Goal: Task Accomplishment & Management: Manage account settings

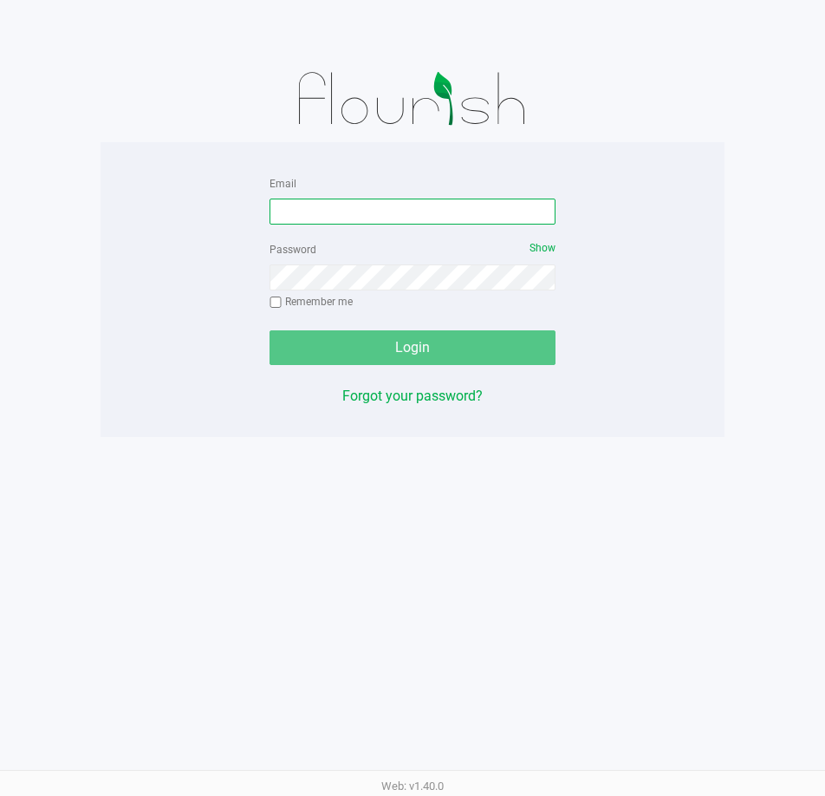
click at [328, 213] on input "Email" at bounding box center [413, 212] width 286 height 26
type input "[EMAIL_ADDRESS][DOMAIN_NAME]"
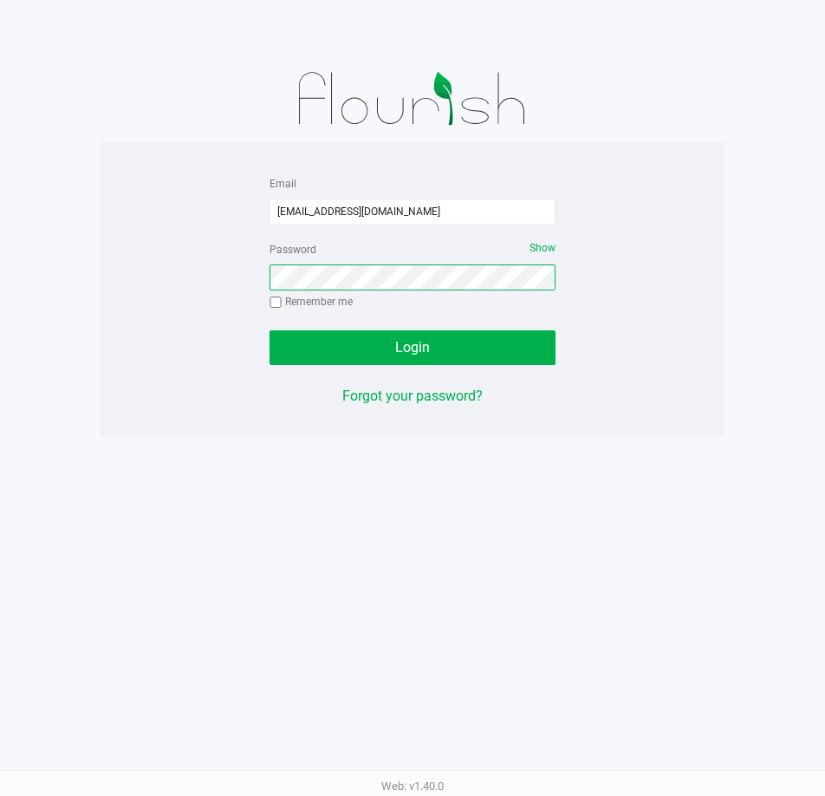
click at [270, 330] on button "Login" at bounding box center [413, 347] width 286 height 35
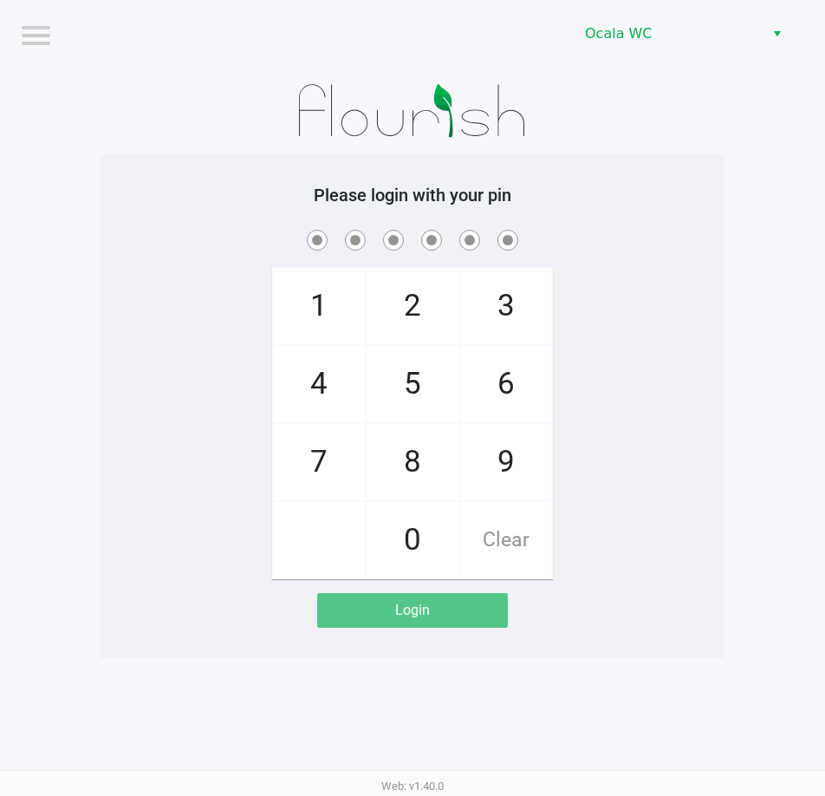
click at [657, 209] on div "Please login with your pin 1 4 7 2 5 8 0 3 6 9 Clear Login" at bounding box center [413, 406] width 624 height 443
checkbox input "true"
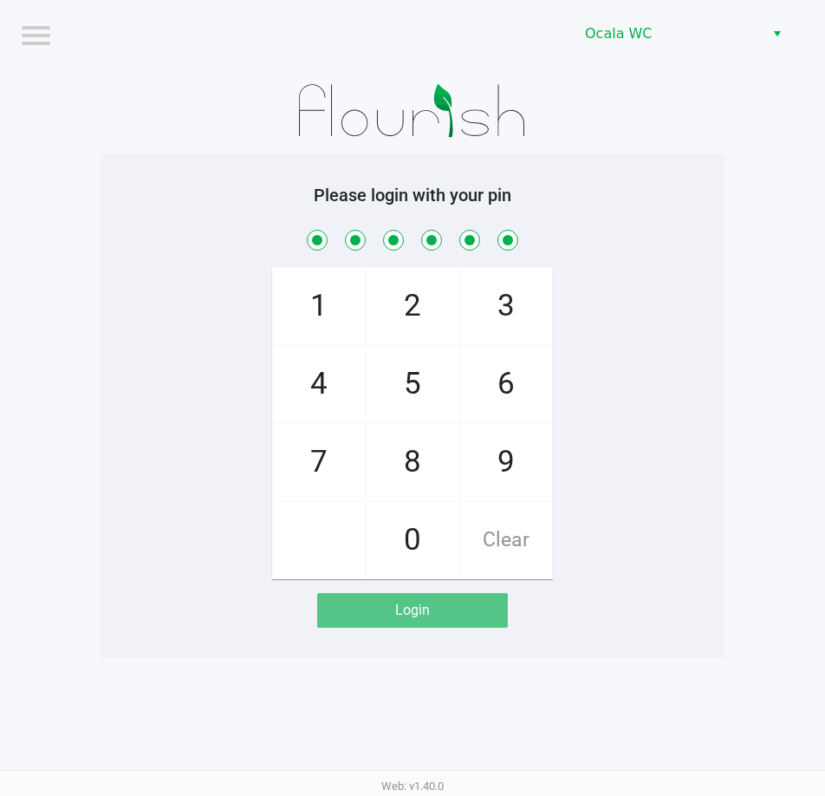
checkbox input "true"
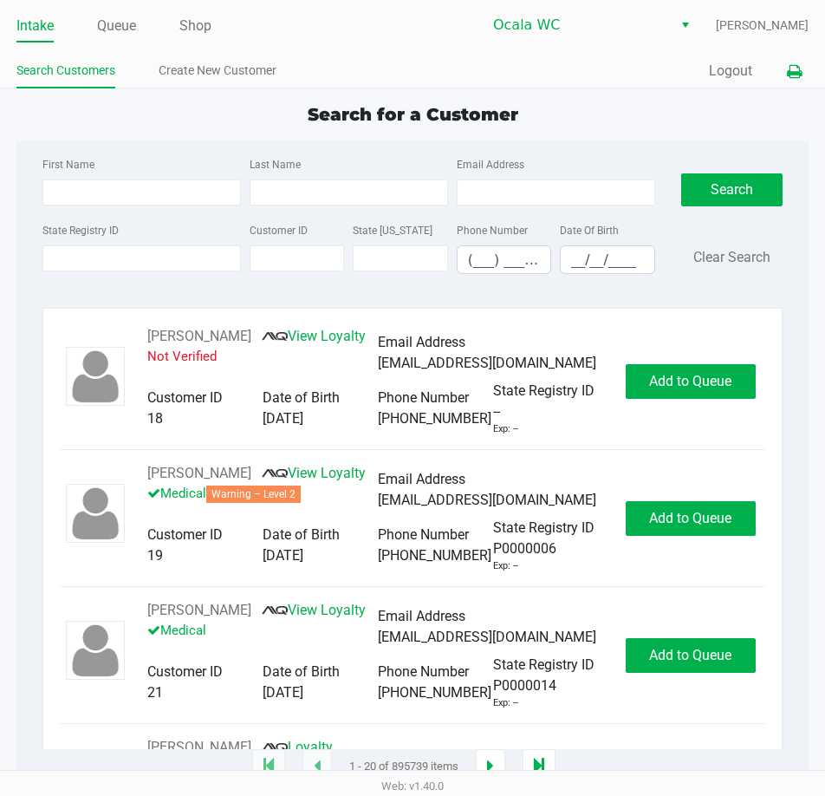
click at [788, 72] on icon at bounding box center [794, 72] width 15 height 12
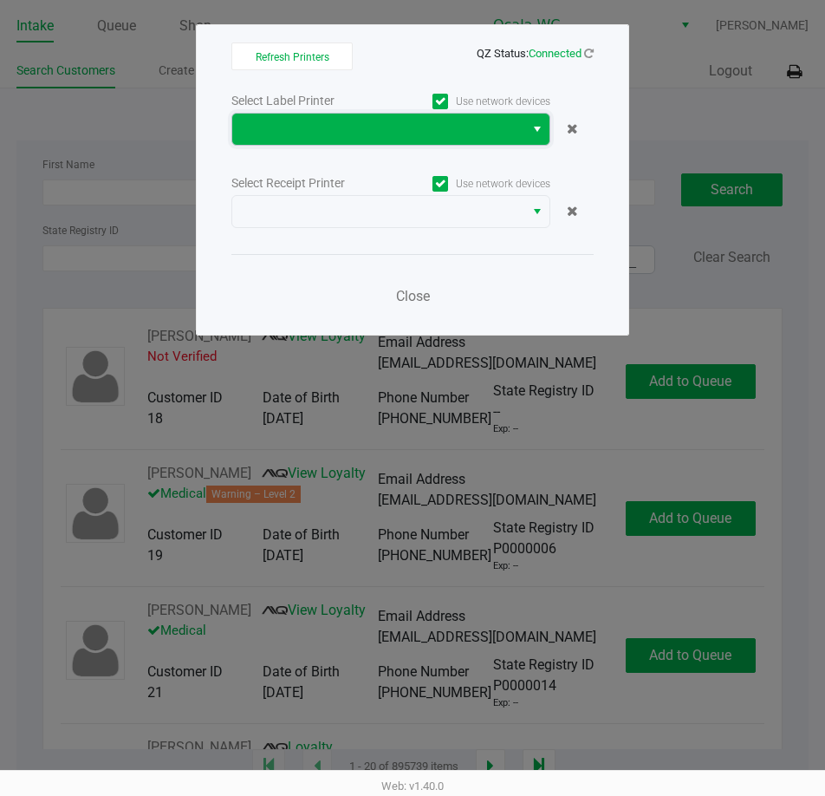
click at [337, 131] on span at bounding box center [378, 129] width 271 height 21
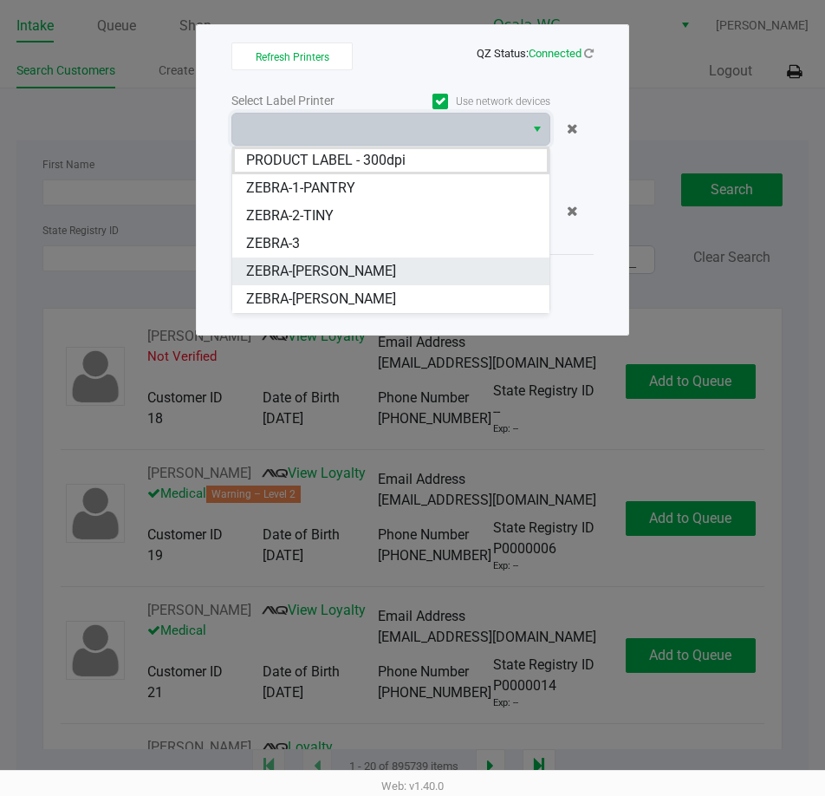
click at [314, 270] on span "ZEBRA-BRANDY-CLARK" at bounding box center [321, 271] width 150 height 21
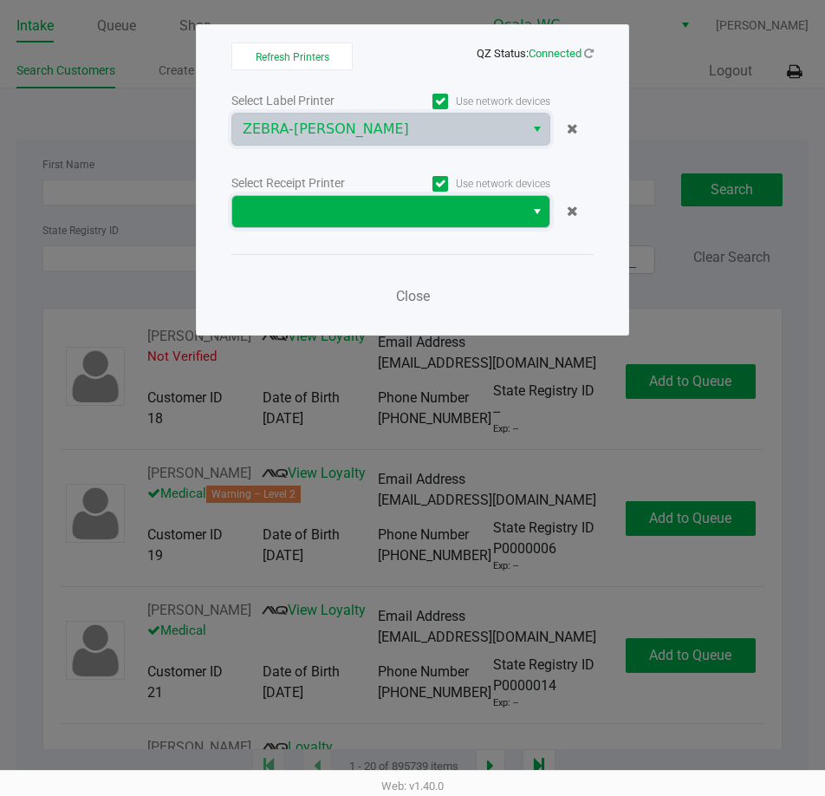
click at [328, 217] on span at bounding box center [378, 211] width 271 height 21
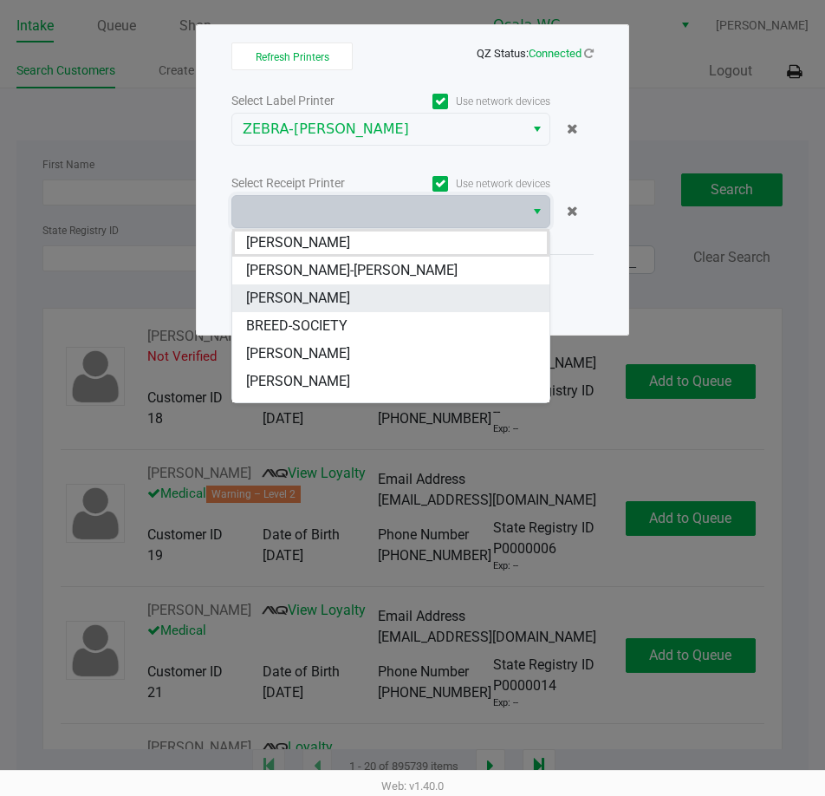
click at [318, 285] on li "BRANDY-CLARK" at bounding box center [390, 298] width 317 height 28
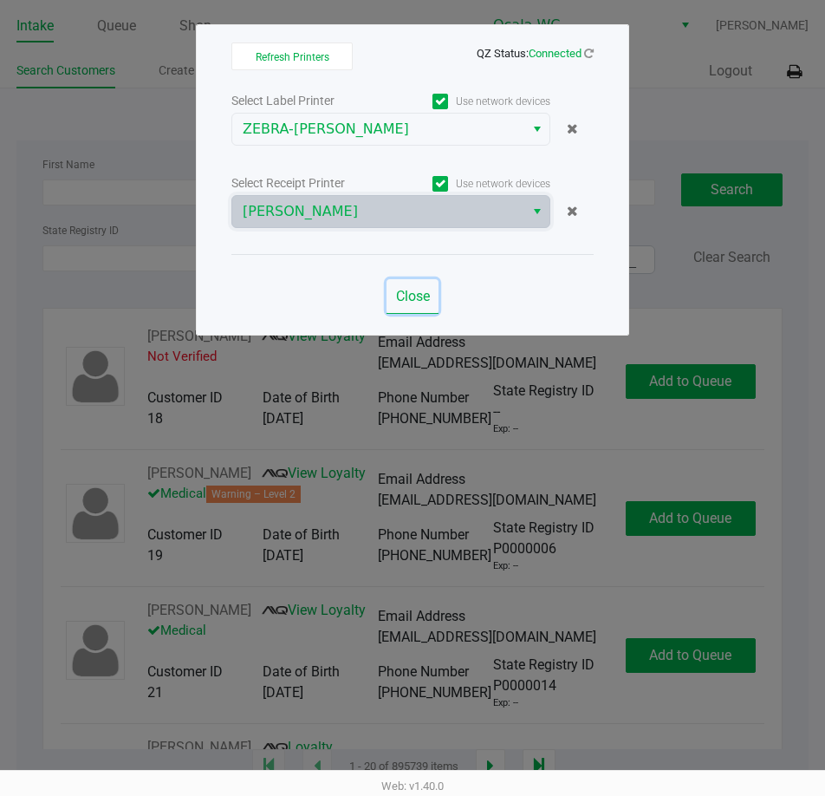
click at [421, 296] on span "Close" at bounding box center [413, 296] width 34 height 16
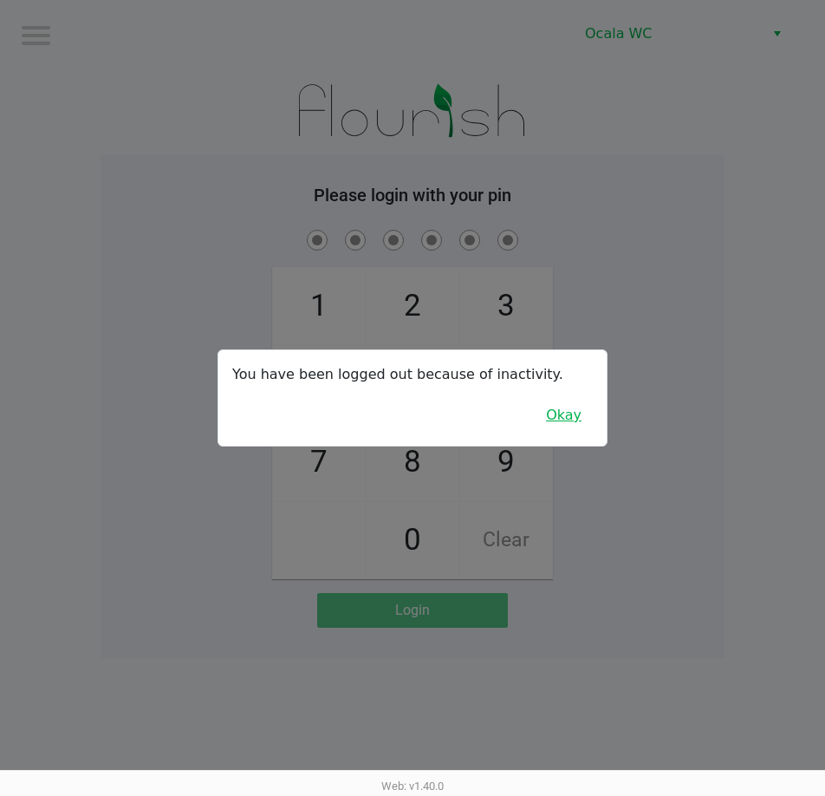
click at [548, 416] on button "Okay" at bounding box center [564, 415] width 58 height 33
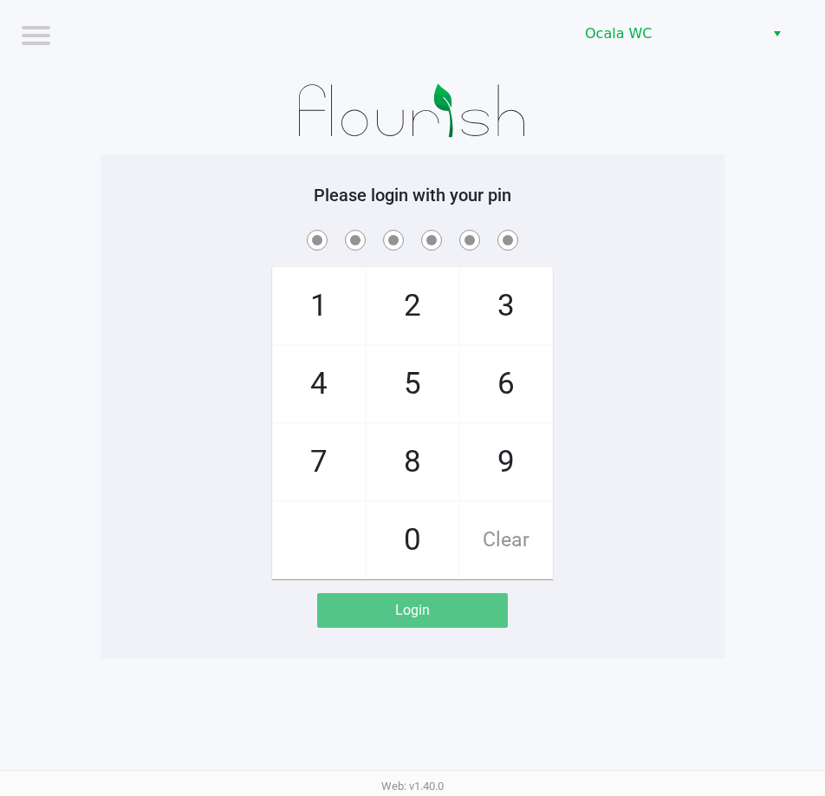
click at [716, 266] on div "1 4 7 2 5 8 0 3 6 9 Clear" at bounding box center [413, 402] width 624 height 353
click at [615, 270] on div "1 4 7 2 5 8 0 3 6 9 Clear" at bounding box center [413, 402] width 624 height 353
click at [629, 278] on div "1 4 7 2 5 8 0 3 6 9 Clear" at bounding box center [413, 402] width 624 height 353
click at [731, 740] on button "Logout" at bounding box center [730, 743] width 43 height 21
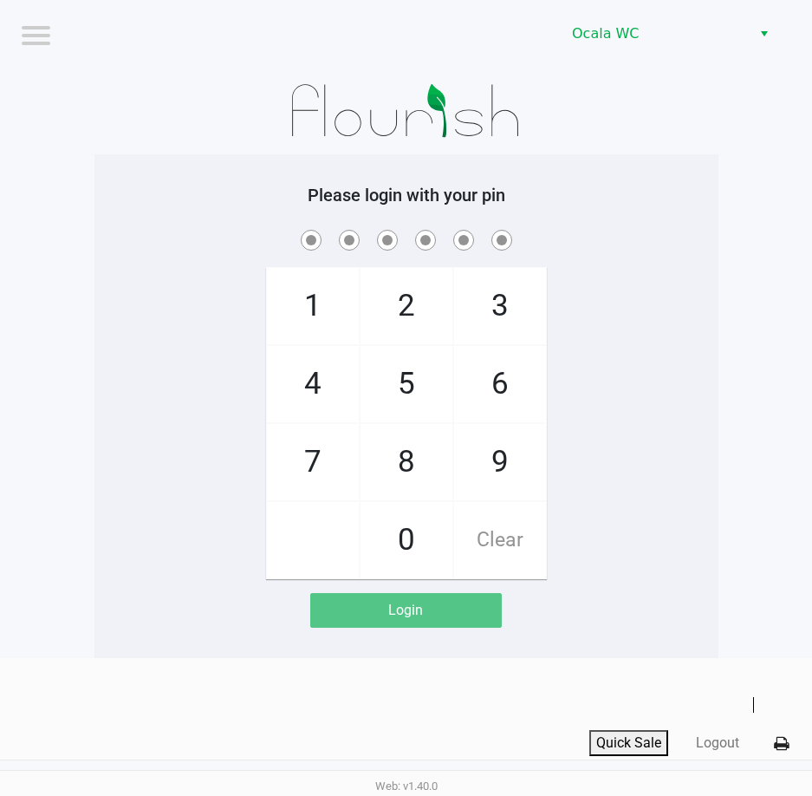
click at [492, 533] on span "Clear" at bounding box center [500, 540] width 92 height 76
click at [636, 366] on div "1 4 7 2 5 8 0 3 6 9 Clear" at bounding box center [407, 402] width 624 height 353
click at [623, 730] on button "Quick Sale" at bounding box center [629, 743] width 79 height 26
click at [623, 741] on button "Quick Sale" at bounding box center [629, 743] width 79 height 26
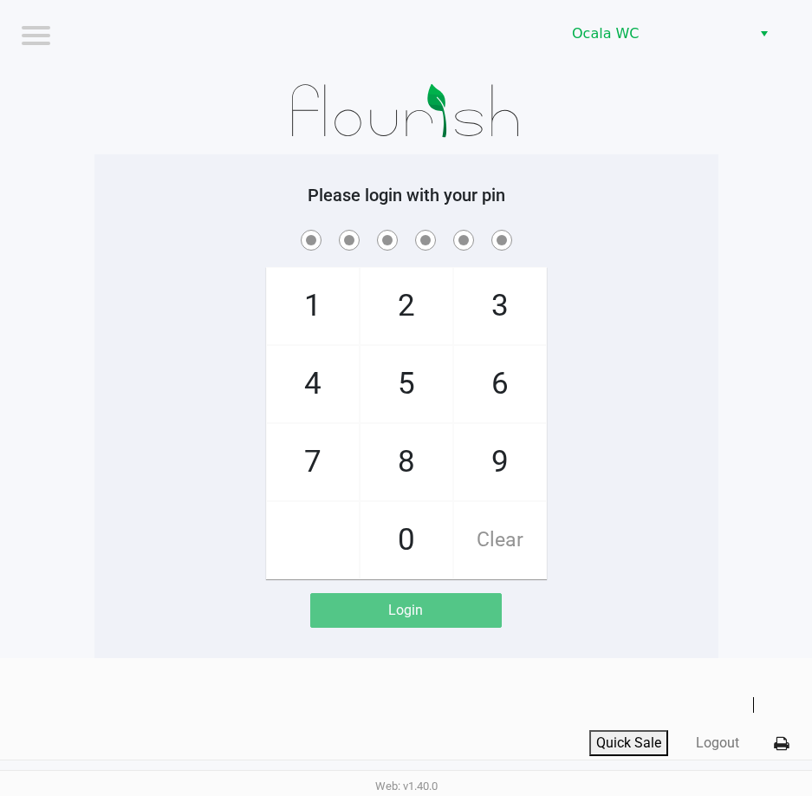
click at [505, 551] on span "Clear" at bounding box center [500, 540] width 92 height 76
click at [623, 745] on button "Quick Sale" at bounding box center [629, 743] width 79 height 26
click at [702, 496] on div "1 4 7 2 5 8 0 3 6 9 Clear" at bounding box center [407, 402] width 624 height 353
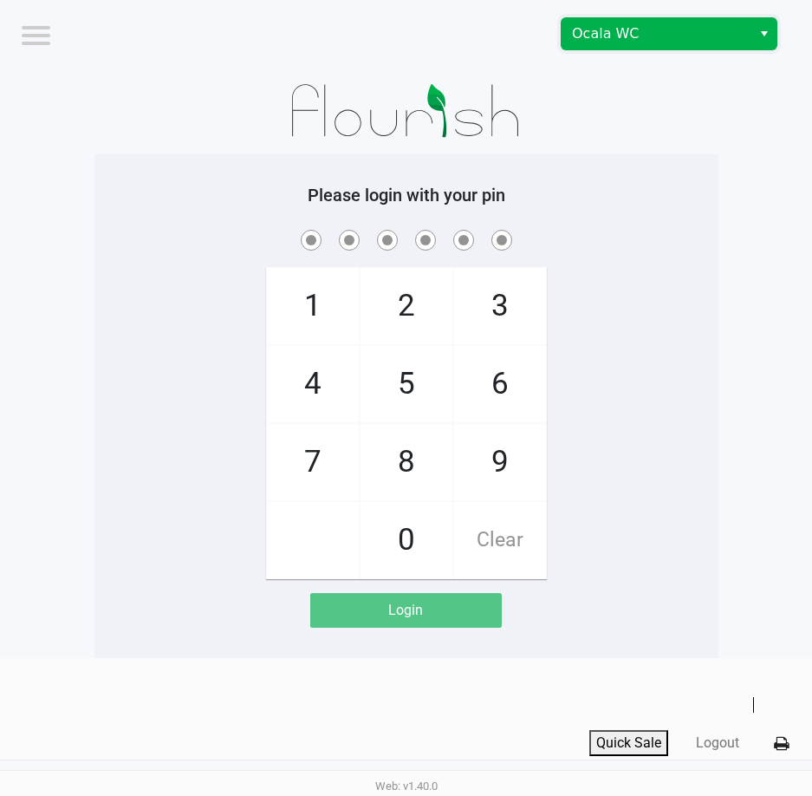
click at [633, 34] on span "Ocala WC" at bounding box center [656, 33] width 169 height 21
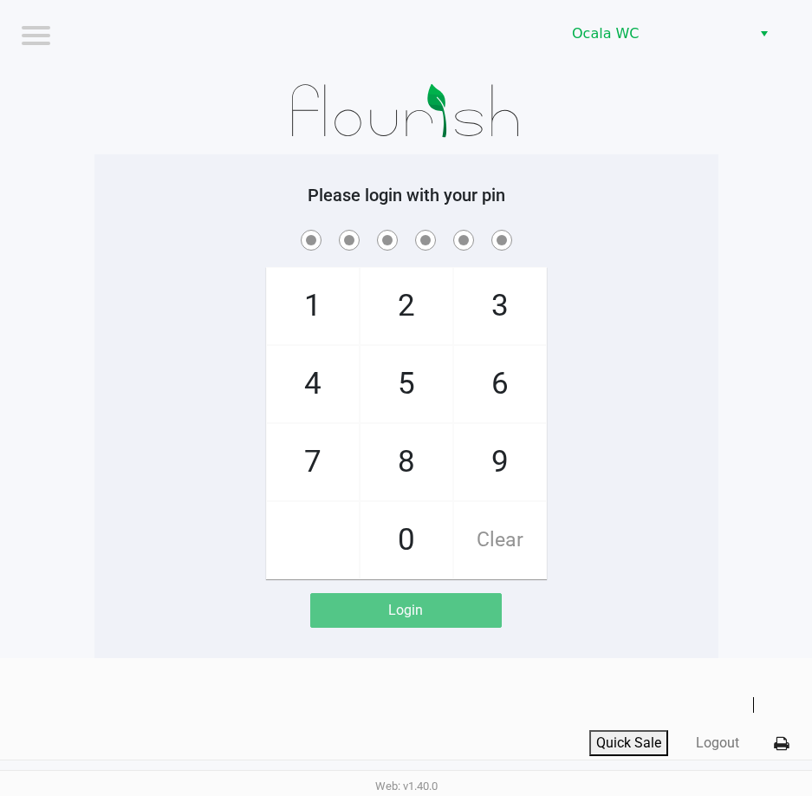
click at [53, 40] on div "Logout" at bounding box center [219, 35] width 394 height 19
click at [29, 44] on input "checkbox" at bounding box center [34, 34] width 35 height 28
checkbox input "true"
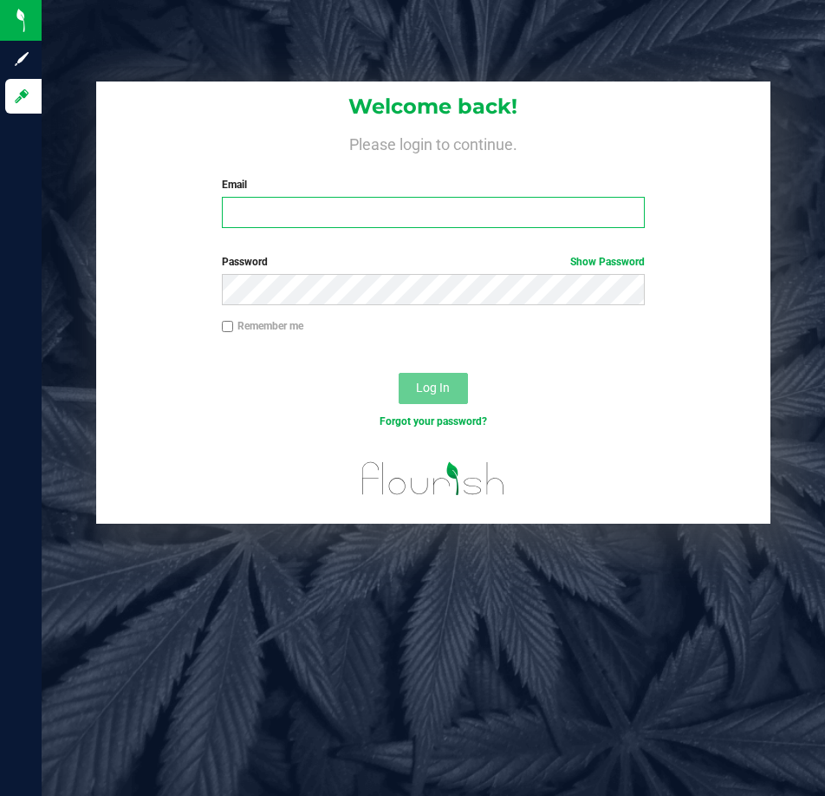
click at [263, 211] on input "Email" at bounding box center [434, 212] width 424 height 31
type input "[EMAIL_ADDRESS][DOMAIN_NAME]"
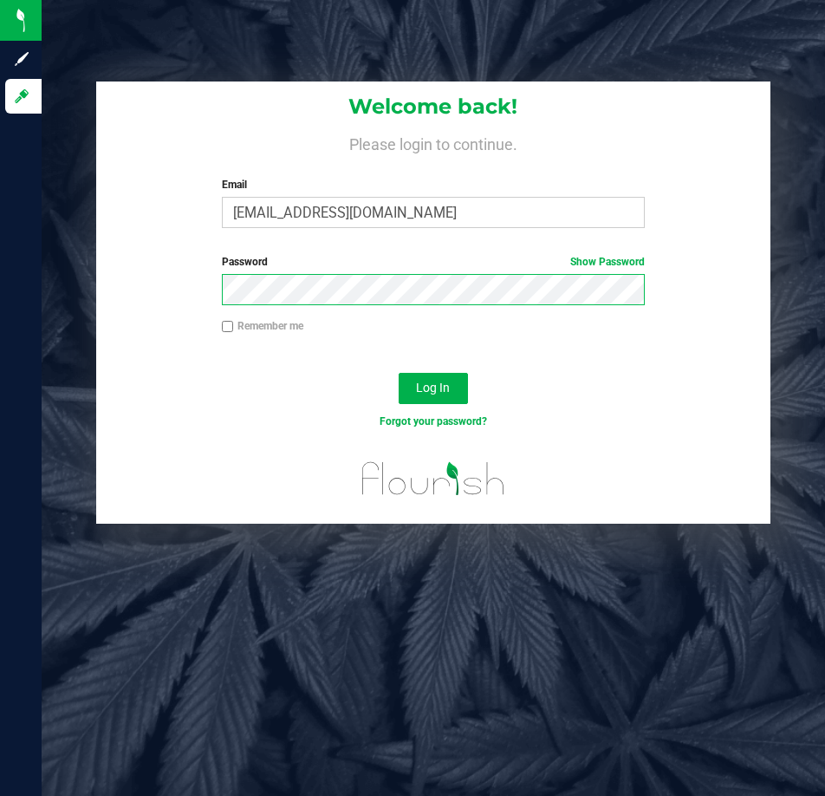
click at [399, 373] on button "Log In" at bounding box center [433, 388] width 69 height 31
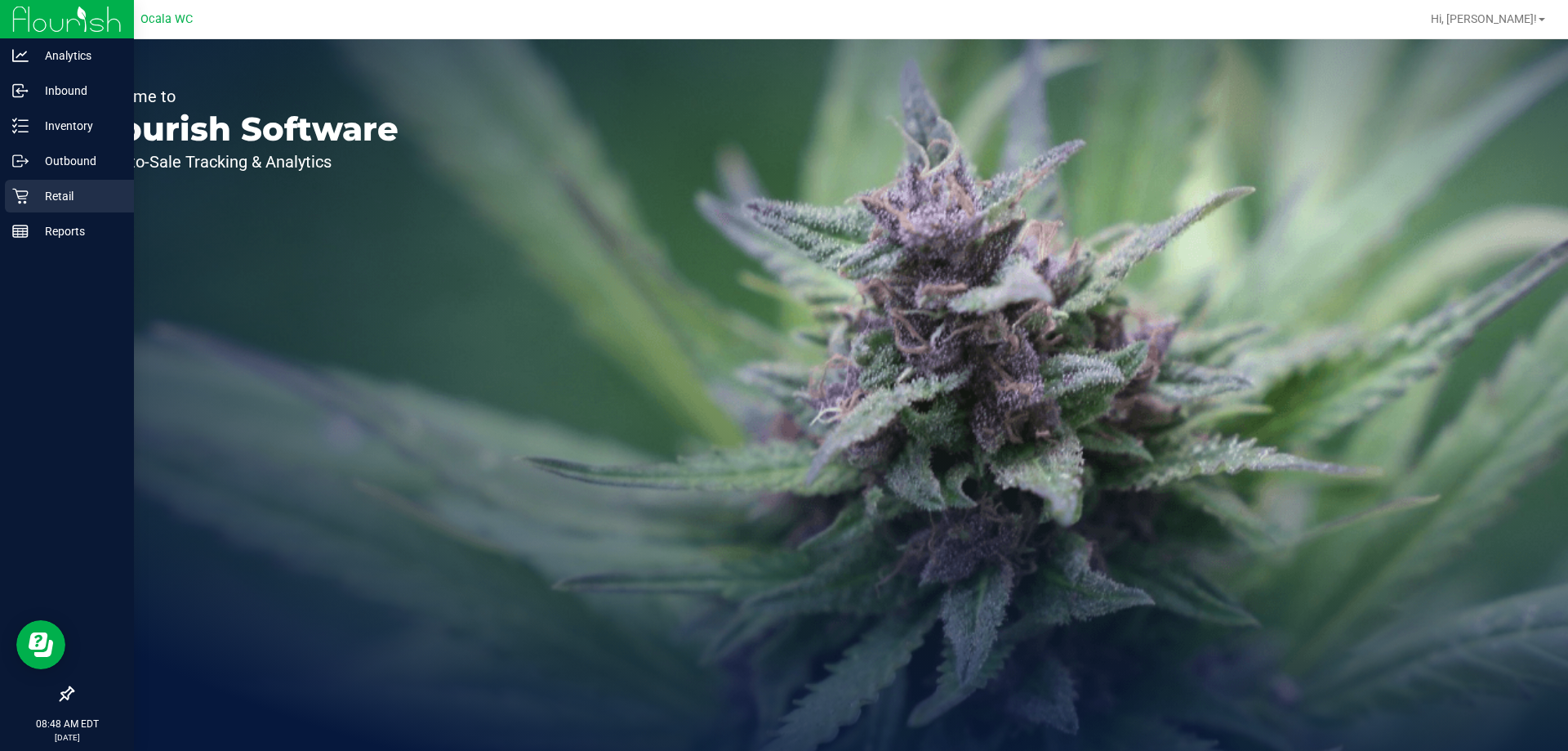
click at [46, 201] on p "Retail" at bounding box center [77, 196] width 98 height 20
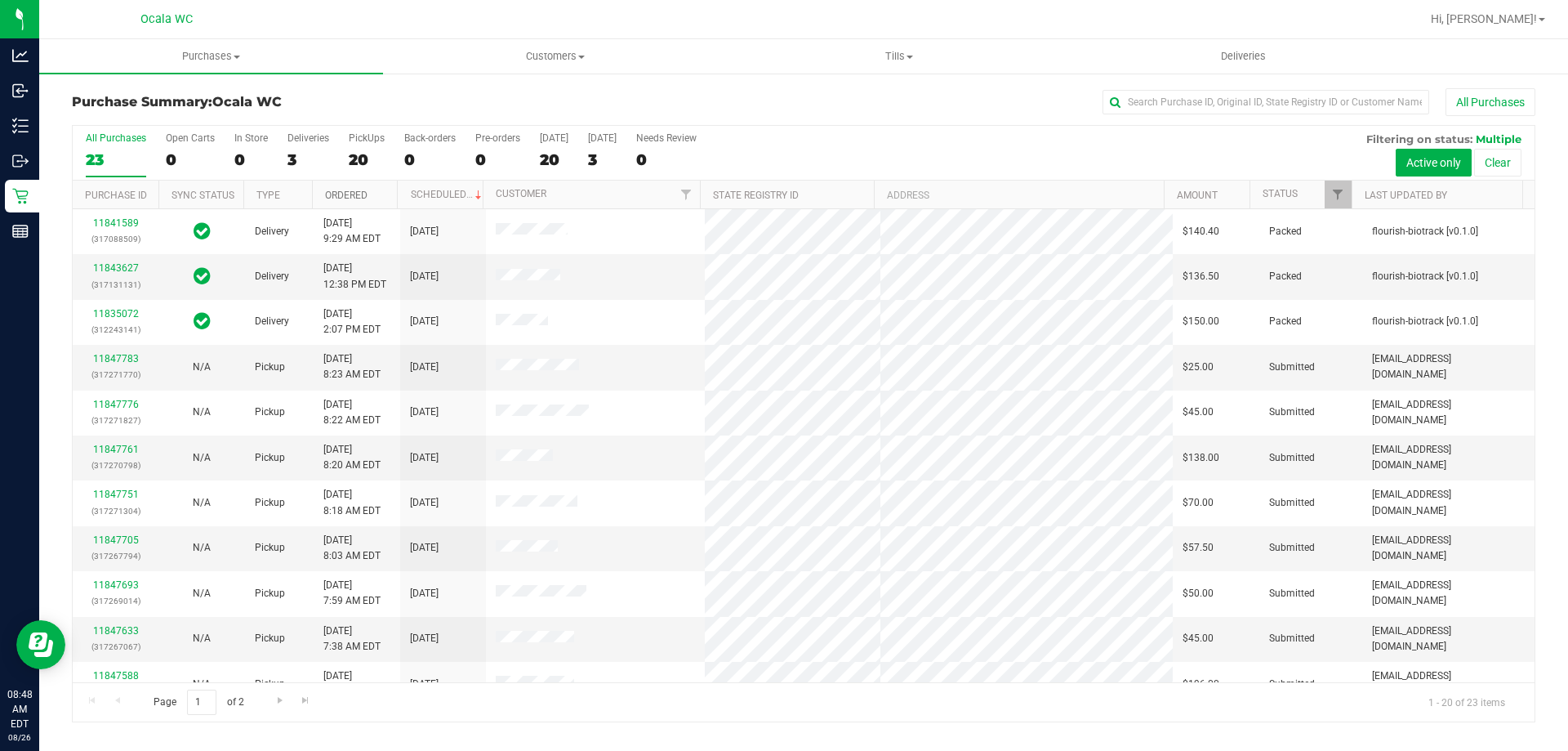
click at [358, 189] on link "Ordered" at bounding box center [346, 195] width 42 height 11
click at [109, 358] on link "11847339" at bounding box center [116, 359] width 46 height 11
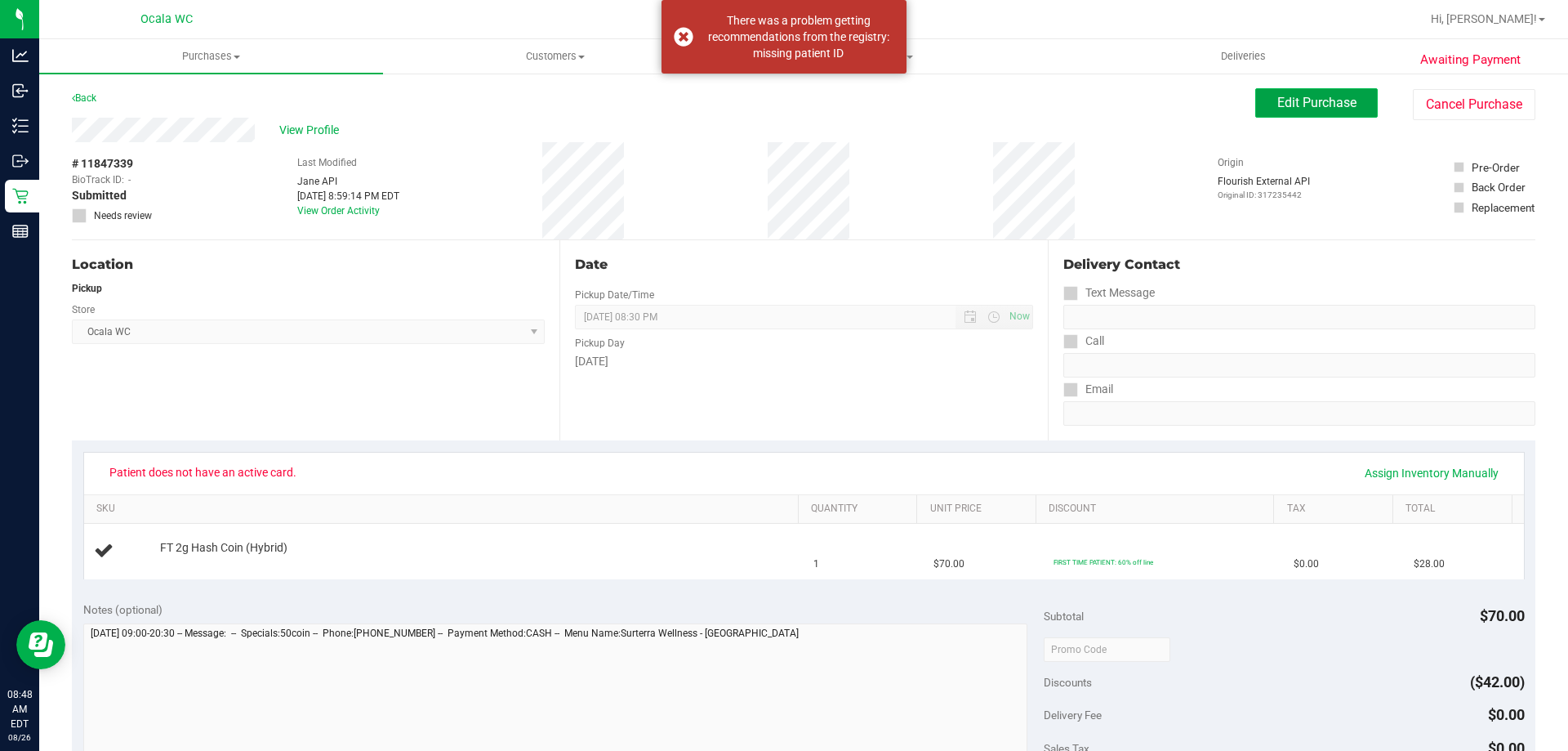
click at [777, 100] on span "Edit Purchase" at bounding box center [1317, 103] width 79 height 15
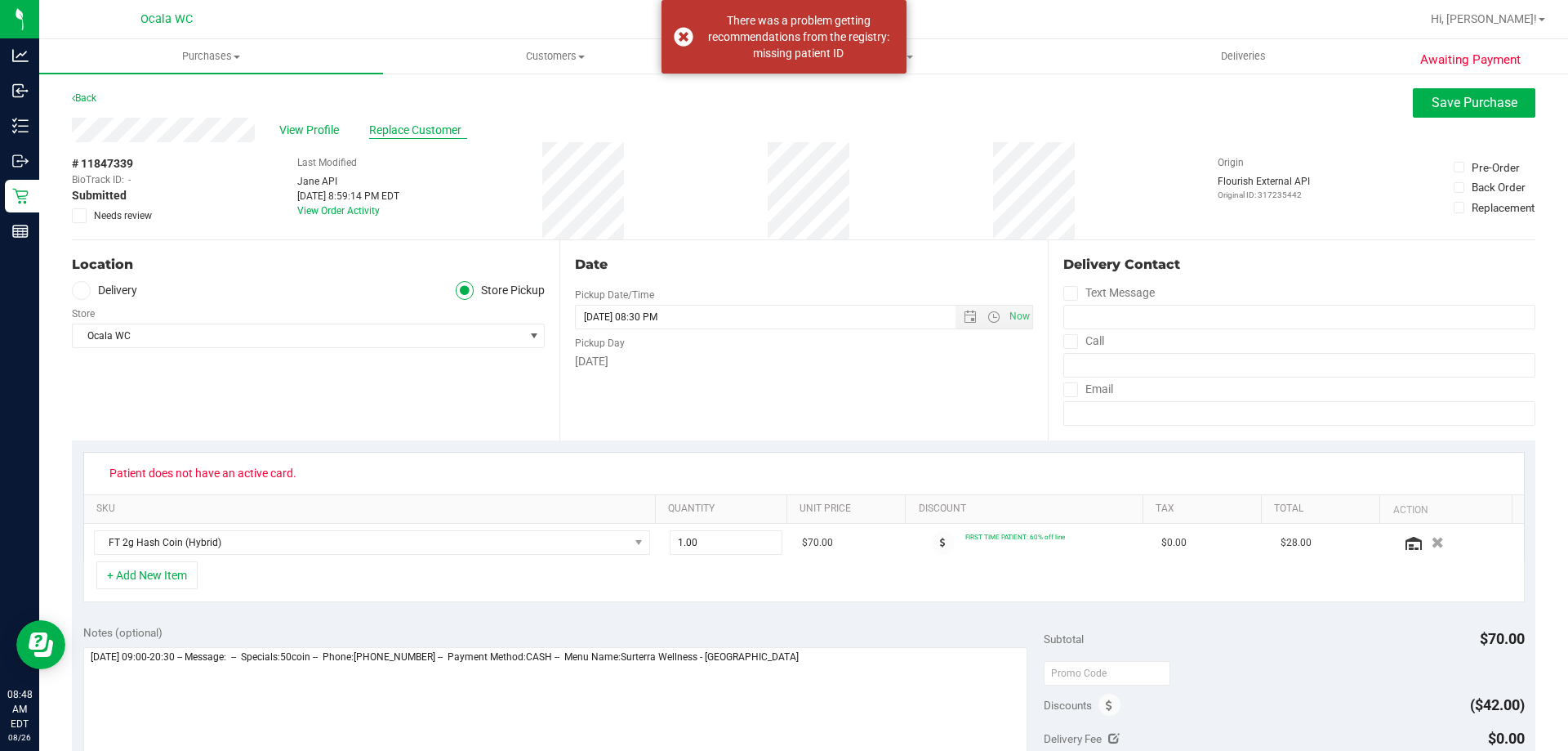
click at [420, 132] on span "Replace Customer" at bounding box center [418, 130] width 98 height 17
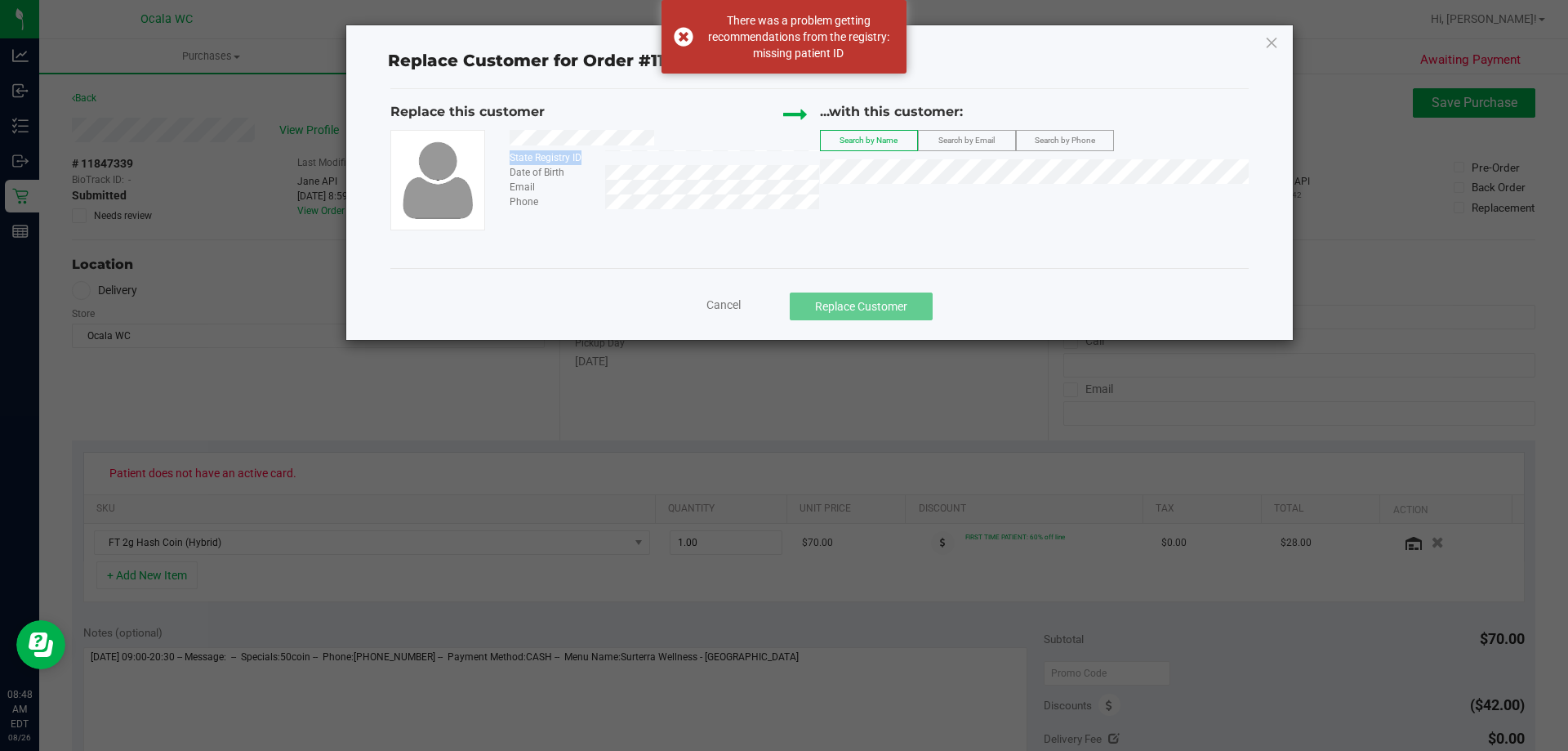
click at [666, 151] on div "State Registry ID Date of Birth Email Phone" at bounding box center [658, 170] width 322 height 79
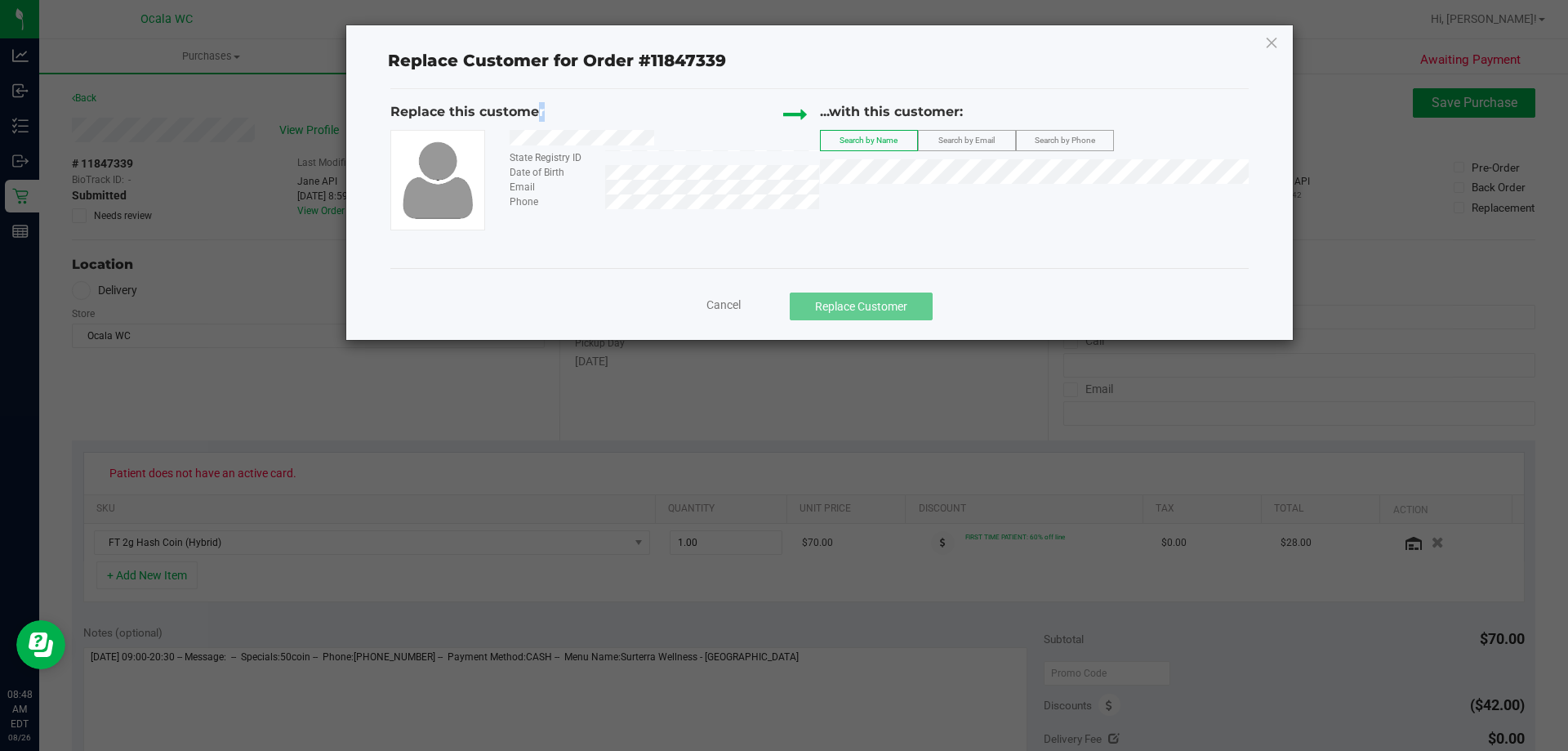
click at [535, 127] on div "Replace this customer" at bounding box center [605, 115] width 429 height 27
click at [498, 140] on div "State Registry ID Date of Birth Email Phone" at bounding box center [605, 180] width 429 height 101
click at [639, 111] on div "Replace this customer" at bounding box center [551, 111] width 322 height 20
click at [655, 146] on div at bounding box center [658, 140] width 322 height 21
click at [777, 196] on span "CHARLES RIEDHAMMER" at bounding box center [874, 202] width 88 height 13
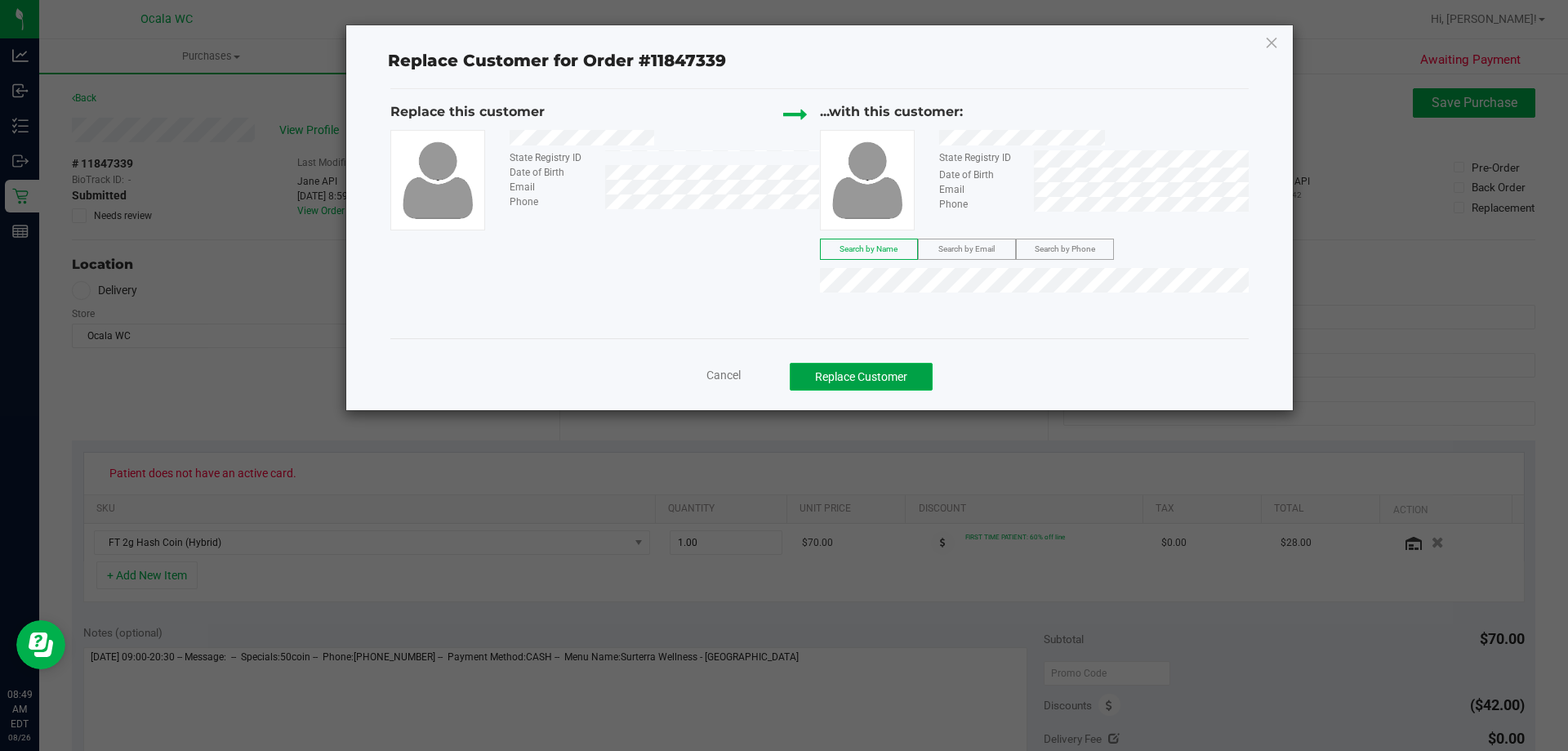
click at [777, 382] on button "Replace Customer" at bounding box center [861, 376] width 143 height 27
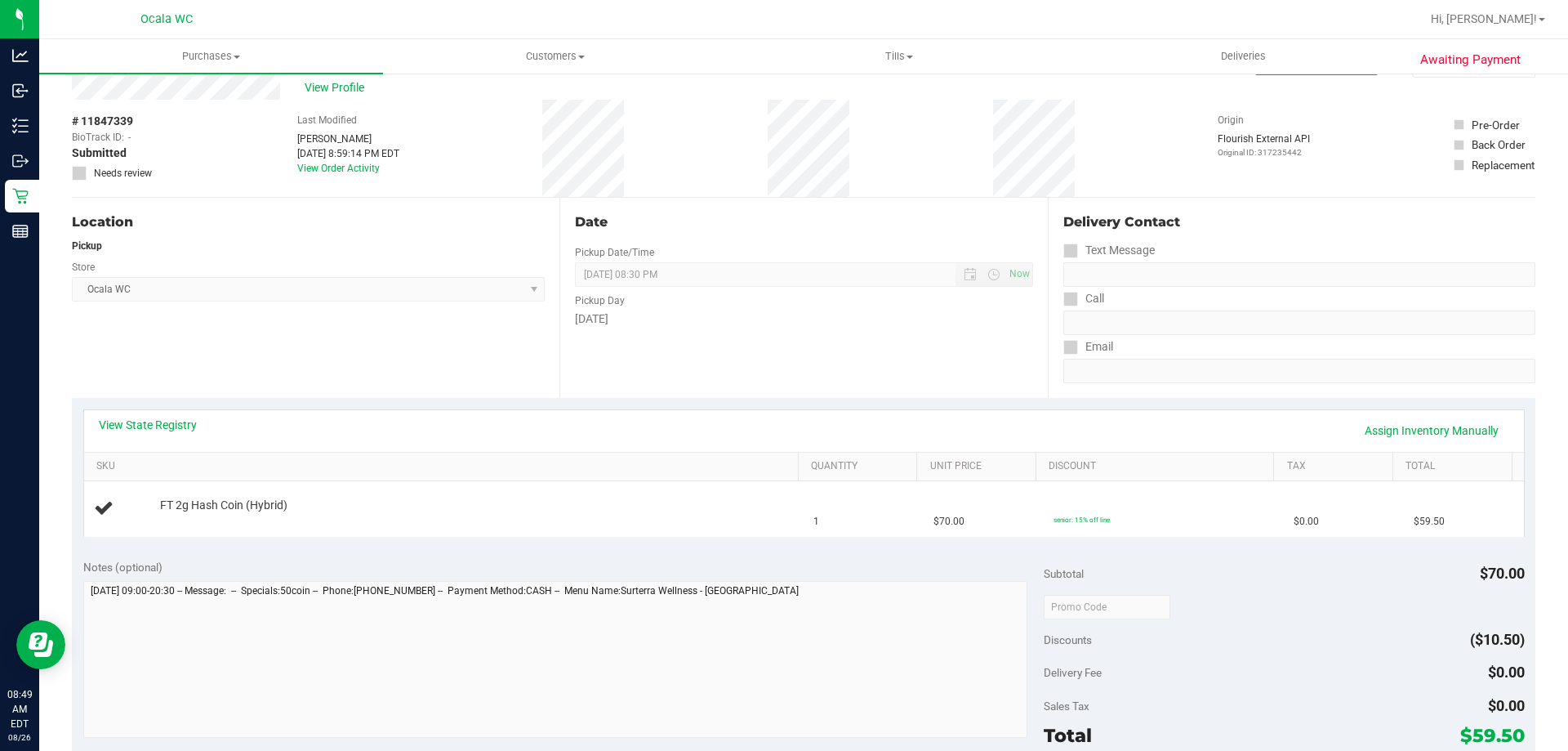
scroll to position [82, 0]
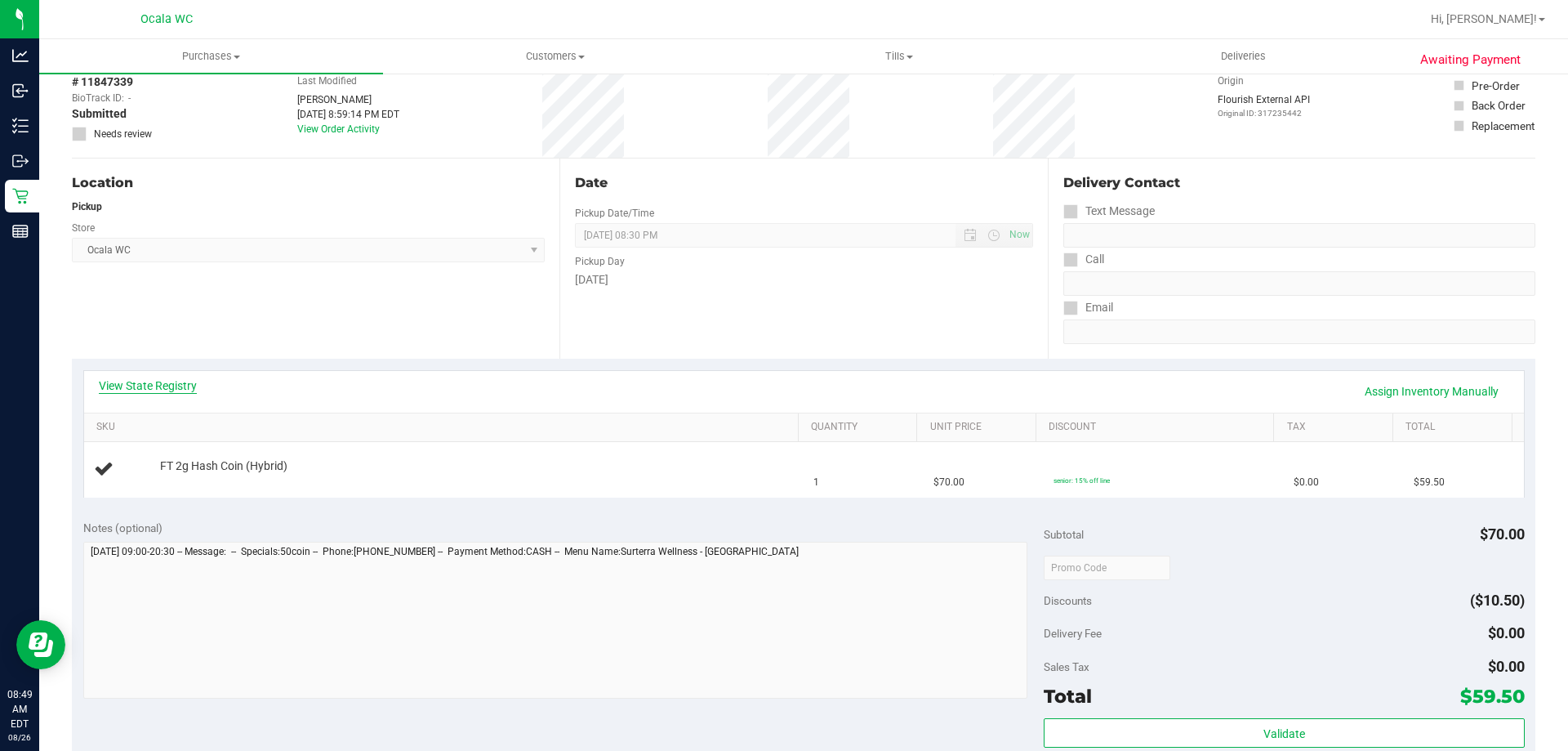
click at [163, 390] on link "View State Registry" at bounding box center [148, 385] width 98 height 16
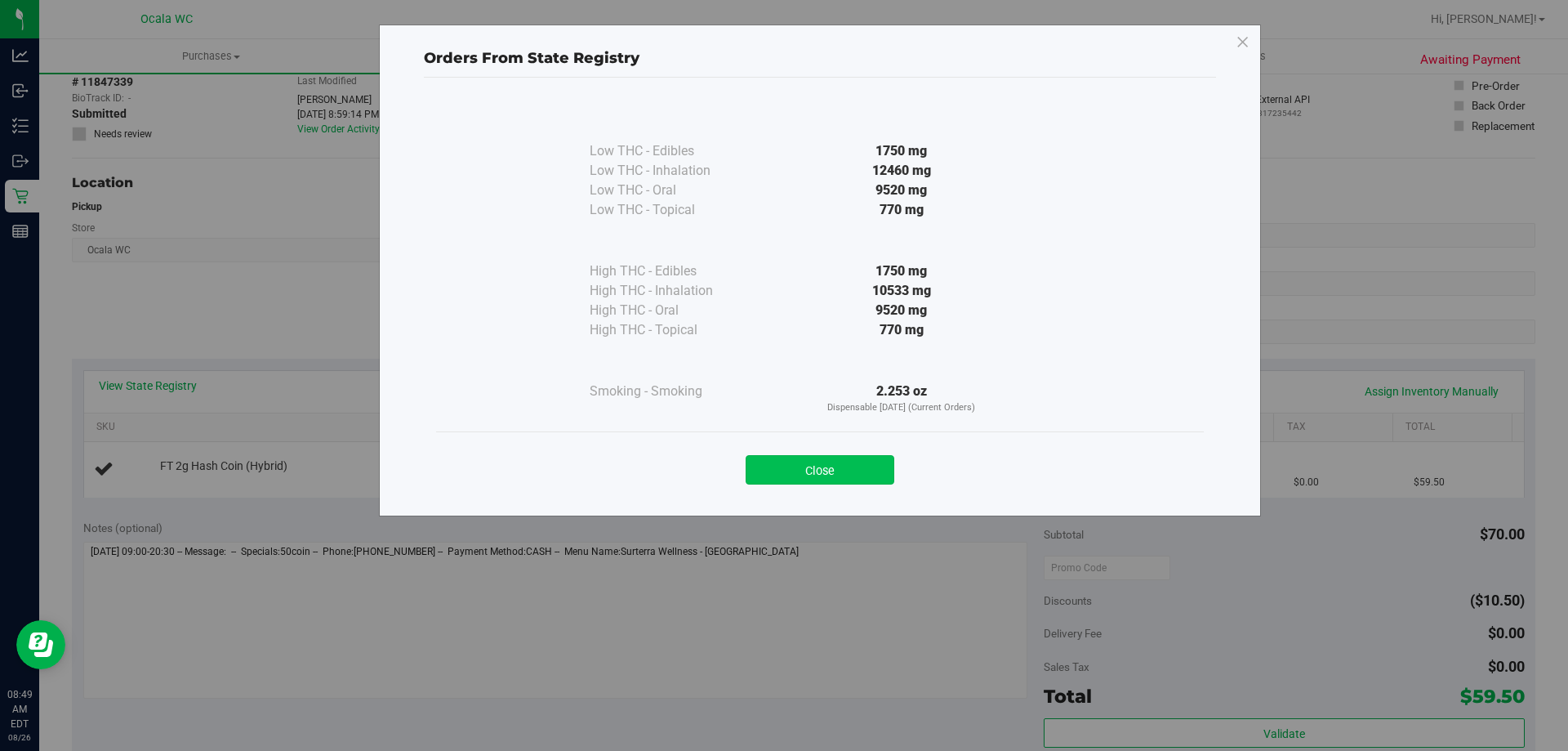
click at [777, 465] on button "Close" at bounding box center [820, 469] width 149 height 29
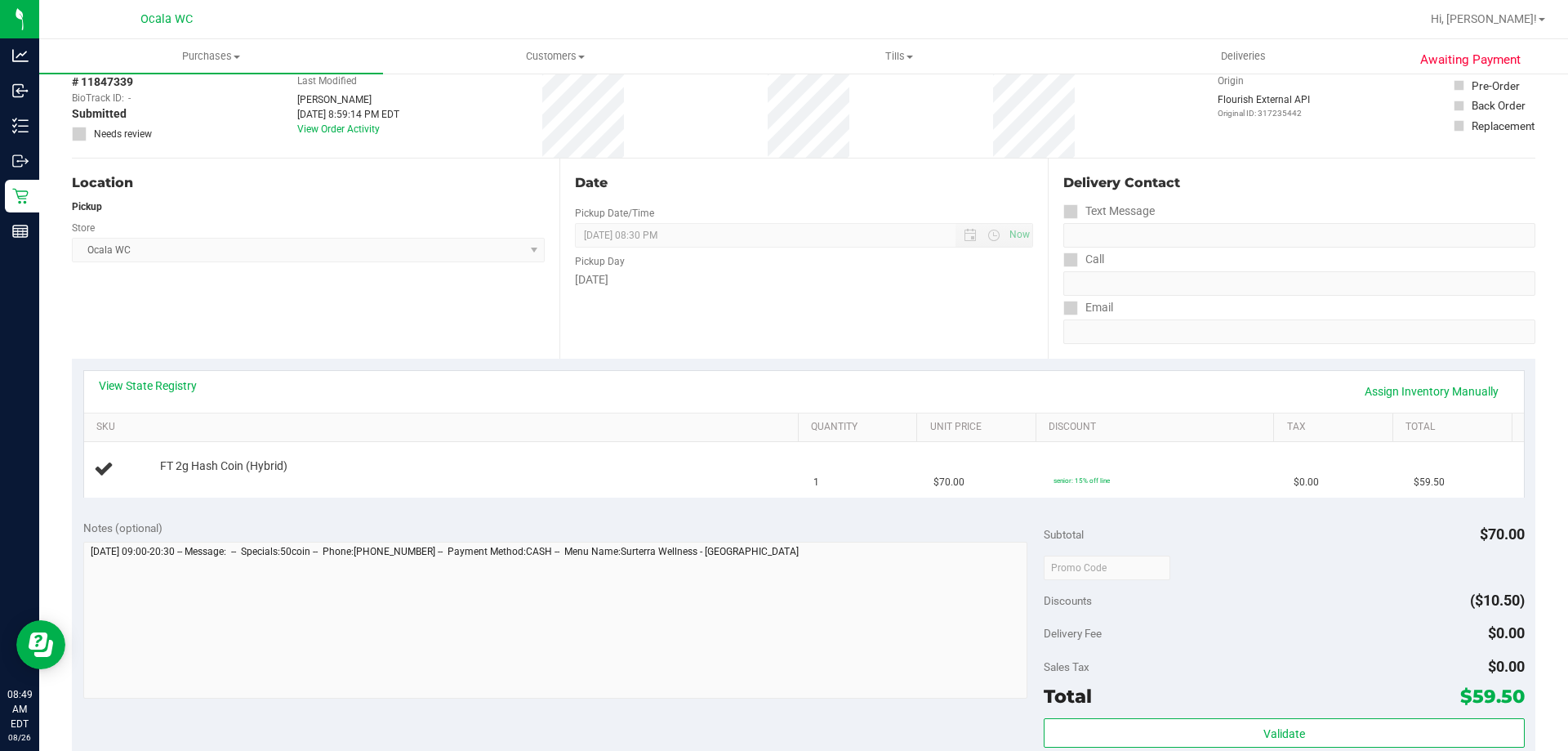
click at [719, 338] on div "Date Pickup Date/Time 08/26/2025 Now 08/26/2025 08:30 PM Now Pickup Day Tuesday" at bounding box center [803, 258] width 488 height 200
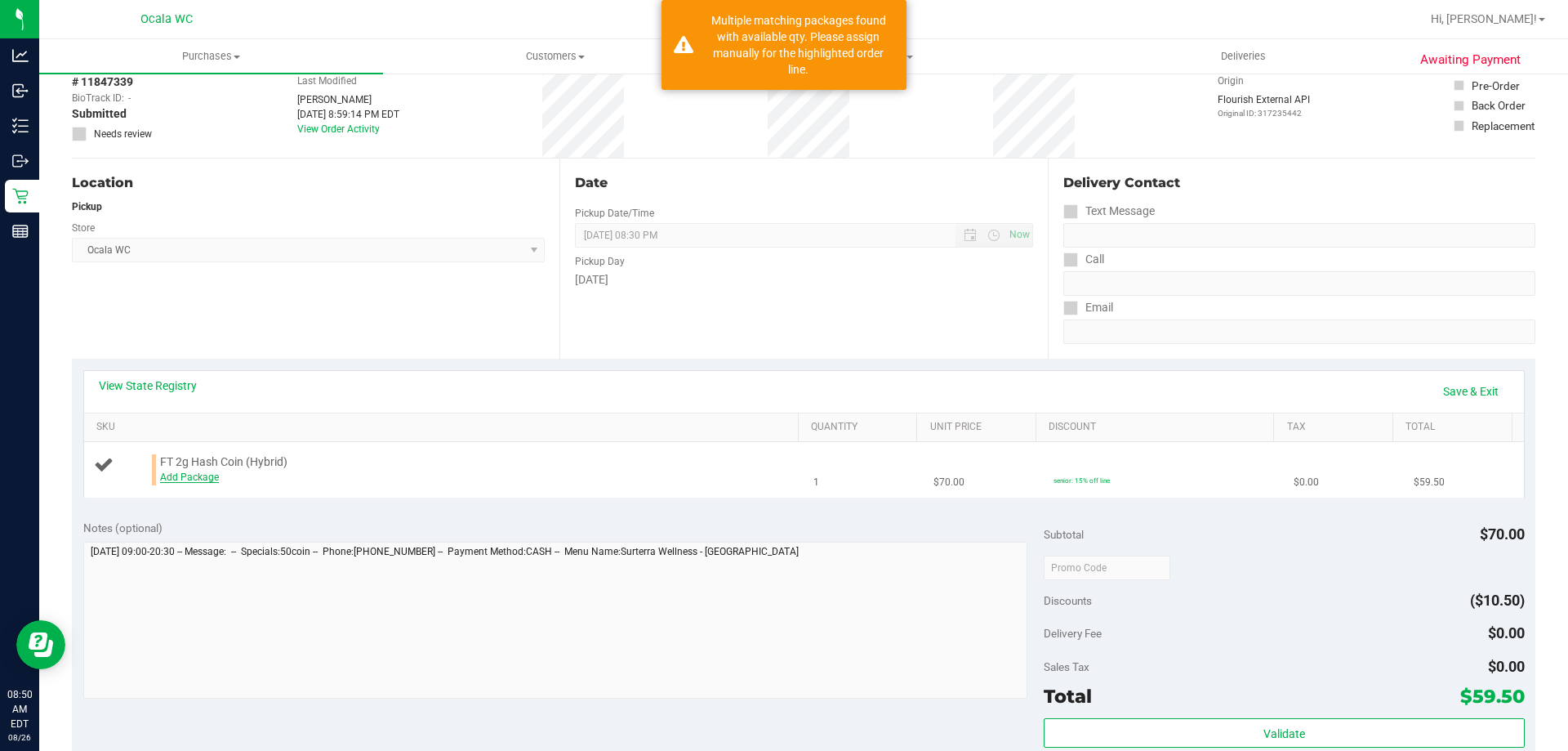
click at [202, 479] on link "Add Package" at bounding box center [189, 477] width 58 height 11
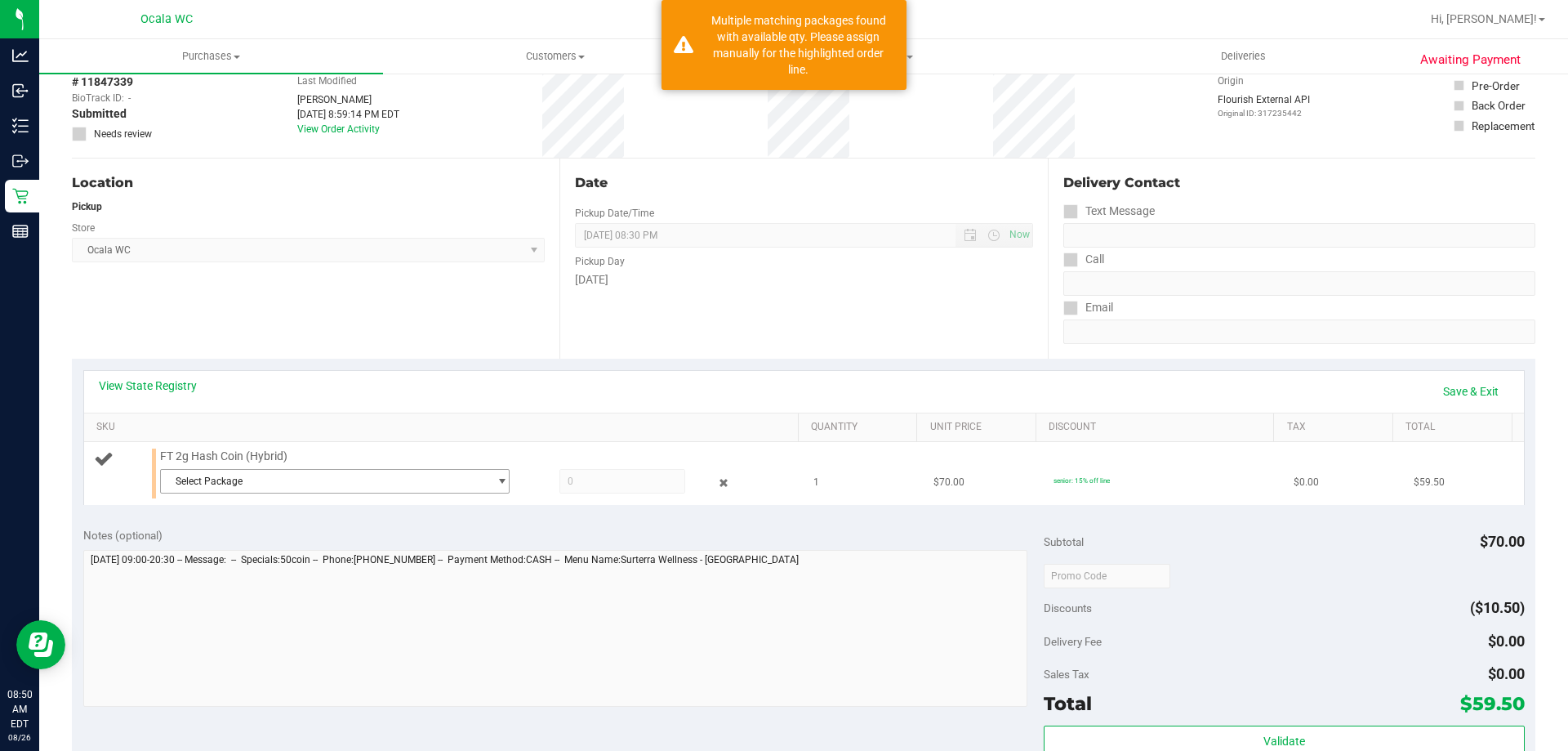
click at [306, 482] on span "Select Package" at bounding box center [325, 482] width 328 height 23
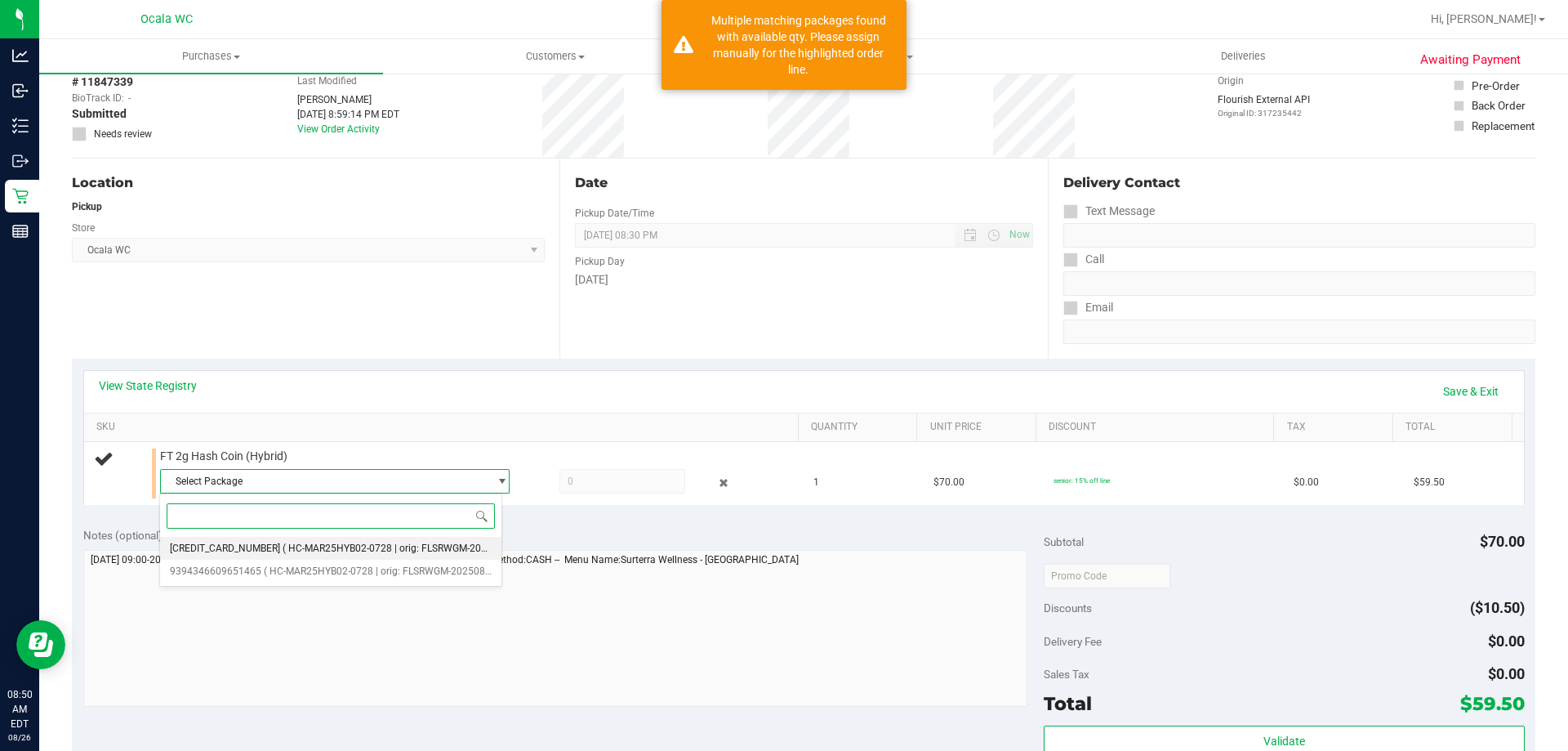
click at [251, 544] on span "5206697739519662" at bounding box center [224, 548] width 110 height 11
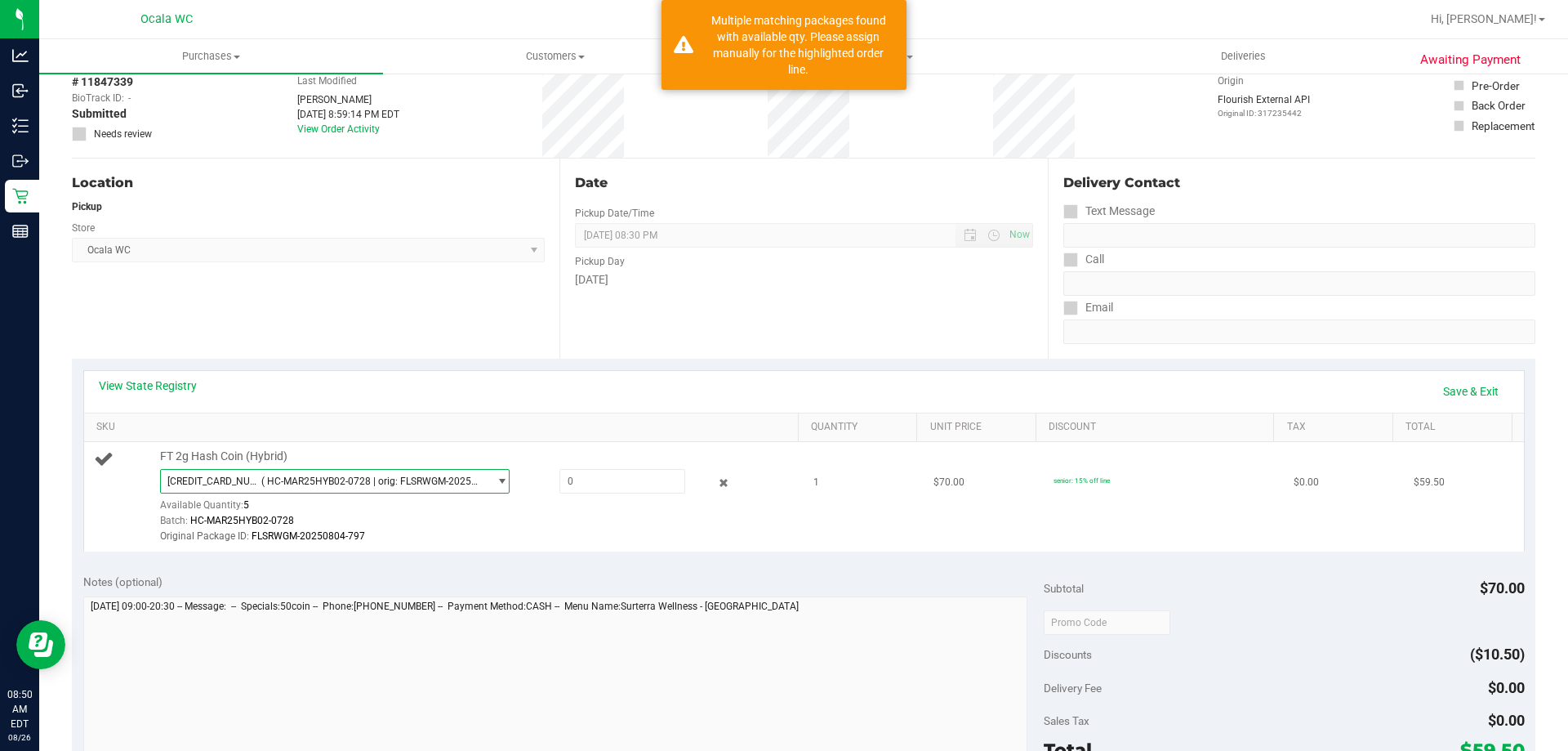
click at [337, 478] on span "( HC-MAR25HYB02-0728 | orig: FLSRWGM-20250804-797 )" at bounding box center [371, 482] width 220 height 11
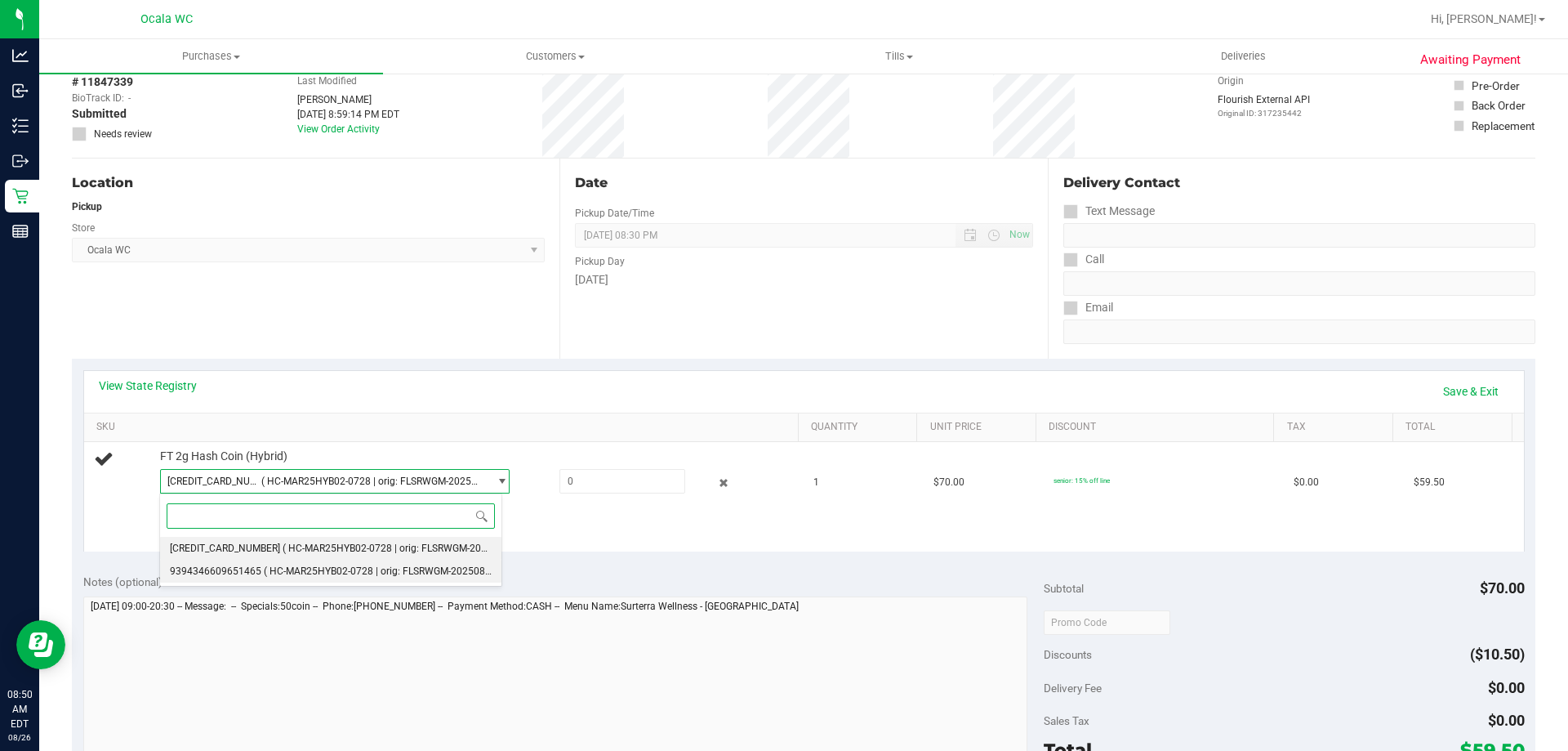
click at [273, 572] on span "( HC-MAR25HYB02-0728 | orig: FLSRWGM-20250804-847 )" at bounding box center [393, 571] width 258 height 11
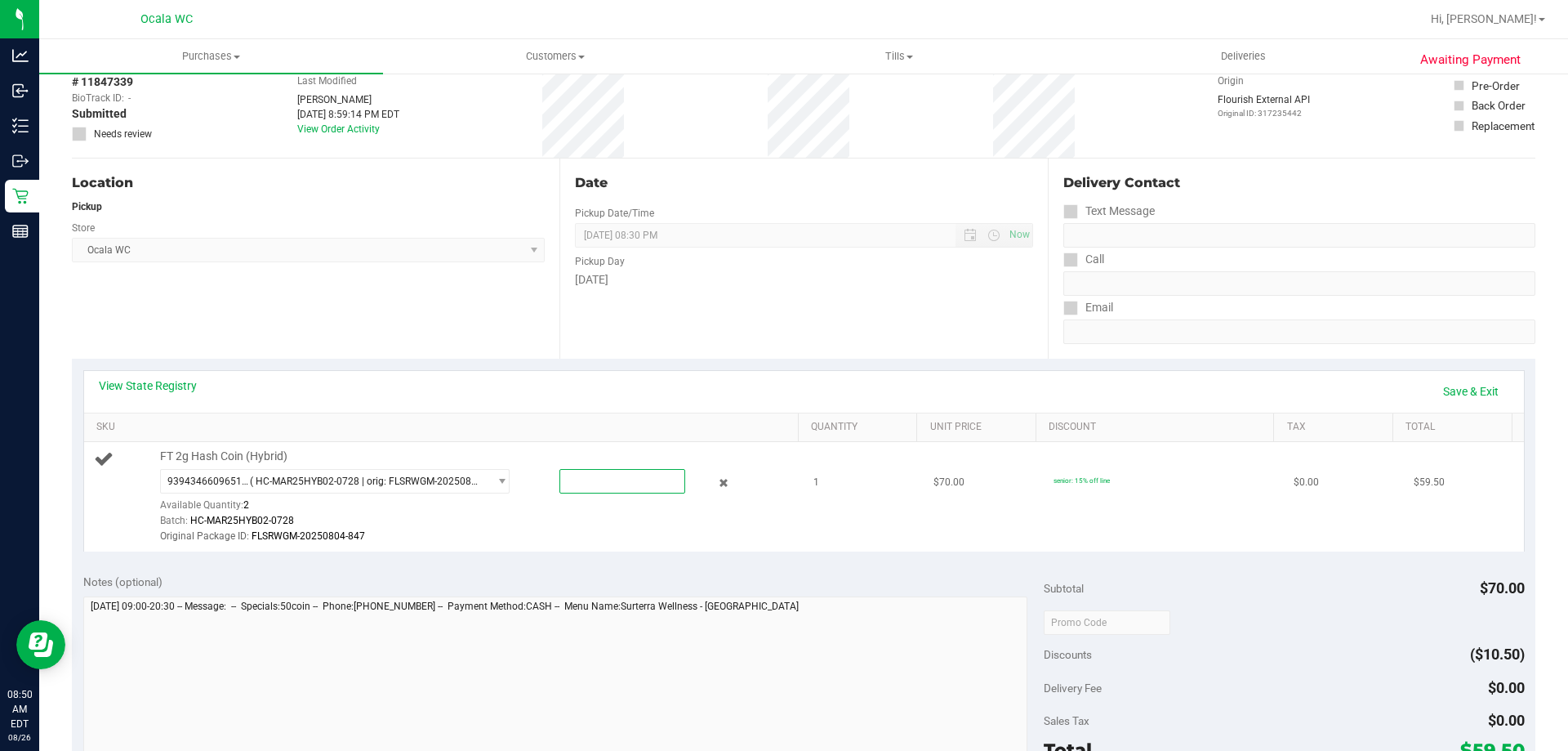
click at [578, 482] on span at bounding box center [622, 482] width 126 height 24
type input "1"
type input "1.0000"
click at [777, 384] on link "Save & Exit" at bounding box center [1471, 391] width 77 height 27
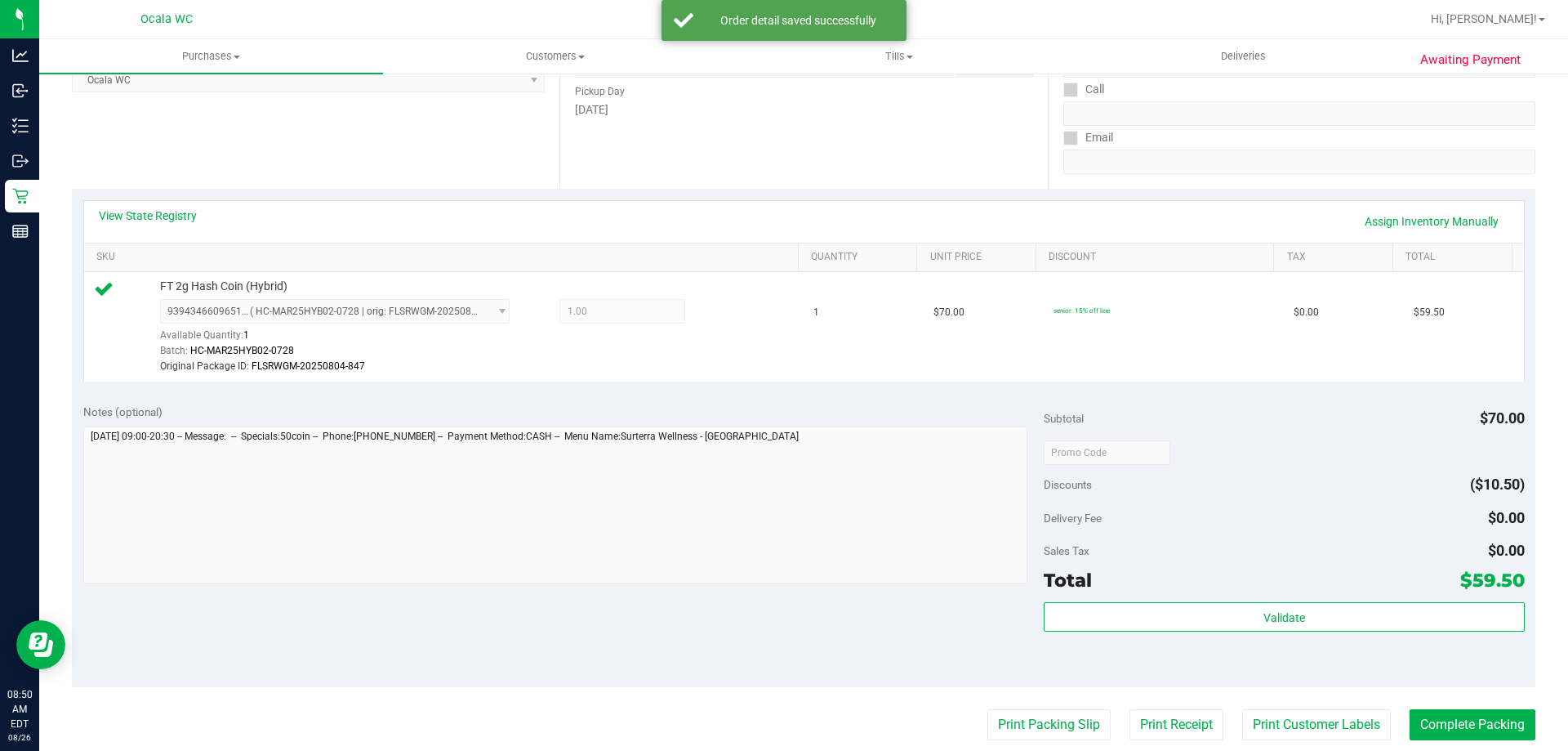
scroll to position [490, 0]
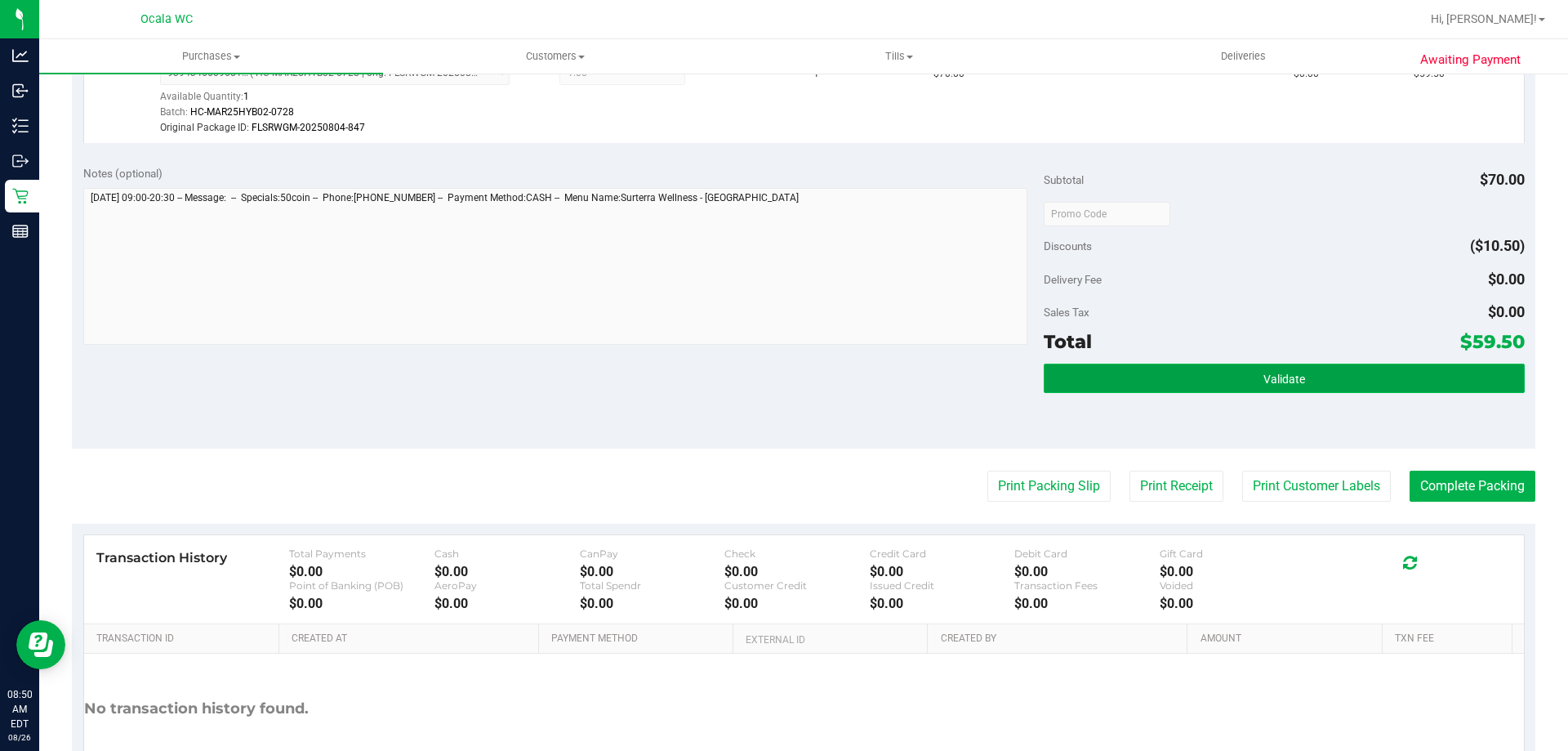
click at [777, 379] on button "Validate" at bounding box center [1284, 378] width 480 height 29
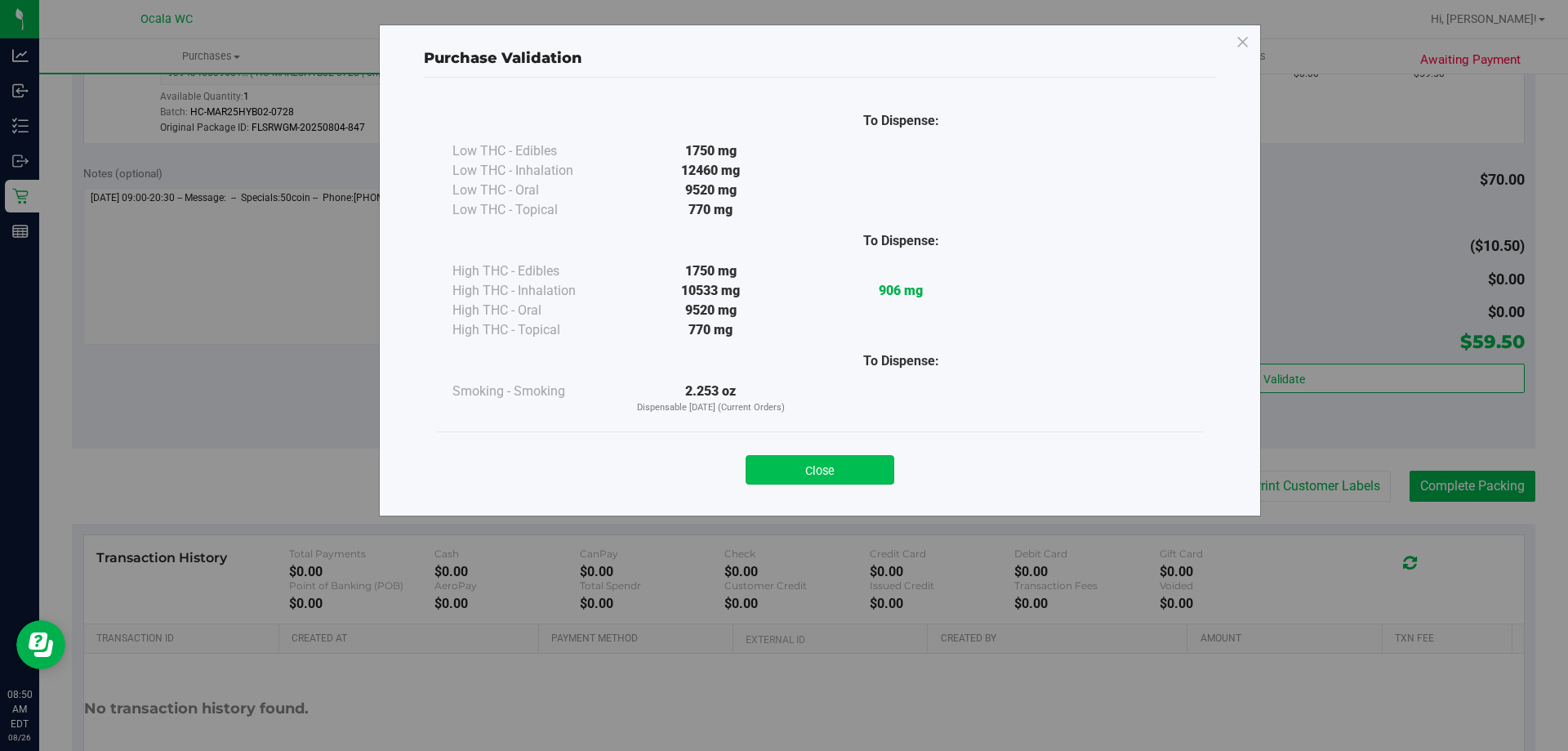
click at [777, 456] on button "Close" at bounding box center [820, 469] width 149 height 29
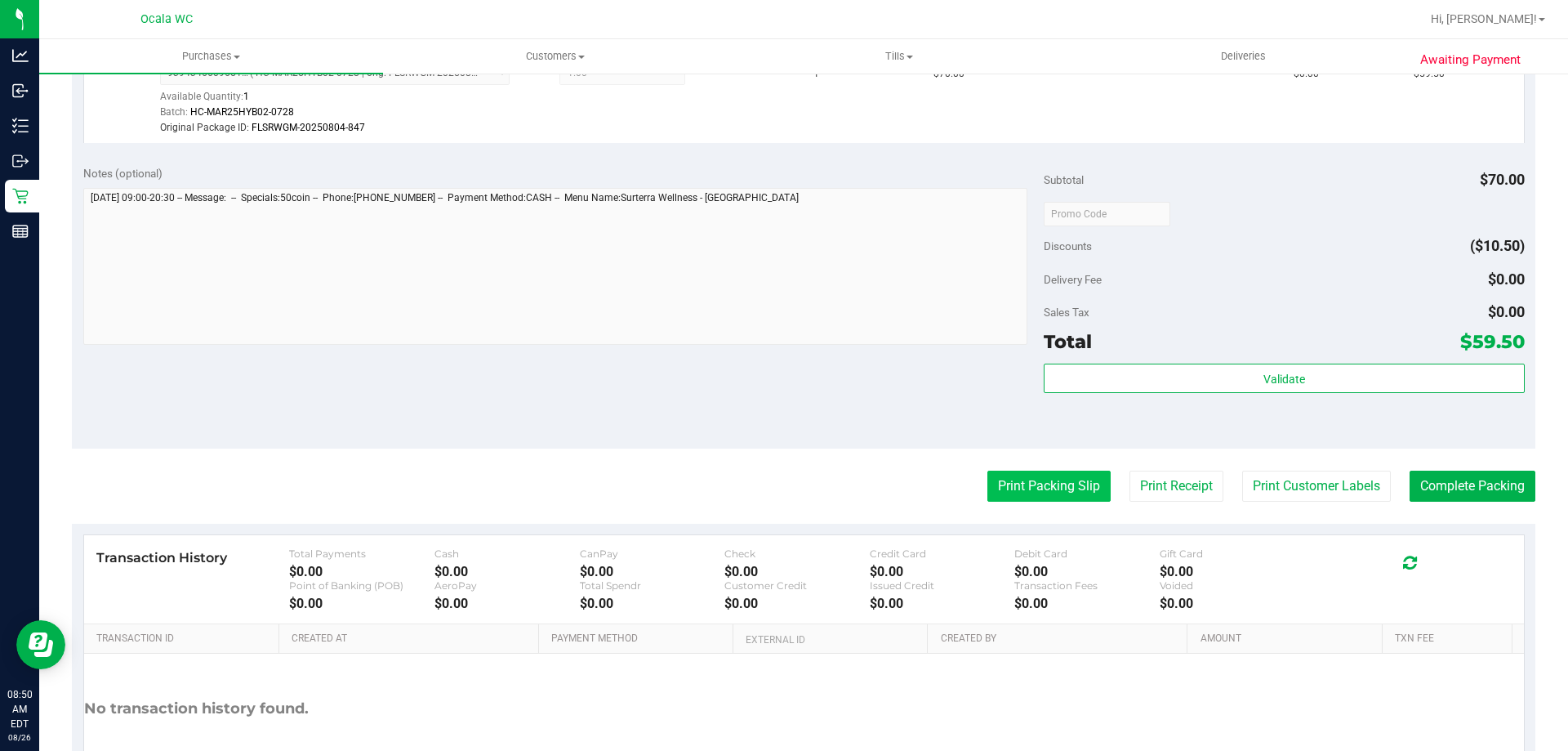
click at [777, 488] on button "Print Packing Slip" at bounding box center [1048, 485] width 123 height 31
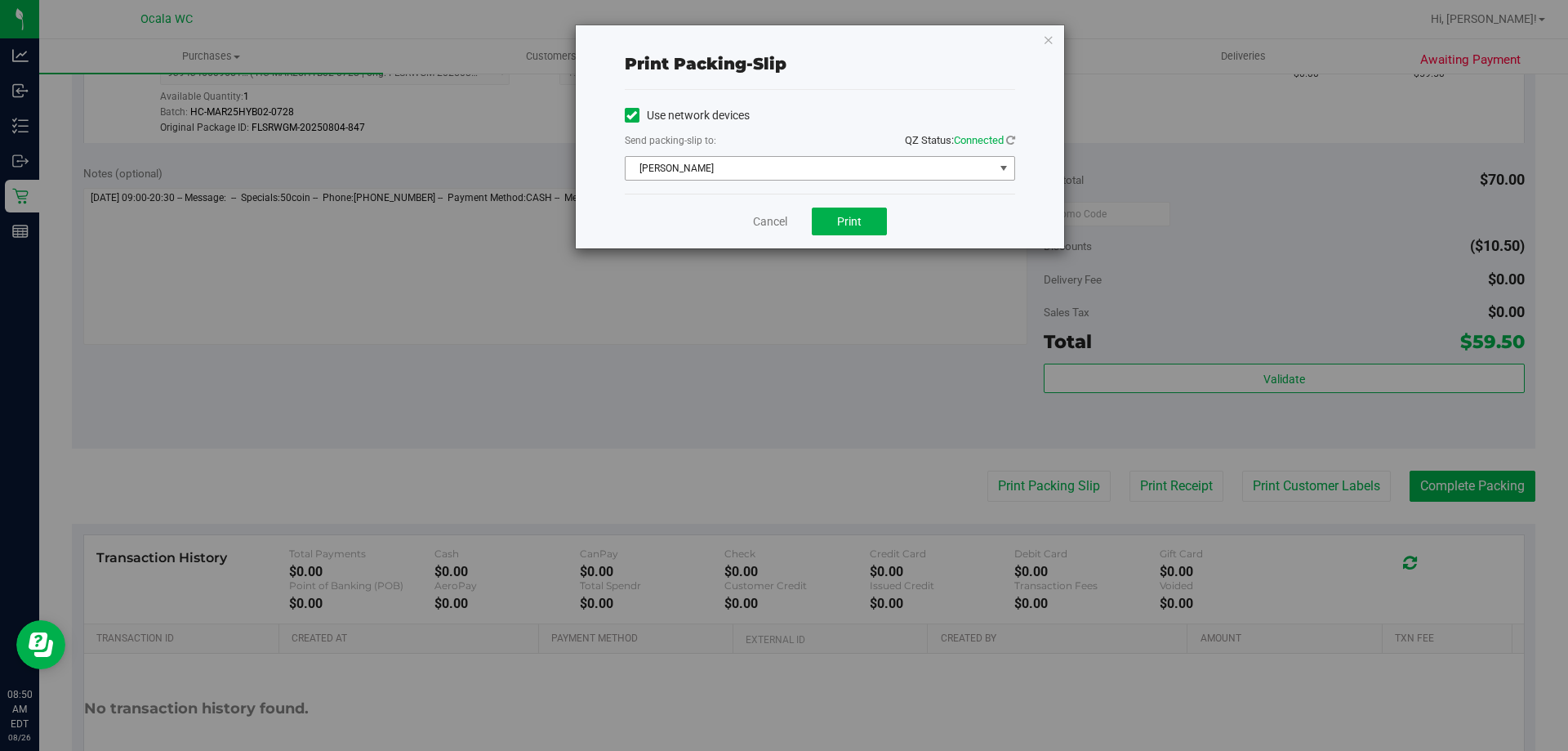
click at [721, 164] on span "BRAD-PITT" at bounding box center [809, 168] width 368 height 23
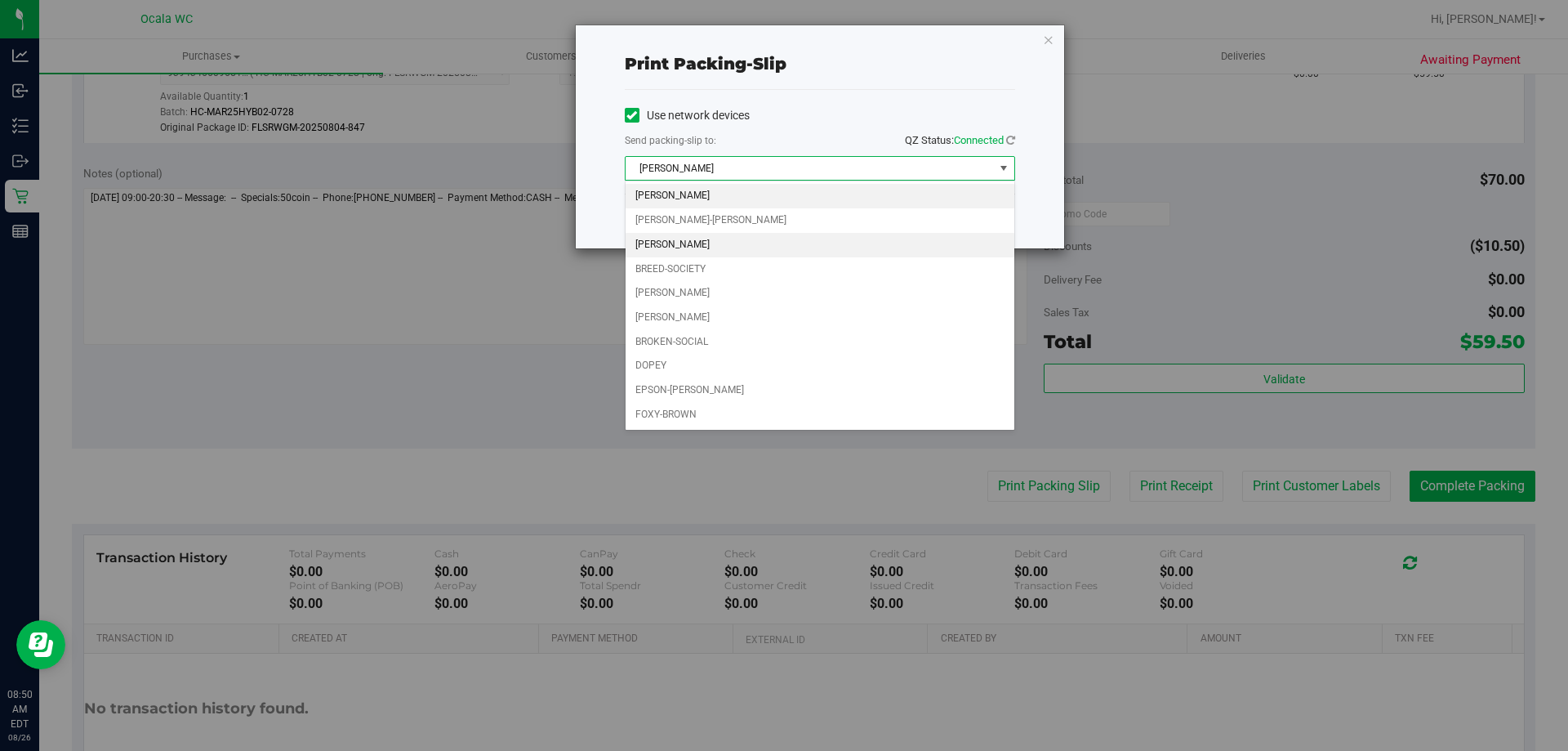
click at [683, 243] on li "BRANDY-CLARK" at bounding box center [819, 245] width 389 height 24
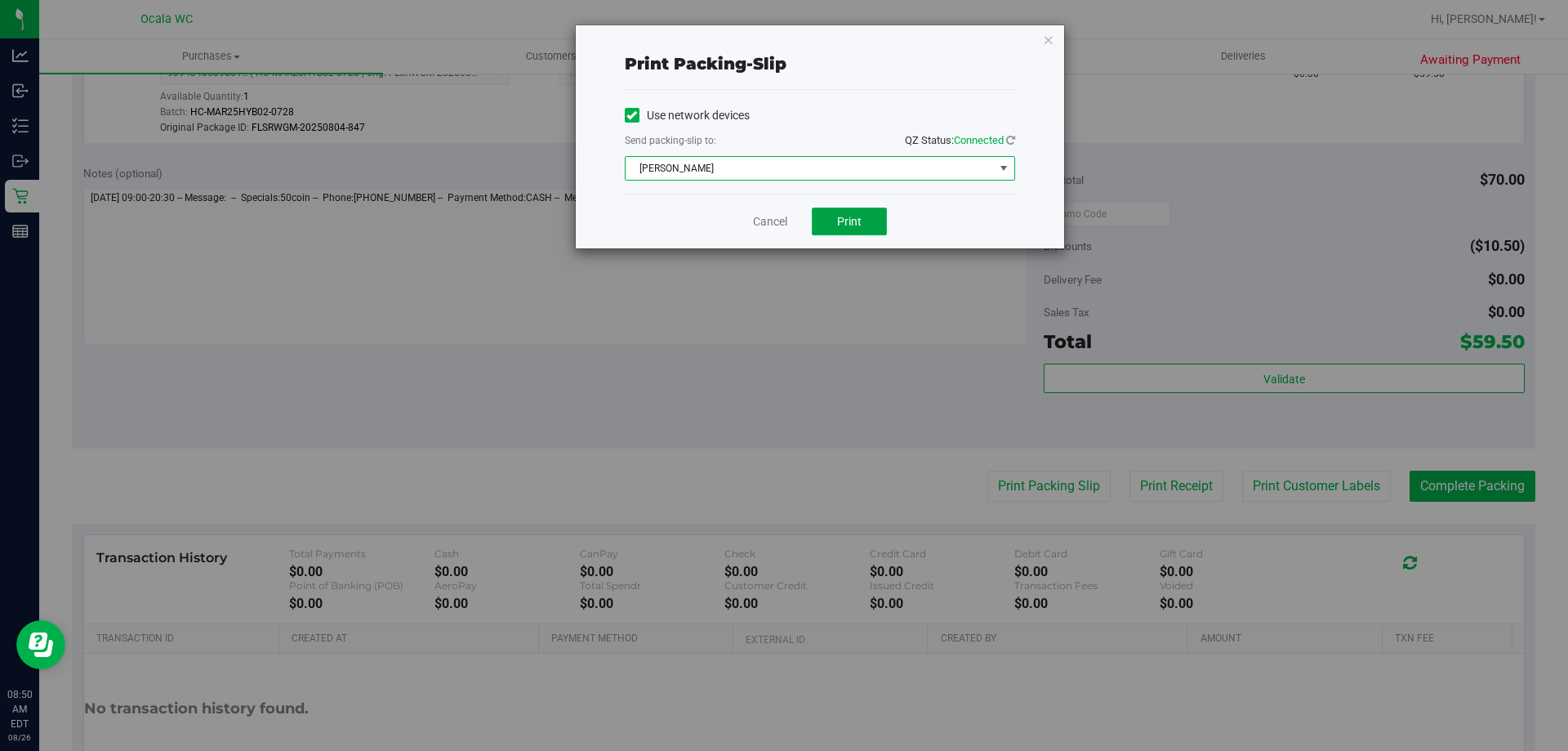
click at [777, 220] on span "Print" at bounding box center [849, 221] width 24 height 13
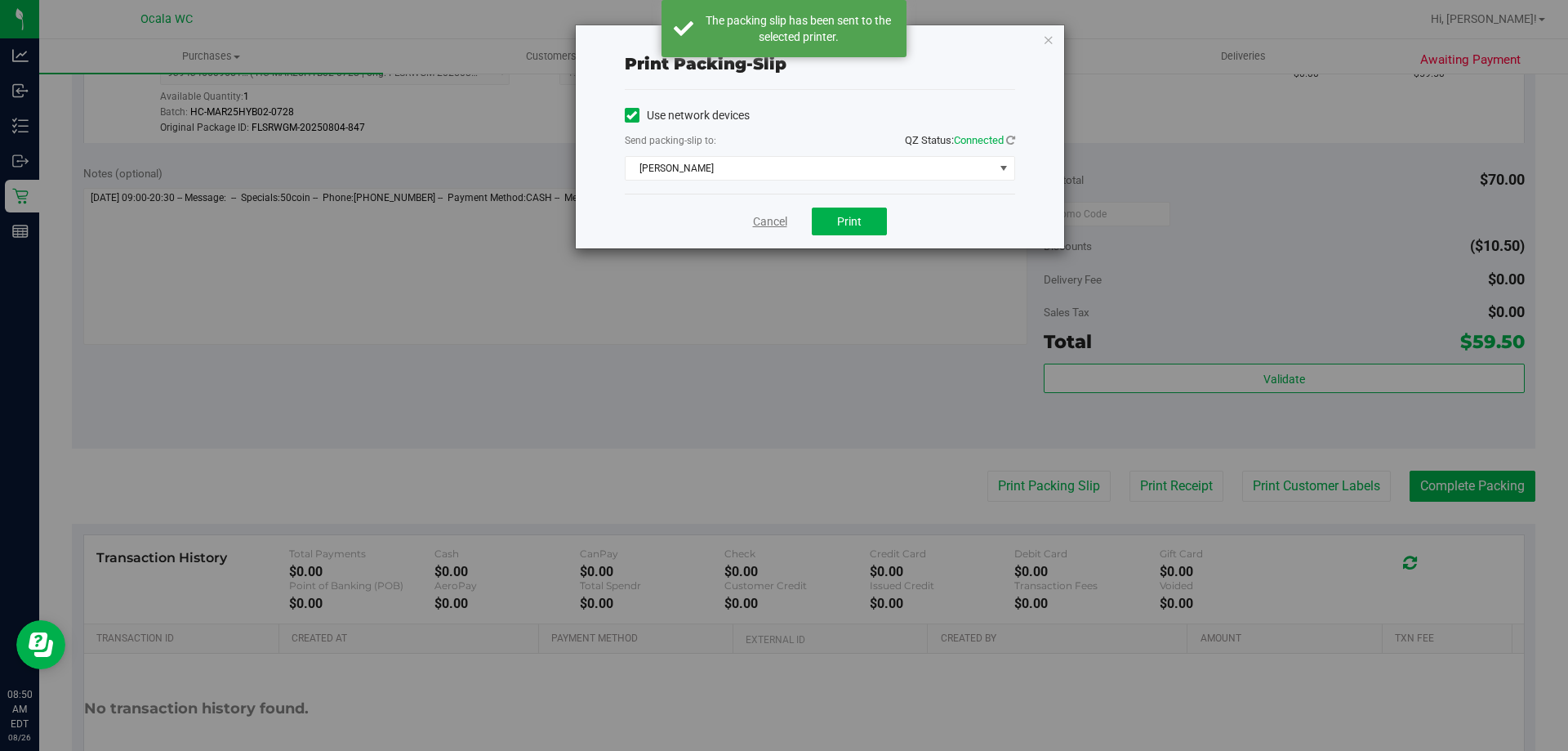
click at [763, 222] on link "Cancel" at bounding box center [769, 221] width 34 height 17
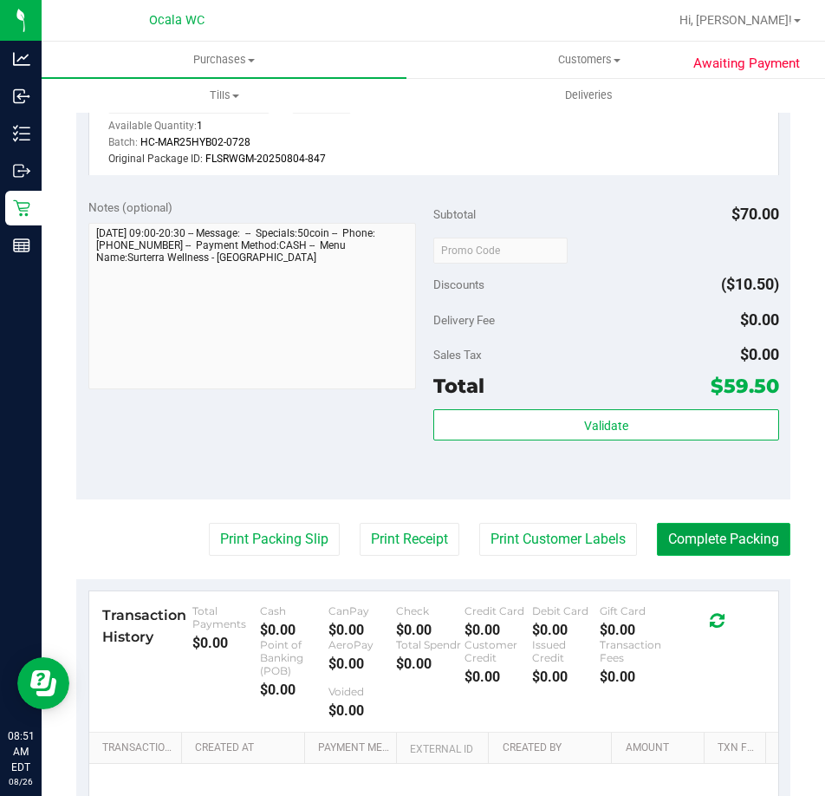
click at [714, 538] on button "Complete Packing" at bounding box center [724, 539] width 134 height 33
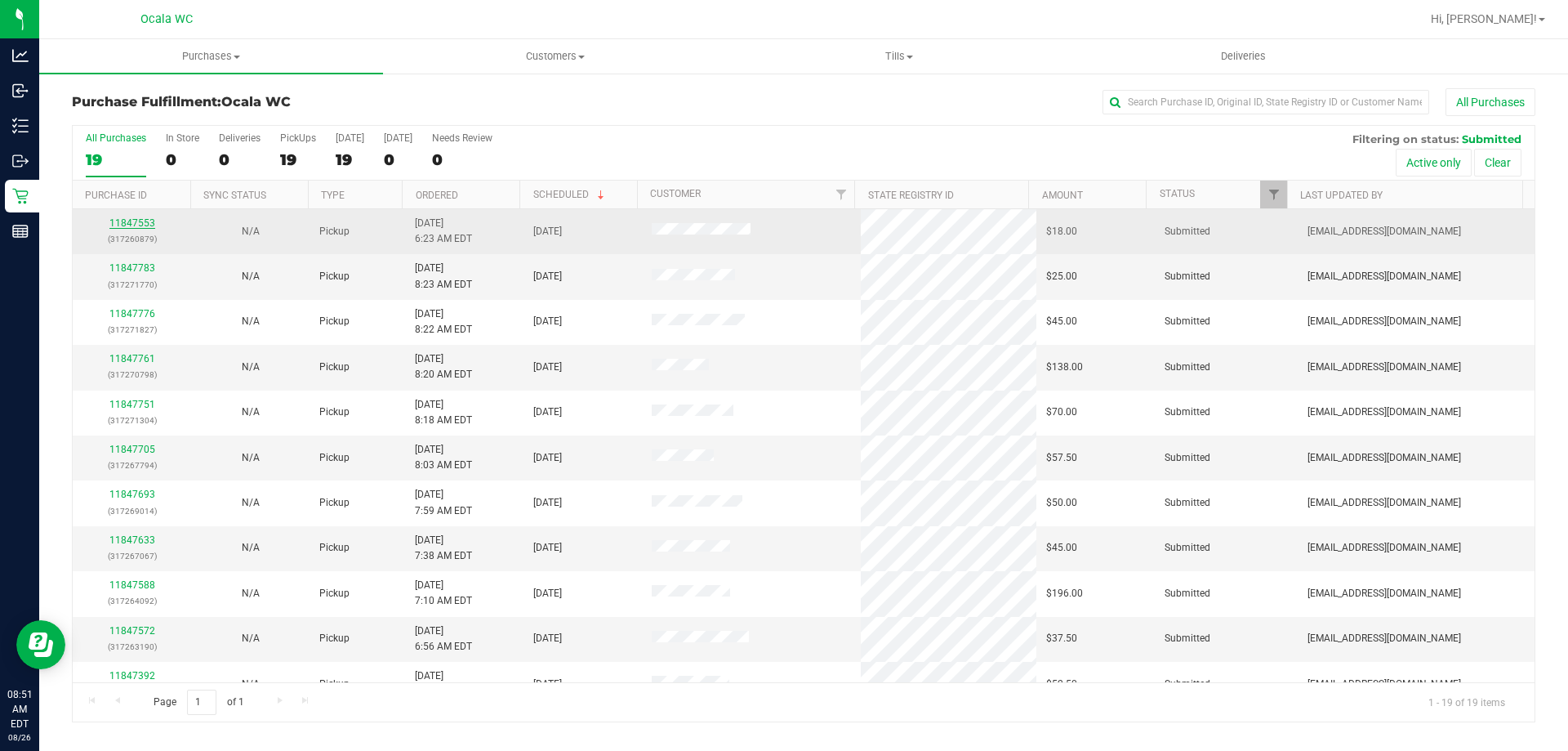
click at [144, 221] on link "11847553" at bounding box center [132, 223] width 46 height 11
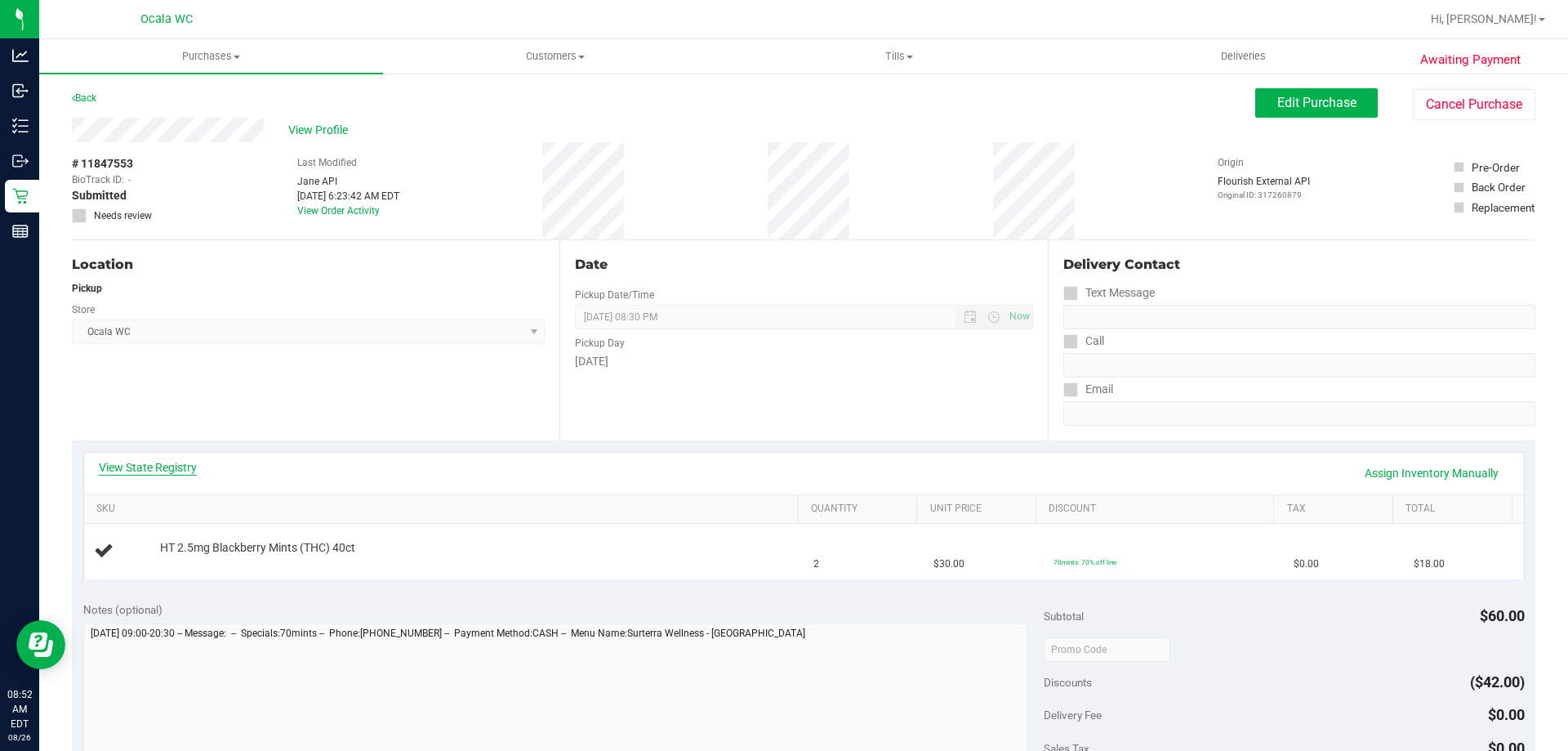
click at [155, 467] on link "View State Registry" at bounding box center [148, 466] width 98 height 16
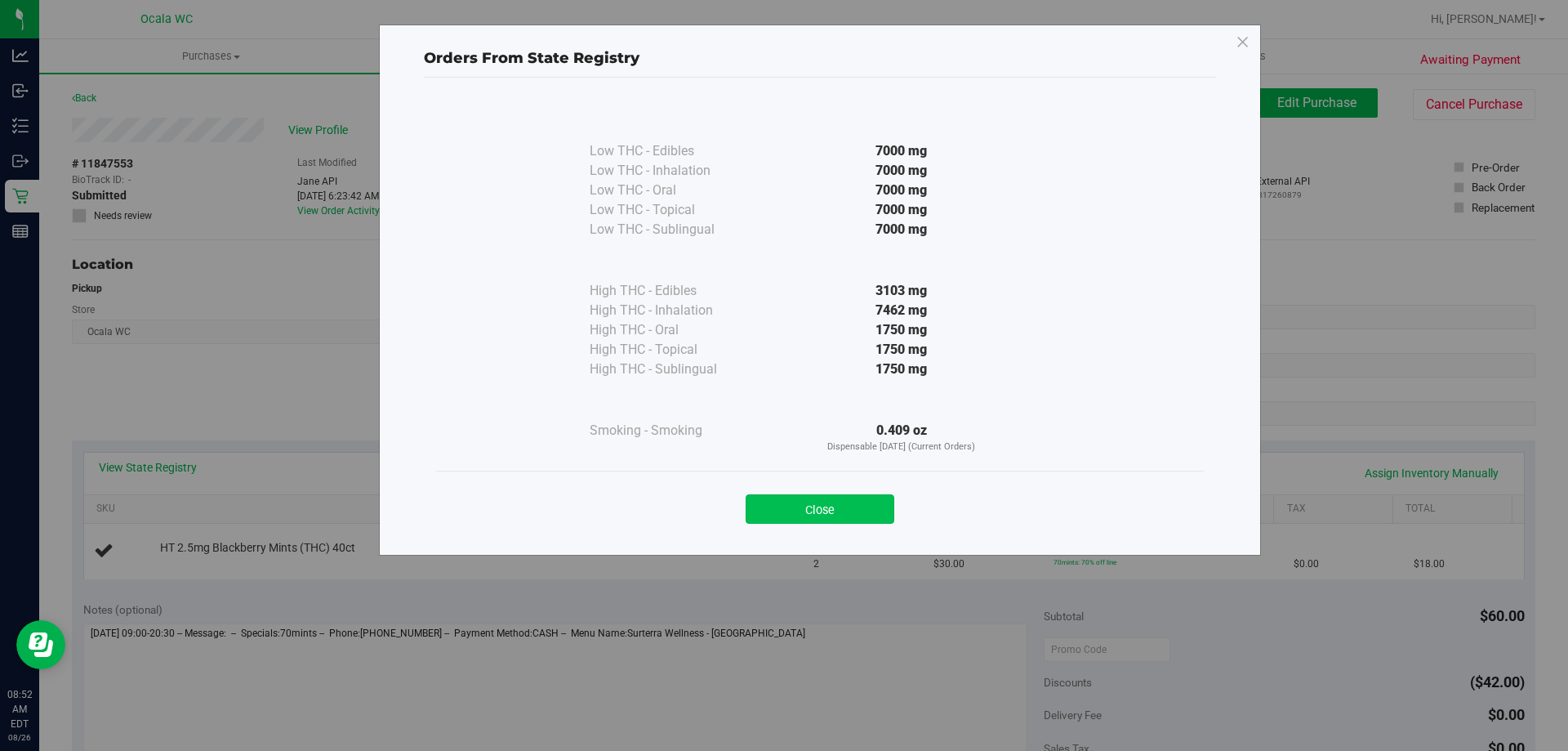
click at [777, 507] on button "Close" at bounding box center [820, 509] width 149 height 29
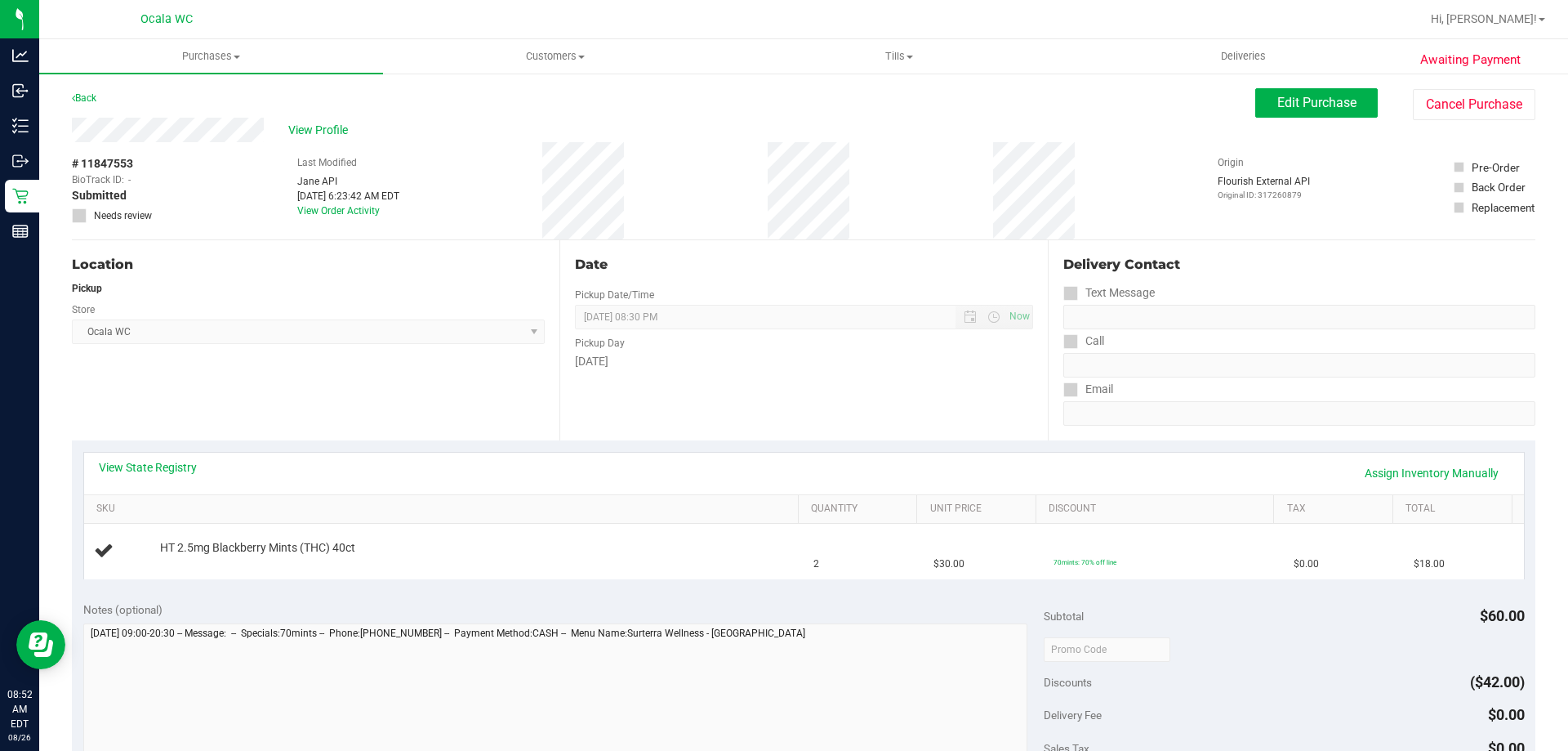
click at [426, 413] on div "Location Pickup Store Ocala WC Select Store Bonita Springs WC Boynton Beach WC …" at bounding box center [315, 340] width 488 height 200
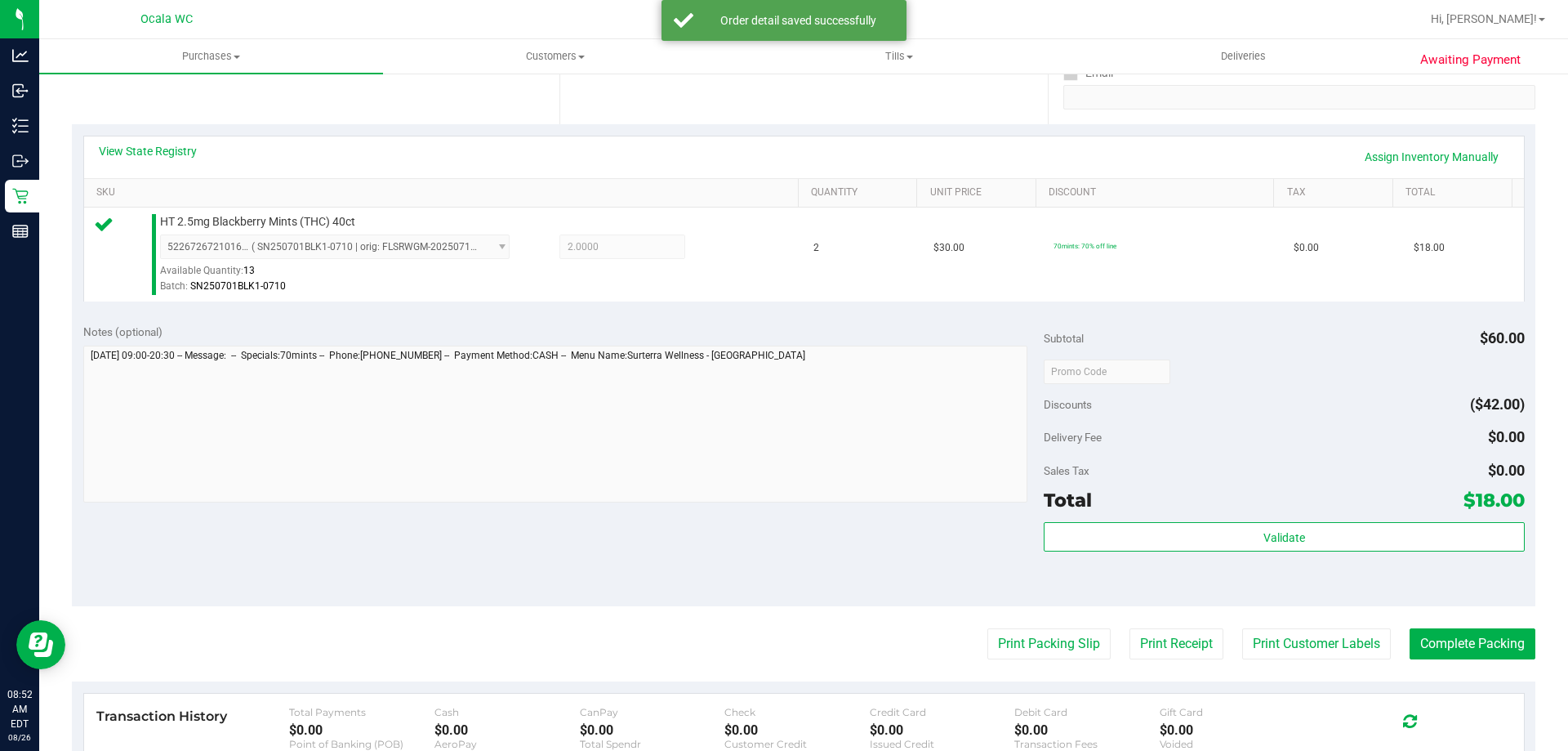
scroll to position [327, 0]
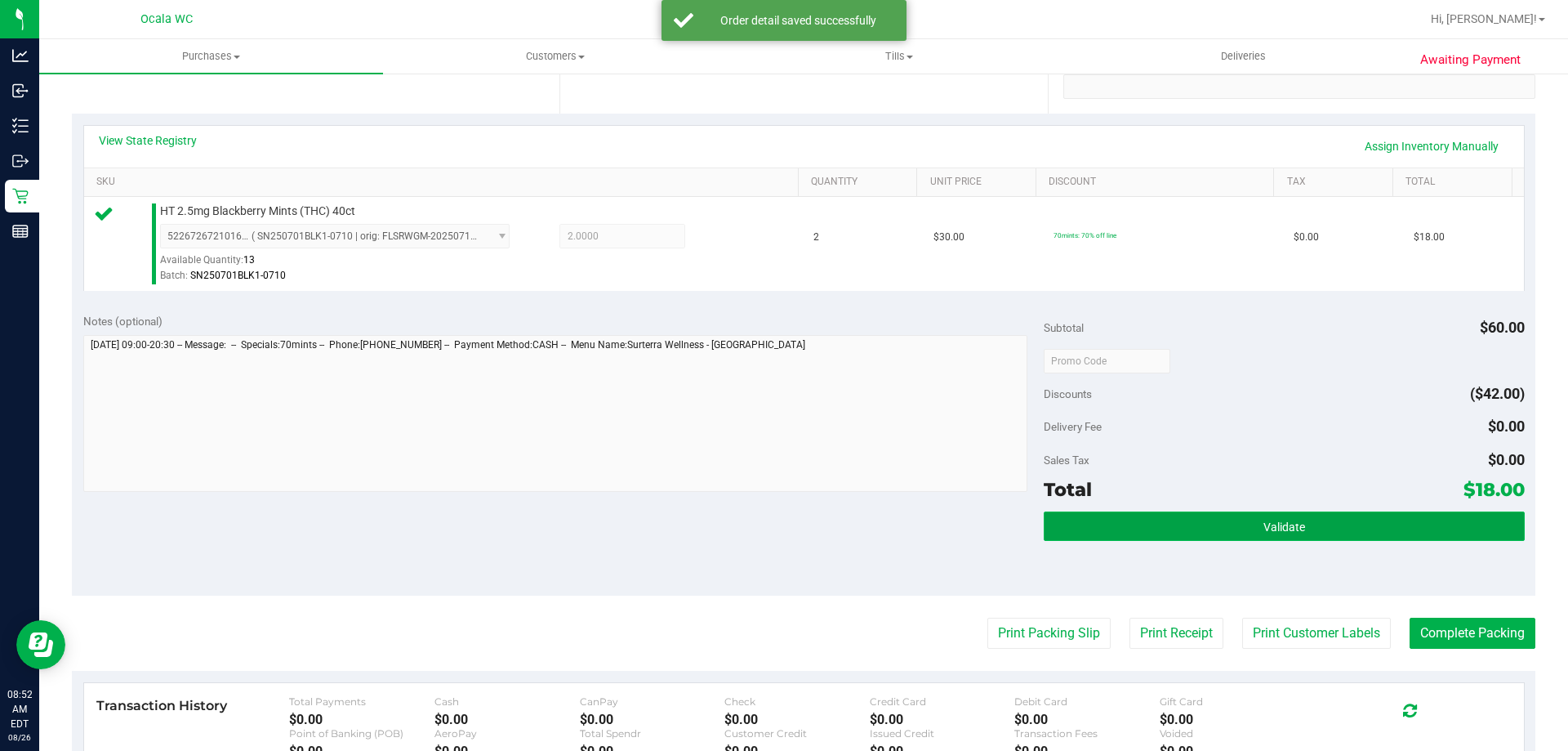
click at [777, 519] on button "Validate" at bounding box center [1284, 526] width 480 height 29
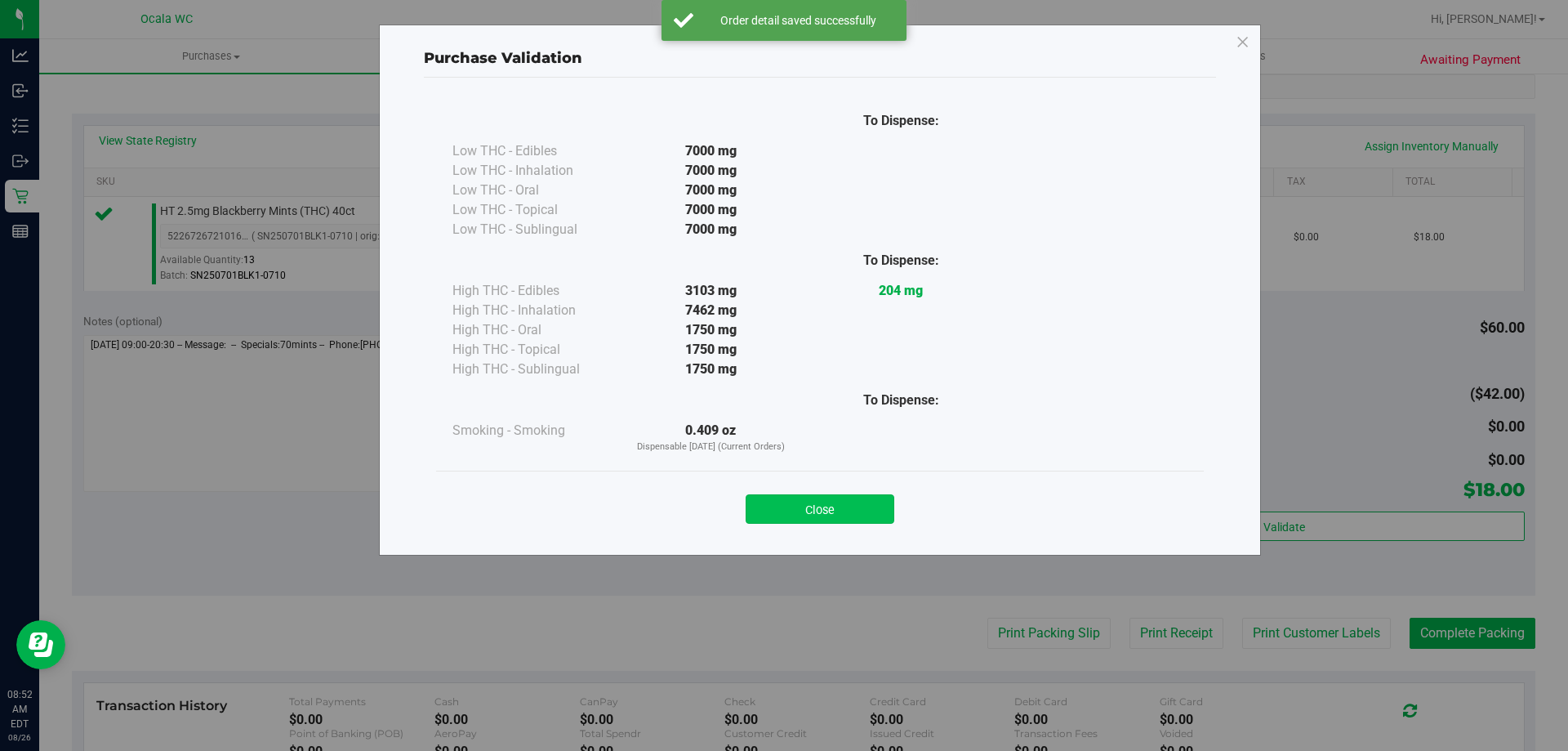
click at [777, 506] on button "Close" at bounding box center [820, 509] width 149 height 29
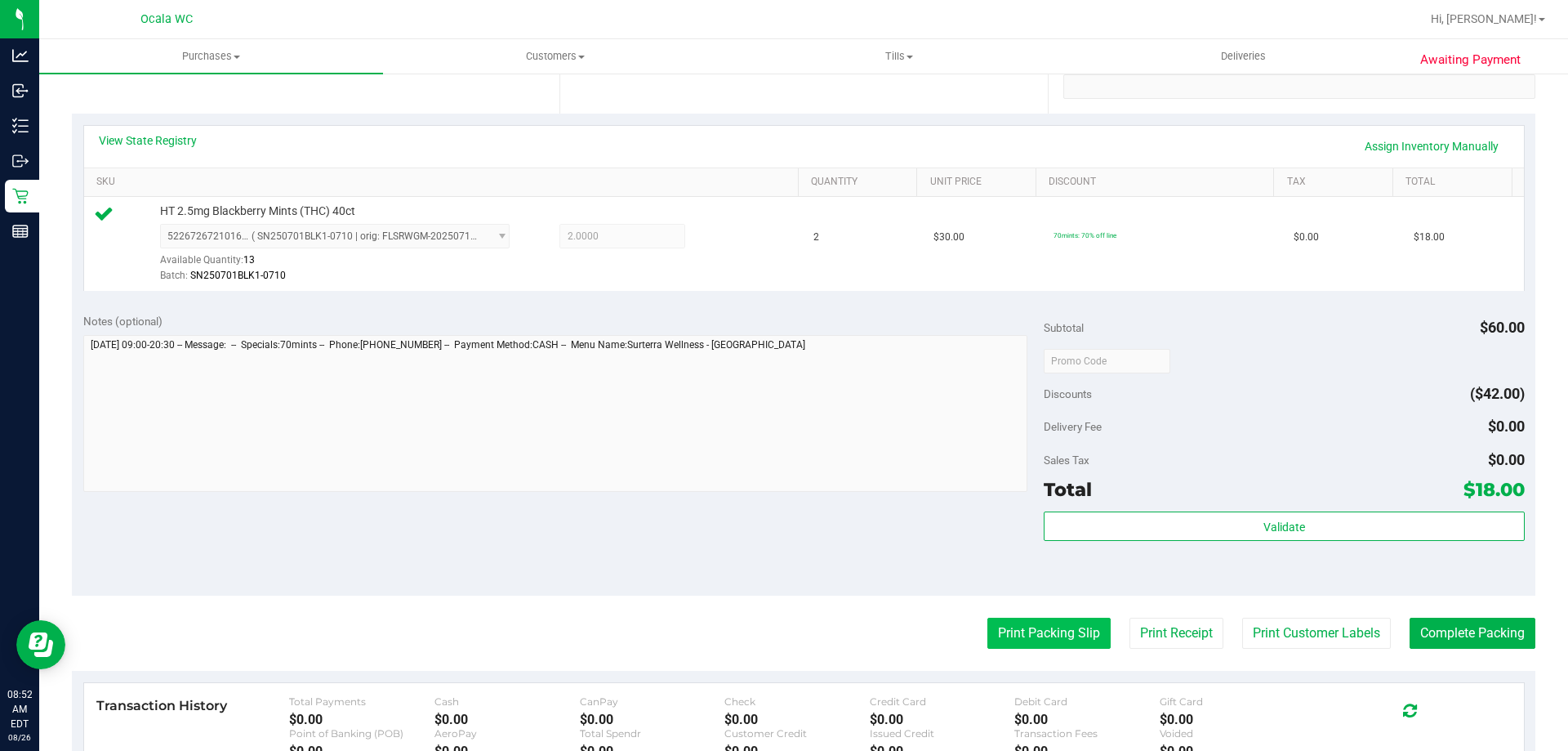
click at [777, 632] on button "Print Packing Slip" at bounding box center [1048, 632] width 123 height 31
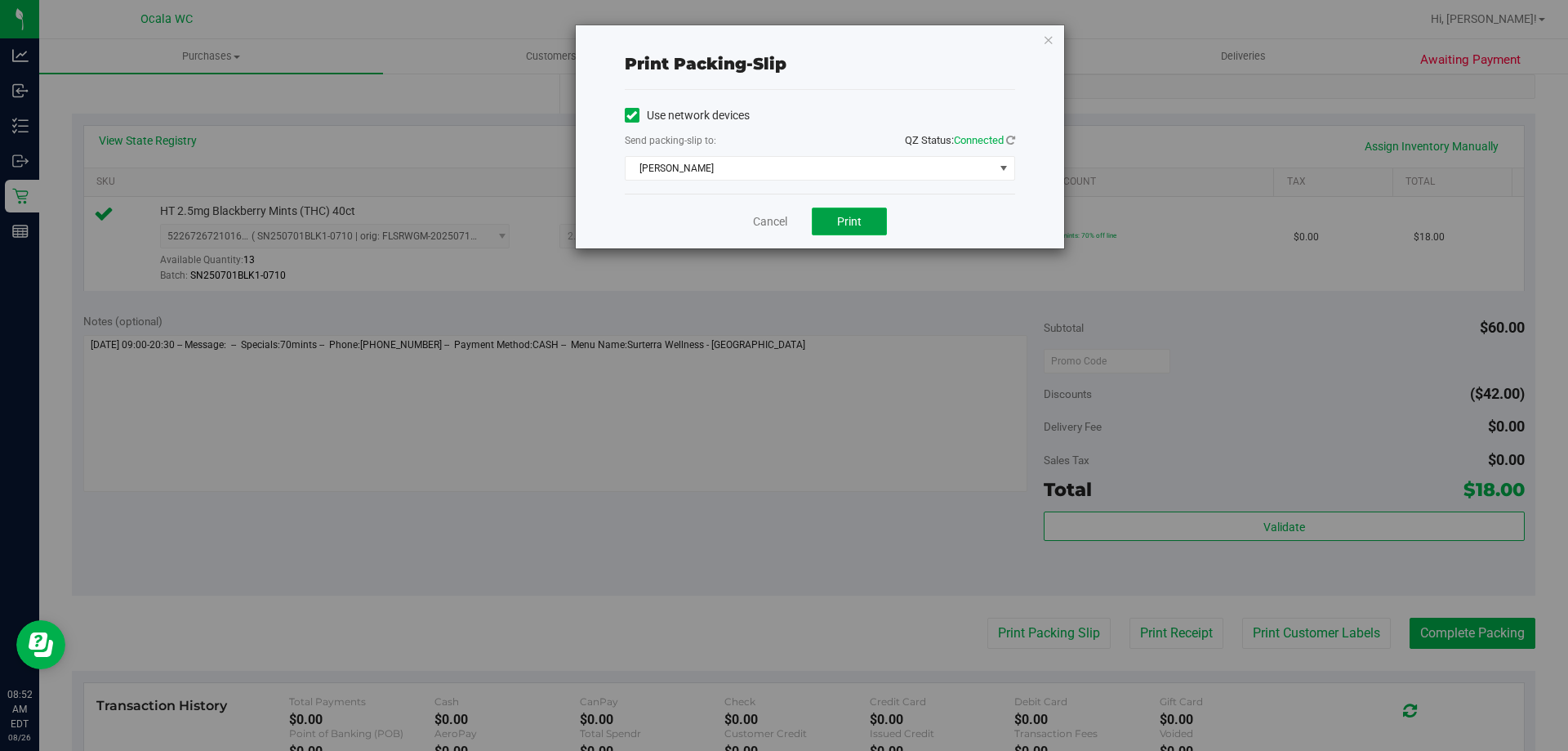
click at [777, 231] on button "Print" at bounding box center [849, 220] width 75 height 27
click at [774, 217] on link "Cancel" at bounding box center [769, 221] width 34 height 17
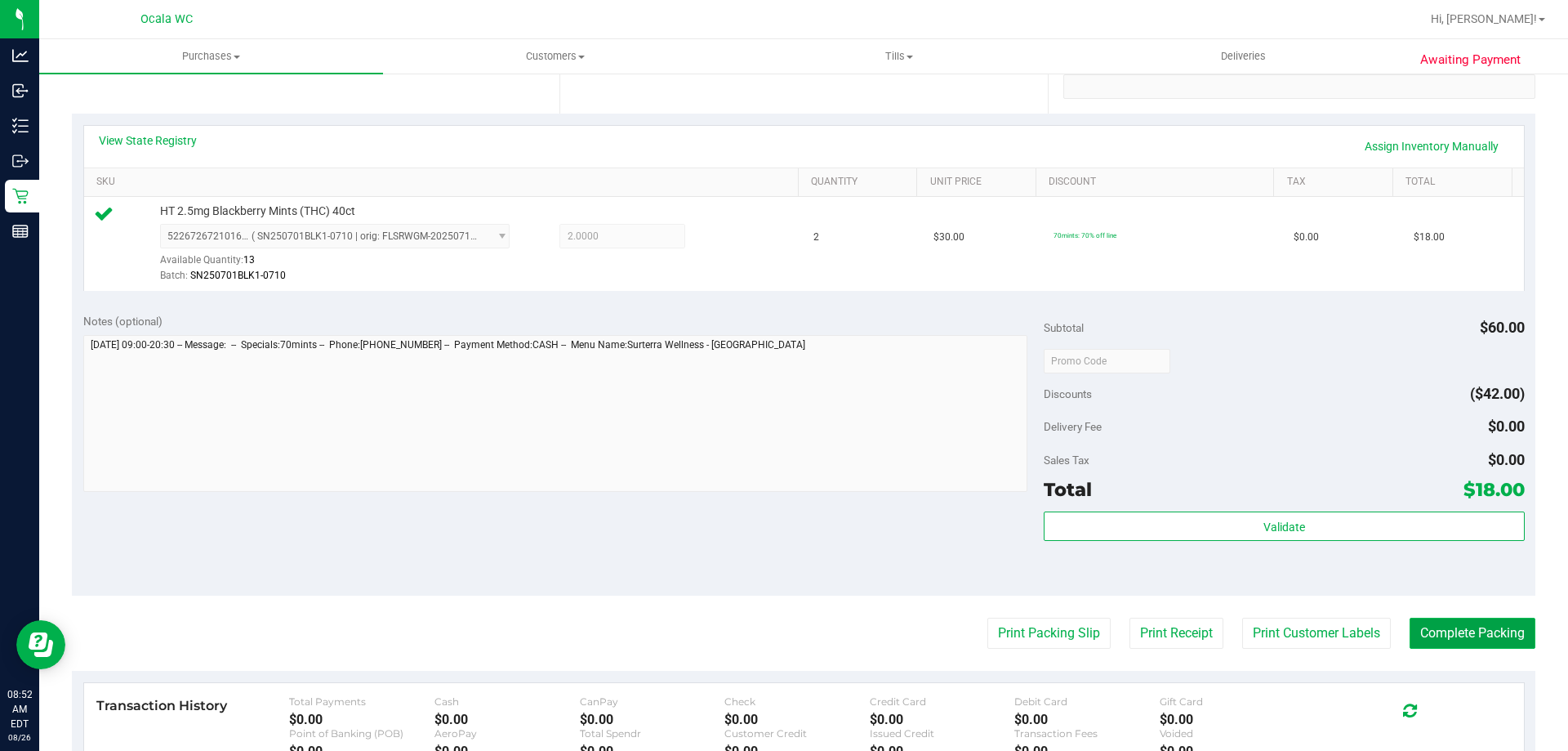
click at [777, 637] on button "Complete Packing" at bounding box center [1473, 632] width 126 height 31
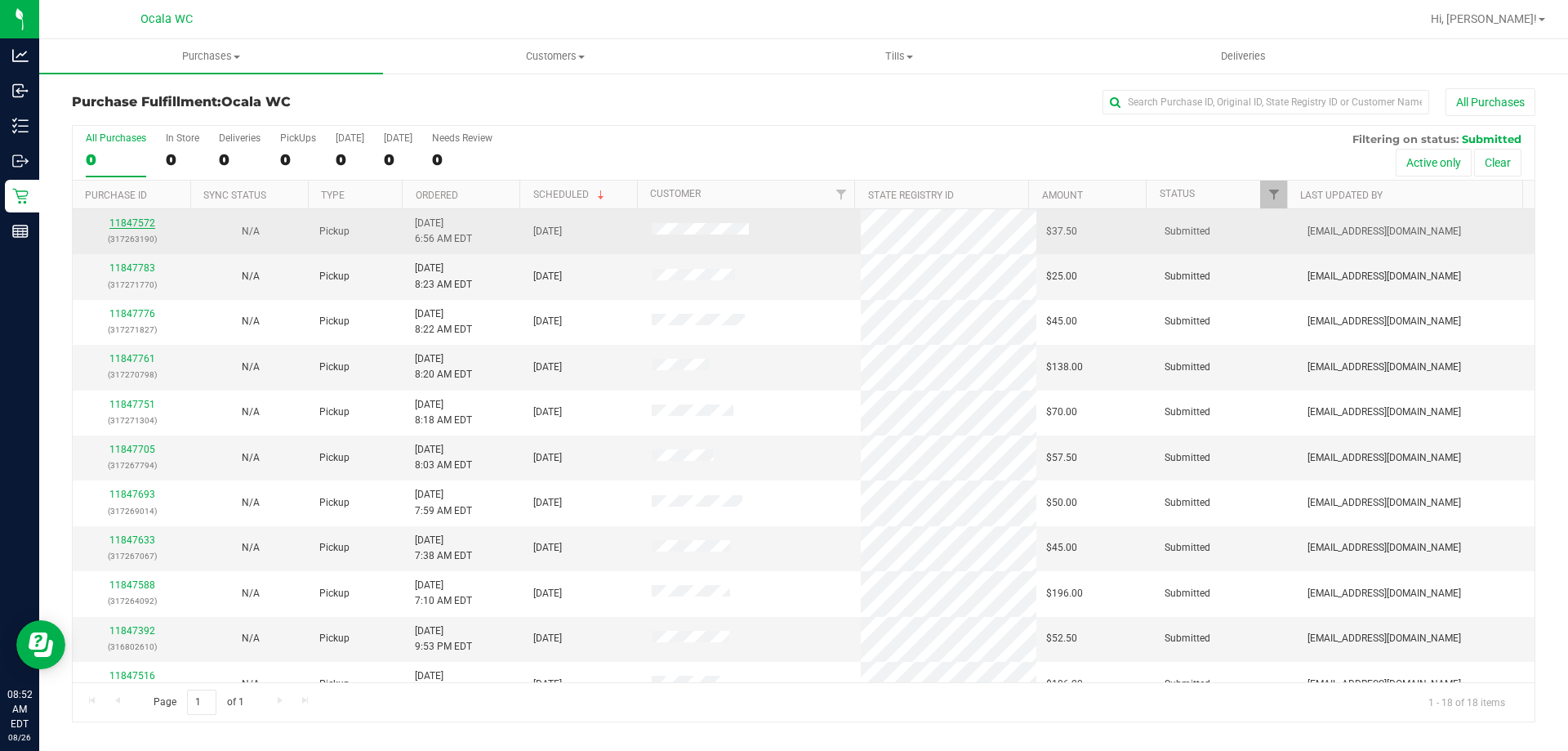
click at [138, 219] on link "11847572" at bounding box center [132, 223] width 46 height 11
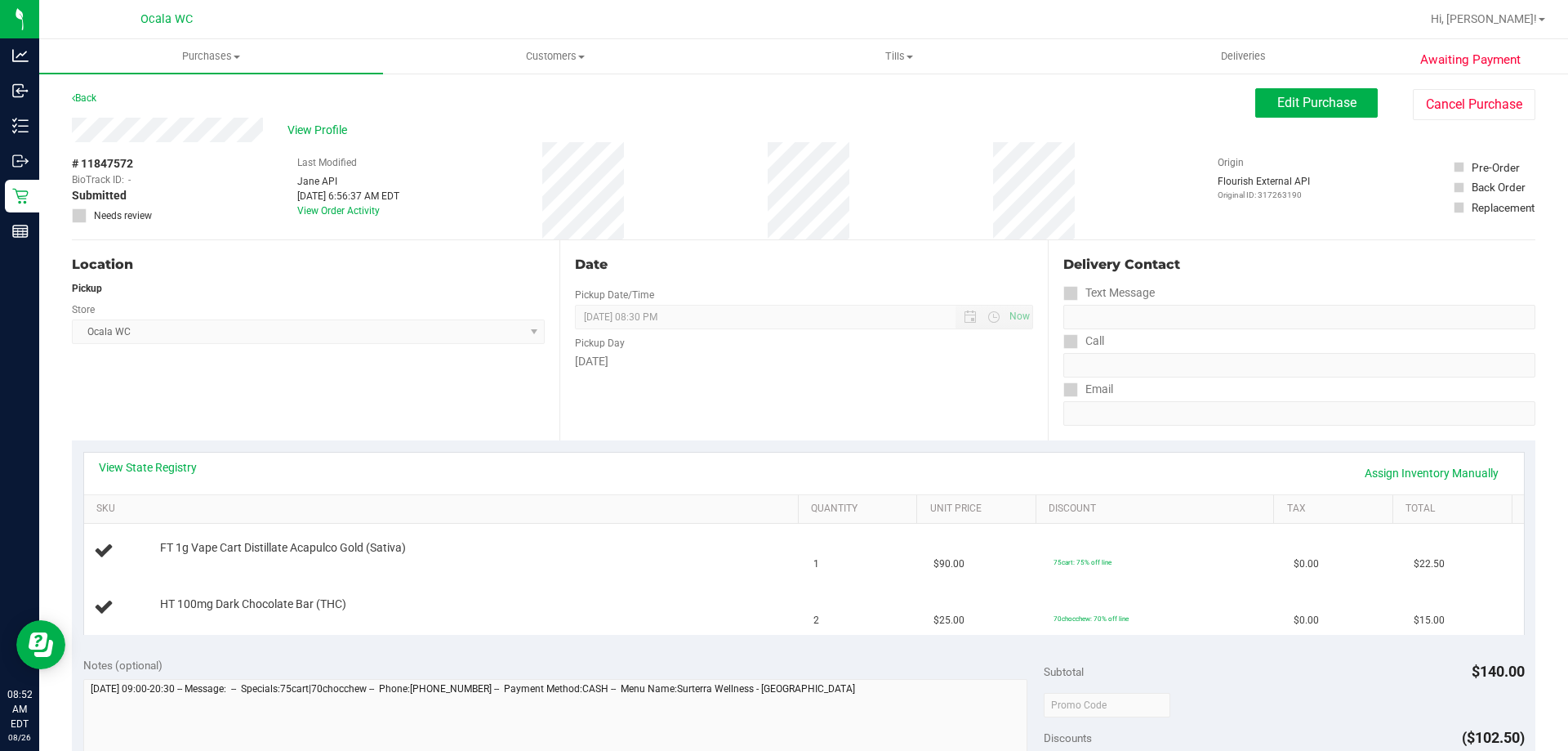
click at [150, 480] on div "View State Registry Assign Inventory Manually" at bounding box center [803, 472] width 1410 height 27
click at [156, 463] on link "View State Registry" at bounding box center [148, 466] width 98 height 16
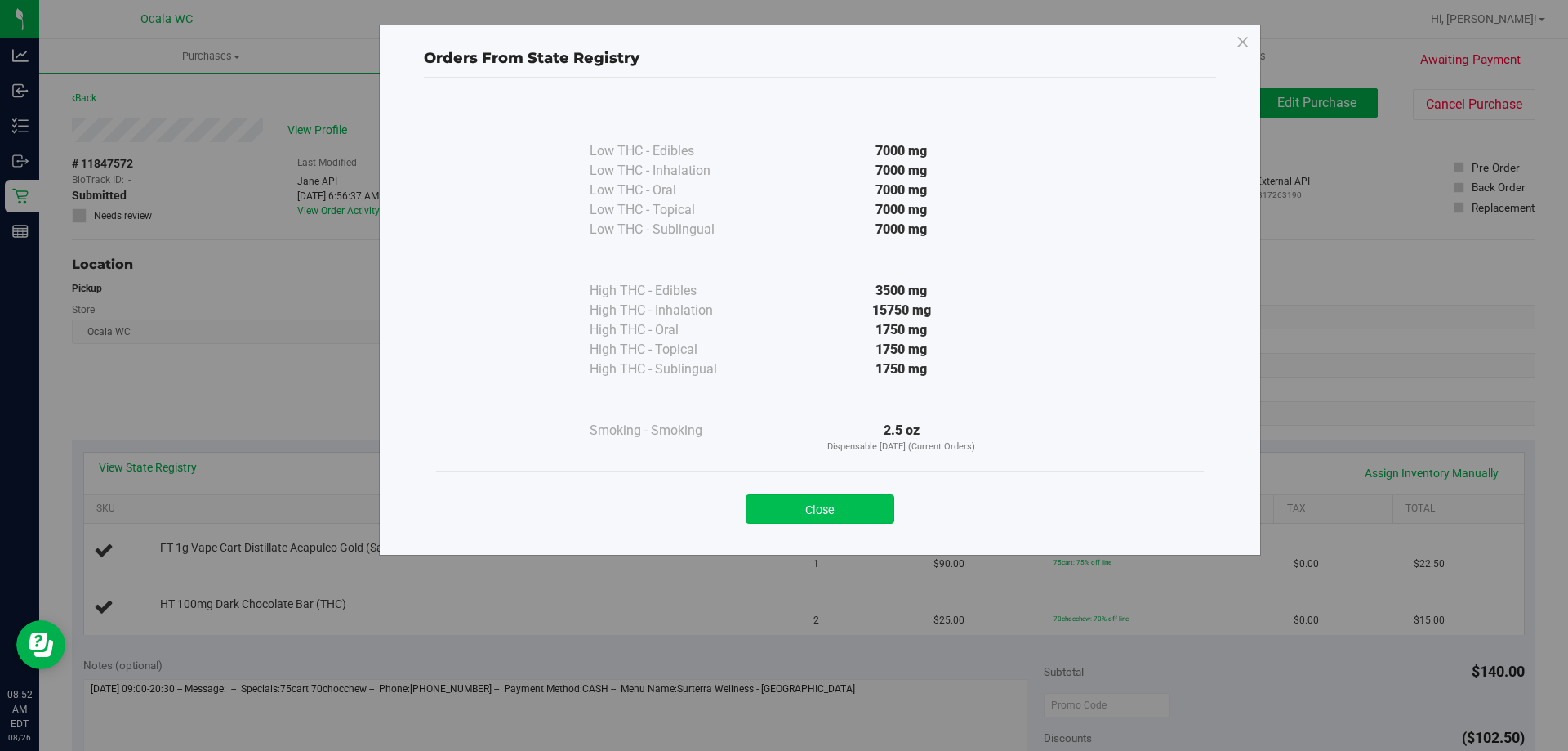
click at [777, 512] on button "Close" at bounding box center [820, 509] width 149 height 29
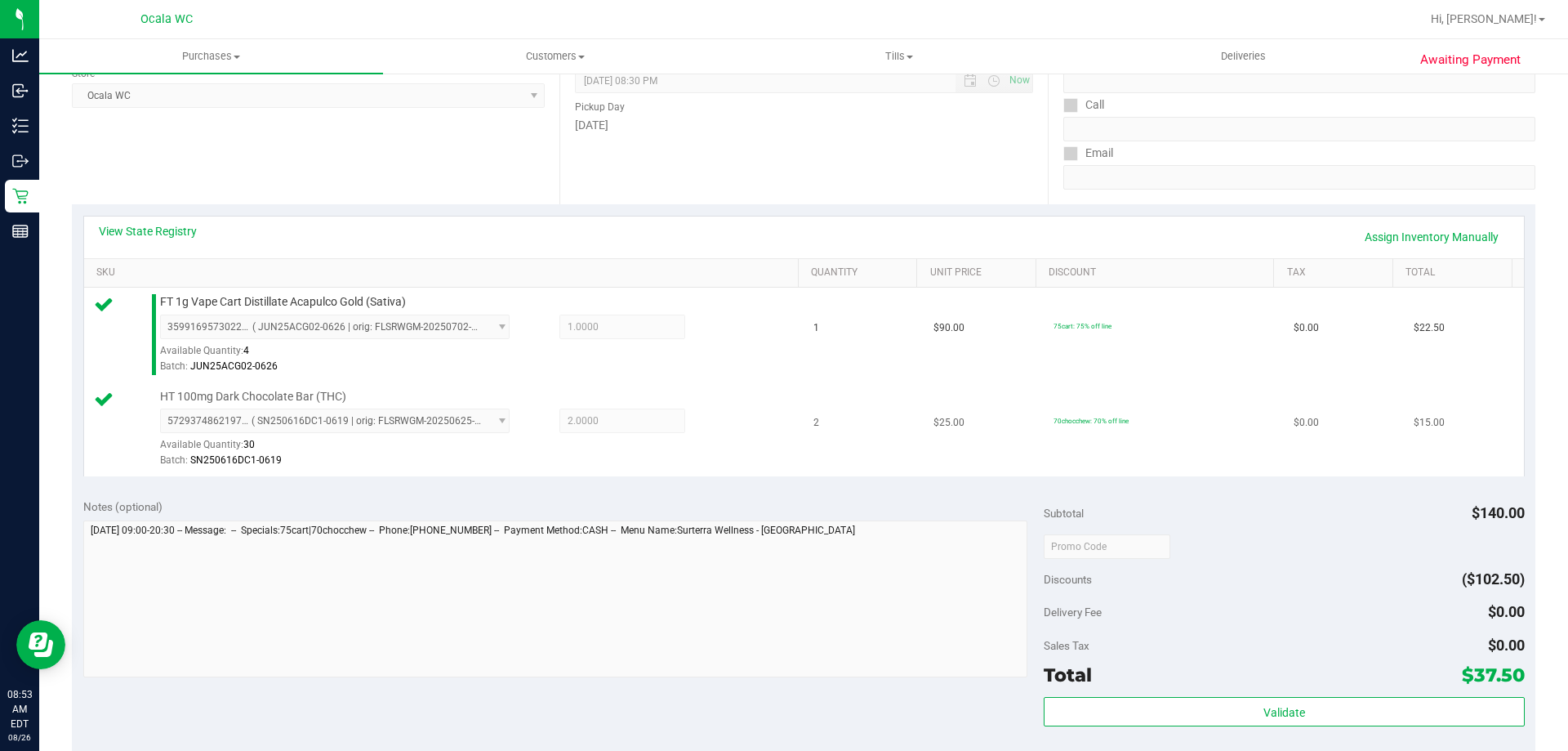
scroll to position [245, 0]
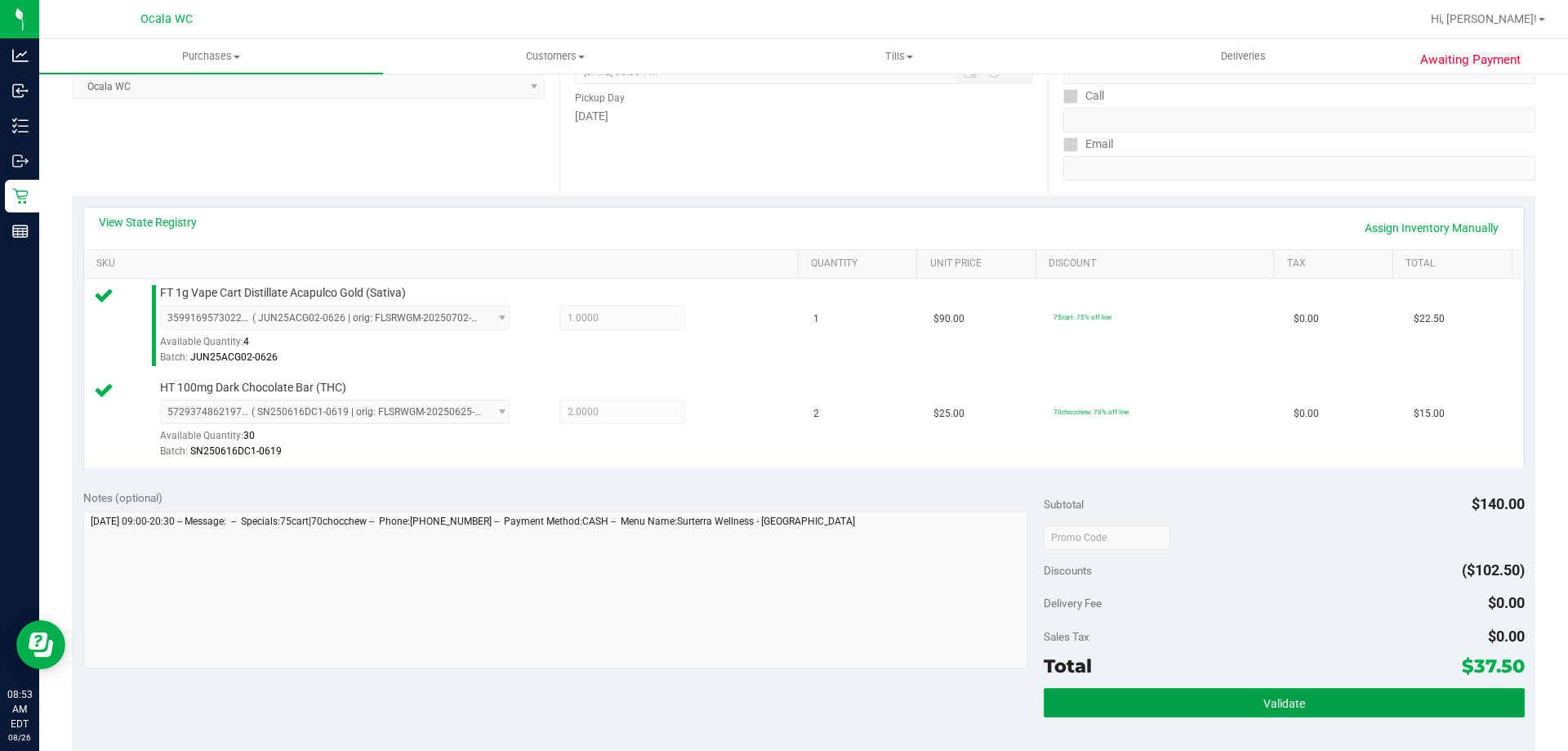
click at [777, 692] on button "Validate" at bounding box center [1284, 702] width 480 height 29
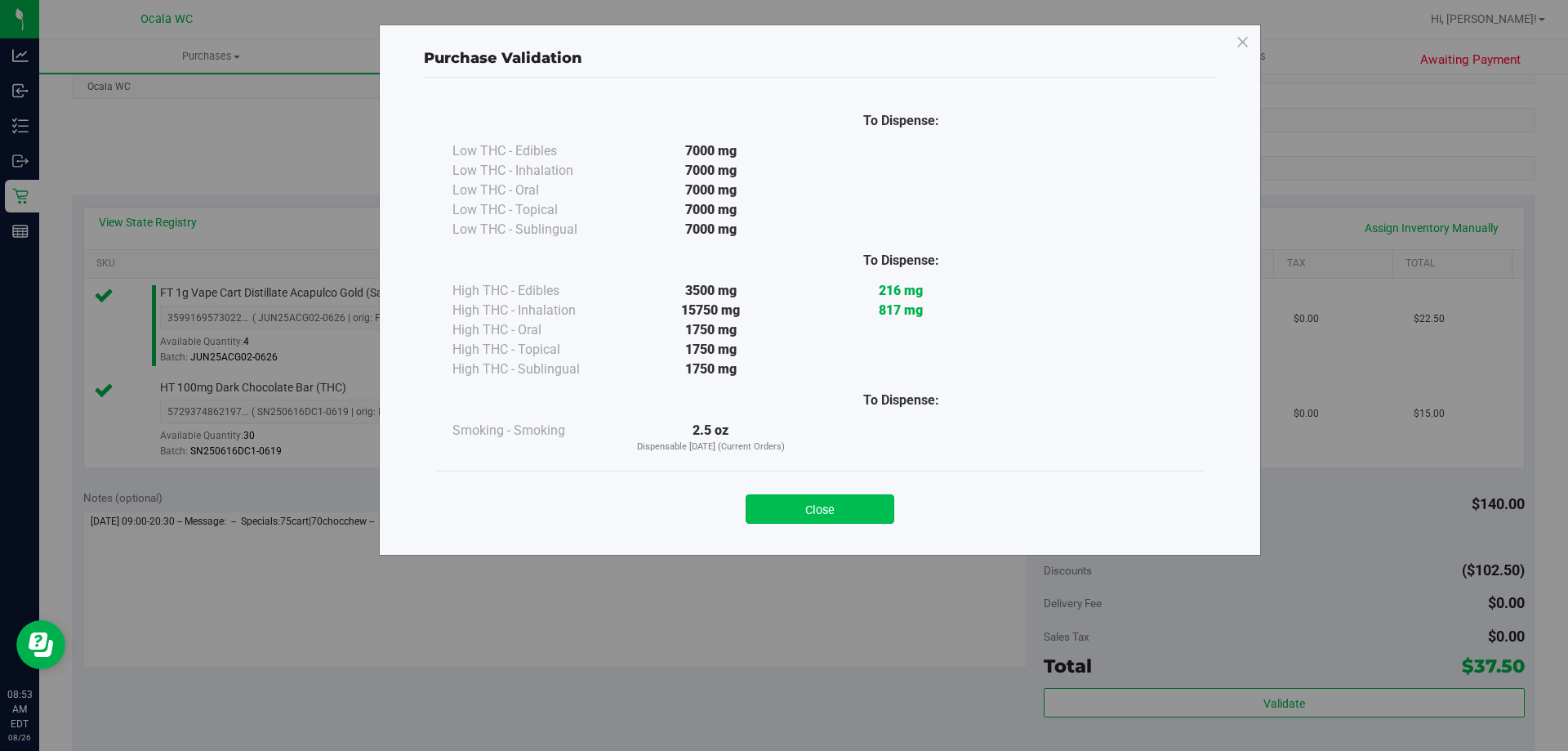
click at [777, 514] on button "Close" at bounding box center [820, 509] width 149 height 29
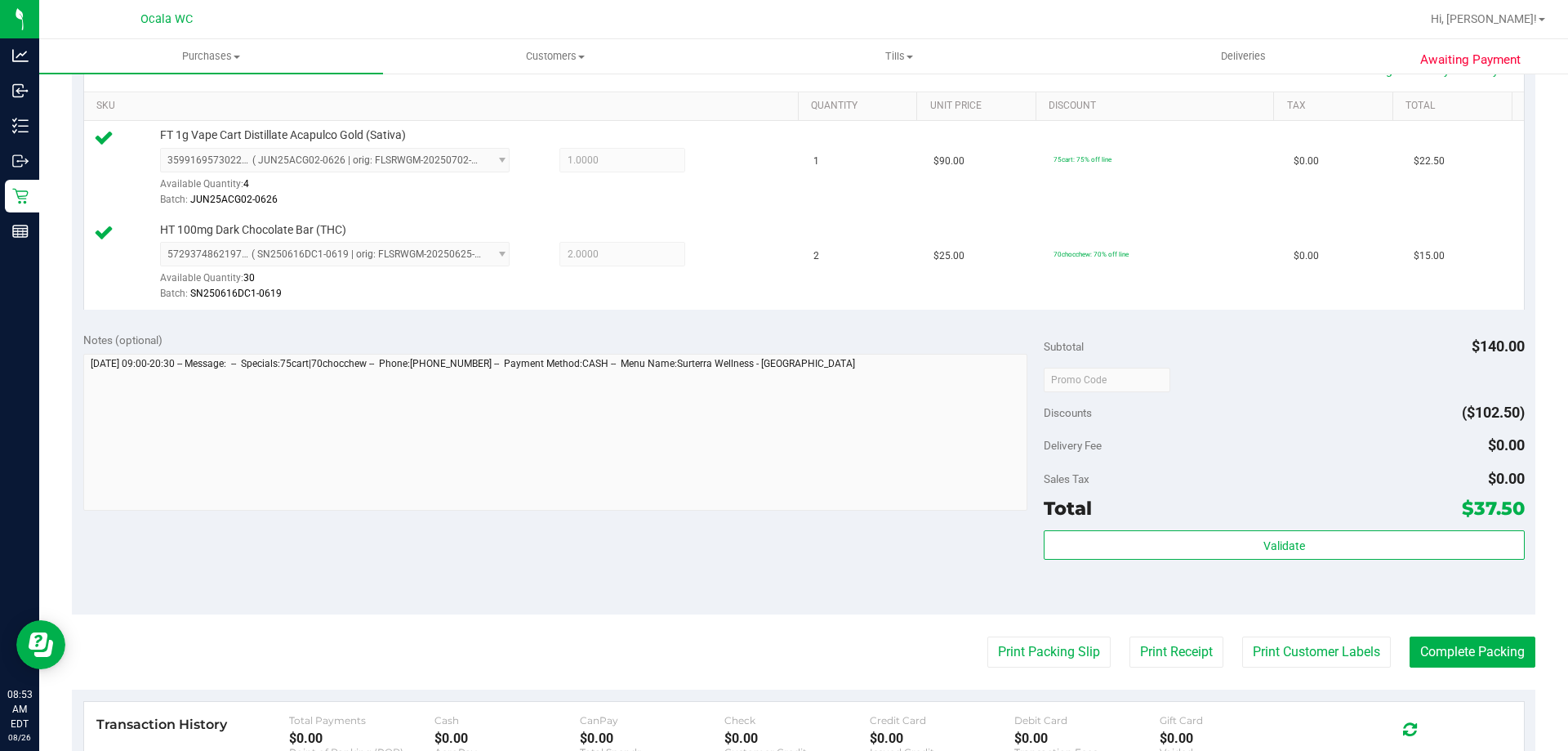
scroll to position [572, 0]
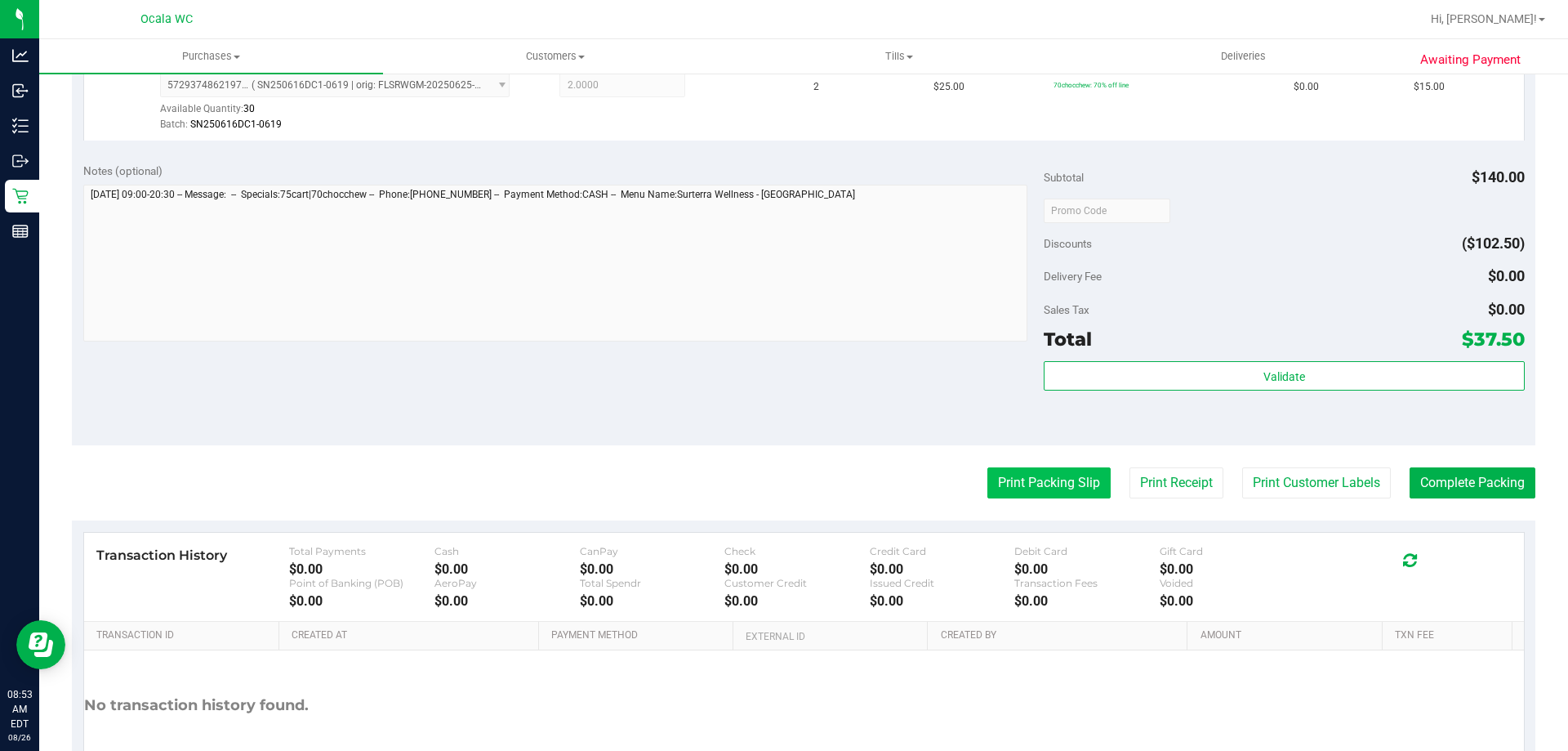
click at [777, 488] on button "Print Packing Slip" at bounding box center [1048, 482] width 123 height 31
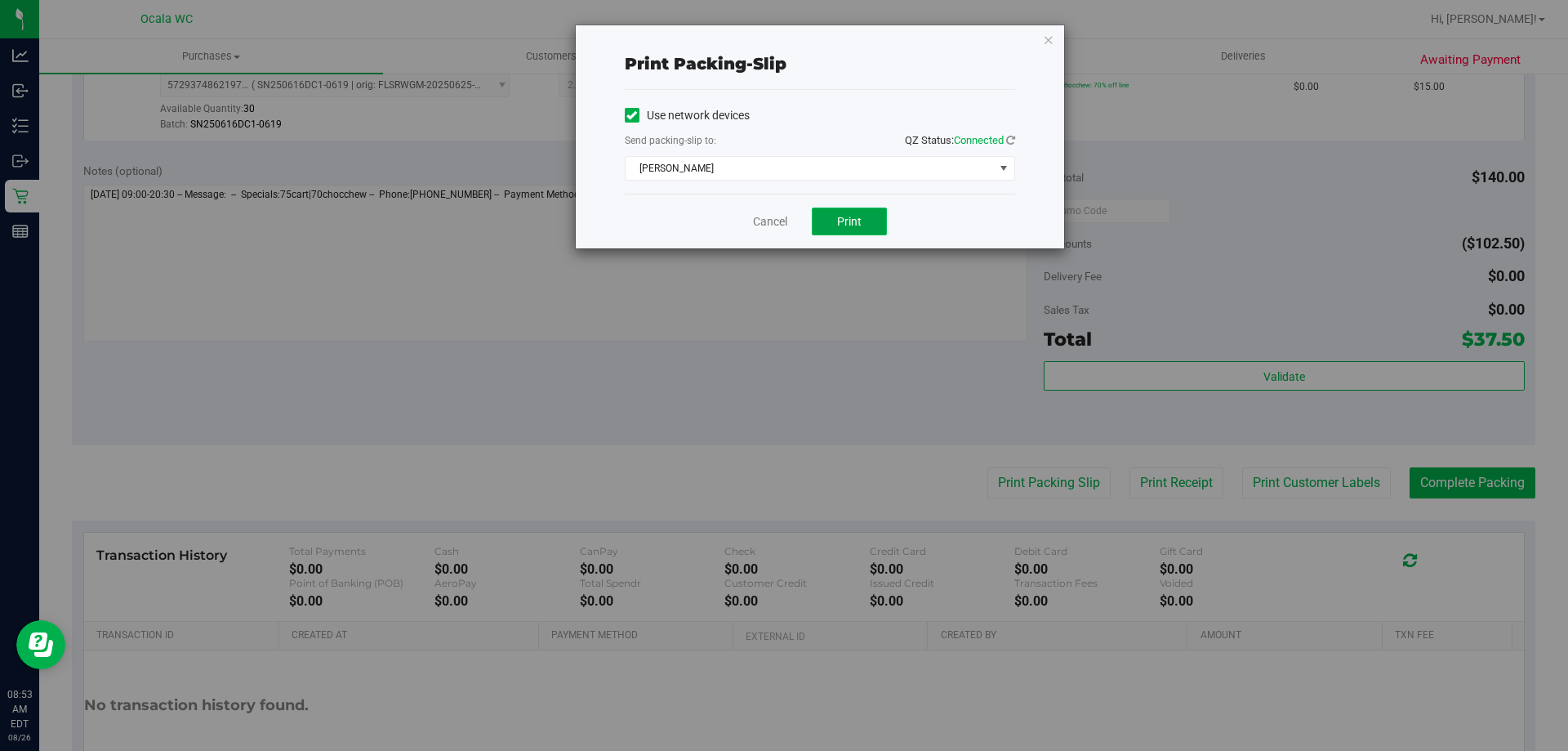
click at [777, 215] on span "Print" at bounding box center [849, 221] width 24 height 13
click at [765, 219] on link "Cancel" at bounding box center [769, 221] width 34 height 17
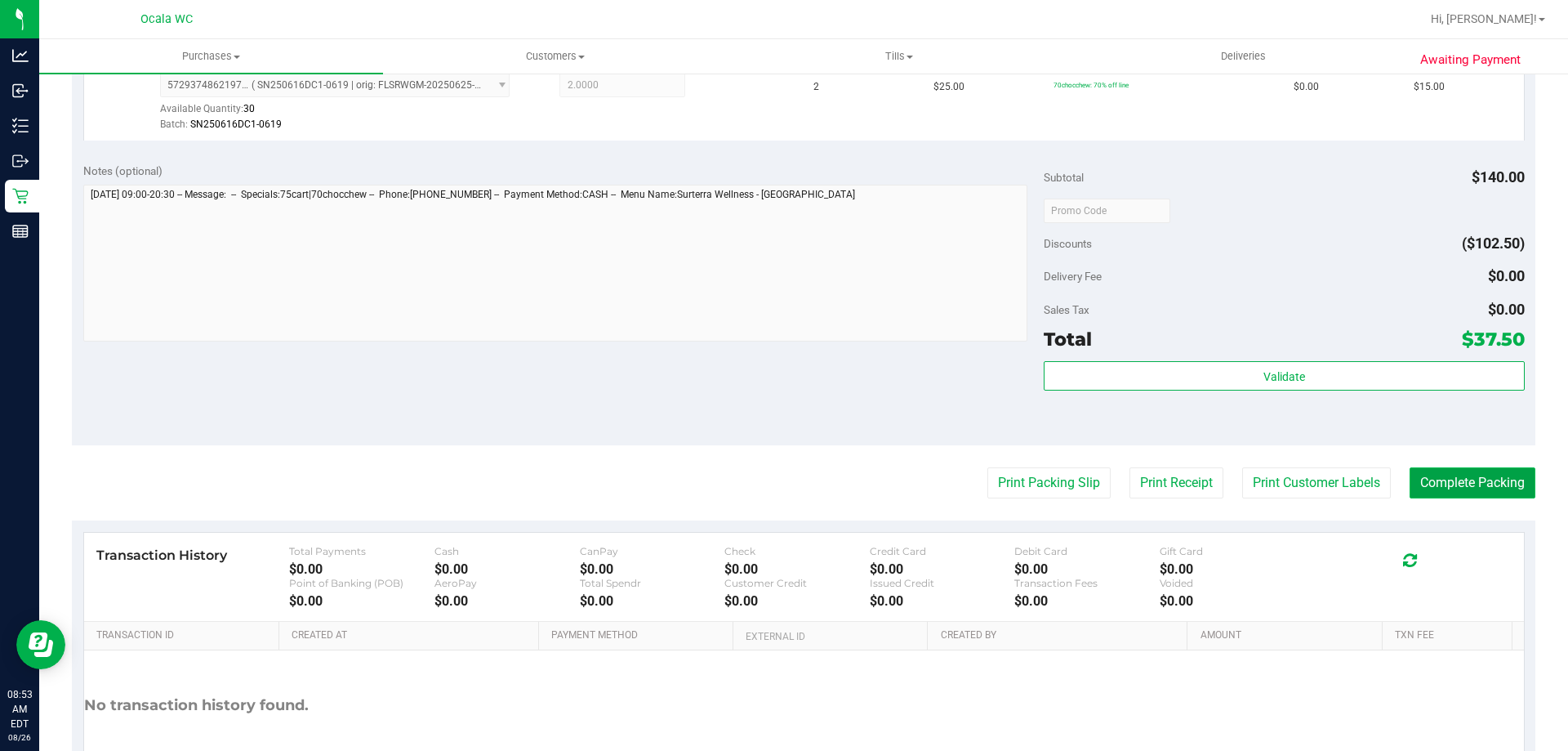
click at [777, 488] on button "Complete Packing" at bounding box center [1473, 482] width 126 height 31
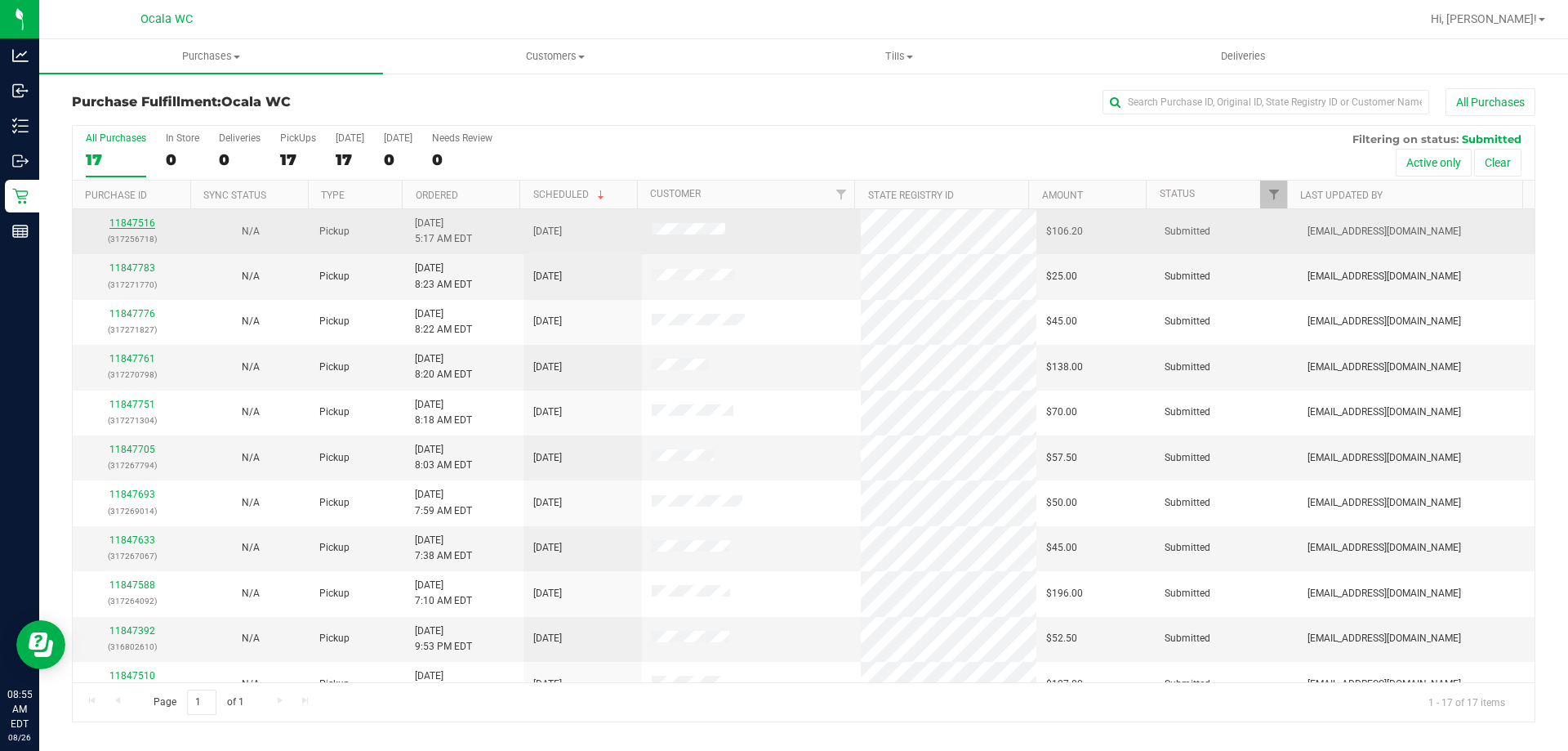
click at [131, 221] on link "11847516" at bounding box center [132, 223] width 46 height 11
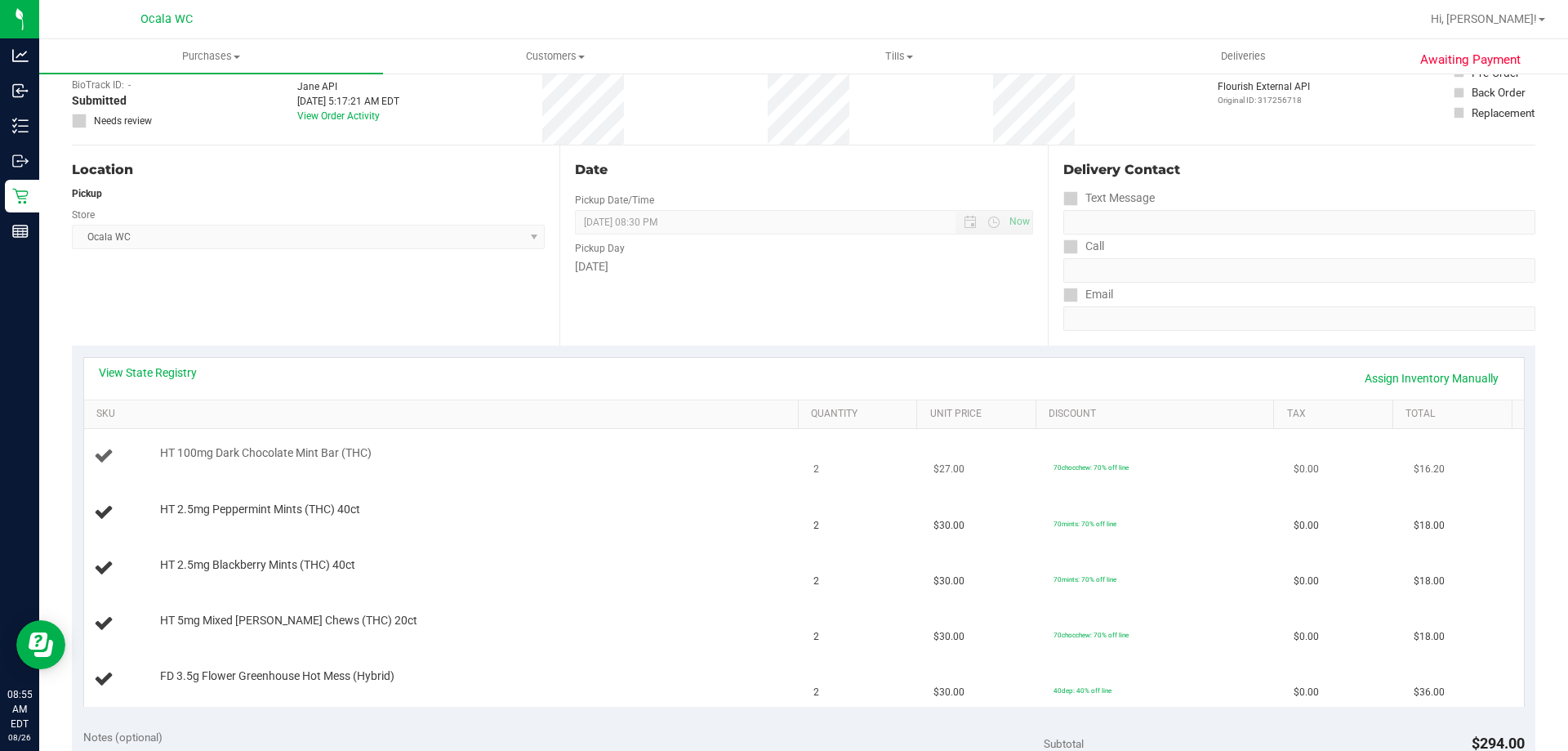
scroll to position [245, 0]
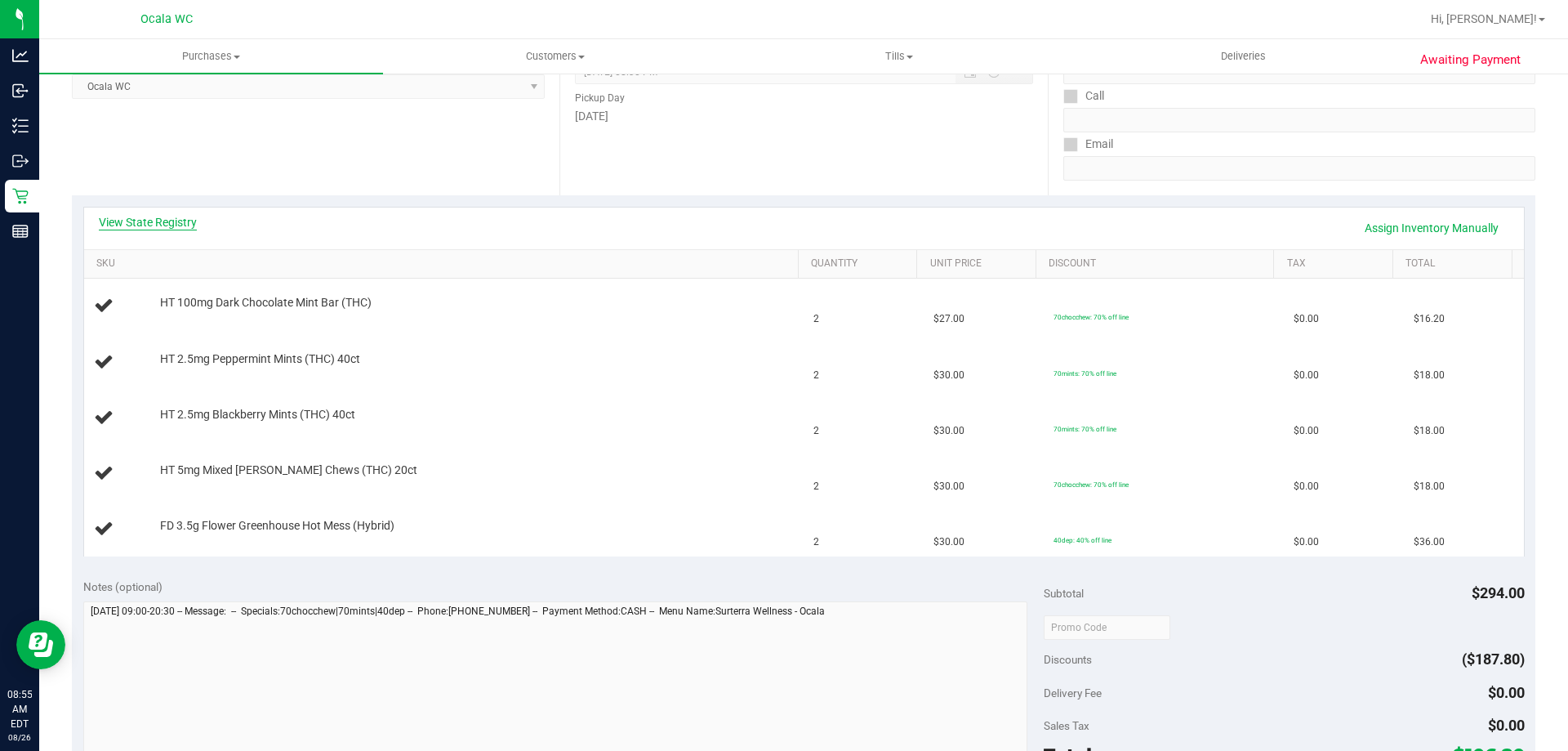
click at [150, 223] on link "View State Registry" at bounding box center [148, 221] width 98 height 16
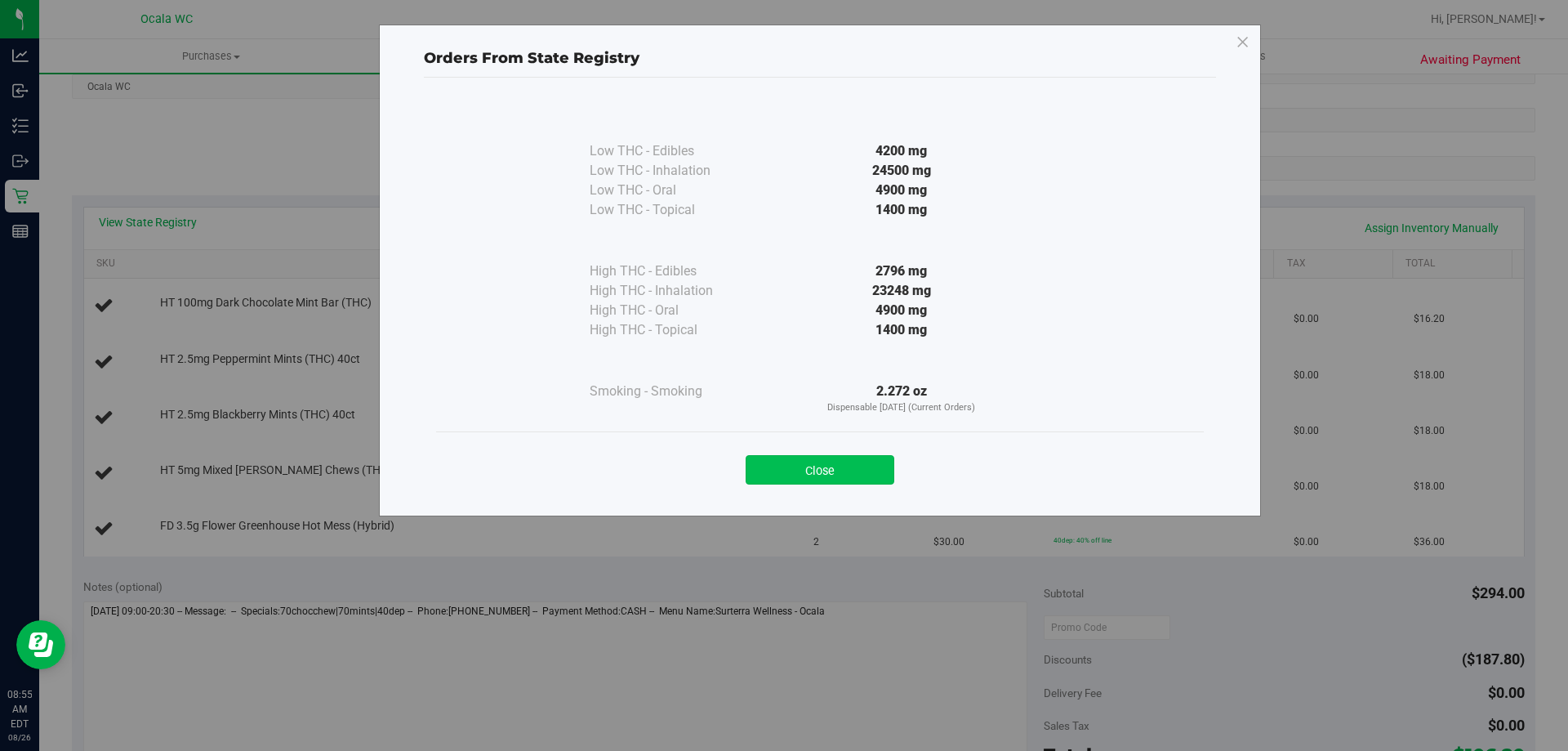
click at [777, 475] on button "Close" at bounding box center [820, 469] width 149 height 29
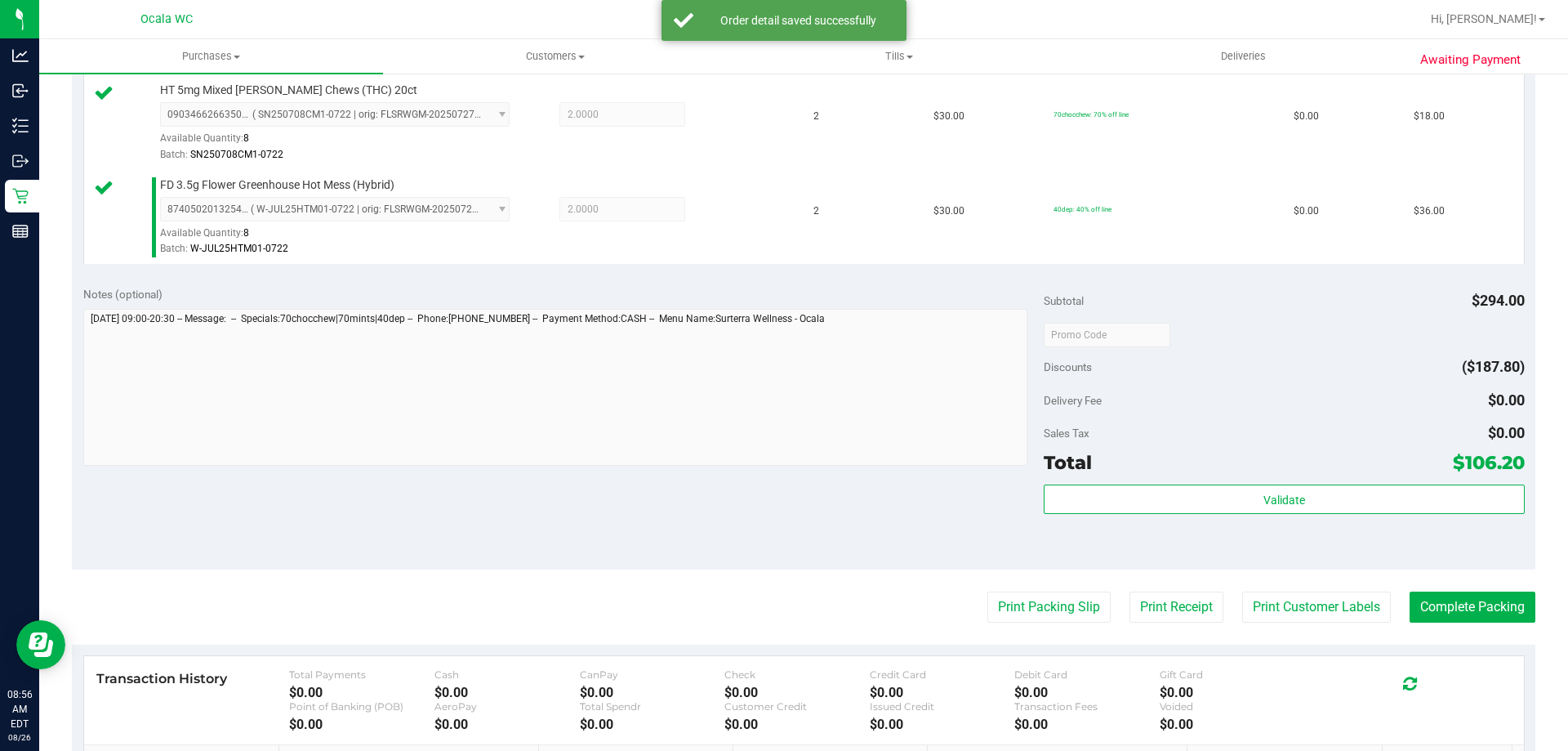
scroll to position [899, 0]
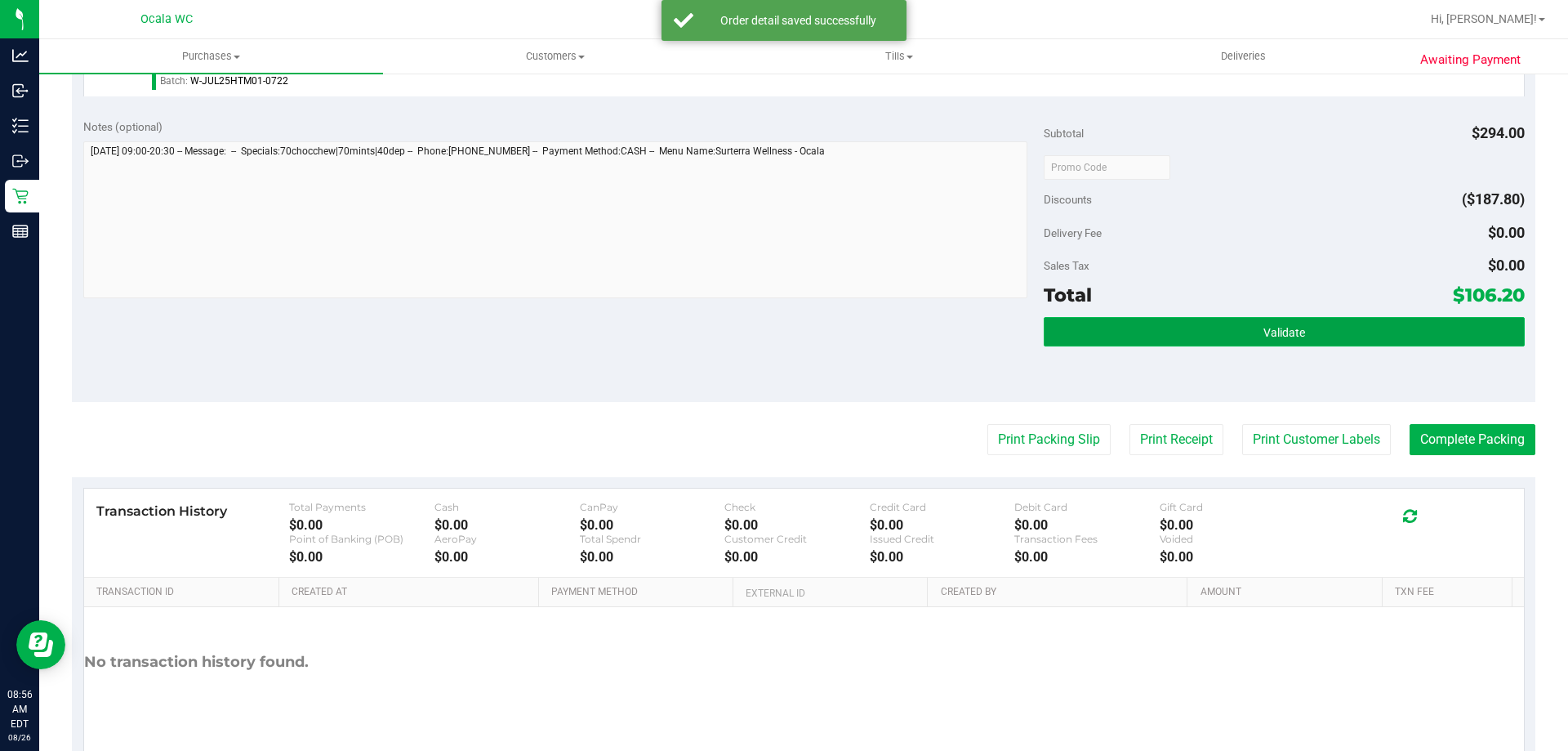
click at [777, 330] on span "Validate" at bounding box center [1284, 333] width 41 height 13
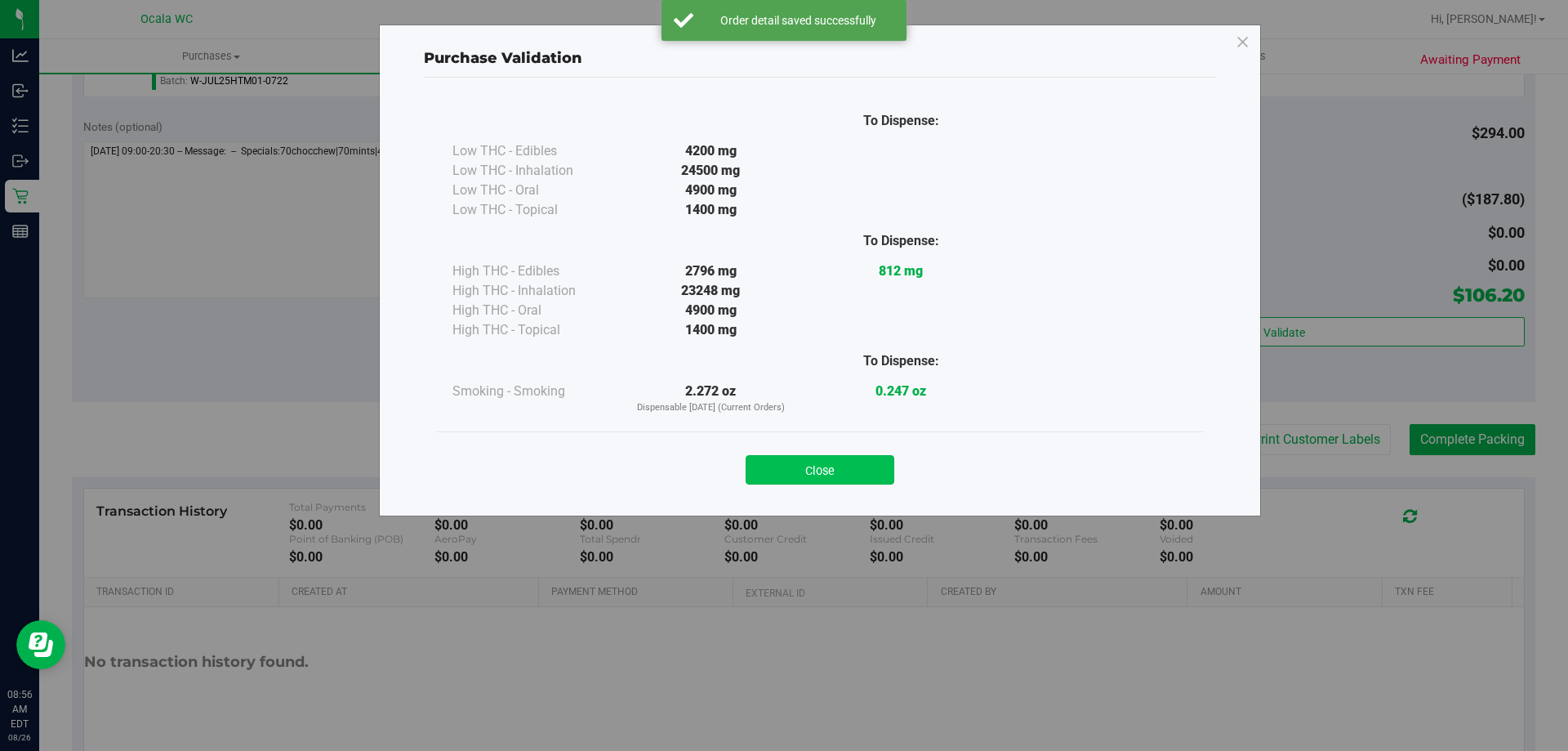
click at [777, 476] on button "Close" at bounding box center [820, 469] width 149 height 29
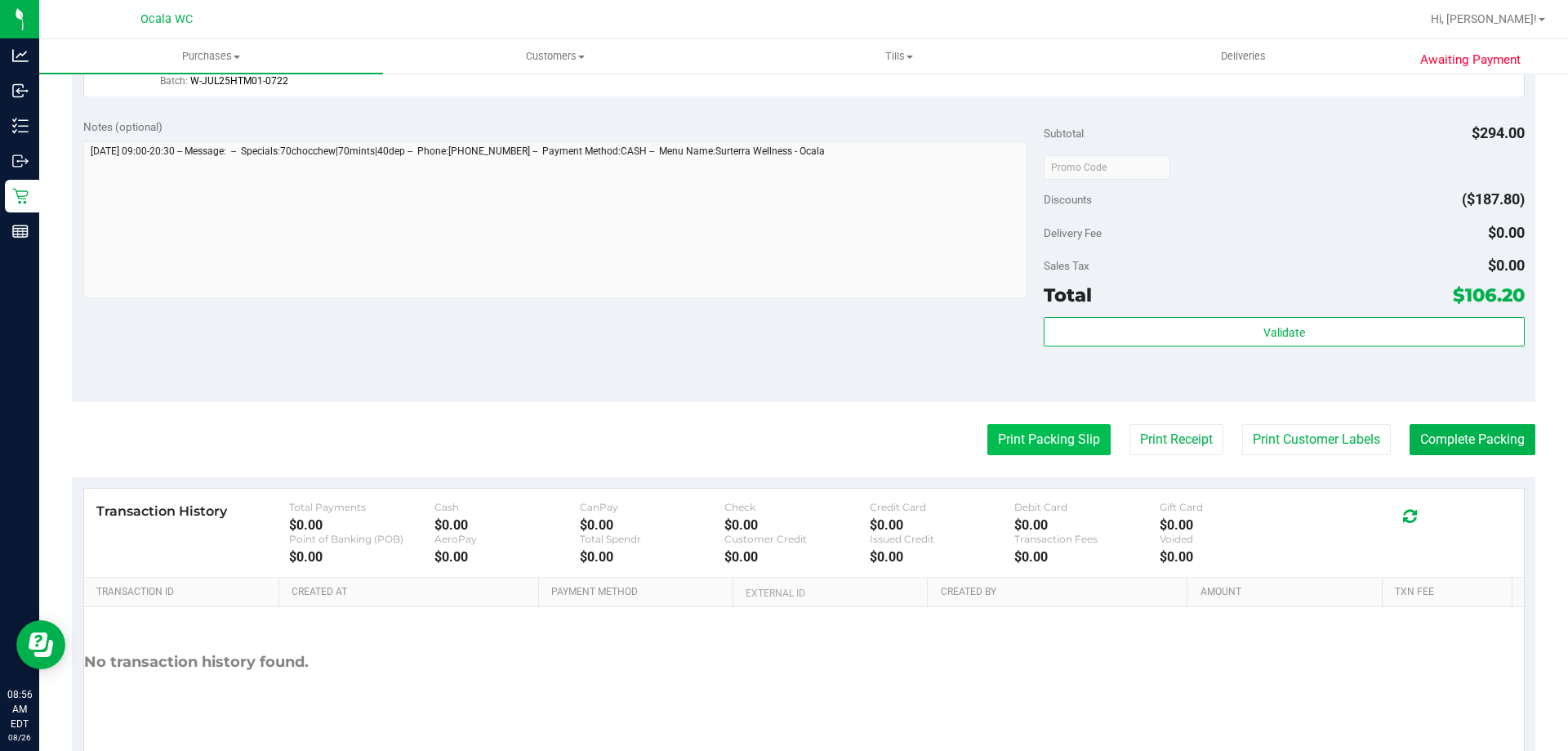
click at [777, 433] on button "Print Packing Slip" at bounding box center [1048, 439] width 123 height 31
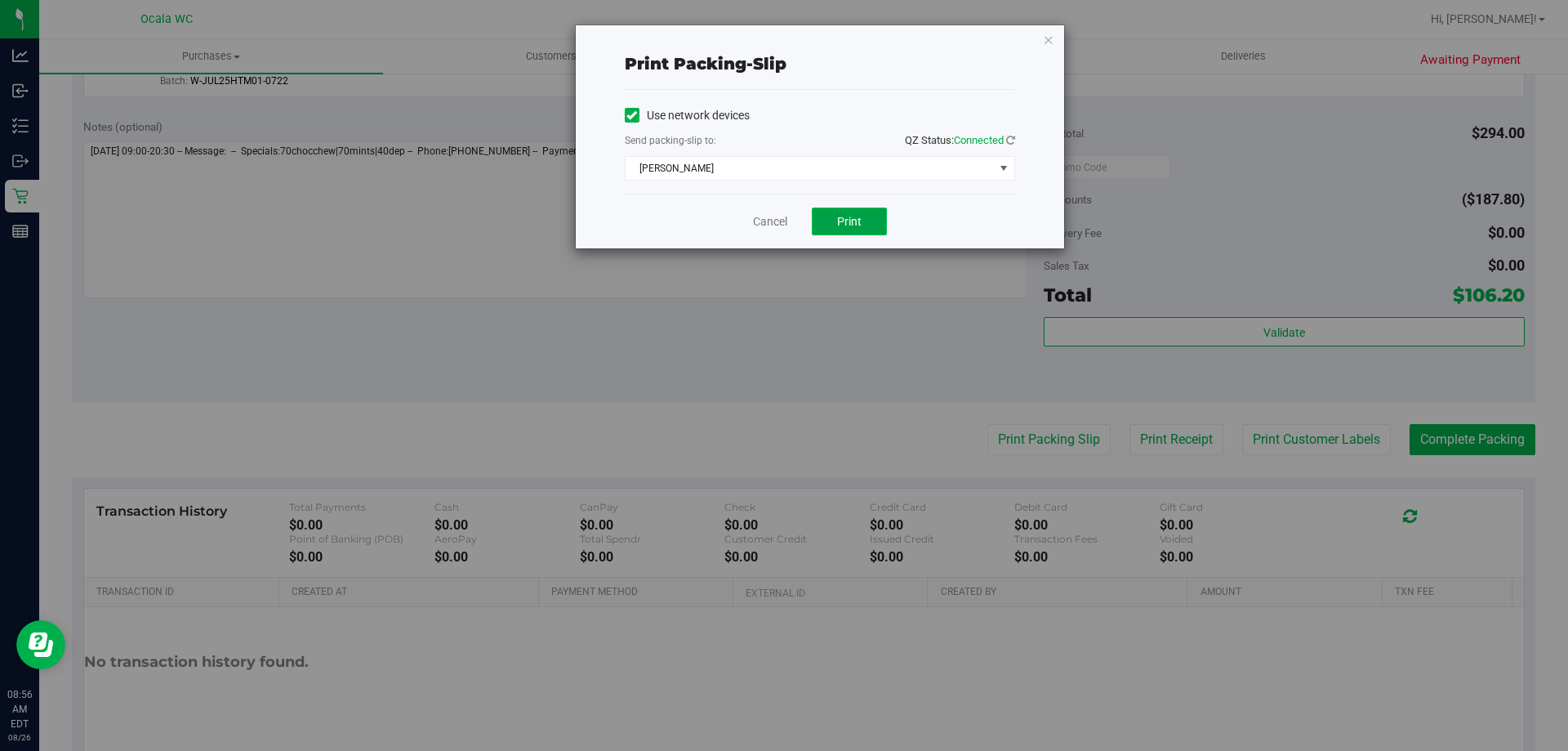
click at [777, 220] on span "Print" at bounding box center [849, 221] width 24 height 13
click at [765, 219] on link "Cancel" at bounding box center [769, 221] width 34 height 17
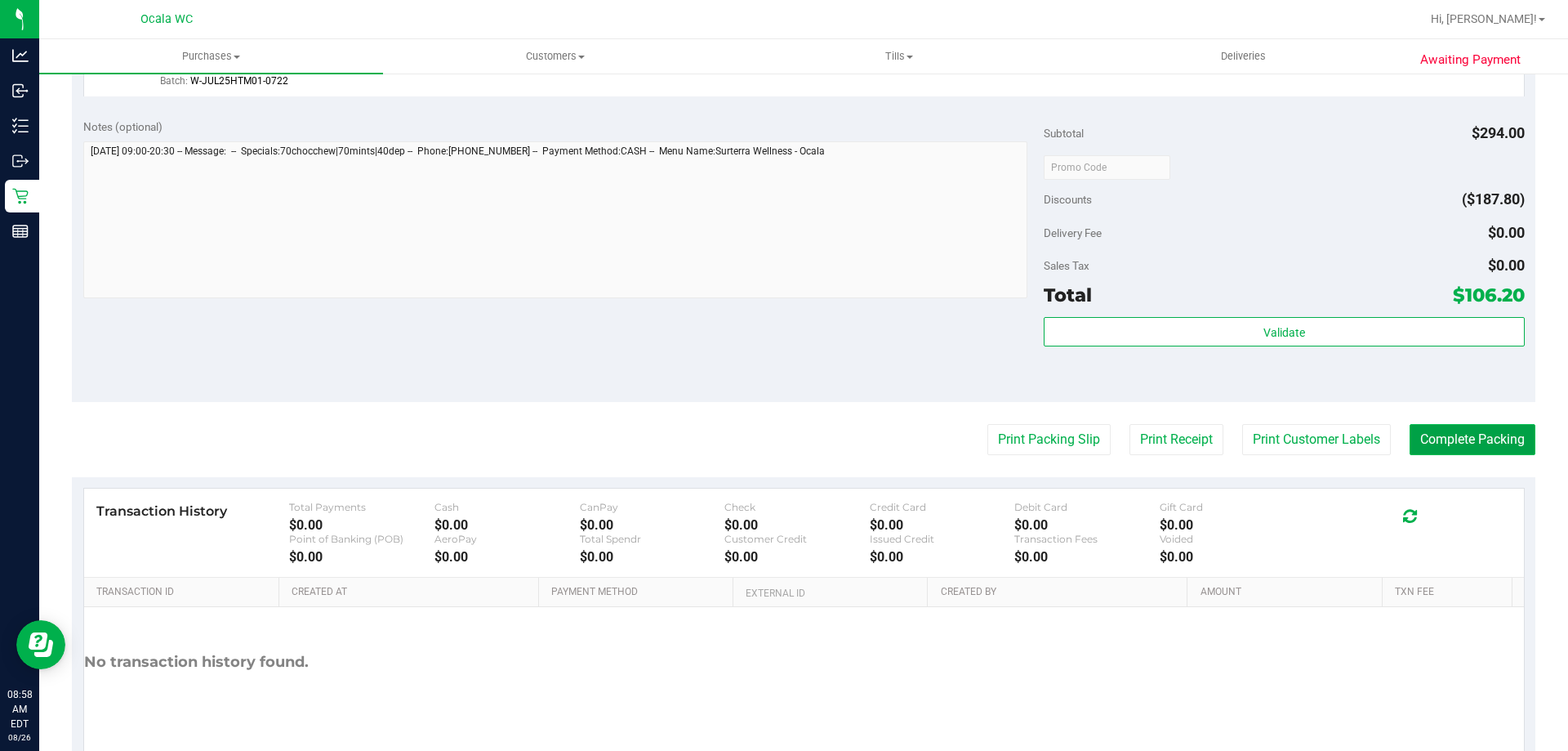
click at [777, 431] on button "Complete Packing" at bounding box center [1473, 439] width 126 height 31
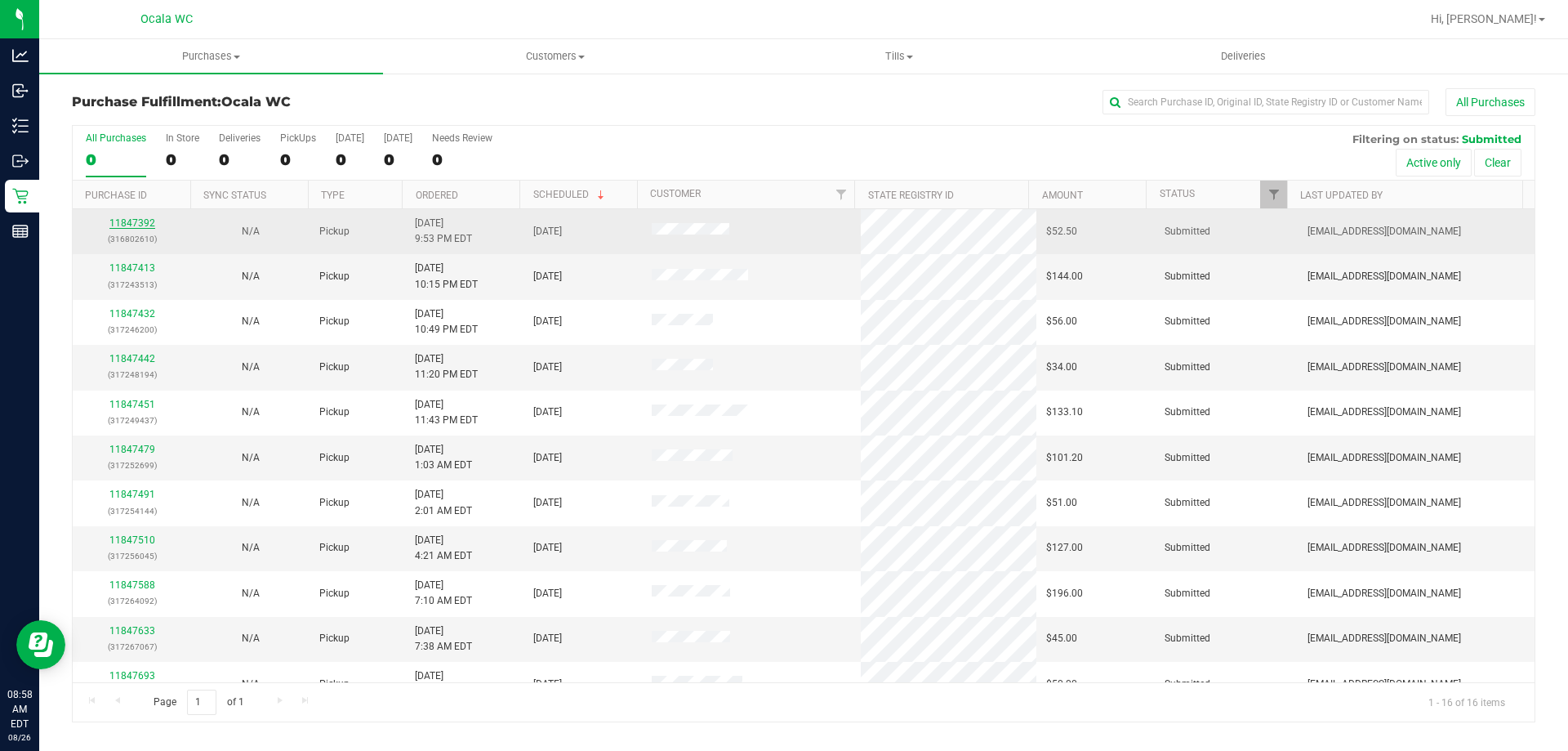
click at [117, 221] on link "11847392" at bounding box center [132, 223] width 46 height 11
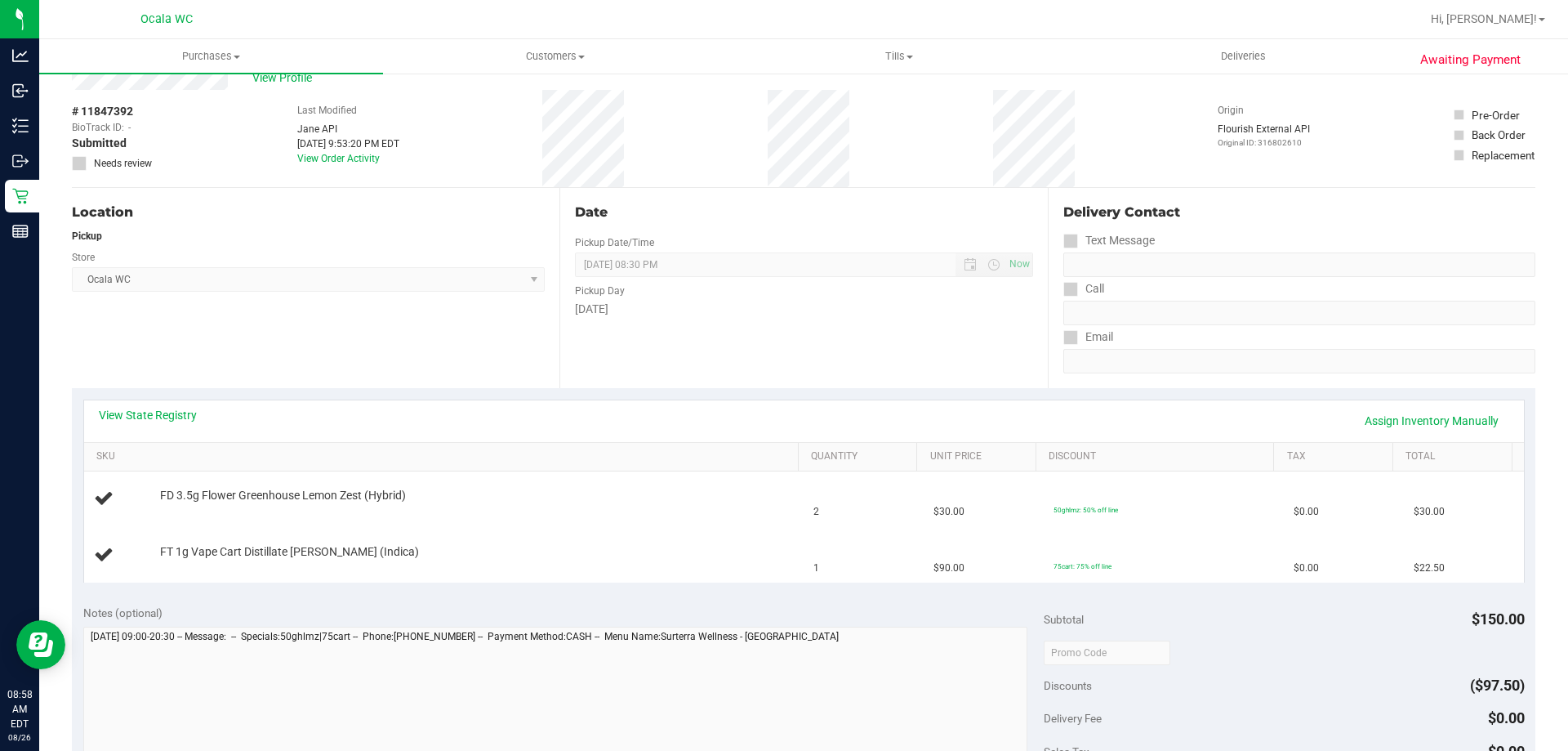
scroll to position [82, 0]
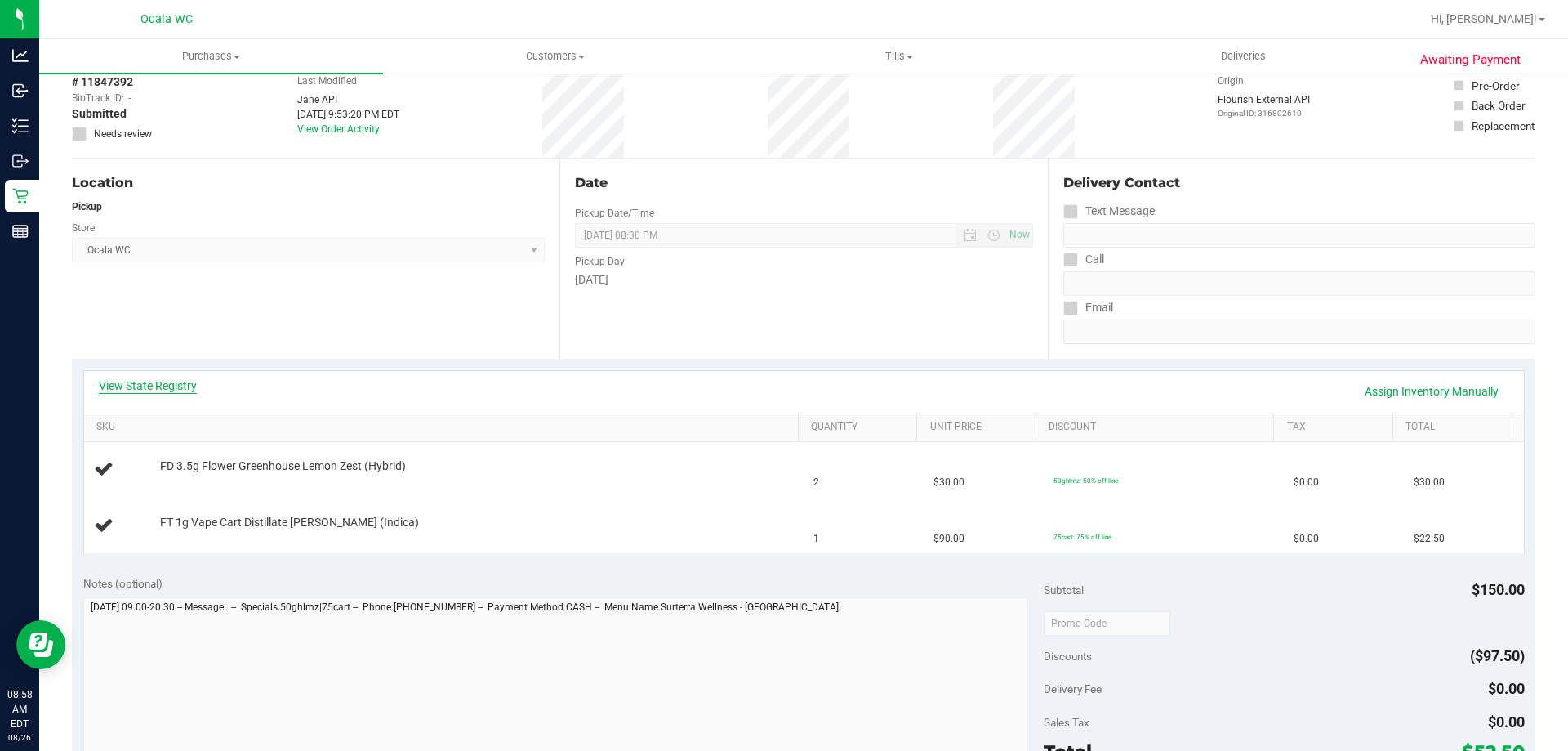
click at [137, 384] on link "View State Registry" at bounding box center [148, 385] width 98 height 16
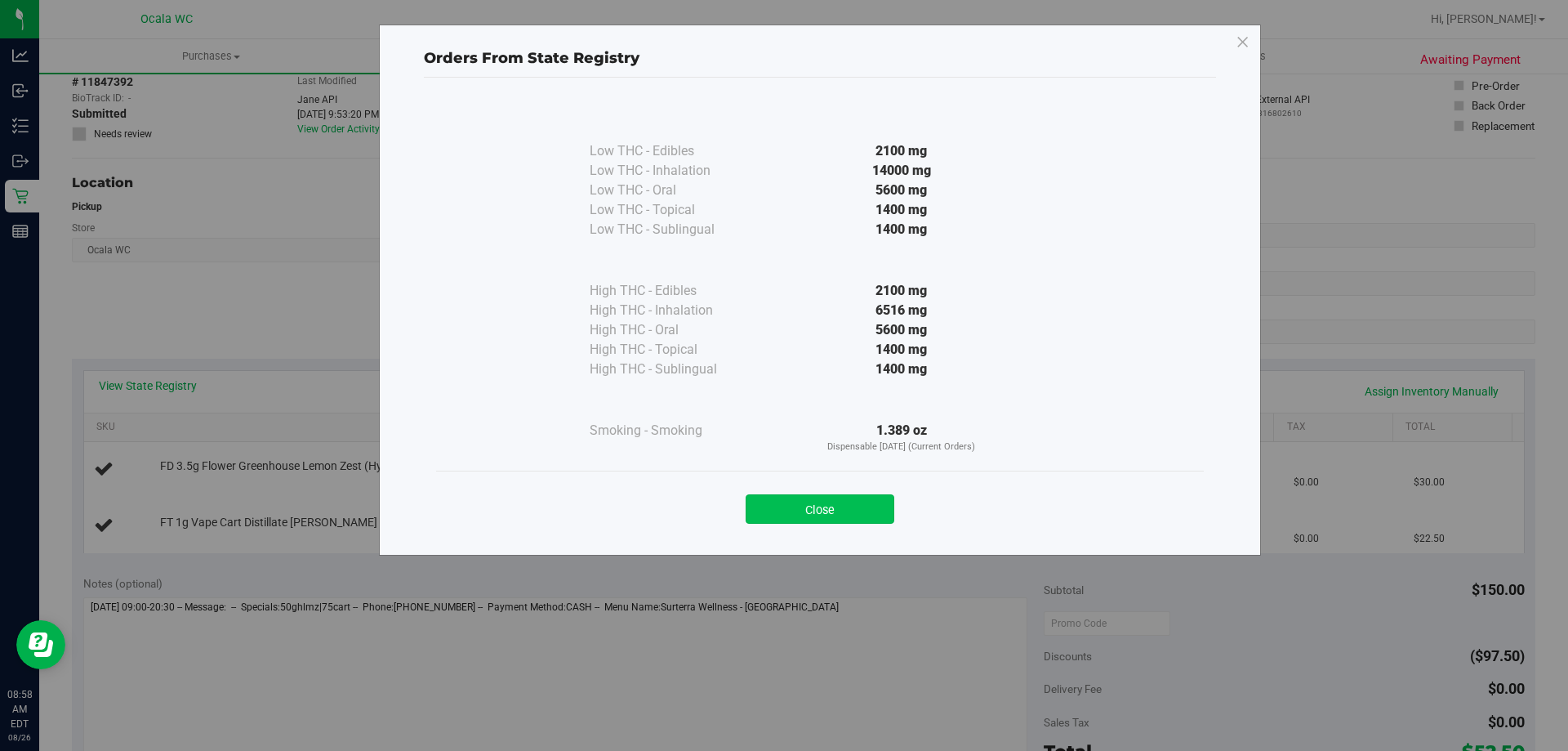
click at [777, 500] on button "Close" at bounding box center [820, 509] width 149 height 29
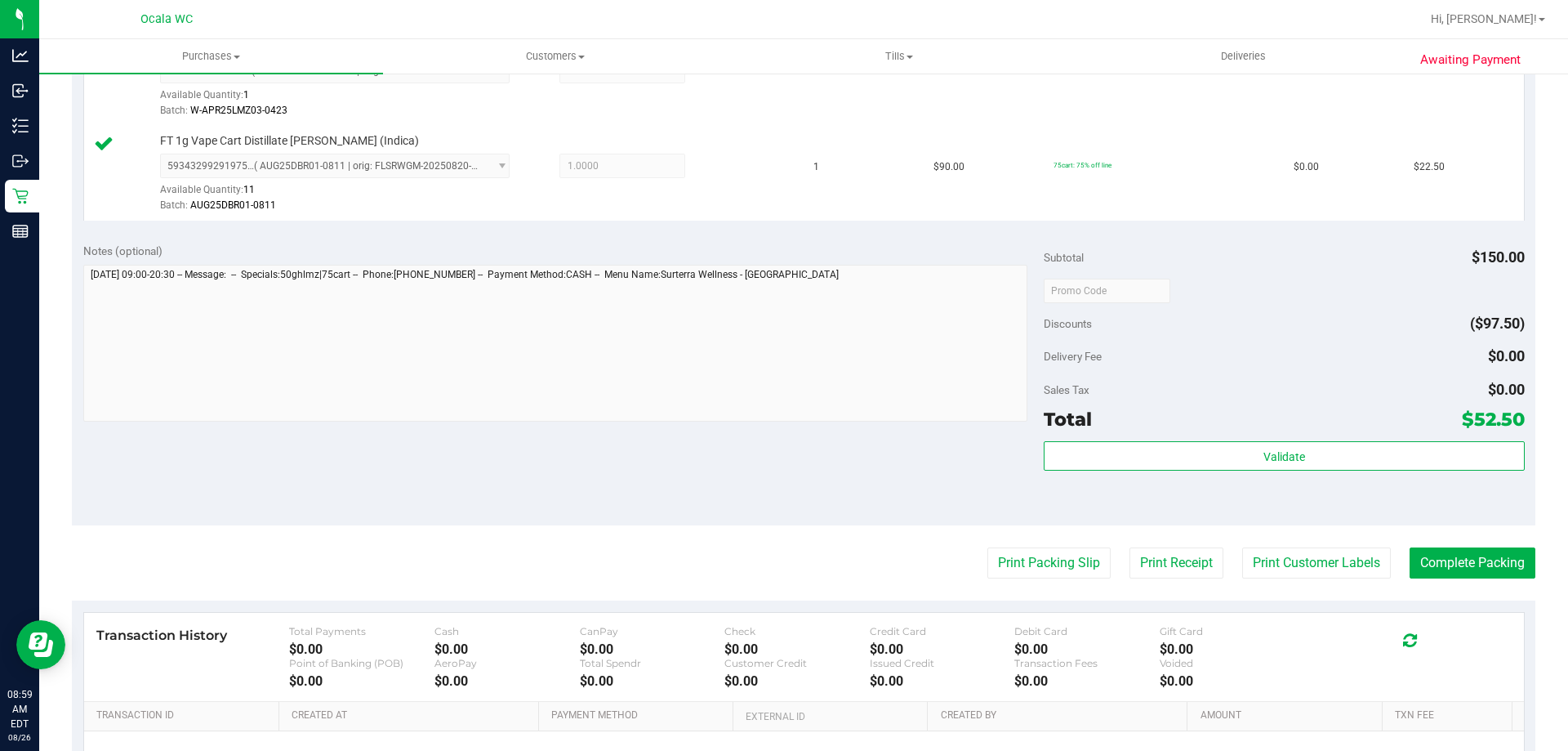
scroll to position [572, 0]
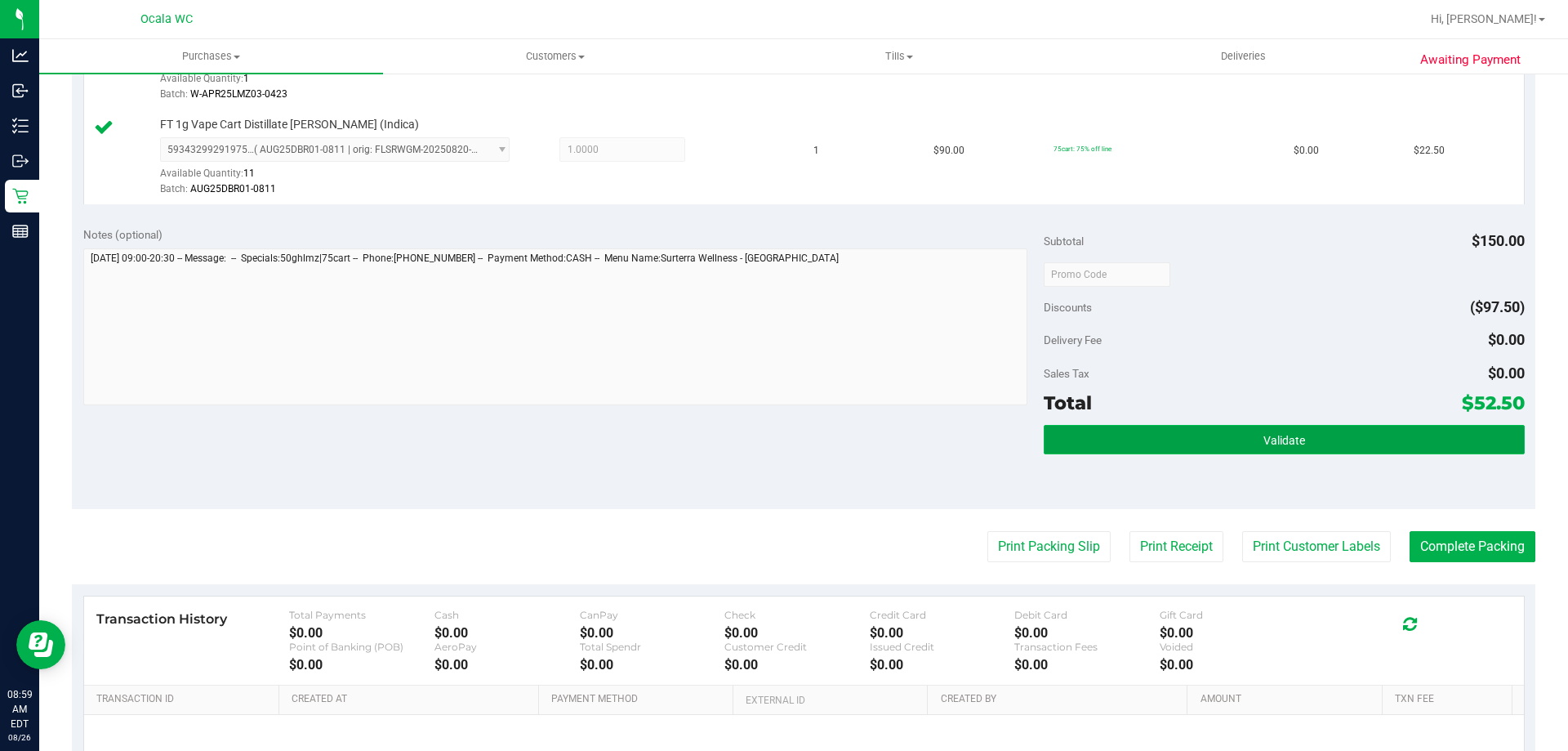
click at [777, 448] on button "Validate" at bounding box center [1284, 439] width 480 height 29
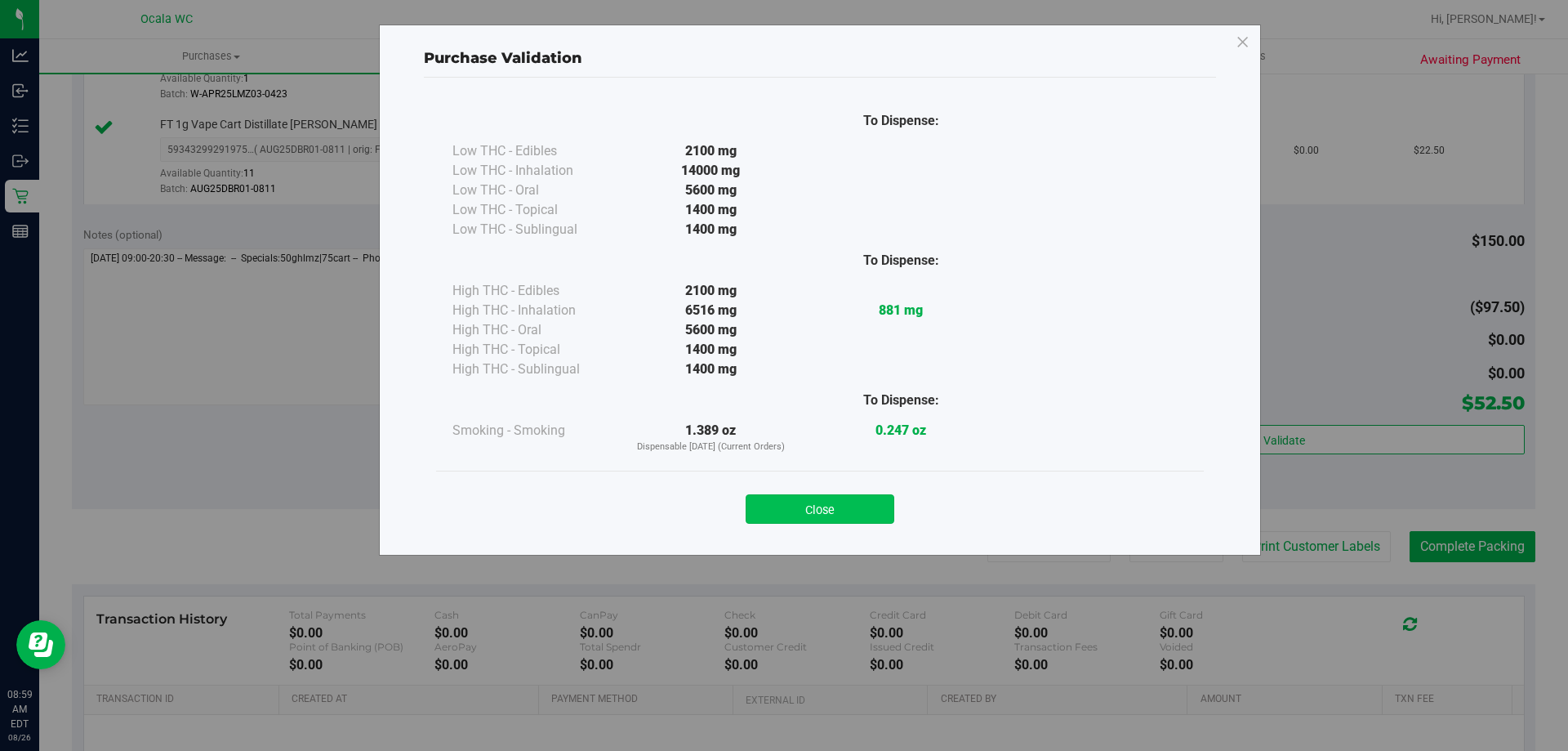
click at [777, 503] on button "Close" at bounding box center [820, 509] width 149 height 29
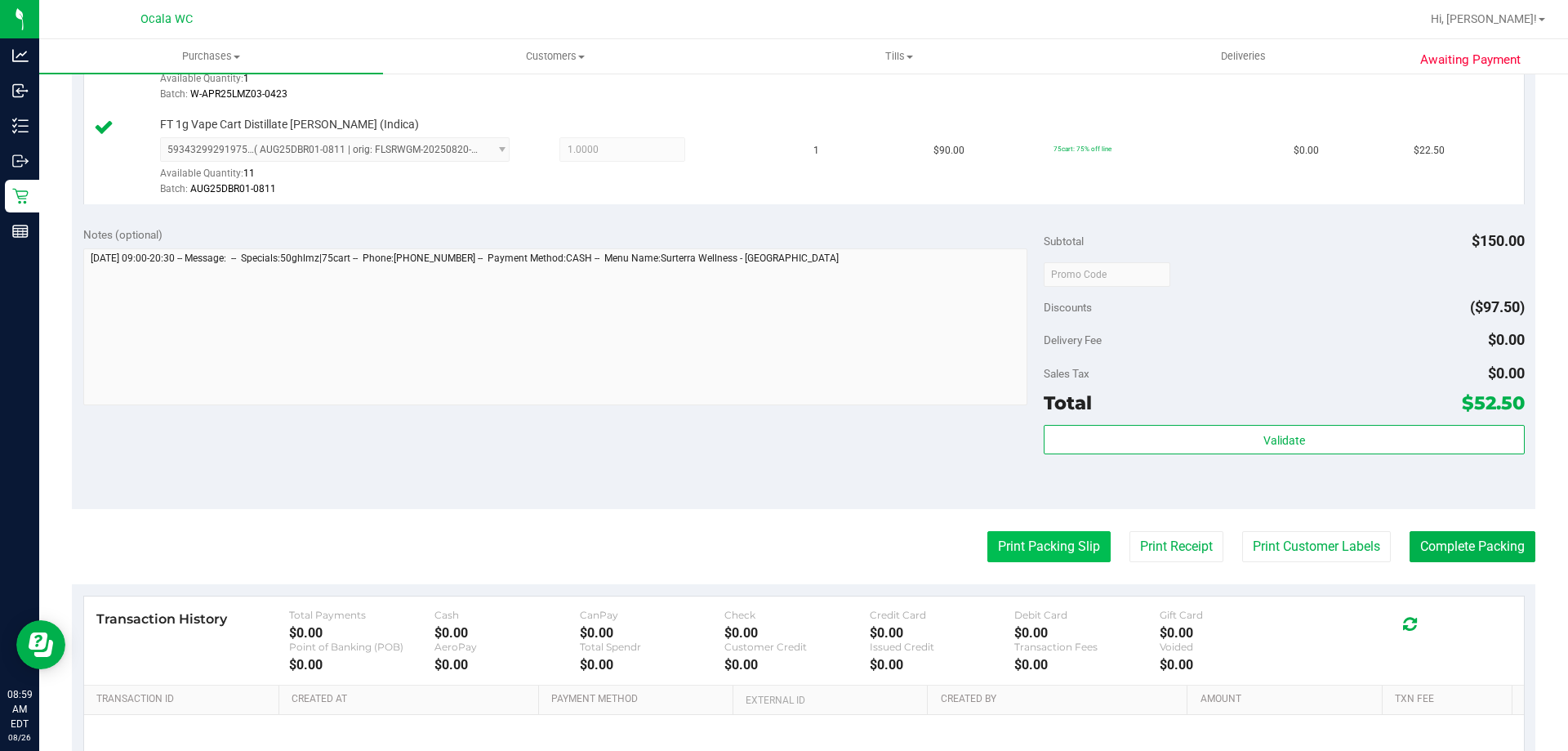
click at [777, 537] on button "Print Packing Slip" at bounding box center [1048, 547] width 123 height 31
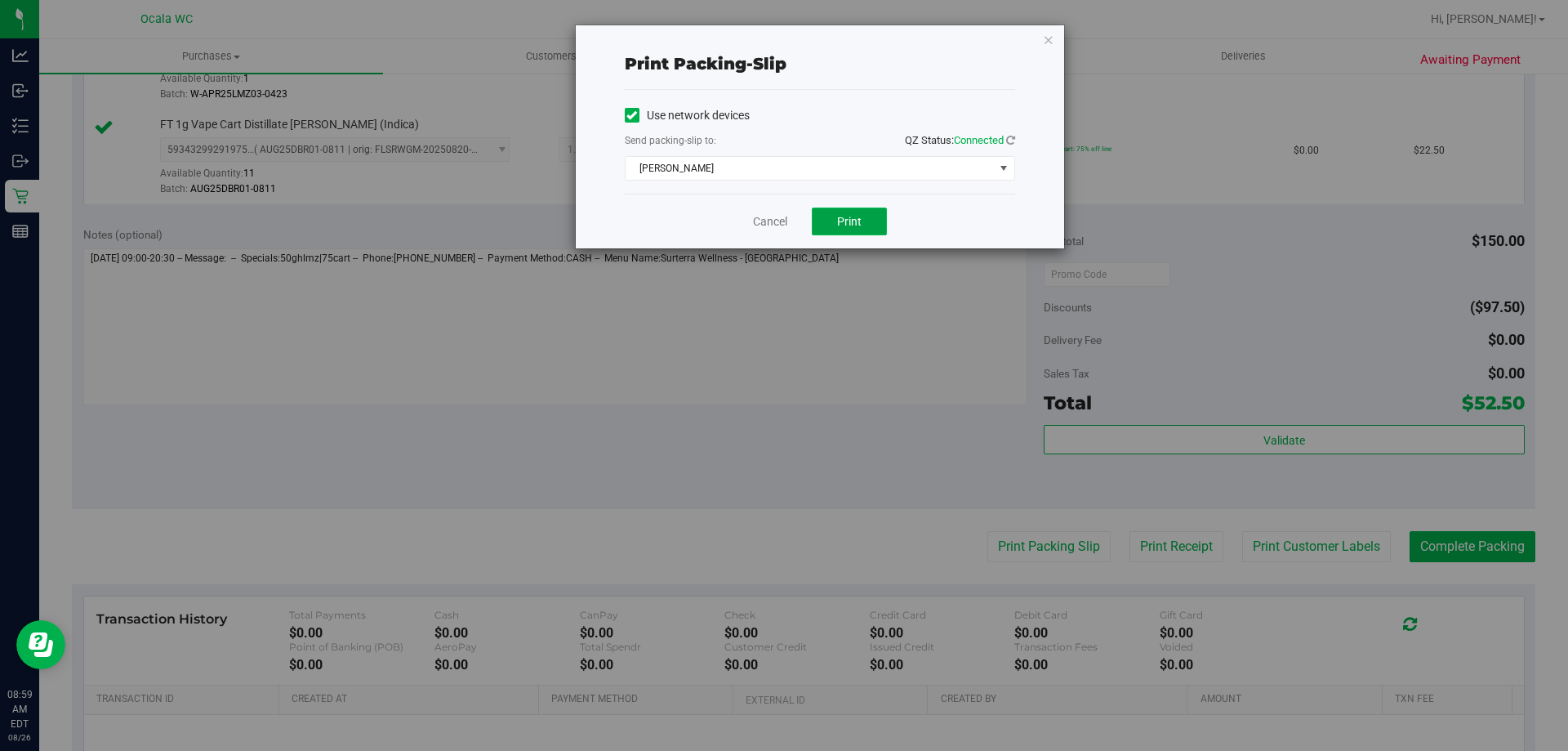
click at [777, 225] on span "Print" at bounding box center [849, 221] width 24 height 13
click at [773, 222] on link "Cancel" at bounding box center [769, 221] width 34 height 17
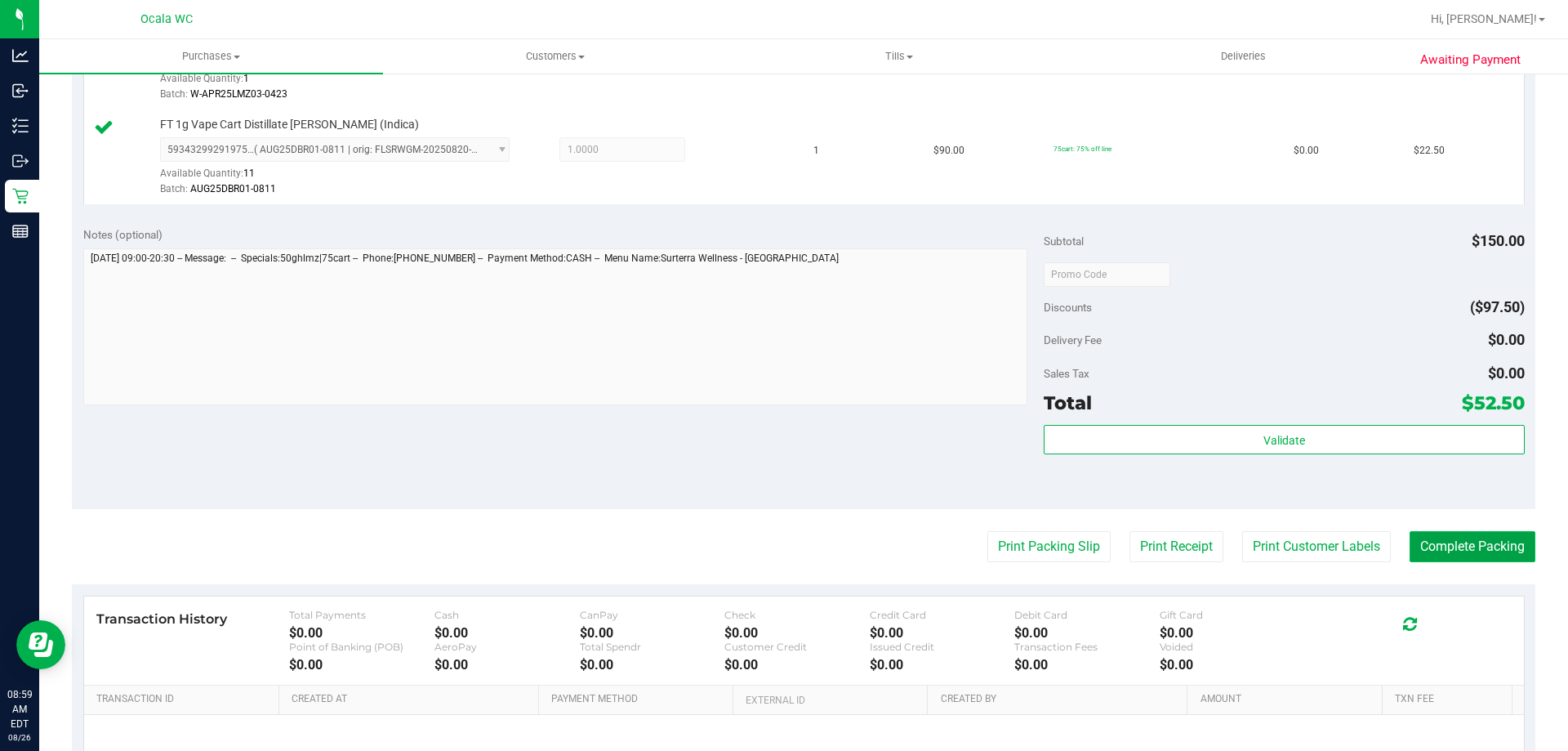
click at [777, 543] on button "Complete Packing" at bounding box center [1473, 547] width 126 height 31
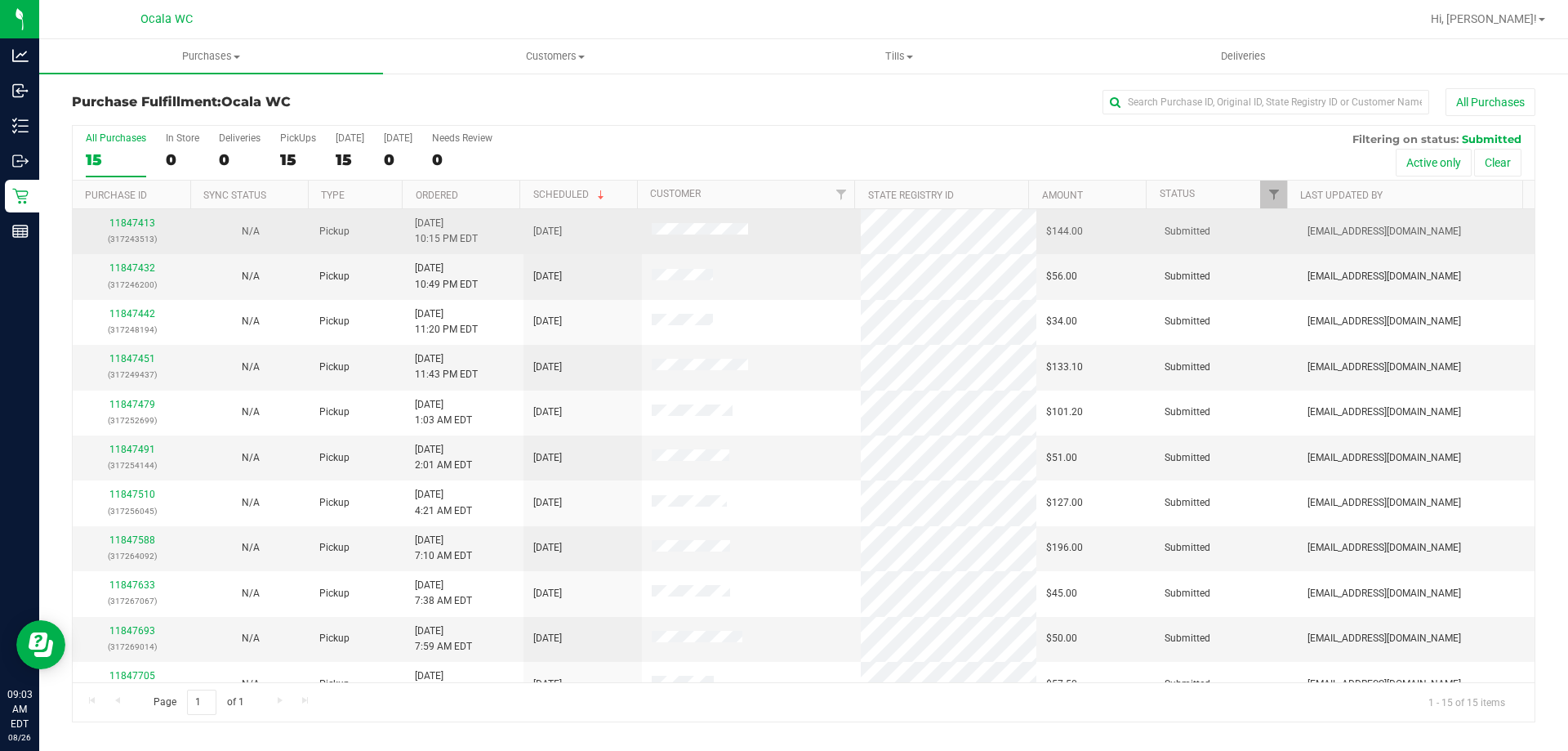
click at [130, 216] on div "11847413 (317243513)" at bounding box center [132, 231] width 99 height 31
click at [129, 223] on link "11847413" at bounding box center [132, 223] width 46 height 11
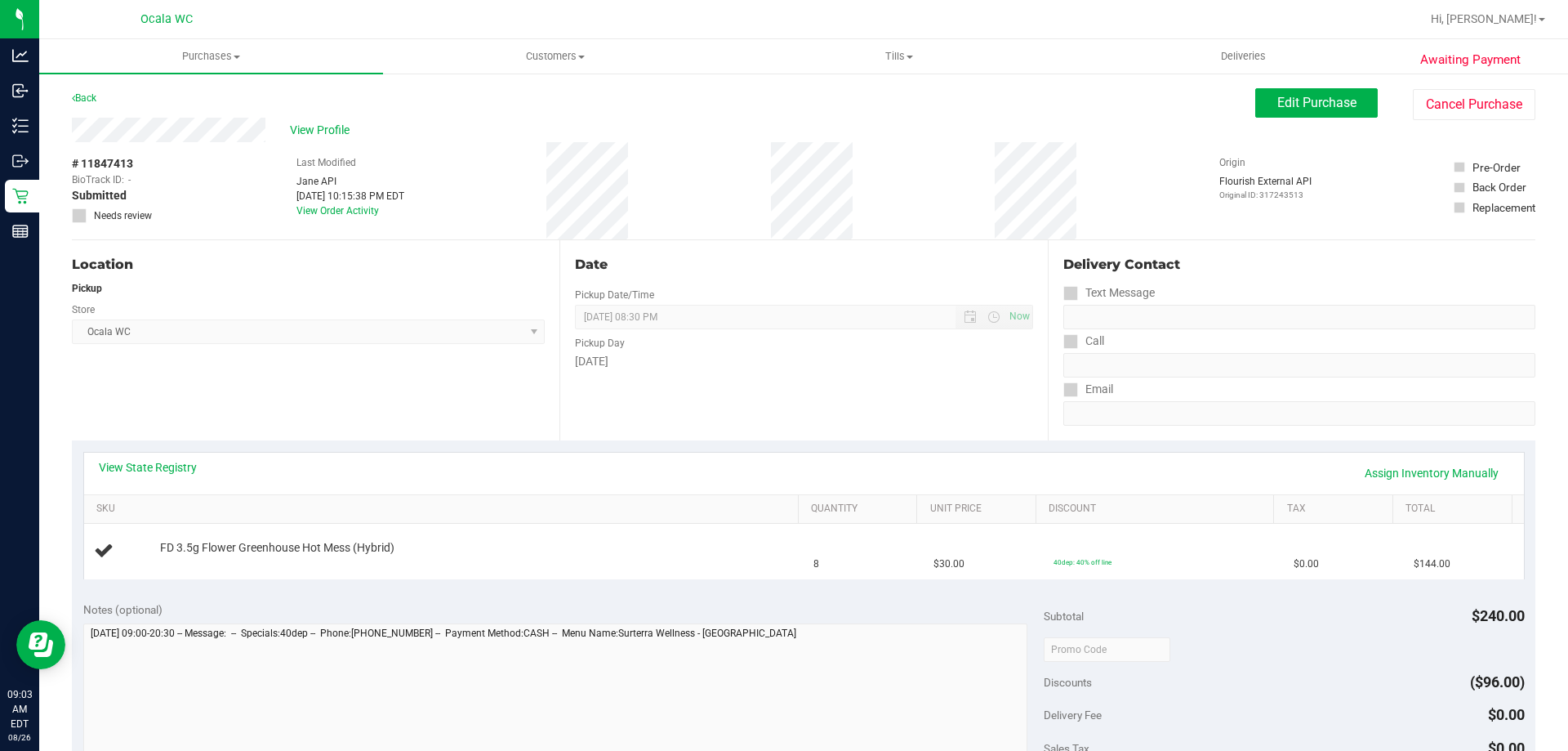
scroll to position [82, 0]
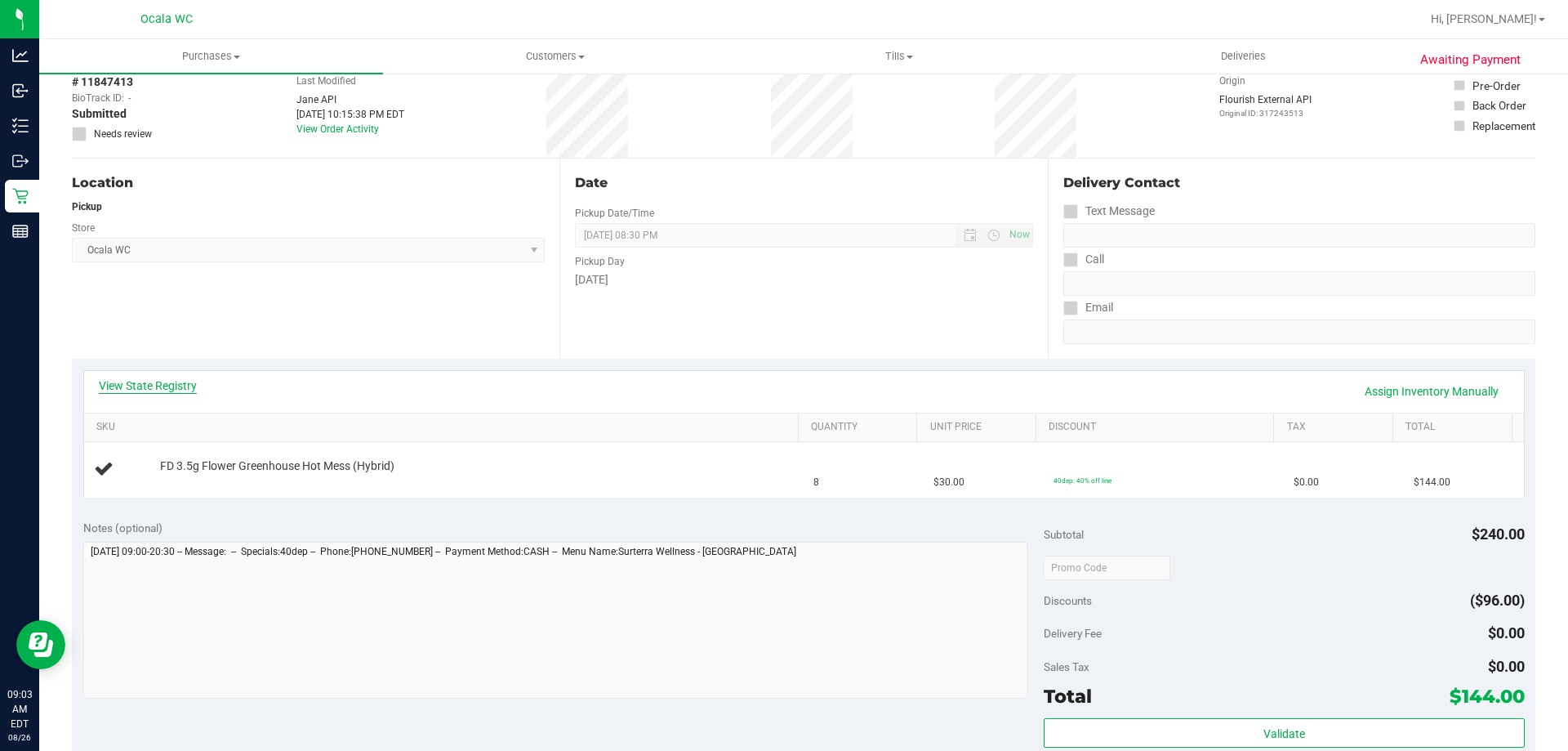
click at [165, 385] on link "View State Registry" at bounding box center [148, 385] width 98 height 16
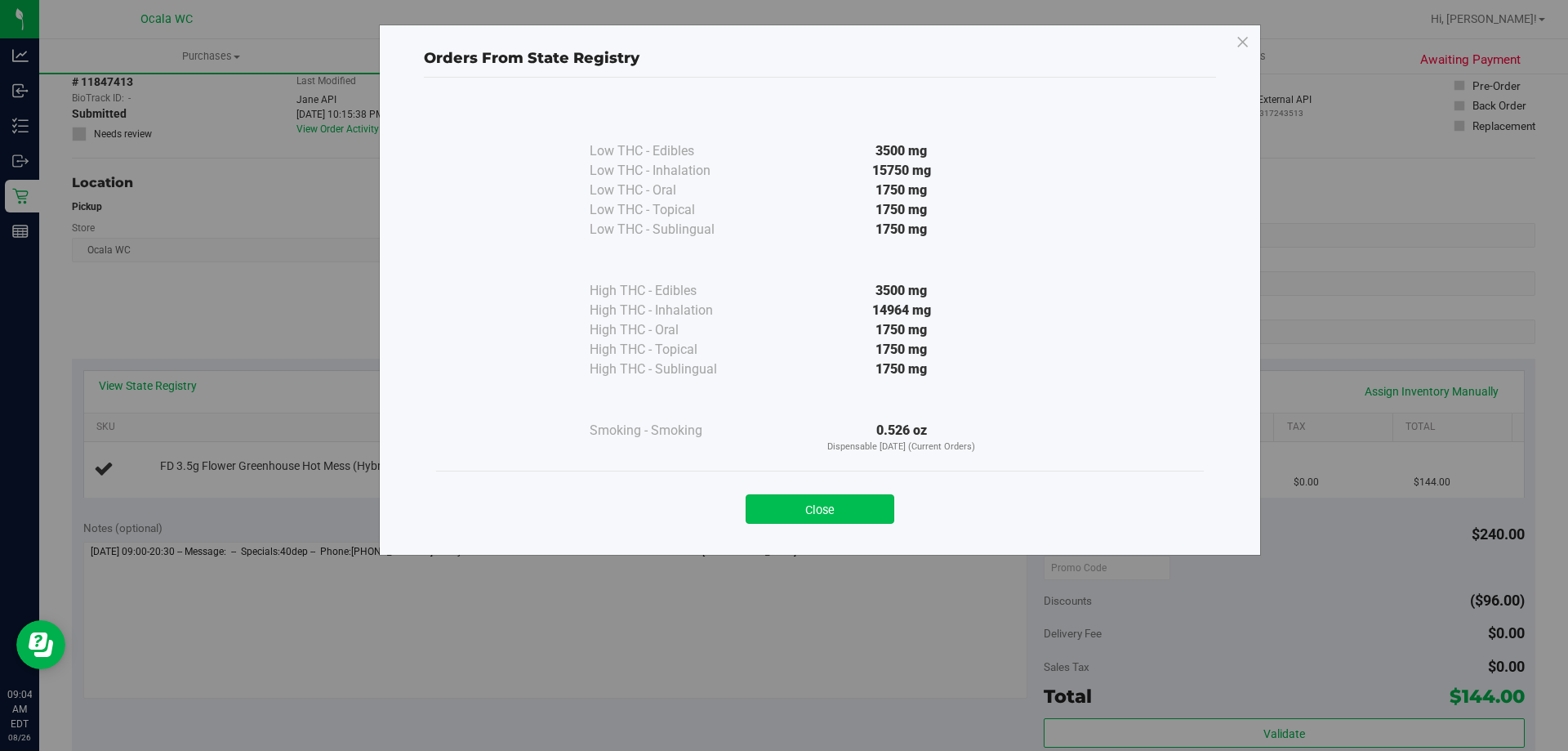
click at [777, 497] on button "Close" at bounding box center [820, 509] width 149 height 29
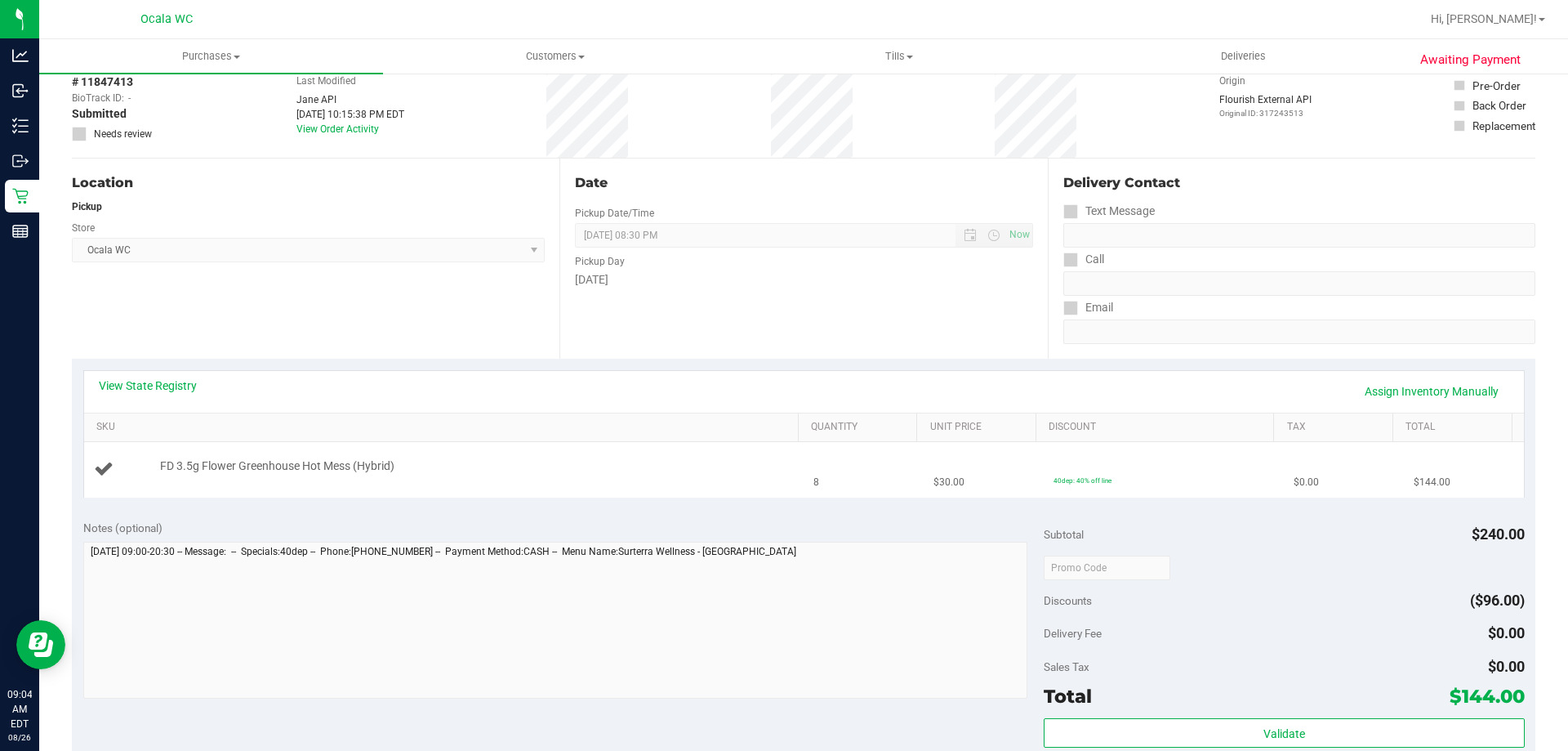
scroll to position [0, 0]
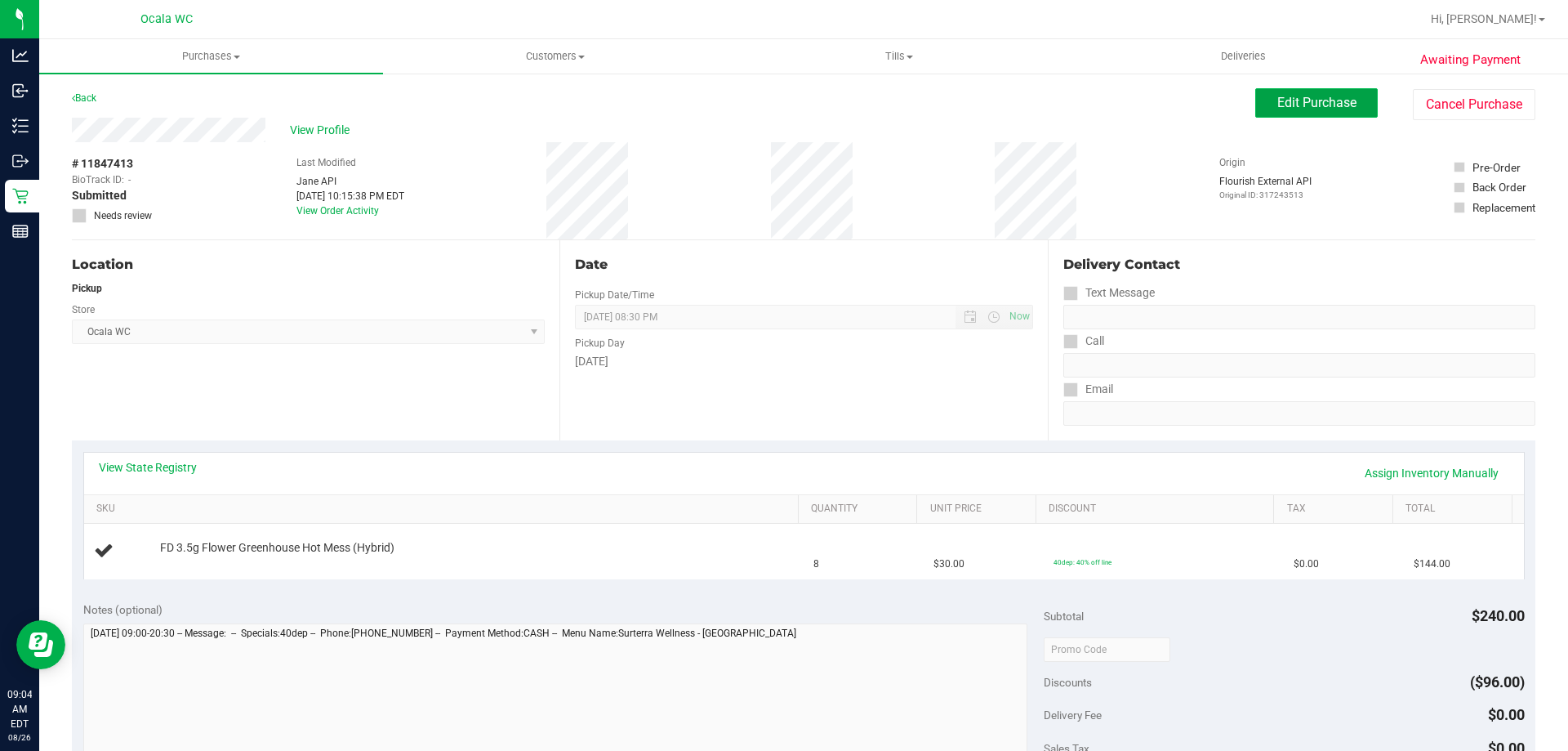
click at [777, 103] on span "Edit Purchase" at bounding box center [1317, 103] width 79 height 15
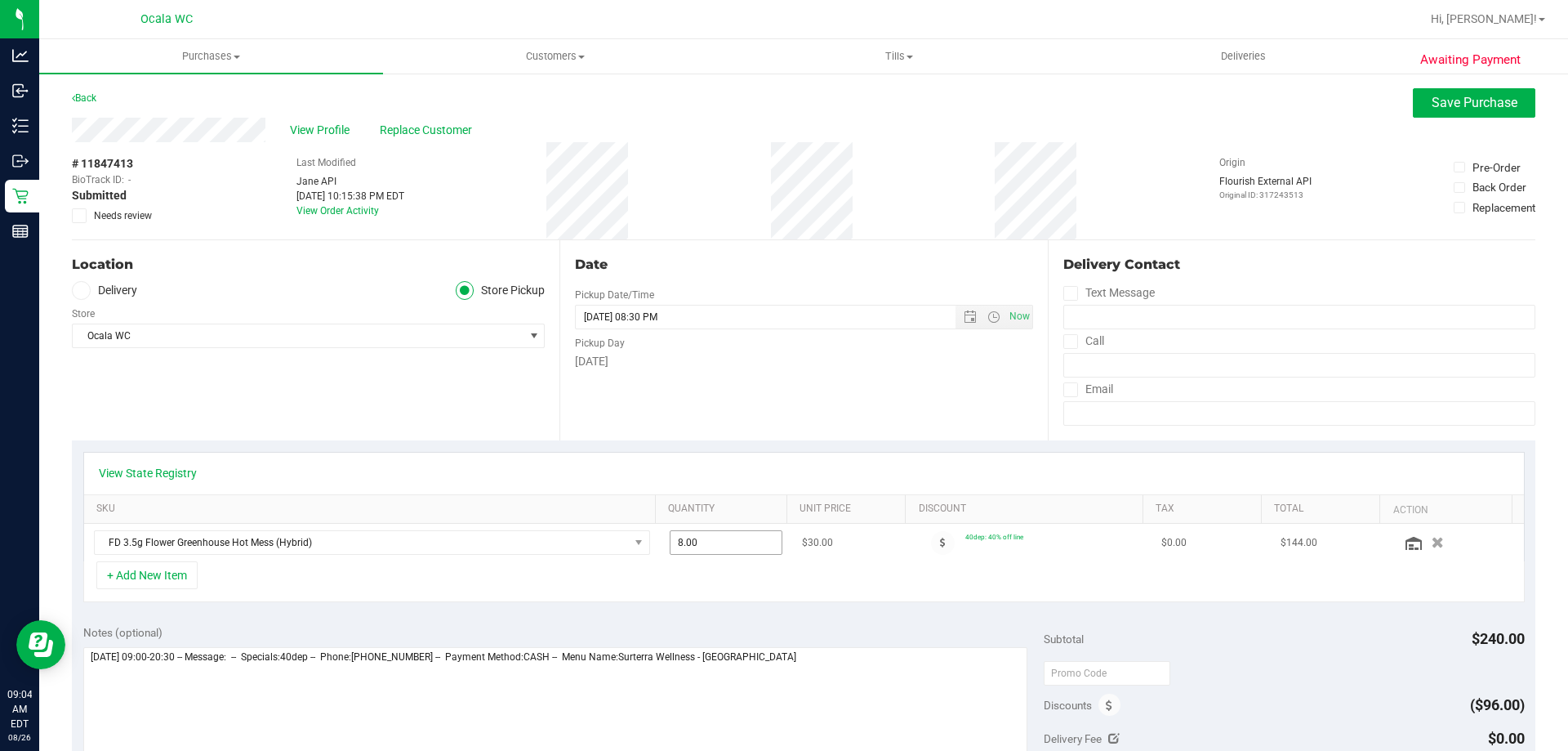
click at [697, 543] on span "8.00 8" at bounding box center [726, 543] width 114 height 24
click at [697, 543] on input "8" at bounding box center [726, 543] width 112 height 23
type input "4"
type input "4.00"
click at [777, 599] on div "+ Add New Item" at bounding box center [803, 581] width 1441 height 41
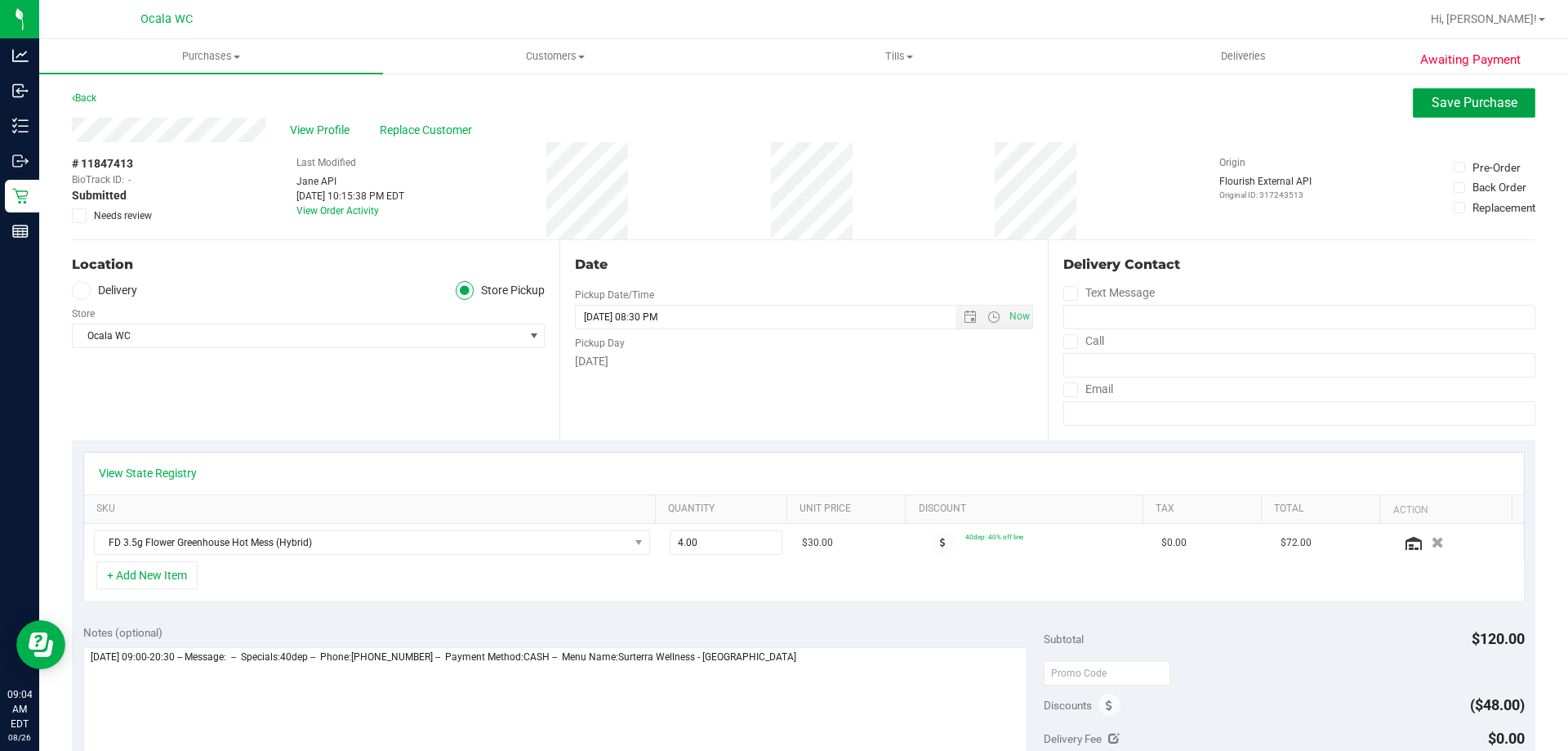
click at [777, 100] on span "Save Purchase" at bounding box center [1474, 103] width 86 height 15
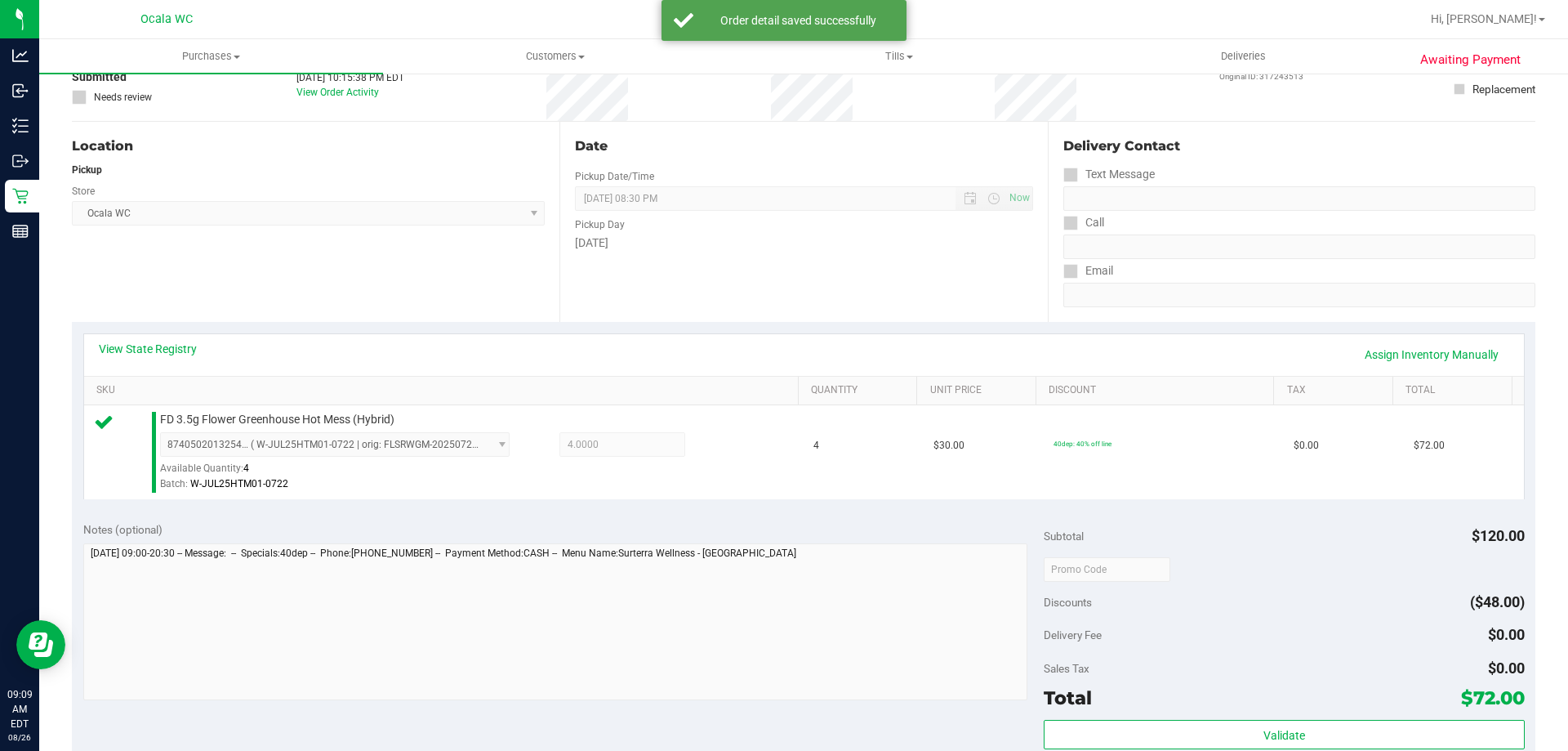
scroll to position [245, 0]
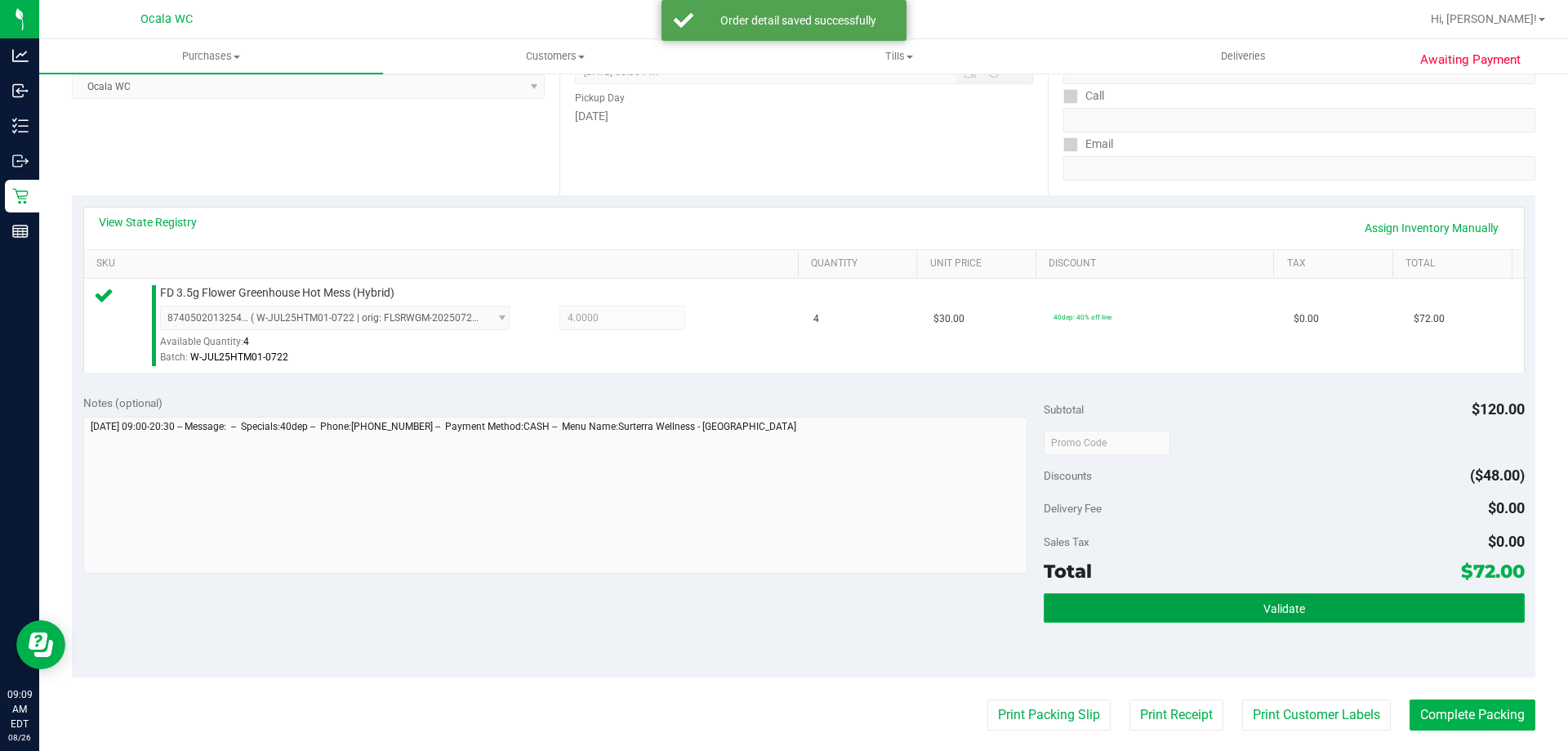
click at [777, 612] on span "Validate" at bounding box center [1284, 609] width 41 height 13
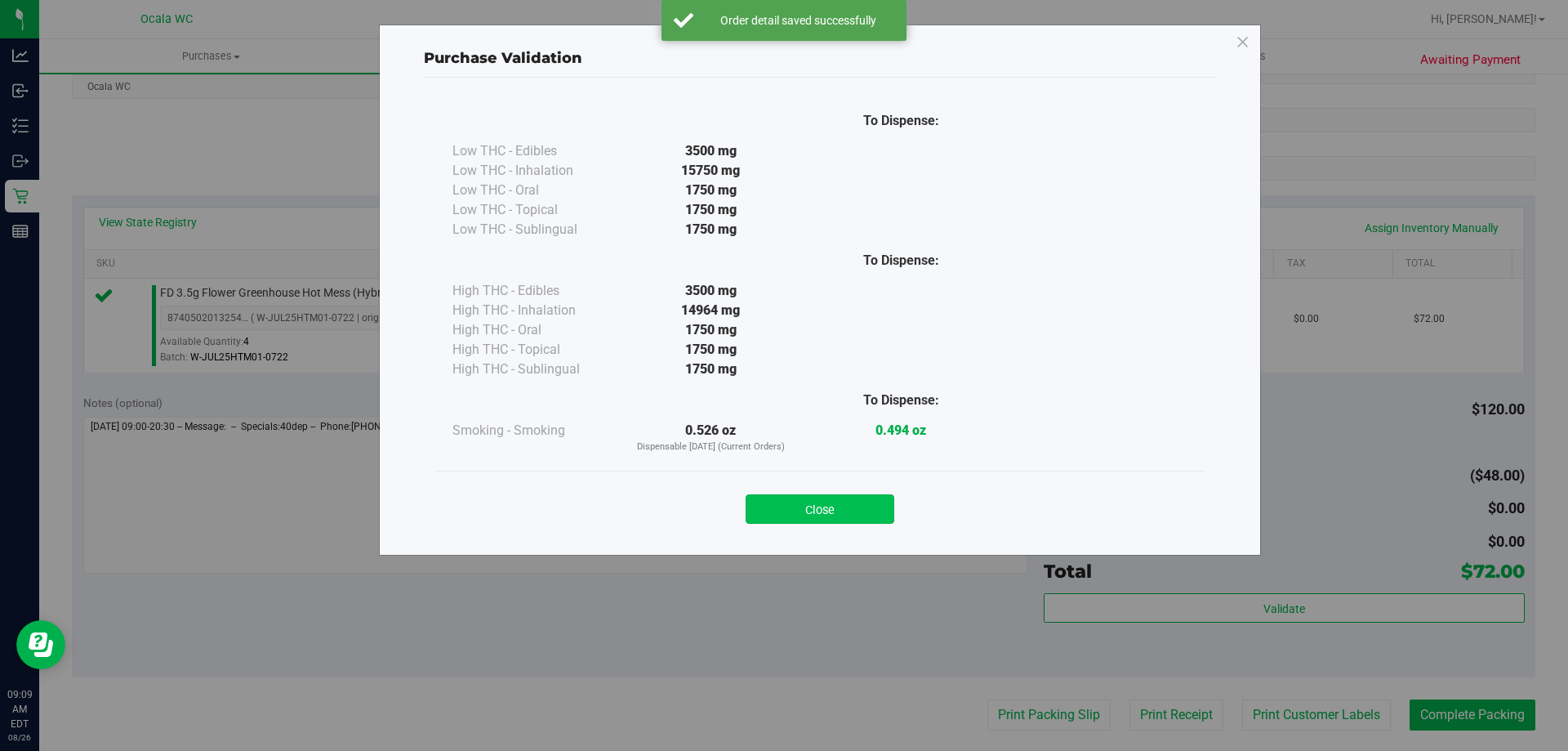
click at [777, 509] on button "Close" at bounding box center [820, 509] width 149 height 29
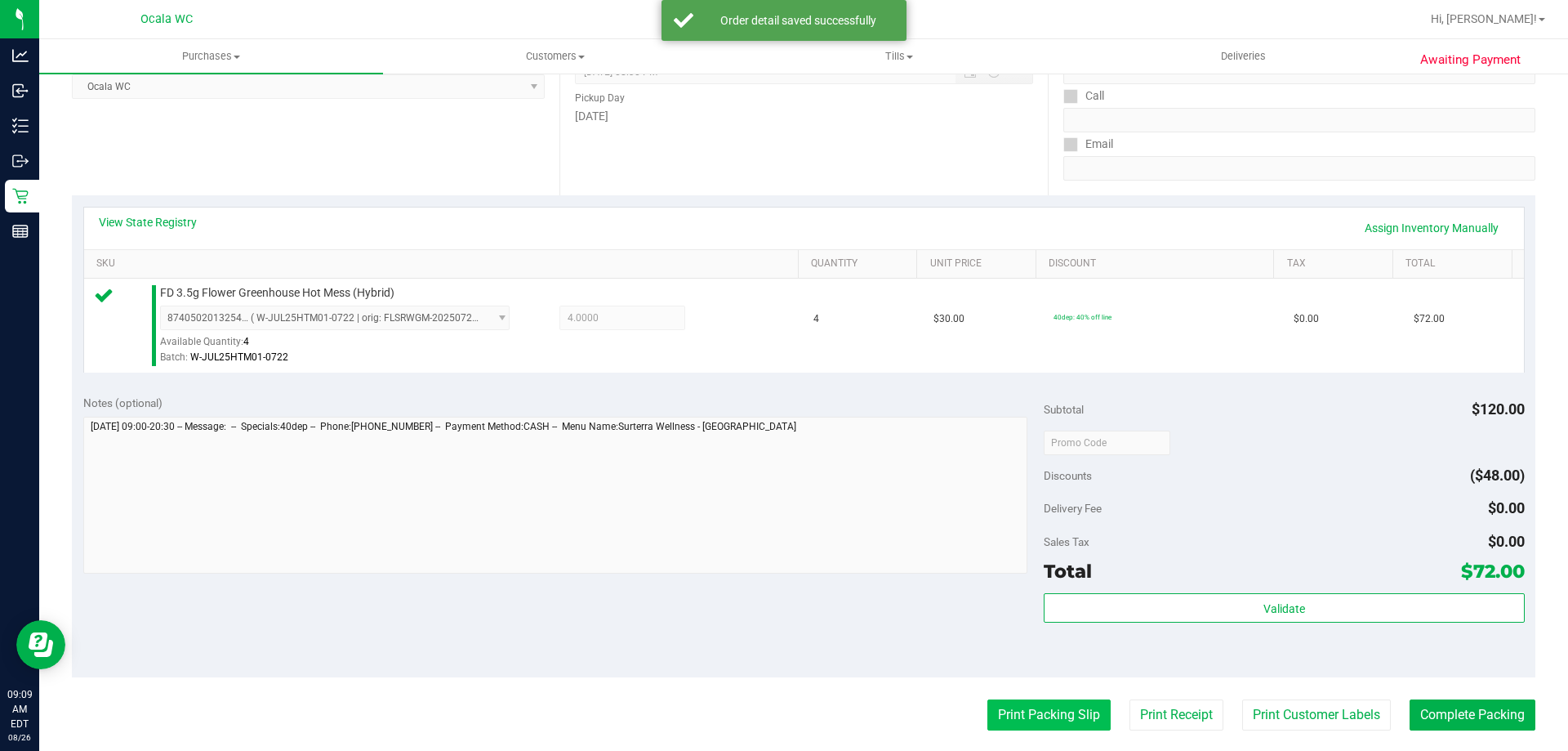
click at [777, 713] on button "Print Packing Slip" at bounding box center [1048, 714] width 123 height 31
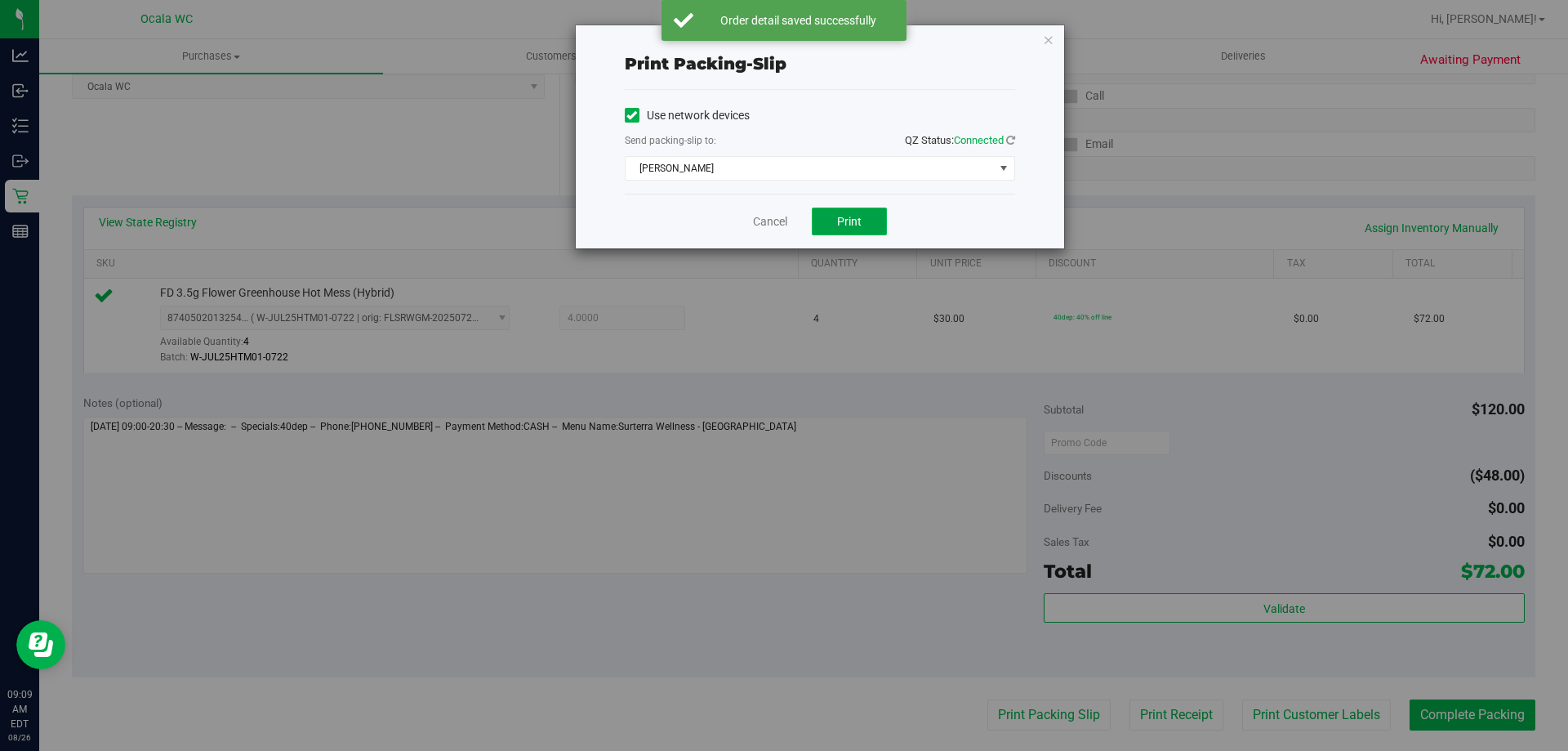
click at [777, 208] on button "Print" at bounding box center [849, 220] width 75 height 27
click at [777, 222] on link "Cancel" at bounding box center [769, 221] width 34 height 17
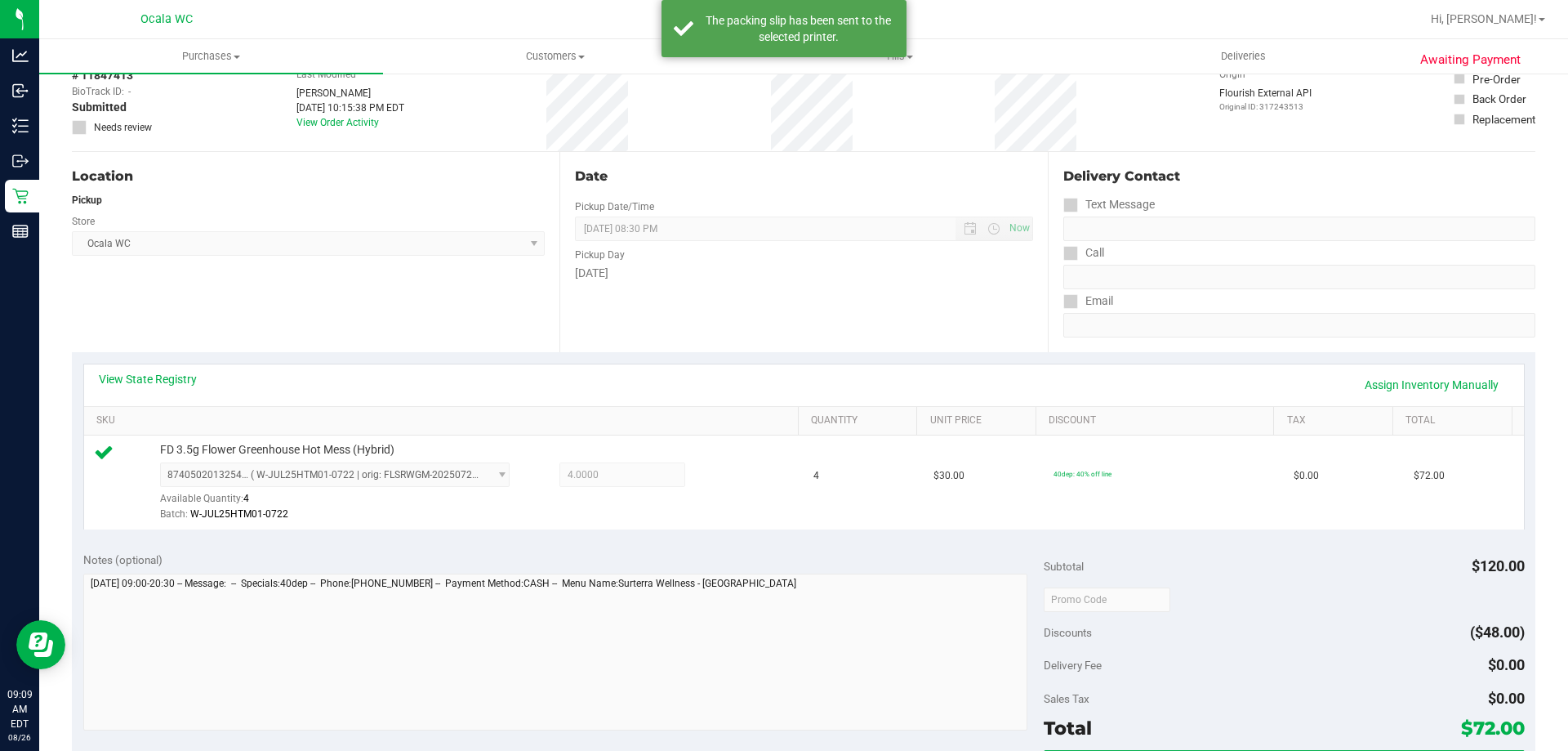
scroll to position [0, 0]
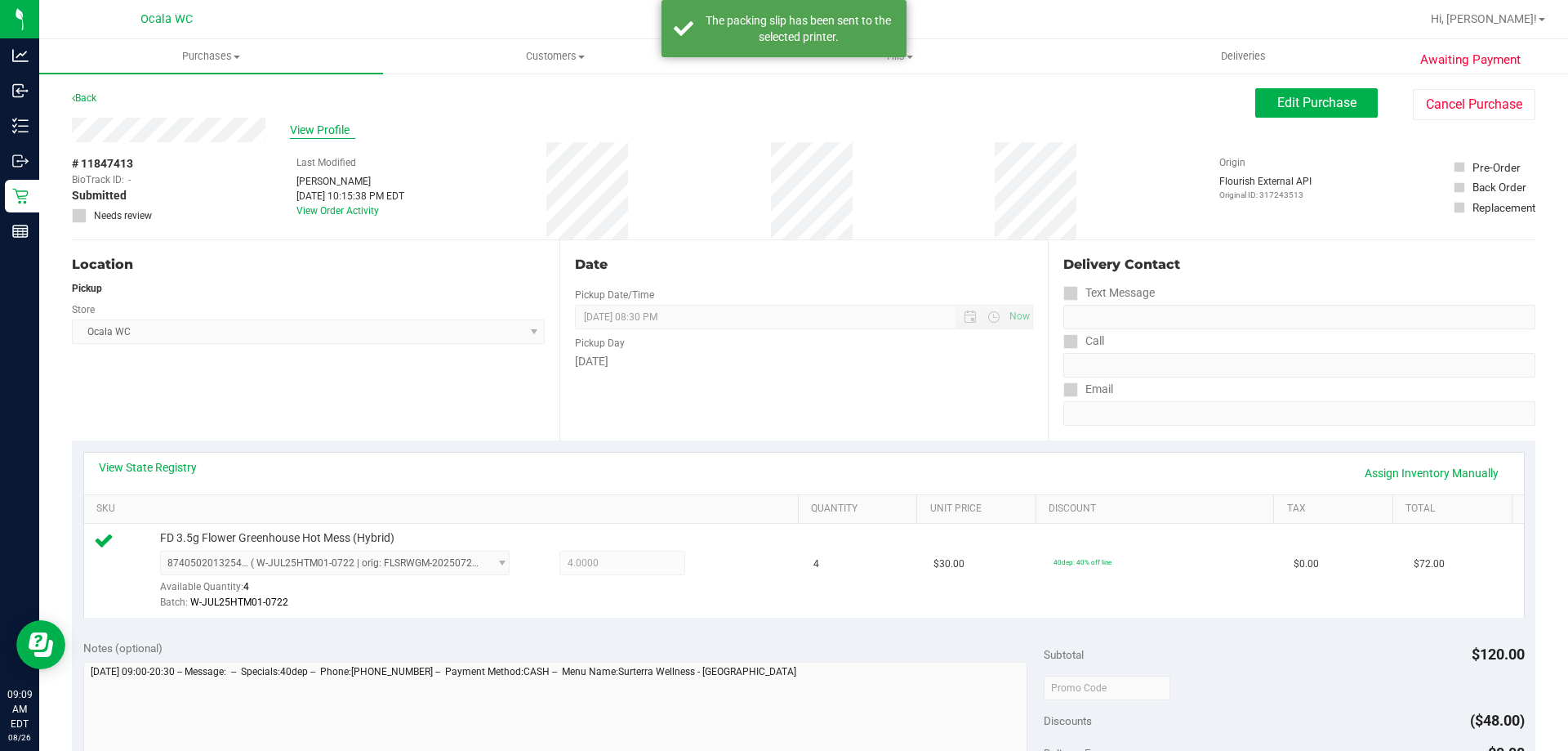
click at [326, 127] on span "View Profile" at bounding box center [322, 130] width 65 height 17
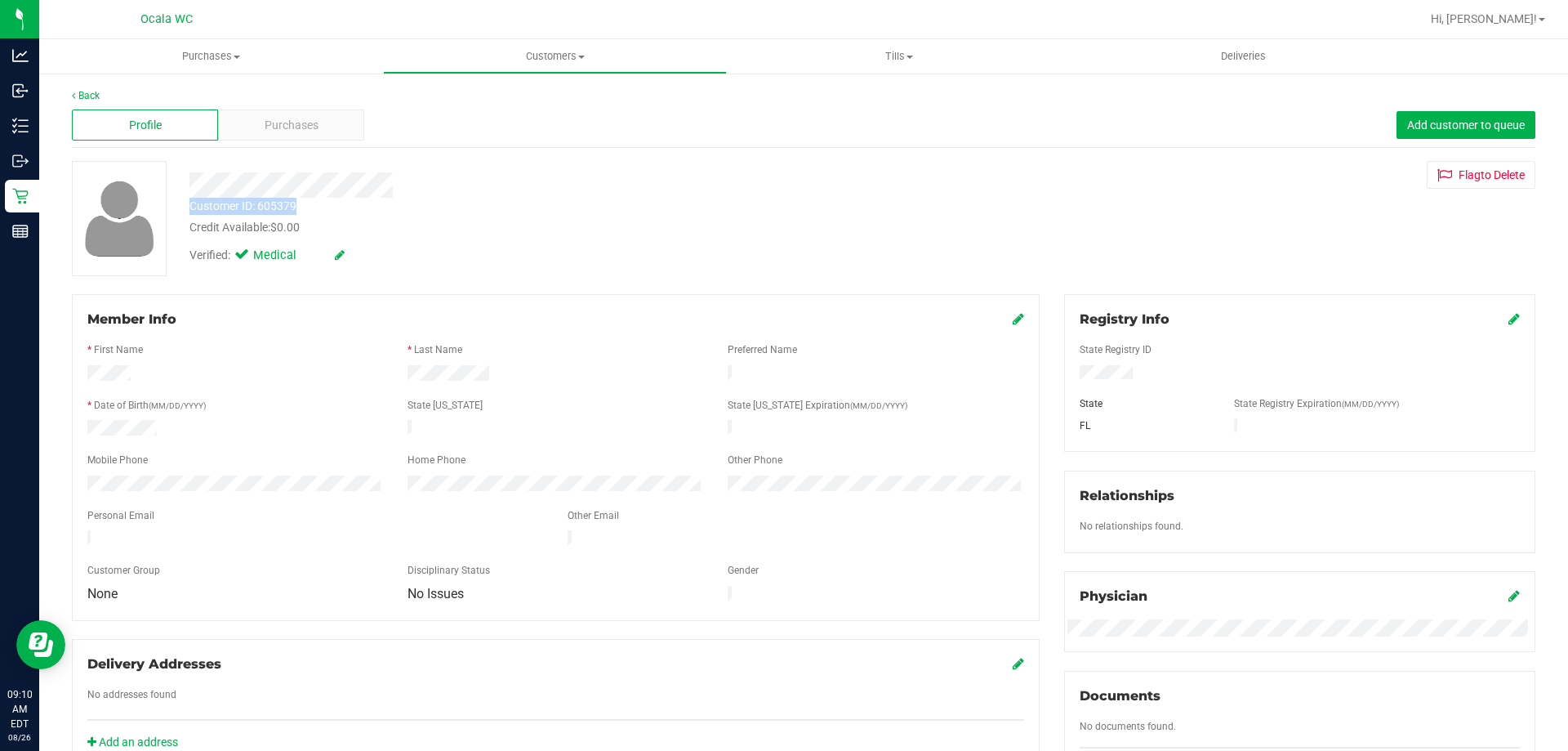
drag, startPoint x: 187, startPoint y: 205, endPoint x: 287, endPoint y: 208, distance: 100.0
click at [320, 214] on div "Customer ID: 605379 Credit Available: $0.00" at bounding box center [549, 217] width 744 height 39
copy div "Customer ID: 605379"
click at [777, 83] on div "Back Profile Purchases Add customer to queue Customer ID: 605379 Credit Availab…" at bounding box center [803, 627] width 1528 height 1111
click at [91, 95] on link "Back" at bounding box center [85, 95] width 27 height 11
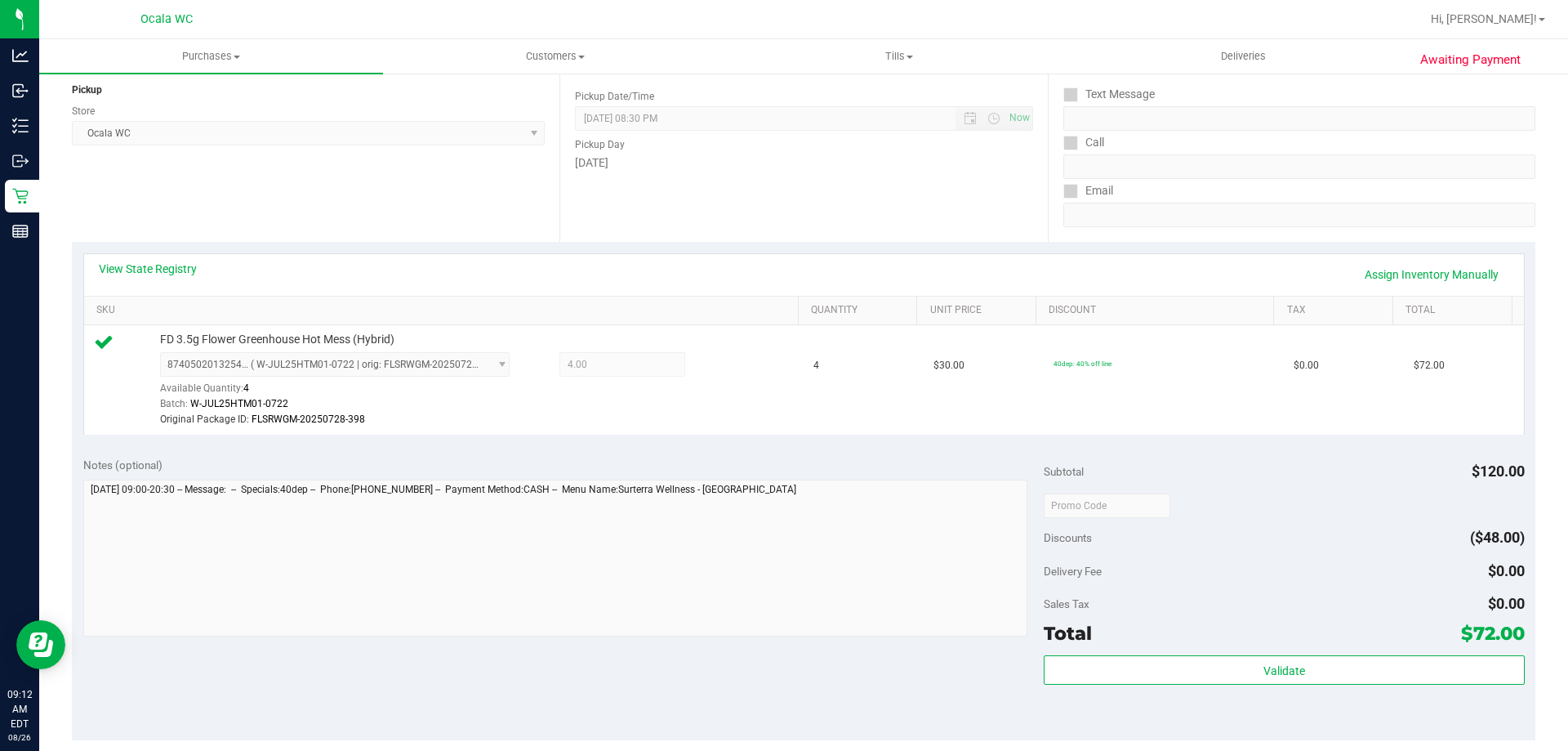
scroll to position [490, 0]
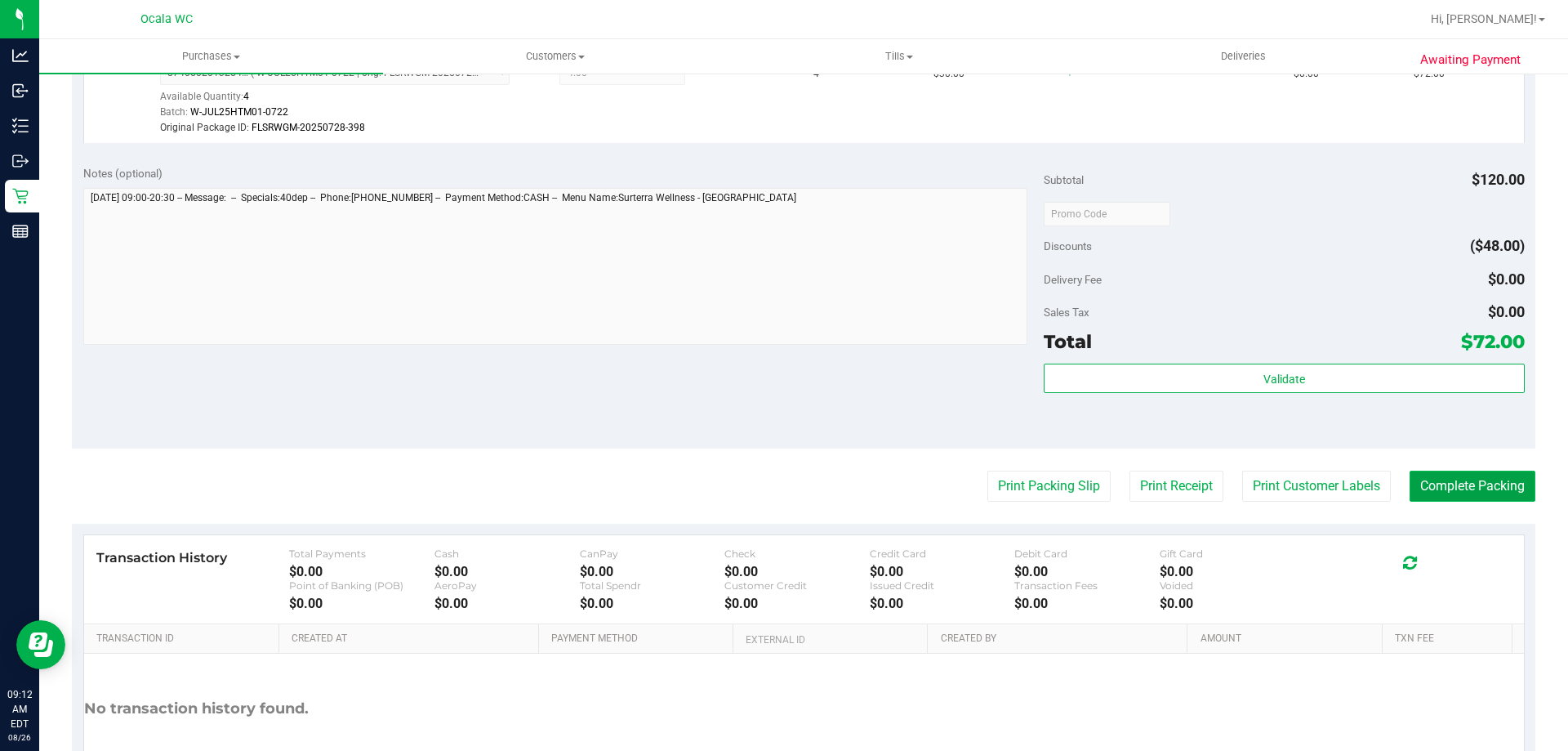
click at [777, 488] on button "Complete Packing" at bounding box center [1473, 485] width 126 height 31
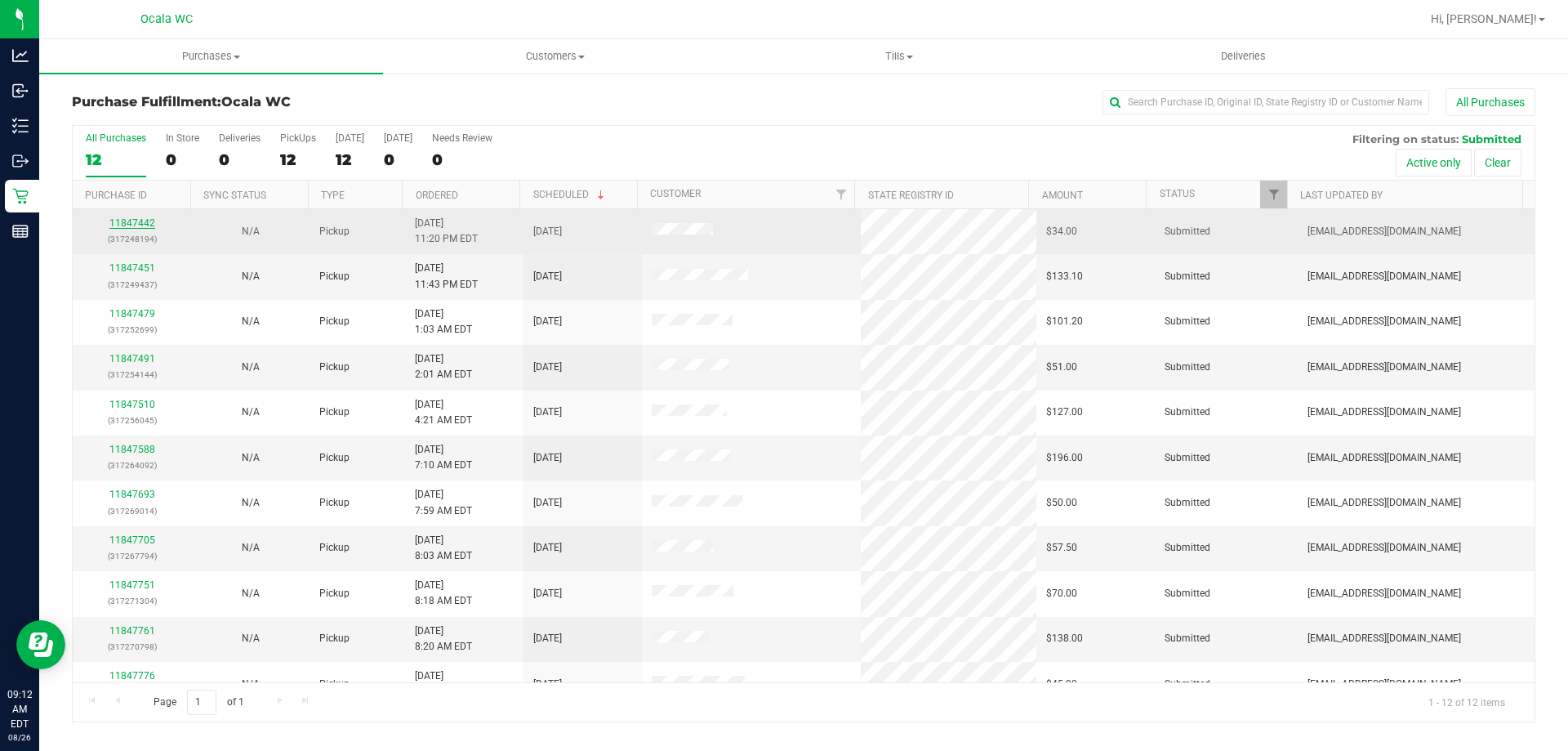
click at [147, 223] on link "11847442" at bounding box center [132, 223] width 46 height 11
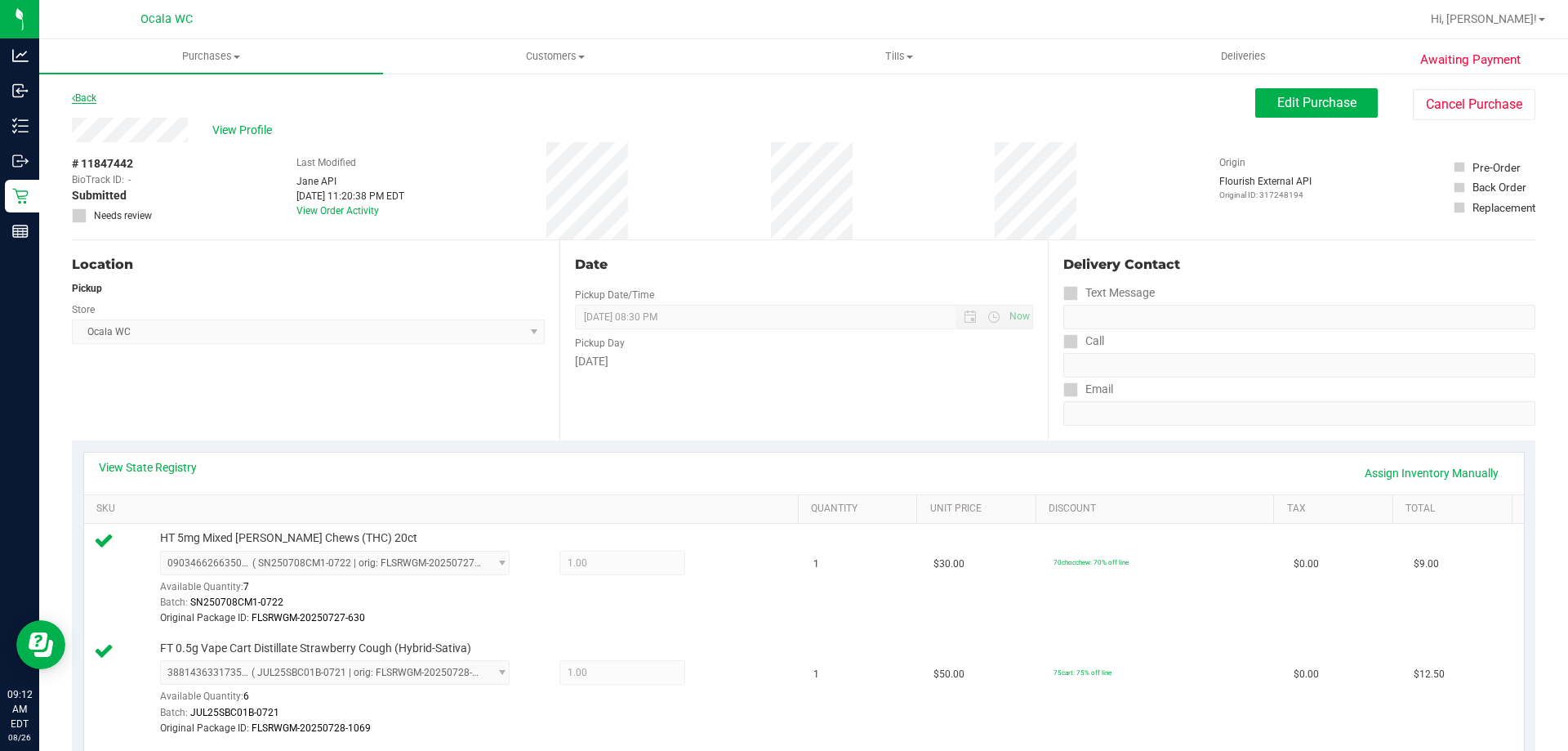
click at [85, 98] on link "Back" at bounding box center [84, 98] width 24 height 11
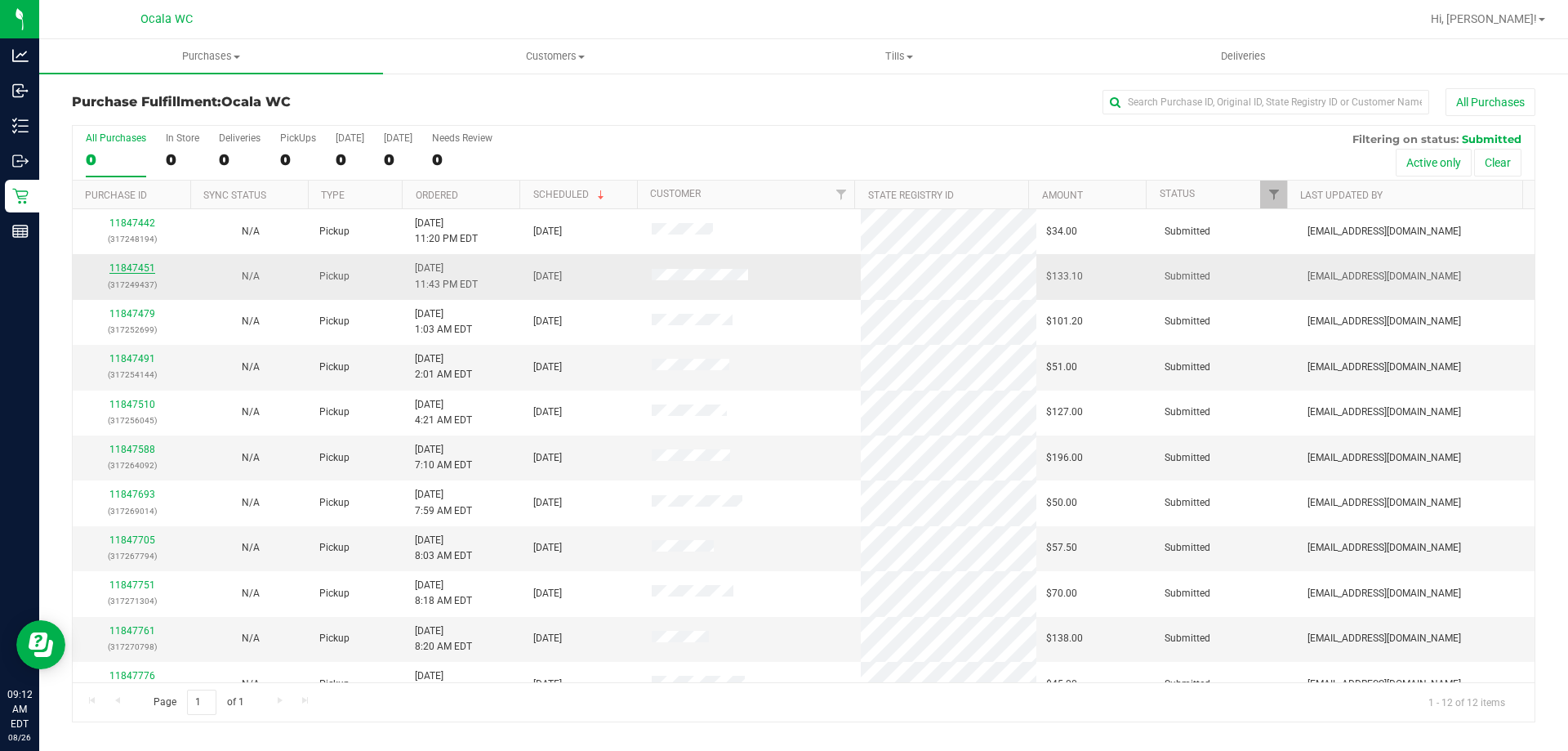
click at [115, 266] on link "11847451" at bounding box center [132, 268] width 46 height 11
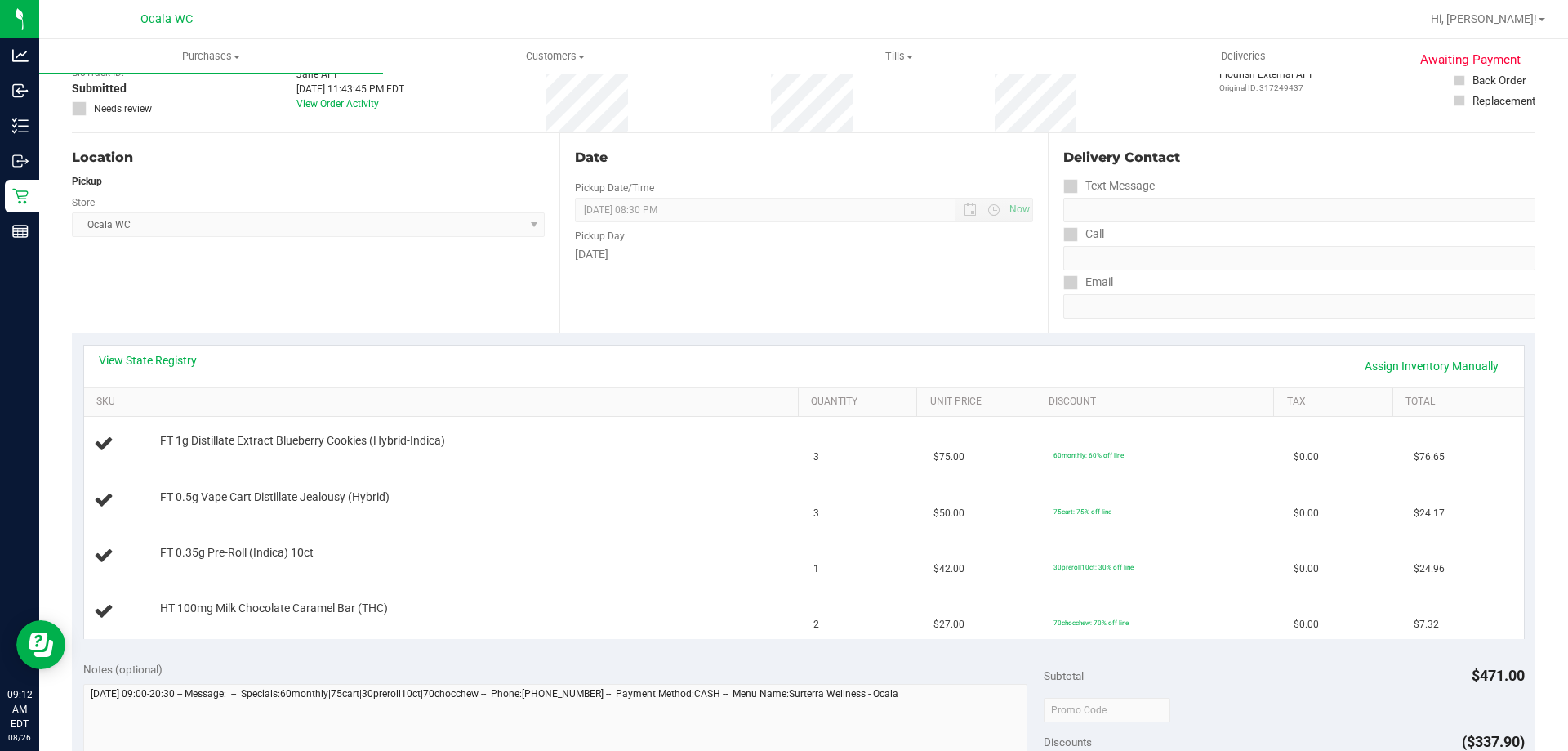
scroll to position [245, 0]
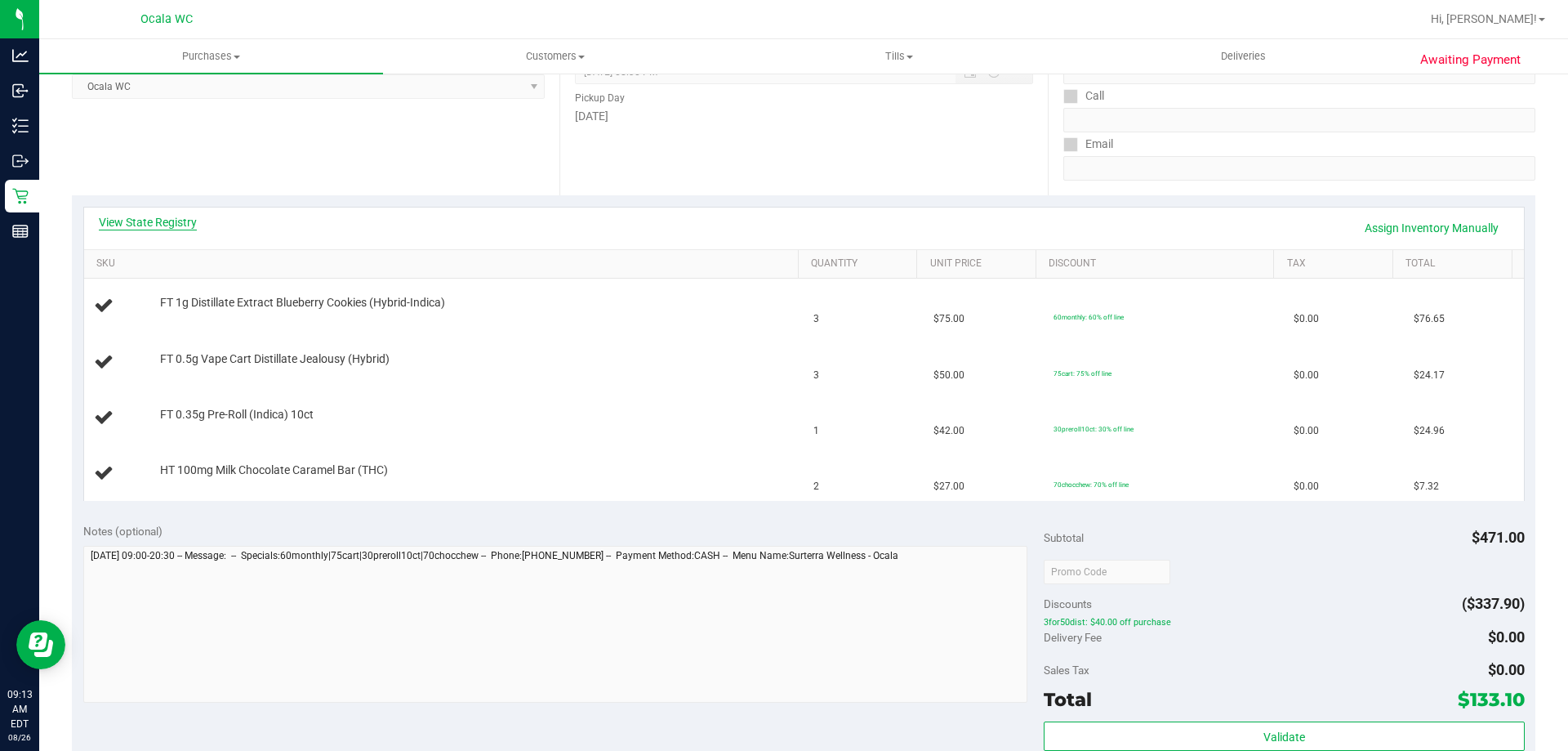
click at [156, 222] on link "View State Registry" at bounding box center [148, 221] width 98 height 16
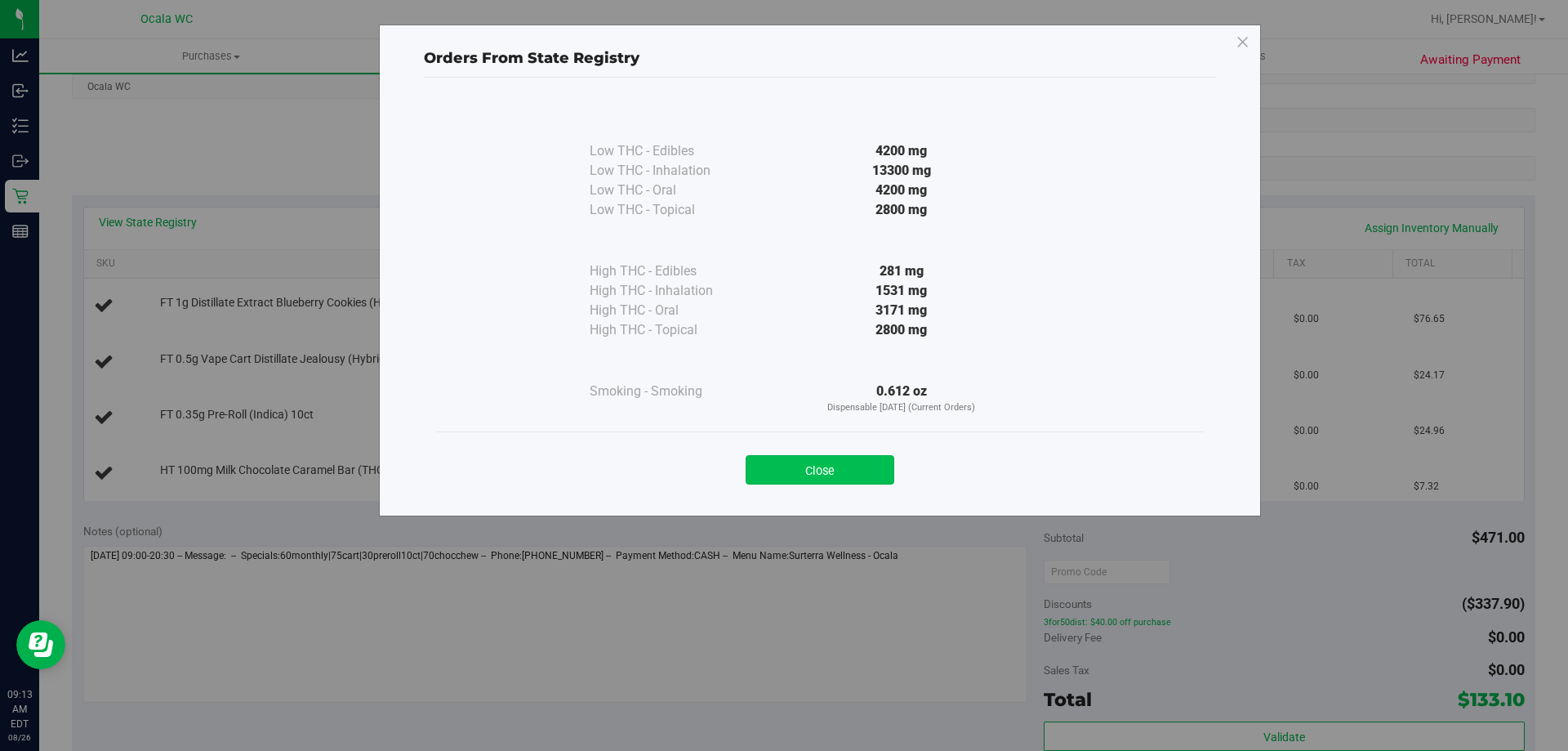
click at [777, 463] on button "Close" at bounding box center [820, 469] width 149 height 29
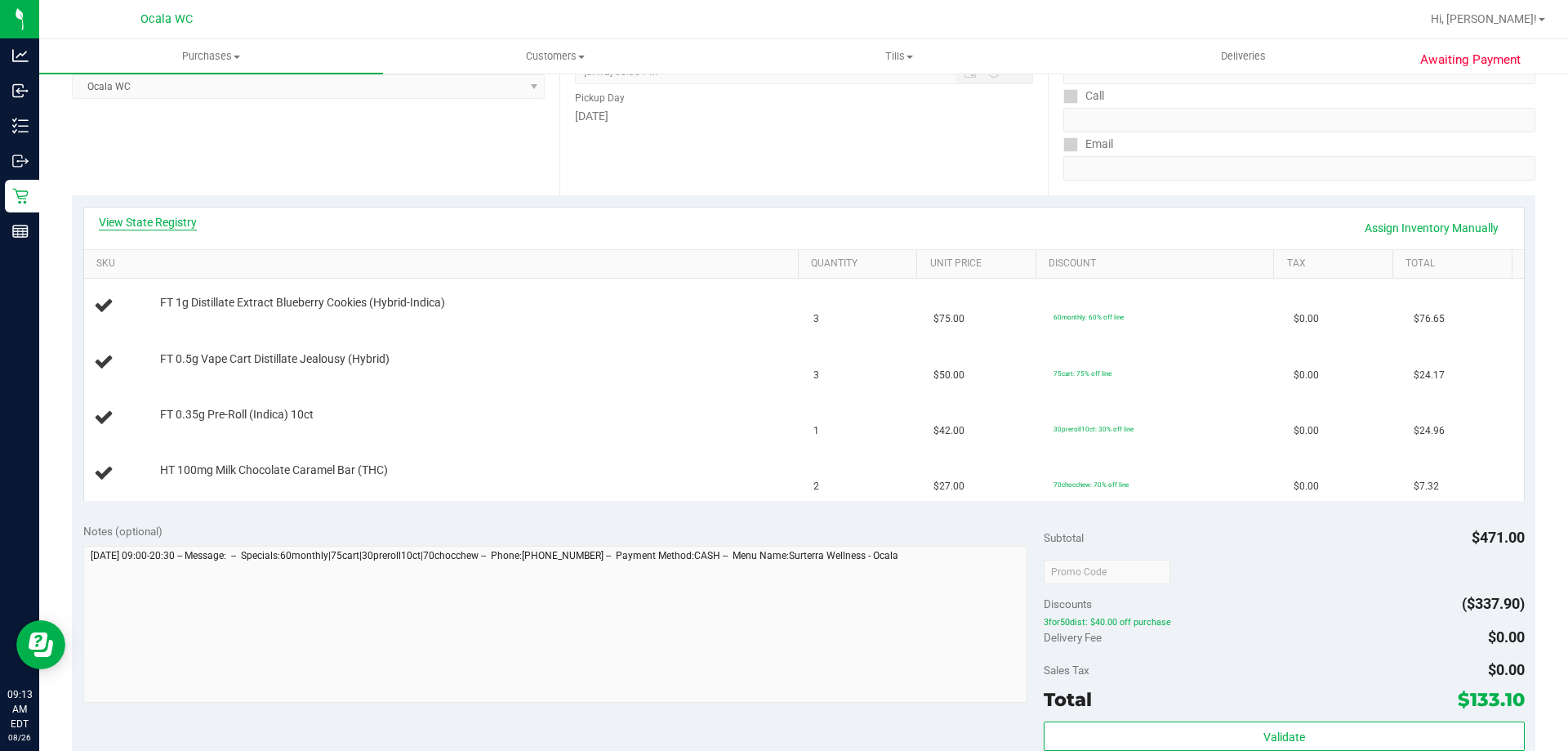
click at [126, 225] on link "View State Registry" at bounding box center [148, 221] width 98 height 16
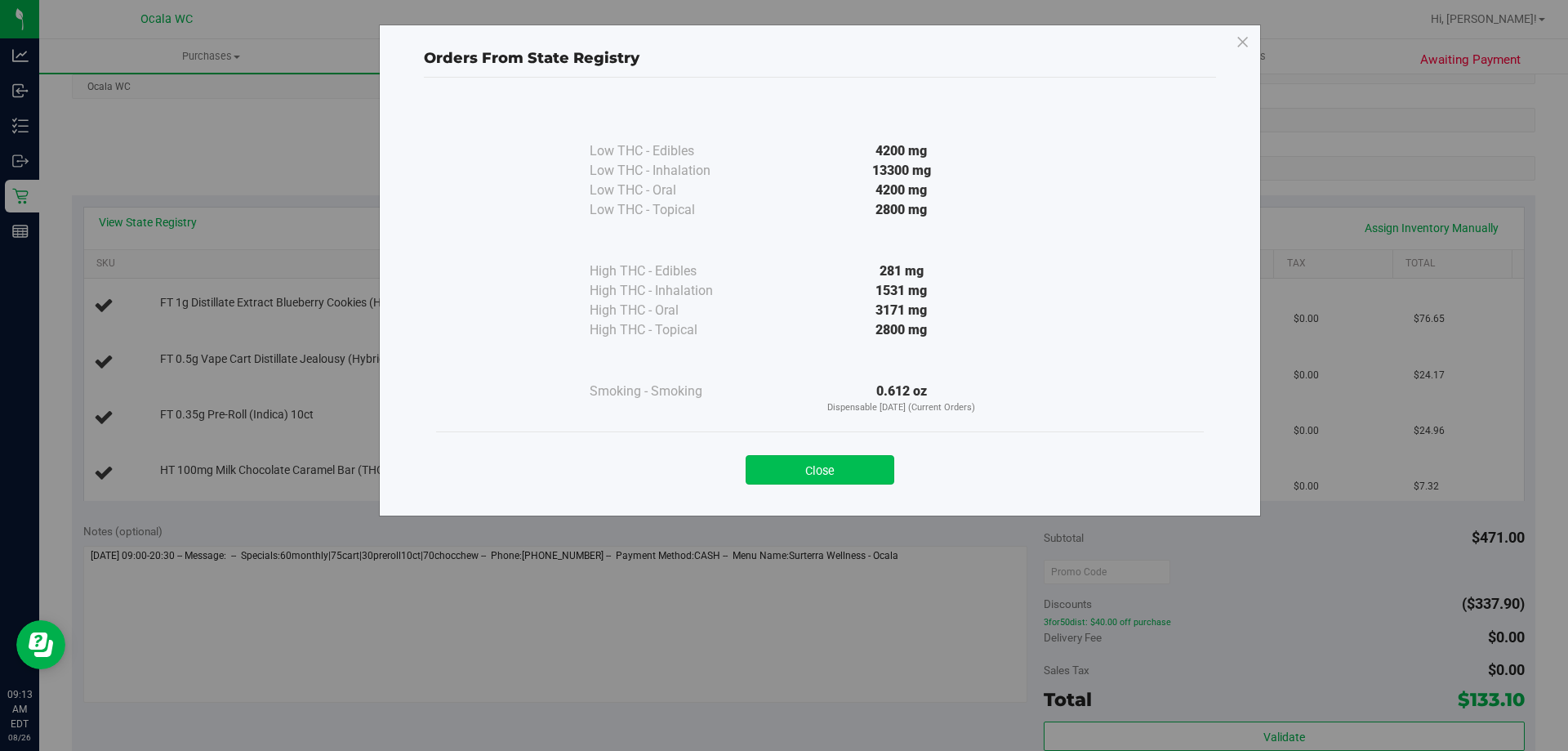
click at [777, 468] on button "Close" at bounding box center [820, 469] width 149 height 29
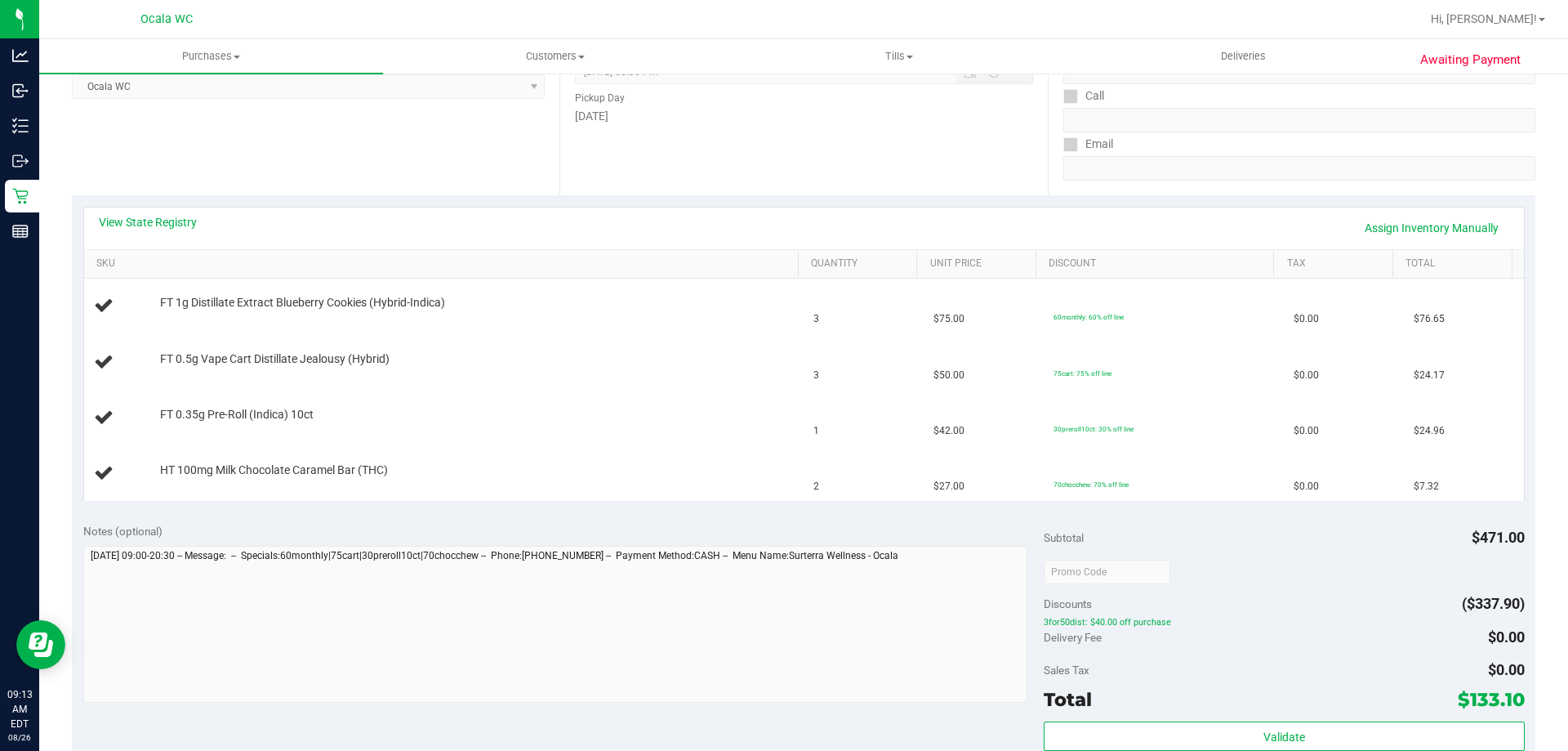
click at [110, 212] on div "View State Registry Assign Inventory Manually" at bounding box center [803, 228] width 1440 height 41
click at [147, 225] on link "View State Registry" at bounding box center [148, 221] width 98 height 16
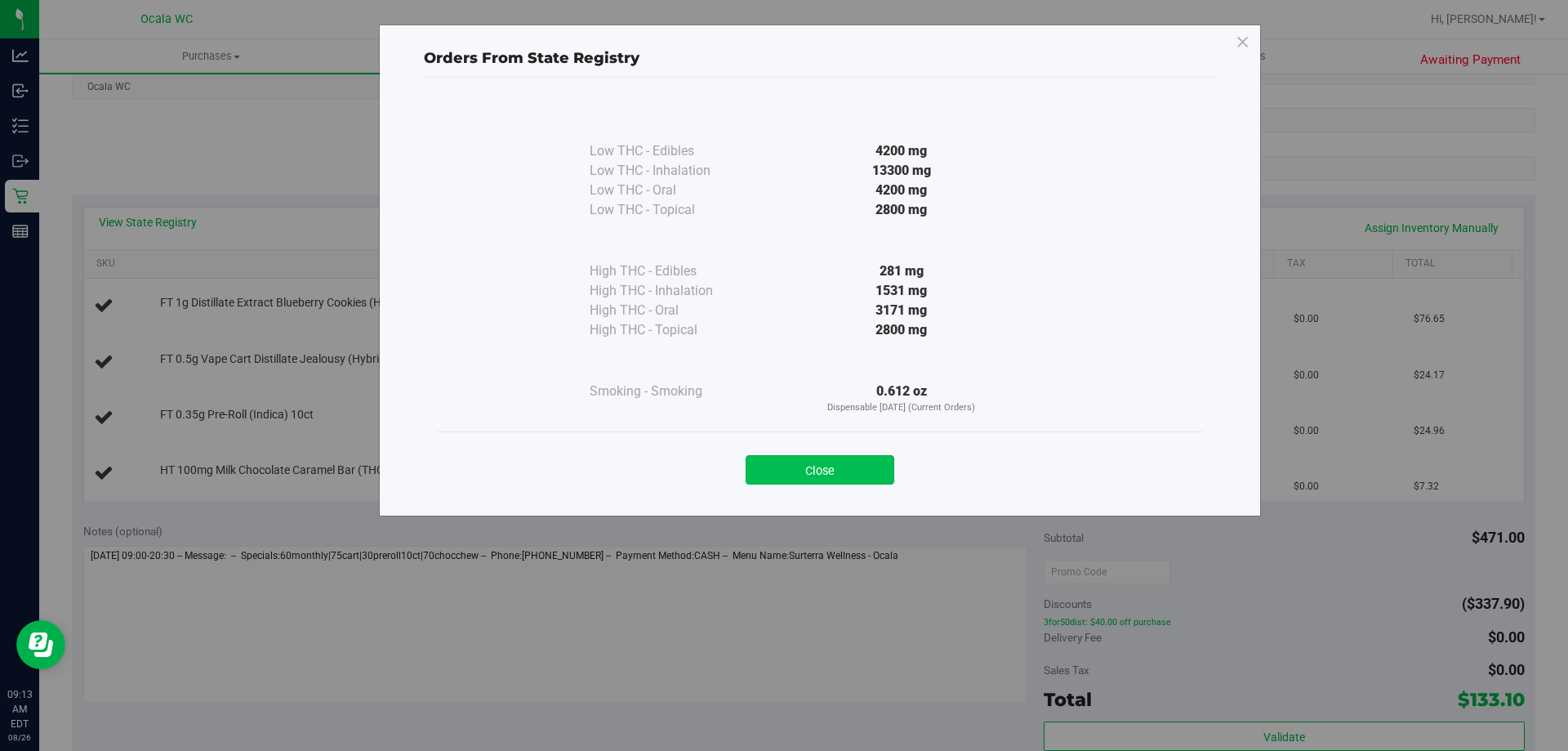
click at [777, 469] on button "Close" at bounding box center [820, 469] width 149 height 29
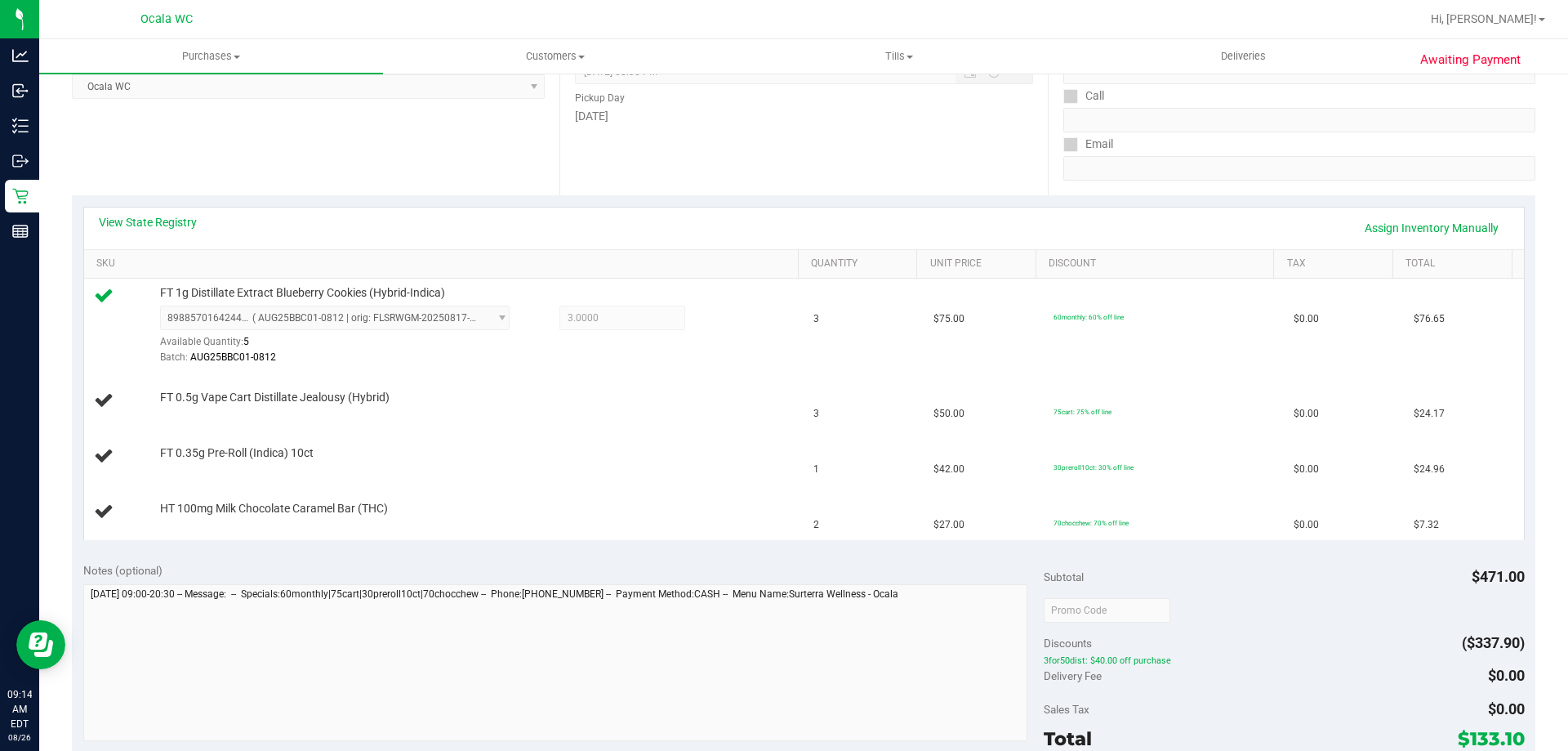
click at [157, 211] on div "View State Registry Assign Inventory Manually" at bounding box center [803, 228] width 1440 height 41
click at [156, 219] on link "View State Registry" at bounding box center [148, 221] width 98 height 16
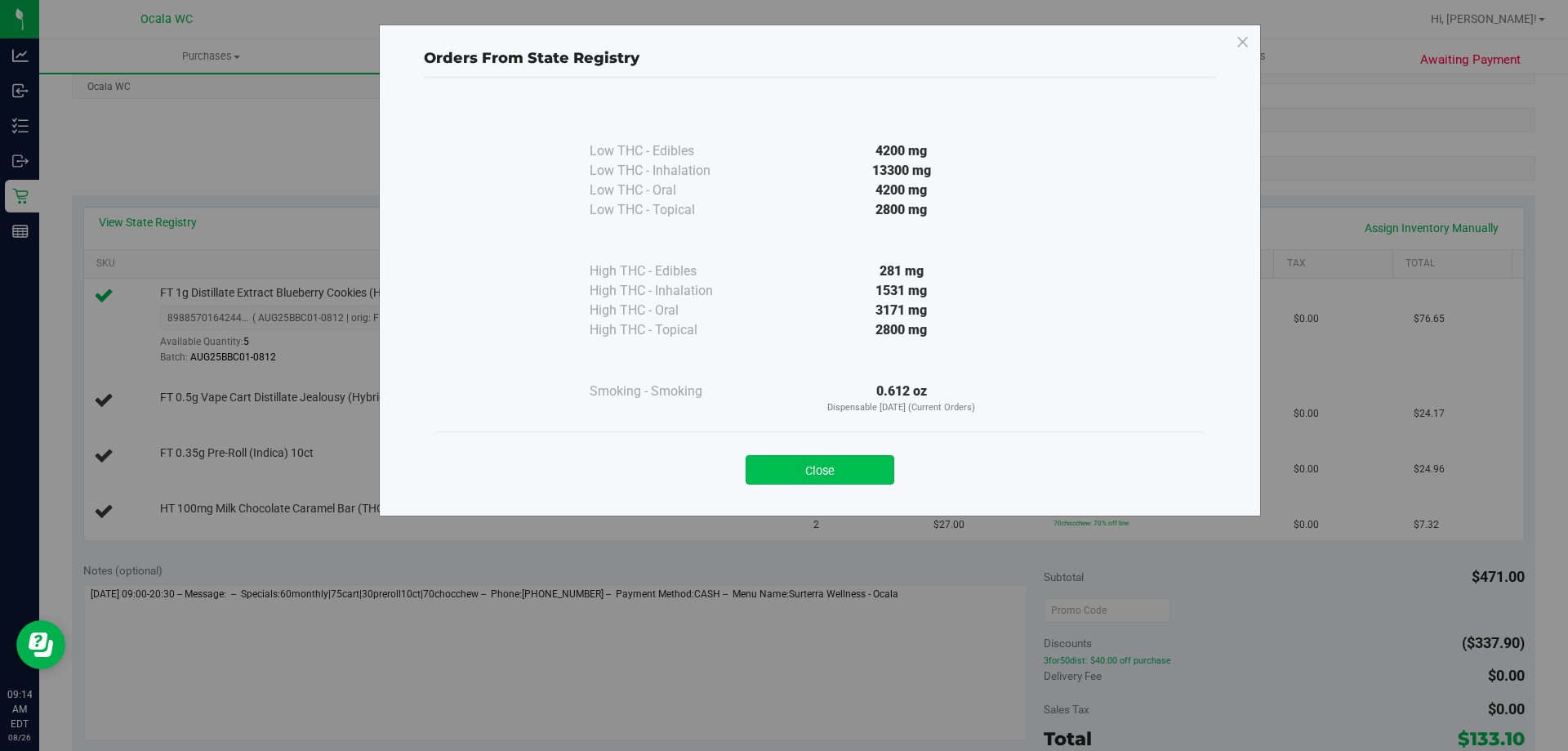
click at [777, 465] on button "Close" at bounding box center [820, 469] width 149 height 29
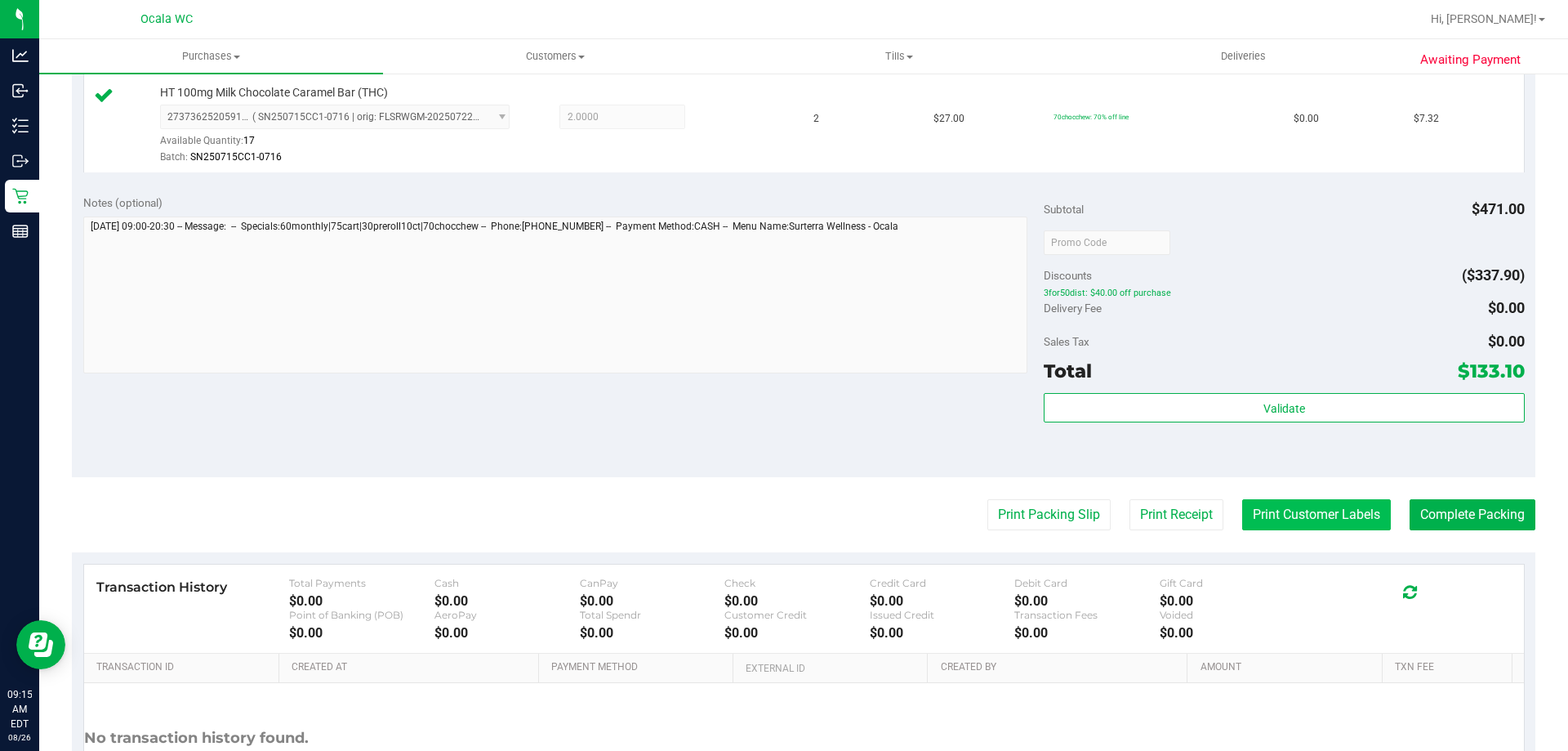
scroll to position [735, 0]
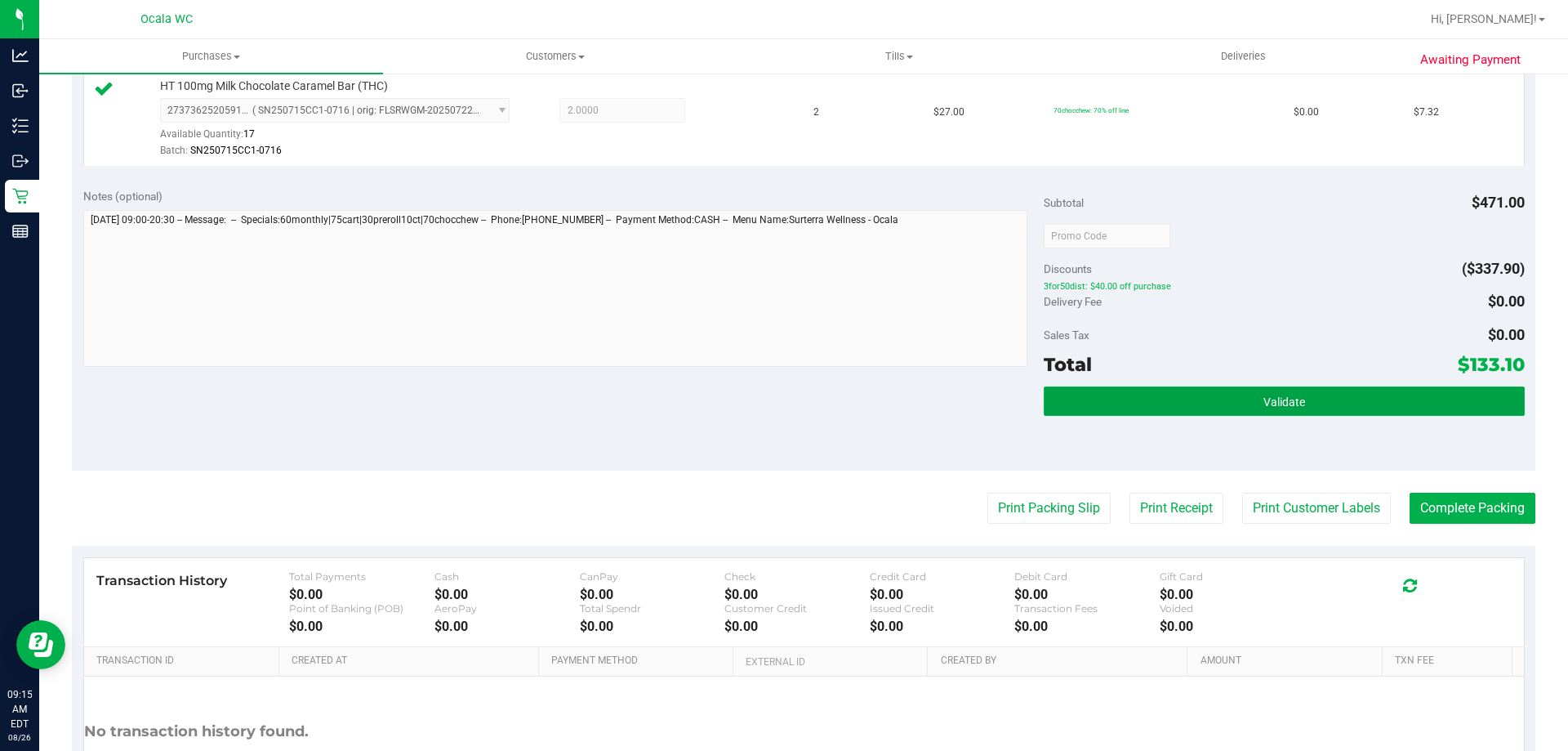
click at [777, 400] on span "Validate" at bounding box center [1284, 402] width 41 height 13
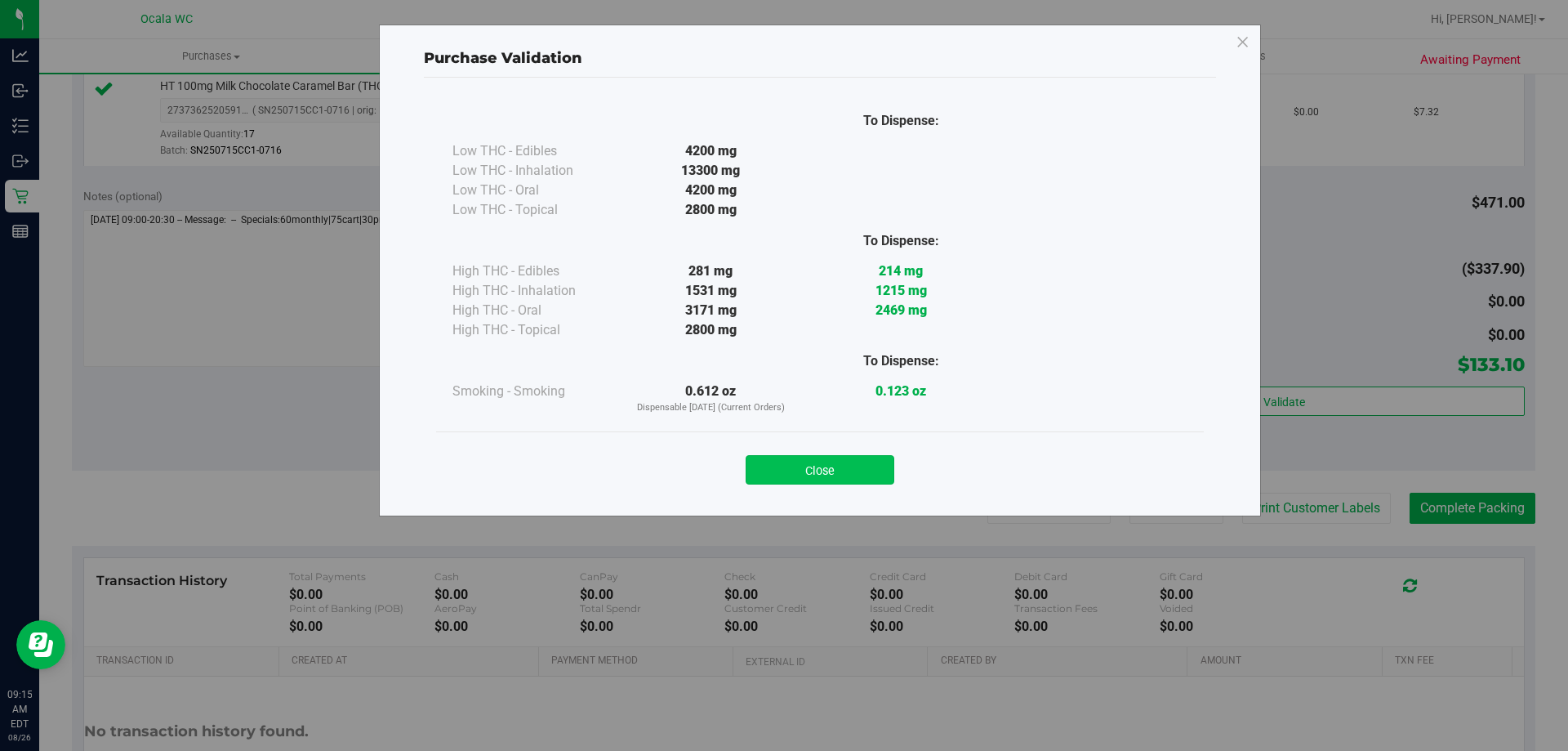
click at [777, 464] on button "Close" at bounding box center [820, 469] width 149 height 29
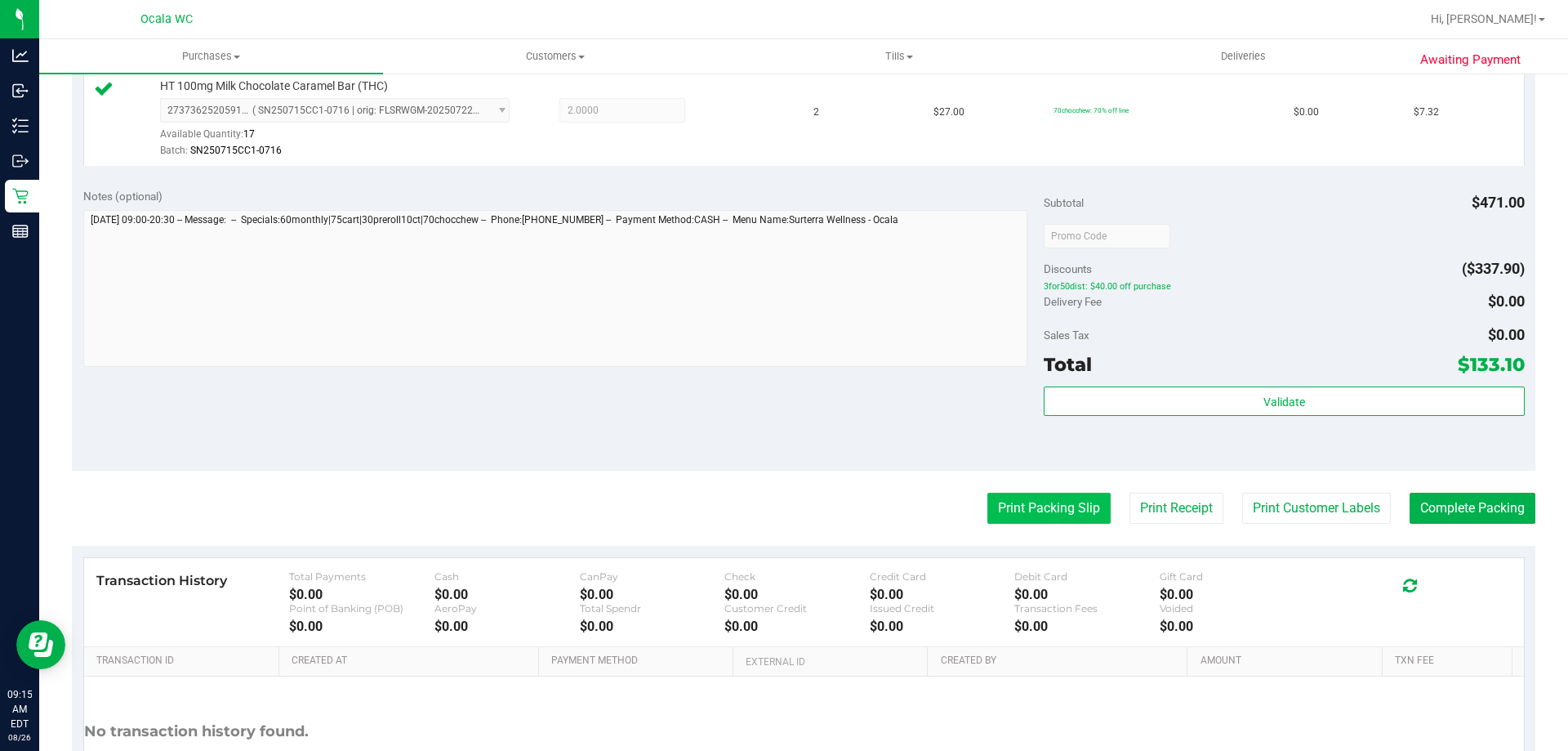
click at [777, 510] on button "Print Packing Slip" at bounding box center [1048, 508] width 123 height 31
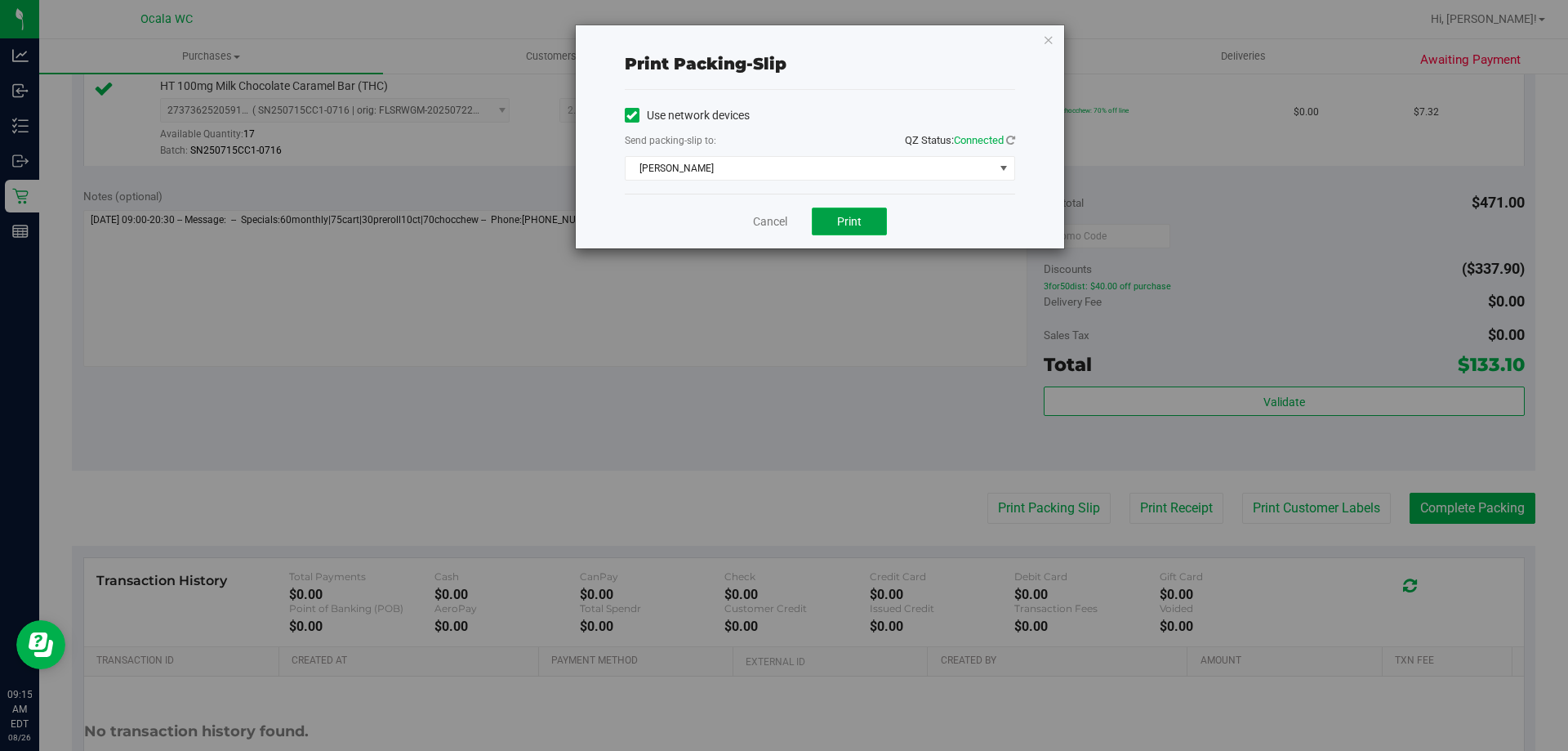
click at [777, 222] on span "Print" at bounding box center [849, 221] width 24 height 13
click at [775, 220] on link "Cancel" at bounding box center [769, 221] width 34 height 17
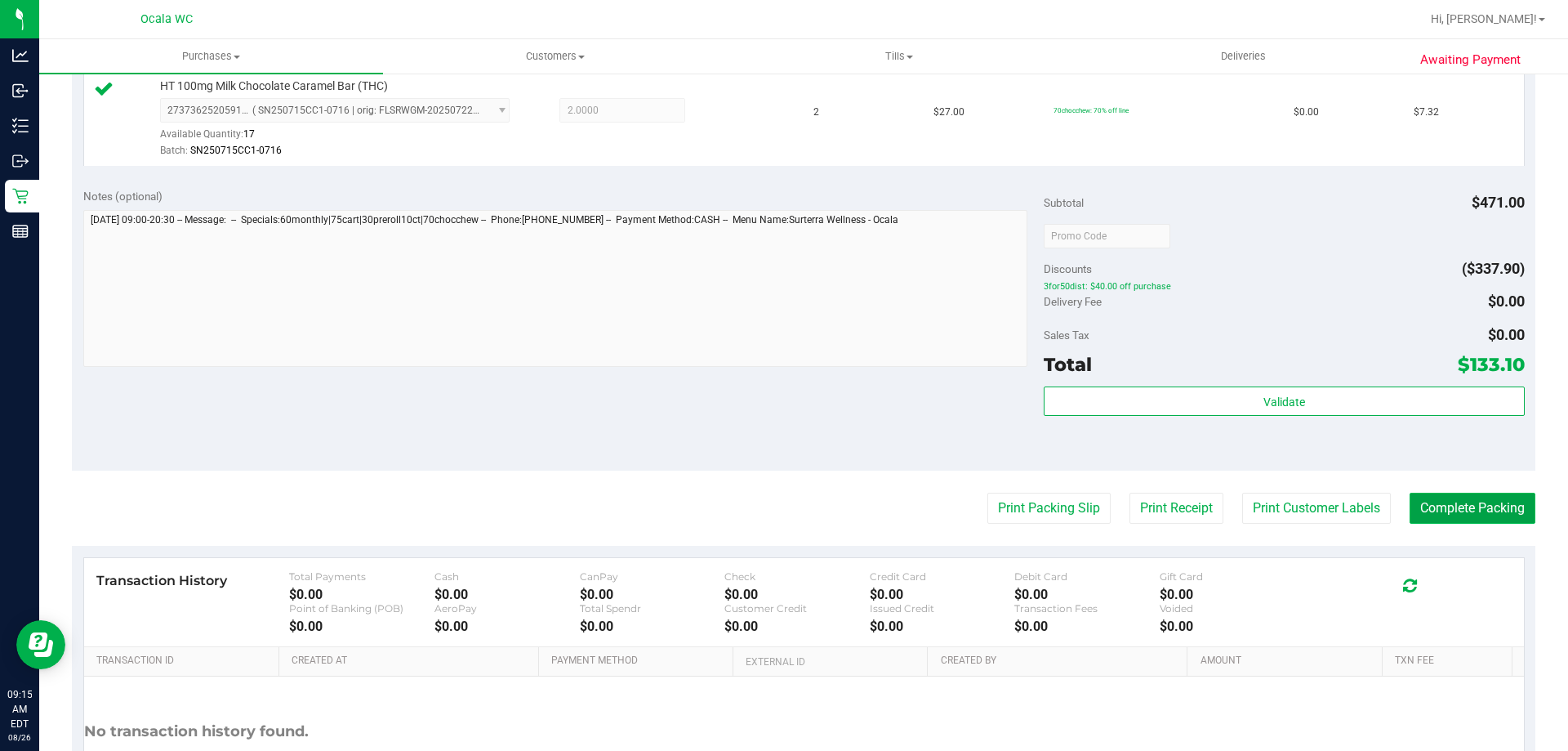
click at [777, 507] on button "Complete Packing" at bounding box center [1473, 508] width 126 height 31
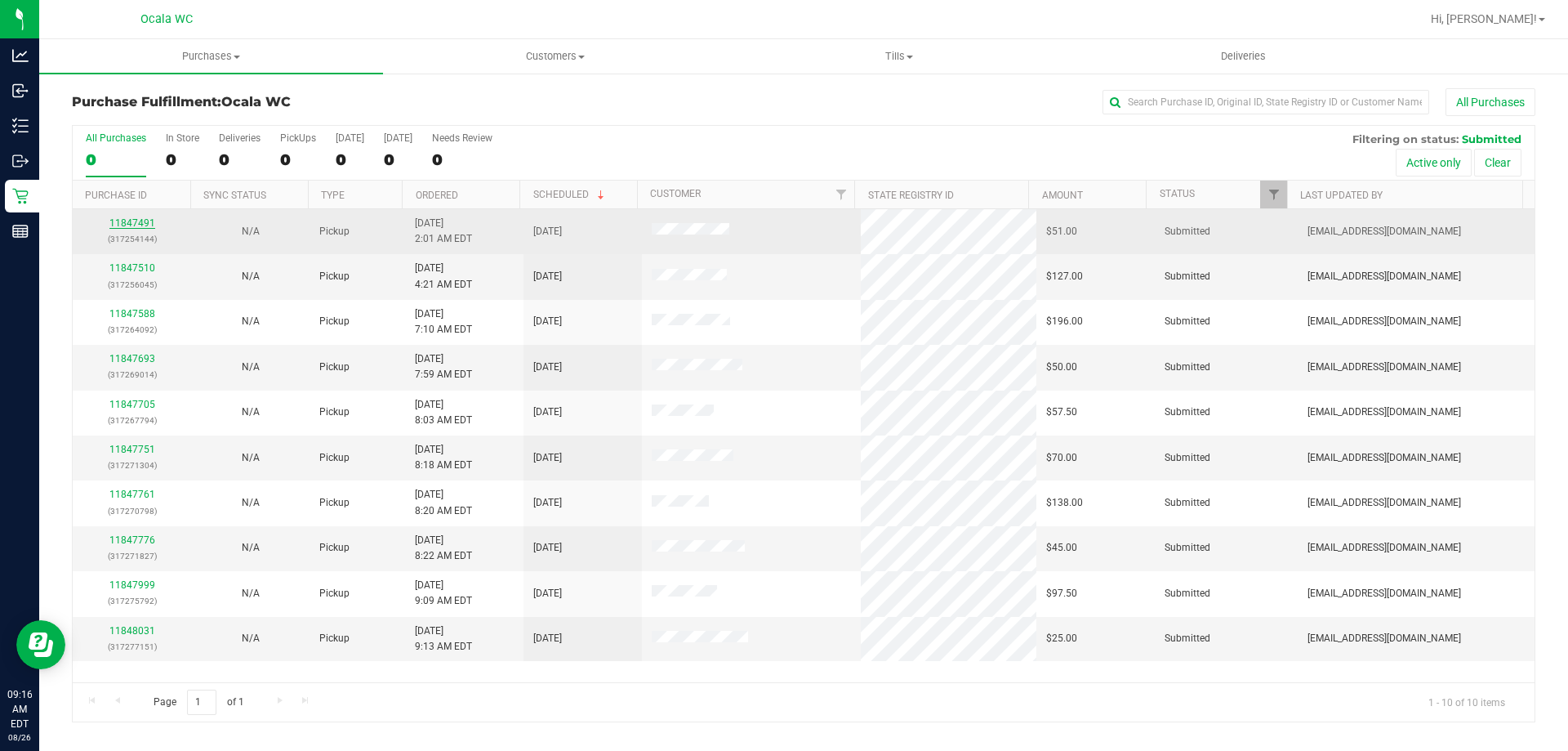
click at [138, 223] on link "11847491" at bounding box center [132, 223] width 46 height 11
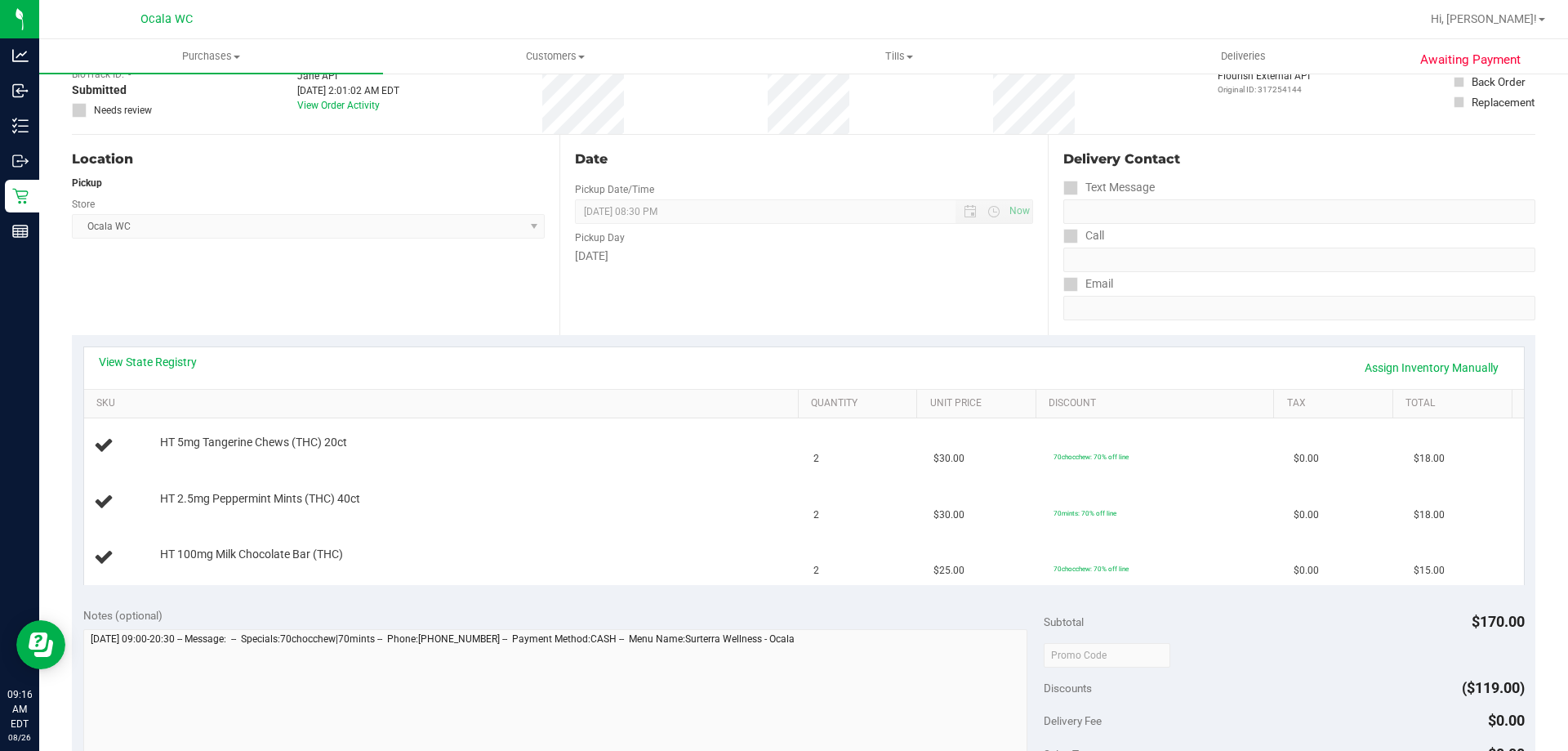
scroll to position [245, 0]
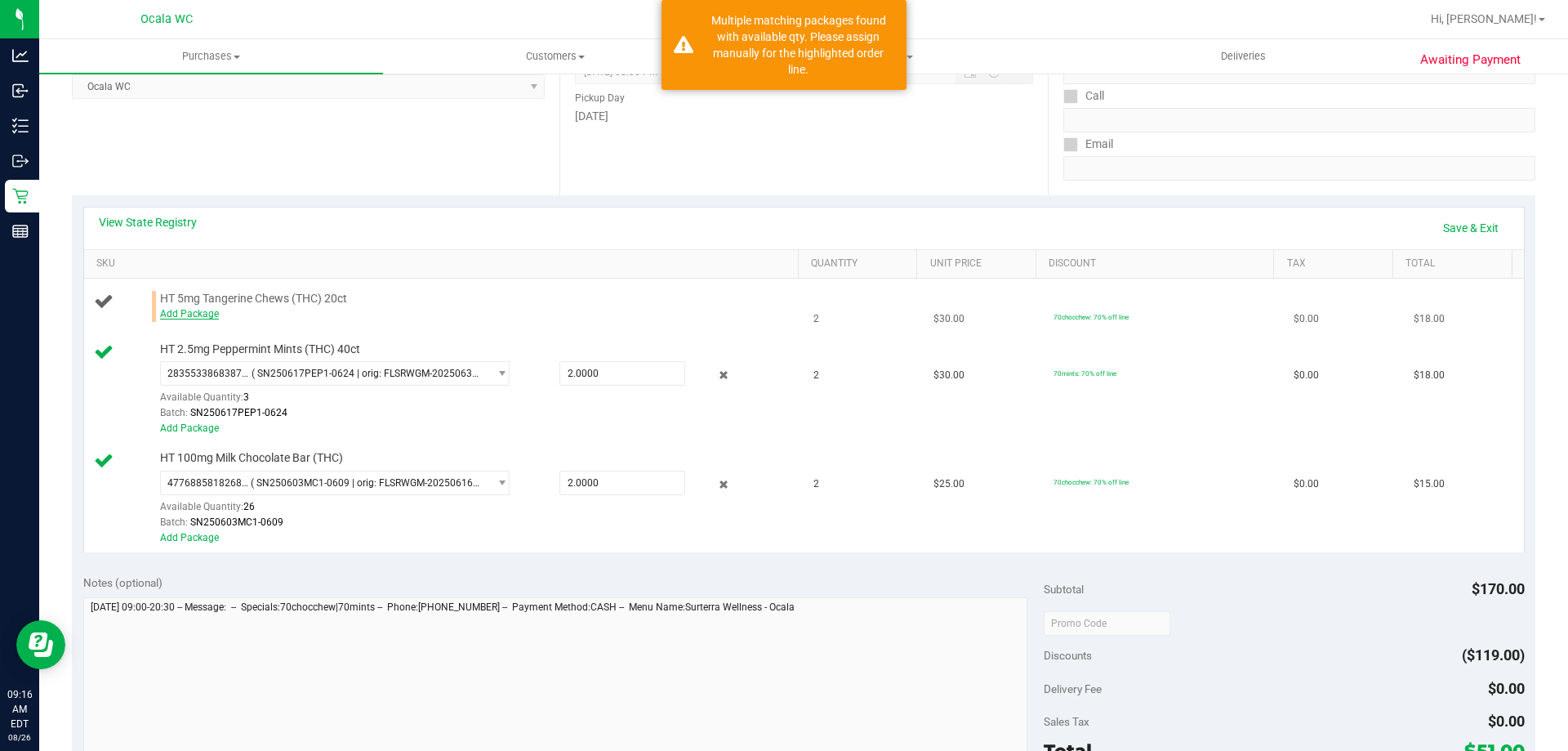
click at [186, 311] on link "Add Package" at bounding box center [189, 314] width 58 height 11
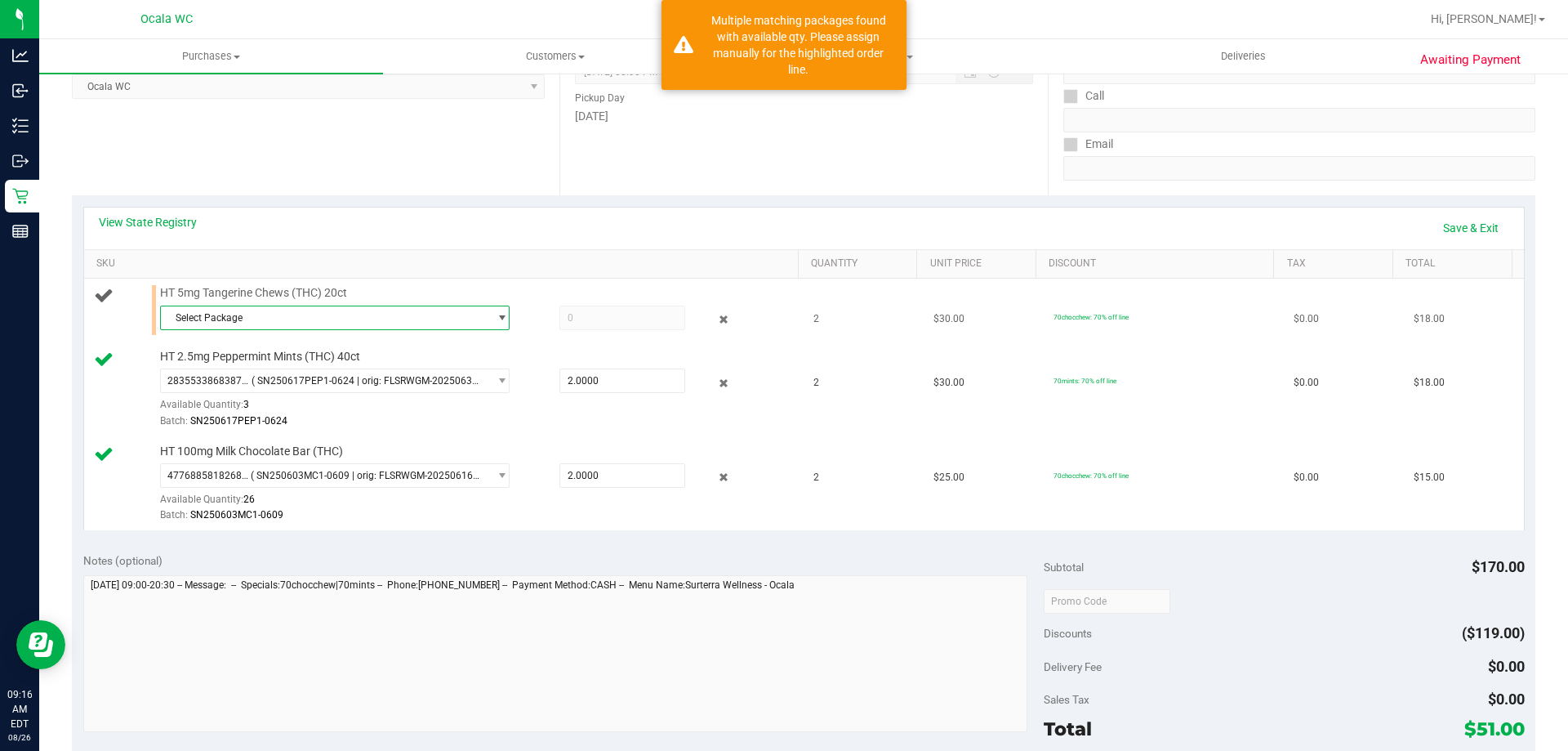
click at [213, 321] on span "Select Package" at bounding box center [325, 318] width 328 height 23
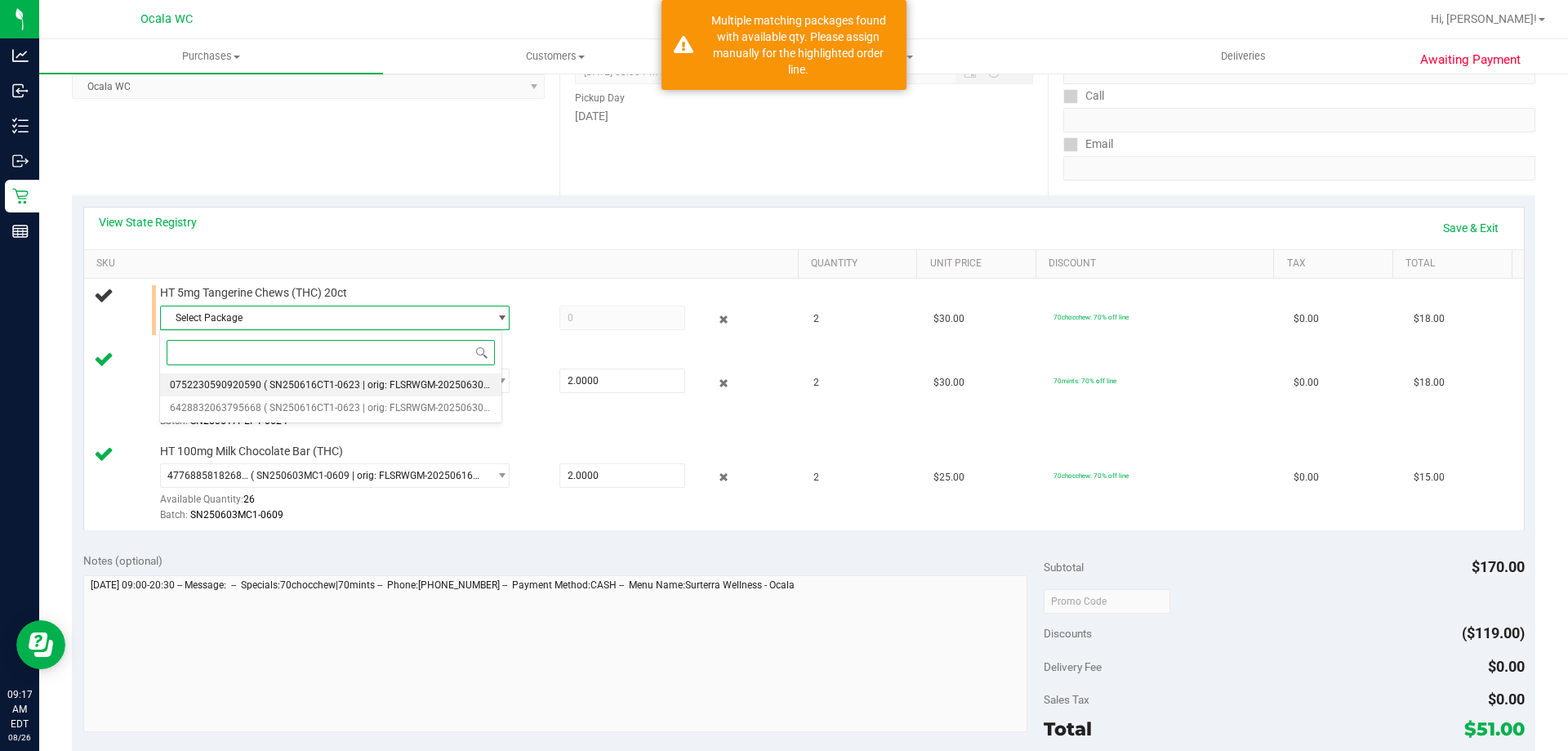
click at [212, 386] on span "0752230590920590" at bounding box center [215, 384] width 91 height 11
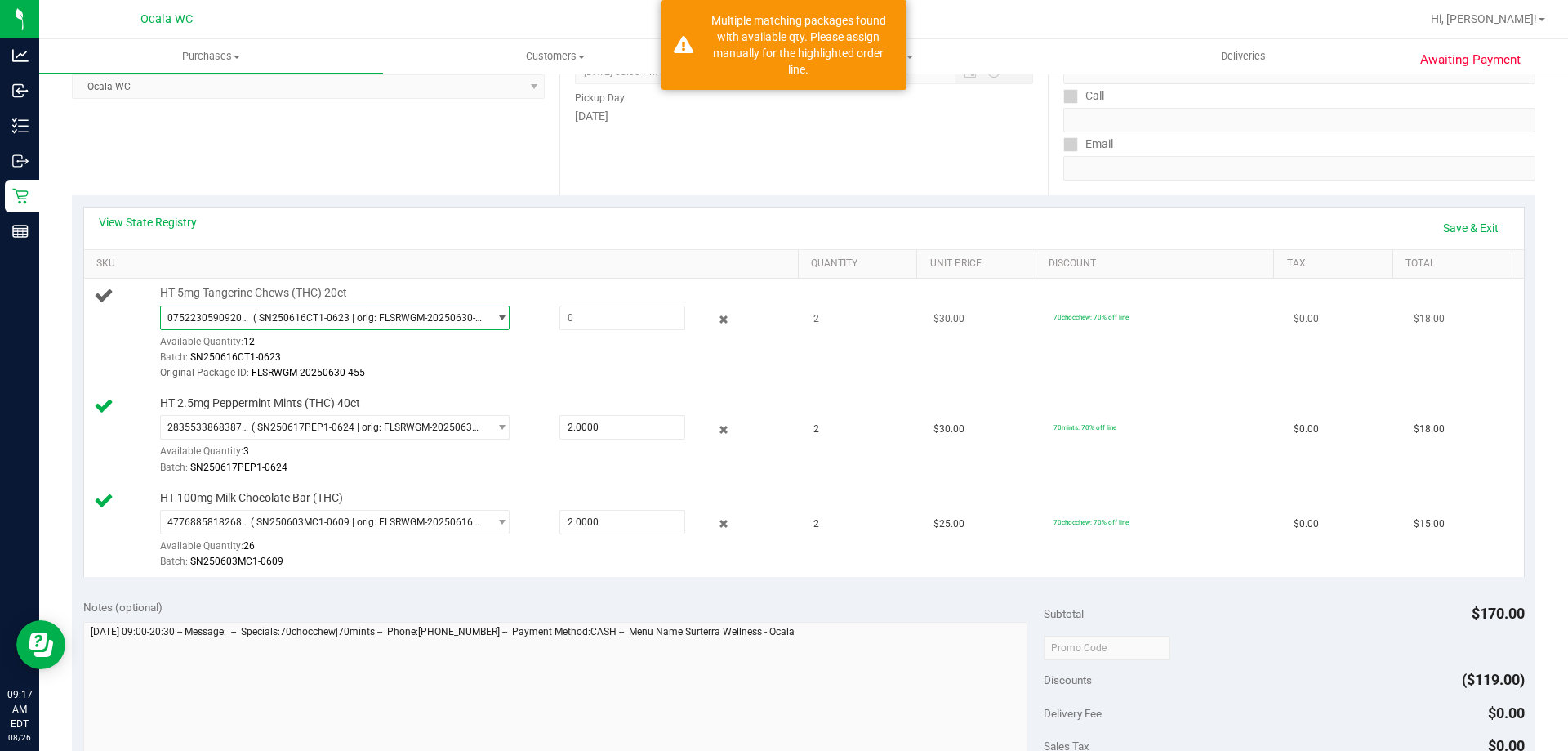
click at [285, 306] on span "0752230590920590 ( SN250616CT1-0623 | orig: FLSRWGM-20250630-455 )" at bounding box center [325, 318] width 328 height 23
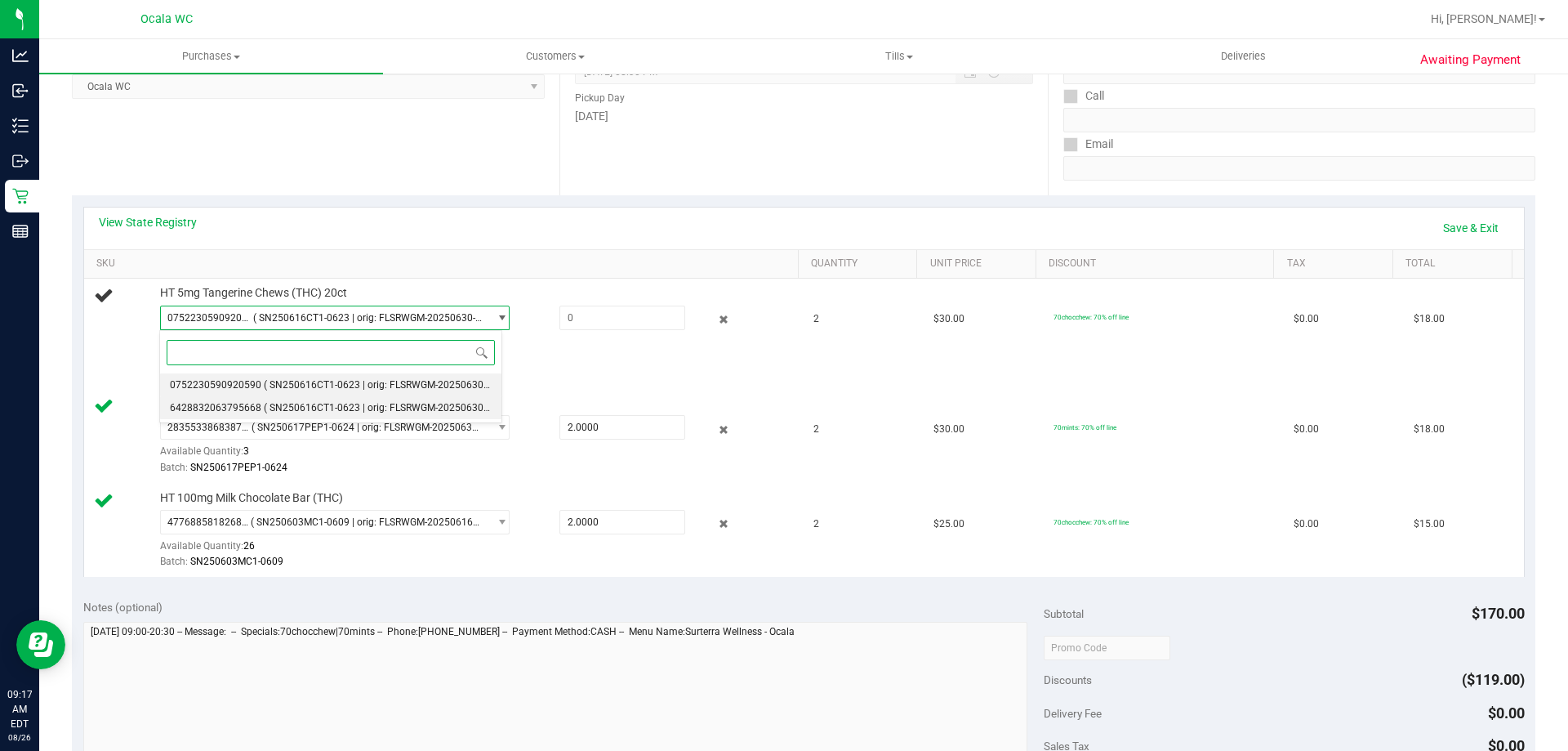
click at [264, 410] on span "( SN250616CT1-0623 | orig: FLSRWGM-20250630-450 )" at bounding box center [386, 408] width 245 height 11
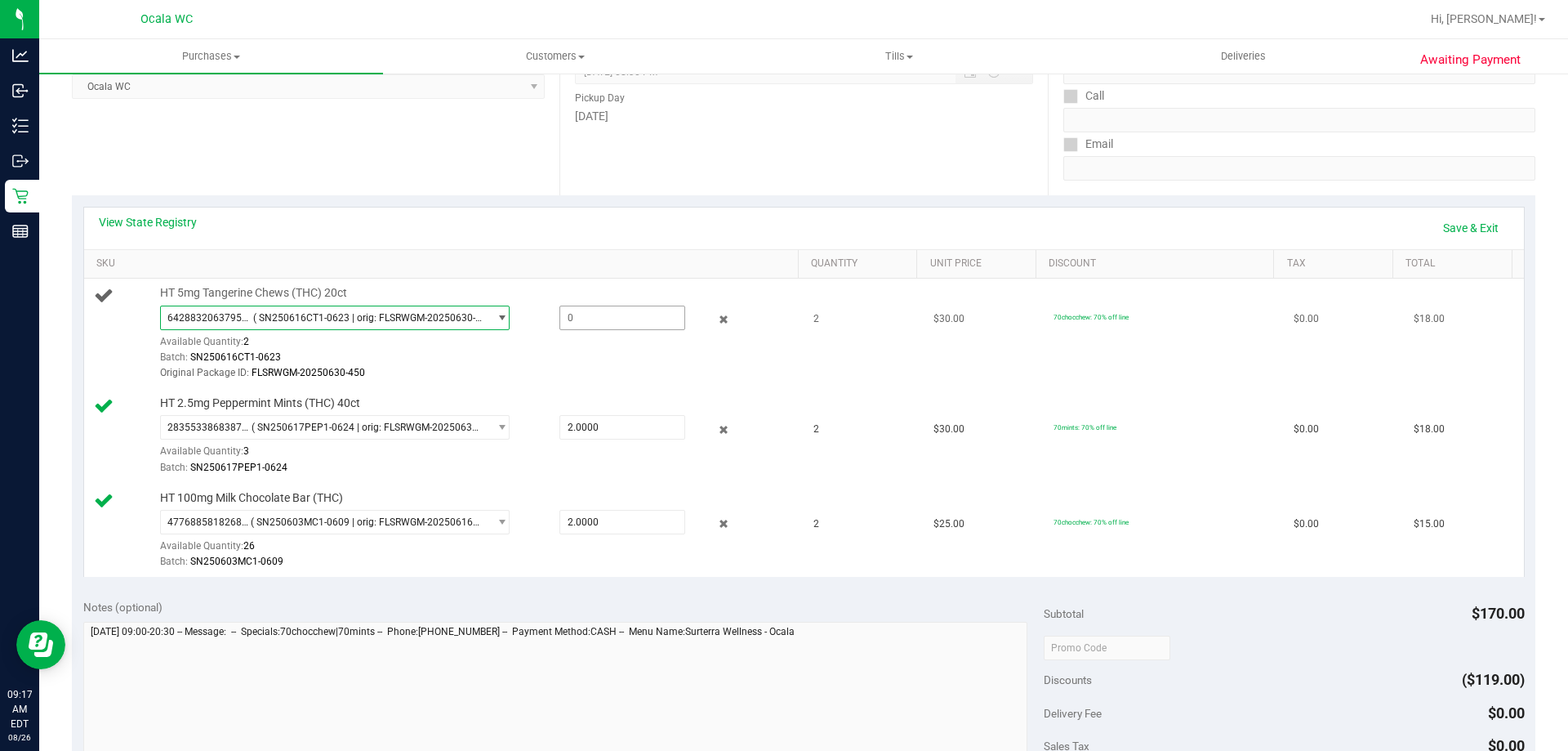
click at [570, 316] on span at bounding box center [622, 318] width 126 height 24
type input "2"
type input "2.0000"
click at [777, 223] on link "Save & Exit" at bounding box center [1471, 227] width 77 height 27
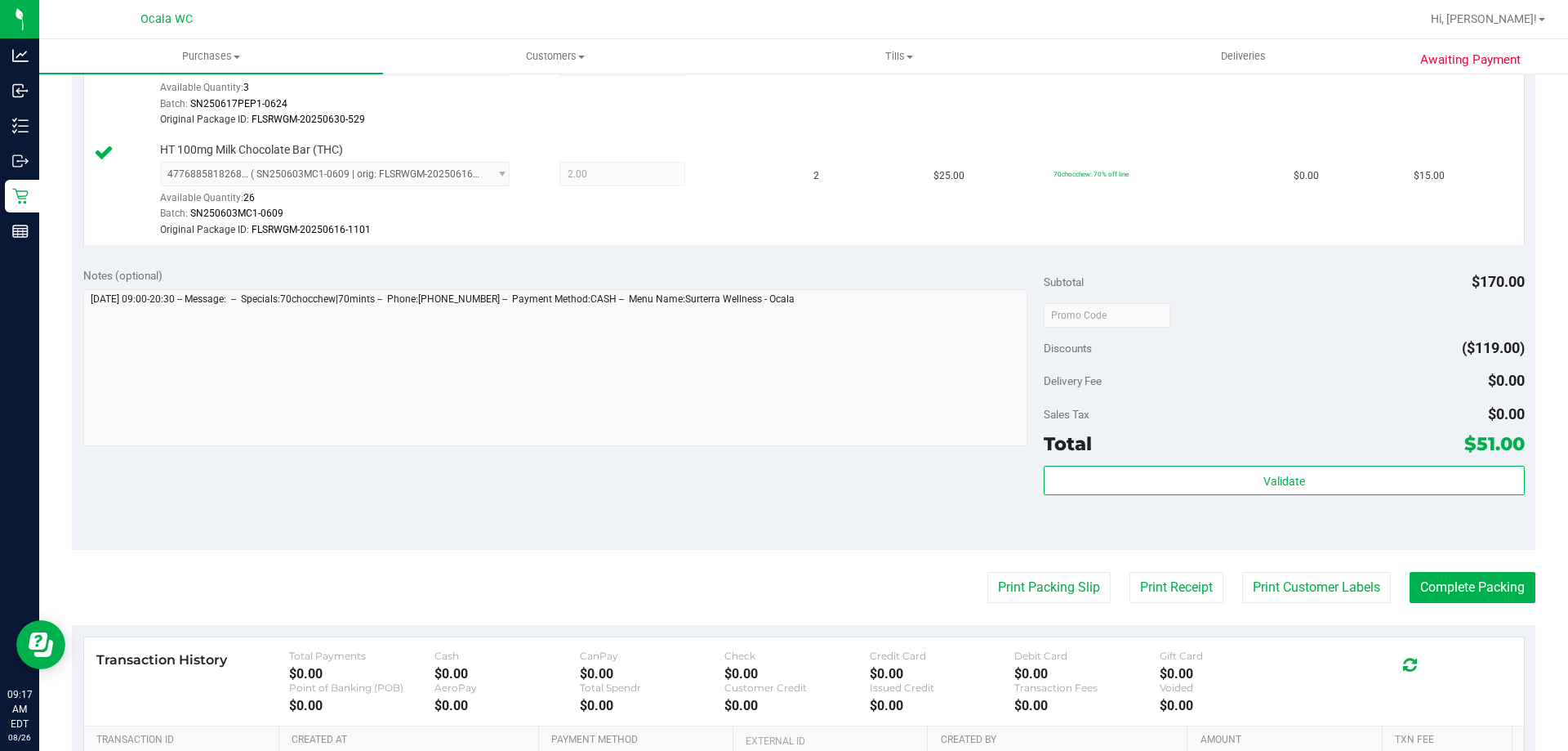
scroll to position [654, 0]
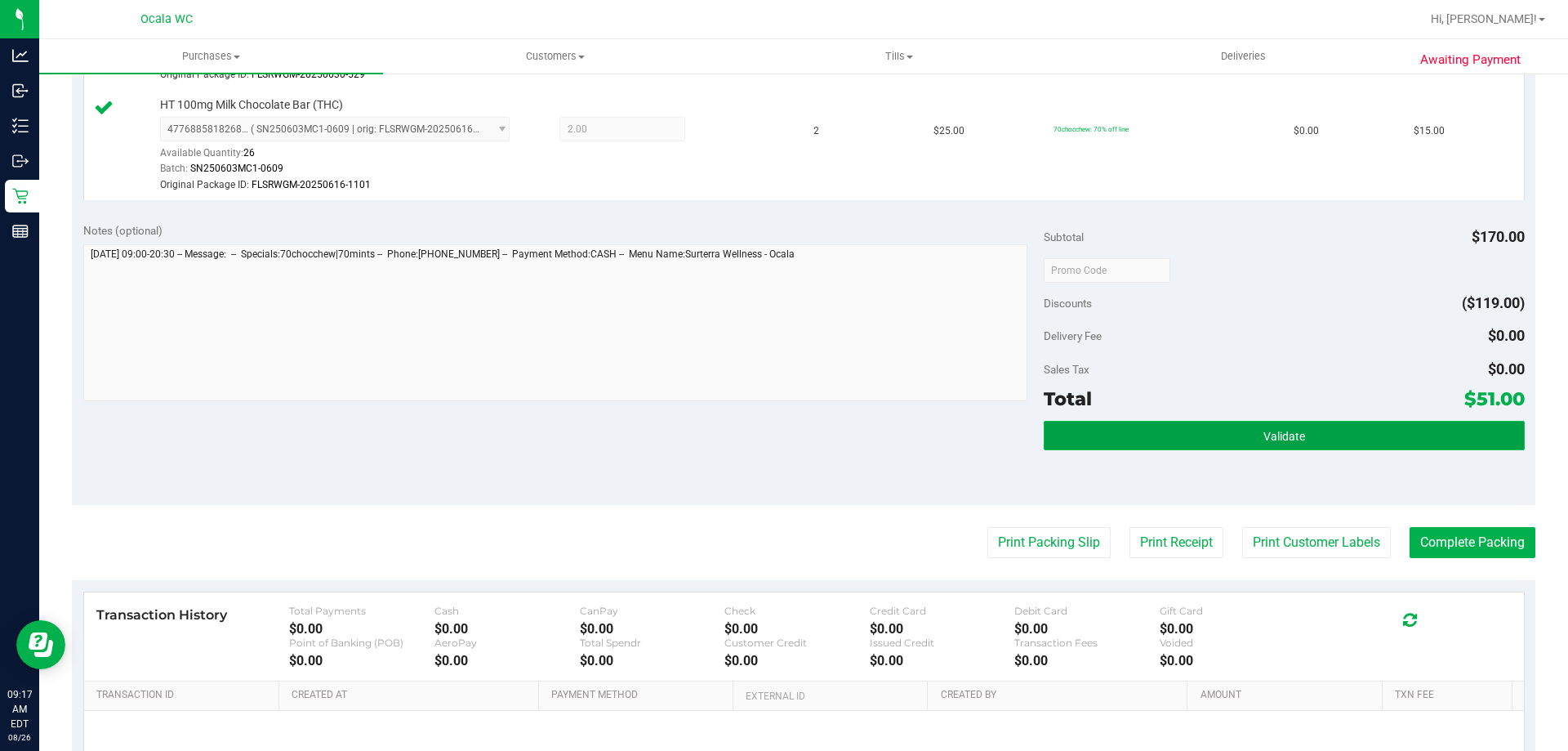
click at [777, 446] on button "Validate" at bounding box center [1284, 435] width 480 height 29
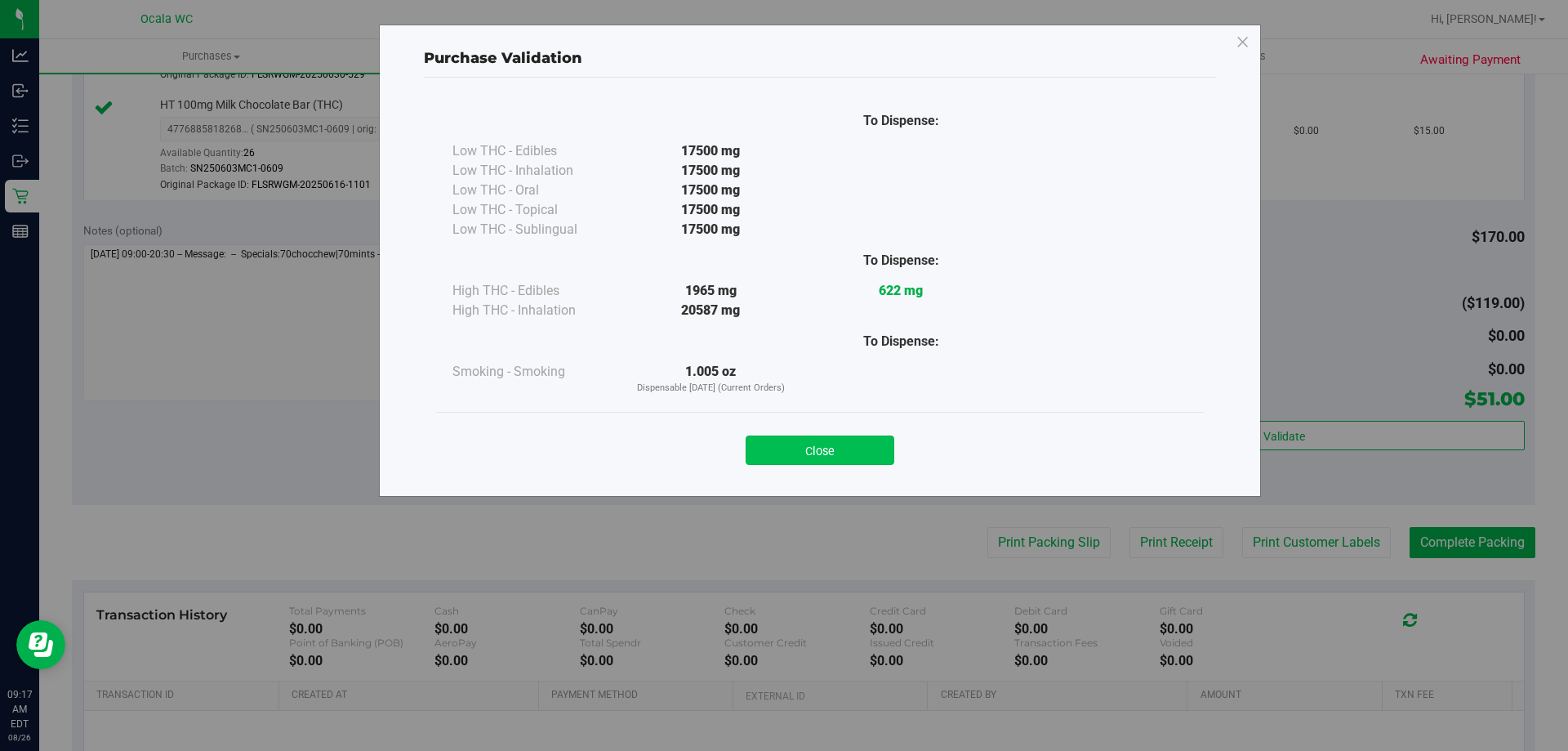
click at [777, 448] on button "Close" at bounding box center [820, 449] width 149 height 29
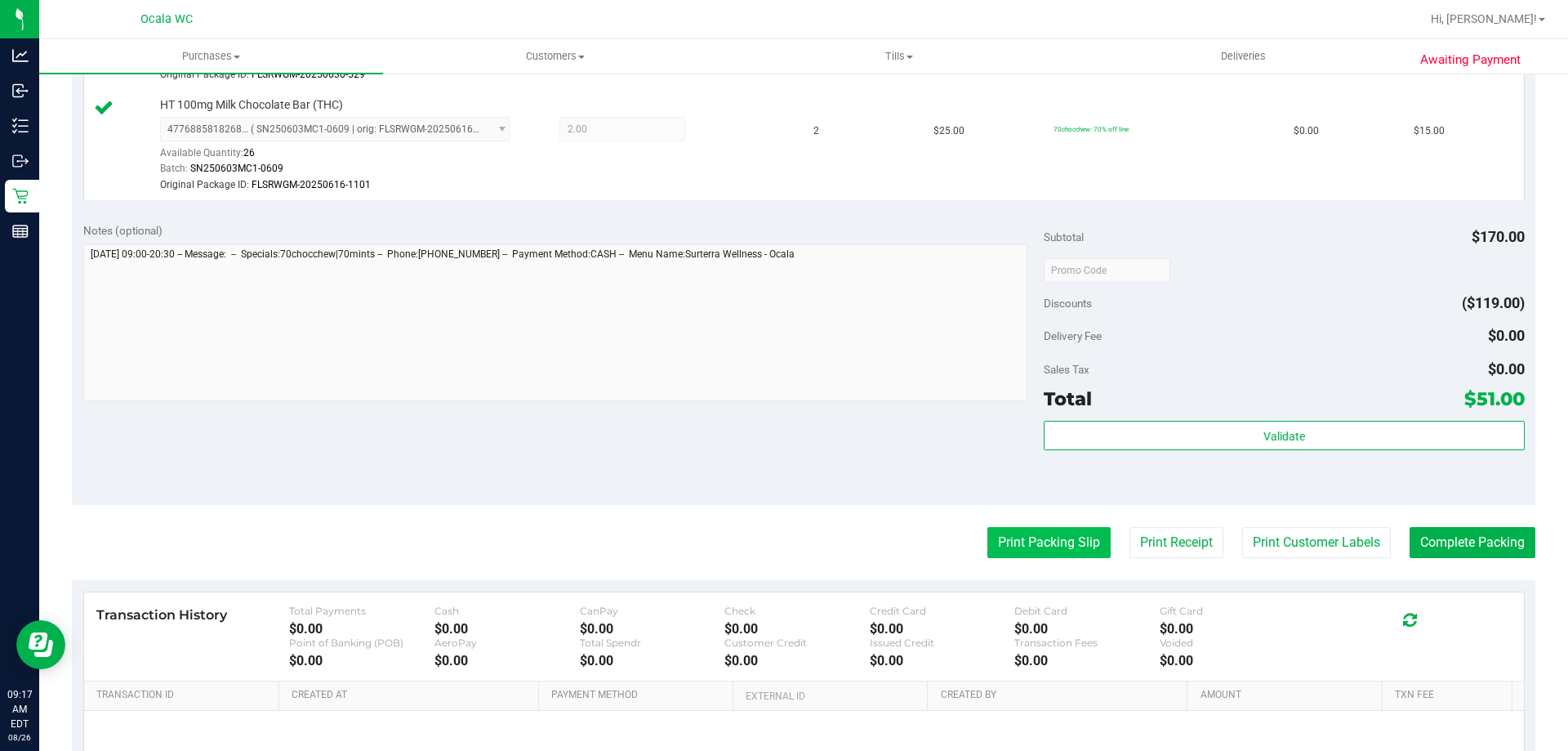
click at [777, 553] on button "Print Packing Slip" at bounding box center [1048, 542] width 123 height 31
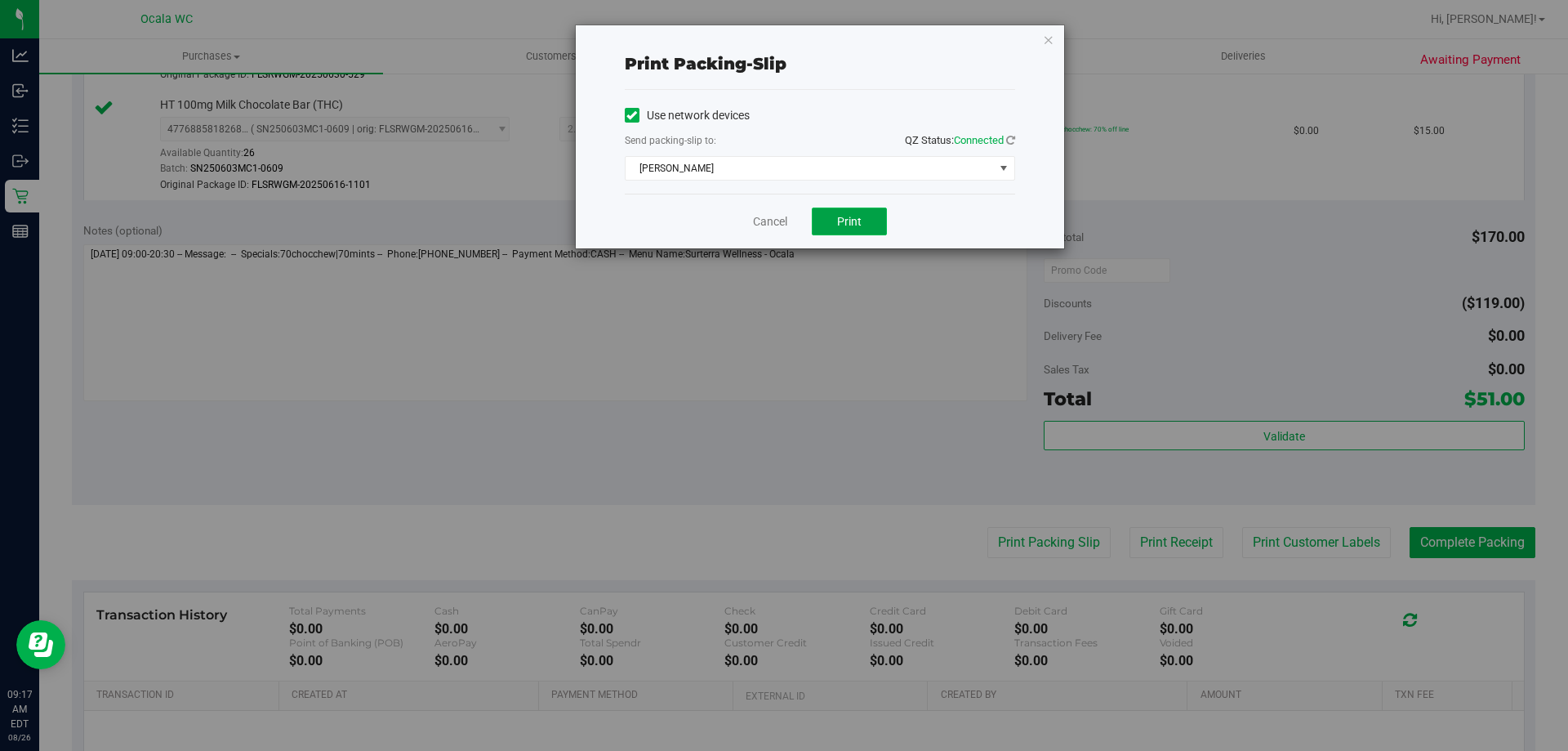
click at [777, 220] on span "Print" at bounding box center [849, 221] width 24 height 13
click at [765, 220] on link "Cancel" at bounding box center [769, 221] width 34 height 17
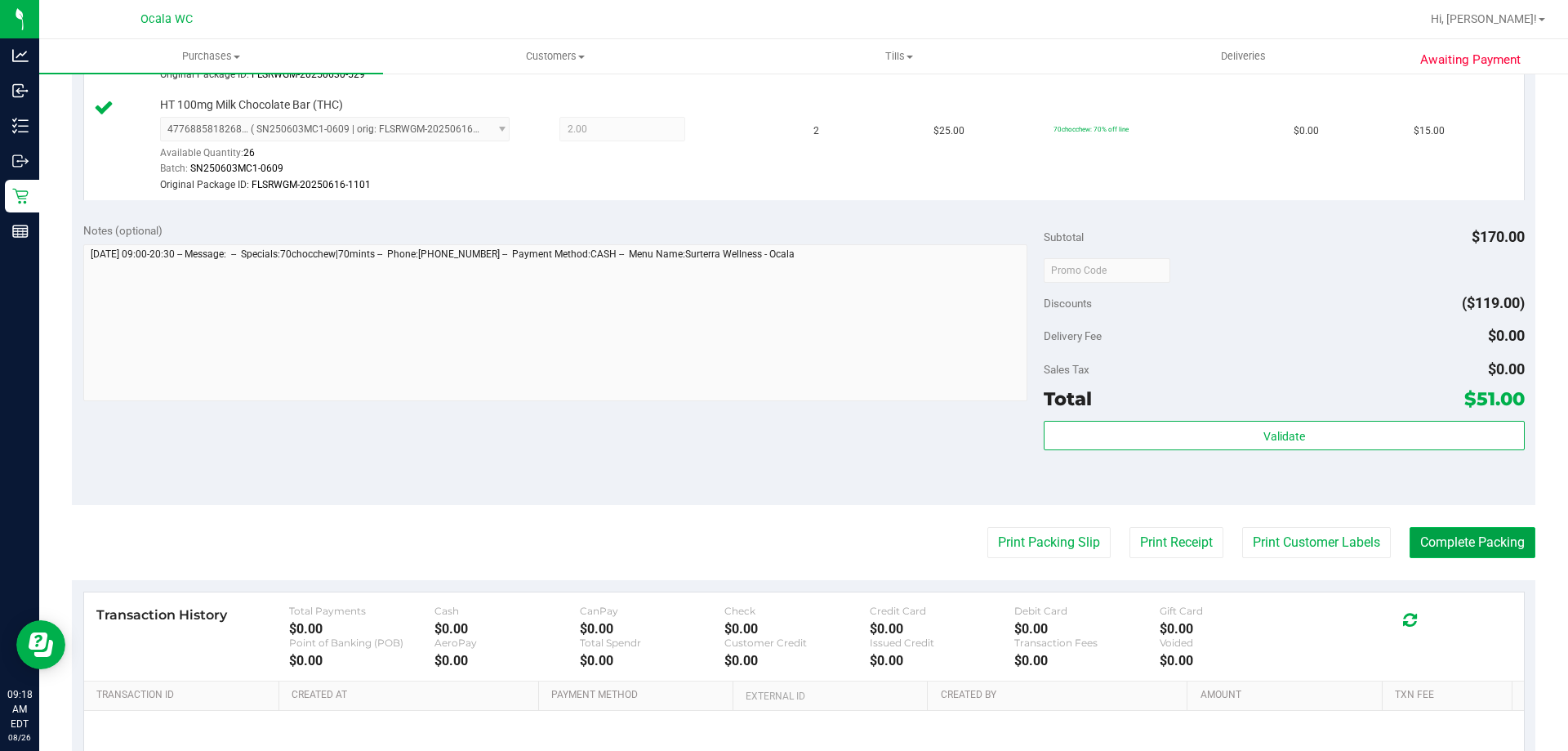
click at [777, 553] on button "Complete Packing" at bounding box center [1473, 542] width 126 height 31
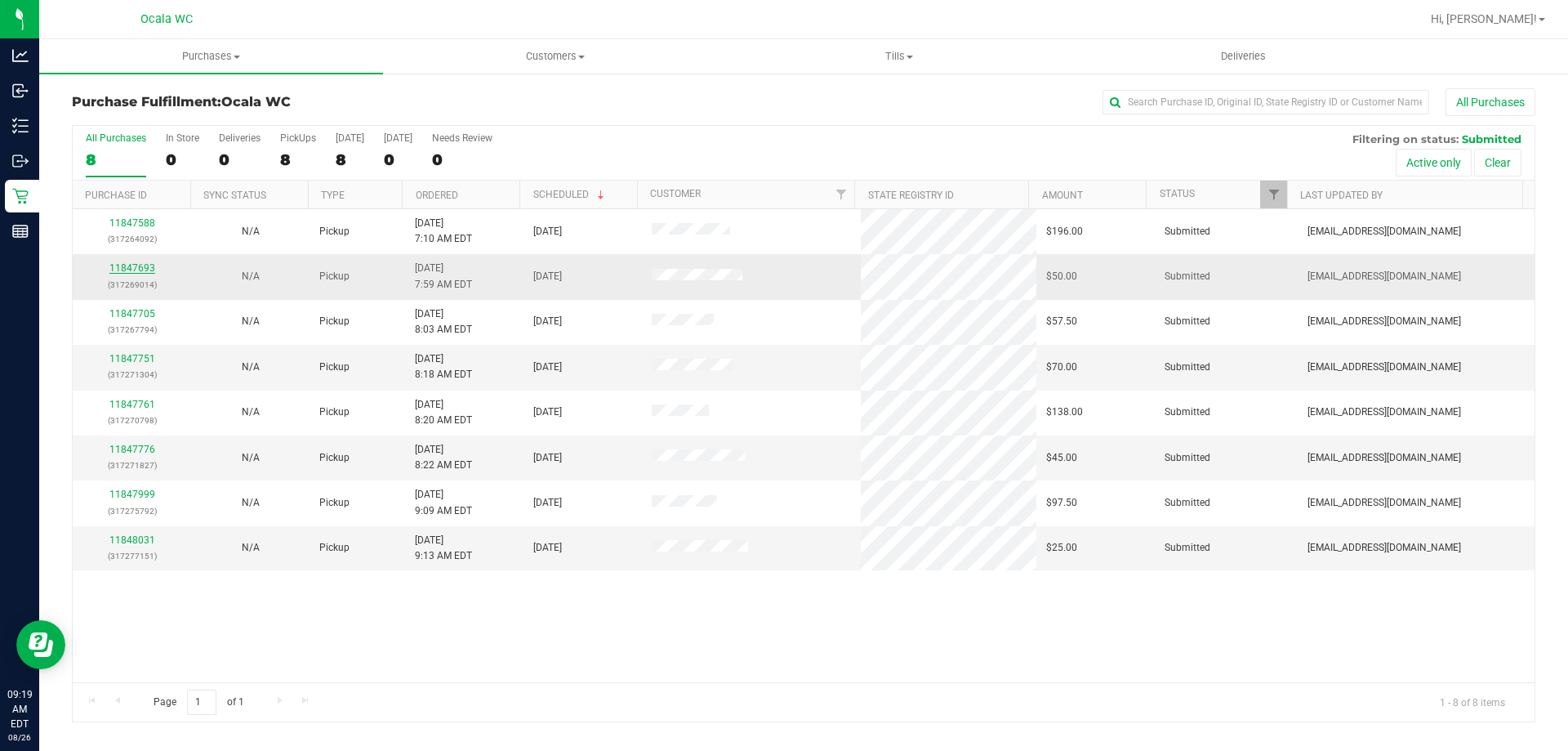
click at [132, 267] on link "11847693" at bounding box center [132, 268] width 46 height 11
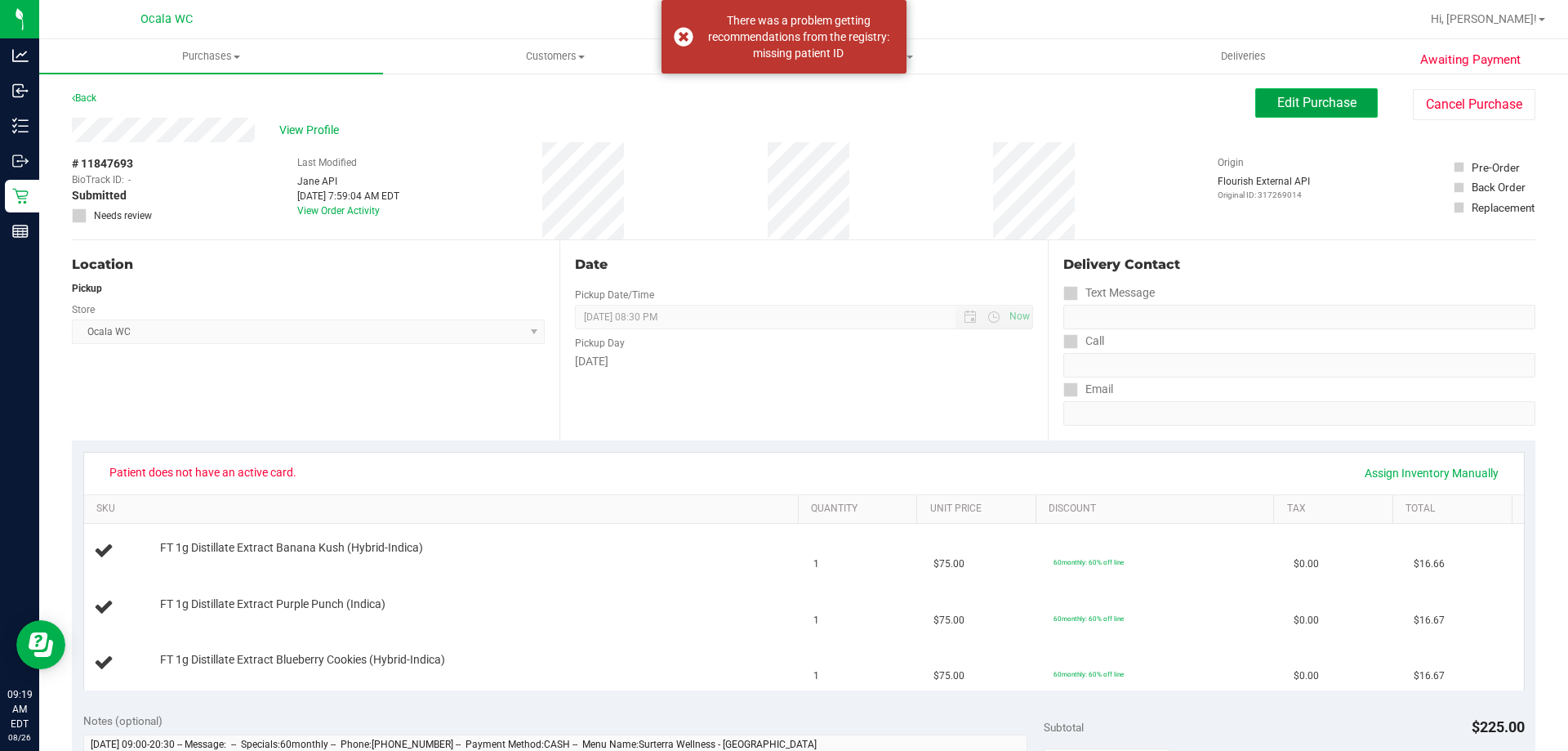
click at [777, 105] on span "Edit Purchase" at bounding box center [1317, 103] width 79 height 15
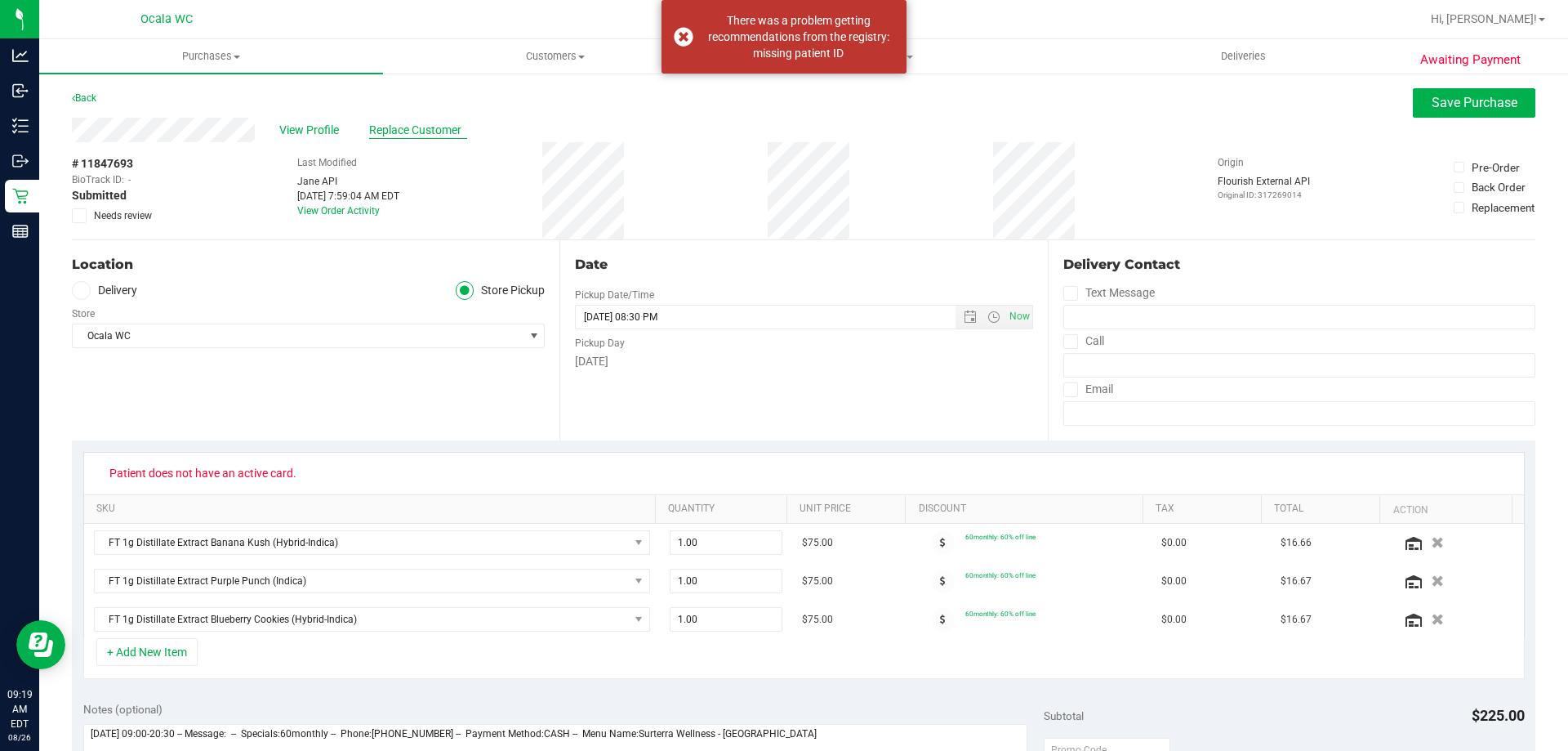
click at [404, 132] on span "Replace Customer" at bounding box center [418, 130] width 98 height 17
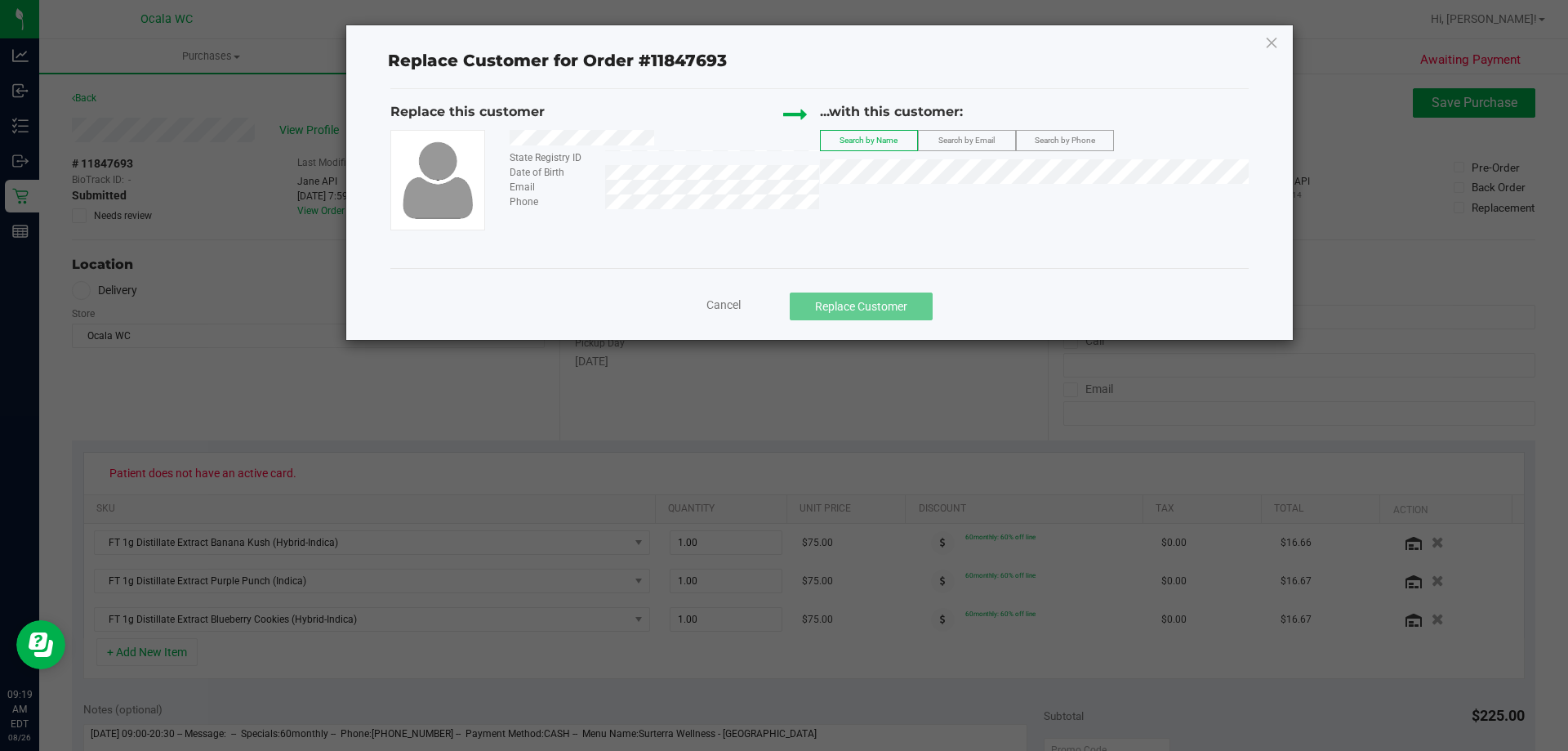
drag, startPoint x: 509, startPoint y: 141, endPoint x: 679, endPoint y: 139, distance: 170.0
click at [679, 139] on div at bounding box center [658, 140] width 322 height 21
click at [777, 205] on span "CHARLES RIEDHAMMER" at bounding box center [874, 202] width 88 height 13
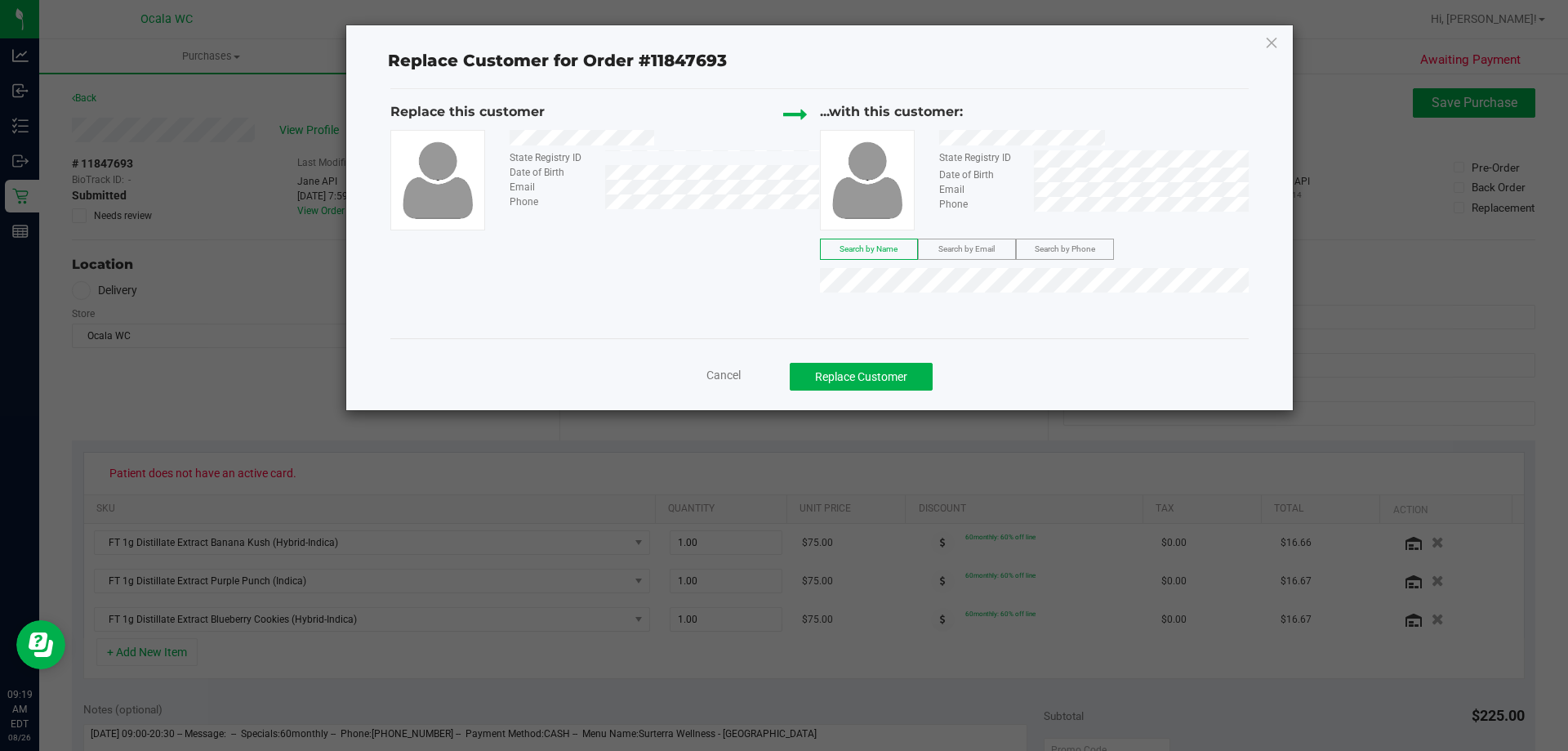
click at [713, 284] on div "Replace this customer State Registry ID Date of Birth Email Phone ...with this …" at bounding box center [818, 201] width 858 height 199
click at [777, 378] on button "Replace Customer" at bounding box center [861, 376] width 143 height 27
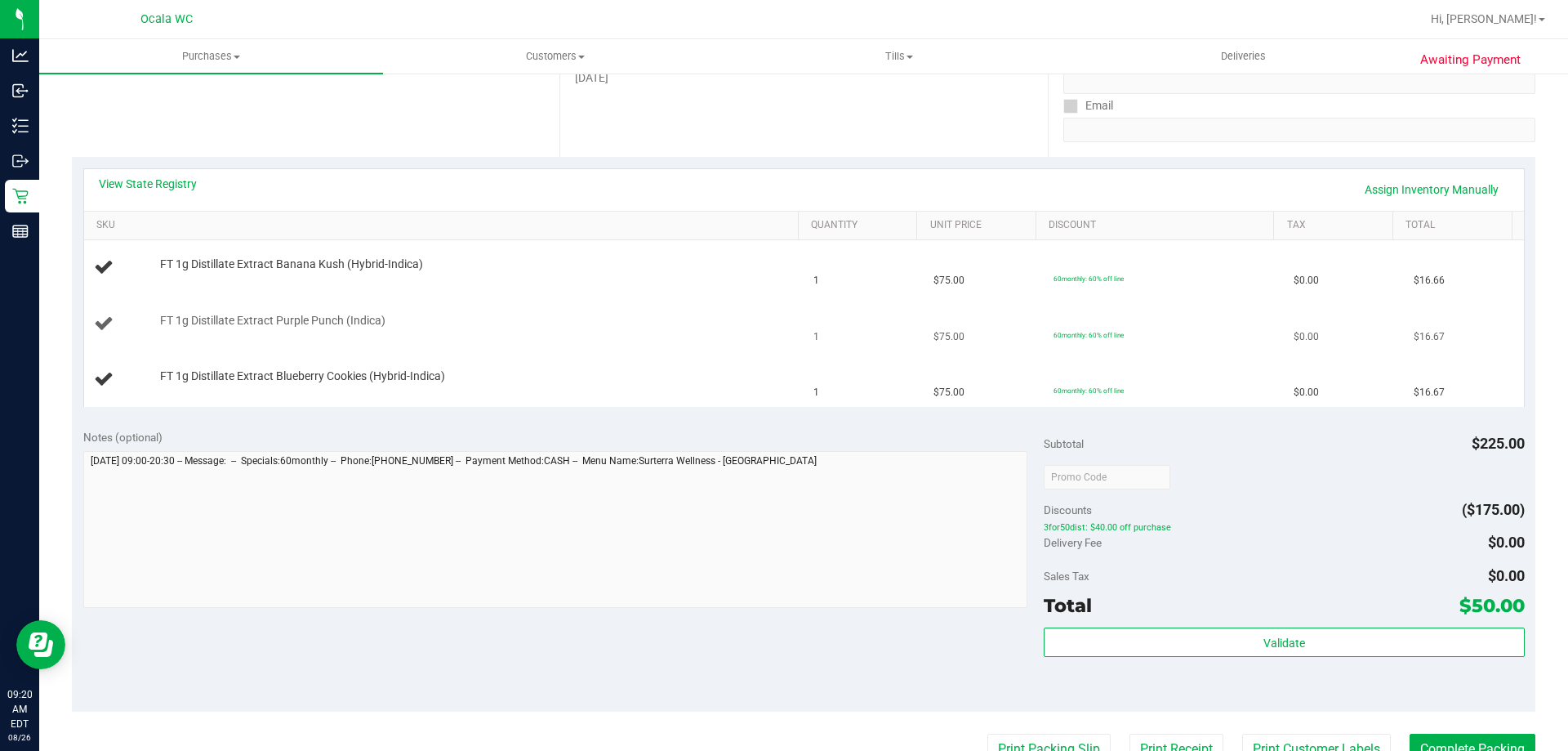
scroll to position [245, 0]
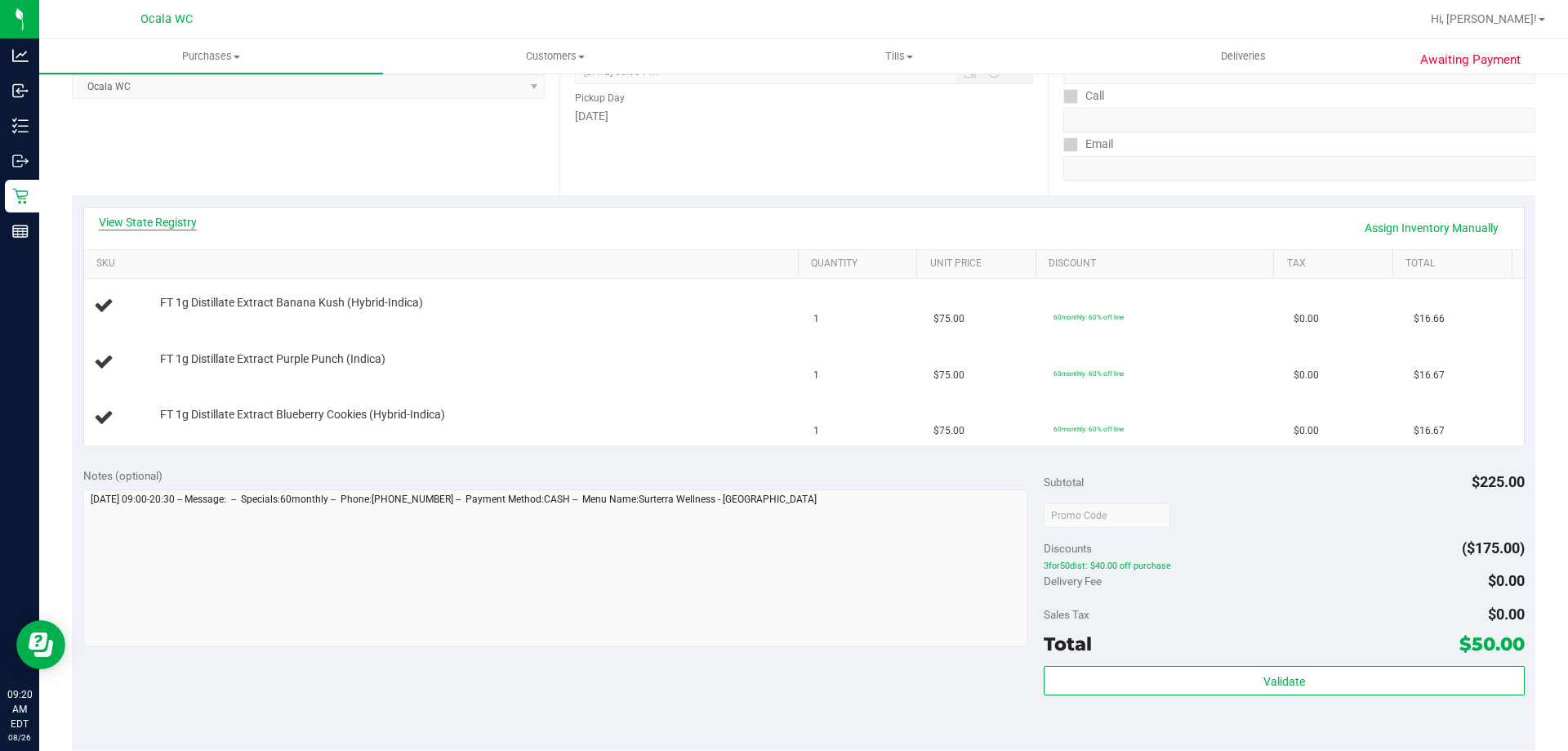
click at [151, 214] on link "View State Registry" at bounding box center [148, 221] width 98 height 16
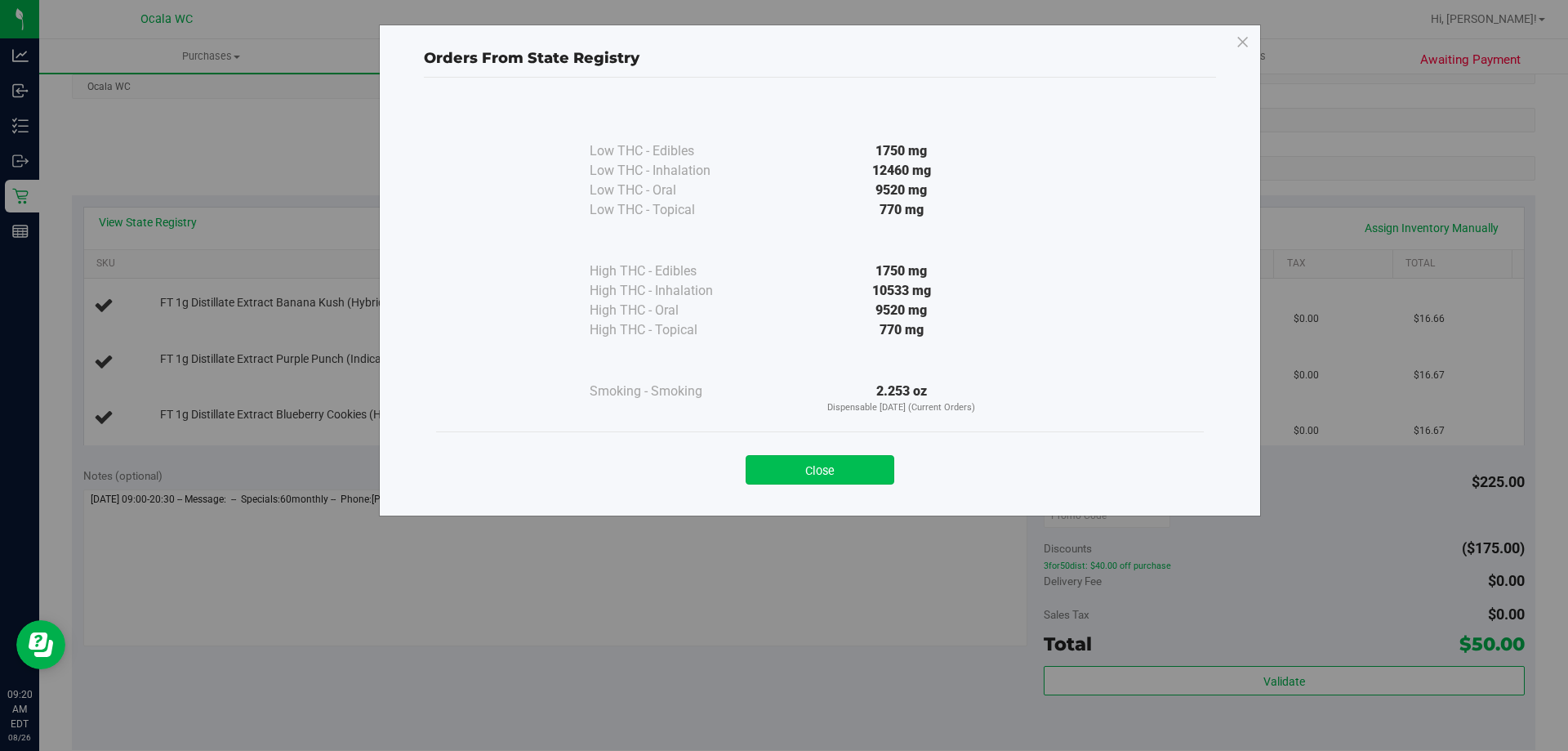
click at [777, 464] on button "Close" at bounding box center [820, 469] width 149 height 29
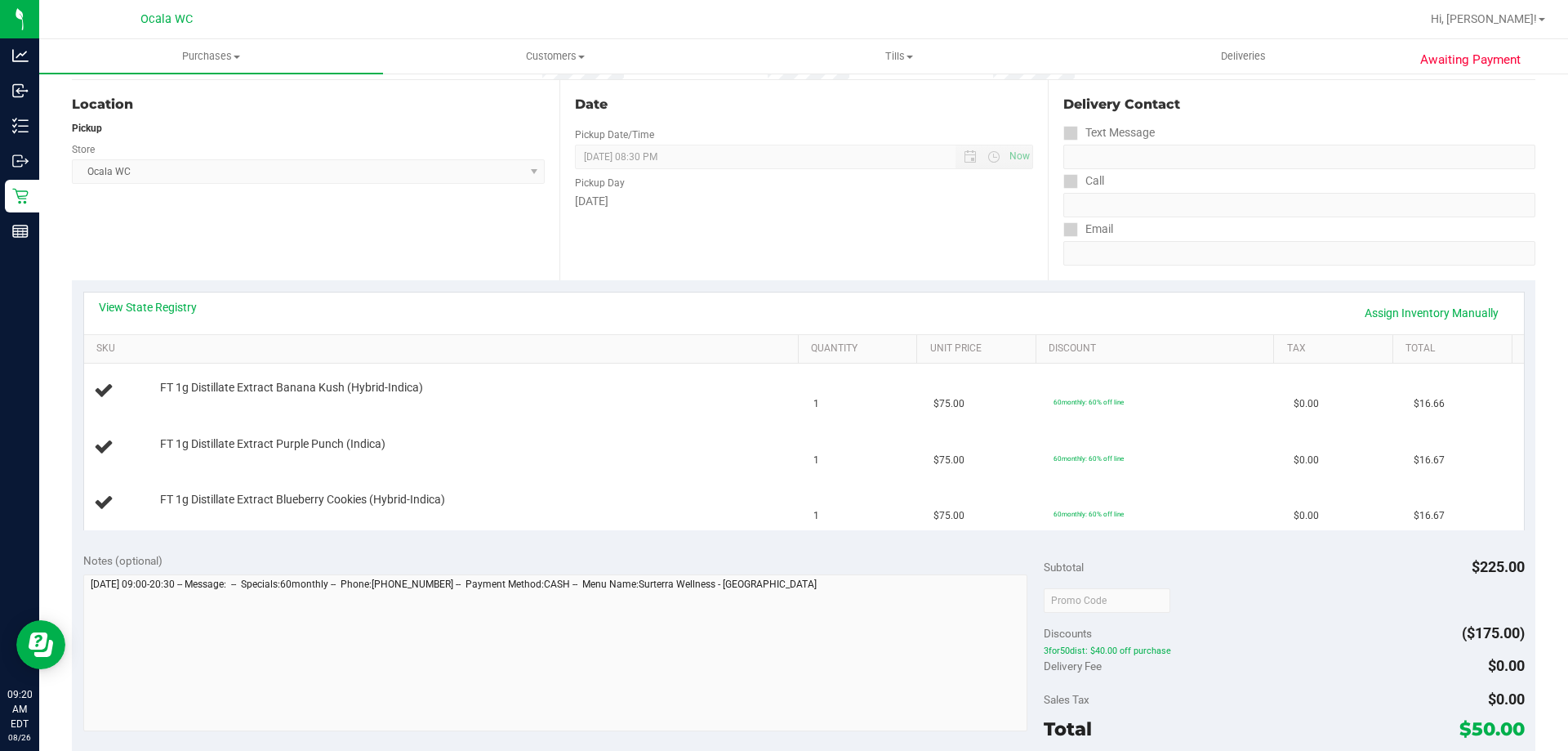
scroll to position [163, 0]
click at [660, 246] on div "Date Pickup Date/Time 08/26/2025 Now 08/26/2025 08:30 PM Now Pickup Day Tuesday" at bounding box center [803, 177] width 488 height 200
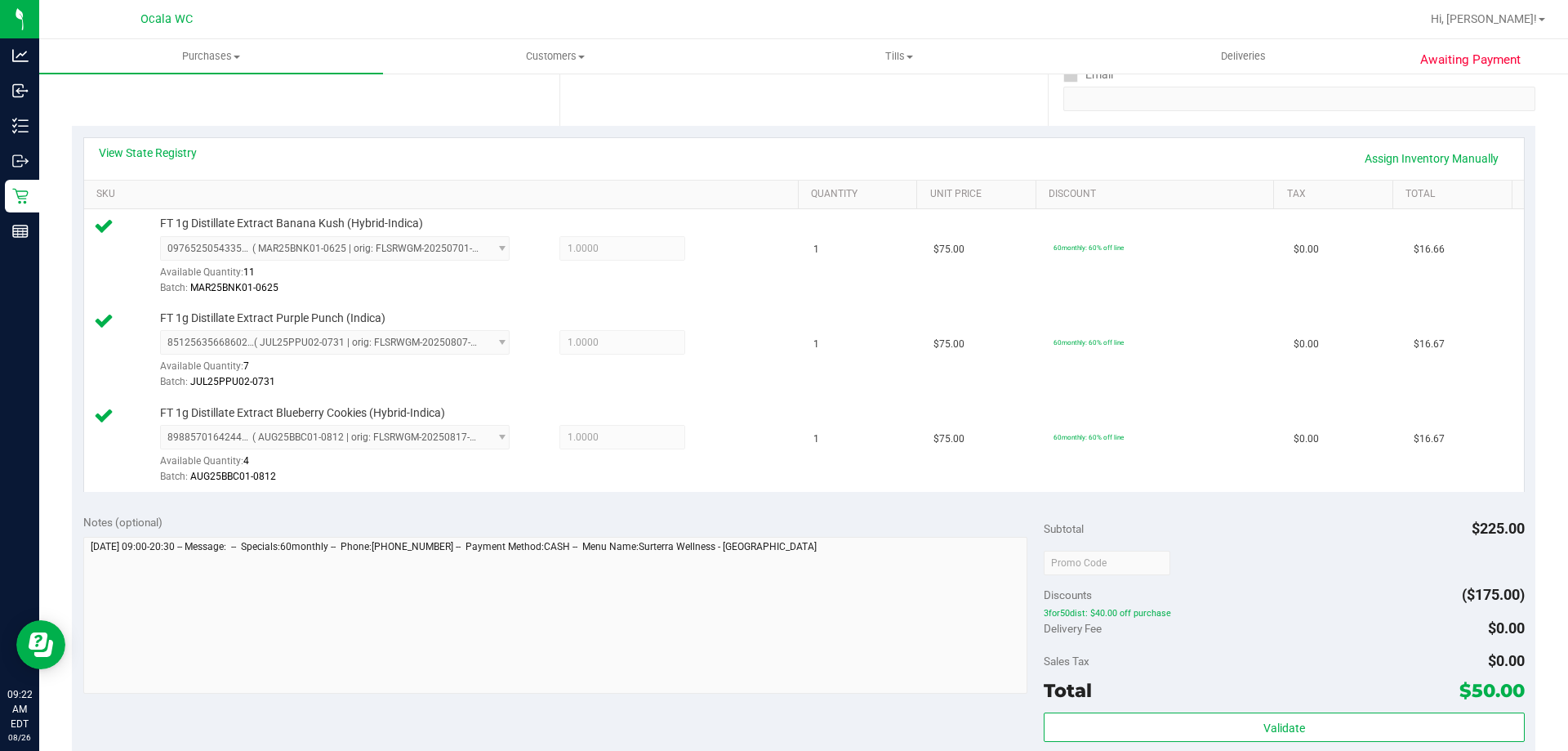
scroll to position [572, 0]
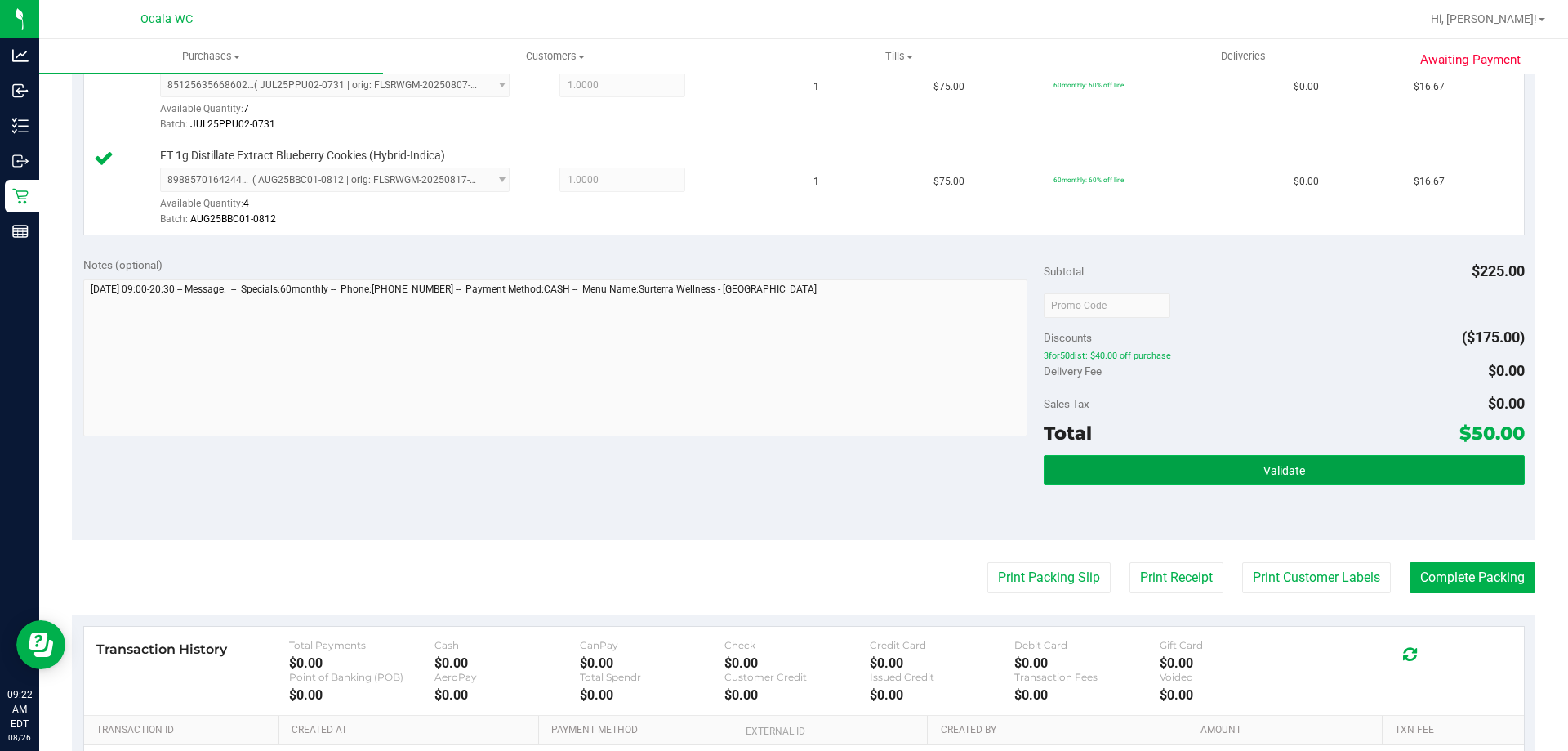
click at [777, 465] on span "Validate" at bounding box center [1284, 470] width 41 height 13
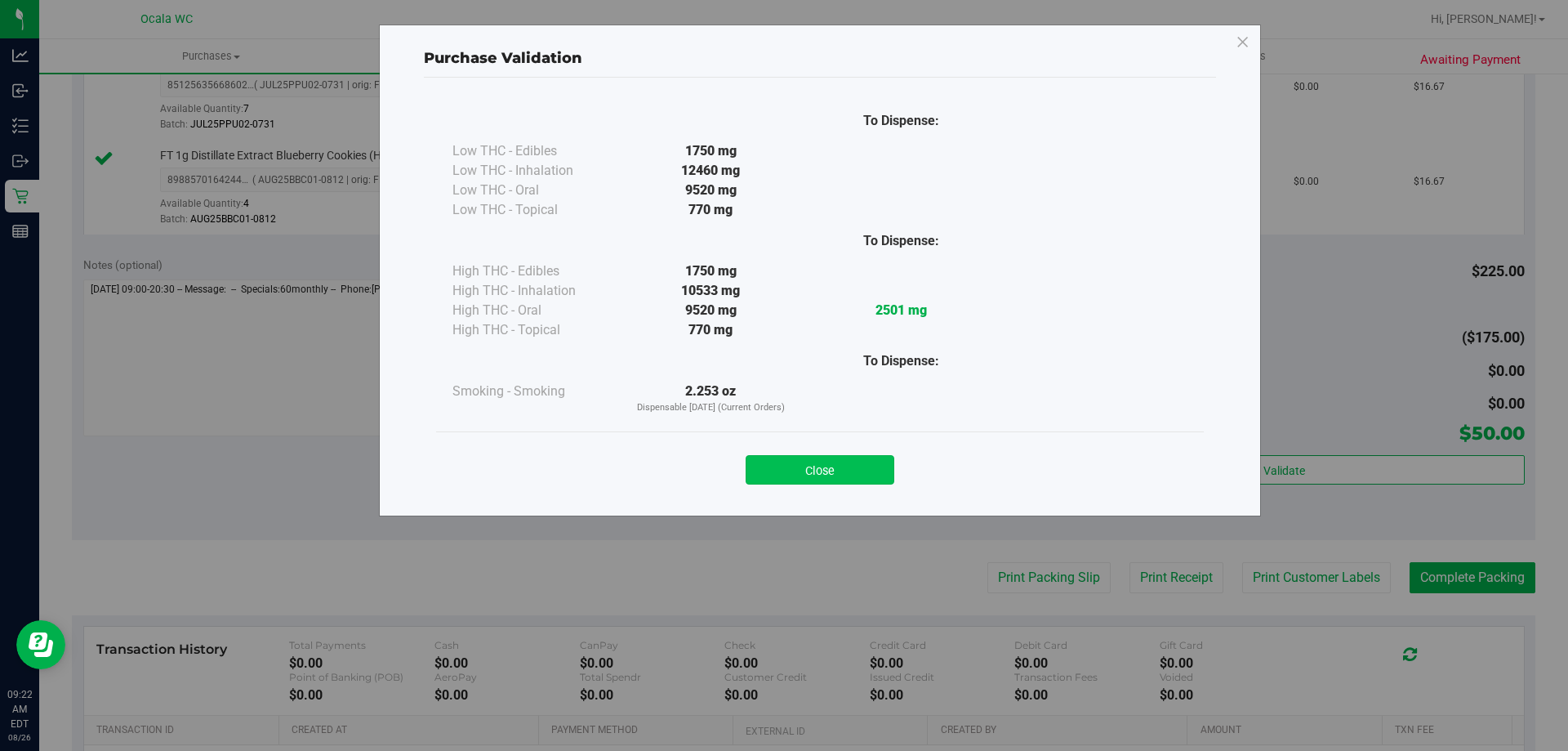
click at [777, 481] on button "Close" at bounding box center [820, 469] width 149 height 29
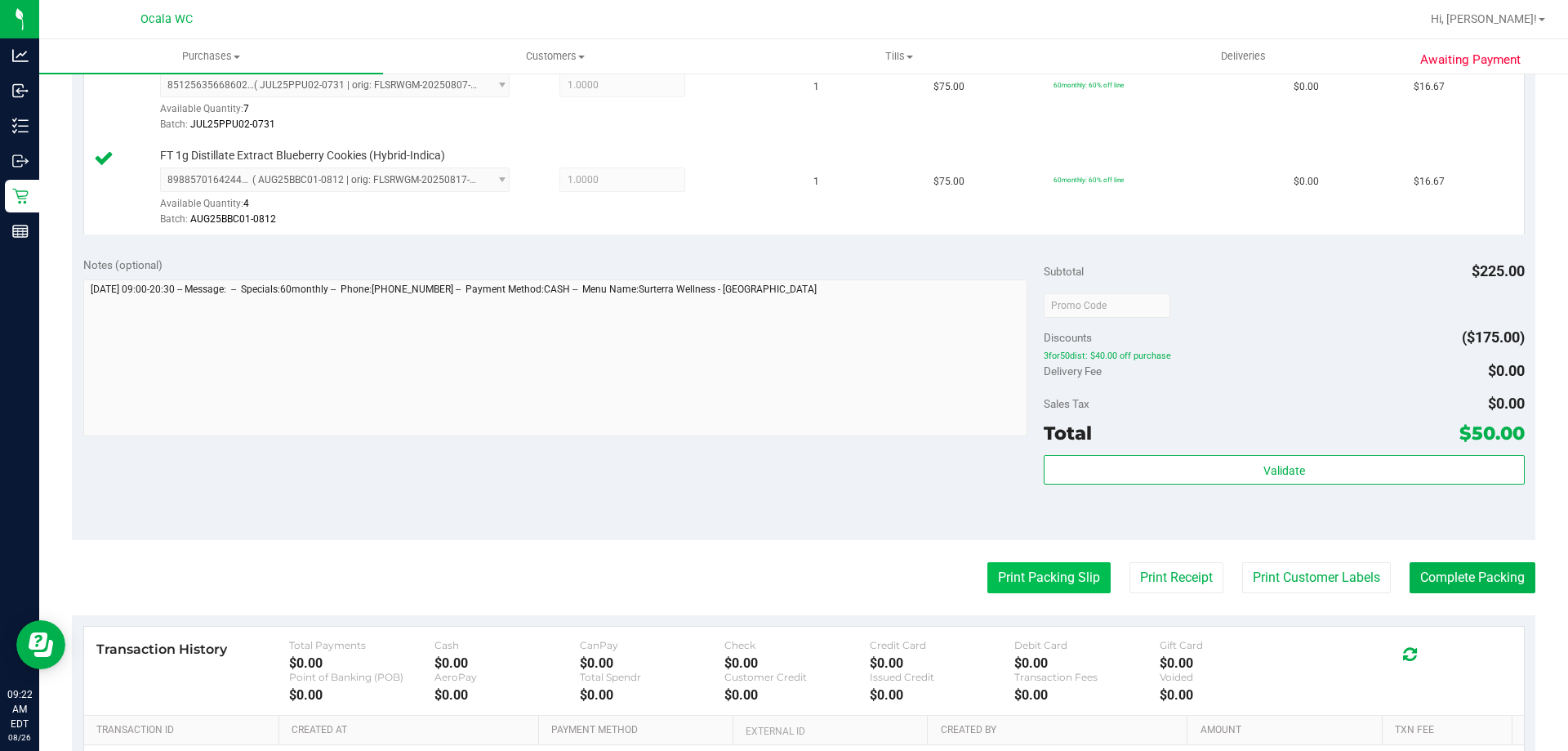
click at [777, 580] on button "Print Packing Slip" at bounding box center [1048, 578] width 123 height 31
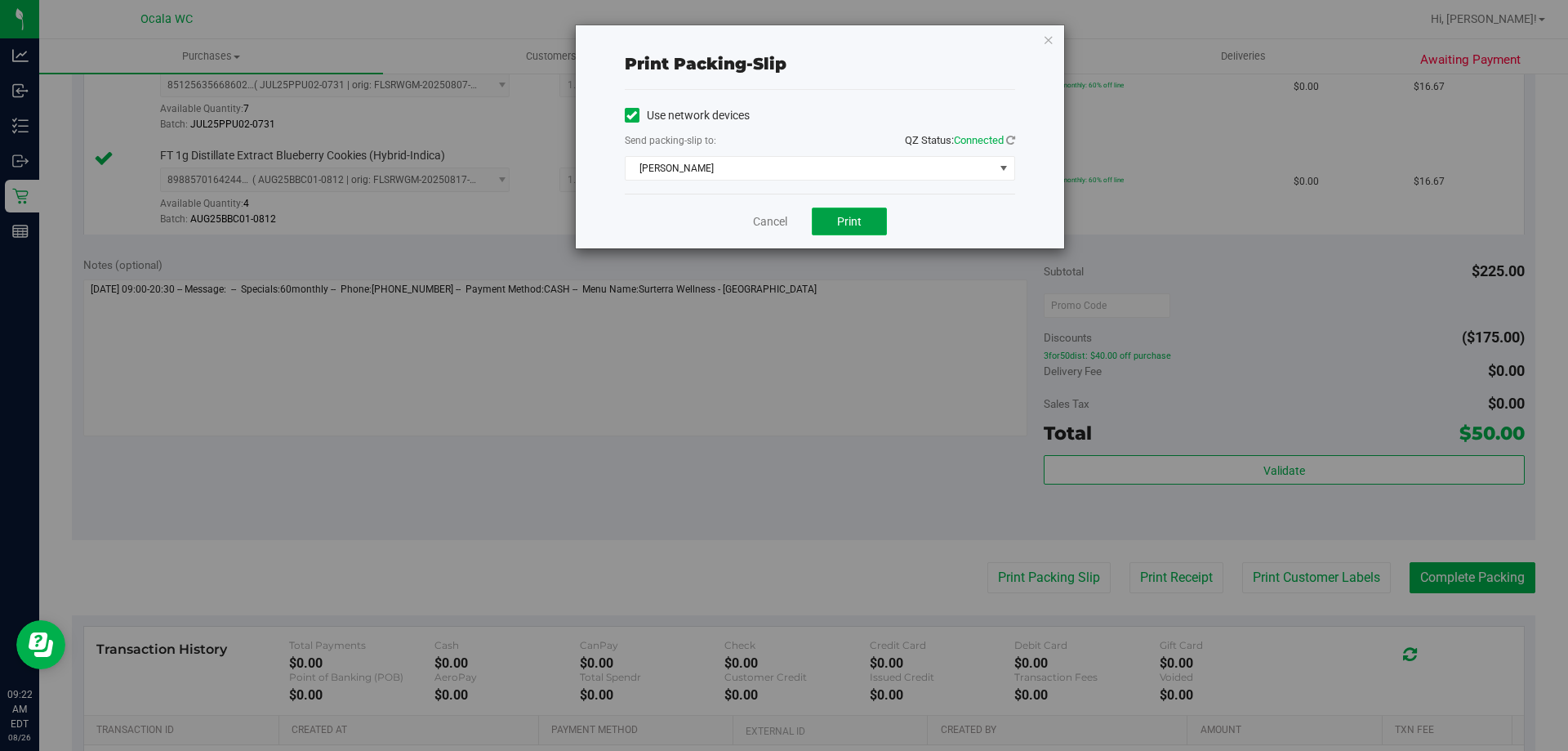
click at [777, 219] on button "Print" at bounding box center [849, 220] width 75 height 27
click at [770, 205] on div "Cancel Print" at bounding box center [819, 220] width 390 height 55
click at [770, 219] on link "Cancel" at bounding box center [769, 221] width 34 height 17
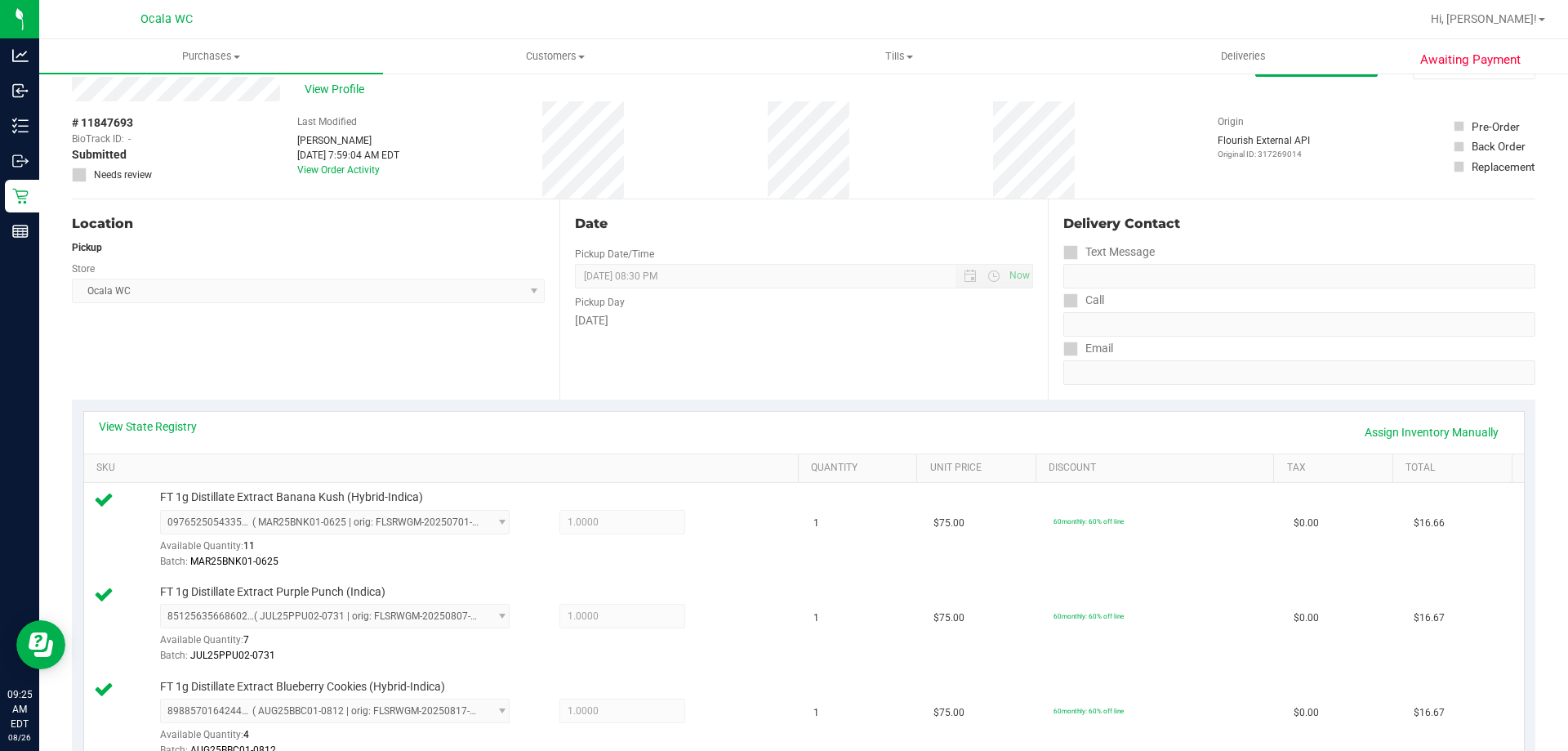
scroll to position [0, 0]
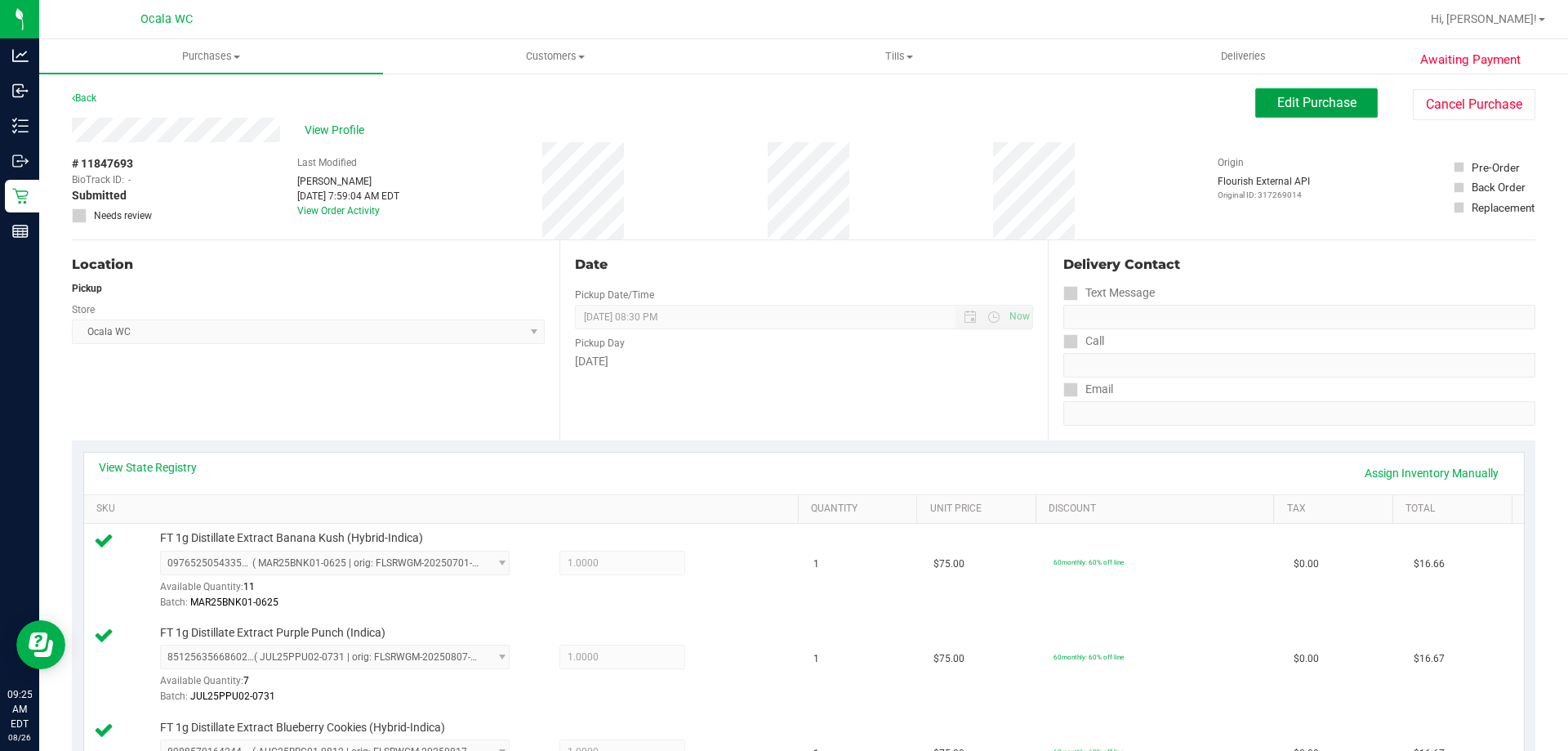
click at [777, 97] on span "Edit Purchase" at bounding box center [1317, 103] width 79 height 15
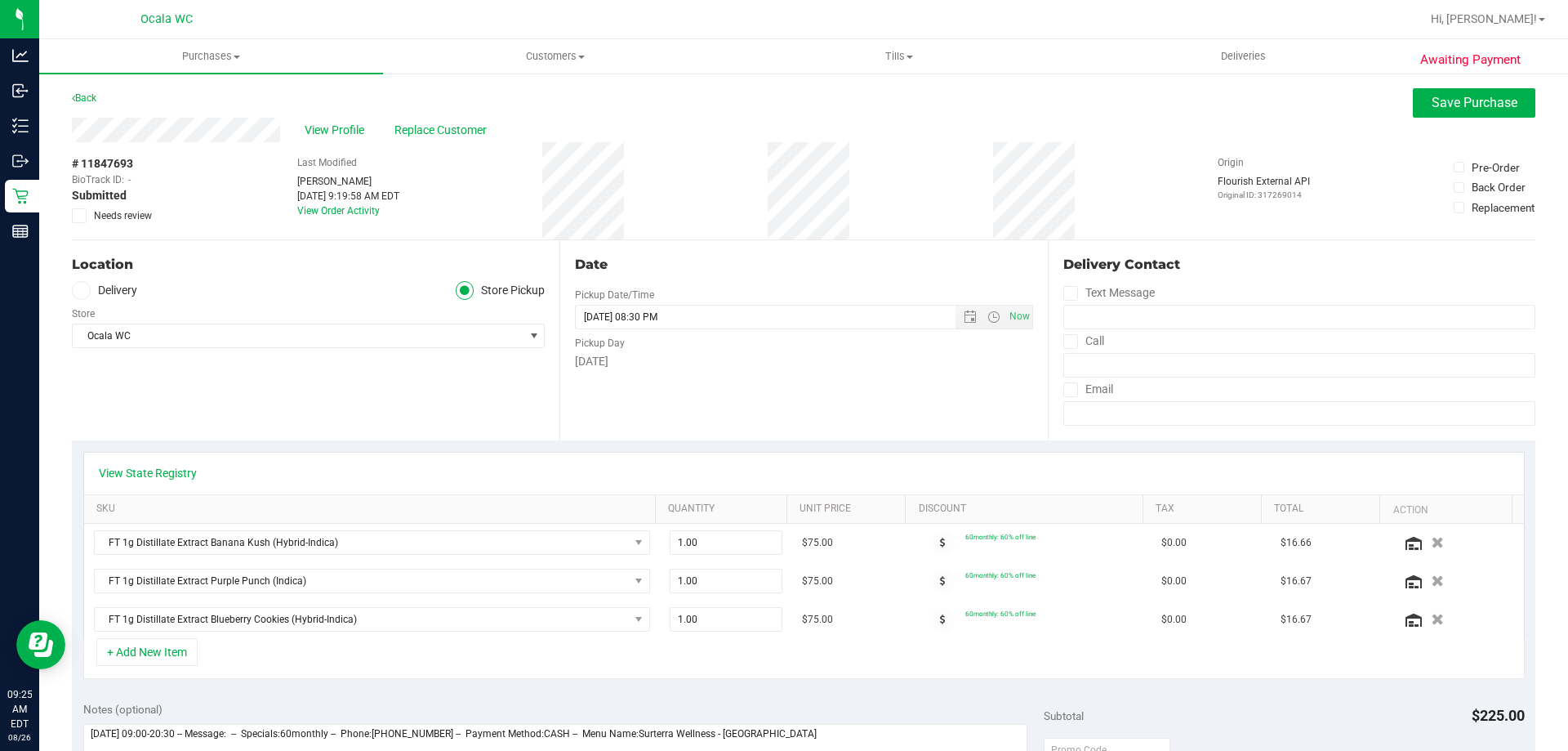
scroll to position [245, 0]
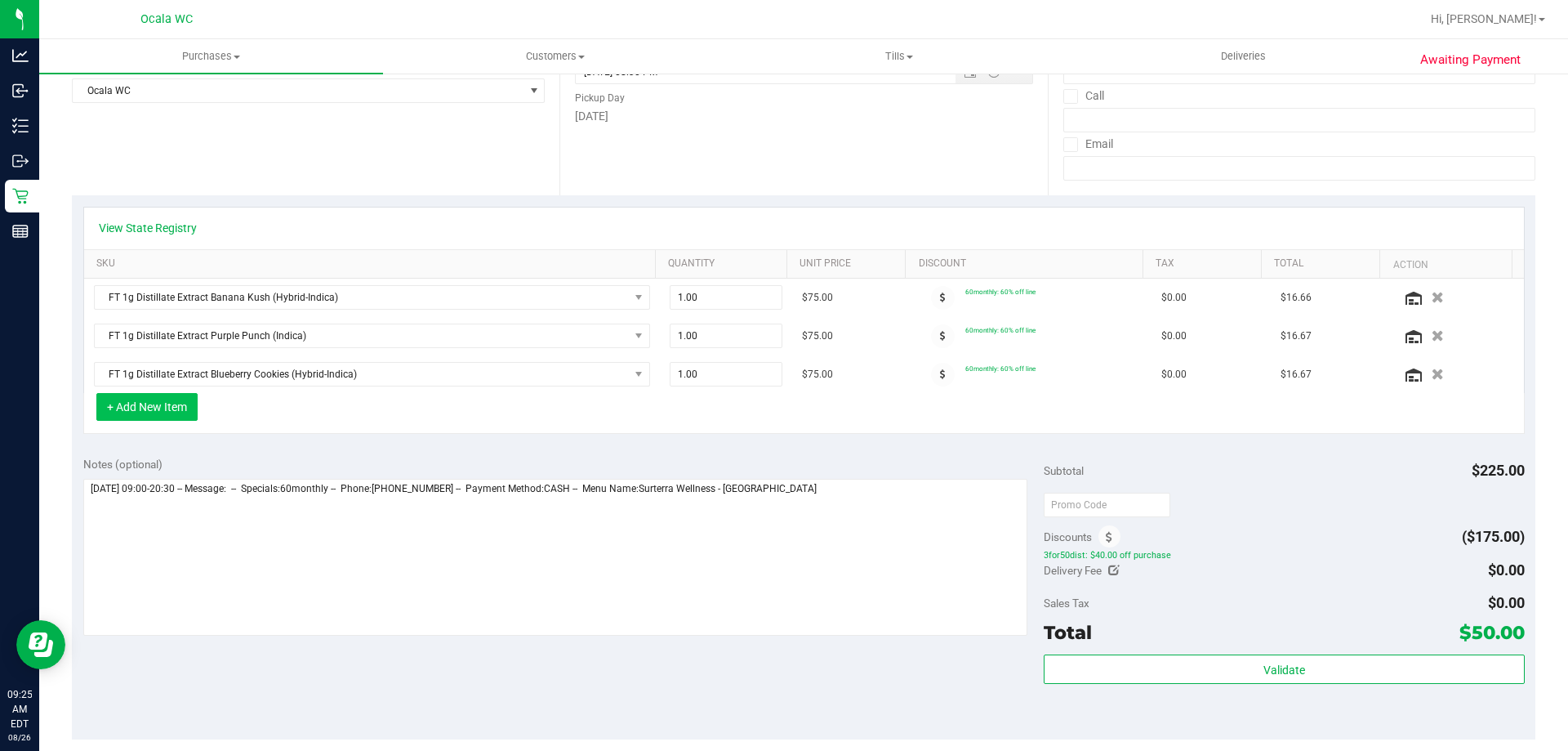
click at [141, 399] on button "+ Add New Item" at bounding box center [147, 406] width 102 height 27
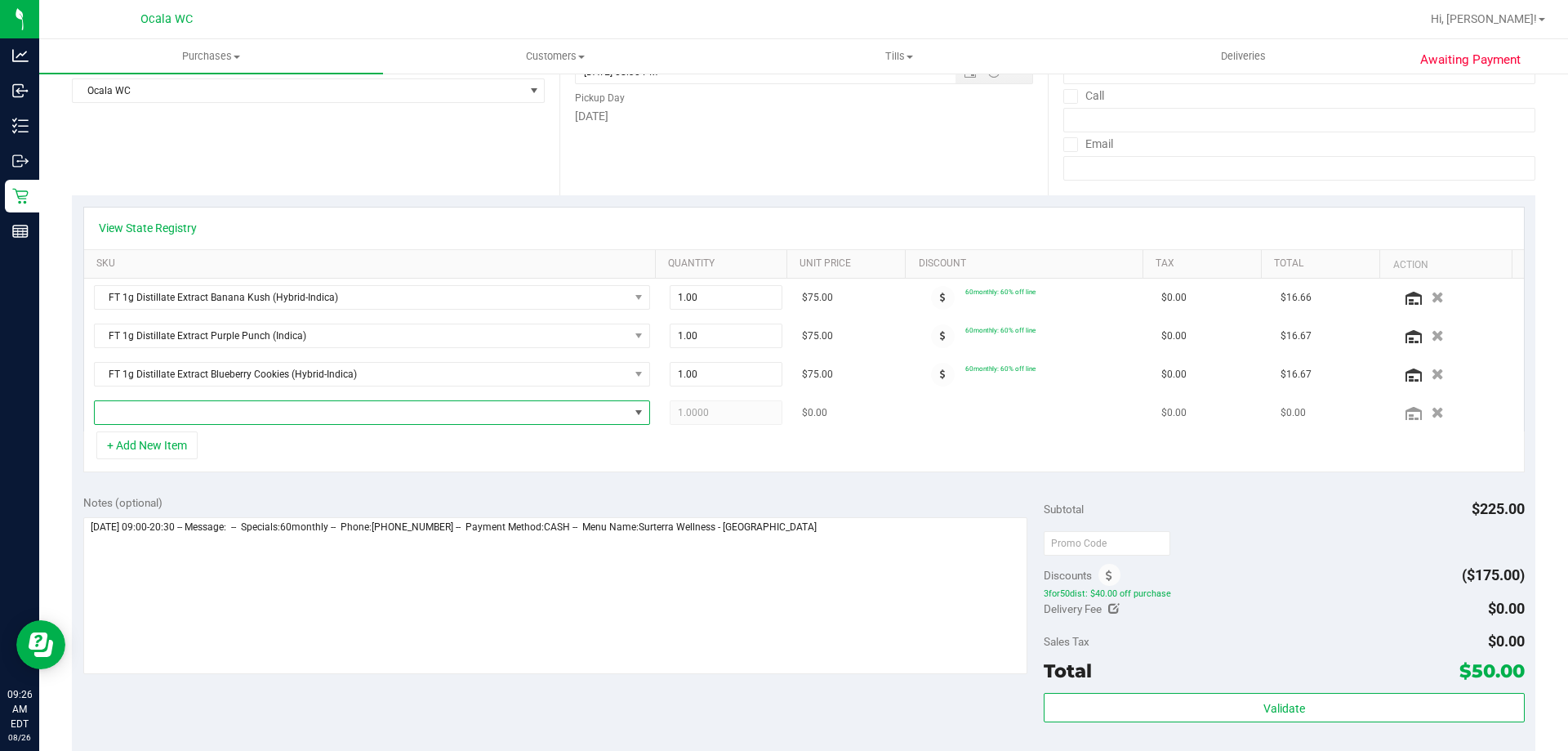
click at [163, 404] on span "NO DATA FOUND" at bounding box center [362, 413] width 534 height 23
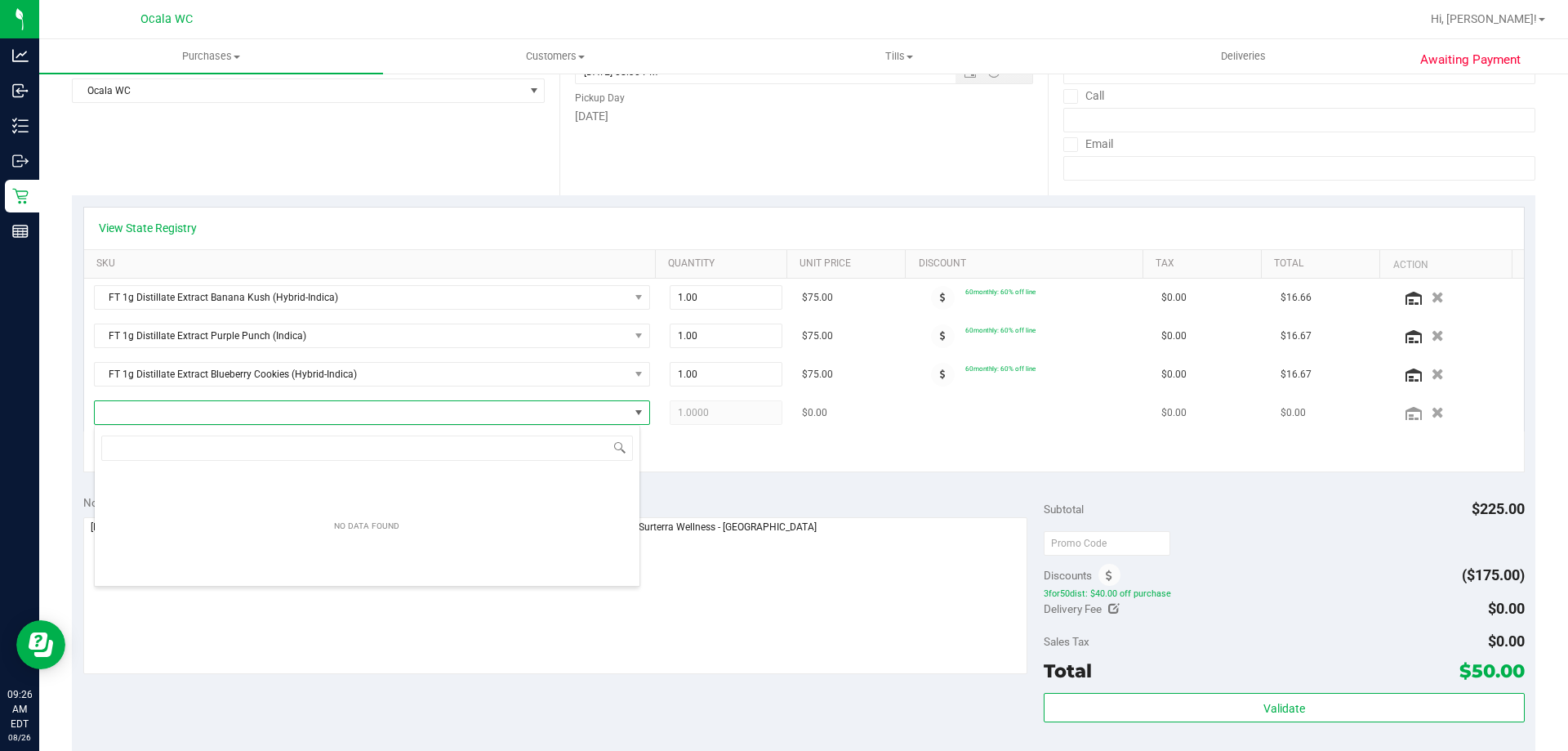
scroll to position [24, 546]
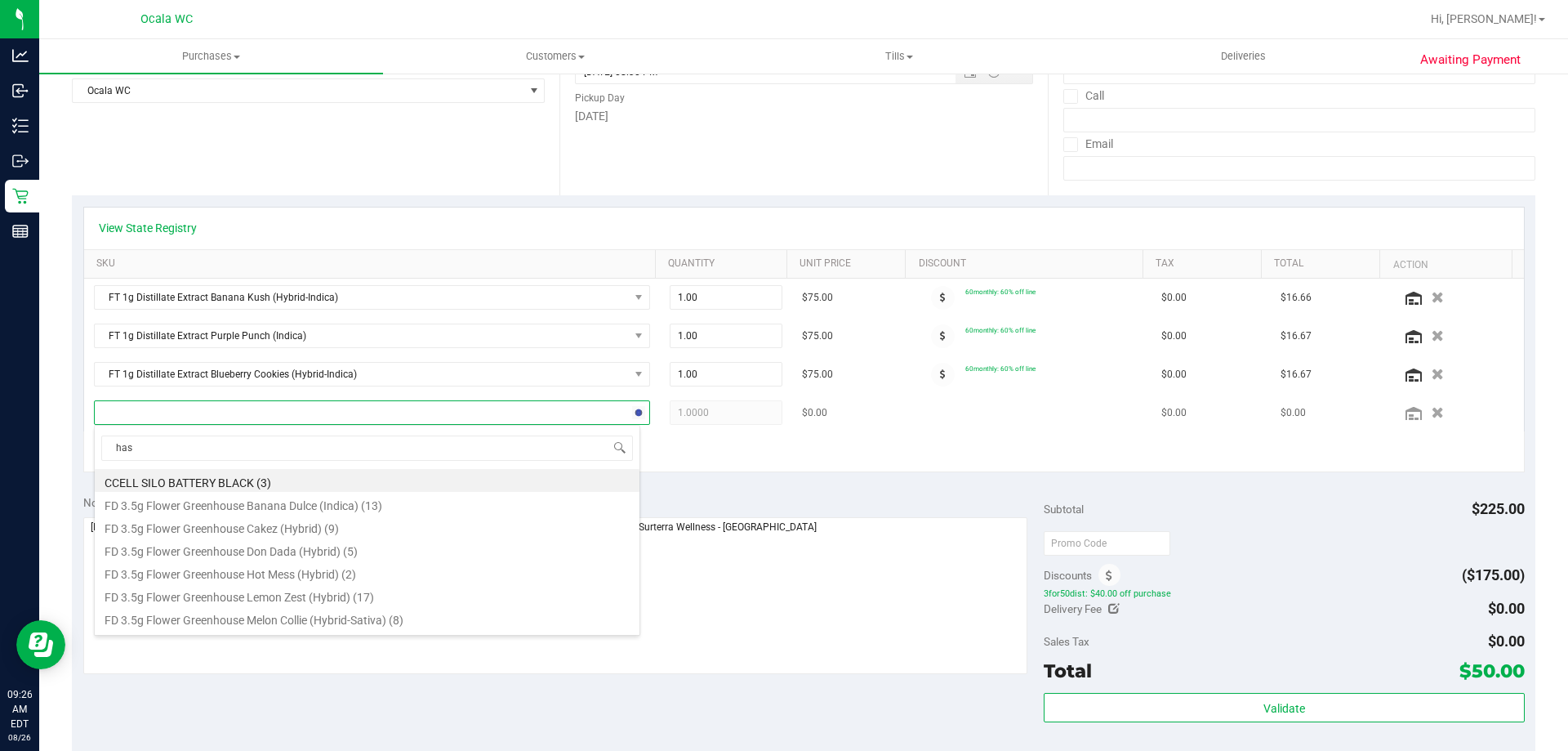
type input "hash"
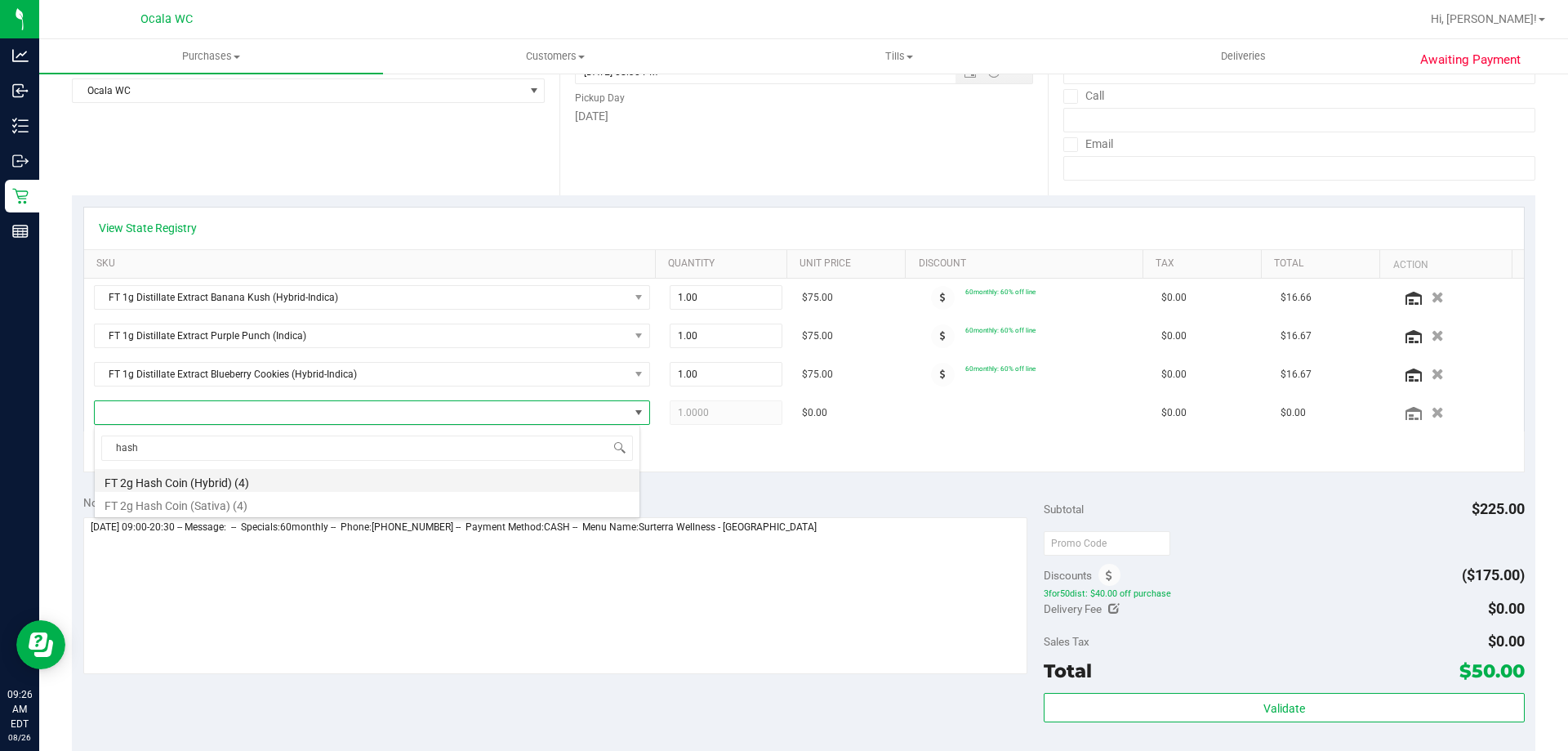
click at [182, 482] on li "FT 2g Hash Coin (Hybrid) (4)" at bounding box center [367, 481] width 544 height 23
click at [777, 449] on div "+ Add New Item" at bounding box center [803, 451] width 1441 height 41
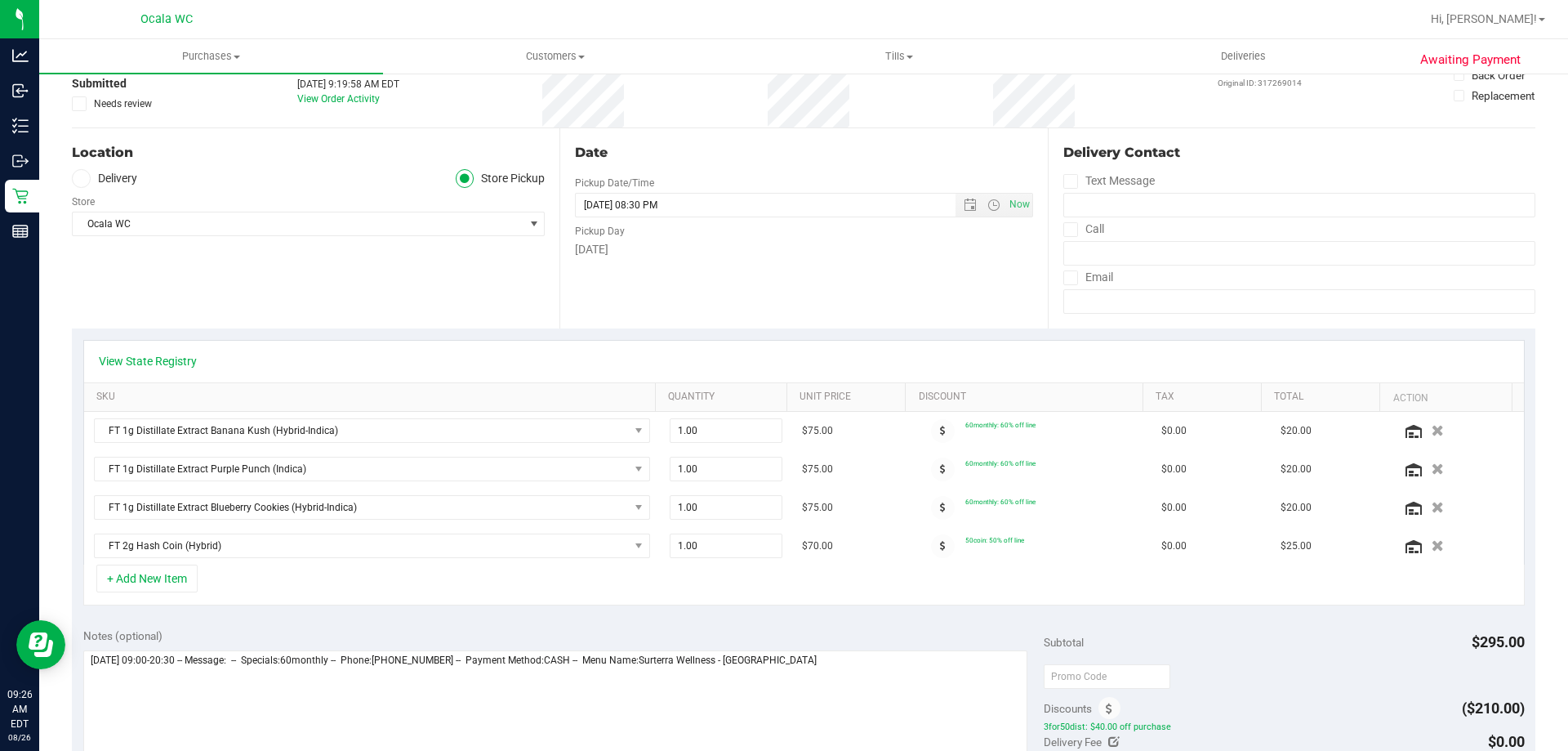
scroll to position [0, 0]
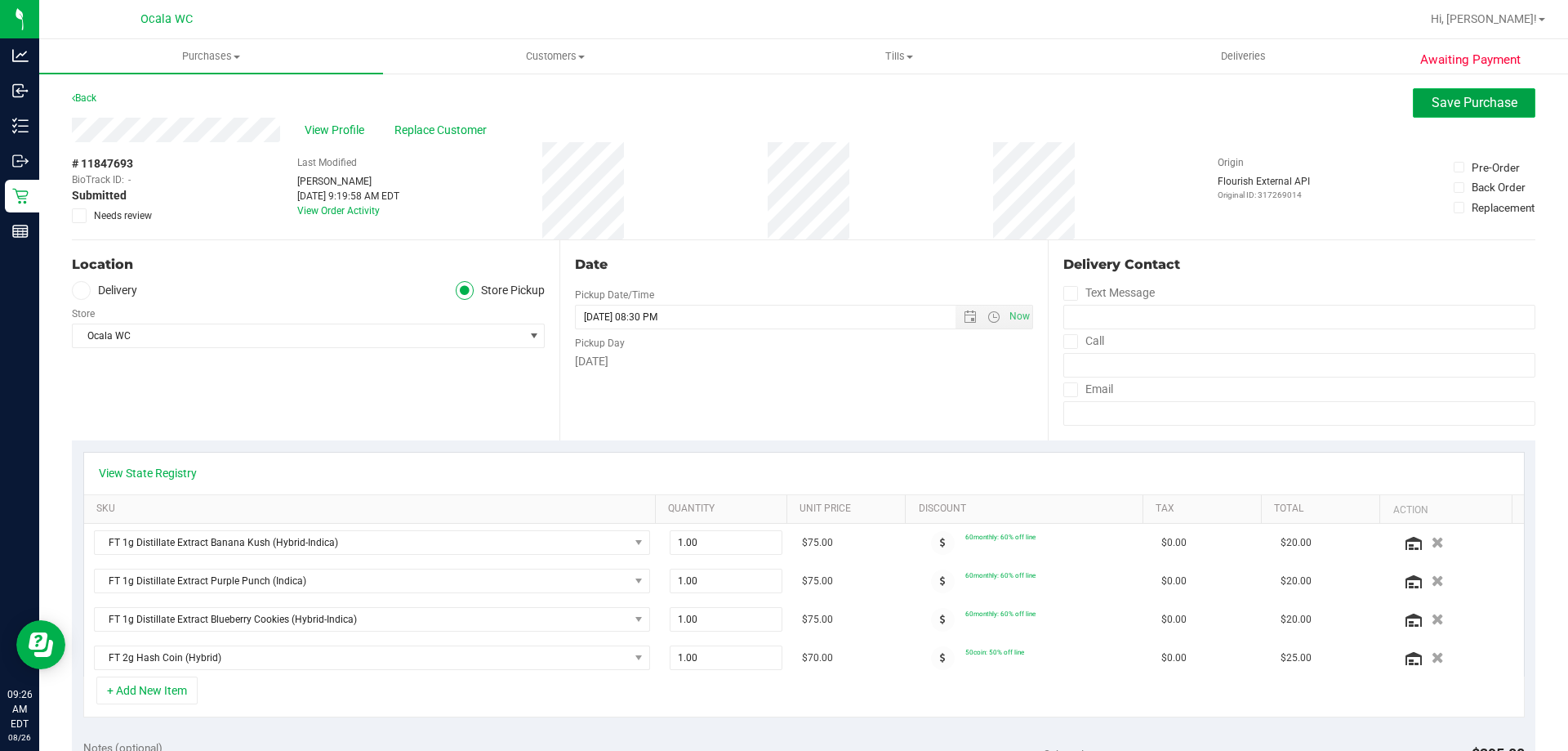
click at [777, 102] on span "Save Purchase" at bounding box center [1474, 103] width 86 height 15
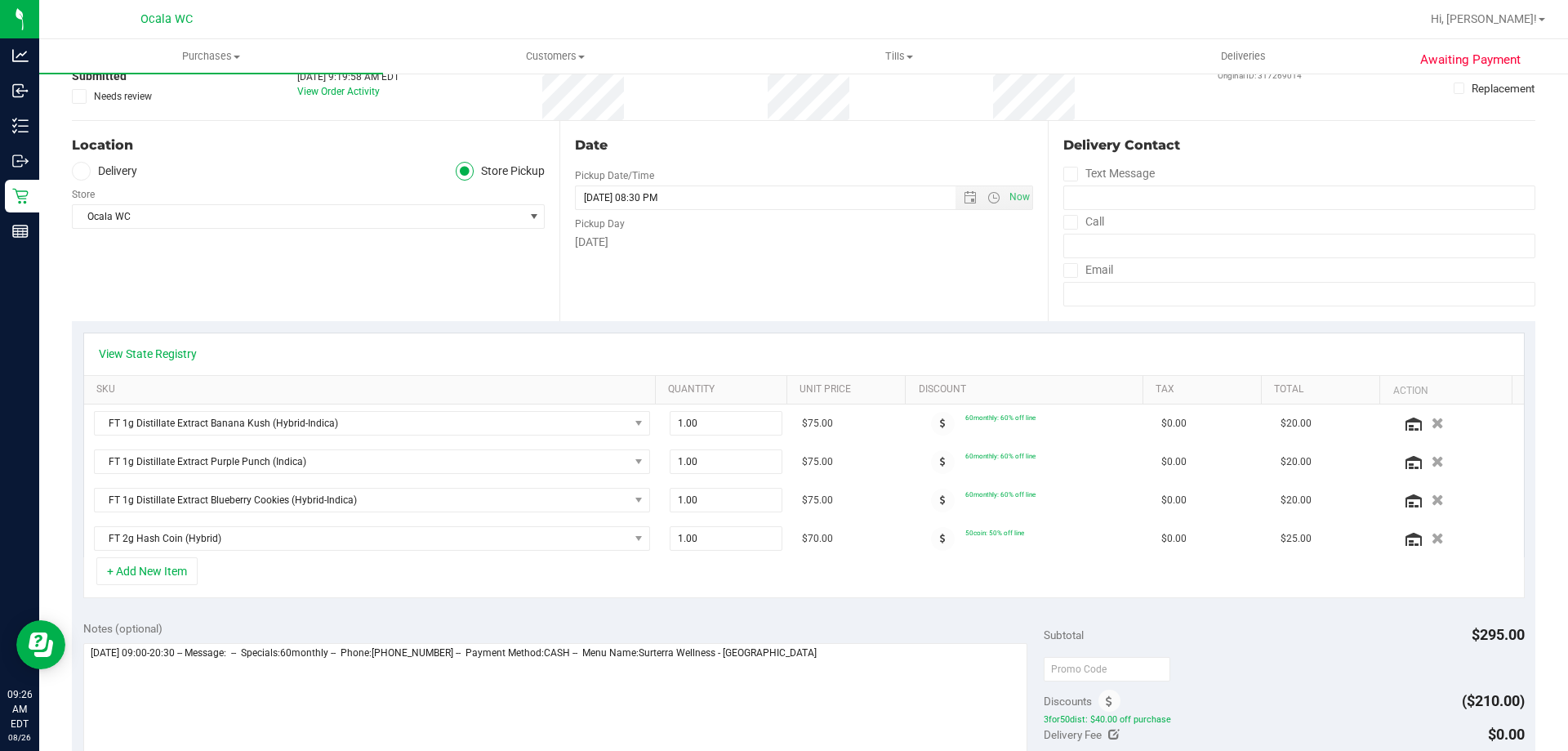
scroll to position [245, 0]
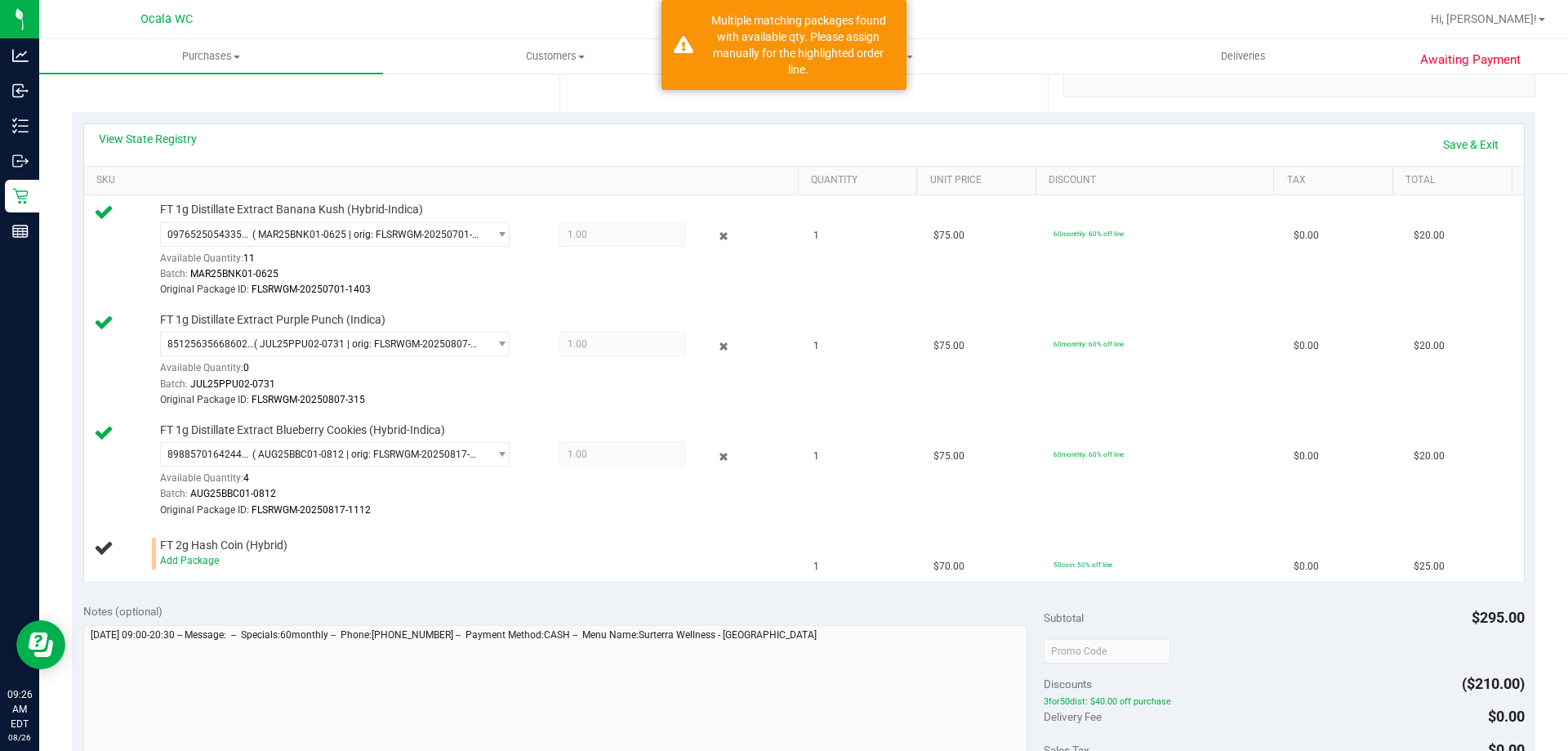
scroll to position [409, 0]
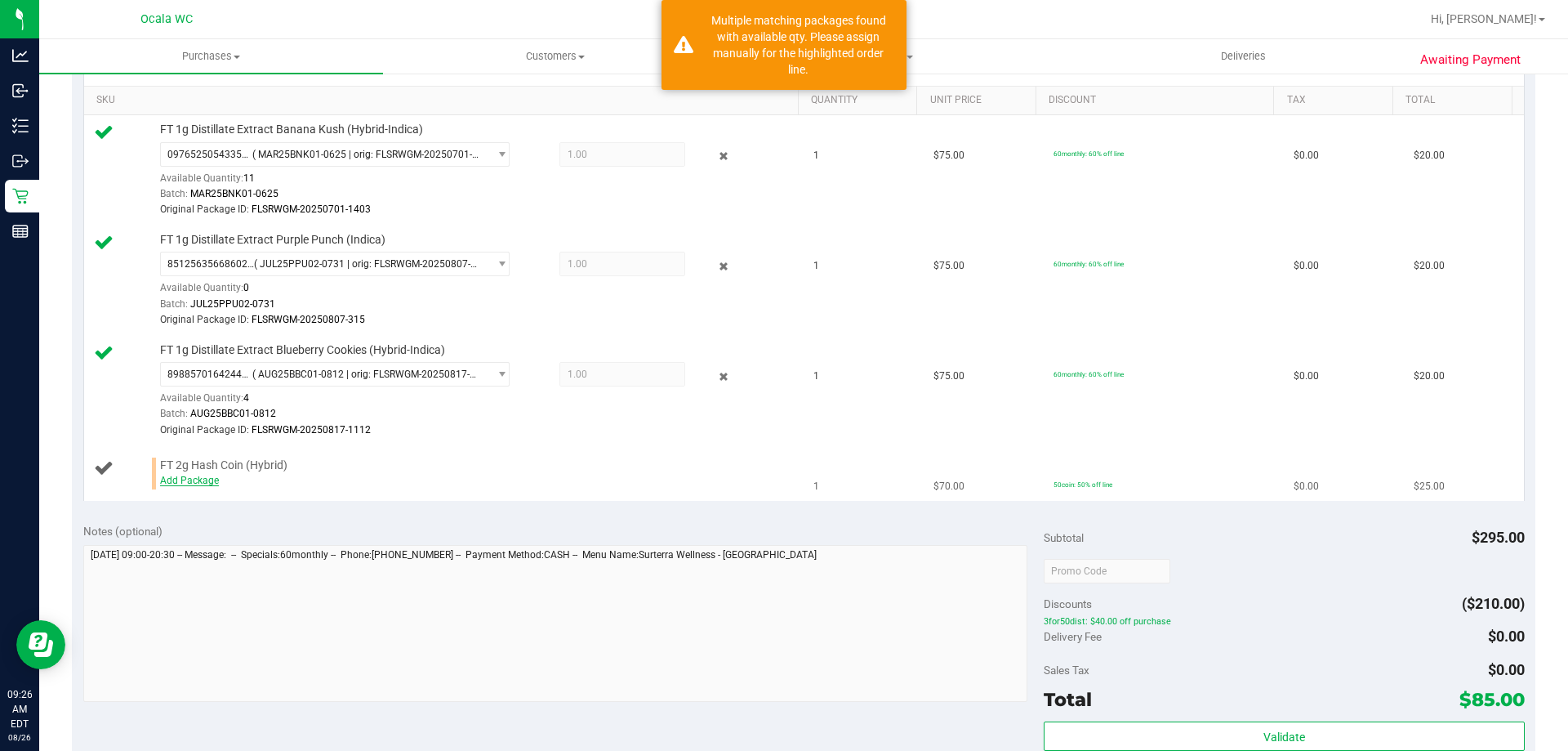
click at [204, 482] on link "Add Package" at bounding box center [189, 481] width 58 height 11
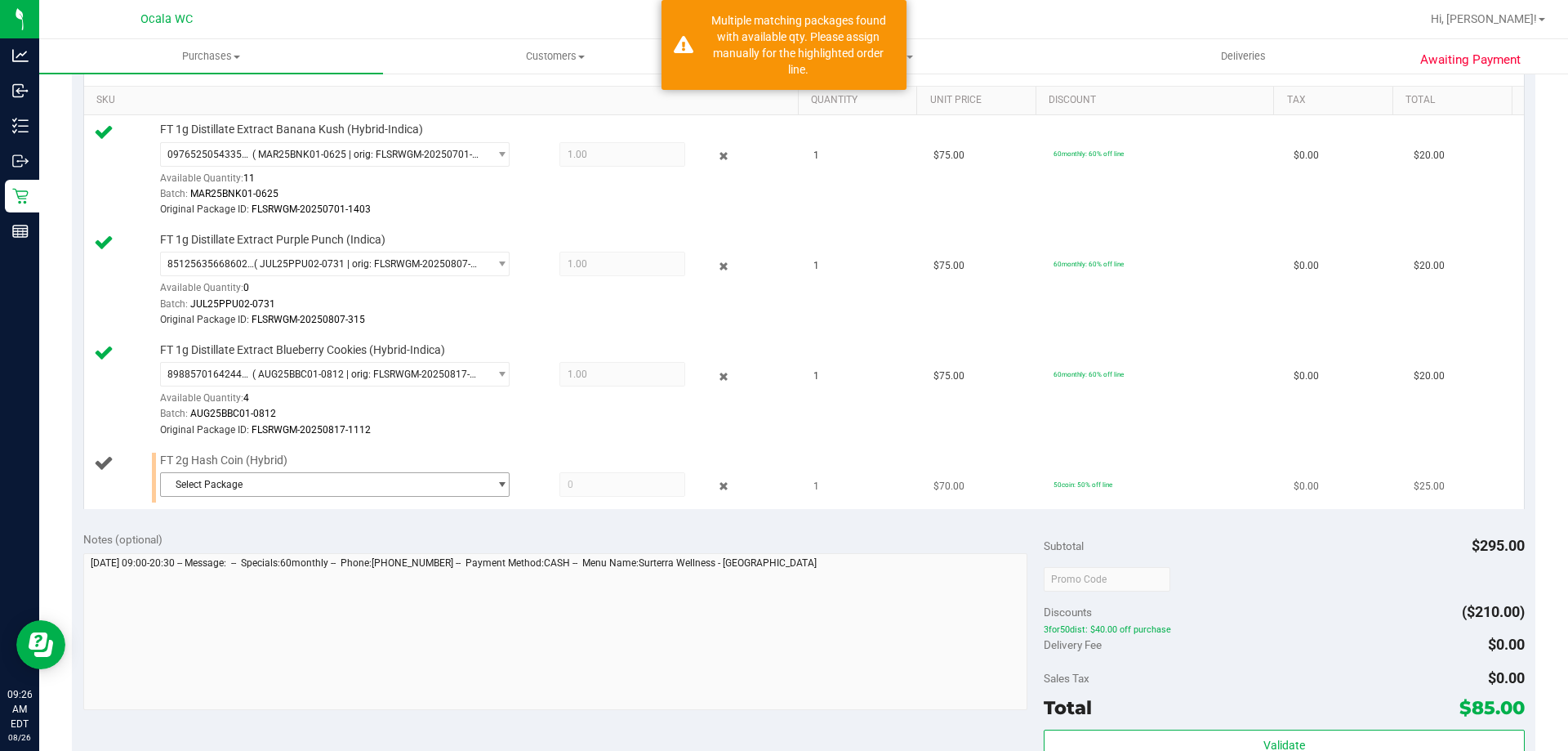
click at [238, 485] on span "Select Package" at bounding box center [325, 484] width 328 height 23
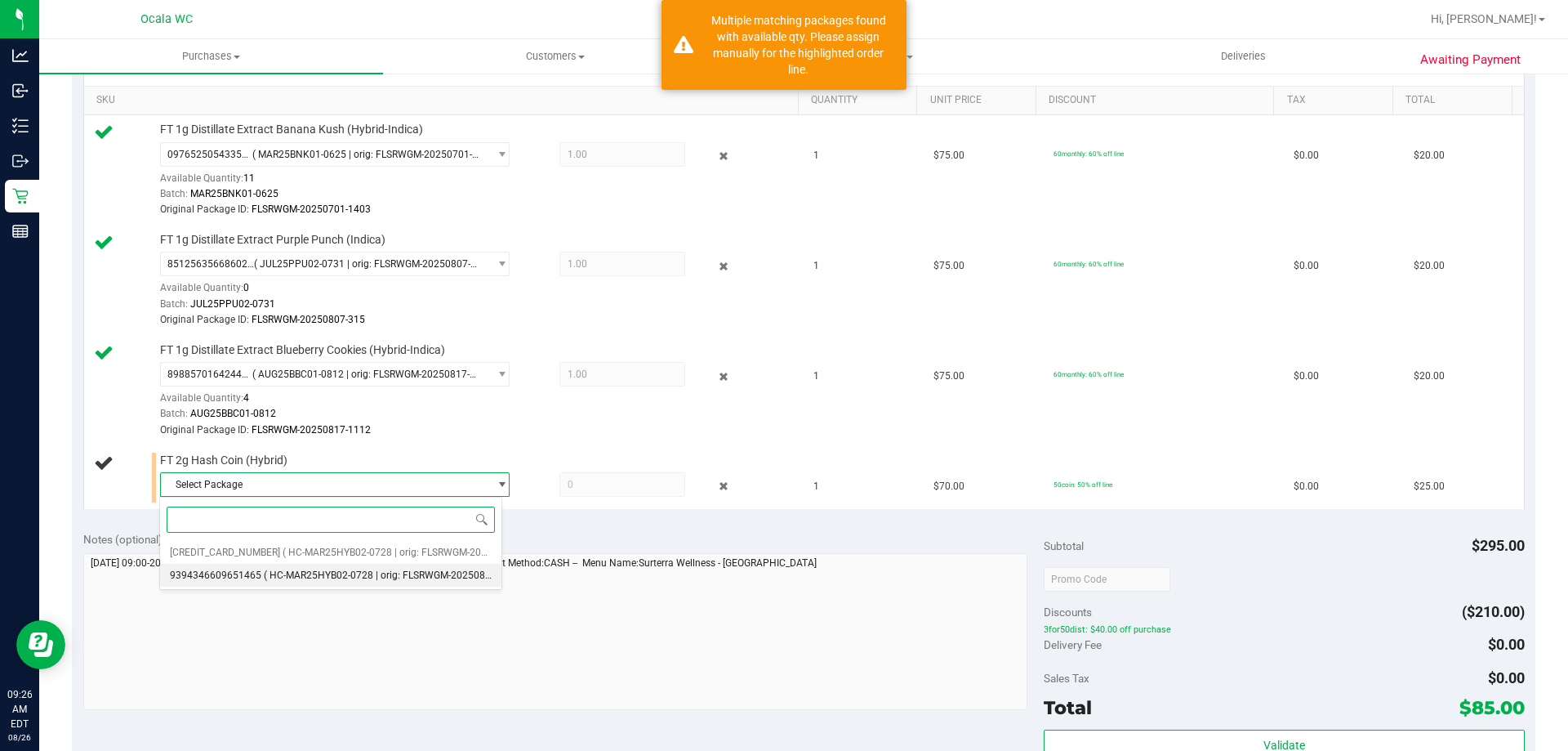
click at [230, 570] on span "9394346609651465" at bounding box center [215, 575] width 91 height 11
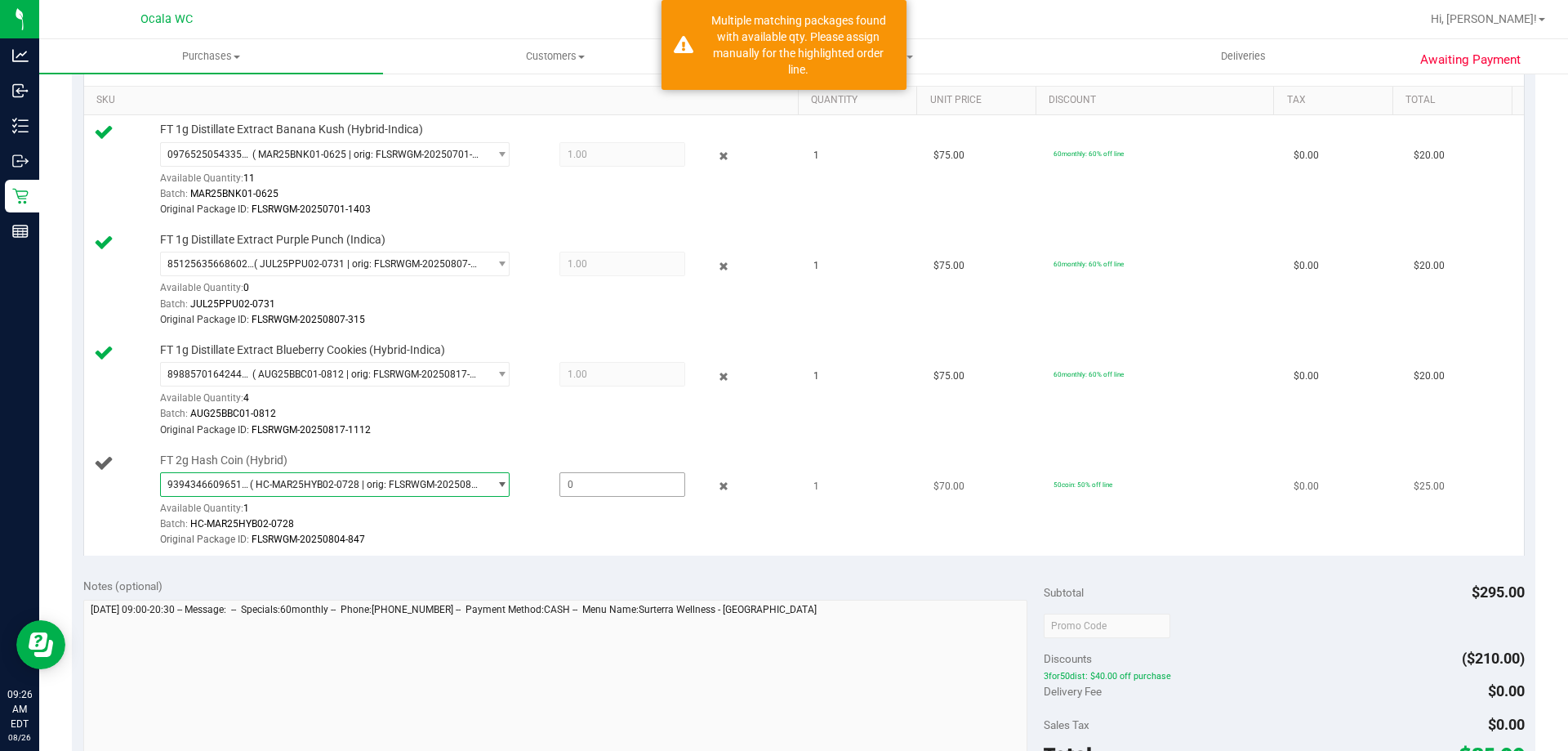
click at [585, 483] on span at bounding box center [622, 484] width 126 height 24
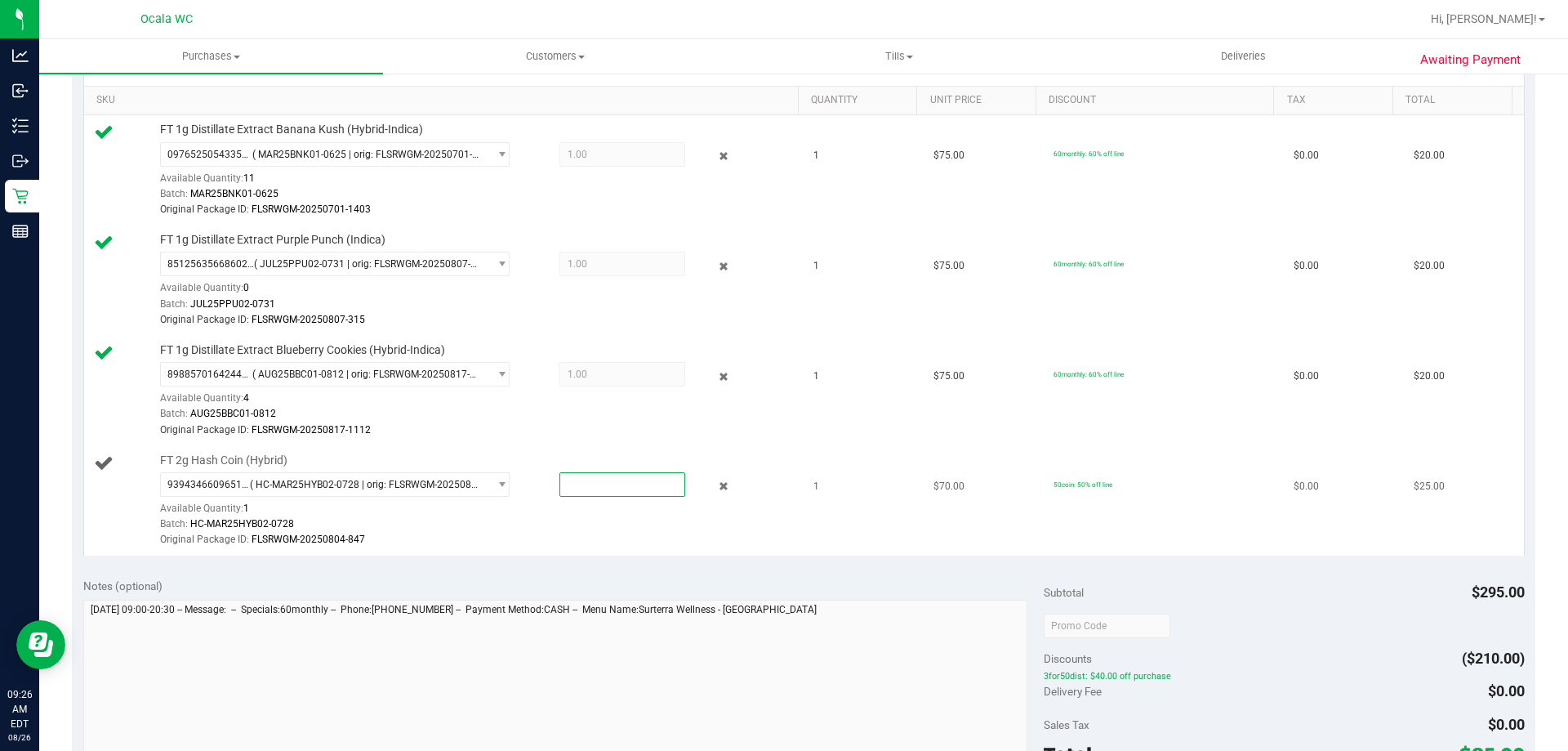
type input "1"
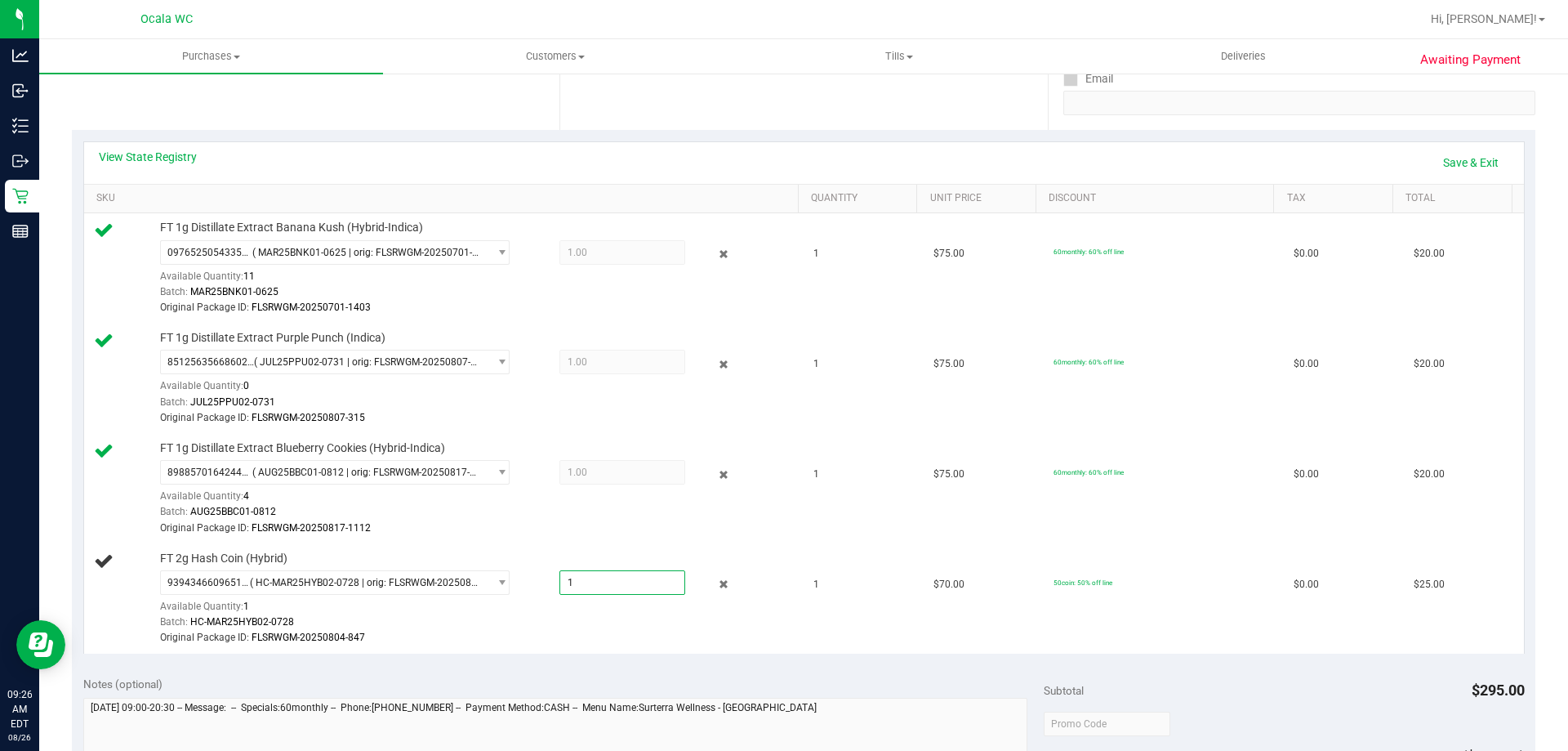
scroll to position [163, 0]
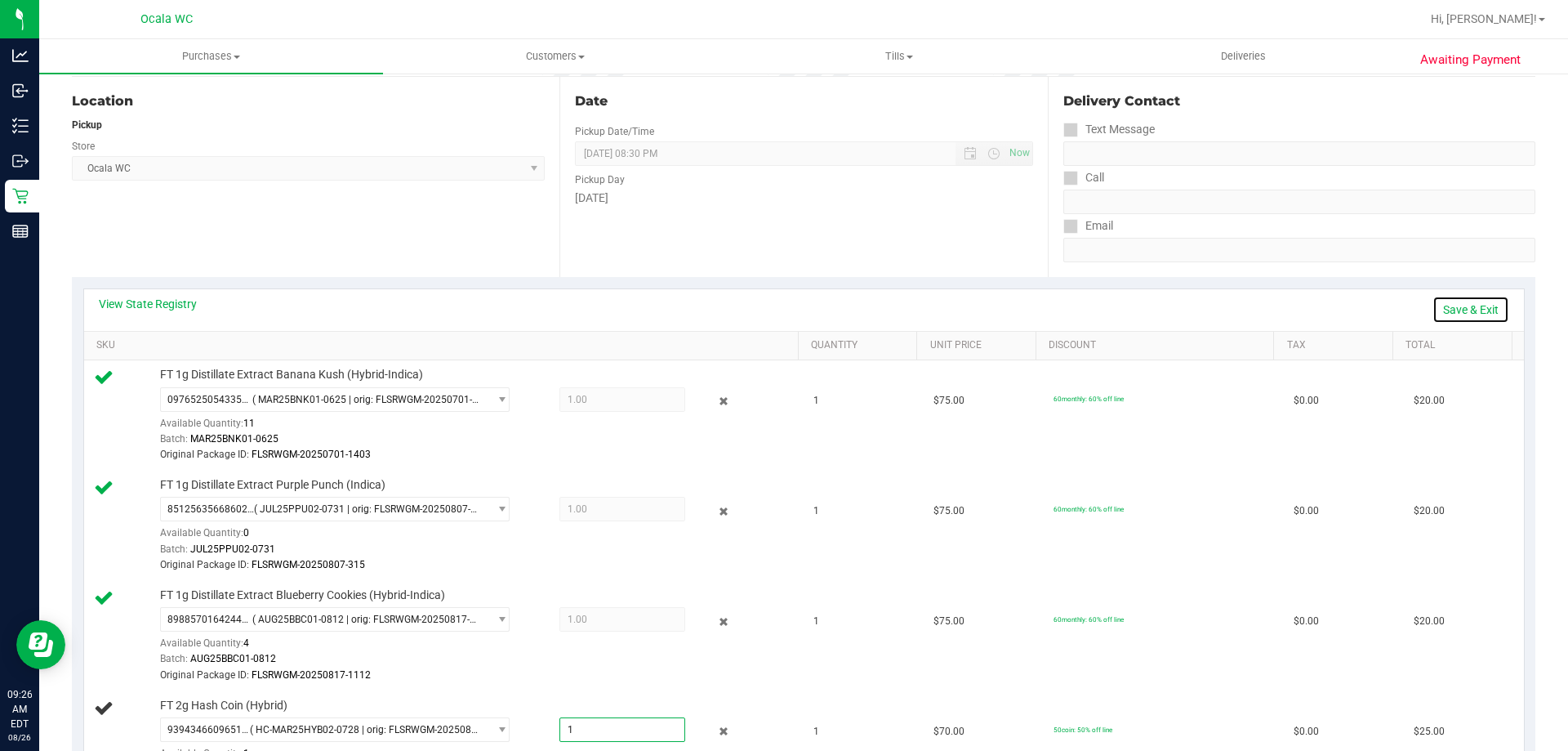
type input "1.0000"
click at [777, 309] on link "Save & Exit" at bounding box center [1471, 309] width 77 height 27
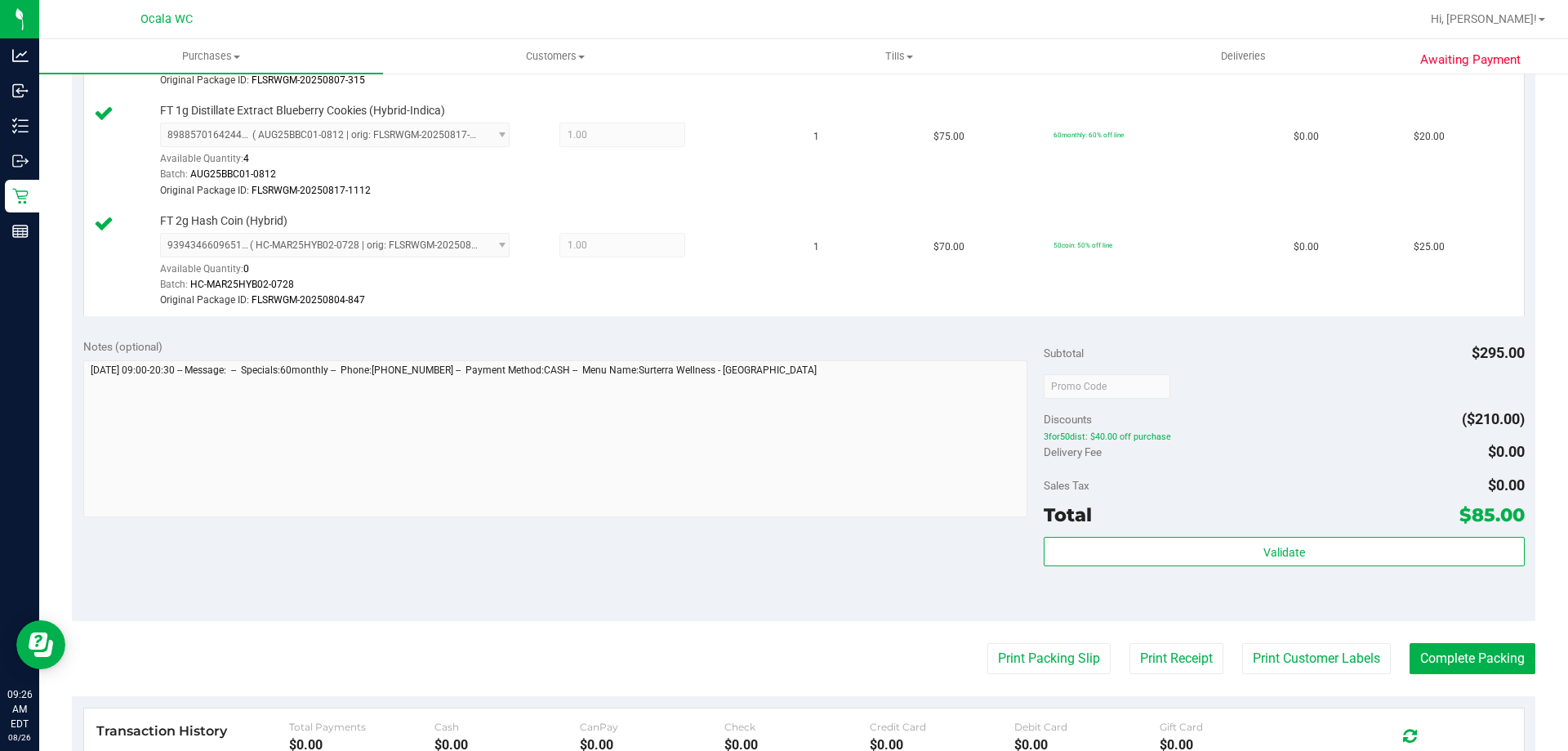
scroll to position [817, 0]
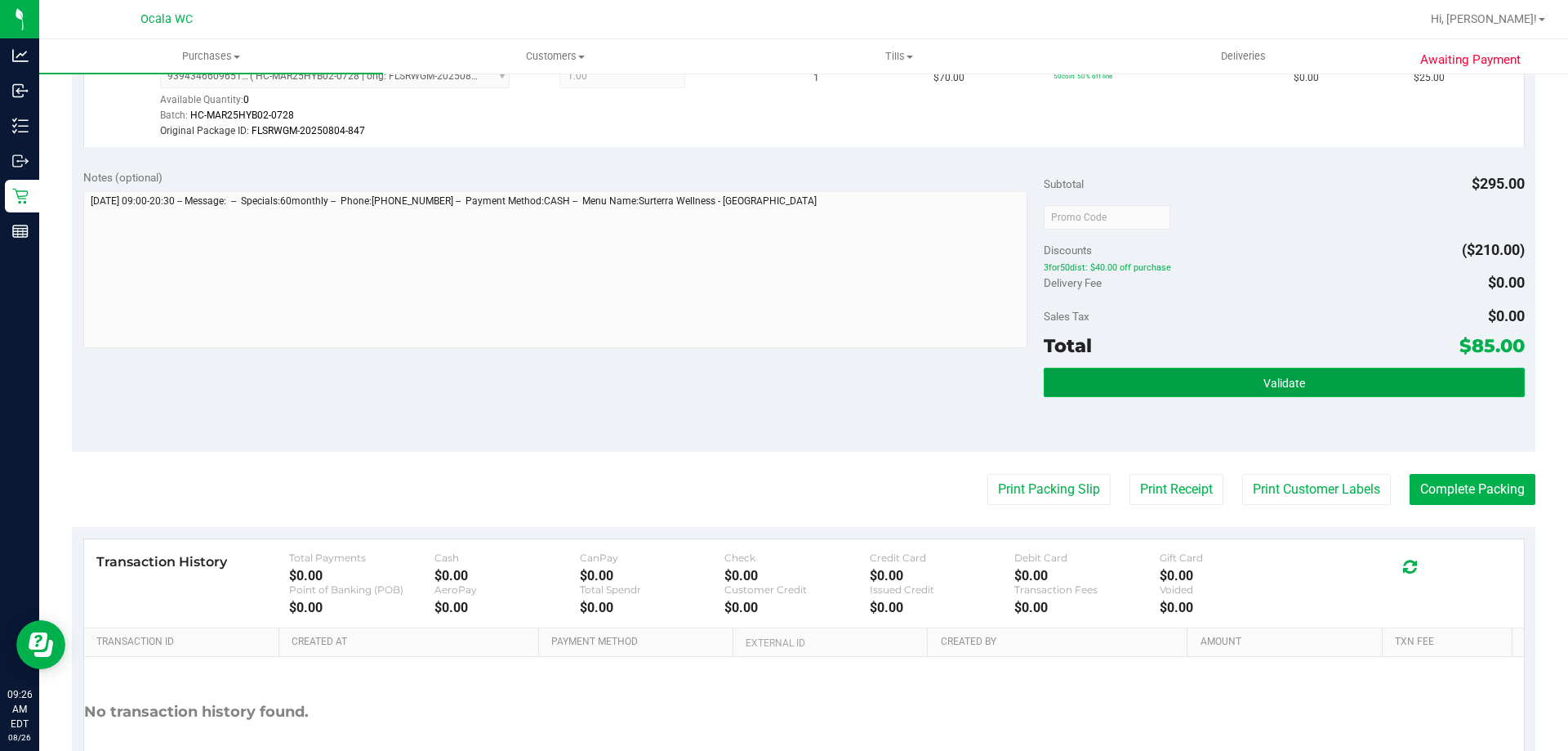
click at [777, 368] on button "Validate" at bounding box center [1284, 382] width 480 height 29
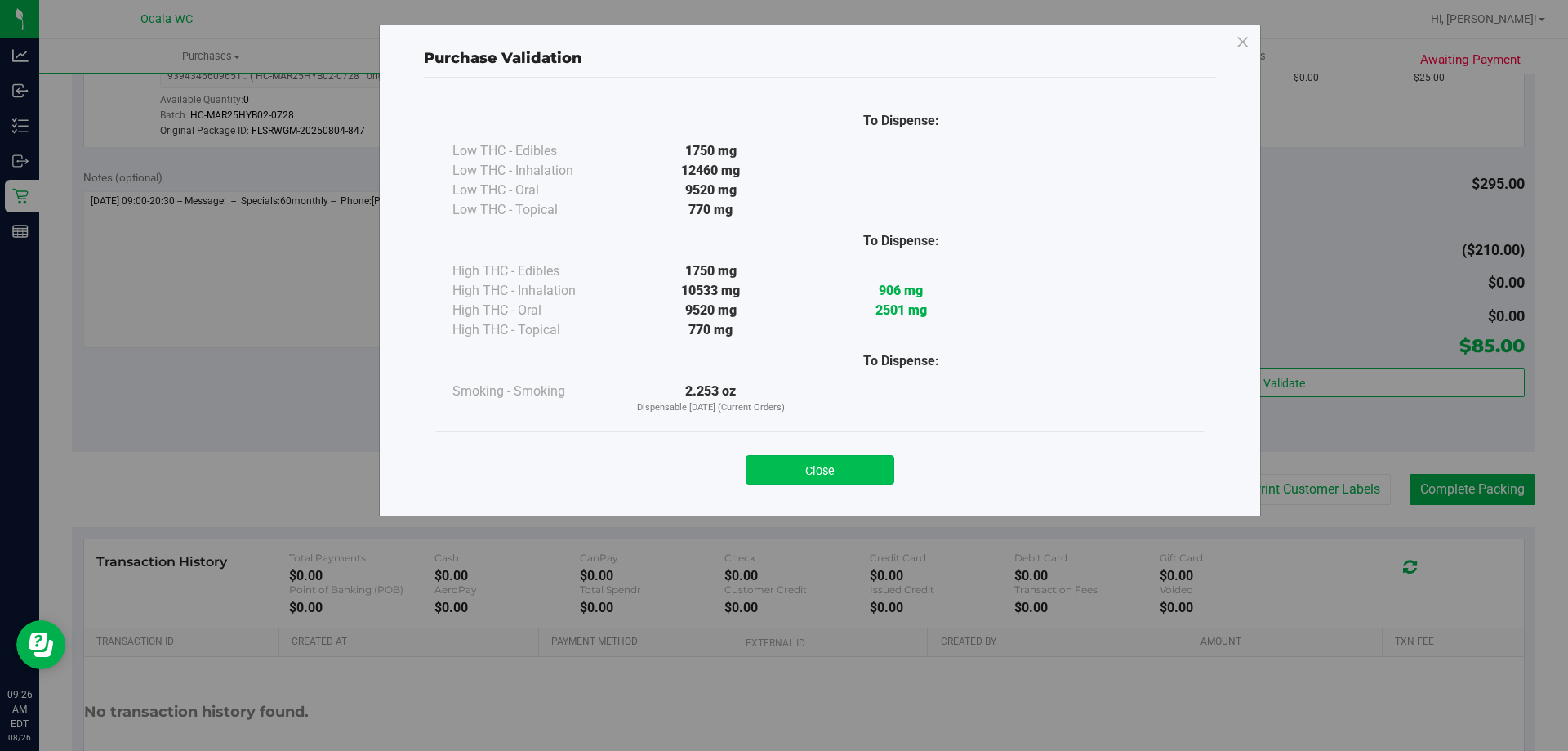
click at [777, 464] on button "Close" at bounding box center [820, 469] width 149 height 29
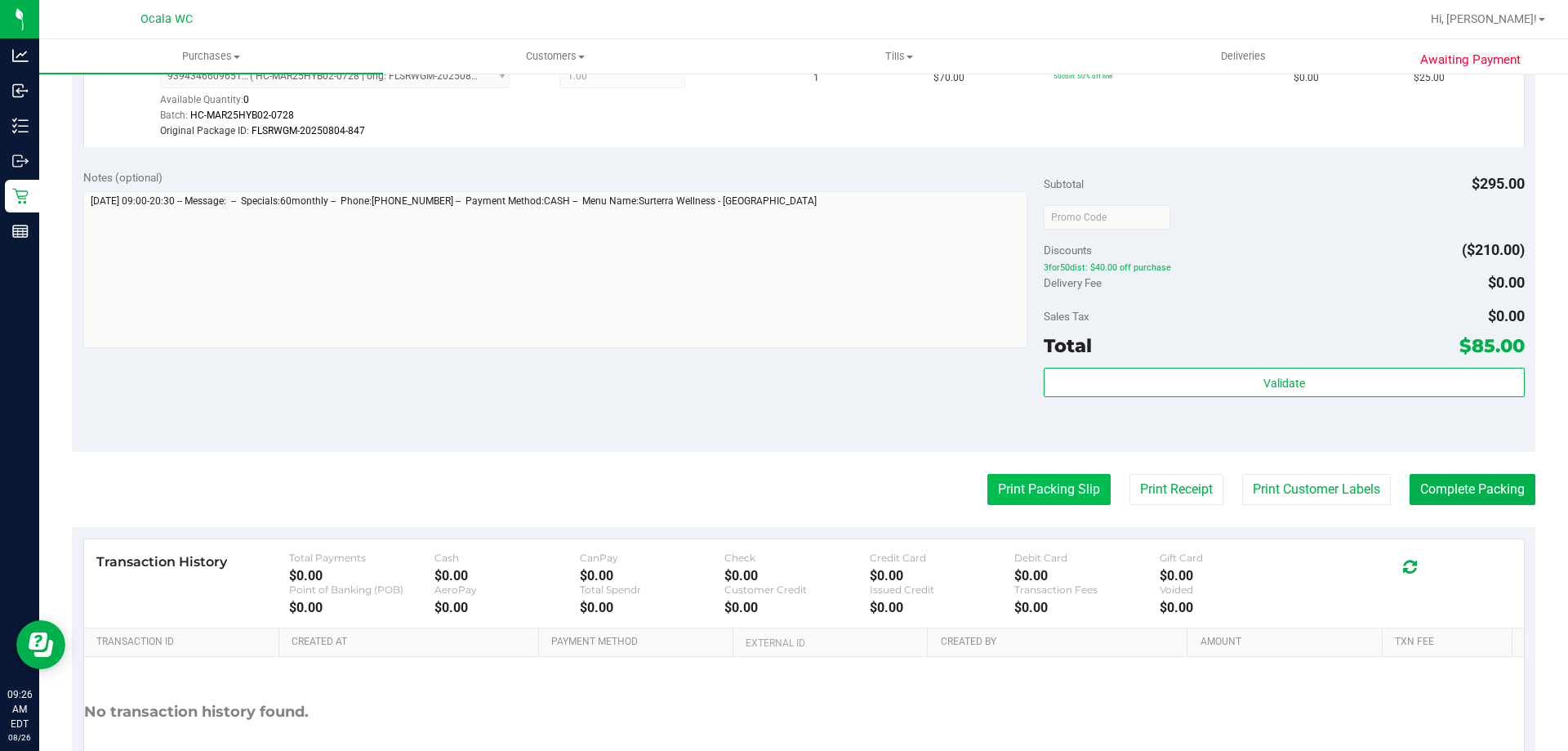
click at [777, 493] on button "Print Packing Slip" at bounding box center [1048, 489] width 123 height 31
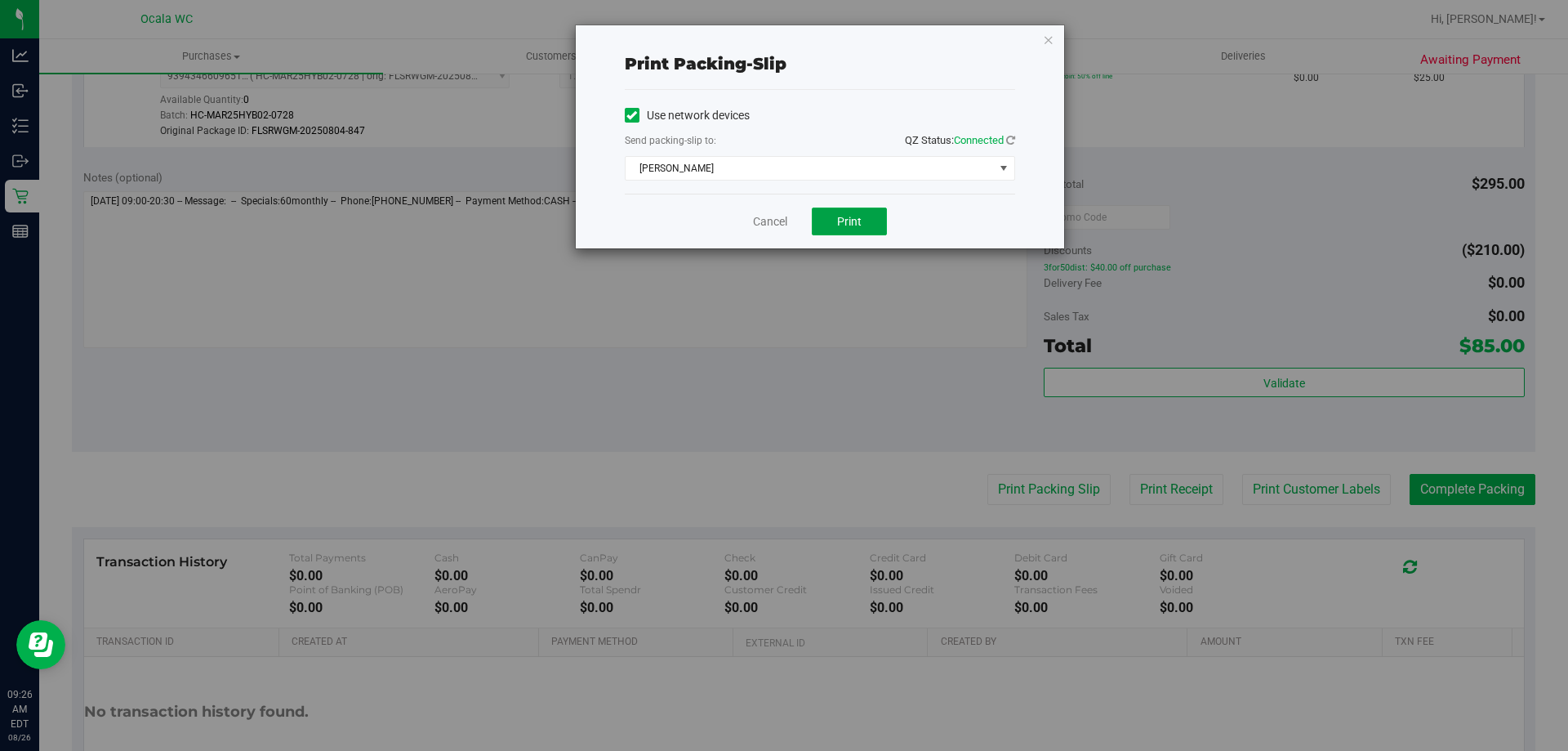
click at [777, 225] on span "Print" at bounding box center [849, 221] width 24 height 13
click at [777, 215] on link "Cancel" at bounding box center [769, 221] width 34 height 17
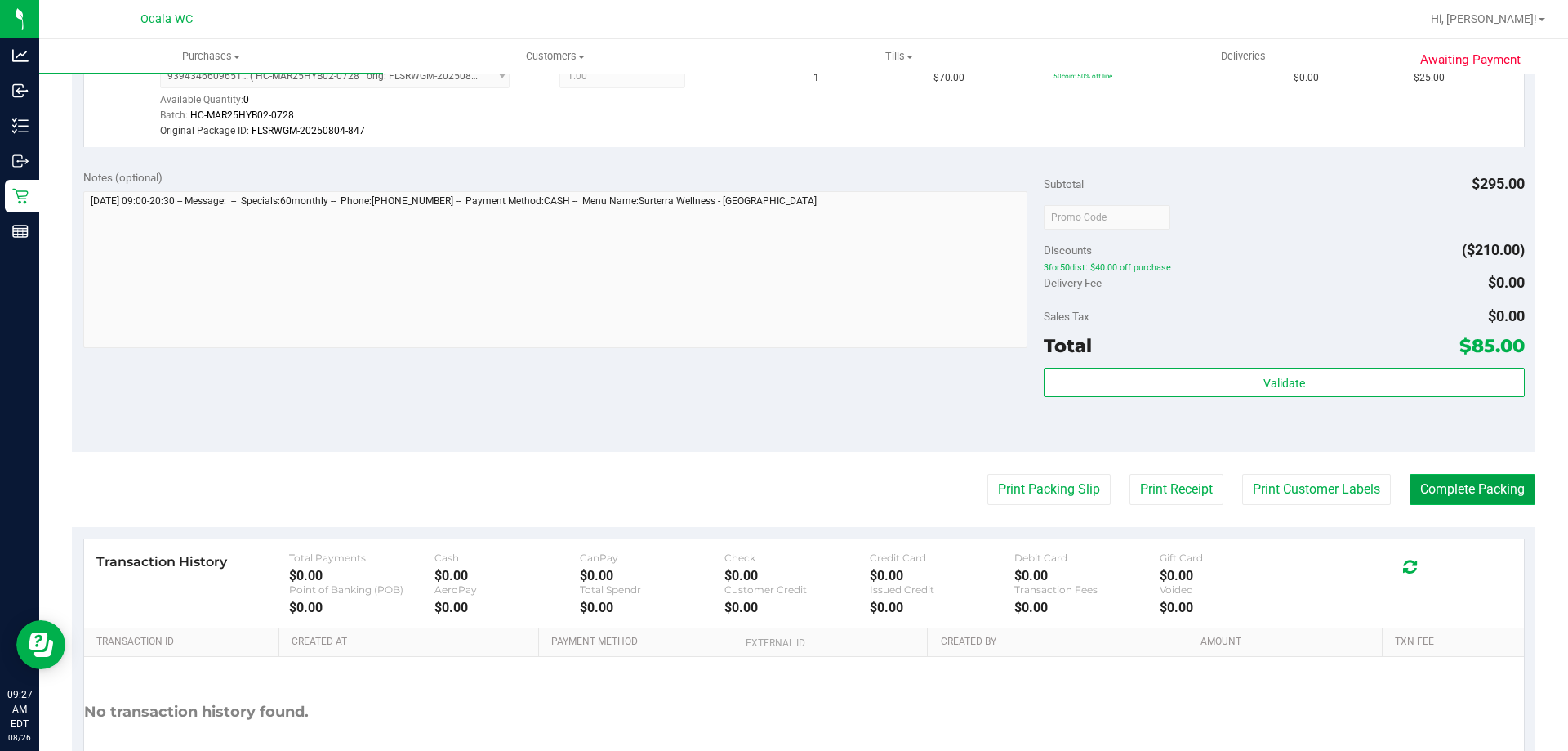
click at [777, 482] on button "Complete Packing" at bounding box center [1473, 489] width 126 height 31
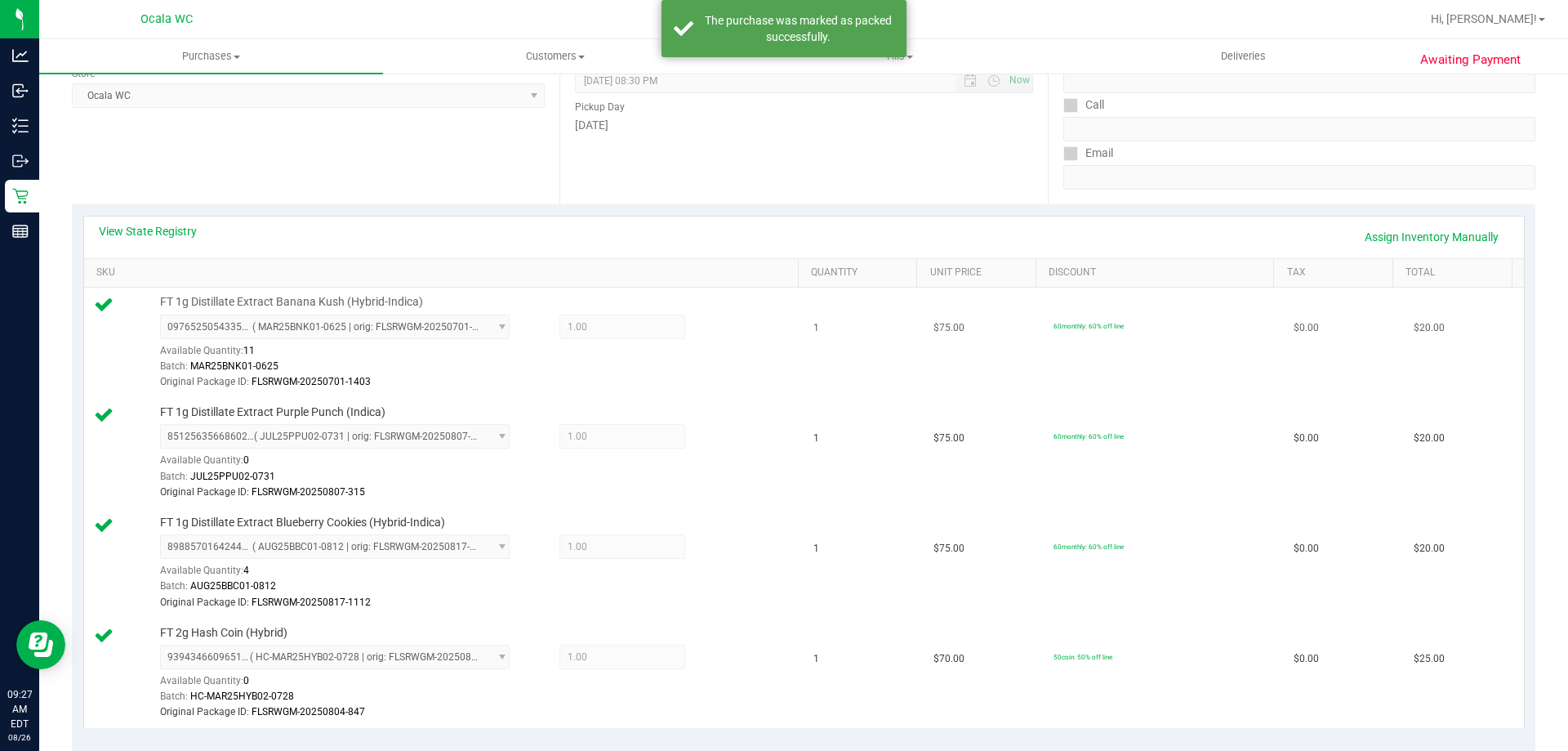
scroll to position [82, 0]
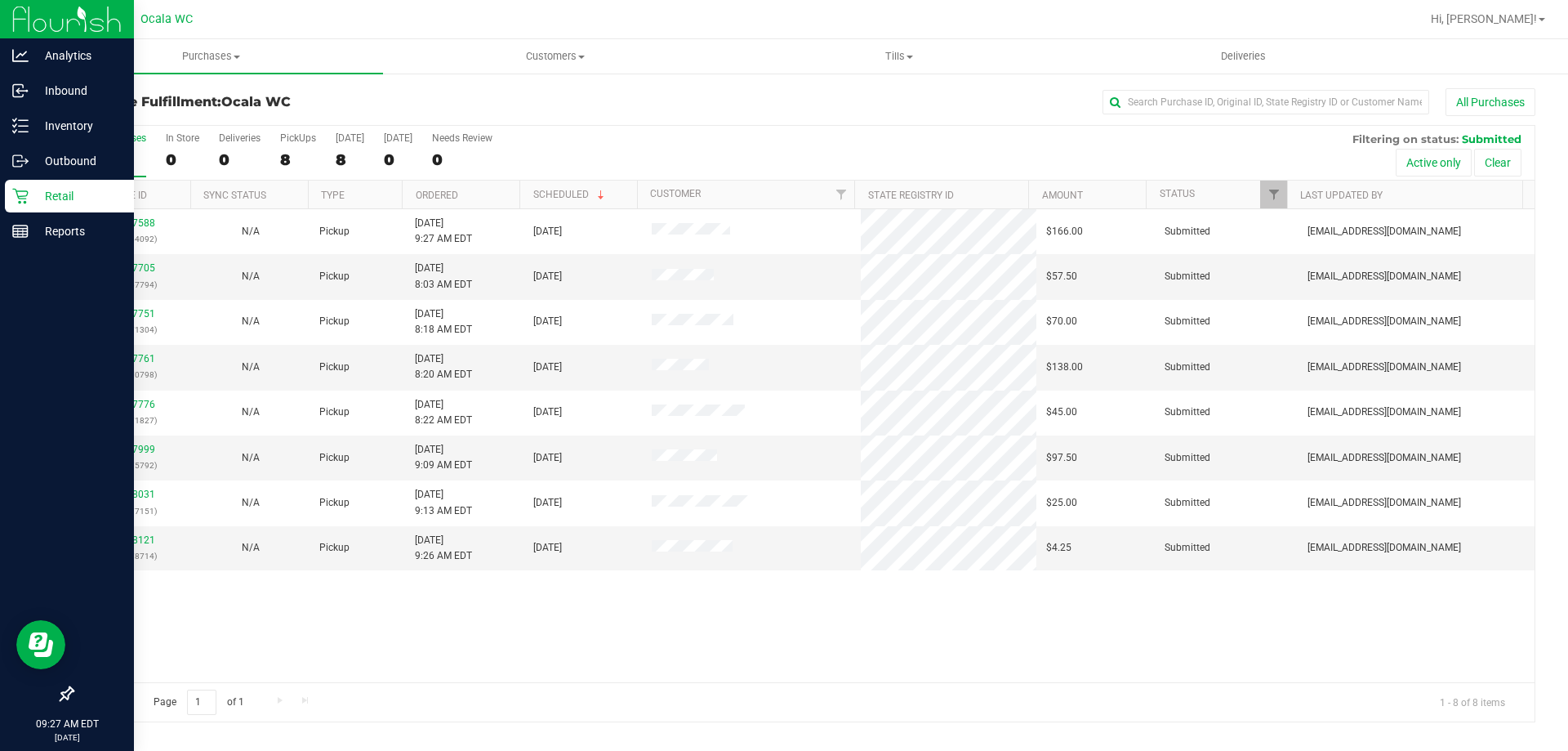
click at [62, 193] on p "Retail" at bounding box center [77, 196] width 98 height 20
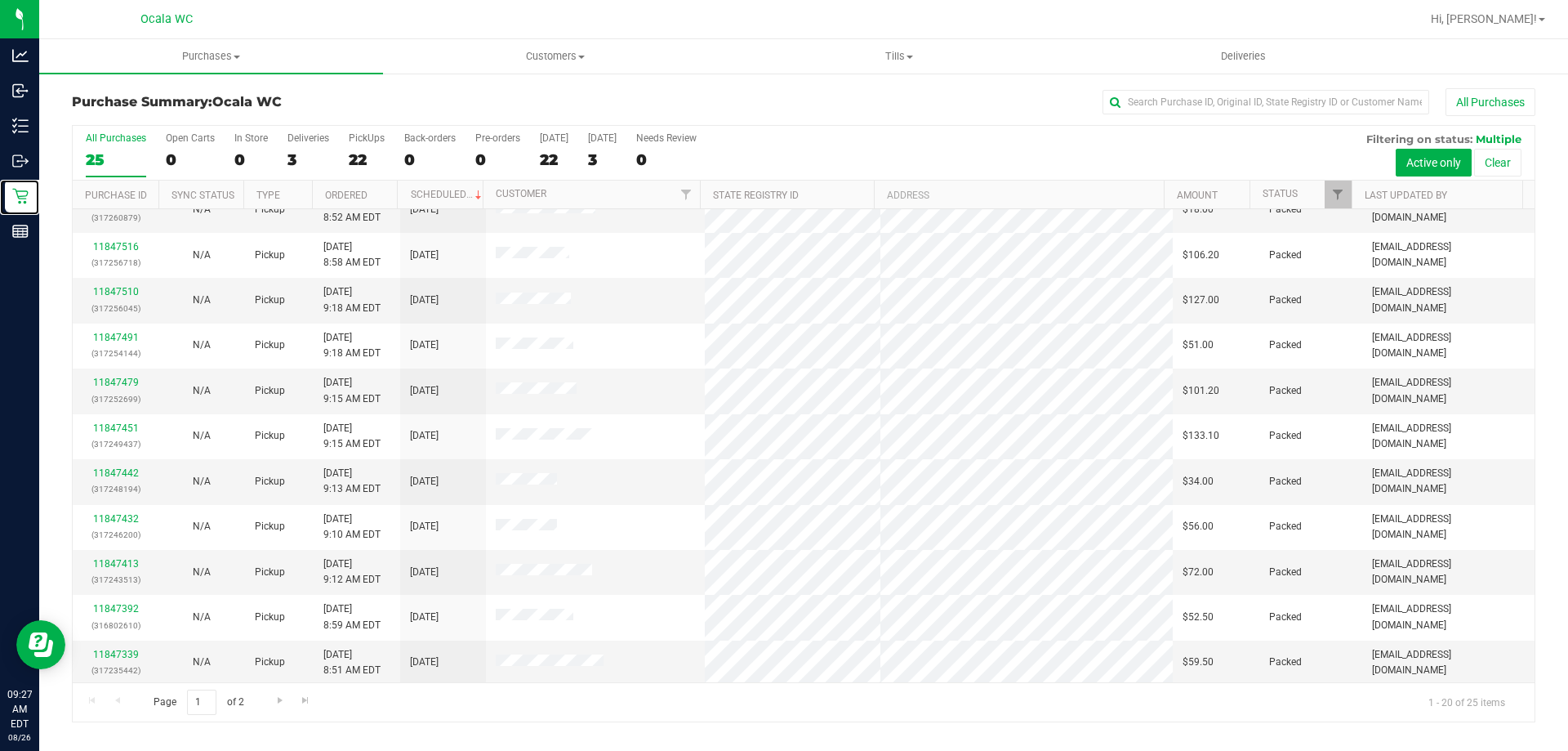
scroll to position [432, 0]
click at [114, 651] on link "11847339" at bounding box center [116, 652] width 46 height 11
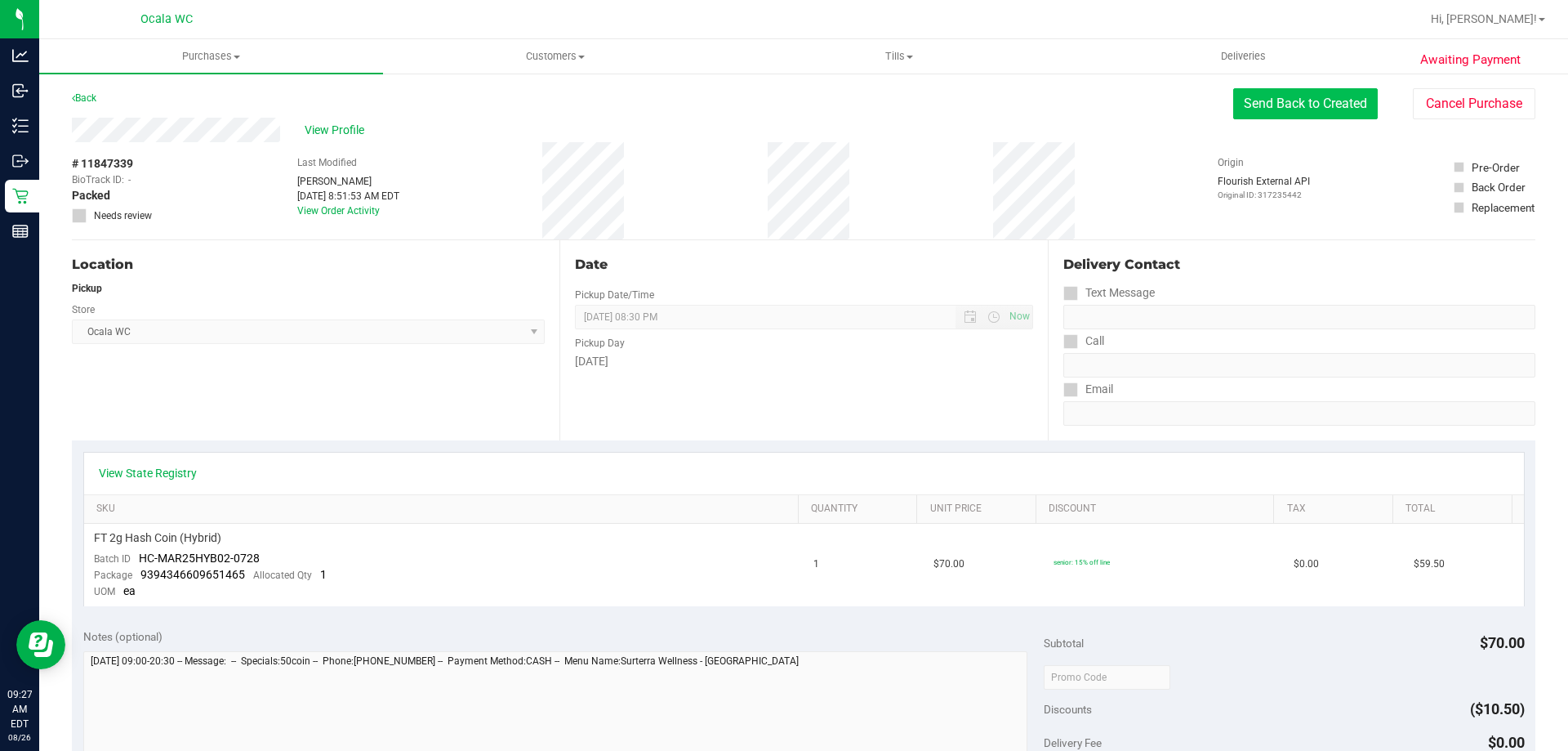
click at [777, 109] on button "Send Back to Created" at bounding box center [1304, 104] width 144 height 31
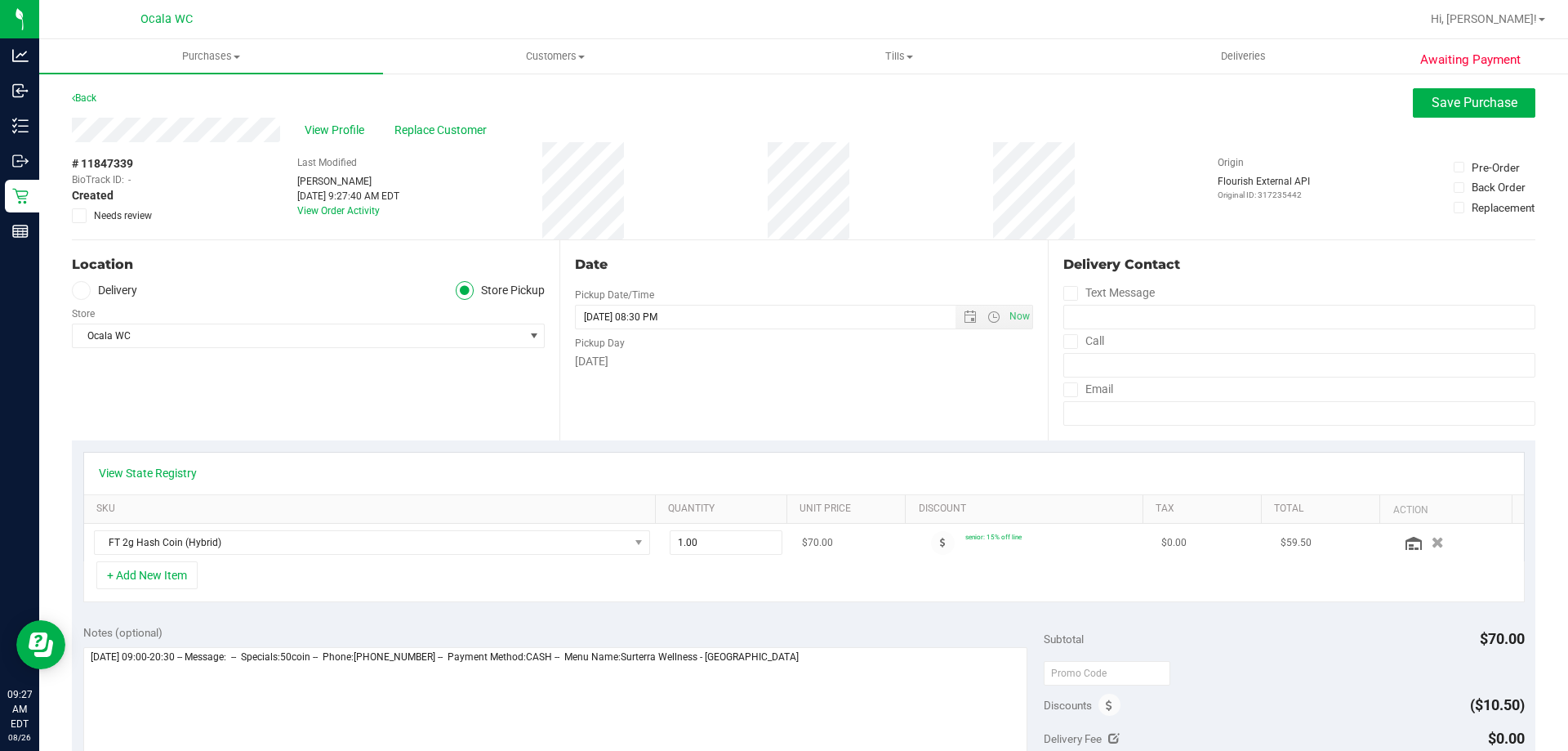
scroll to position [409, 0]
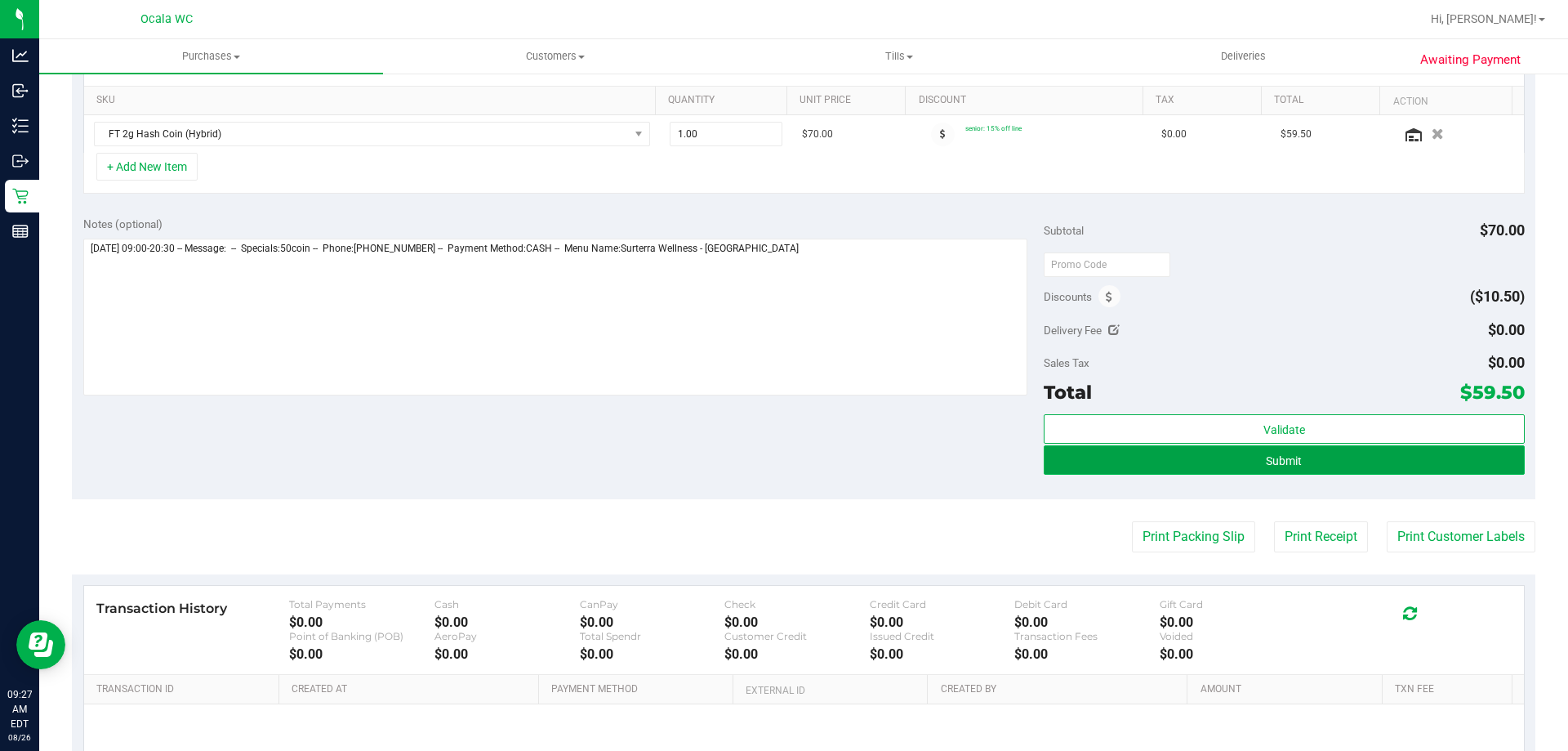
click at [777, 454] on button "Submit" at bounding box center [1284, 460] width 480 height 29
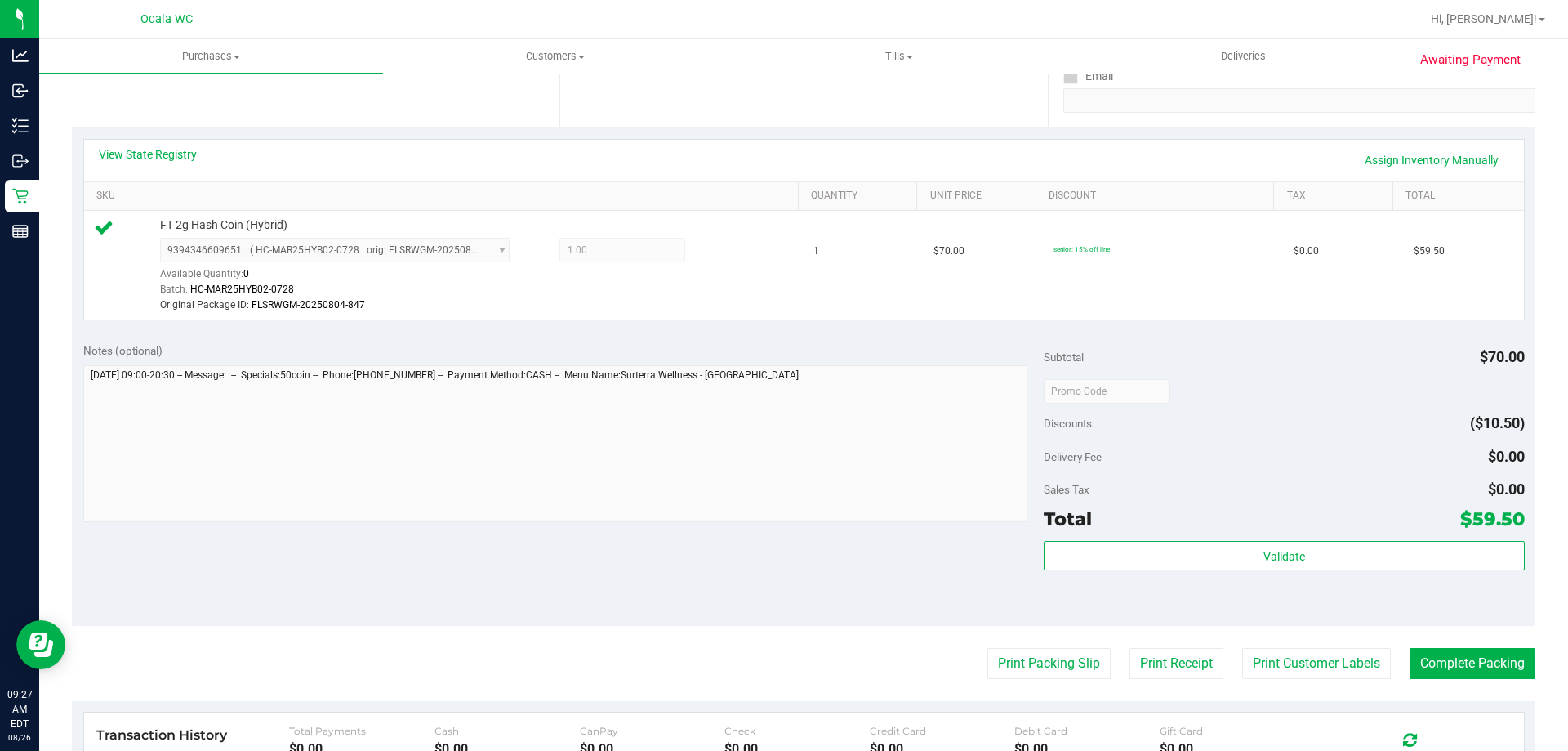
scroll to position [163, 0]
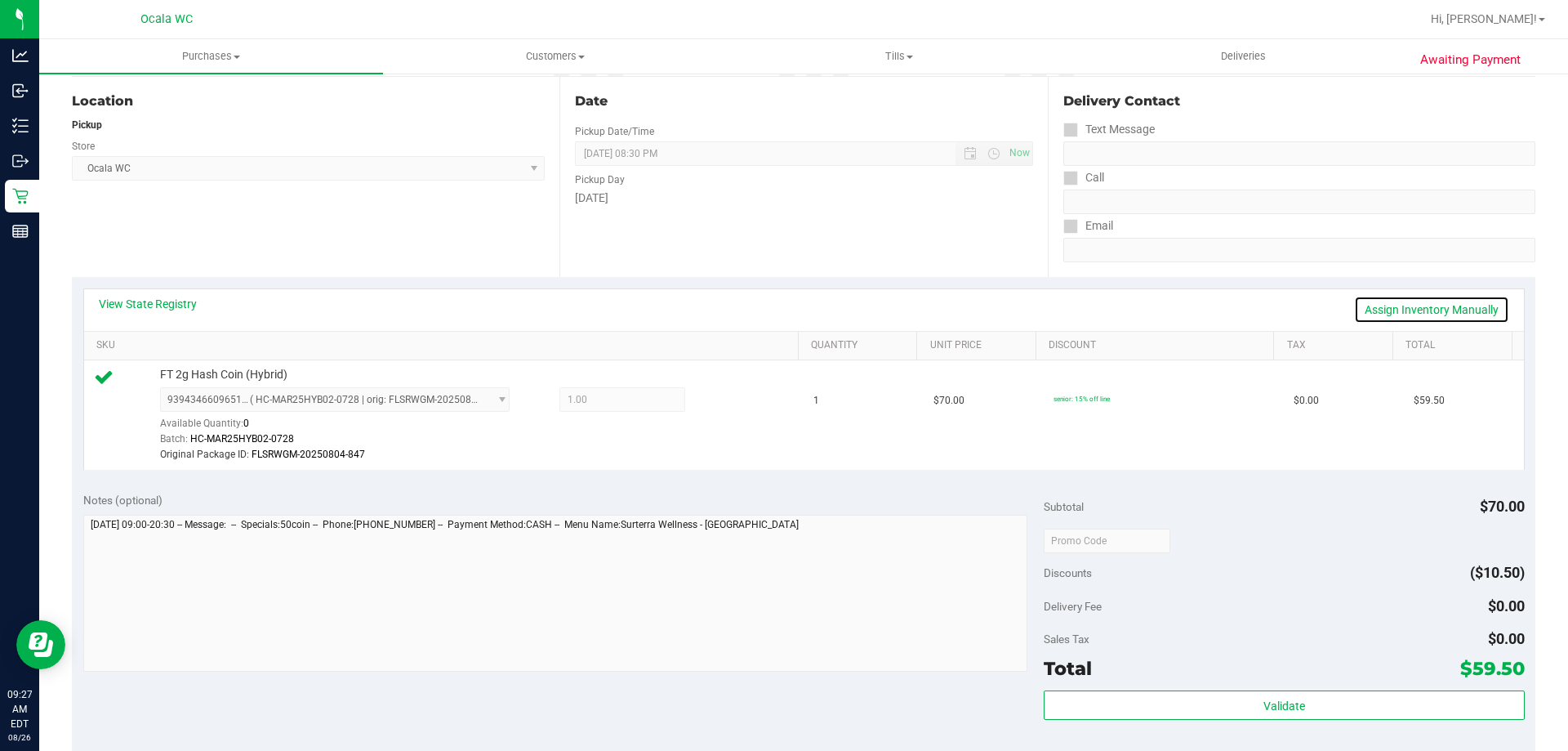
click at [777, 306] on link "Assign Inventory Manually" at bounding box center [1431, 309] width 155 height 27
click at [716, 399] on icon at bounding box center [724, 401] width 17 height 19
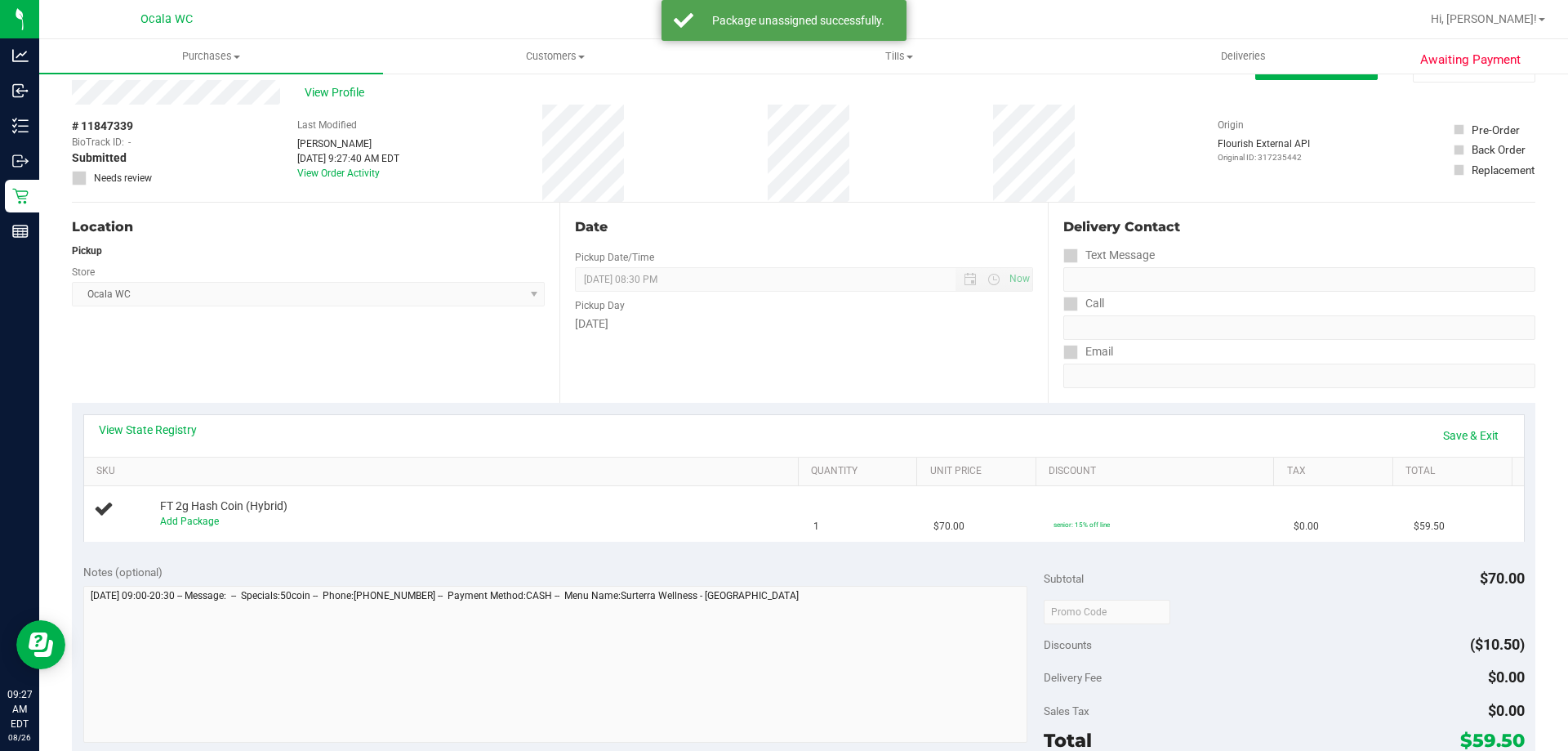
scroll to position [0, 0]
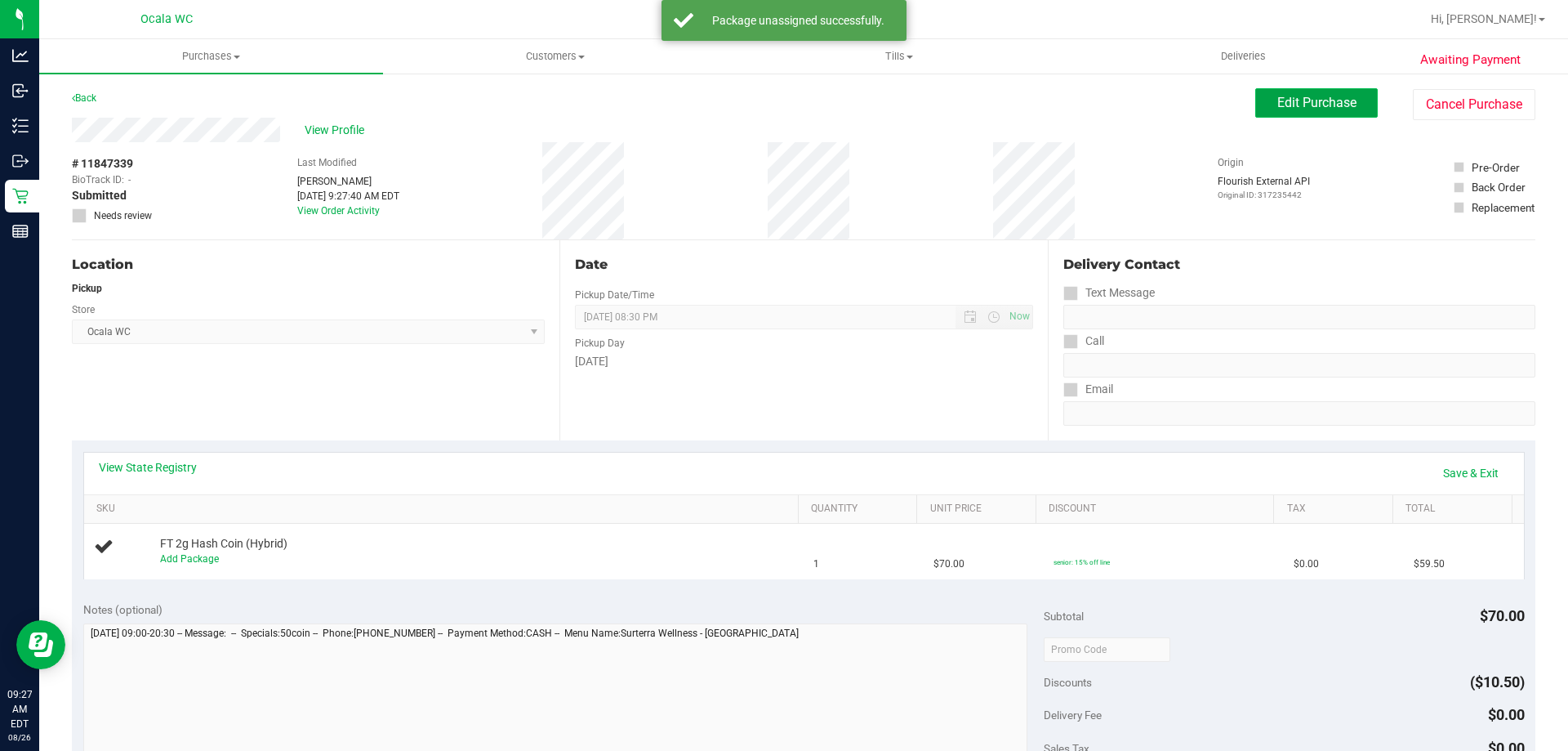
click at [777, 106] on span "Edit Purchase" at bounding box center [1317, 103] width 79 height 15
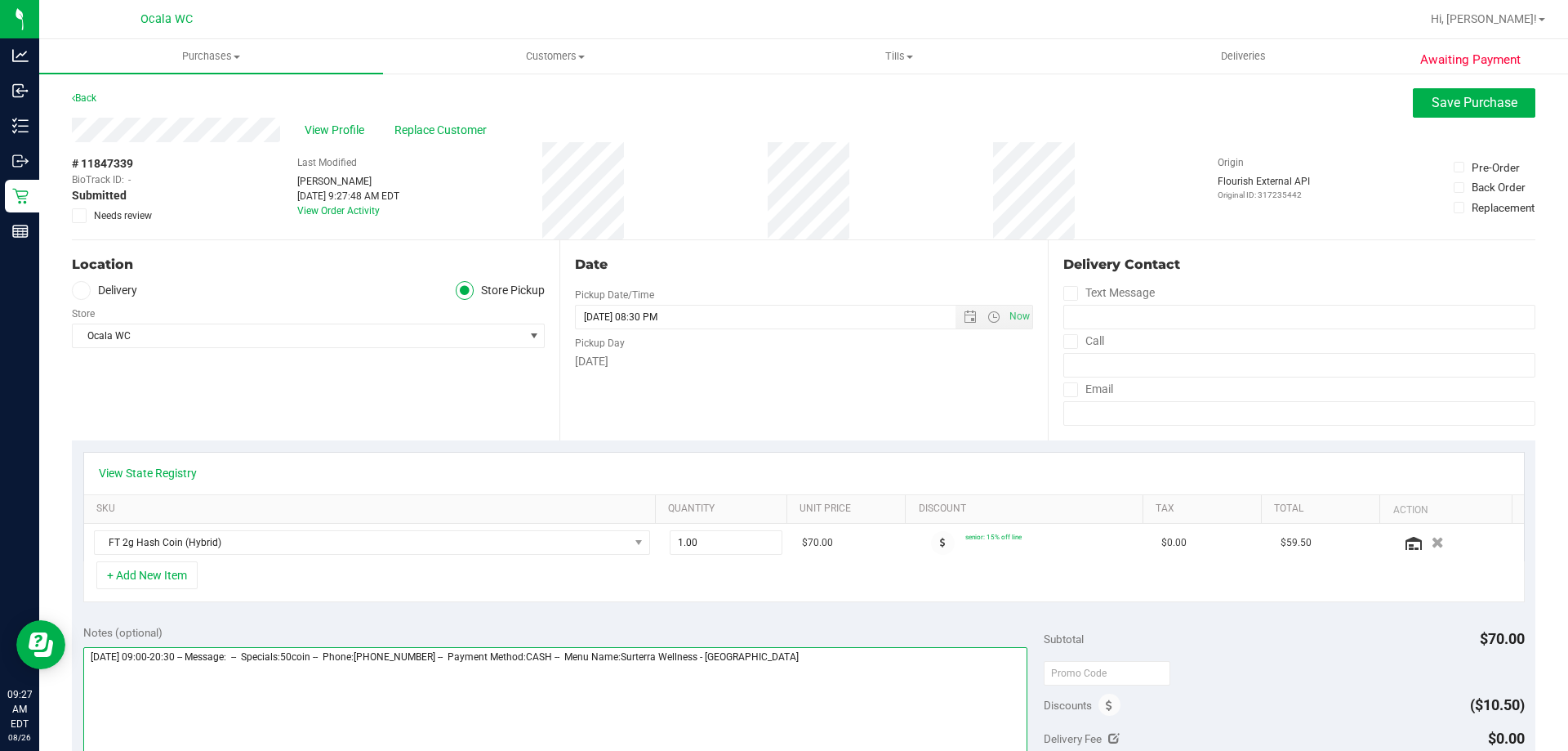
click at [777, 665] on textarea at bounding box center [555, 726] width 945 height 156
type textarea "**********"
click at [777, 107] on button "Save Purchase" at bounding box center [1474, 103] width 122 height 29
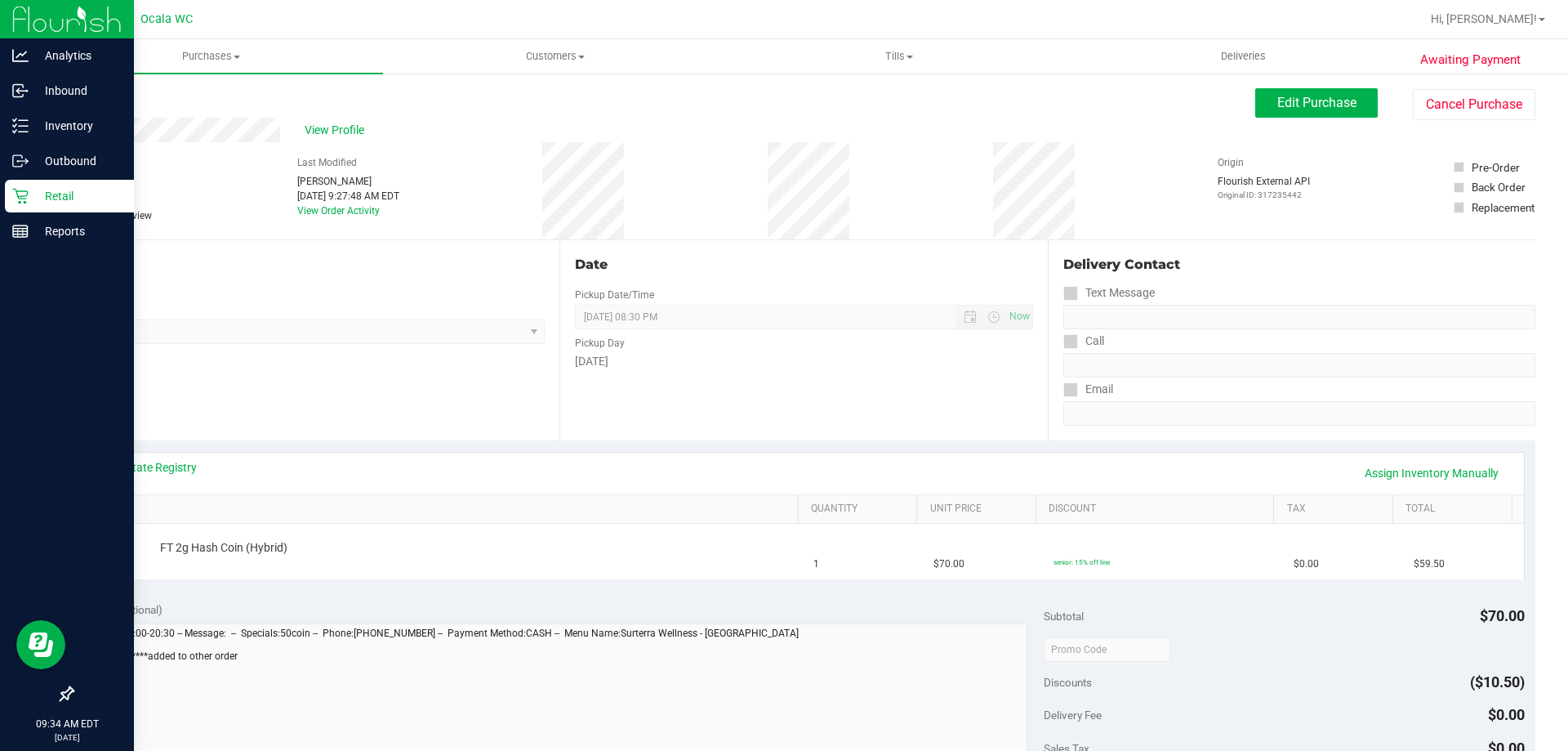
click at [50, 196] on p "Retail" at bounding box center [77, 196] width 98 height 20
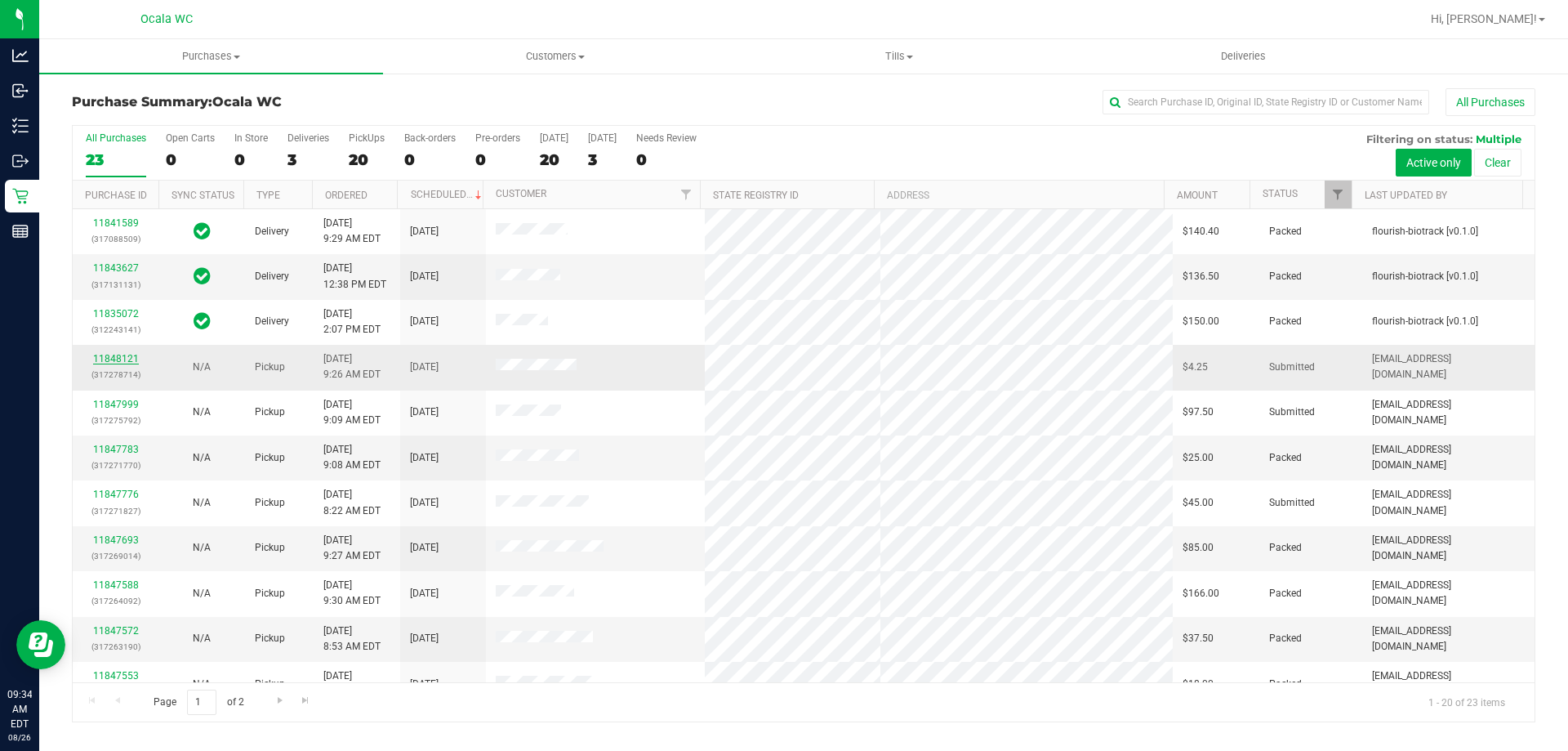
click at [120, 363] on link "11848121" at bounding box center [116, 359] width 46 height 11
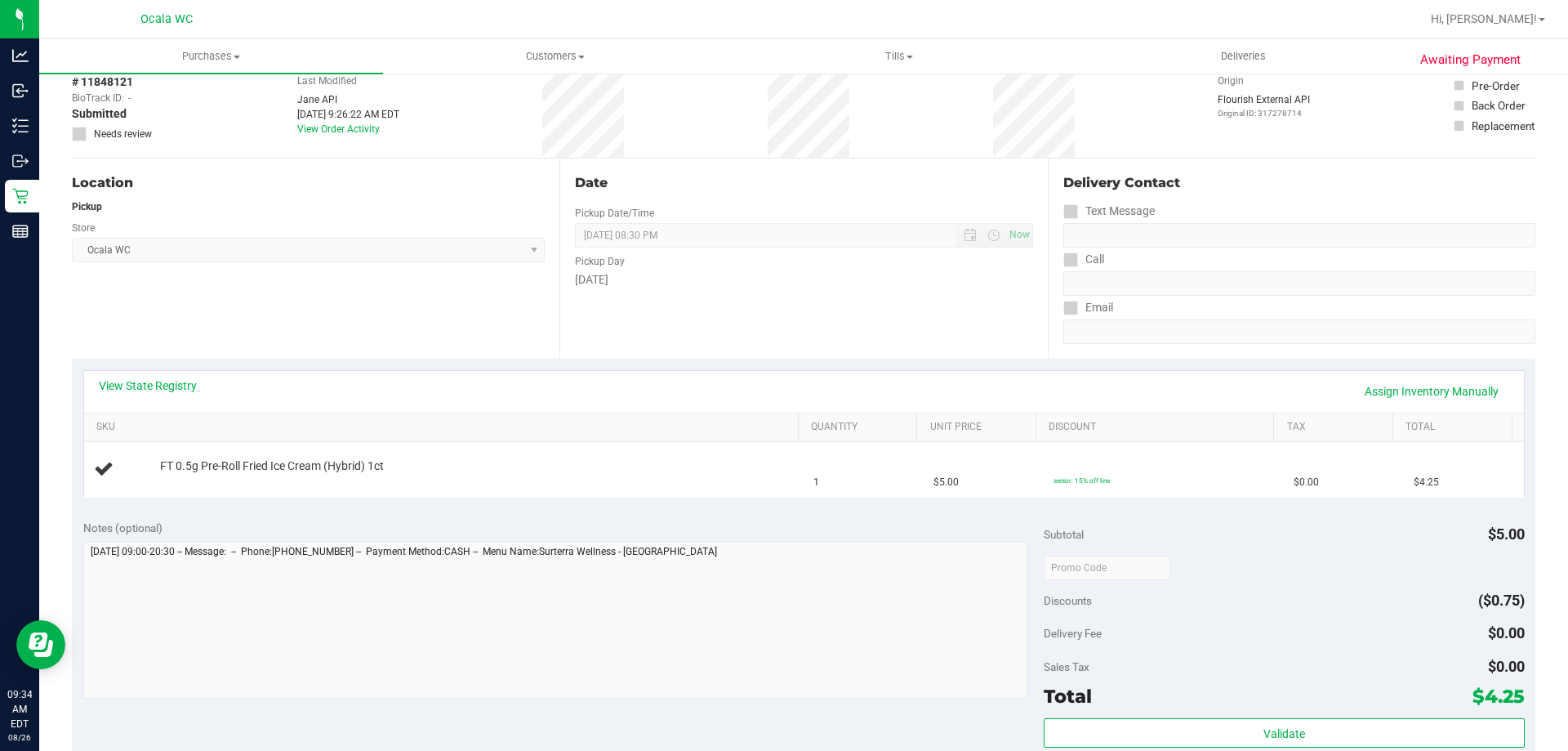
scroll to position [245, 0]
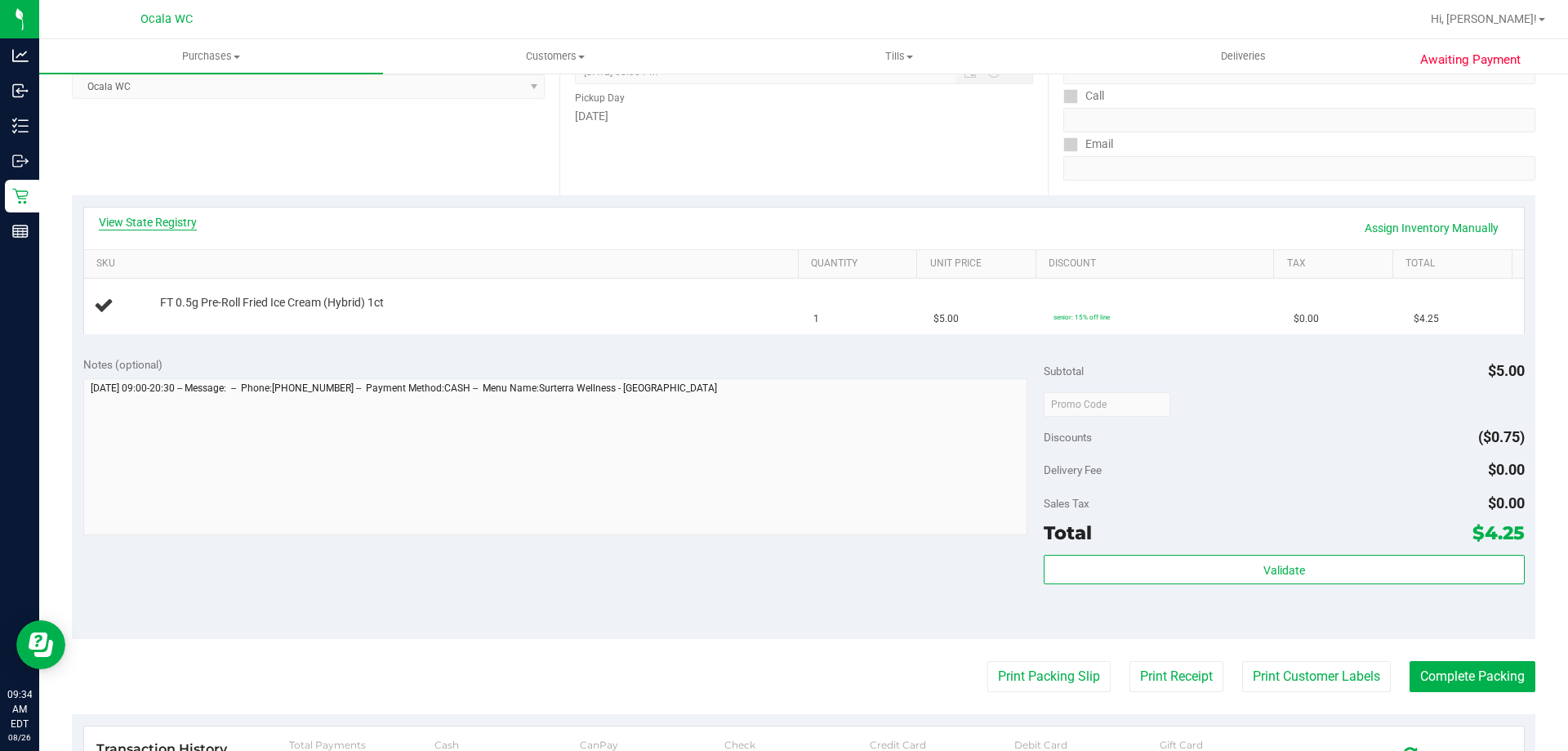
click at [134, 225] on link "View State Registry" at bounding box center [148, 221] width 98 height 16
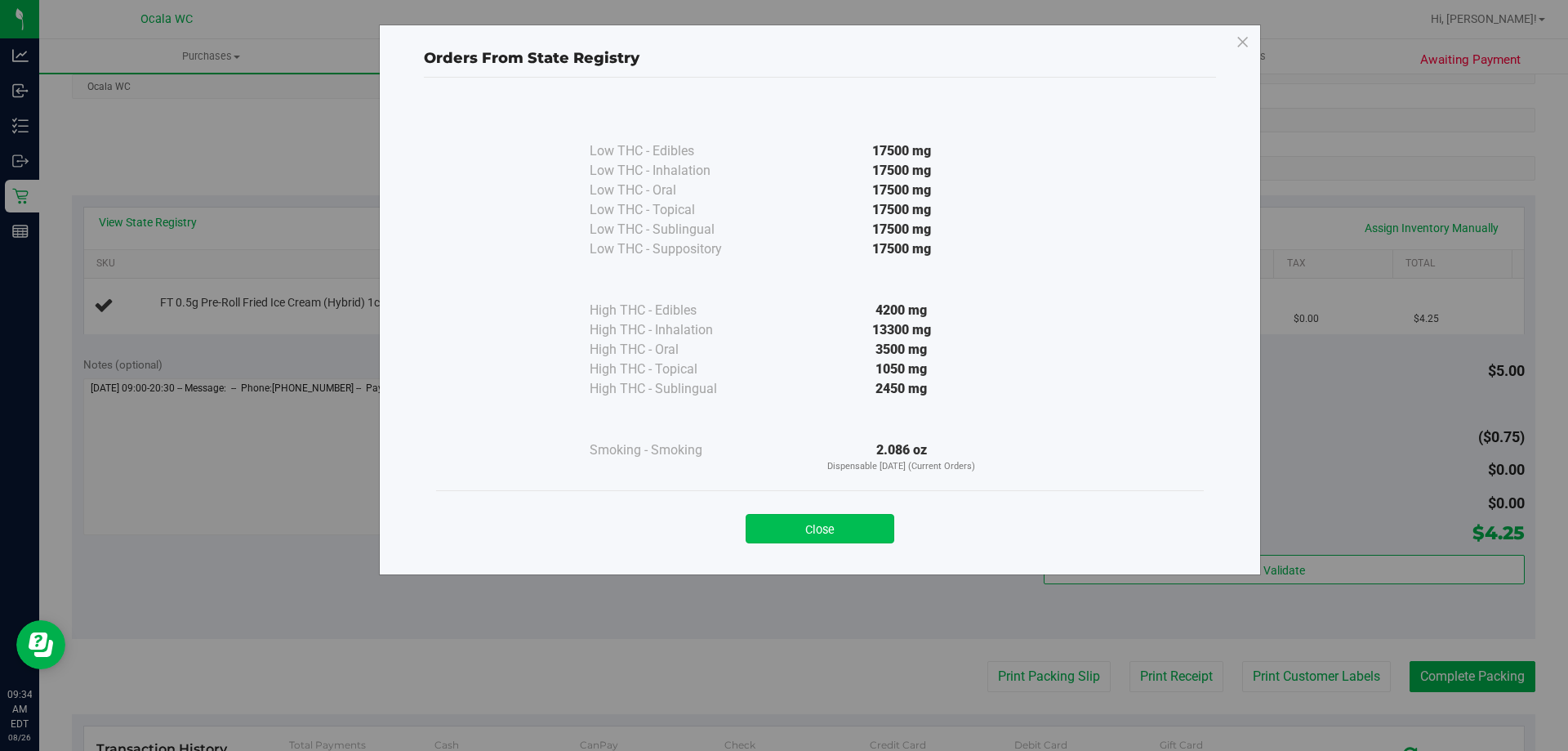
click at [777, 529] on button "Close" at bounding box center [820, 528] width 149 height 29
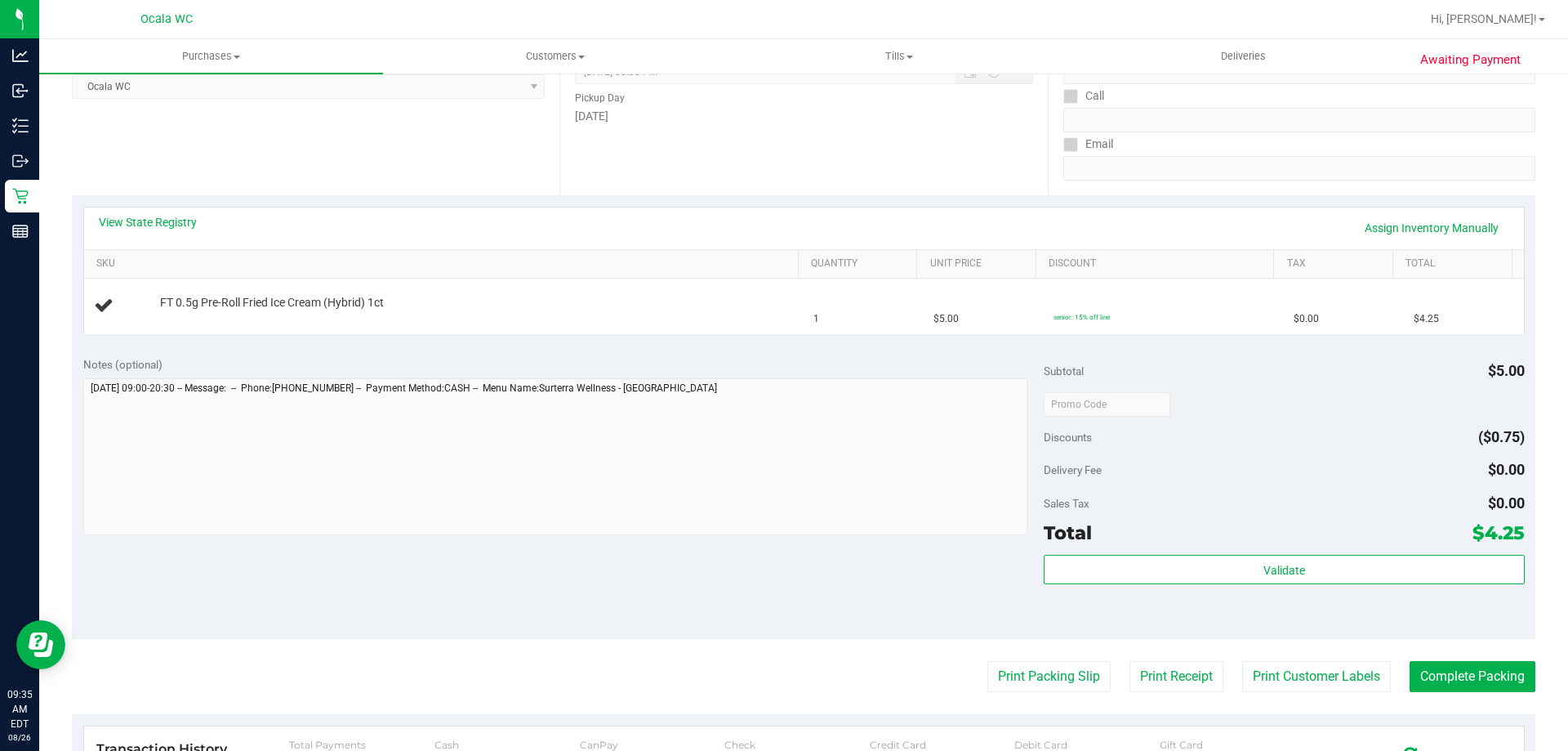
click at [777, 129] on div "Date Pickup Date/Time 08/26/2025 Now 08/26/2025 08:30 PM Now Pickup Day Tuesday" at bounding box center [803, 95] width 488 height 200
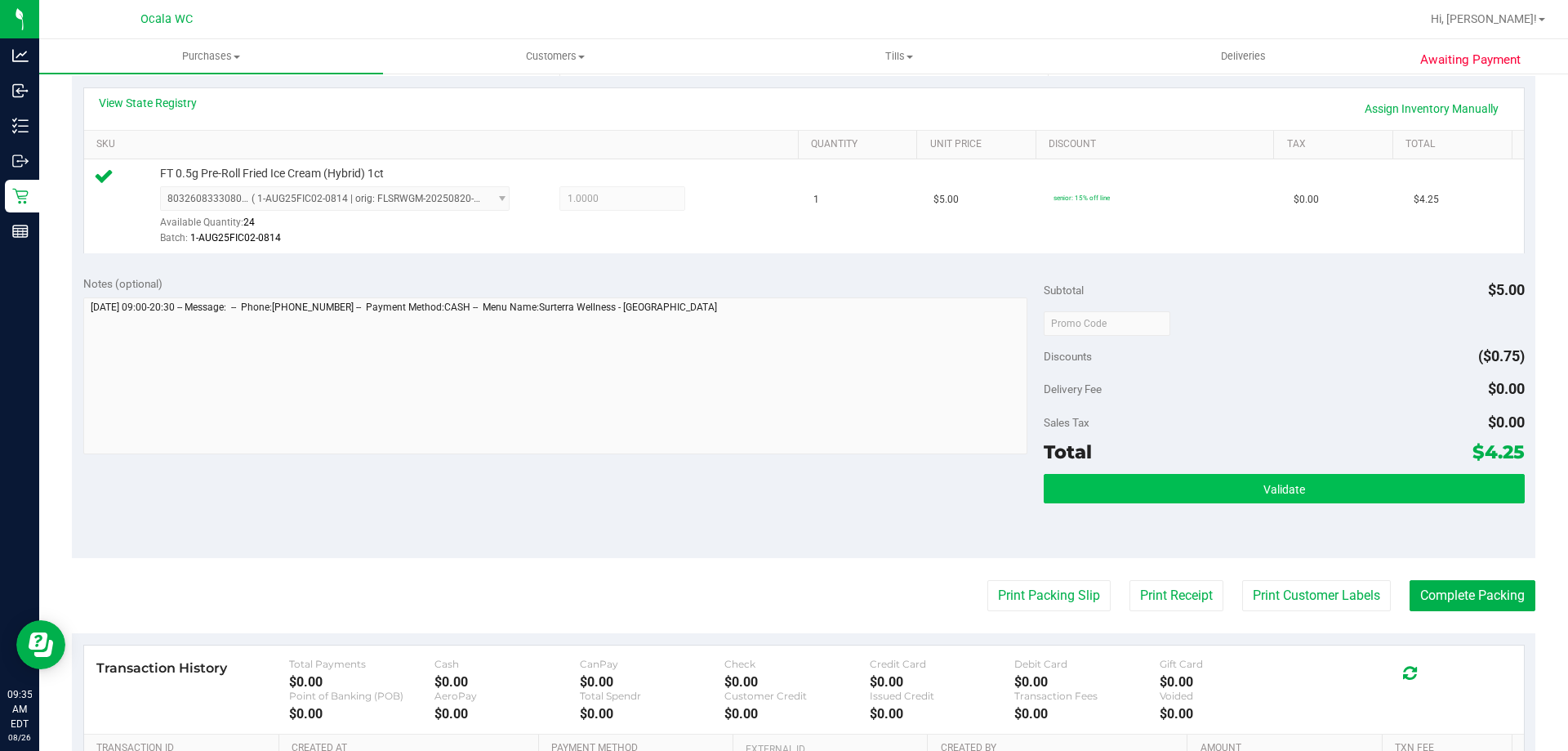
scroll to position [490, 0]
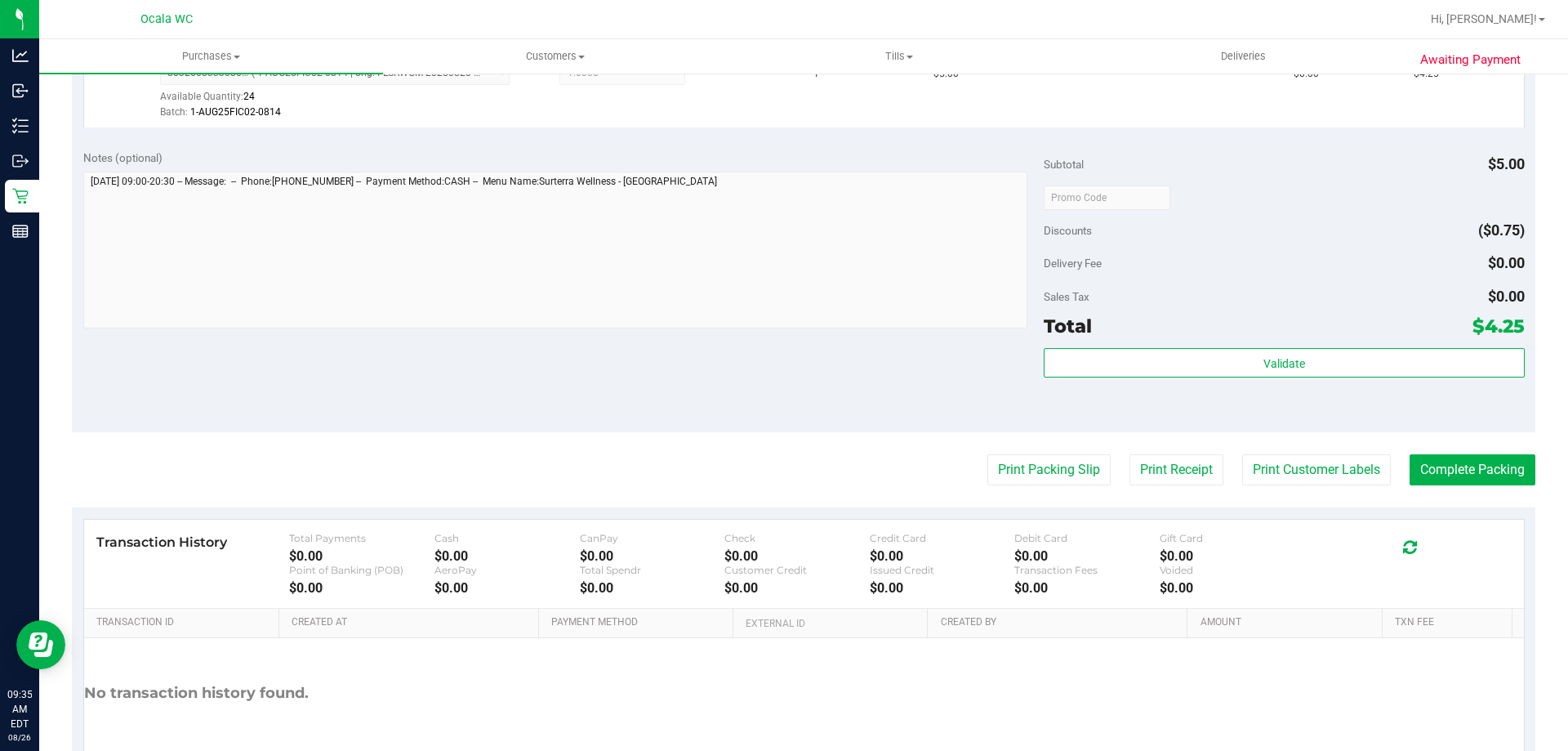
click at [777, 338] on div "Total $4.25" at bounding box center [1284, 325] width 480 height 29
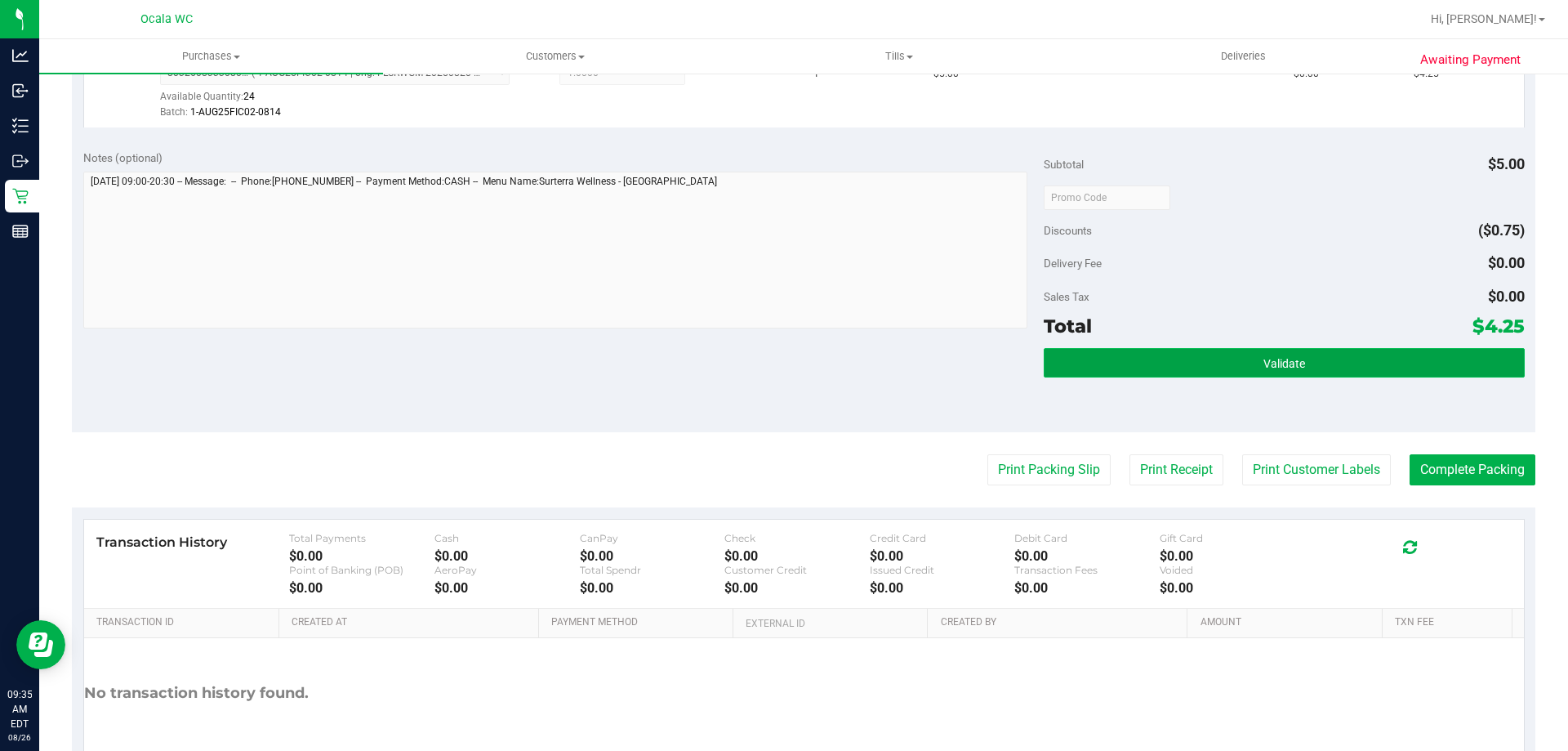
click at [777, 354] on button "Validate" at bounding box center [1284, 362] width 480 height 29
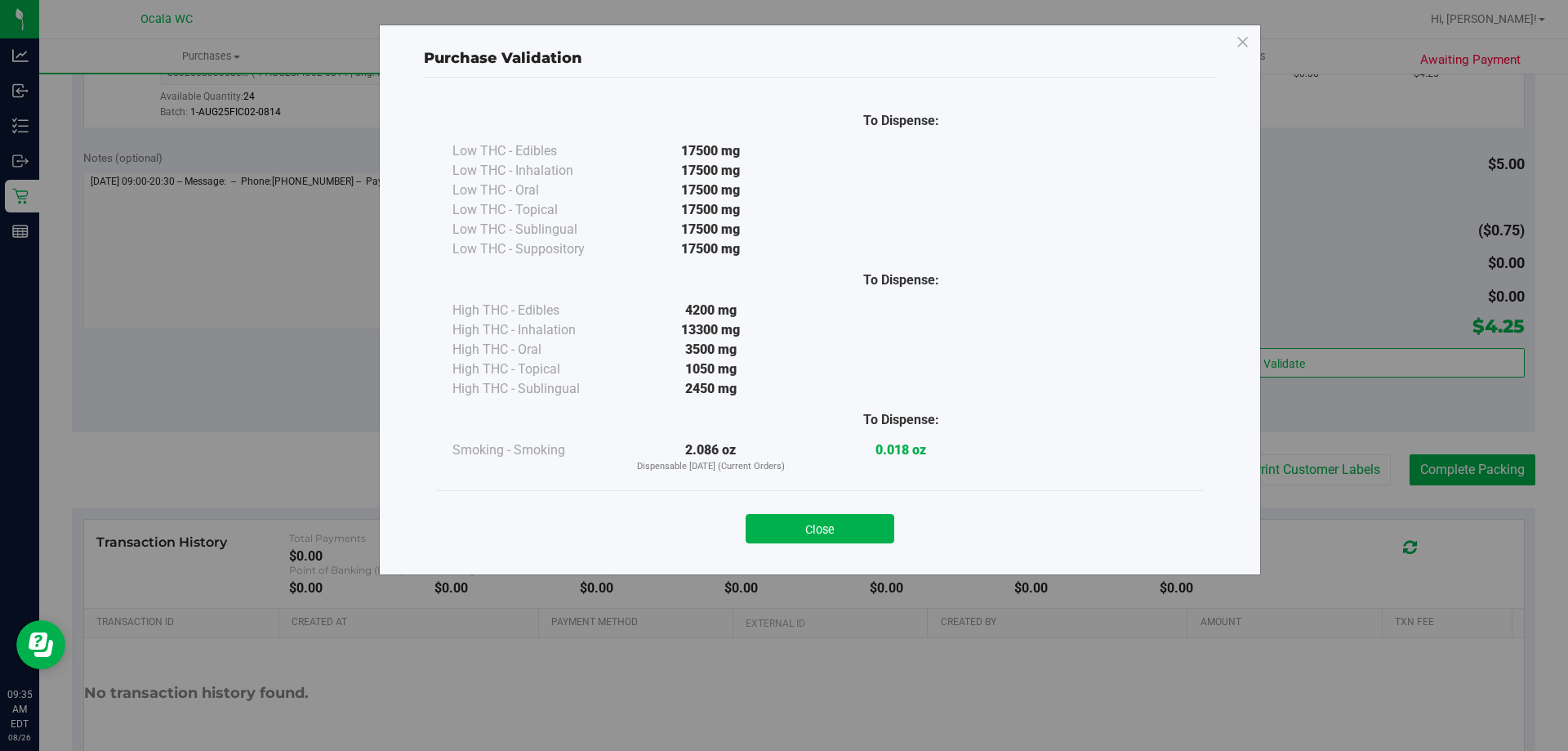
click at [777, 531] on button "Close" at bounding box center [820, 528] width 149 height 29
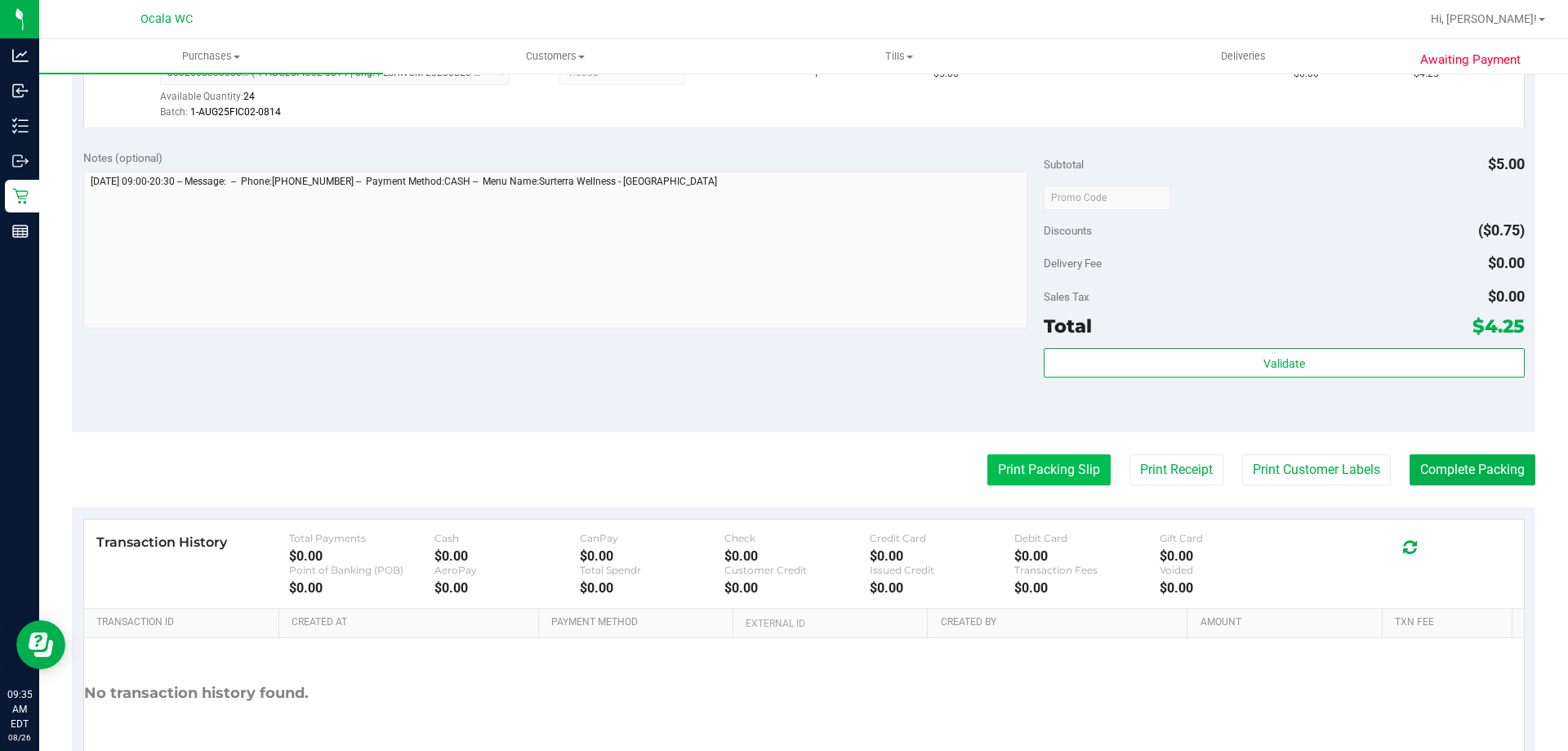
click at [777, 470] on button "Print Packing Slip" at bounding box center [1048, 469] width 123 height 31
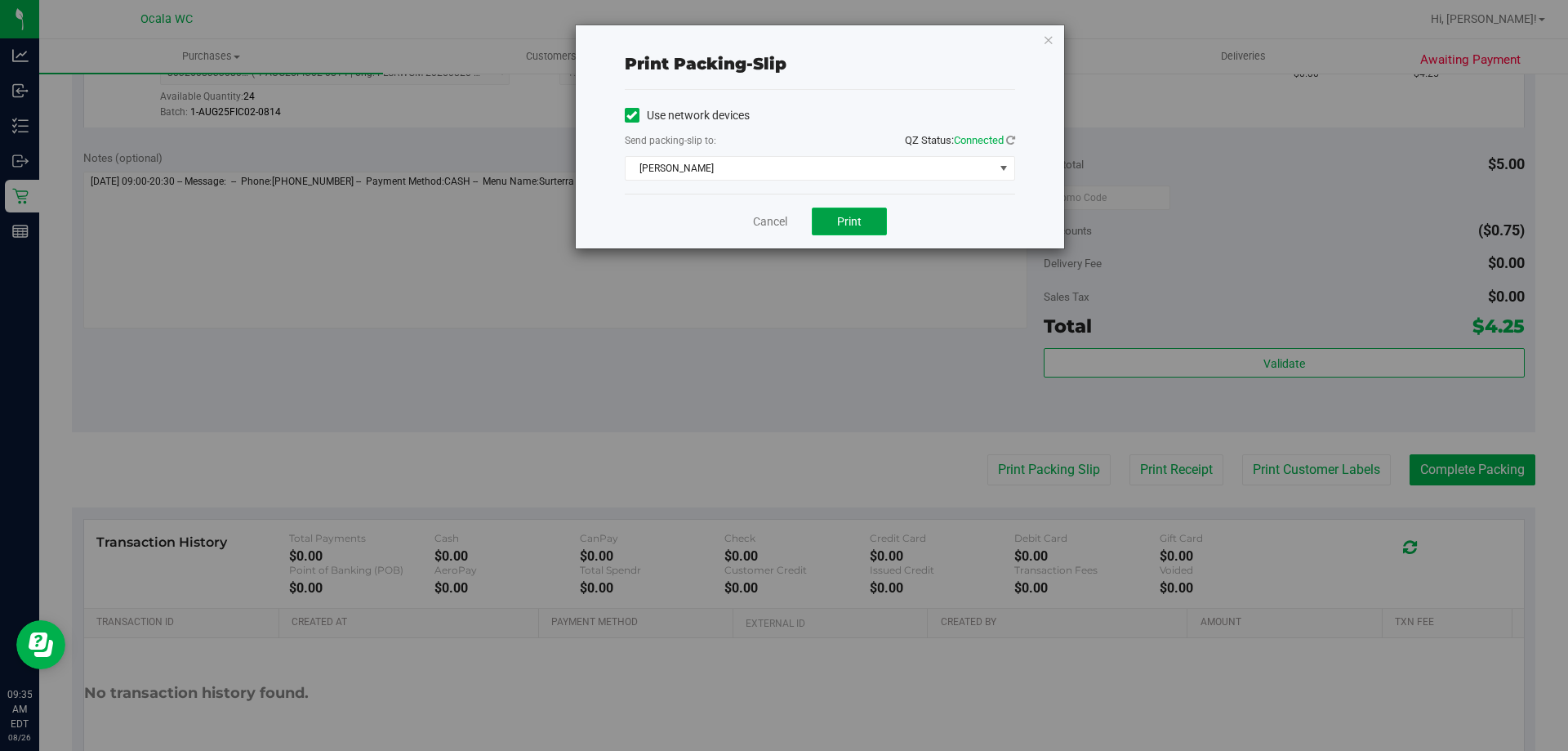
click at [777, 224] on span "Print" at bounding box center [849, 221] width 24 height 13
click at [769, 219] on link "Cancel" at bounding box center [769, 221] width 34 height 17
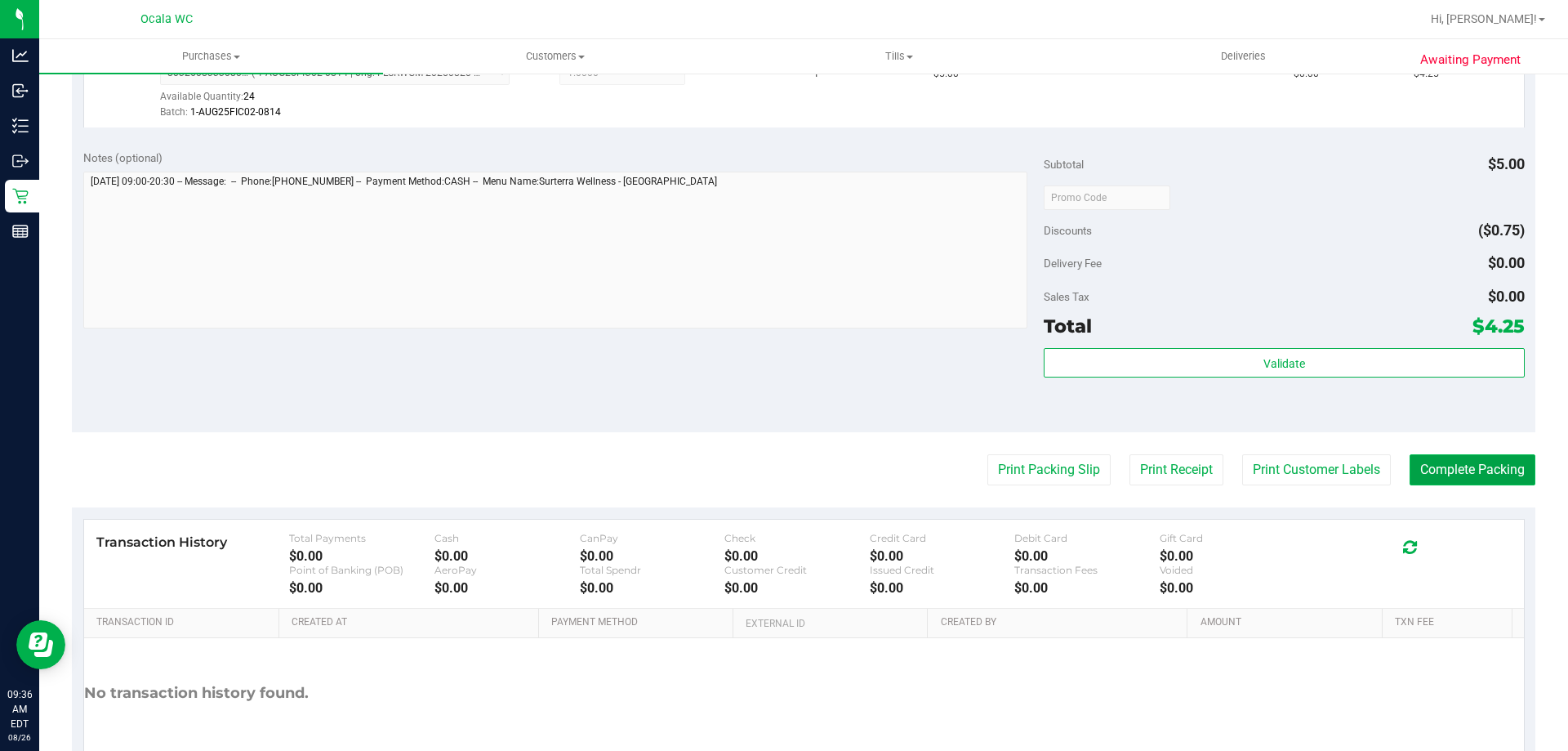
drag, startPoint x: 1489, startPoint y: 465, endPoint x: 1455, endPoint y: 466, distance: 34.0
click at [777, 465] on button "Complete Packing" at bounding box center [1473, 469] width 126 height 31
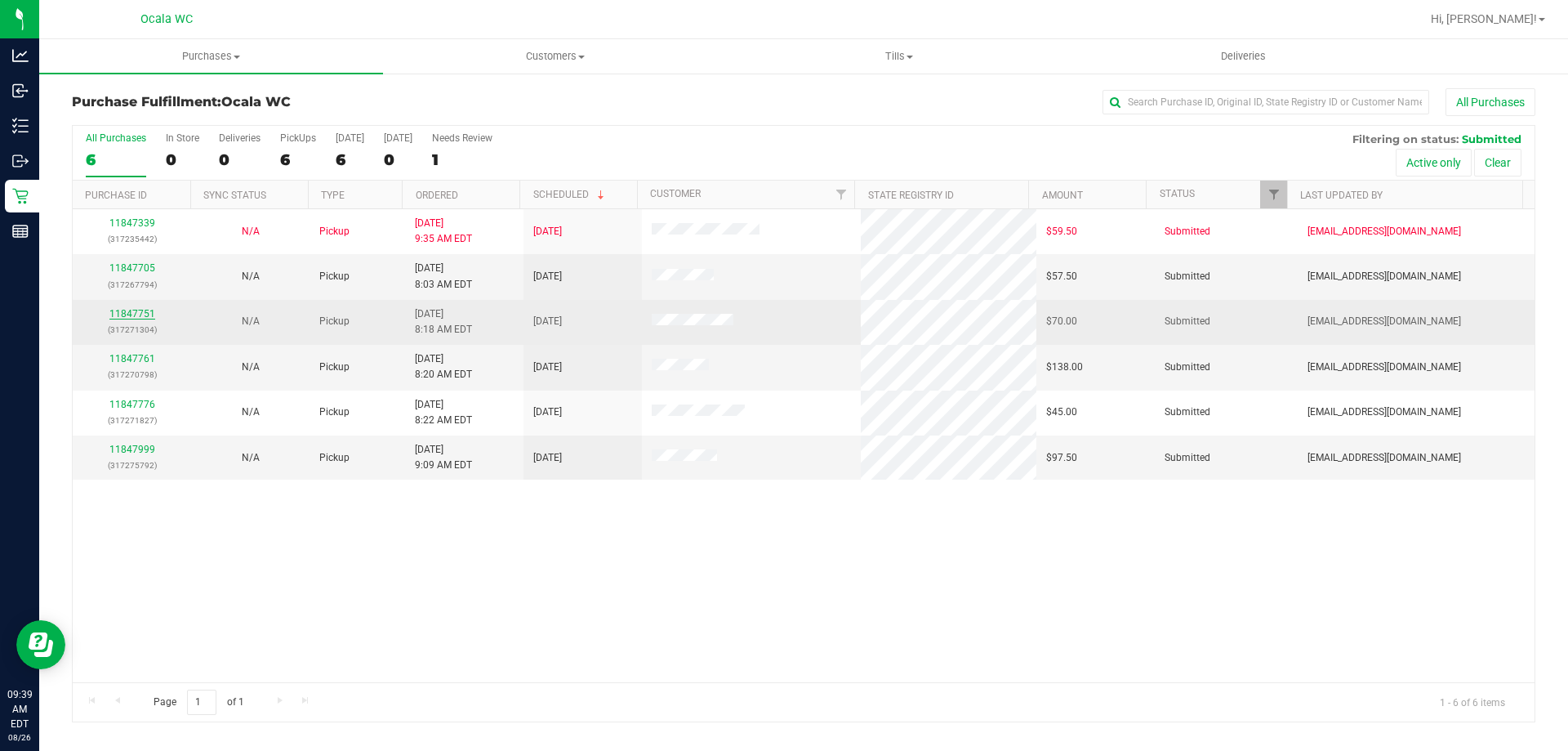
click at [130, 311] on link "11847751" at bounding box center [132, 314] width 46 height 11
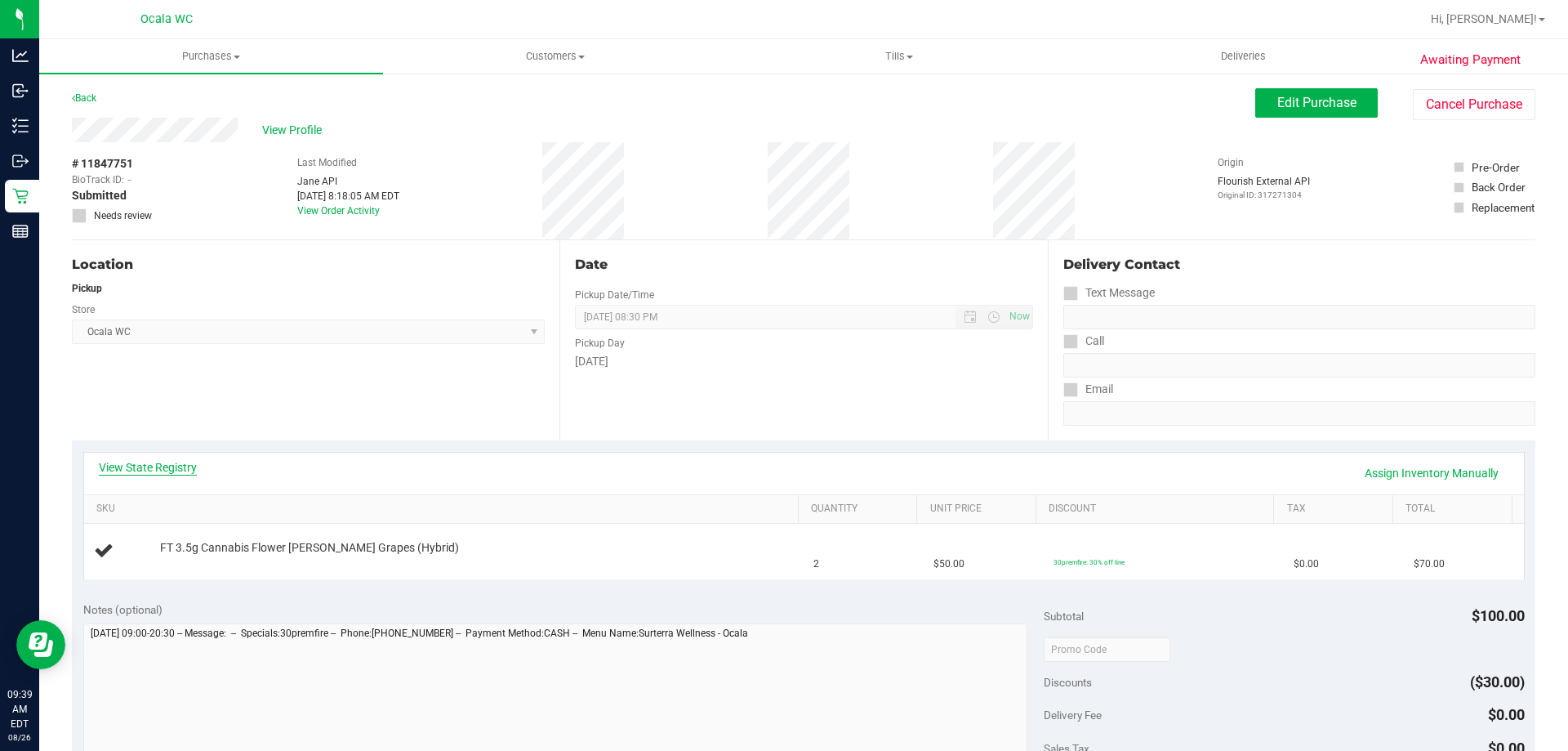
click at [160, 473] on link "View State Registry" at bounding box center [148, 466] width 98 height 16
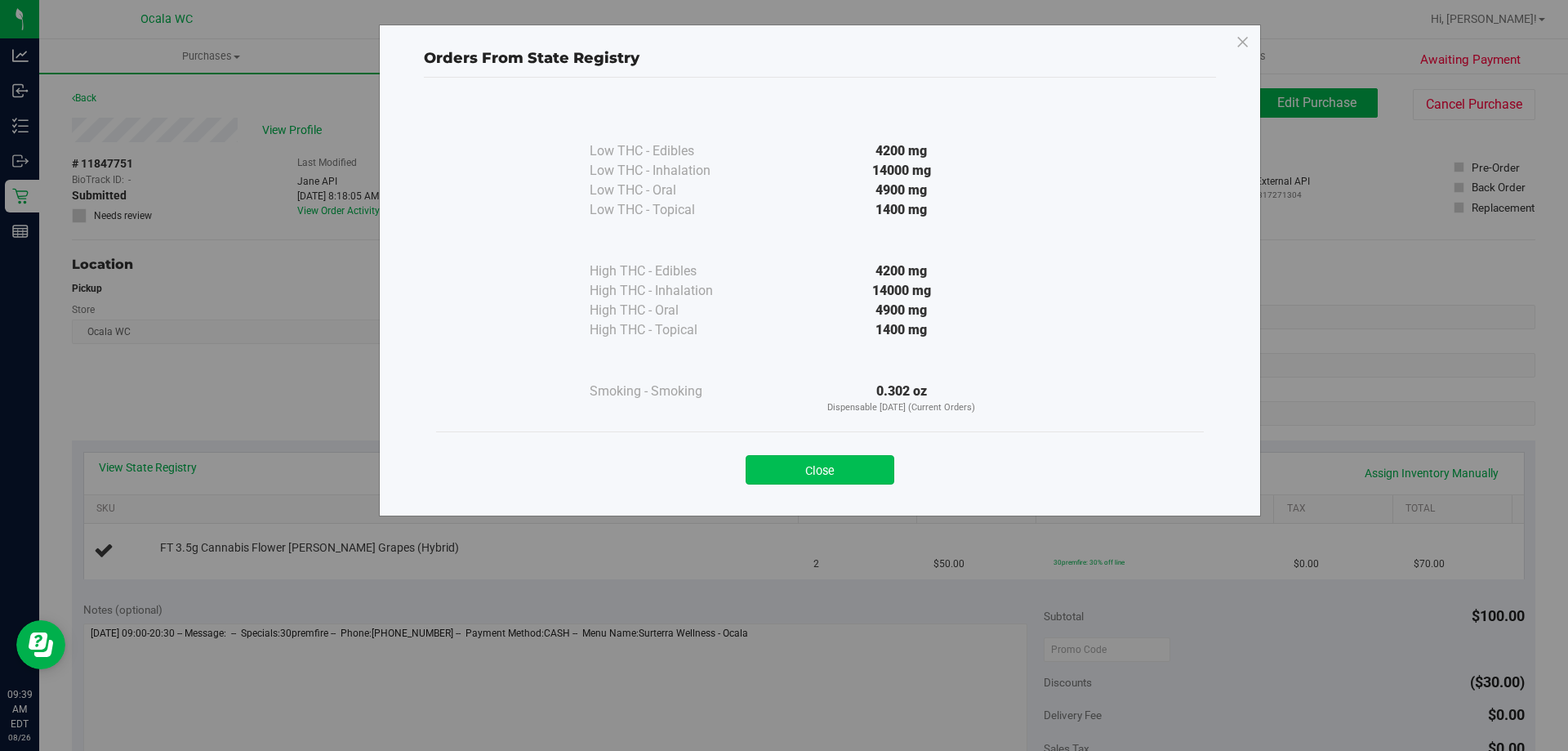
click at [777, 462] on button "Close" at bounding box center [820, 469] width 149 height 29
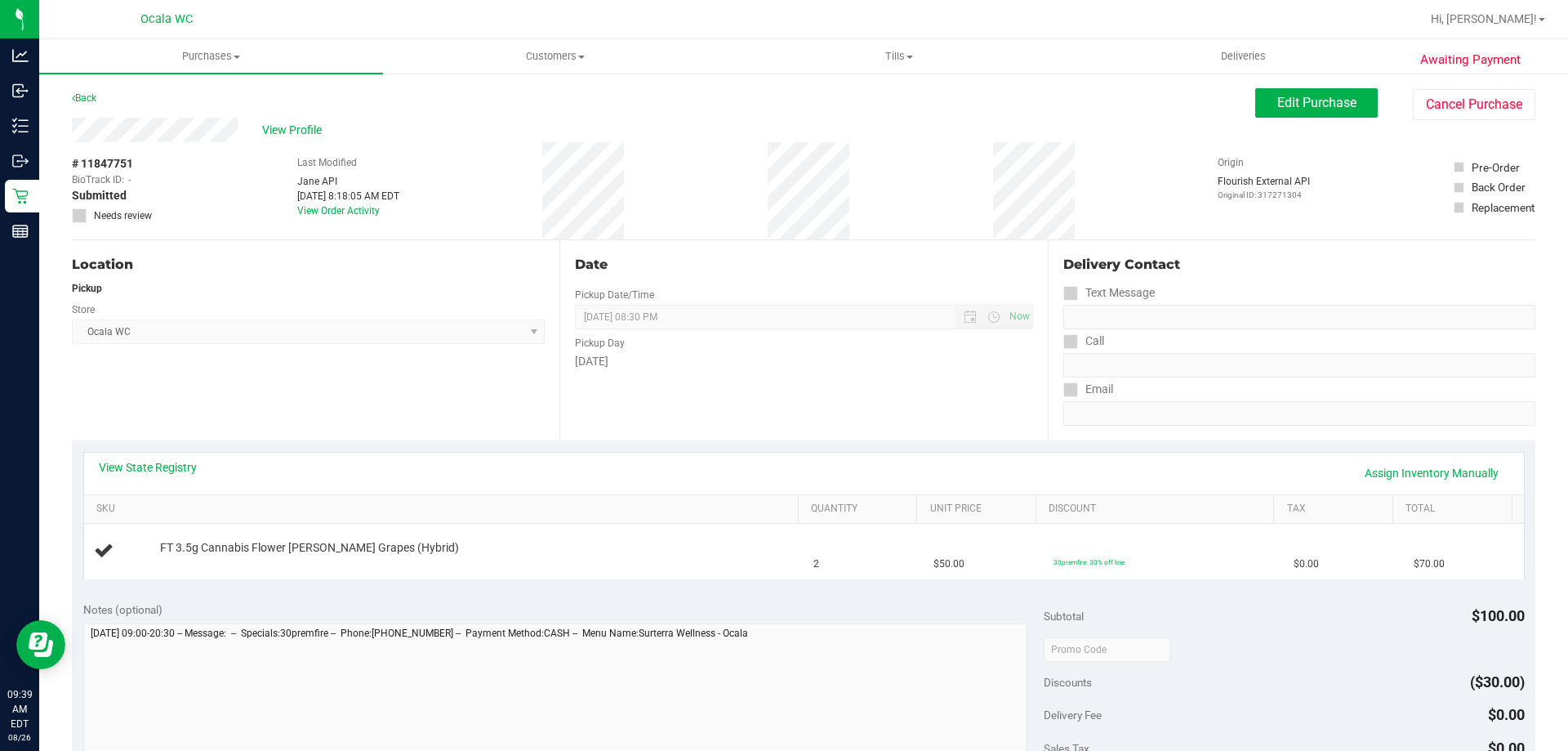
click at [495, 396] on div "Location Pickup Store Ocala WC Select Store Bonita Springs WC Boynton Beach WC …" at bounding box center [315, 340] width 488 height 200
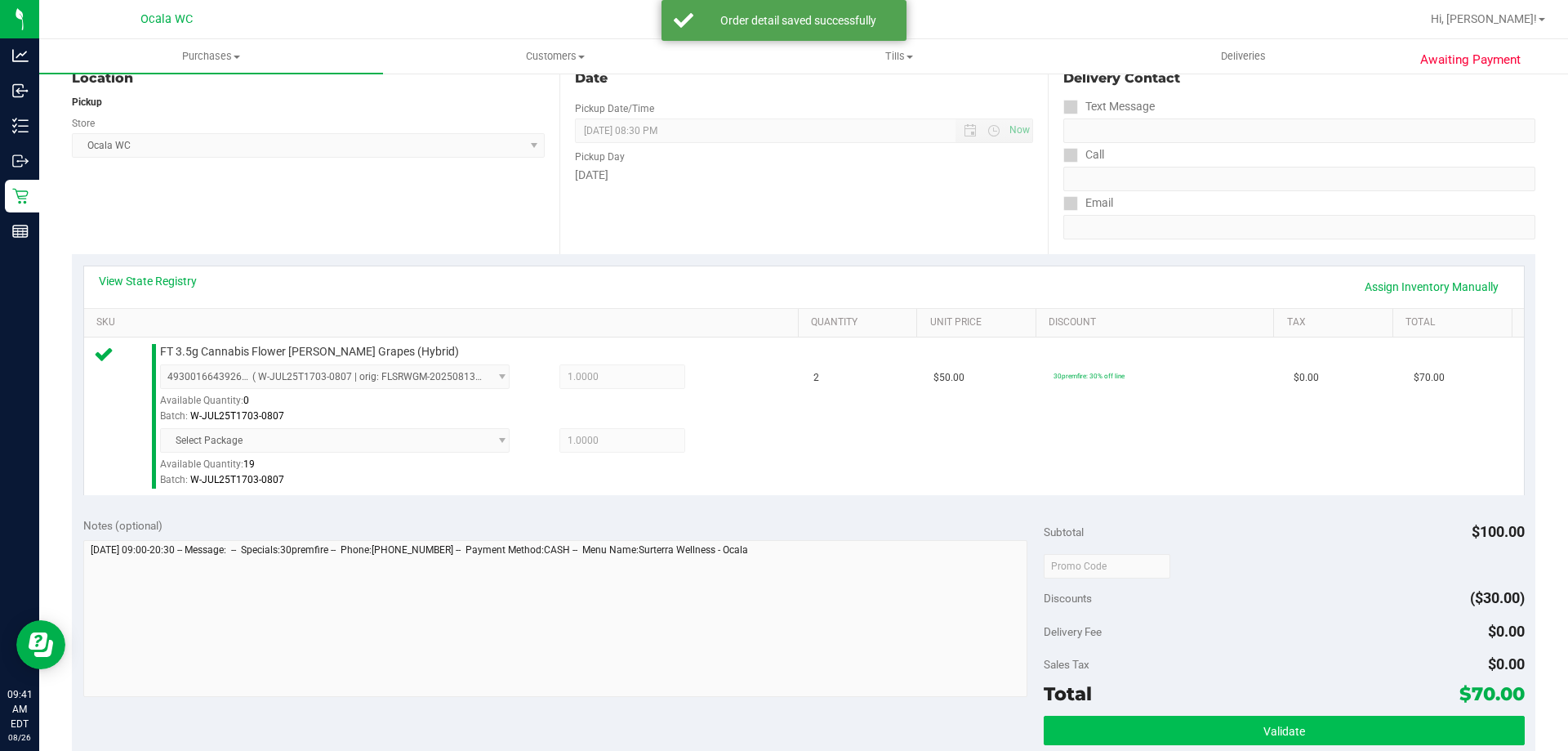
scroll to position [409, 0]
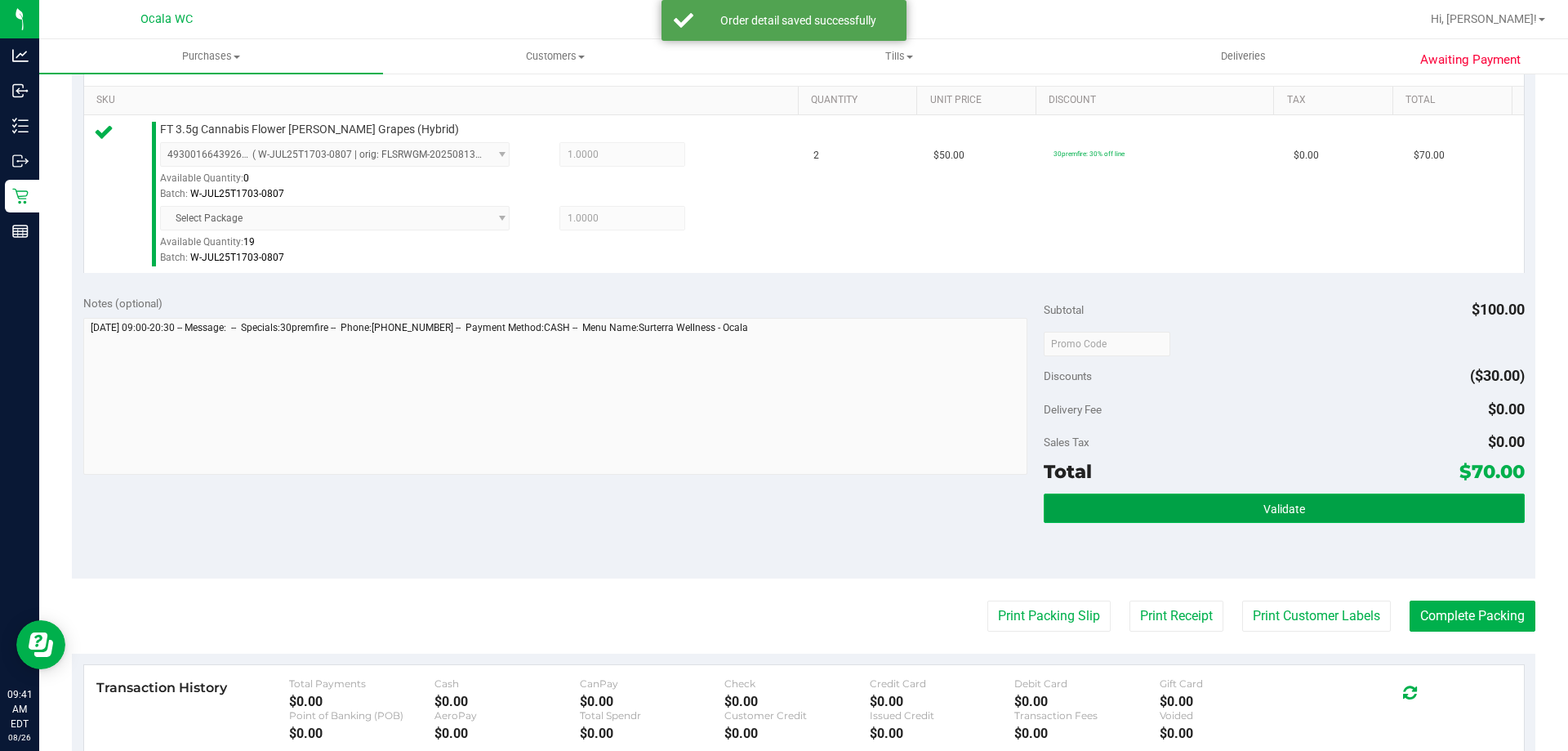
click at [777, 507] on span "Validate" at bounding box center [1284, 509] width 41 height 13
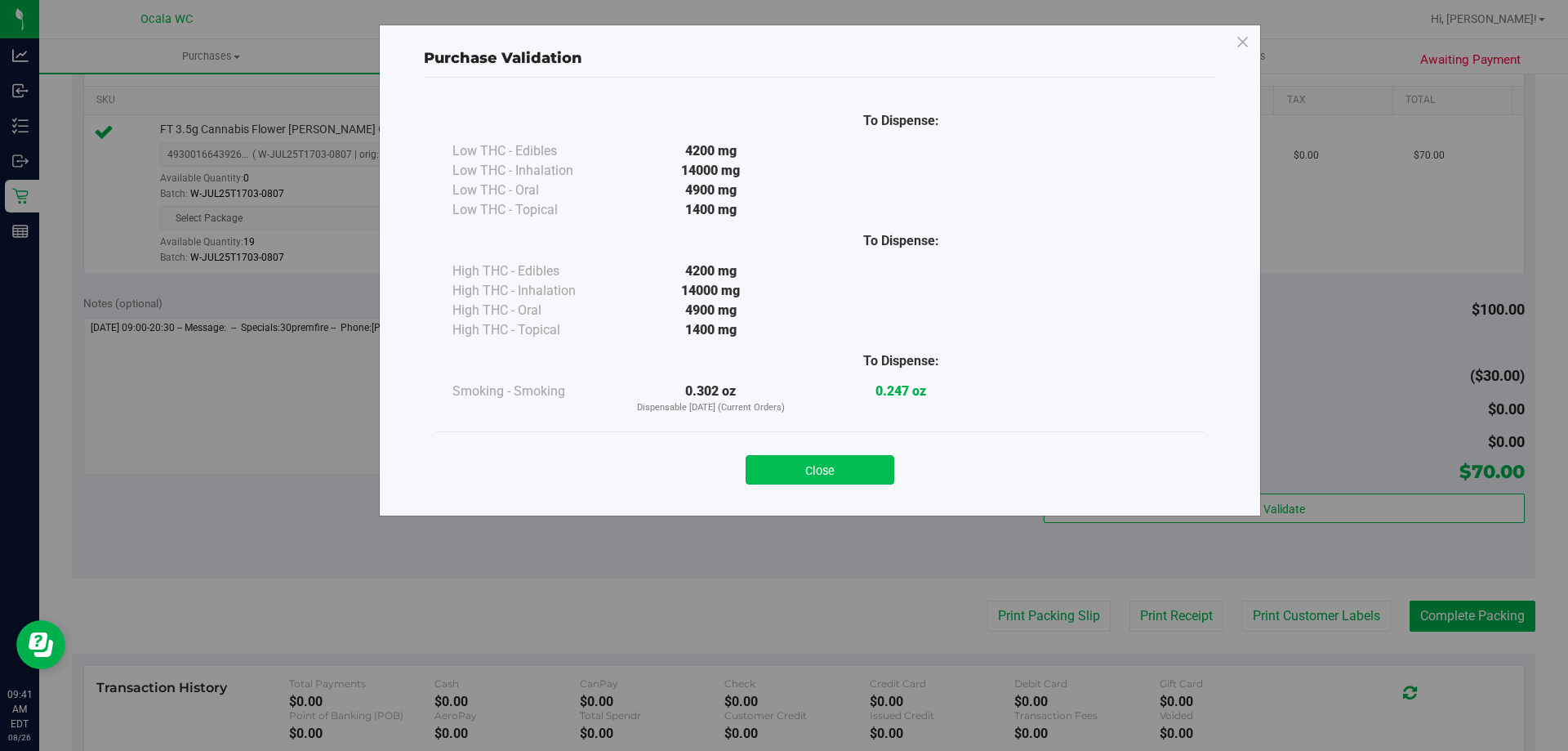
click at [777, 467] on button "Close" at bounding box center [820, 469] width 149 height 29
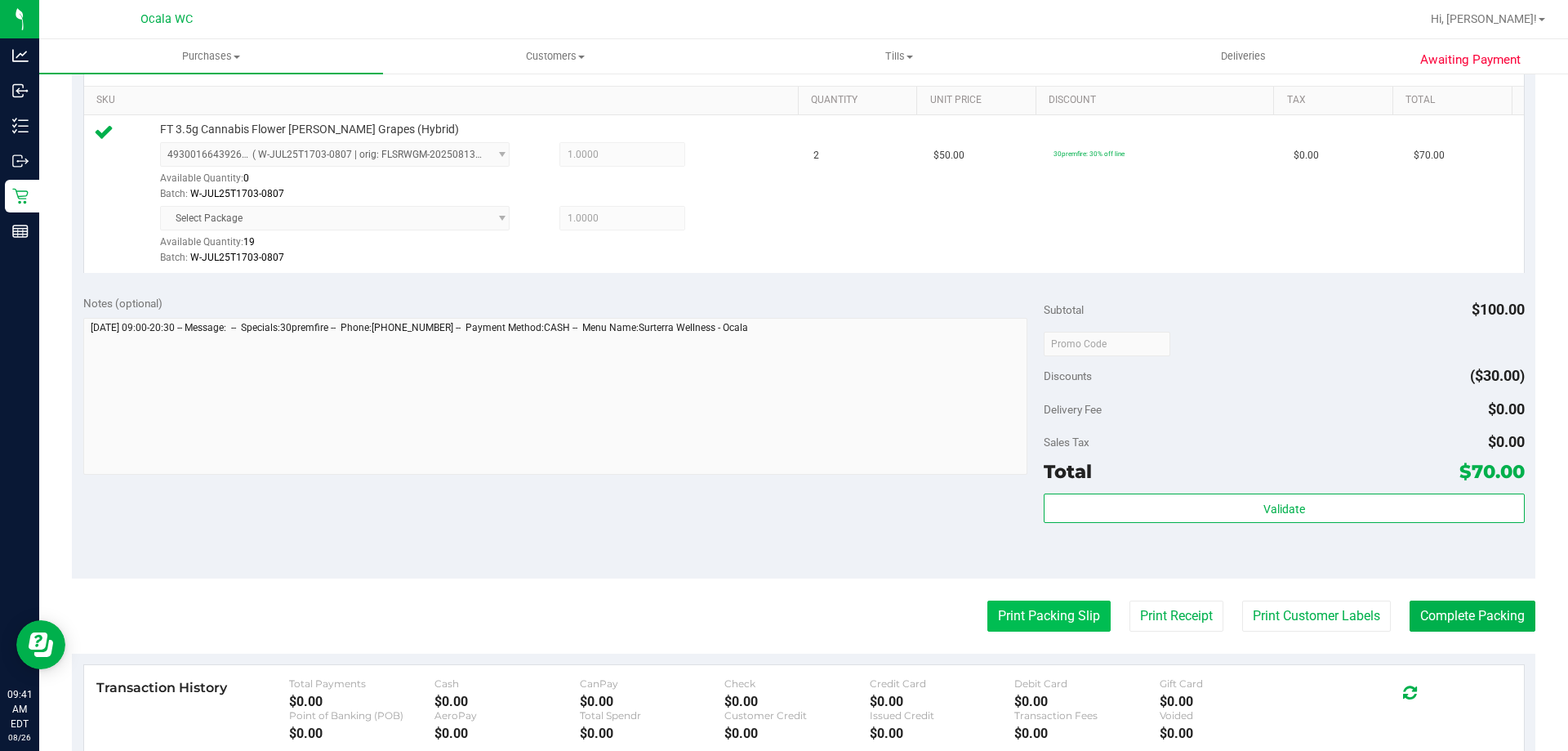
click at [777, 623] on button "Print Packing Slip" at bounding box center [1048, 615] width 123 height 31
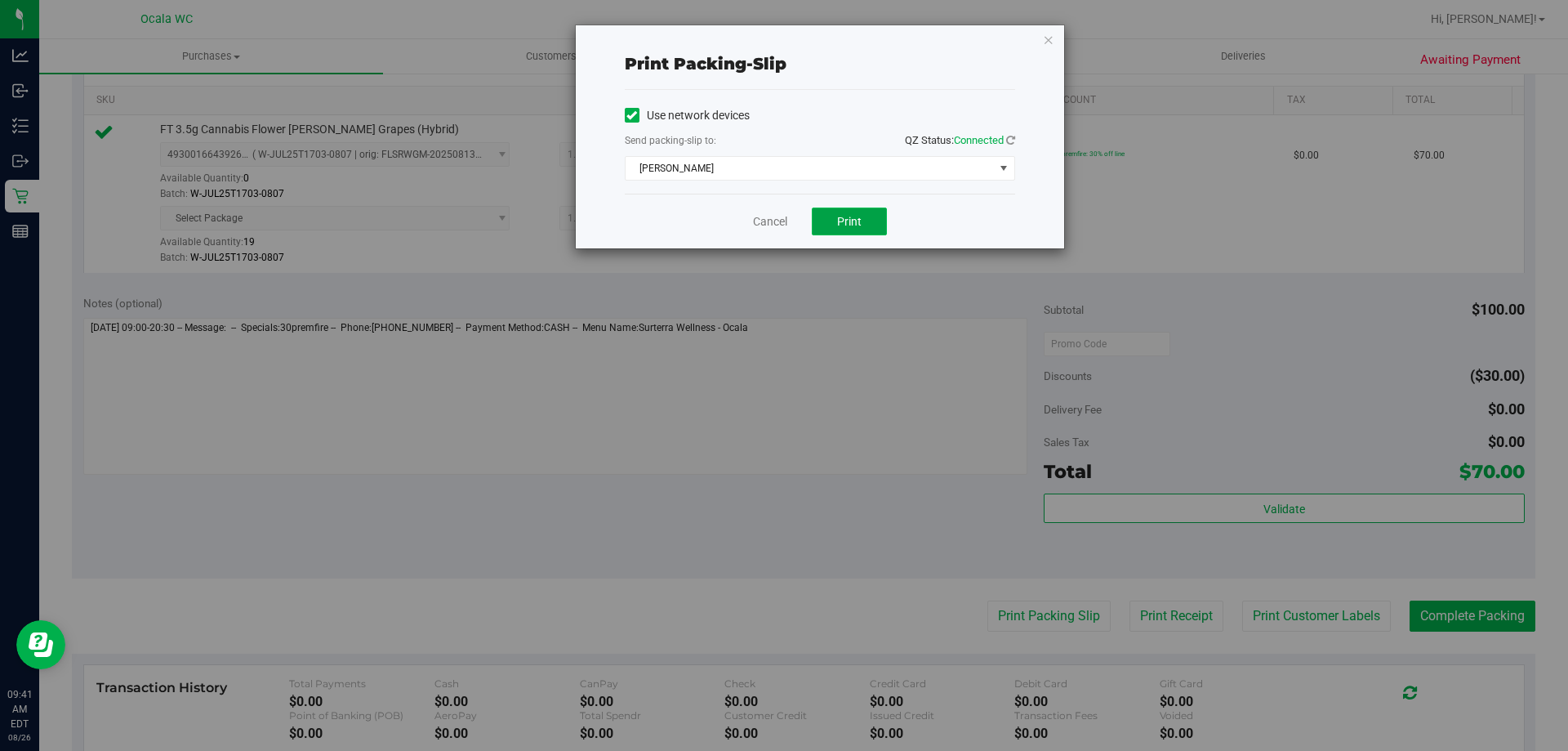
click at [777, 211] on button "Print" at bounding box center [849, 220] width 75 height 27
click at [759, 214] on link "Cancel" at bounding box center [769, 221] width 34 height 17
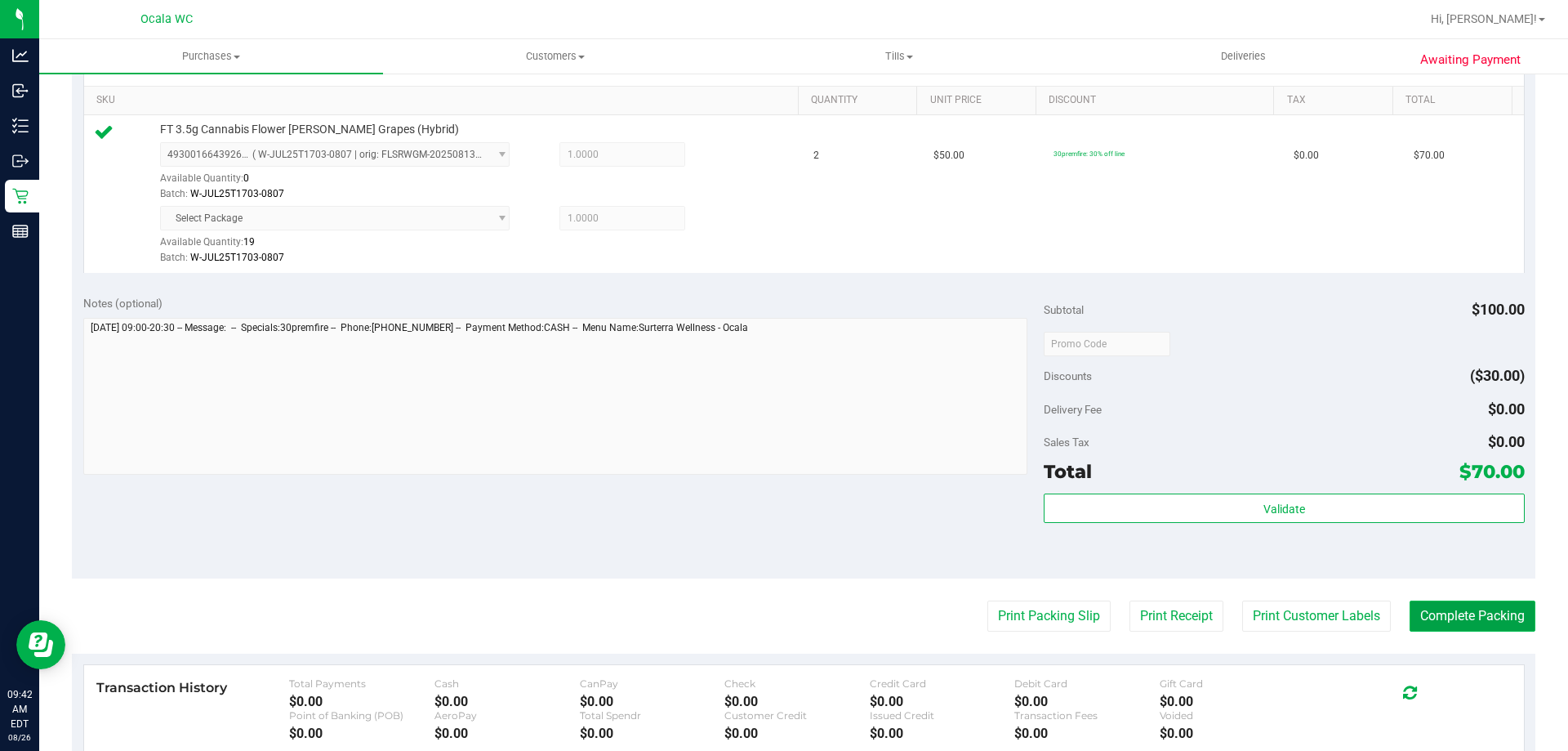
click at [777, 609] on button "Complete Packing" at bounding box center [1473, 615] width 126 height 31
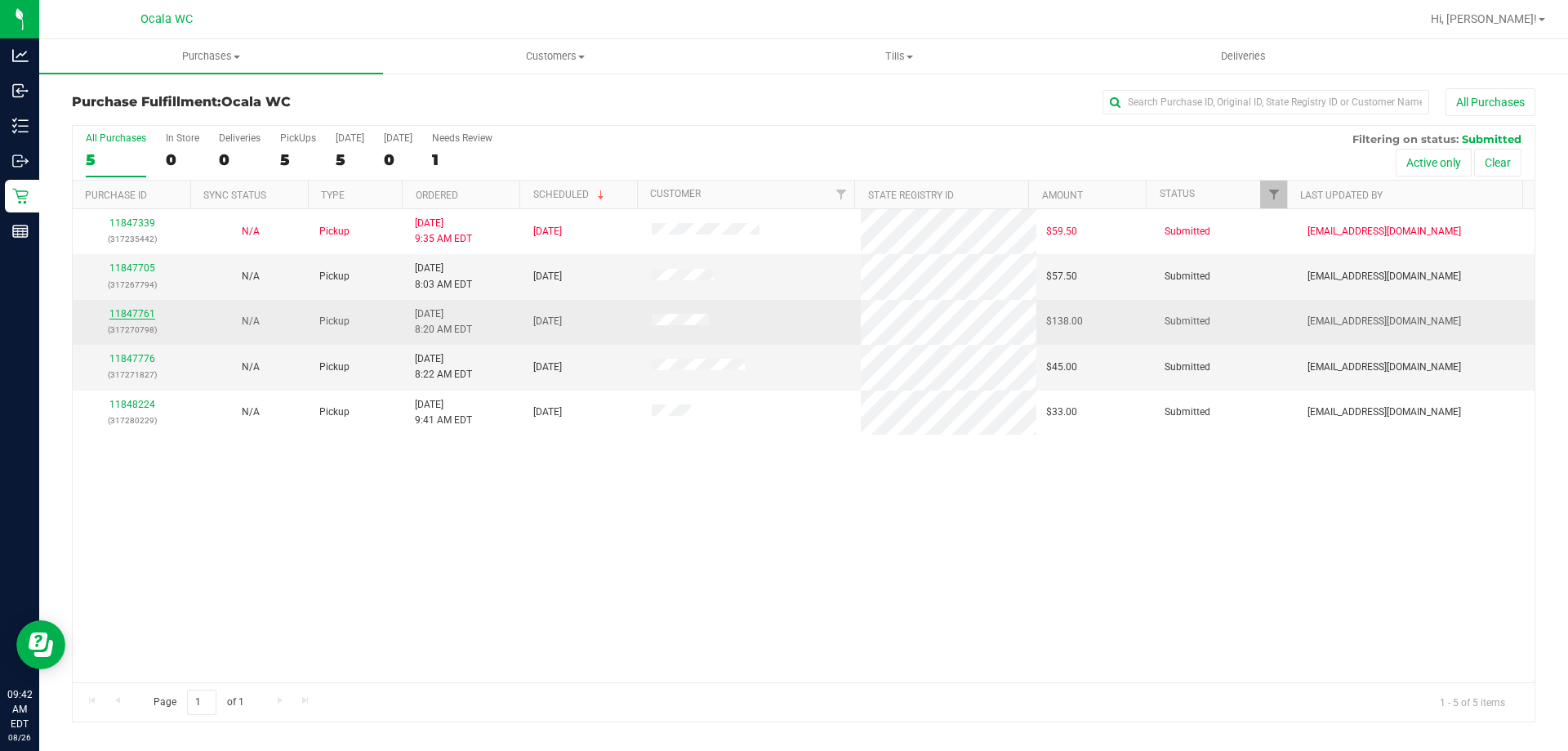
click at [127, 309] on link "11847761" at bounding box center [132, 314] width 46 height 11
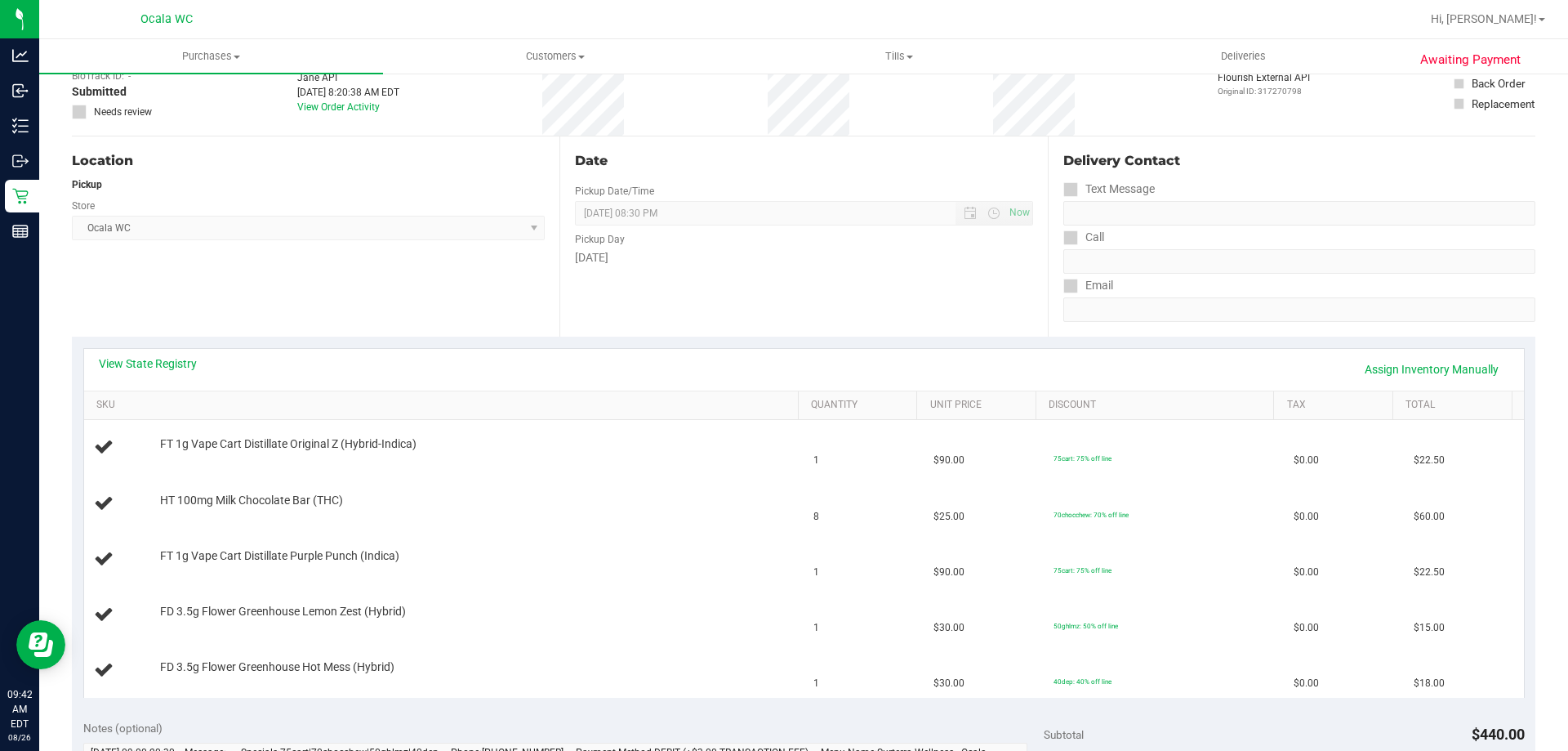
scroll to position [245, 0]
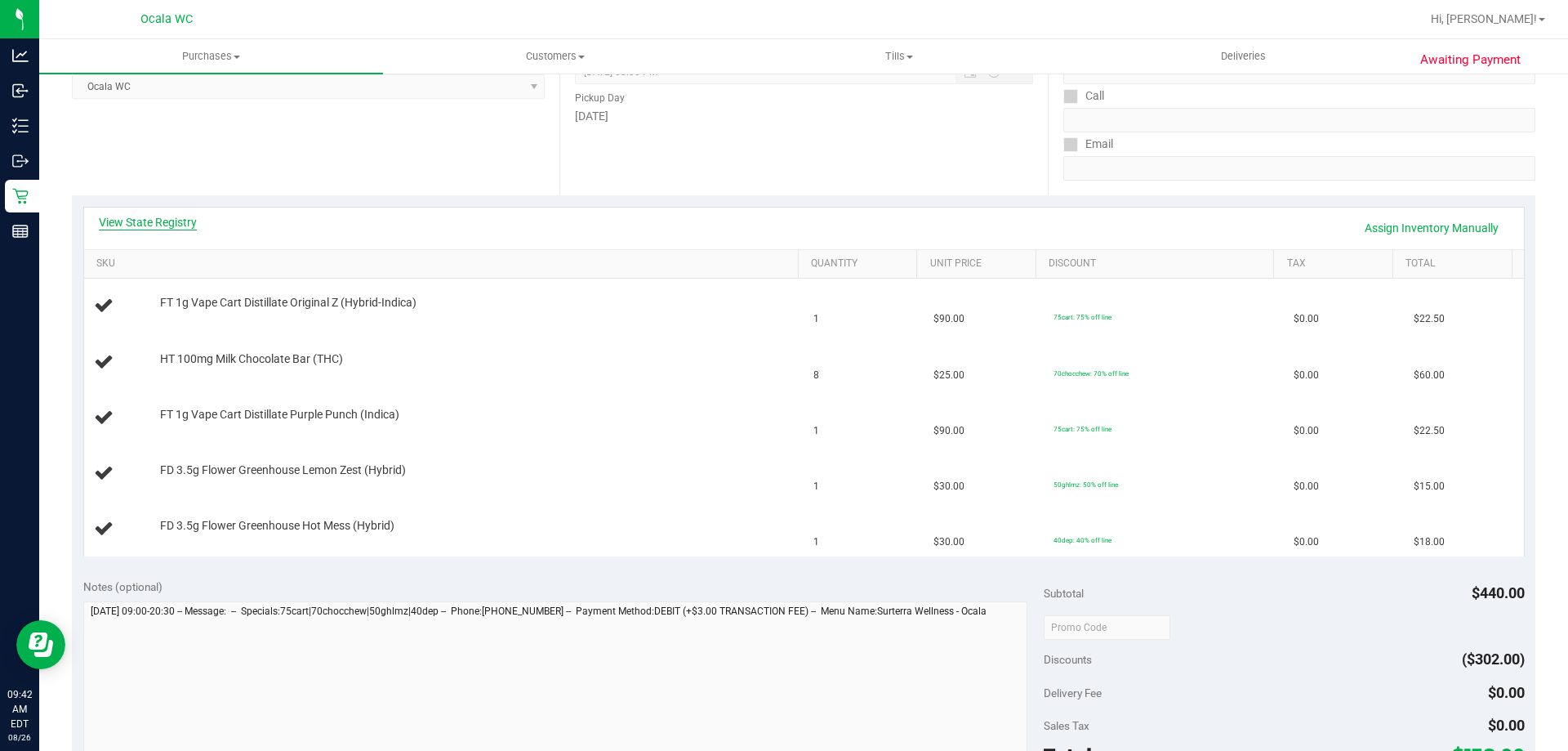
click at [195, 220] on link "View State Registry" at bounding box center [148, 221] width 98 height 16
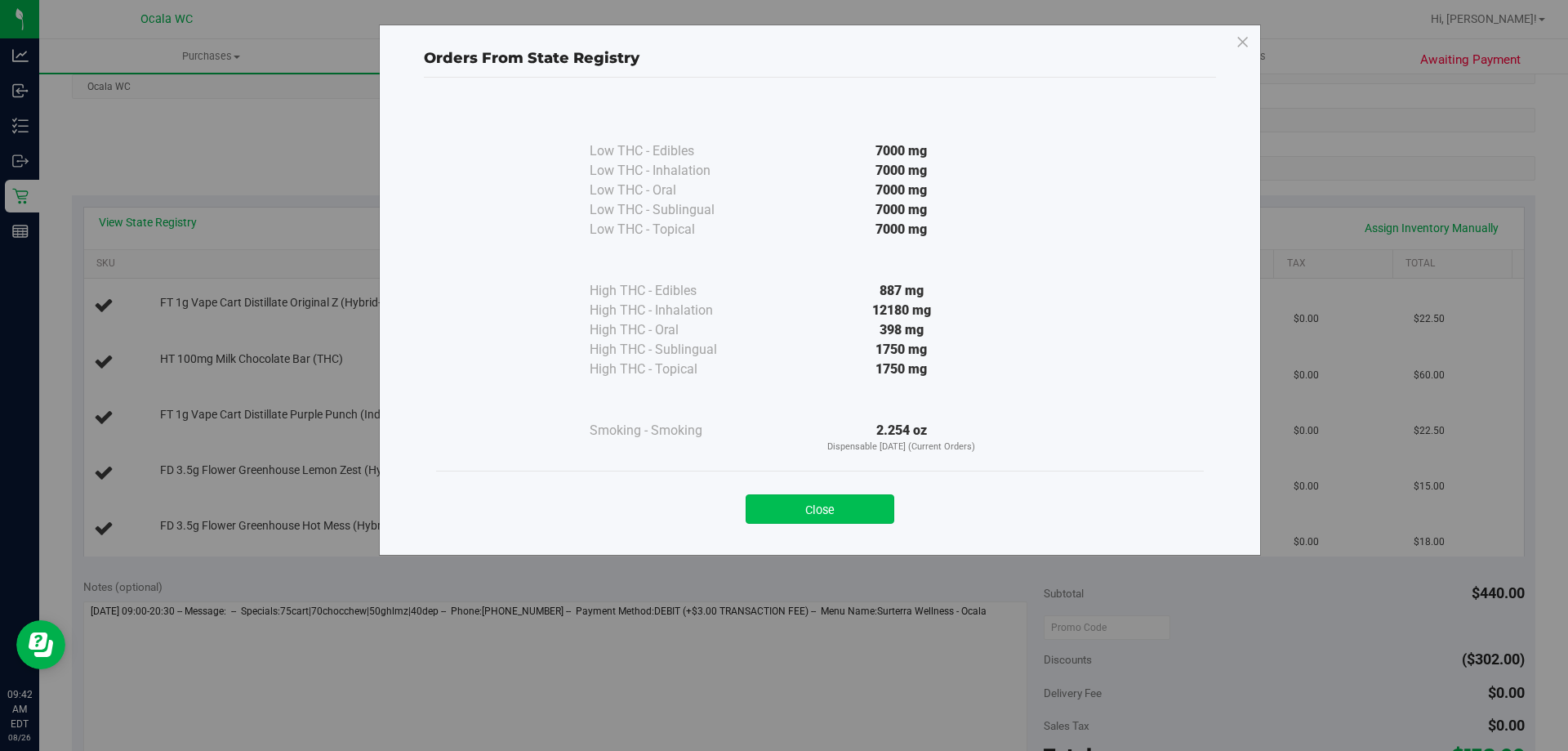
click at [777, 514] on button "Close" at bounding box center [820, 509] width 149 height 29
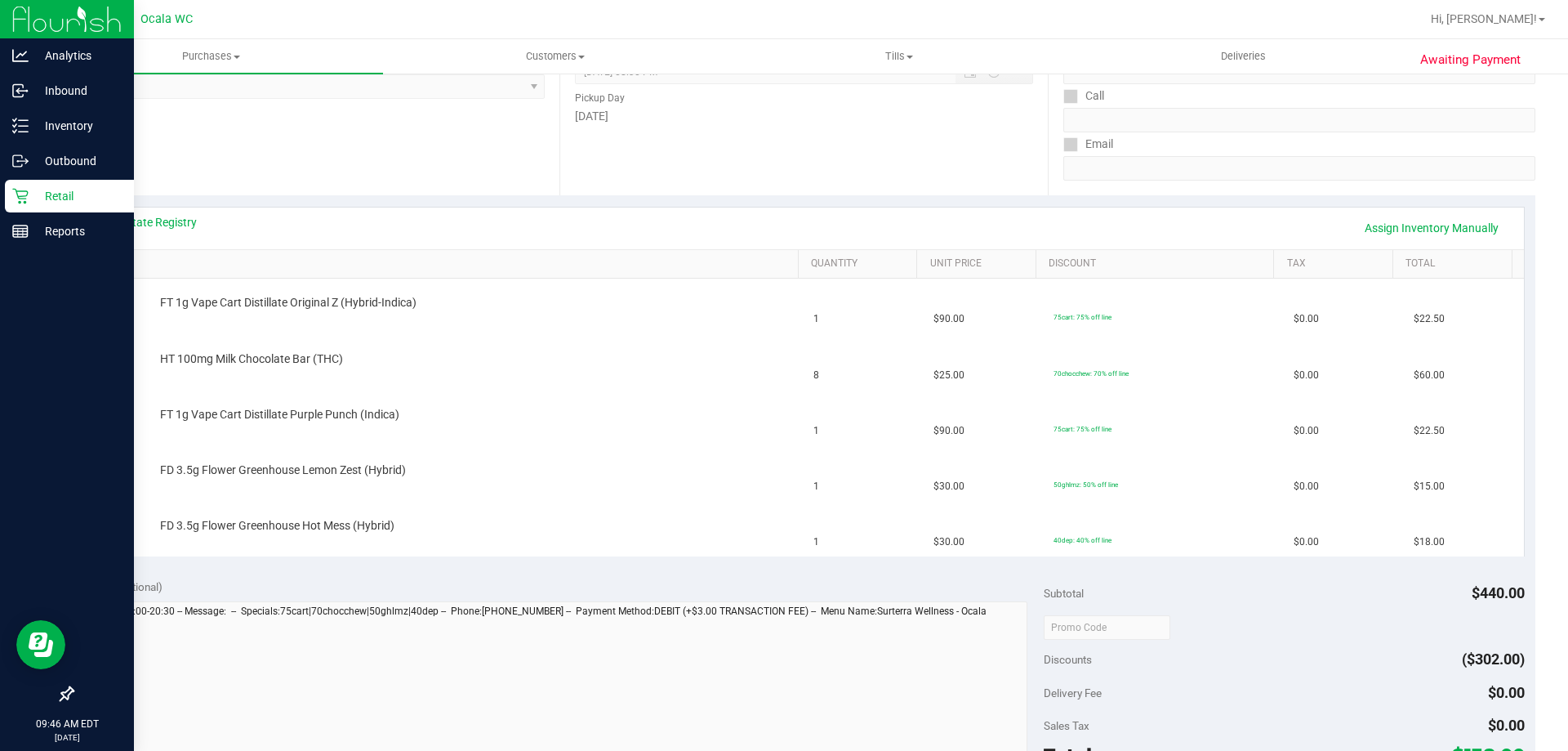
click at [58, 188] on p "Retail" at bounding box center [77, 196] width 98 height 20
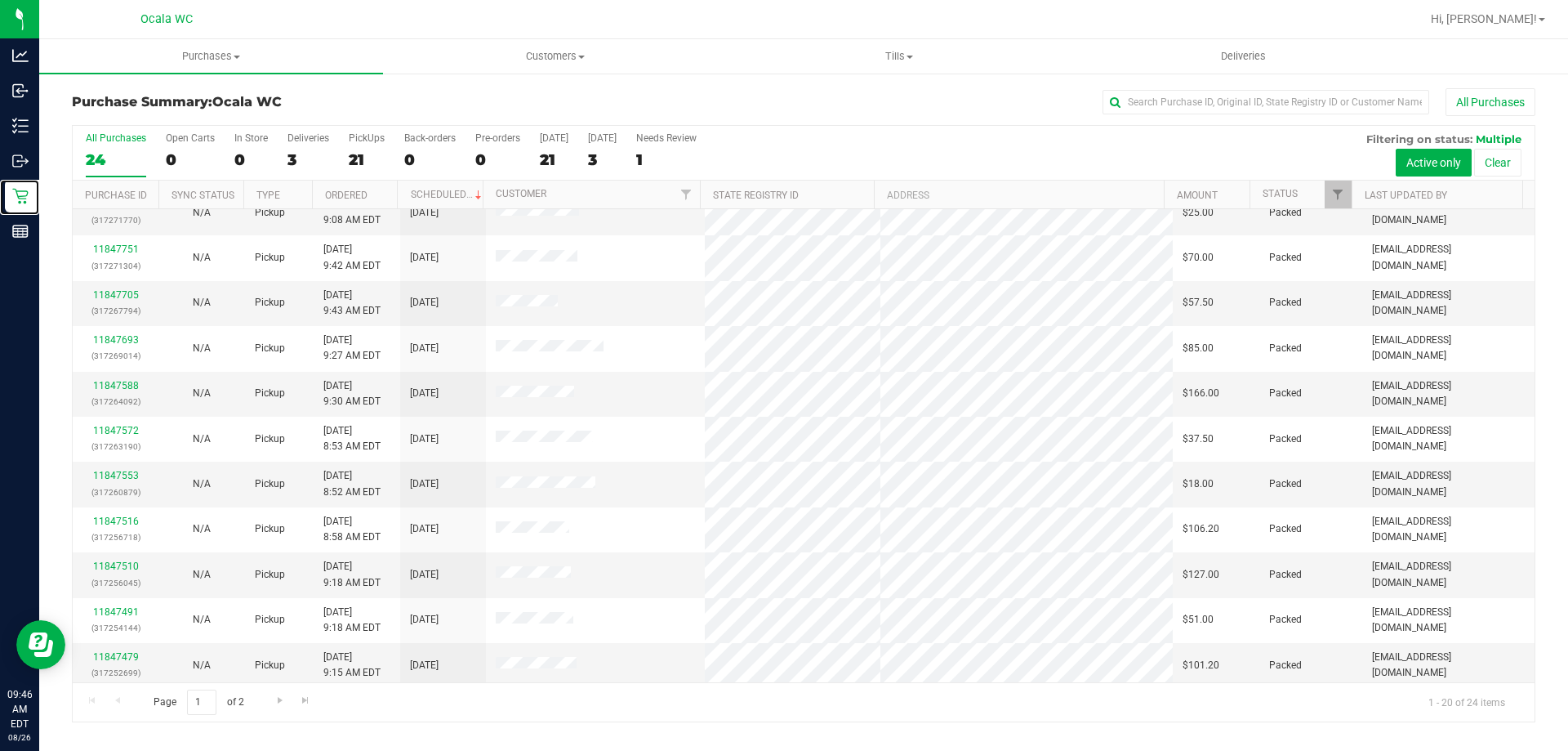
scroll to position [432, 0]
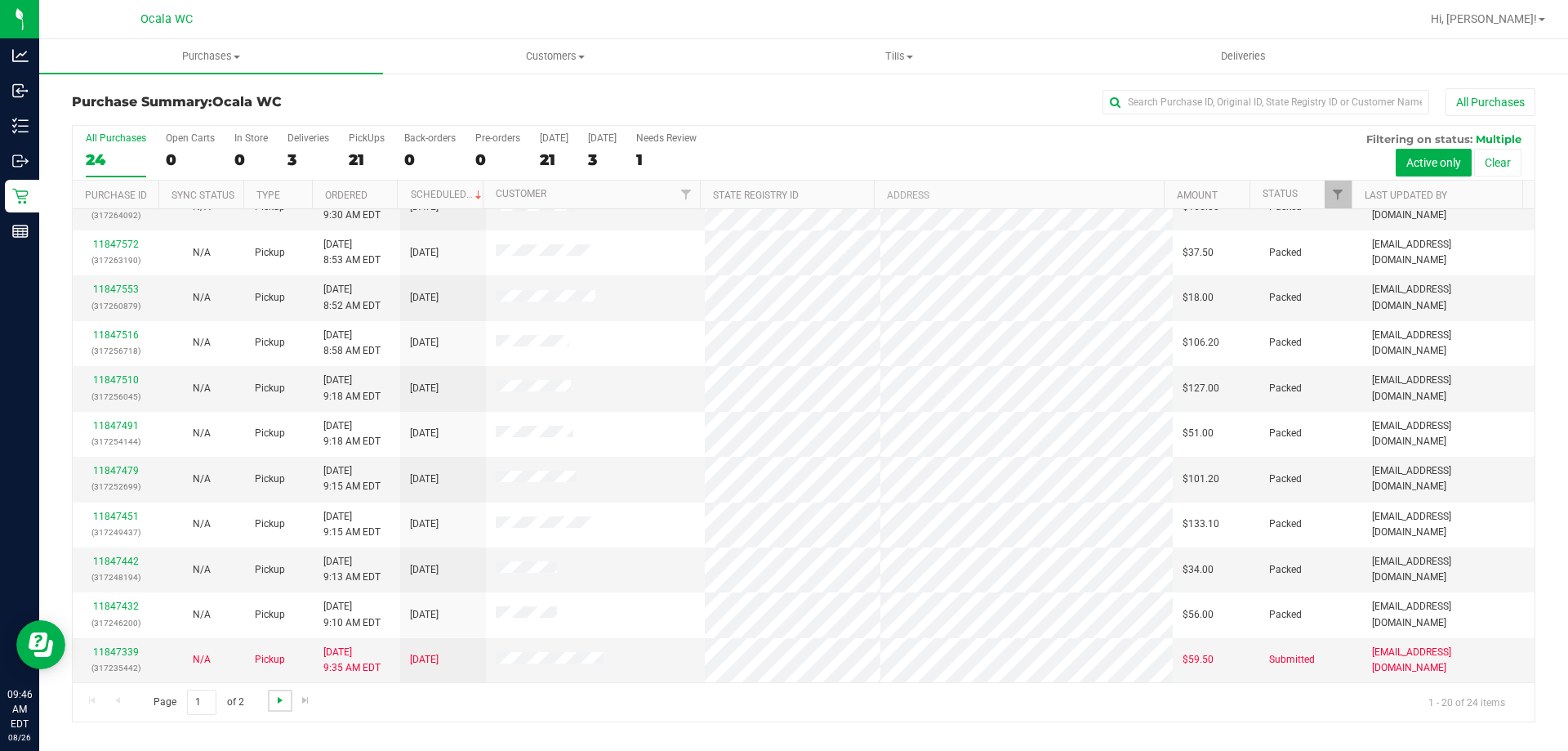
click at [273, 694] on span "Go to the next page" at bounding box center [280, 700] width 13 height 13
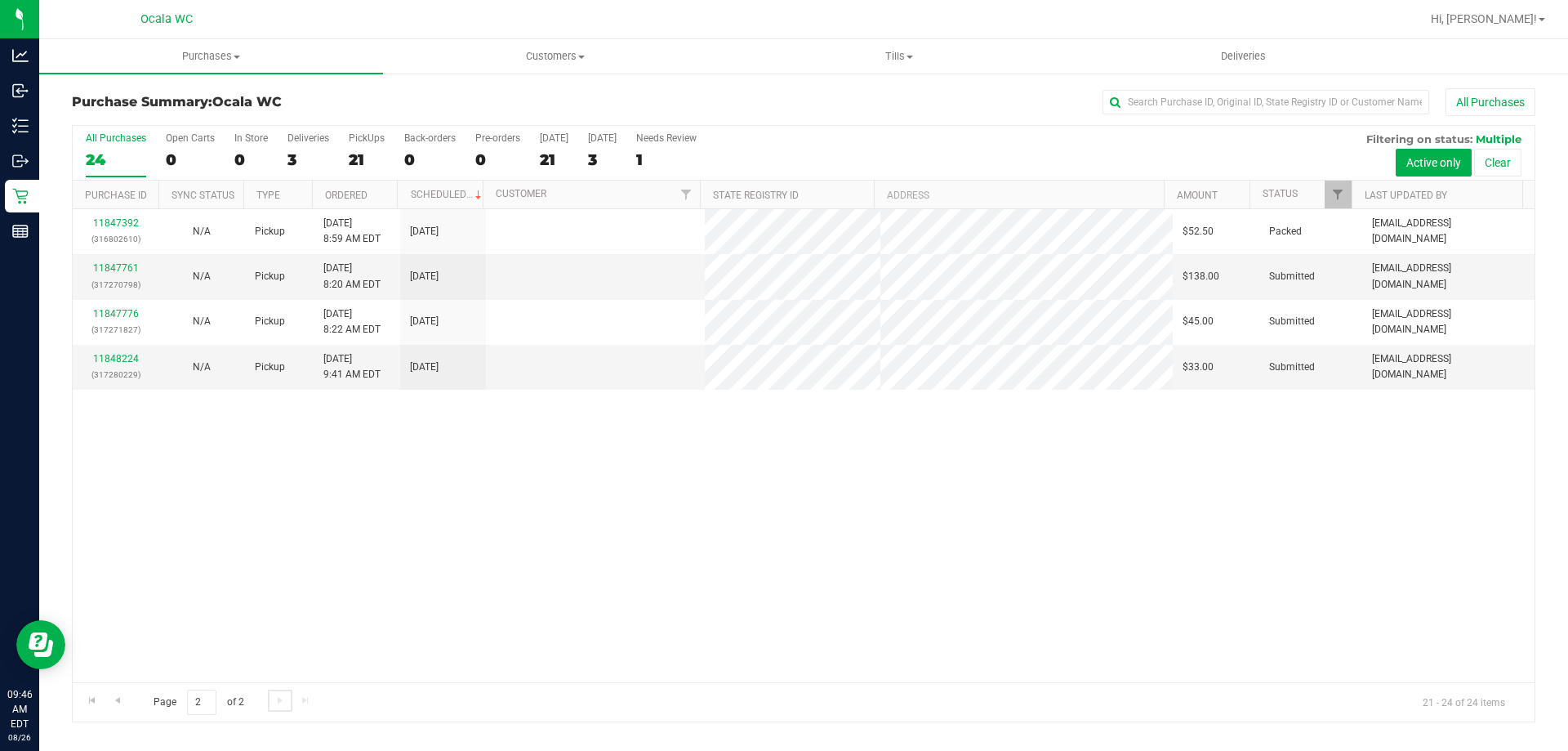
scroll to position [0, 0]
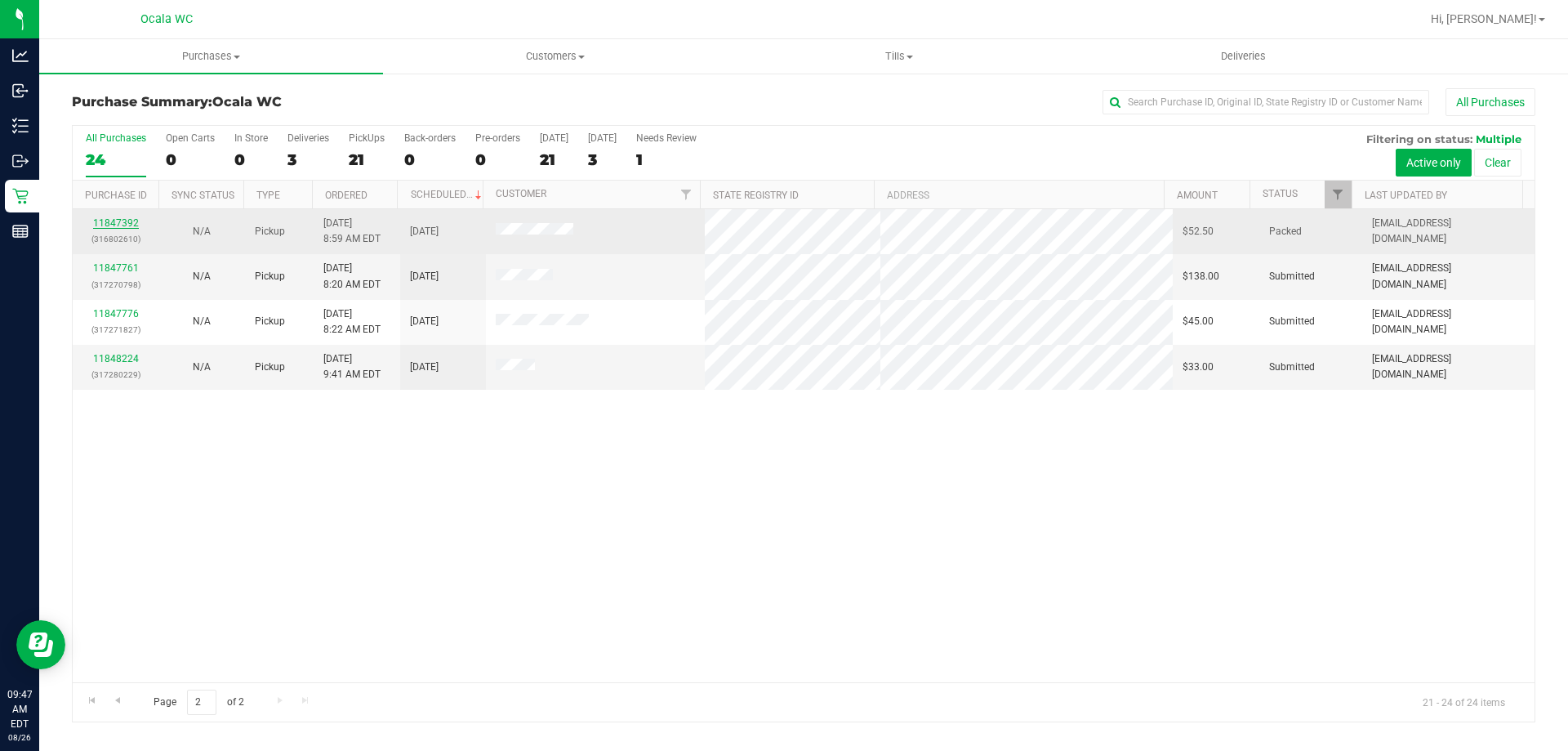
click at [116, 223] on link "11847392" at bounding box center [116, 223] width 46 height 11
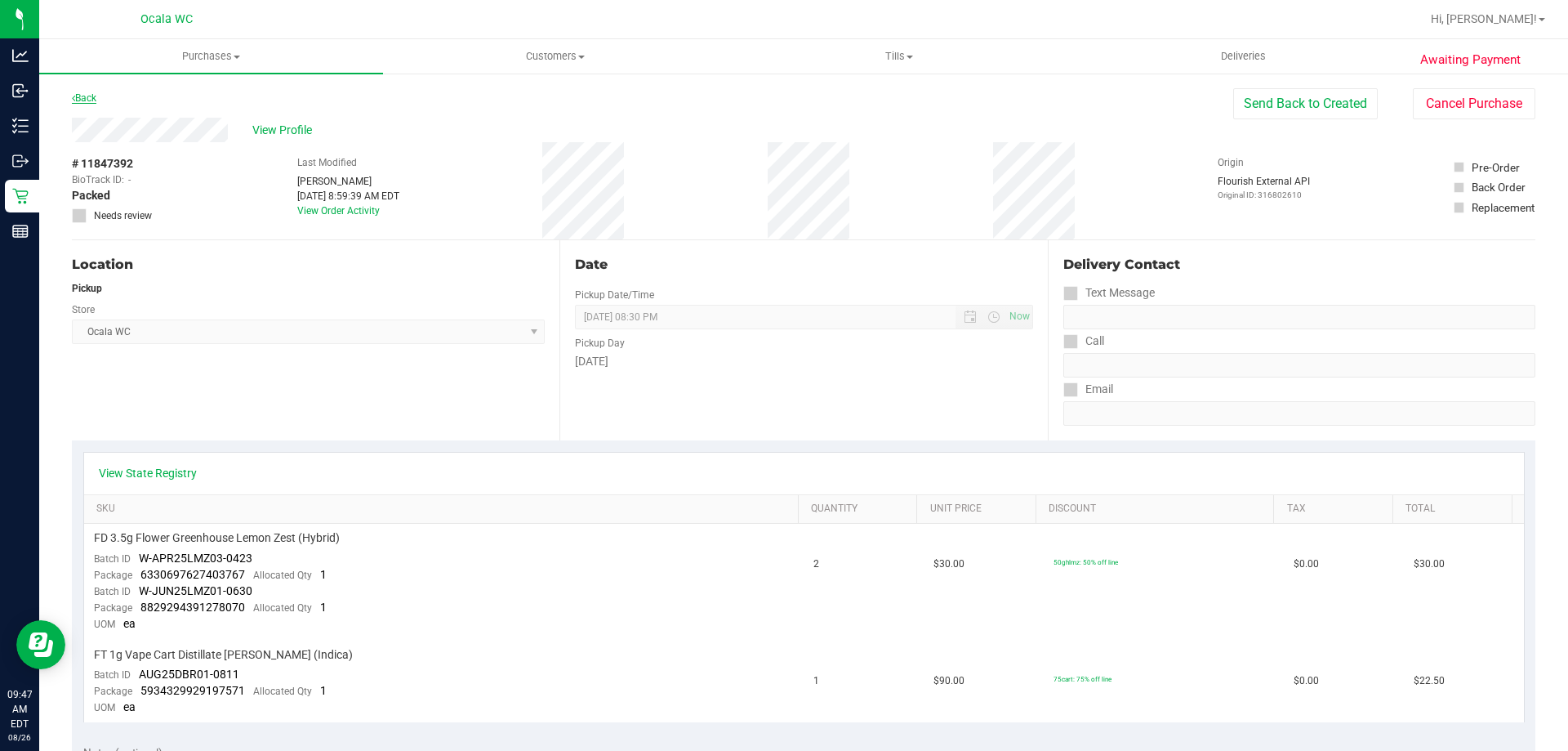
click at [88, 94] on link "Back" at bounding box center [84, 98] width 24 height 11
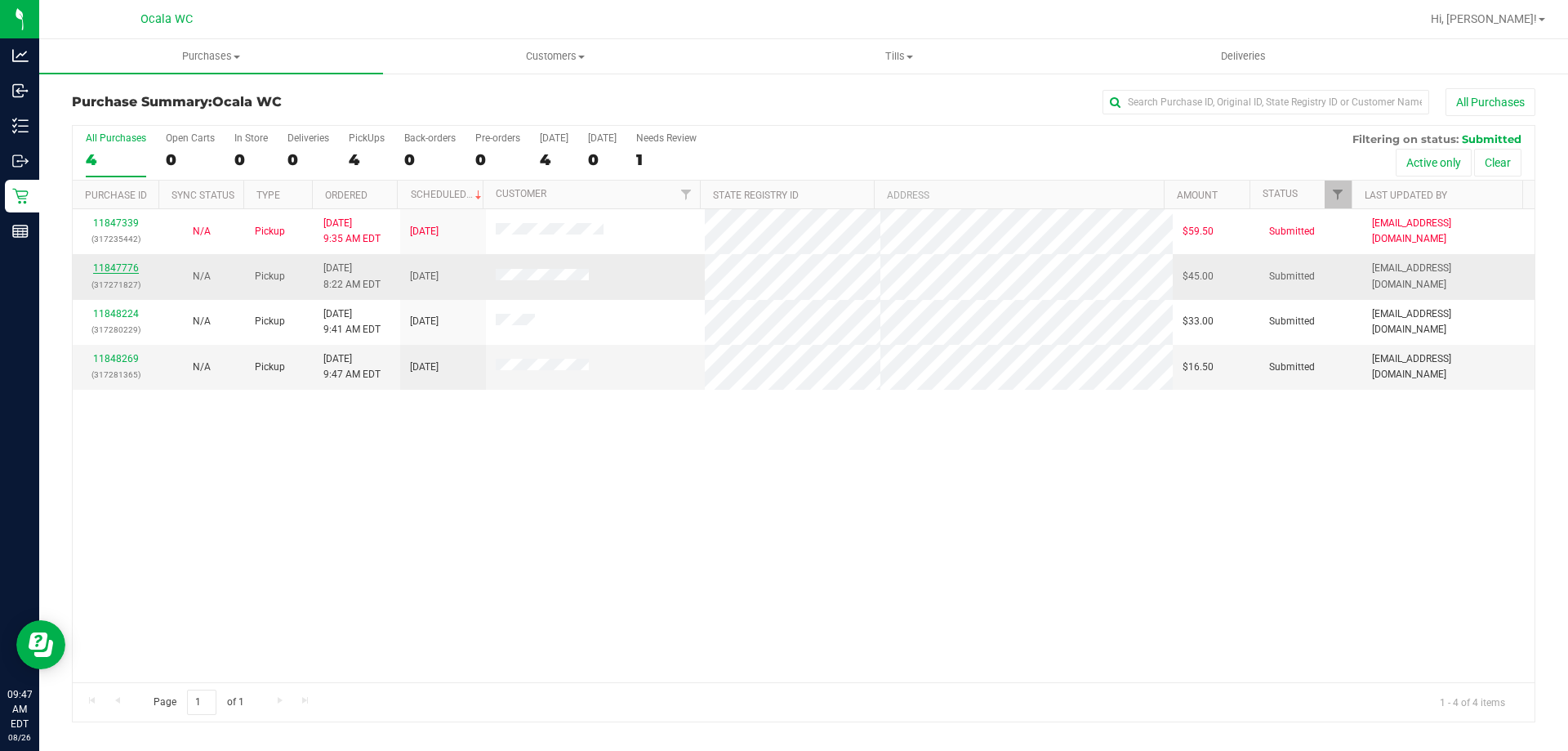
click at [113, 268] on link "11847776" at bounding box center [116, 268] width 46 height 11
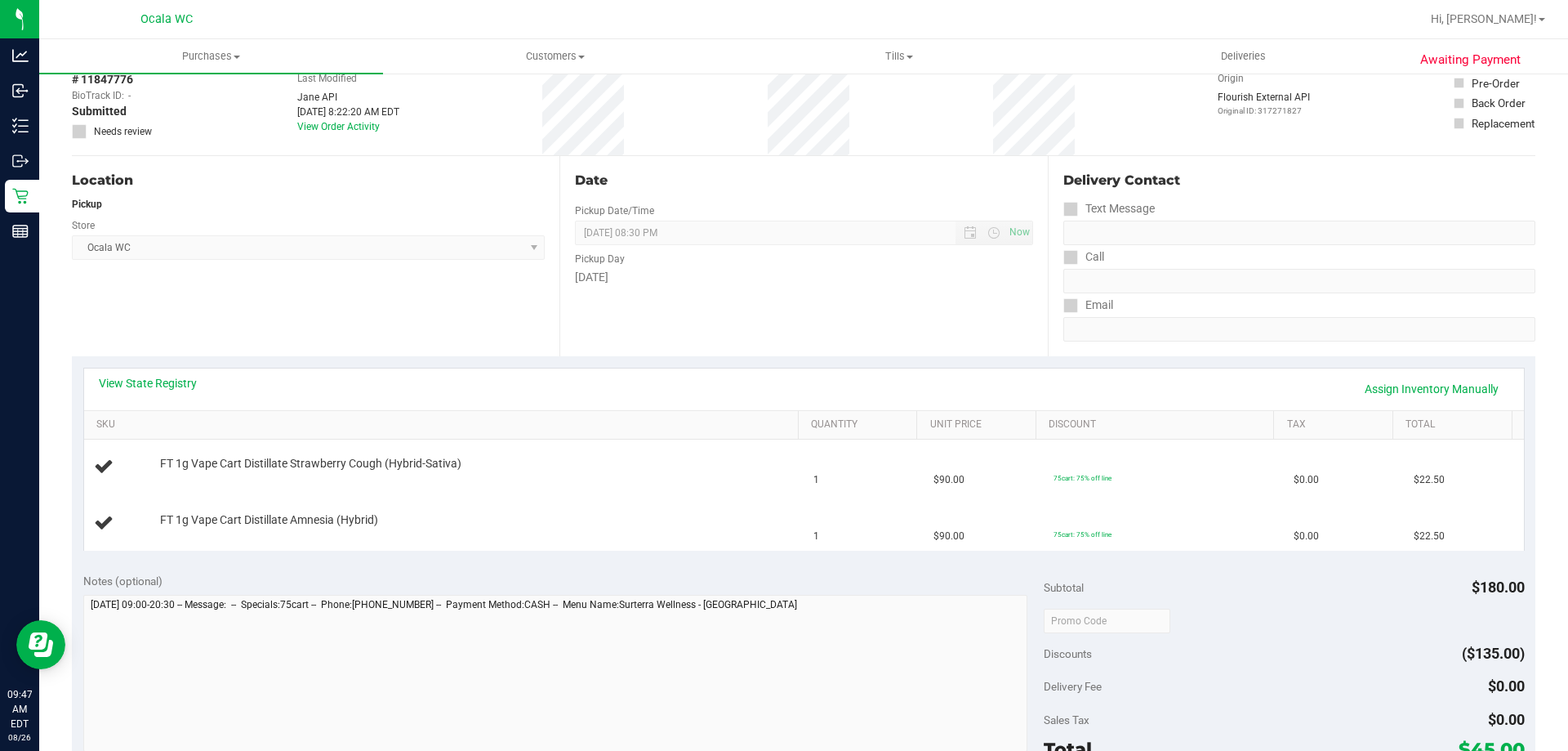
scroll to position [163, 0]
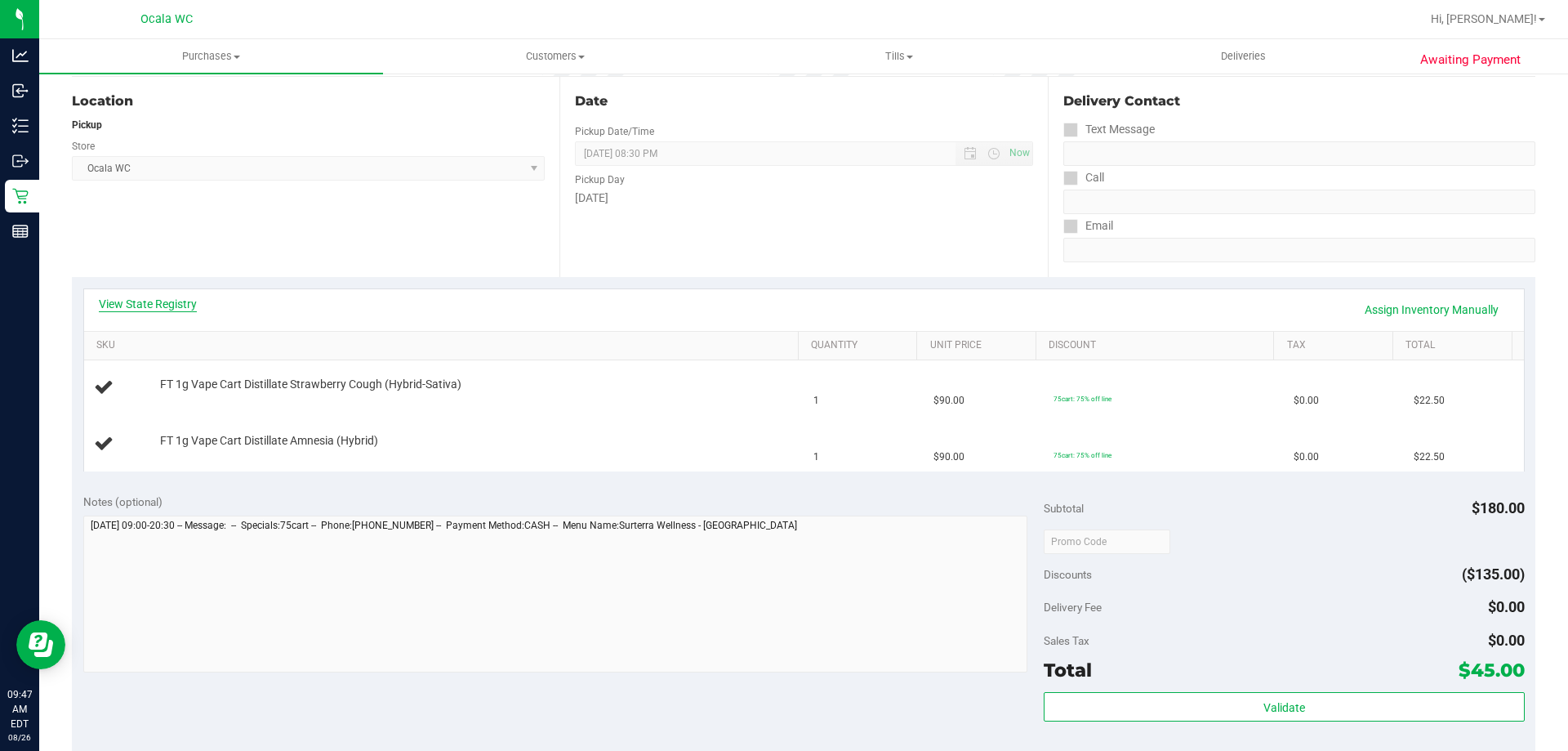
click at [147, 309] on link "View State Registry" at bounding box center [148, 303] width 98 height 16
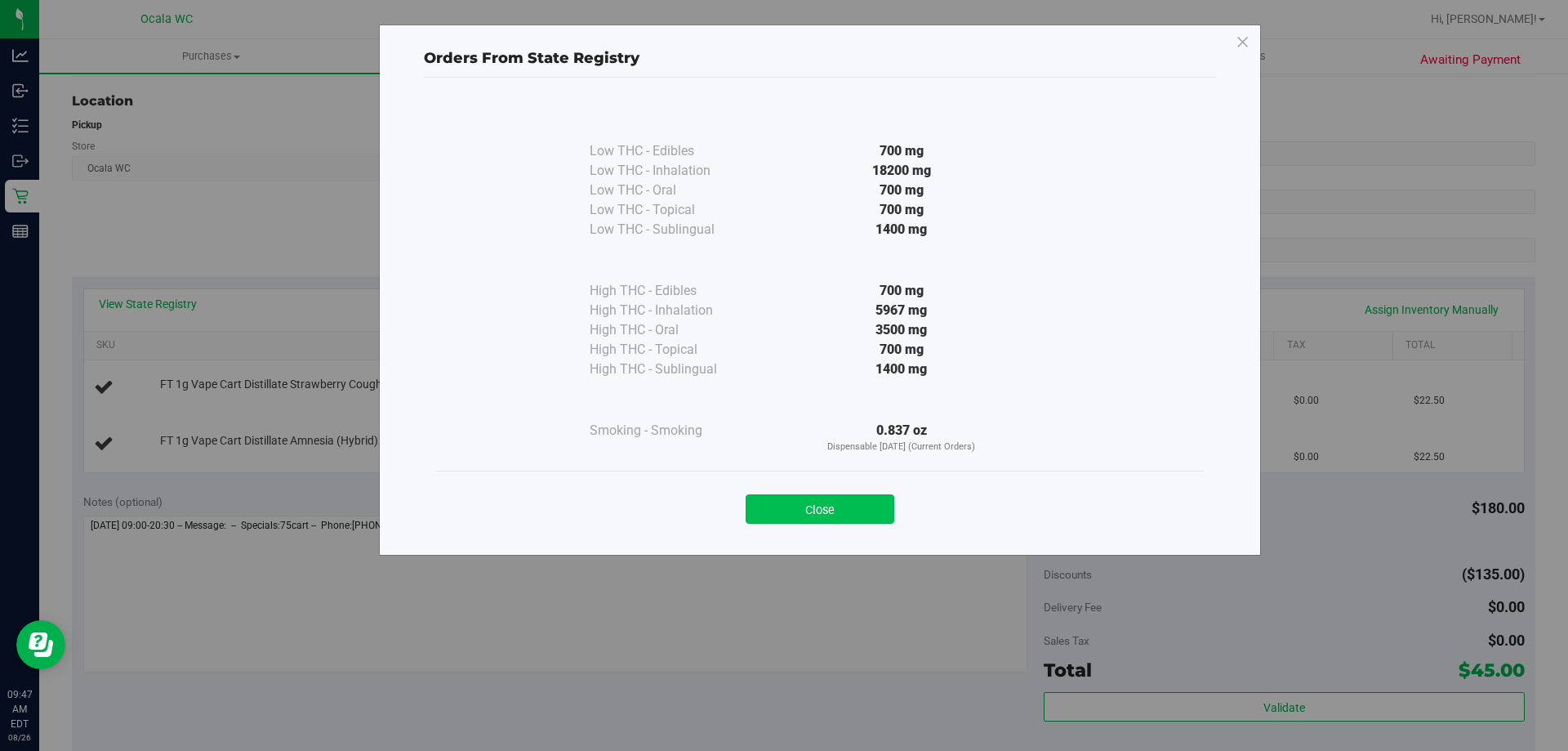
click at [777, 503] on button "Close" at bounding box center [820, 509] width 149 height 29
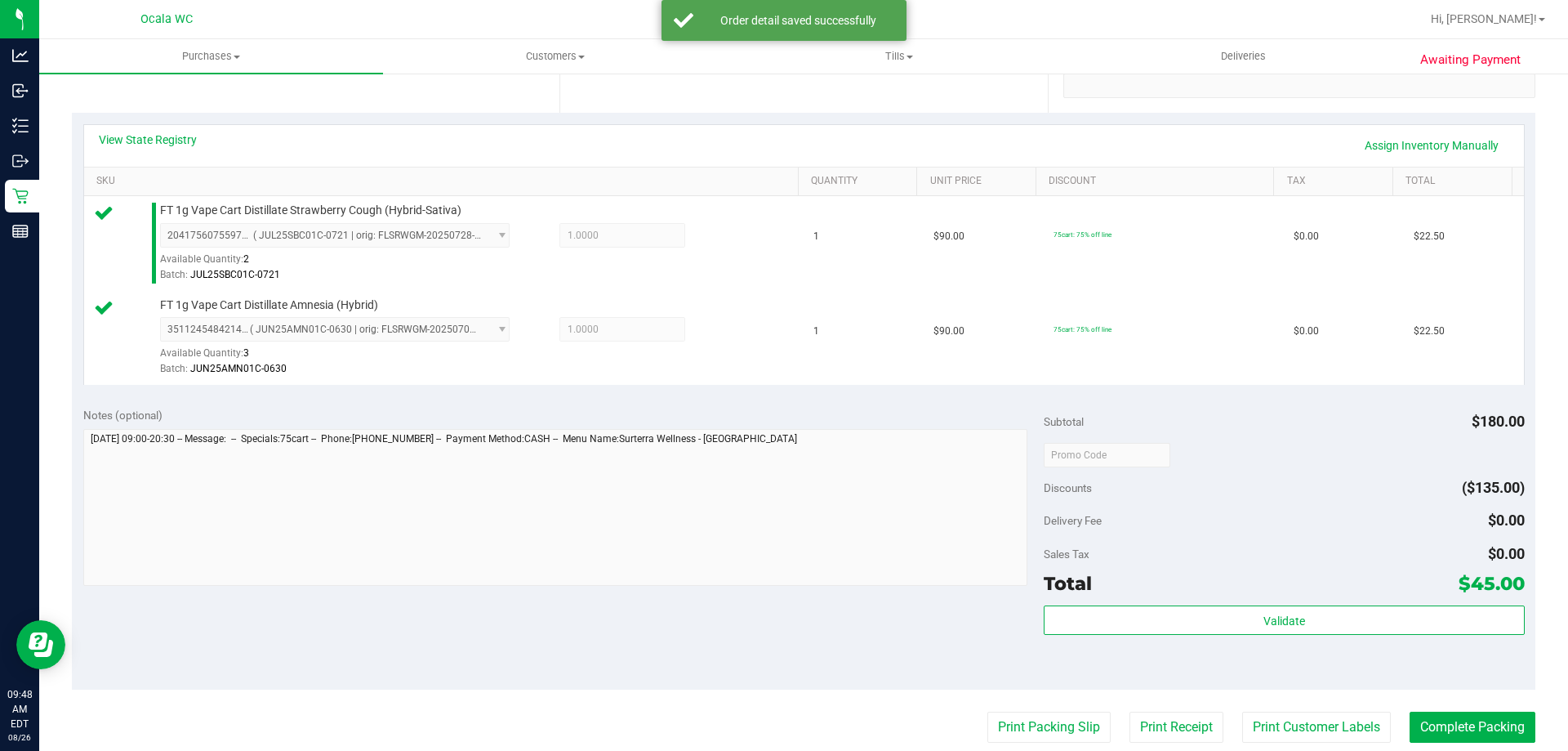
scroll to position [490, 0]
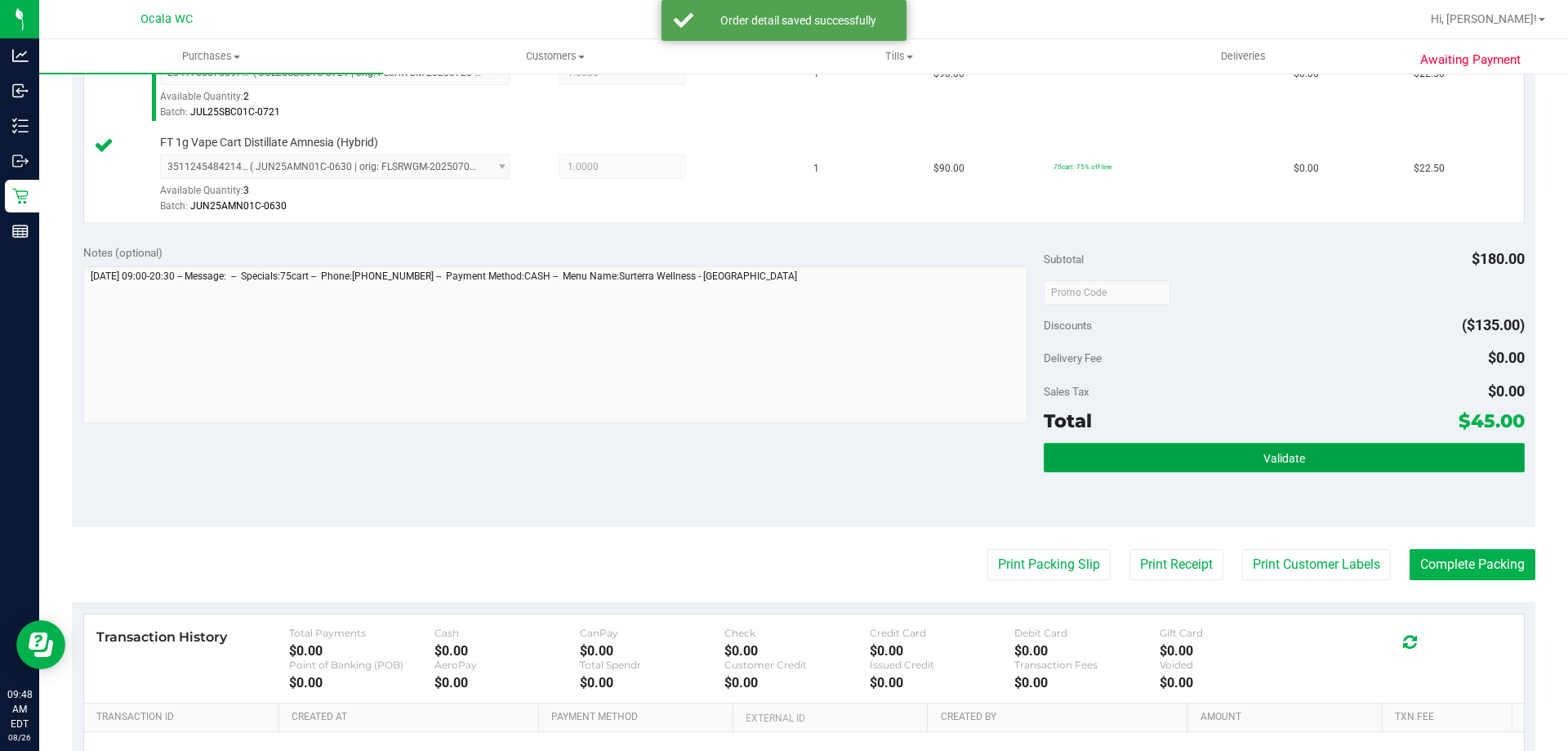
click at [777, 462] on button "Validate" at bounding box center [1284, 457] width 480 height 29
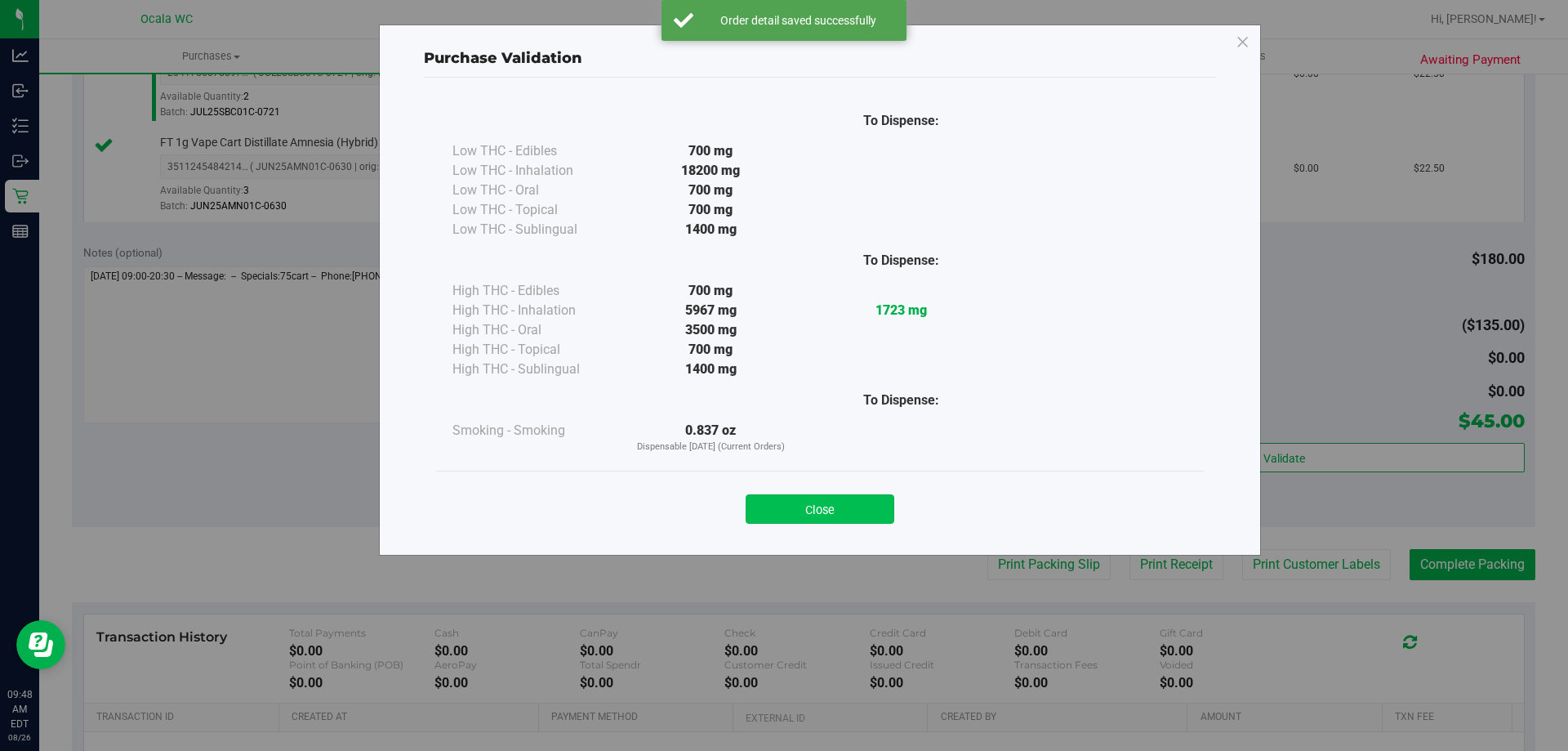
click at [777, 517] on button "Close" at bounding box center [820, 509] width 149 height 29
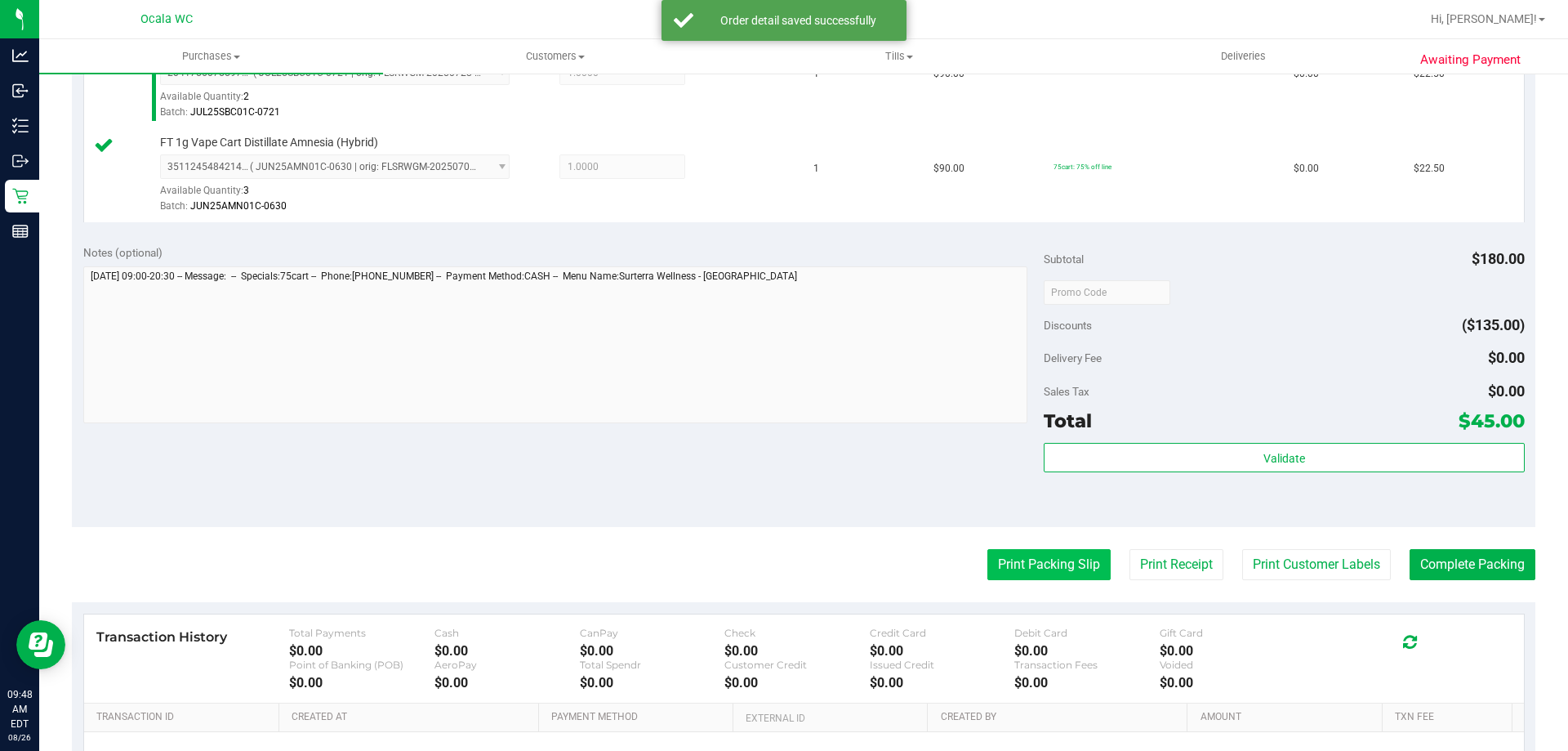
click at [777, 563] on button "Print Packing Slip" at bounding box center [1048, 564] width 123 height 31
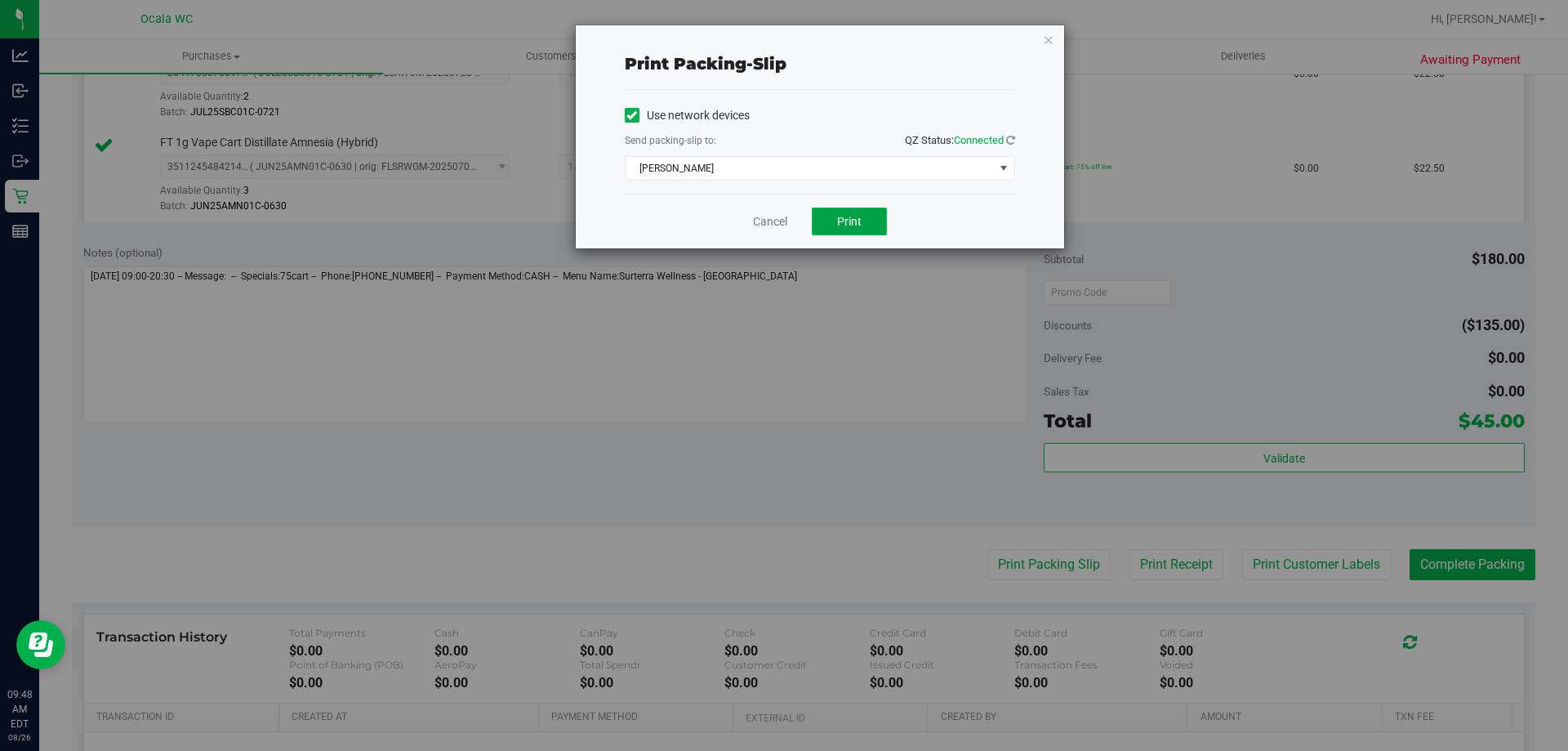
click at [777, 222] on span "Print" at bounding box center [849, 221] width 24 height 13
click at [769, 215] on link "Cancel" at bounding box center [769, 221] width 34 height 17
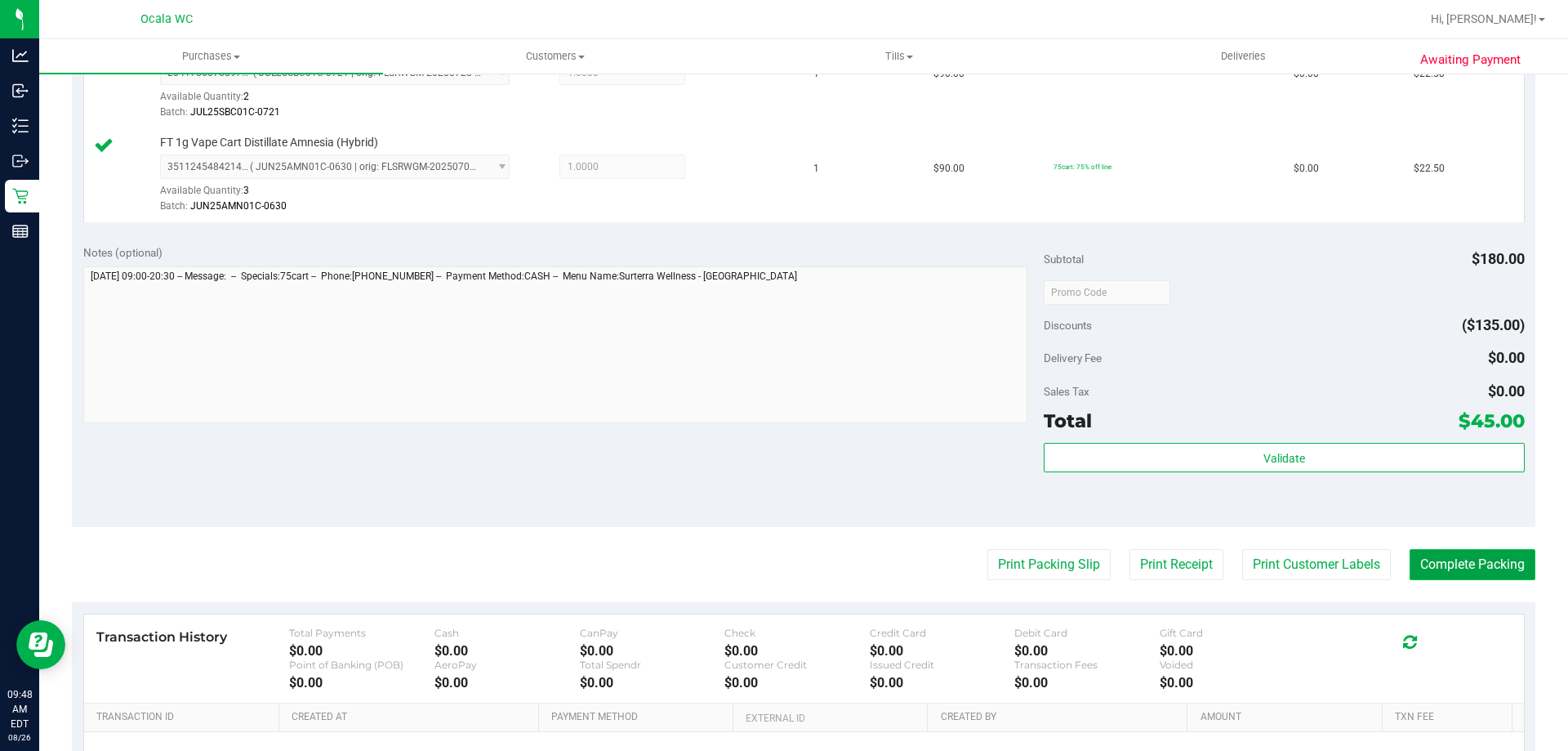
click at [777, 560] on button "Complete Packing" at bounding box center [1473, 564] width 126 height 31
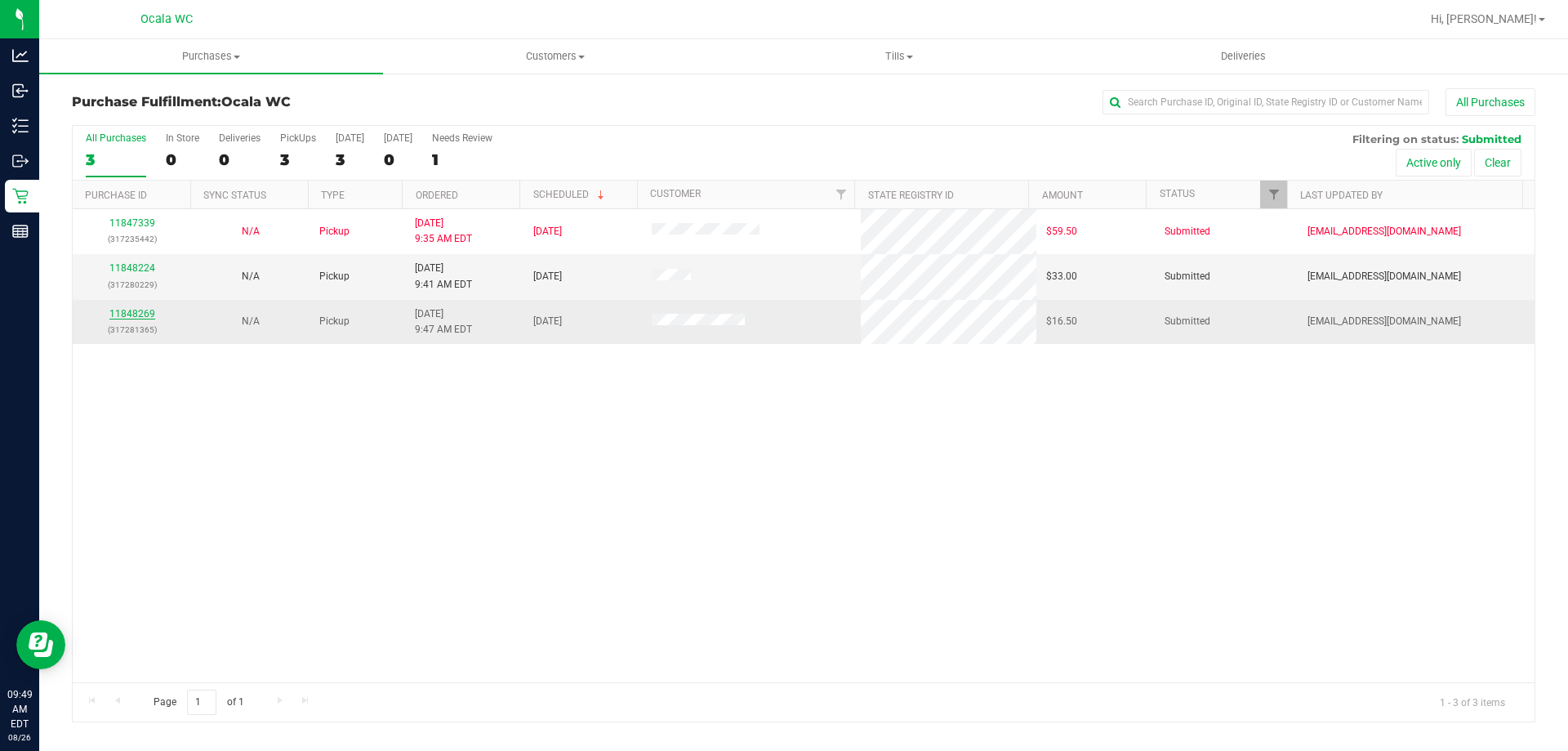
click at [140, 310] on link "11848269" at bounding box center [132, 314] width 46 height 11
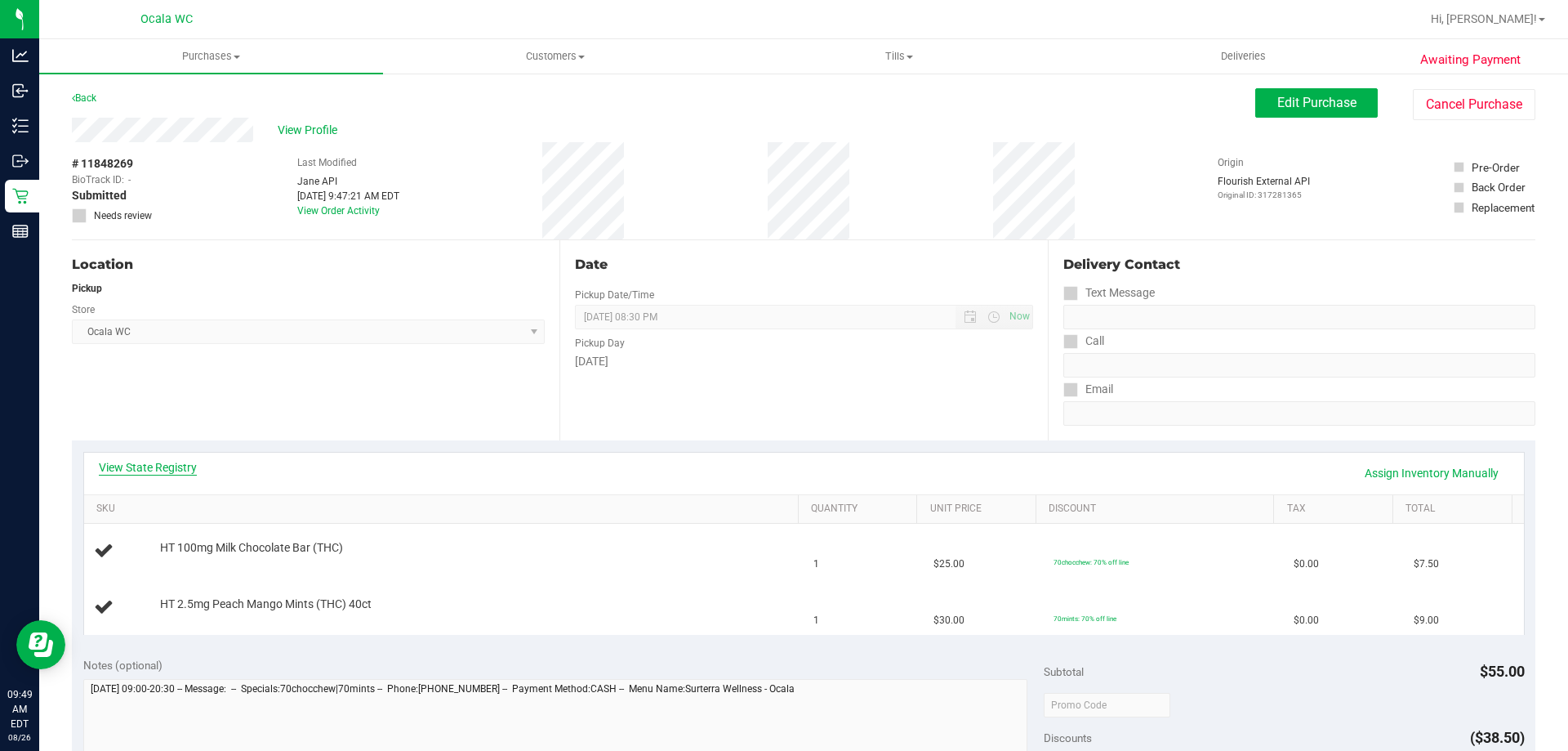
click at [162, 465] on link "View State Registry" at bounding box center [148, 466] width 98 height 16
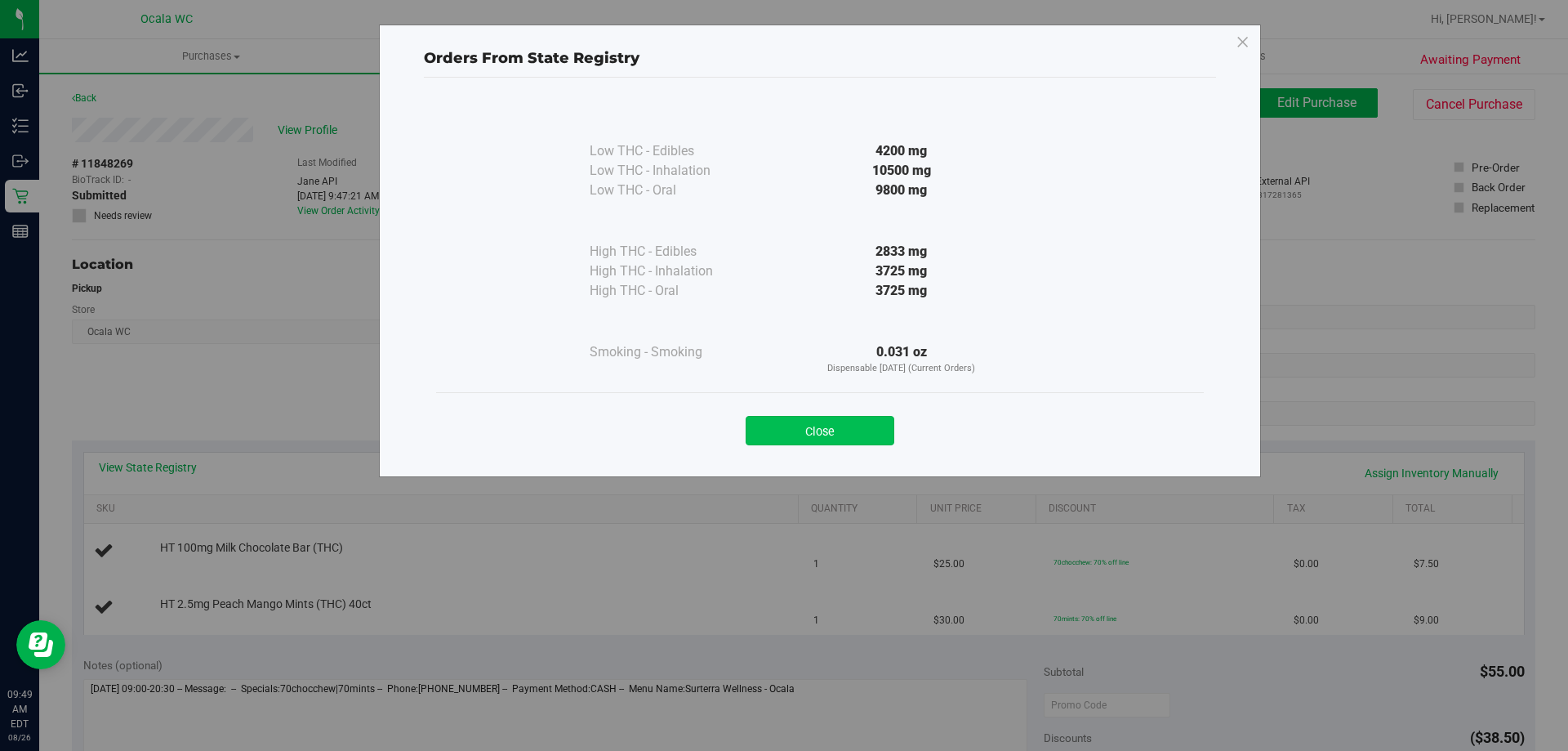
click at [777, 423] on button "Close" at bounding box center [820, 430] width 149 height 29
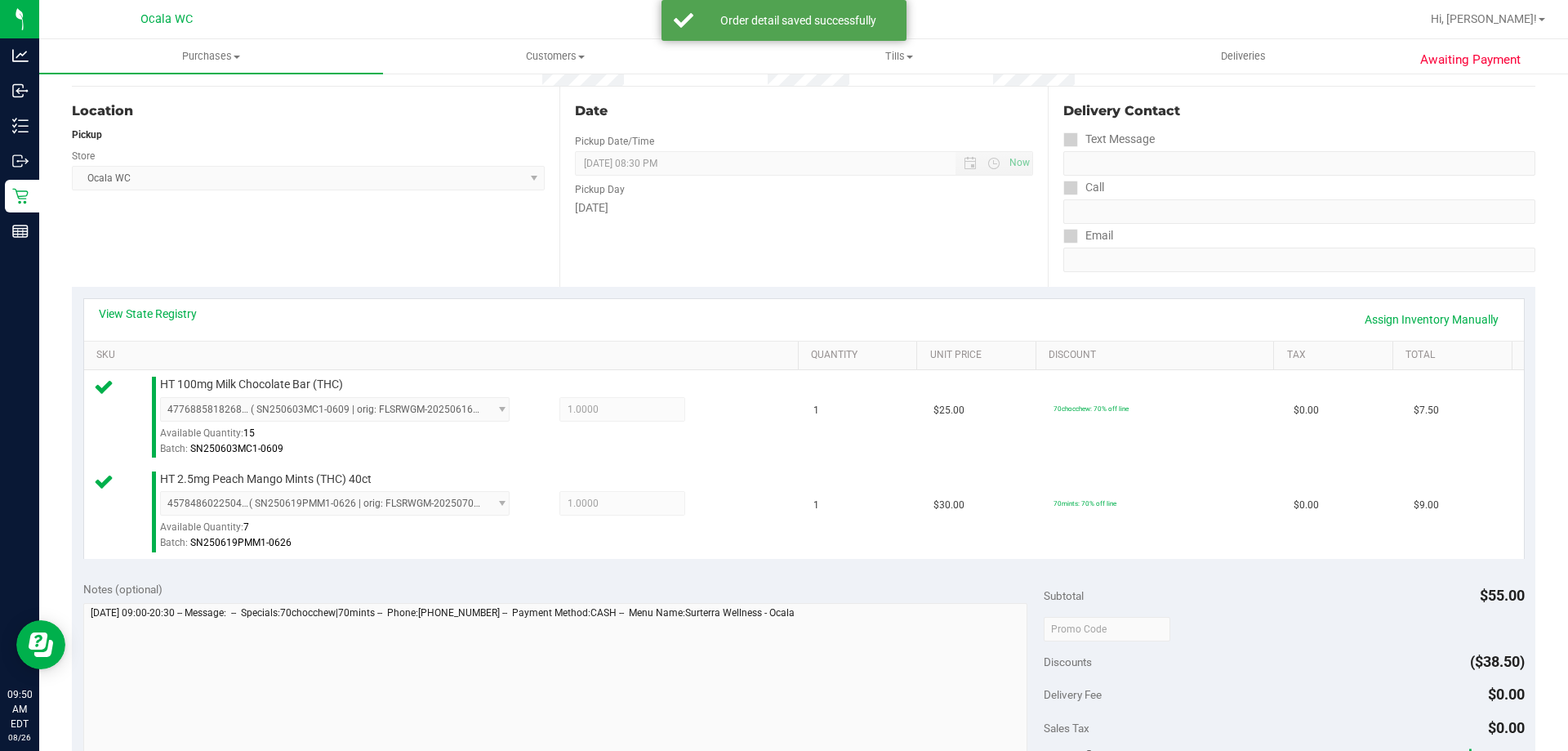
scroll to position [409, 0]
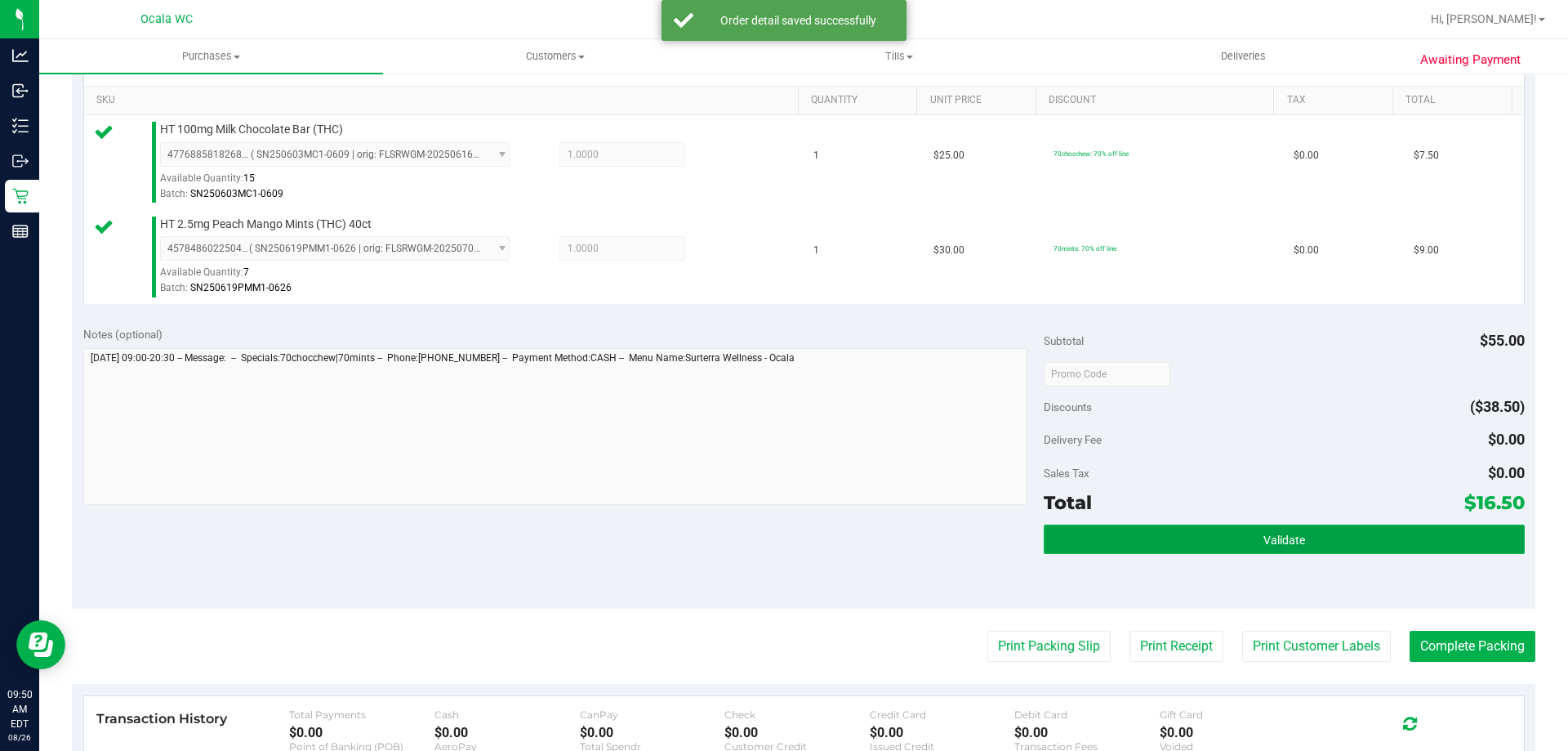
click at [777, 531] on button "Validate" at bounding box center [1284, 539] width 480 height 29
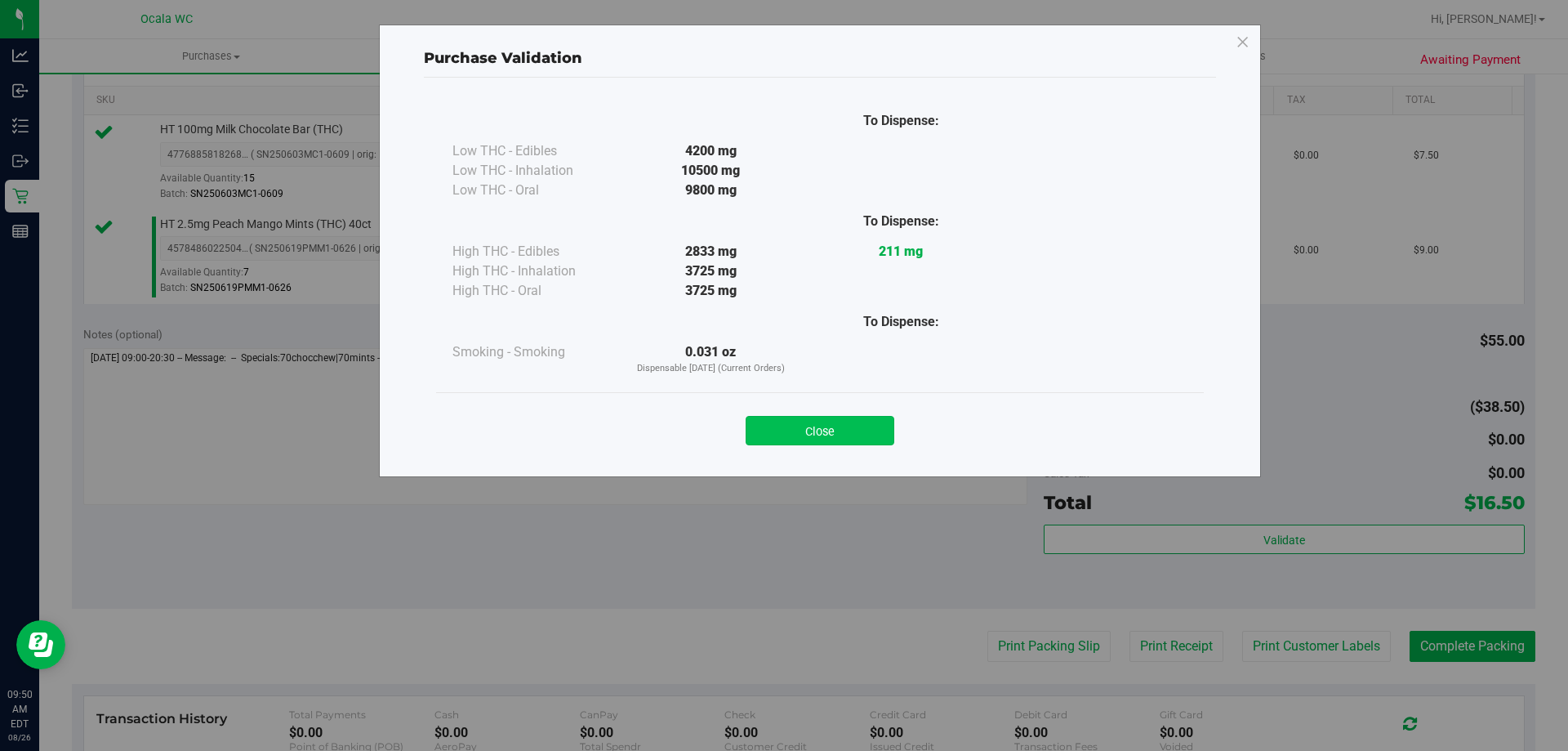
click at [777, 434] on button "Close" at bounding box center [820, 430] width 149 height 29
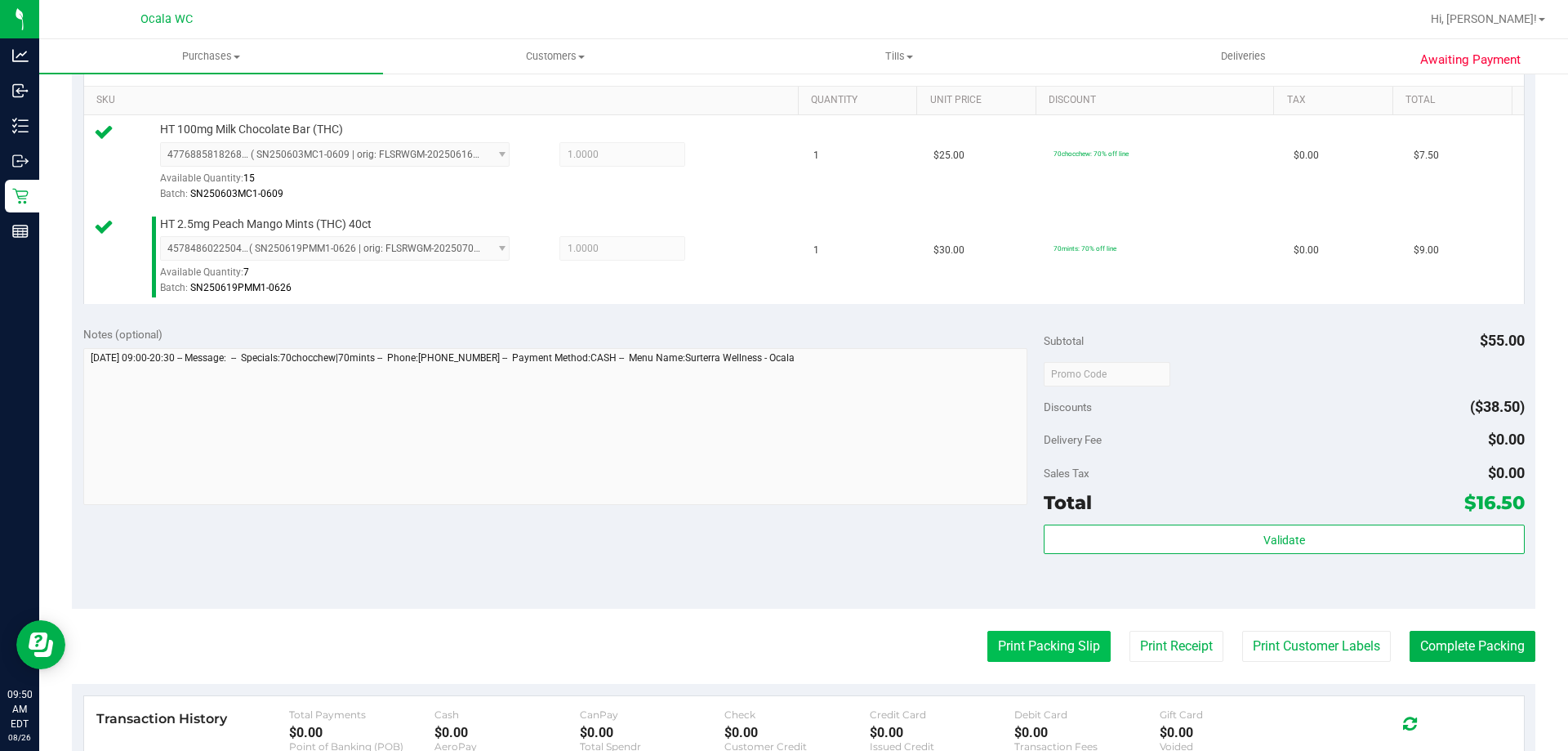
click at [777, 652] on button "Print Packing Slip" at bounding box center [1048, 645] width 123 height 31
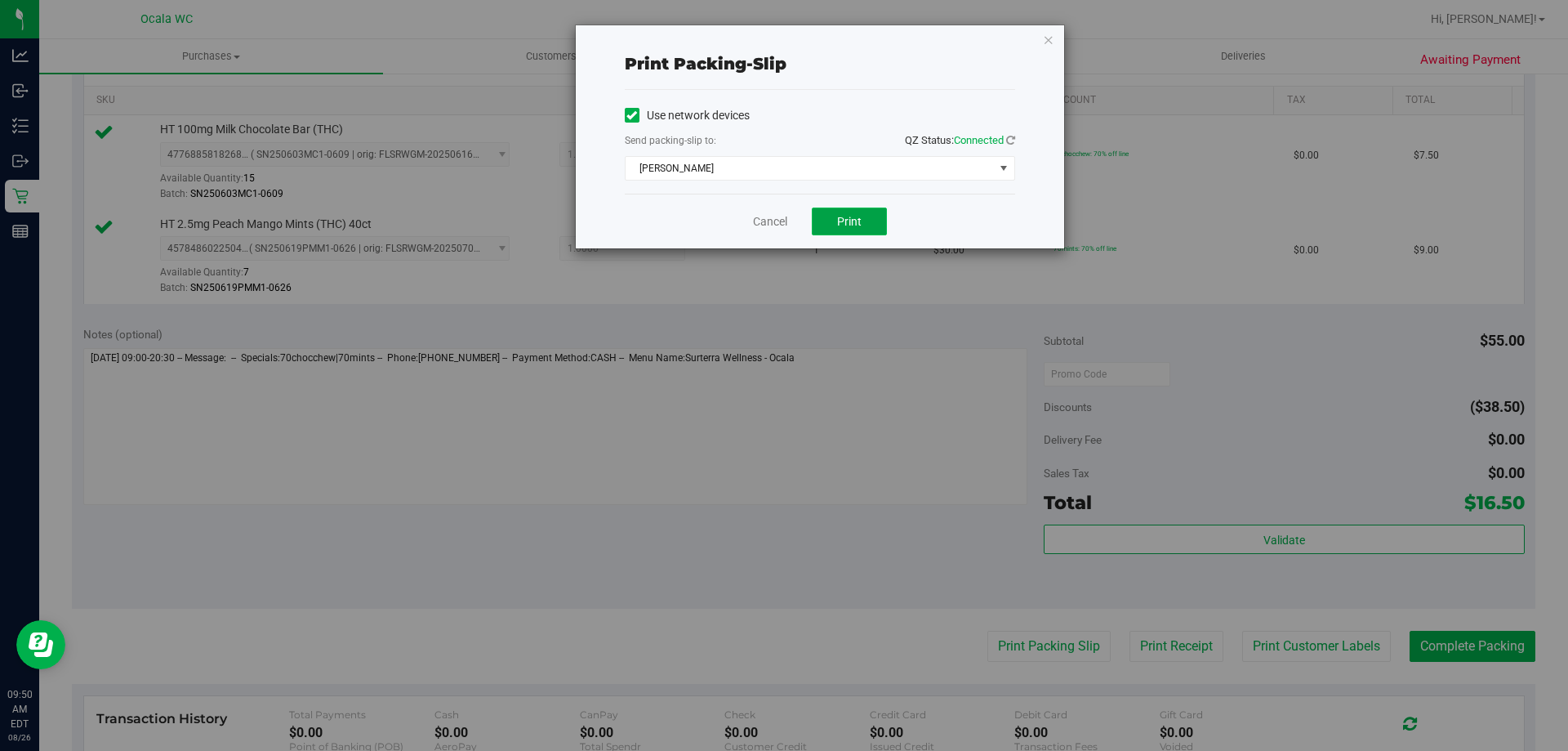
click at [777, 219] on span "Print" at bounding box center [849, 221] width 24 height 13
drag, startPoint x: 783, startPoint y: 218, endPoint x: 850, endPoint y: 331, distance: 131.4
click at [777, 218] on link "Cancel" at bounding box center [769, 221] width 34 height 17
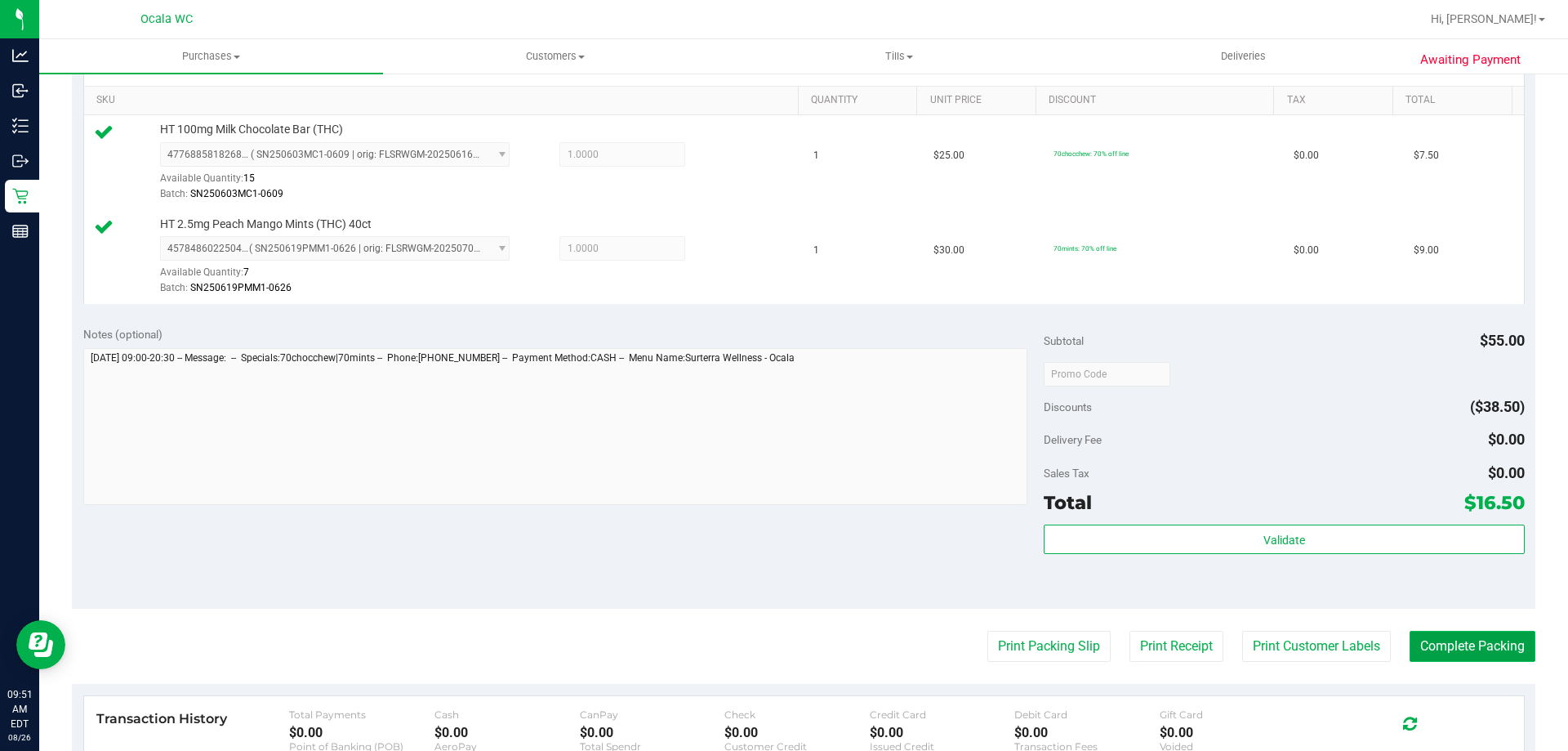
click at [777, 645] on button "Complete Packing" at bounding box center [1473, 645] width 126 height 31
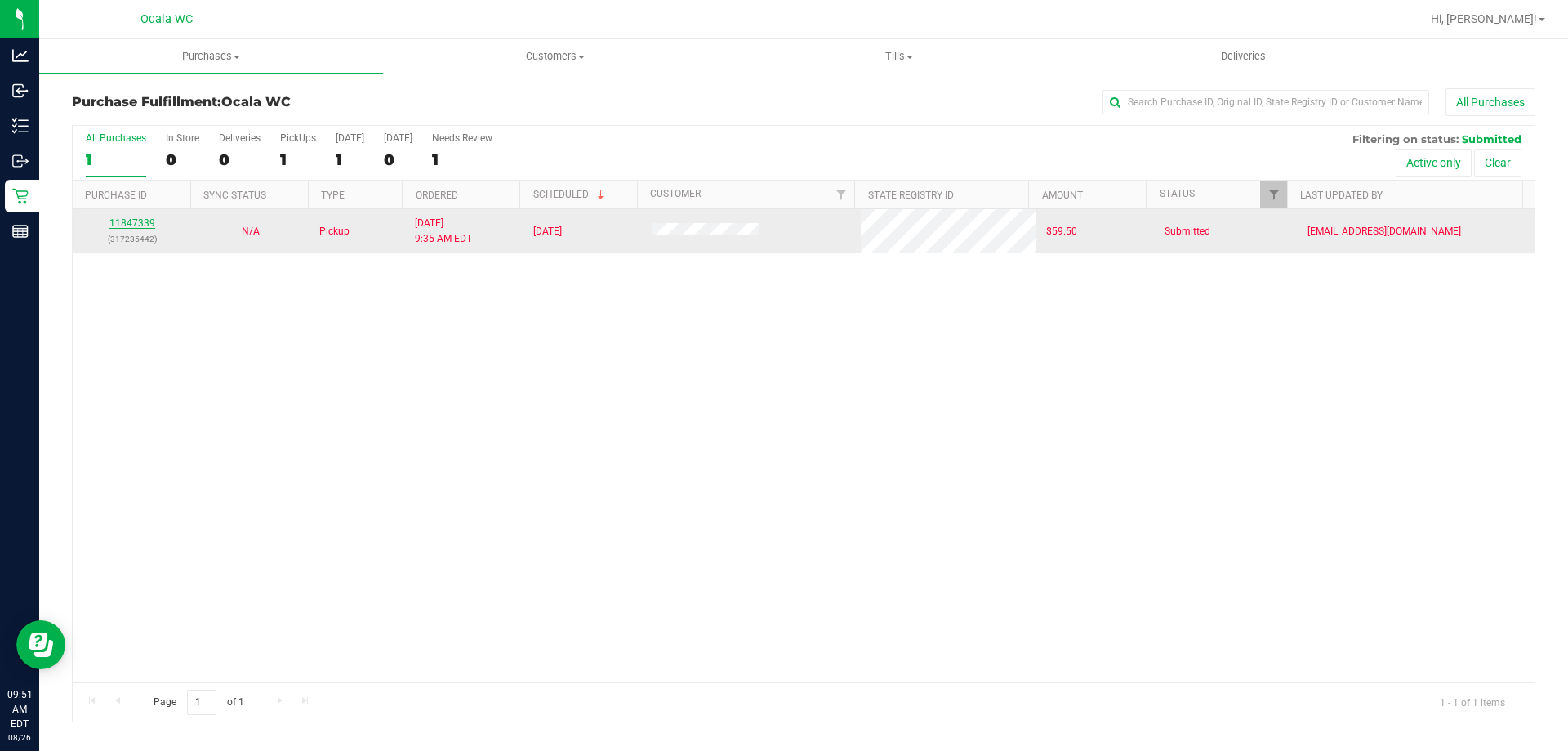
click at [125, 220] on link "11847339" at bounding box center [132, 223] width 46 height 11
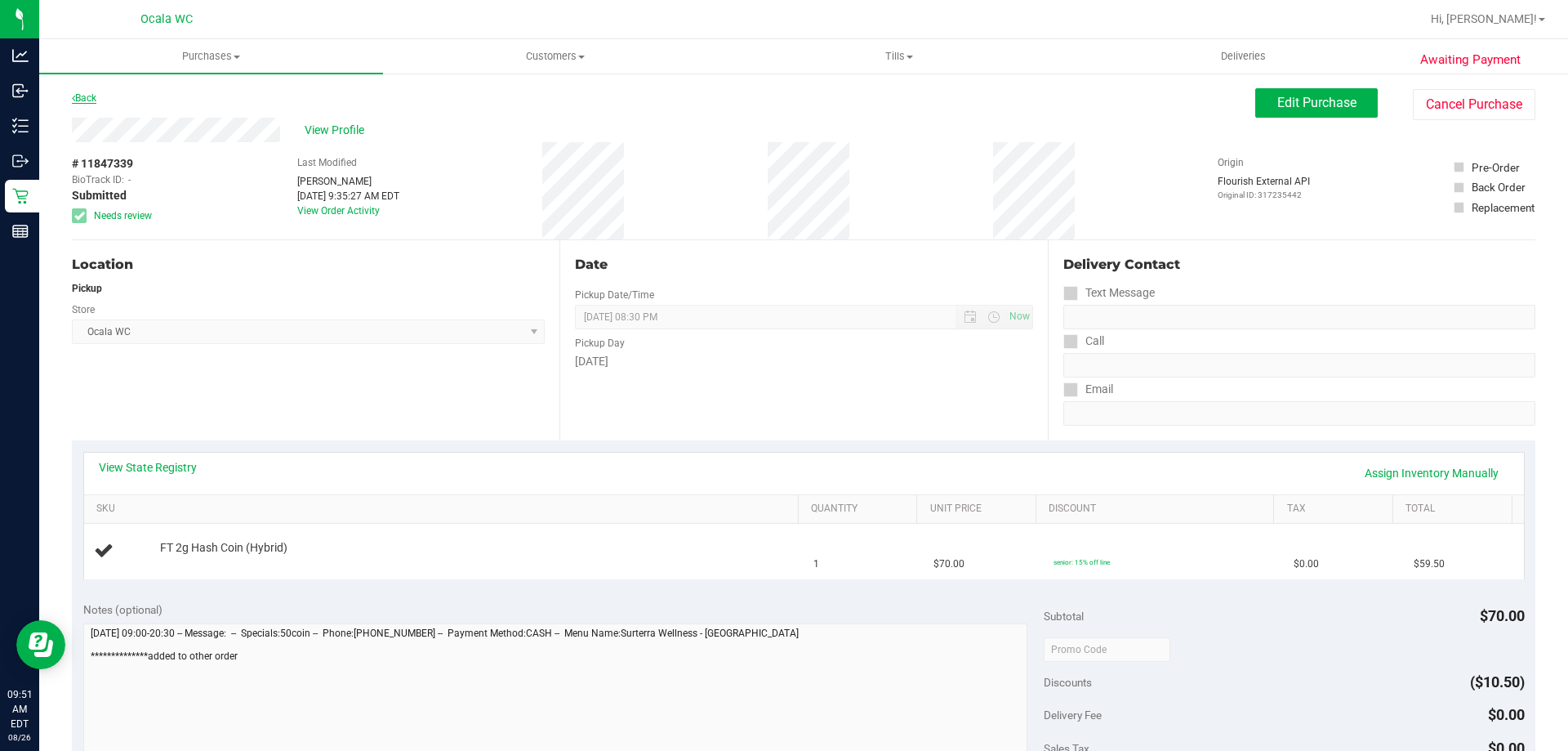
click at [82, 95] on link "Back" at bounding box center [84, 98] width 24 height 11
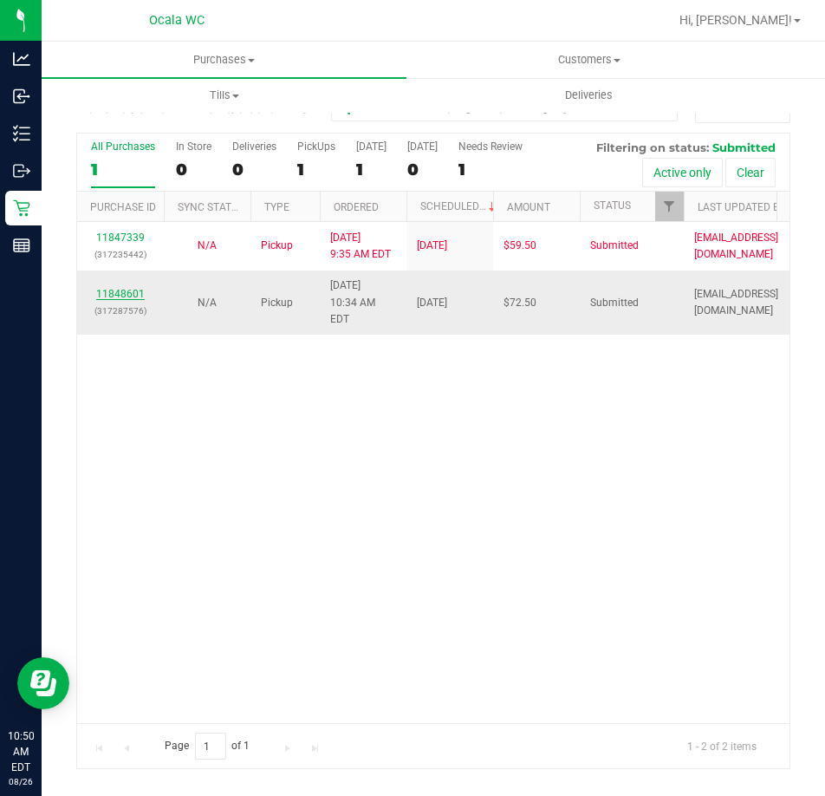
click at [139, 288] on link "11848601" at bounding box center [120, 294] width 49 height 12
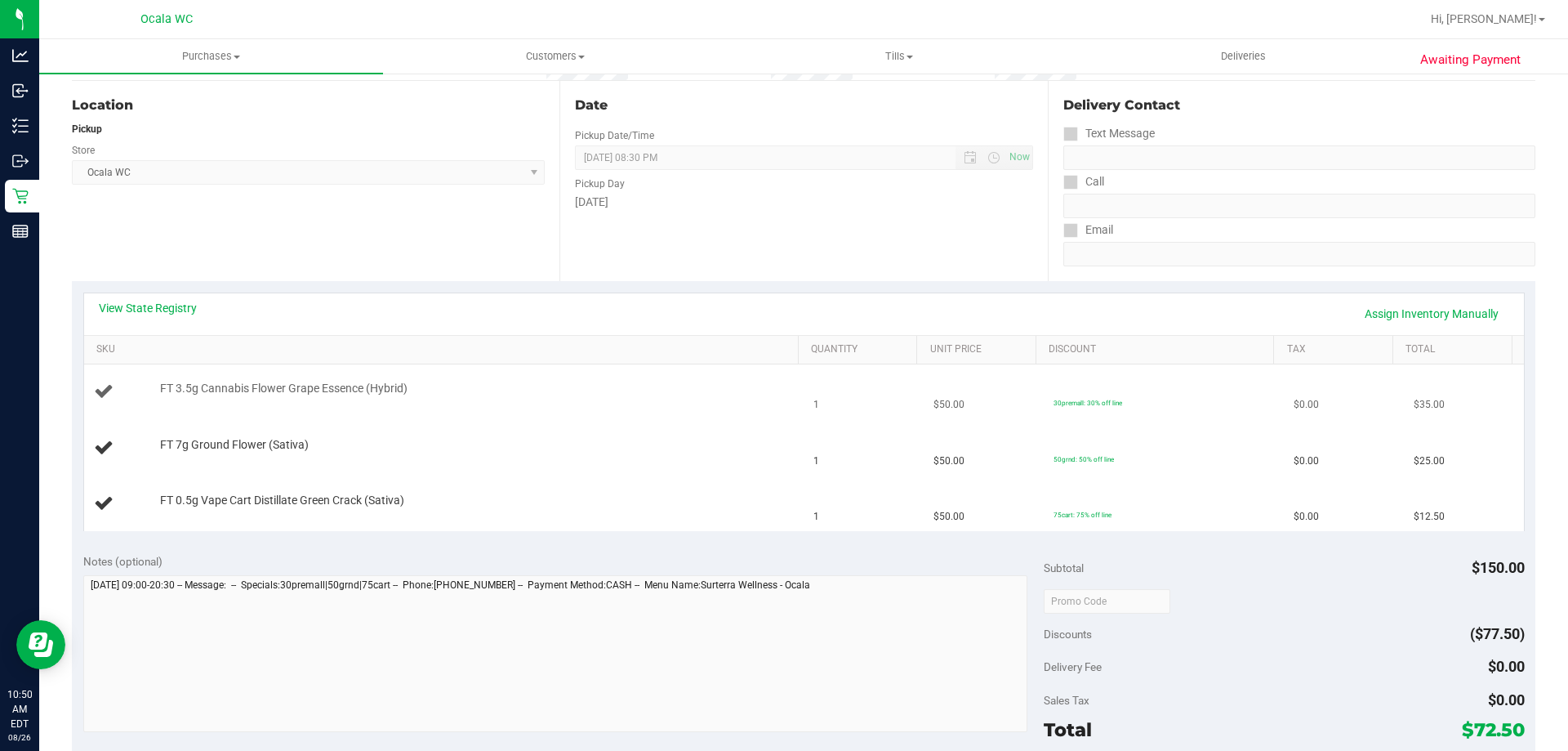
scroll to position [163, 0]
click at [151, 306] on link "View State Registry" at bounding box center [148, 303] width 98 height 16
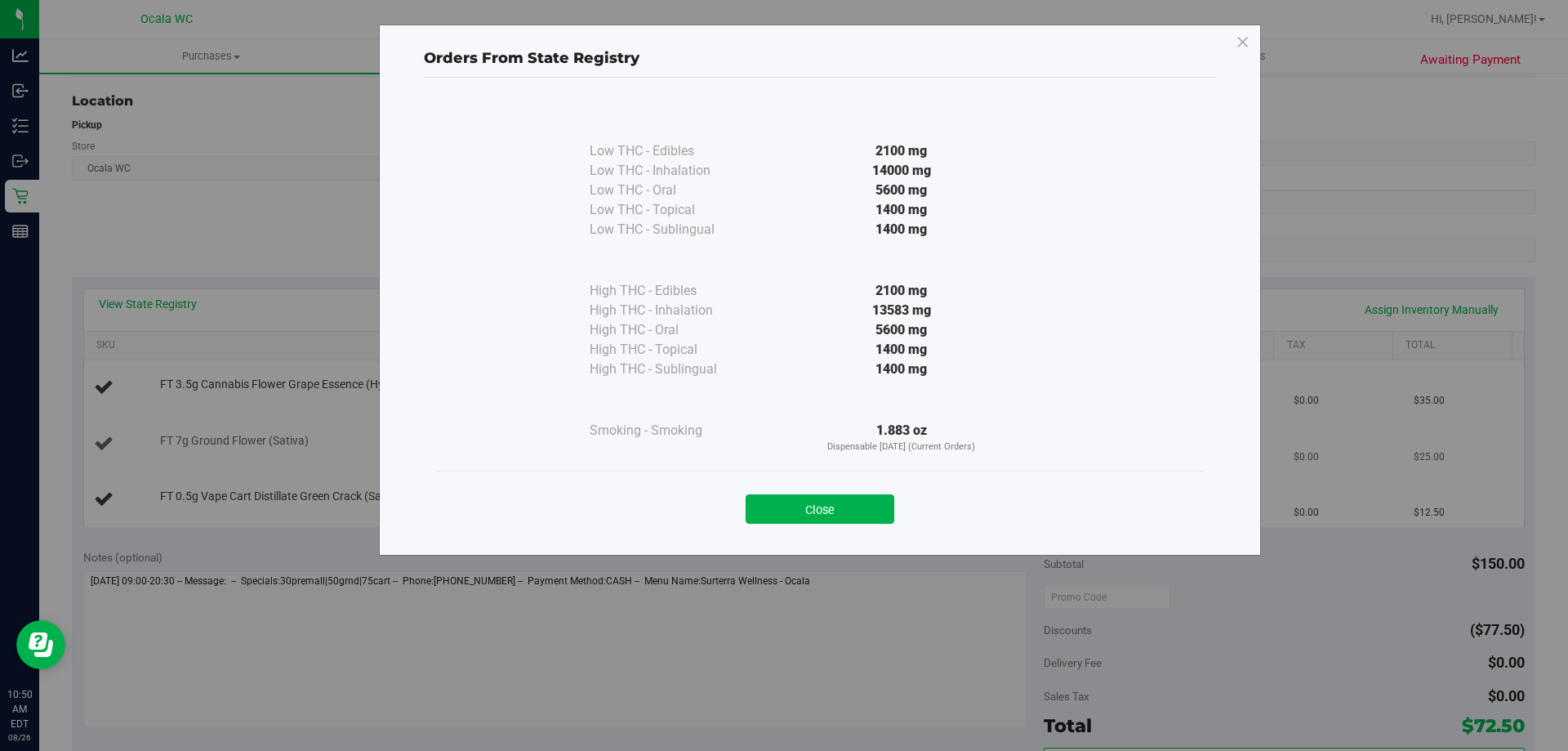
drag, startPoint x: 804, startPoint y: 508, endPoint x: 675, endPoint y: 463, distance: 136.6
click at [777, 508] on button "Close" at bounding box center [820, 509] width 149 height 29
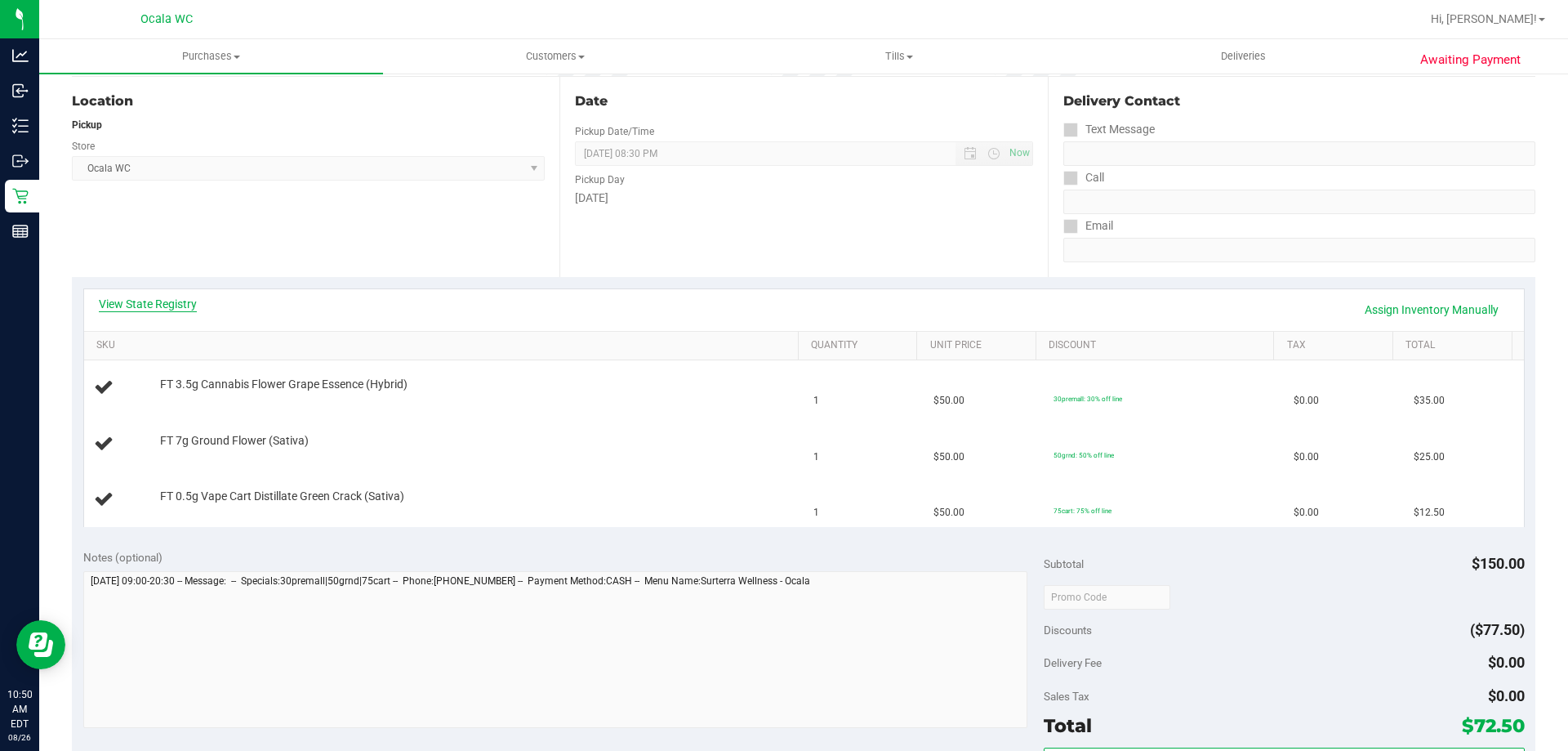
click at [177, 305] on link "View State Registry" at bounding box center [148, 303] width 98 height 16
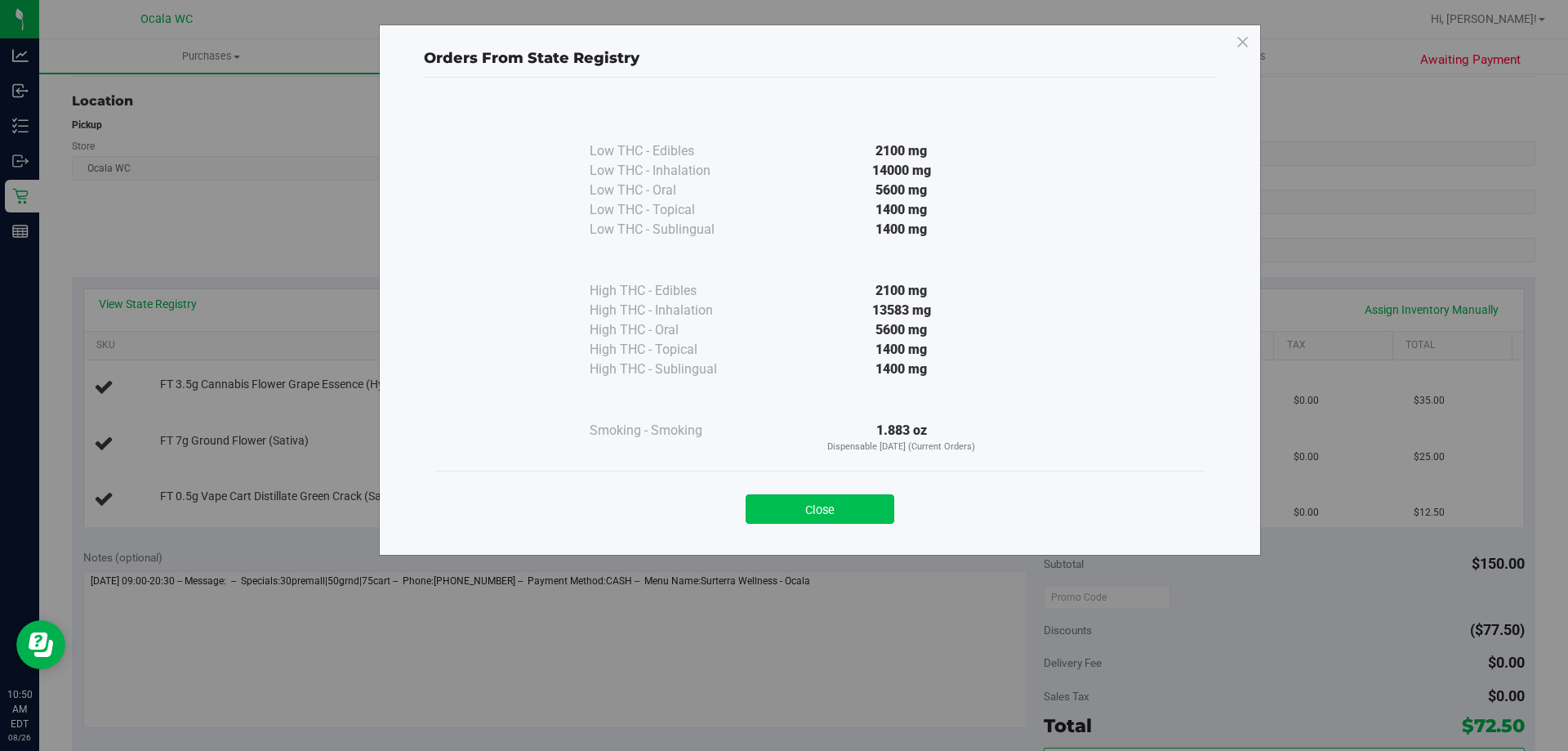
click at [777, 518] on button "Close" at bounding box center [820, 509] width 149 height 29
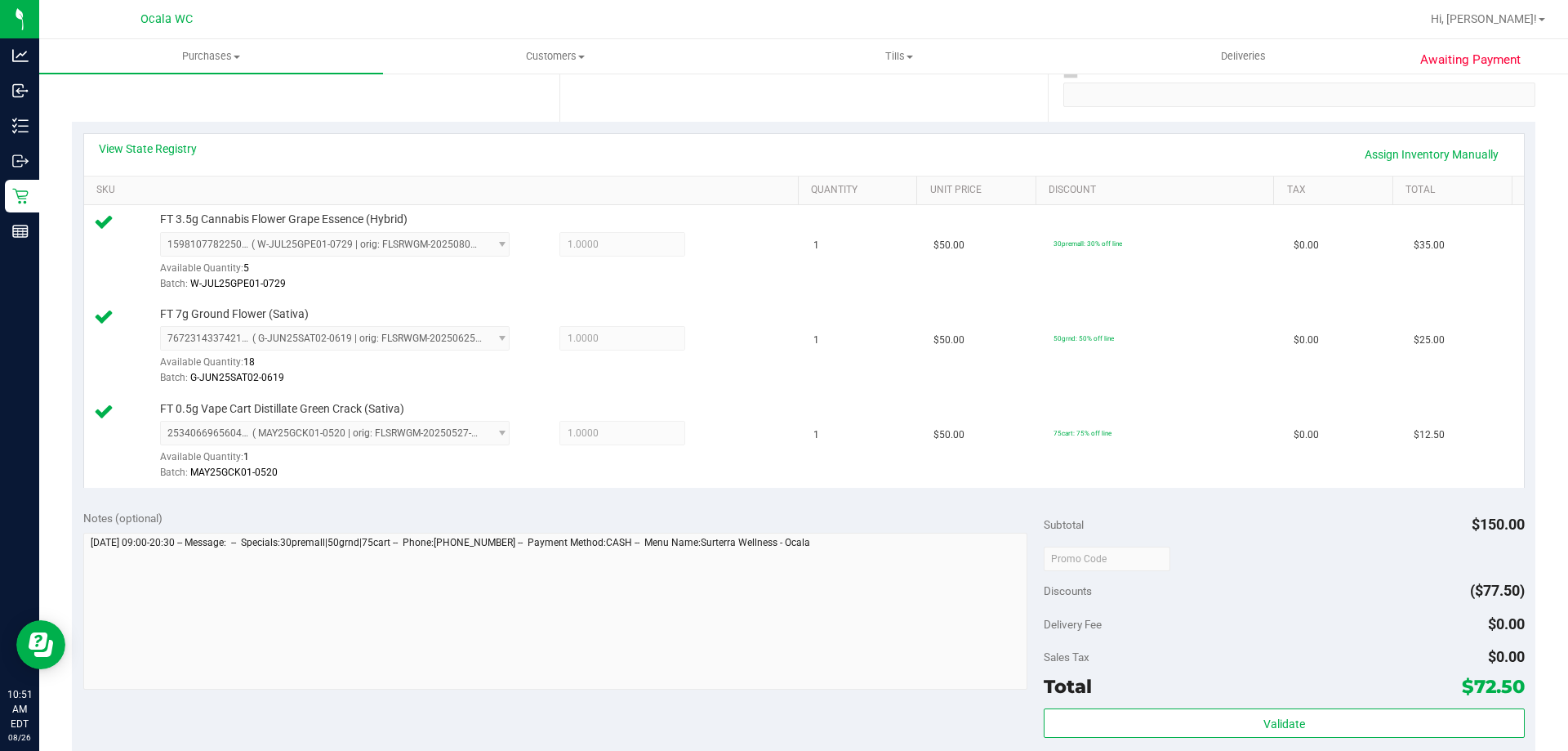
scroll to position [572, 0]
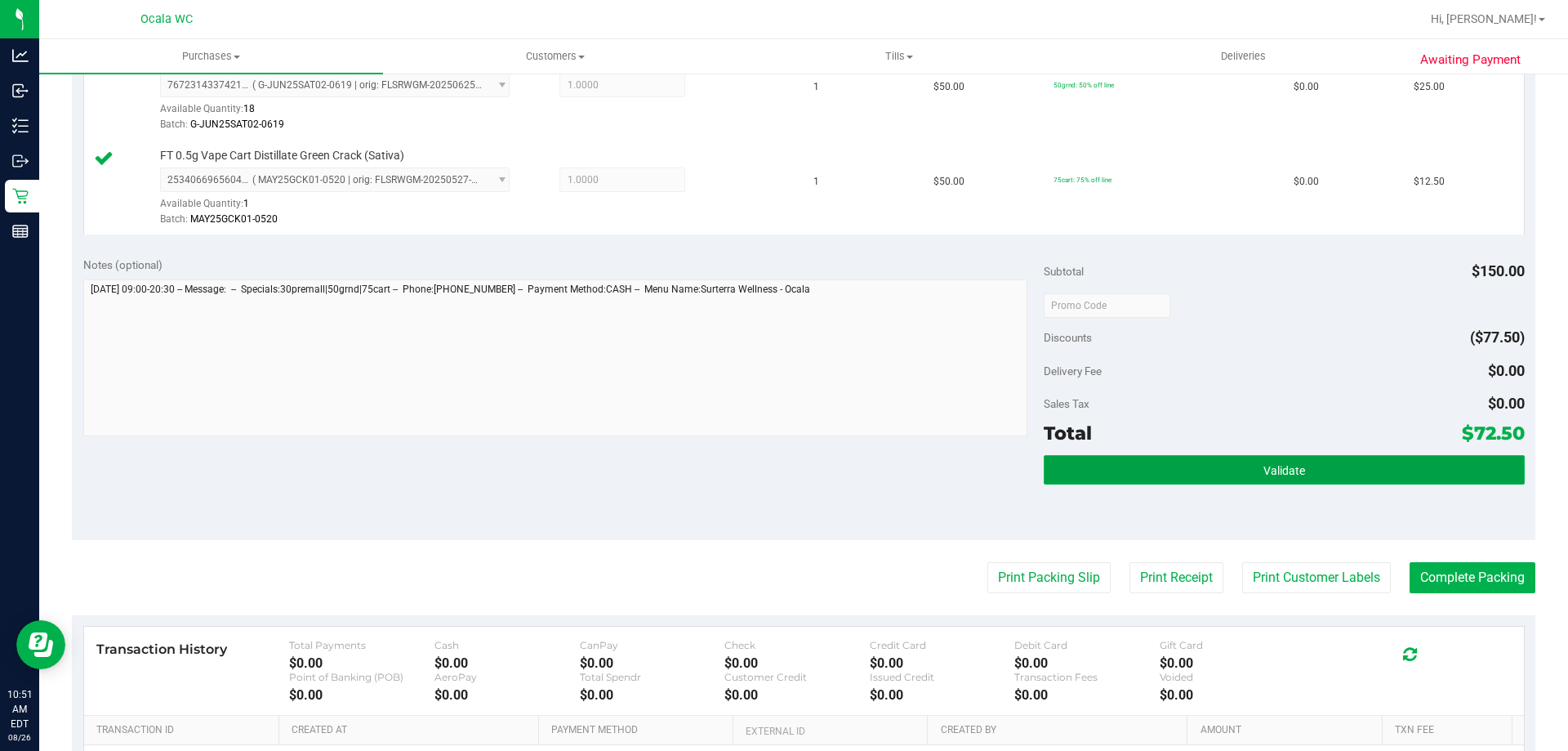
click at [777, 472] on span "Validate" at bounding box center [1284, 470] width 41 height 13
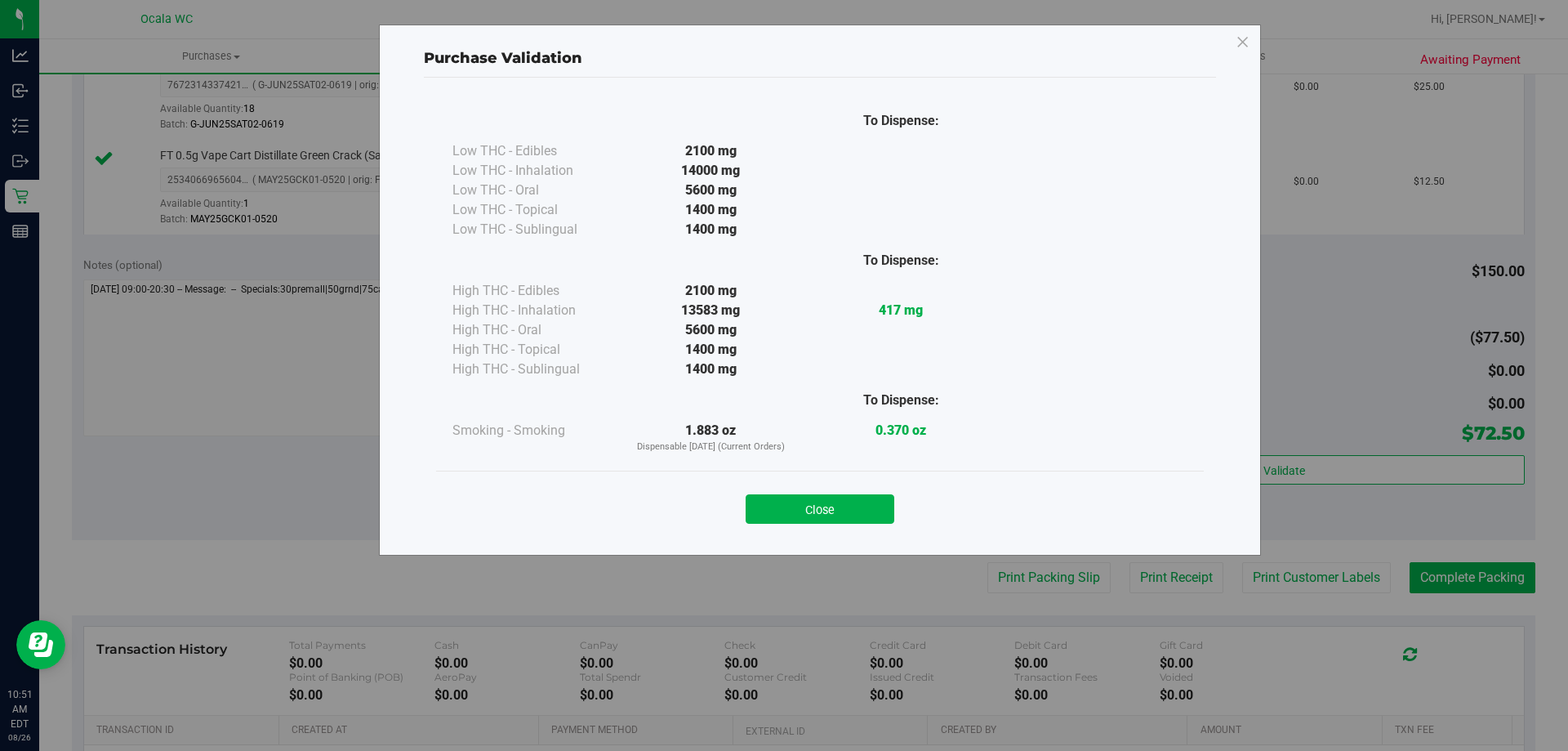
click at [777, 525] on div "Close" at bounding box center [819, 503] width 768 height 66
click at [777, 516] on button "Close" at bounding box center [820, 509] width 149 height 29
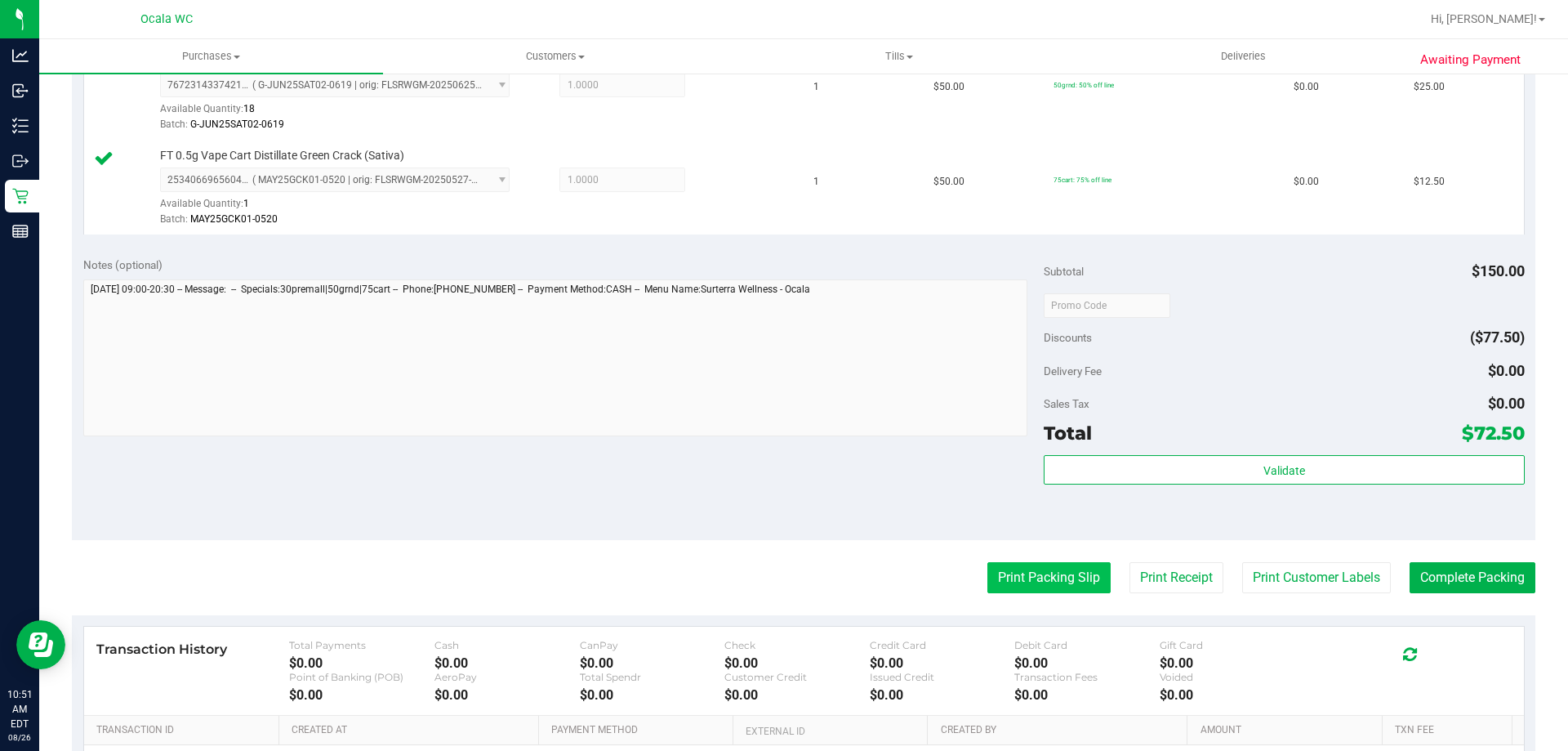
click at [777, 589] on button "Print Packing Slip" at bounding box center [1048, 578] width 123 height 31
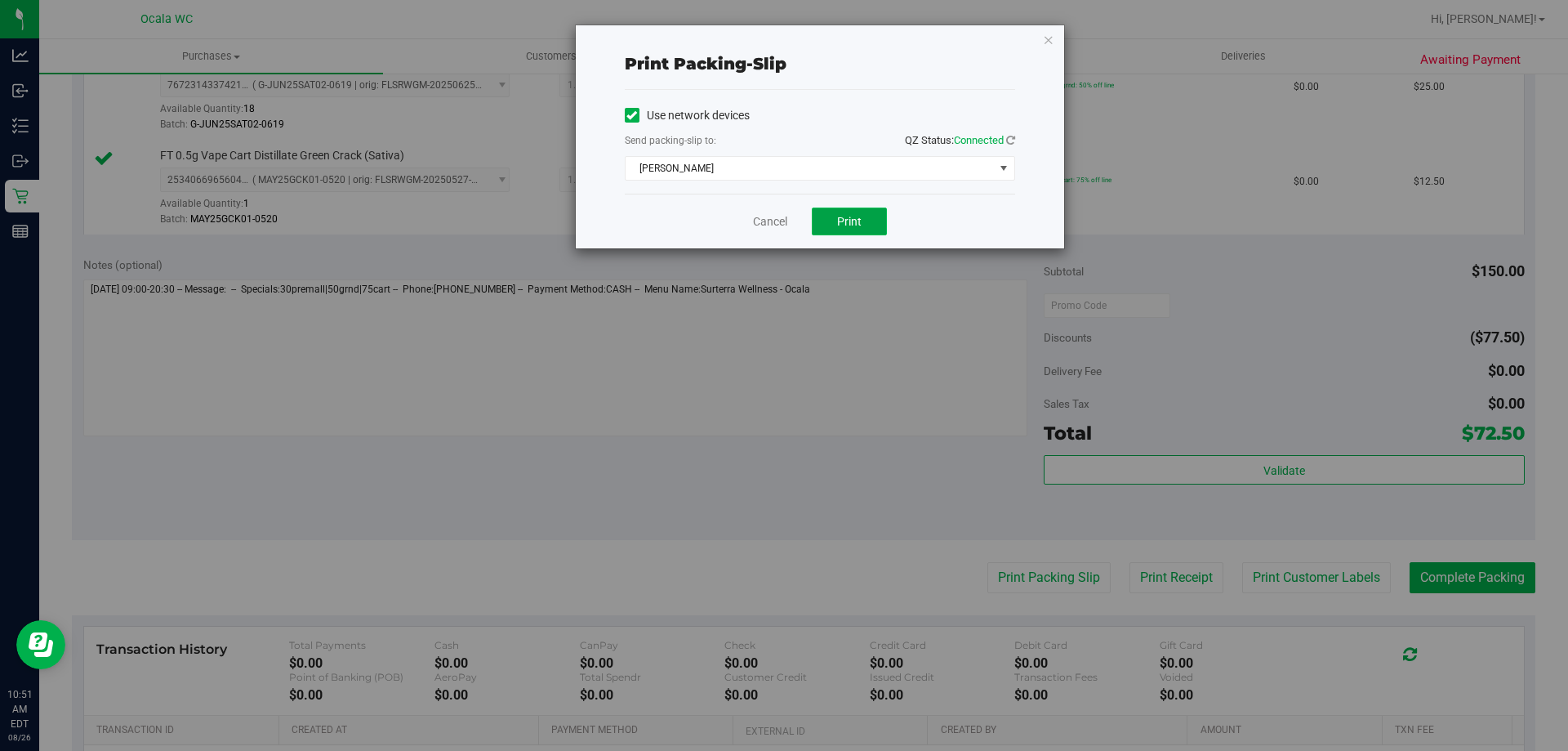
click at [777, 223] on button "Print" at bounding box center [849, 220] width 75 height 27
click at [776, 219] on link "Cancel" at bounding box center [769, 221] width 34 height 17
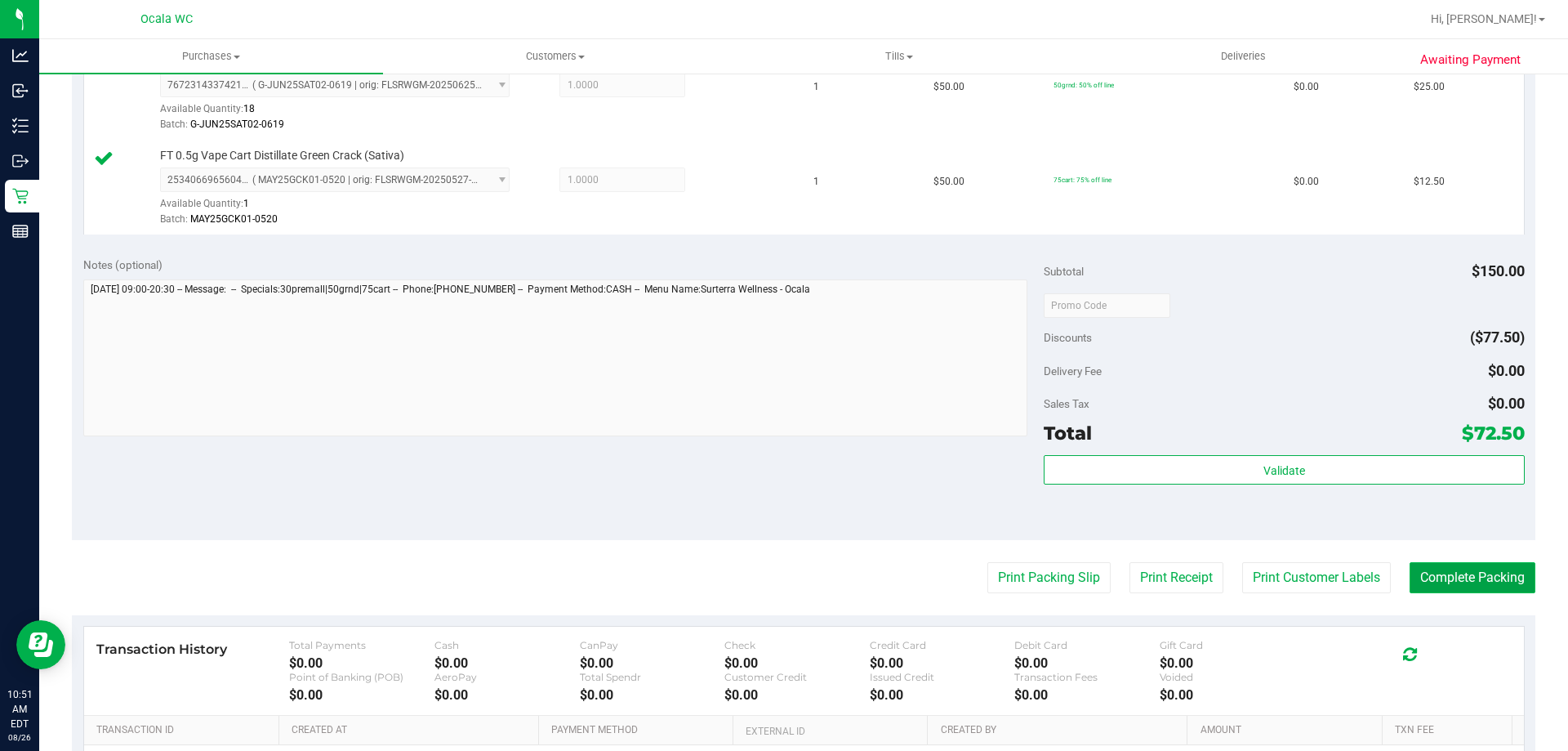
click at [777, 574] on button "Complete Packing" at bounding box center [1473, 578] width 126 height 31
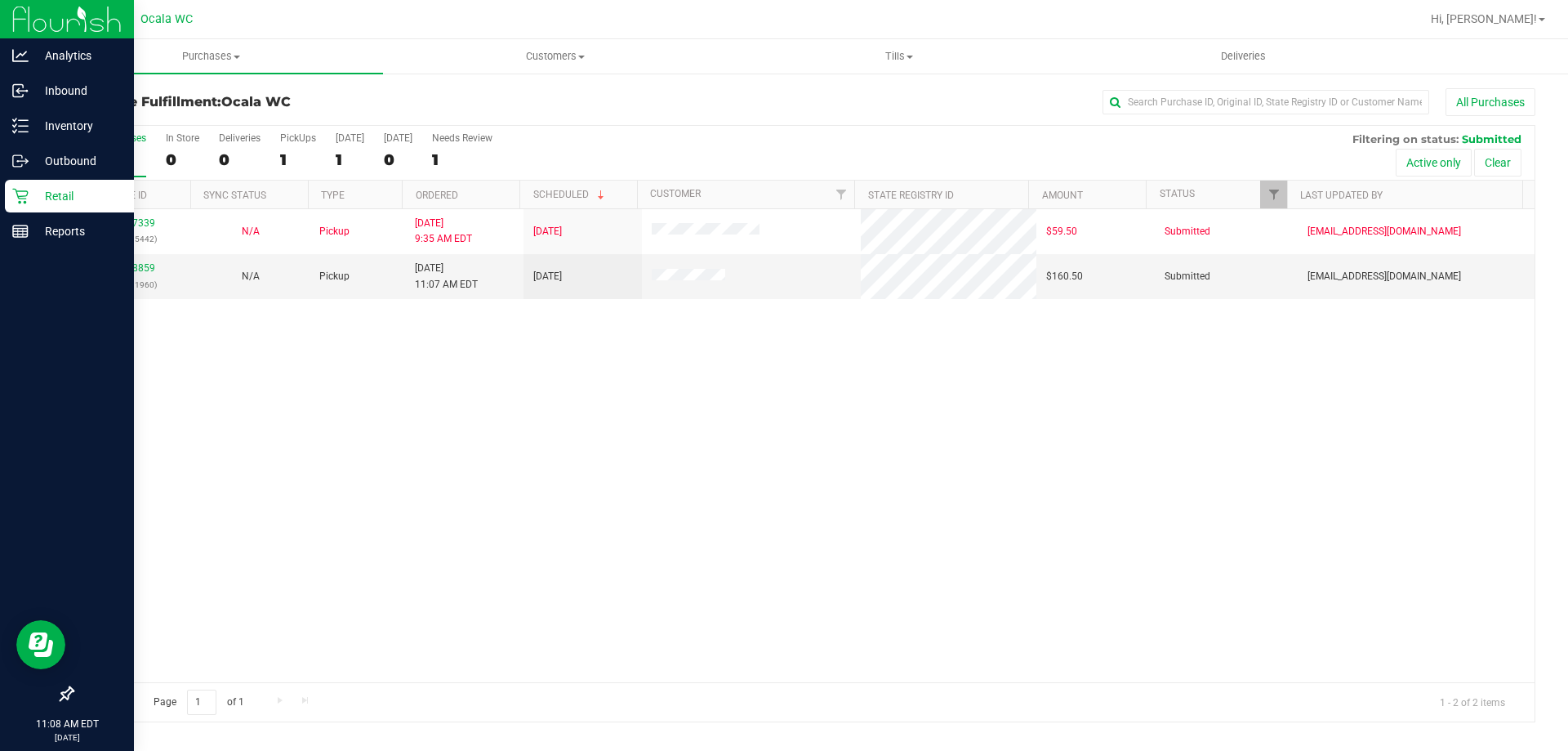
click at [60, 200] on p "Retail" at bounding box center [77, 196] width 98 height 20
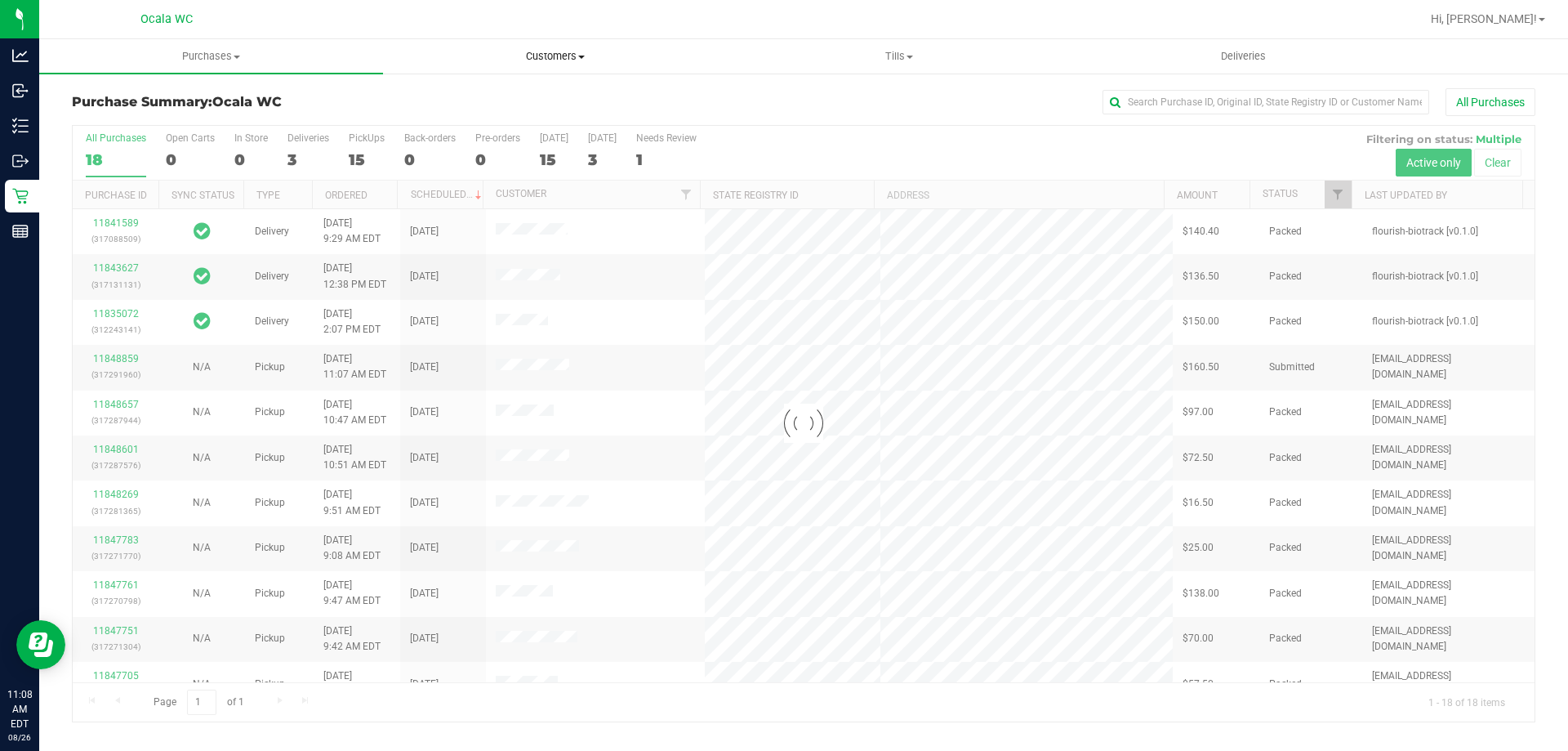
click at [541, 56] on span "Customers" at bounding box center [555, 57] width 342 height 15
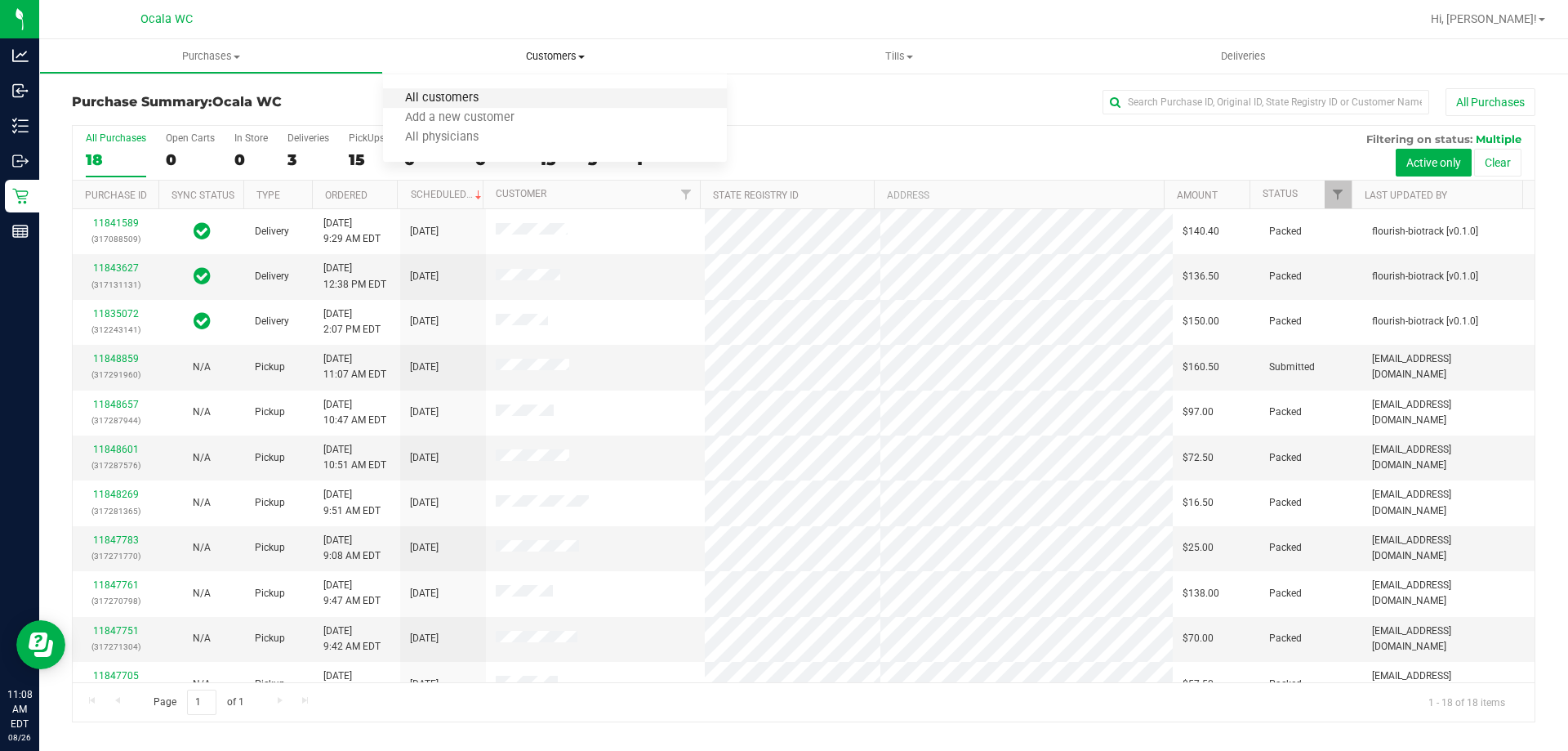
click at [428, 101] on span "All customers" at bounding box center [442, 98] width 118 height 14
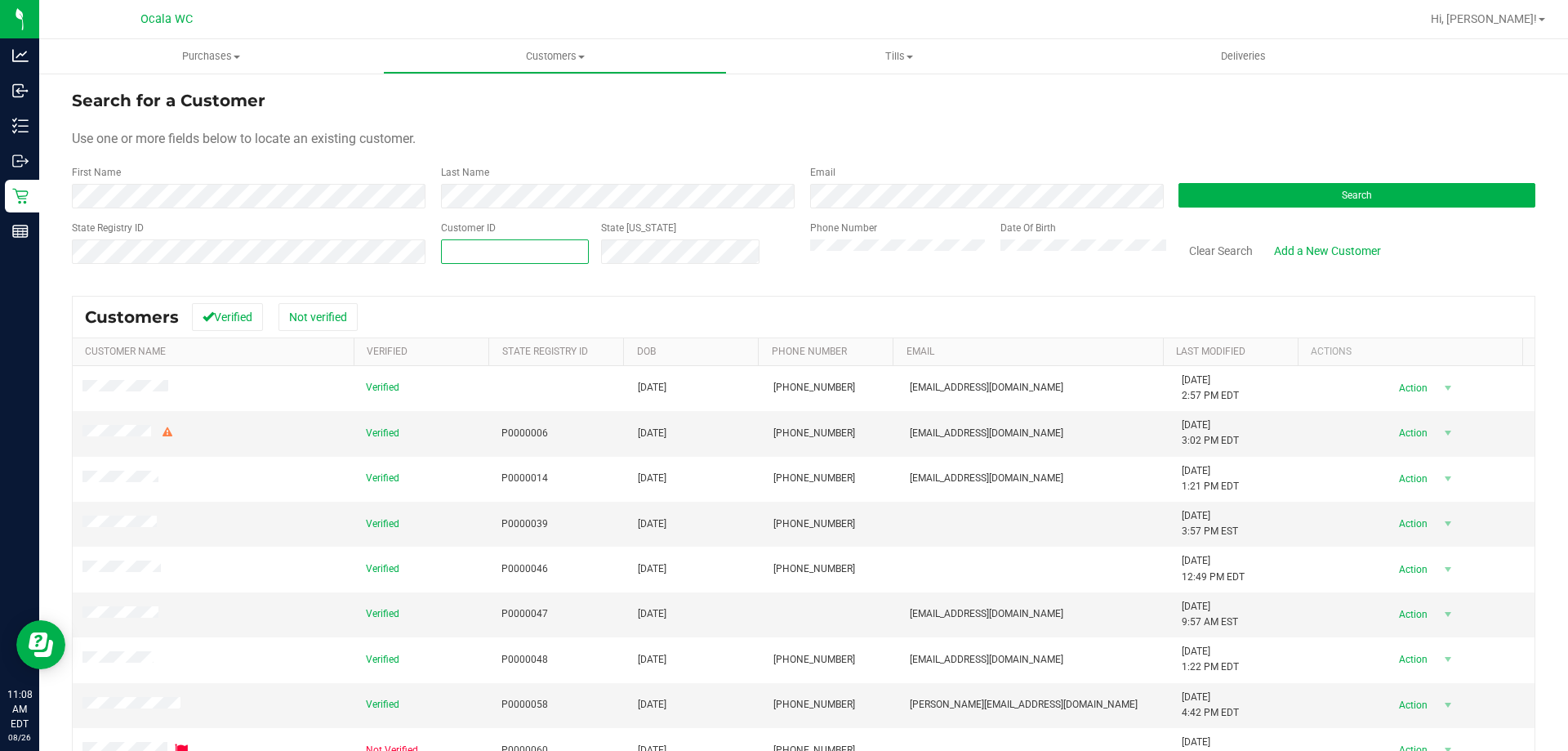
paste input "435529"
type input "435529"
click at [777, 198] on button "Search" at bounding box center [1356, 195] width 357 height 24
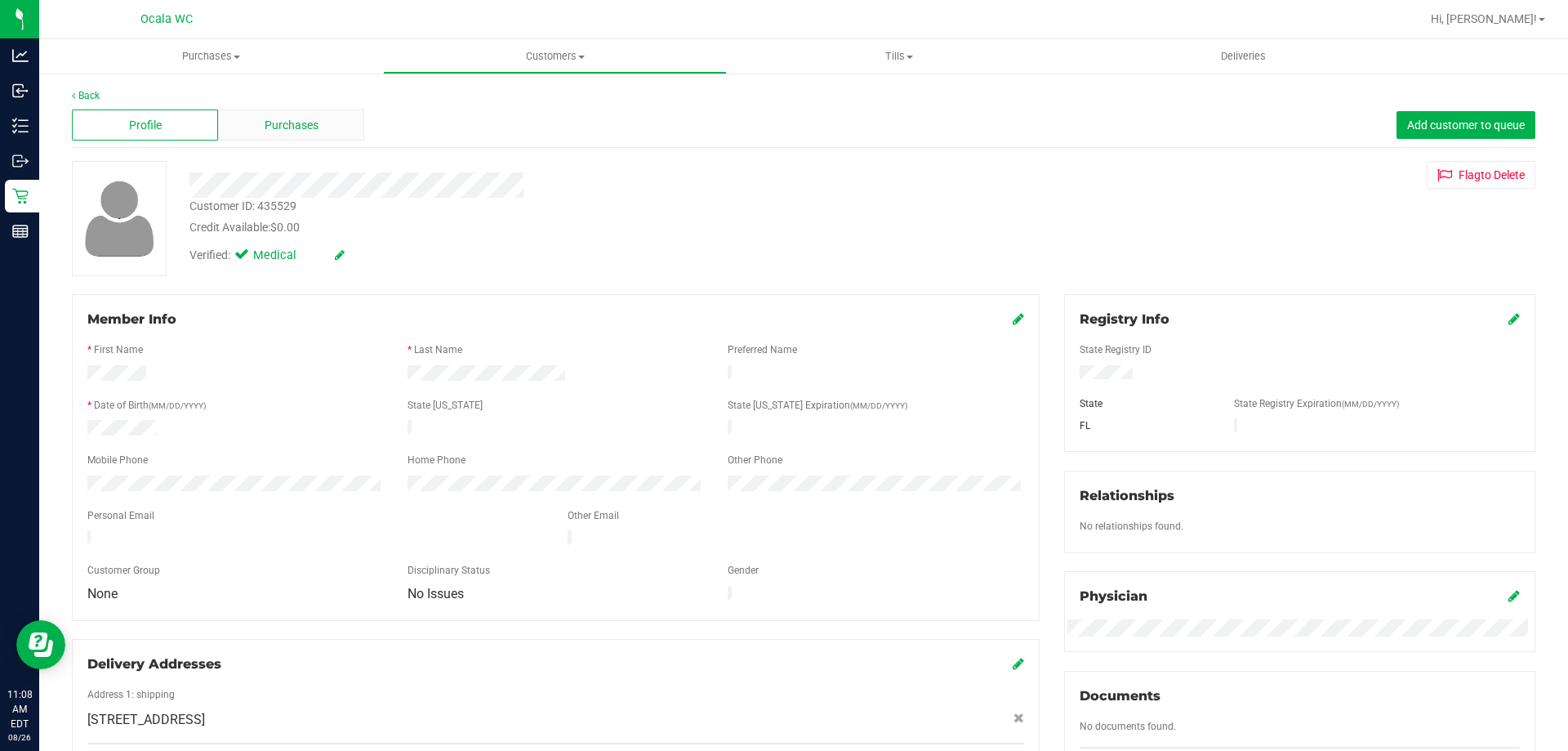
click at [261, 133] on div "Purchases" at bounding box center [291, 124] width 146 height 31
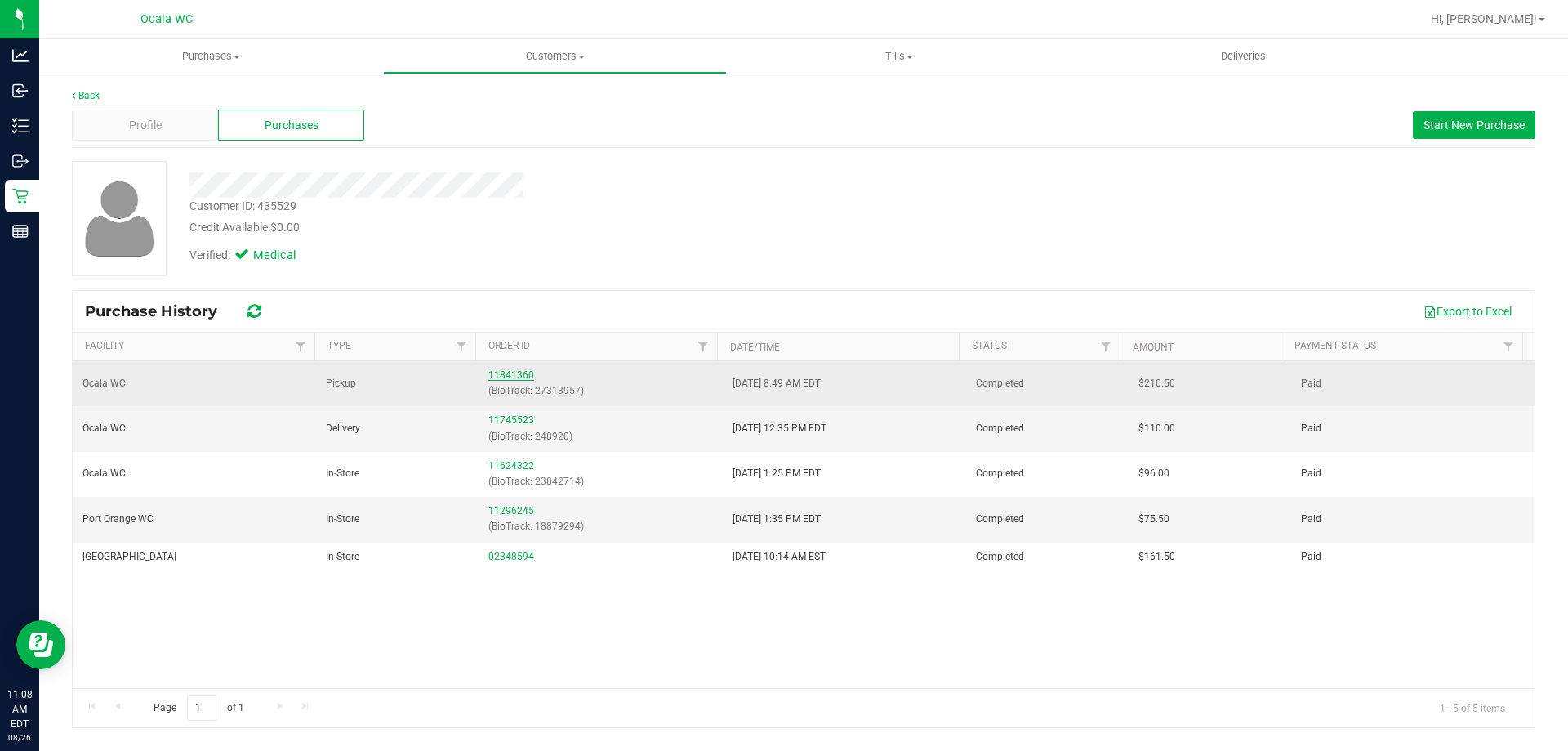
click at [493, 376] on link "11841360" at bounding box center [510, 375] width 46 height 11
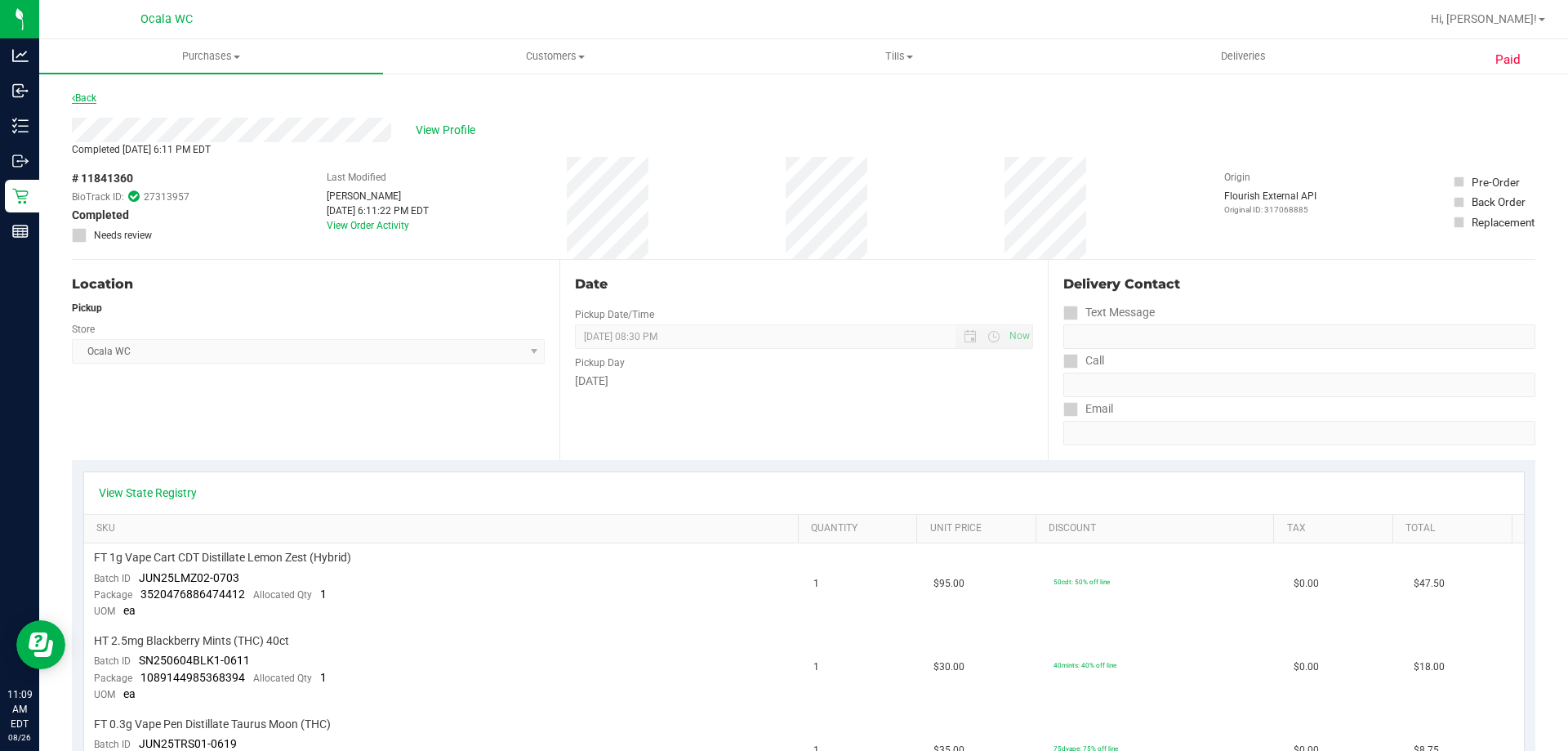
click at [83, 95] on link "Back" at bounding box center [84, 98] width 24 height 11
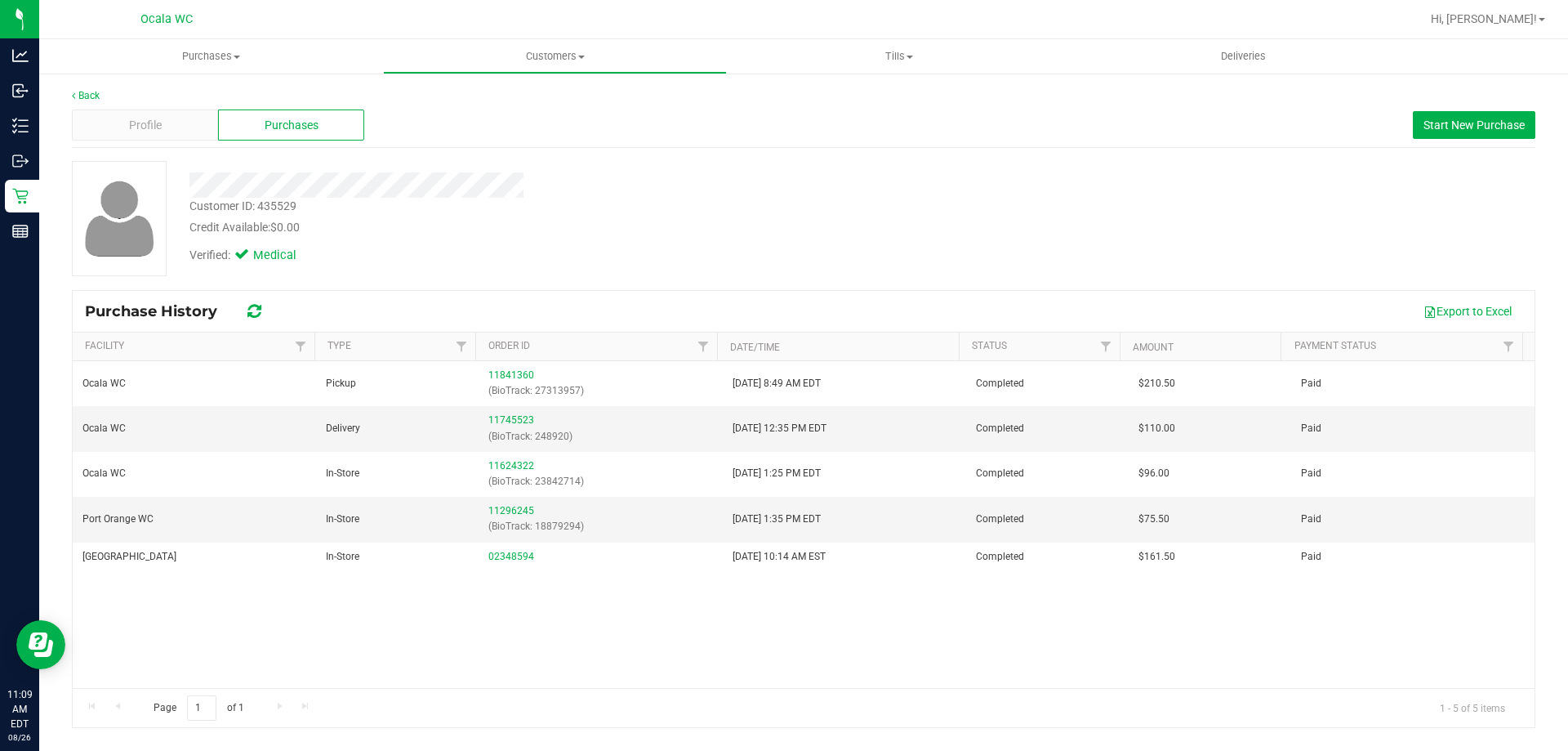
click at [777, 246] on div "Verified: Medical" at bounding box center [549, 254] width 744 height 36
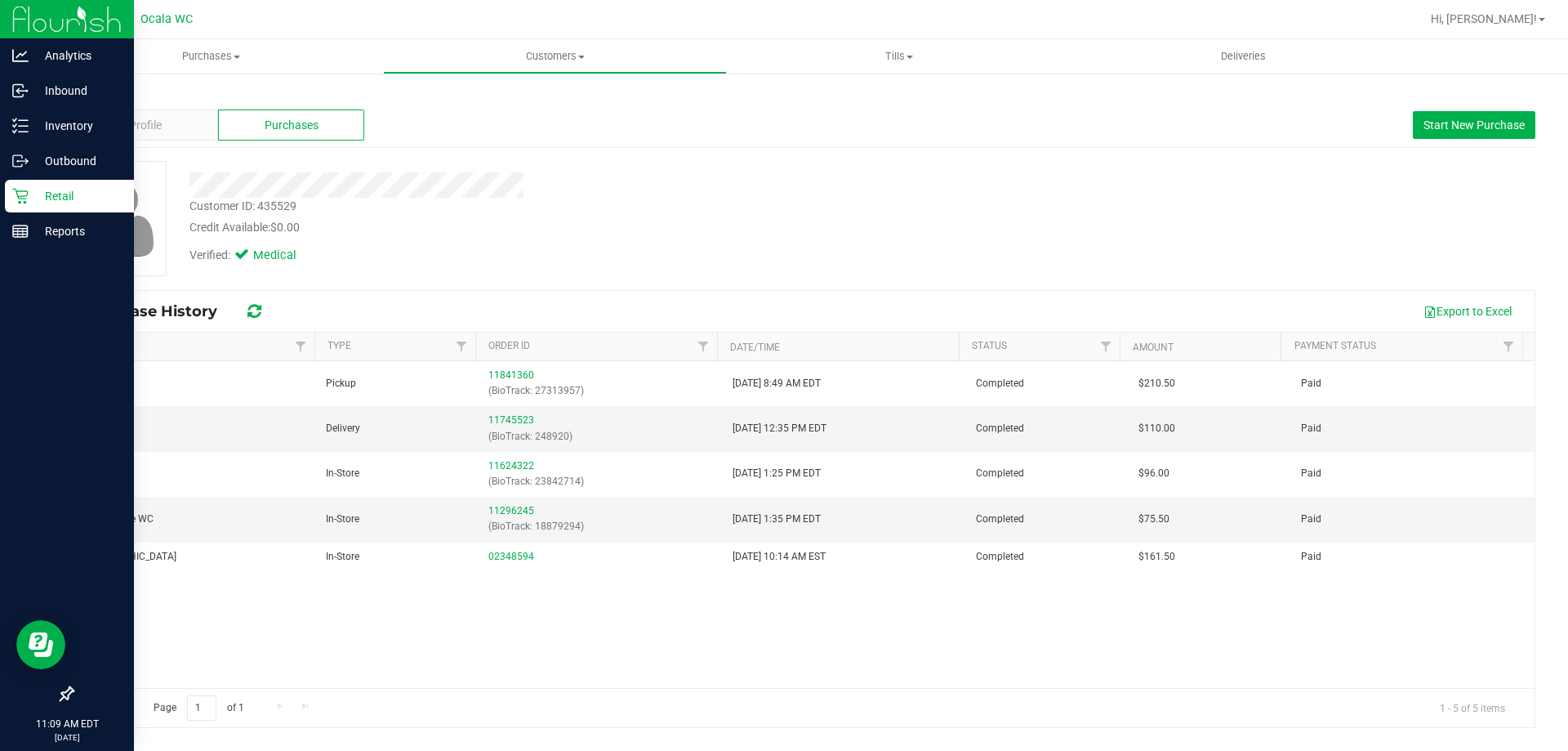
click at [54, 195] on p "Retail" at bounding box center [77, 196] width 98 height 20
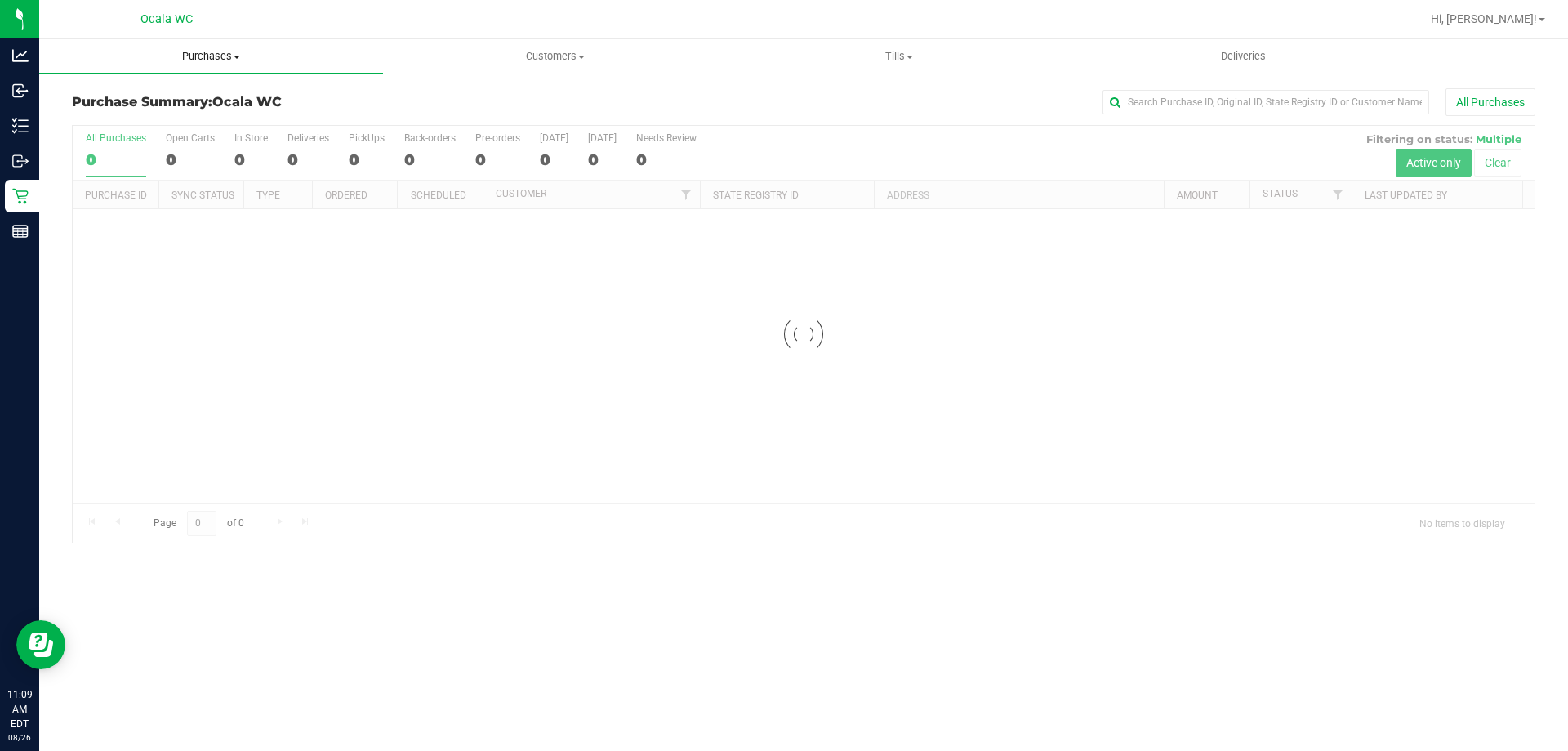
click at [208, 53] on span "Purchases" at bounding box center [211, 57] width 344 height 15
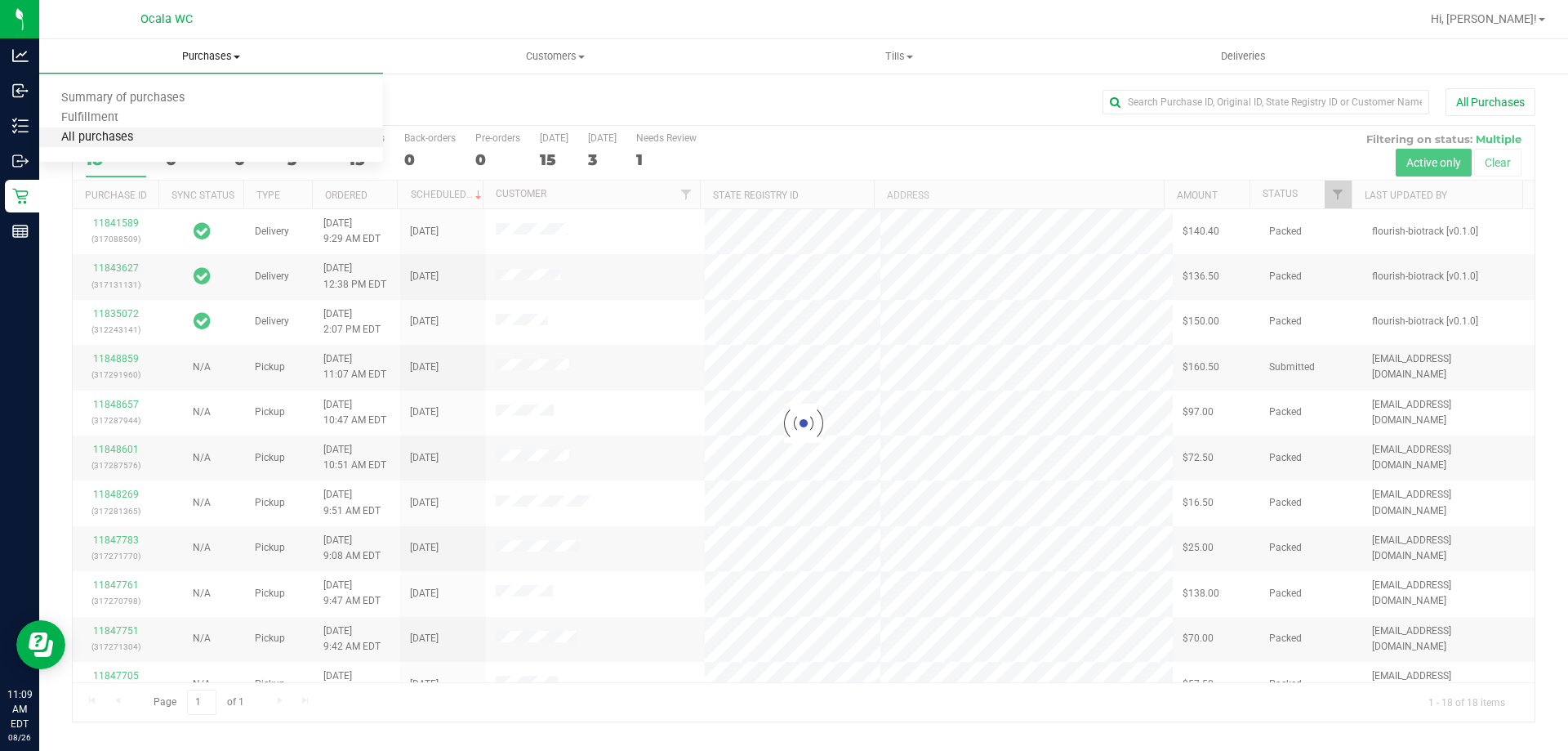
click at [106, 144] on span "All purchases" at bounding box center [97, 138] width 116 height 14
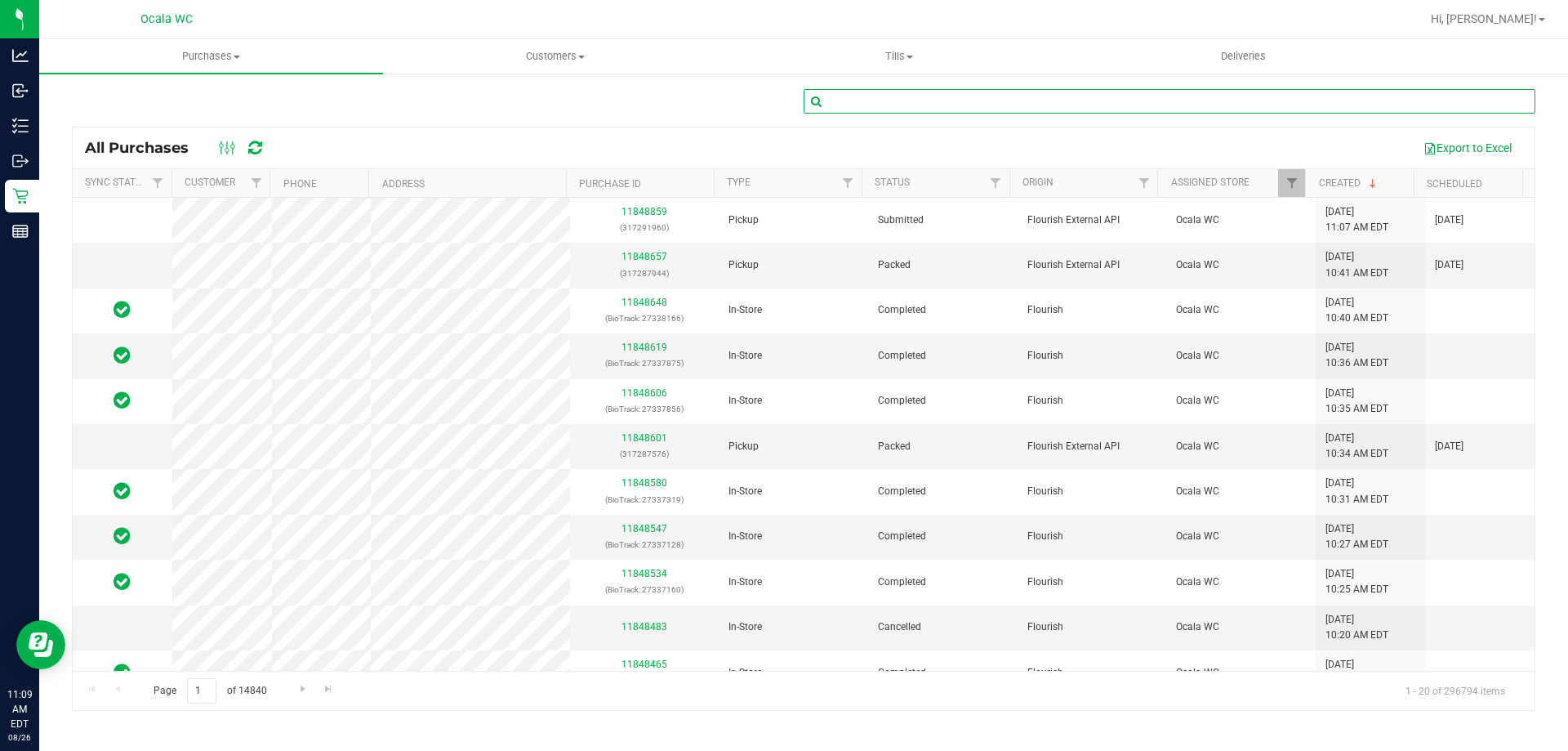
paste input "11841360"
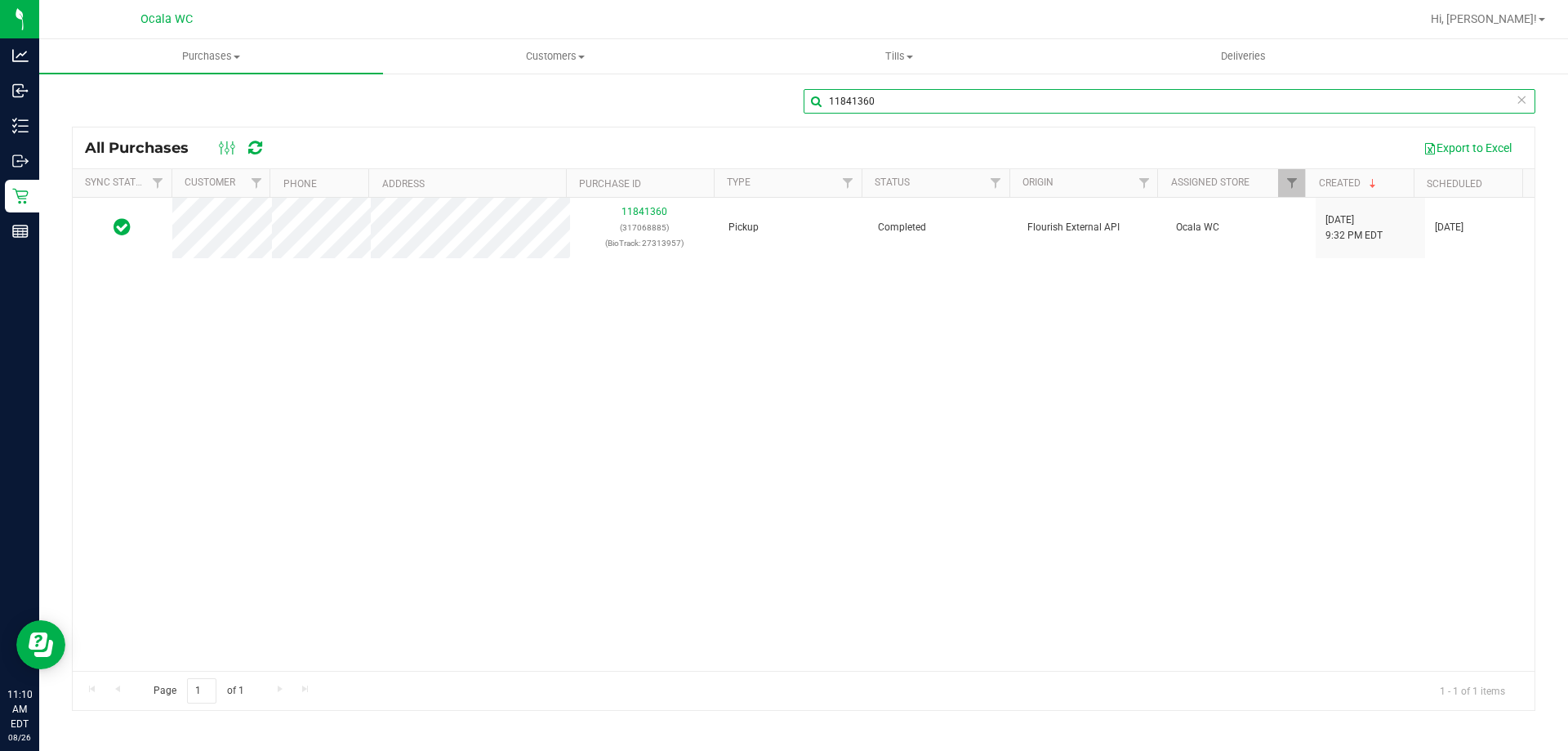
type input "11841360"
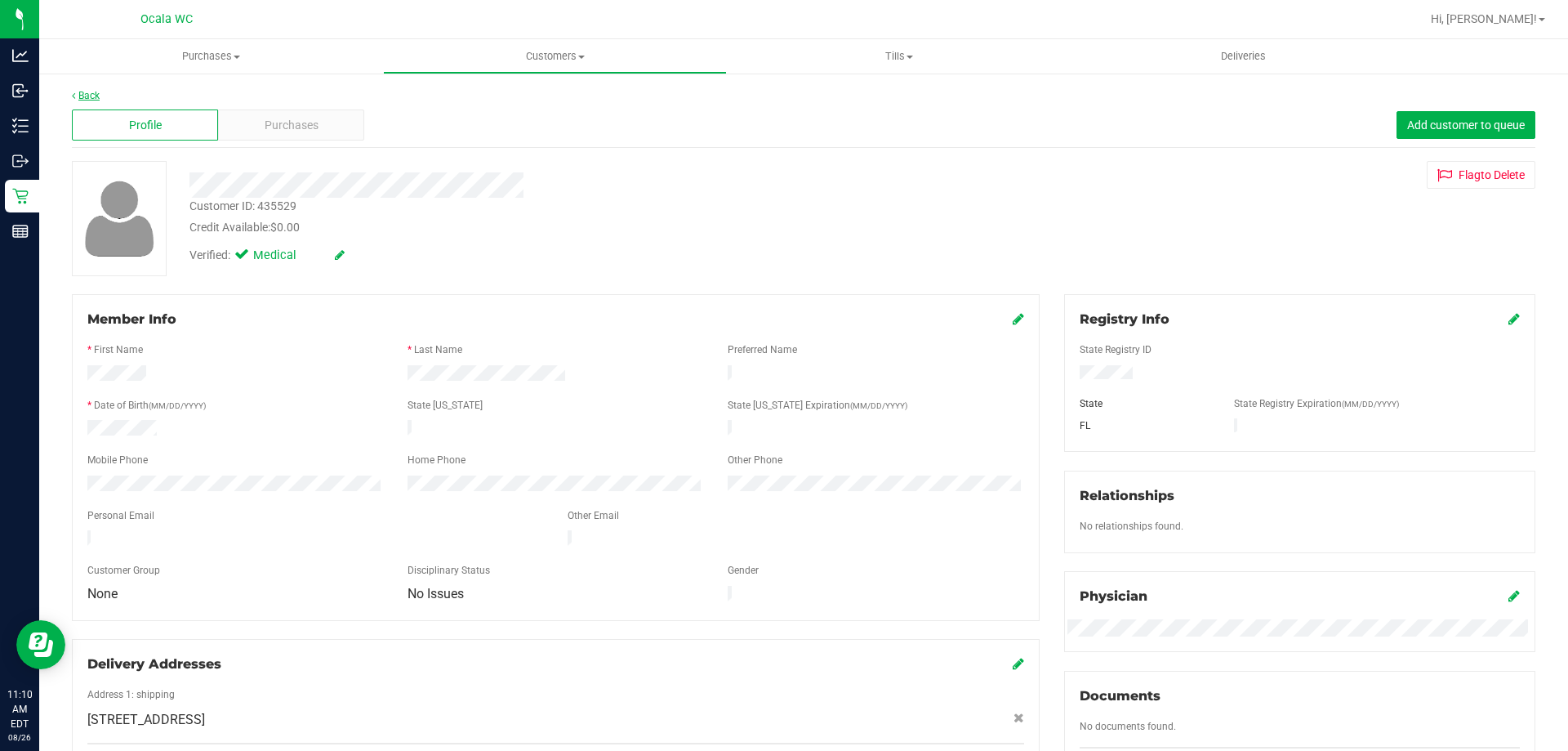
click at [76, 97] on link "Back" at bounding box center [85, 95] width 27 height 11
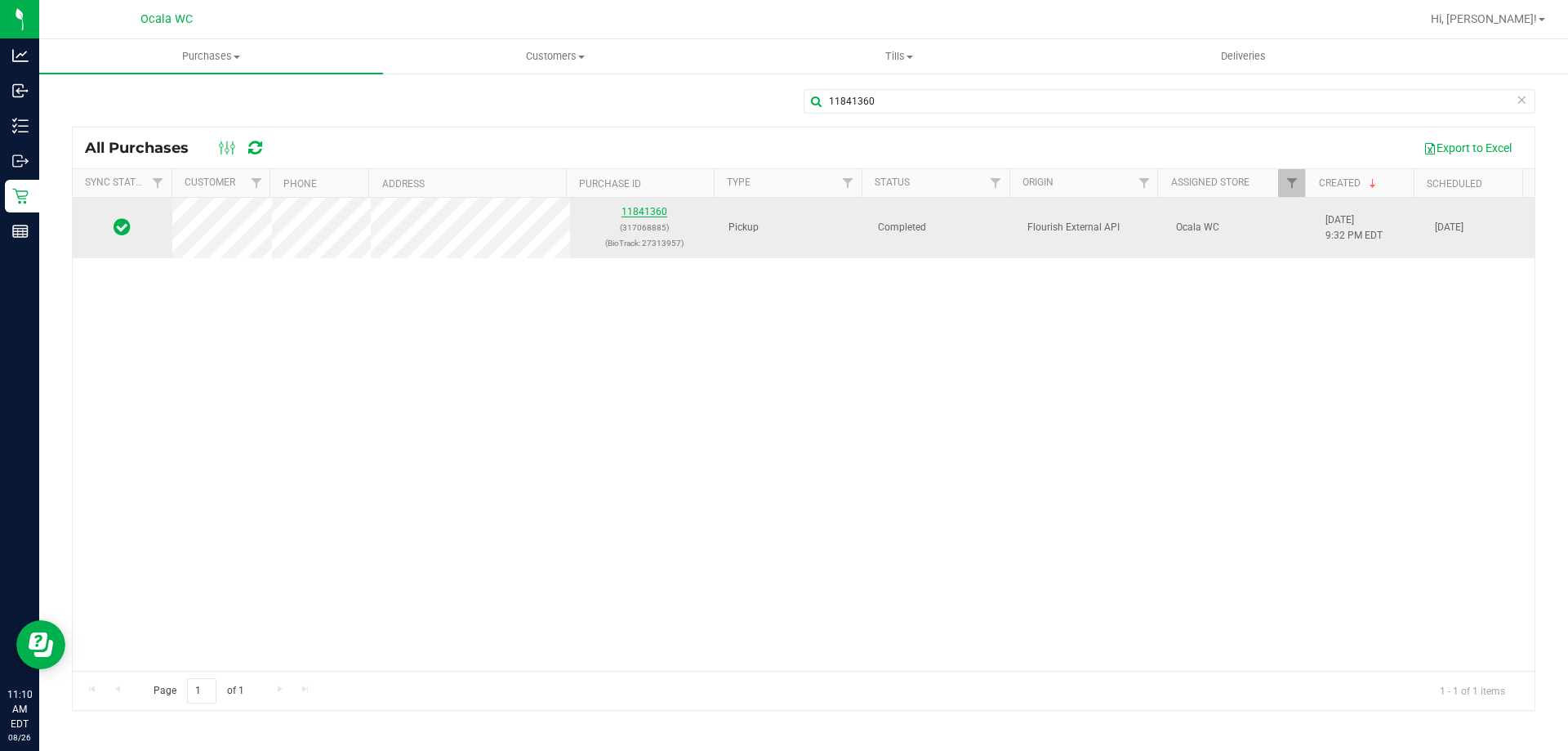
click at [634, 215] on link "11841360" at bounding box center [644, 211] width 46 height 11
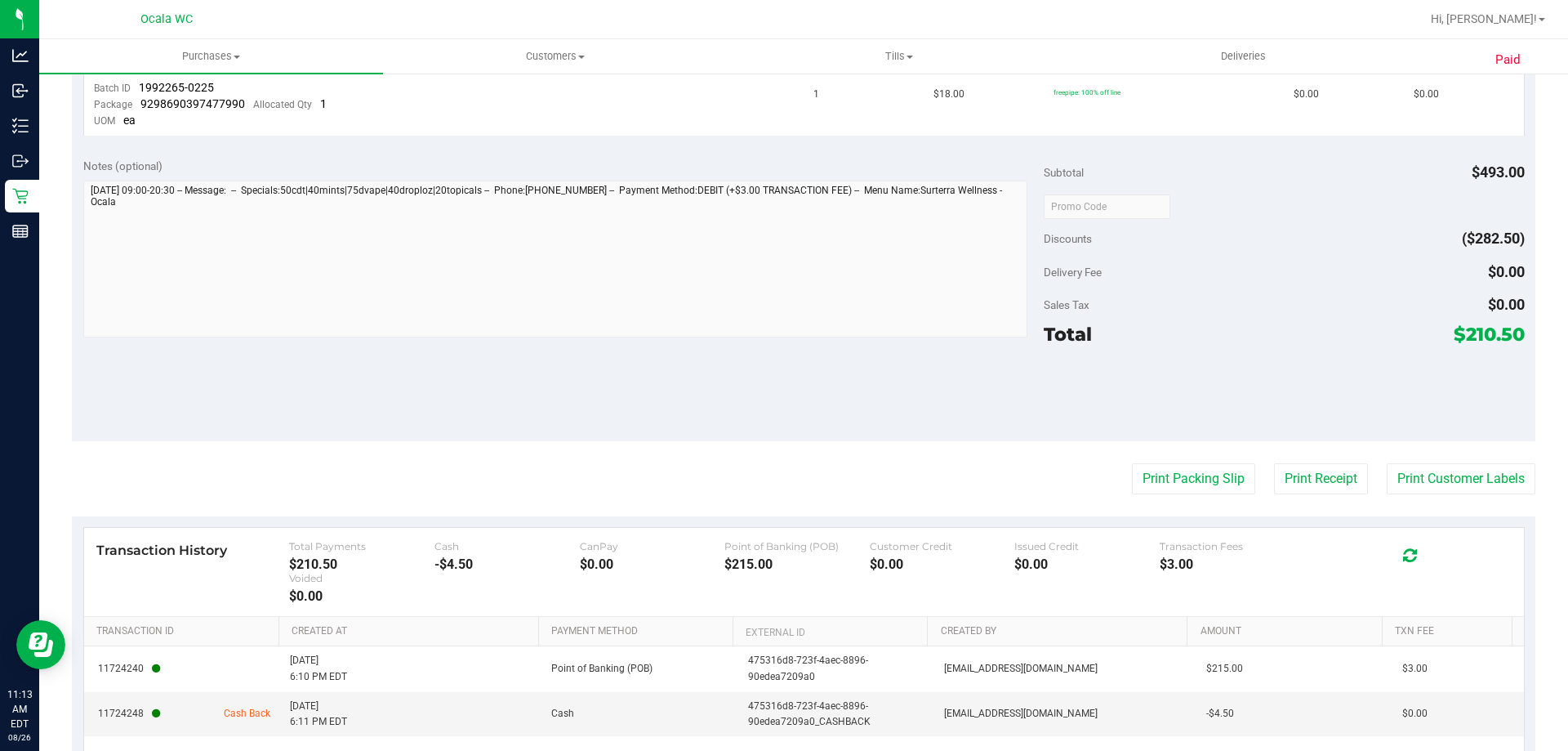
scroll to position [1343, 0]
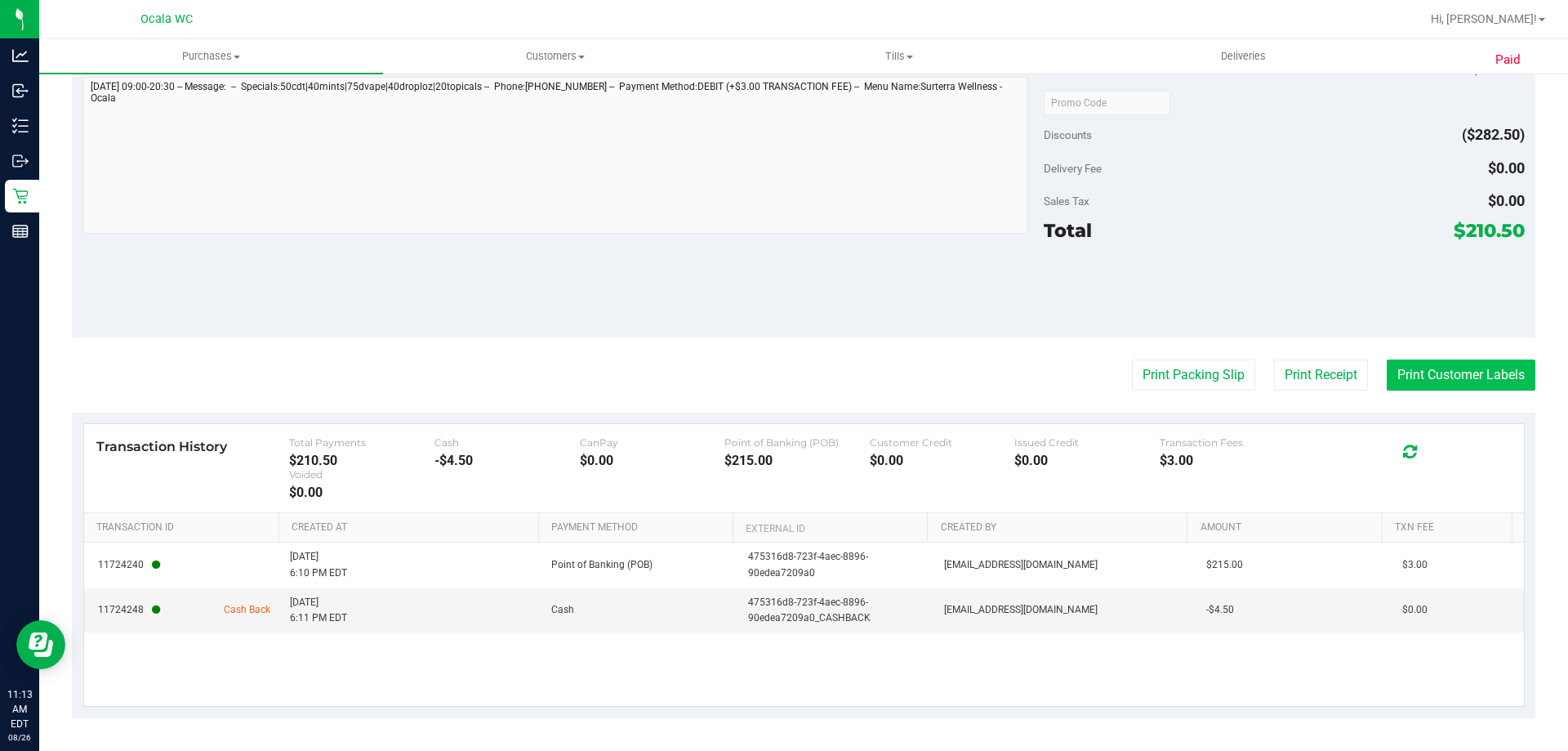
click at [777, 371] on button "Print Customer Labels" at bounding box center [1461, 374] width 149 height 31
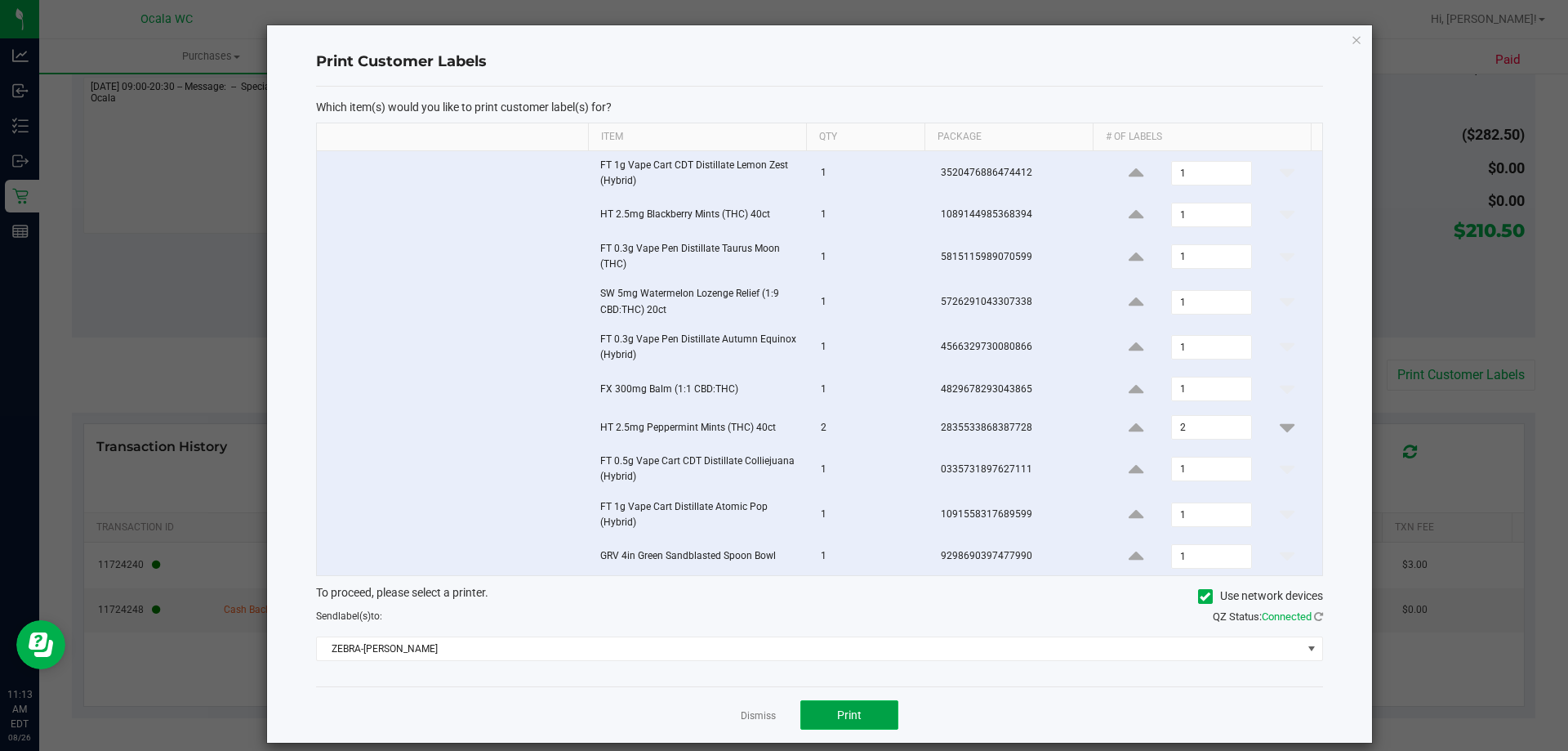
click at [777, 707] on button "Print" at bounding box center [849, 714] width 98 height 29
click at [777, 39] on icon "button" at bounding box center [1356, 39] width 11 height 20
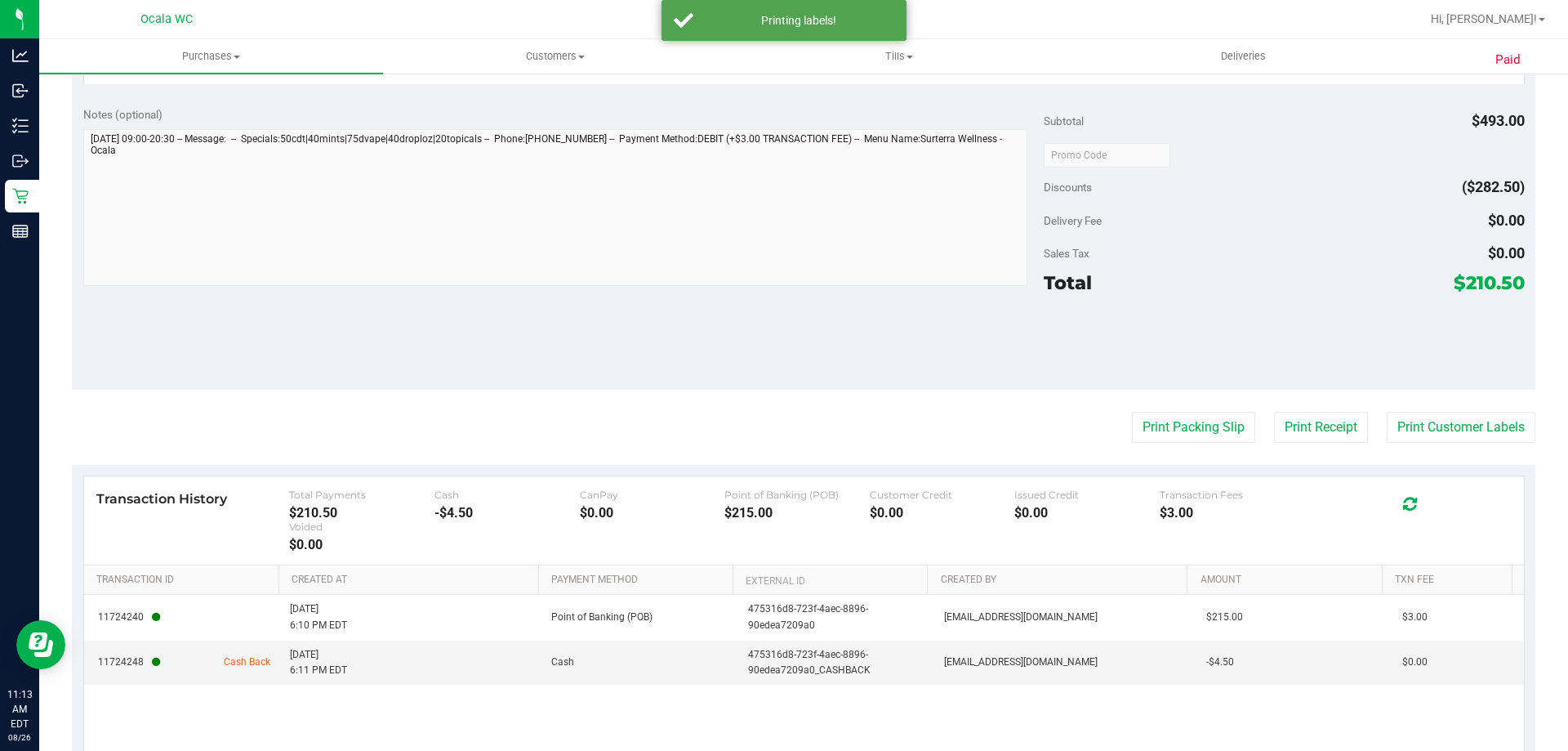
scroll to position [1261, 0]
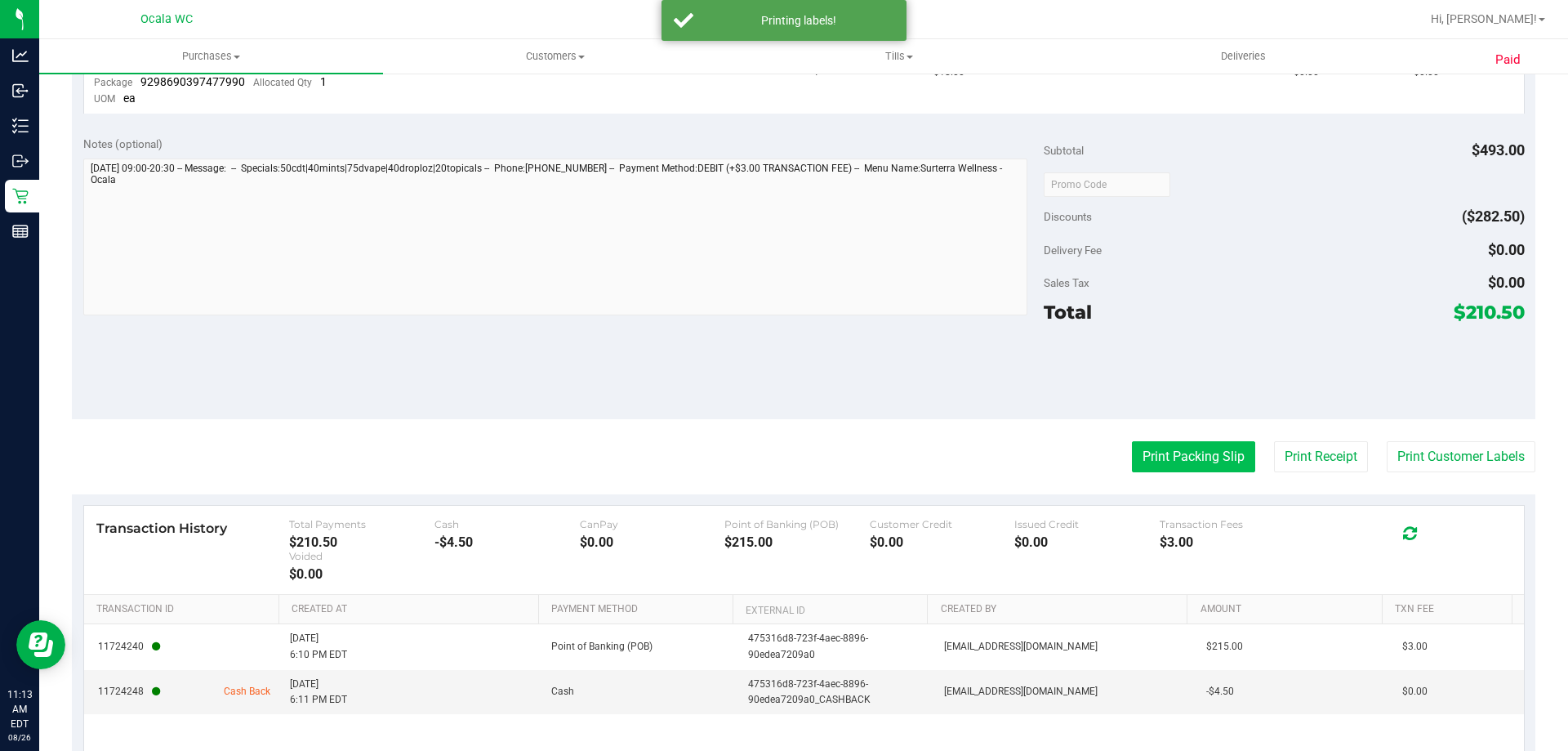
click at [777, 462] on button "Print Packing Slip" at bounding box center [1193, 456] width 123 height 31
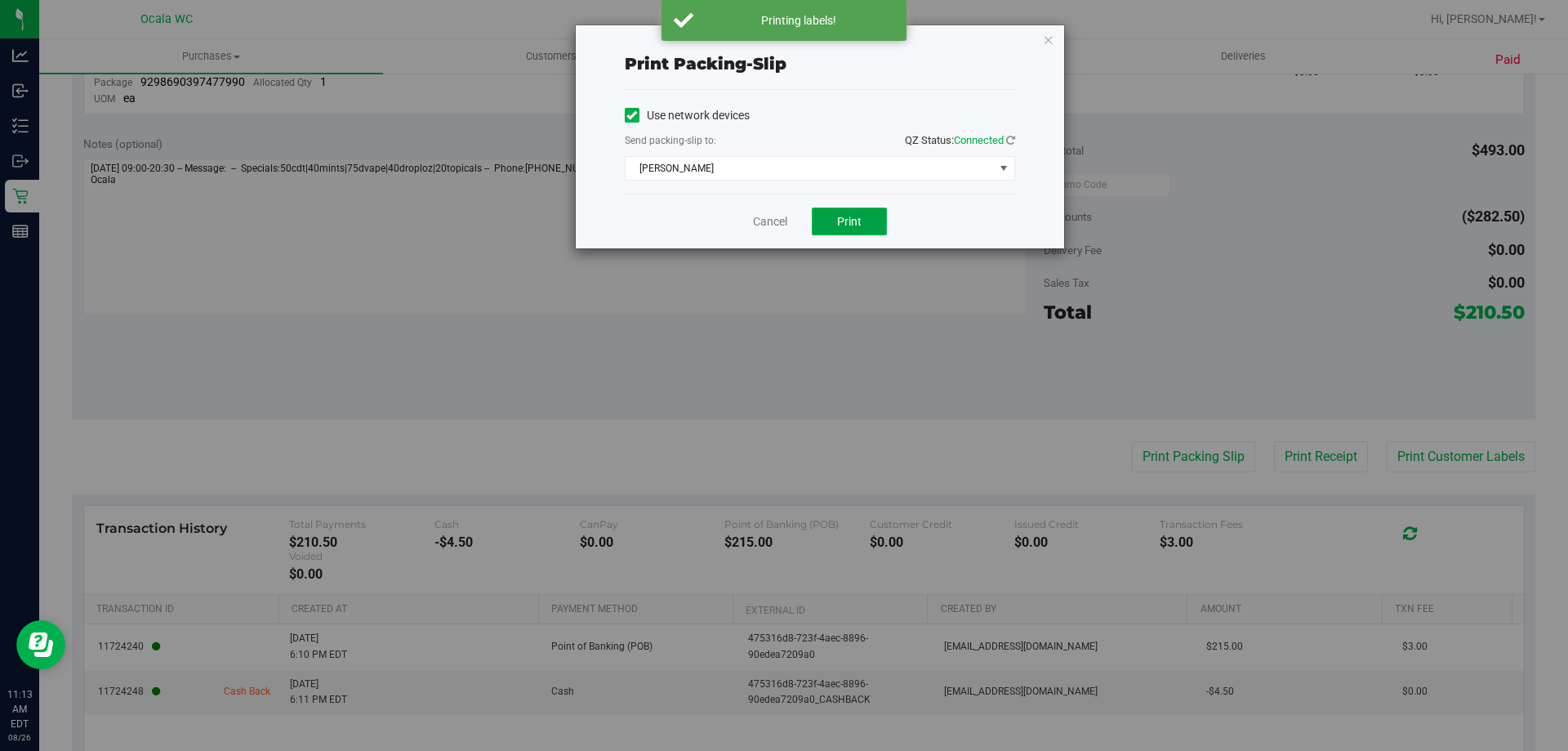
click at [777, 224] on span "Print" at bounding box center [849, 221] width 24 height 13
click at [764, 220] on link "Cancel" at bounding box center [769, 221] width 34 height 17
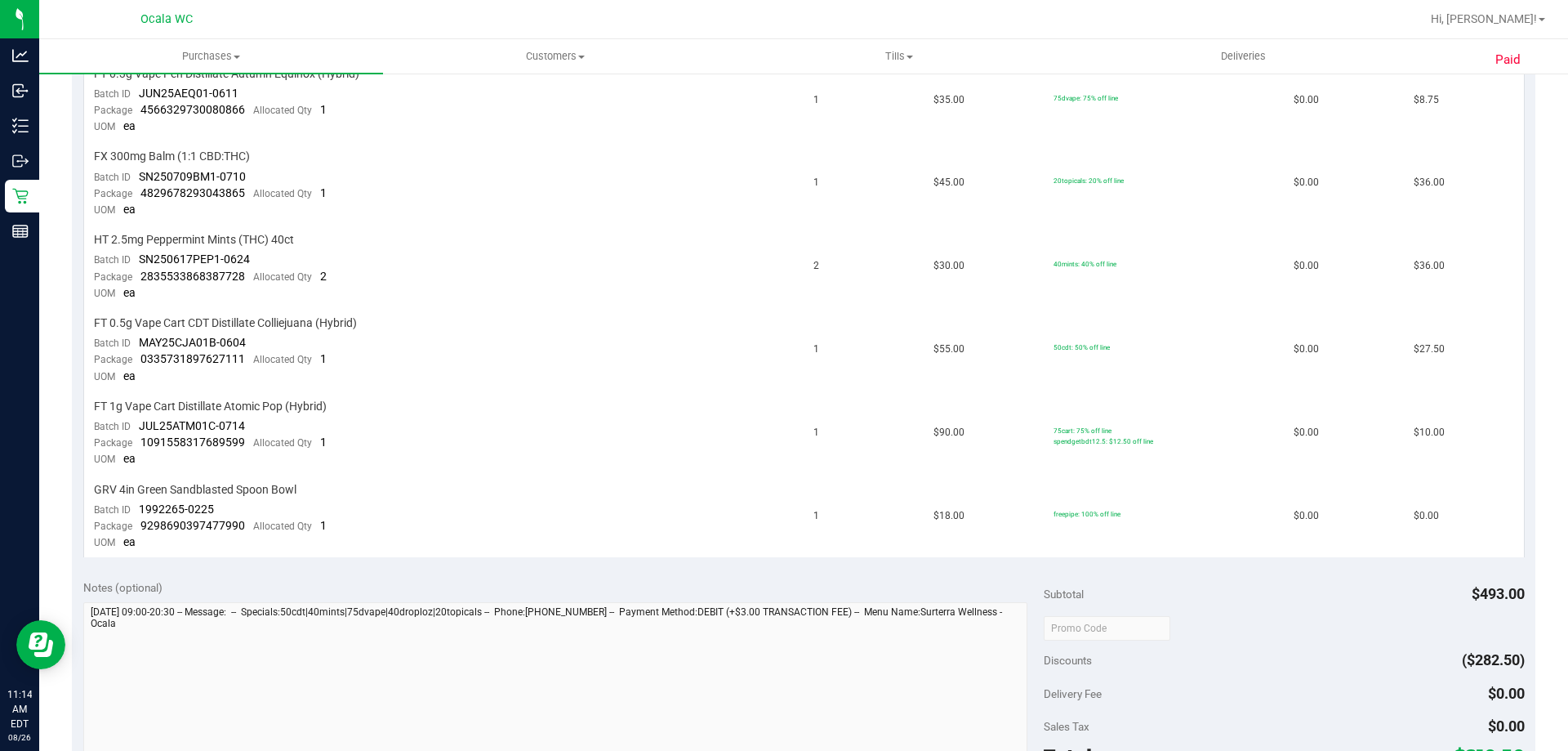
scroll to position [1226, 0]
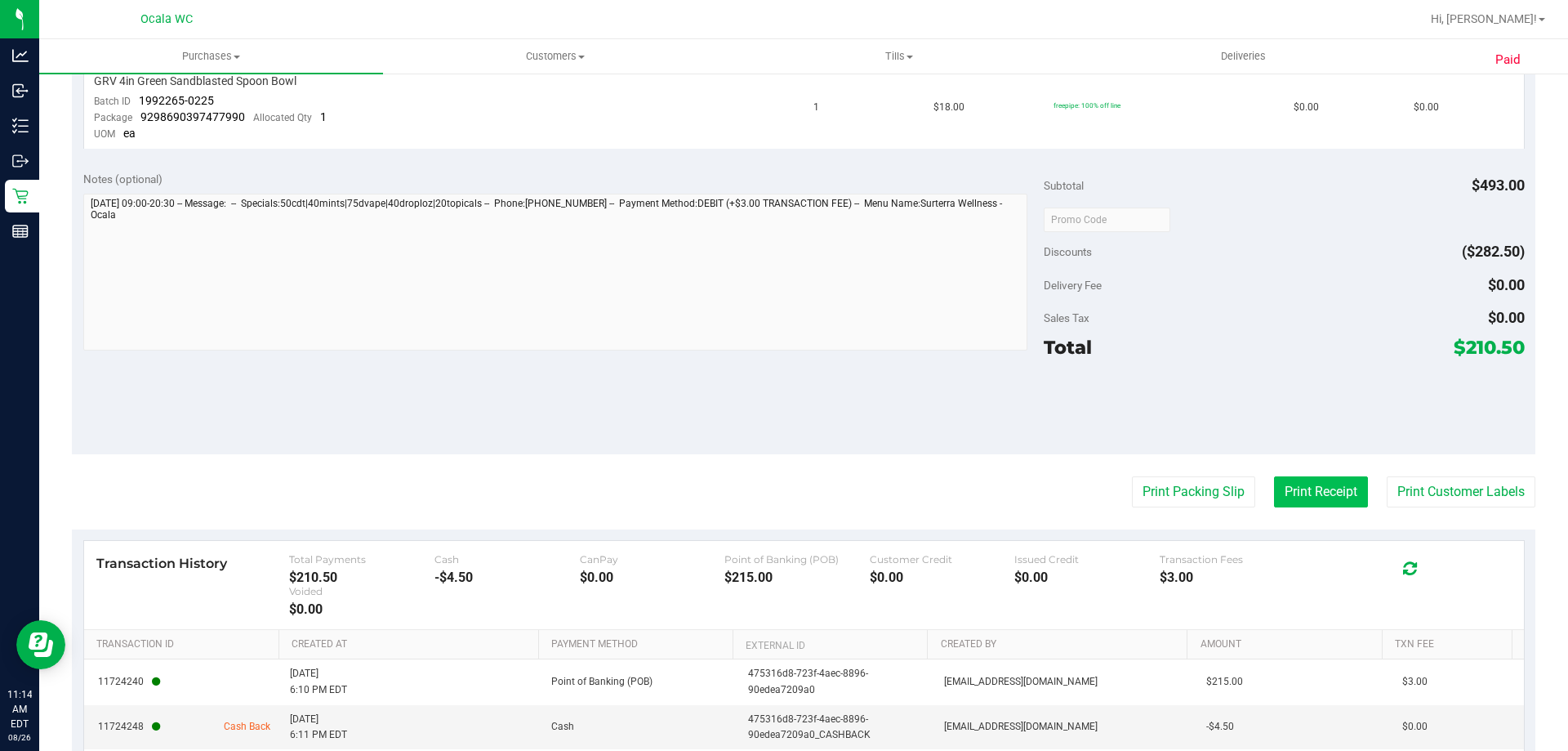
click at [777, 492] on button "Print Receipt" at bounding box center [1321, 491] width 94 height 31
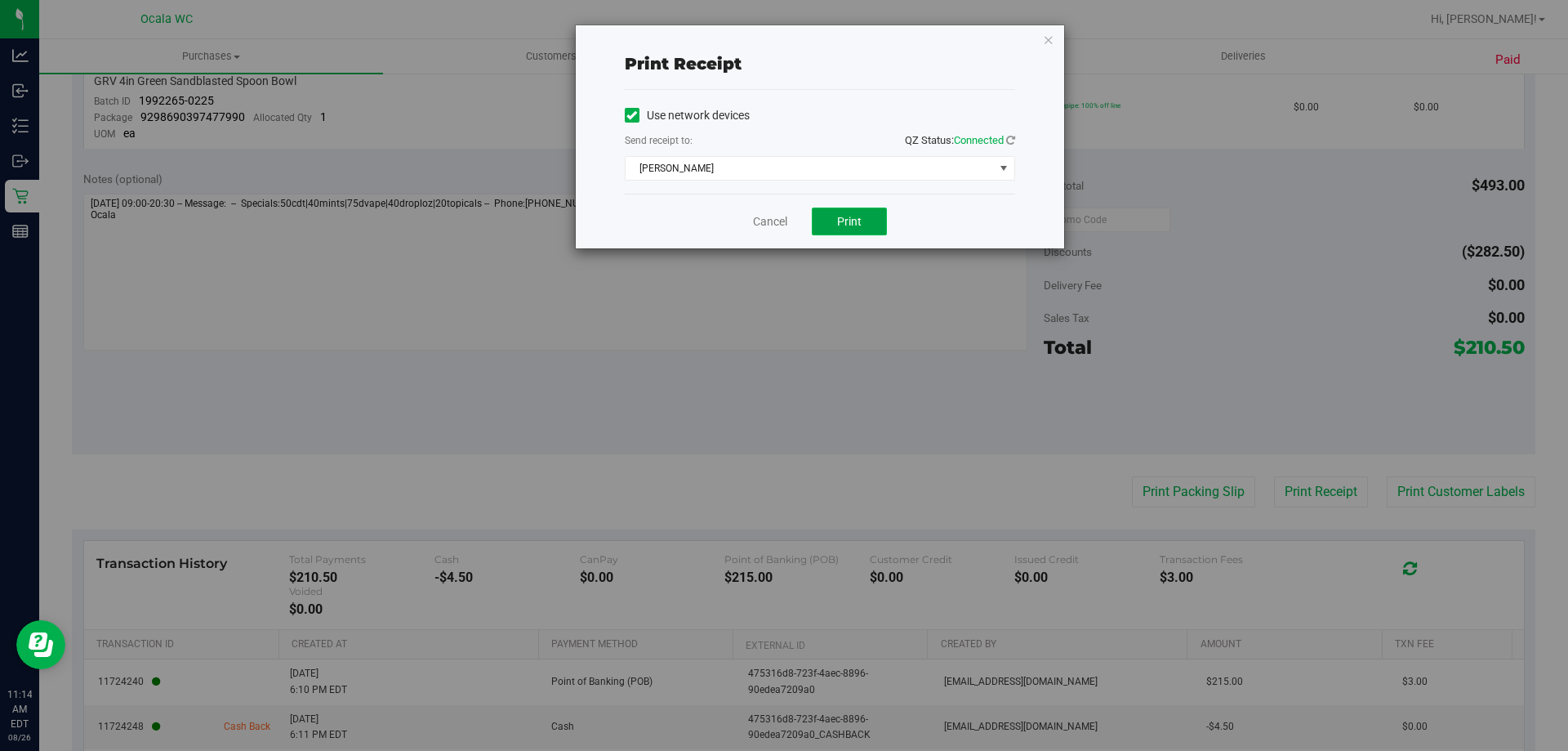
click at [777, 223] on span "Print" at bounding box center [849, 221] width 24 height 13
click at [765, 211] on div "Cancel Print" at bounding box center [819, 220] width 390 height 55
click at [764, 230] on link "Cancel" at bounding box center [769, 221] width 34 height 17
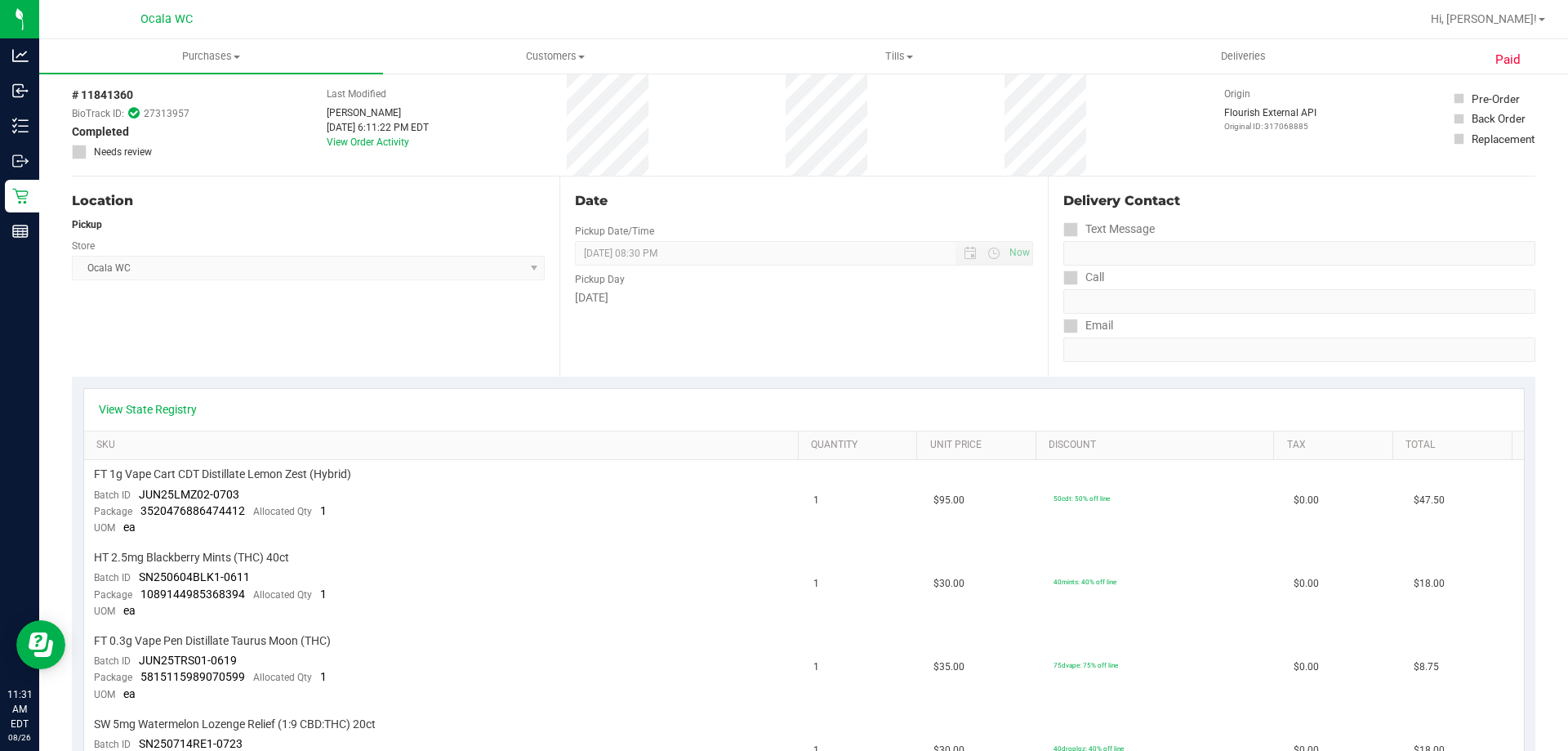
scroll to position [0, 0]
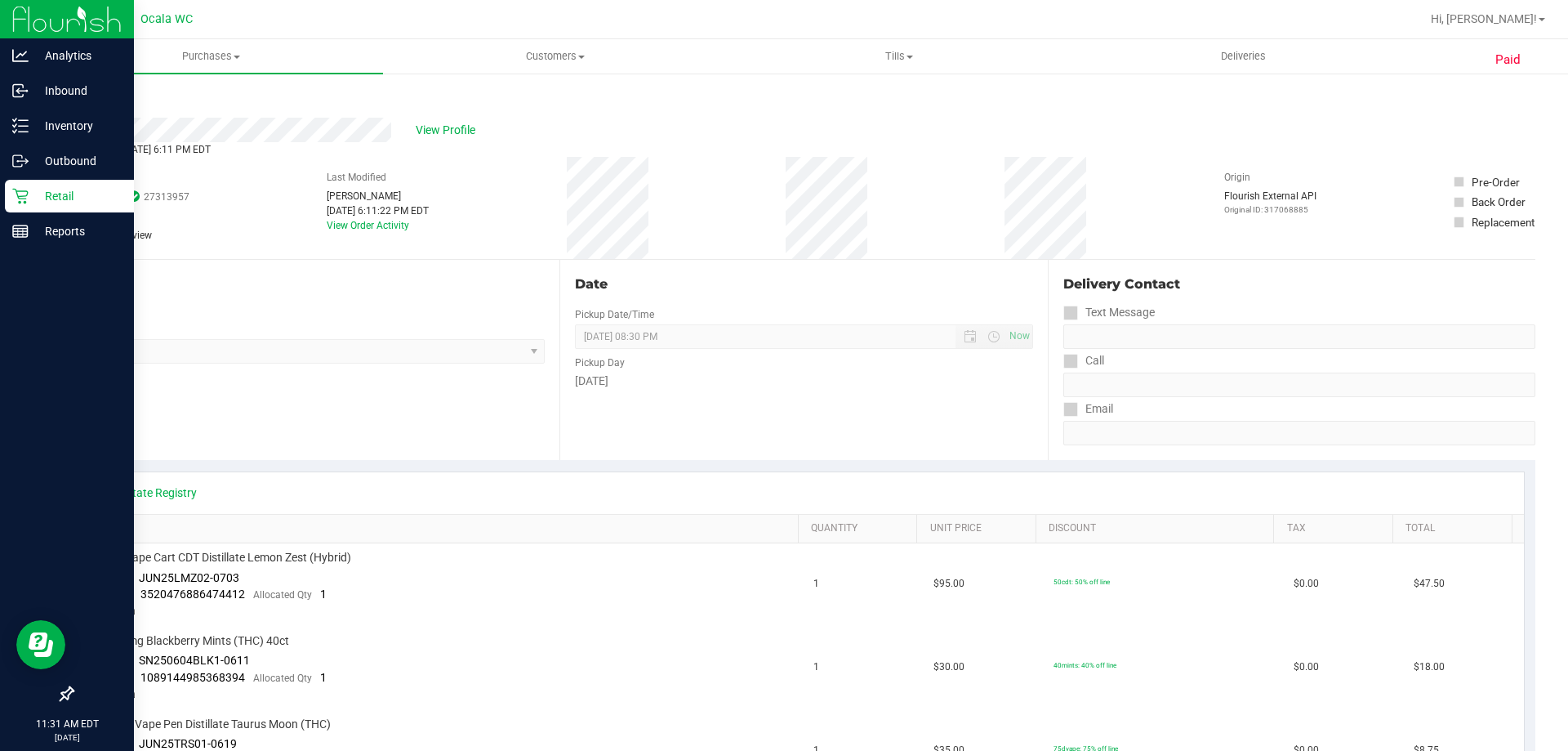
click at [46, 192] on p "Retail" at bounding box center [77, 196] width 98 height 20
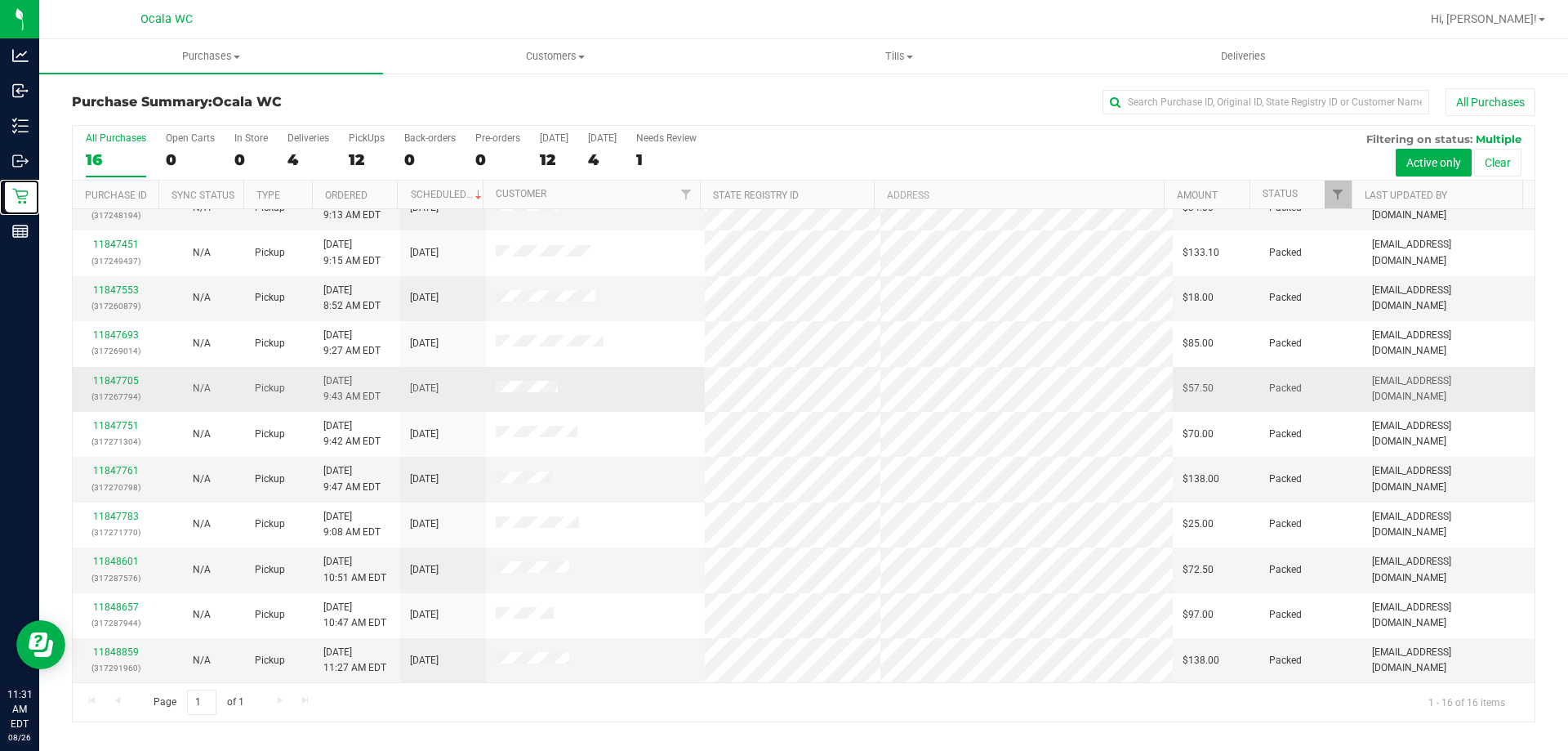
scroll to position [251, 0]
click at [114, 651] on link "11848859" at bounding box center [116, 651] width 46 height 11
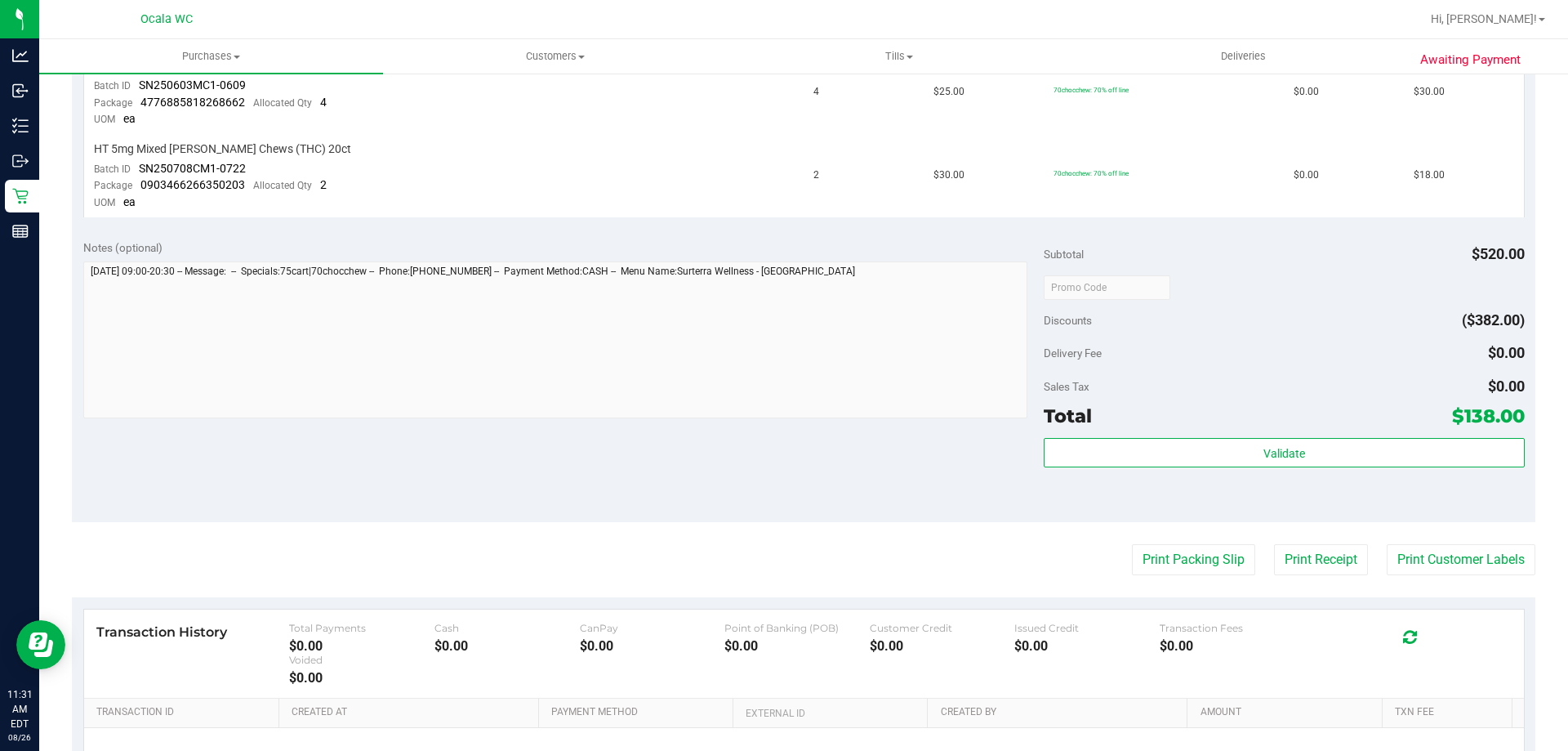
scroll to position [741, 0]
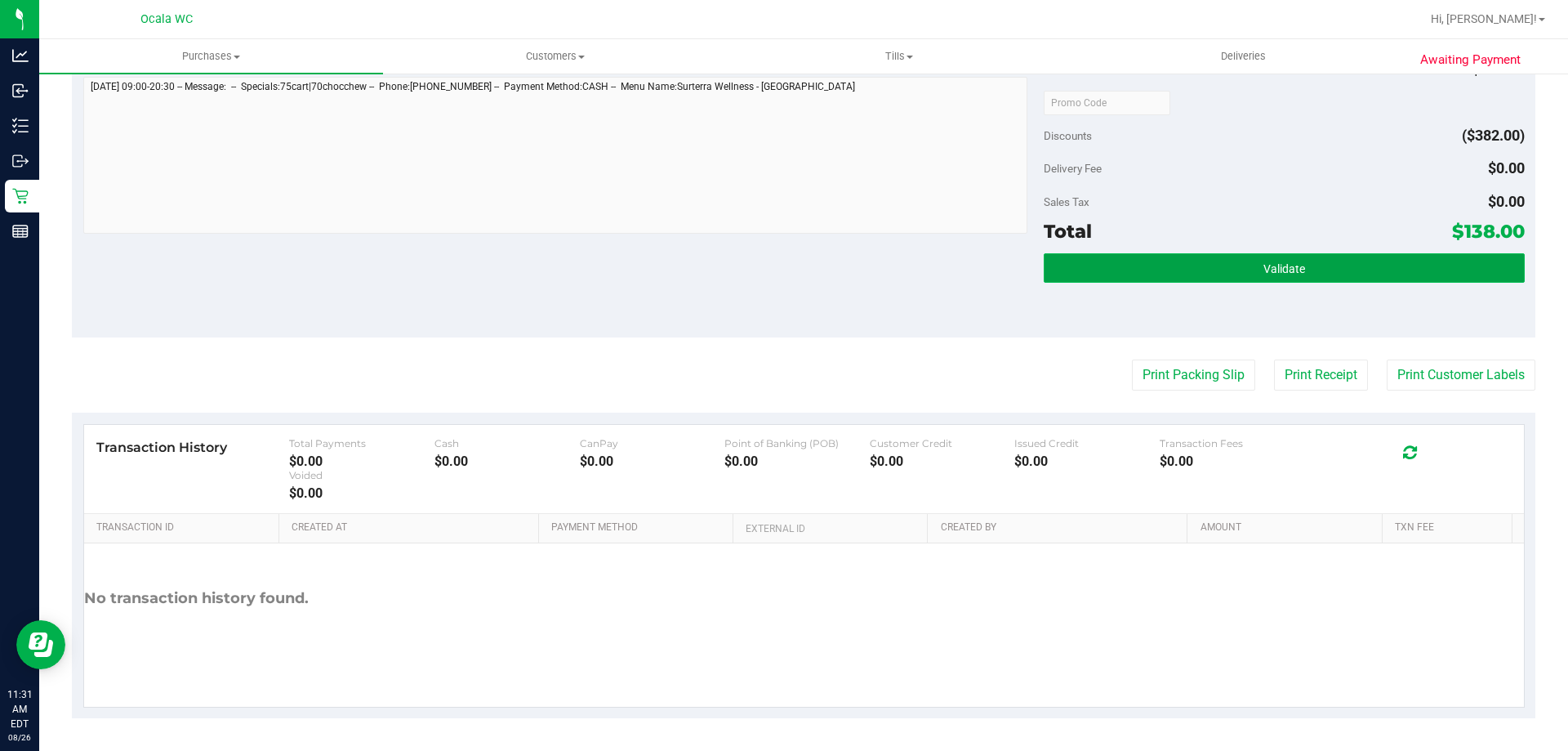
click at [777, 261] on button "Validate" at bounding box center [1284, 268] width 480 height 29
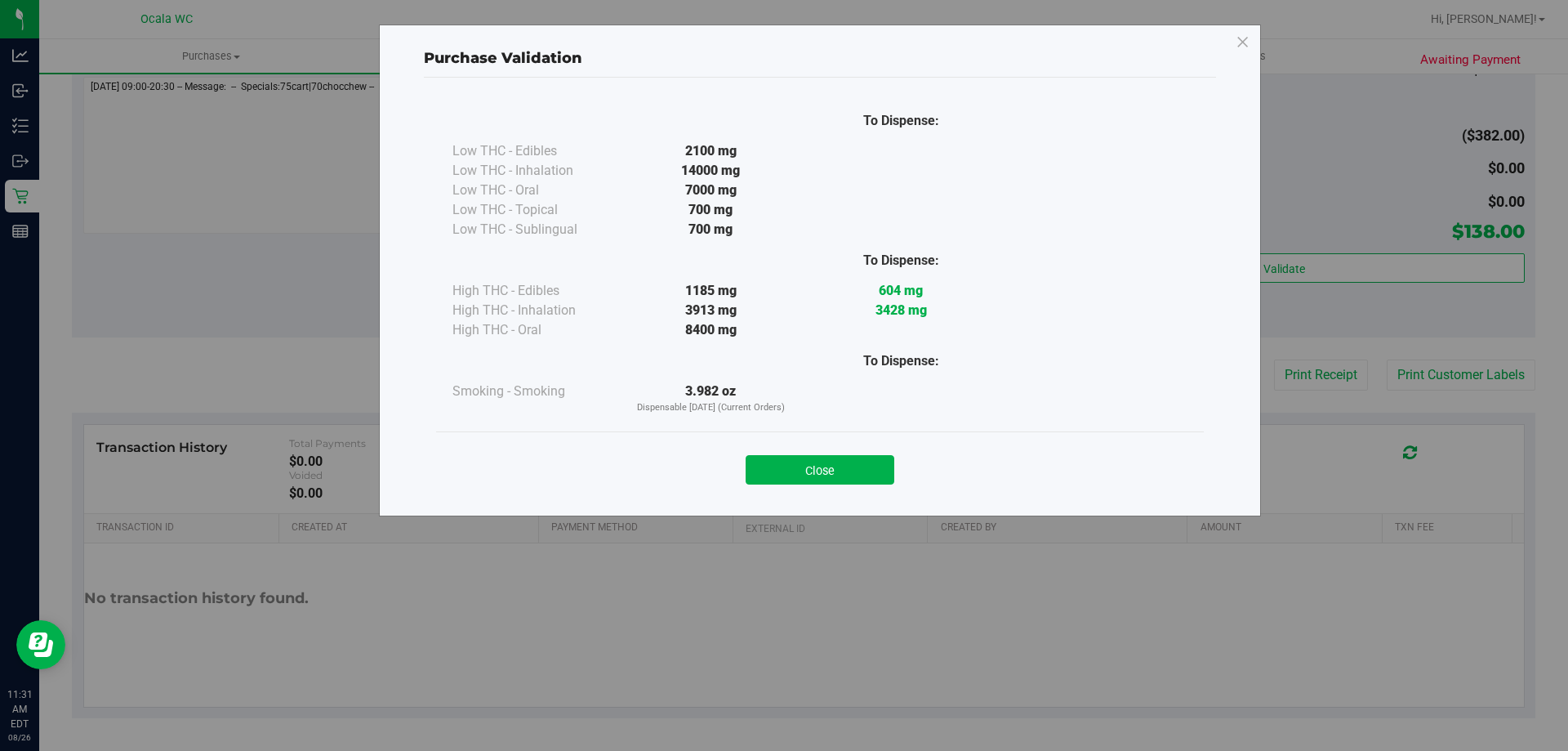
click at [777, 489] on div "Close" at bounding box center [819, 465] width 768 height 66
click at [777, 463] on button "Close" at bounding box center [820, 469] width 149 height 29
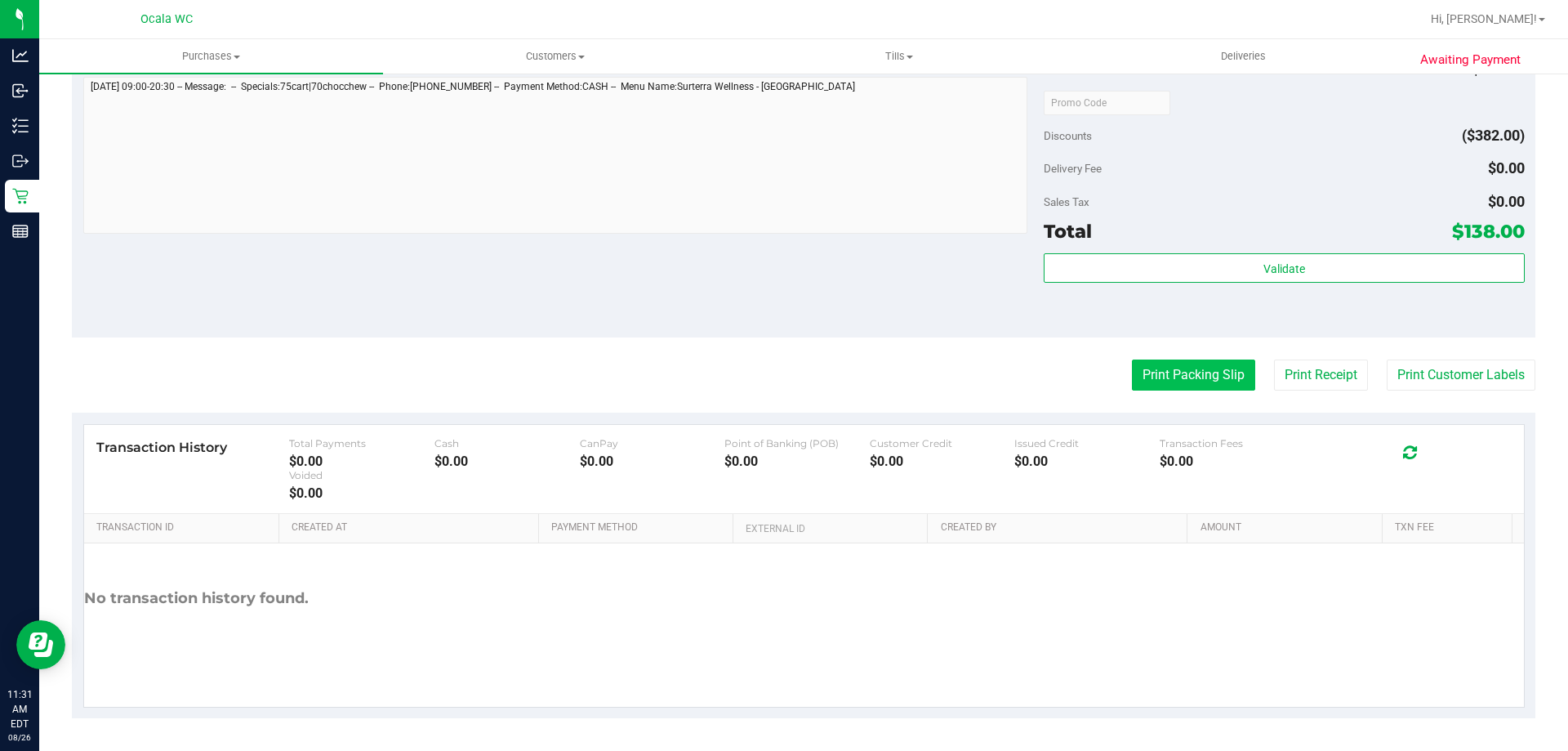
click at [777, 367] on button "Print Packing Slip" at bounding box center [1193, 374] width 123 height 31
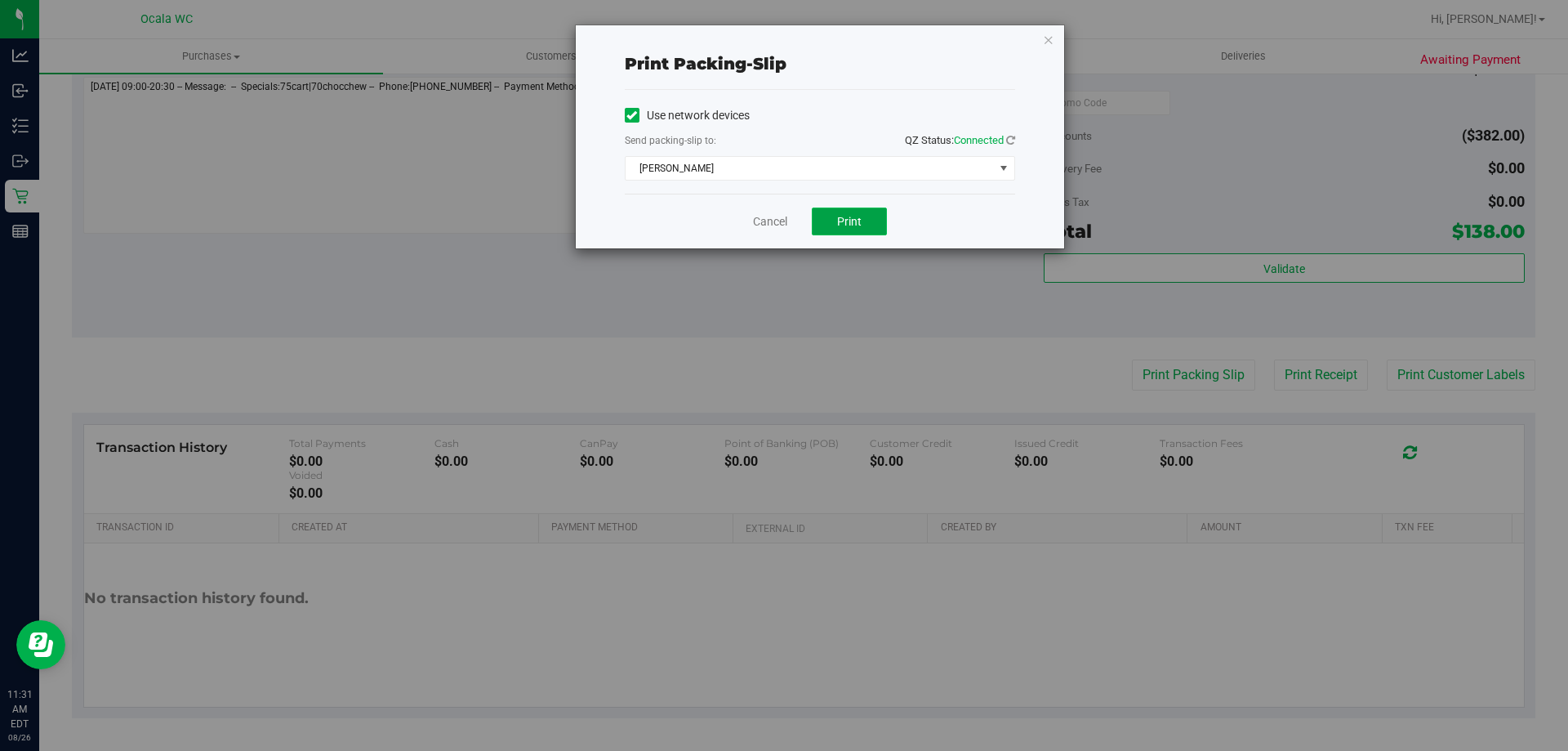
click at [777, 228] on button "Print" at bounding box center [849, 220] width 75 height 27
click at [777, 216] on link "Cancel" at bounding box center [769, 221] width 34 height 17
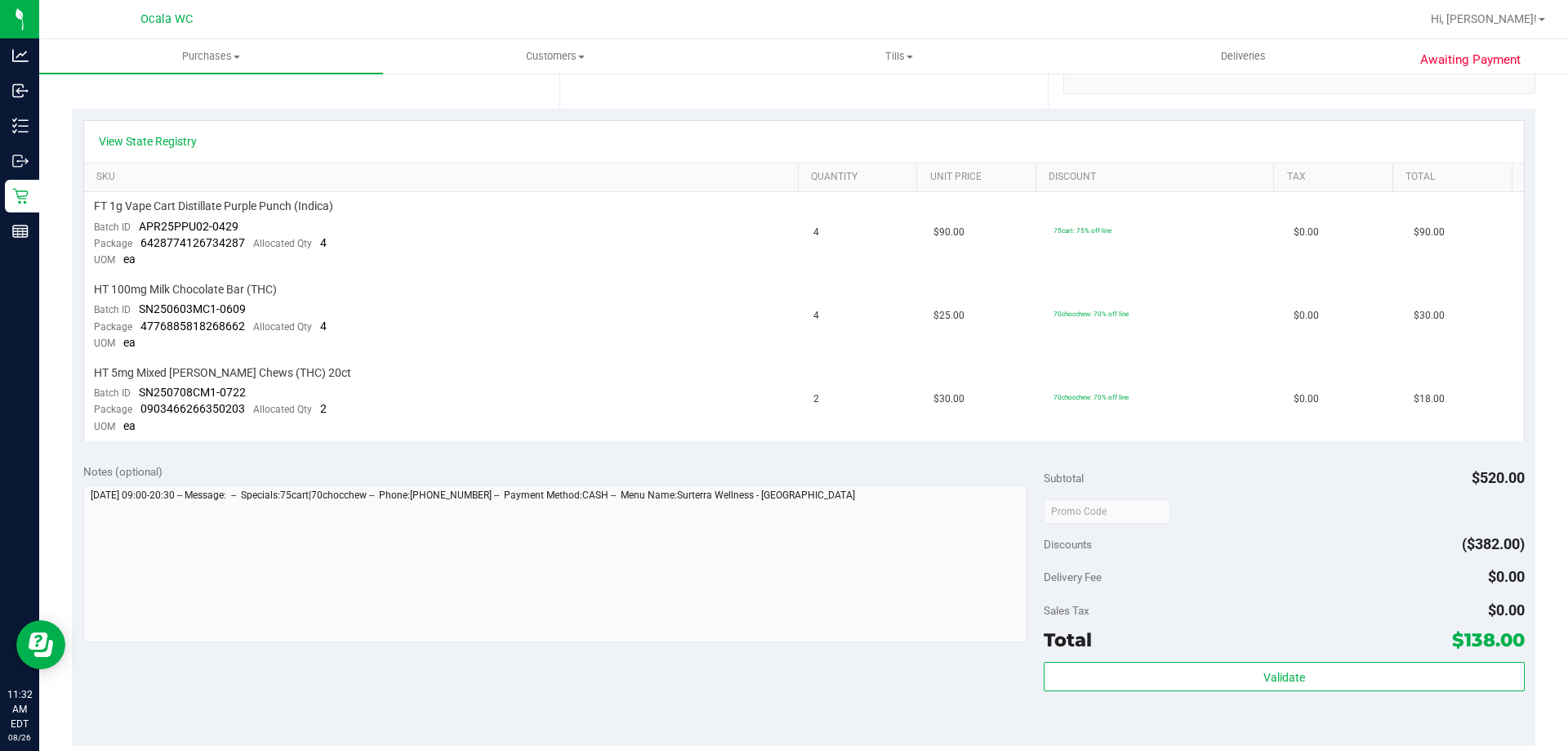
scroll to position [5, 0]
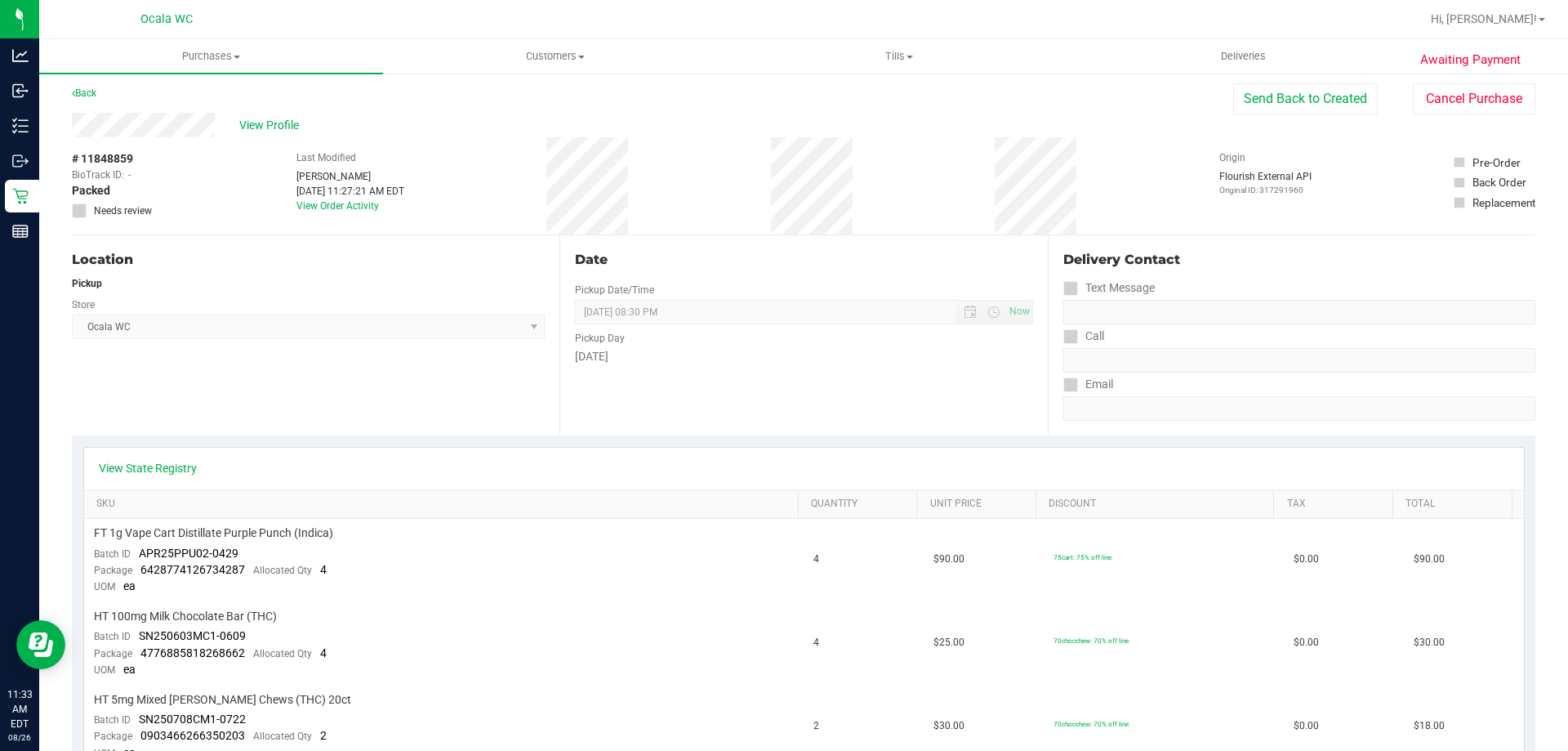
click at [777, 378] on div "Date Pickup Date/Time 08/26/2025 Now 08/26/2025 08:30 PM Now Pickup Day Tuesday" at bounding box center [803, 335] width 488 height 200
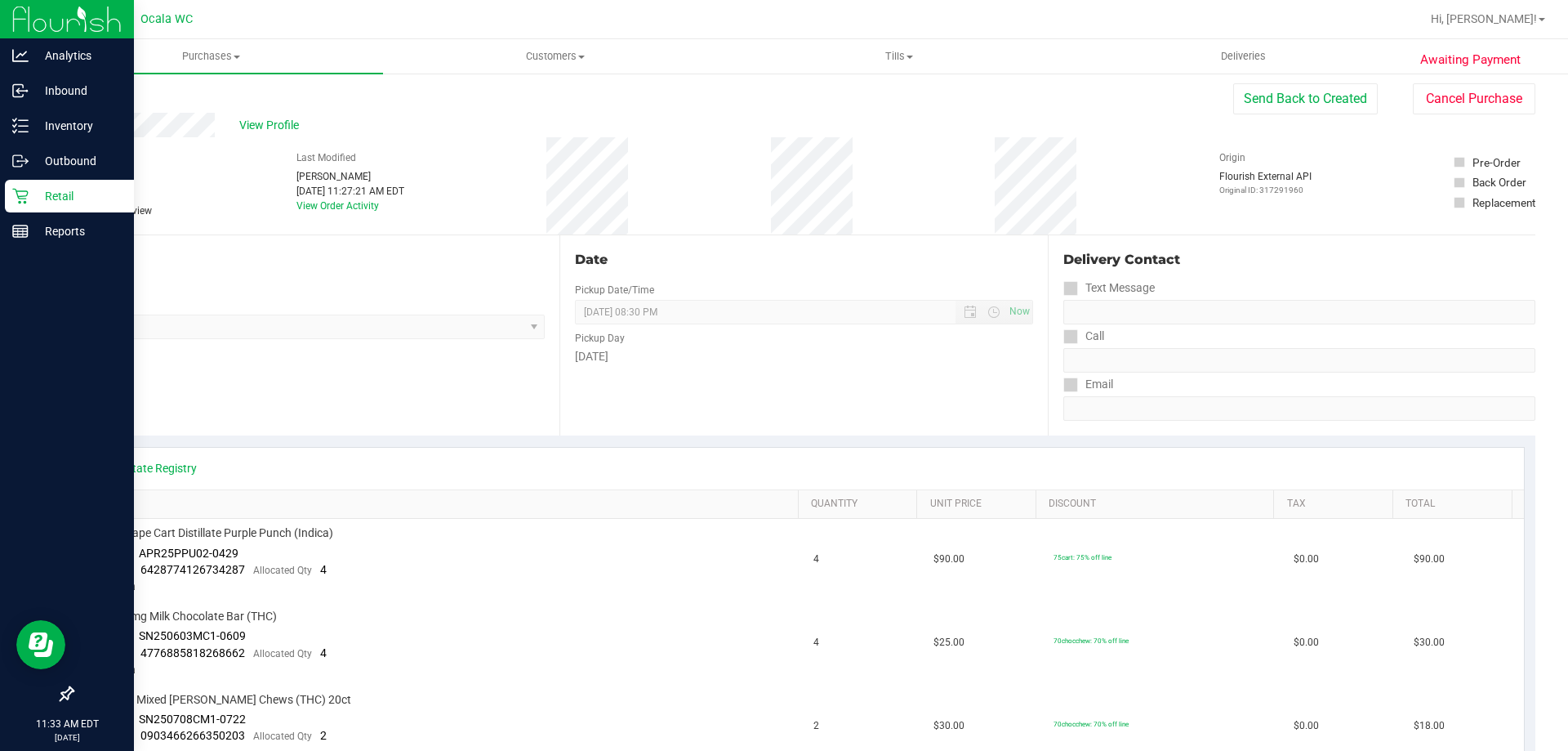
click at [34, 194] on p "Retail" at bounding box center [77, 196] width 98 height 20
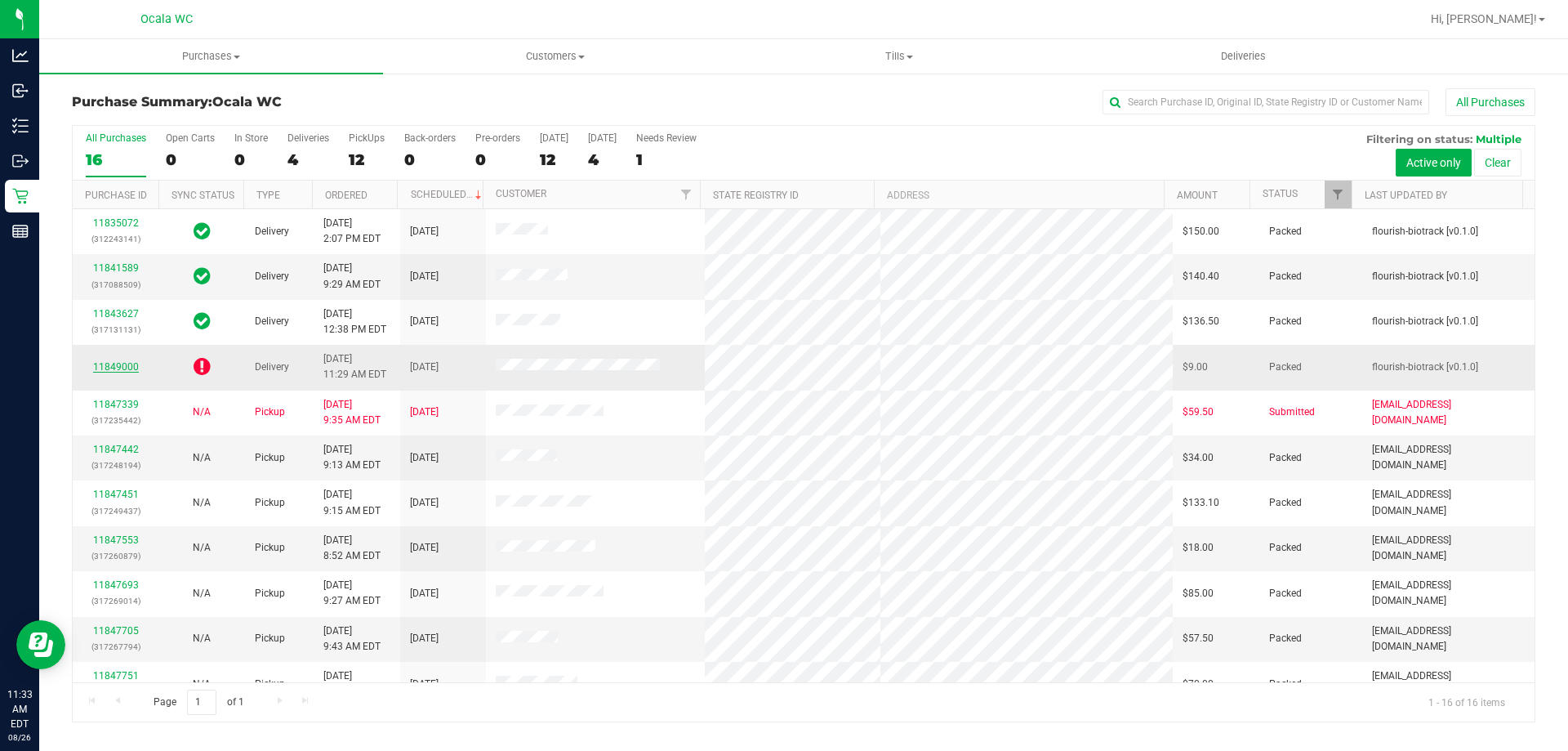
click at [115, 363] on link "11849000" at bounding box center [116, 367] width 46 height 11
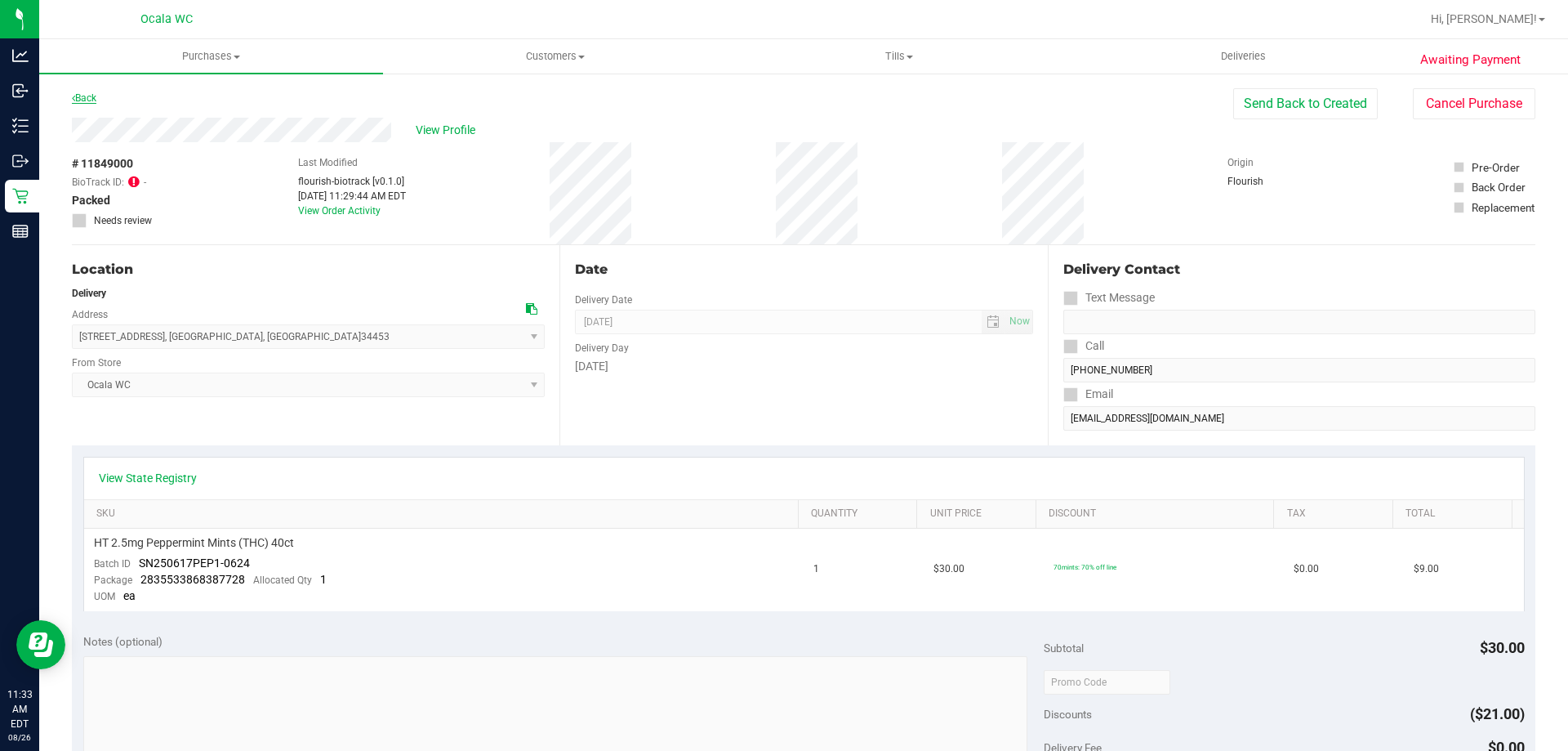
click at [83, 96] on link "Back" at bounding box center [84, 98] width 24 height 11
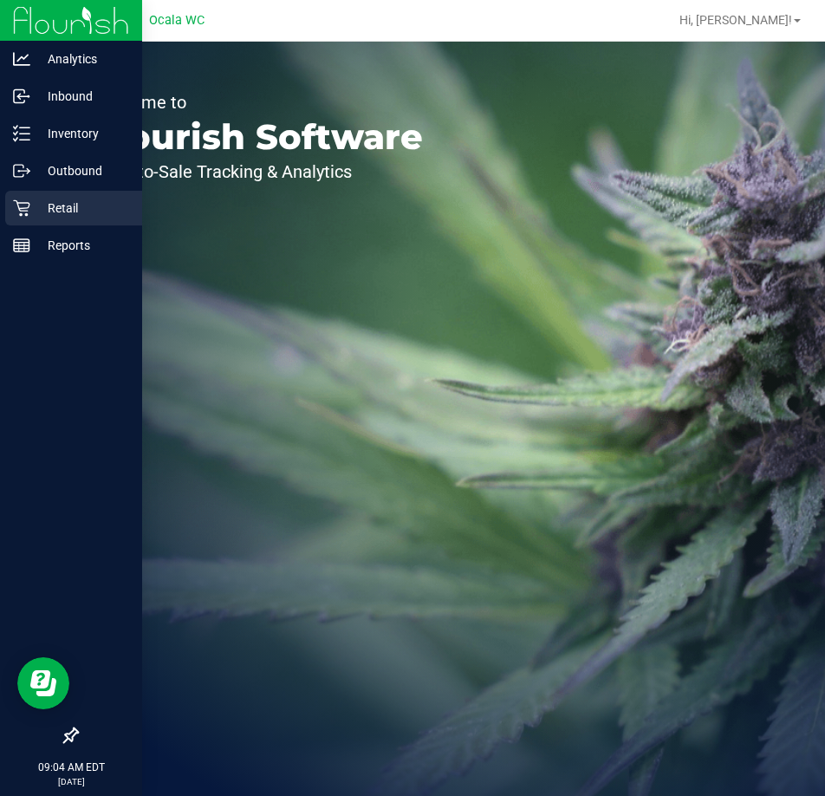
click at [59, 206] on p "Retail" at bounding box center [82, 208] width 104 height 21
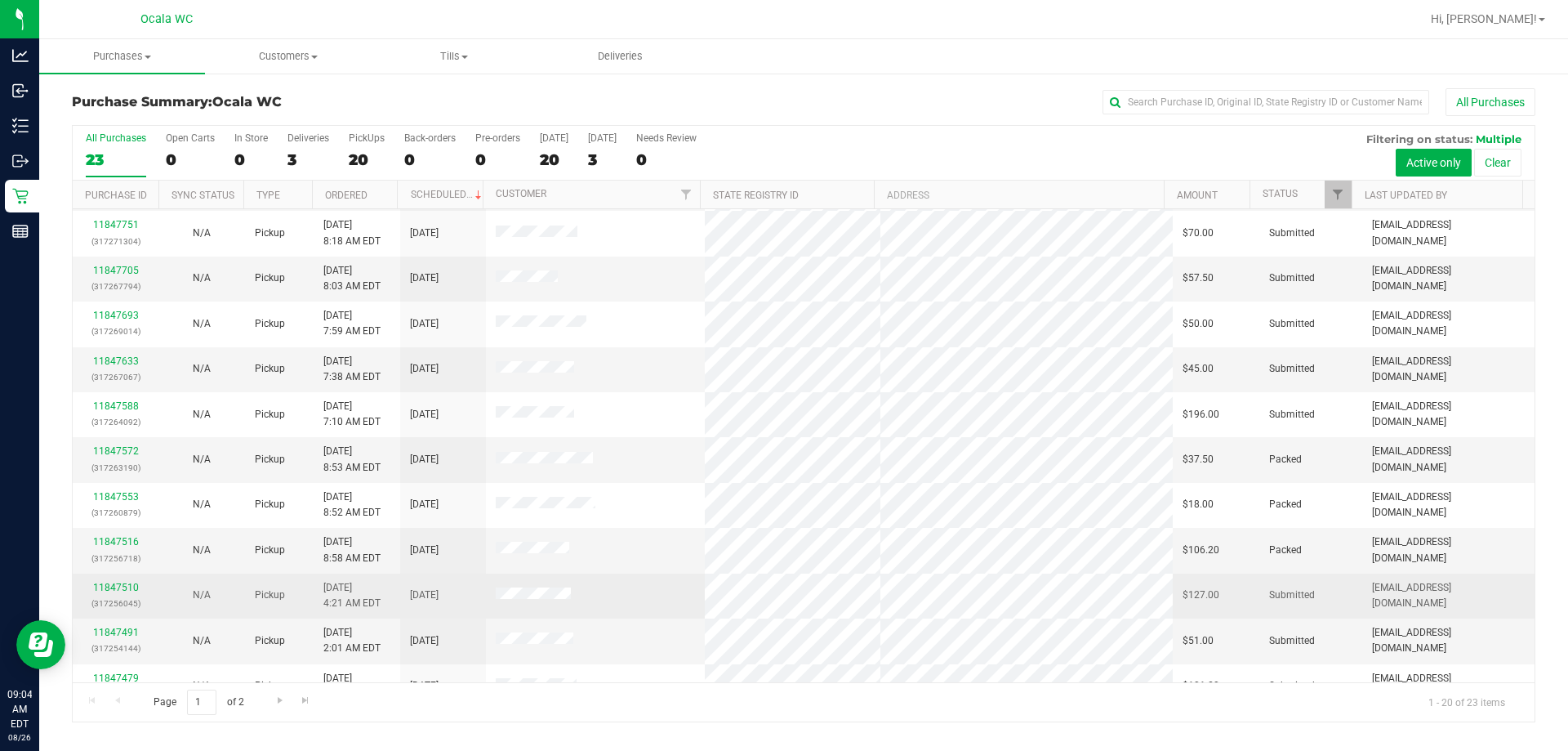
scroll to position [268, 0]
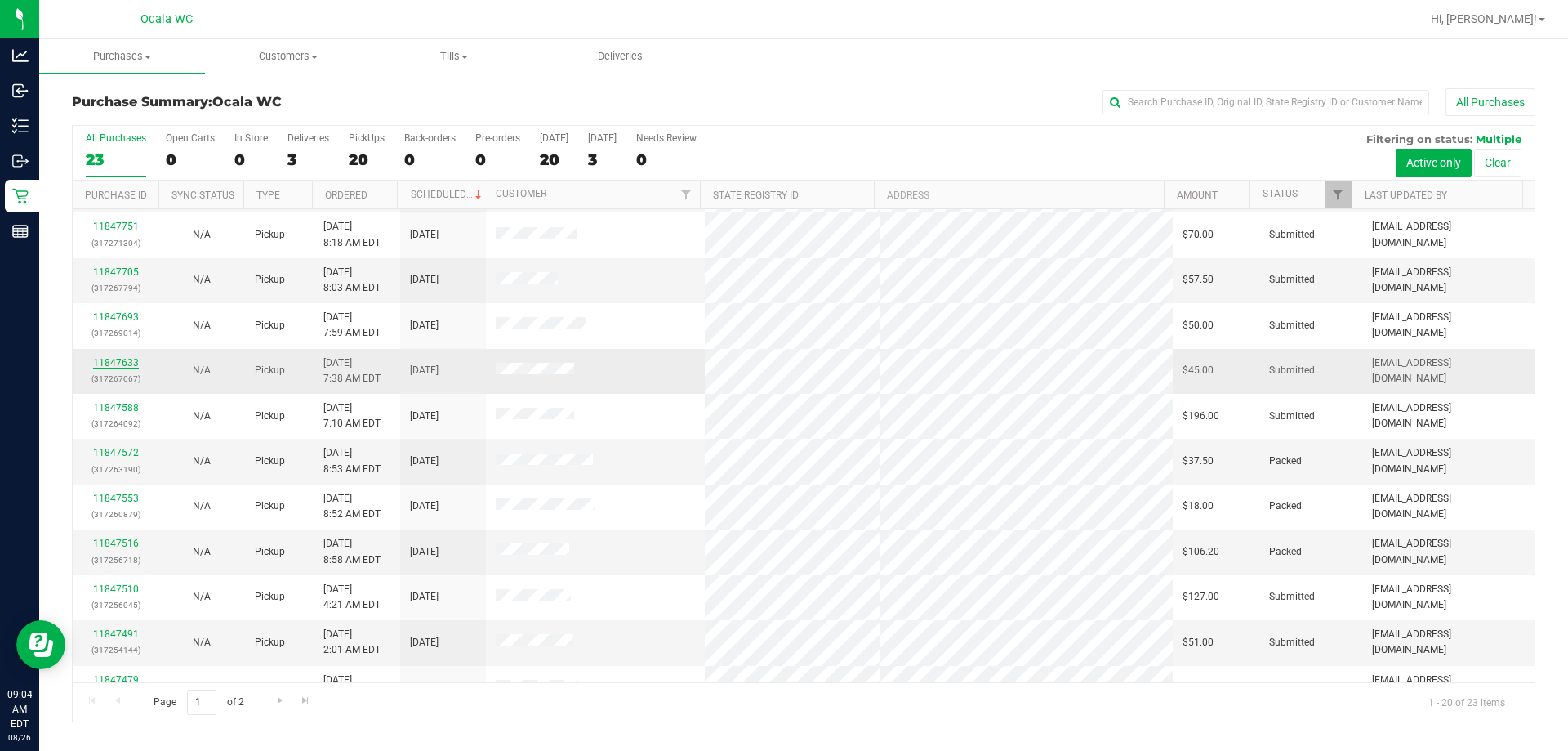
click at [118, 360] on link "11847633" at bounding box center [116, 363] width 46 height 11
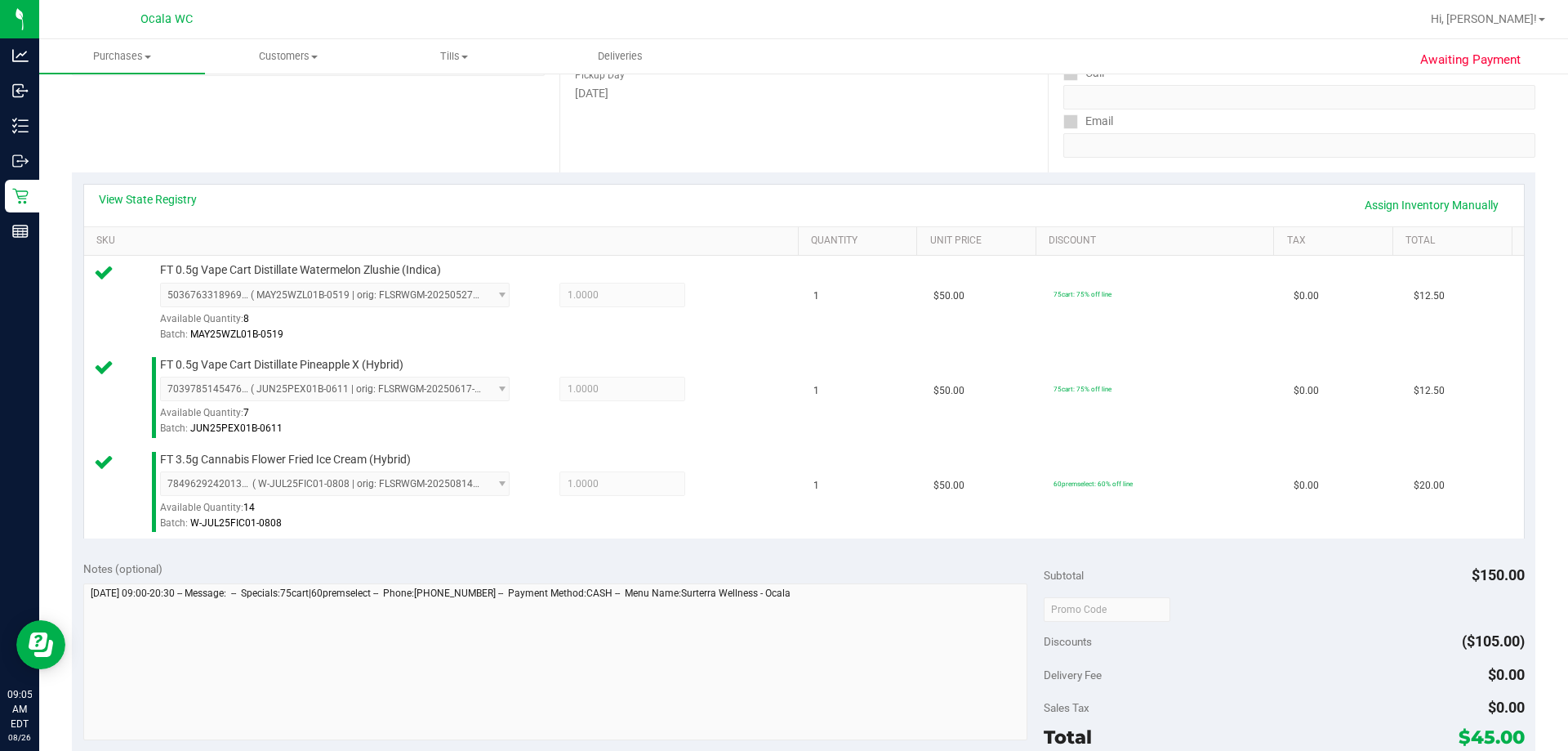
scroll to position [490, 0]
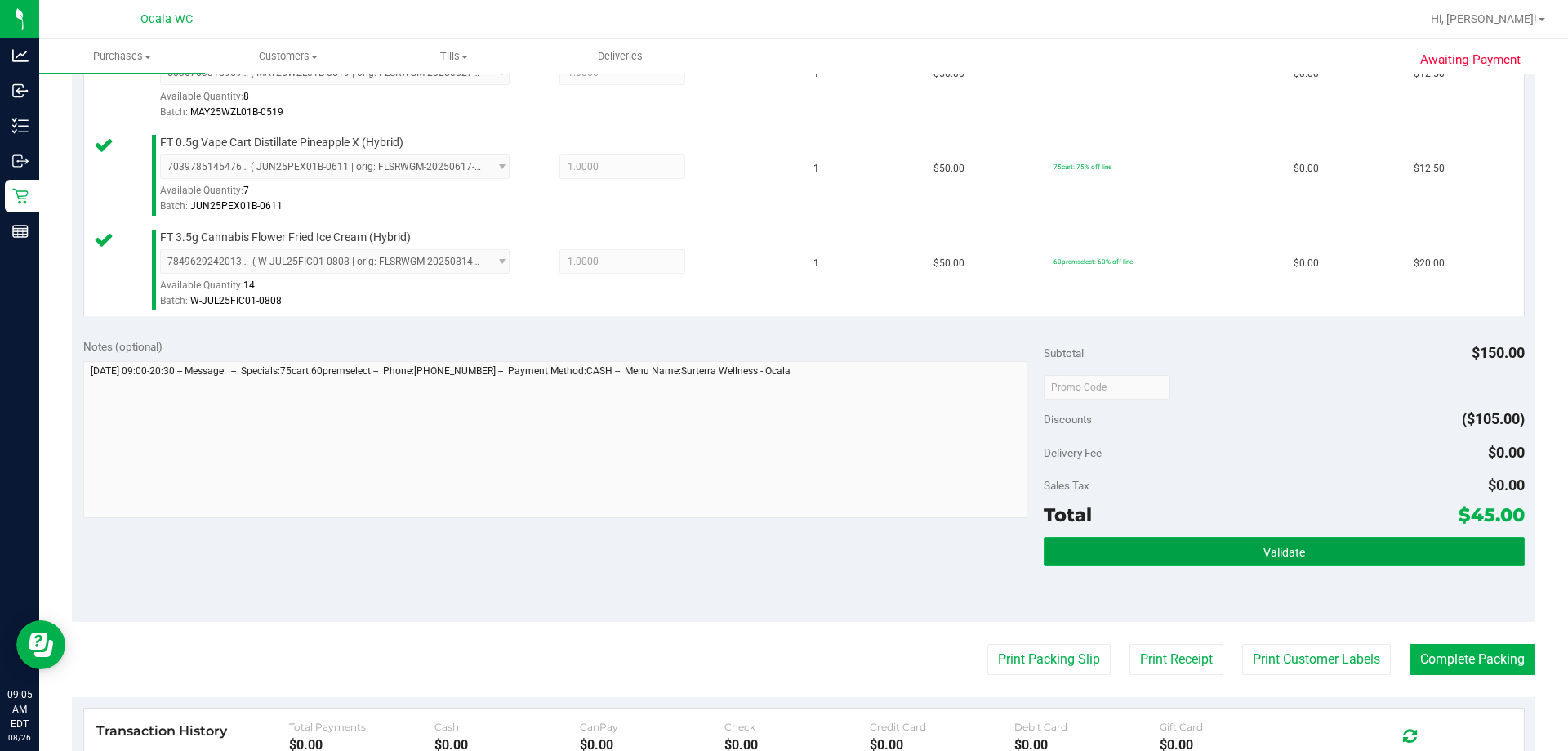
click at [1263, 553] on span "Validate" at bounding box center [1284, 552] width 41 height 13
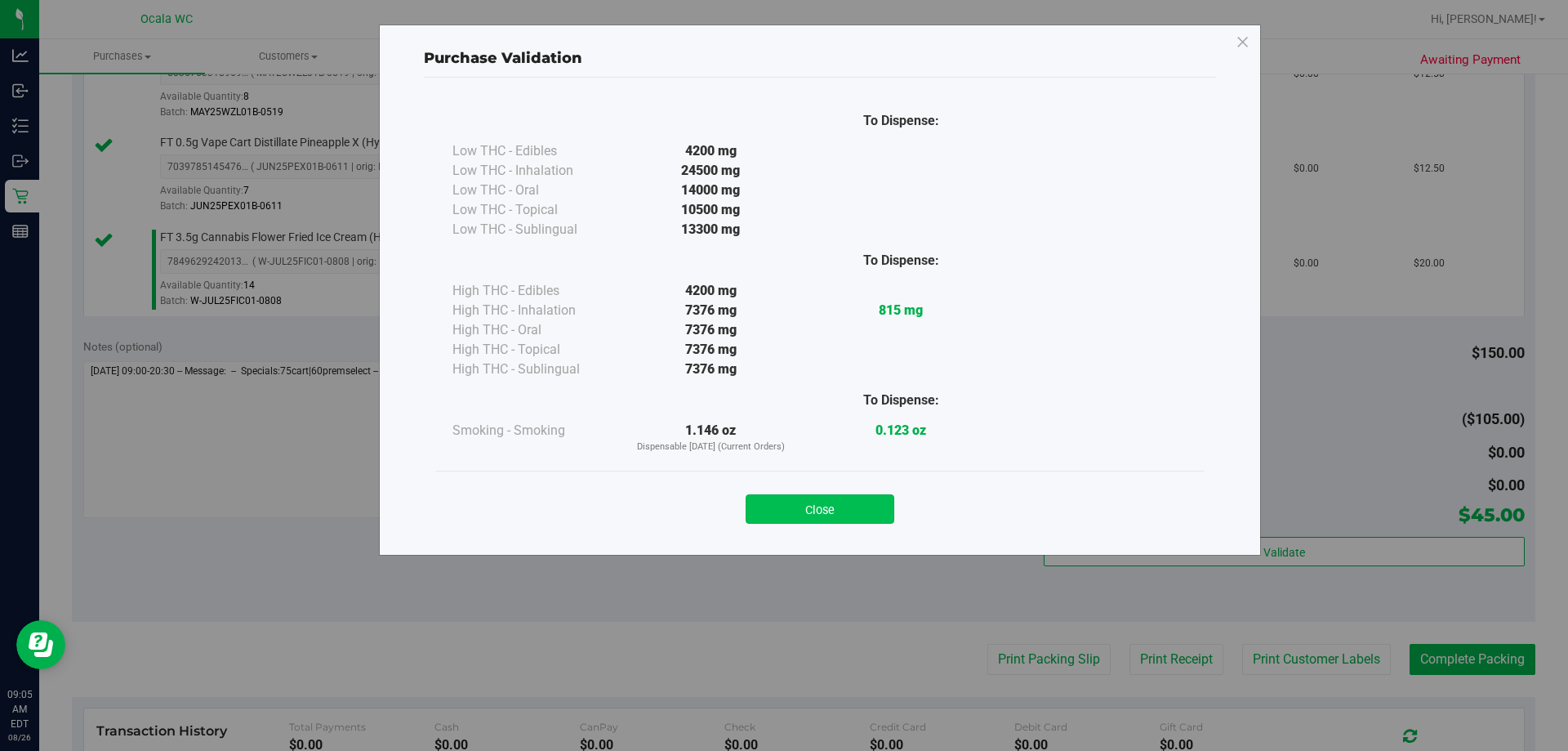
click at [801, 510] on button "Close" at bounding box center [820, 509] width 149 height 29
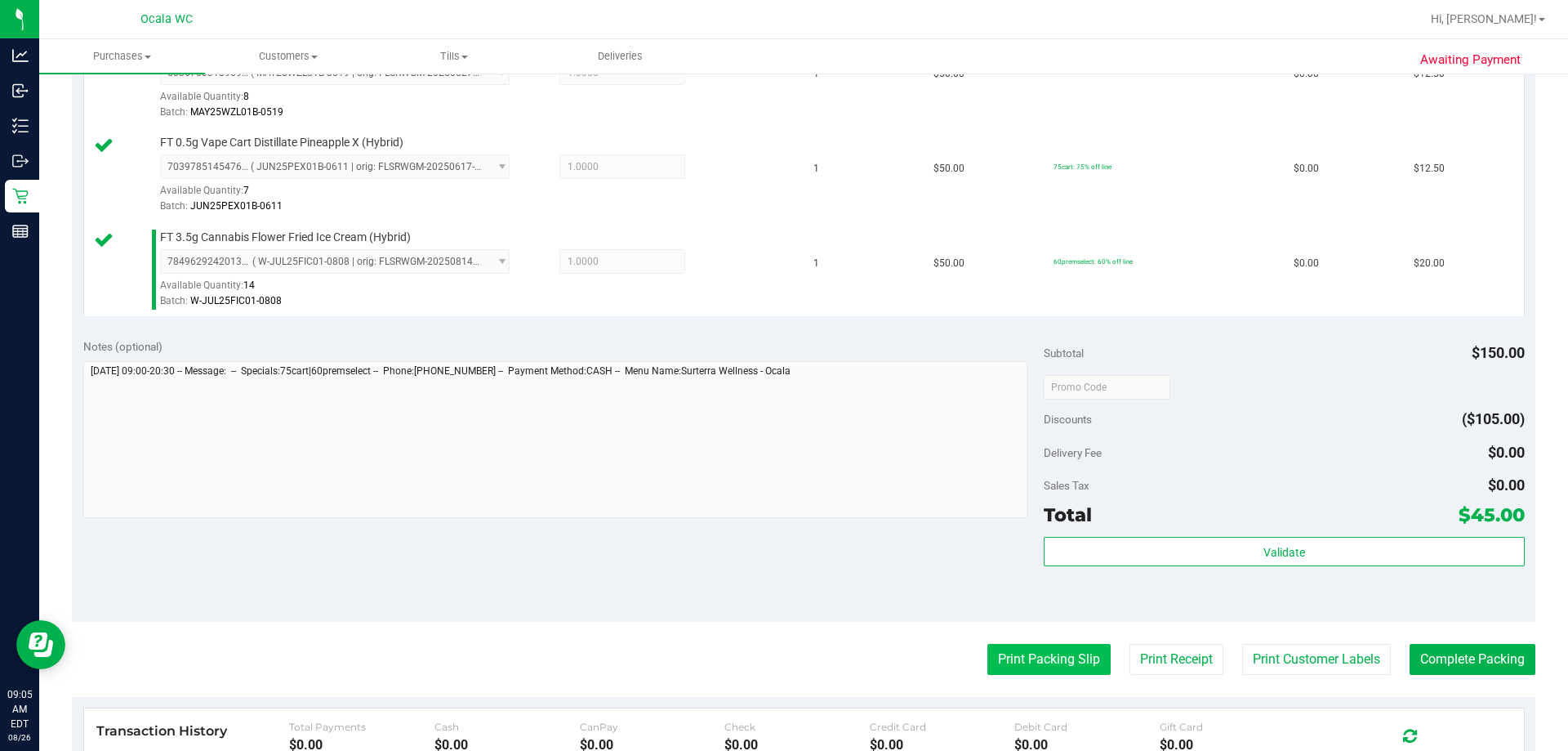
click at [1017, 655] on button "Print Packing Slip" at bounding box center [1048, 659] width 123 height 31
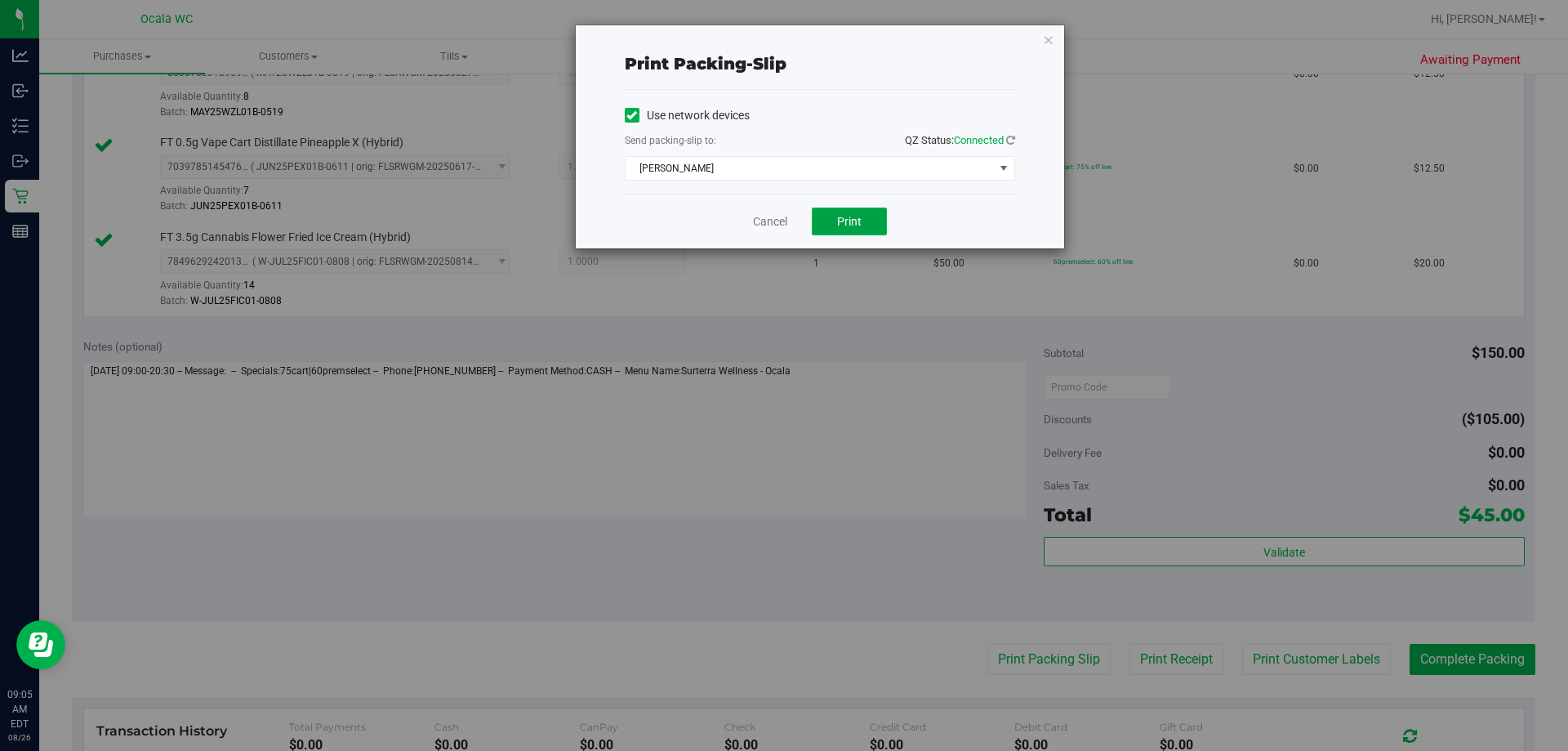
click at [836, 223] on button "Print" at bounding box center [849, 220] width 75 height 27
click at [768, 220] on link "Cancel" at bounding box center [769, 221] width 34 height 17
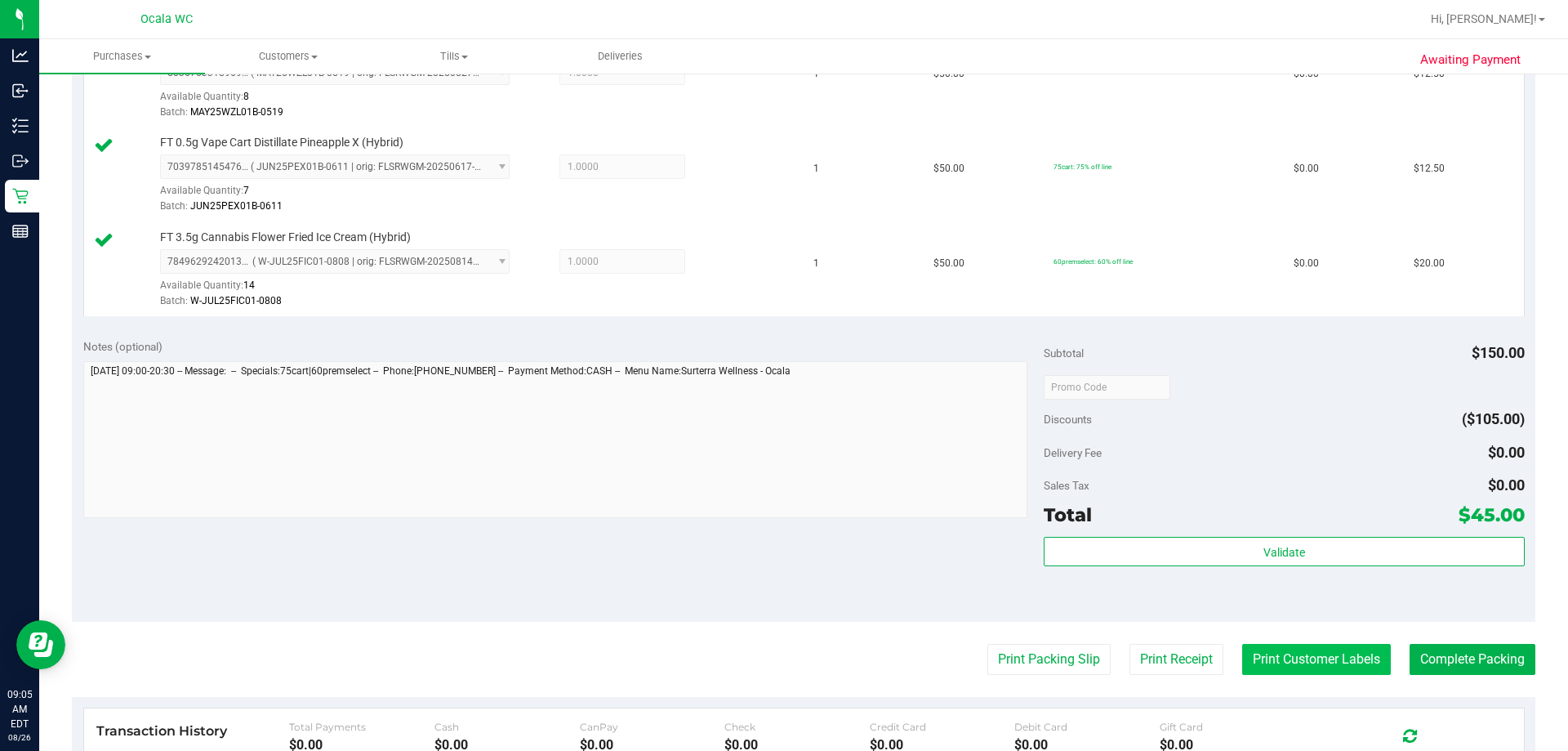
click at [1281, 651] on button "Print Customer Labels" at bounding box center [1317, 659] width 149 height 31
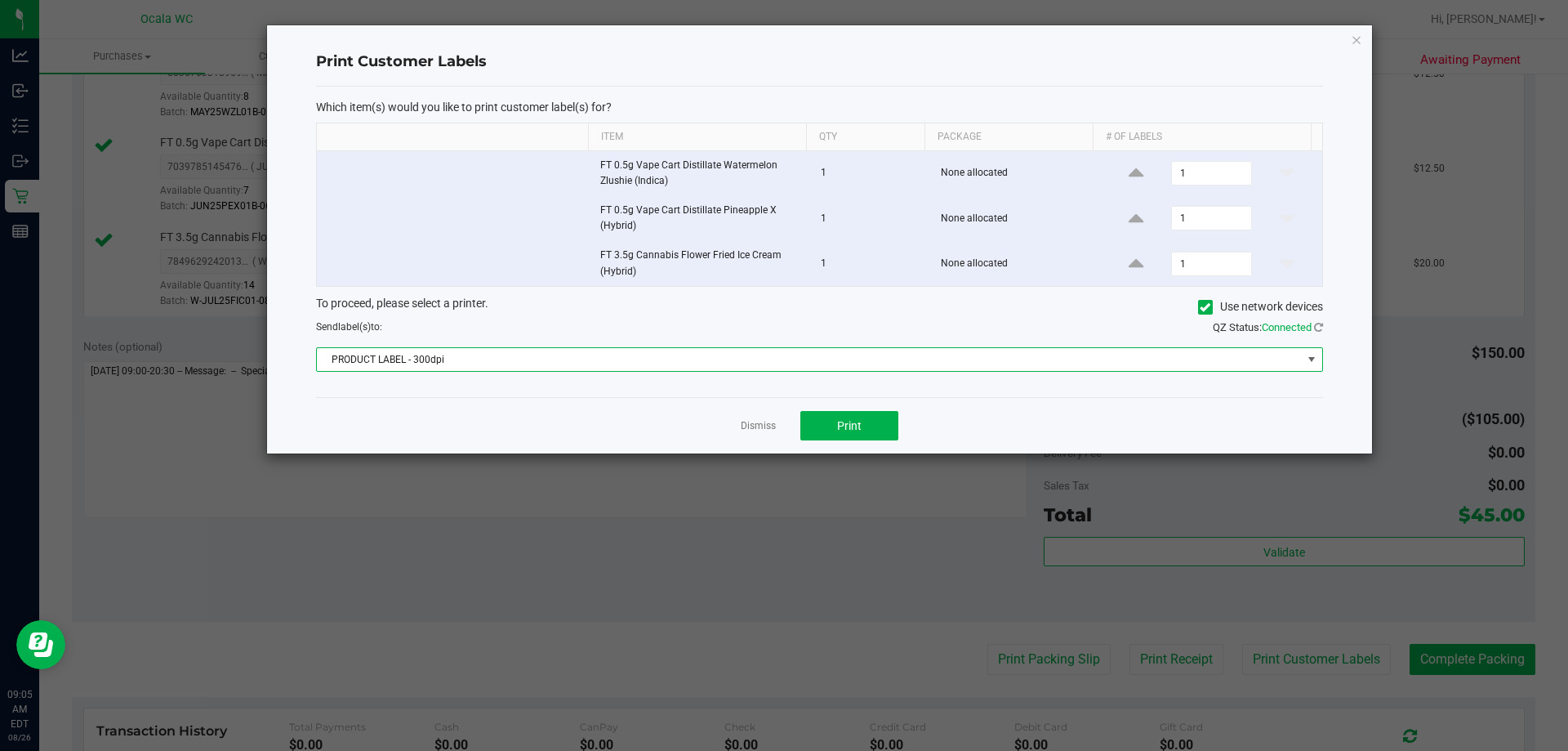
click at [364, 359] on span "PRODUCT LABEL - 300dpi" at bounding box center [809, 359] width 985 height 23
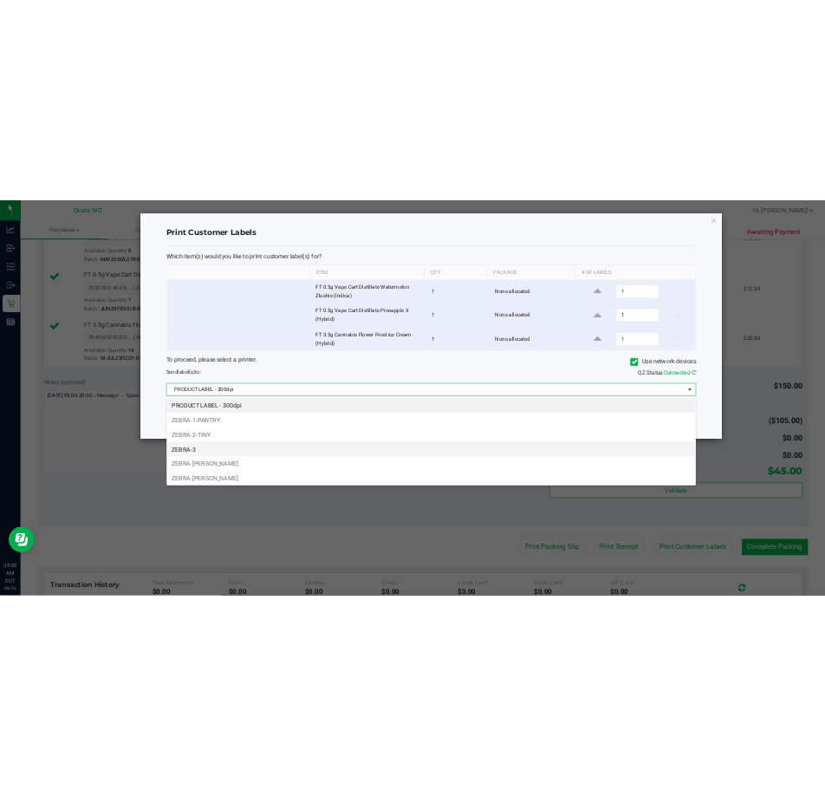
scroll to position [26, 1068]
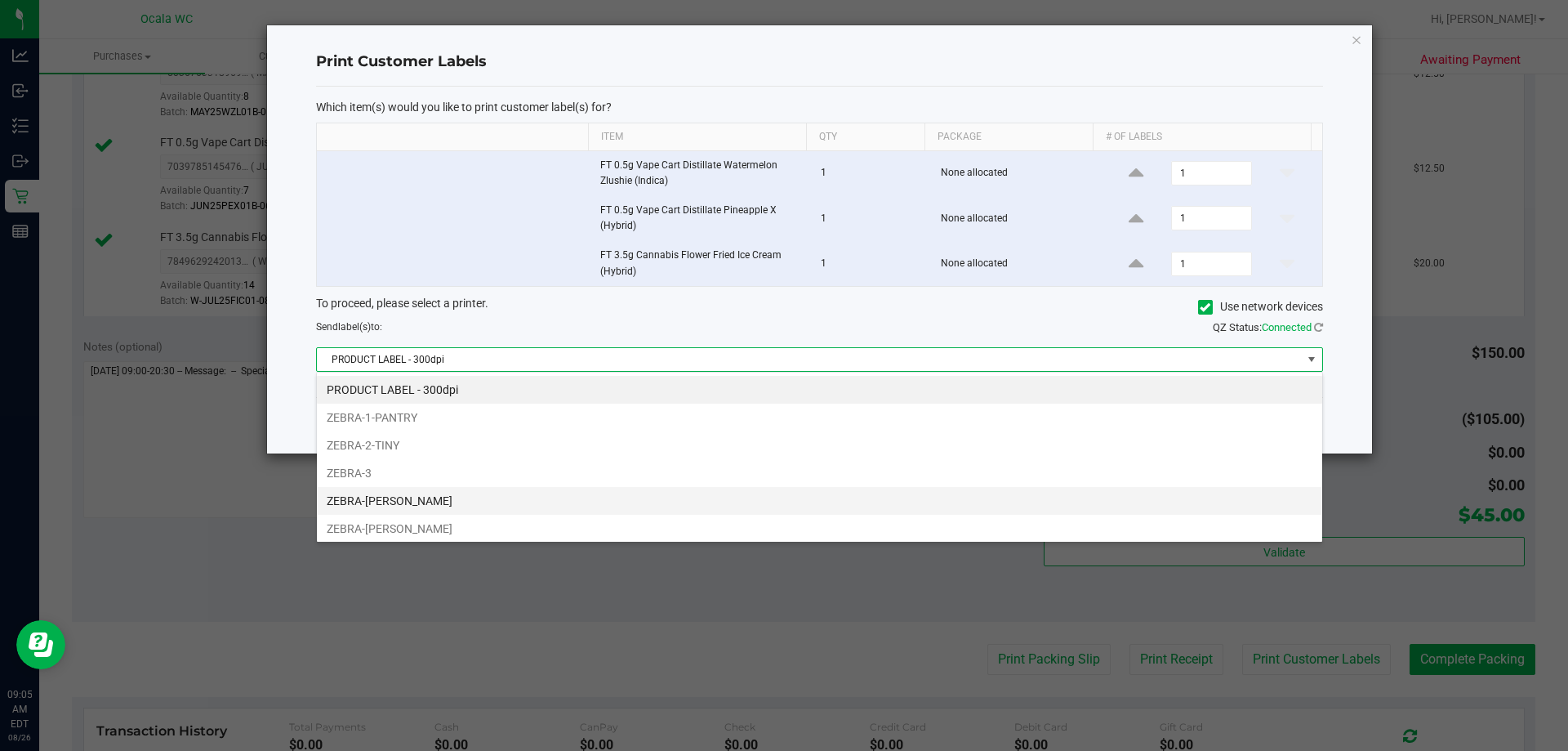
click at [373, 501] on li "ZEBRA-BRANDY-CLARK" at bounding box center [818, 500] width 1005 height 27
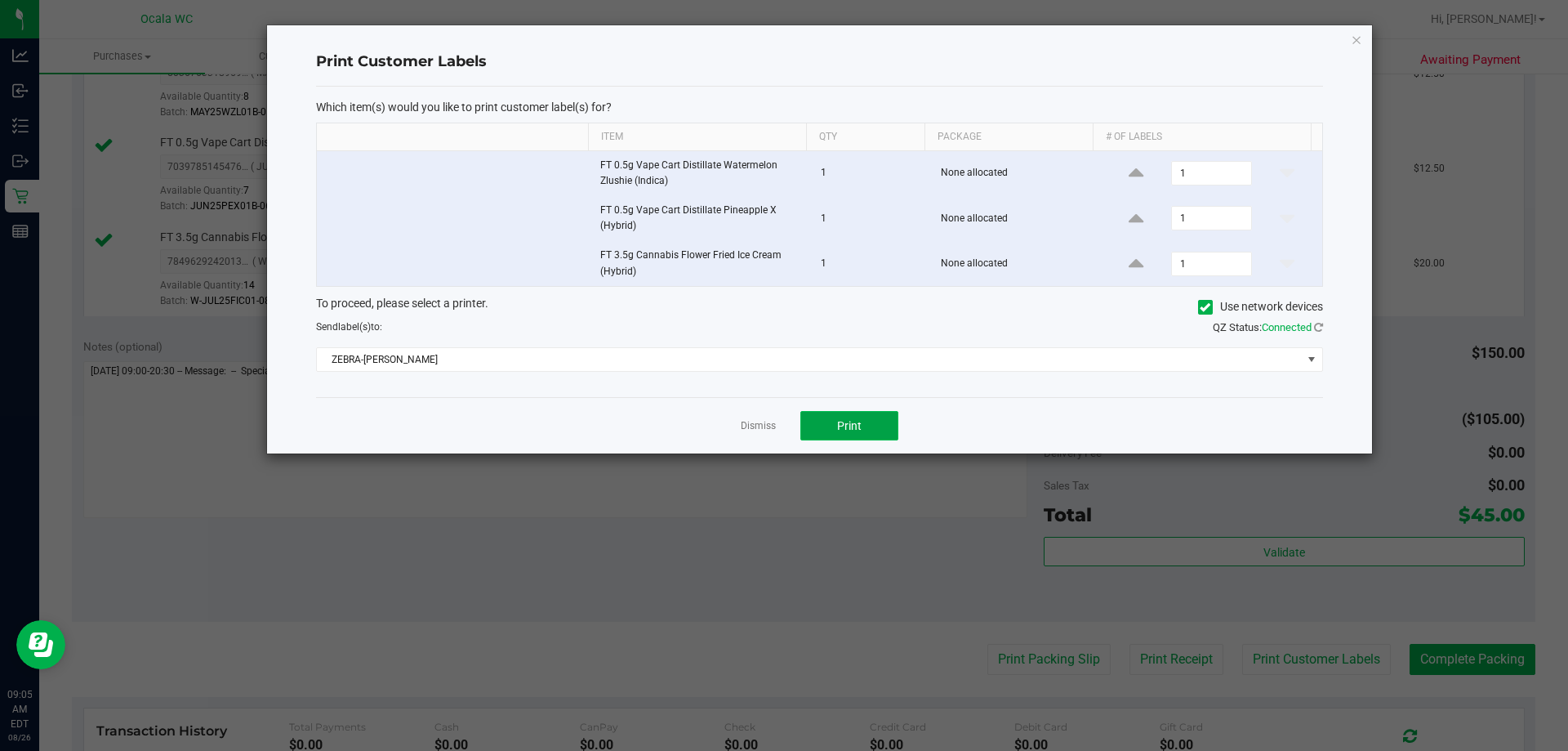
click at [807, 422] on button "Print" at bounding box center [849, 425] width 98 height 29
click at [754, 423] on link "Dismiss" at bounding box center [757, 426] width 35 height 14
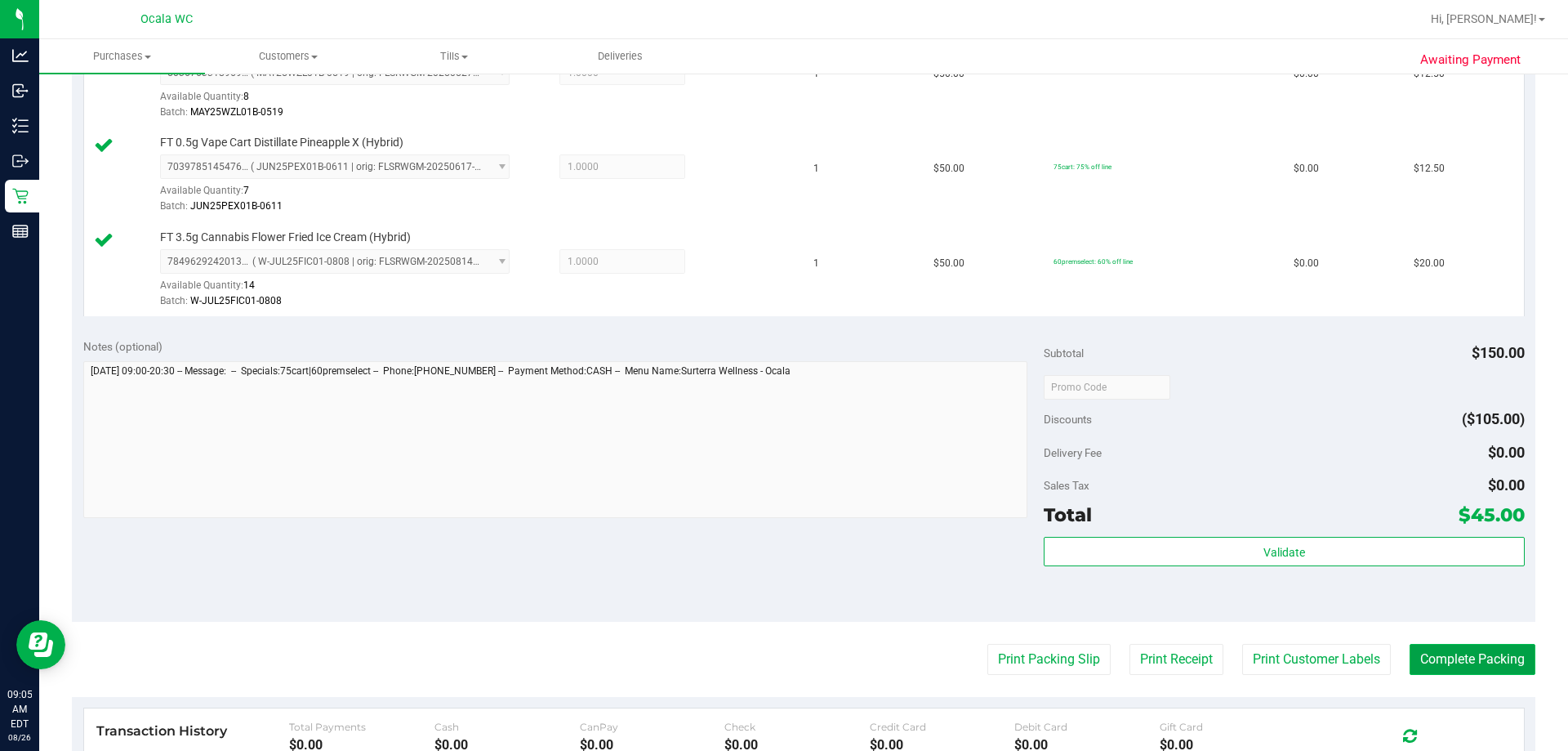
click at [1484, 656] on button "Complete Packing" at bounding box center [1473, 659] width 126 height 31
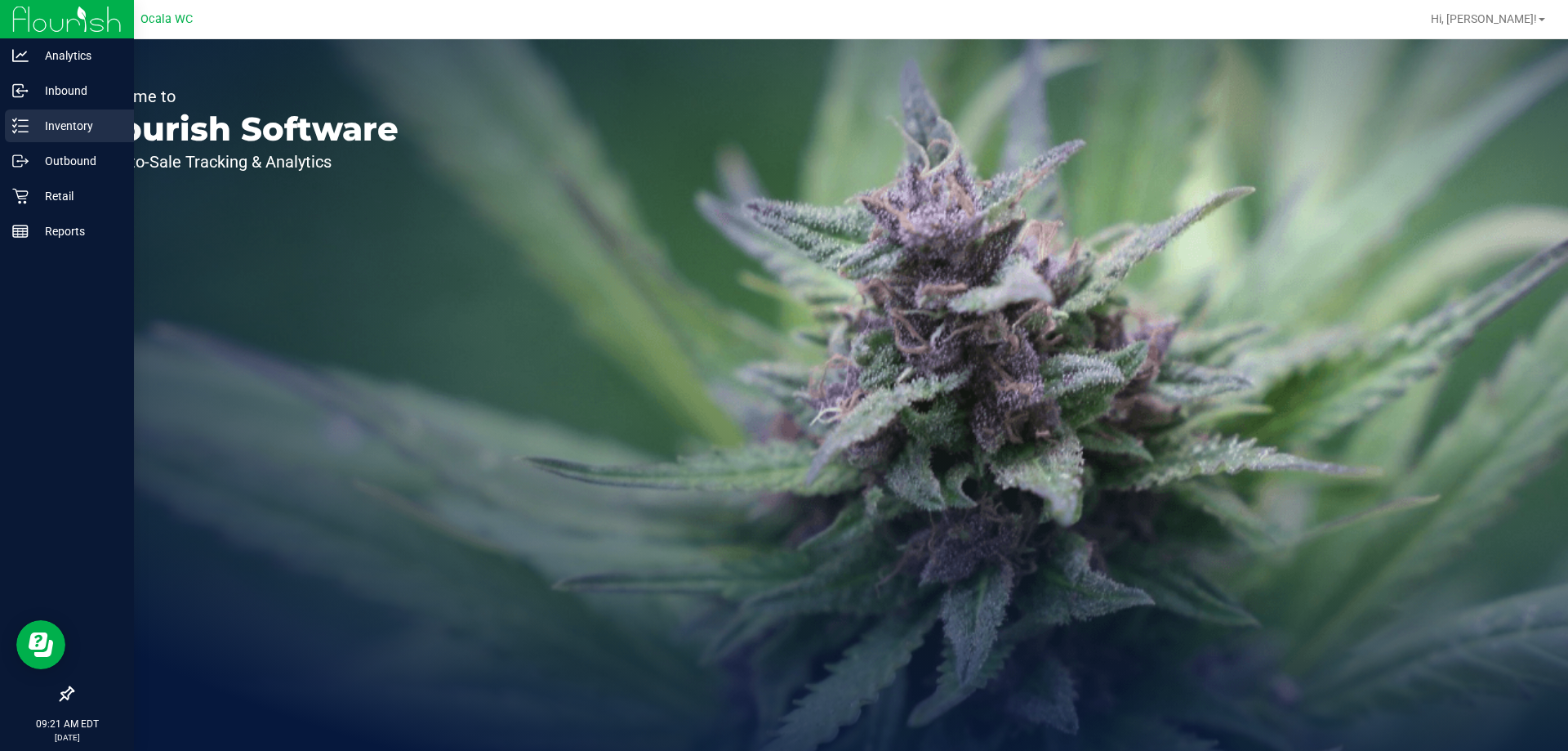
click at [53, 127] on p "Inventory" at bounding box center [77, 125] width 98 height 20
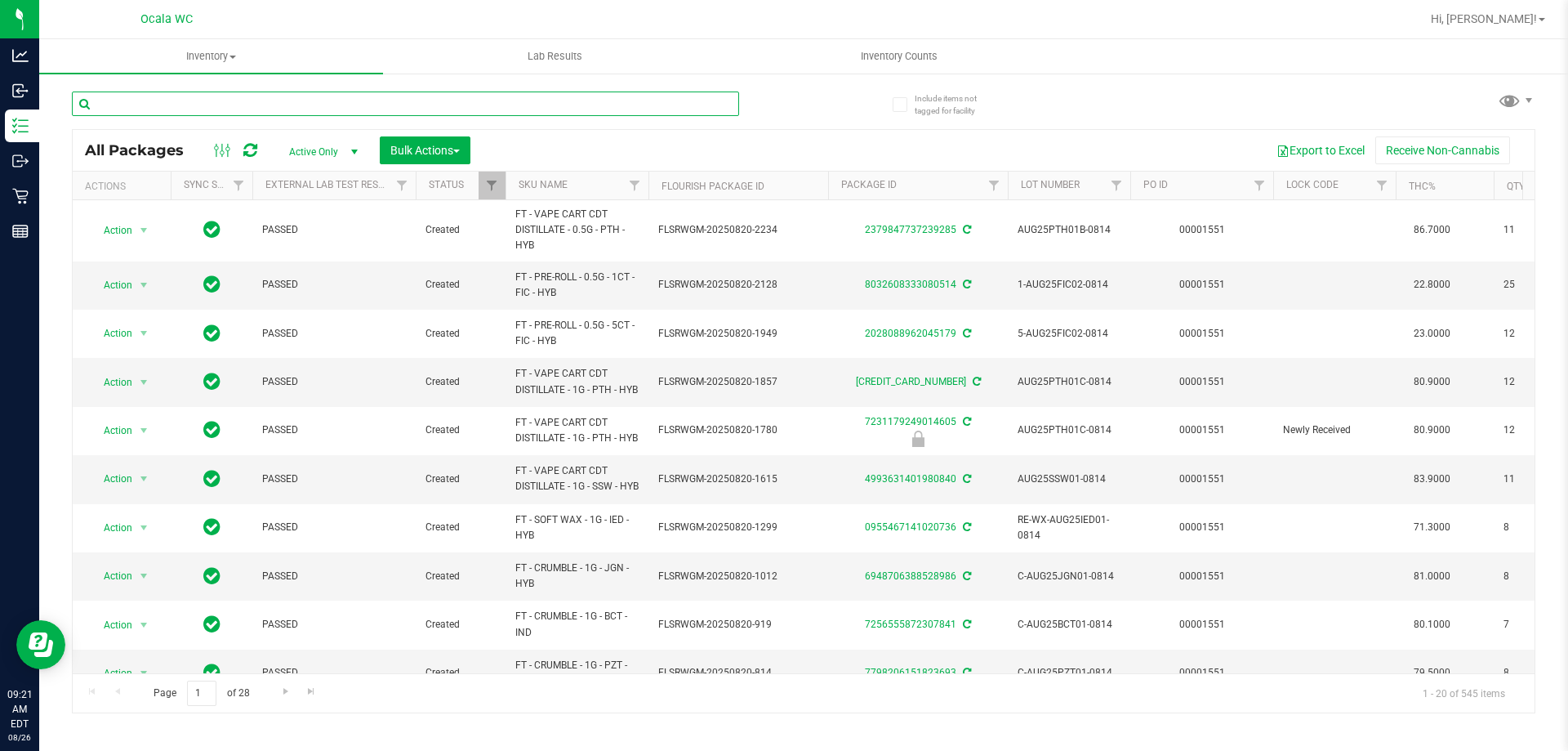
click at [132, 104] on input "text" at bounding box center [405, 104] width 667 height 24
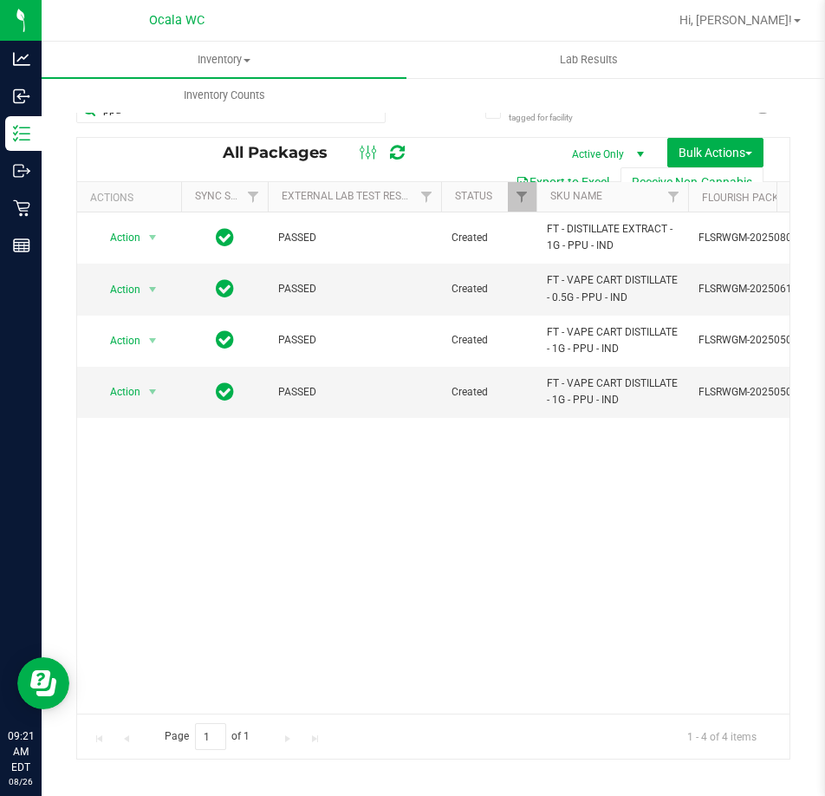
click at [331, 585] on div "Action Action Adjust qty Create package Edit attributes Global inventory Locate…" at bounding box center [433, 462] width 713 height 501
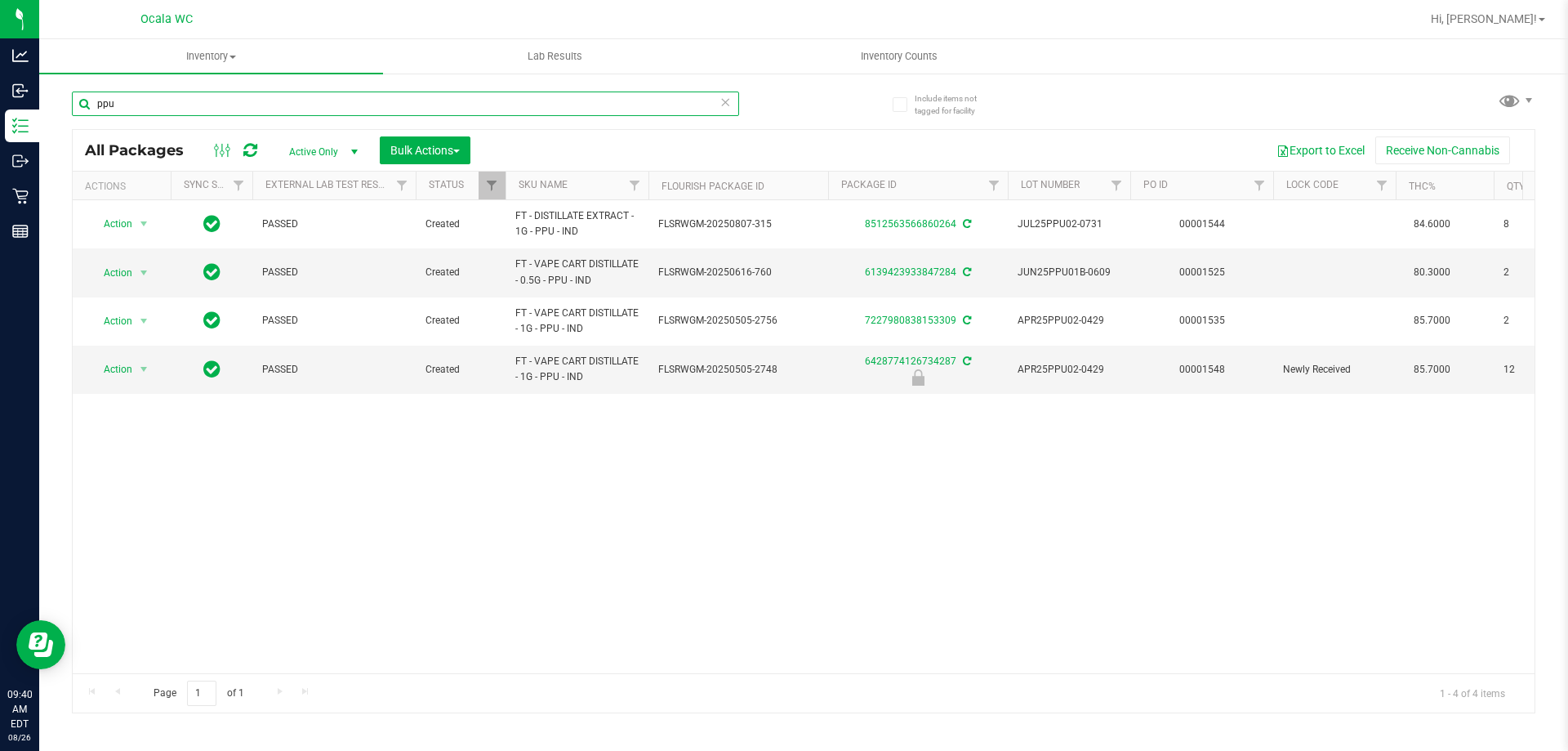
click at [193, 107] on input "ppu" at bounding box center [405, 104] width 667 height 24
type input "4924149728039413"
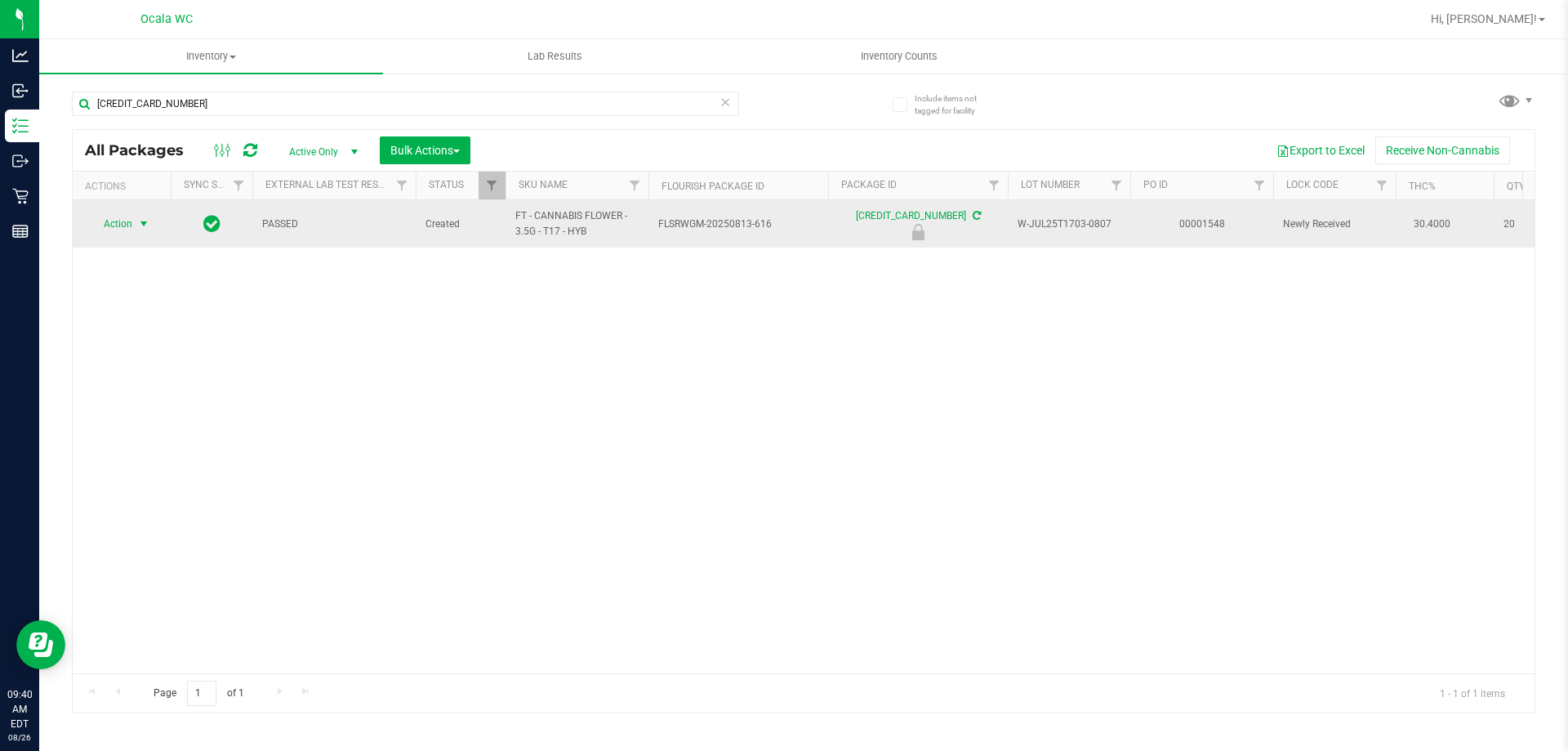
click at [105, 222] on span "Action" at bounding box center [111, 223] width 44 height 23
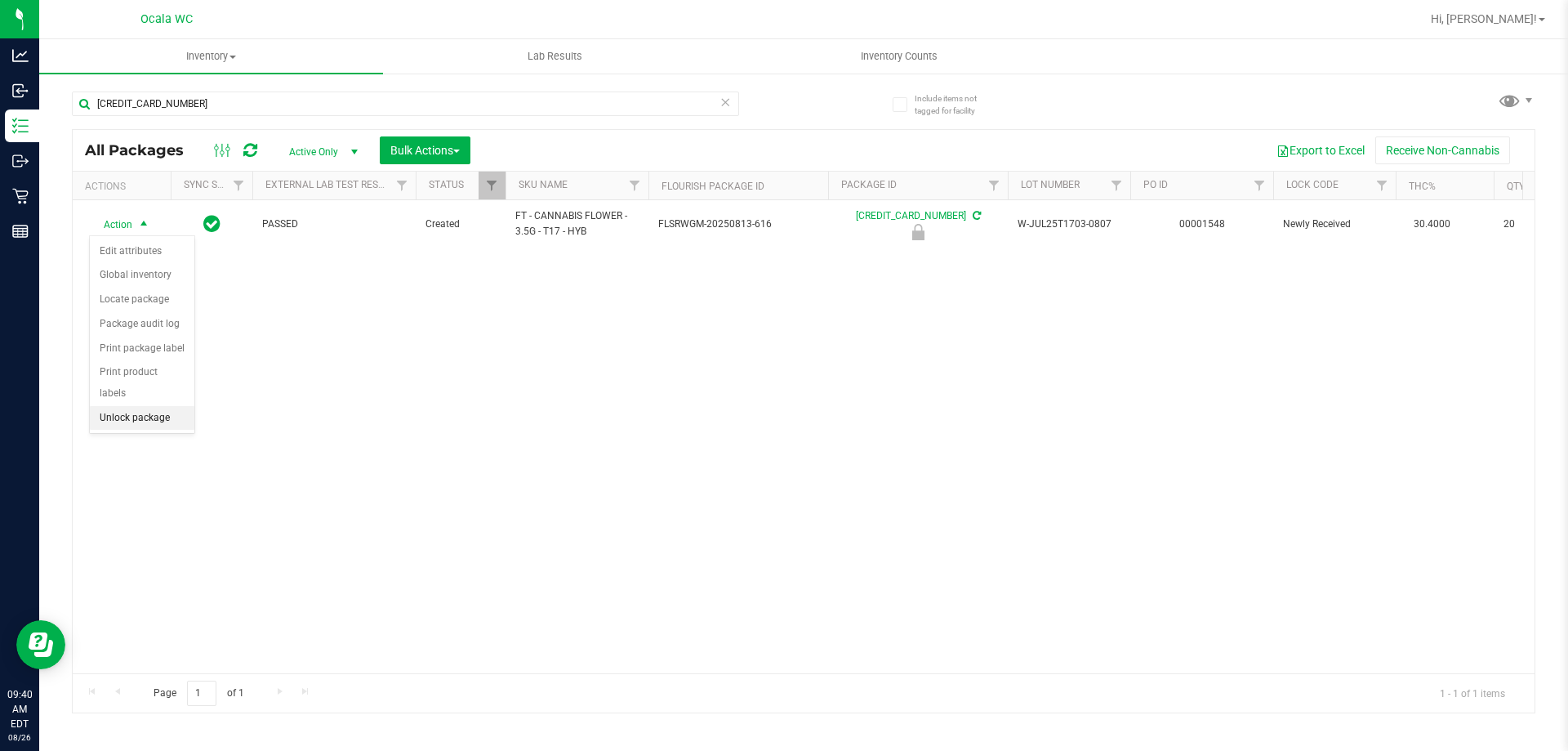
click at [124, 406] on li "Unlock package" at bounding box center [141, 418] width 105 height 24
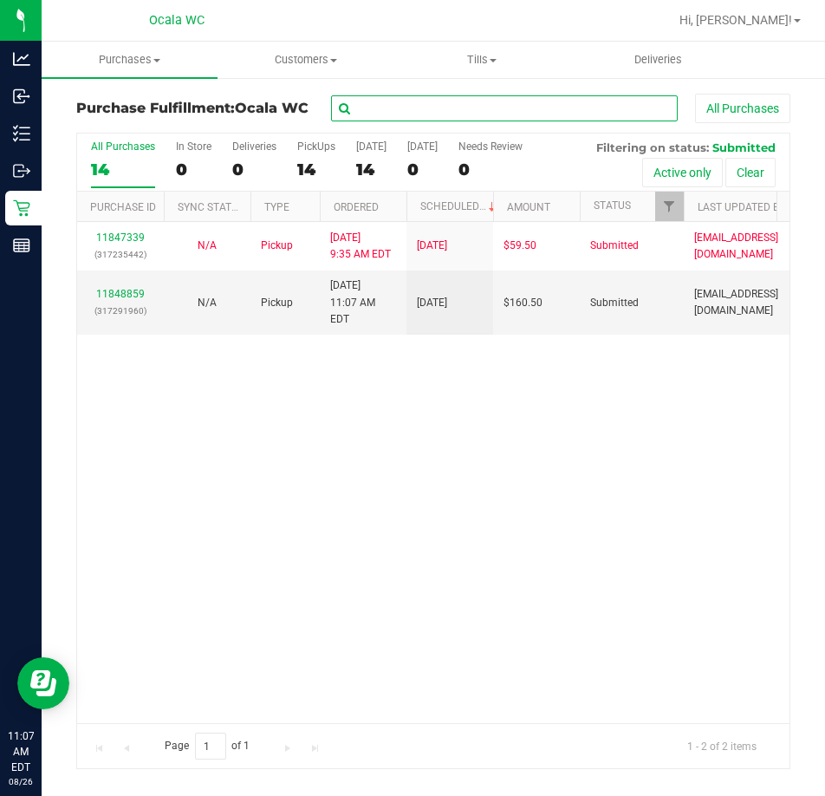
click at [380, 104] on input "text" at bounding box center [504, 108] width 347 height 26
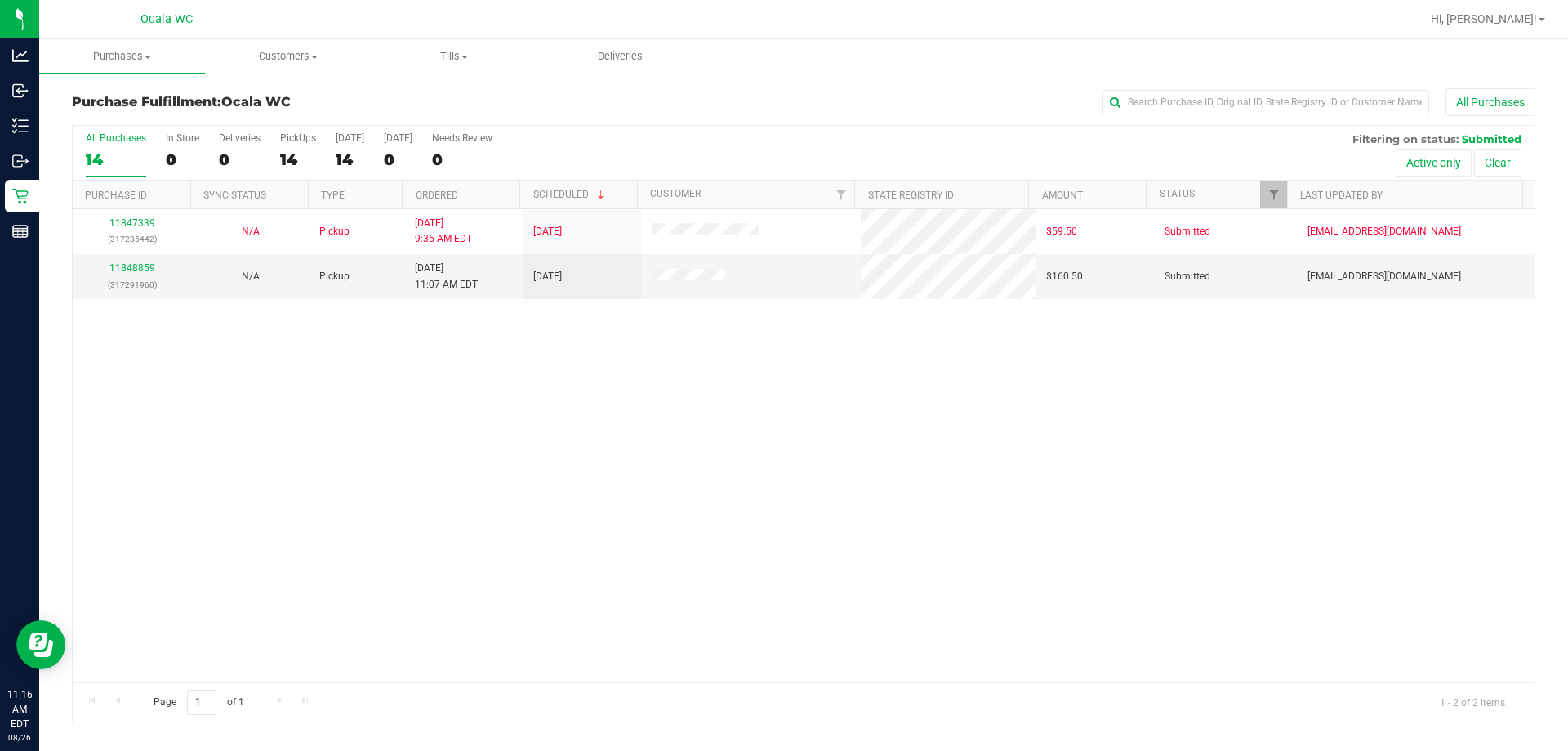
click at [777, 504] on div "11847339 (317235442) N/A Pickup [DATE] 9:35 AM EDT 8/26/2025 $59.50 Submitted […" at bounding box center [803, 446] width 1462 height 473
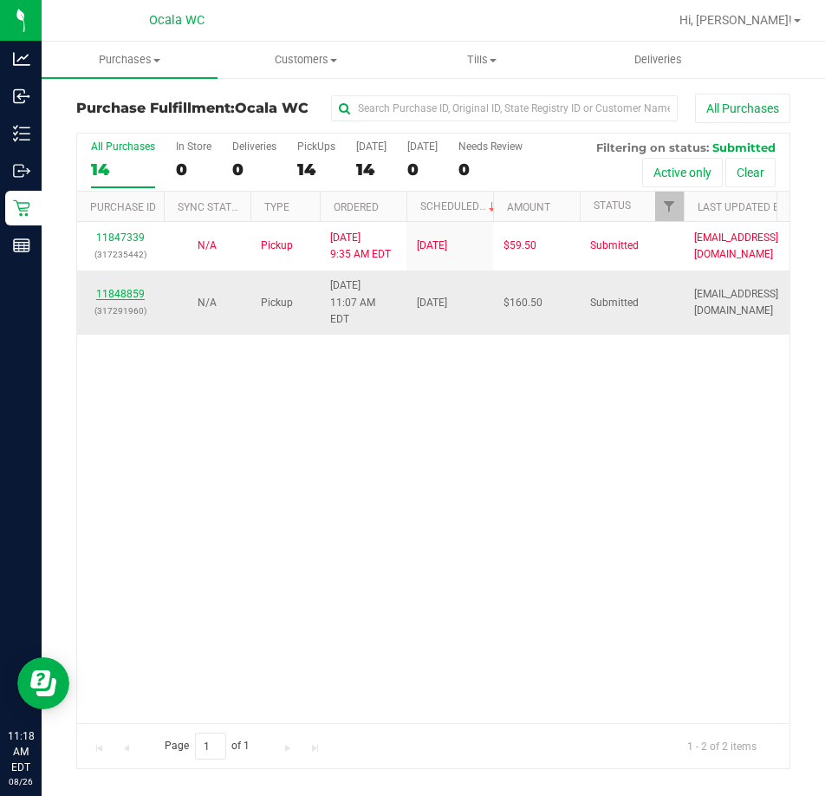
click at [134, 288] on link "11848859" at bounding box center [120, 294] width 49 height 12
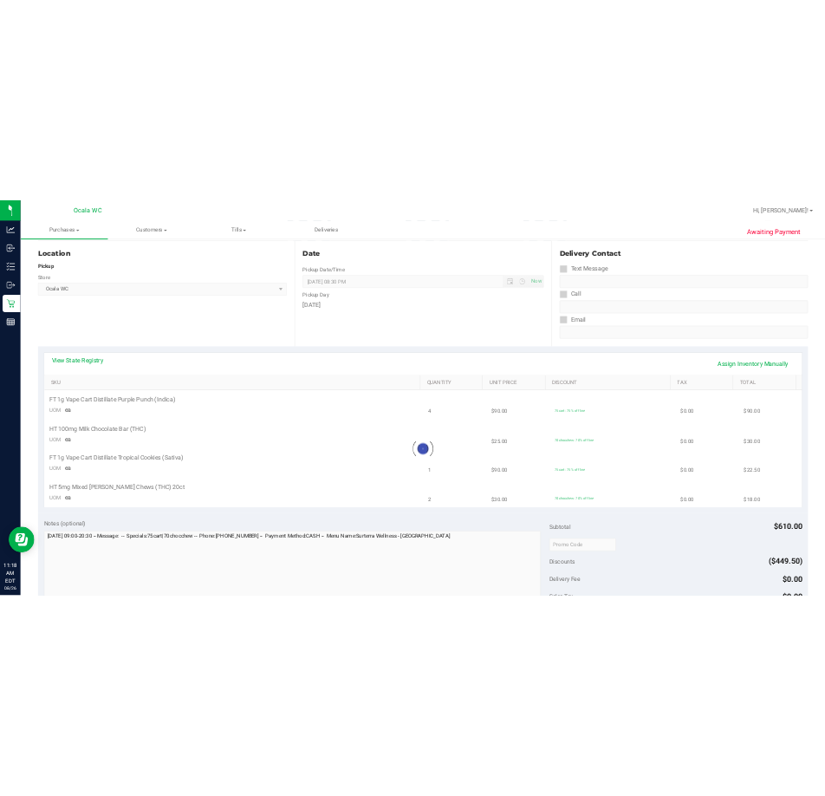
scroll to position [173, 0]
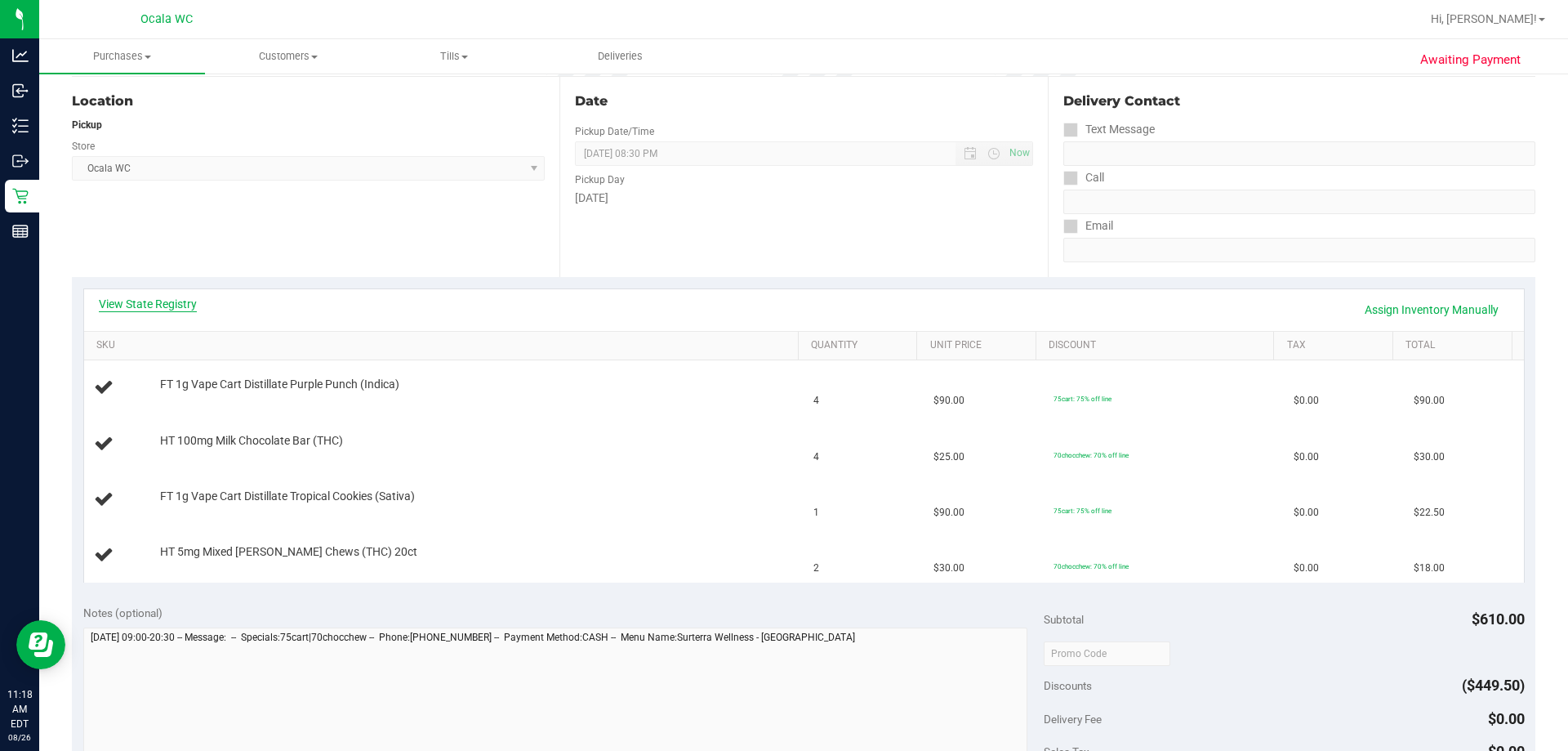
click at [159, 307] on link "View State Registry" at bounding box center [148, 303] width 98 height 16
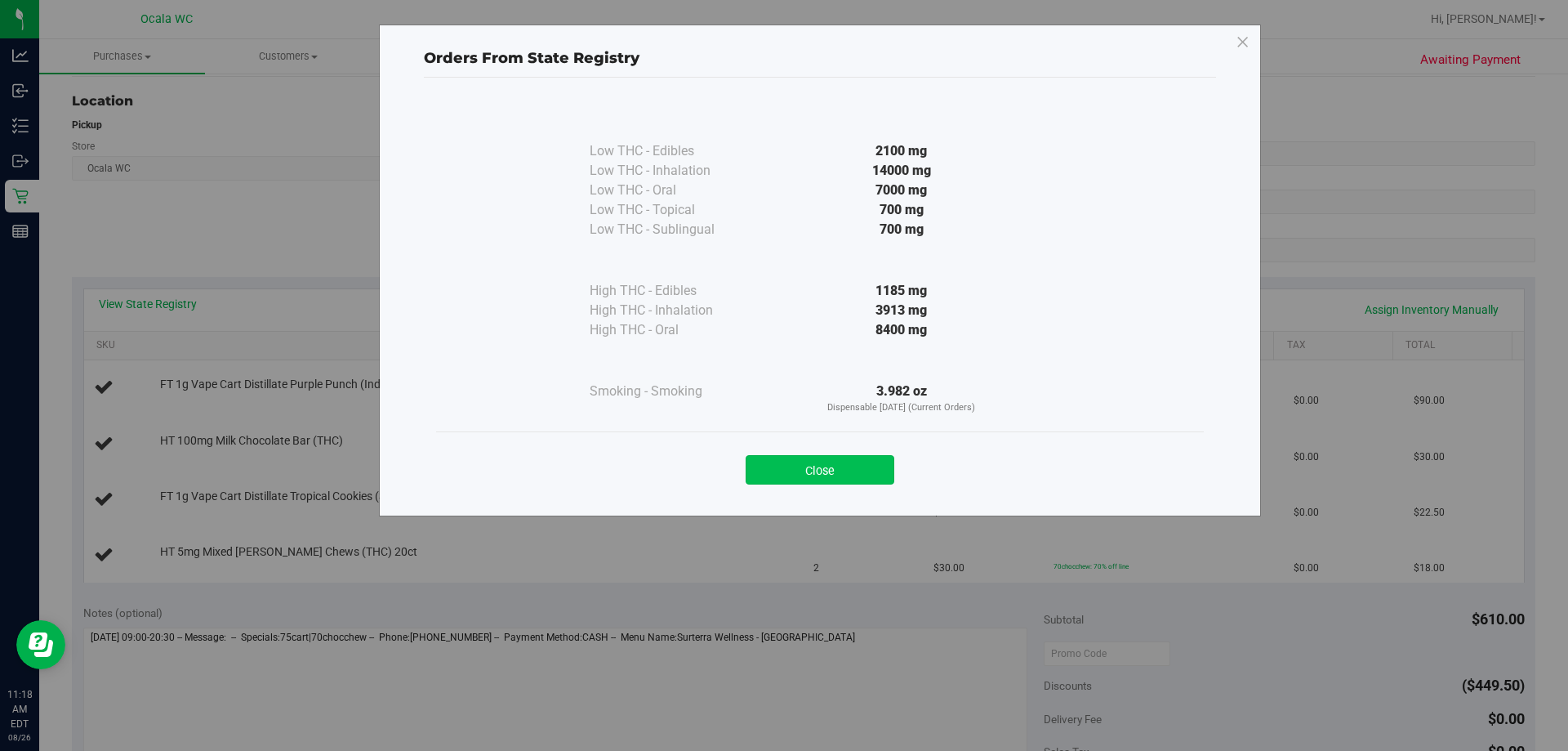
click at [777, 463] on button "Close" at bounding box center [820, 469] width 149 height 29
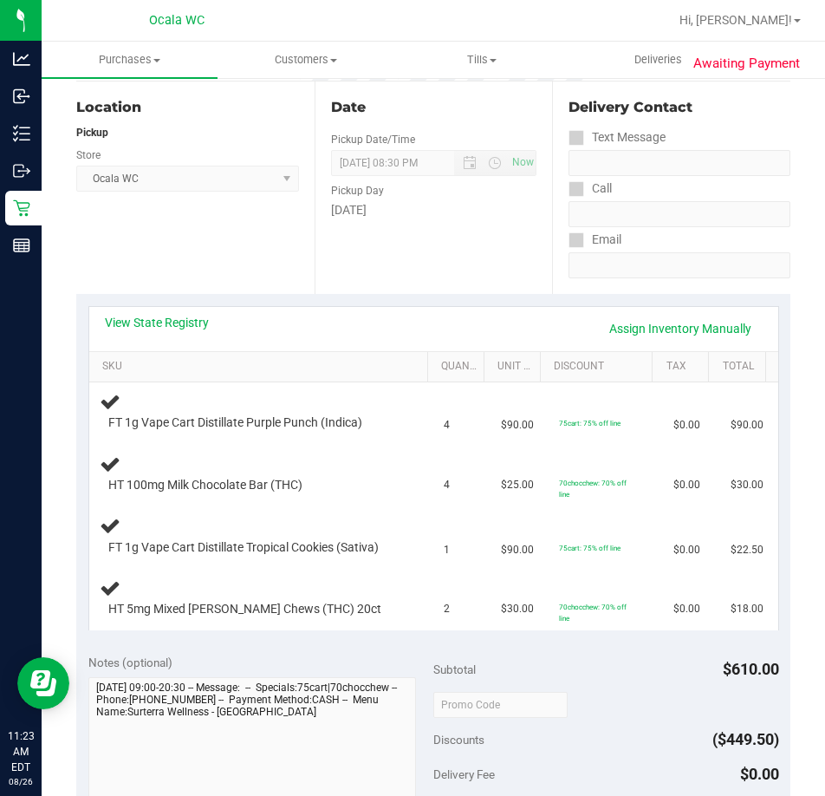
click at [225, 232] on div "Location Pickup Store Ocala WC Select Store Bonita Springs WC Boynton Beach WC …" at bounding box center [195, 188] width 238 height 212
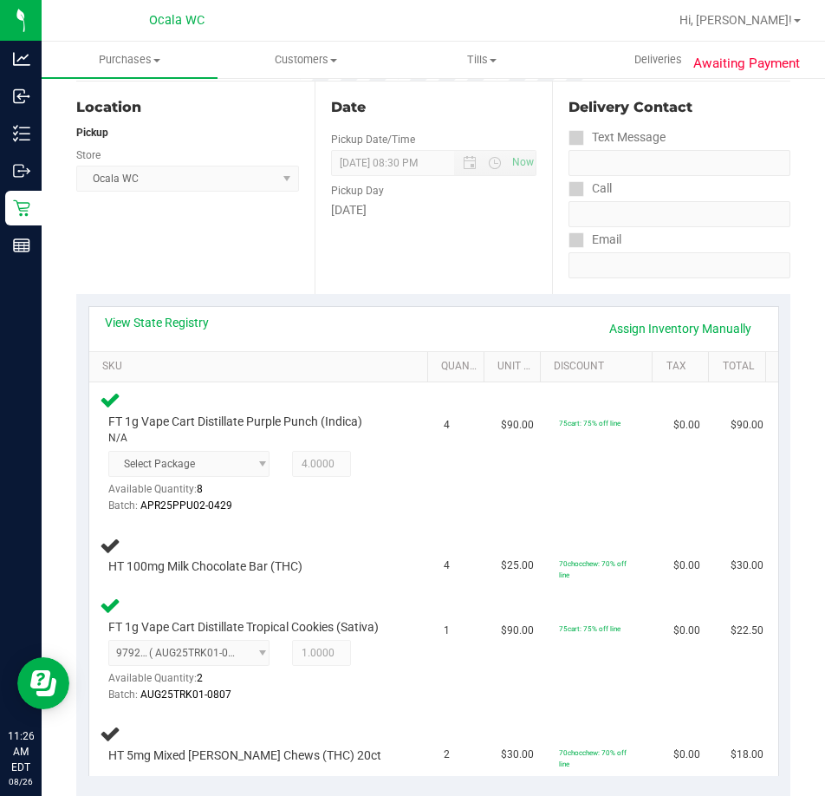
click at [453, 263] on div "Date Pickup Date/Time 08/26/2025 Now 08/26/2025 08:30 PM Now Pickup Day Tuesday" at bounding box center [434, 188] width 238 height 212
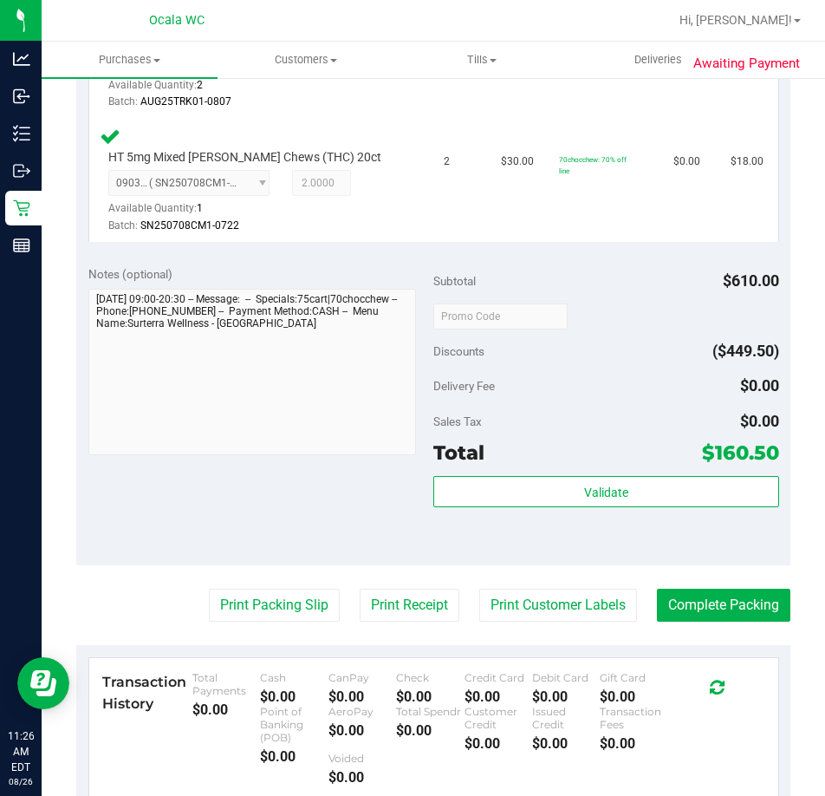
scroll to position [1040, 0]
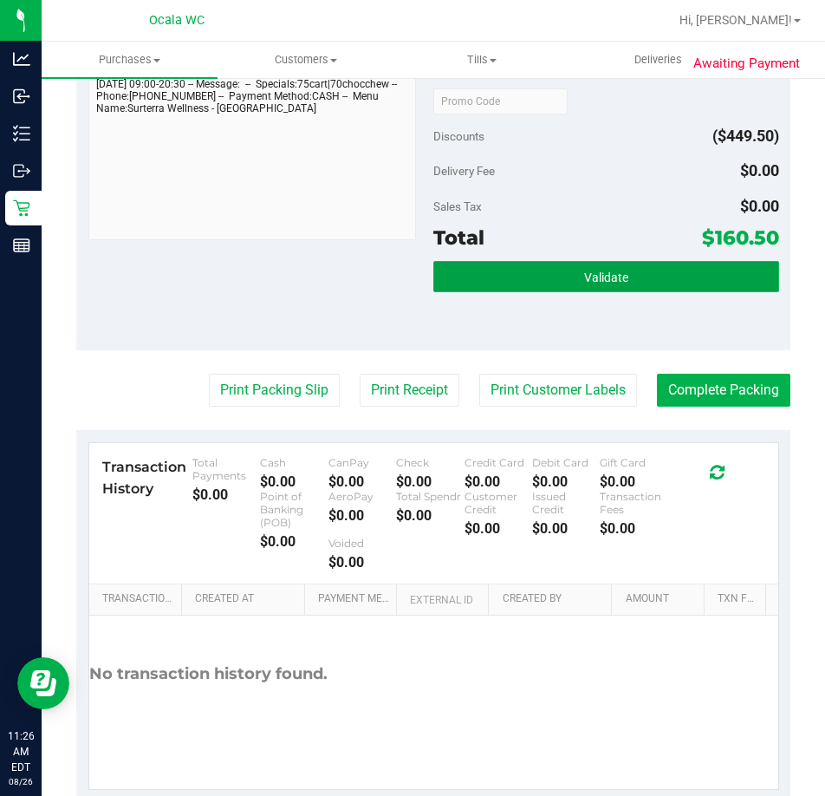
click at [552, 262] on button "Validate" at bounding box center [607, 276] width 346 height 31
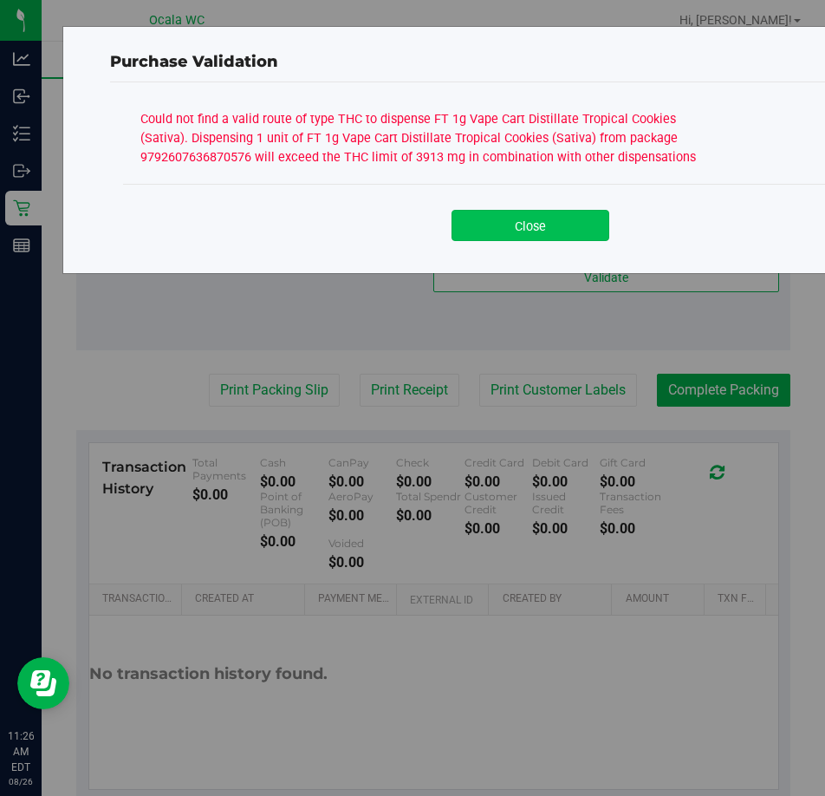
click at [486, 229] on button "Close" at bounding box center [531, 225] width 158 height 31
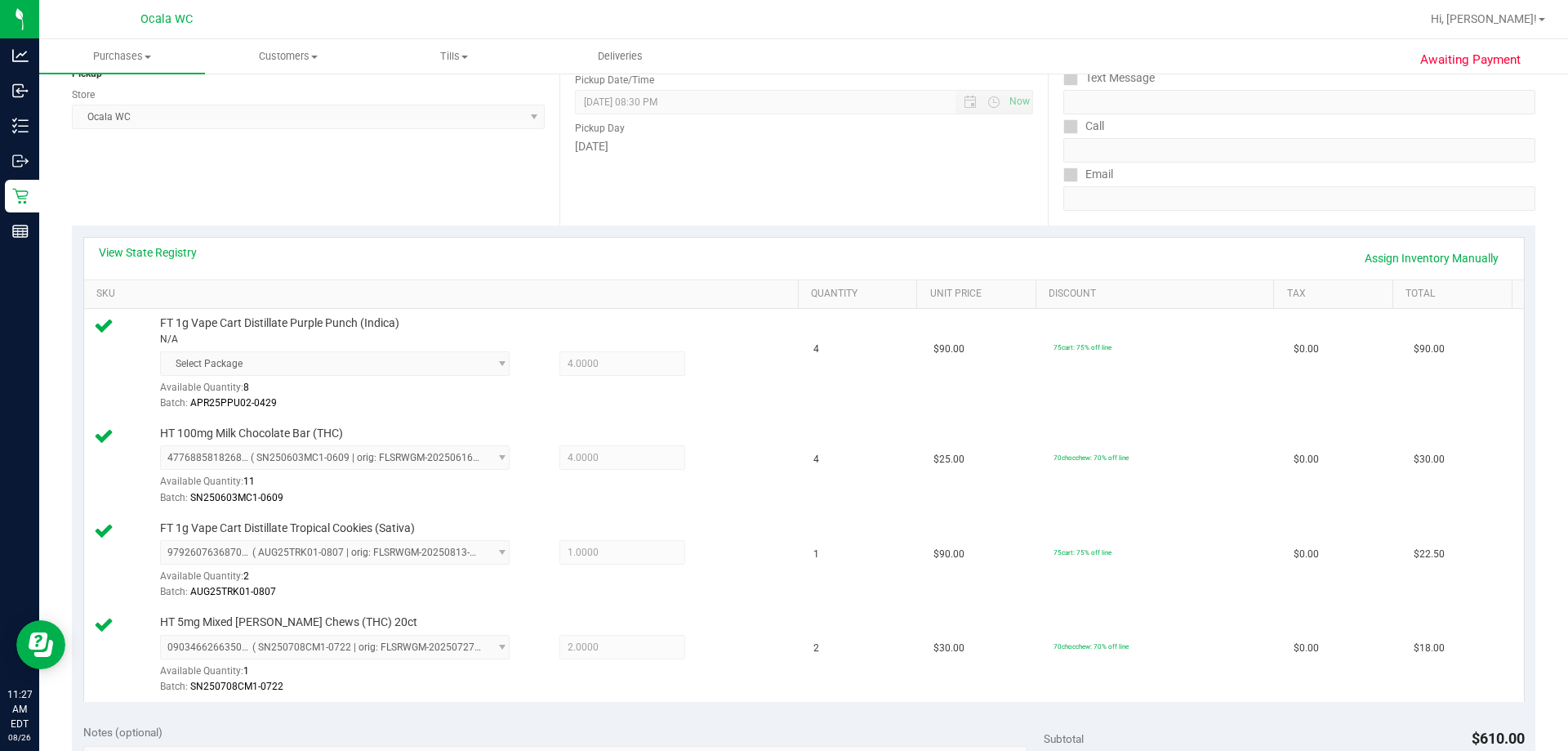
scroll to position [0, 0]
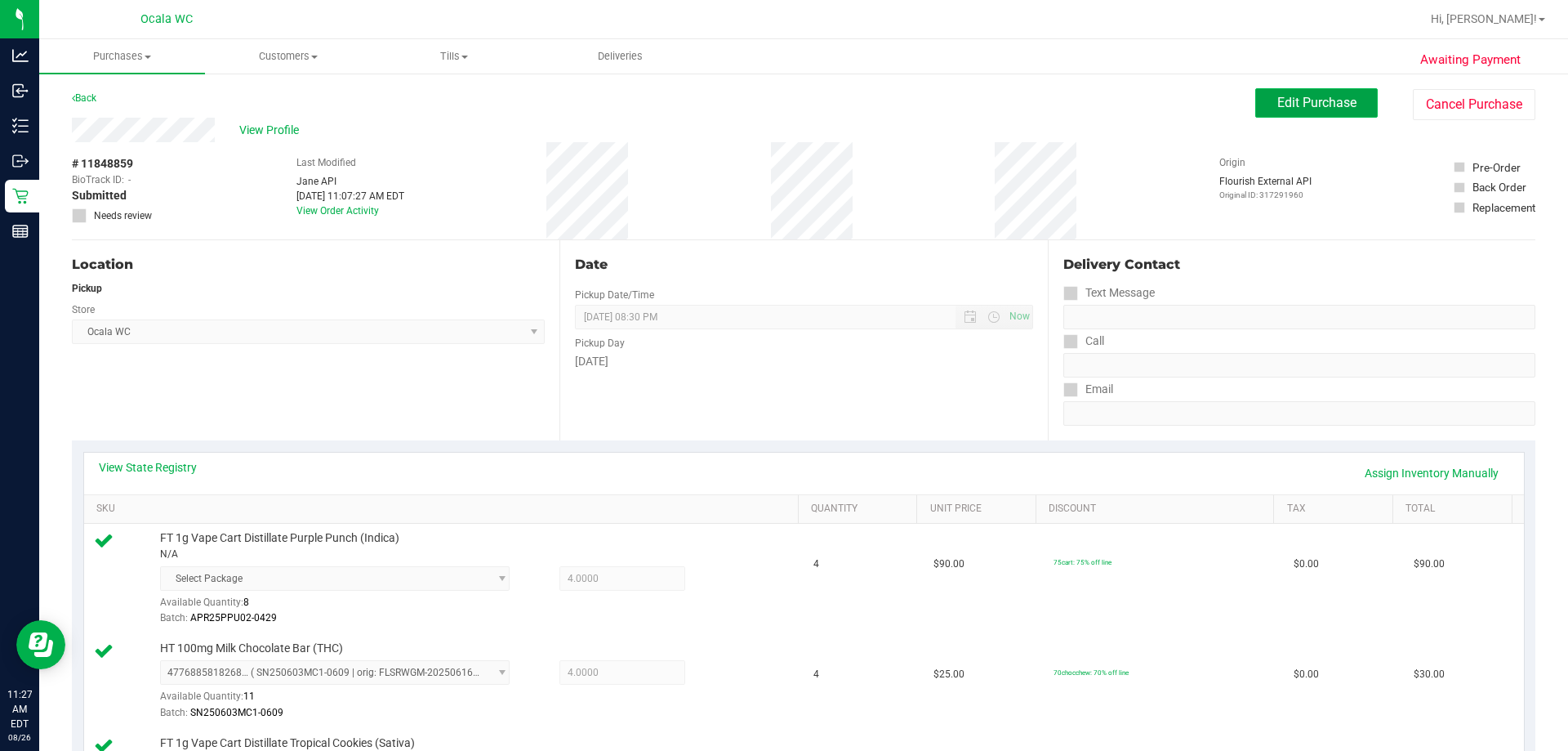
click at [777, 100] on span "Edit Purchase" at bounding box center [1317, 103] width 79 height 15
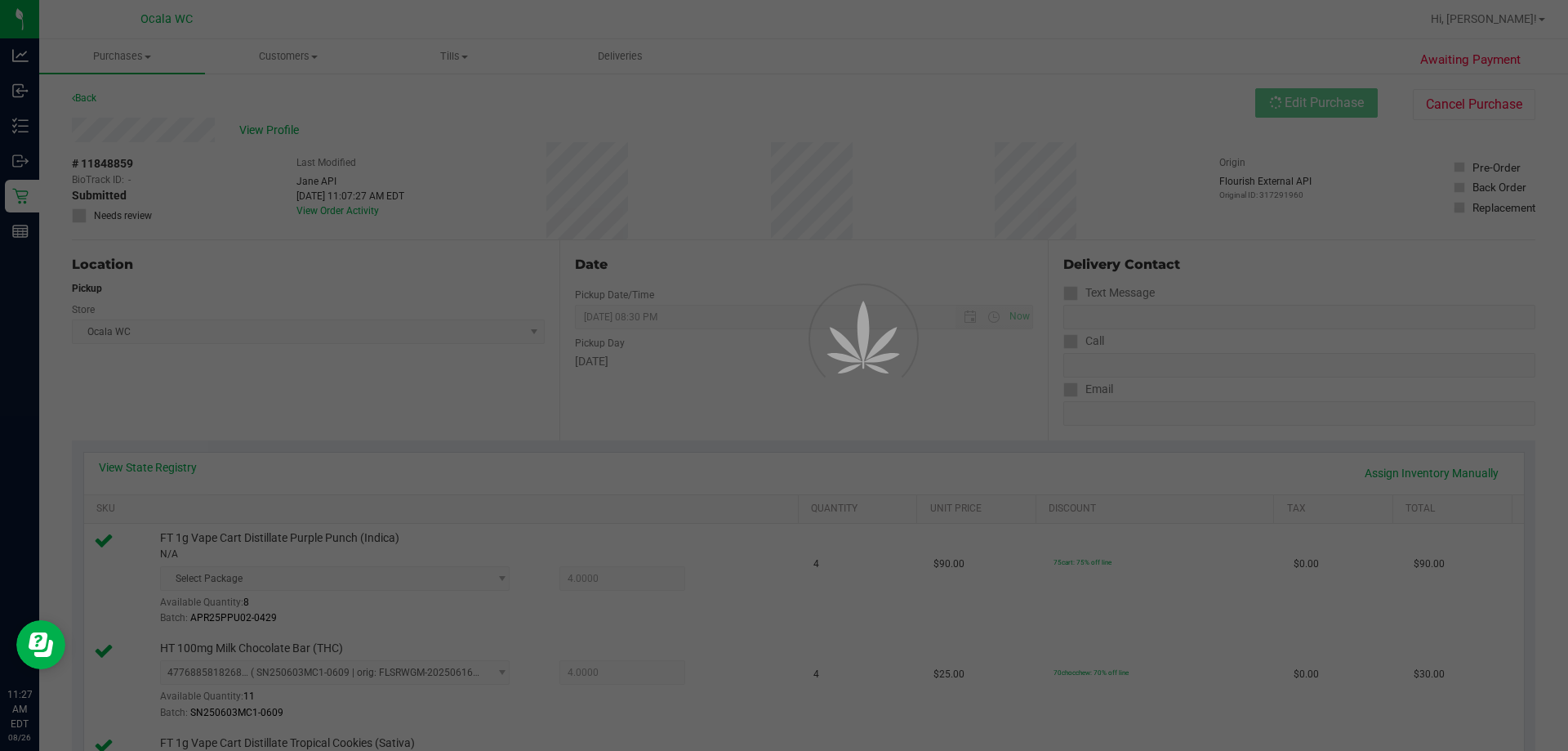
scroll to position [163, 0]
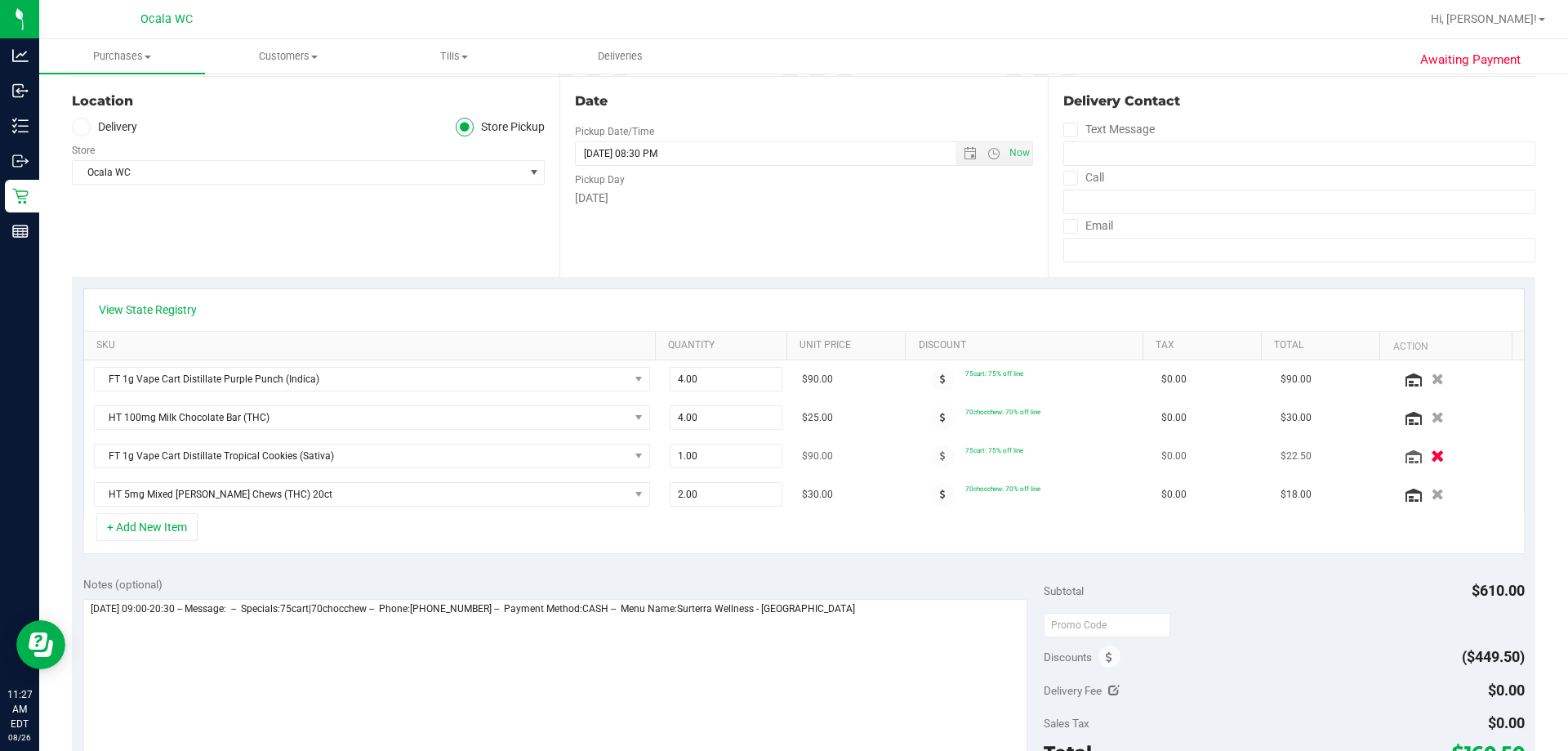
click at [777, 458] on icon "button" at bounding box center [1437, 456] width 14 height 12
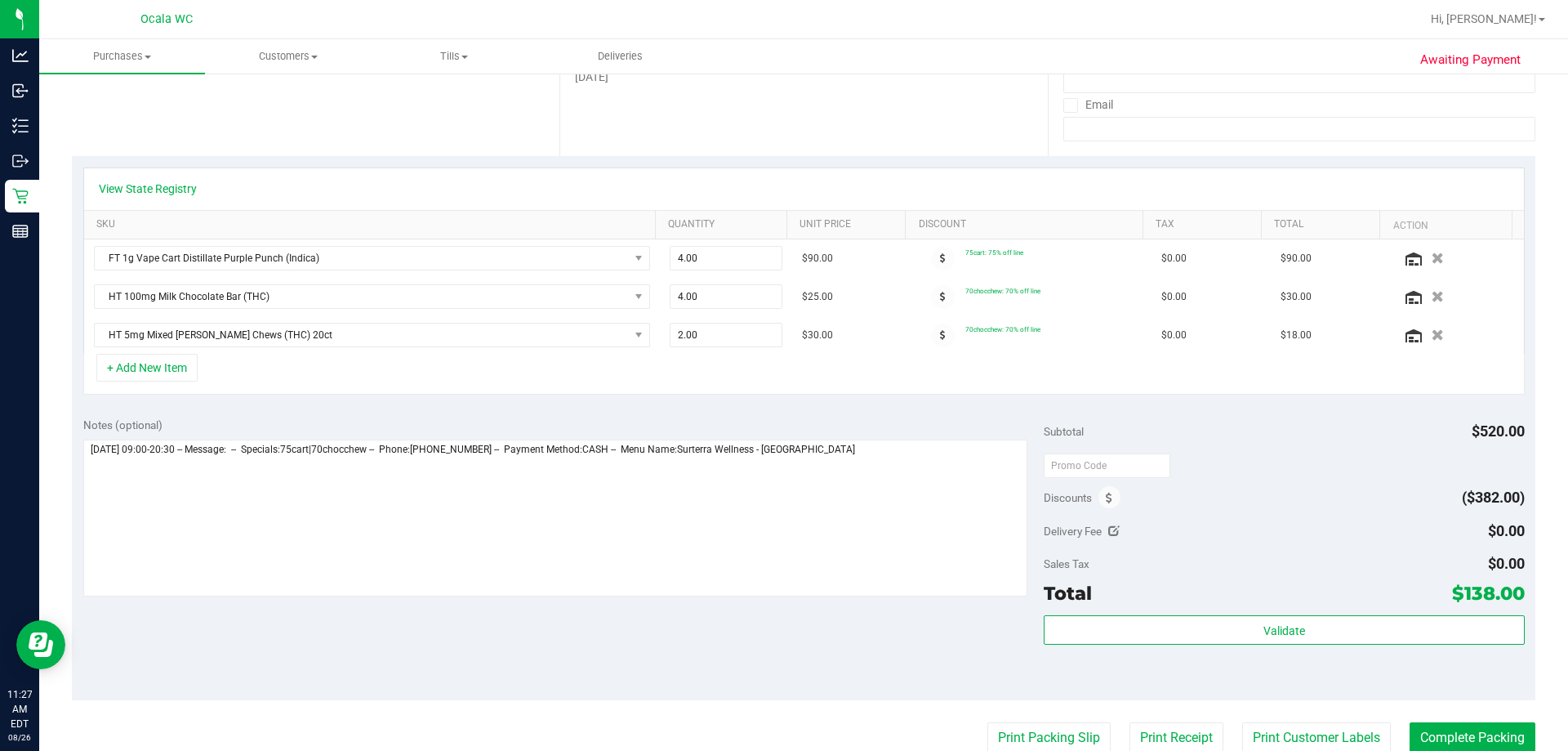
scroll to position [409, 0]
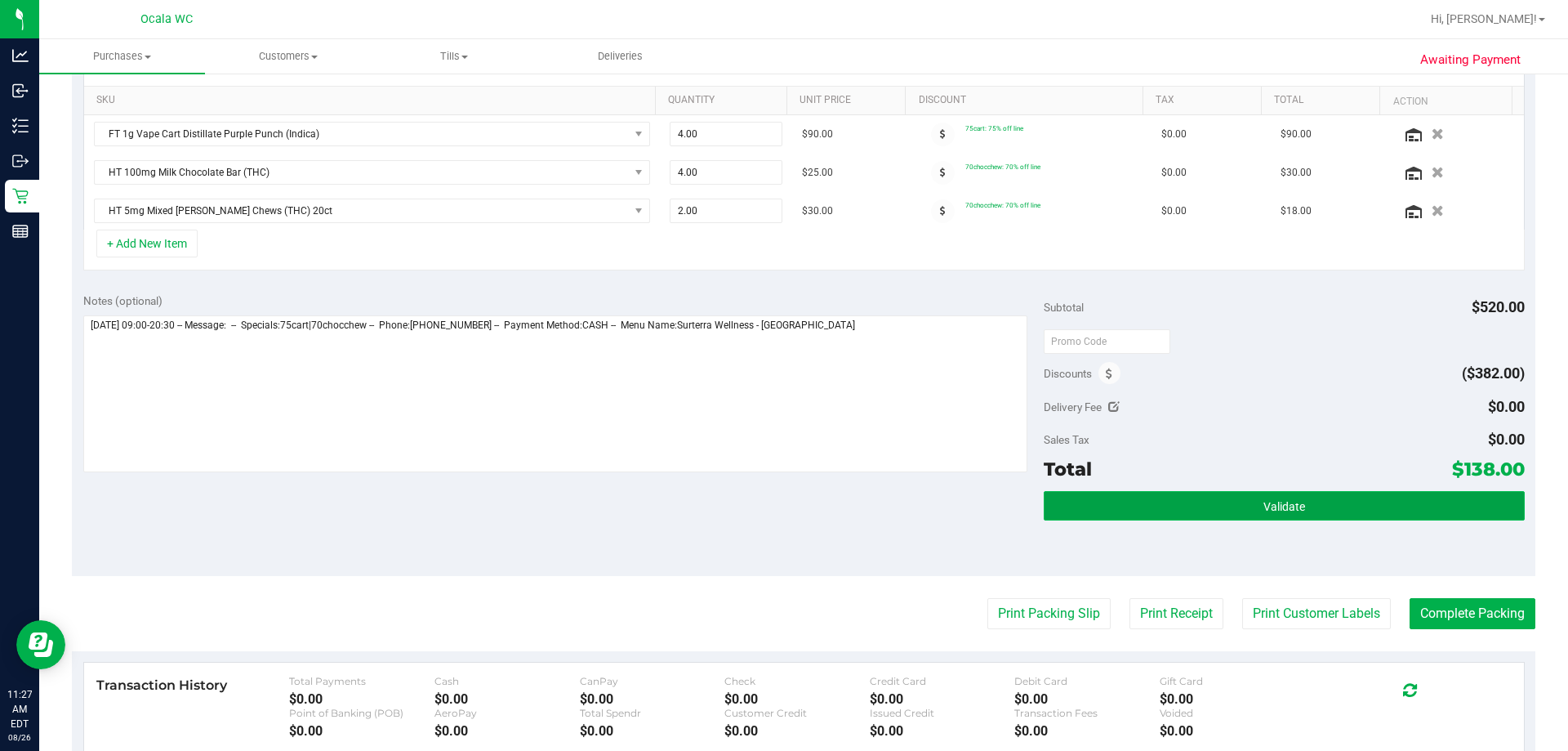
click at [777, 496] on button "Validate" at bounding box center [1284, 505] width 480 height 29
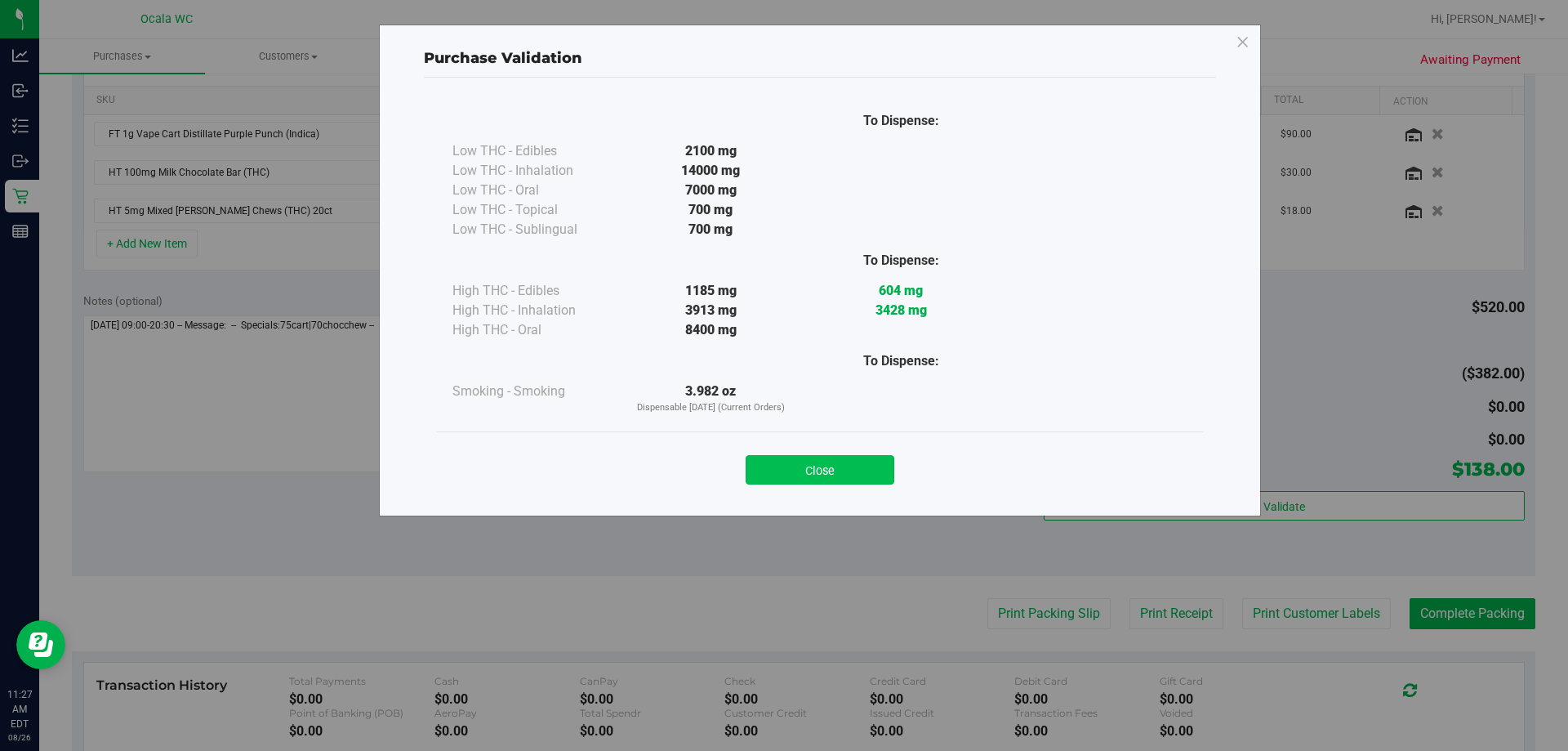
click at [777, 460] on button "Close" at bounding box center [820, 469] width 149 height 29
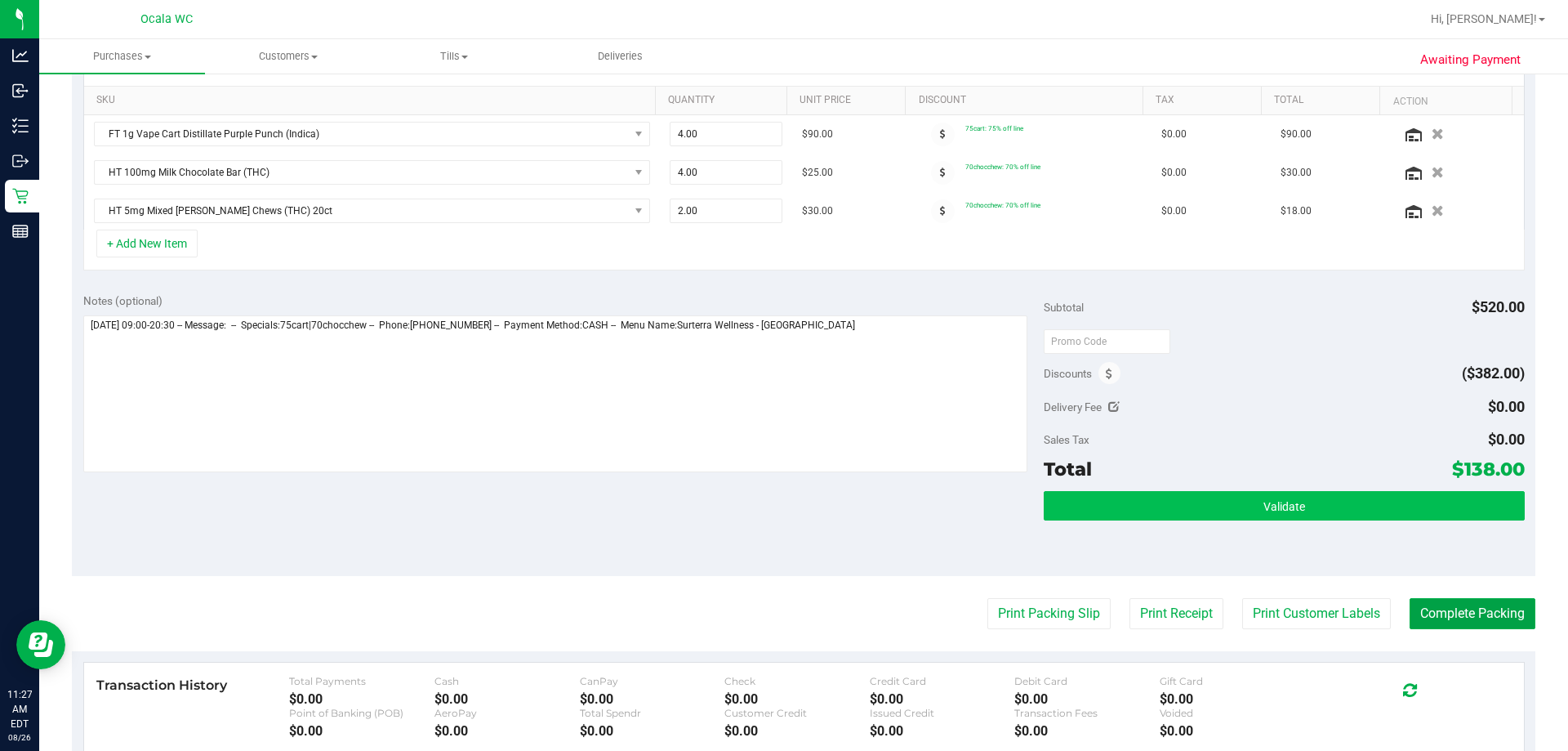
drag, startPoint x: 1444, startPoint y: 612, endPoint x: 1144, endPoint y: 507, distance: 317.8
click at [777, 612] on button "Complete Packing" at bounding box center [1473, 613] width 126 height 31
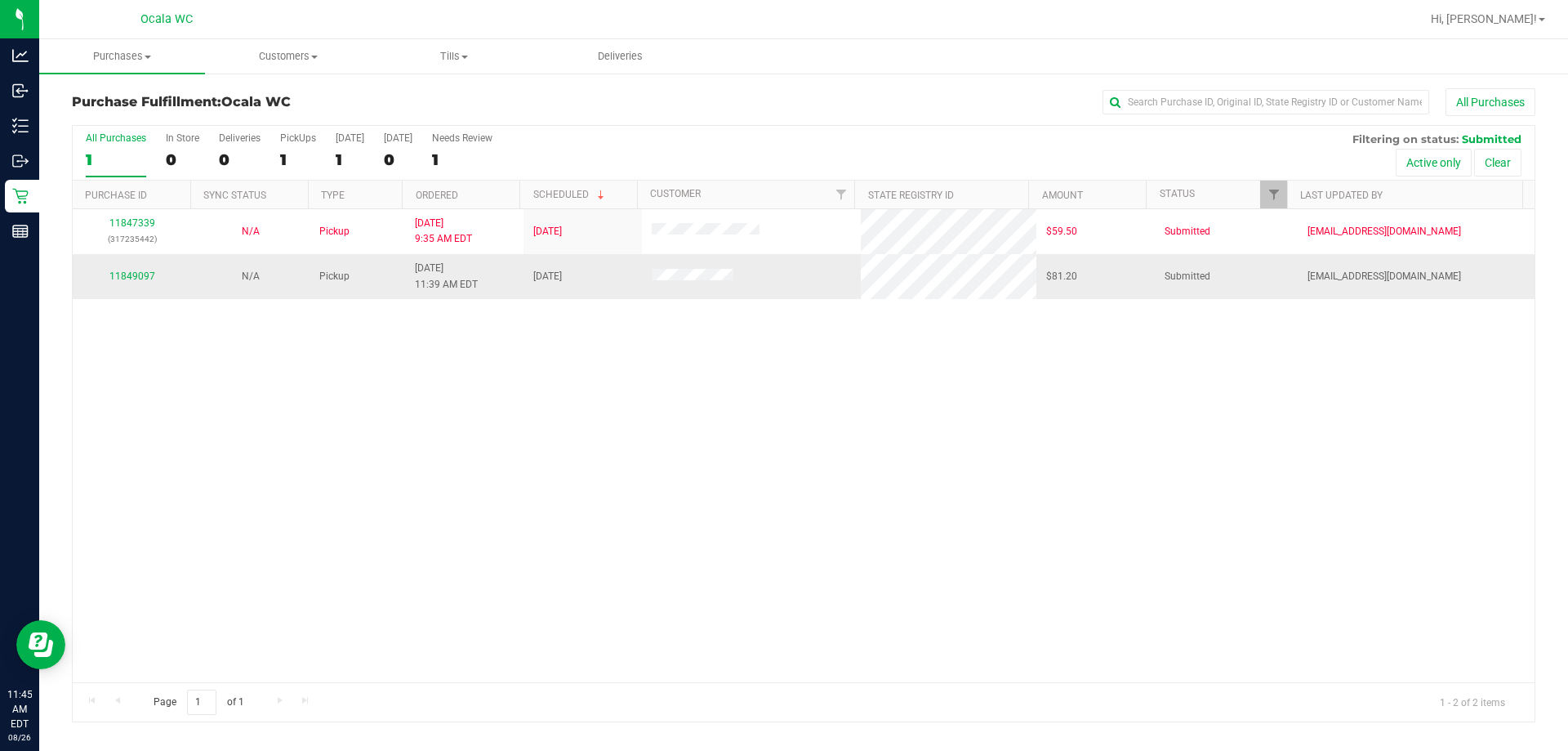
click at [121, 268] on td "11849097" at bounding box center [132, 276] width 119 height 44
click at [130, 278] on link "11849097" at bounding box center [132, 276] width 46 height 11
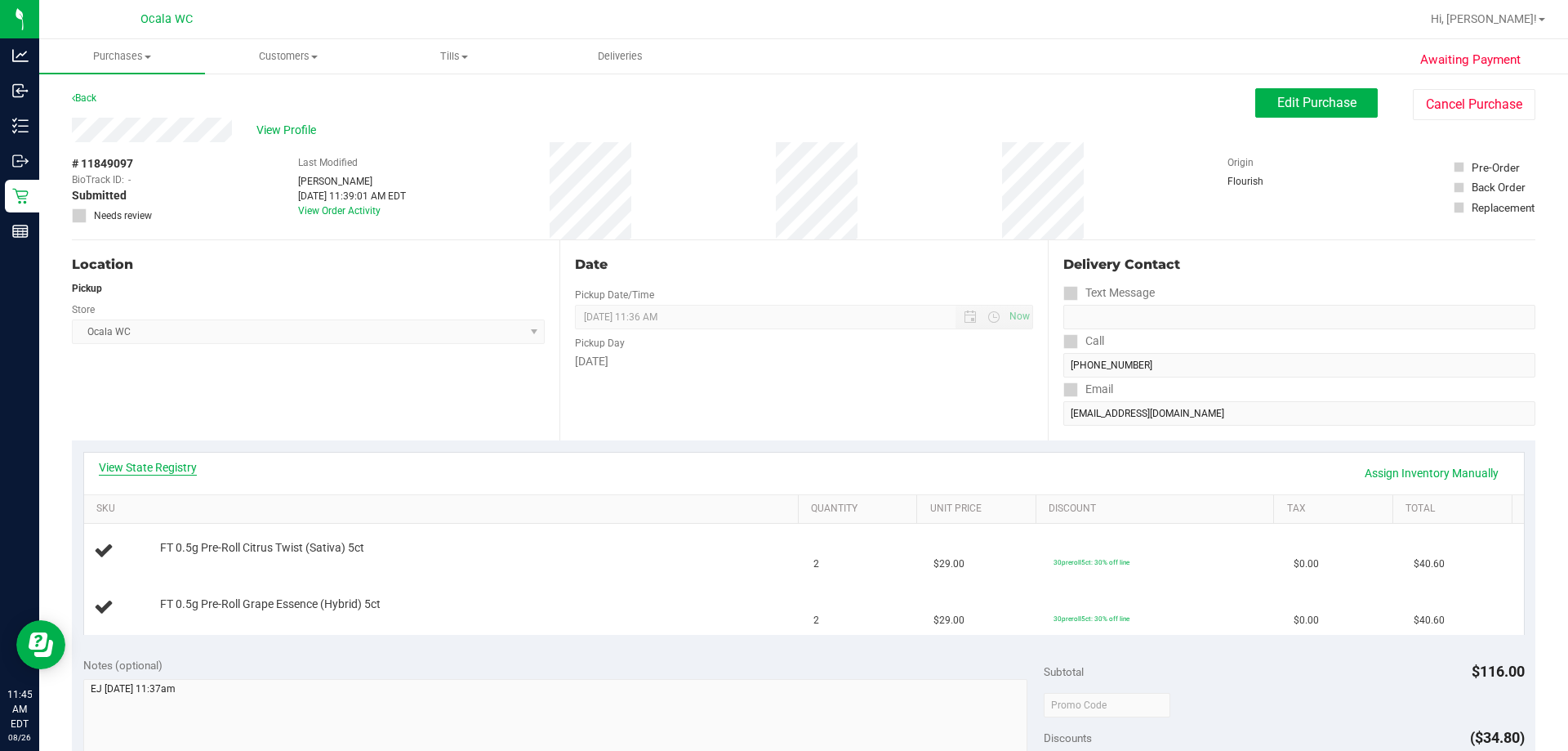
click at [163, 465] on link "View State Registry" at bounding box center [148, 466] width 98 height 16
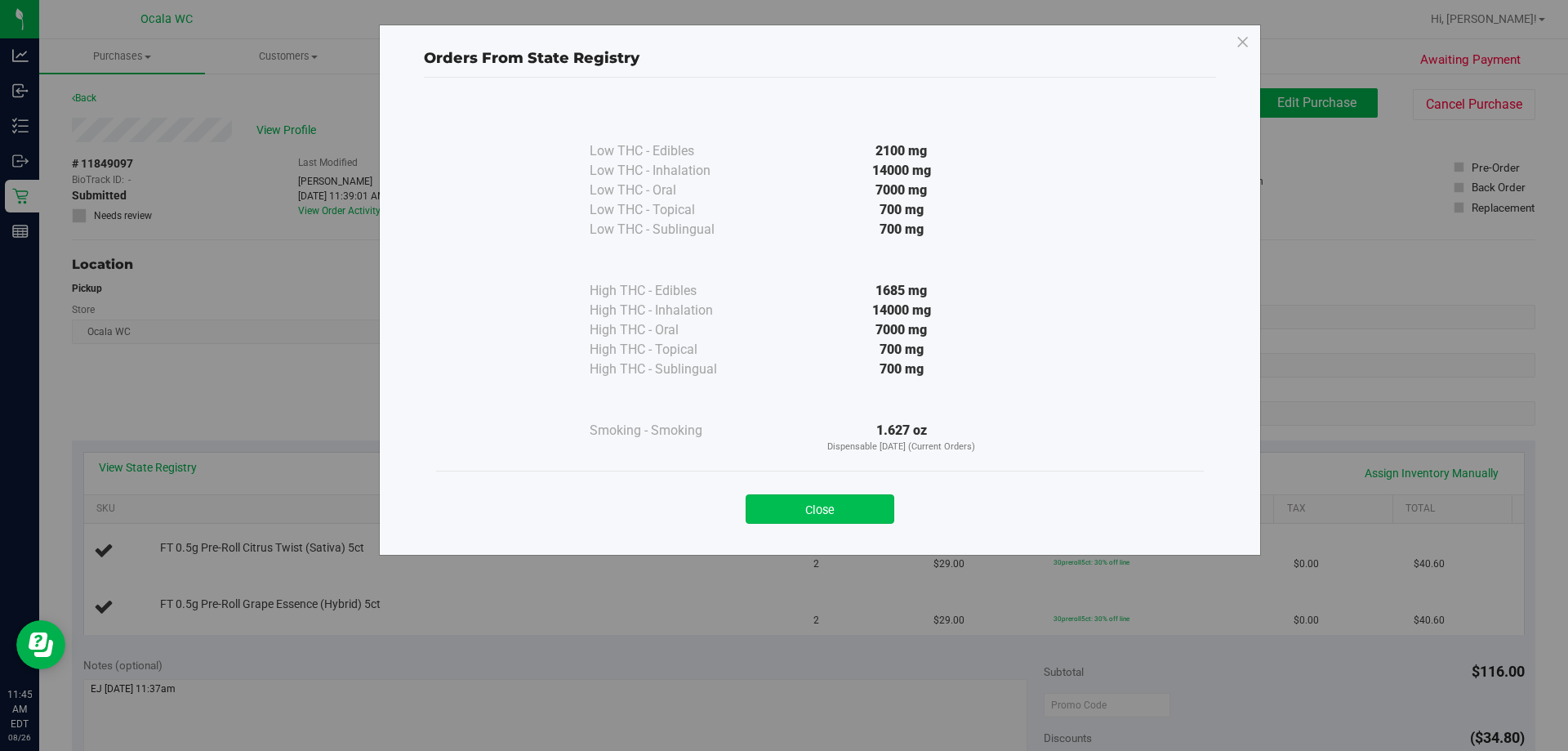
click at [777, 500] on button "Close" at bounding box center [820, 509] width 149 height 29
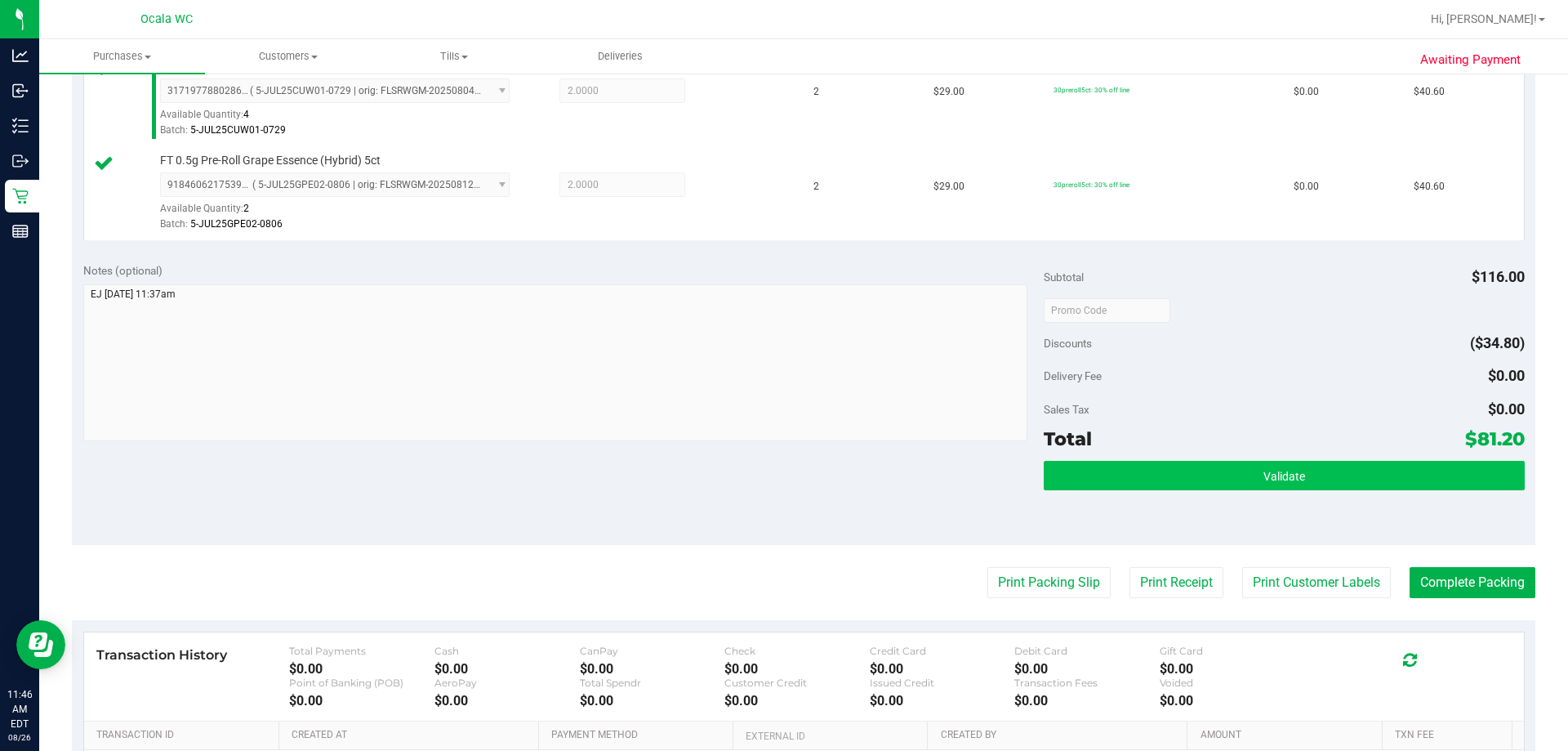
scroll to position [490, 0]
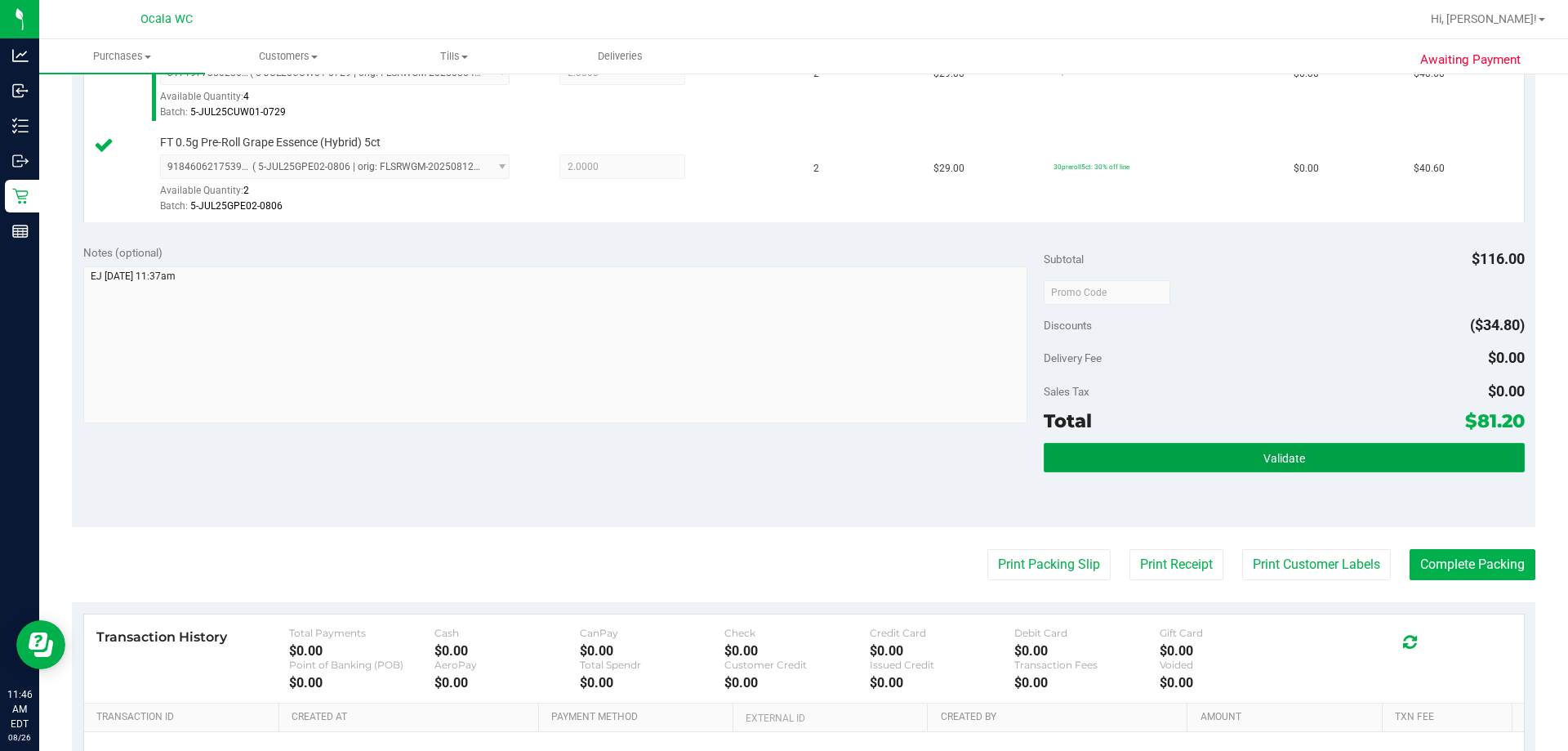
click at [777, 451] on button "Validate" at bounding box center [1284, 457] width 480 height 29
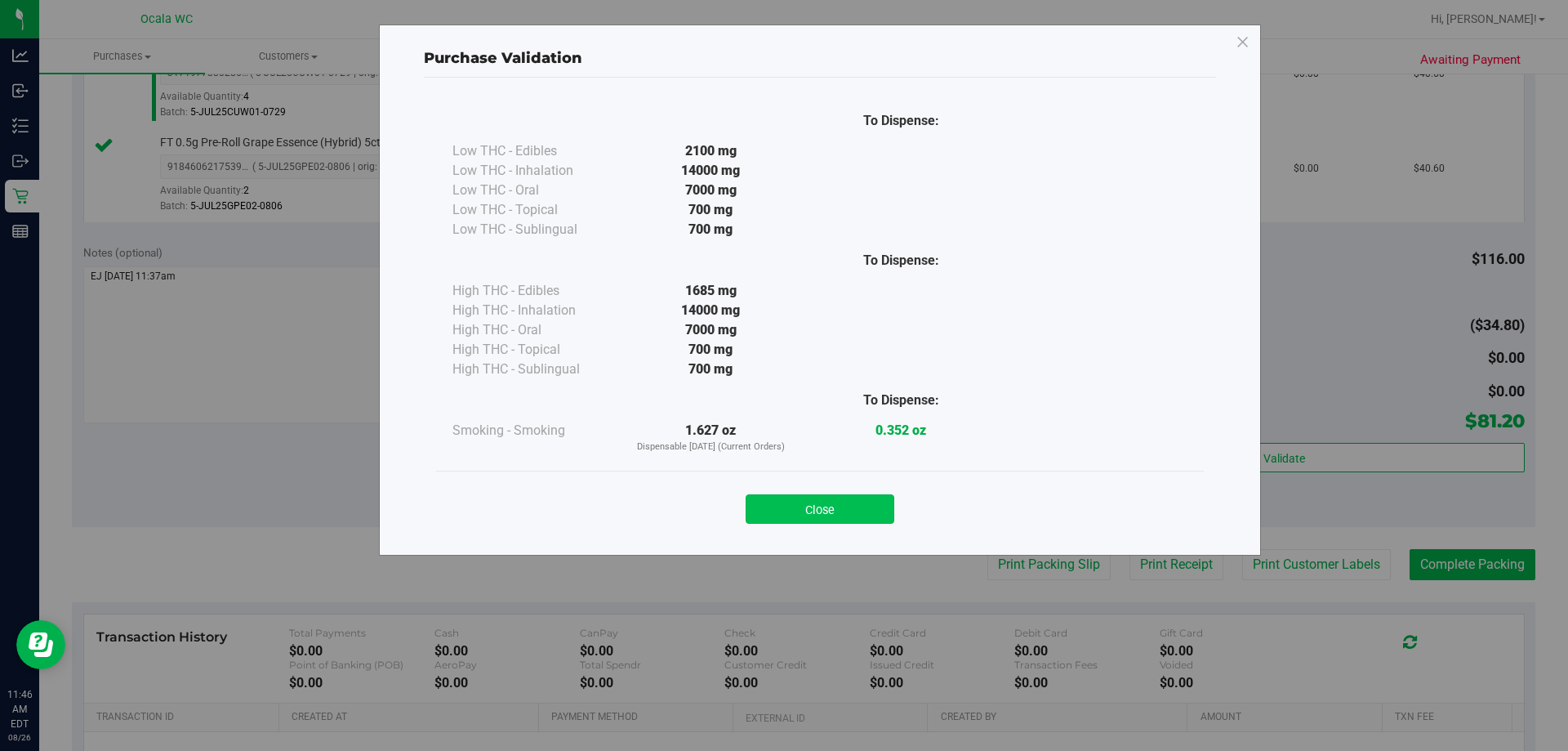
click at [777, 501] on button "Close" at bounding box center [820, 509] width 149 height 29
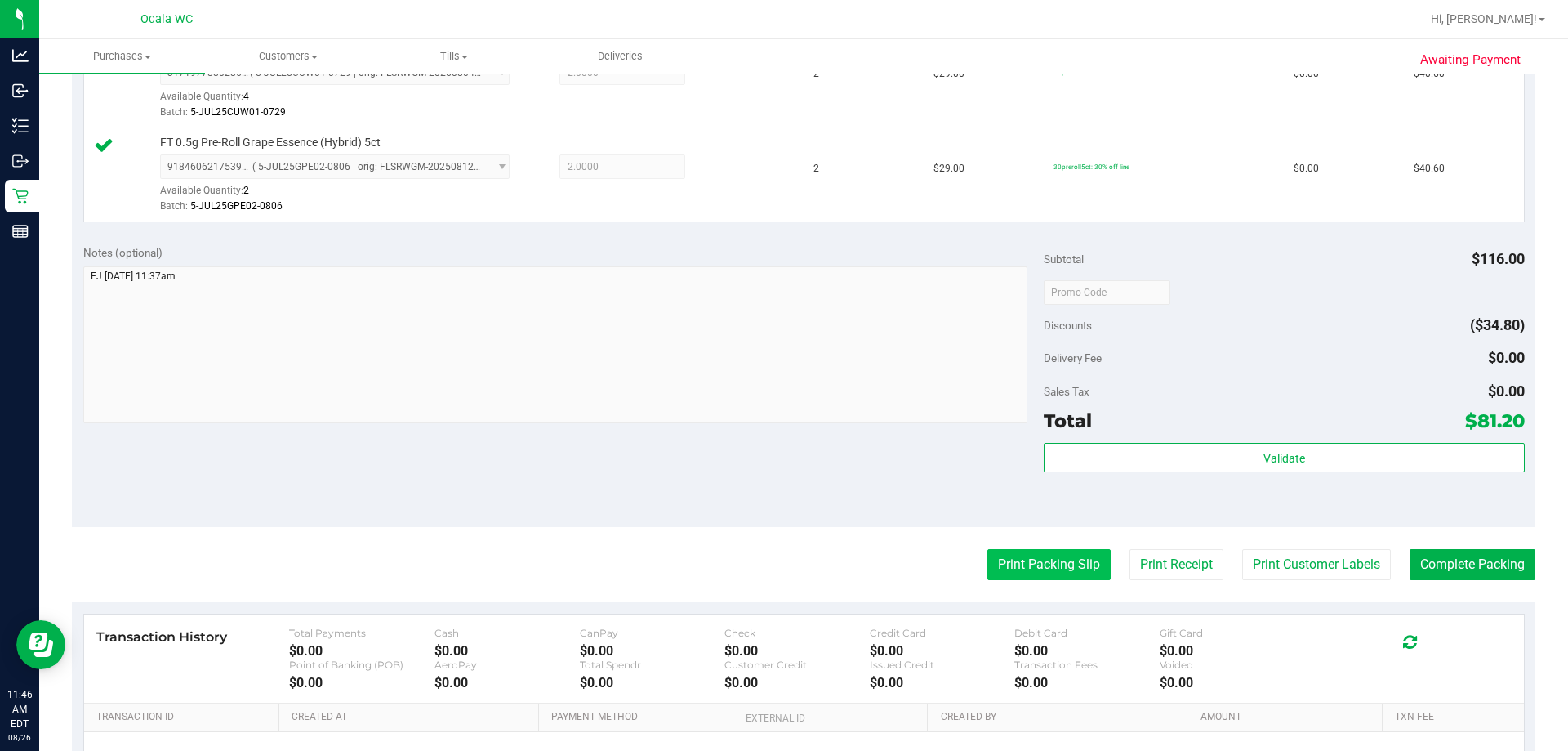
click at [777, 563] on button "Print Packing Slip" at bounding box center [1048, 564] width 123 height 31
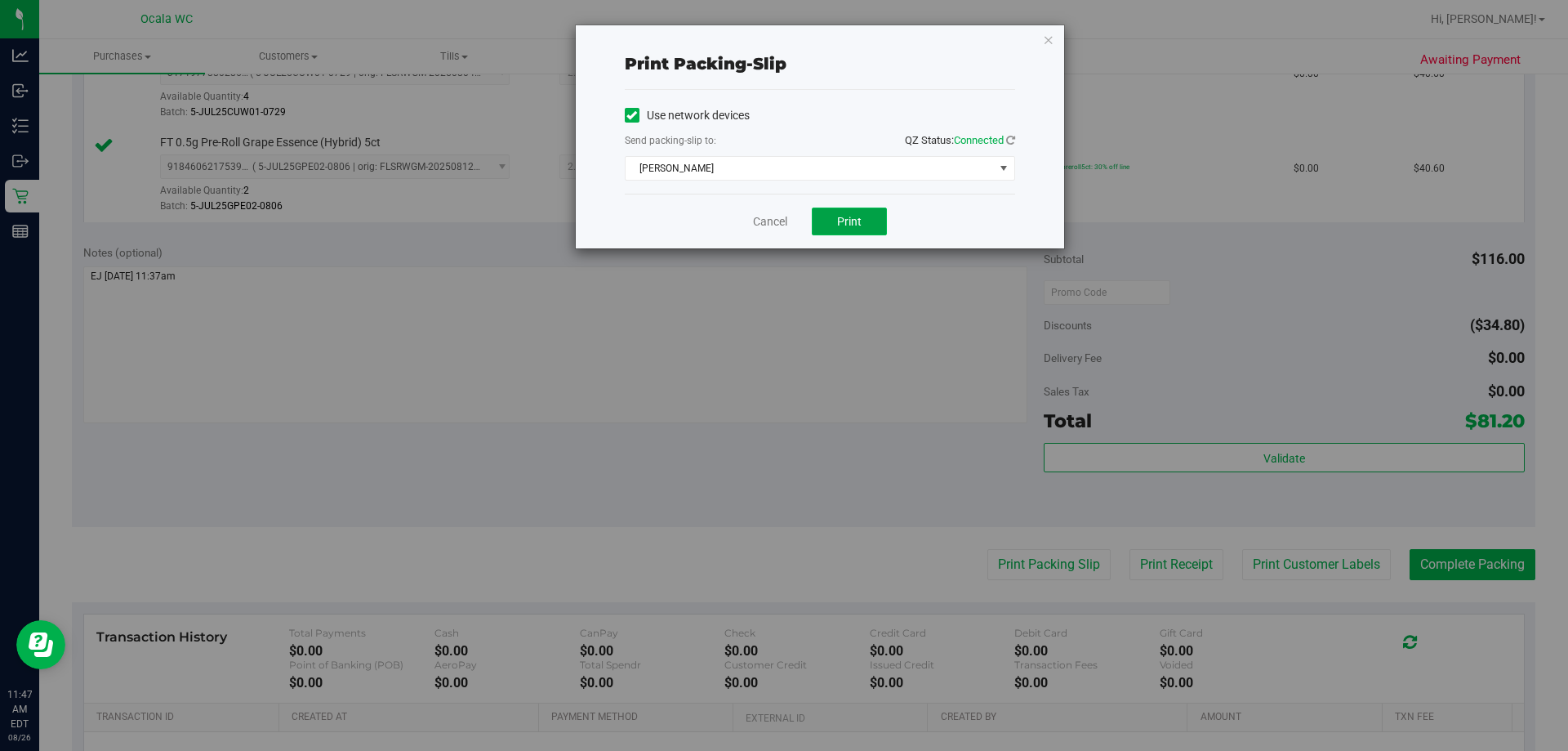
click at [777, 214] on button "Print" at bounding box center [849, 220] width 75 height 27
click at [777, 213] on link "Cancel" at bounding box center [769, 221] width 34 height 17
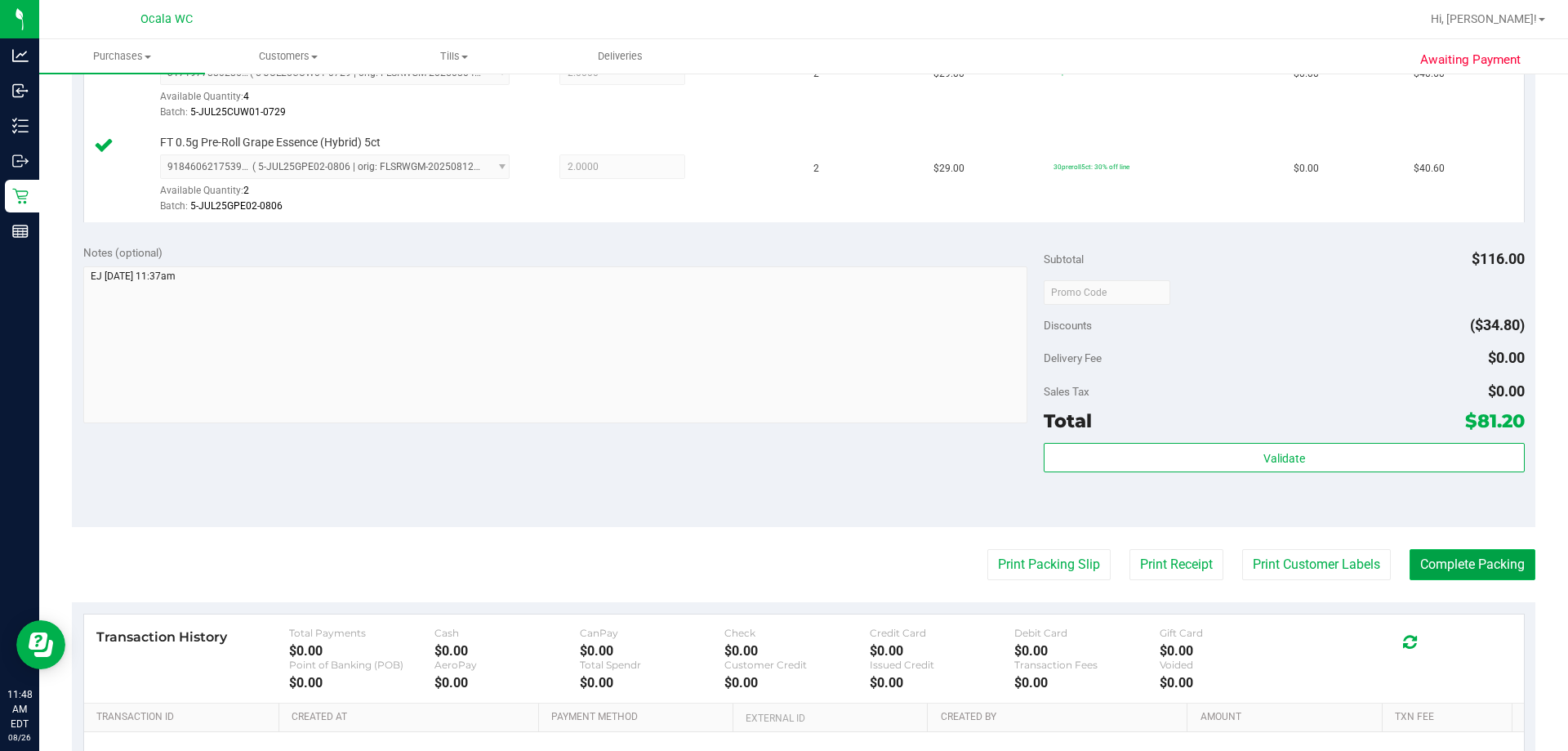
click at [777, 556] on button "Complete Packing" at bounding box center [1473, 564] width 126 height 31
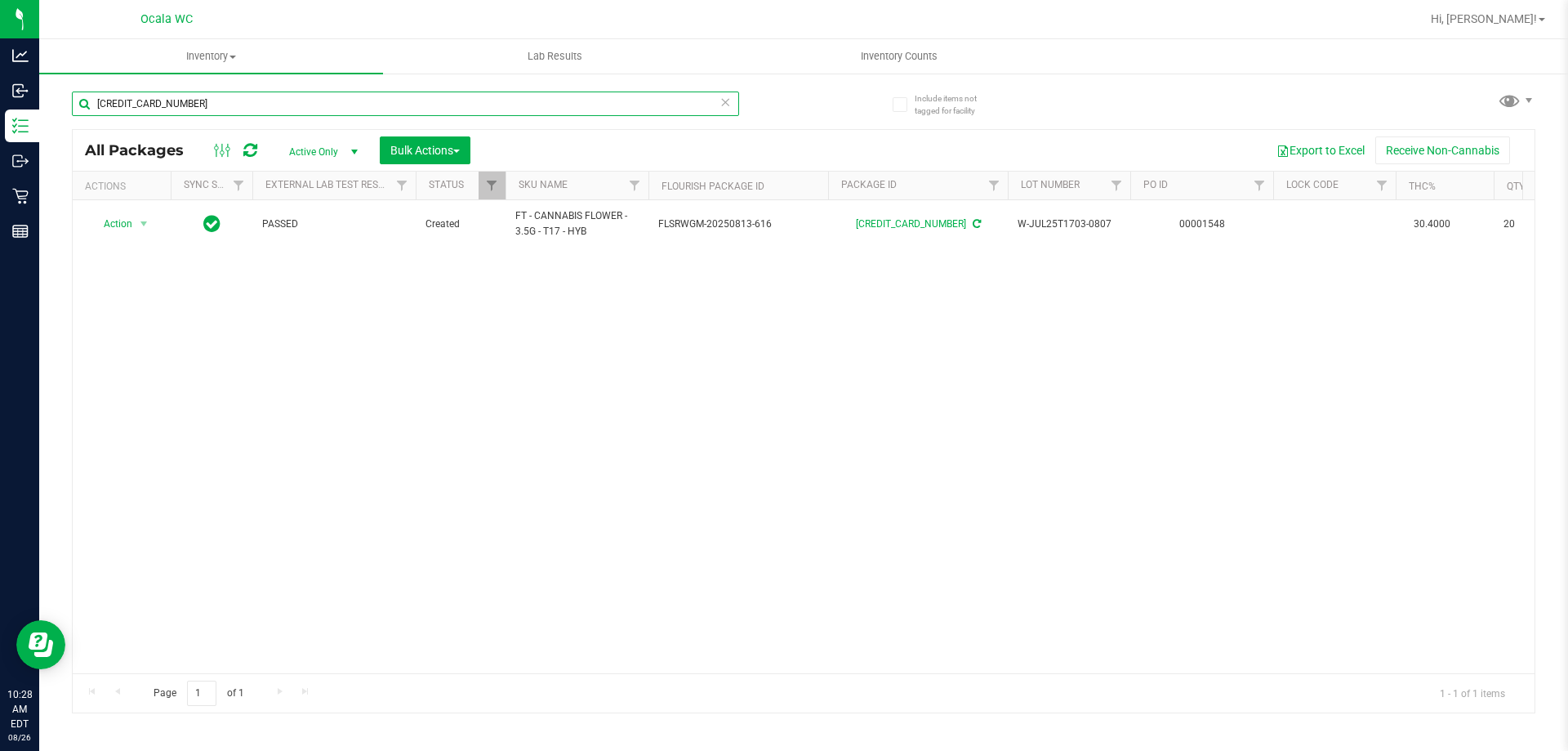
click at [204, 102] on input "[CREDIT_CARD_NUMBER]" at bounding box center [405, 104] width 667 height 24
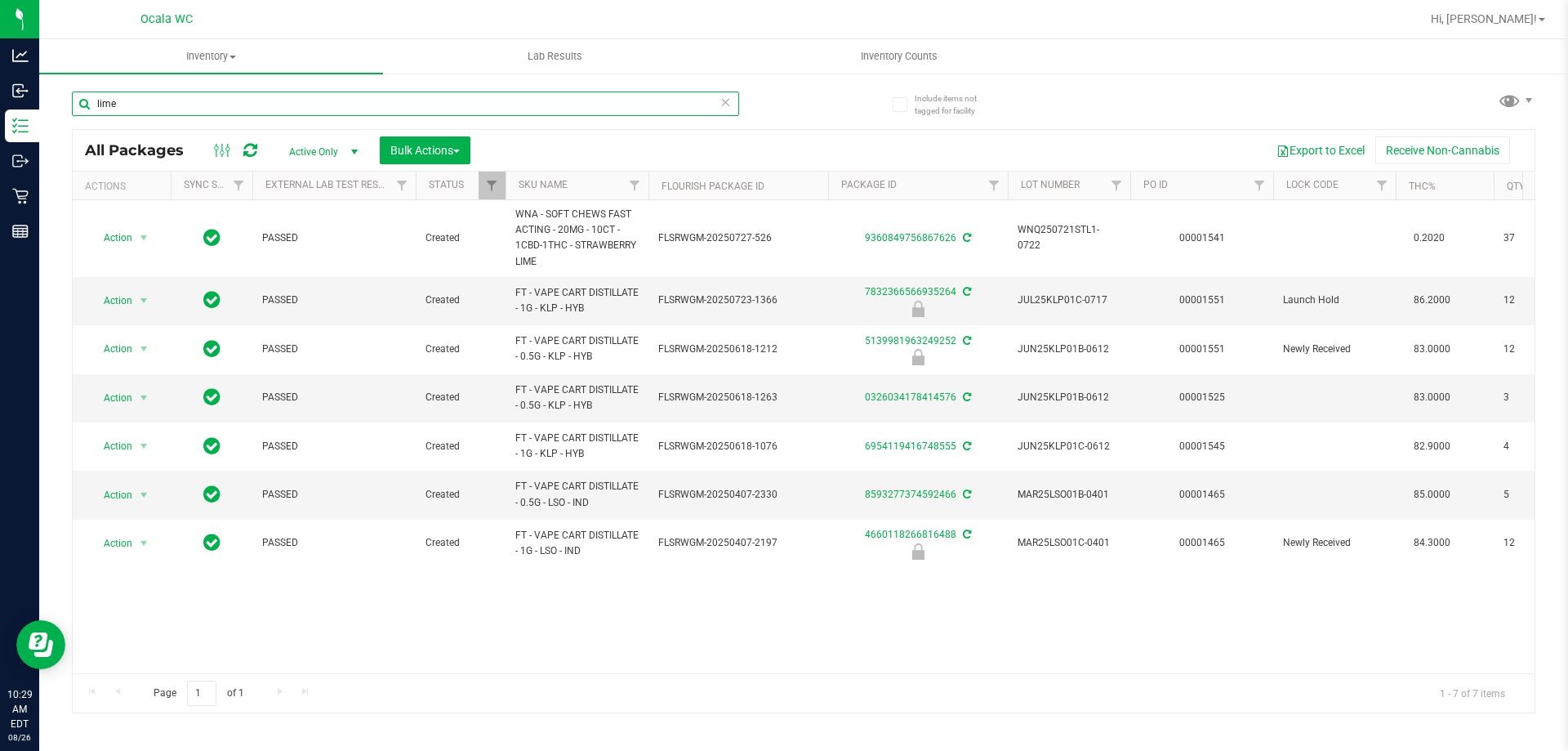
click at [218, 106] on input "lime" at bounding box center [405, 104] width 667 height 24
type input "4660118266816488"
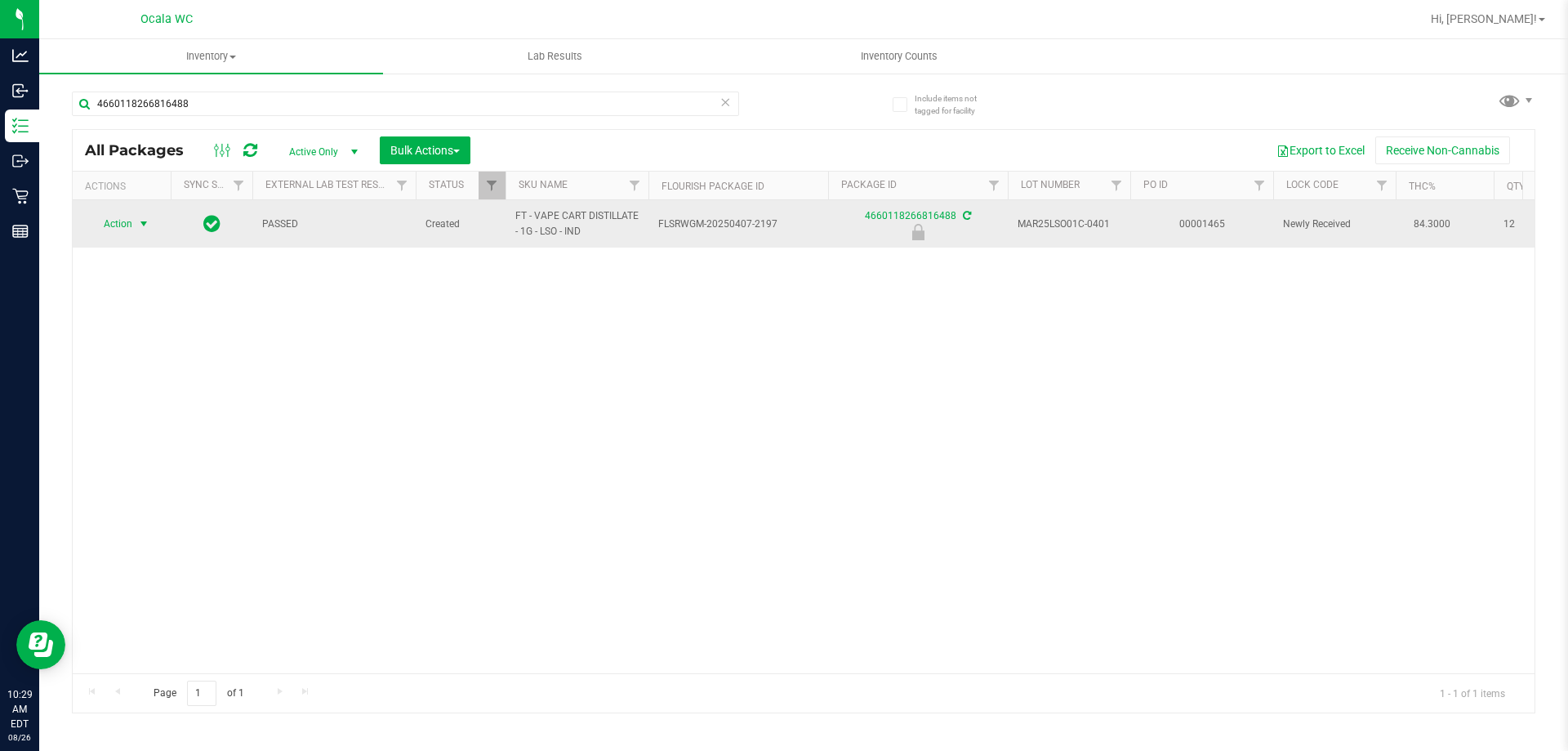
click at [117, 221] on span "Action" at bounding box center [111, 223] width 44 height 23
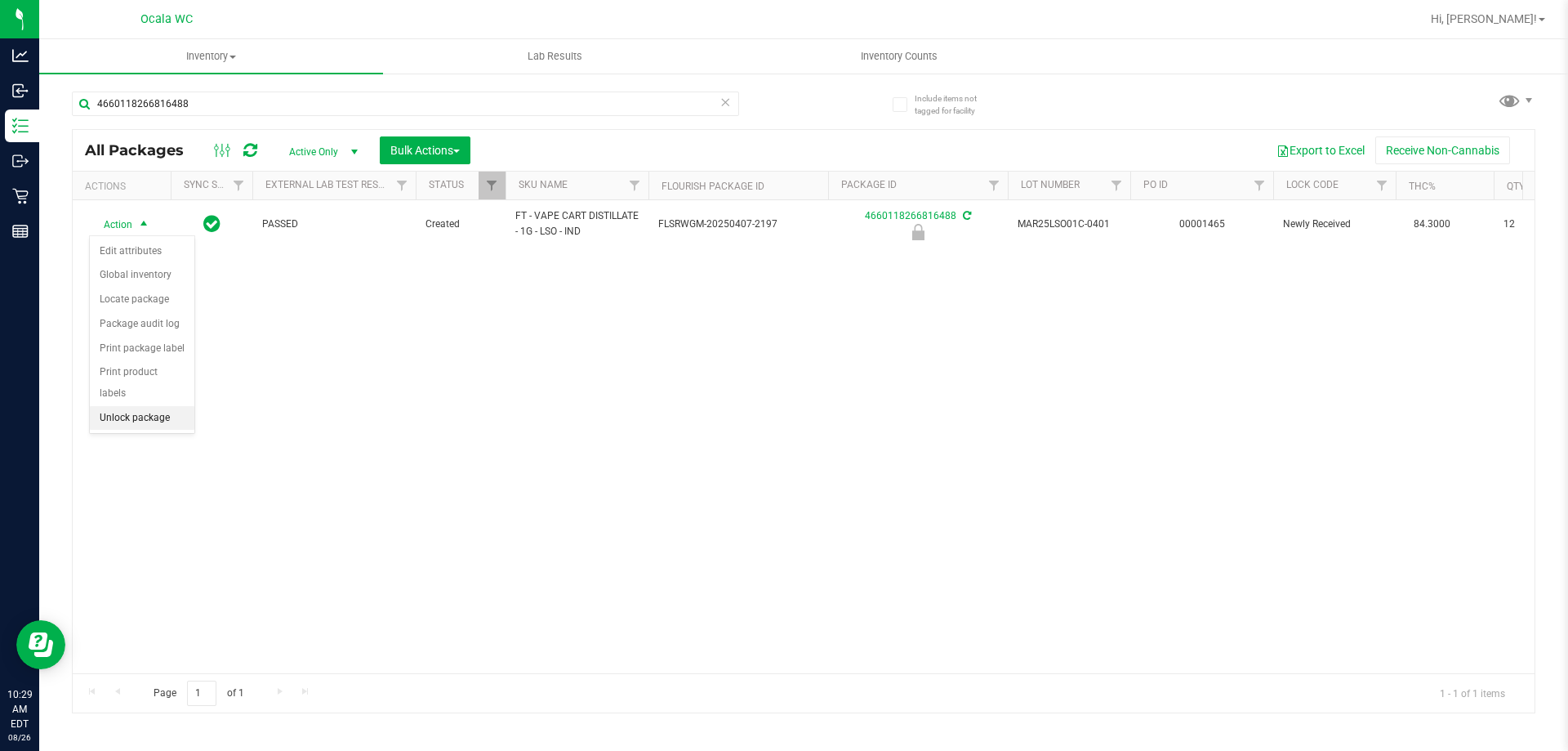
click at [121, 406] on li "Unlock package" at bounding box center [141, 418] width 105 height 24
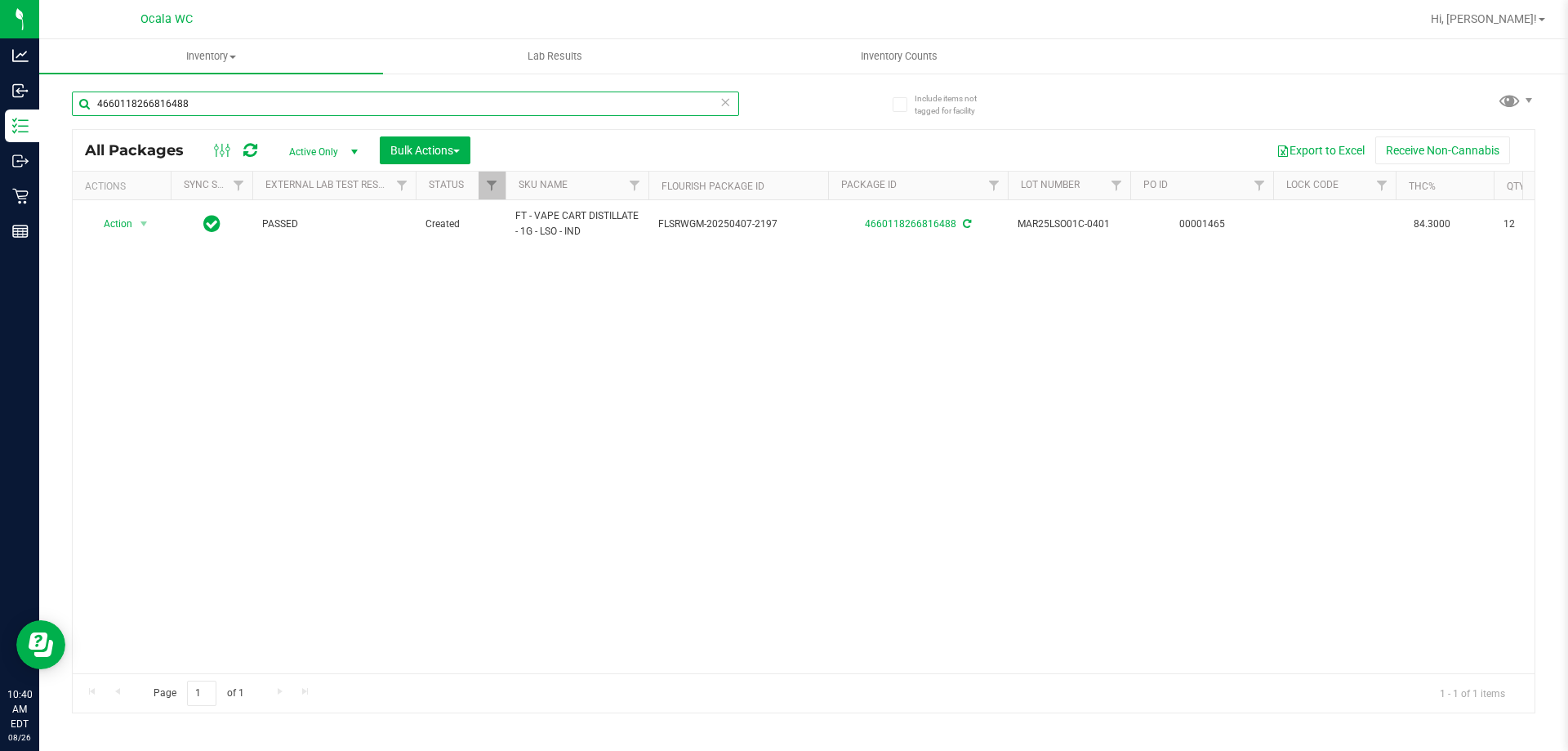
click at [287, 103] on input "4660118266816488" at bounding box center [405, 104] width 667 height 24
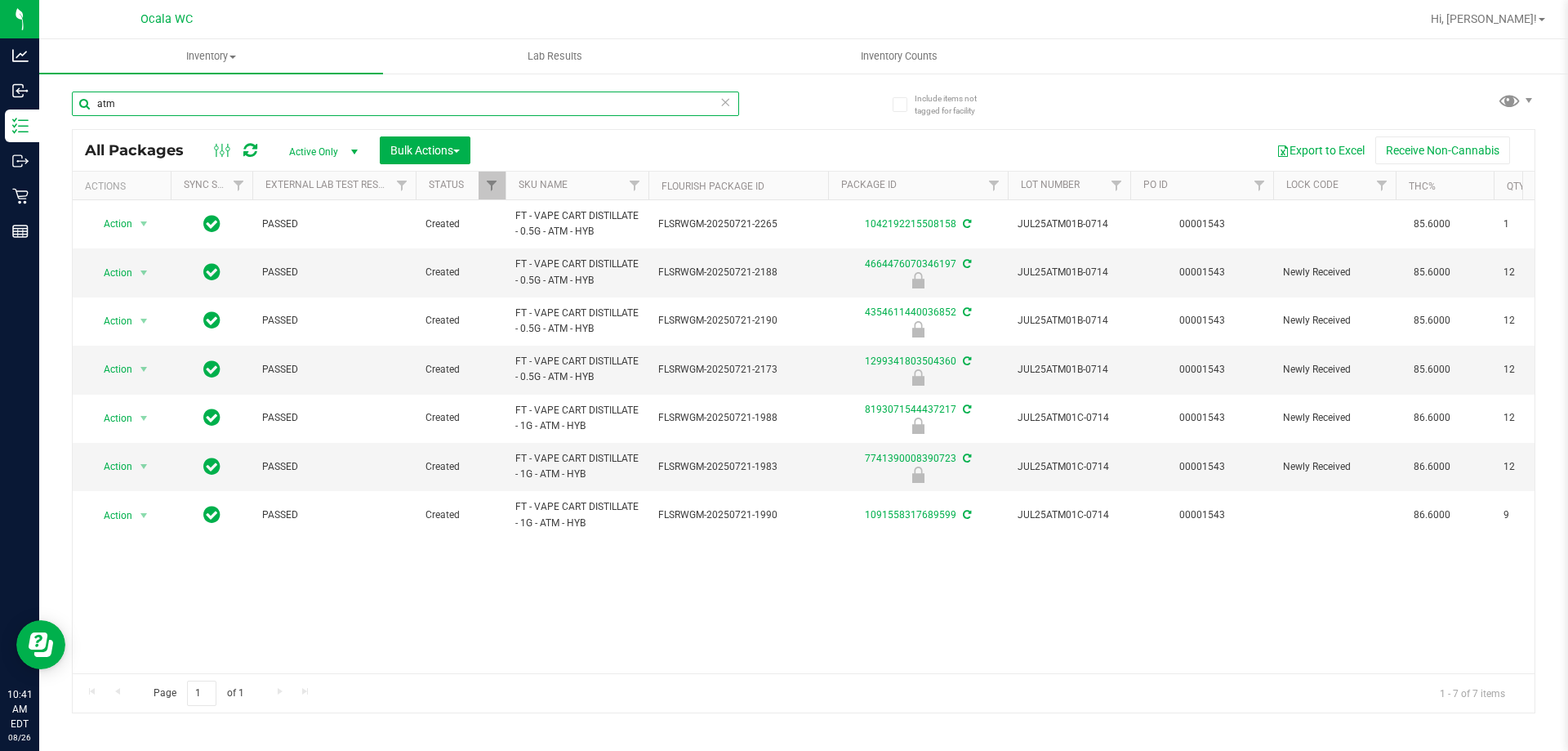
click at [169, 104] on input "atm" at bounding box center [405, 104] width 667 height 24
type input "1299341803504360"
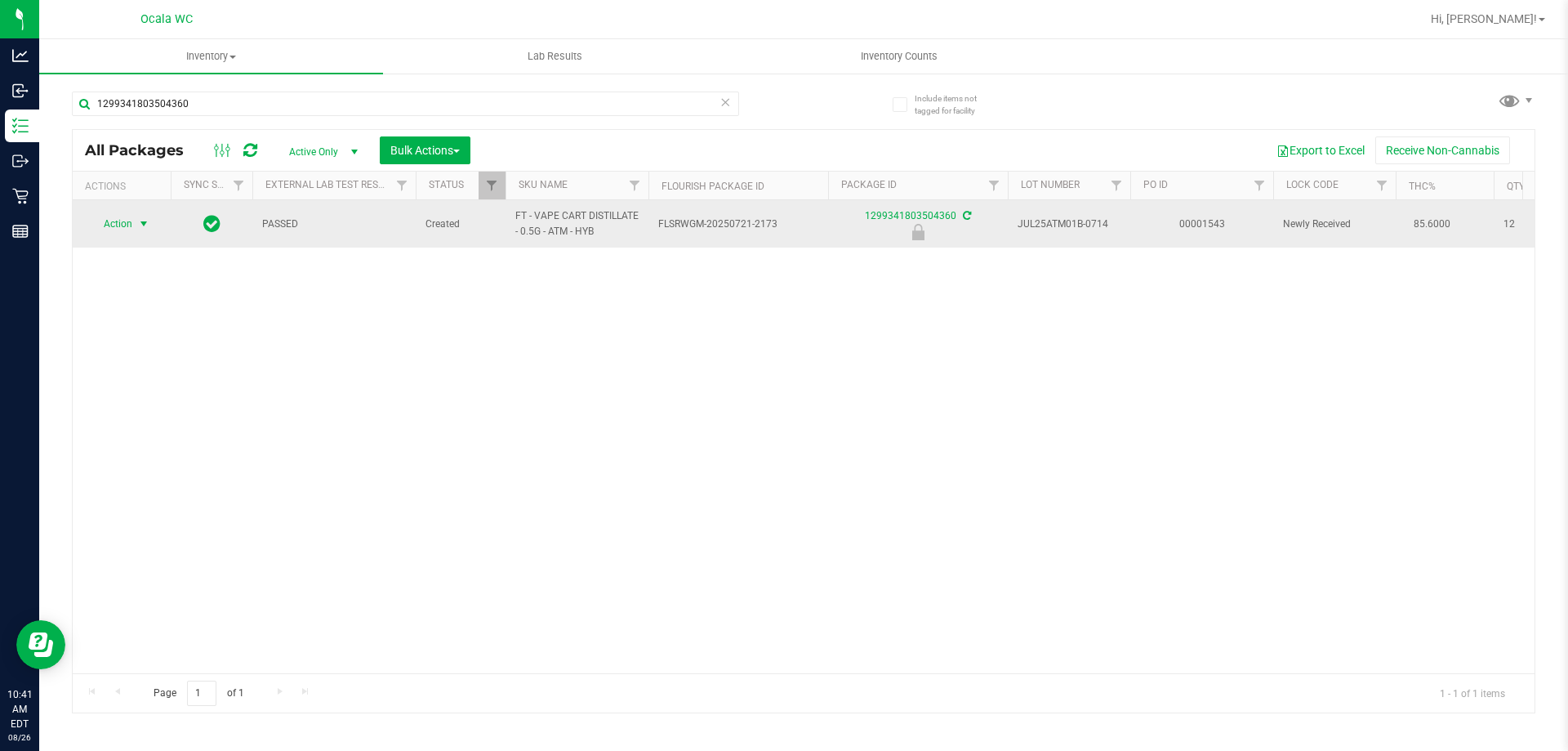
click at [120, 226] on span "Action" at bounding box center [111, 223] width 44 height 23
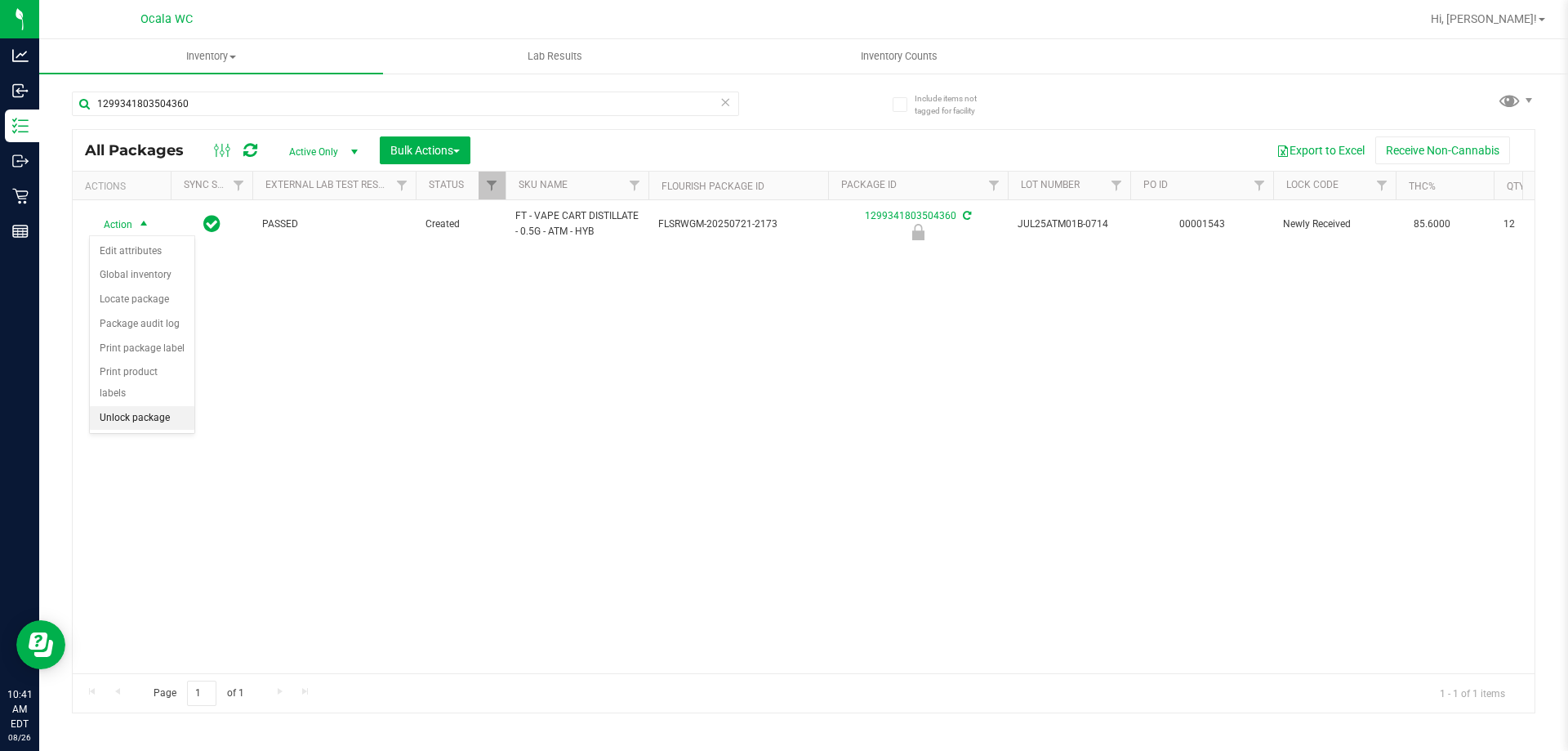
click at [121, 406] on li "Unlock package" at bounding box center [141, 418] width 105 height 24
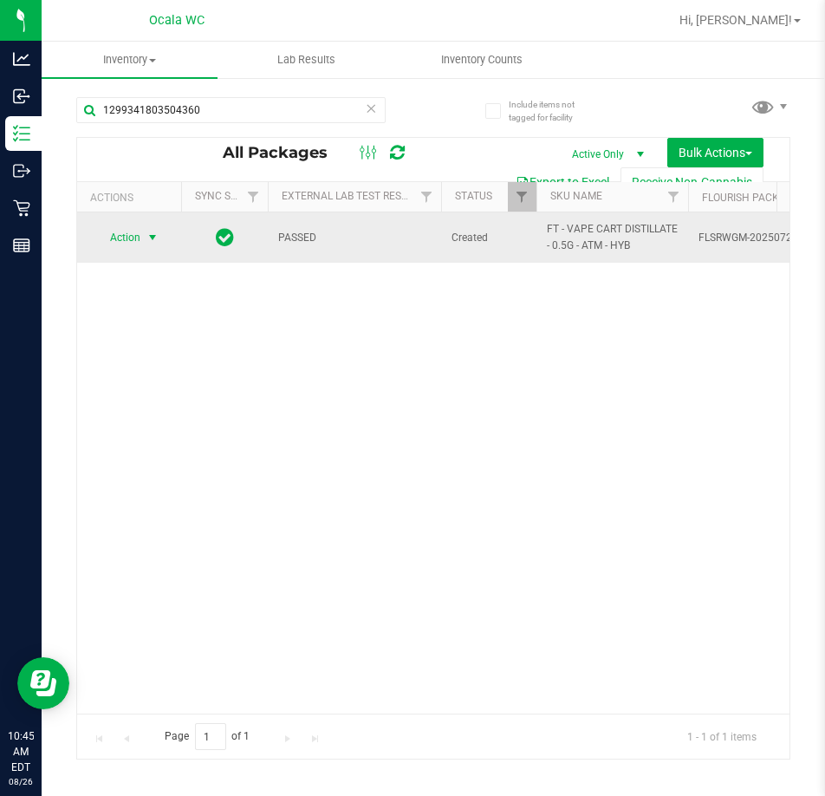
click at [137, 235] on span "Action" at bounding box center [118, 237] width 47 height 24
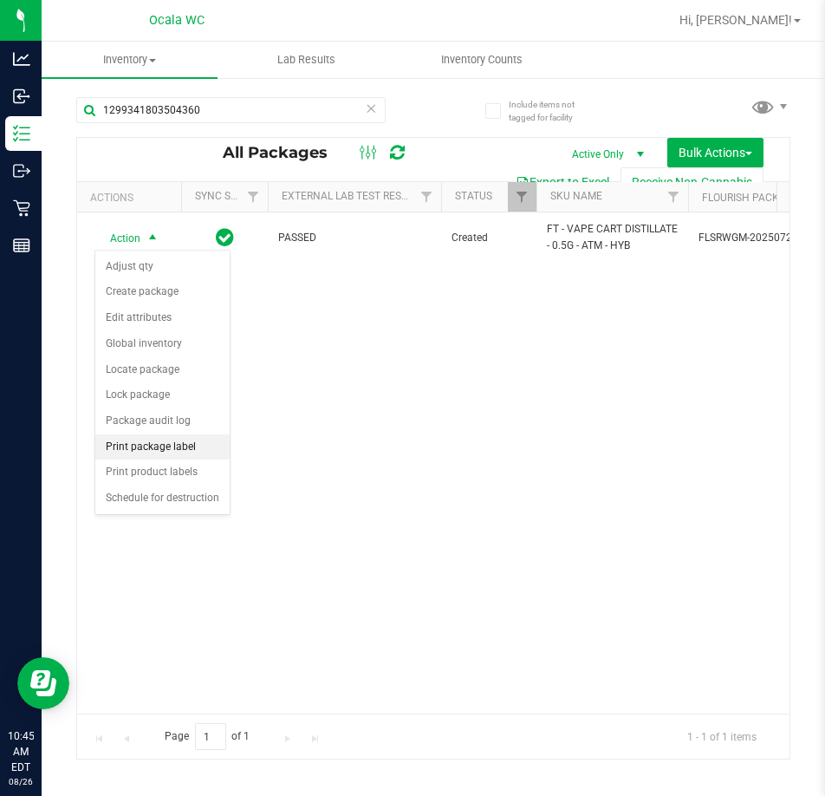
click at [129, 450] on li "Print package label" at bounding box center [162, 447] width 134 height 26
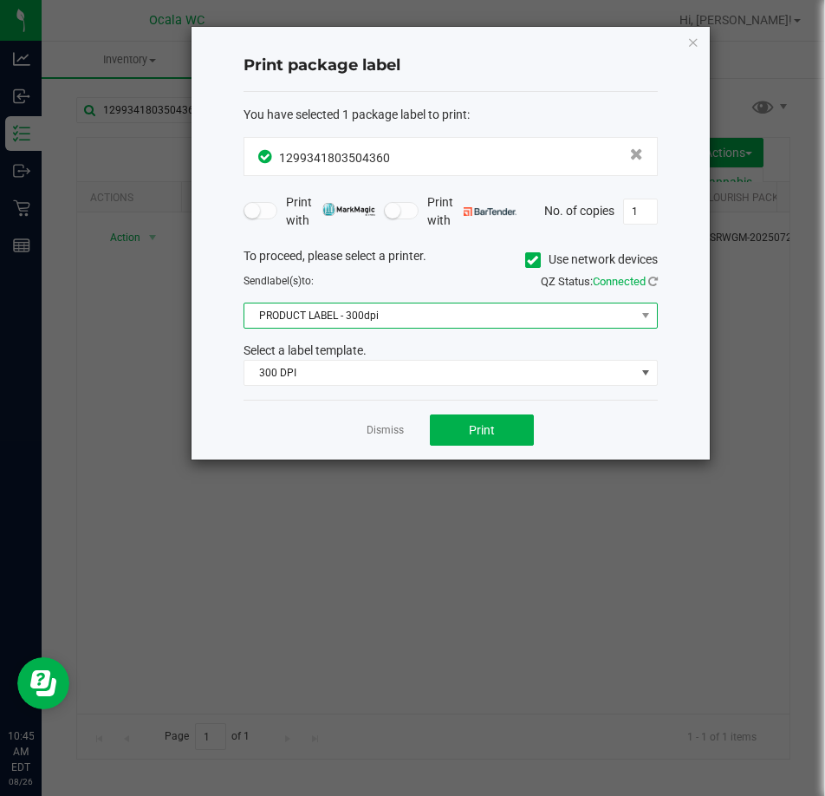
click at [289, 312] on span "PRODUCT LABEL - 300dpi" at bounding box center [440, 315] width 391 height 24
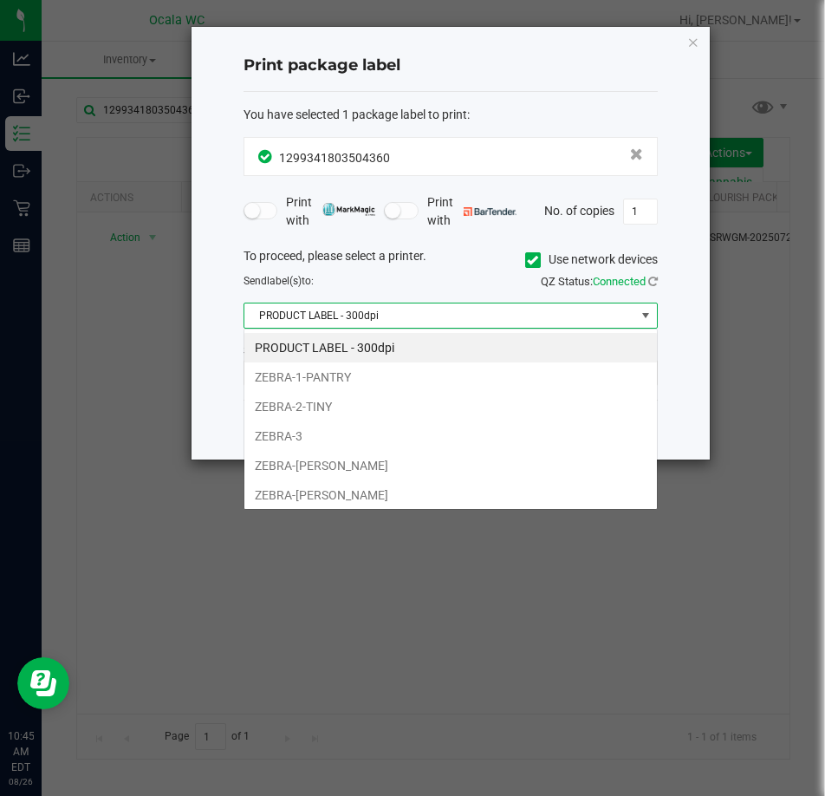
scroll to position [26, 414]
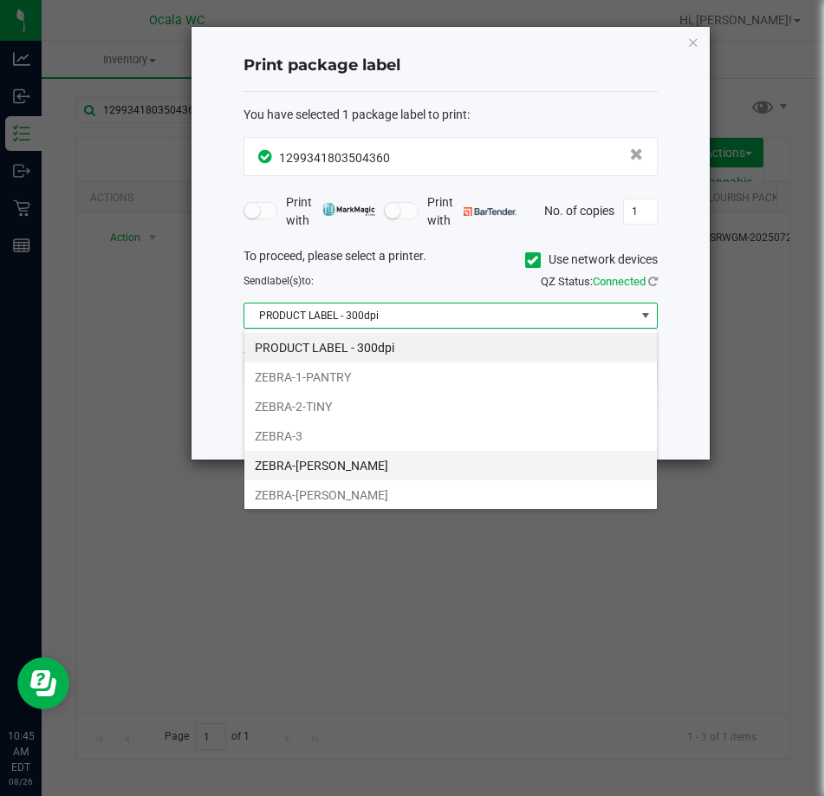
click at [292, 465] on li "ZEBRA-[PERSON_NAME]" at bounding box center [451, 465] width 413 height 29
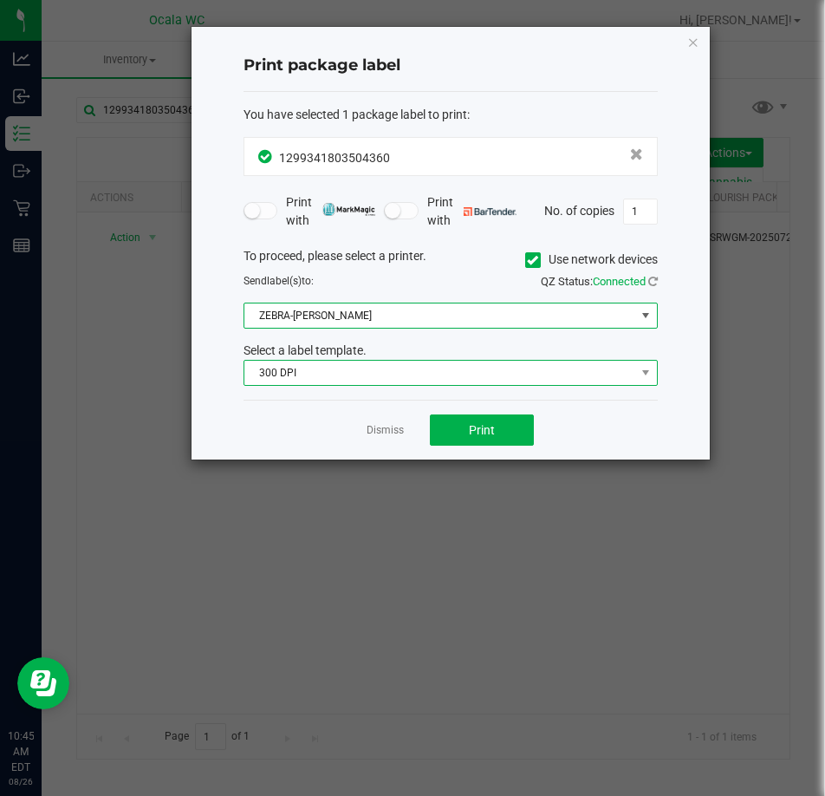
click at [302, 379] on span "300 DPI" at bounding box center [440, 373] width 391 height 24
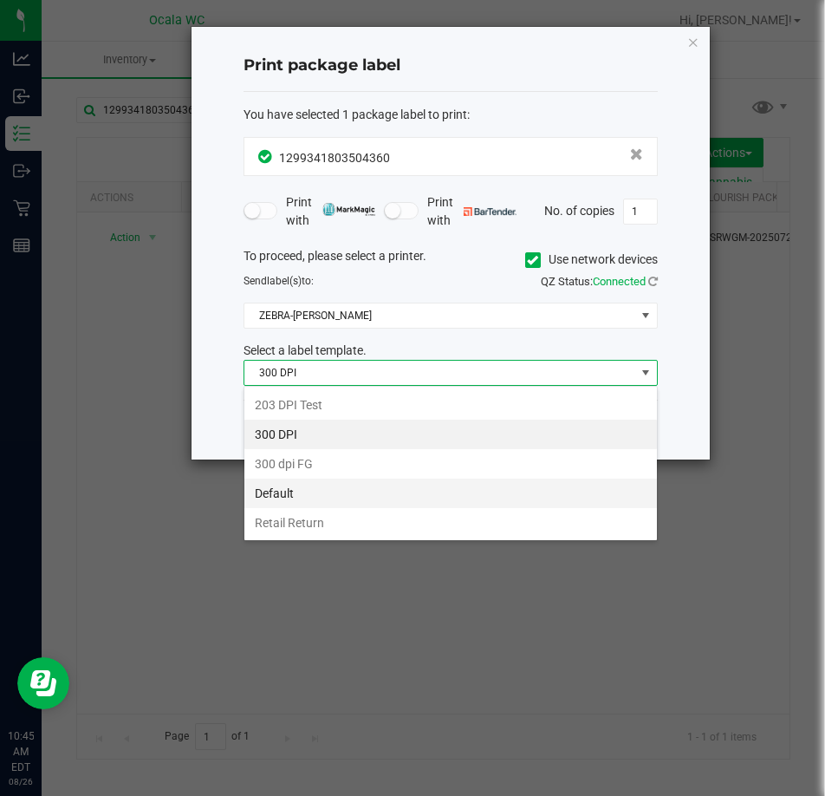
click at [268, 487] on li "Default" at bounding box center [451, 493] width 413 height 29
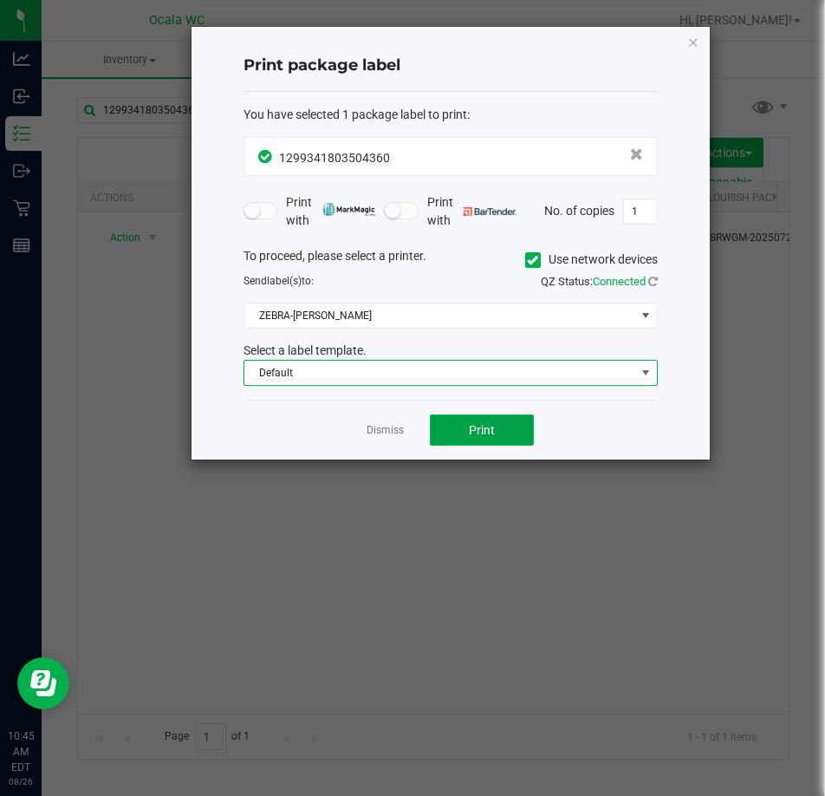
click at [492, 430] on span "Print" at bounding box center [482, 430] width 26 height 14
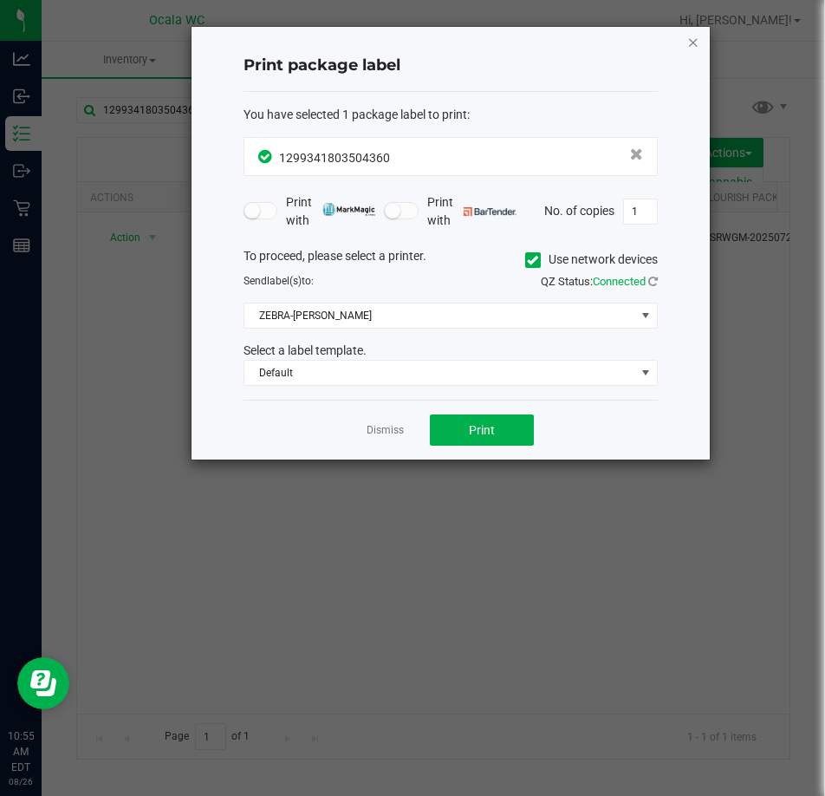
click at [694, 37] on icon "button" at bounding box center [694, 41] width 12 height 21
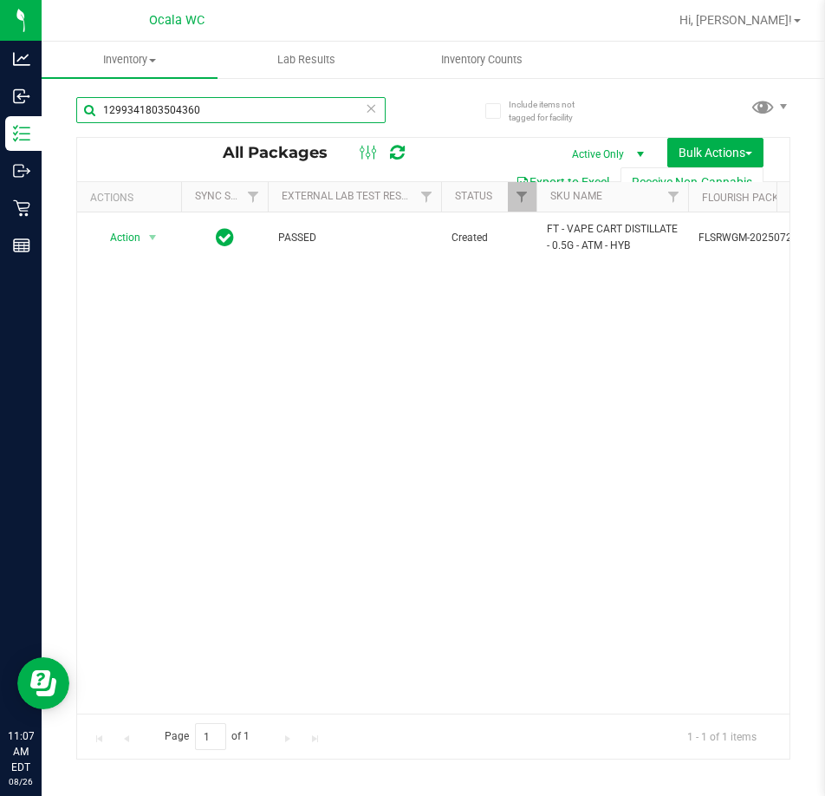
click at [152, 114] on input "1299341803504360" at bounding box center [231, 110] width 310 height 26
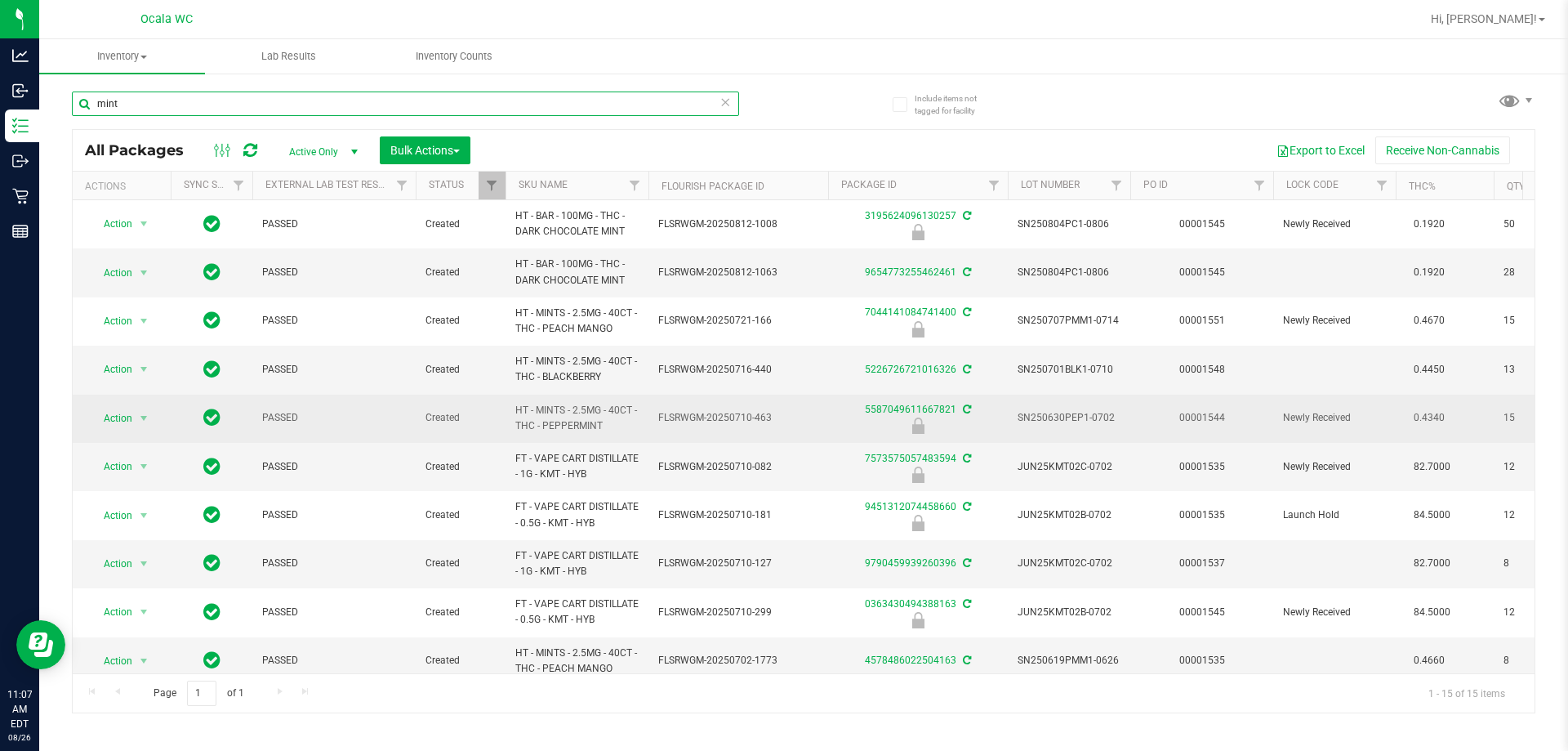
type input "mint"
drag, startPoint x: 509, startPoint y: 413, endPoint x: 653, endPoint y: 416, distance: 144.0
click at [653, 416] on tr "Action Action Edit attributes Global inventory Locate package Package audit log…" at bounding box center [1321, 418] width 2498 height 48
copy tr "HT - MINTS - 2.5MG - 40CT - THC - PEPPERMINT"
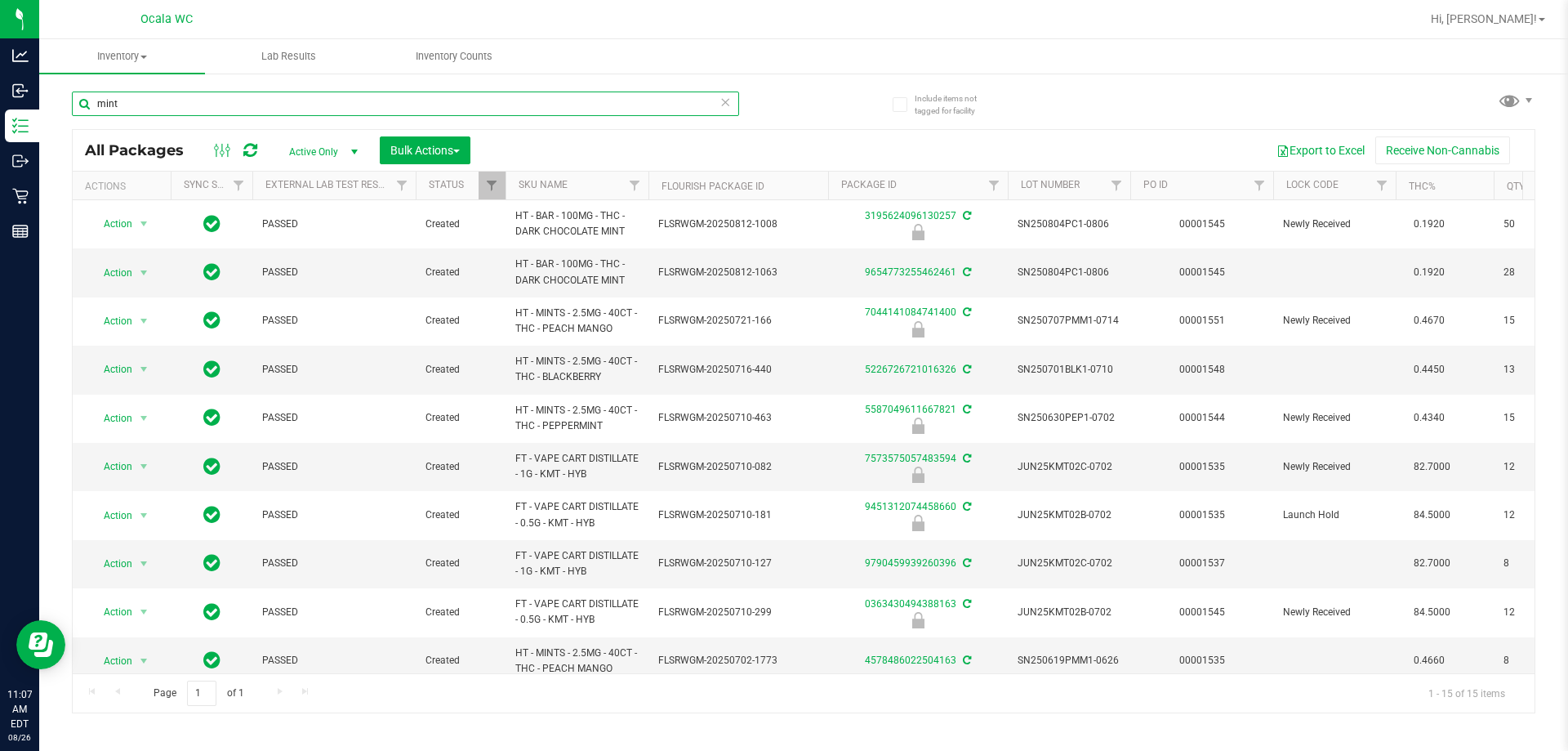
click at [131, 98] on input "mint" at bounding box center [405, 104] width 667 height 24
paste input "HT - MINTS - 2.5MG - 40CT - THC - PEPPERMINT"
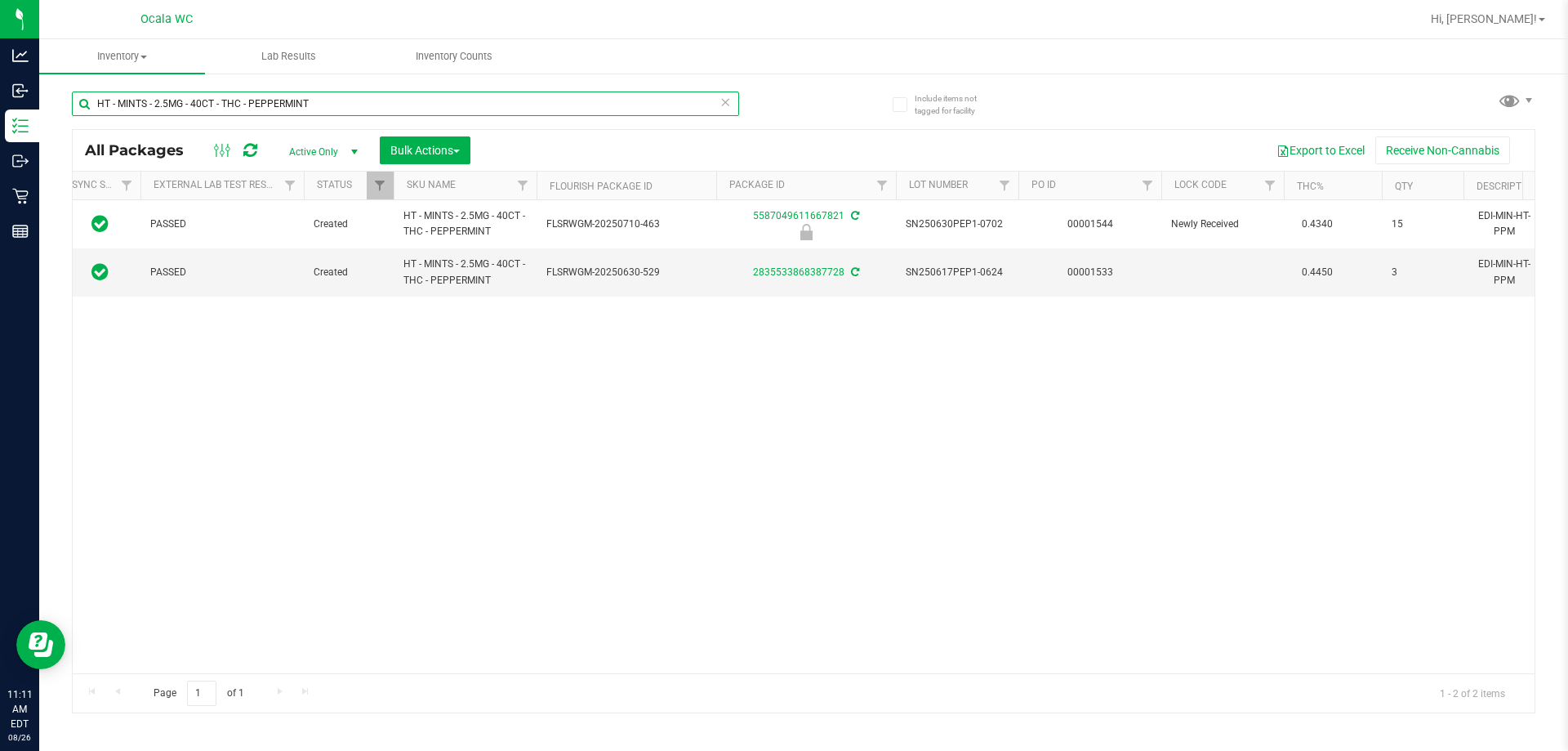
scroll to position [0, 279]
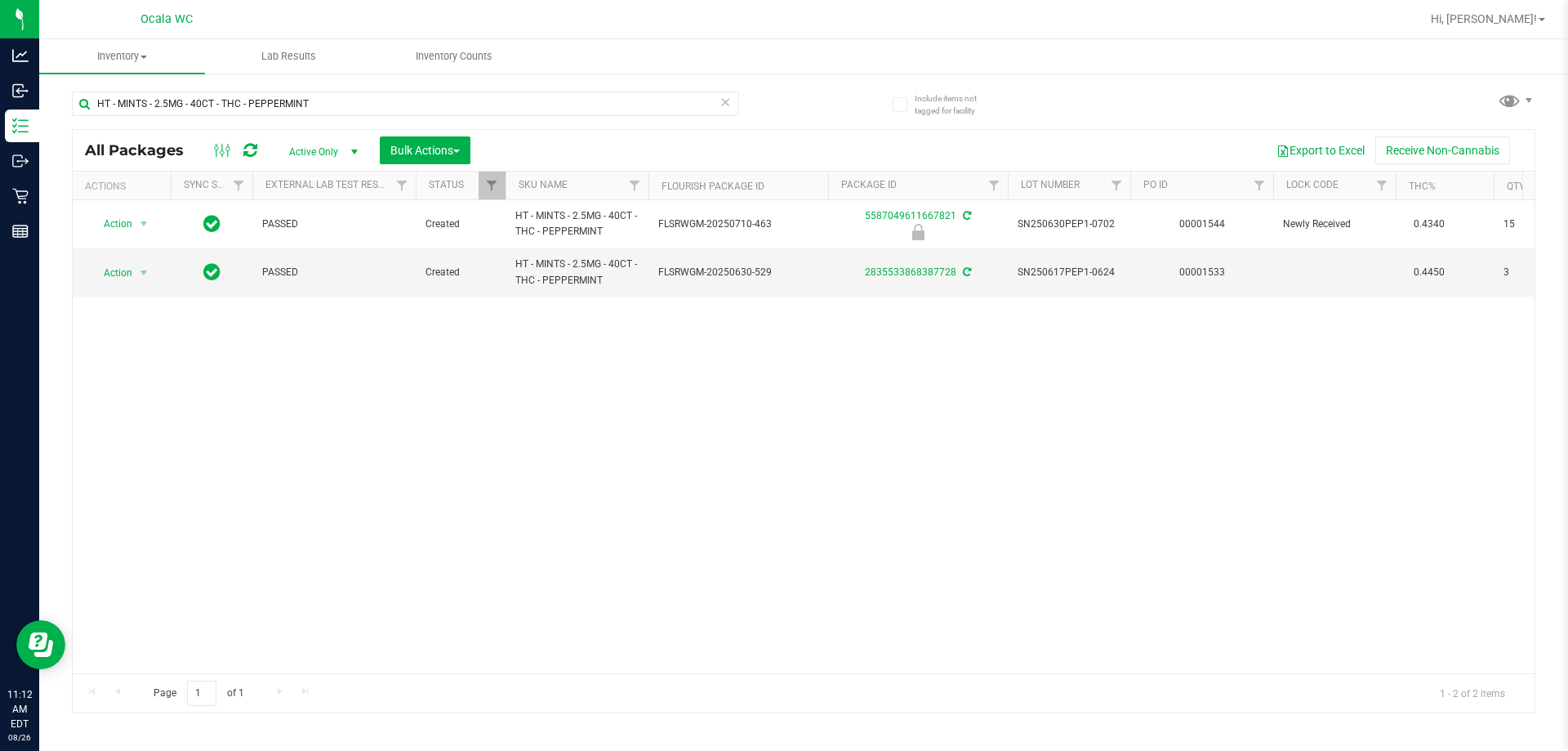
click at [777, 349] on div "Action Action Edit attributes Global inventory Locate package Package audit log…" at bounding box center [803, 436] width 1462 height 473
click at [323, 92] on input "HT - MINTS - 2.5MG - 40CT - THC - PEPPERMINT" at bounding box center [405, 104] width 667 height 24
type input "6428774126734287"
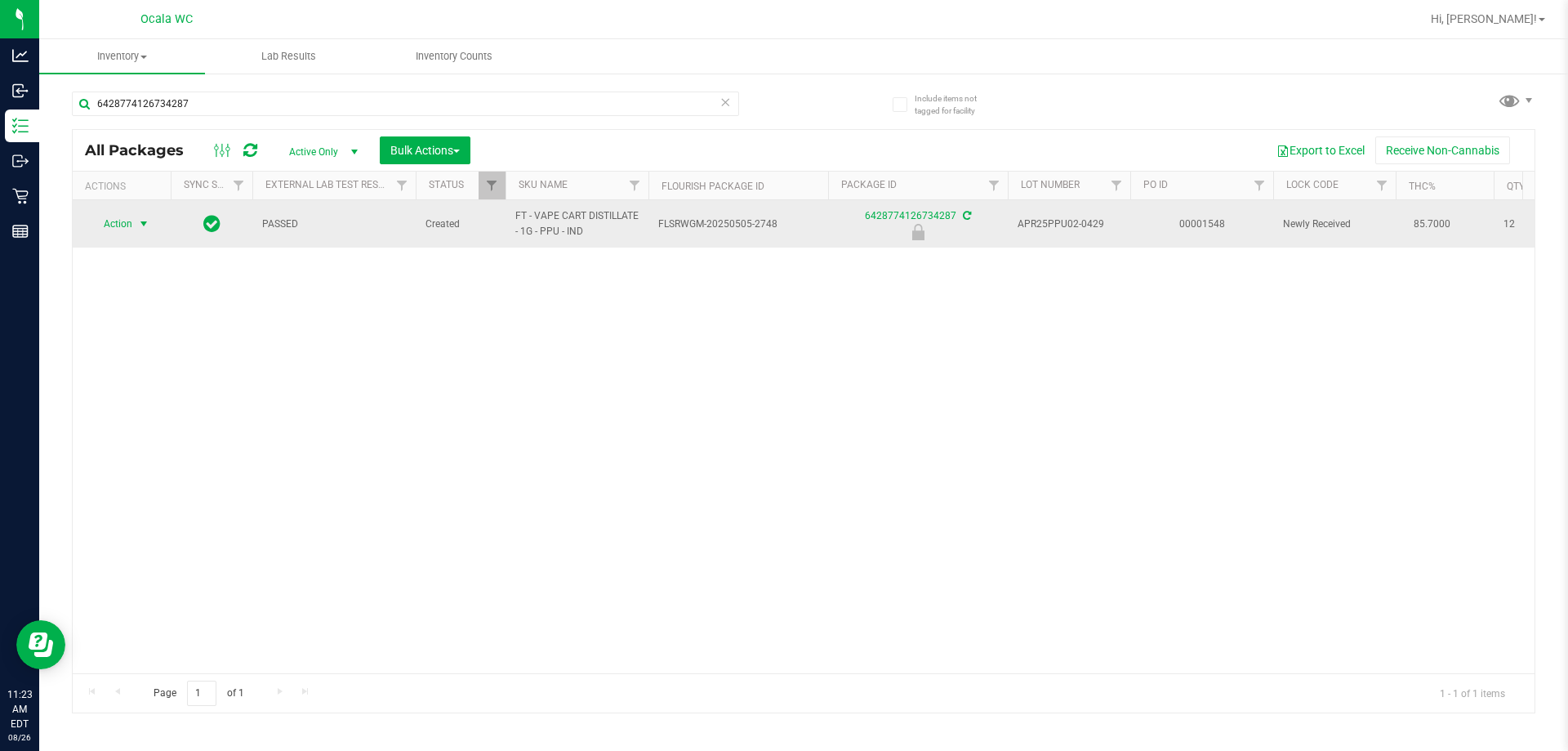
click at [132, 231] on span "Action" at bounding box center [111, 223] width 44 height 23
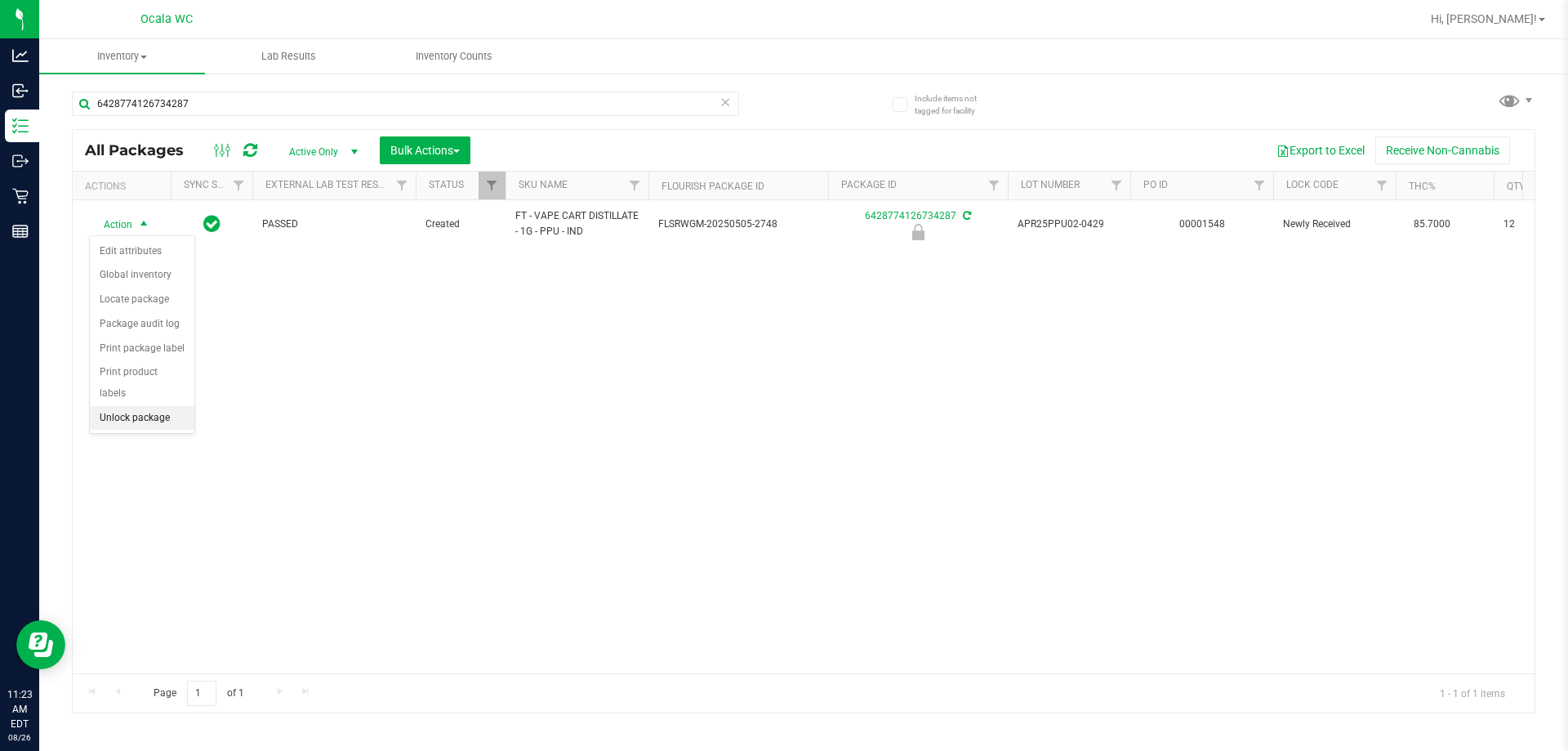
click at [155, 406] on li "Unlock package" at bounding box center [141, 418] width 105 height 24
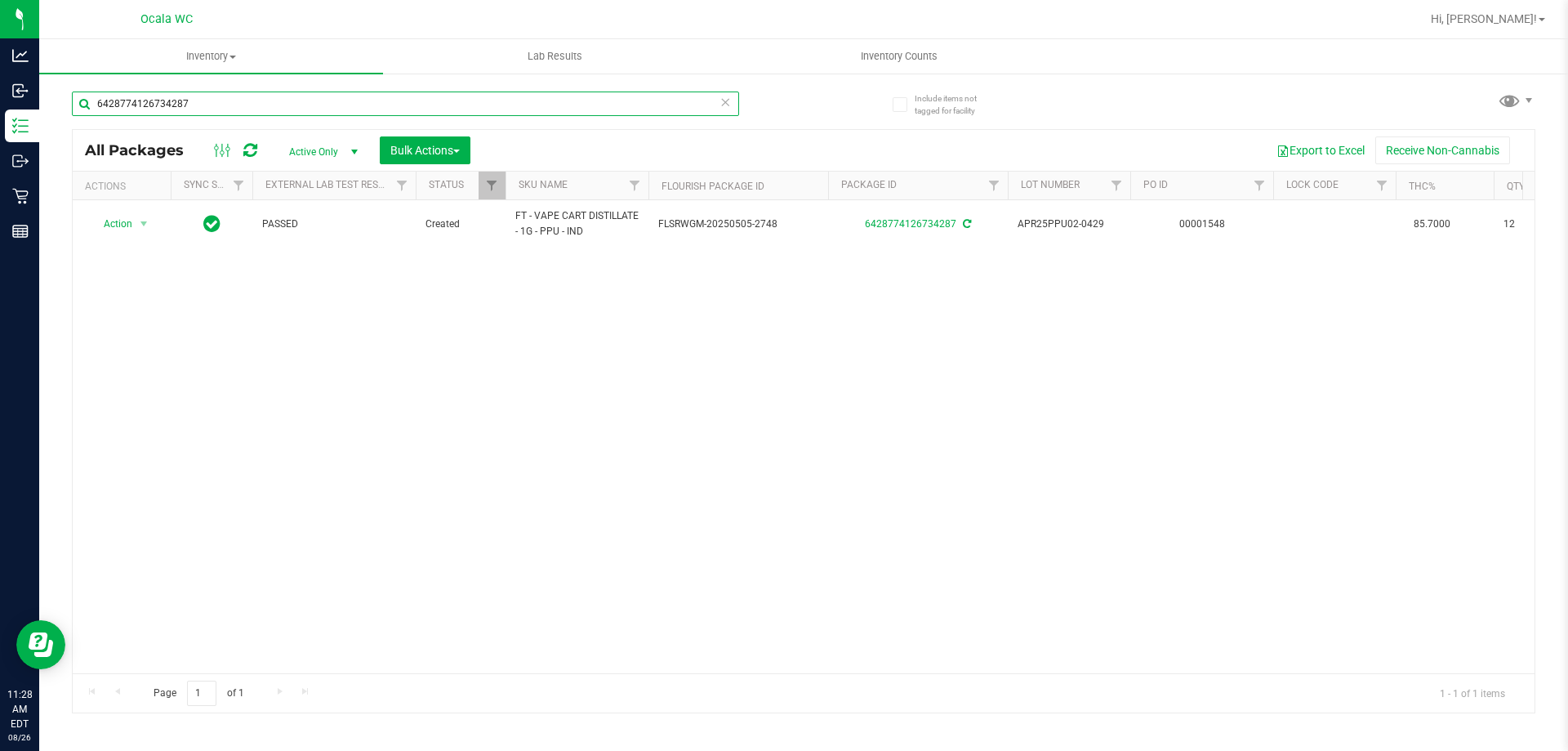
click at [194, 96] on input "6428774126734287" at bounding box center [405, 104] width 667 height 24
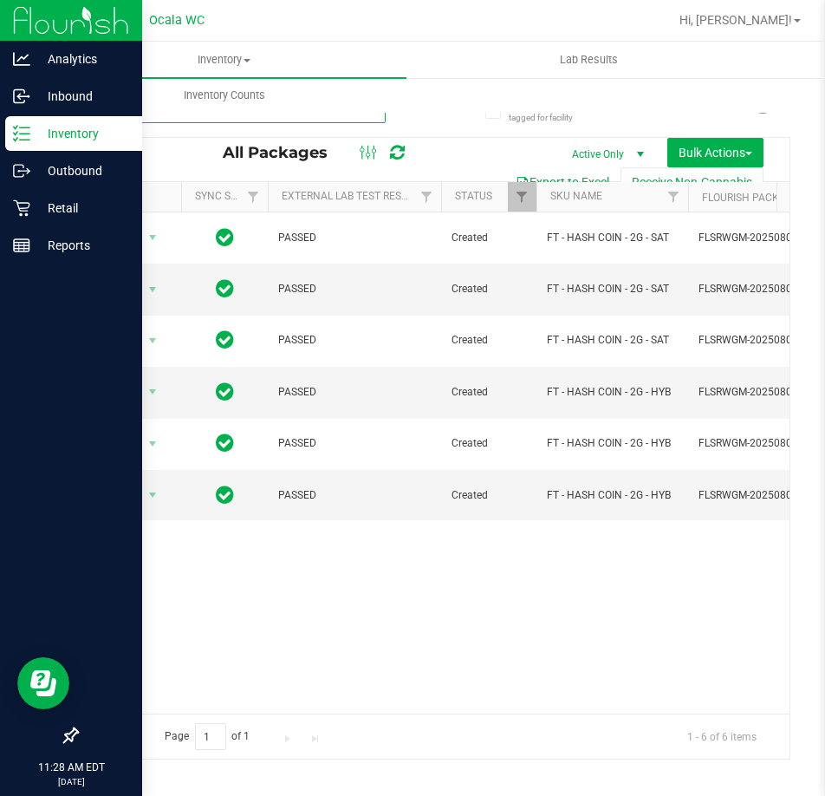
type input "hash"
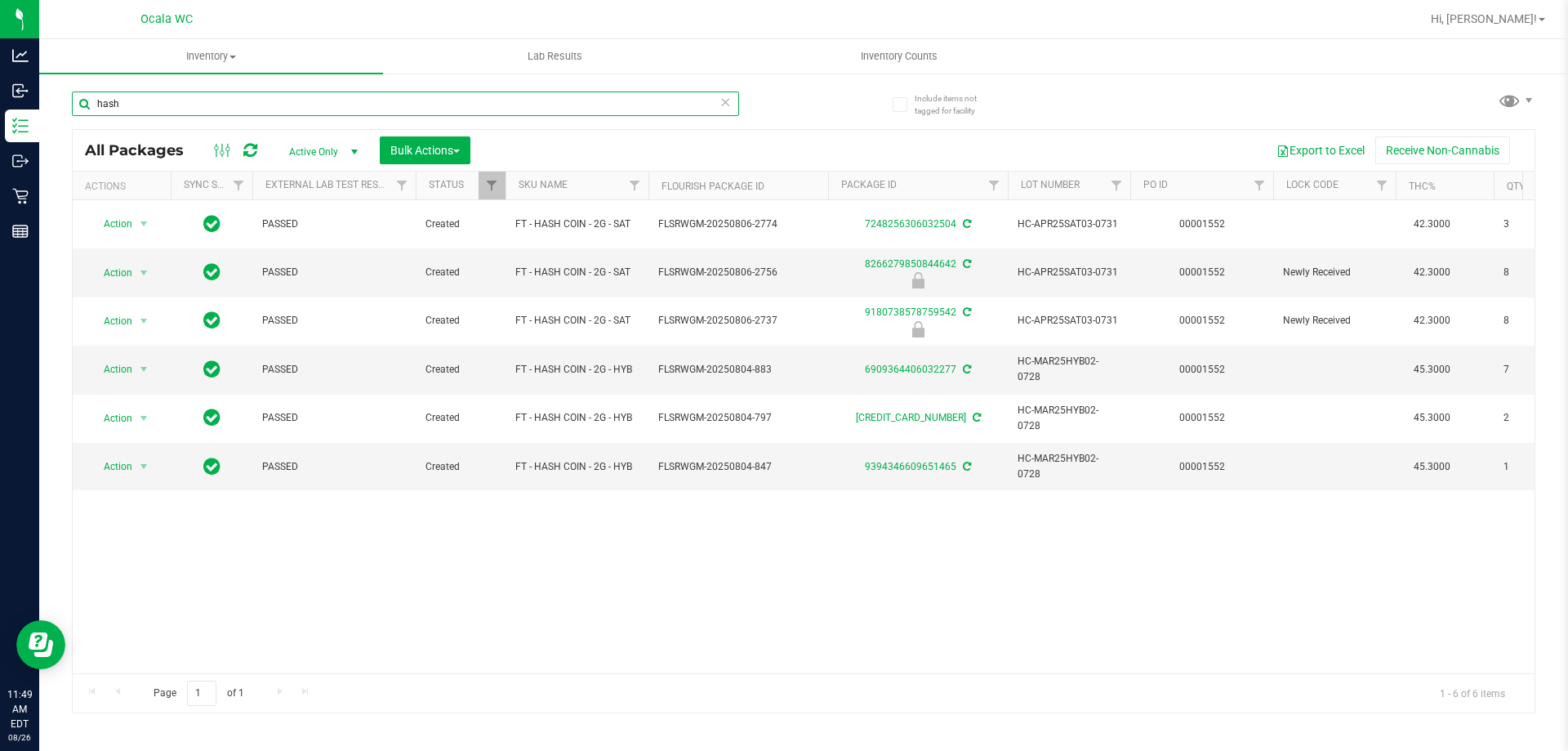
click at [114, 101] on input "hash" at bounding box center [405, 104] width 667 height 24
click at [143, 106] on input "hash" at bounding box center [405, 104] width 667 height 24
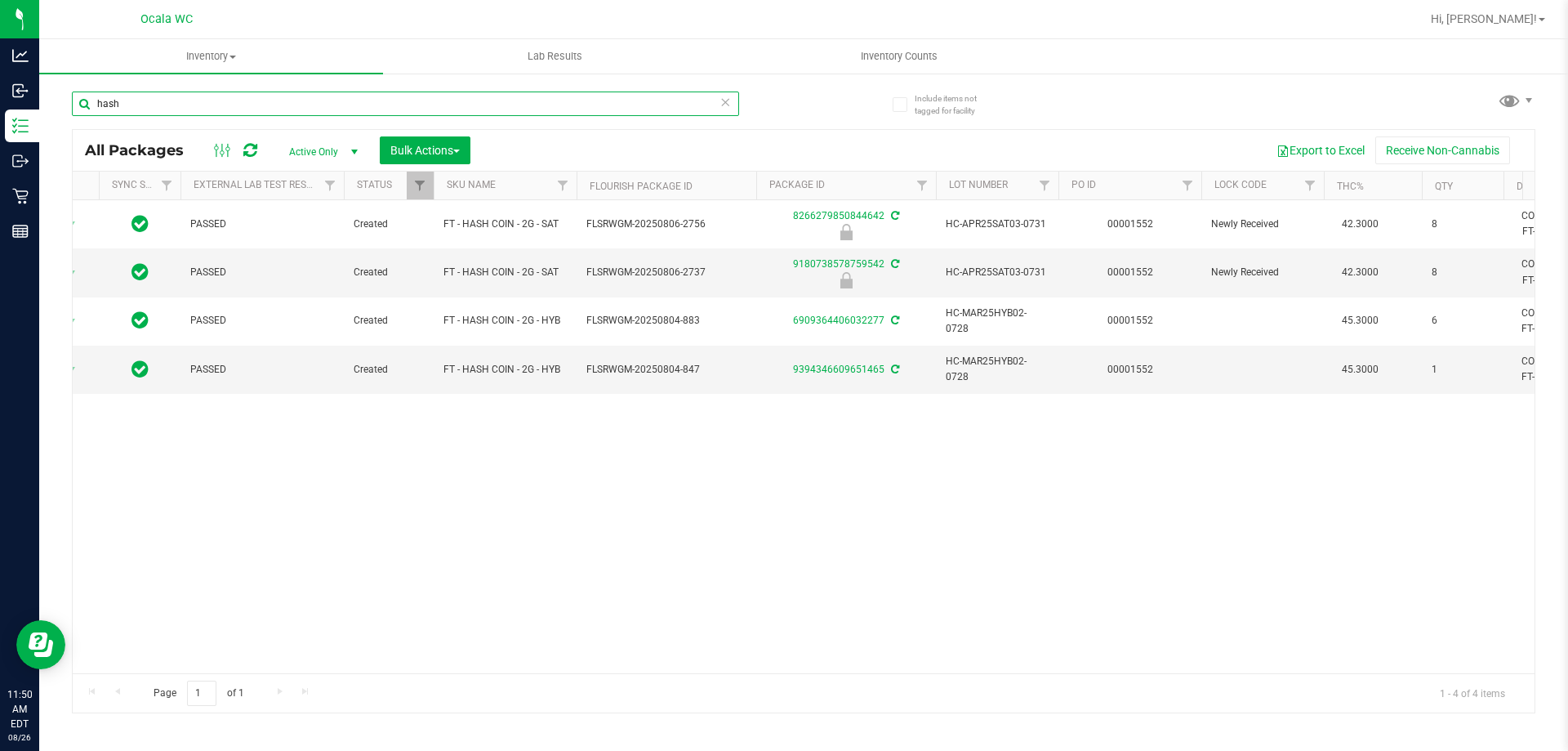
scroll to position [0, 87]
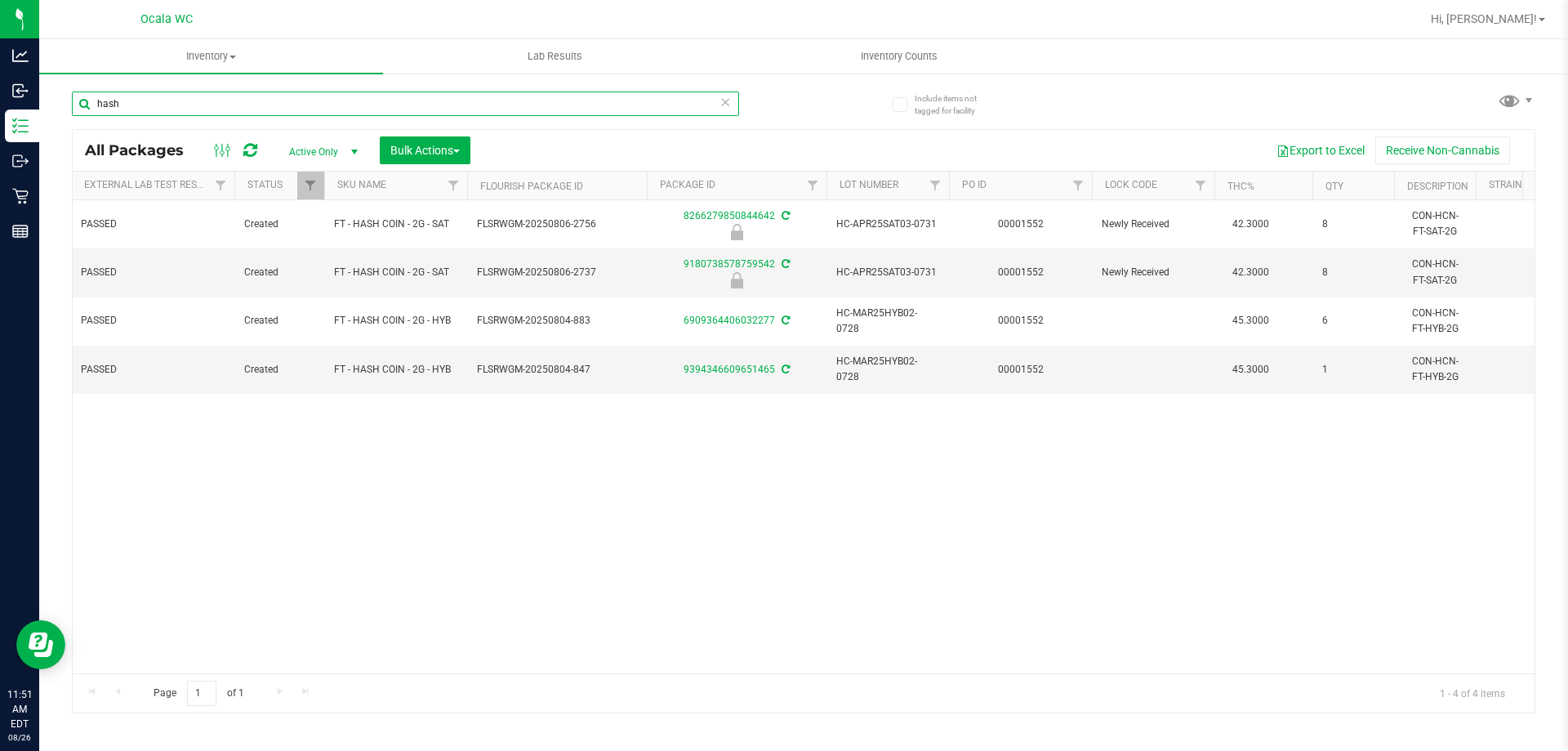
click at [167, 110] on input "hash" at bounding box center [405, 104] width 667 height 24
type input "9180738578759542"
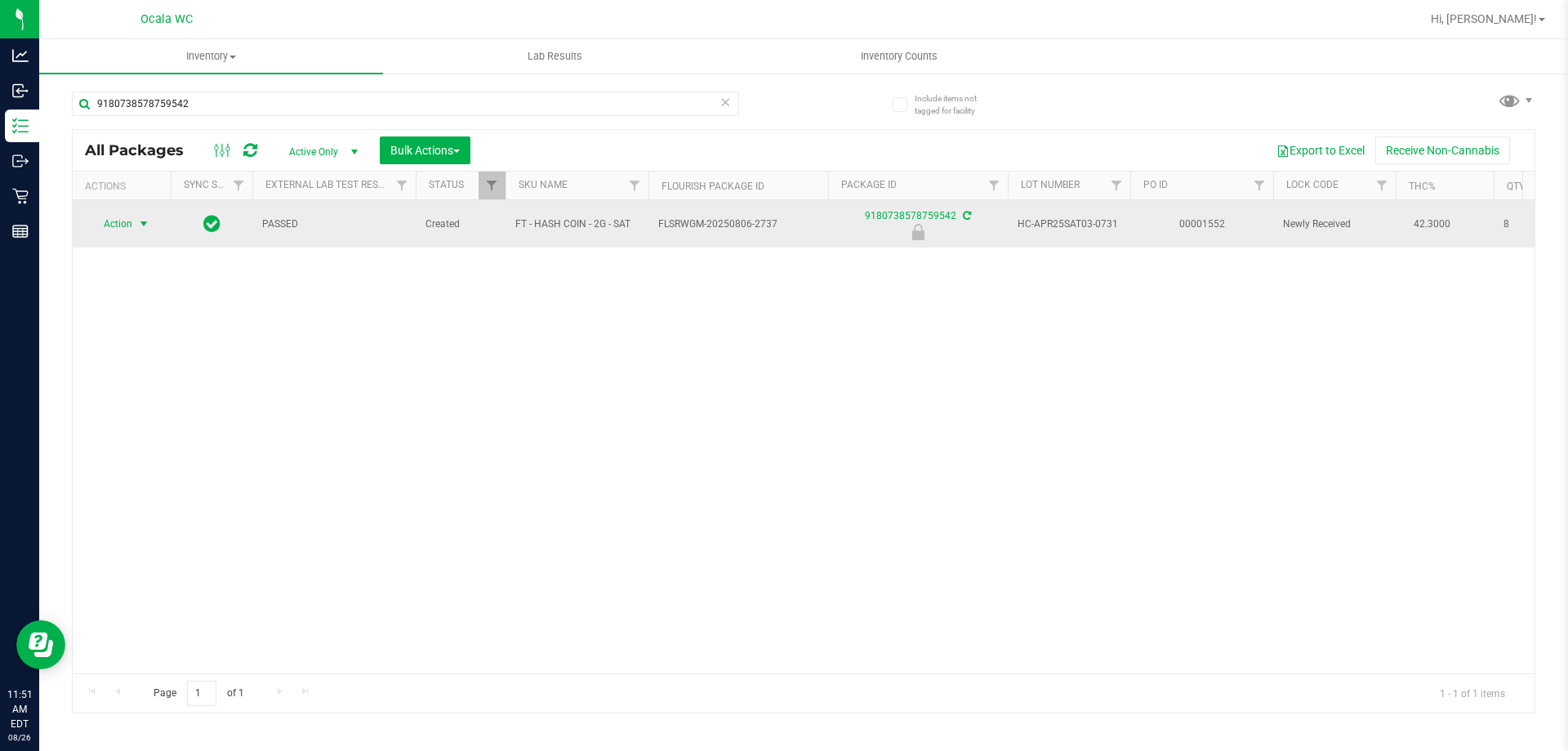
click at [145, 222] on span "select" at bounding box center [144, 224] width 13 height 13
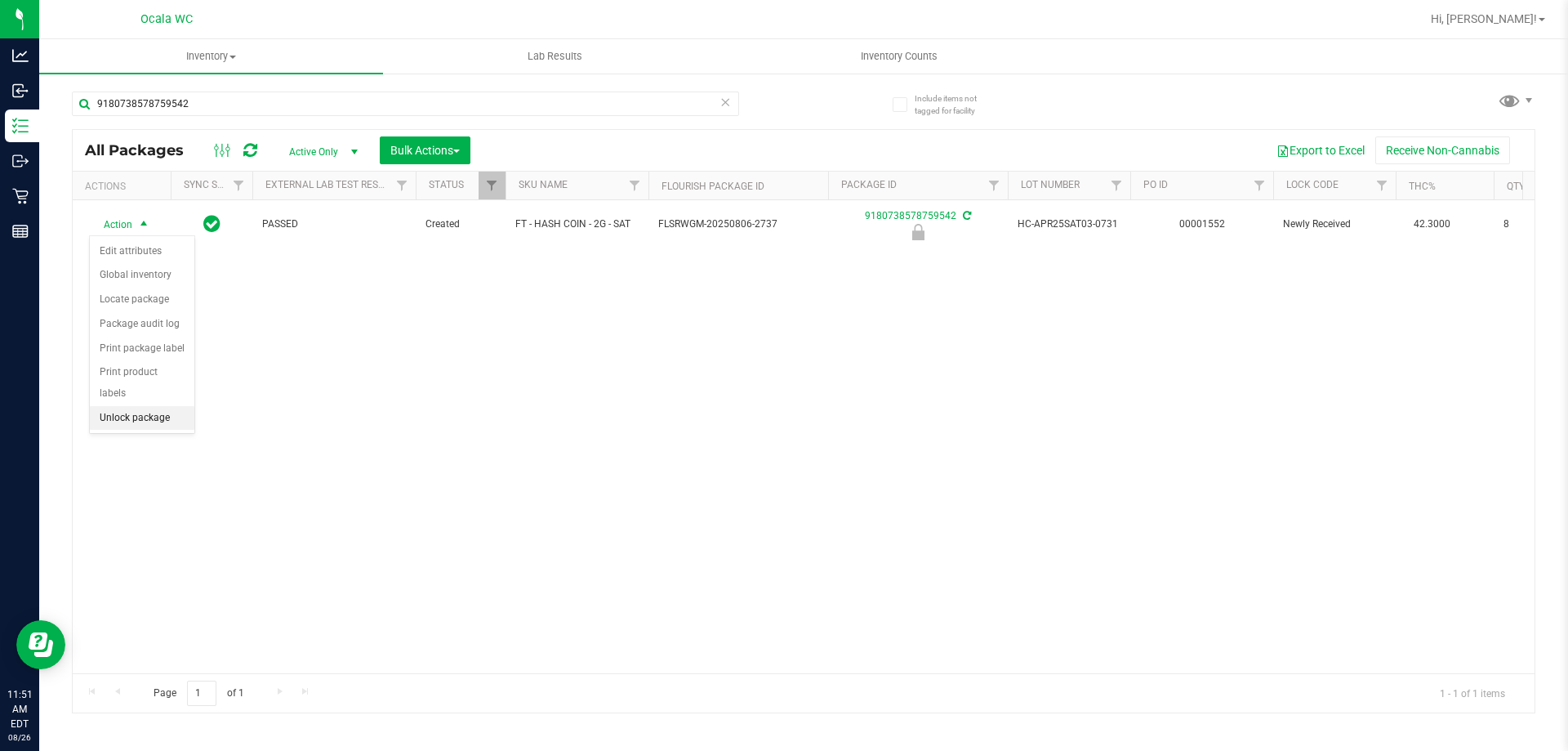
click at [135, 406] on li "Unlock package" at bounding box center [141, 418] width 105 height 24
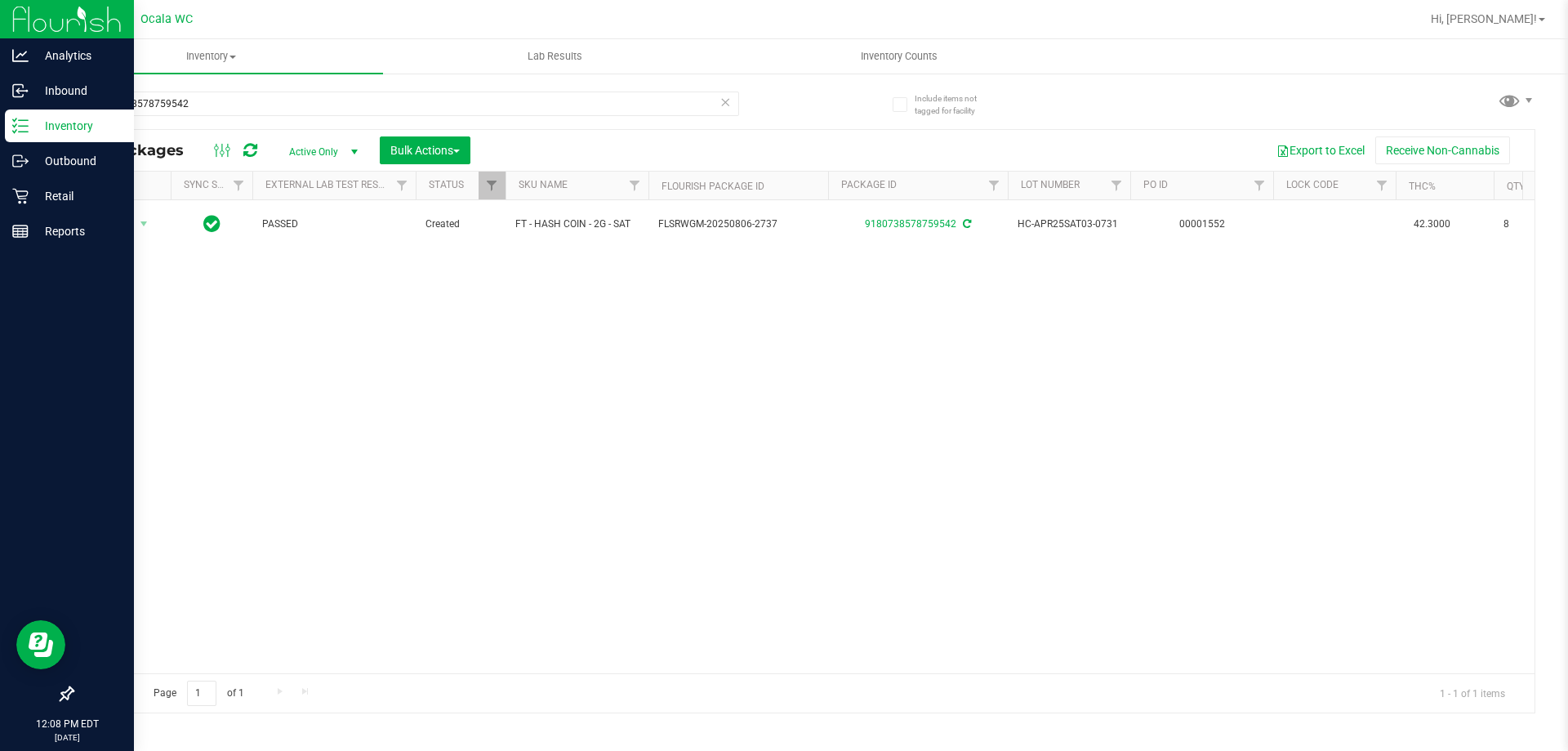
click at [74, 126] on p "Inventory" at bounding box center [77, 125] width 98 height 20
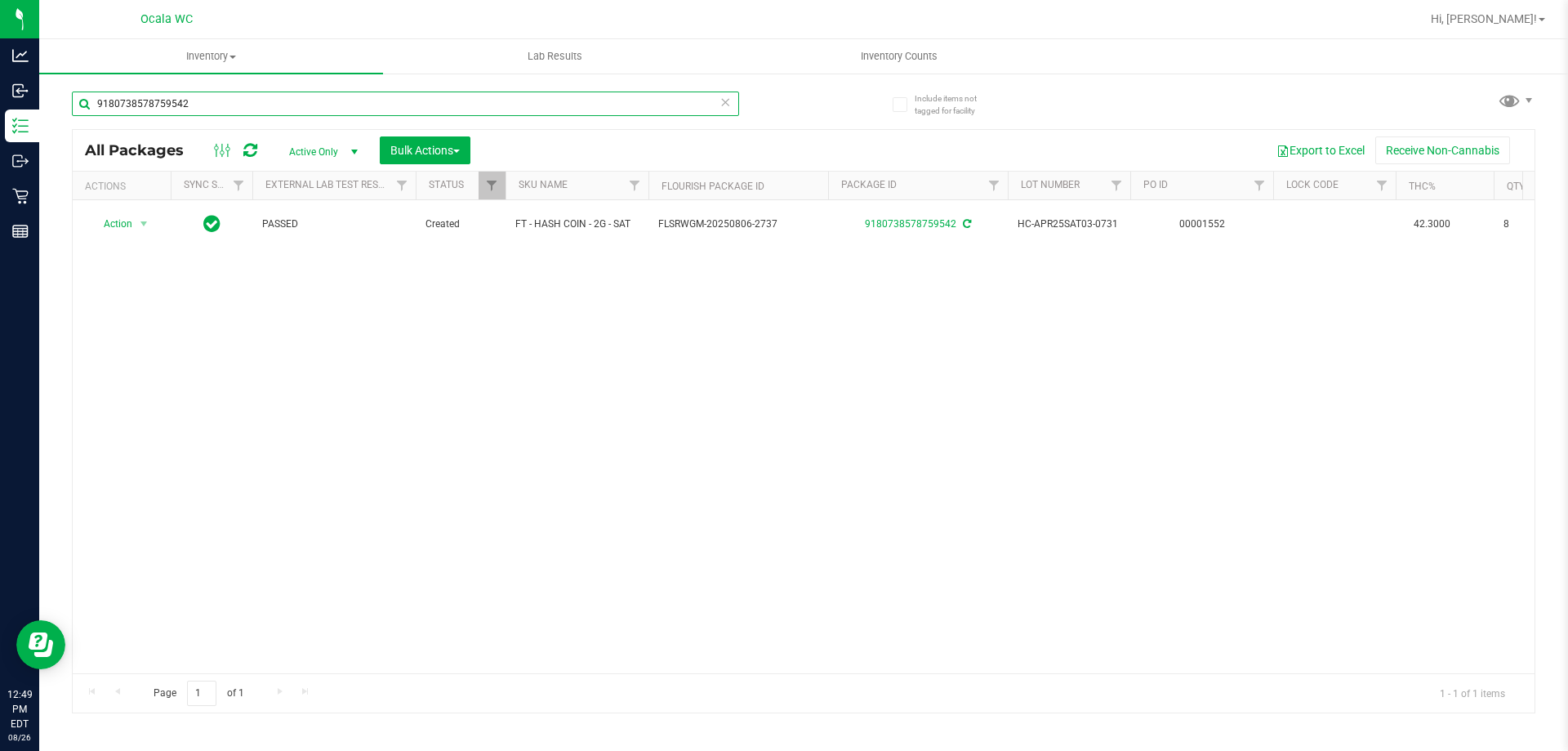
click at [311, 109] on input "9180738578759542" at bounding box center [405, 104] width 667 height 24
type input "4059011821102077"
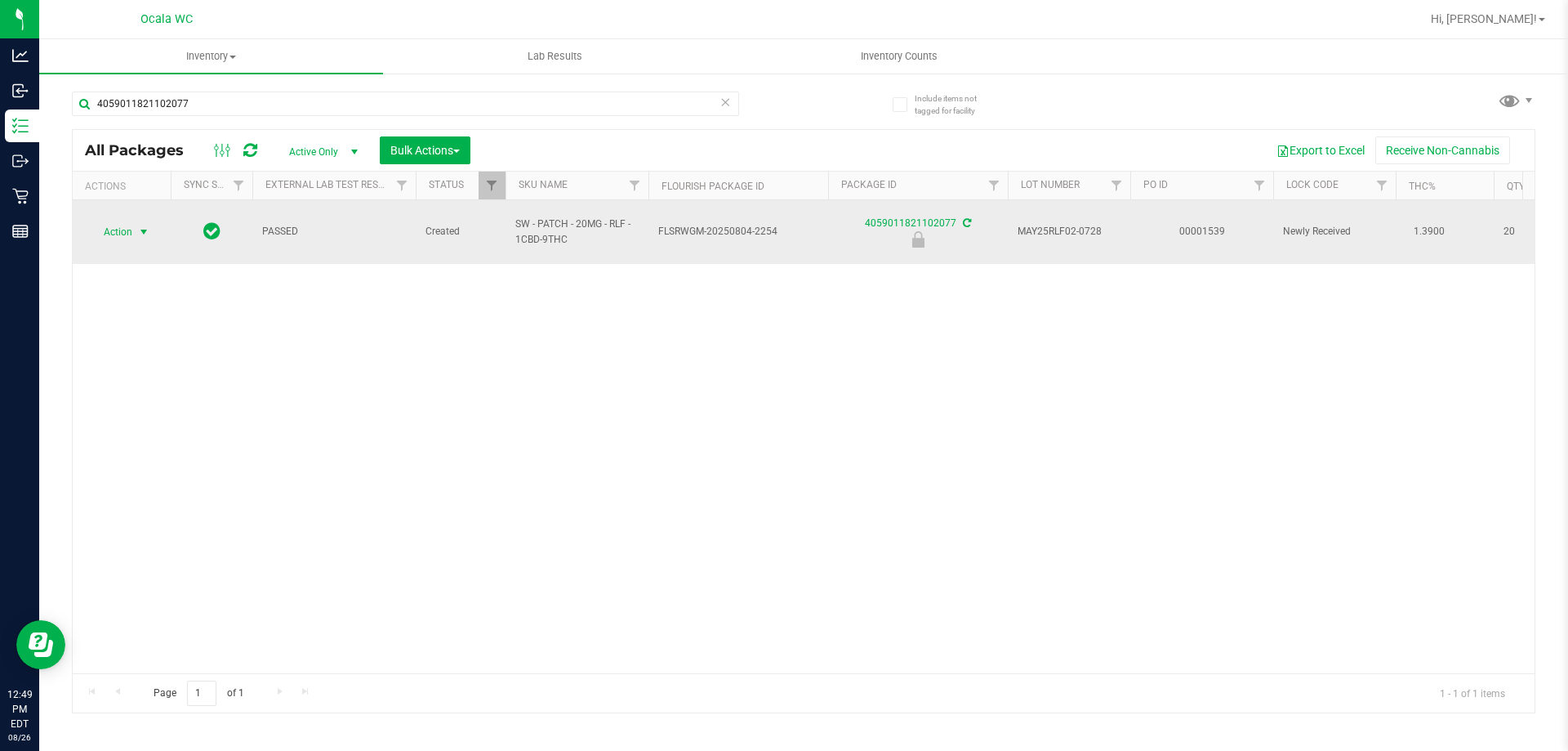
click at [119, 220] on span "Action" at bounding box center [111, 232] width 44 height 23
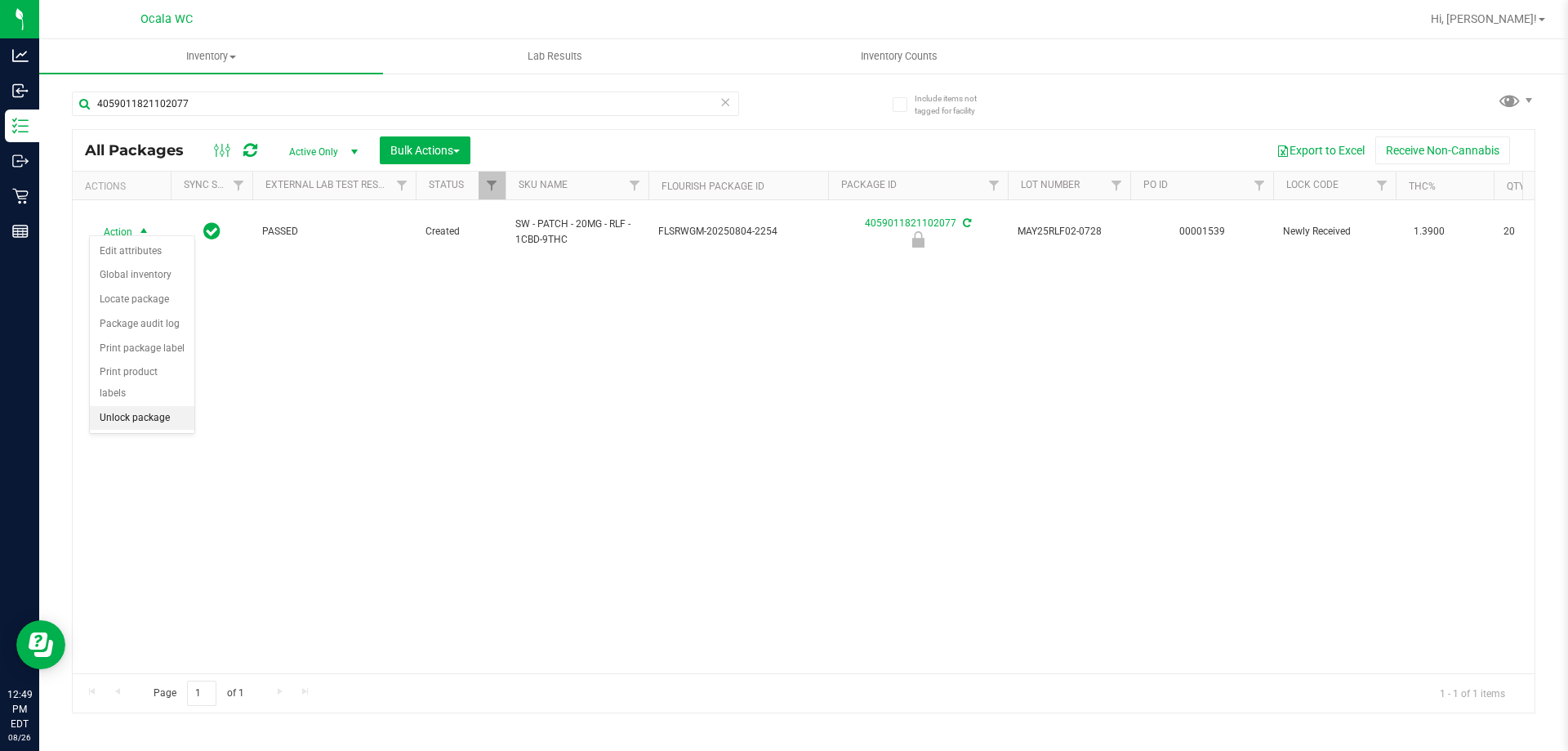
click at [147, 406] on li "Unlock package" at bounding box center [141, 418] width 105 height 24
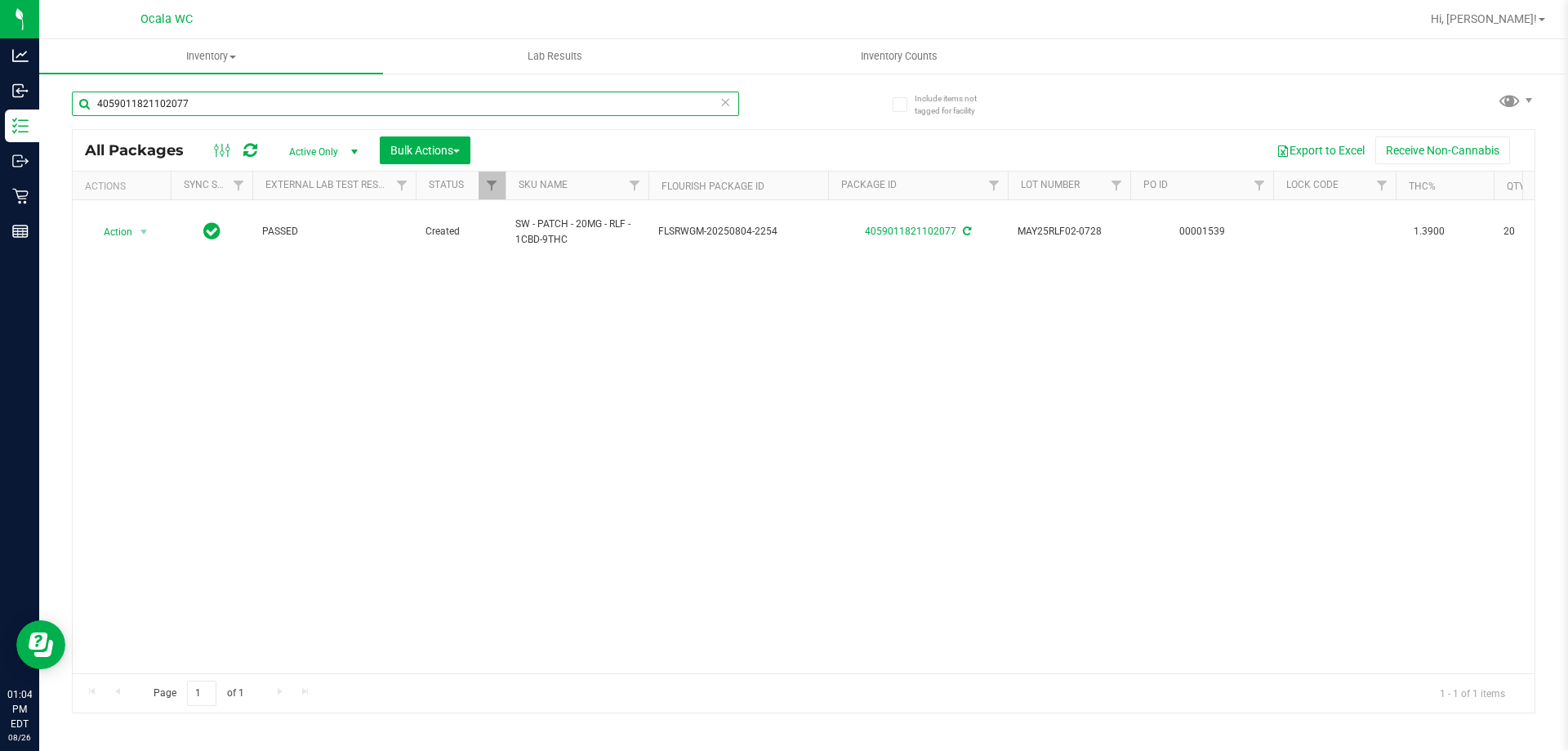
click at [181, 112] on input "4059011821102077" at bounding box center [405, 104] width 667 height 24
type input "6878386883774986"
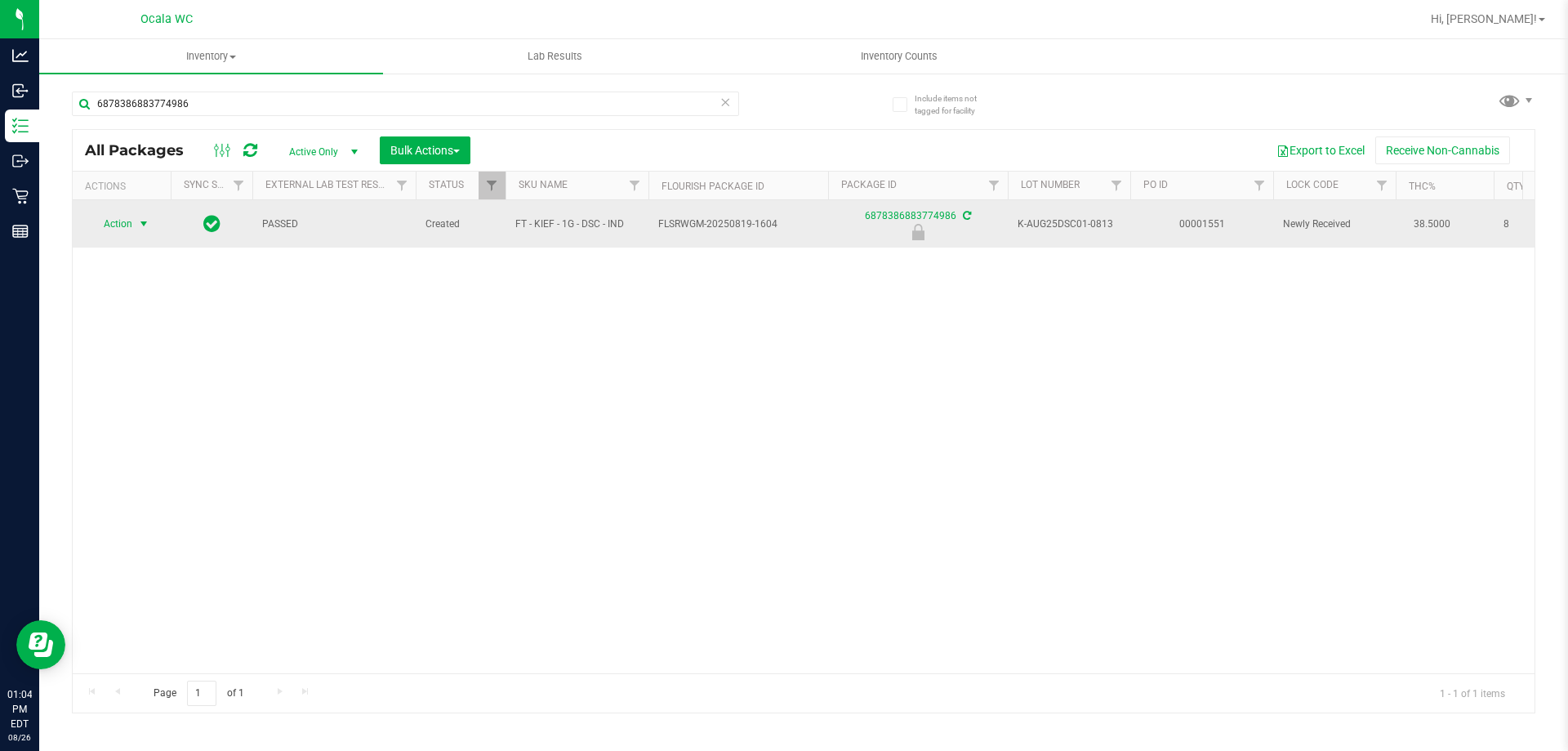
click at [121, 215] on span "Action" at bounding box center [111, 223] width 44 height 23
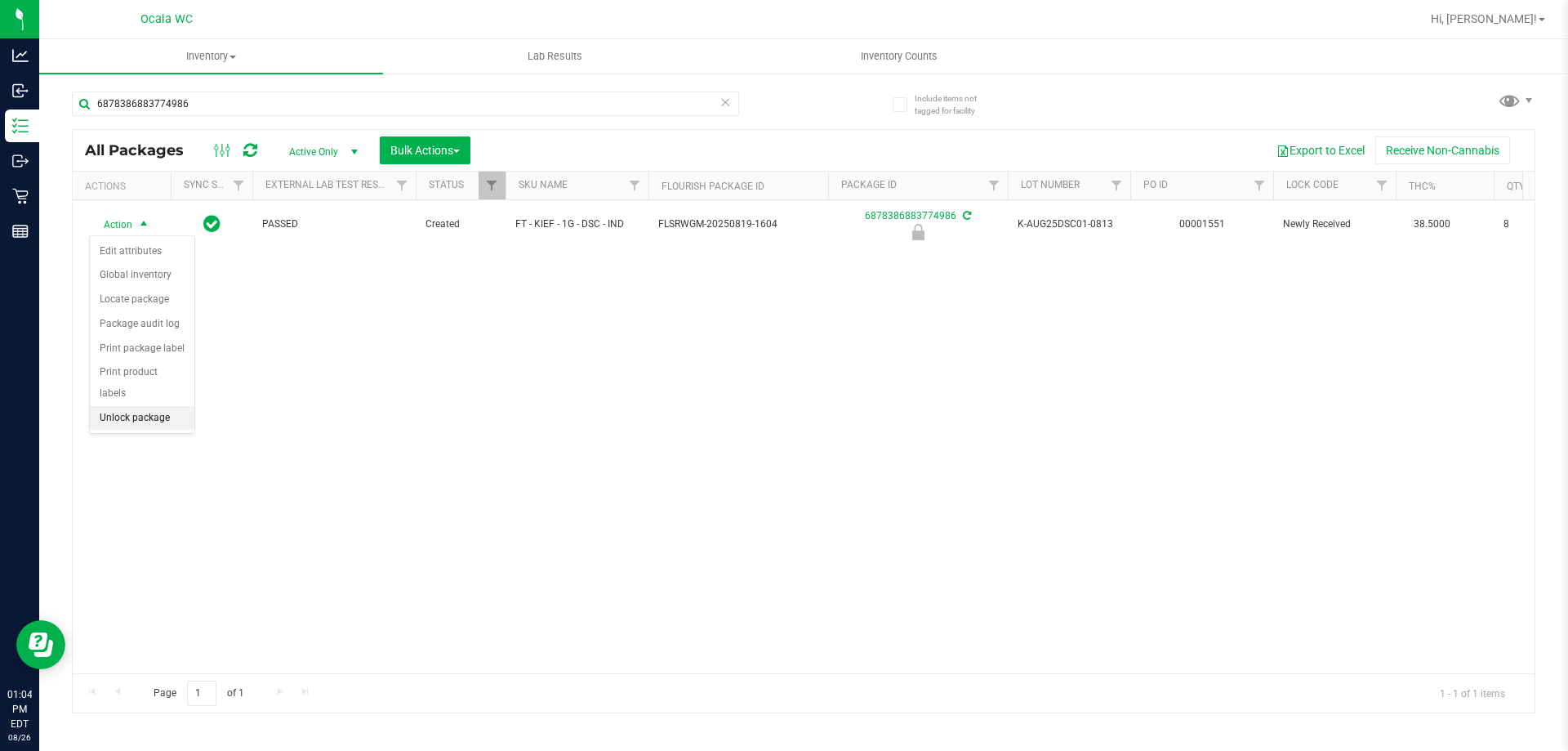
click at [126, 406] on li "Unlock package" at bounding box center [141, 418] width 105 height 24
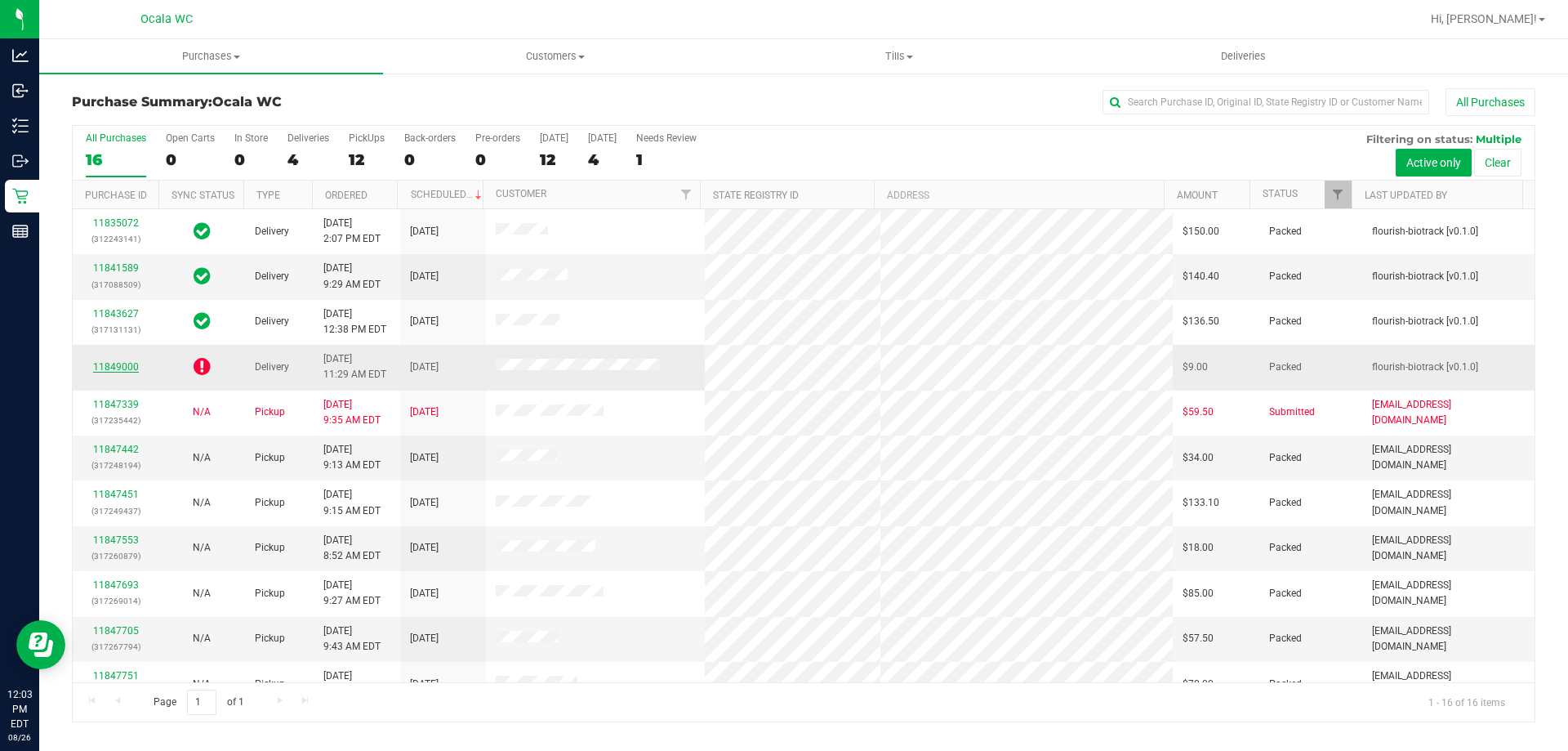
click at [108, 365] on link "11849000" at bounding box center [116, 367] width 46 height 11
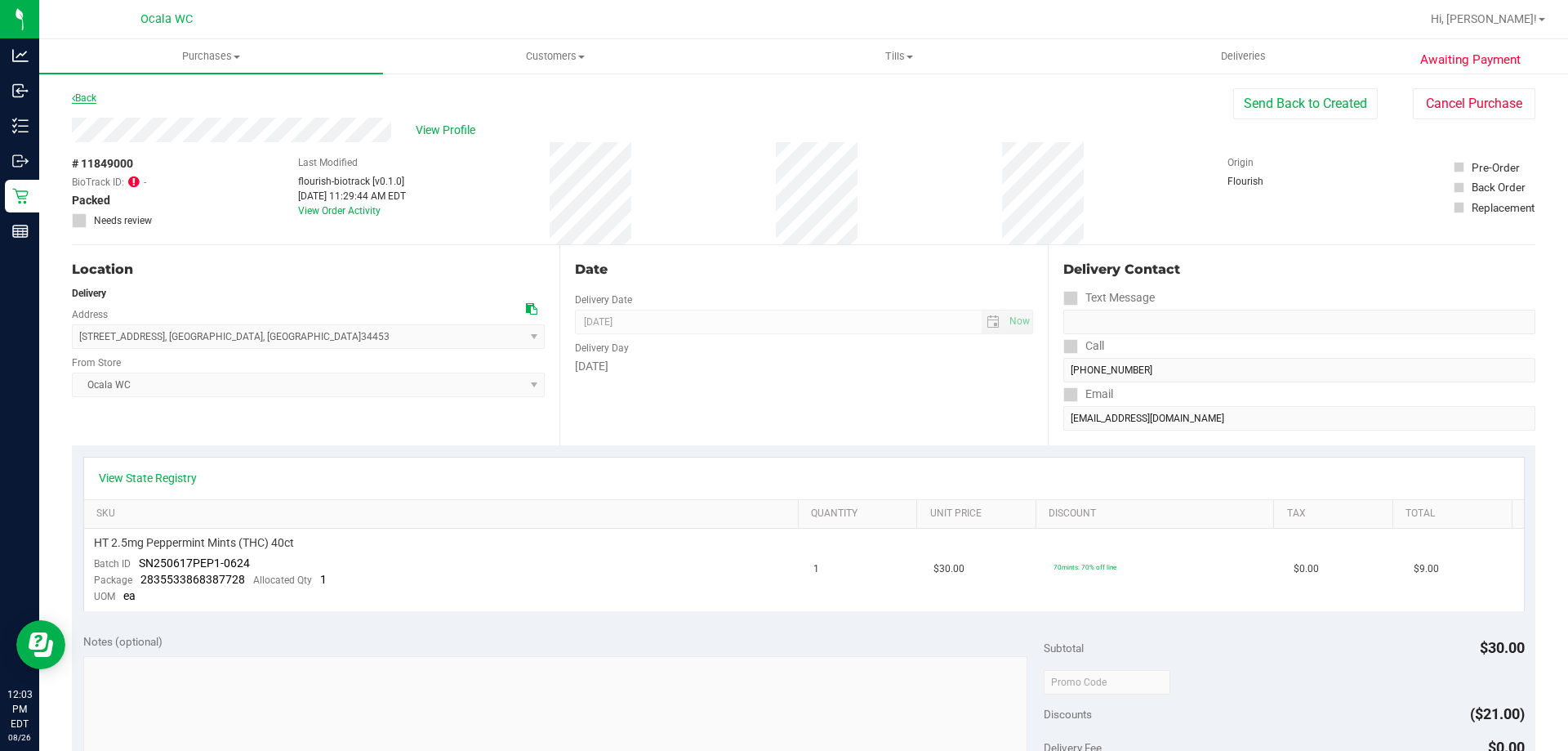
click at [85, 94] on link "Back" at bounding box center [84, 98] width 24 height 11
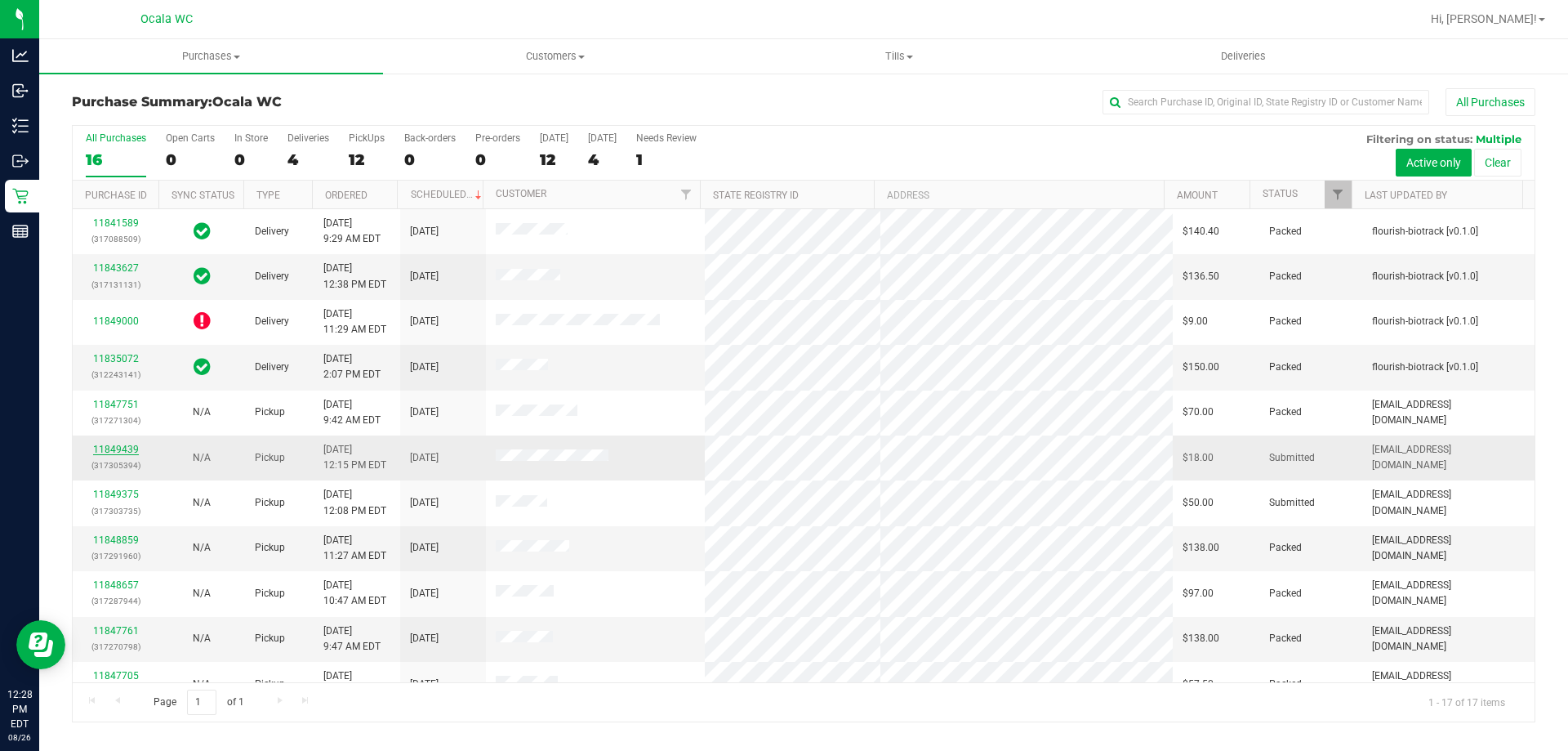
click at [117, 450] on link "11849439" at bounding box center [116, 449] width 46 height 11
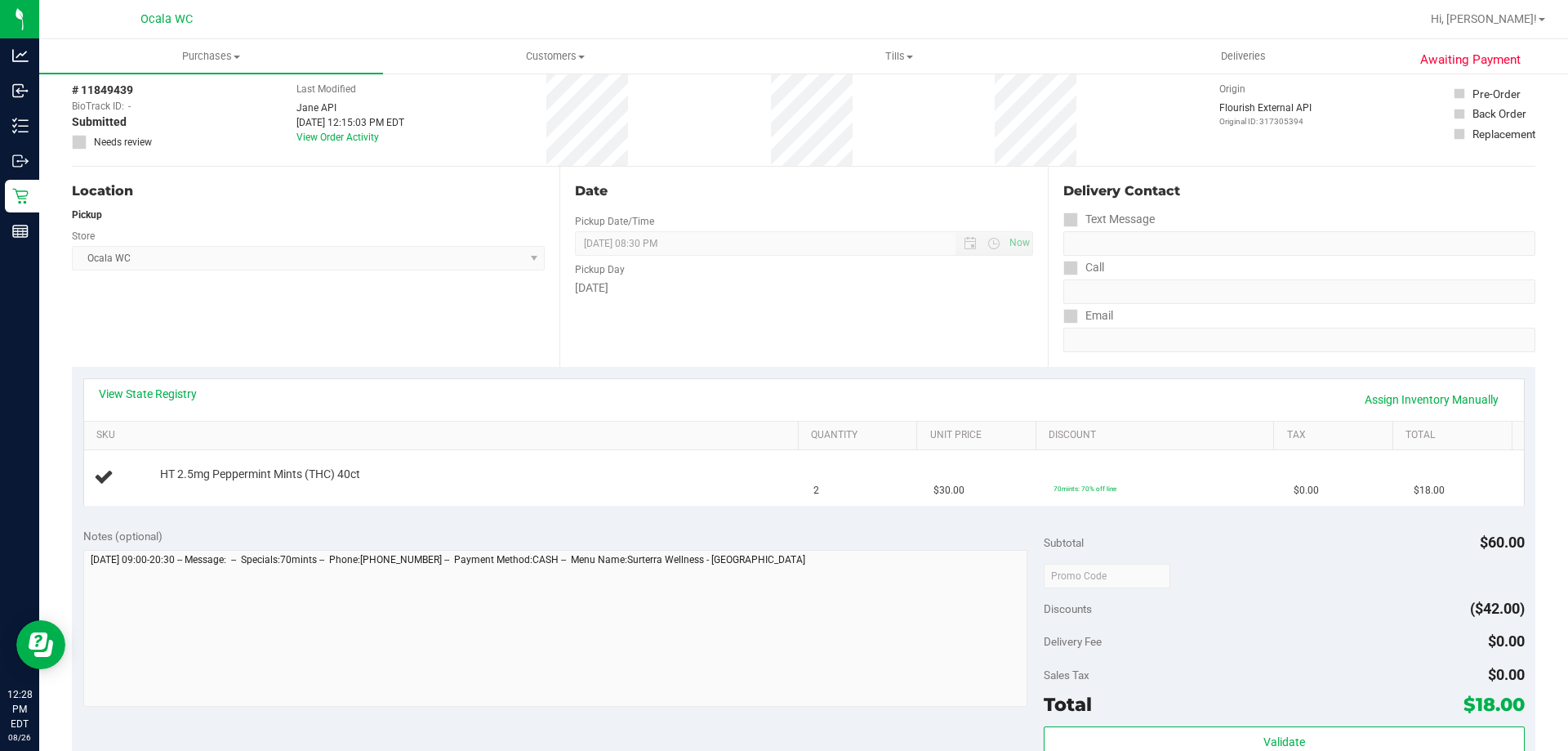
scroll to position [163, 0]
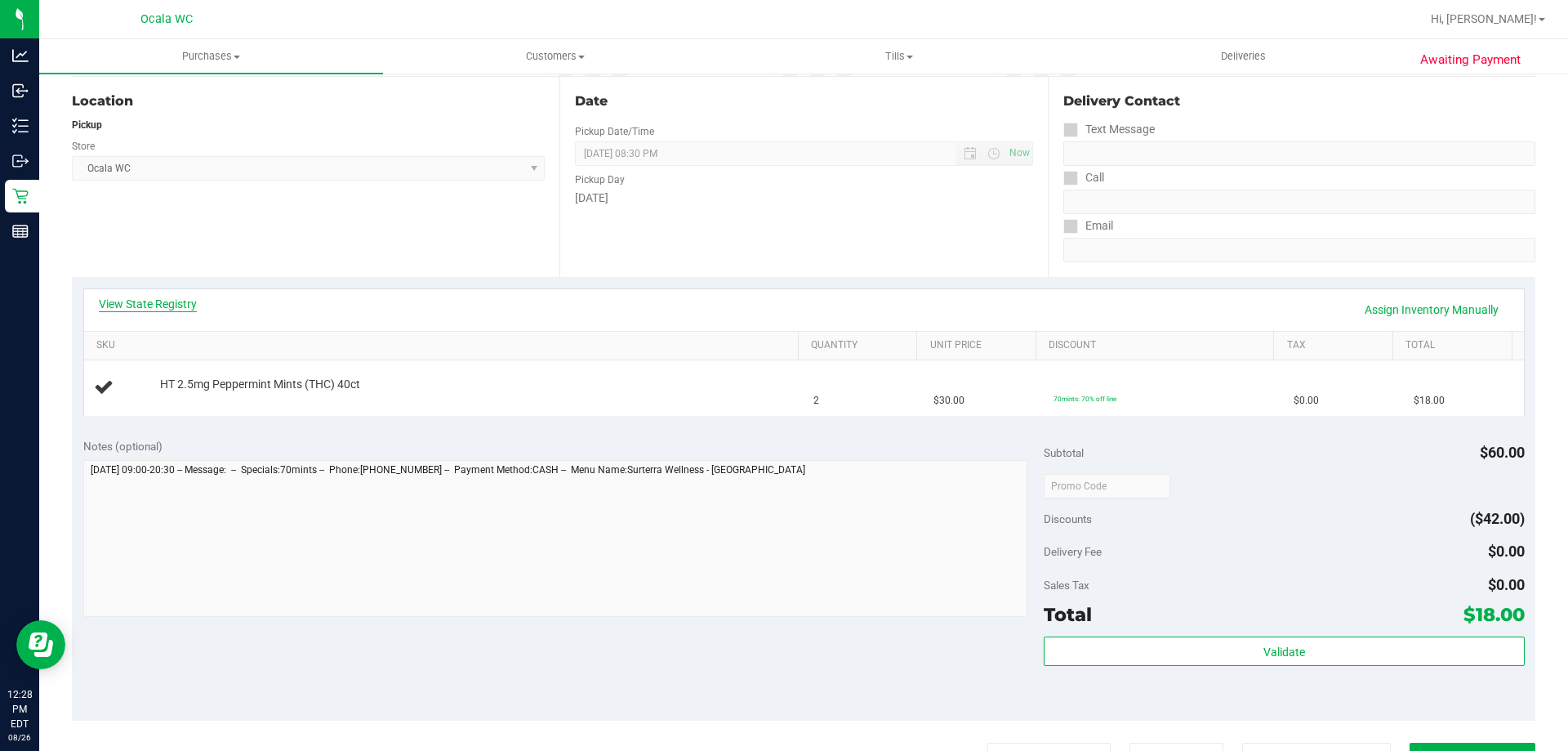
click at [142, 310] on link "View State Registry" at bounding box center [148, 303] width 98 height 16
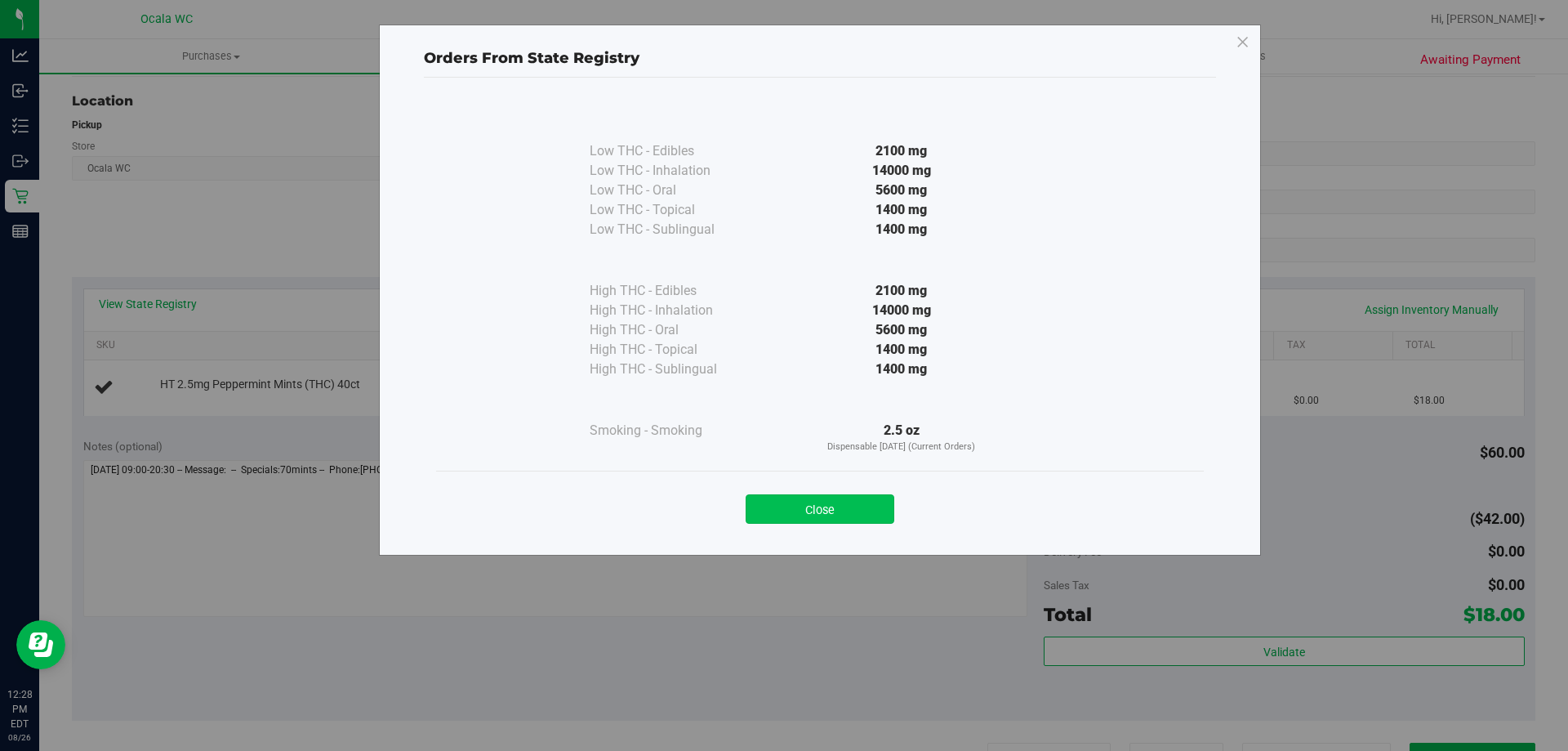
click at [797, 504] on button "Close" at bounding box center [820, 509] width 149 height 29
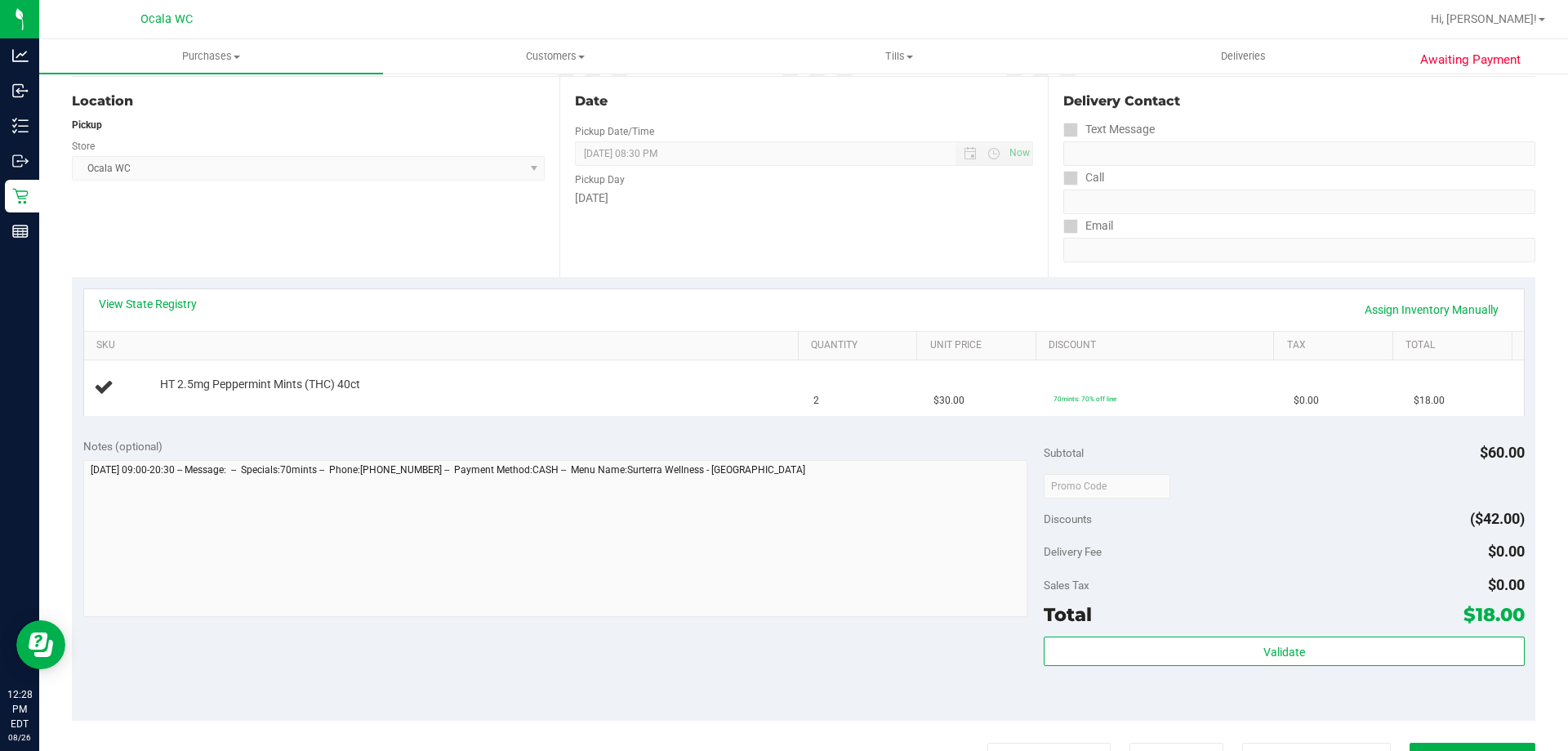
click at [419, 268] on div "Location Pickup Store Ocala WC Select Store [PERSON_NAME][GEOGRAPHIC_DATA] [PER…" at bounding box center [315, 177] width 488 height 200
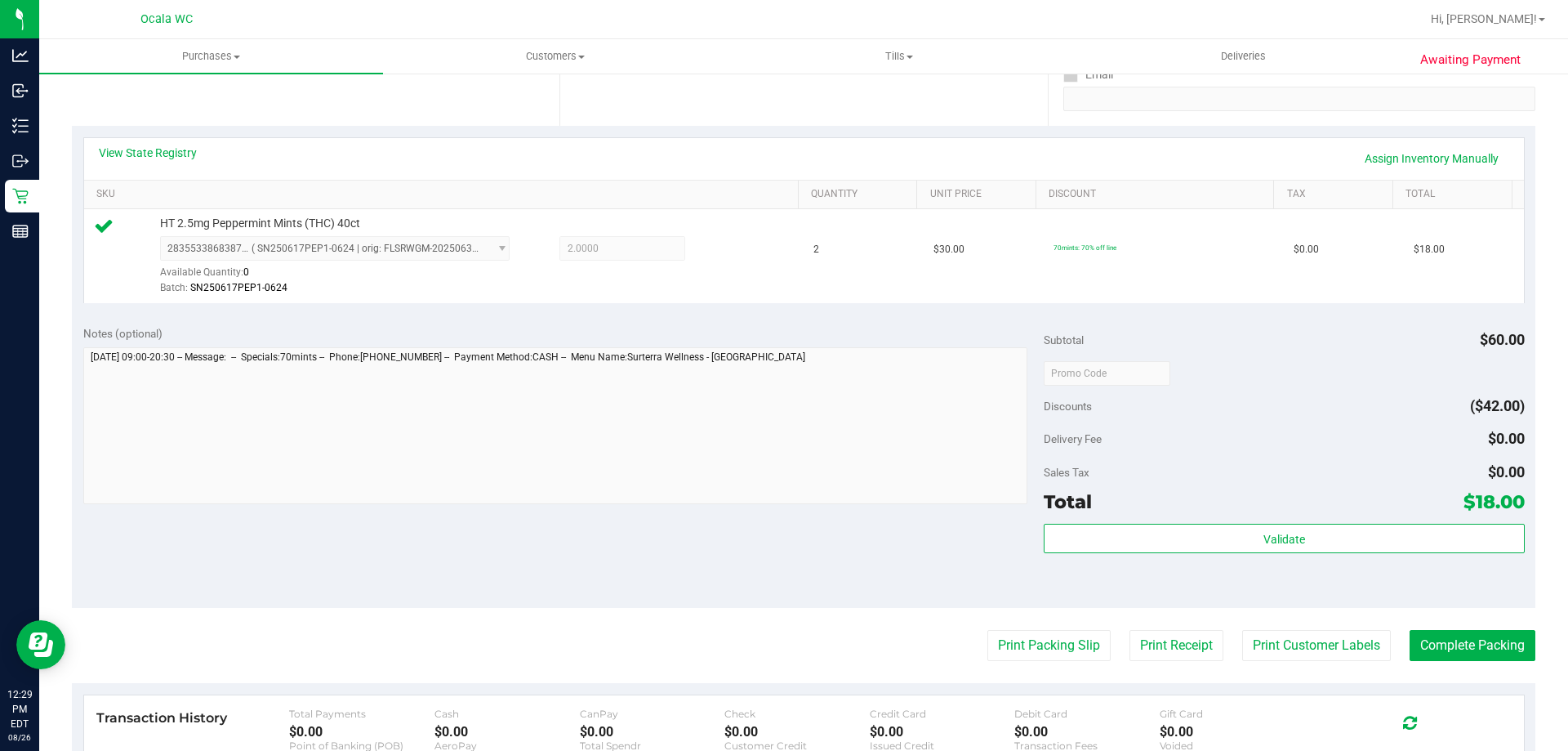
scroll to position [490, 0]
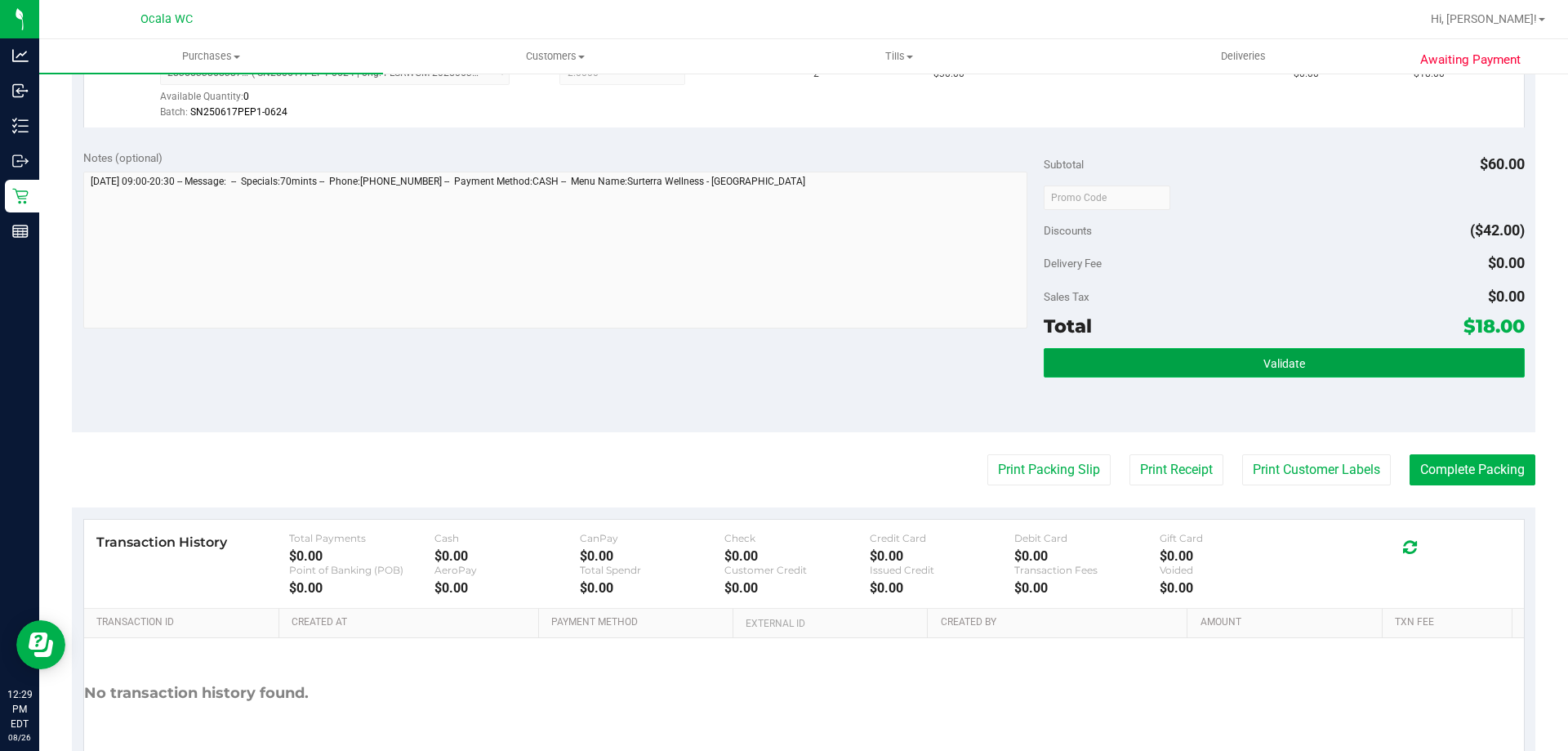
click at [1185, 359] on button "Validate" at bounding box center [1284, 362] width 480 height 29
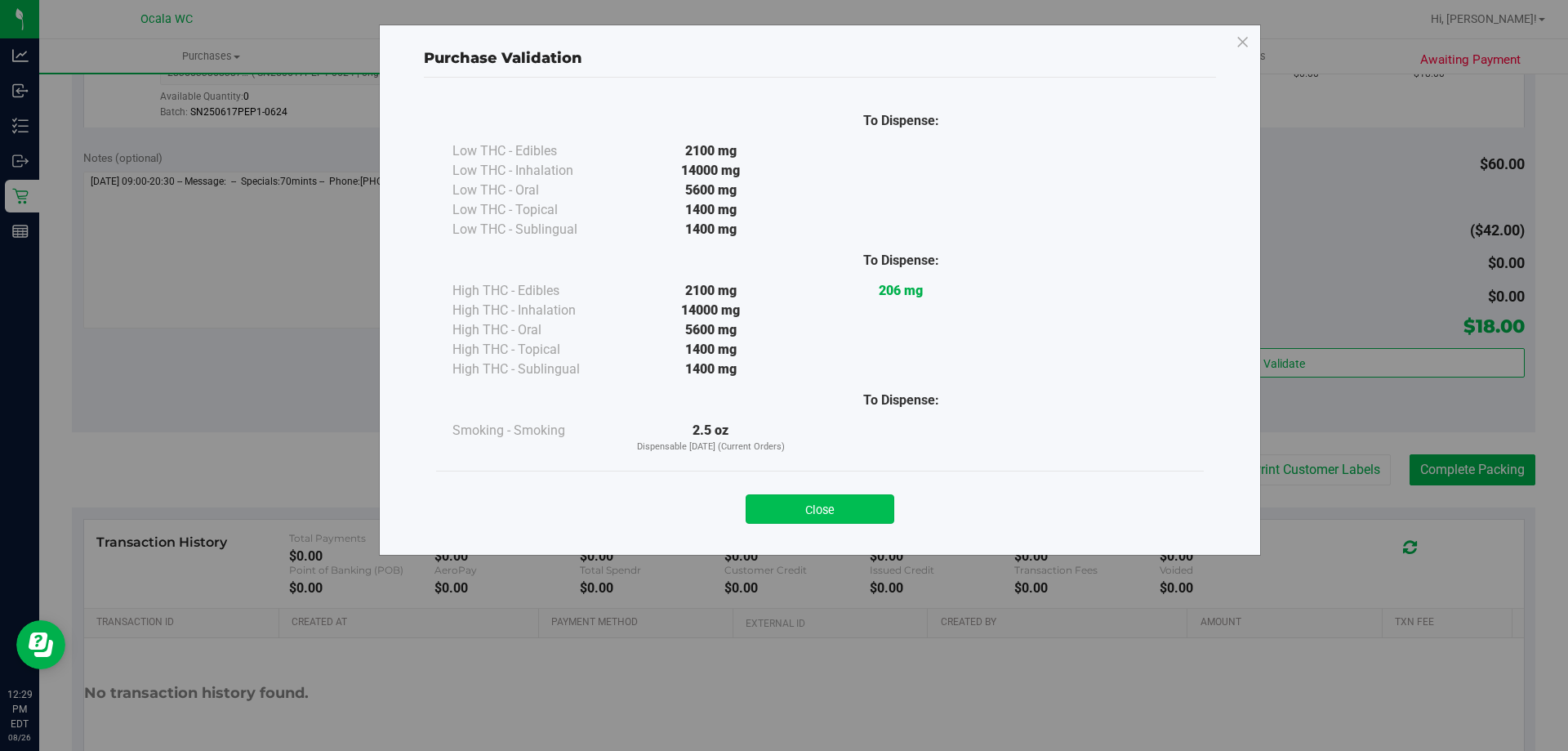
click at [795, 509] on button "Close" at bounding box center [820, 509] width 149 height 29
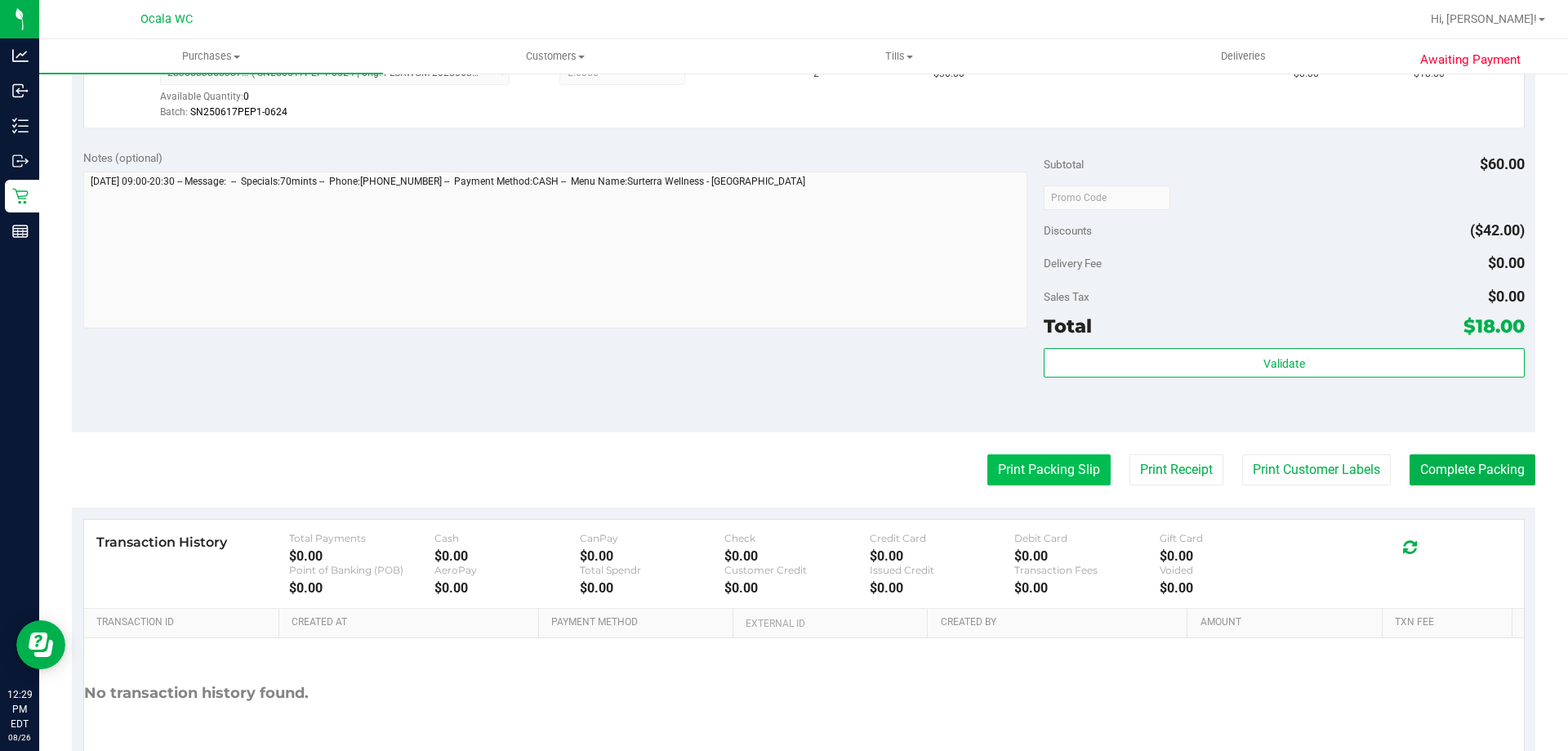
click at [1059, 481] on button "Print Packing Slip" at bounding box center [1048, 469] width 123 height 31
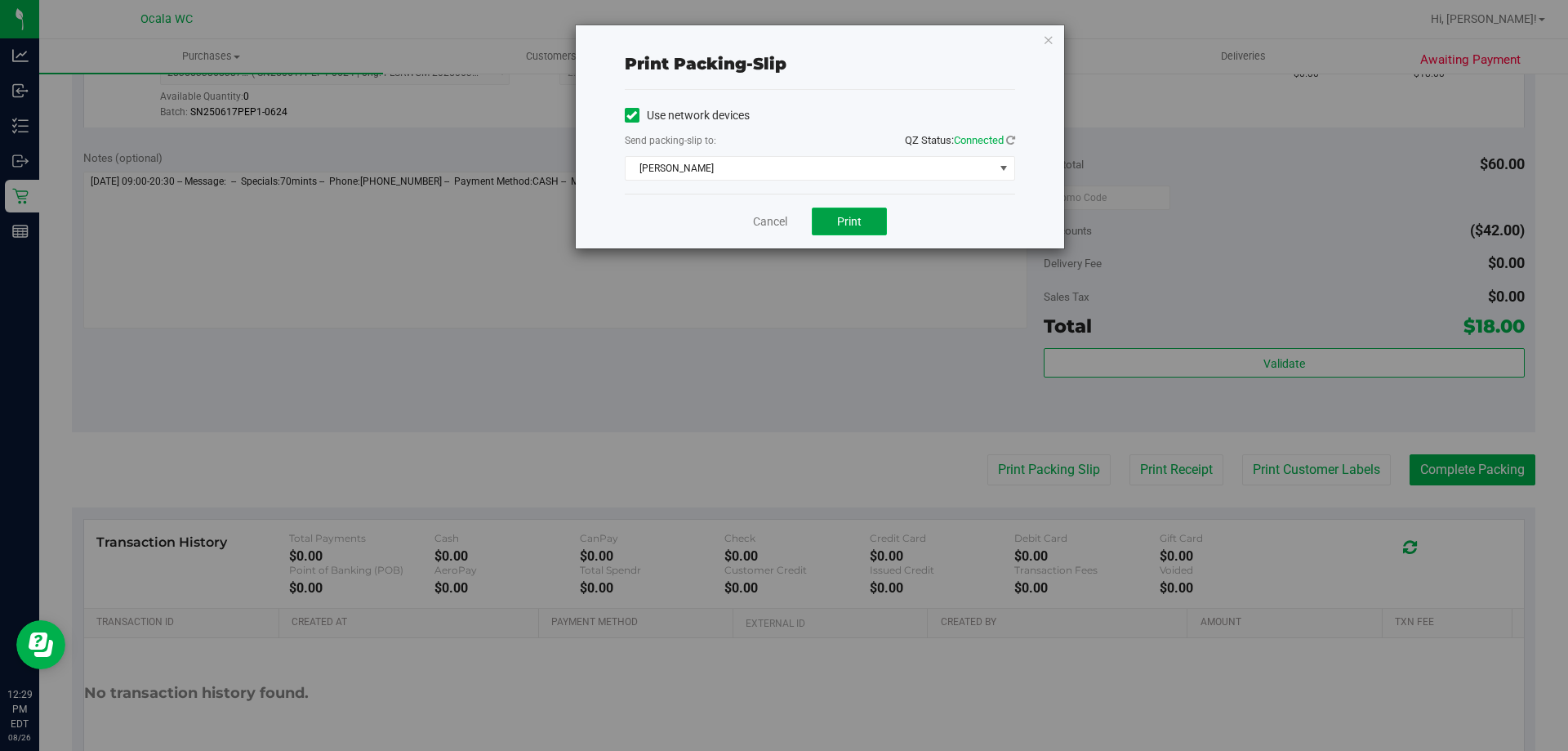
click at [850, 212] on button "Print" at bounding box center [849, 220] width 75 height 27
drag, startPoint x: 786, startPoint y: 209, endPoint x: 780, endPoint y: 215, distance: 8.5
click at [785, 211] on div "Cancel Print" at bounding box center [819, 220] width 390 height 55
click at [775, 219] on link "Cancel" at bounding box center [769, 221] width 34 height 17
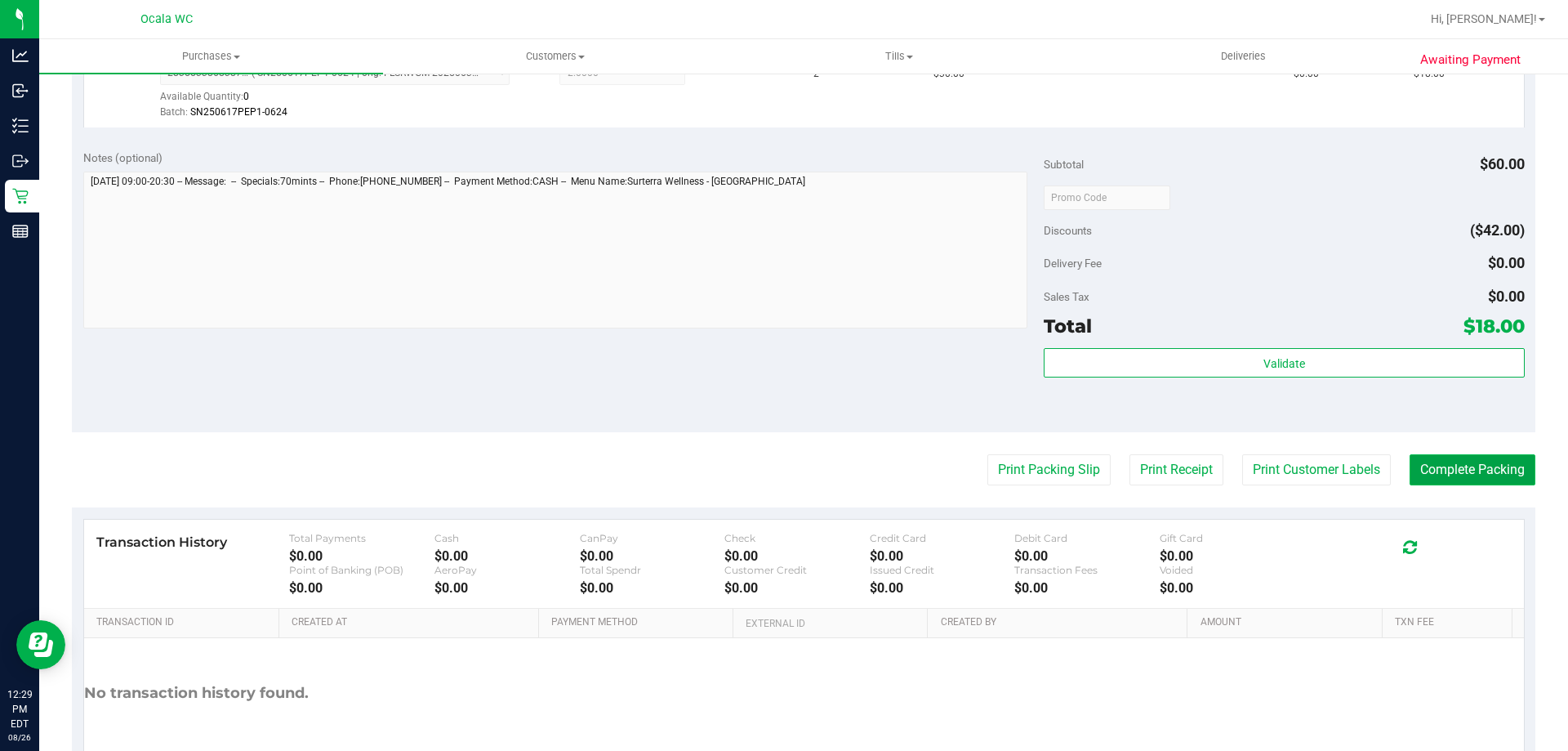
click at [1496, 465] on button "Complete Packing" at bounding box center [1473, 469] width 126 height 31
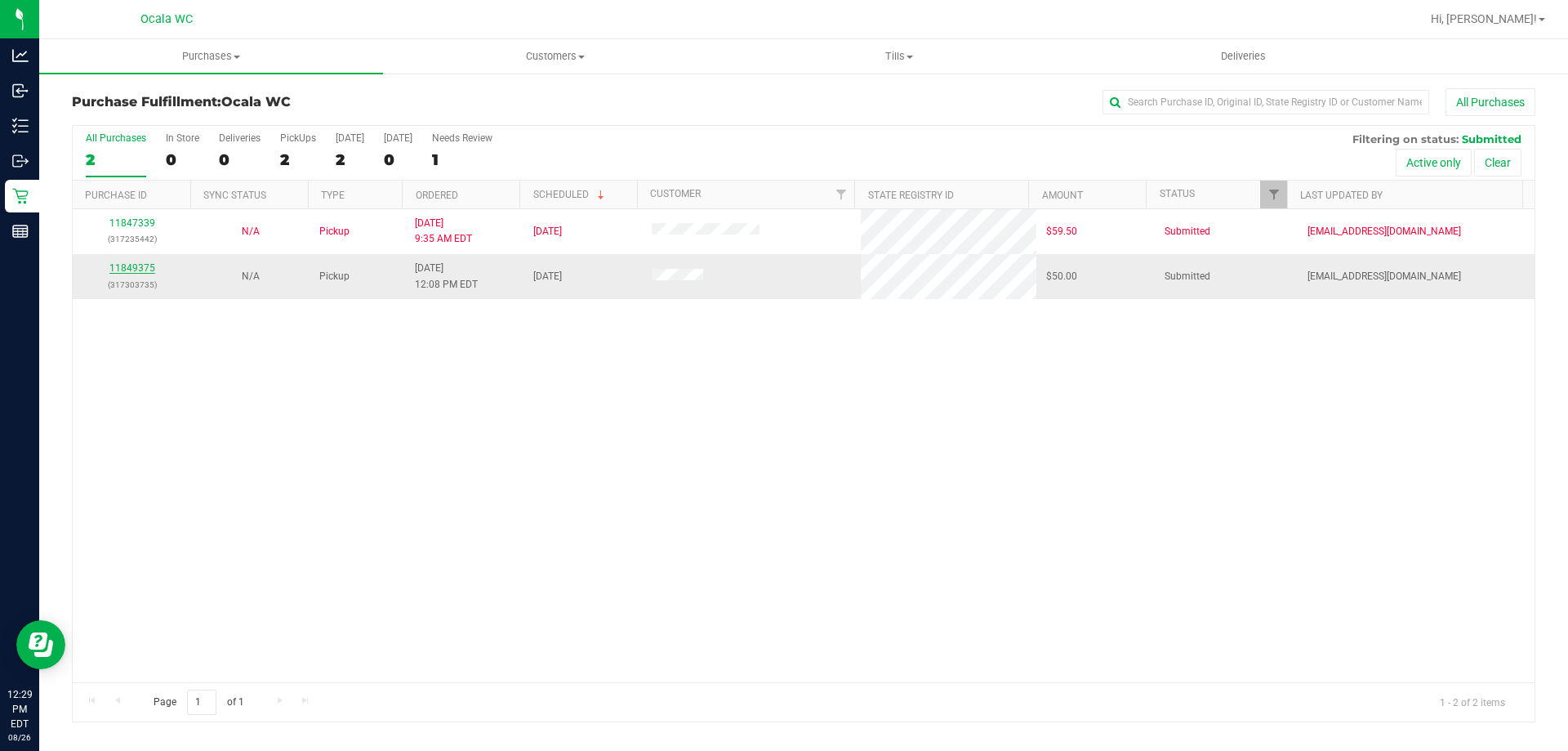
click at [126, 269] on link "11849375" at bounding box center [132, 268] width 46 height 11
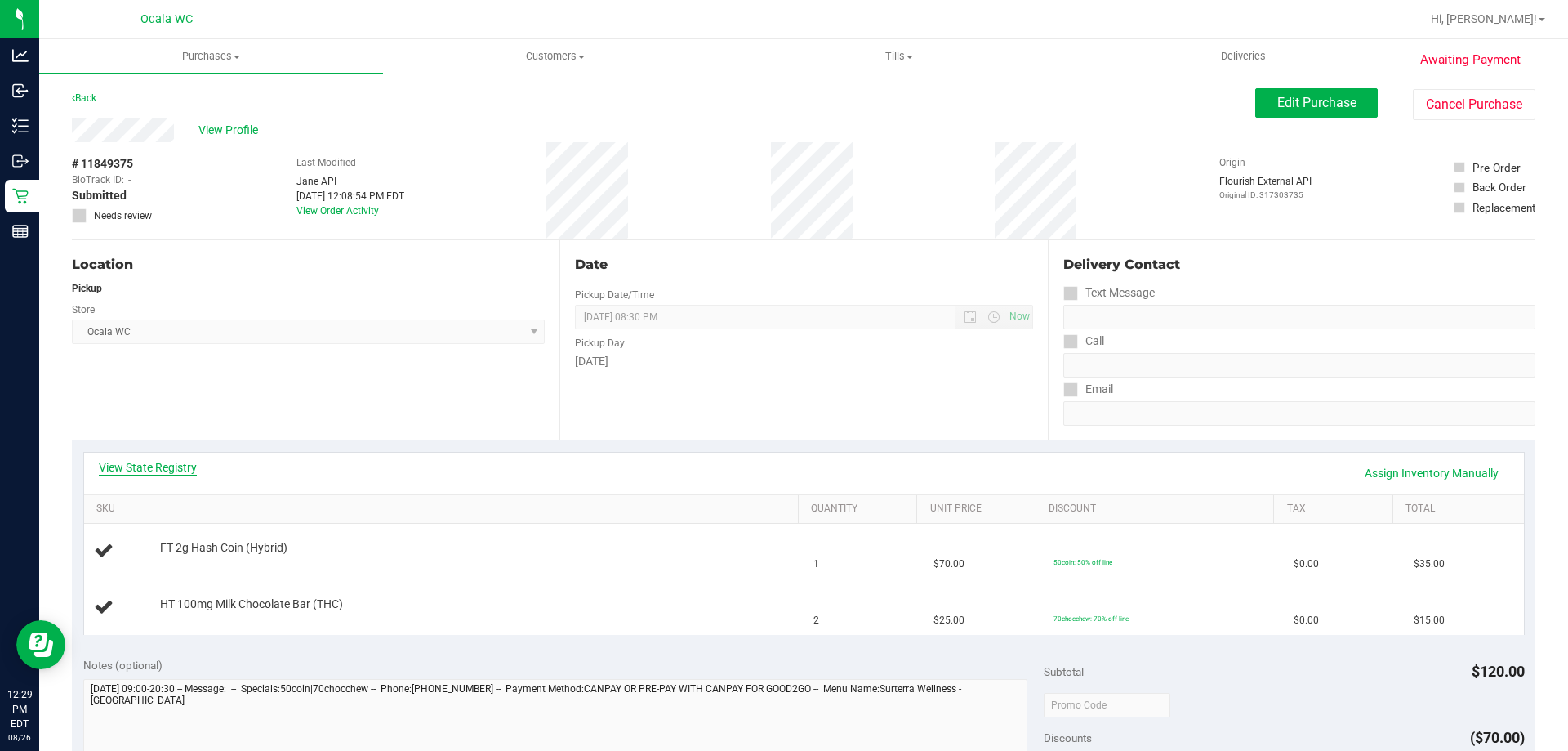
click at [150, 459] on link "View State Registry" at bounding box center [148, 466] width 98 height 16
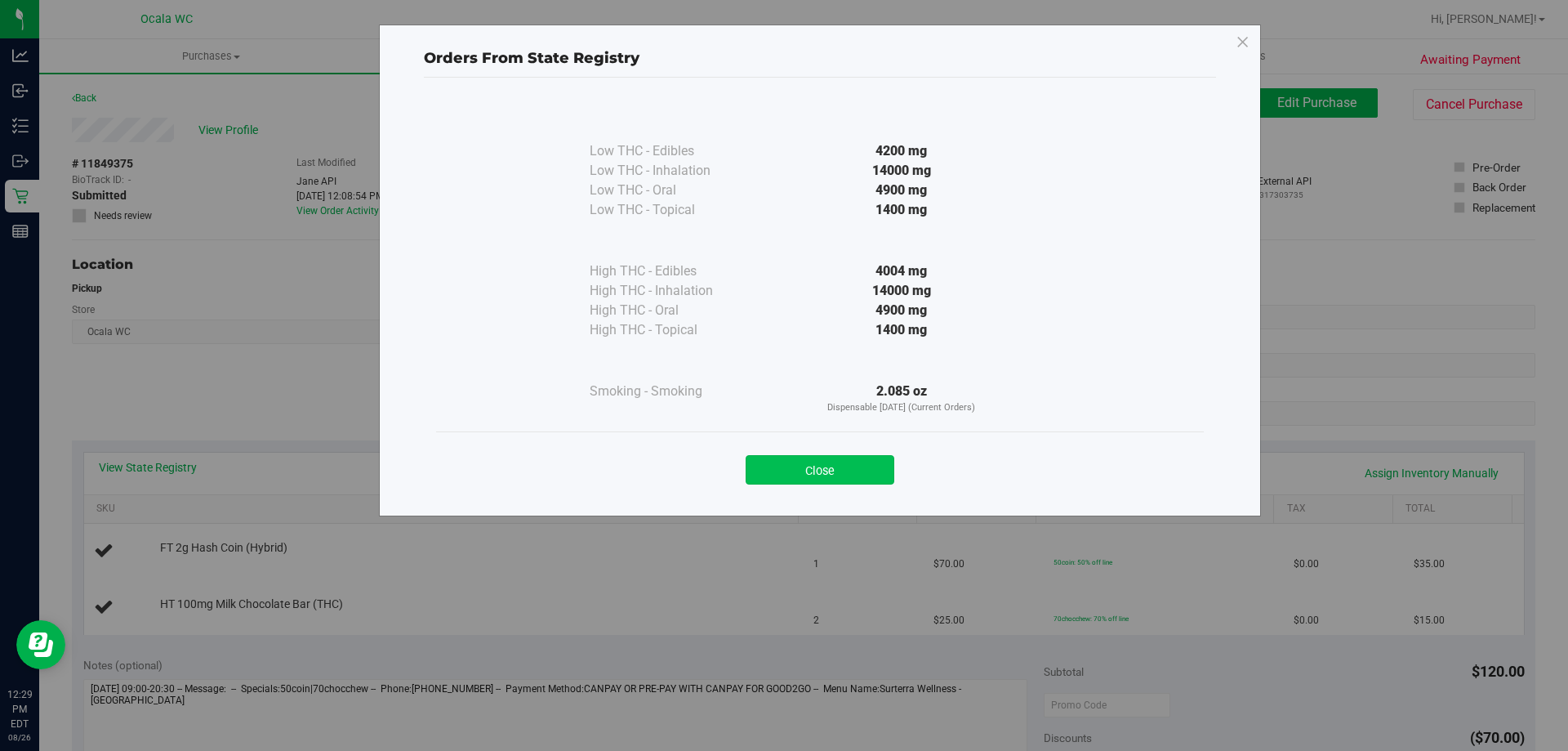
click at [782, 468] on button "Close" at bounding box center [820, 469] width 149 height 29
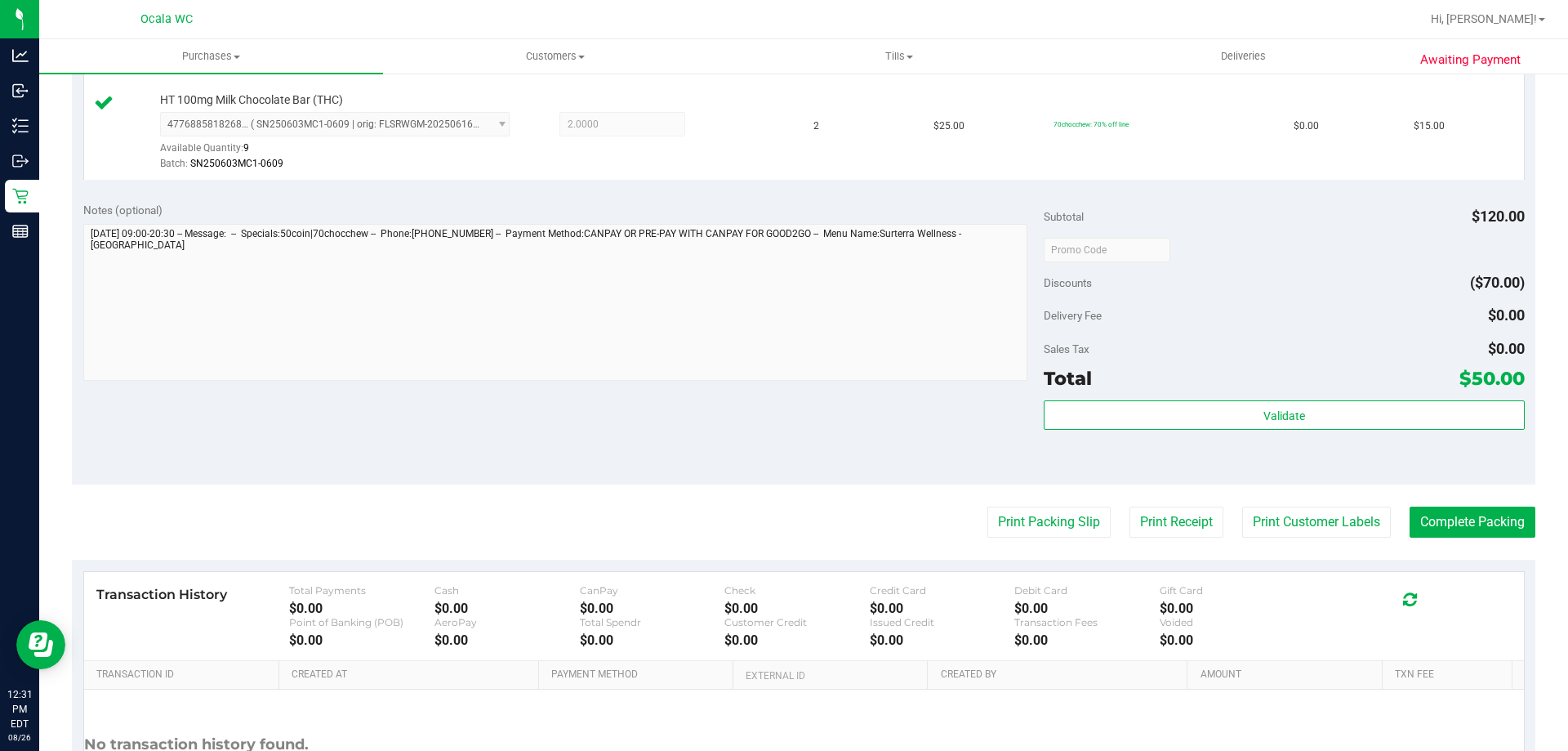
scroll to position [572, 0]
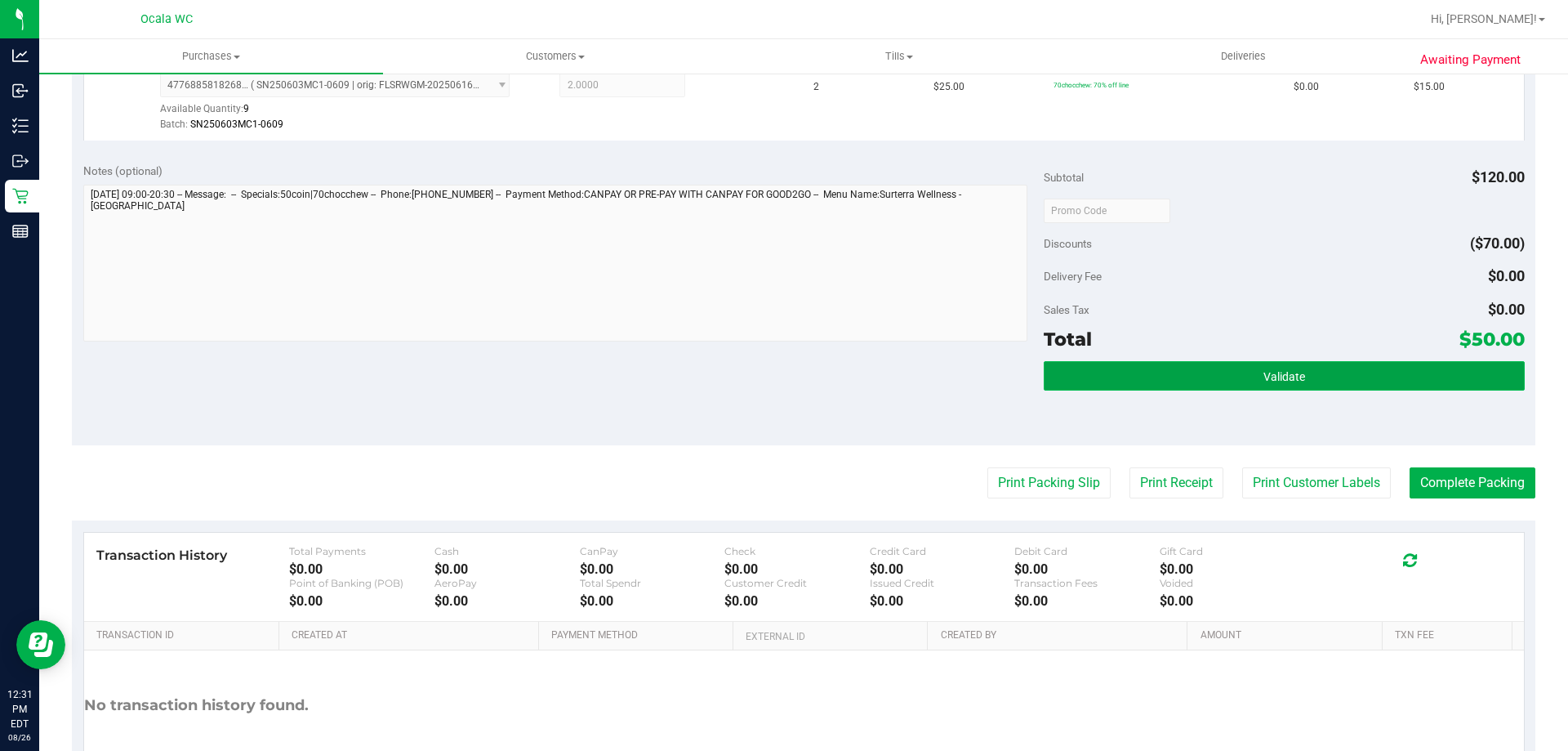
click at [1191, 385] on button "Validate" at bounding box center [1284, 375] width 480 height 29
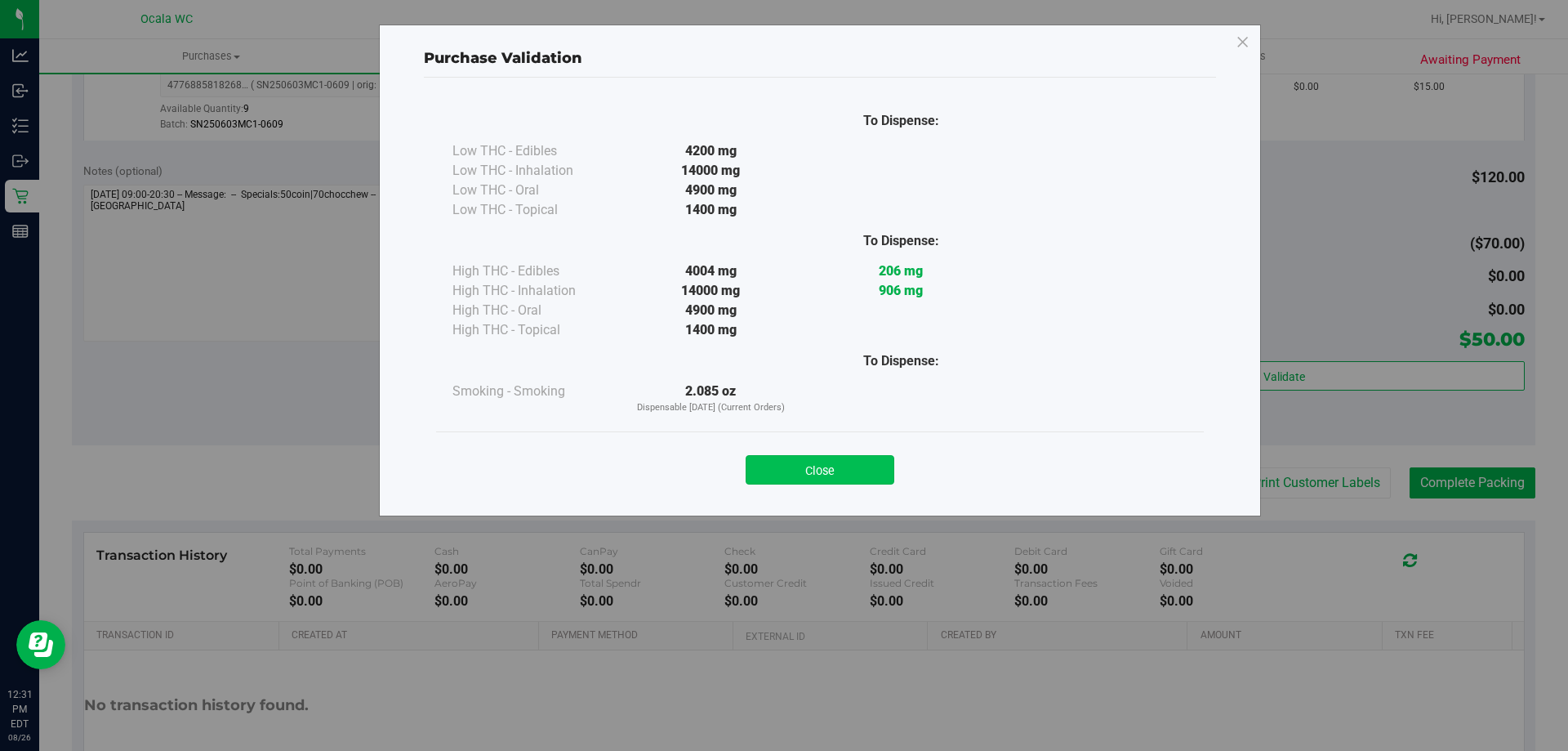
click at [806, 464] on button "Close" at bounding box center [820, 469] width 149 height 29
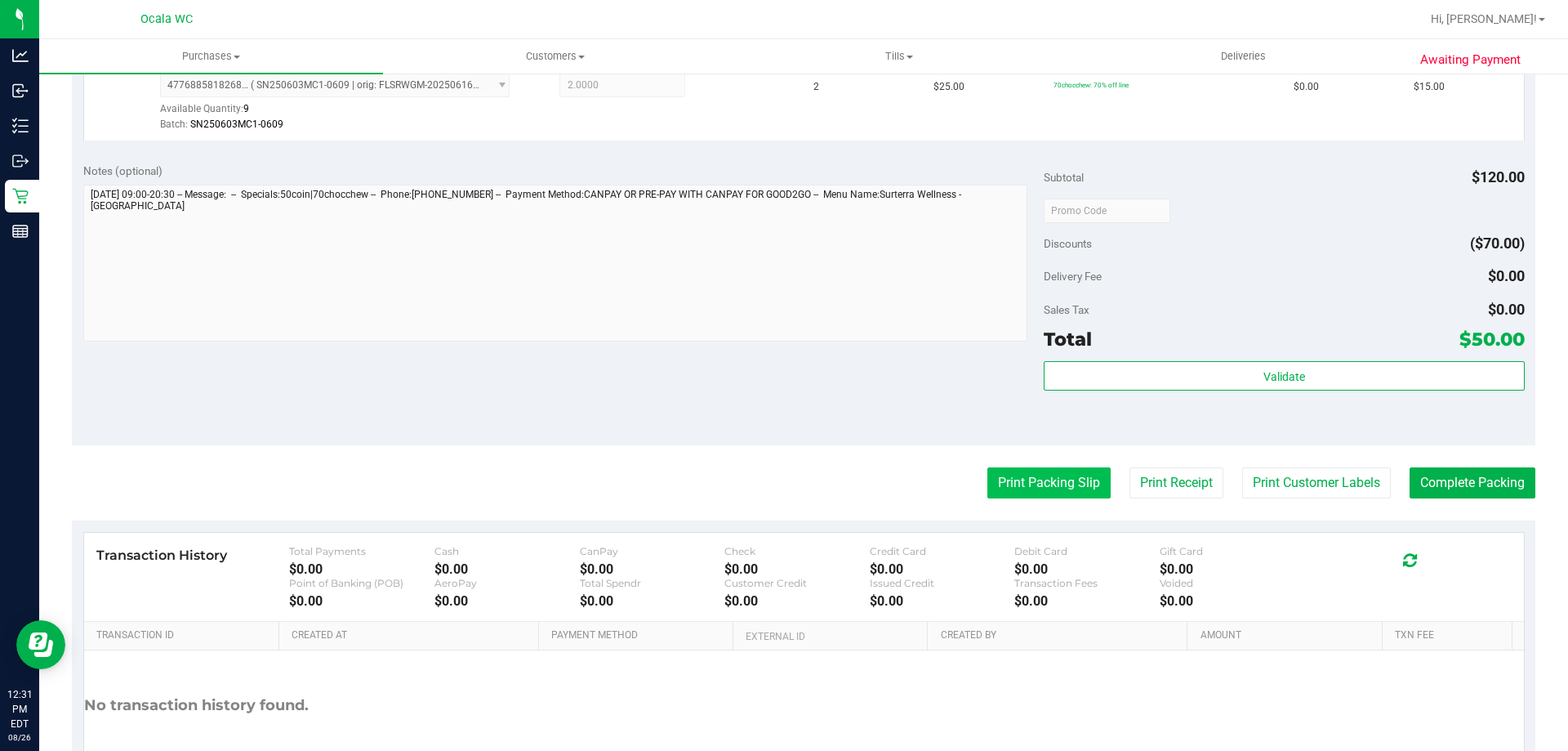
click at [1036, 482] on button "Print Packing Slip" at bounding box center [1048, 482] width 123 height 31
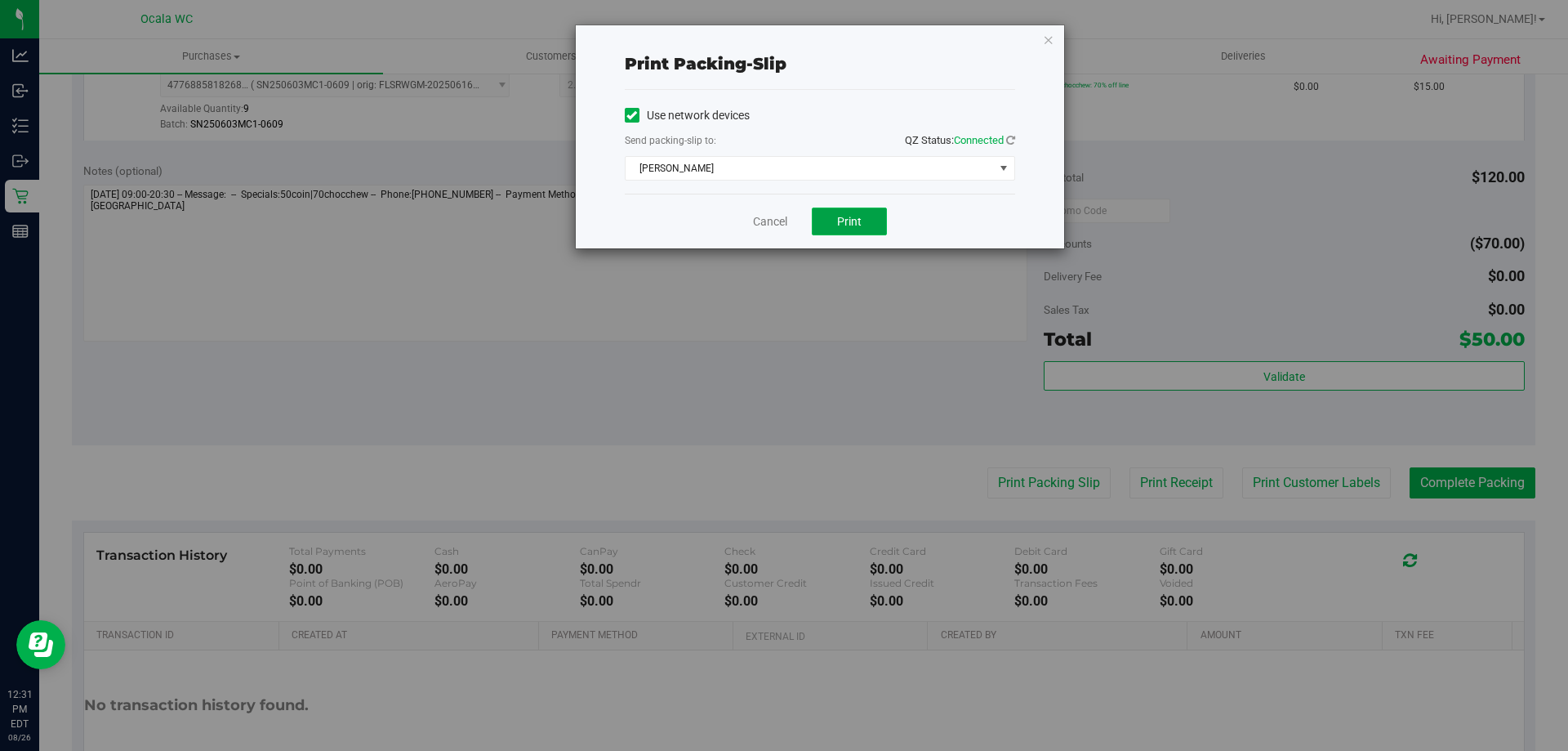
click at [835, 231] on button "Print" at bounding box center [849, 220] width 75 height 27
click at [765, 224] on link "Cancel" at bounding box center [769, 221] width 34 height 17
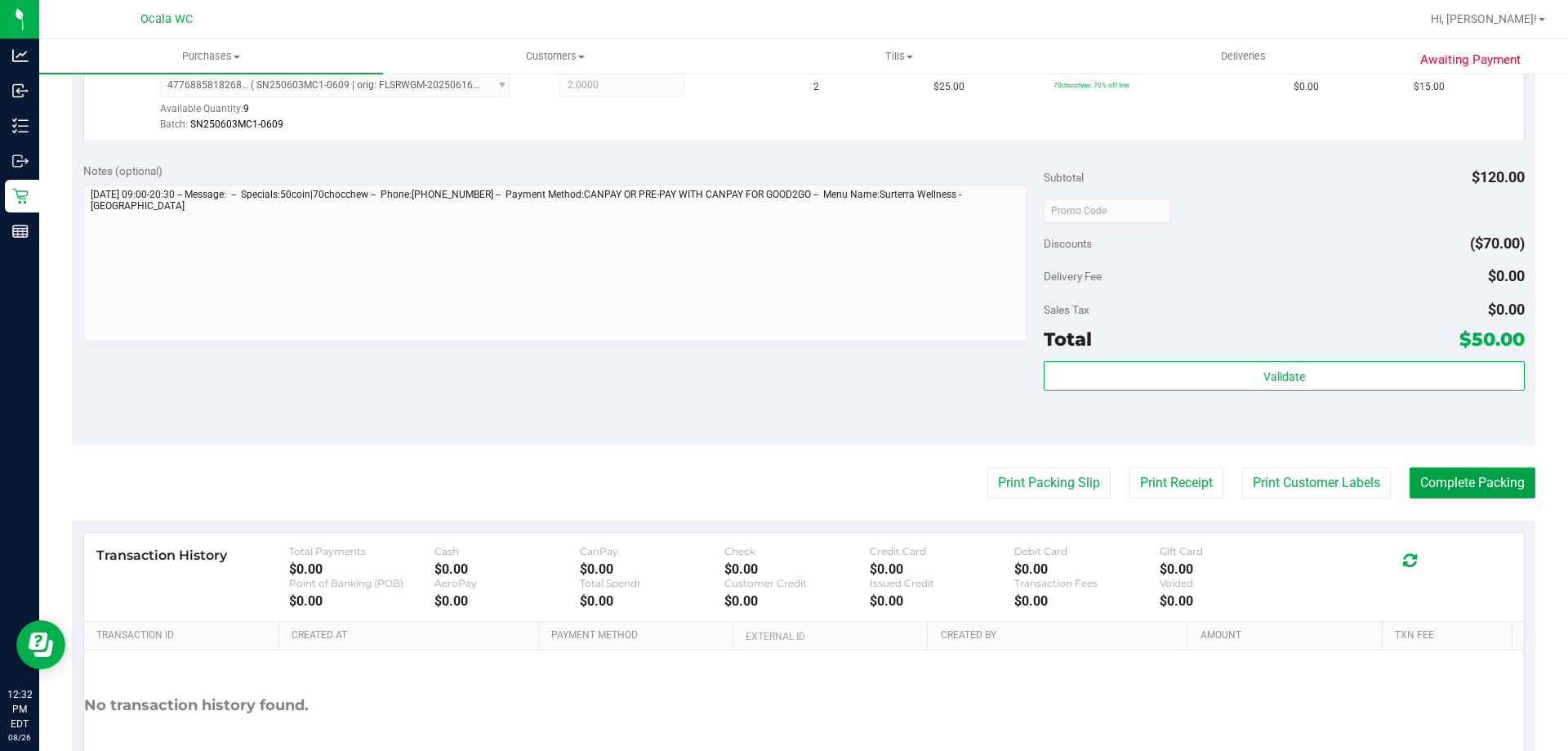
click at [1477, 479] on button "Complete Packing" at bounding box center [1473, 482] width 126 height 31
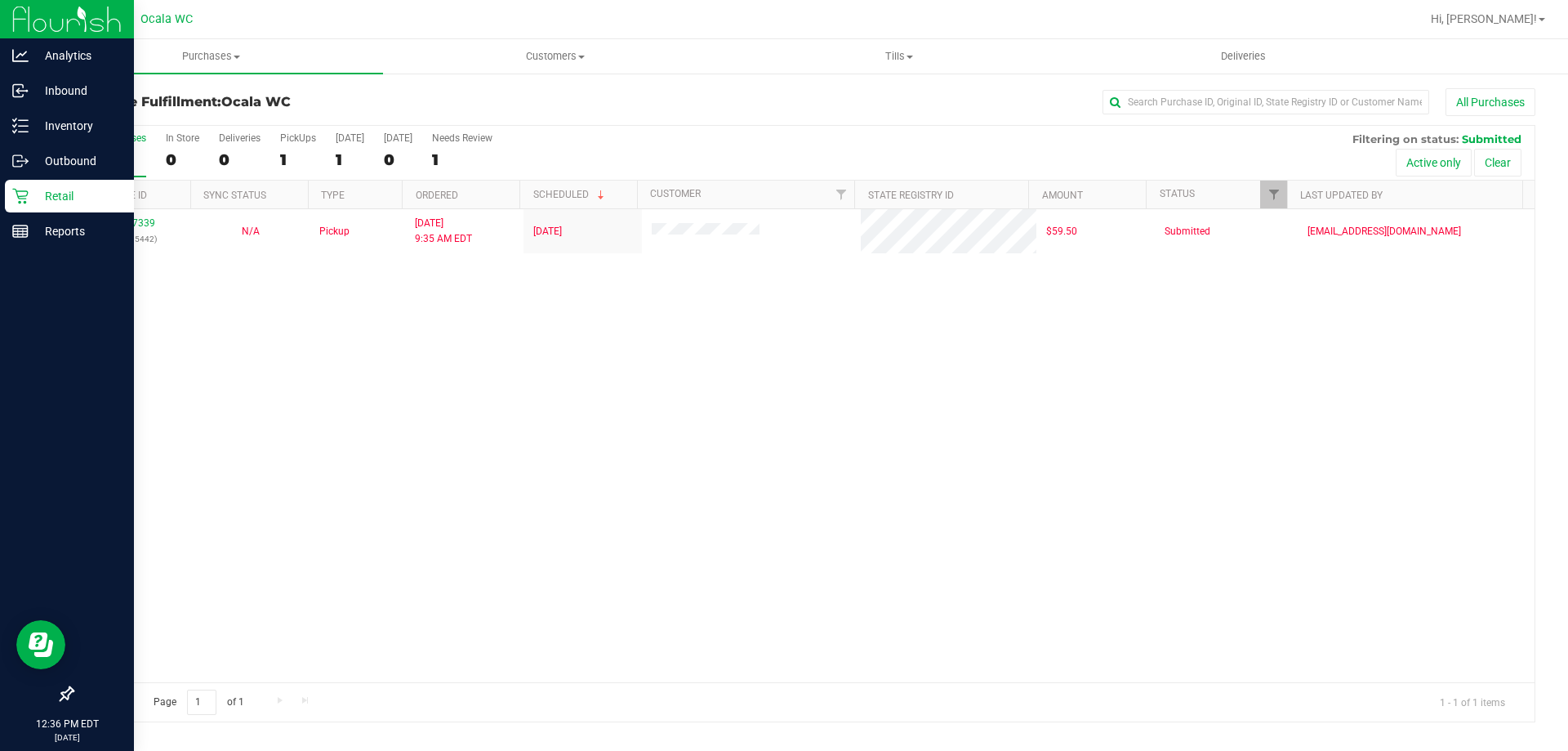
click at [41, 195] on p "Retail" at bounding box center [77, 196] width 98 height 20
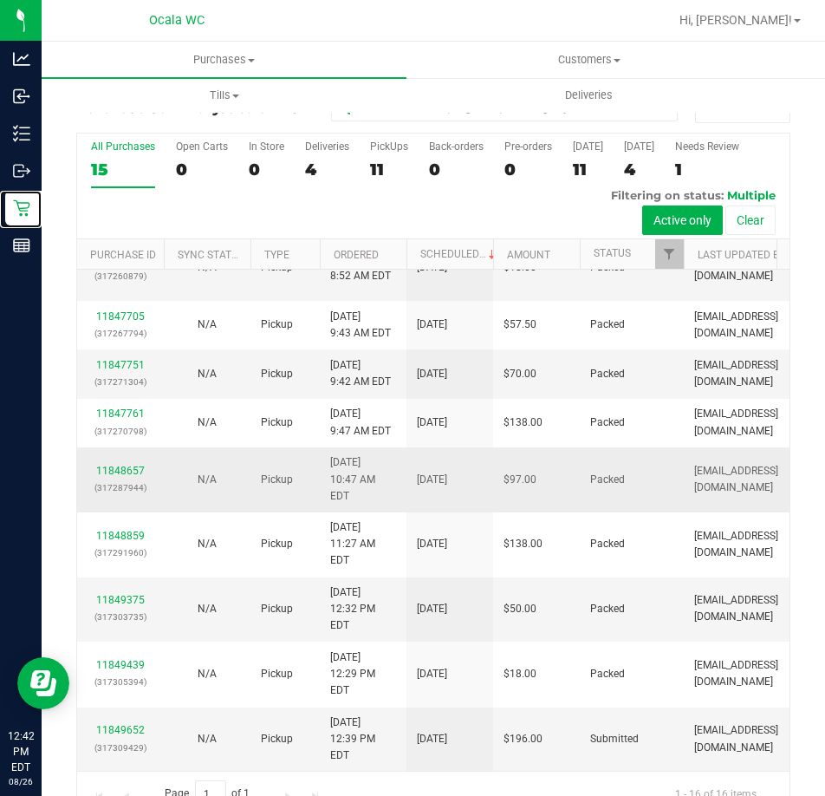
scroll to position [38, 0]
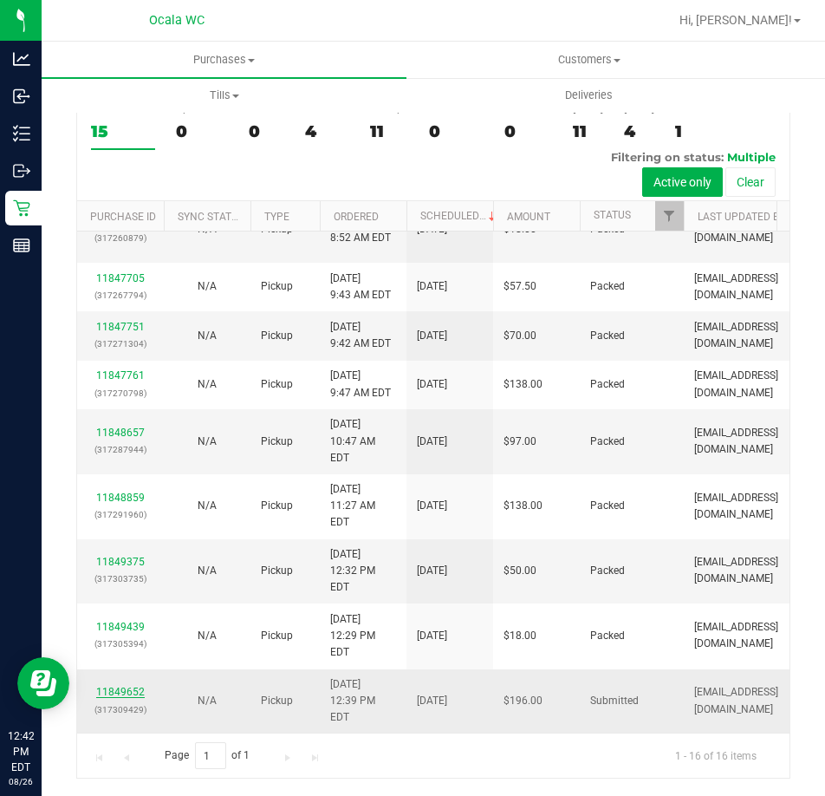
click at [124, 686] on link "11849652" at bounding box center [120, 692] width 49 height 12
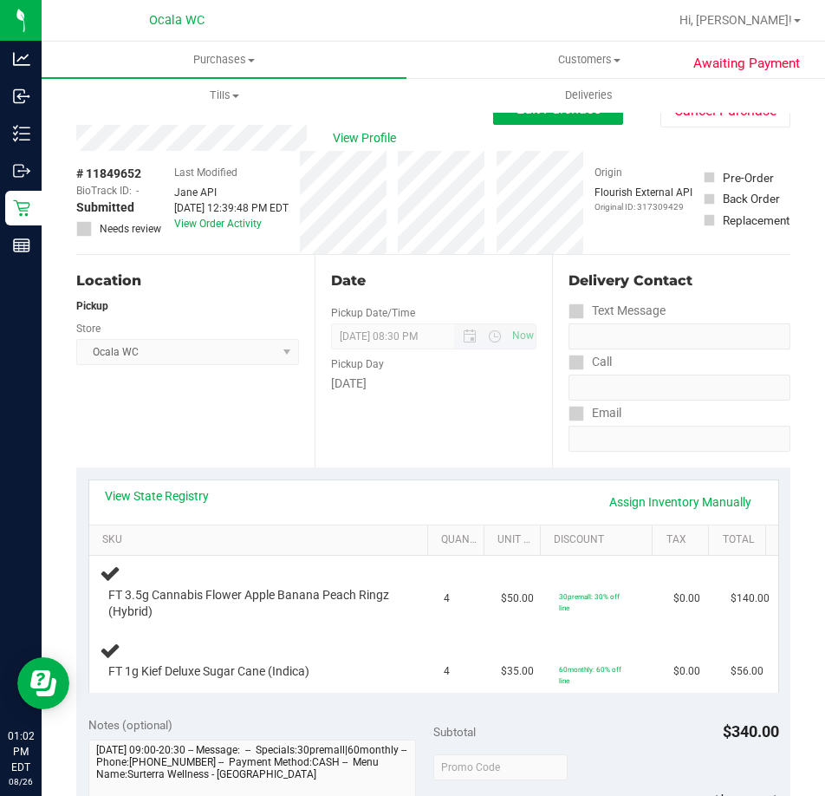
scroll to position [260, 0]
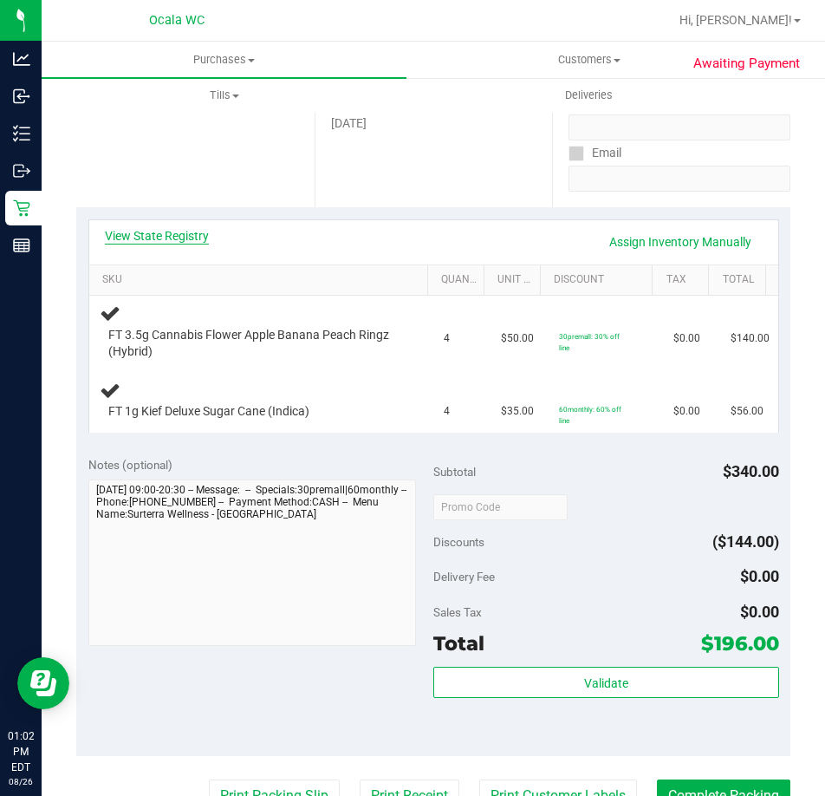
click at [147, 232] on link "View State Registry" at bounding box center [157, 235] width 104 height 17
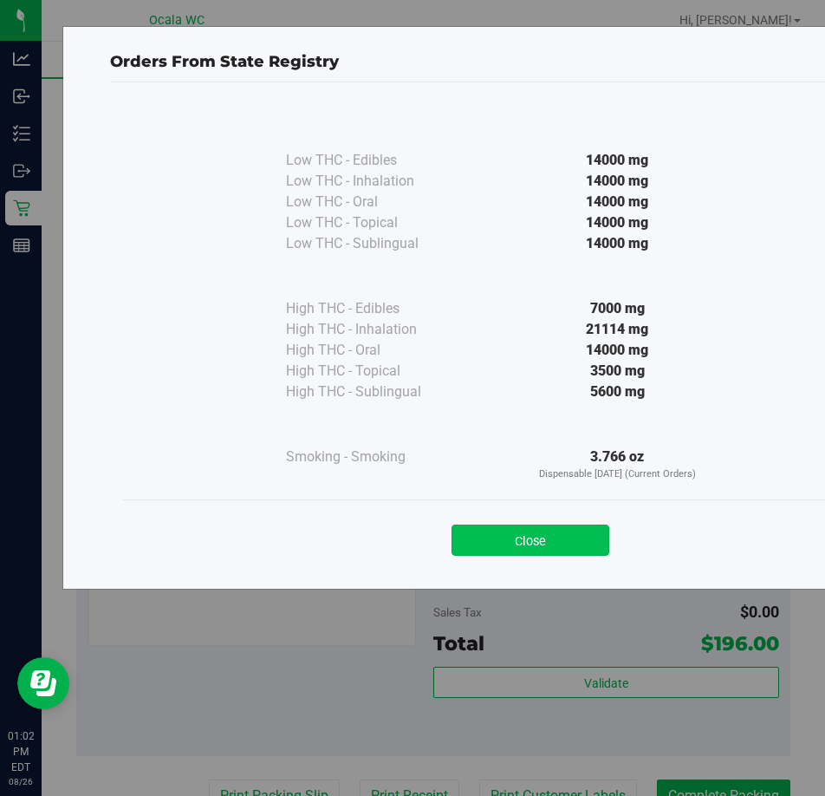
click at [505, 540] on button "Close" at bounding box center [531, 540] width 158 height 31
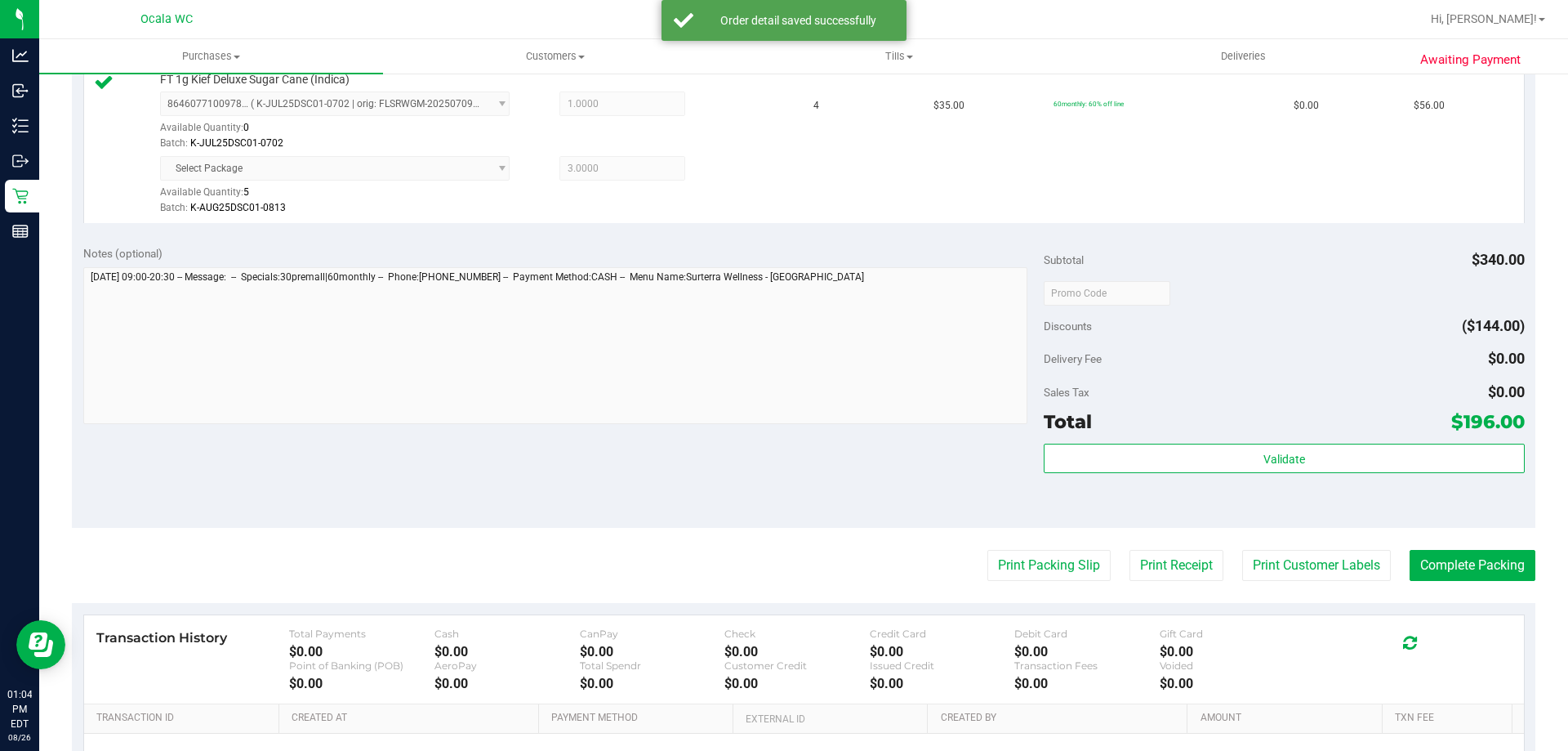
scroll to position [654, 0]
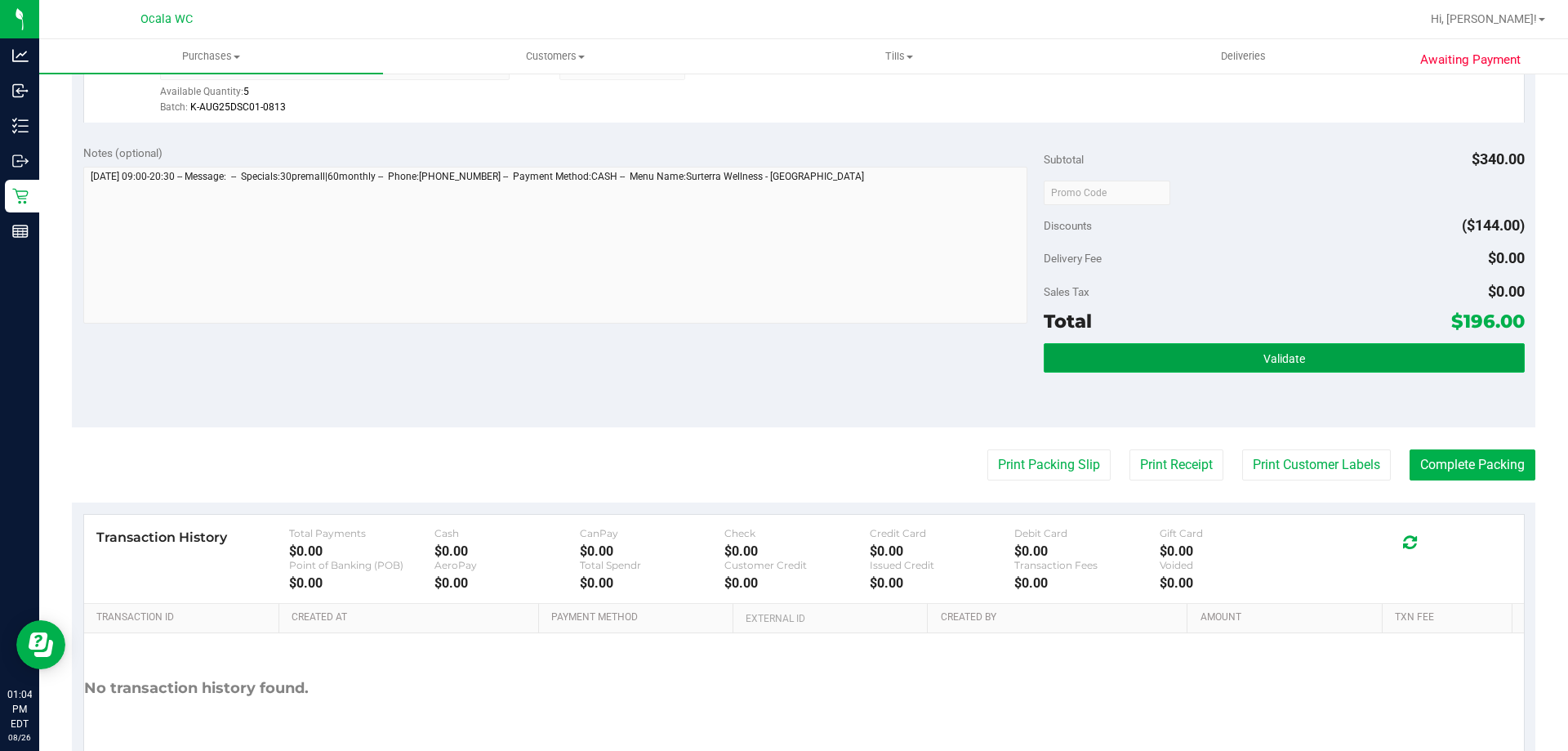
click at [1240, 364] on button "Validate" at bounding box center [1284, 357] width 480 height 29
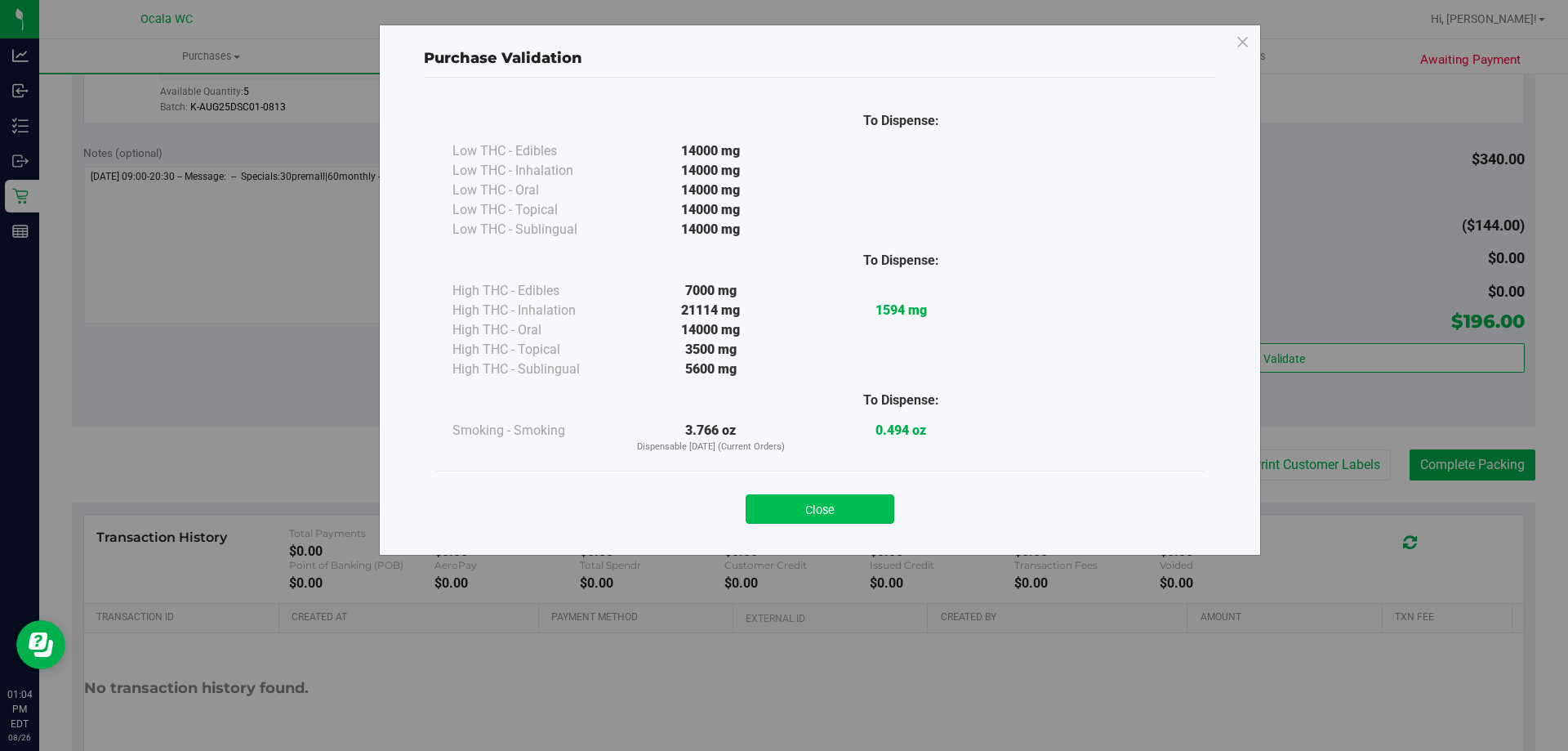
click at [836, 512] on button "Close" at bounding box center [820, 509] width 149 height 29
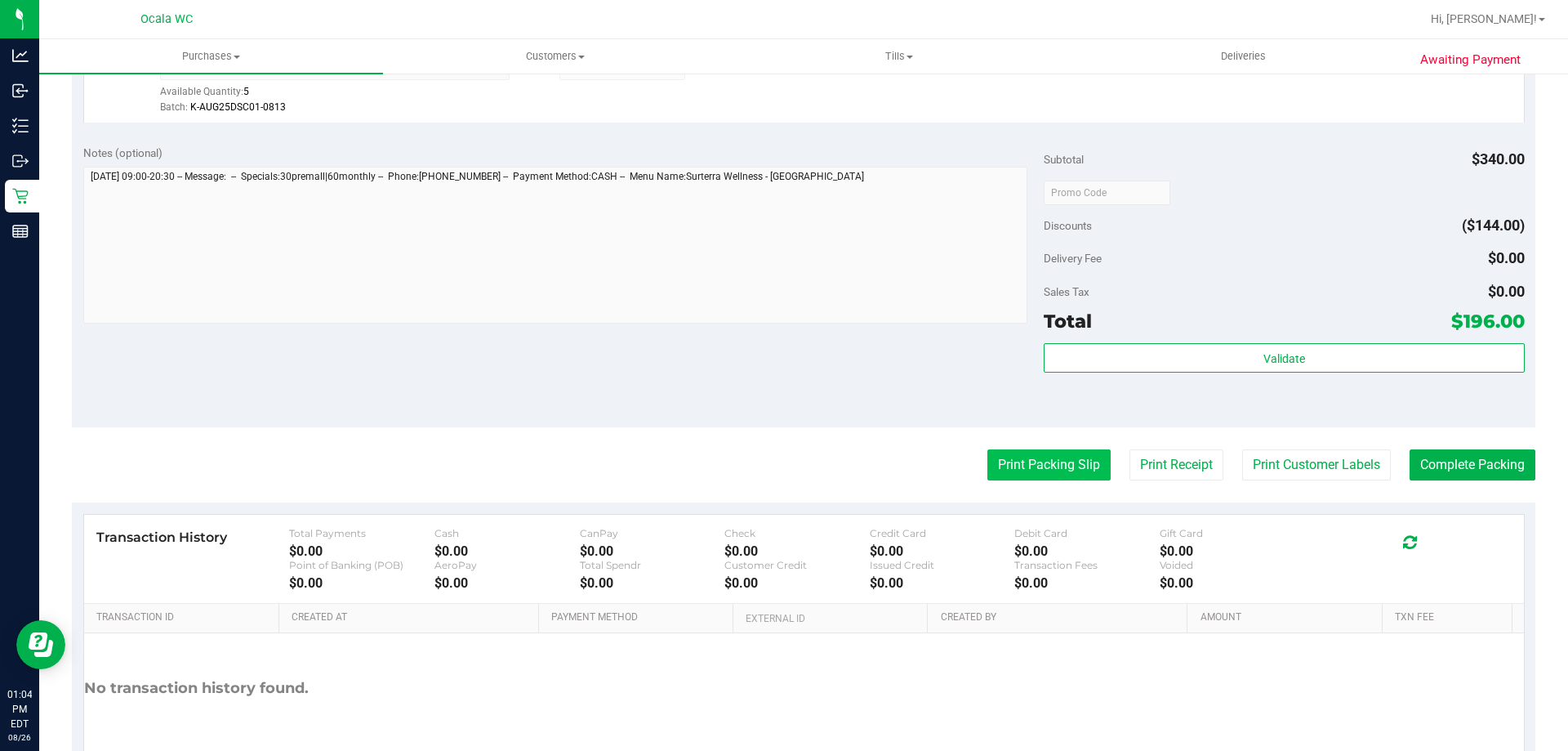
click at [1059, 458] on button "Print Packing Slip" at bounding box center [1048, 465] width 123 height 31
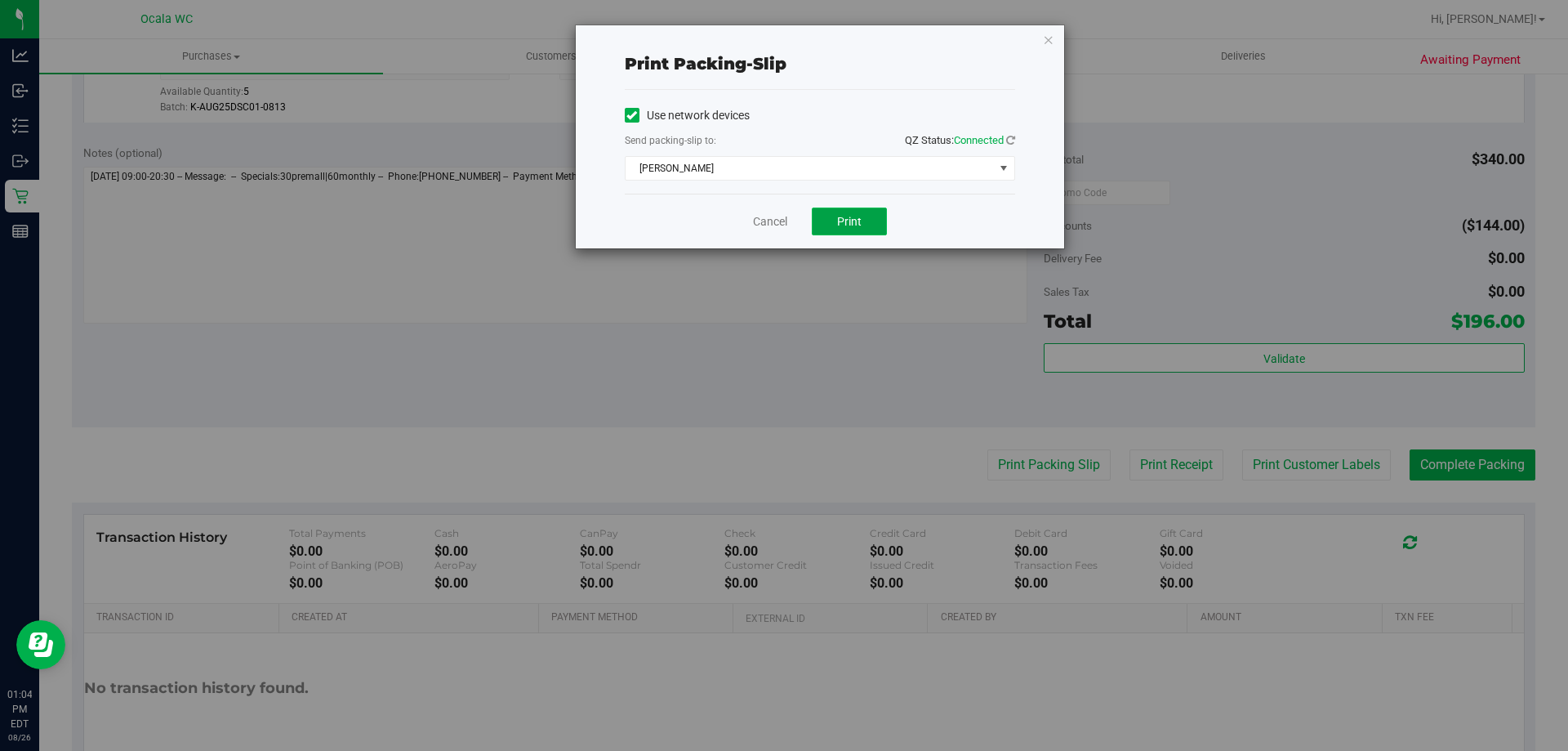
click at [848, 220] on span "Print" at bounding box center [849, 221] width 24 height 13
click at [765, 220] on link "Cancel" at bounding box center [769, 221] width 34 height 17
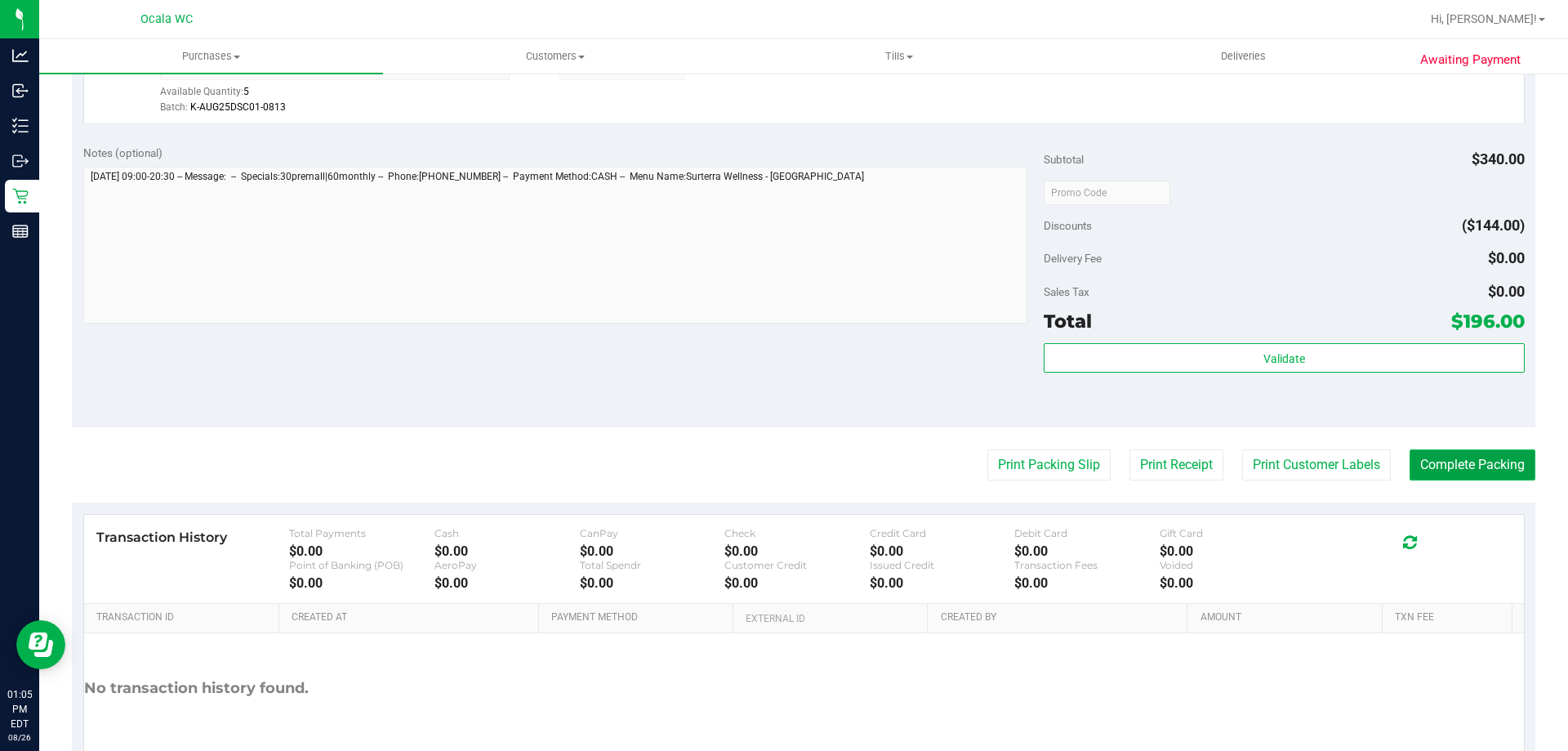
drag, startPoint x: 1459, startPoint y: 470, endPoint x: 1446, endPoint y: 473, distance: 13.3
click at [1452, 473] on button "Complete Packing" at bounding box center [1473, 465] width 126 height 31
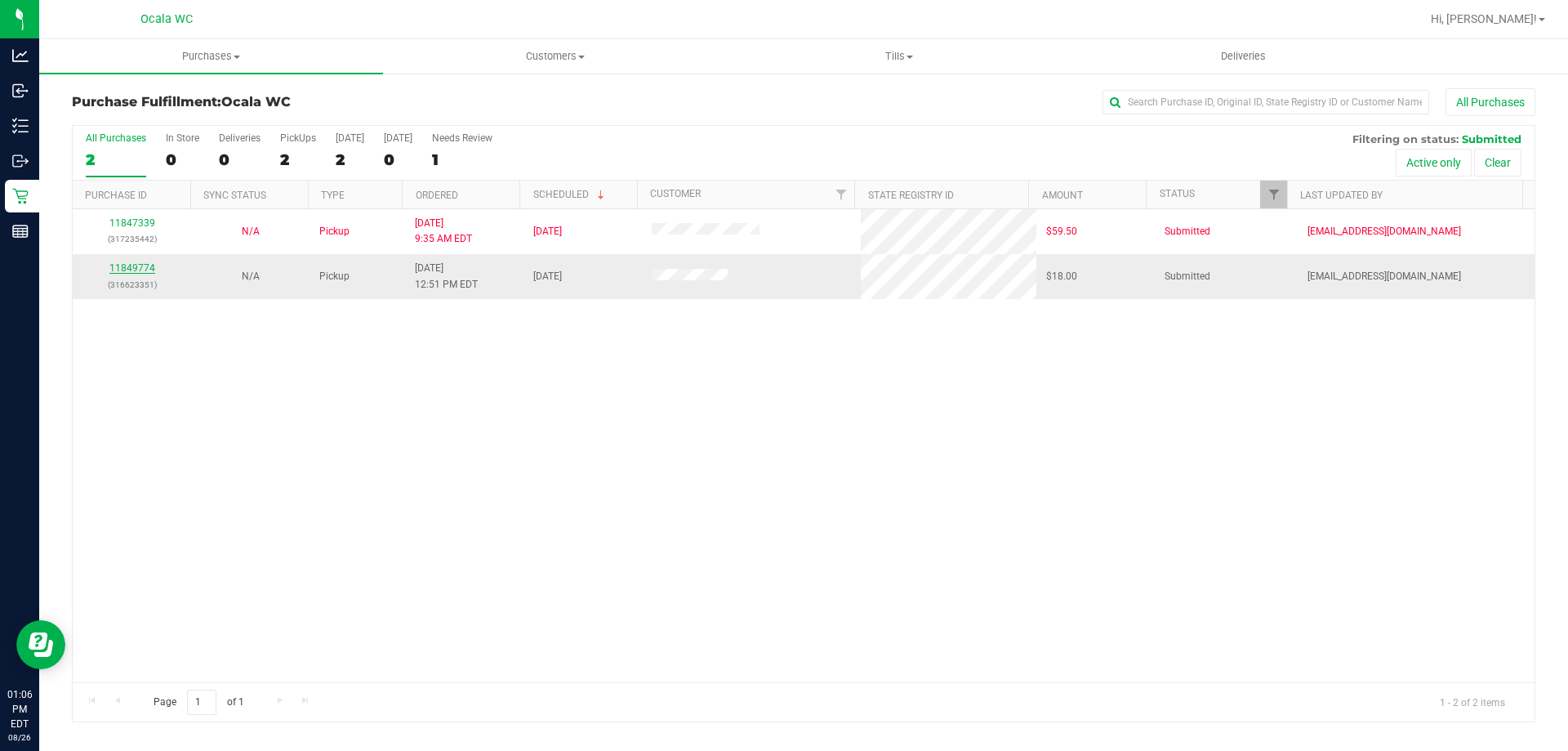
click at [137, 266] on link "11849774" at bounding box center [132, 268] width 46 height 11
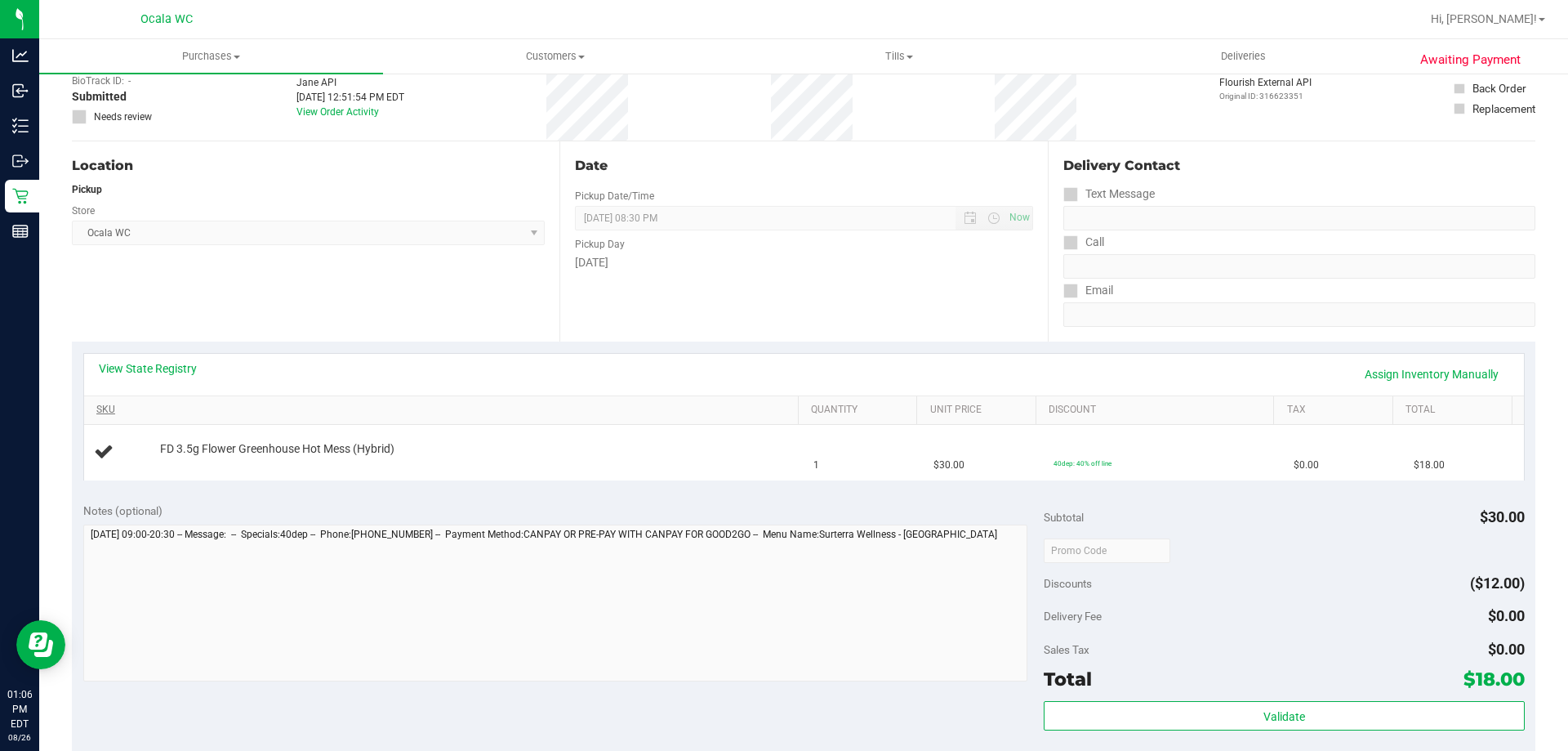
scroll to position [82, 0]
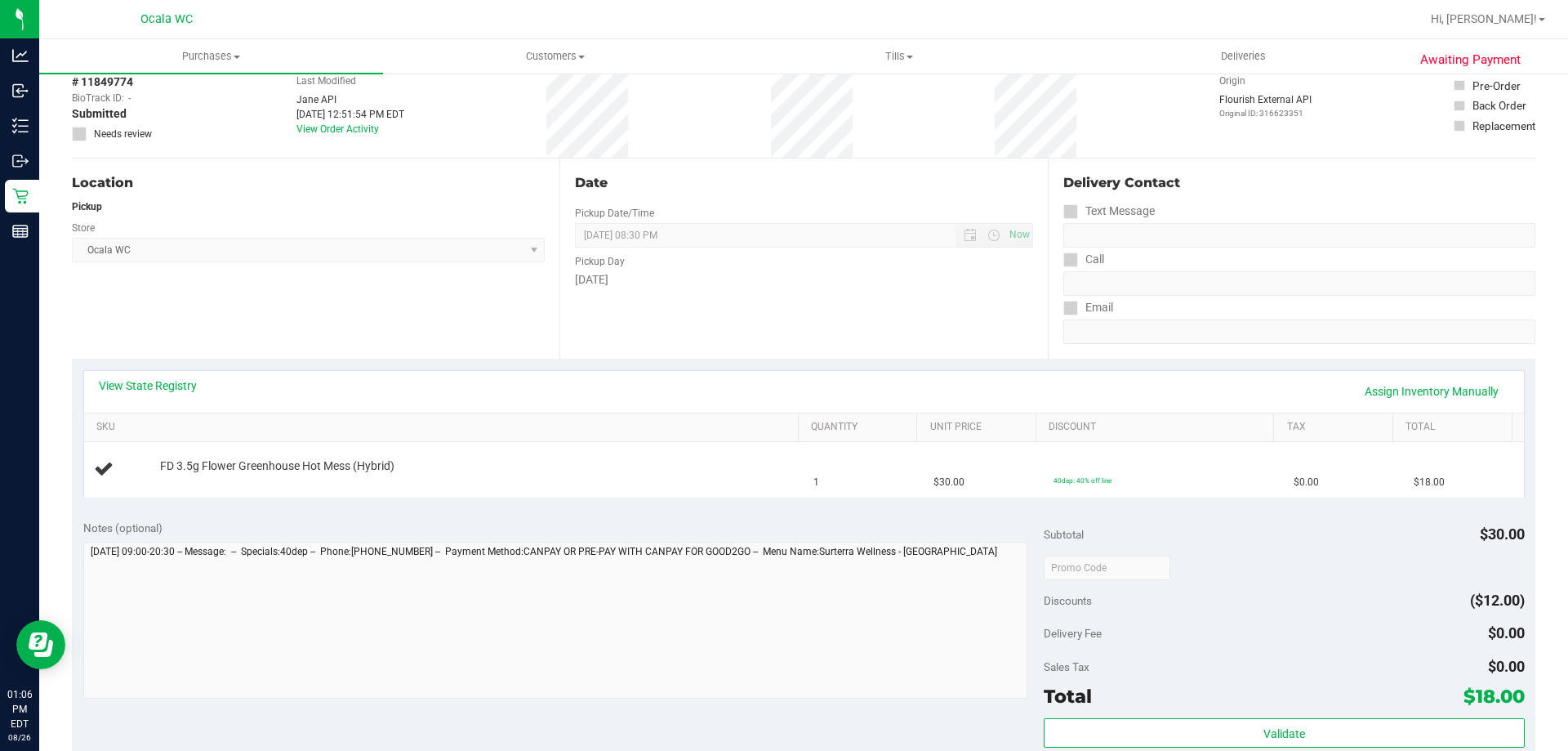
click at [147, 377] on div "View State Registry Assign Inventory Manually" at bounding box center [803, 392] width 1440 height 41
click at [152, 383] on link "View State Registry" at bounding box center [148, 385] width 98 height 16
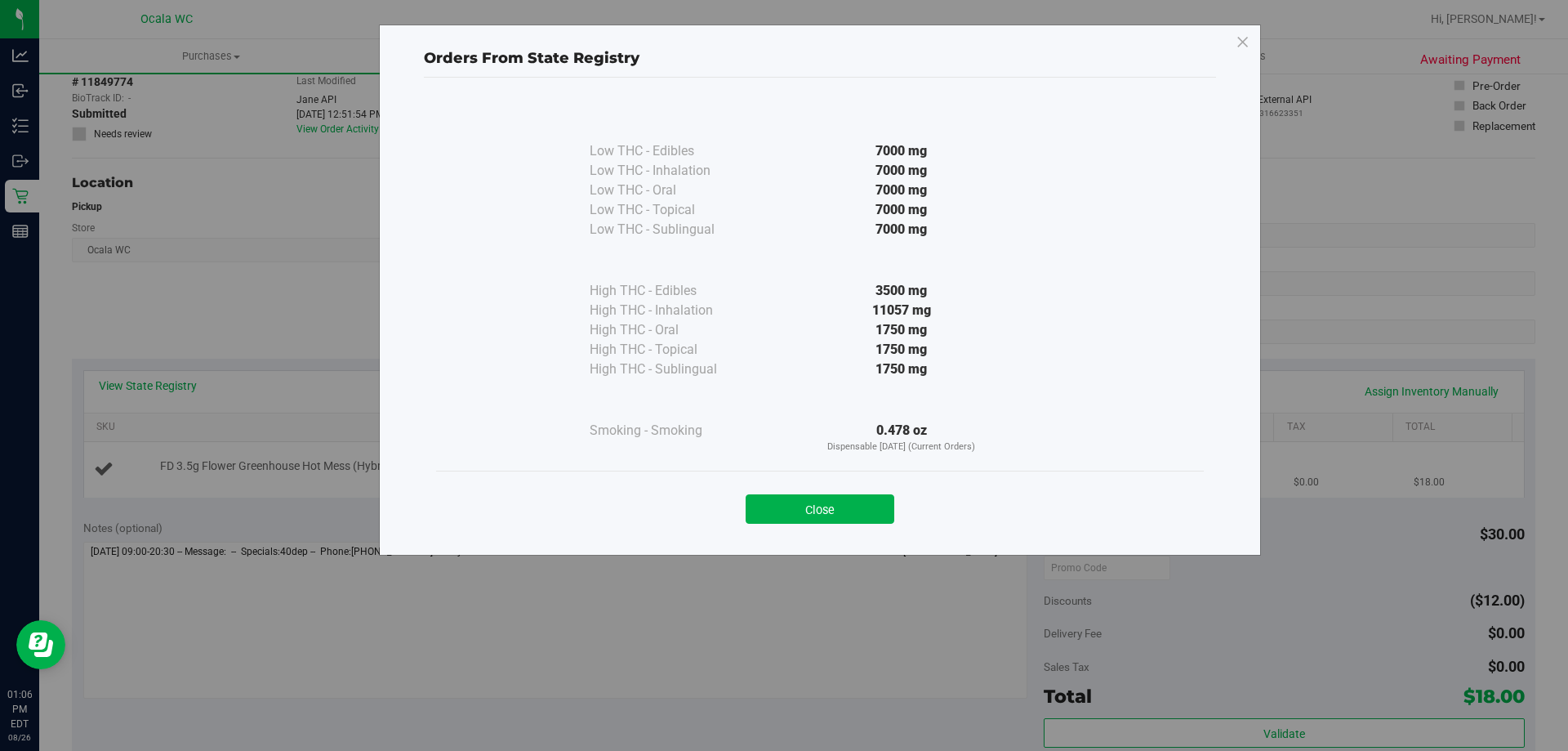
click at [816, 506] on button "Close" at bounding box center [820, 509] width 149 height 29
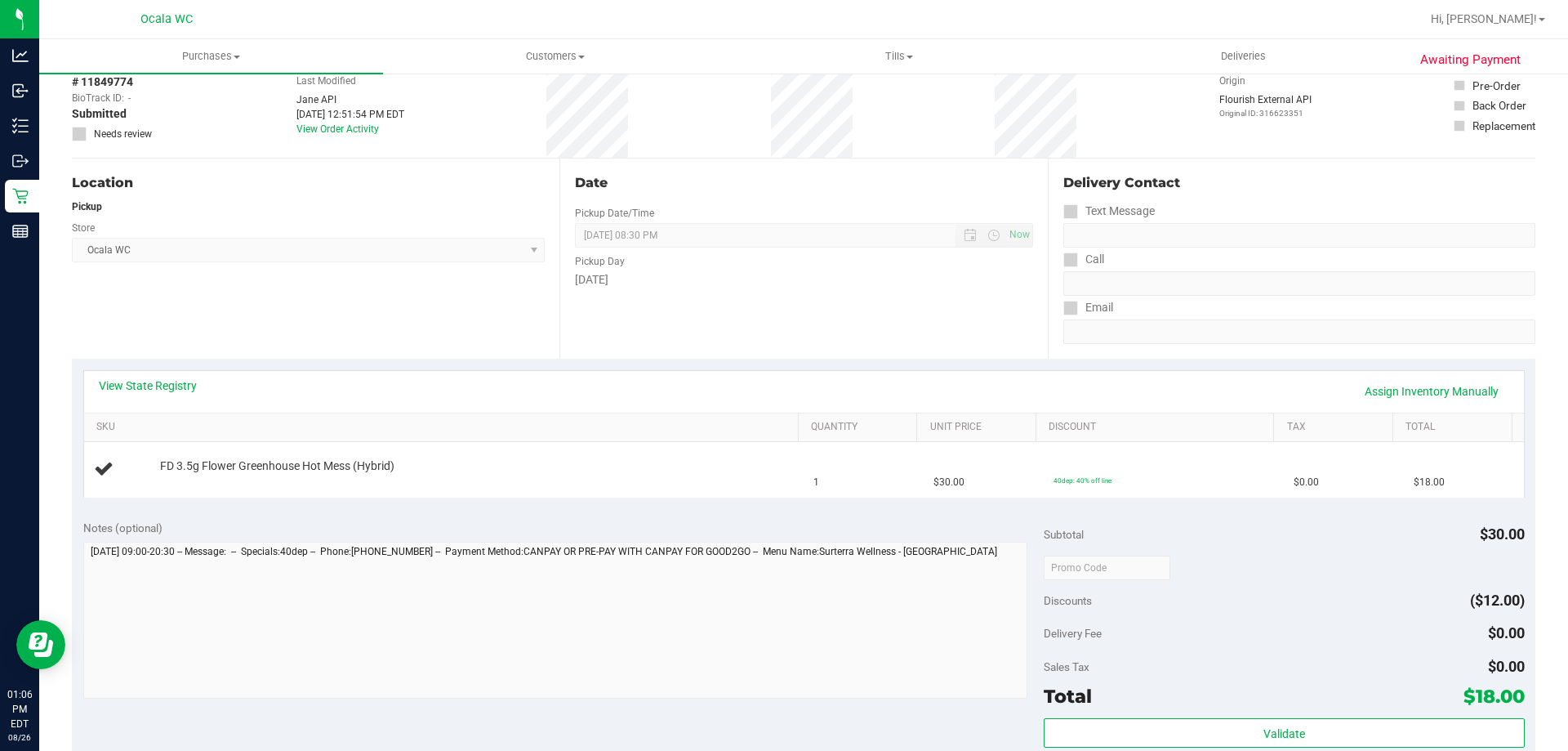
click at [378, 336] on div "Location Pickup Store Ocala WC Select Store Bonita Springs WC Boynton Beach WC …" at bounding box center [315, 258] width 488 height 200
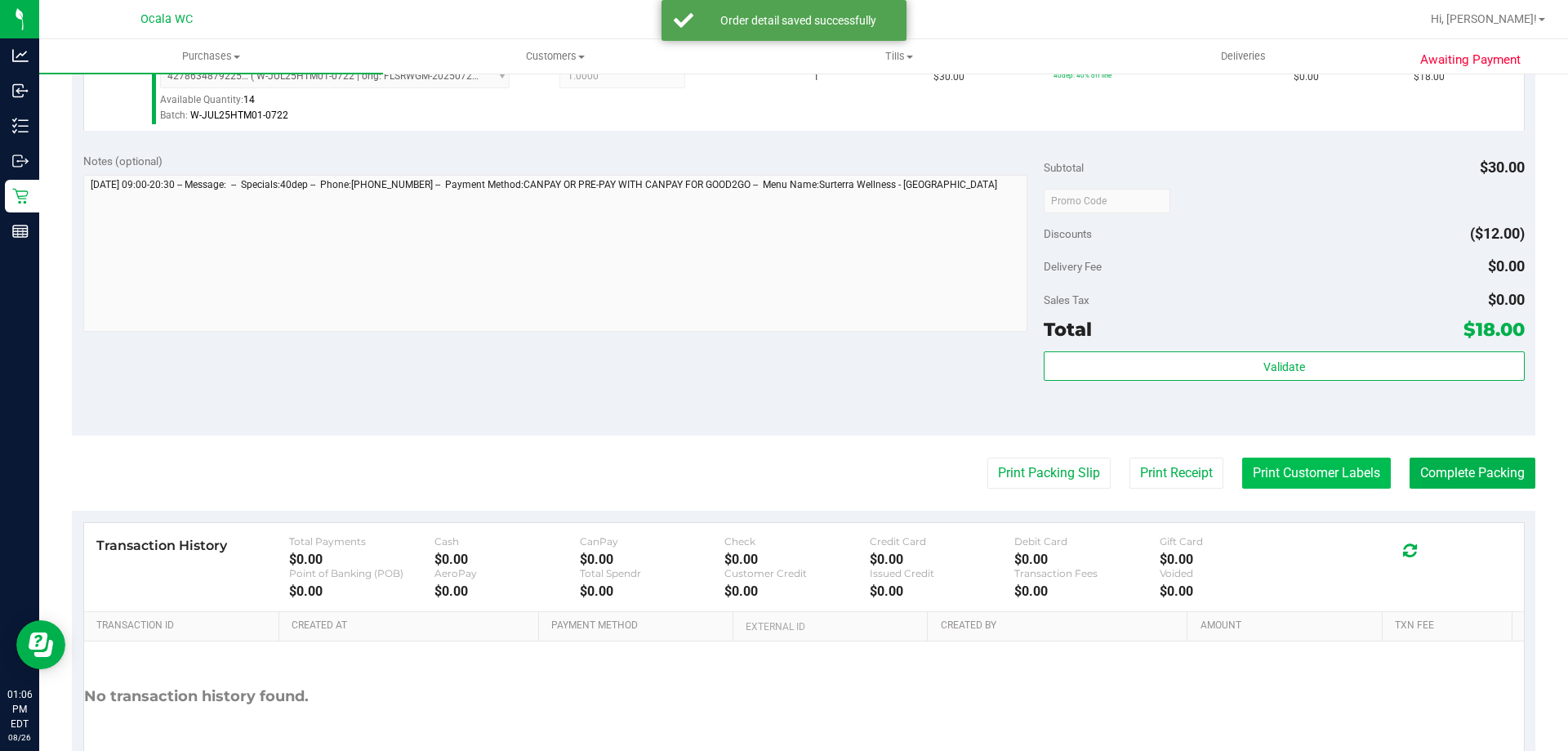
scroll to position [490, 0]
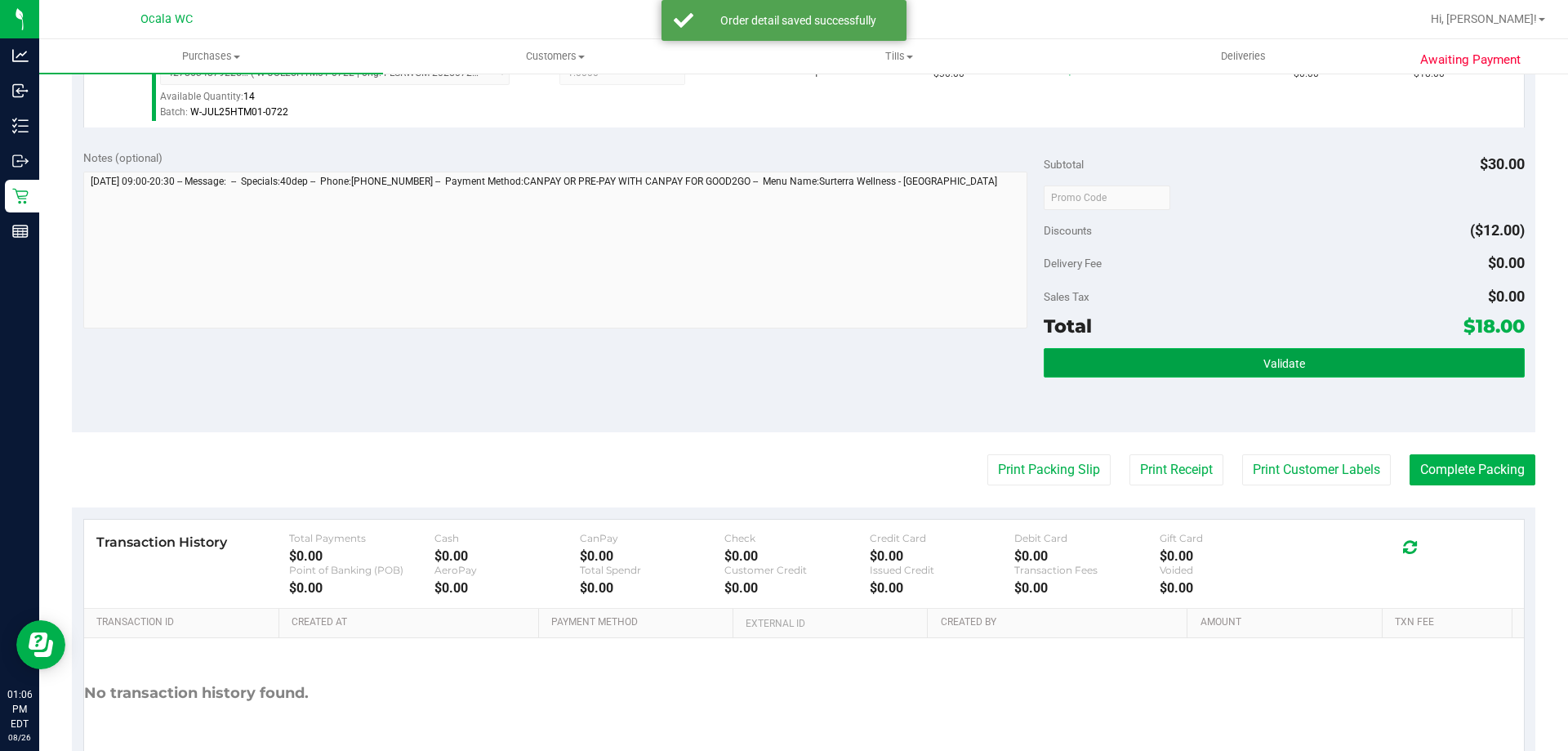
click at [1236, 370] on button "Validate" at bounding box center [1284, 362] width 480 height 29
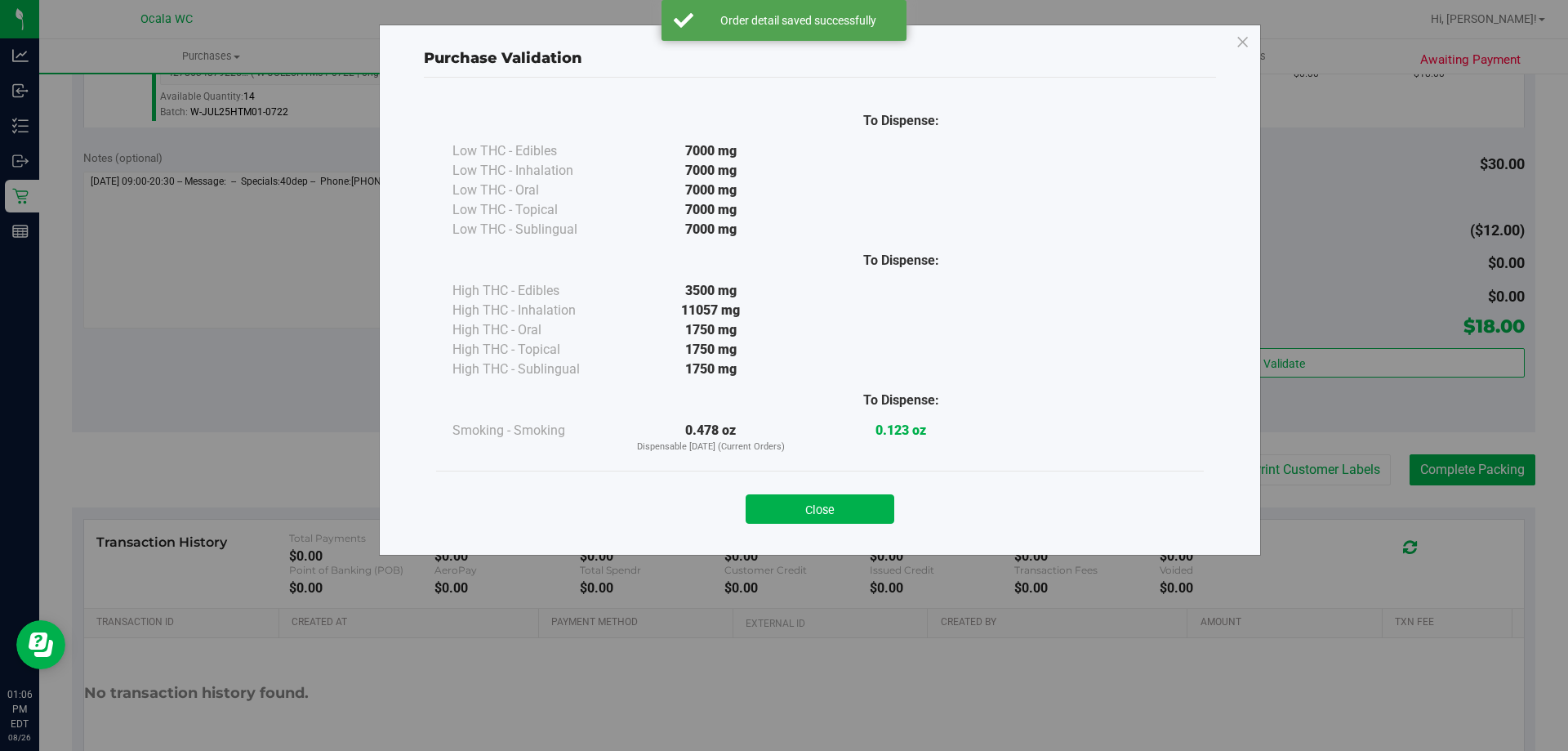
drag, startPoint x: 808, startPoint y: 503, endPoint x: 827, endPoint y: 498, distance: 19.6
click at [808, 502] on button "Close" at bounding box center [820, 509] width 149 height 29
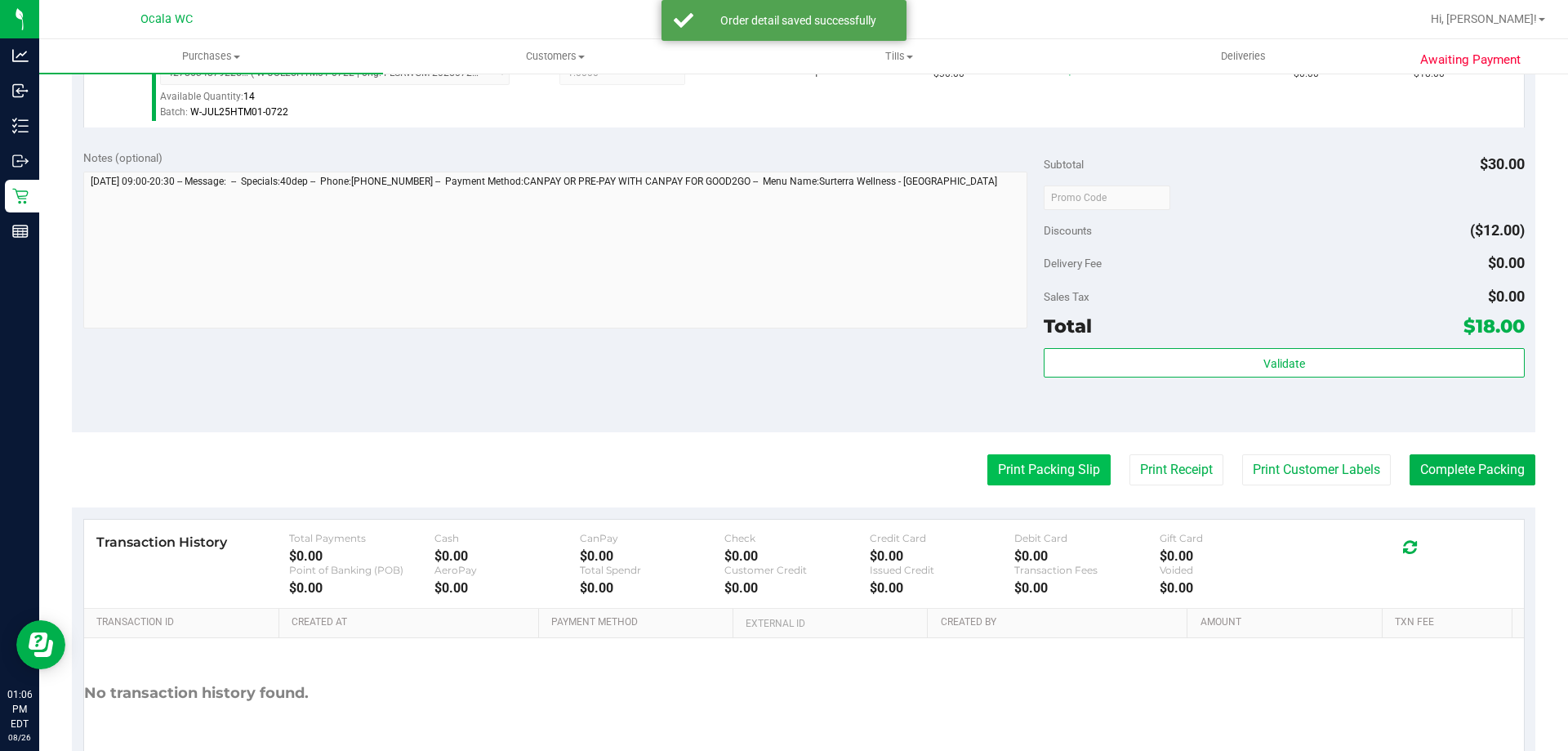
click at [1018, 476] on button "Print Packing Slip" at bounding box center [1048, 469] width 123 height 31
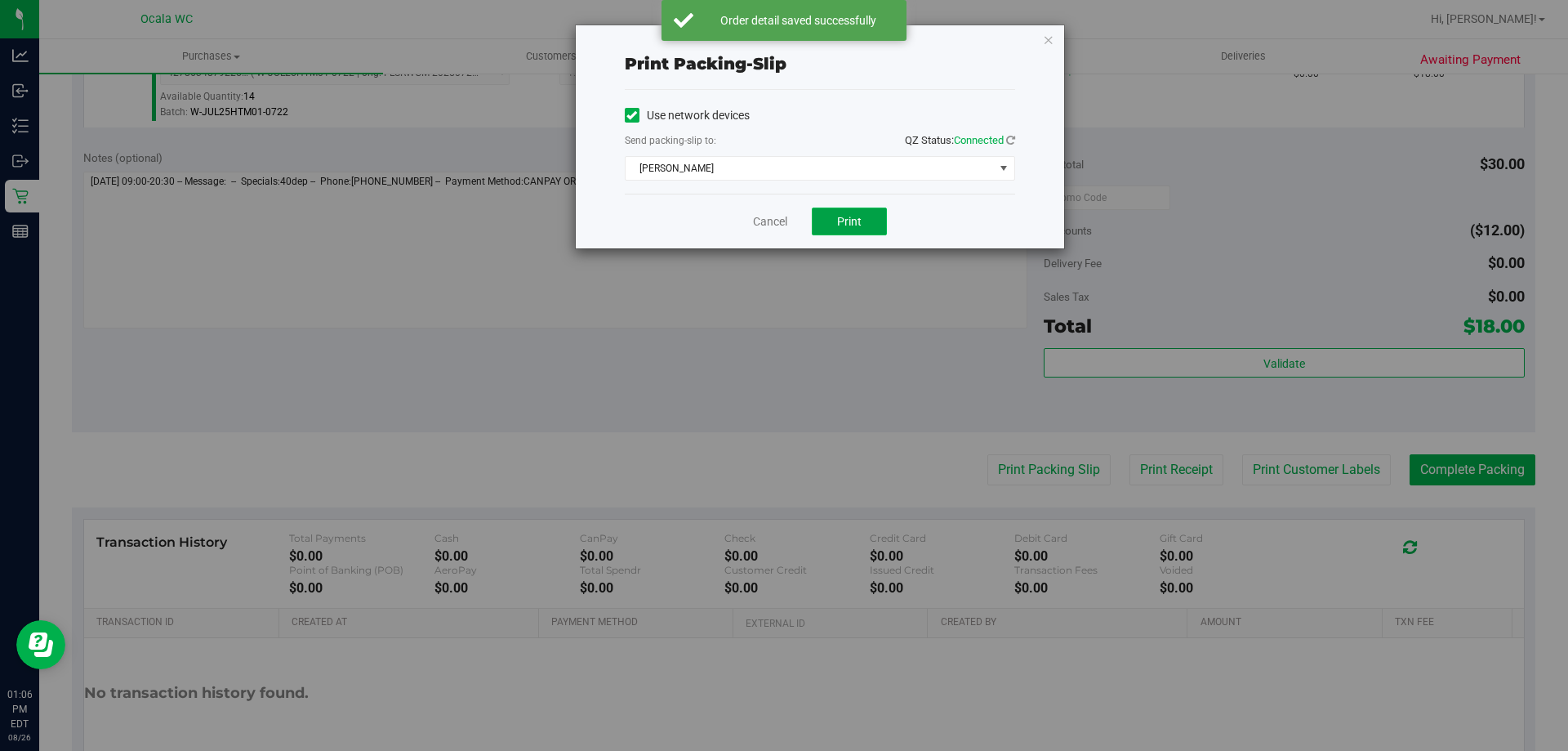
click at [849, 219] on span "Print" at bounding box center [849, 221] width 24 height 13
click at [783, 220] on link "Cancel" at bounding box center [769, 221] width 34 height 17
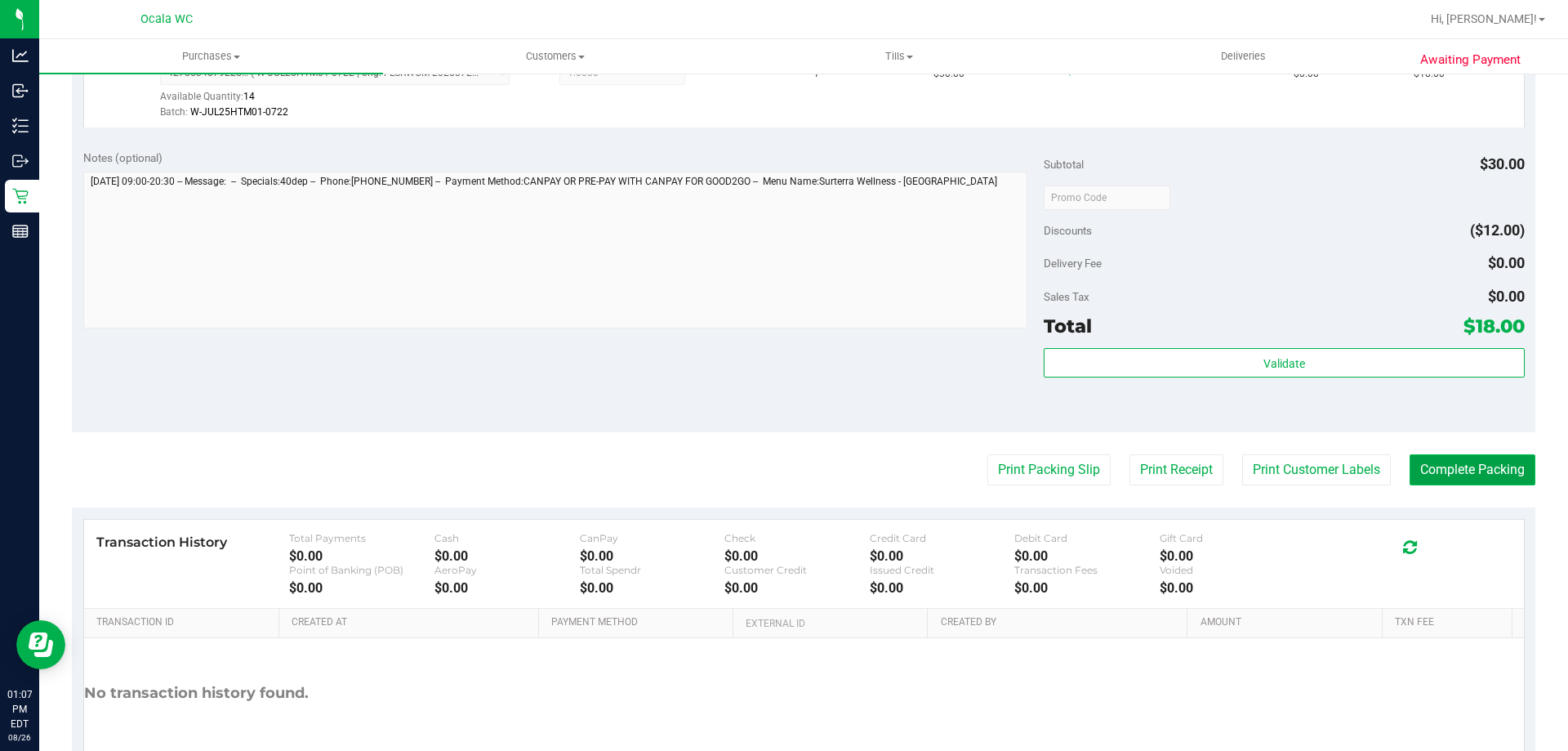
click at [1410, 472] on button "Complete Packing" at bounding box center [1473, 469] width 126 height 31
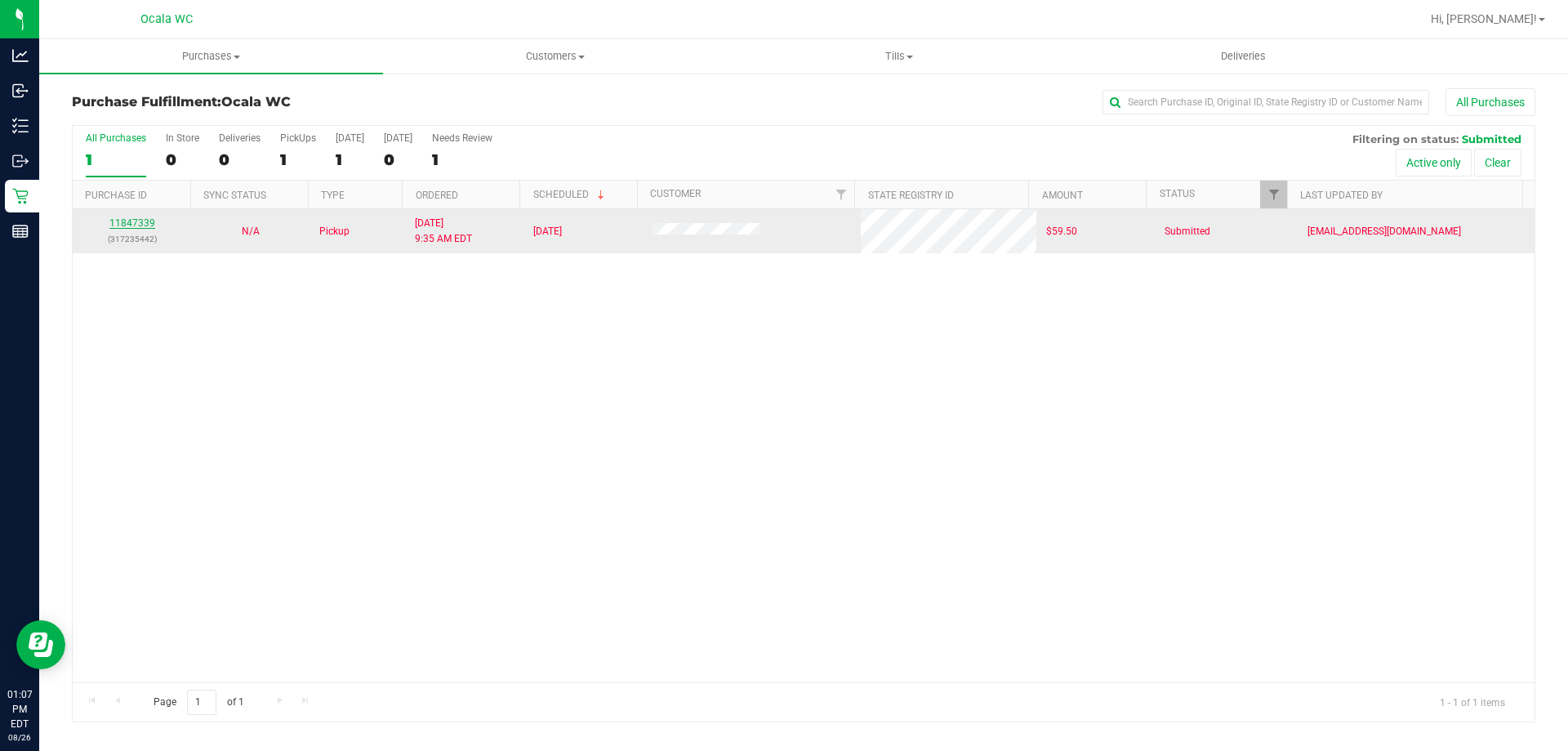
click at [121, 219] on link "11847339" at bounding box center [132, 223] width 46 height 11
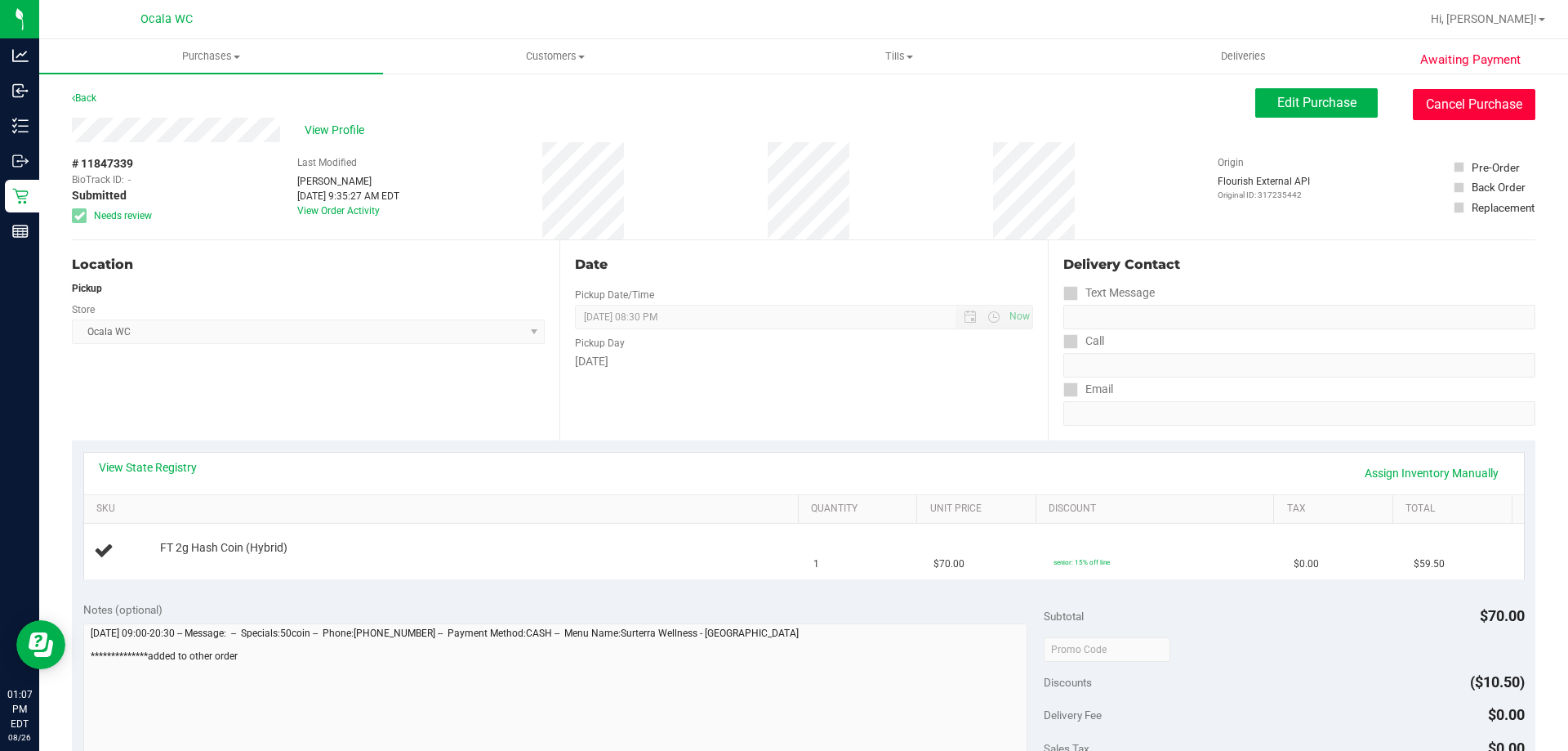
click at [1447, 94] on button "Cancel Purchase" at bounding box center [1474, 105] width 122 height 31
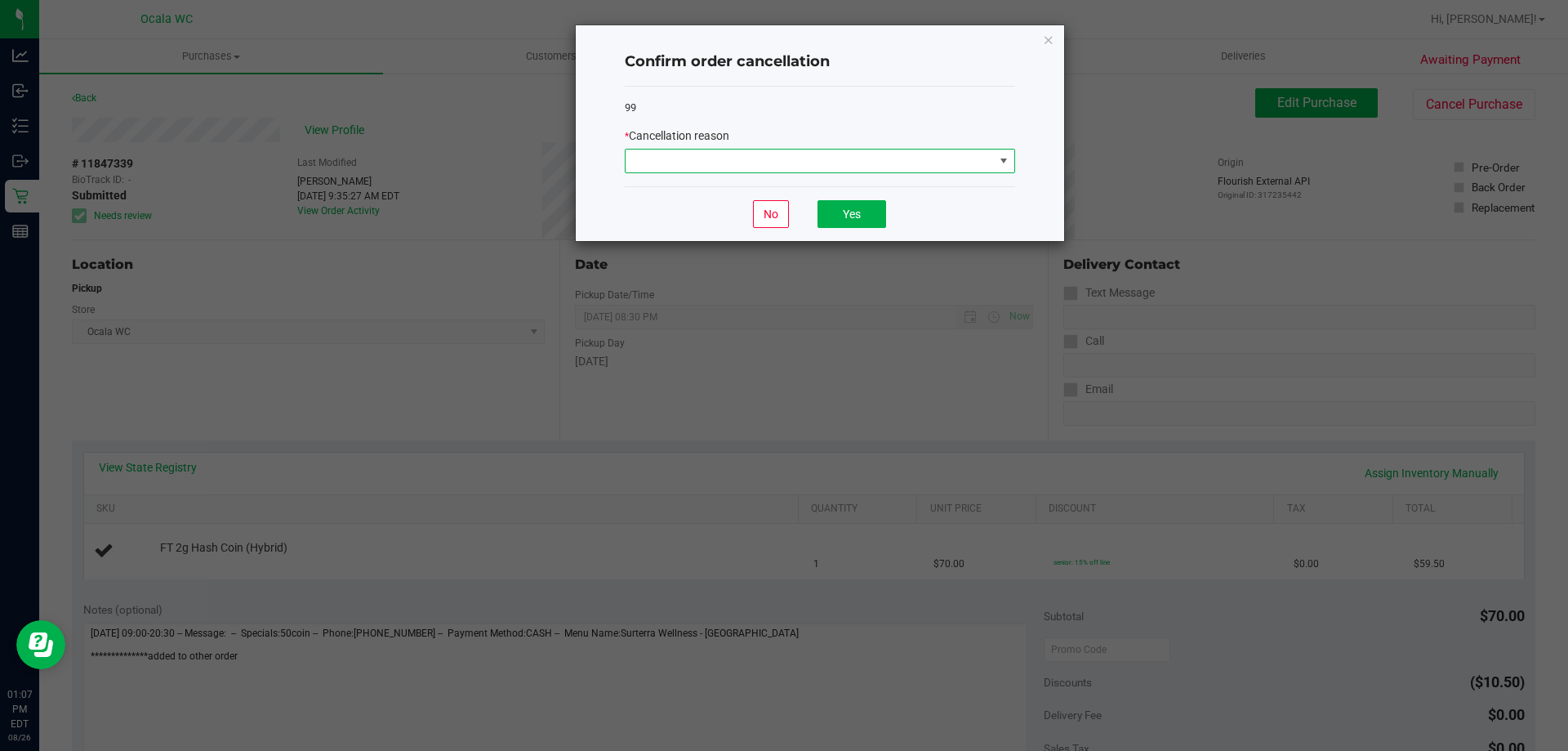
click at [703, 162] on span at bounding box center [809, 161] width 368 height 23
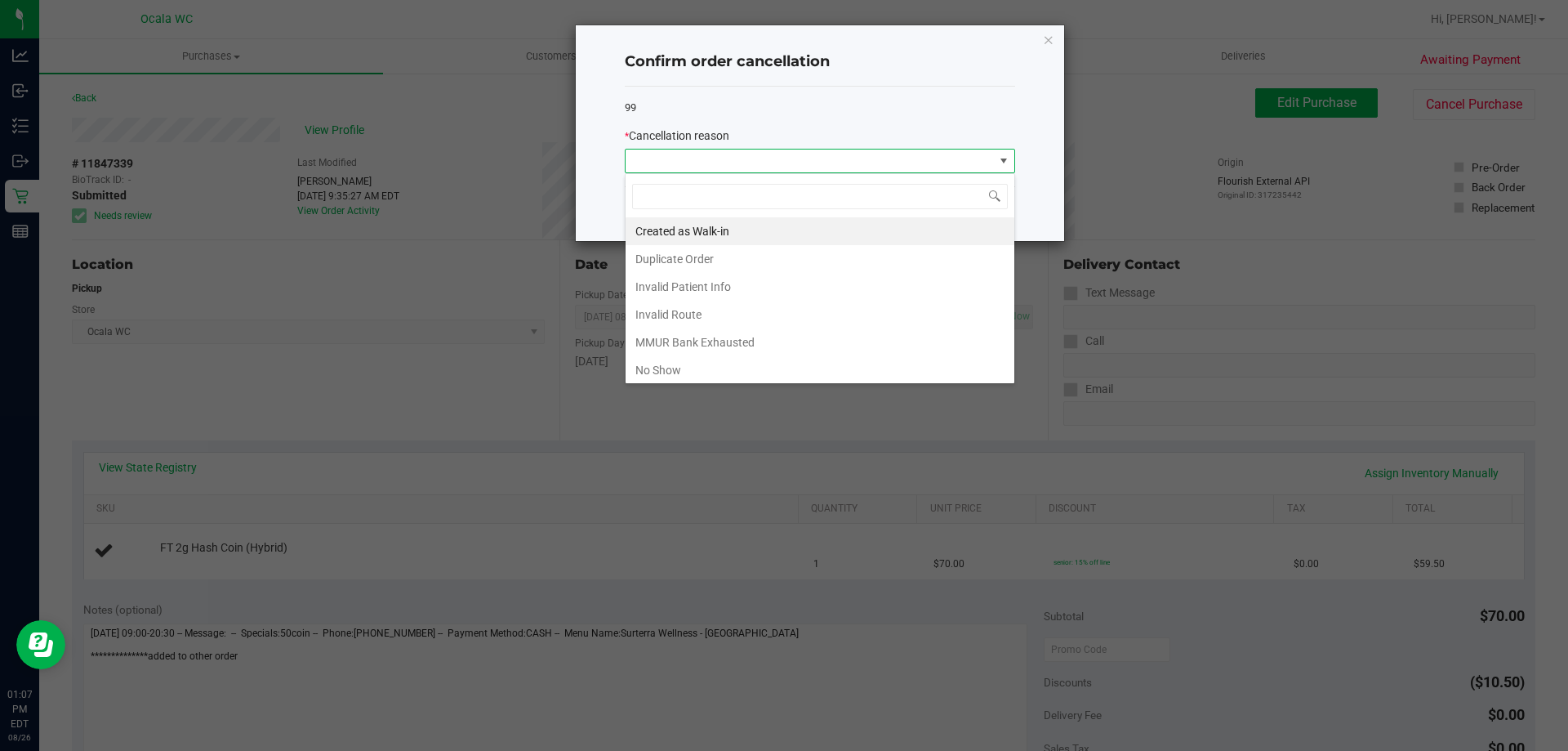
scroll to position [24, 390]
click at [680, 222] on li "Created as Walk-in" at bounding box center [819, 231] width 389 height 27
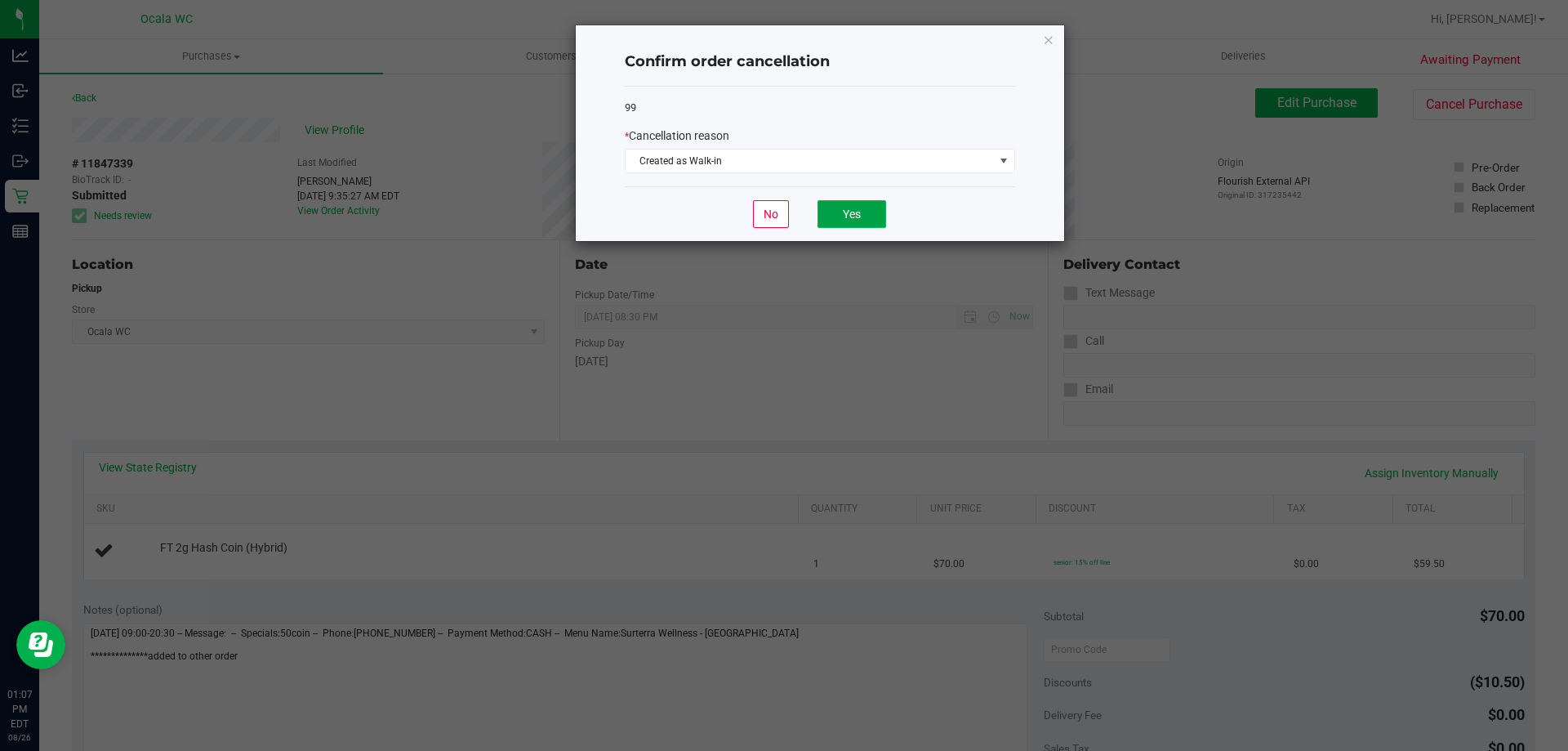
click at [855, 217] on button "Yes" at bounding box center [851, 213] width 69 height 27
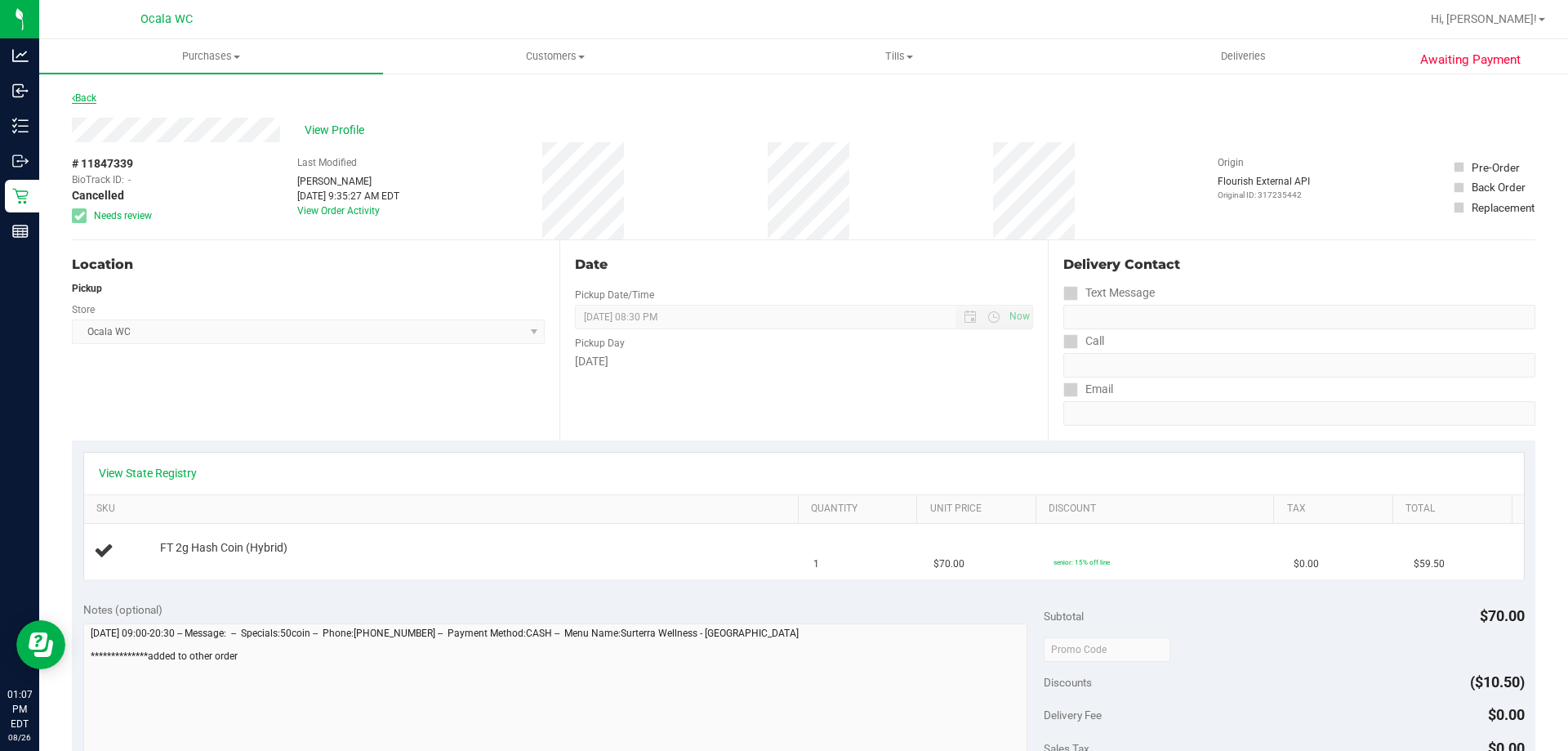
click at [92, 99] on link "Back" at bounding box center [84, 98] width 24 height 11
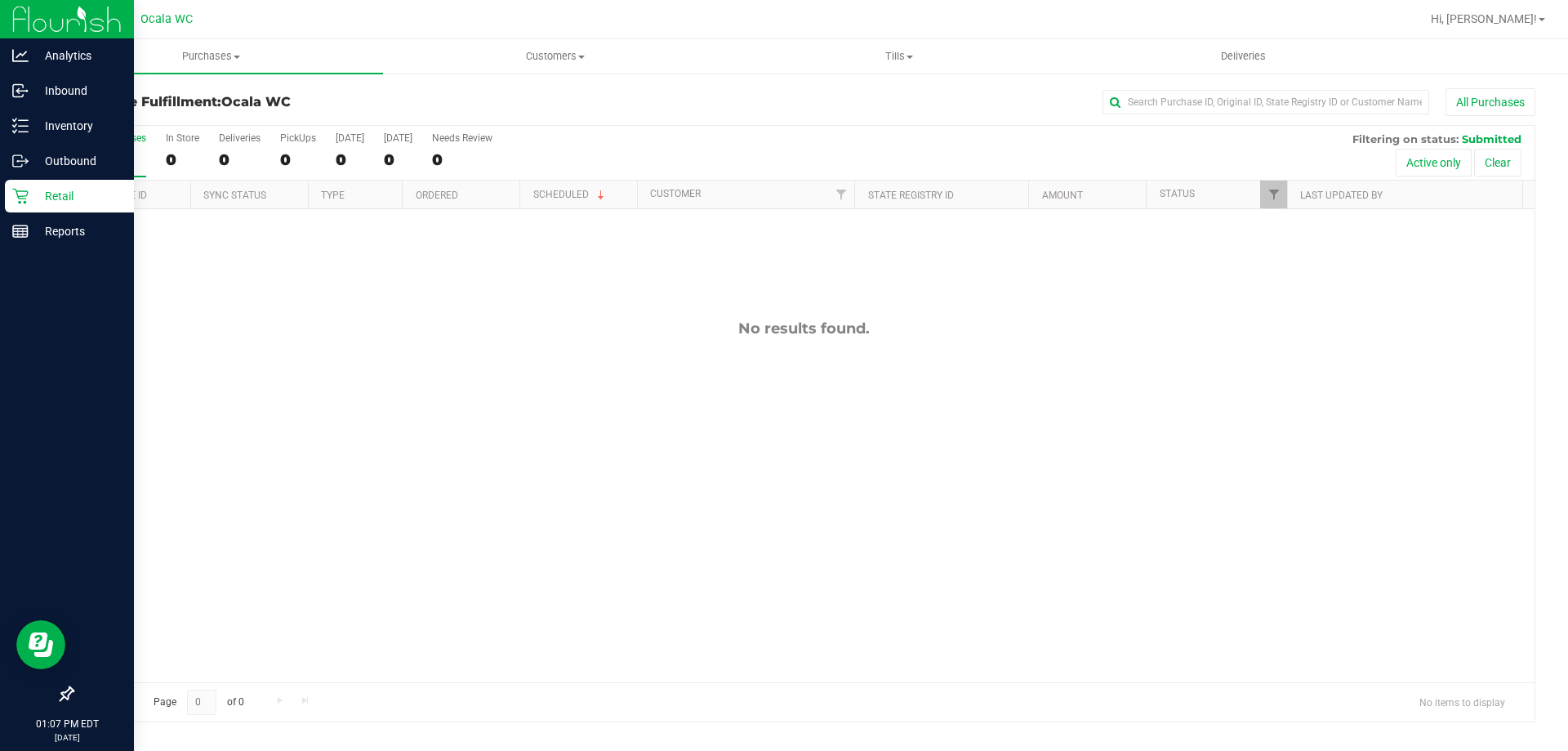
click at [69, 193] on p "Retail" at bounding box center [77, 196] width 98 height 20
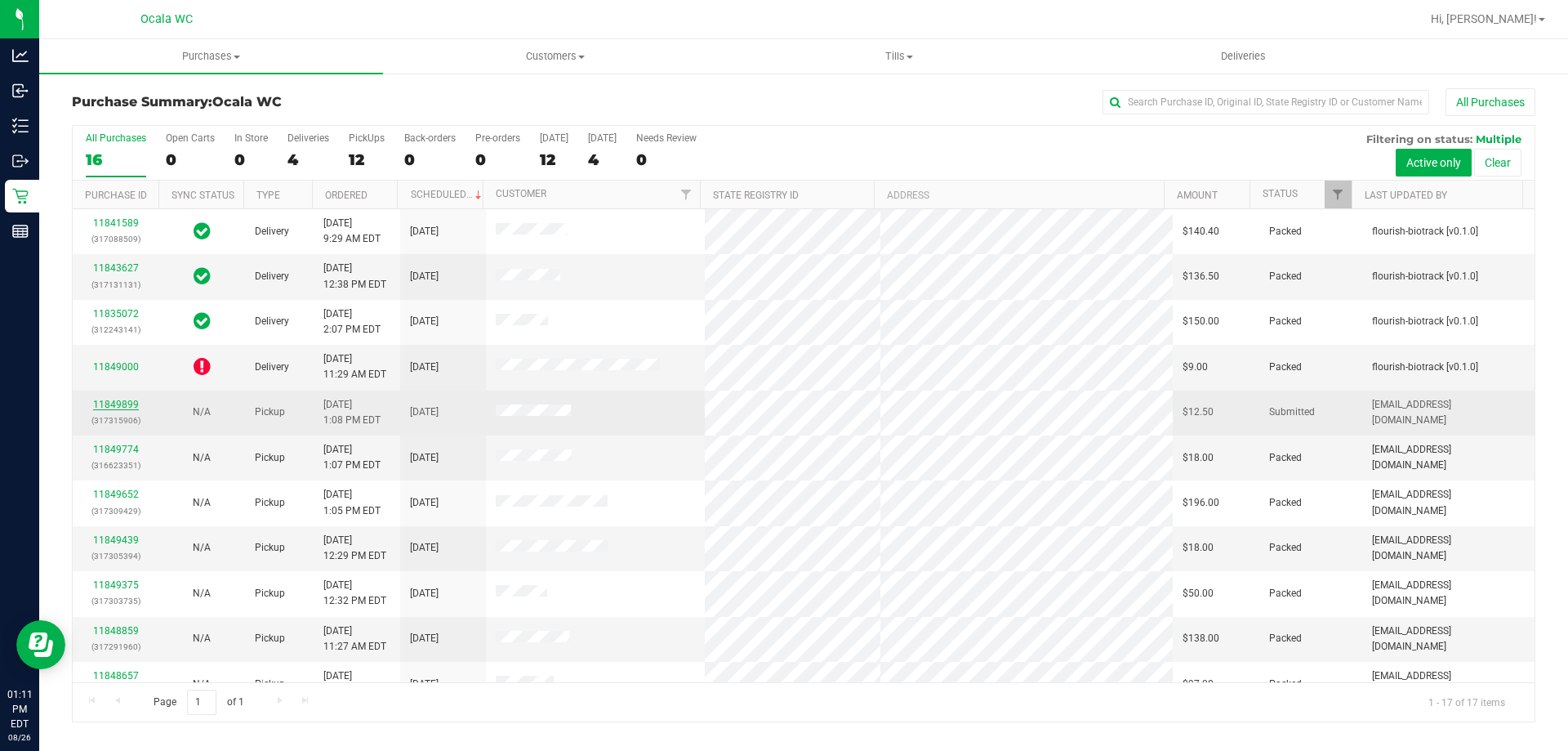
click at [107, 405] on link "11849899" at bounding box center [116, 404] width 46 height 11
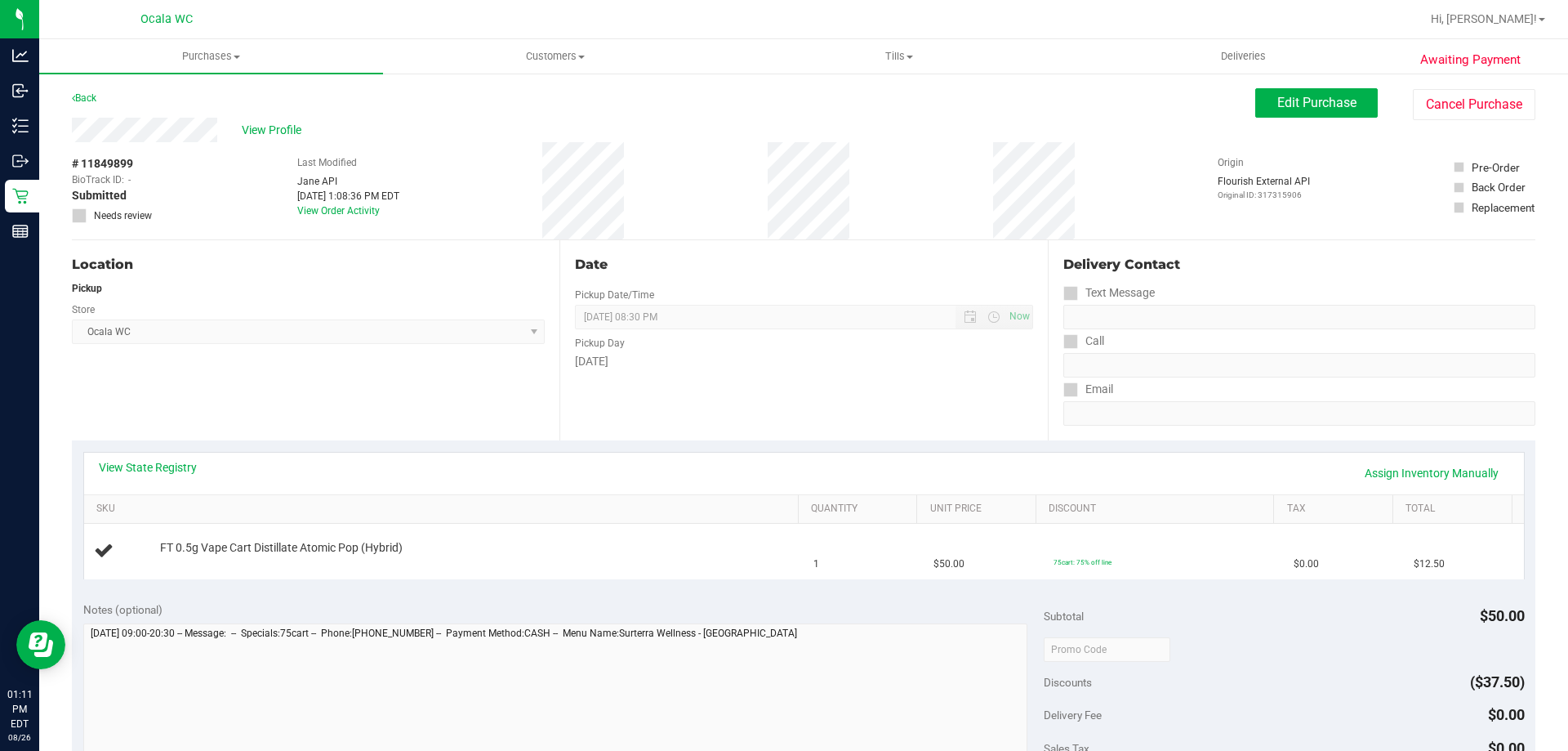
click at [612, 455] on div "View State Registry Assign Inventory Manually" at bounding box center [803, 473] width 1440 height 41
click at [875, 419] on div "Date Pickup Date/Time 08/26/2025 Now 08/26/2025 08:30 PM Now Pickup Day Tuesday" at bounding box center [803, 340] width 488 height 200
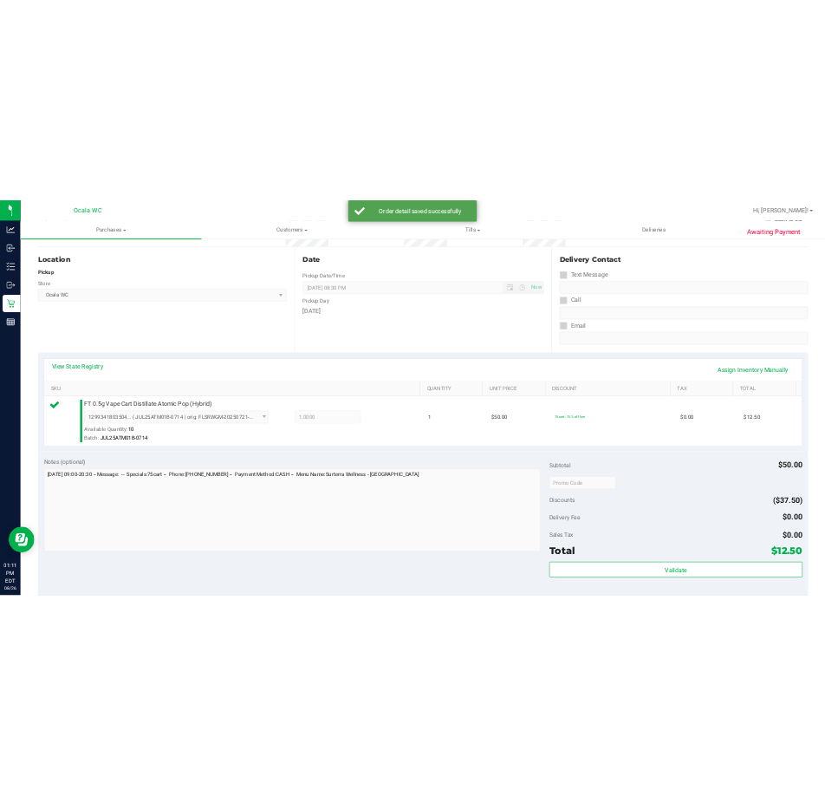
scroll to position [347, 0]
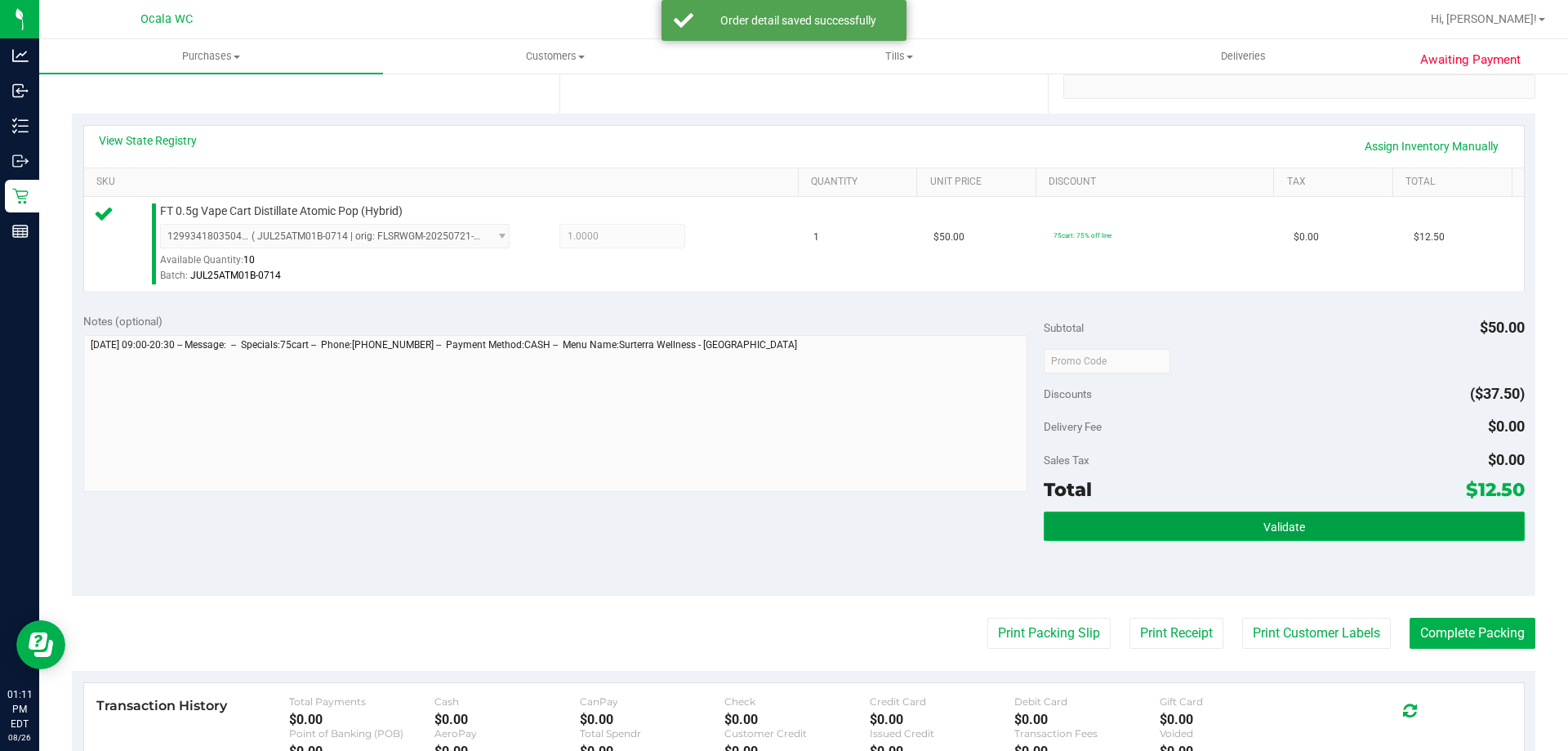
click at [1257, 514] on button "Validate" at bounding box center [1284, 526] width 480 height 29
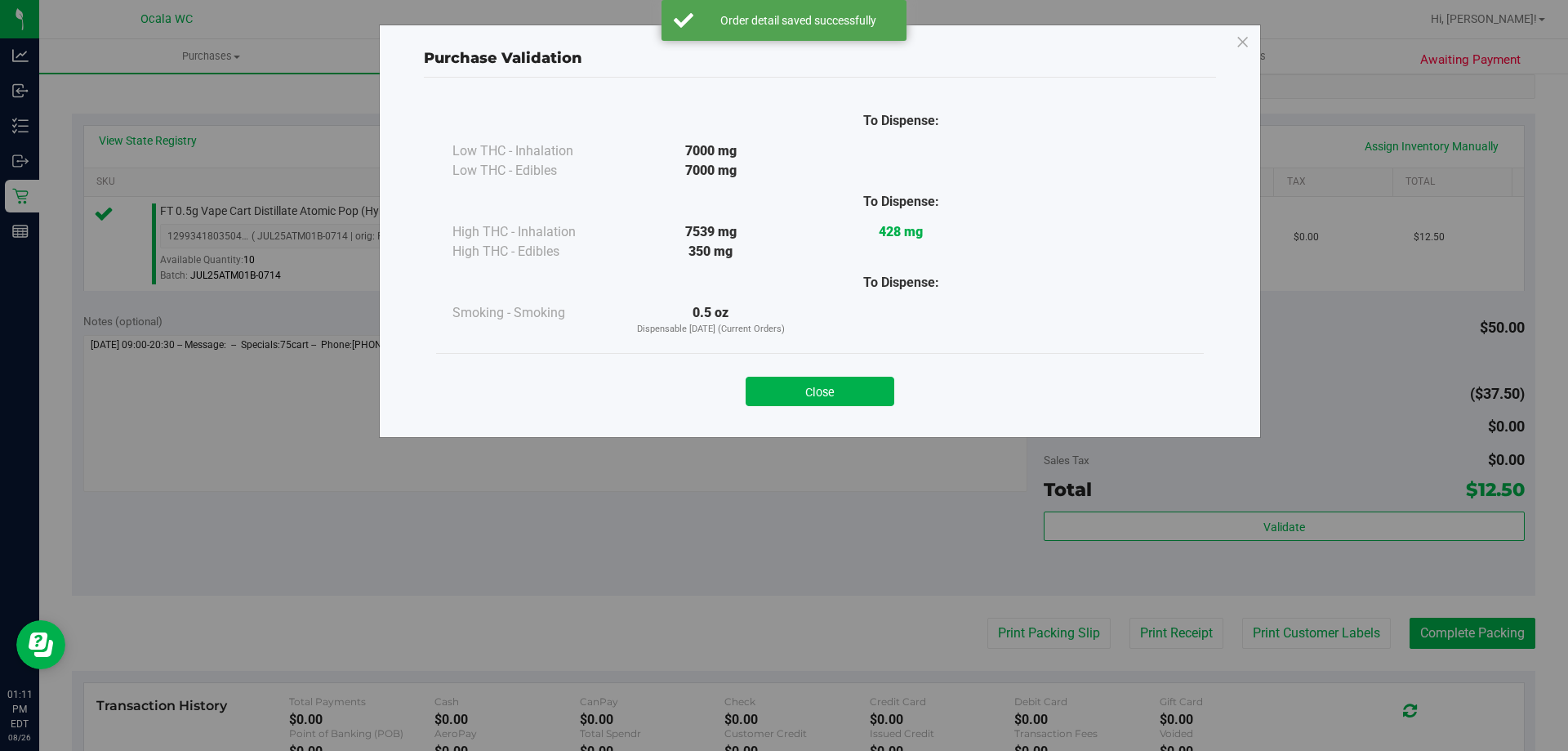
click at [845, 374] on div "Close" at bounding box center [819, 385] width 743 height 41
click at [845, 388] on button "Close" at bounding box center [820, 391] width 149 height 29
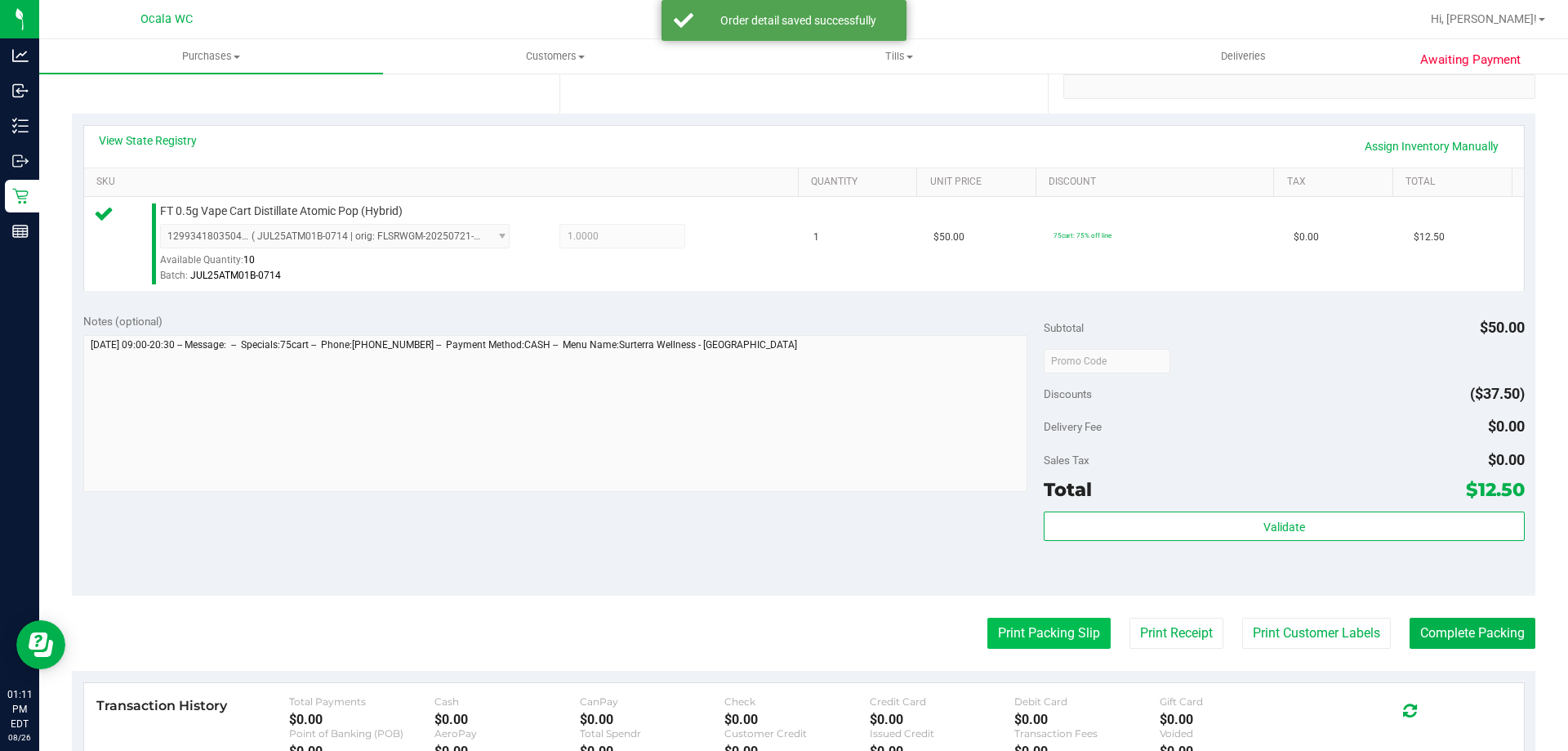
click at [1031, 624] on button "Print Packing Slip" at bounding box center [1048, 632] width 123 height 31
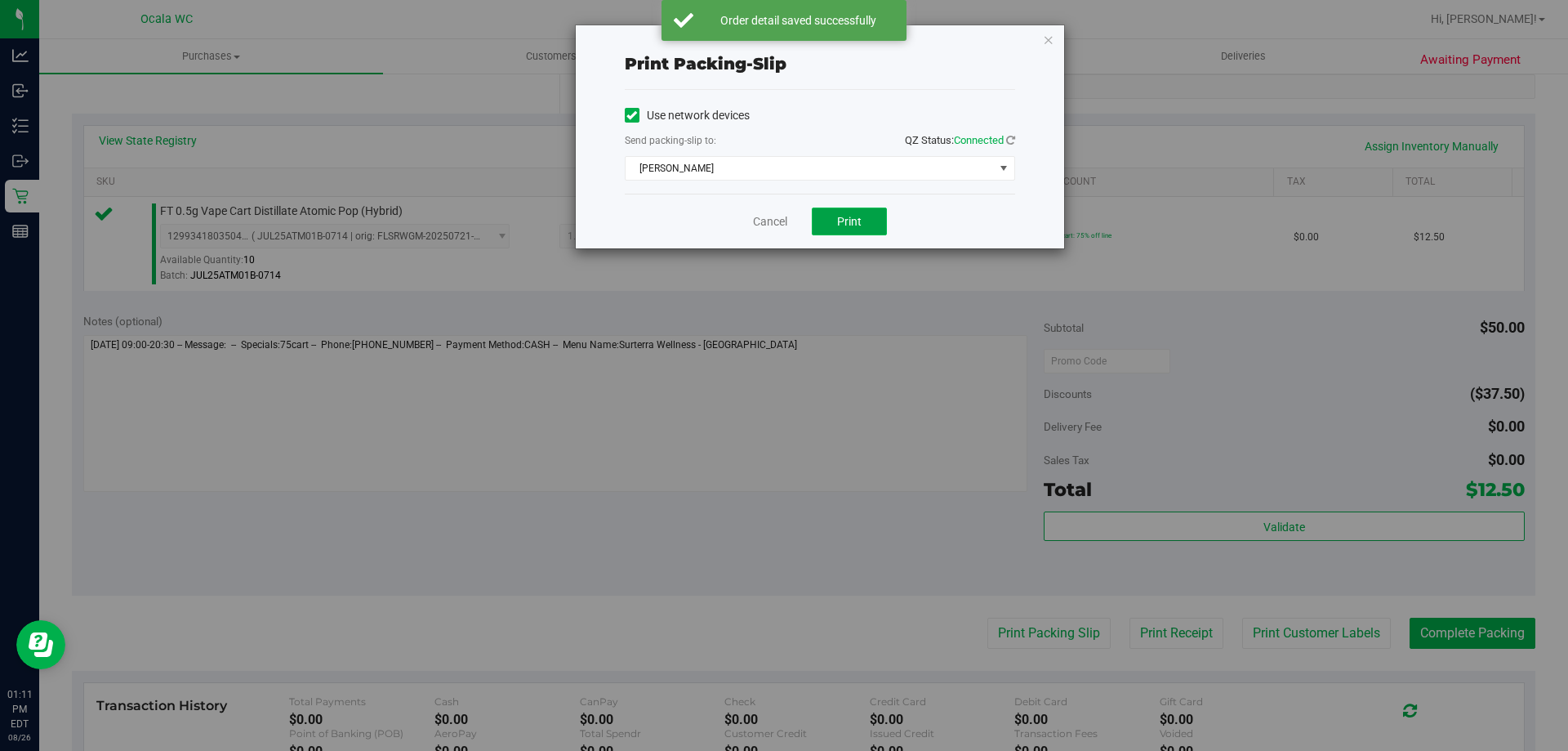
click at [835, 220] on button "Print" at bounding box center [849, 220] width 75 height 27
click at [772, 219] on link "Cancel" at bounding box center [769, 221] width 34 height 17
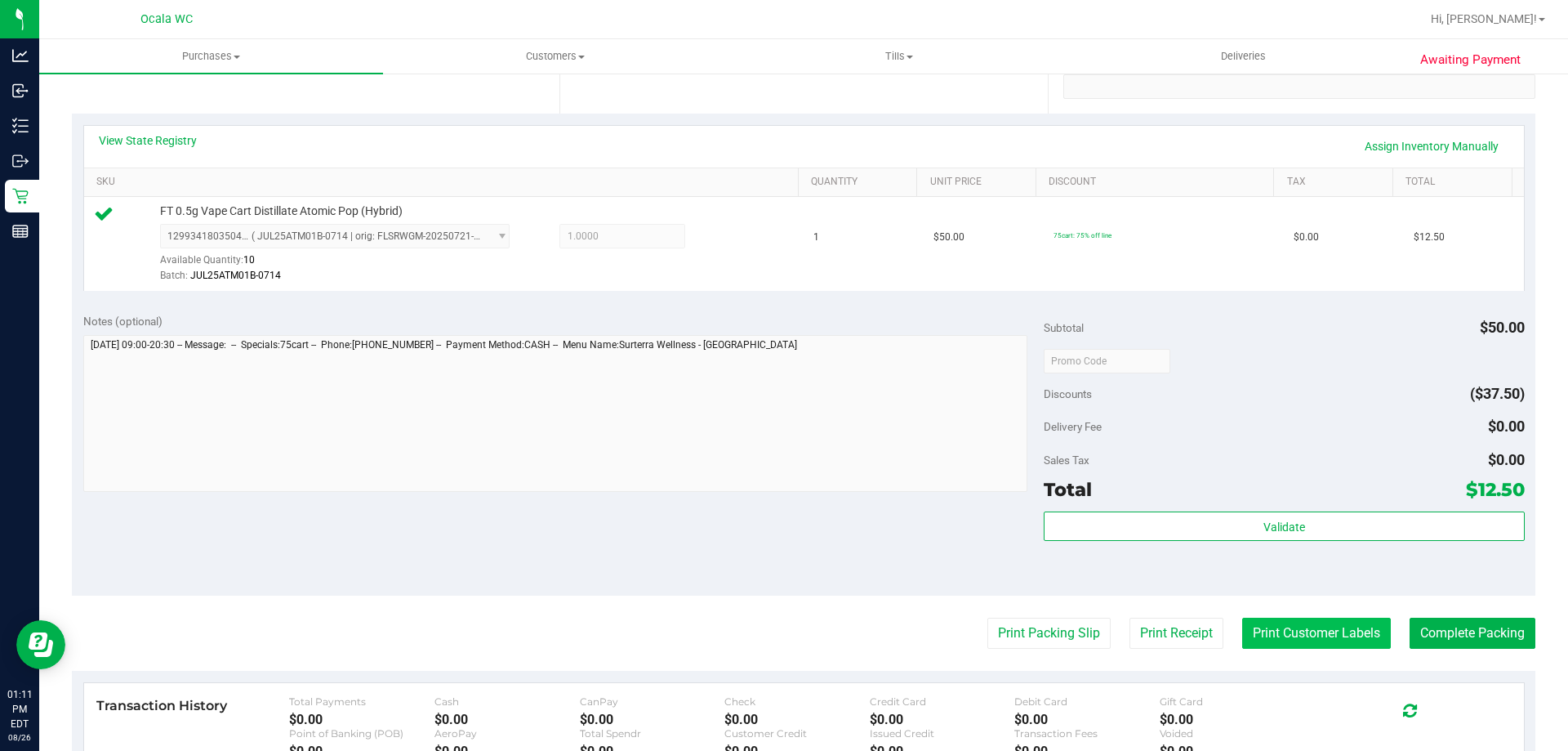
click at [1305, 629] on button "Print Customer Labels" at bounding box center [1317, 632] width 149 height 31
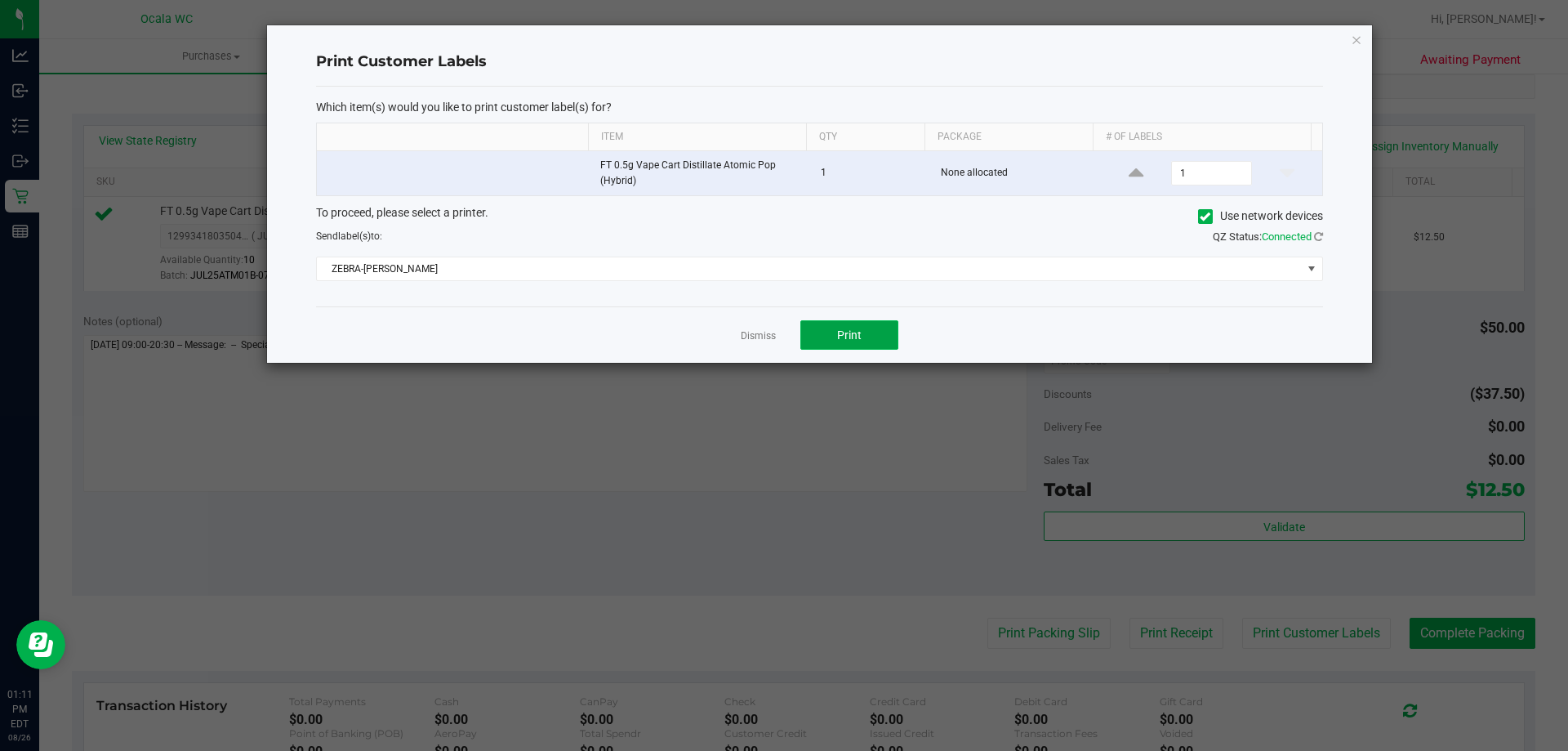
click at [841, 343] on button "Print" at bounding box center [849, 335] width 98 height 29
click at [759, 336] on link "Dismiss" at bounding box center [757, 335] width 35 height 14
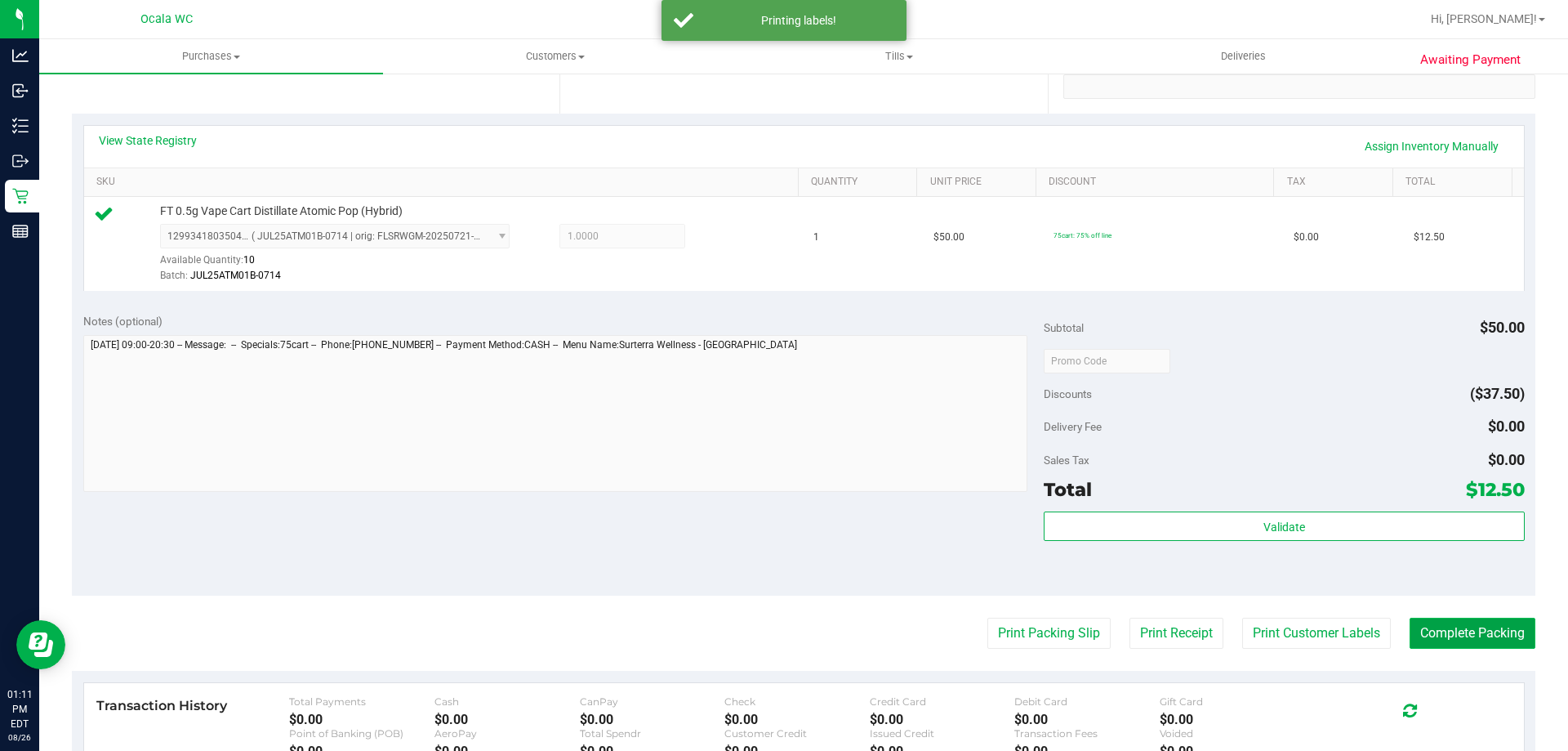
click at [1471, 624] on button "Complete Packing" at bounding box center [1473, 632] width 126 height 31
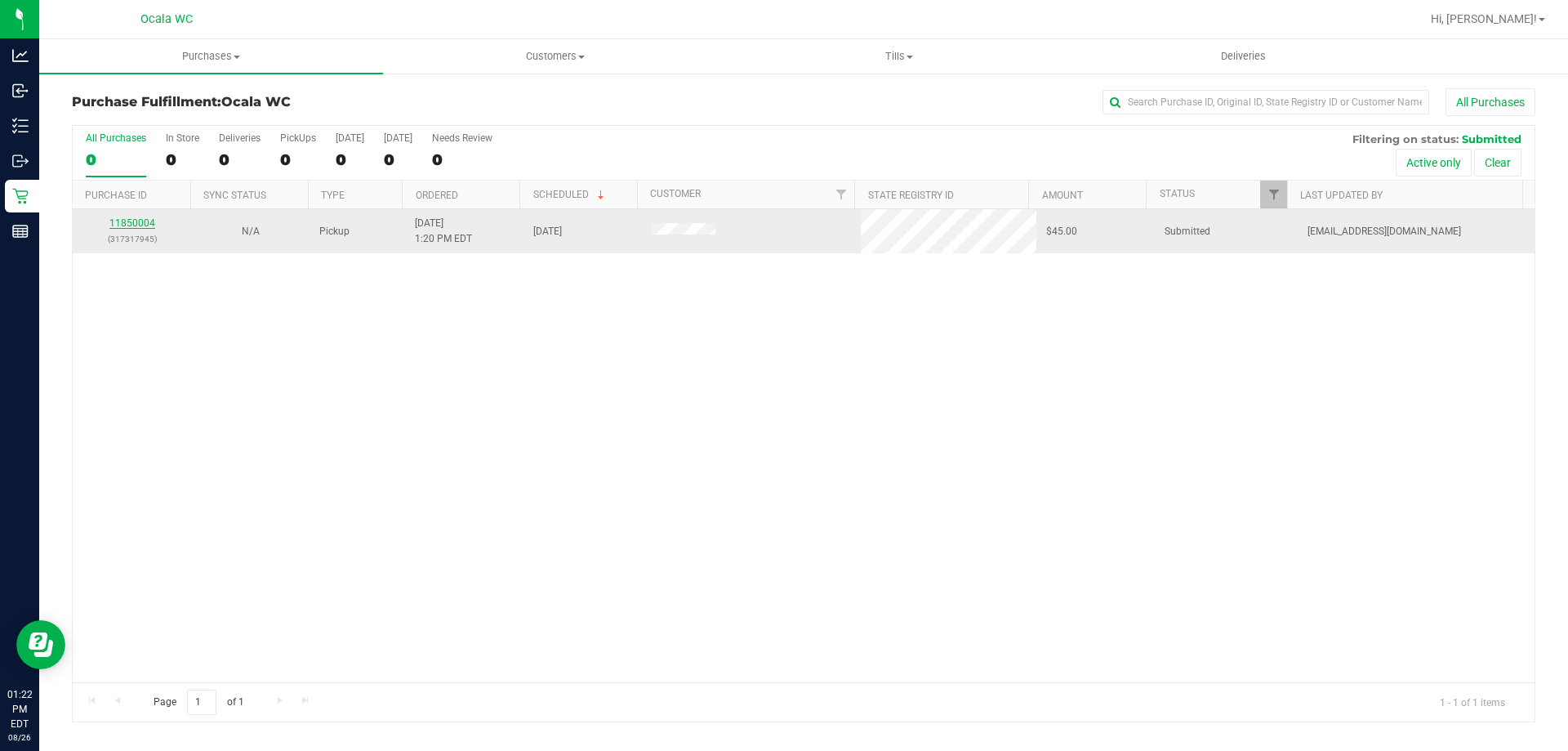
click at [121, 221] on link "11850004" at bounding box center [132, 223] width 46 height 11
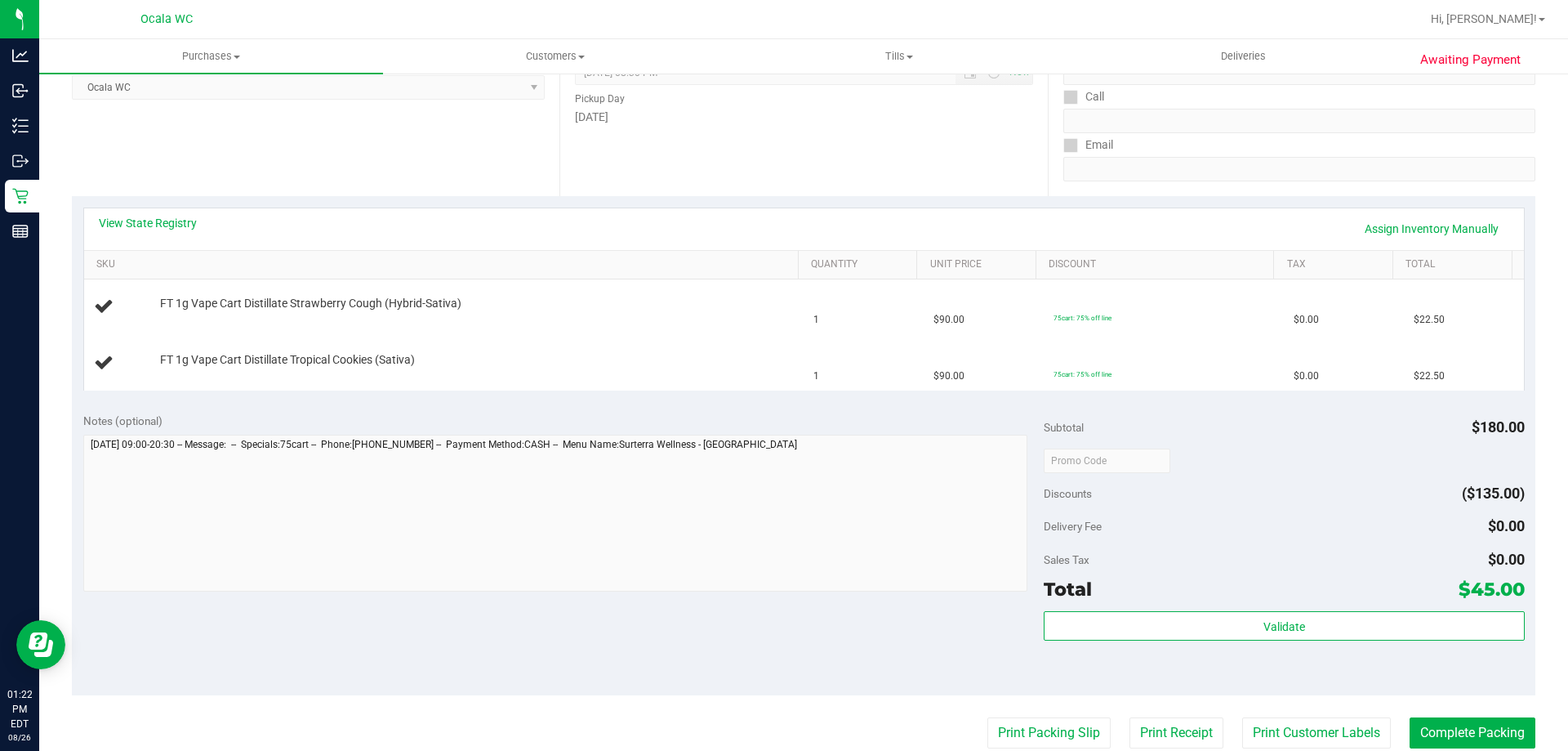
scroll to position [245, 0]
click at [166, 223] on link "View State Registry" at bounding box center [148, 221] width 98 height 16
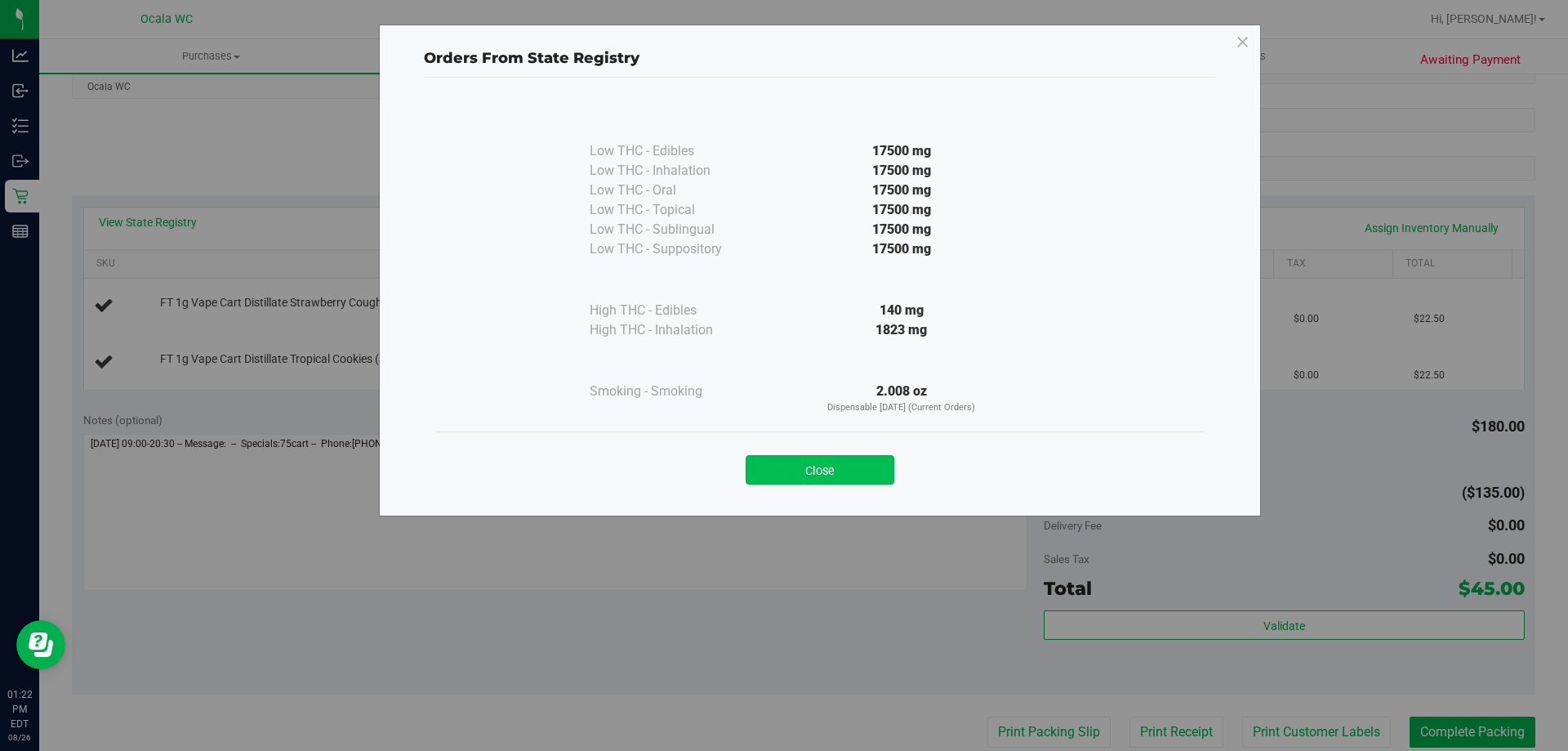
click at [818, 476] on button "Close" at bounding box center [820, 469] width 149 height 29
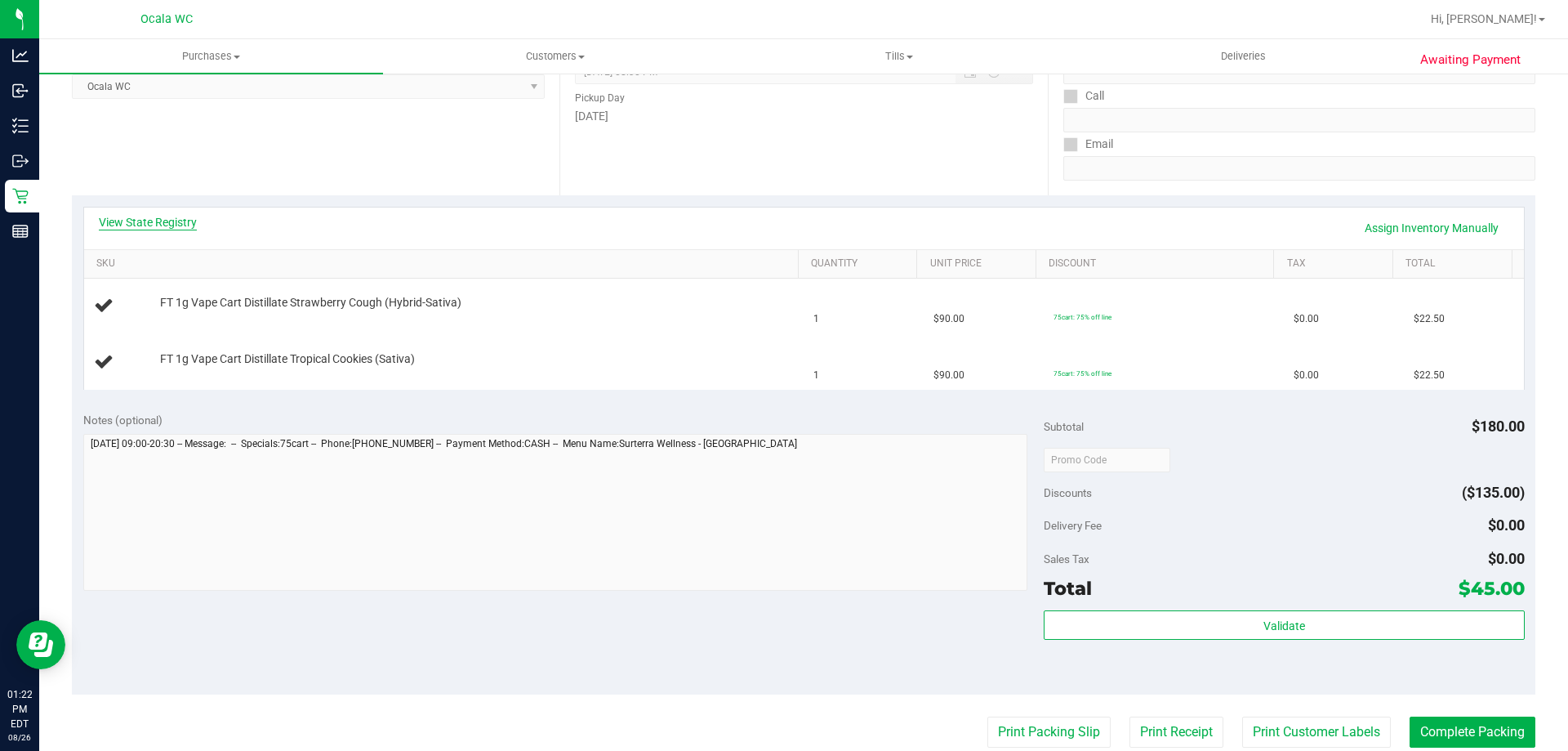
click at [138, 215] on link "View State Registry" at bounding box center [148, 221] width 98 height 16
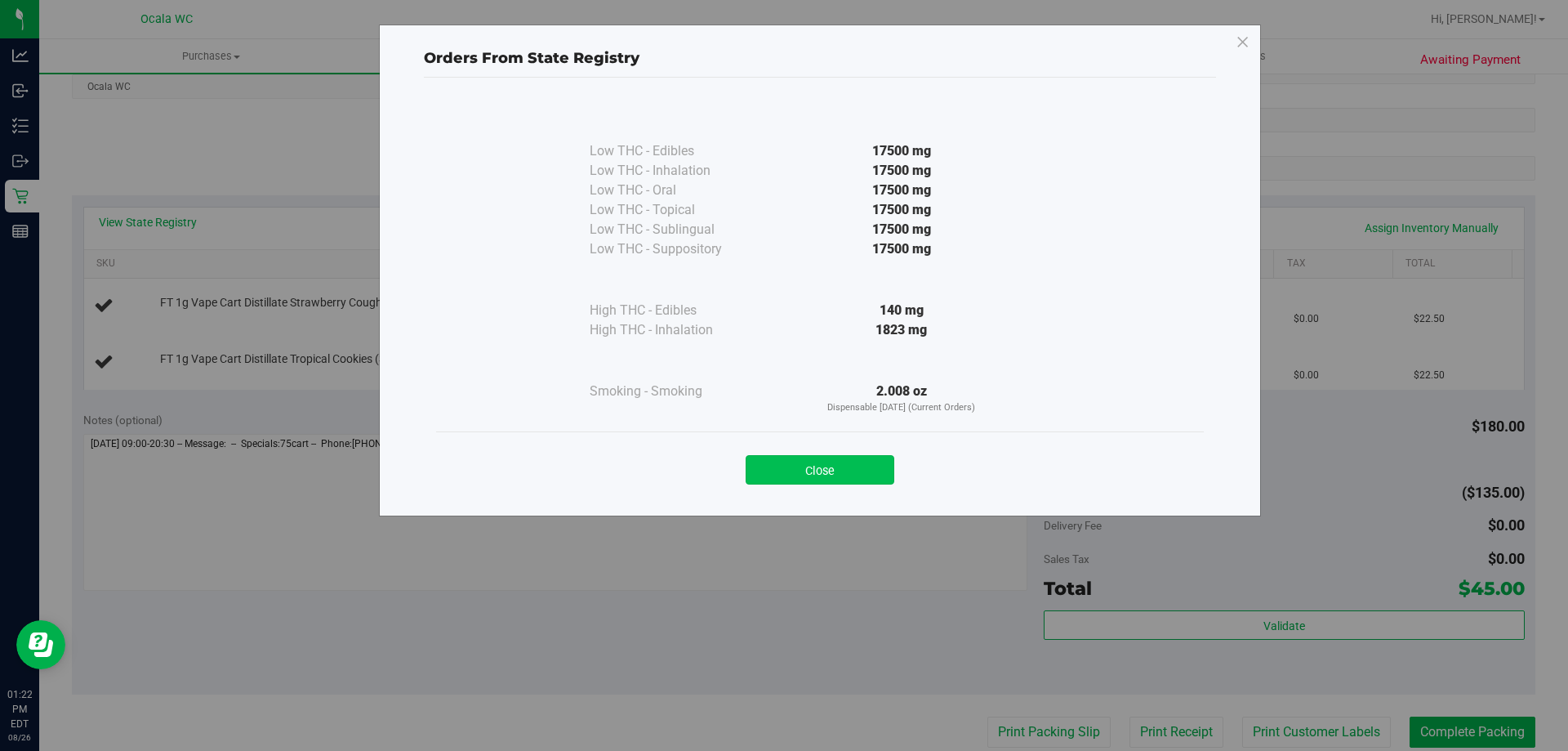
click at [824, 460] on button "Close" at bounding box center [820, 469] width 149 height 29
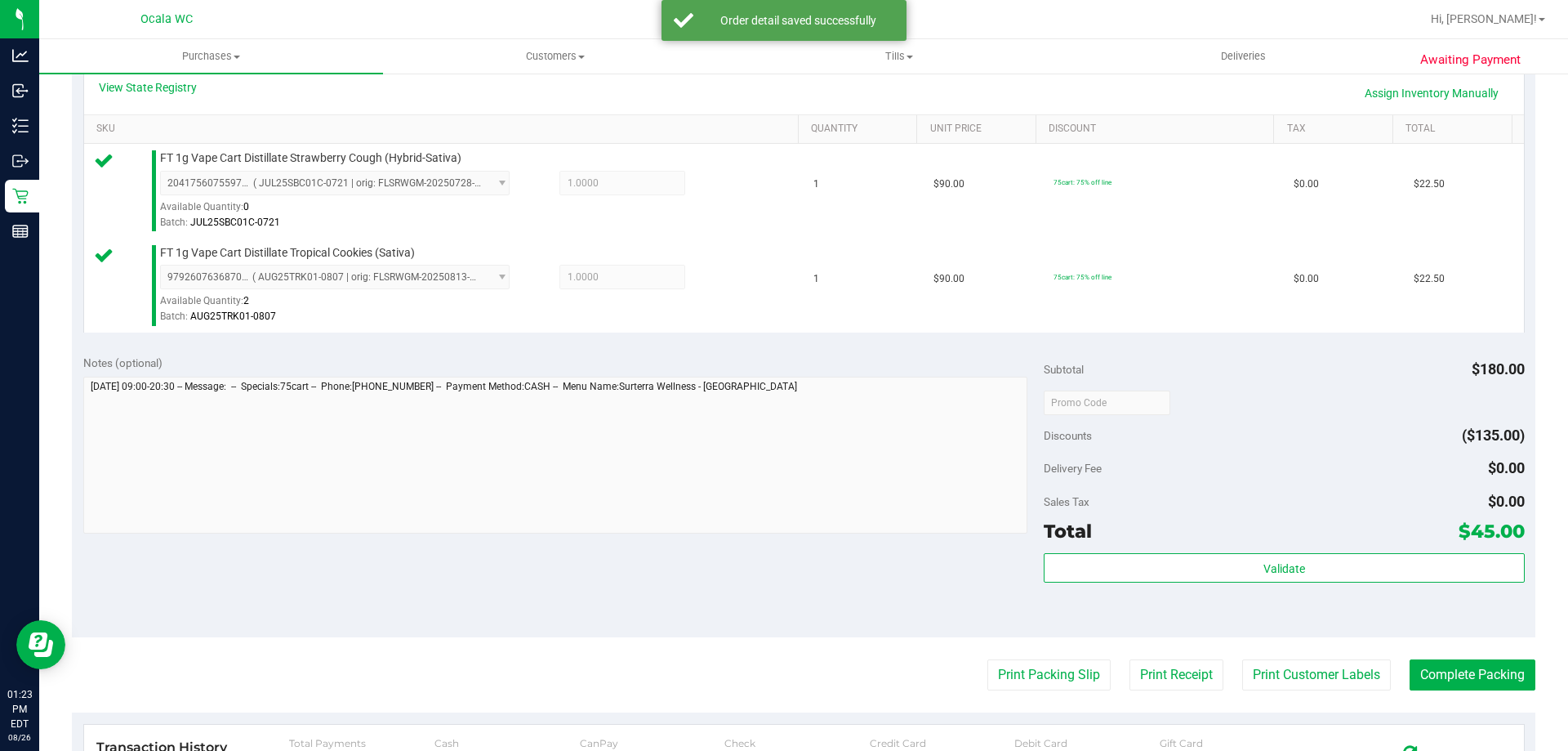
scroll to position [572, 0]
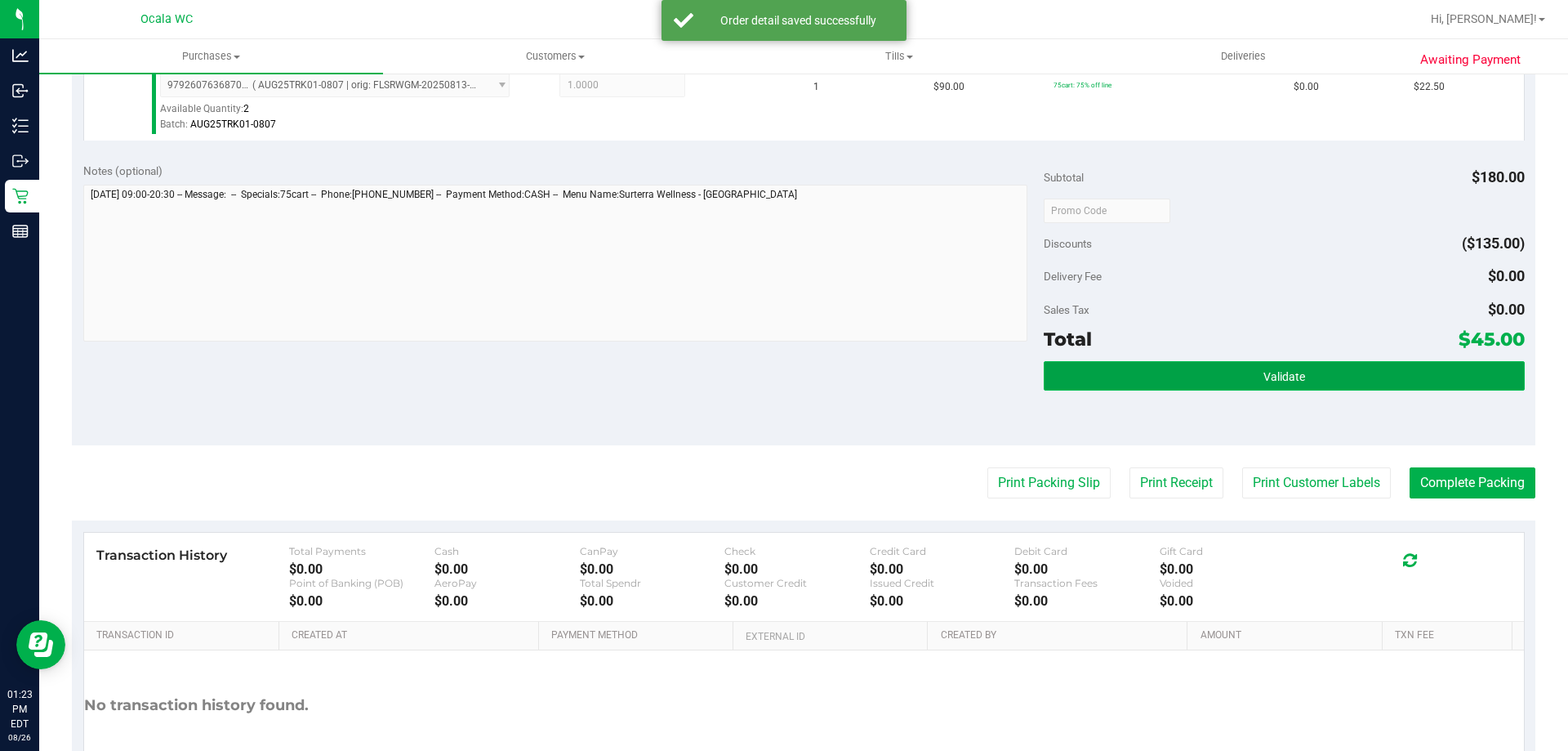
click at [1211, 372] on button "Validate" at bounding box center [1284, 375] width 480 height 29
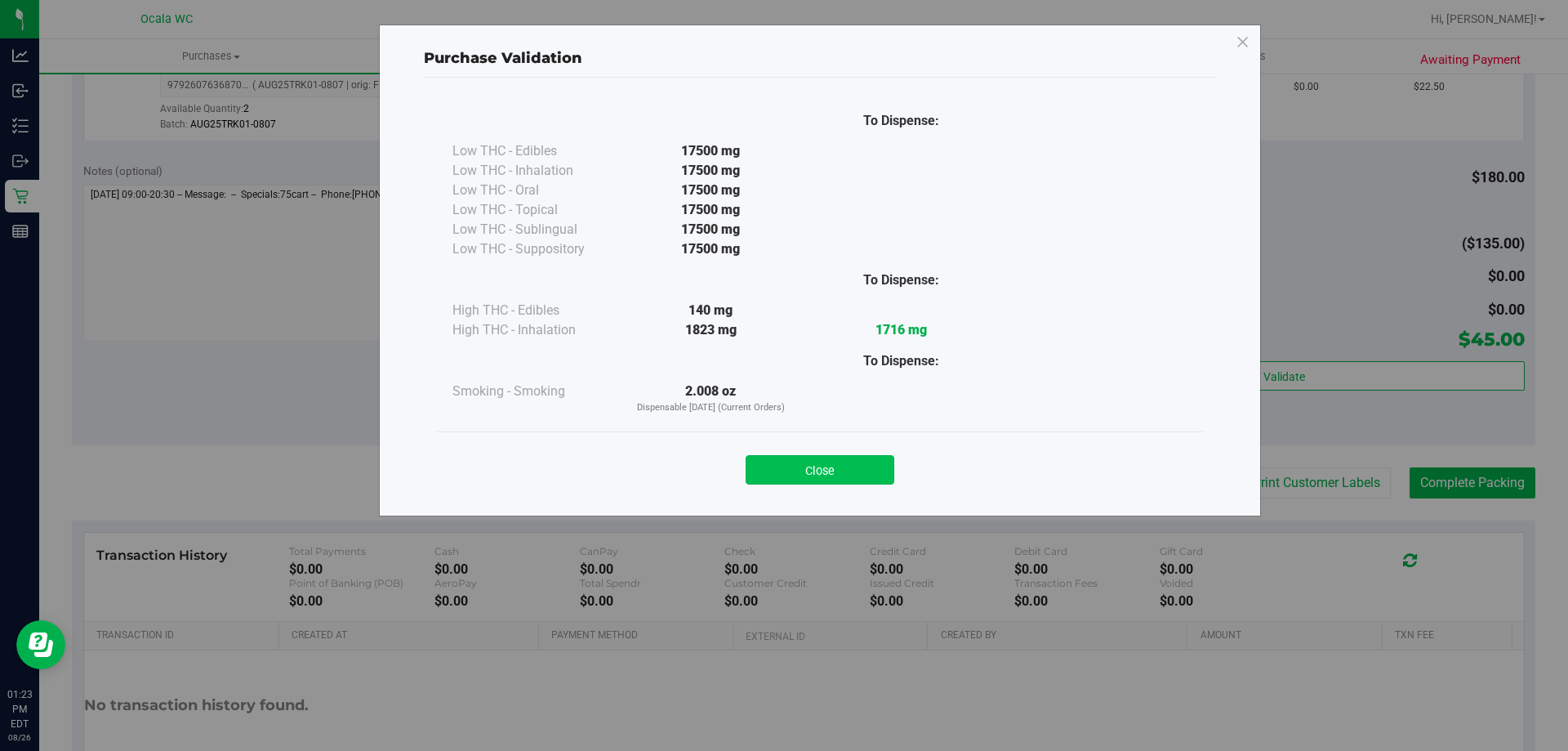
click at [807, 470] on button "Close" at bounding box center [820, 469] width 149 height 29
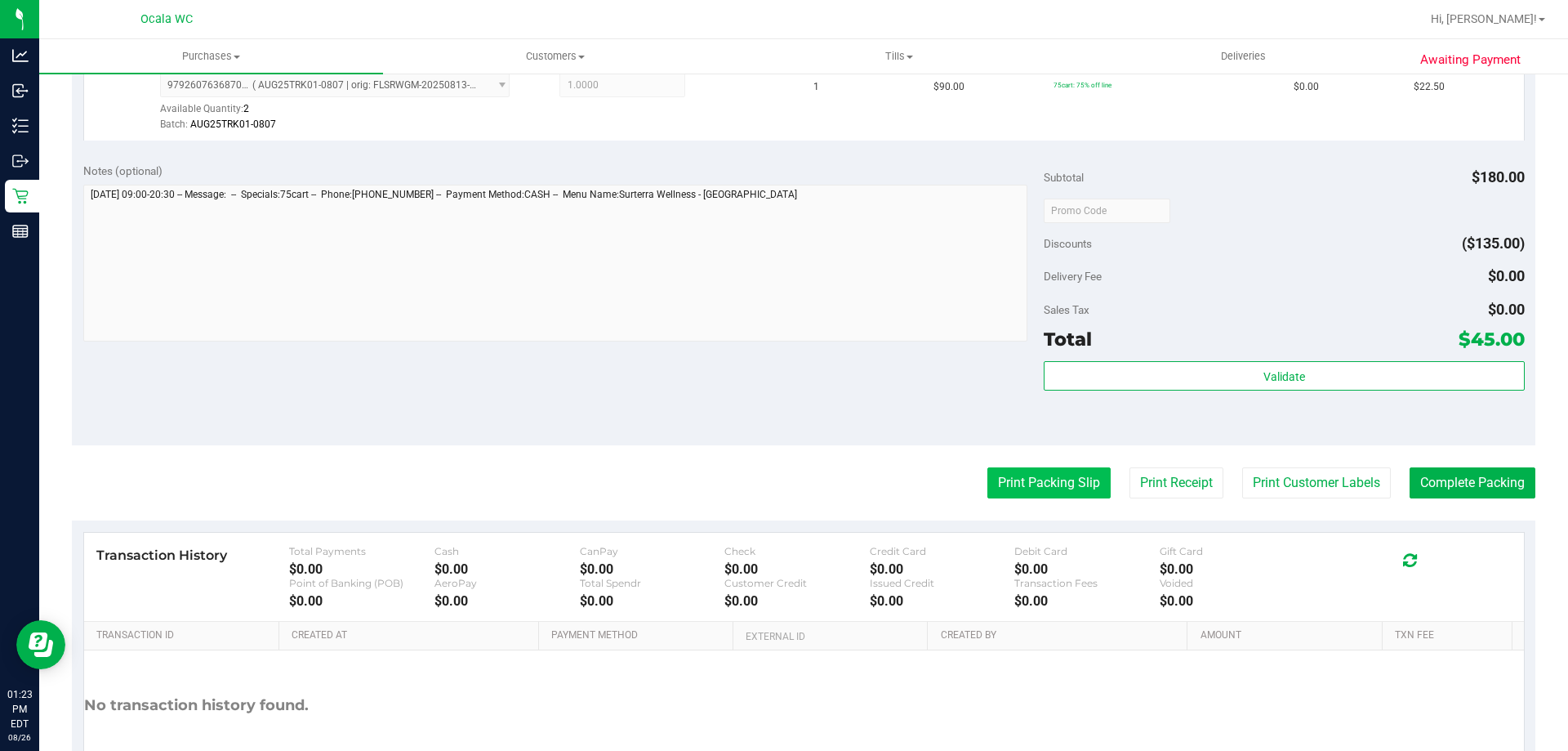
click at [1026, 482] on button "Print Packing Slip" at bounding box center [1048, 482] width 123 height 31
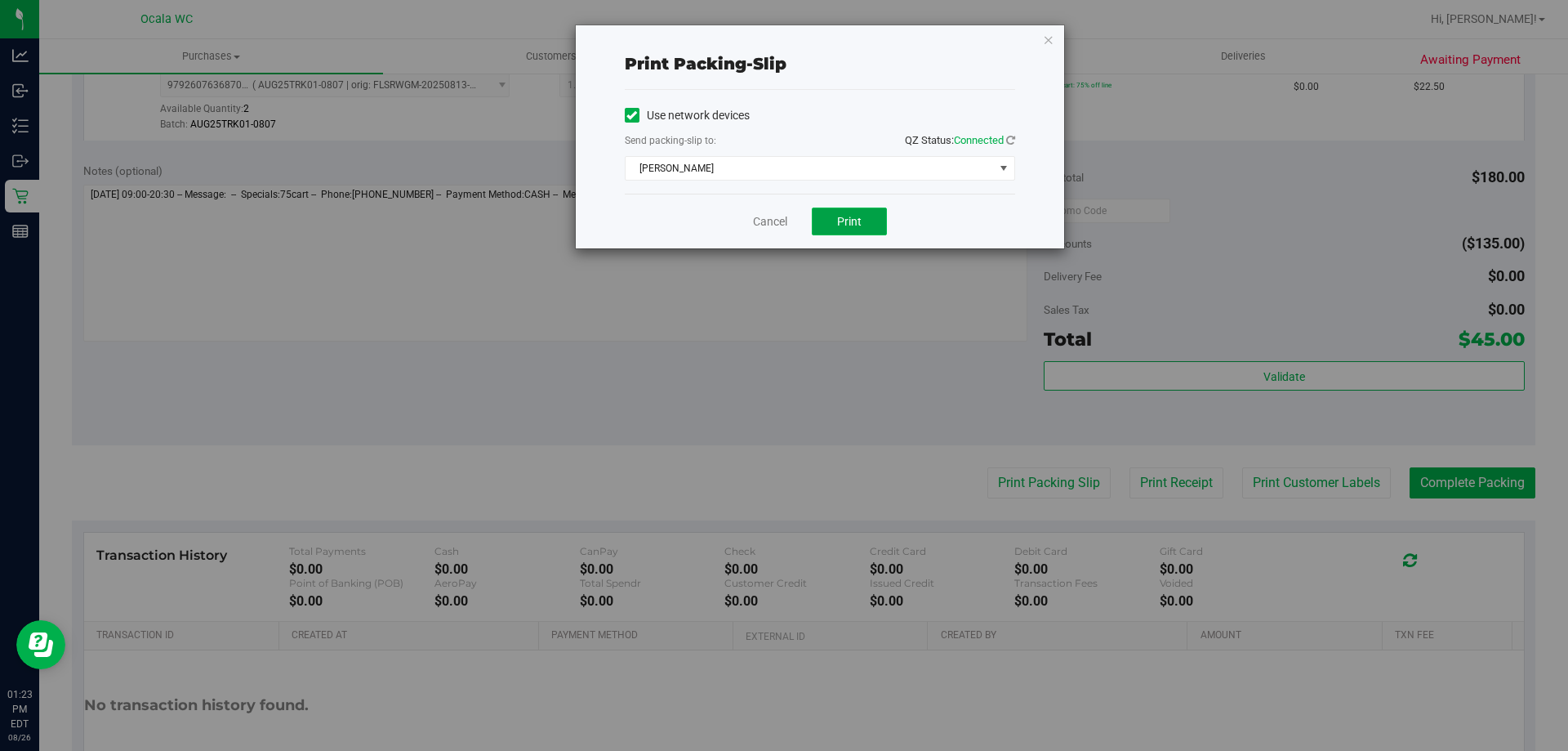
click at [850, 224] on span "Print" at bounding box center [849, 221] width 24 height 13
click at [758, 224] on link "Cancel" at bounding box center [769, 221] width 34 height 17
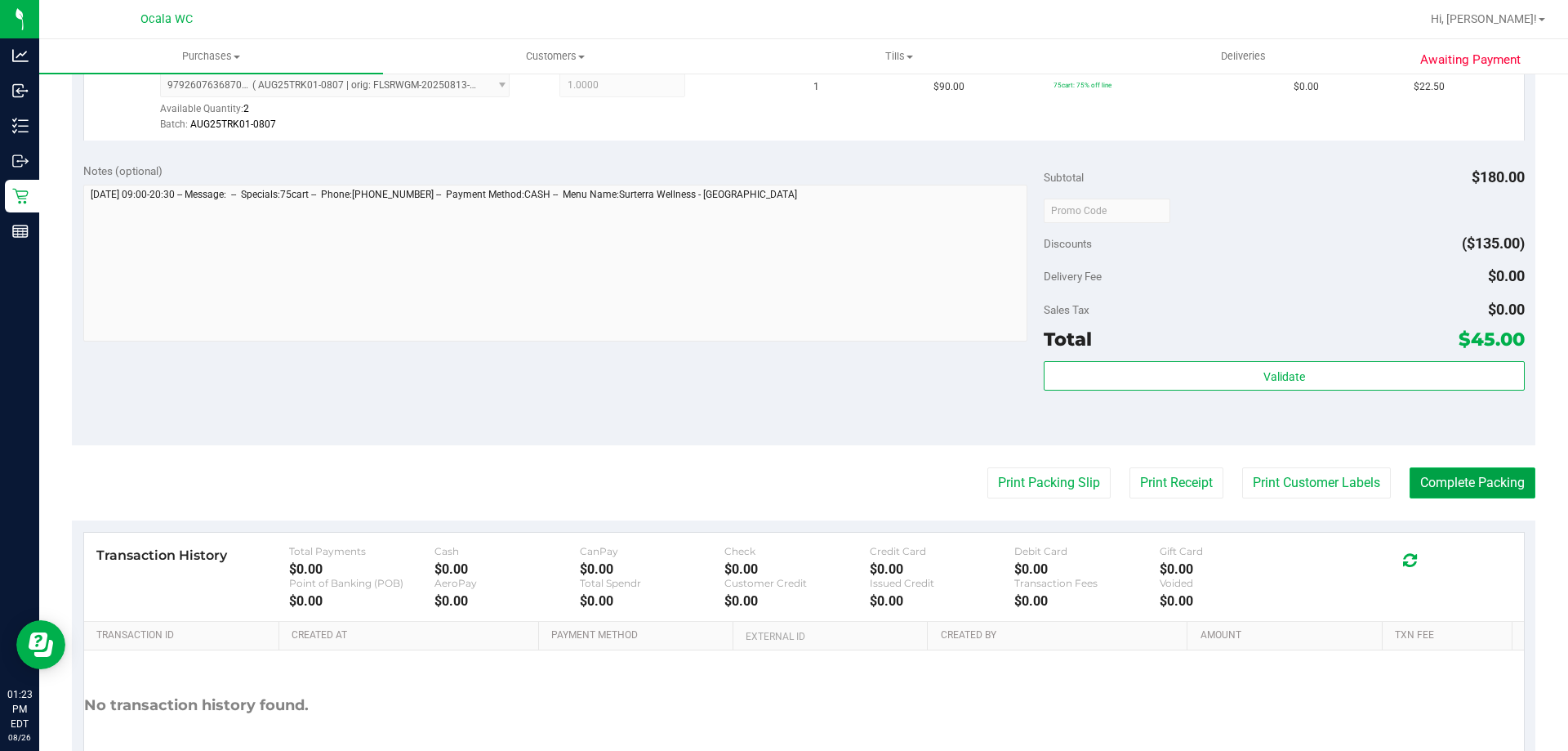
click at [1475, 492] on button "Complete Packing" at bounding box center [1473, 482] width 126 height 31
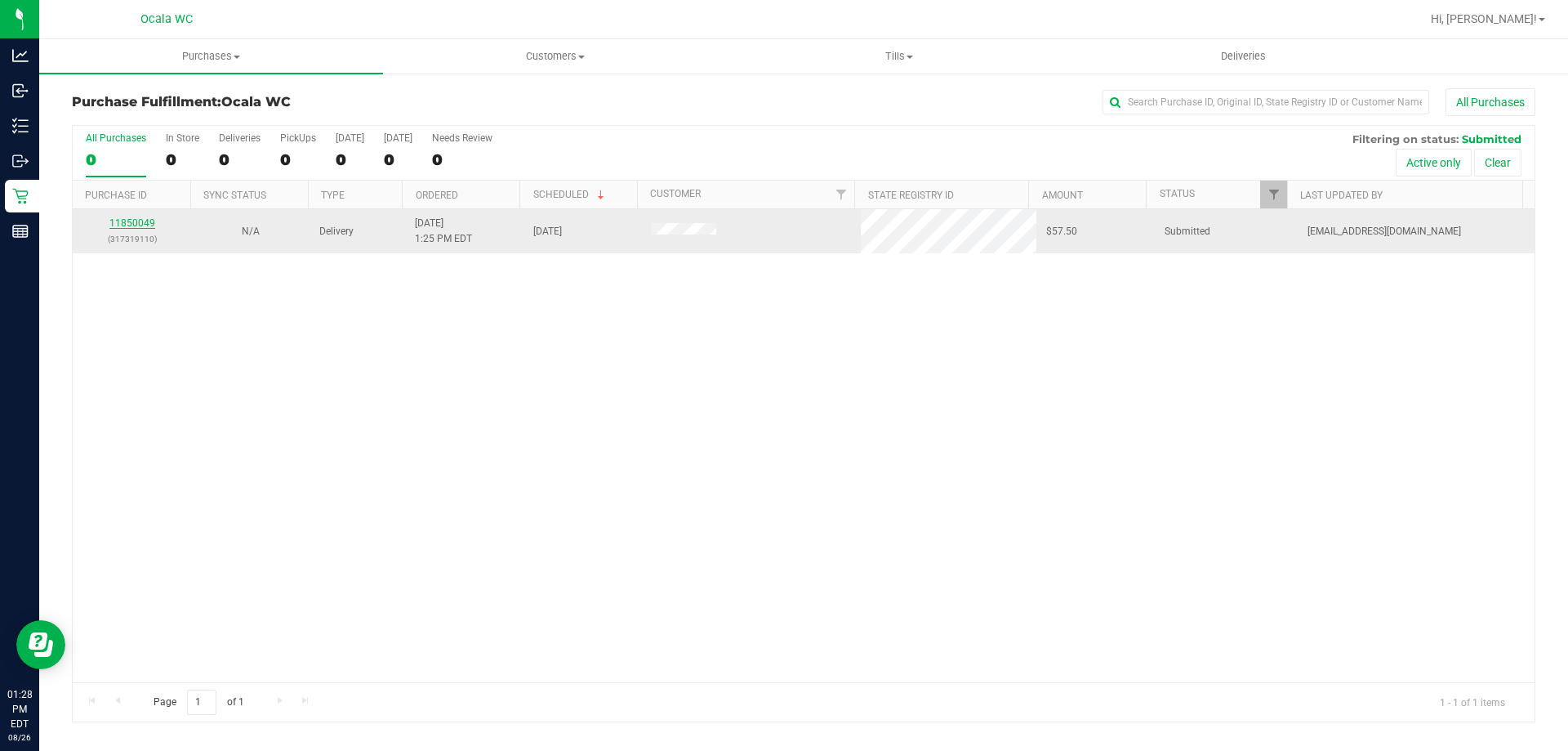
click at [136, 224] on link "11850049" at bounding box center [132, 223] width 46 height 11
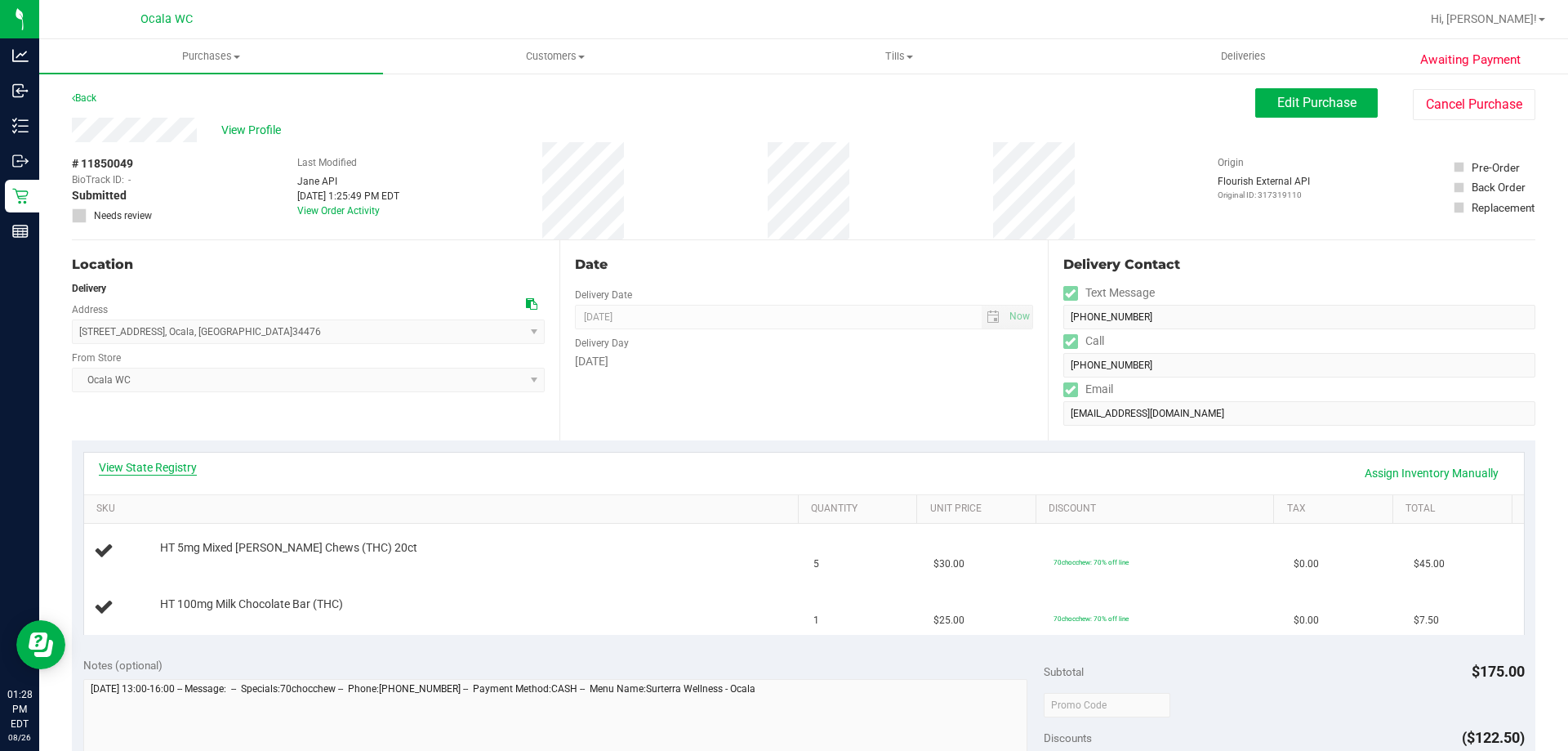
click at [156, 475] on link "View State Registry" at bounding box center [148, 466] width 98 height 16
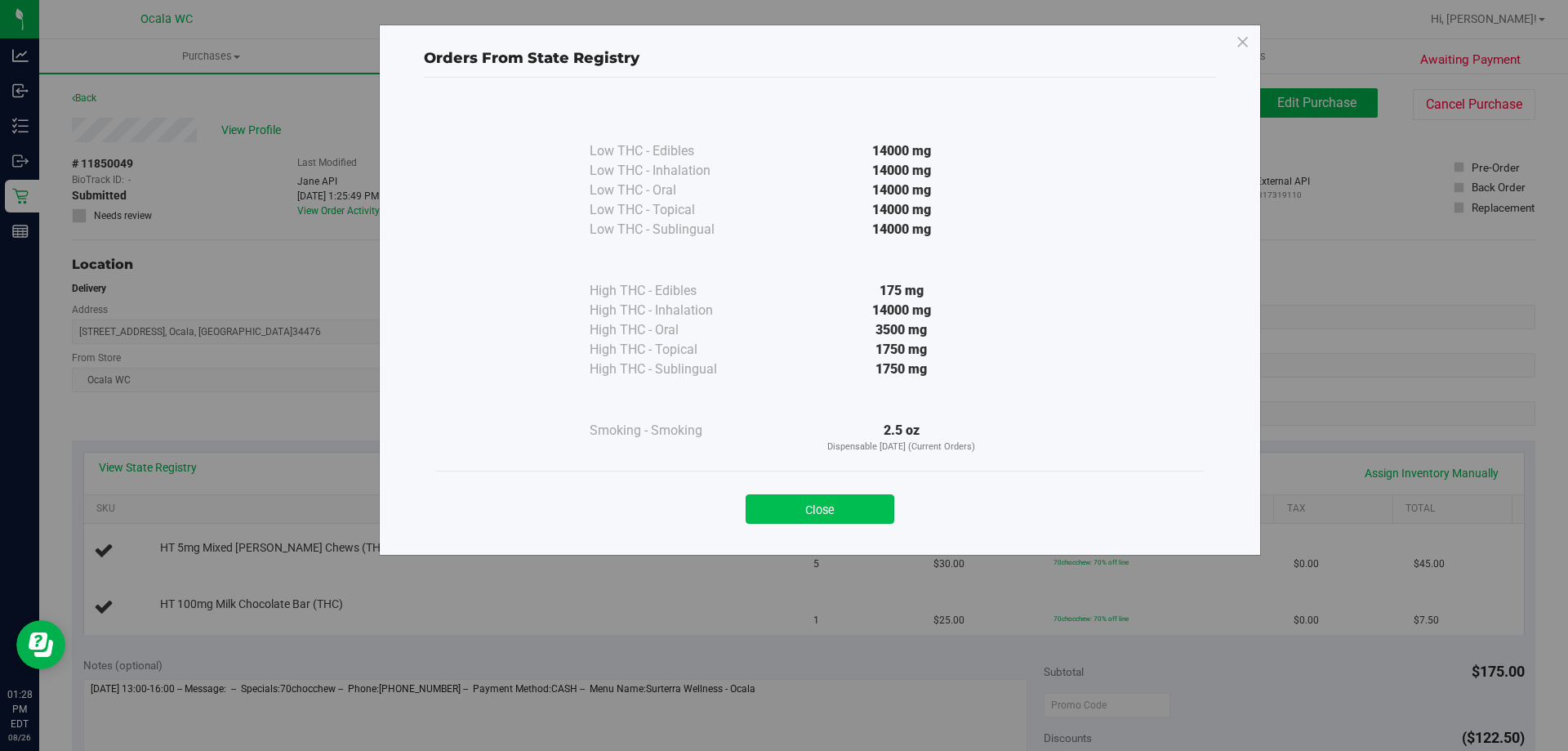
click at [788, 500] on button "Close" at bounding box center [820, 509] width 149 height 29
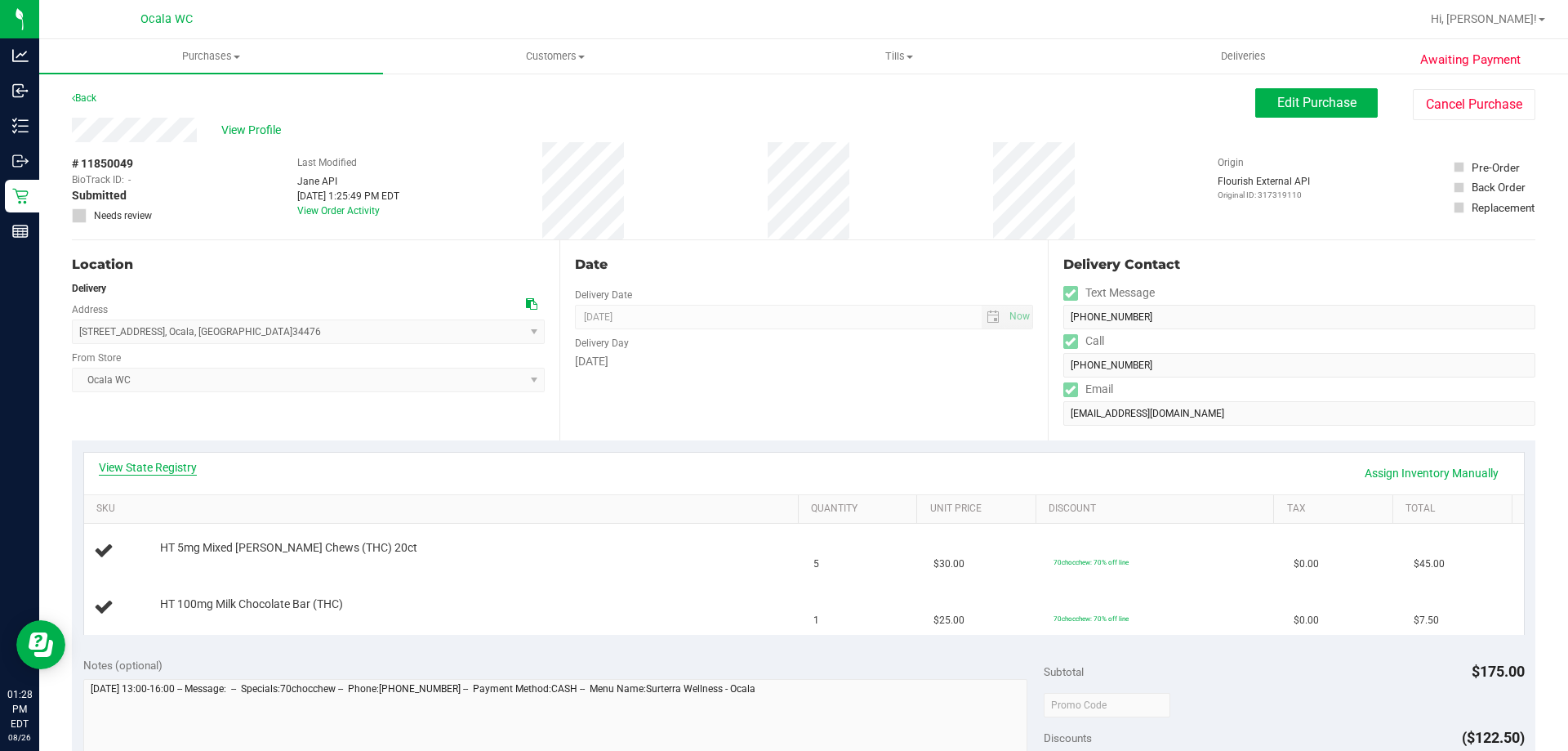
click at [126, 461] on link "View State Registry" at bounding box center [148, 466] width 98 height 16
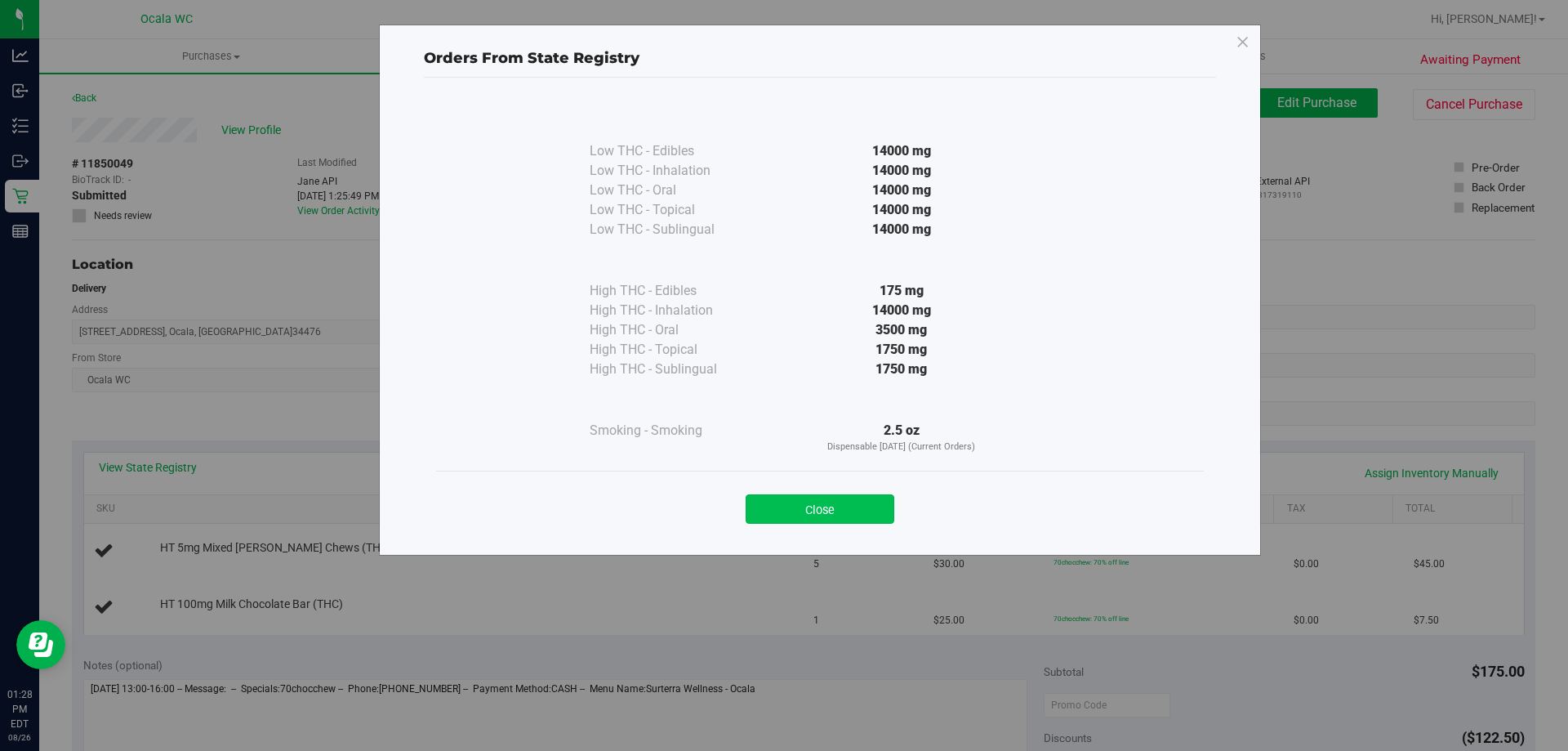
click at [795, 508] on button "Close" at bounding box center [820, 509] width 149 height 29
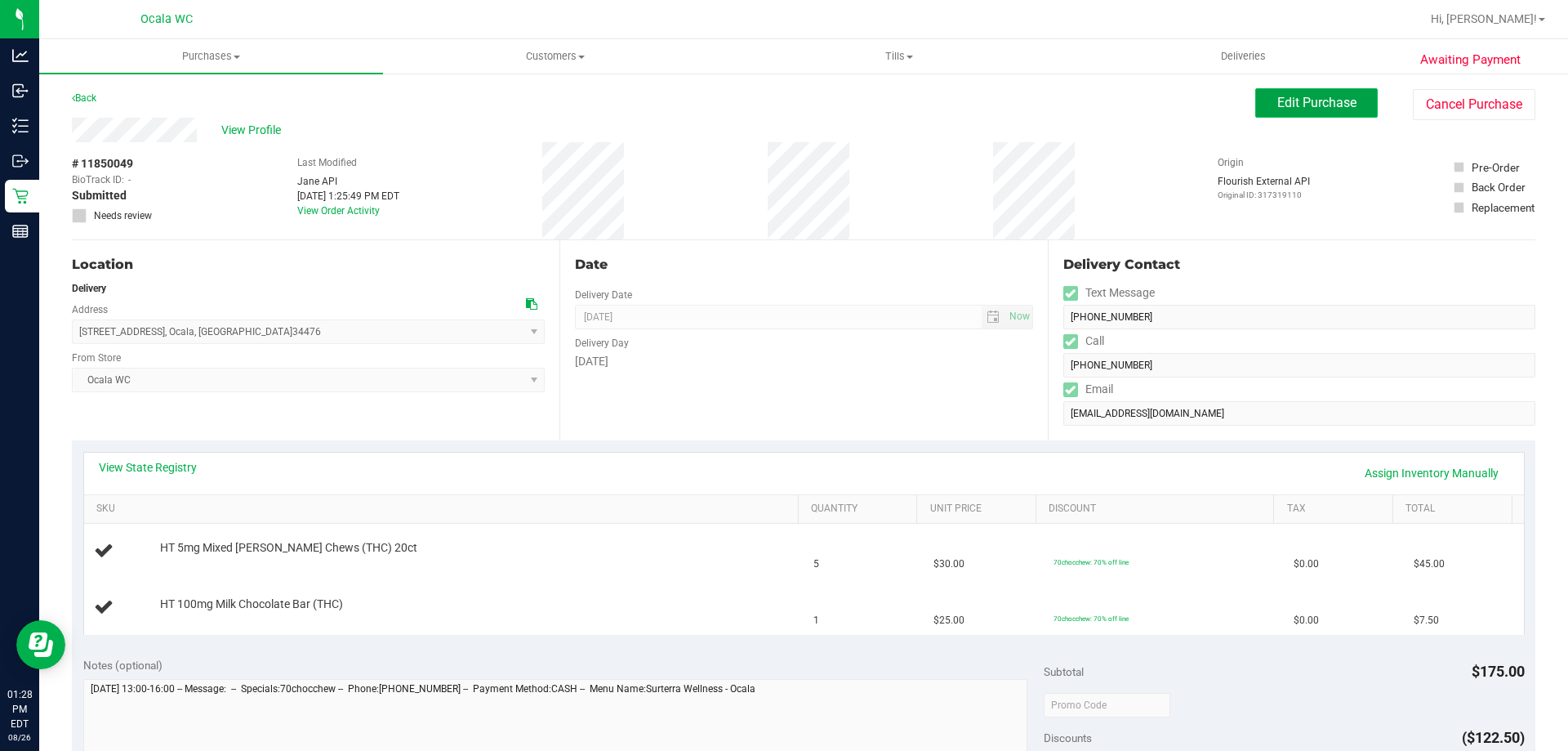
click at [1291, 97] on span "Edit Purchase" at bounding box center [1317, 103] width 79 height 15
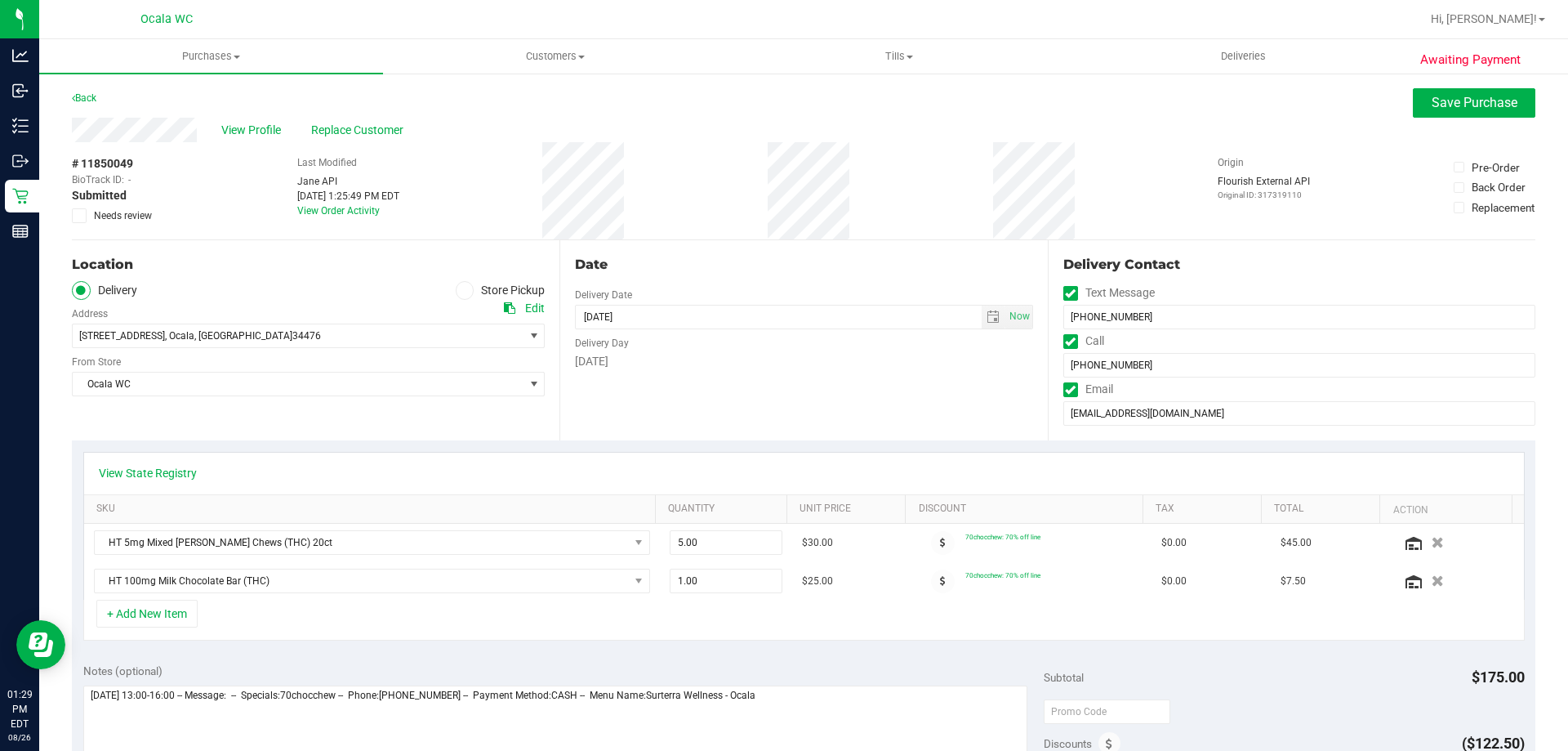
click at [832, 186] on div "# 11850049 BioTrack ID: - Submitted Needs review Last Modified Jane API Aug 26,…" at bounding box center [803, 190] width 1463 height 97
click at [75, 216] on icon at bounding box center [79, 216] width 10 height 0
click at [0, 0] on input "Needs review" at bounding box center [0, 0] width 0 height 0
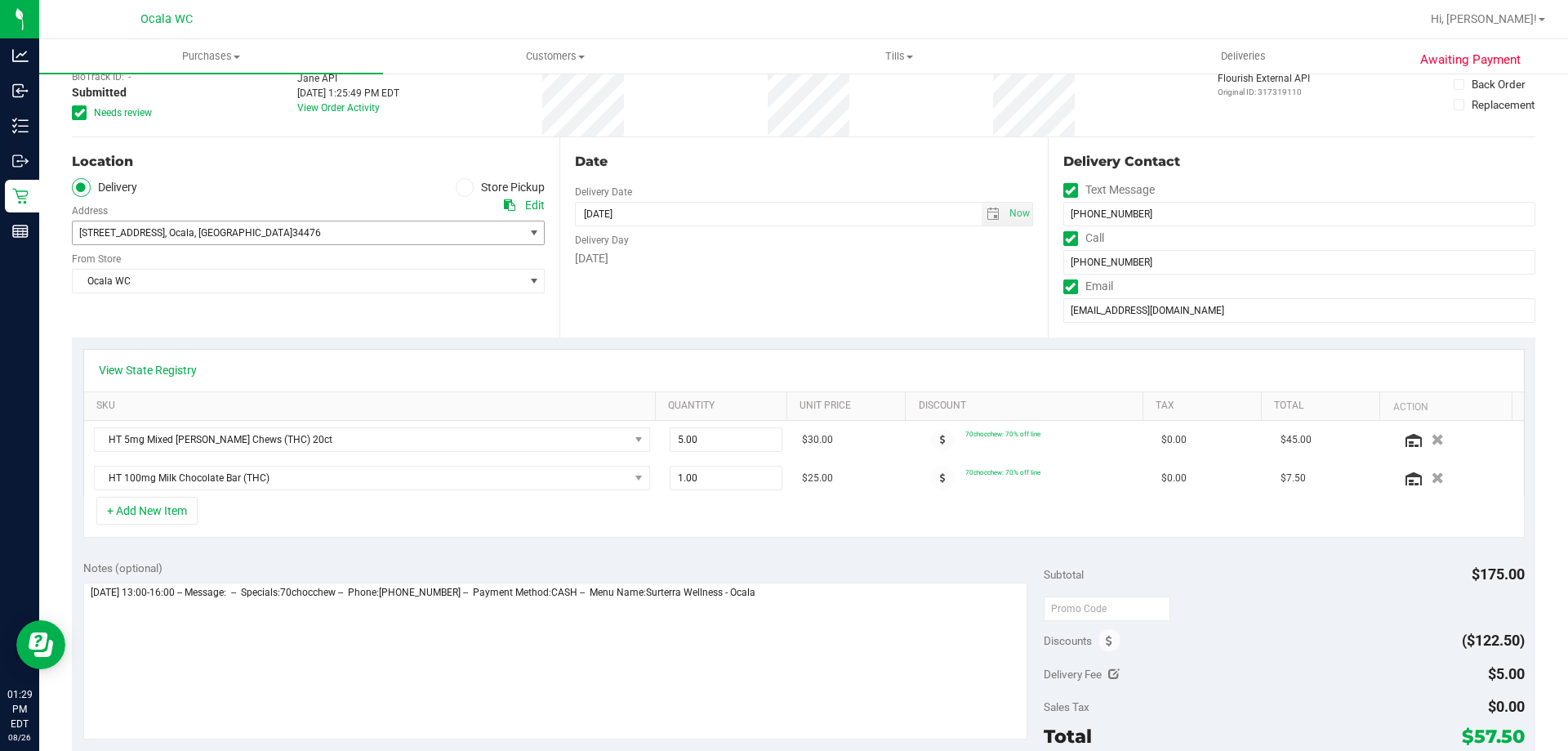
scroll to position [327, 0]
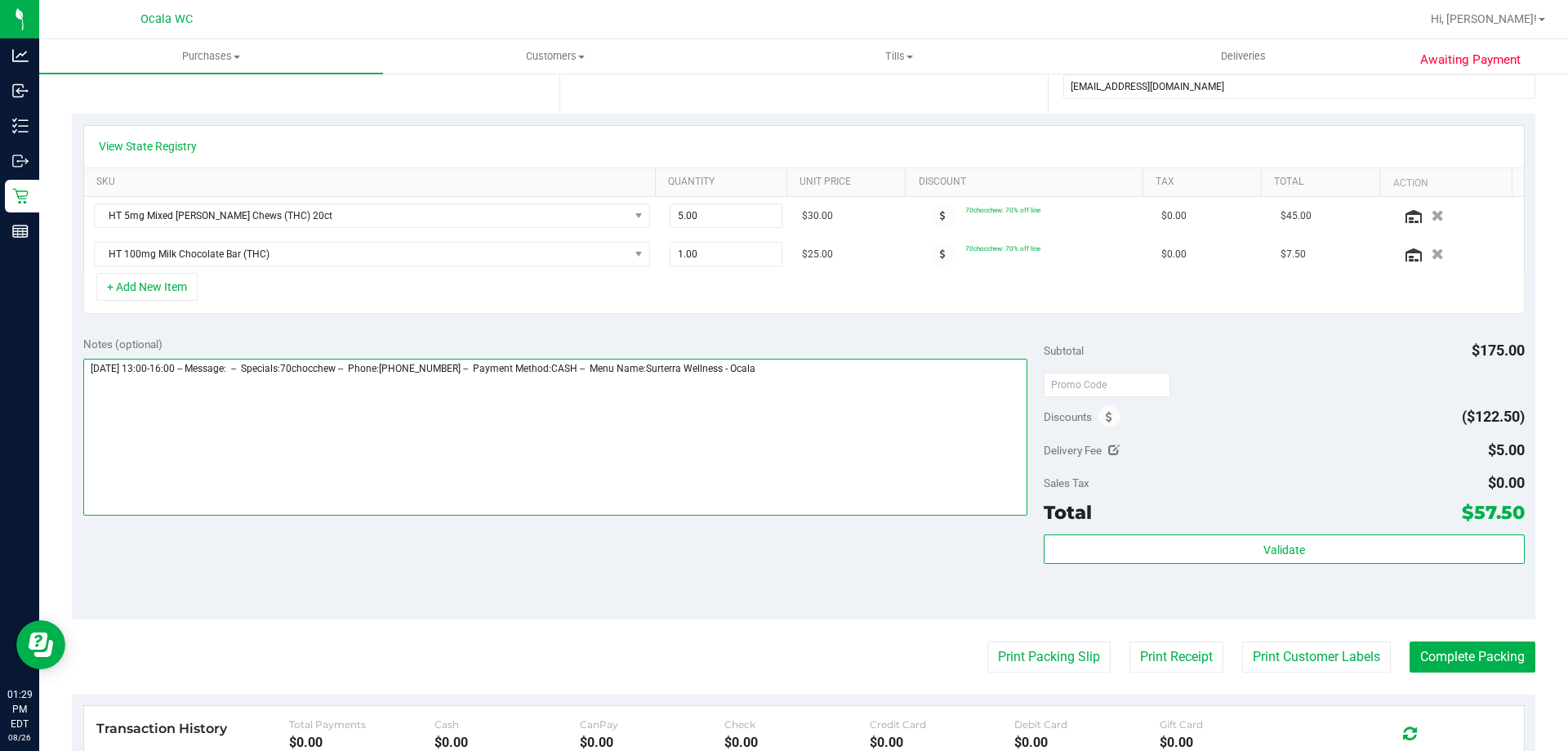
click at [831, 373] on textarea at bounding box center [555, 437] width 945 height 156
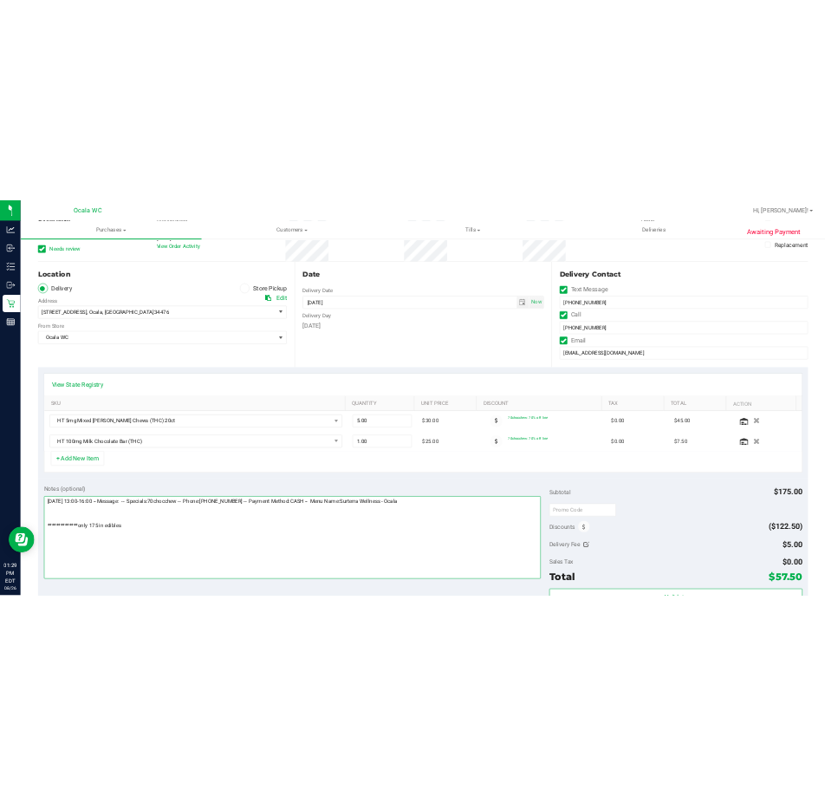
scroll to position [0, 0]
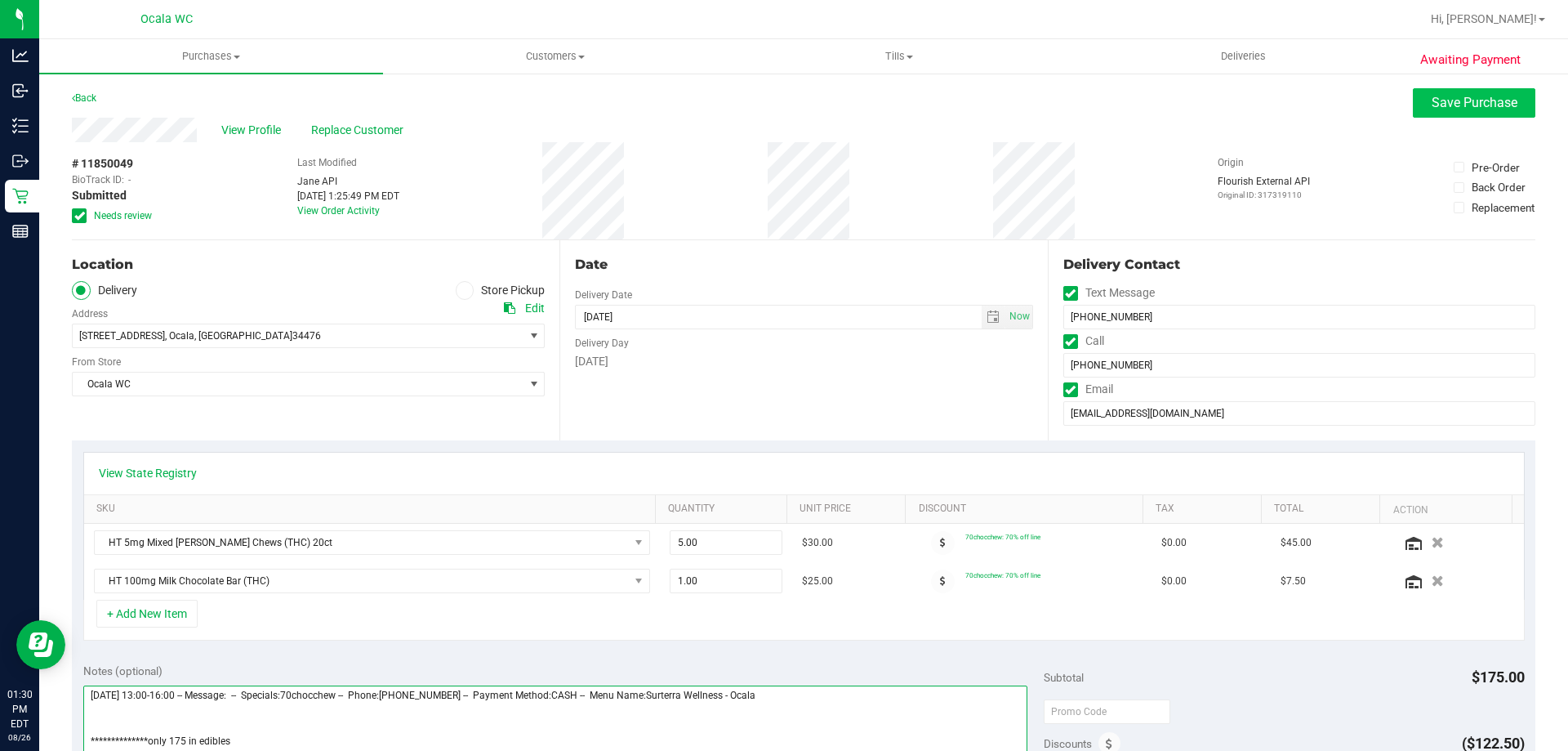
type textarea "**********"
click at [1490, 102] on span "Save Purchase" at bounding box center [1474, 103] width 86 height 15
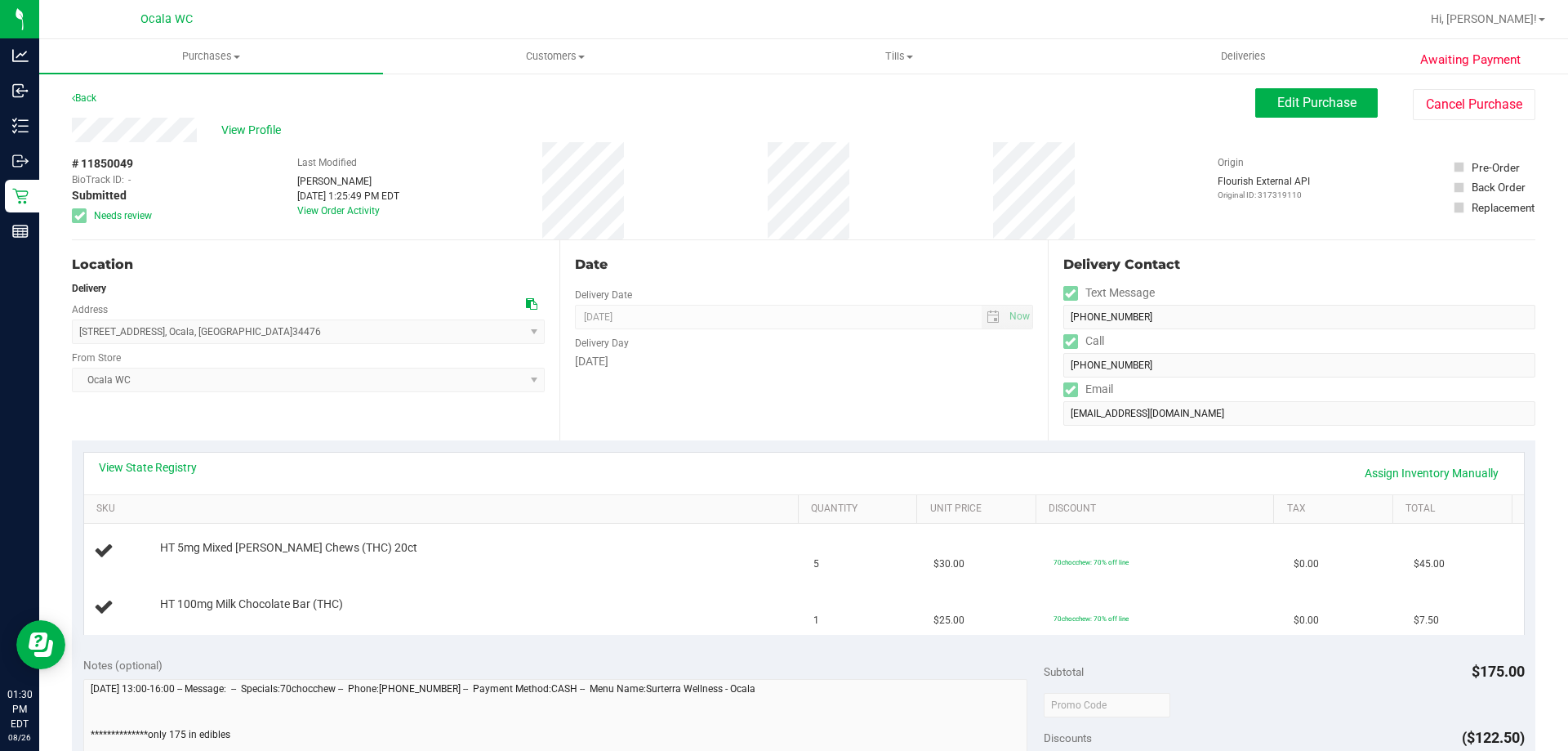
click at [255, 127] on span "View Profile" at bounding box center [253, 130] width 65 height 17
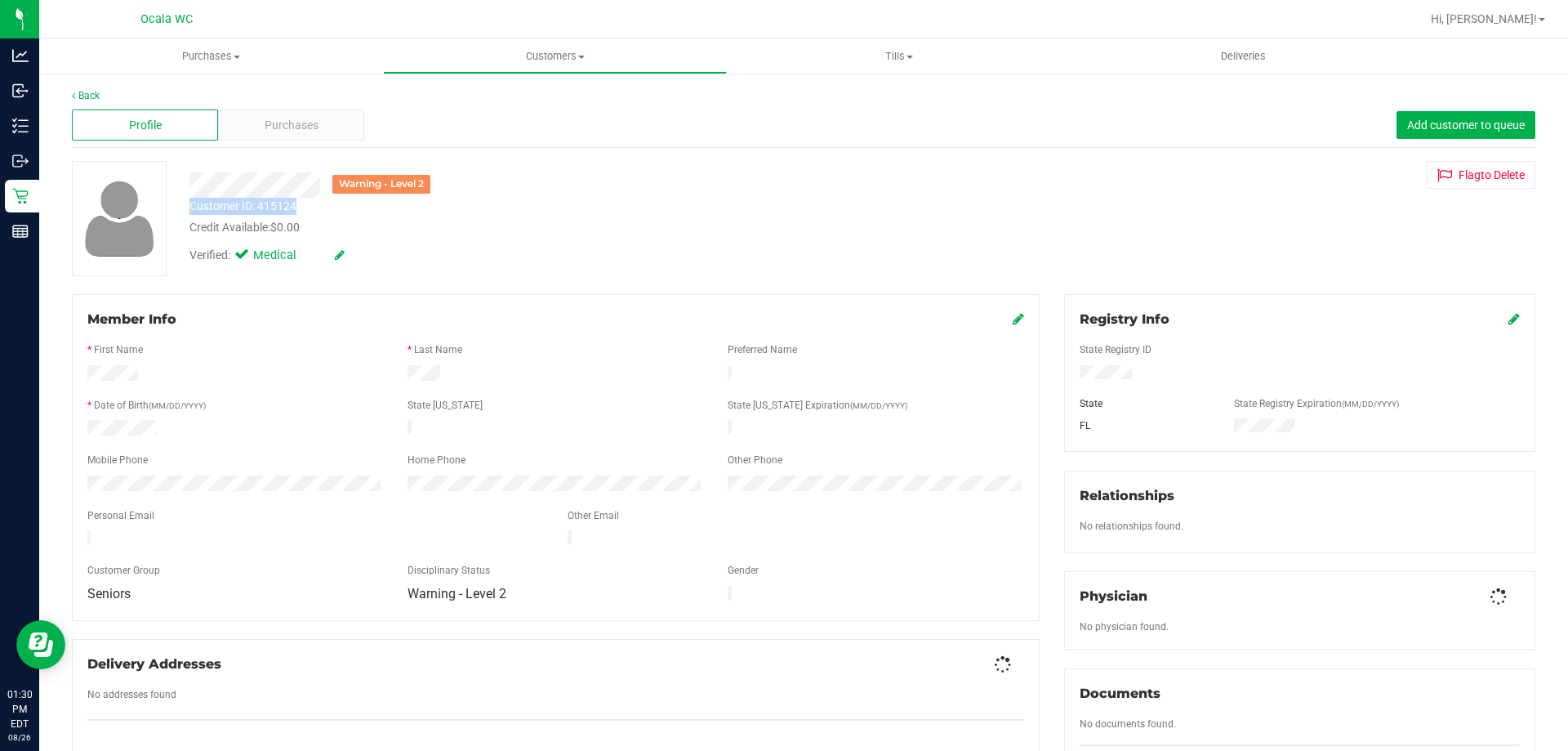
drag, startPoint x: 186, startPoint y: 207, endPoint x: 306, endPoint y: 205, distance: 120.0
click at [316, 205] on div "Customer ID: 415124 Credit Available: $0.00" at bounding box center [549, 217] width 744 height 39
copy div "Customer ID: 415124"
drag, startPoint x: 952, startPoint y: 261, endPoint x: 957, endPoint y: 251, distance: 11.2
click at [952, 259] on div "Warning - Level 2 Customer ID: 415124 Credit Available: $0.00 Verified: Medical…" at bounding box center [803, 219] width 1488 height 115
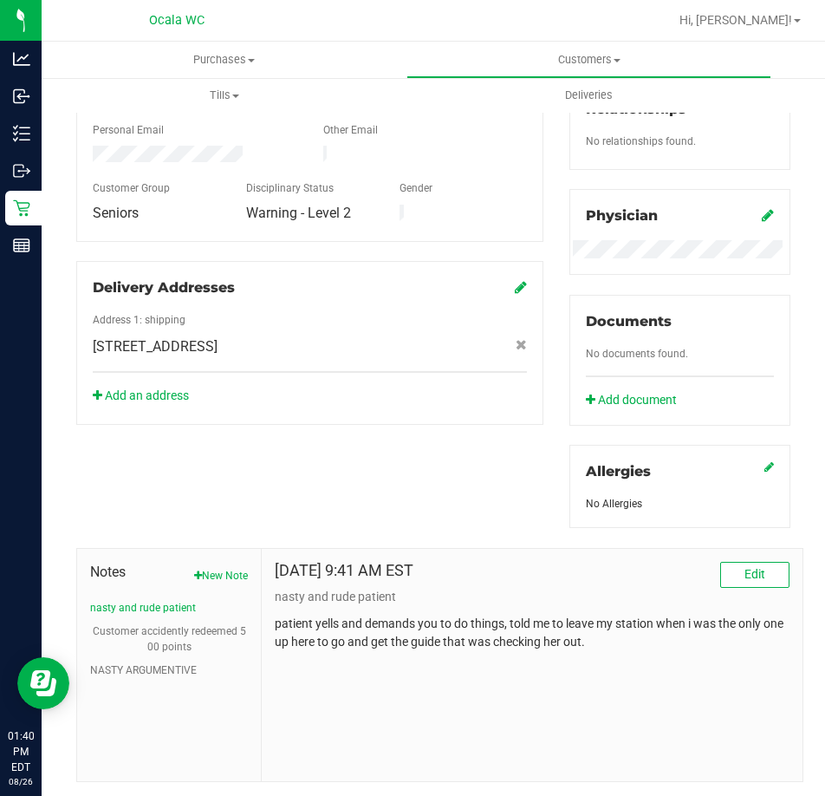
scroll to position [473, 0]
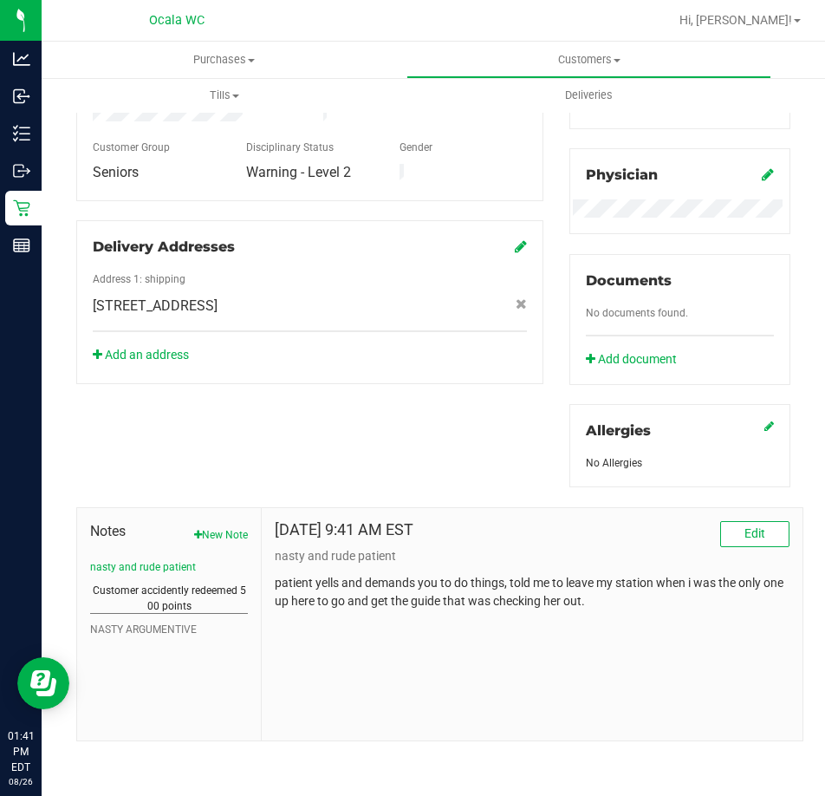
click at [157, 593] on button "Customer accidently redeemed 500 points" at bounding box center [169, 598] width 158 height 31
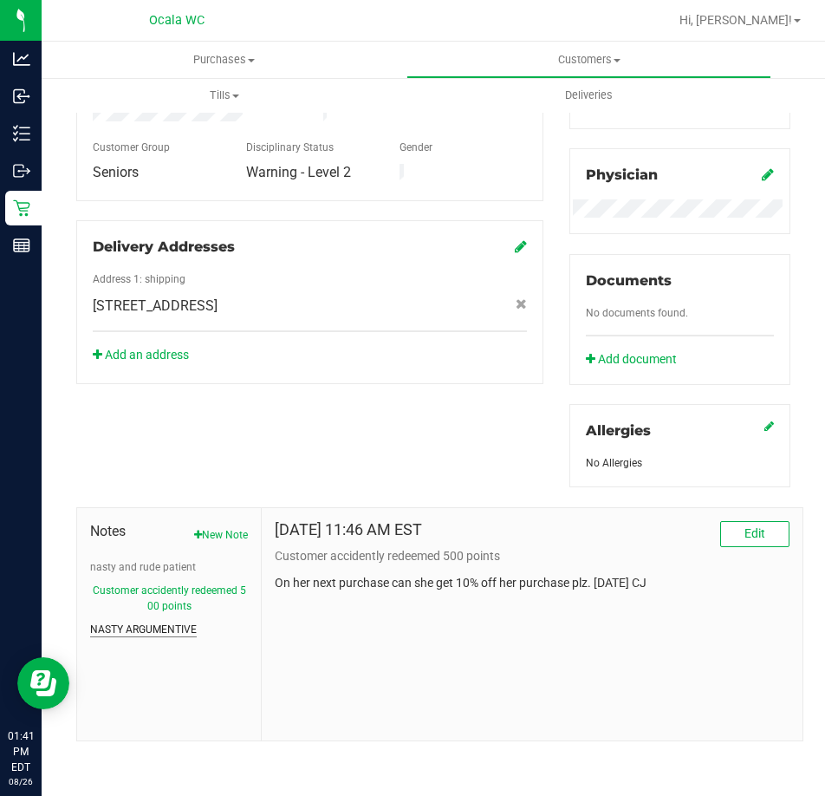
click at [152, 627] on button "NASTY ARGUMENTIVE" at bounding box center [143, 630] width 107 height 16
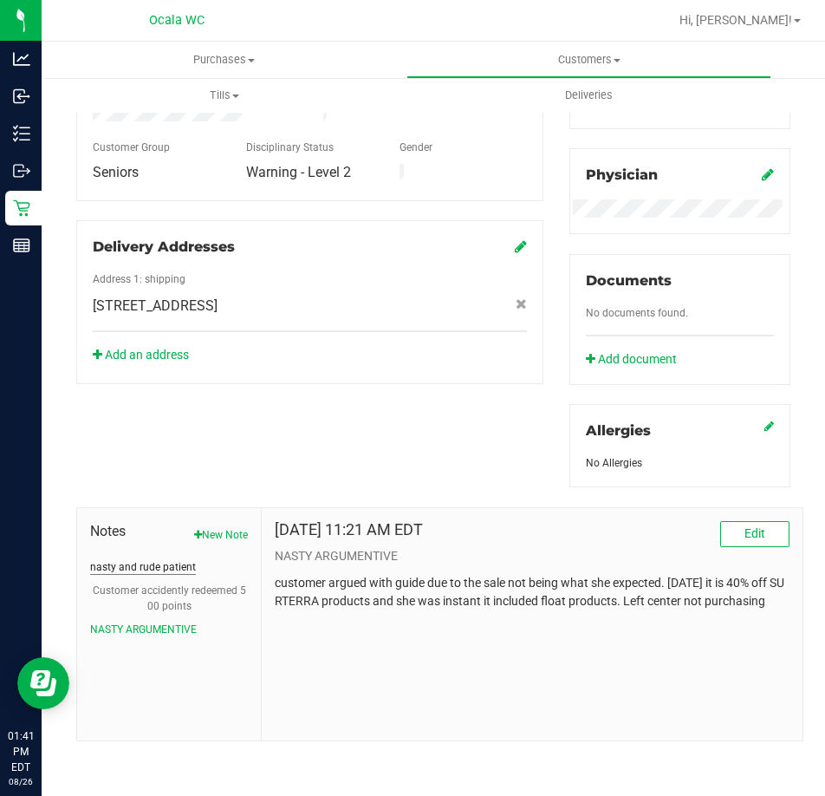
click at [127, 571] on button "nasty and rude patient" at bounding box center [143, 567] width 106 height 16
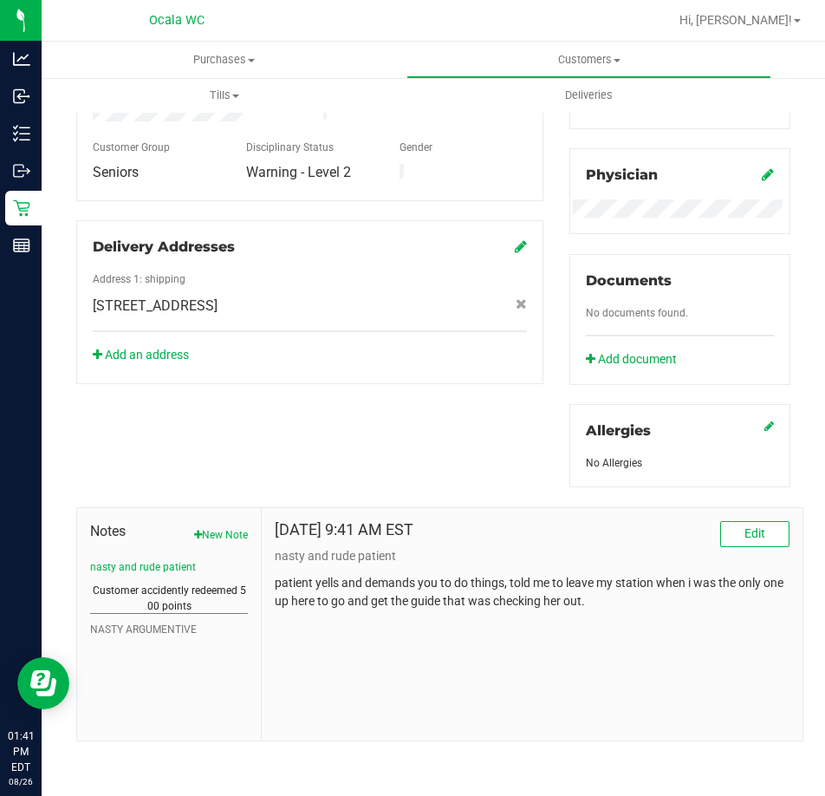
click at [138, 584] on button "Customer accidently redeemed 500 points" at bounding box center [169, 598] width 158 height 31
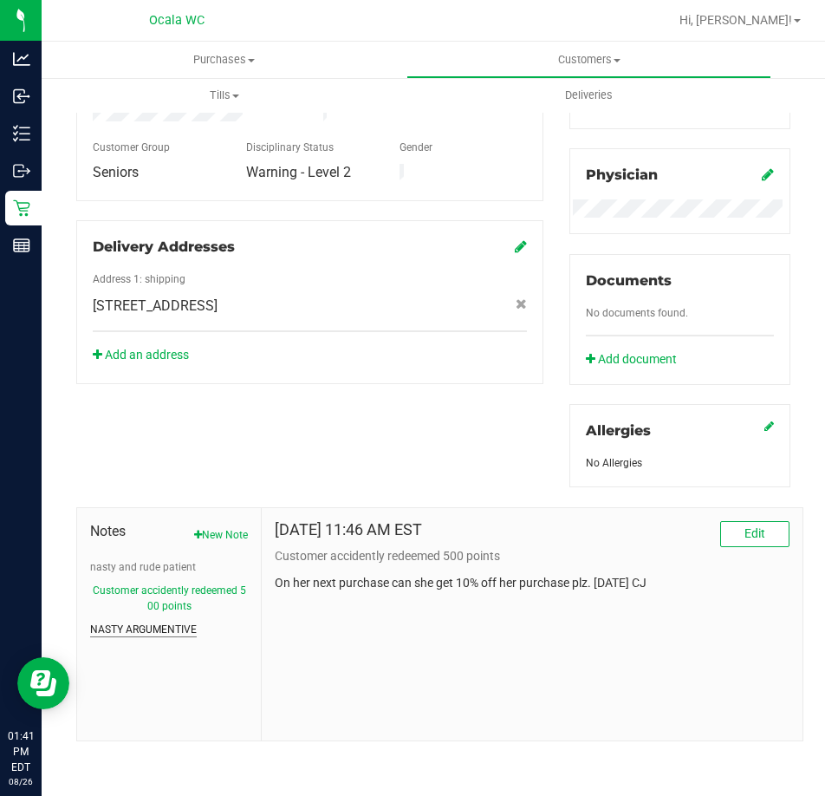
click at [155, 633] on button "NASTY ARGUMENTIVE" at bounding box center [143, 630] width 107 height 16
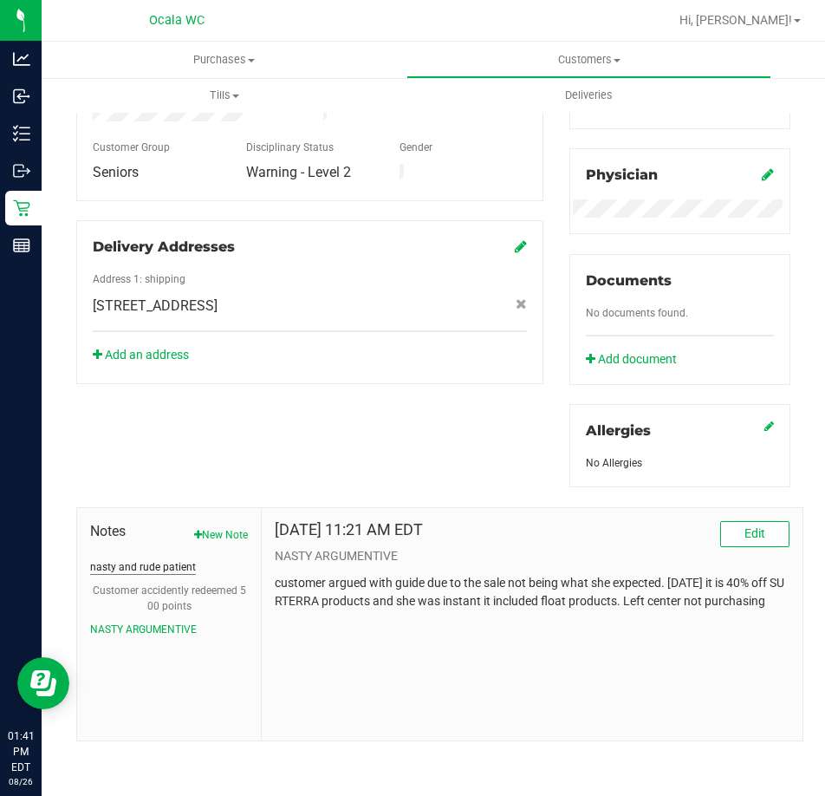
click at [135, 569] on button "nasty and rude patient" at bounding box center [143, 567] width 106 height 16
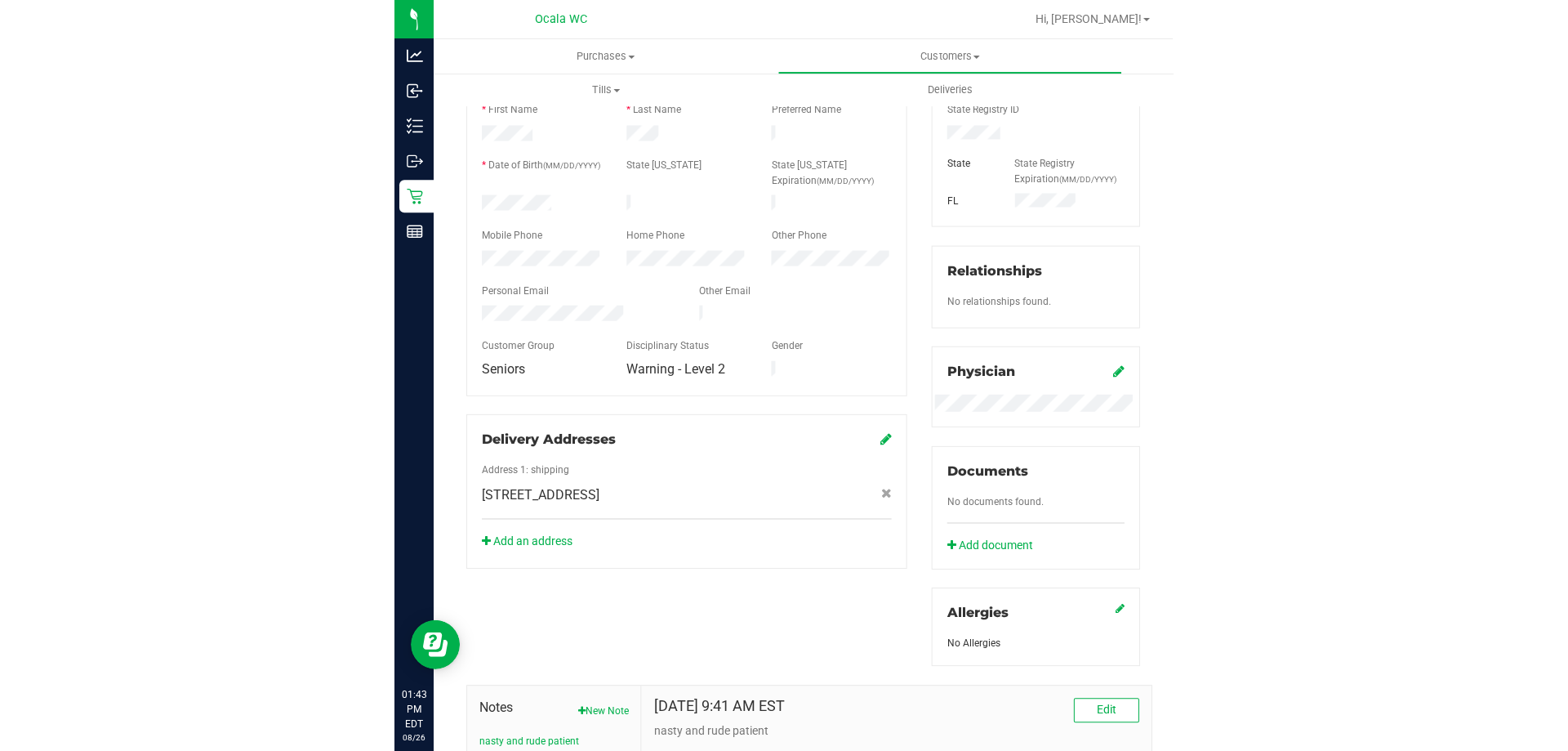
scroll to position [0, 0]
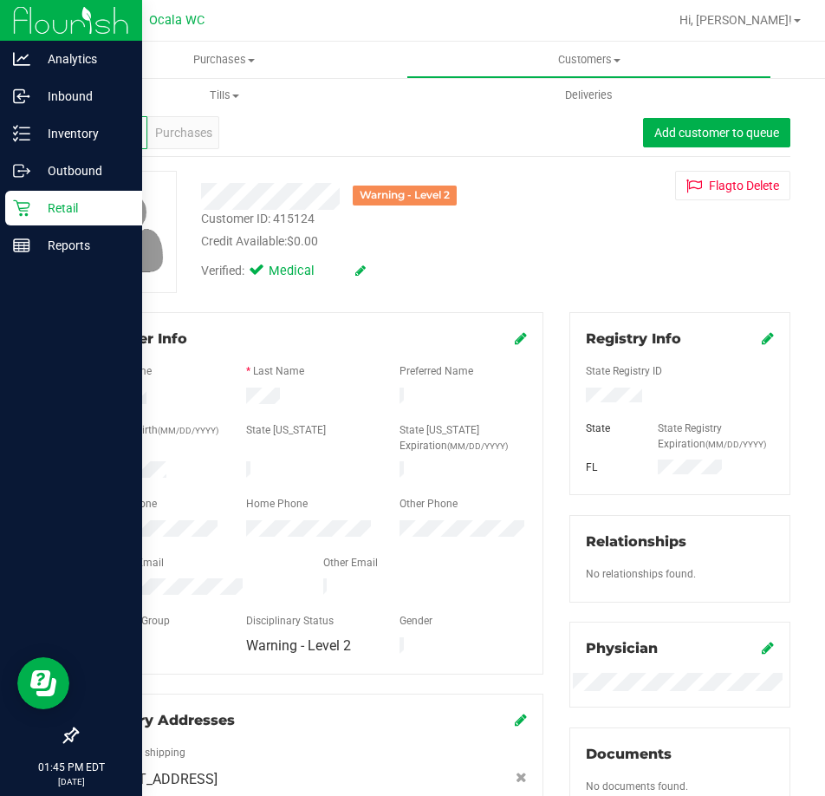
click at [83, 205] on p "Retail" at bounding box center [82, 208] width 104 height 21
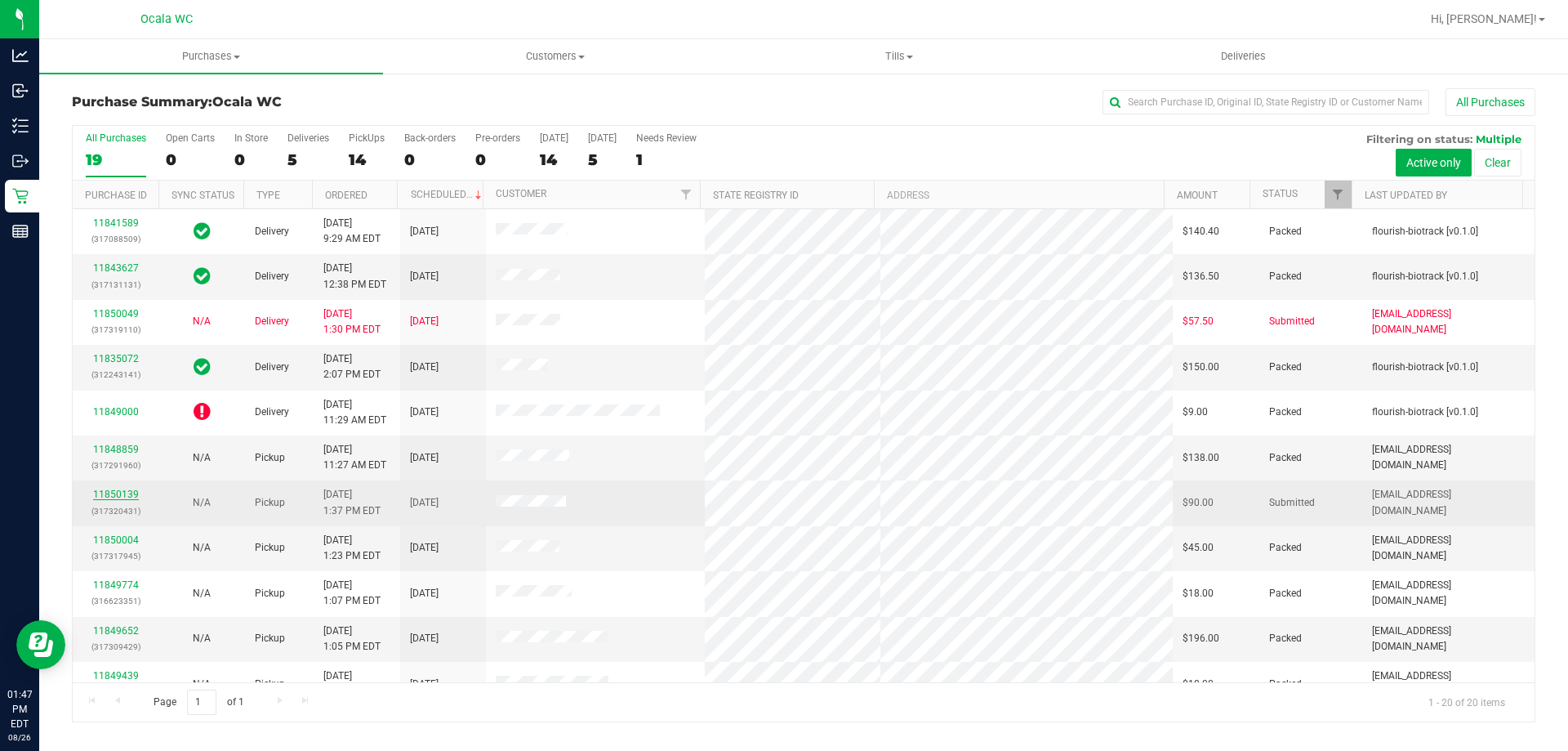
click at [95, 495] on link "11850139" at bounding box center [116, 494] width 46 height 11
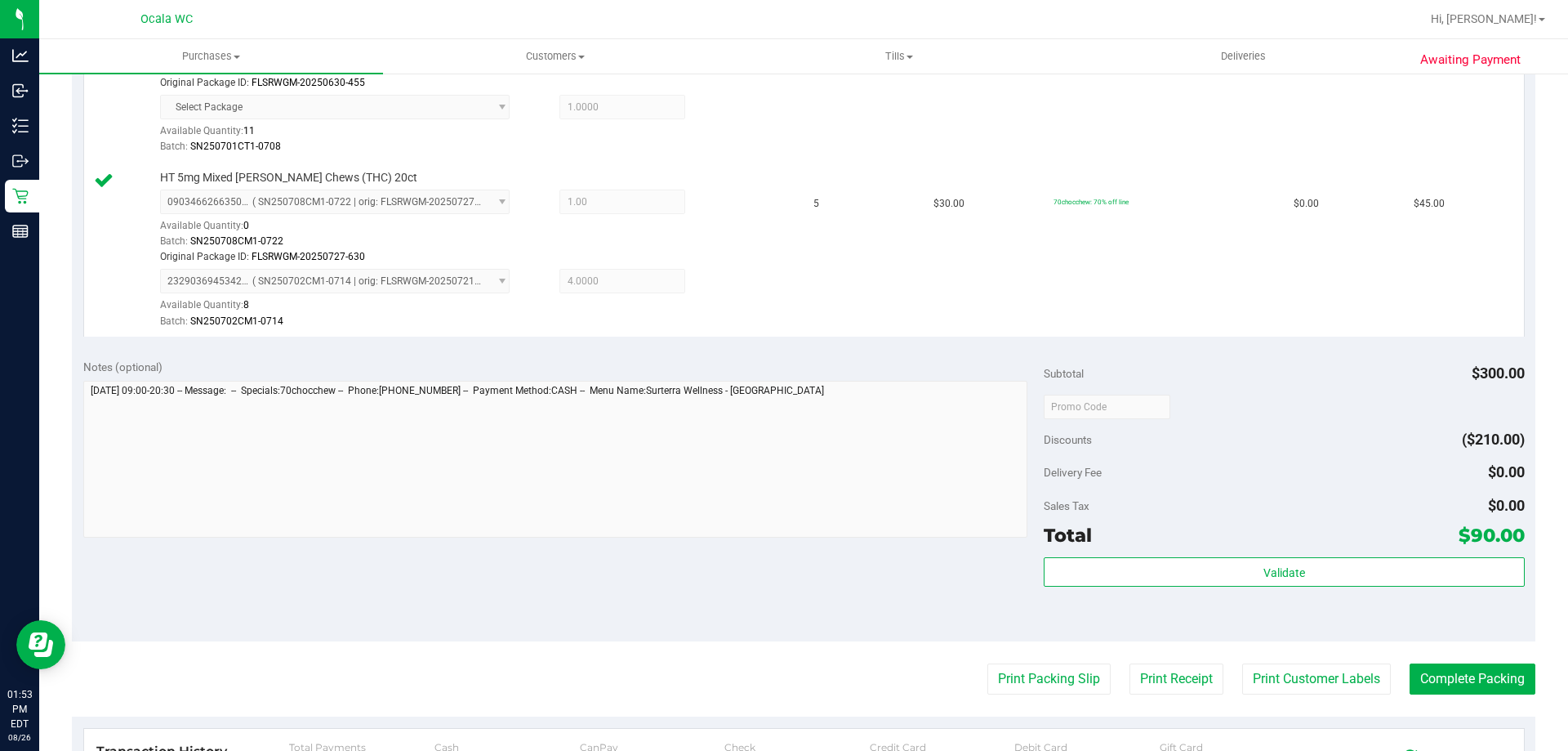
scroll to position [817, 0]
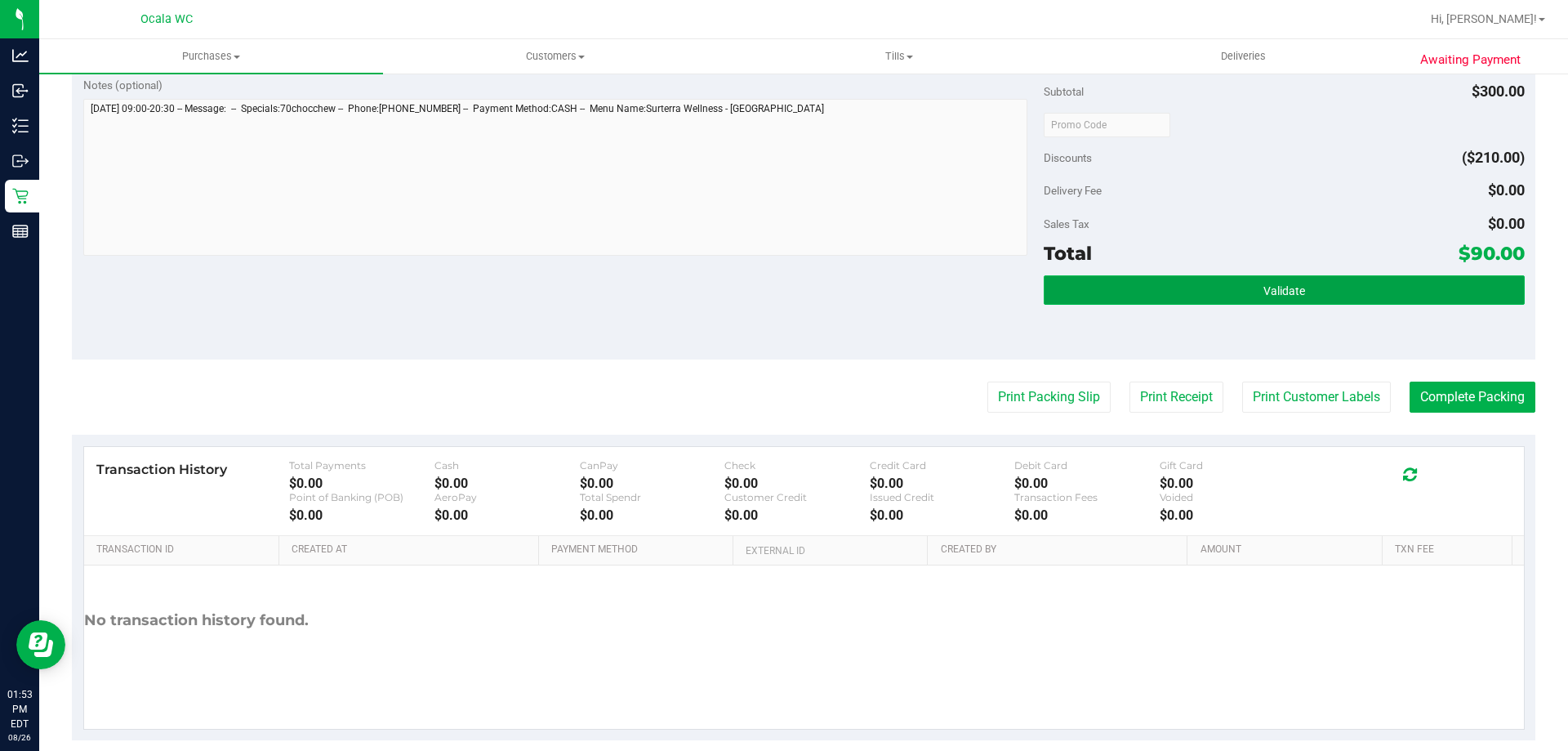
click at [1264, 293] on span "Validate" at bounding box center [1284, 291] width 41 height 13
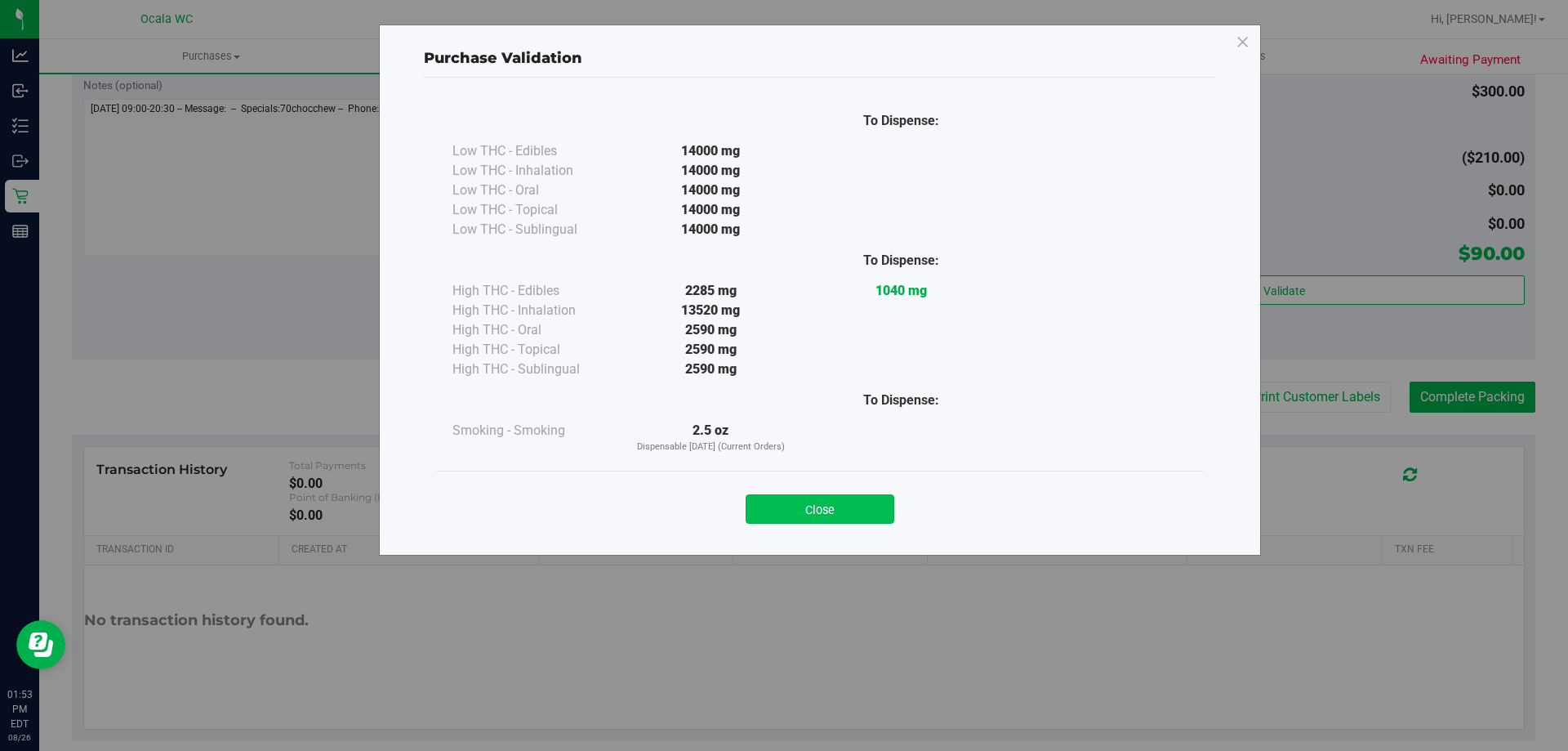
click at [797, 507] on button "Close" at bounding box center [820, 509] width 149 height 29
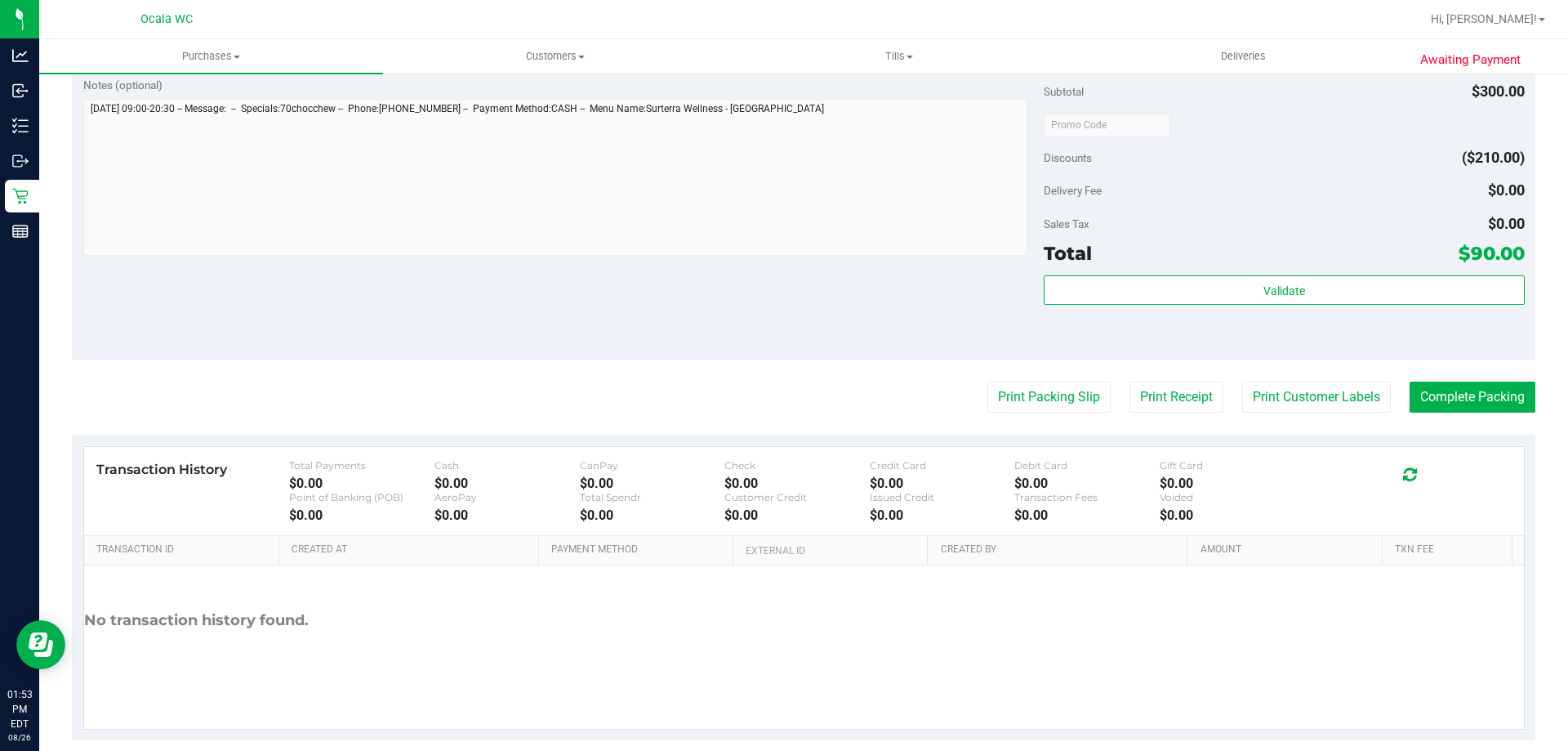
click at [1053, 416] on purchase-details "Back Edit Purchase Cancel Purchase View Profile # 11850139 BioTrack ID: - Submi…" at bounding box center [803, 6] width 1463 height 1469
click at [1047, 409] on button "Print Packing Slip" at bounding box center [1048, 397] width 123 height 31
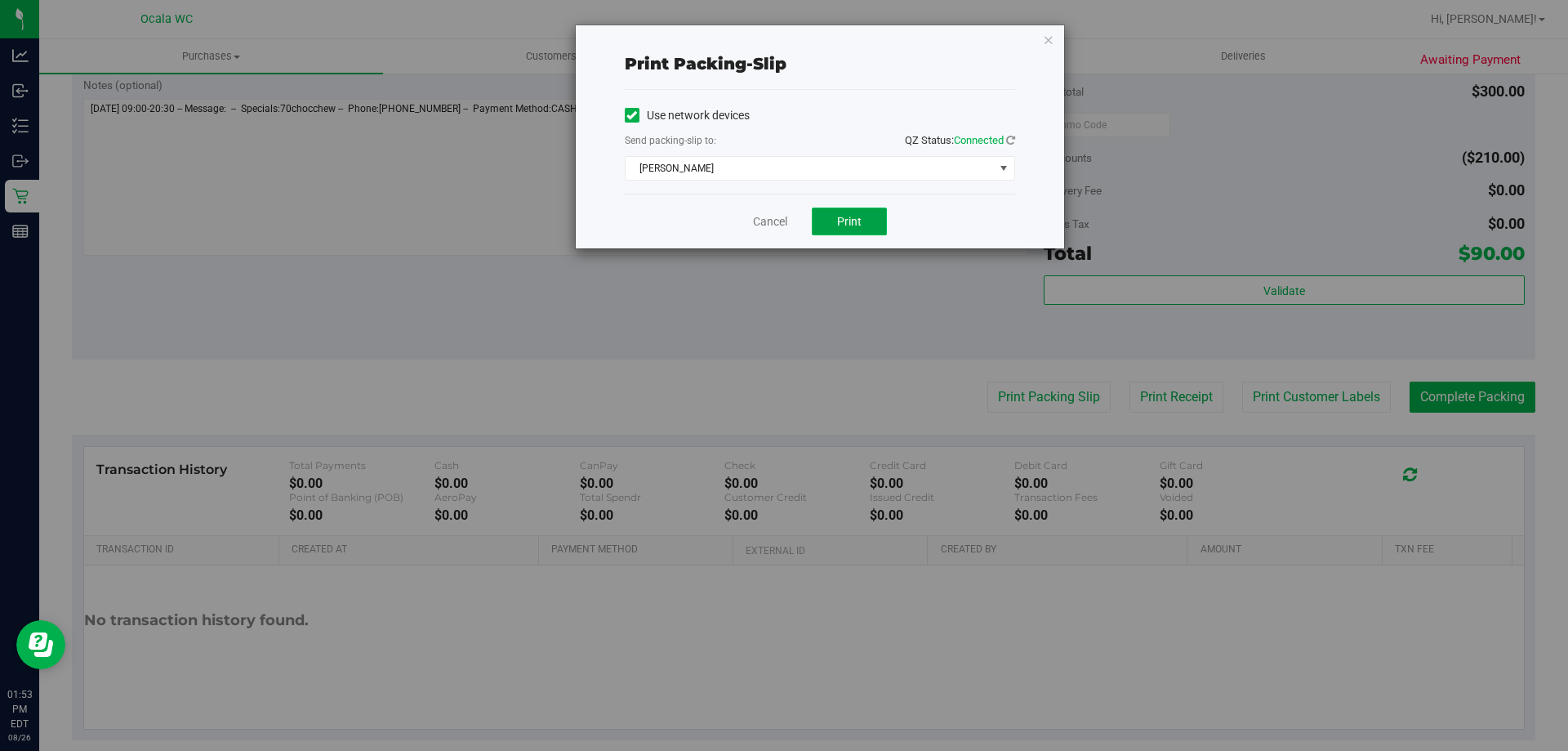
click at [849, 215] on span "Print" at bounding box center [849, 221] width 24 height 13
click at [839, 223] on span "Print" at bounding box center [849, 221] width 24 height 13
click at [783, 218] on link "Cancel" at bounding box center [769, 221] width 34 height 17
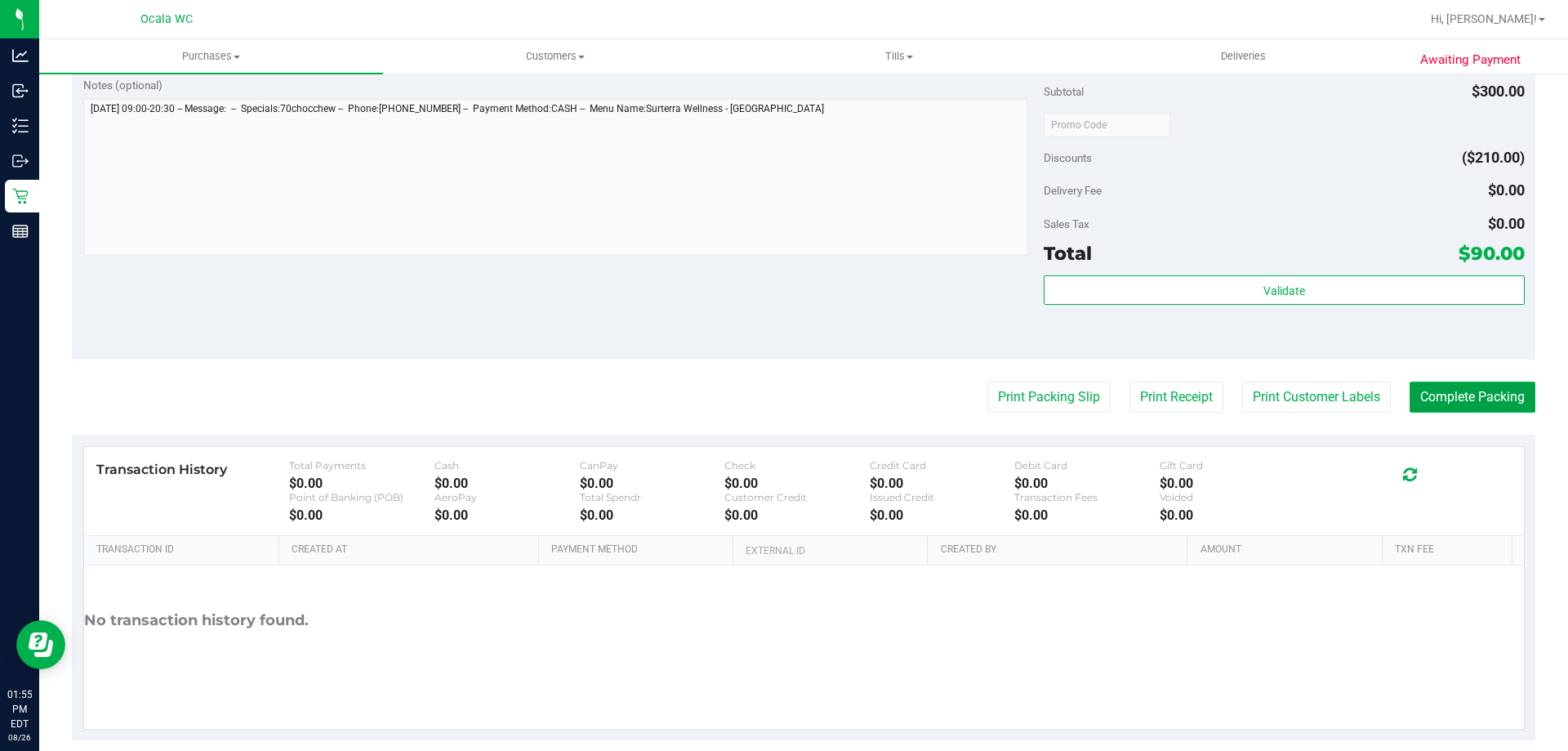
click at [1422, 403] on button "Complete Packing" at bounding box center [1473, 397] width 126 height 31
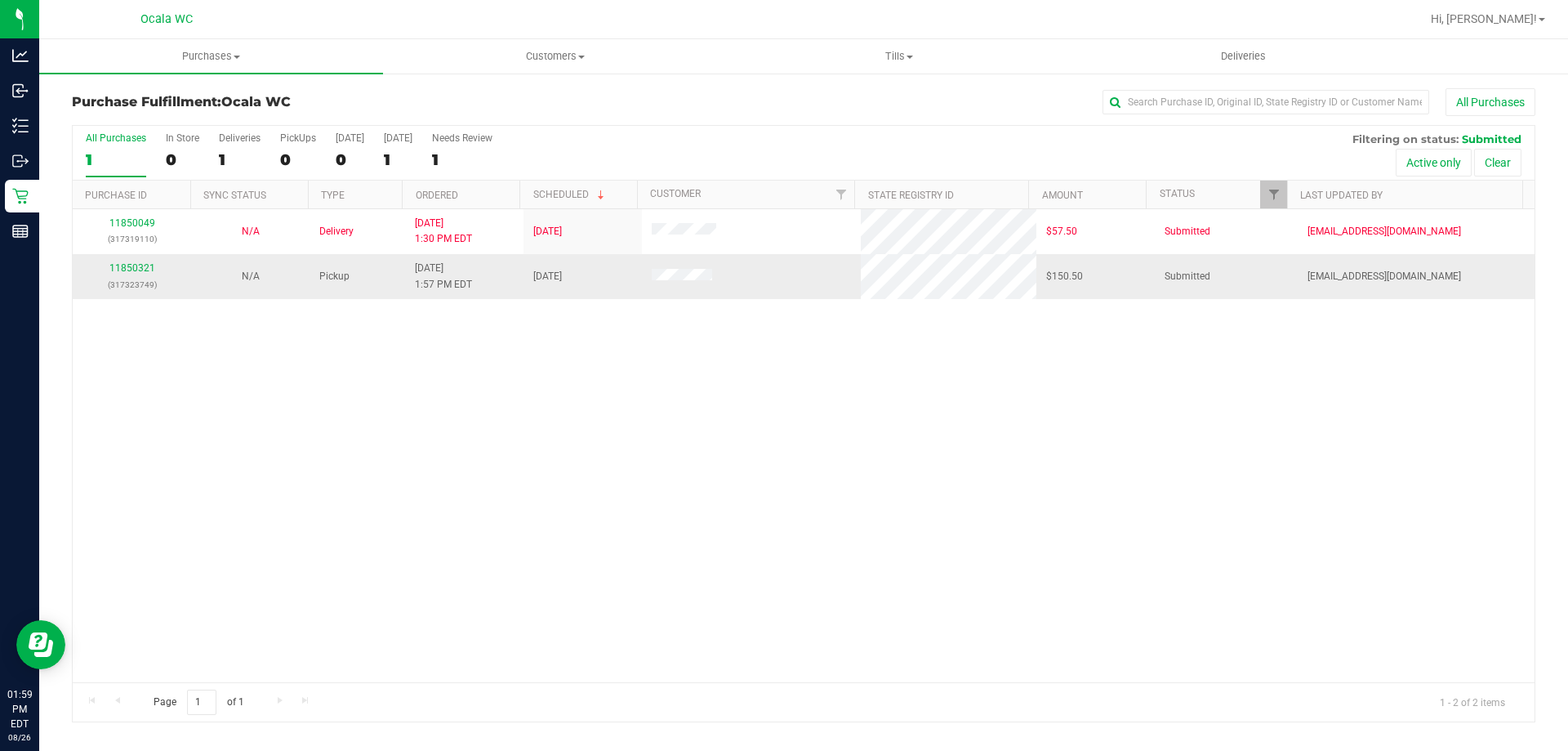
click at [126, 261] on div "11850321 (317323749)" at bounding box center [132, 276] width 99 height 31
click at [126, 273] on link "11850321" at bounding box center [132, 268] width 46 height 11
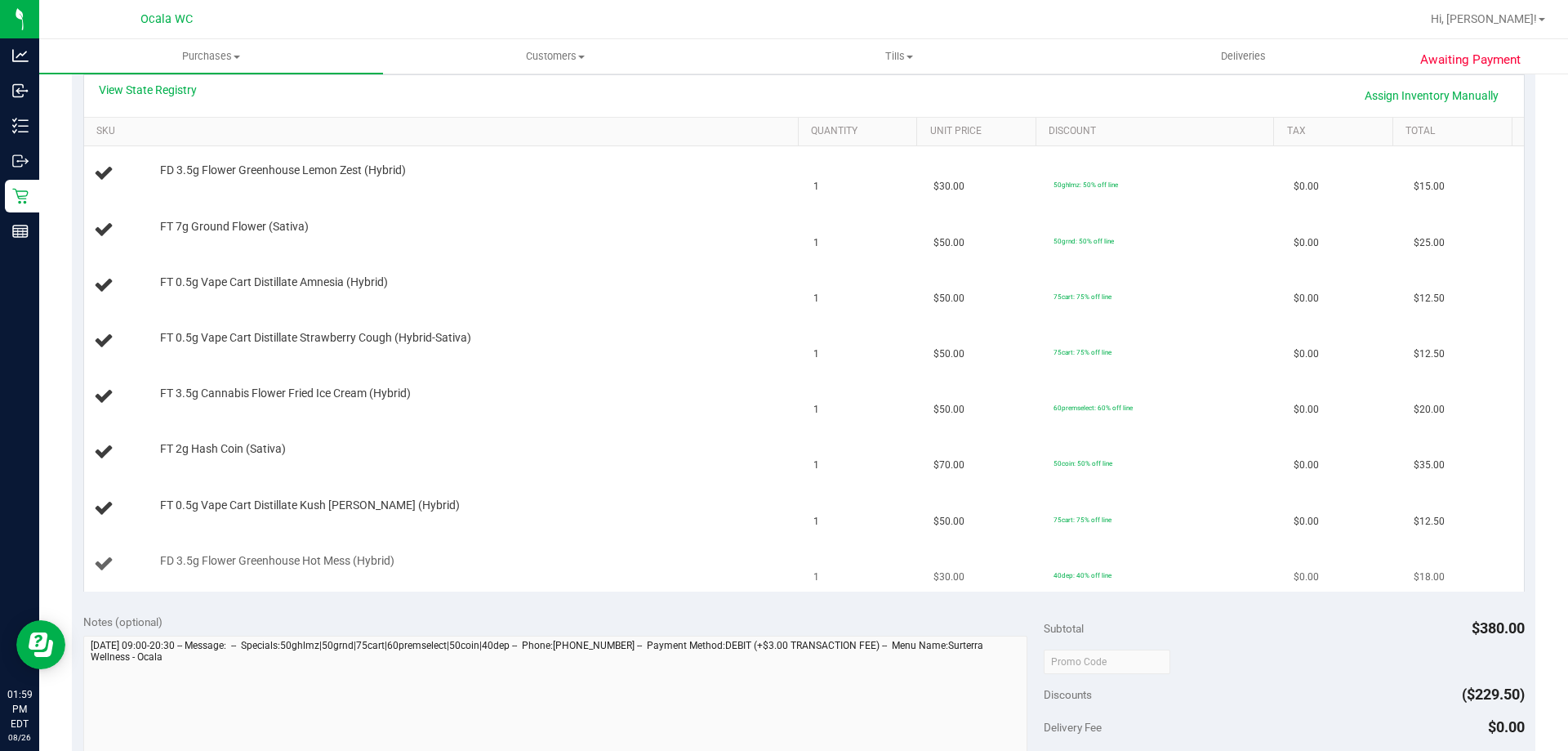
scroll to position [327, 0]
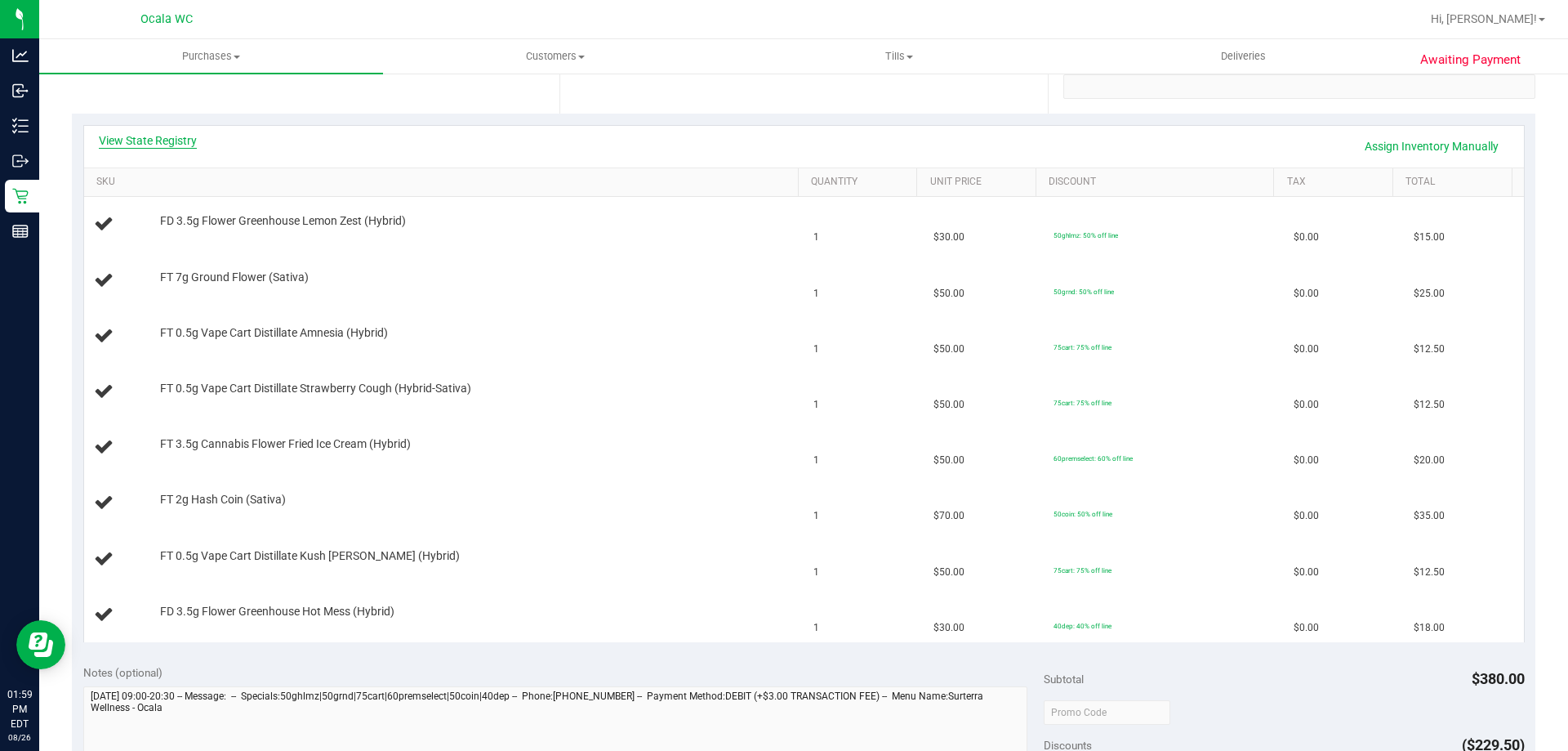
click at [171, 143] on link "View State Registry" at bounding box center [148, 139] width 98 height 16
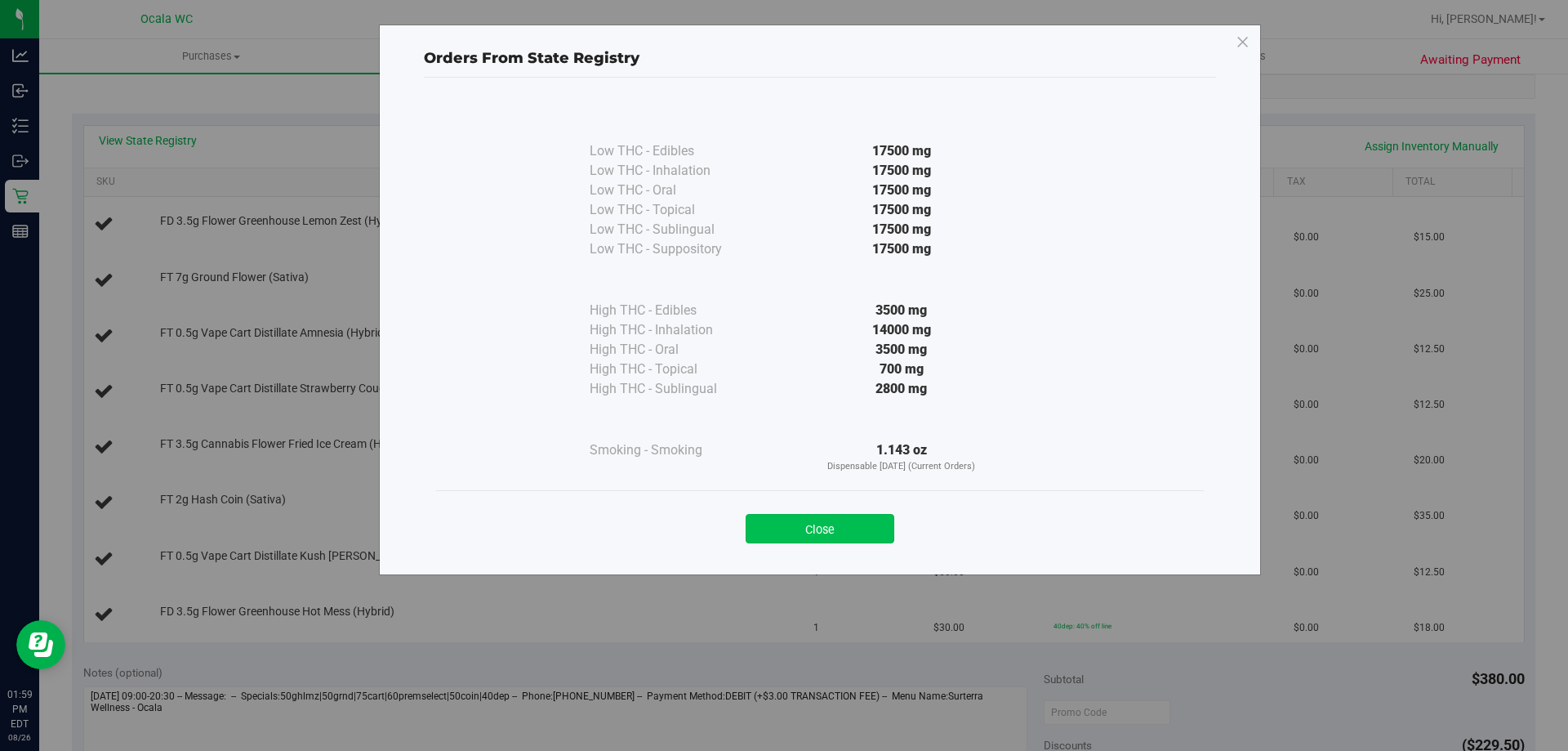
click at [812, 524] on button "Close" at bounding box center [820, 528] width 149 height 29
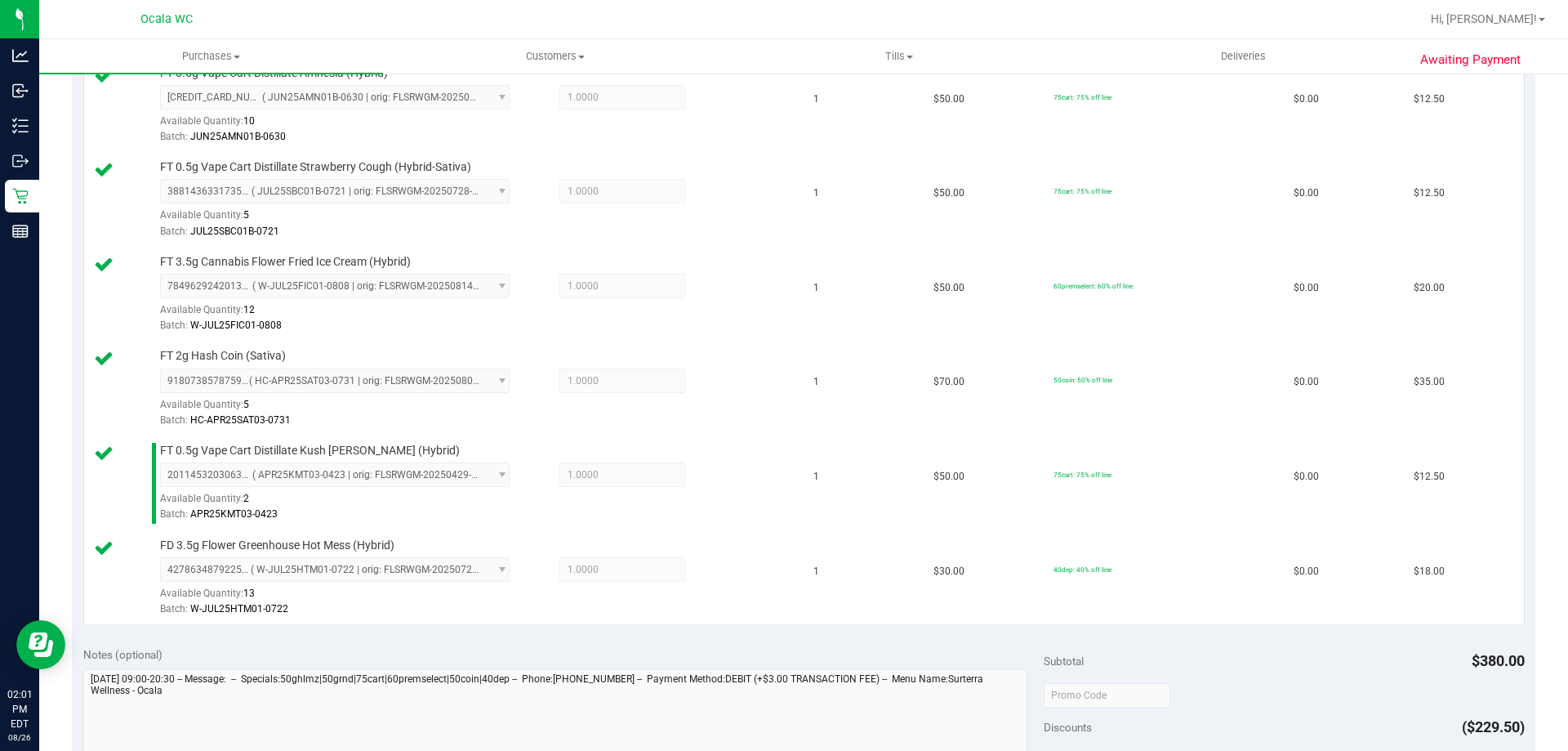
scroll to position [817, 0]
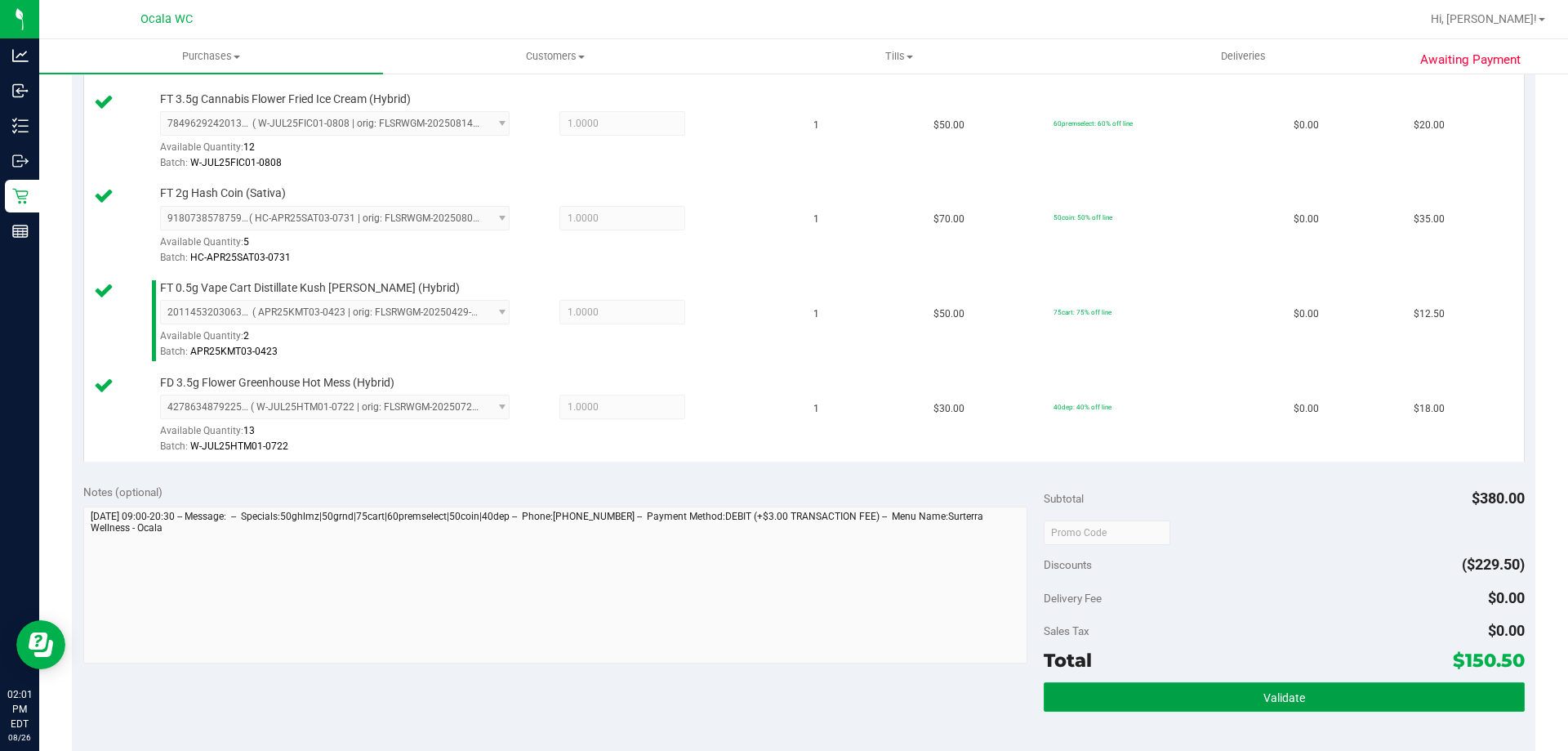
click at [1251, 688] on button "Validate" at bounding box center [1284, 696] width 480 height 29
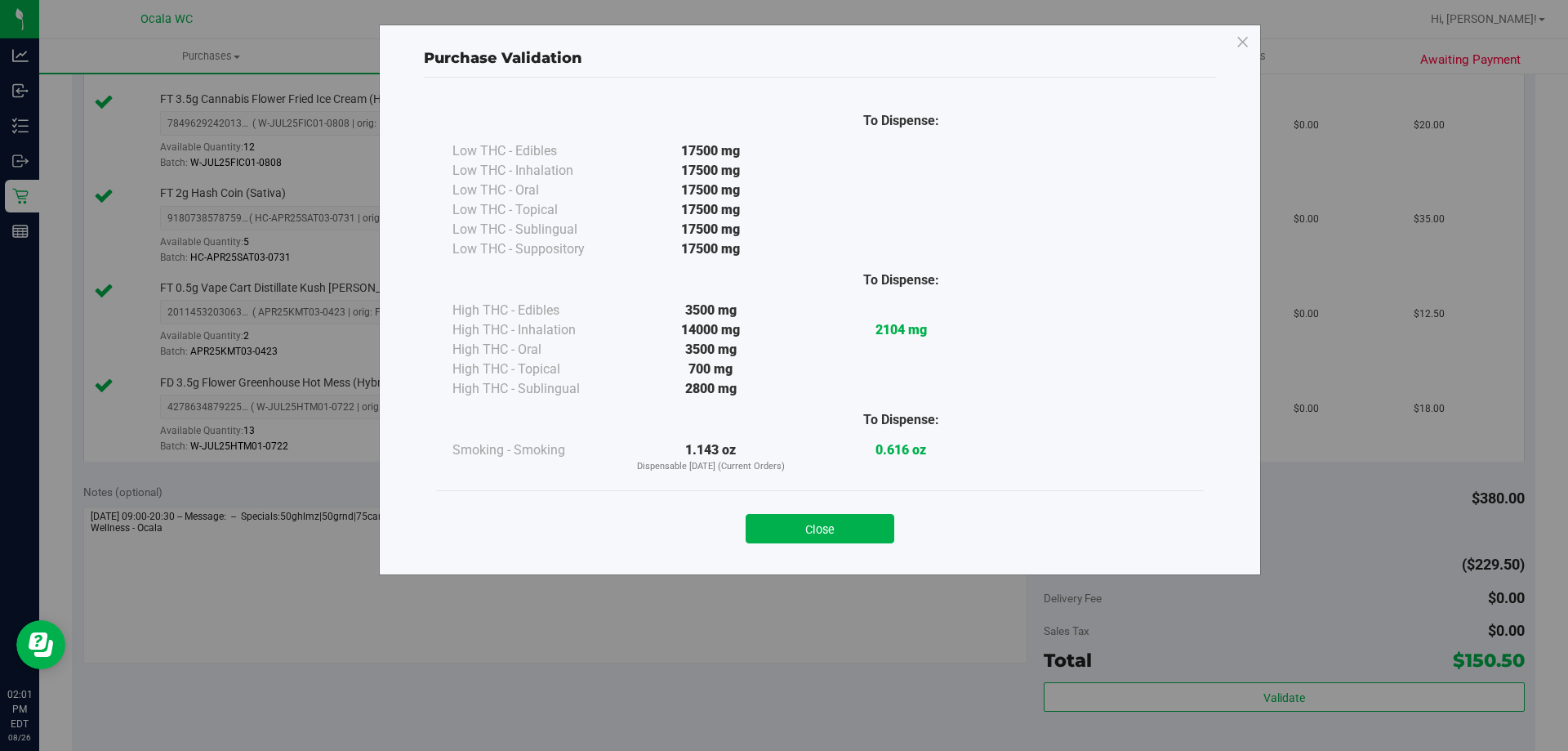
click at [815, 512] on div "Close" at bounding box center [819, 523] width 743 height 41
click at [845, 530] on button "Close" at bounding box center [820, 528] width 149 height 29
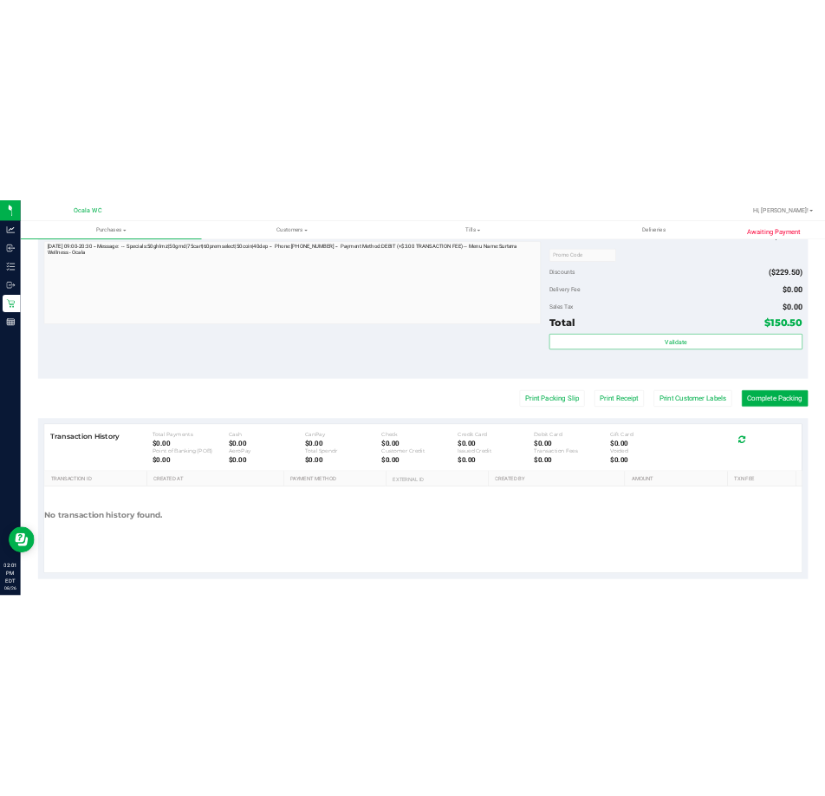
scroll to position [1323, 0]
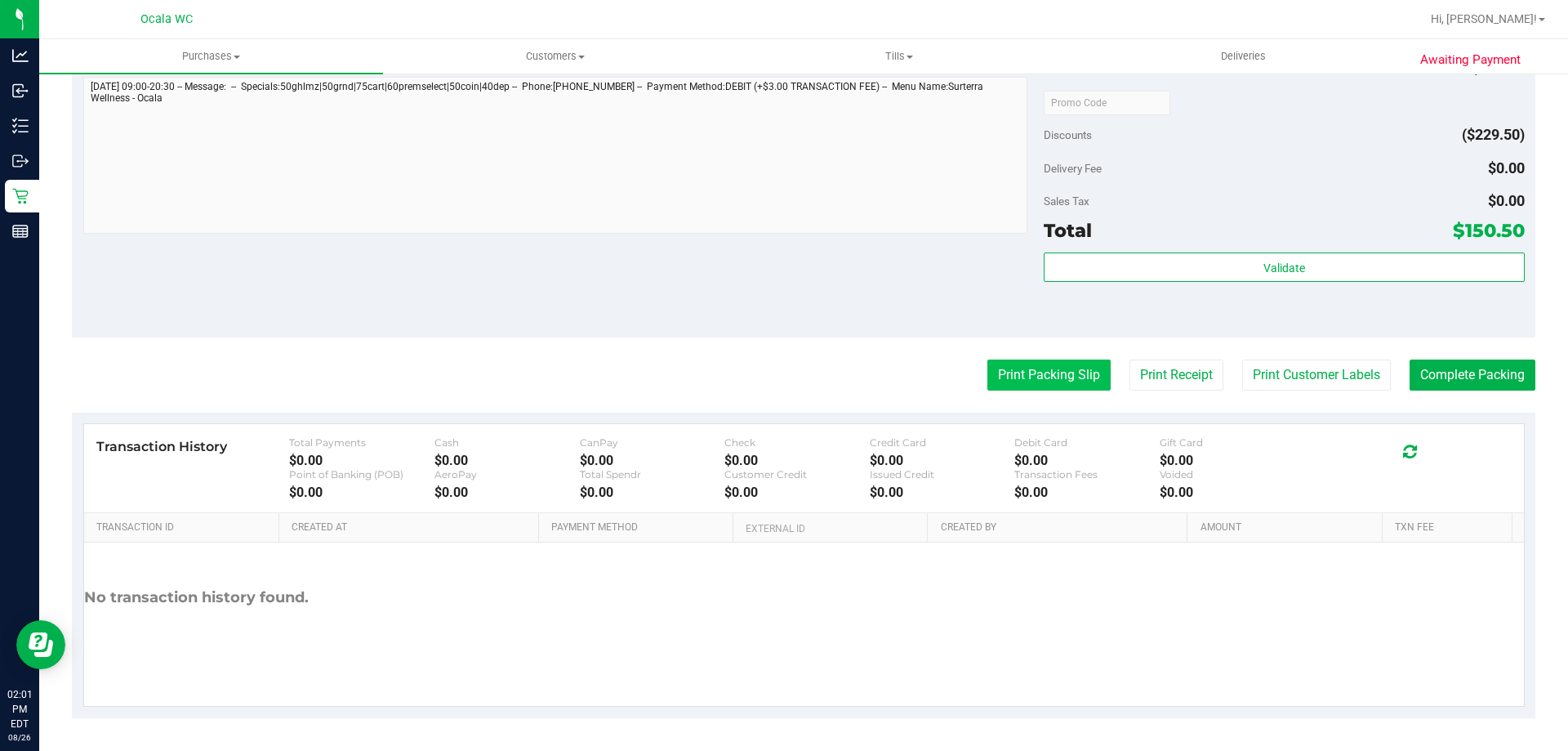
click at [1001, 378] on button "Print Packing Slip" at bounding box center [1048, 374] width 123 height 31
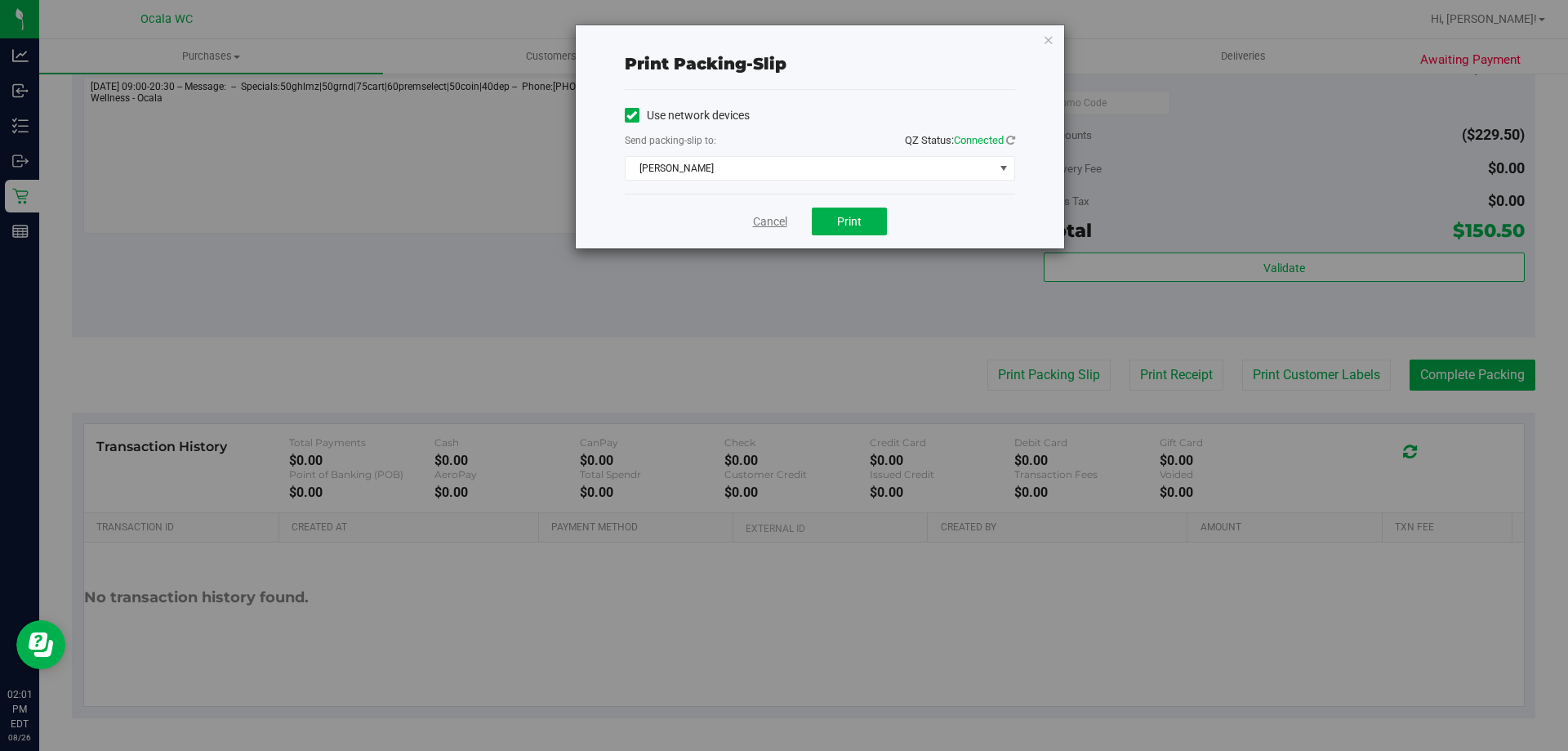
click at [756, 218] on link "Cancel" at bounding box center [769, 221] width 34 height 17
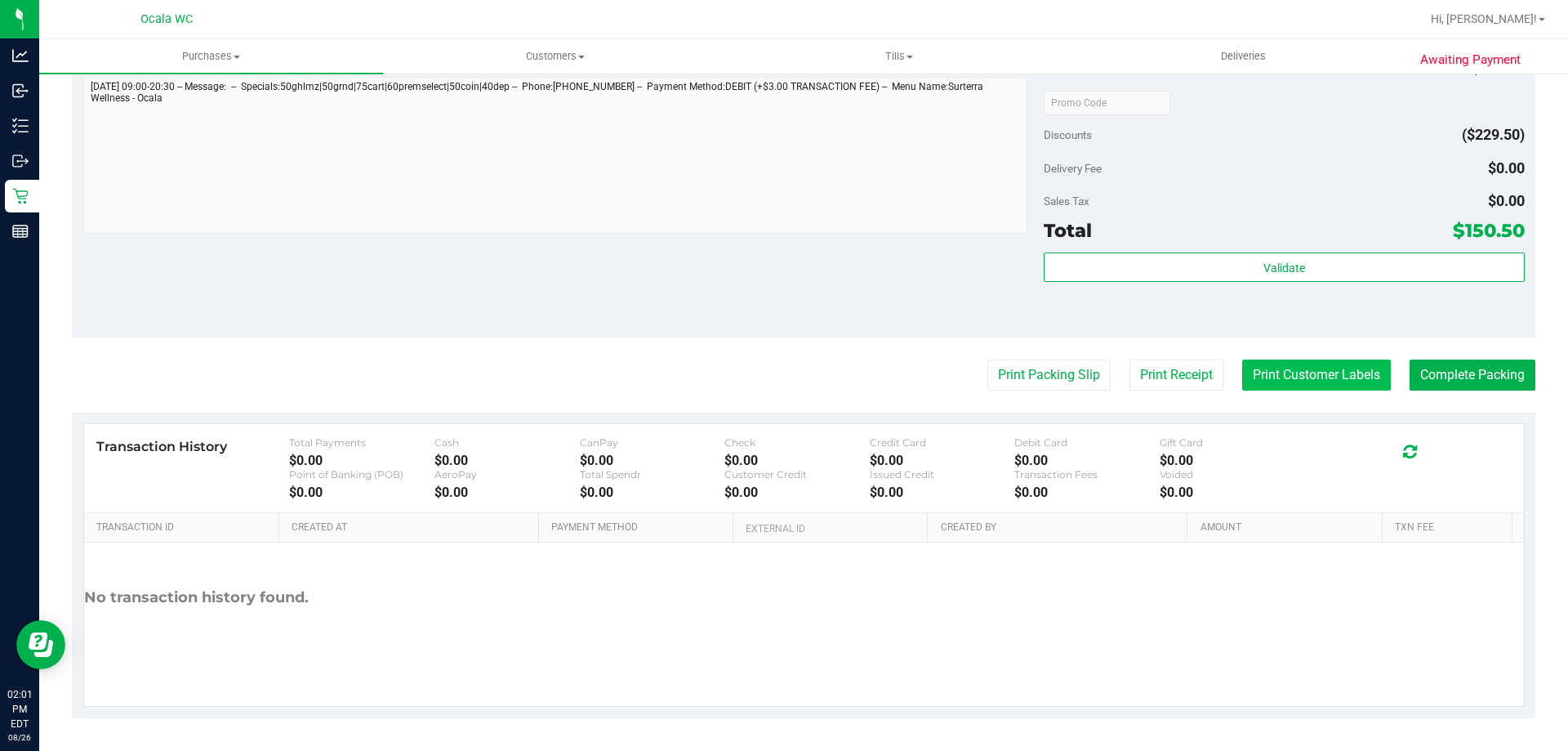
click at [1292, 370] on button "Print Customer Labels" at bounding box center [1317, 374] width 149 height 31
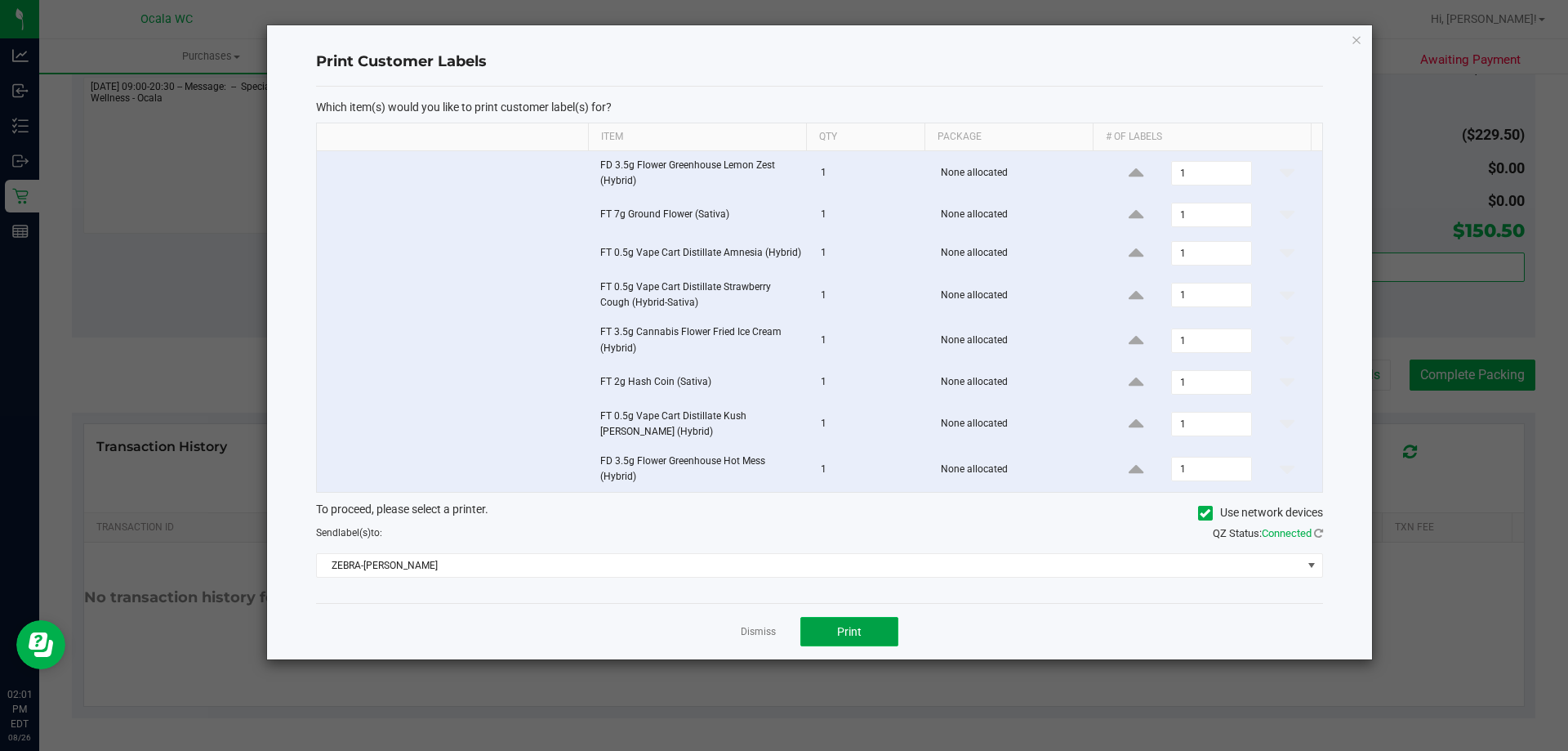
click at [827, 625] on button "Print" at bounding box center [849, 631] width 98 height 29
click at [744, 634] on link "Dismiss" at bounding box center [757, 631] width 35 height 14
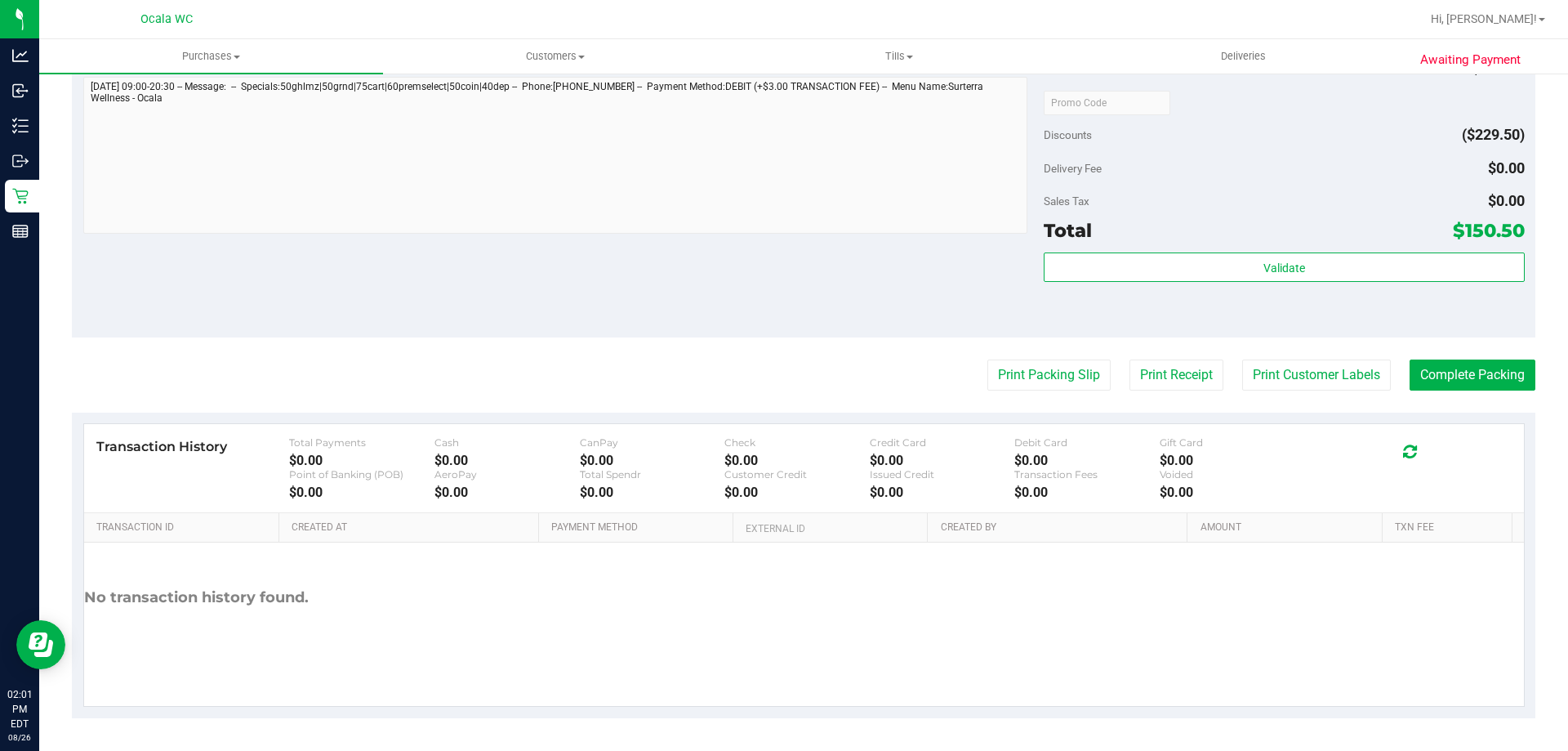
click at [1462, 371] on button "Complete Packing" at bounding box center [1473, 374] width 126 height 31
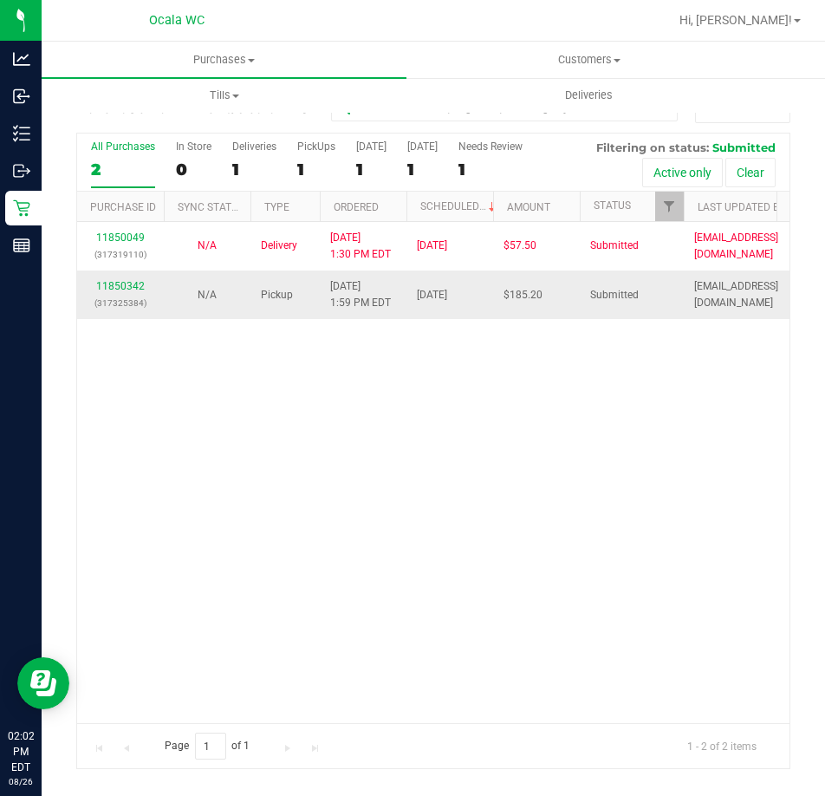
click at [118, 291] on div "11850342 (317325384)" at bounding box center [121, 294] width 66 height 33
click at [118, 284] on link "11850342" at bounding box center [120, 286] width 49 height 12
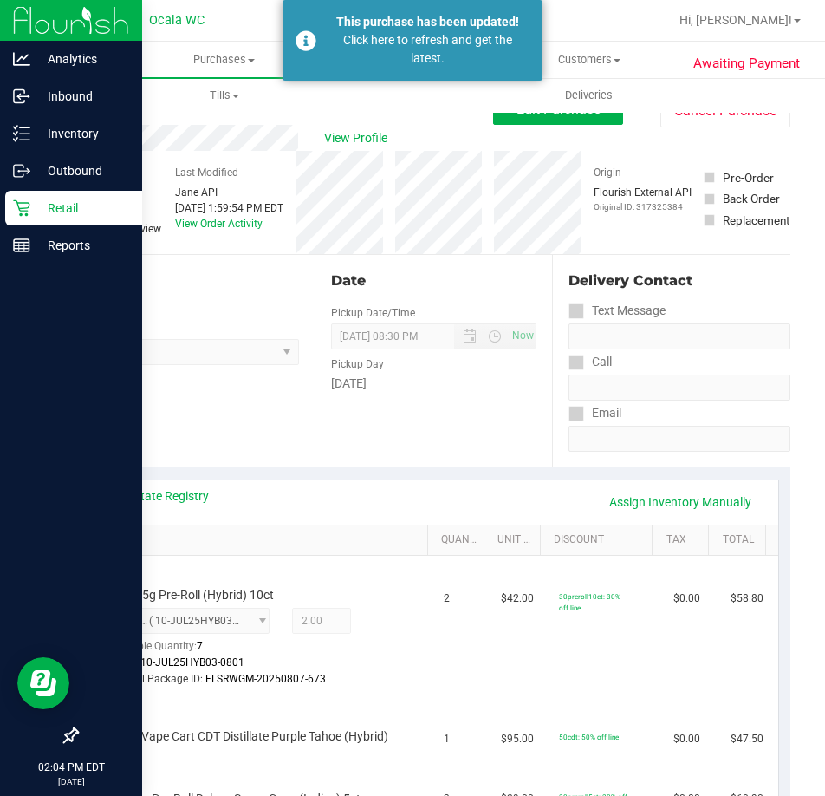
click at [103, 207] on p "Retail" at bounding box center [82, 208] width 104 height 21
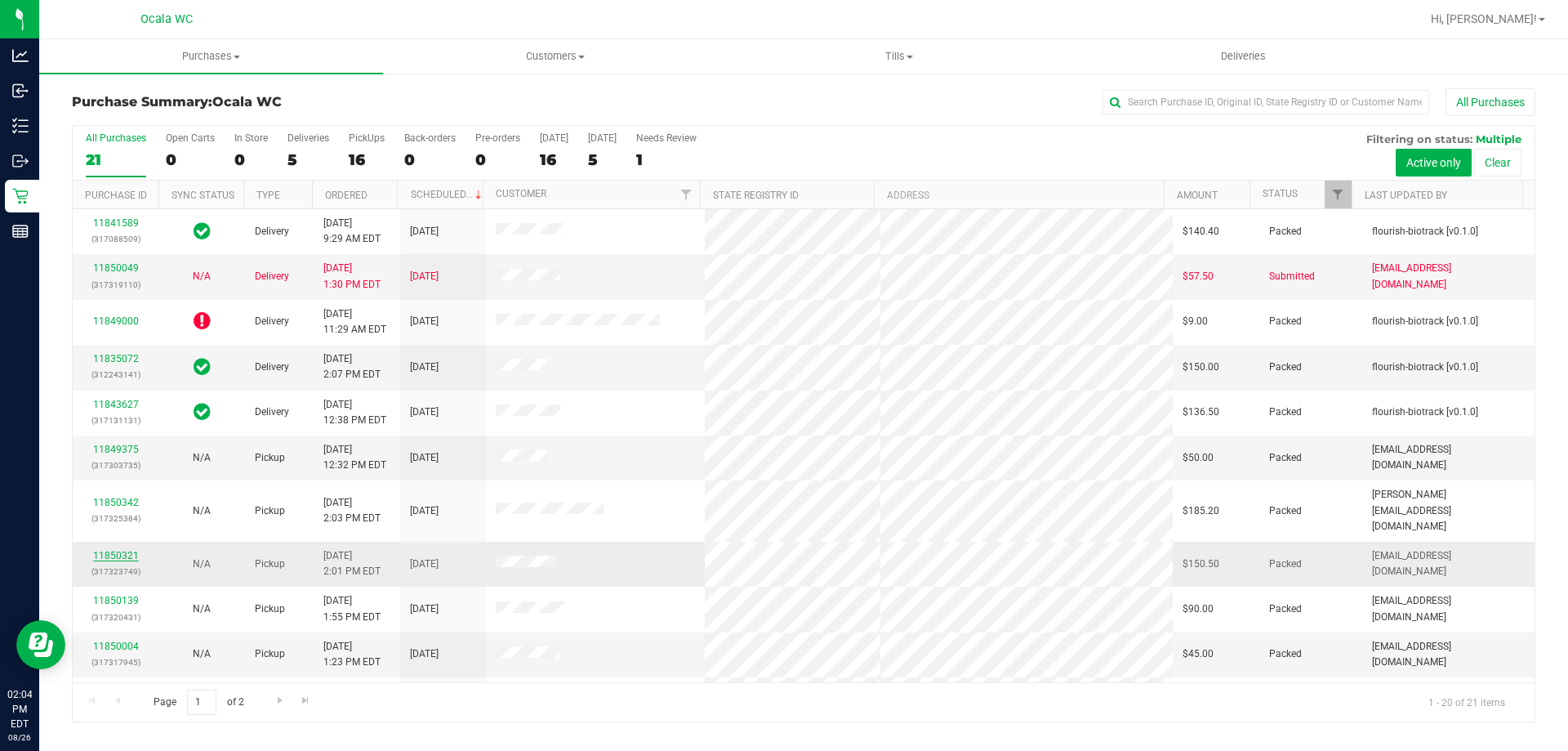
click at [114, 550] on link "11850321" at bounding box center [116, 556] width 46 height 11
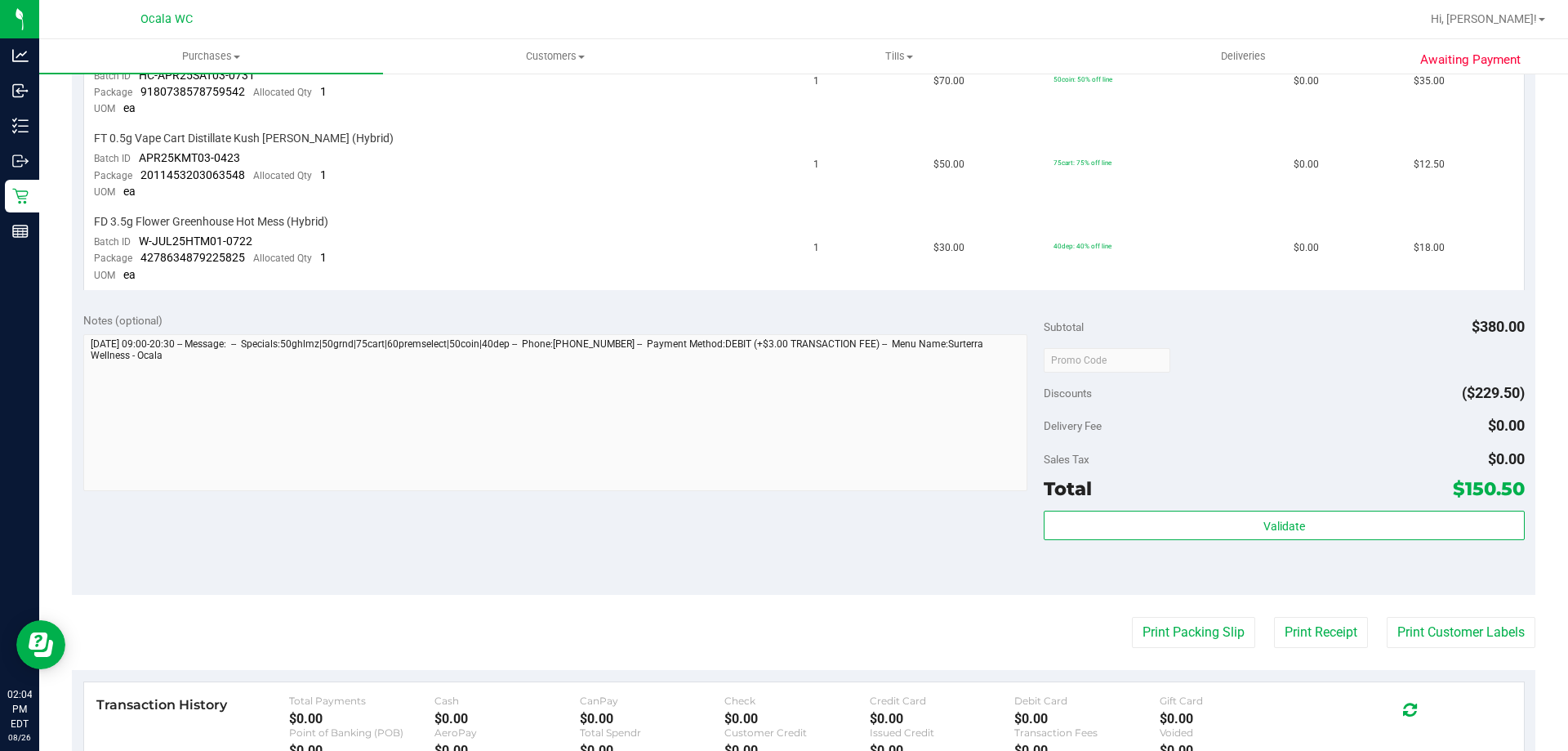
scroll to position [980, 0]
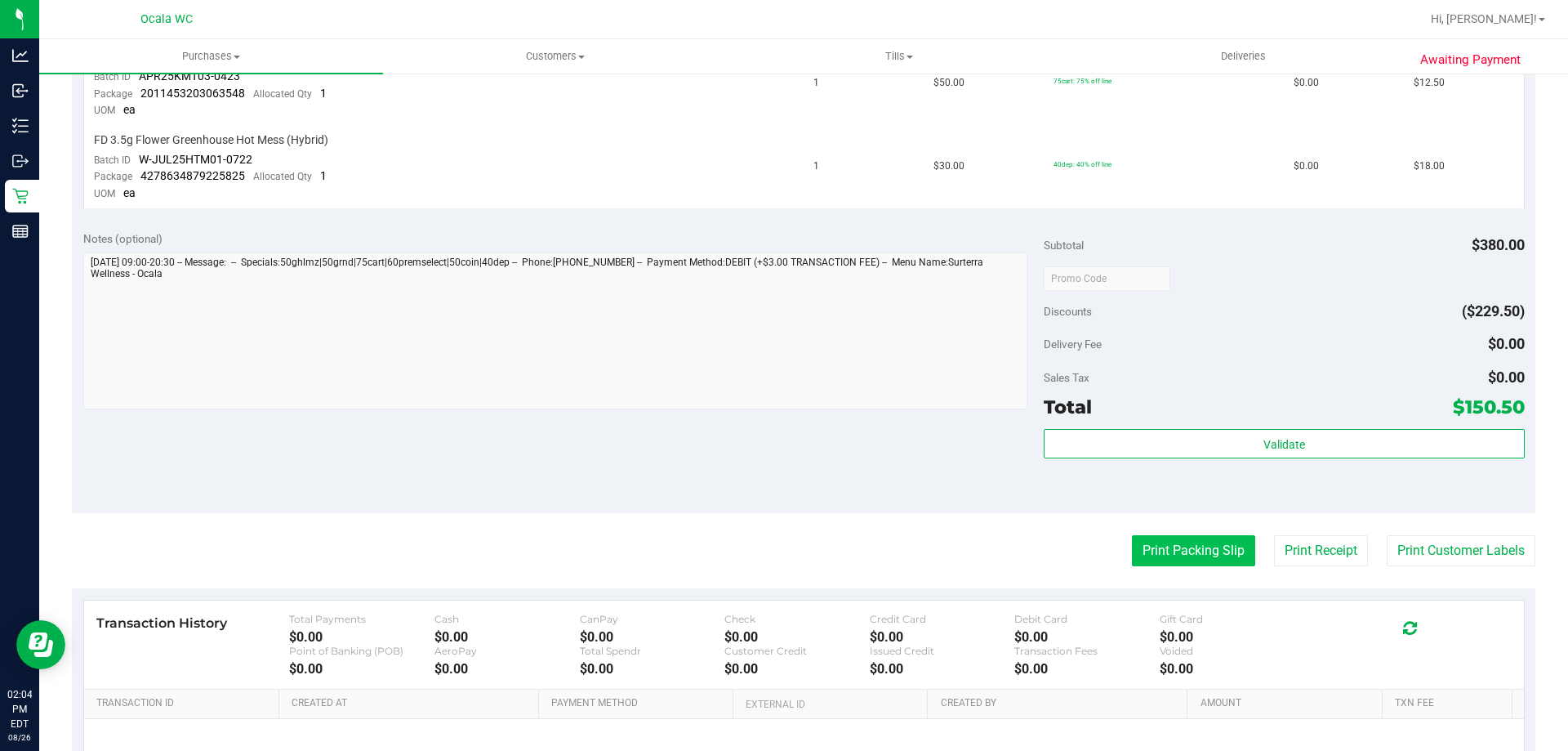
click at [1156, 549] on button "Print Packing Slip" at bounding box center [1193, 550] width 123 height 31
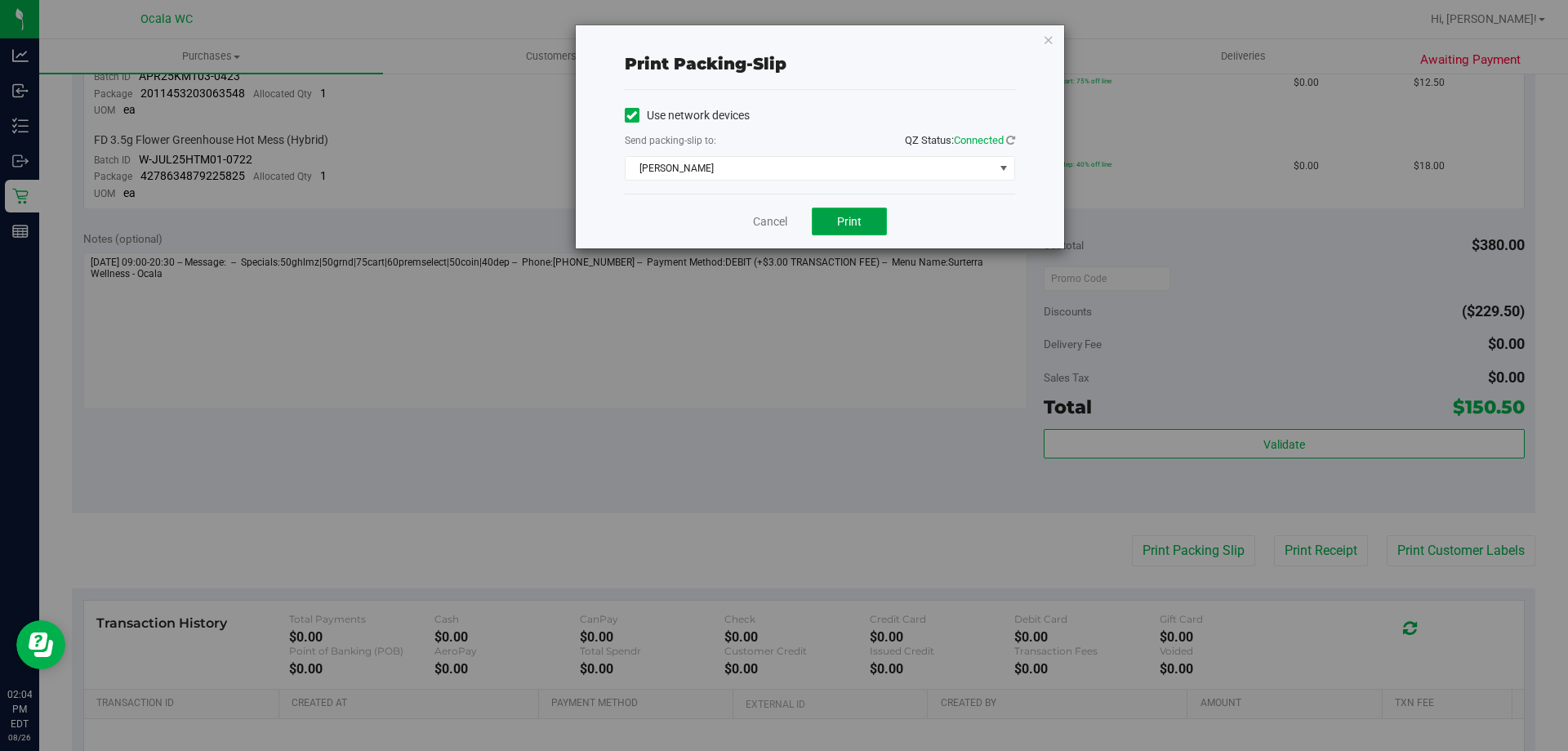
click at [837, 221] on span "Print" at bounding box center [849, 221] width 24 height 13
click at [771, 222] on link "Cancel" at bounding box center [769, 221] width 34 height 17
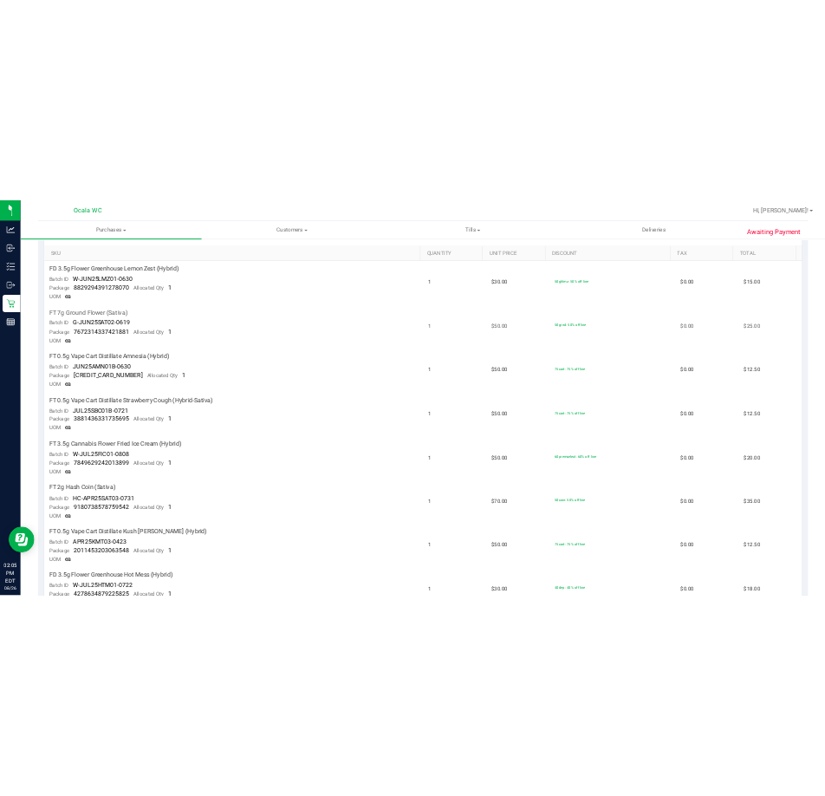
scroll to position [0, 0]
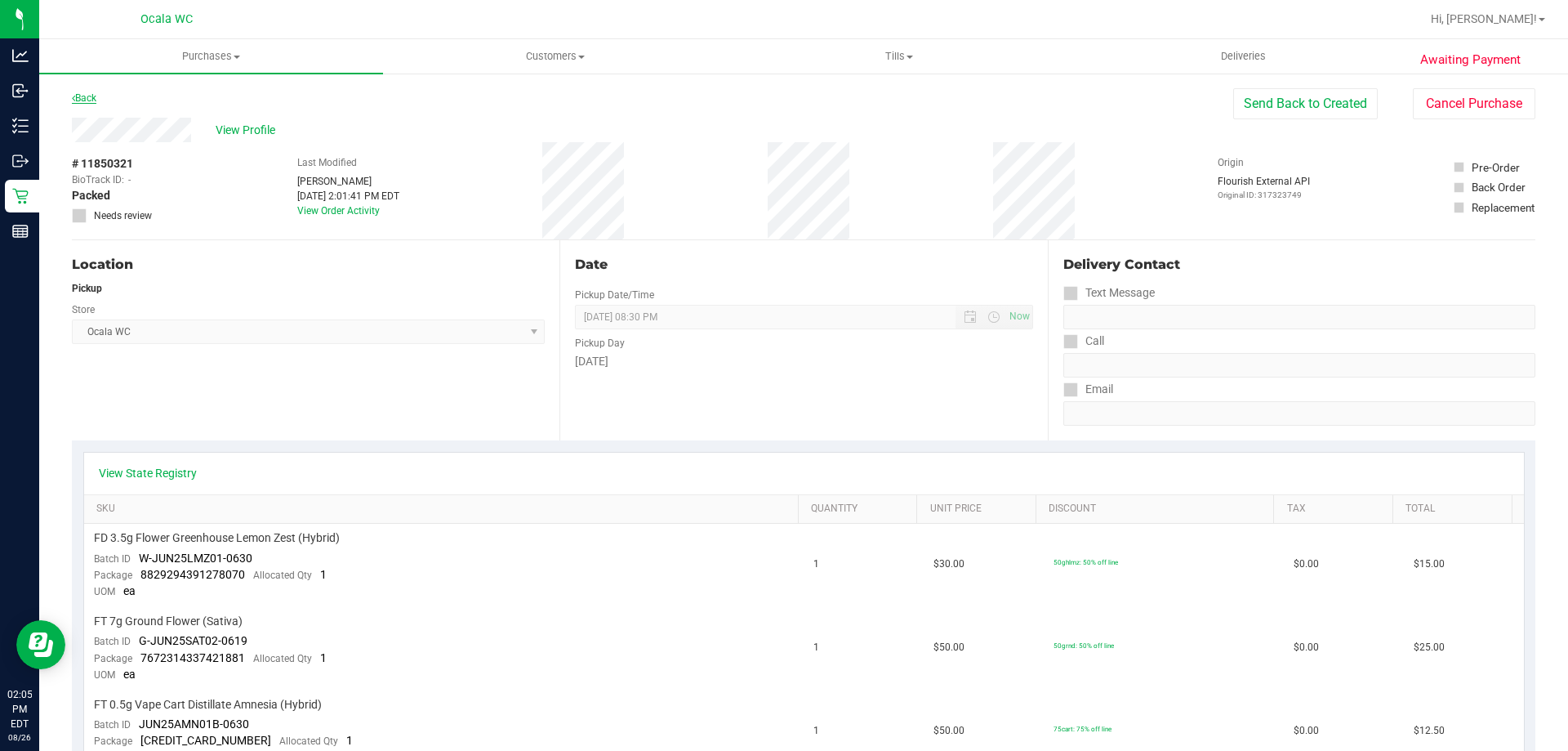
click at [88, 102] on link "Back" at bounding box center [84, 98] width 24 height 11
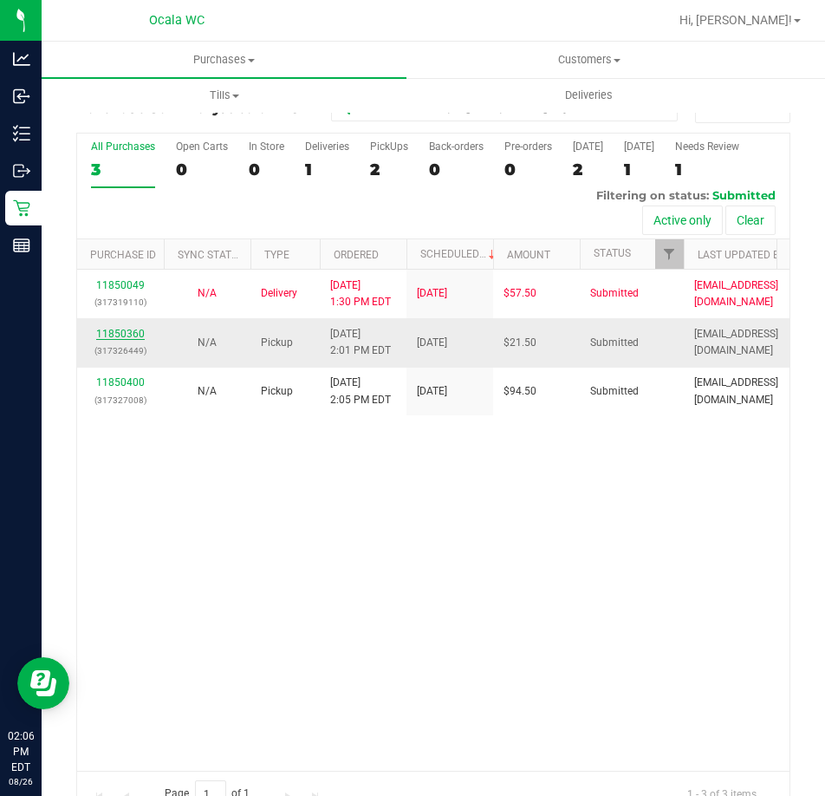
click at [118, 340] on link "11850360" at bounding box center [120, 334] width 49 height 12
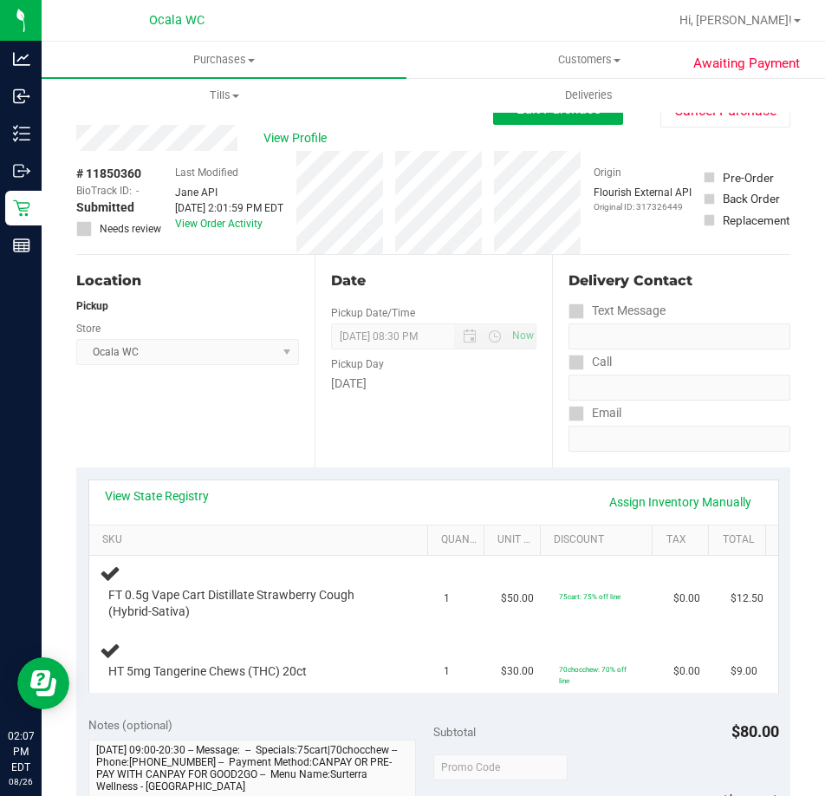
click at [261, 417] on div "Location Pickup Store Ocala WC Select Store Bonita Springs WC Boynton Beach WC …" at bounding box center [195, 361] width 238 height 212
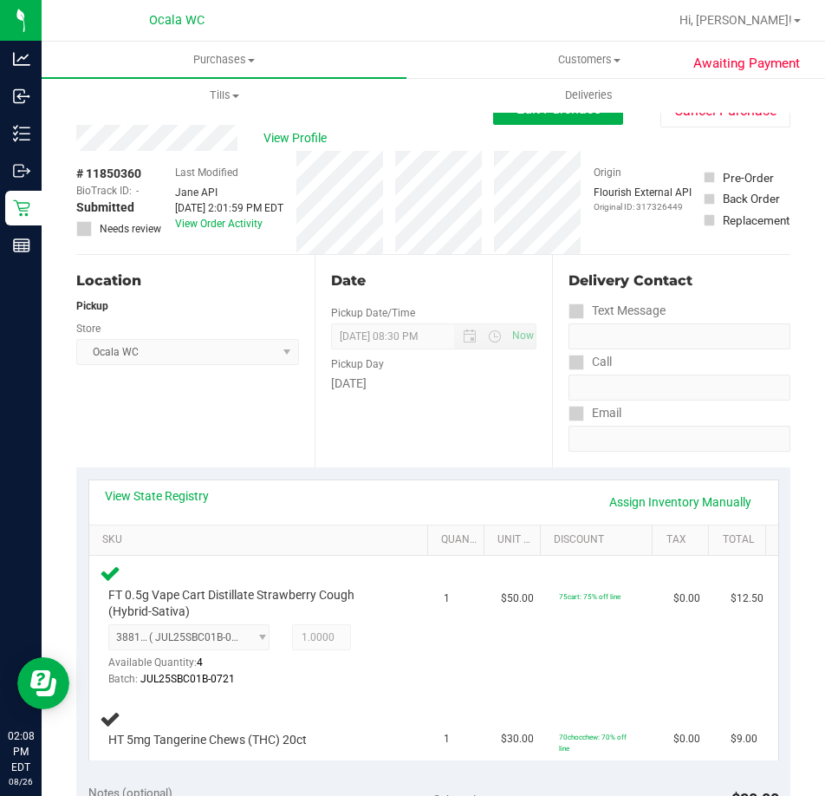
click at [163, 431] on div "Location Pickup Store Ocala WC Select Store Bonita Springs WC Boynton Beach WC …" at bounding box center [195, 361] width 238 height 212
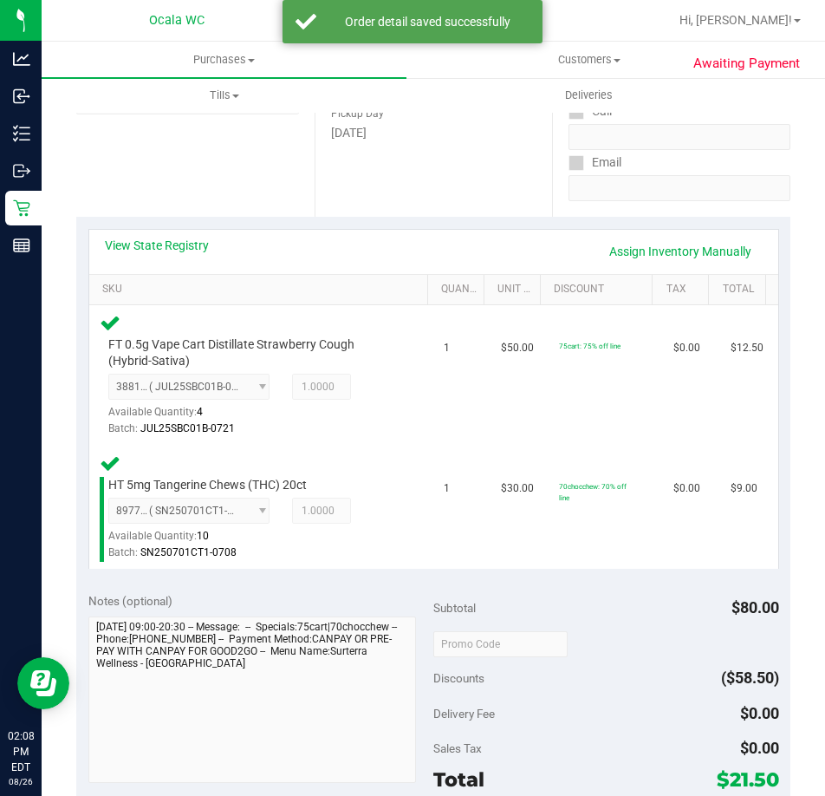
scroll to position [434, 0]
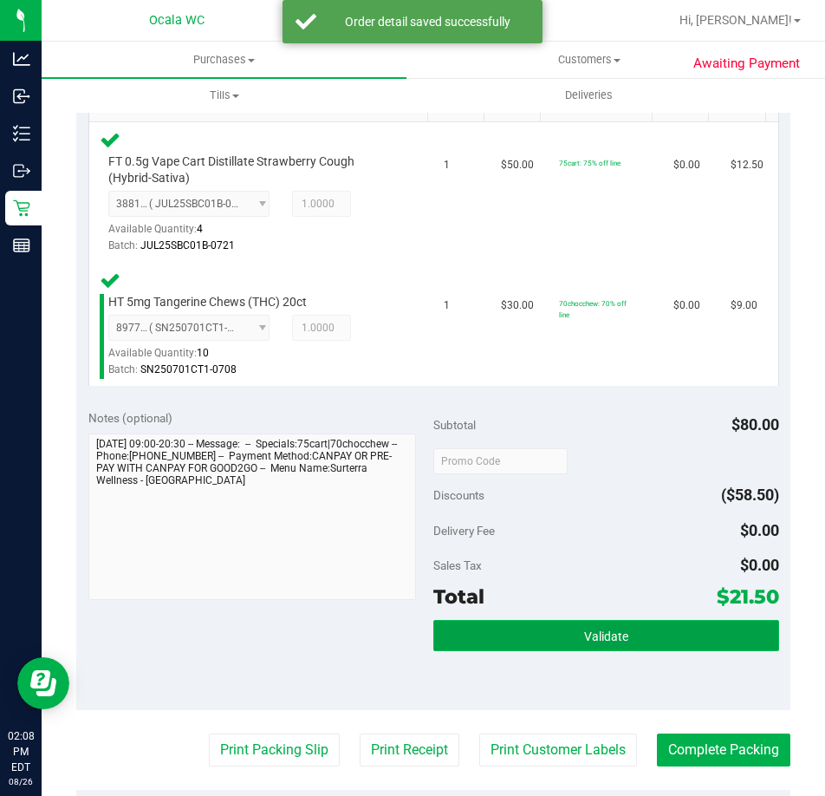
click at [560, 644] on button "Validate" at bounding box center [607, 635] width 346 height 31
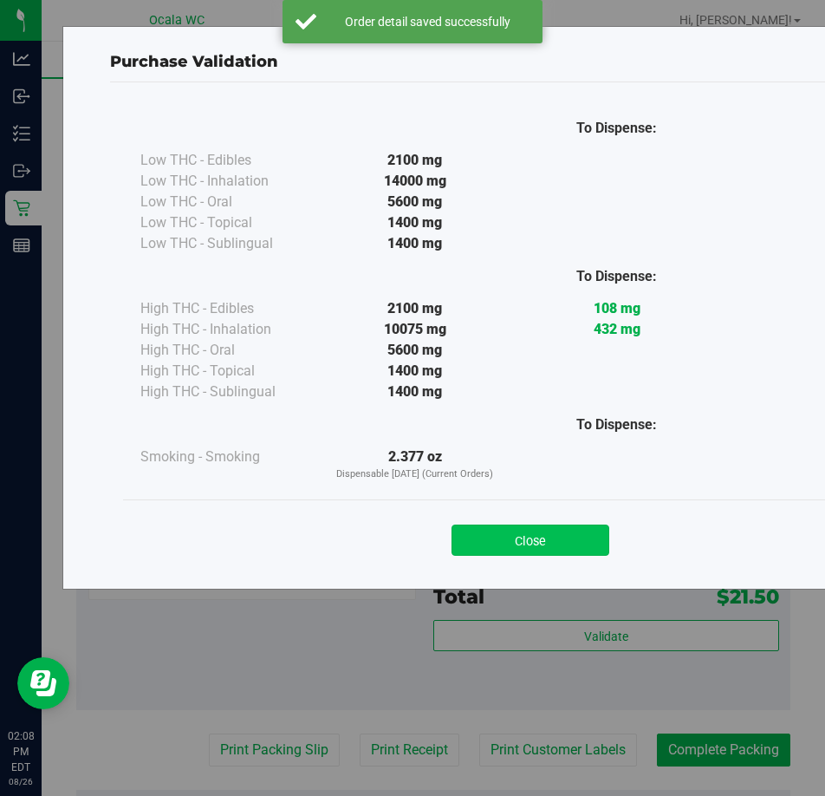
click at [521, 541] on button "Close" at bounding box center [531, 540] width 158 height 31
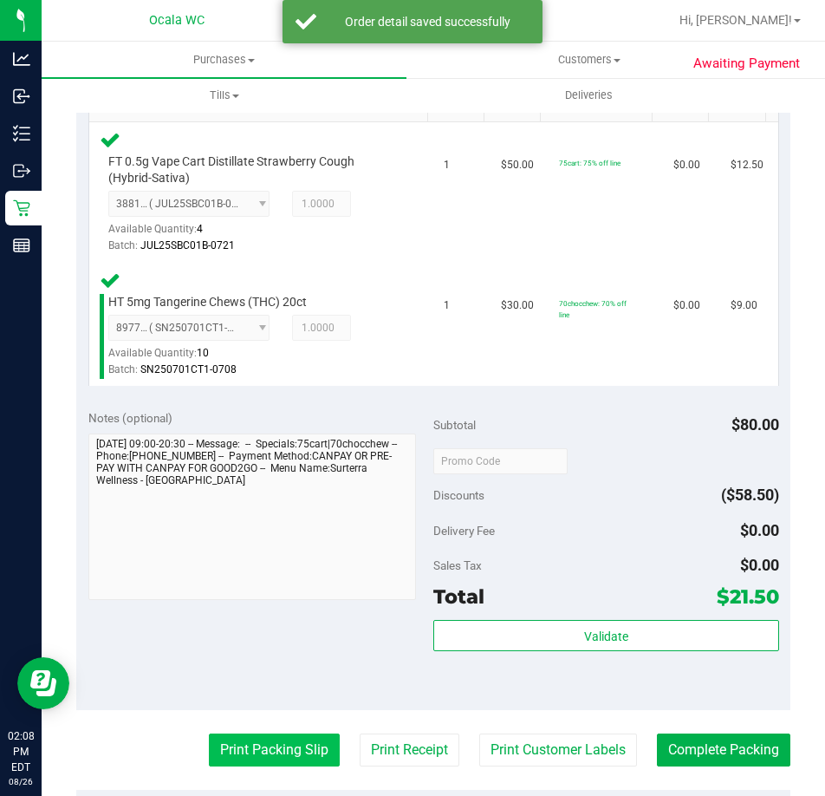
click at [256, 748] on button "Print Packing Slip" at bounding box center [274, 750] width 131 height 33
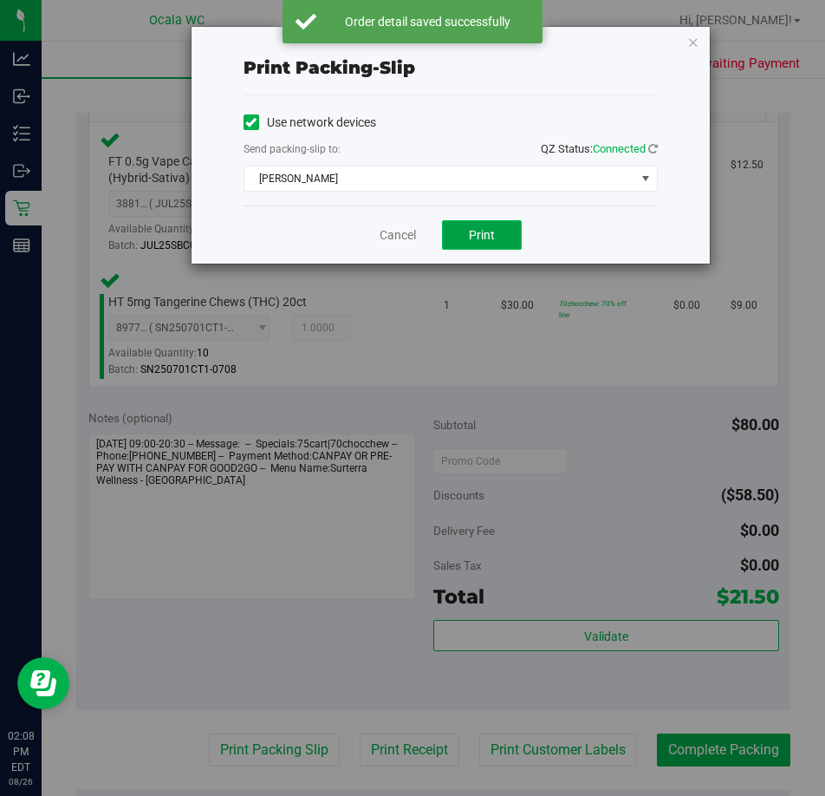
click at [484, 236] on span "Print" at bounding box center [482, 235] width 26 height 14
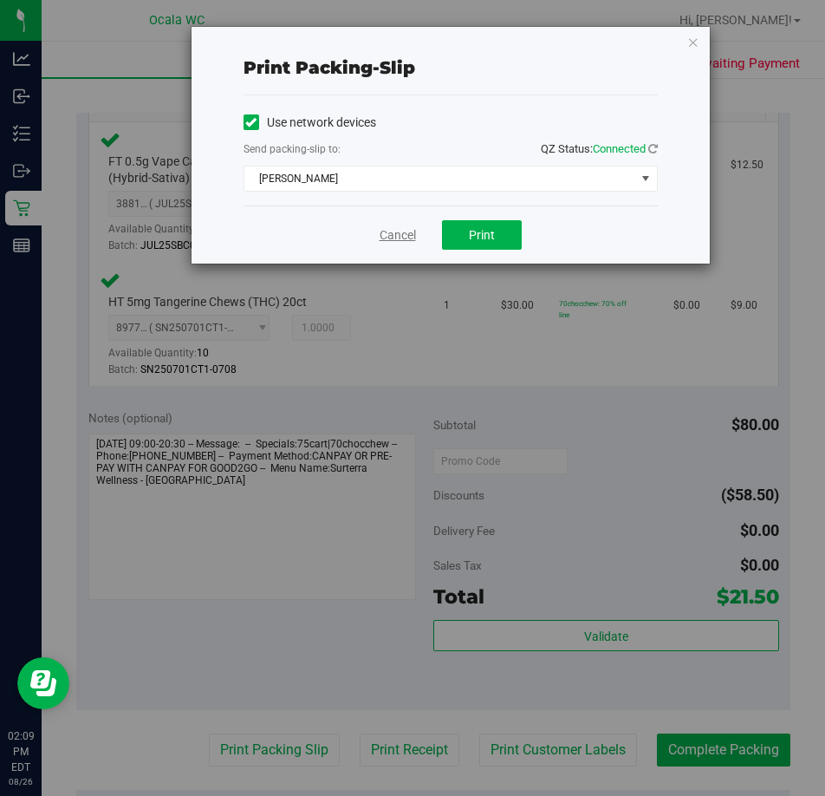
click at [381, 226] on link "Cancel" at bounding box center [398, 235] width 36 height 18
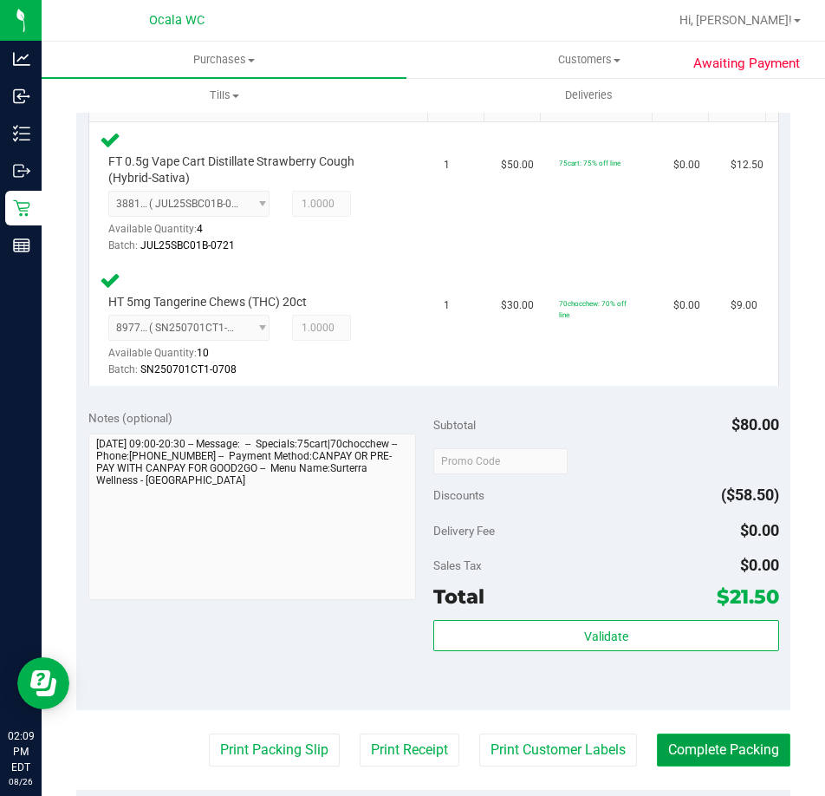
click at [688, 753] on button "Complete Packing" at bounding box center [724, 750] width 134 height 33
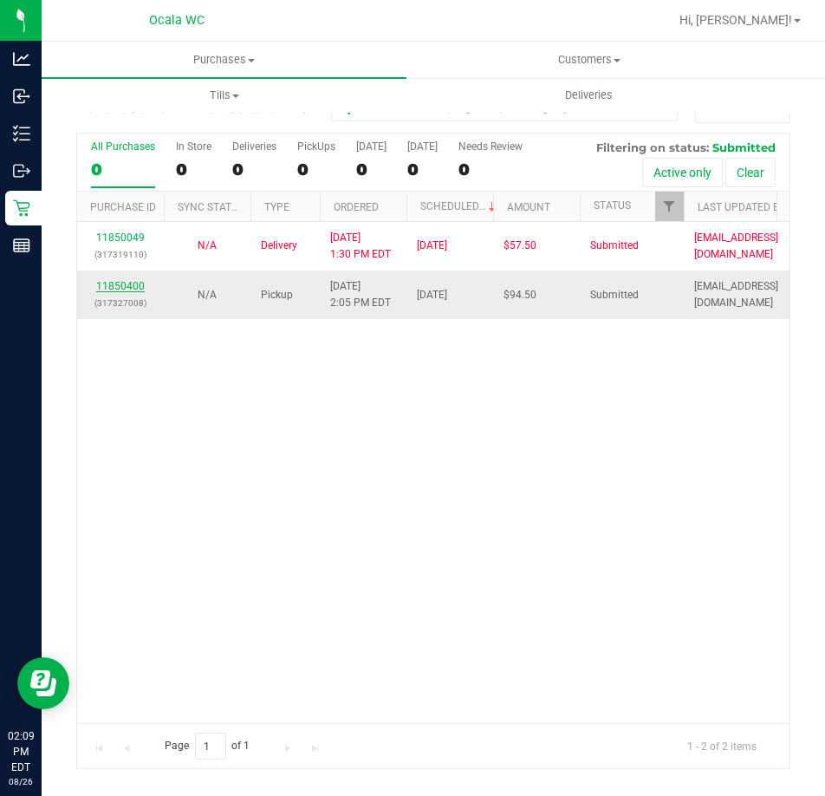
click at [123, 280] on link "11850400" at bounding box center [120, 286] width 49 height 12
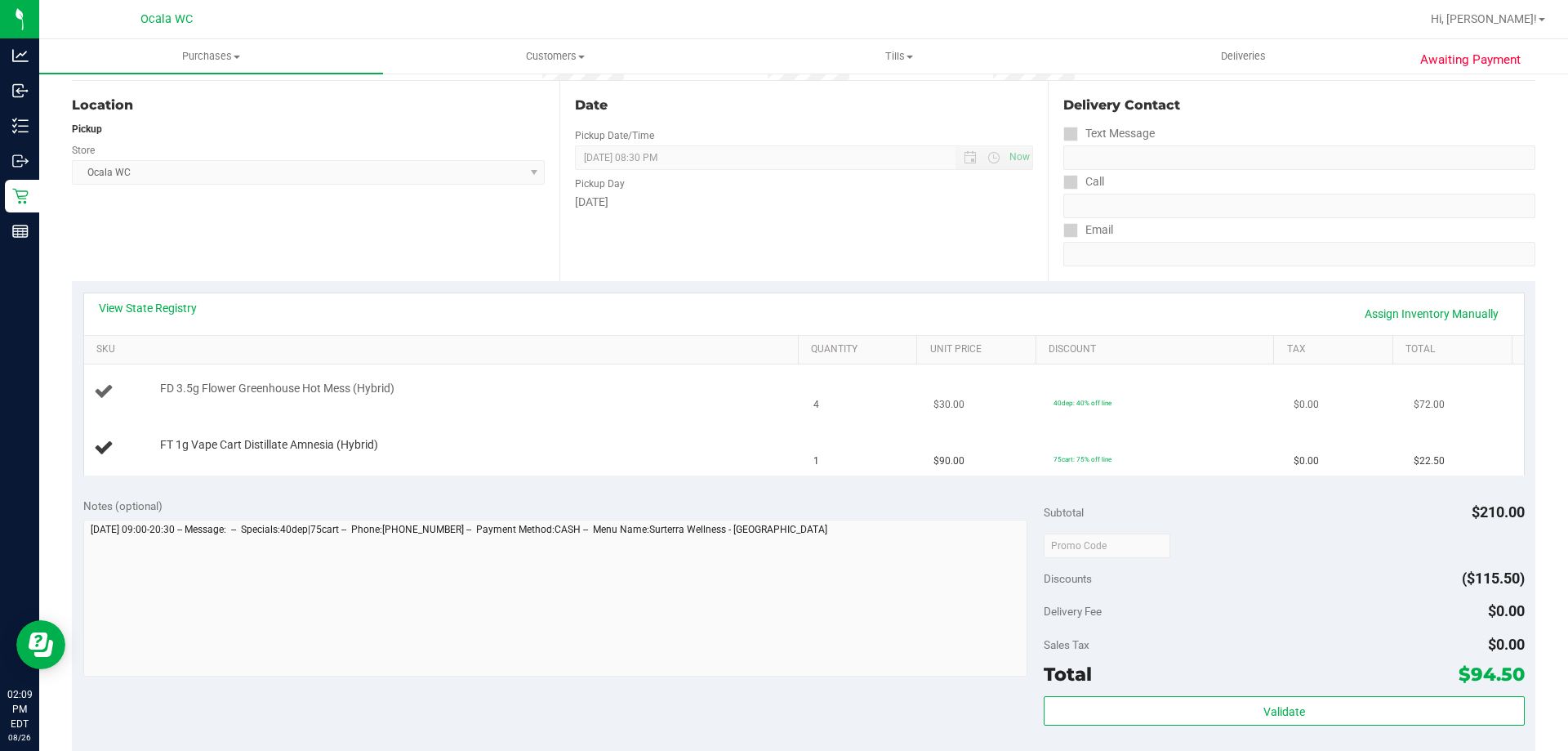
scroll to position [163, 0]
click at [173, 308] on link "View State Registry" at bounding box center [148, 303] width 98 height 16
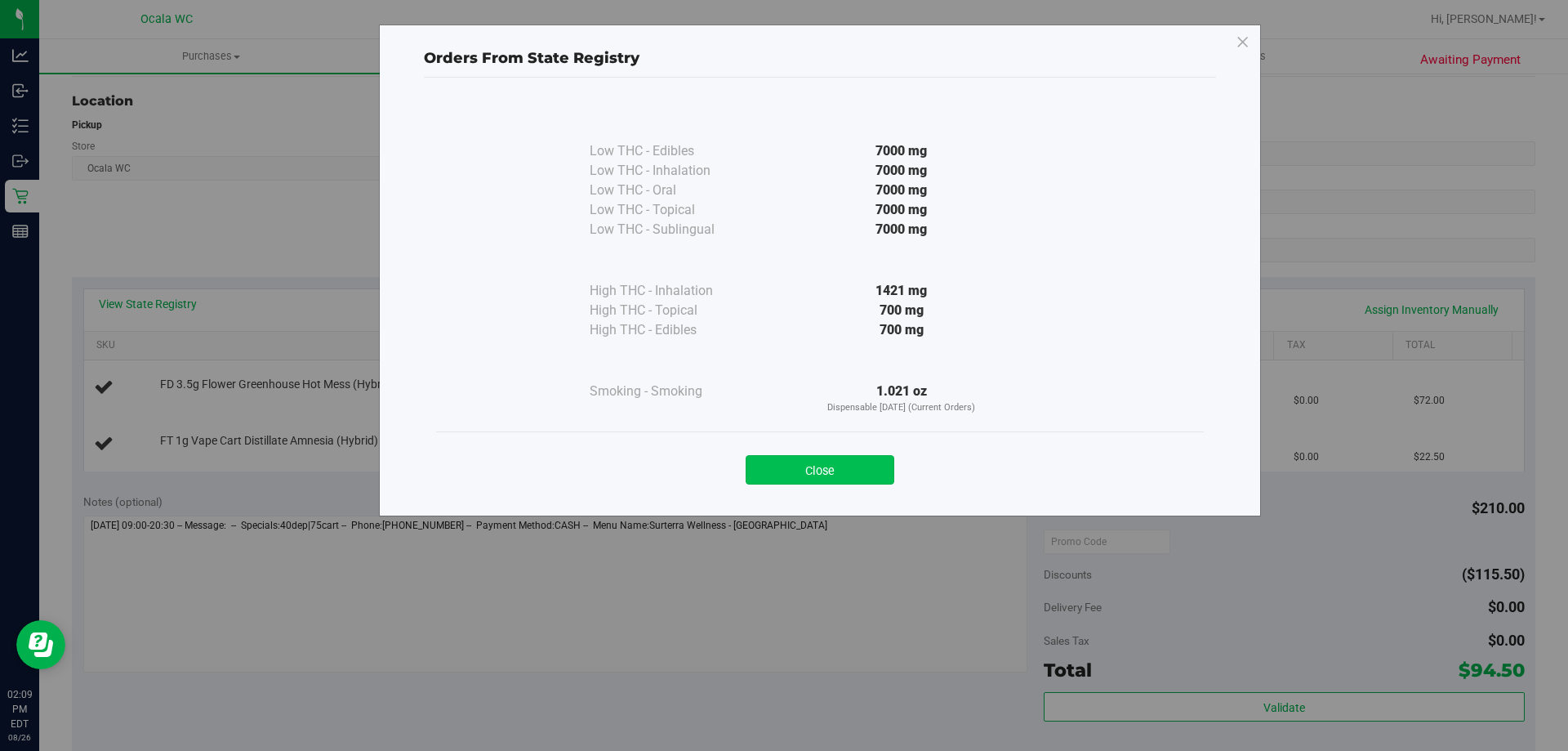
click at [797, 465] on button "Close" at bounding box center [820, 469] width 149 height 29
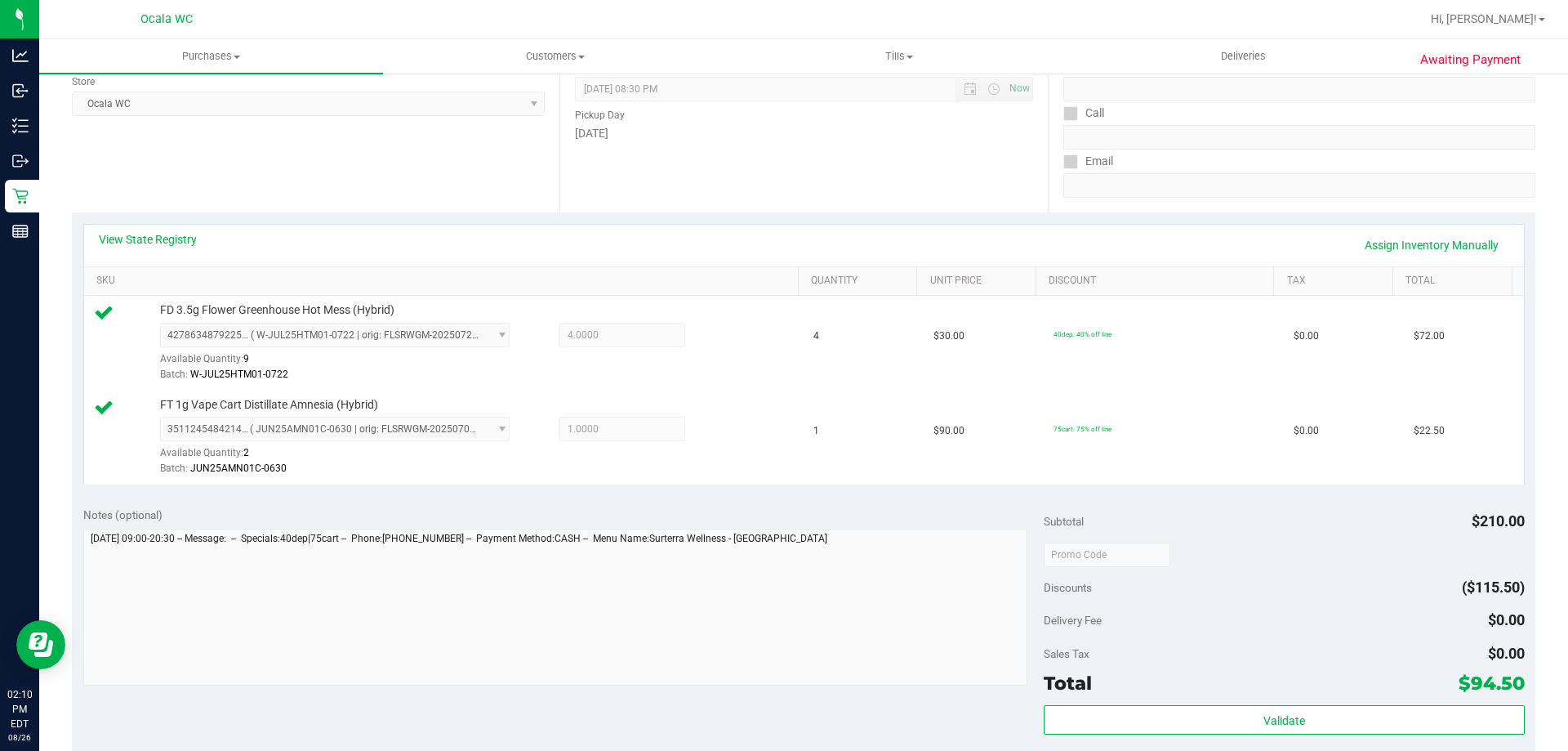
scroll to position [654, 0]
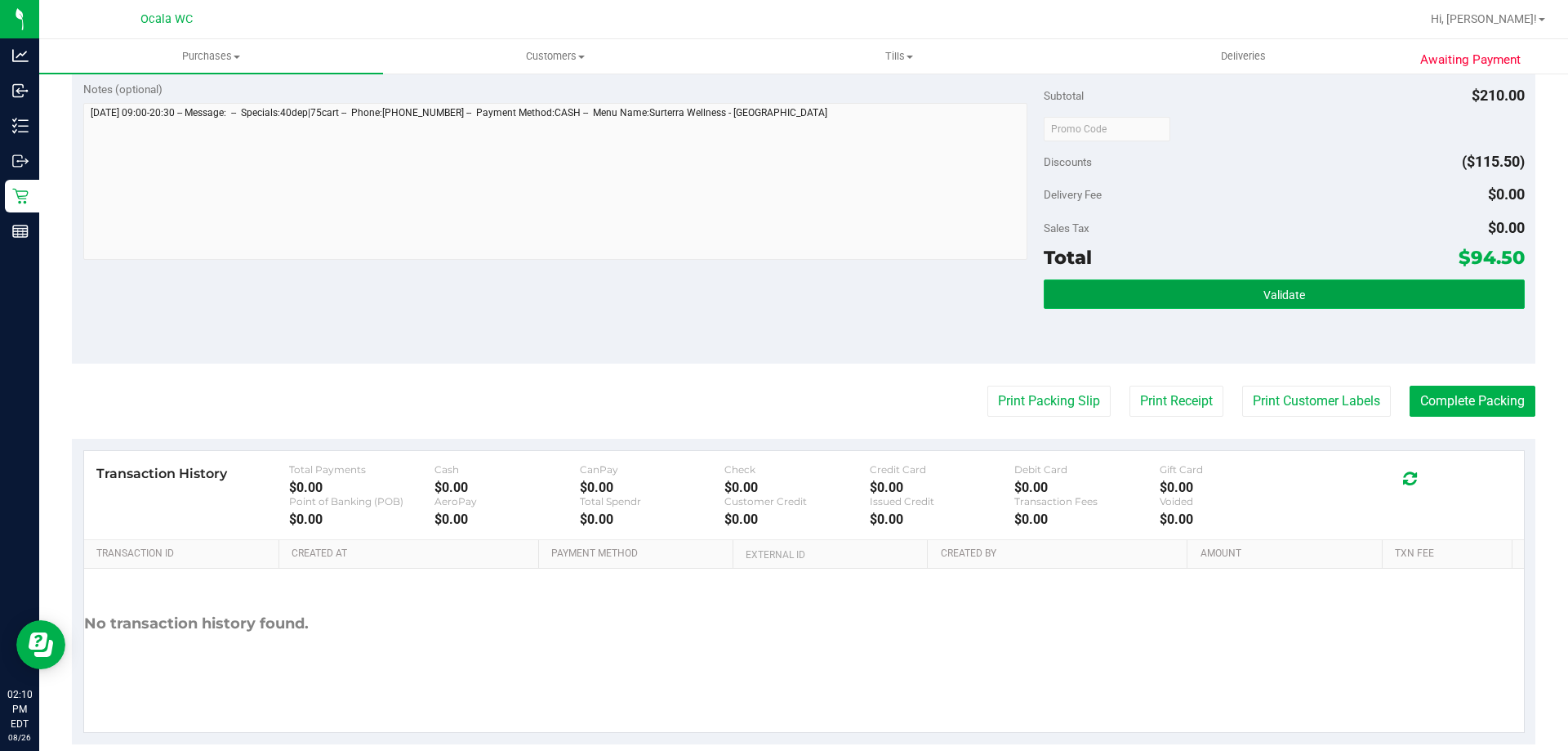
click at [1246, 292] on button "Validate" at bounding box center [1284, 294] width 480 height 29
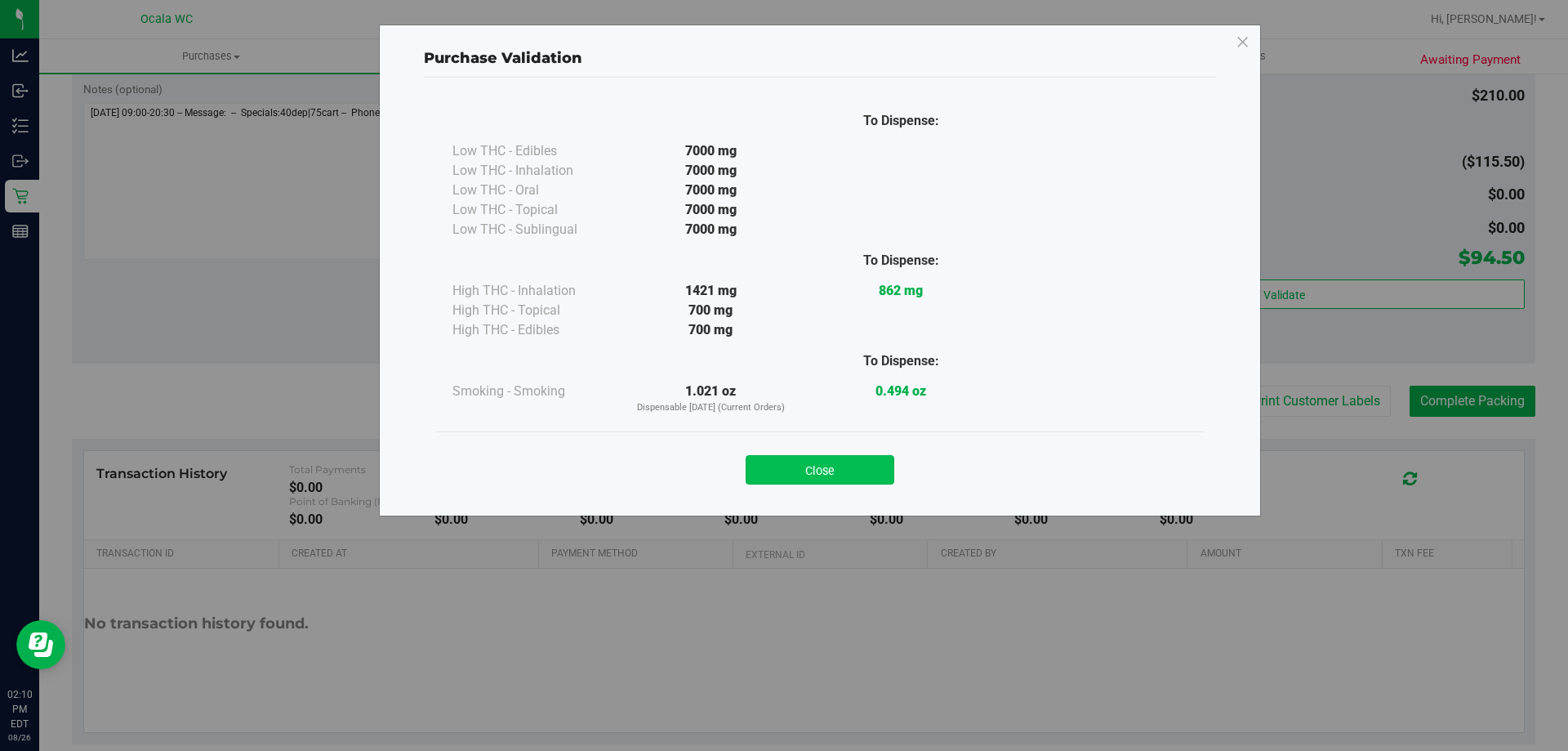
click at [781, 474] on button "Close" at bounding box center [820, 469] width 149 height 29
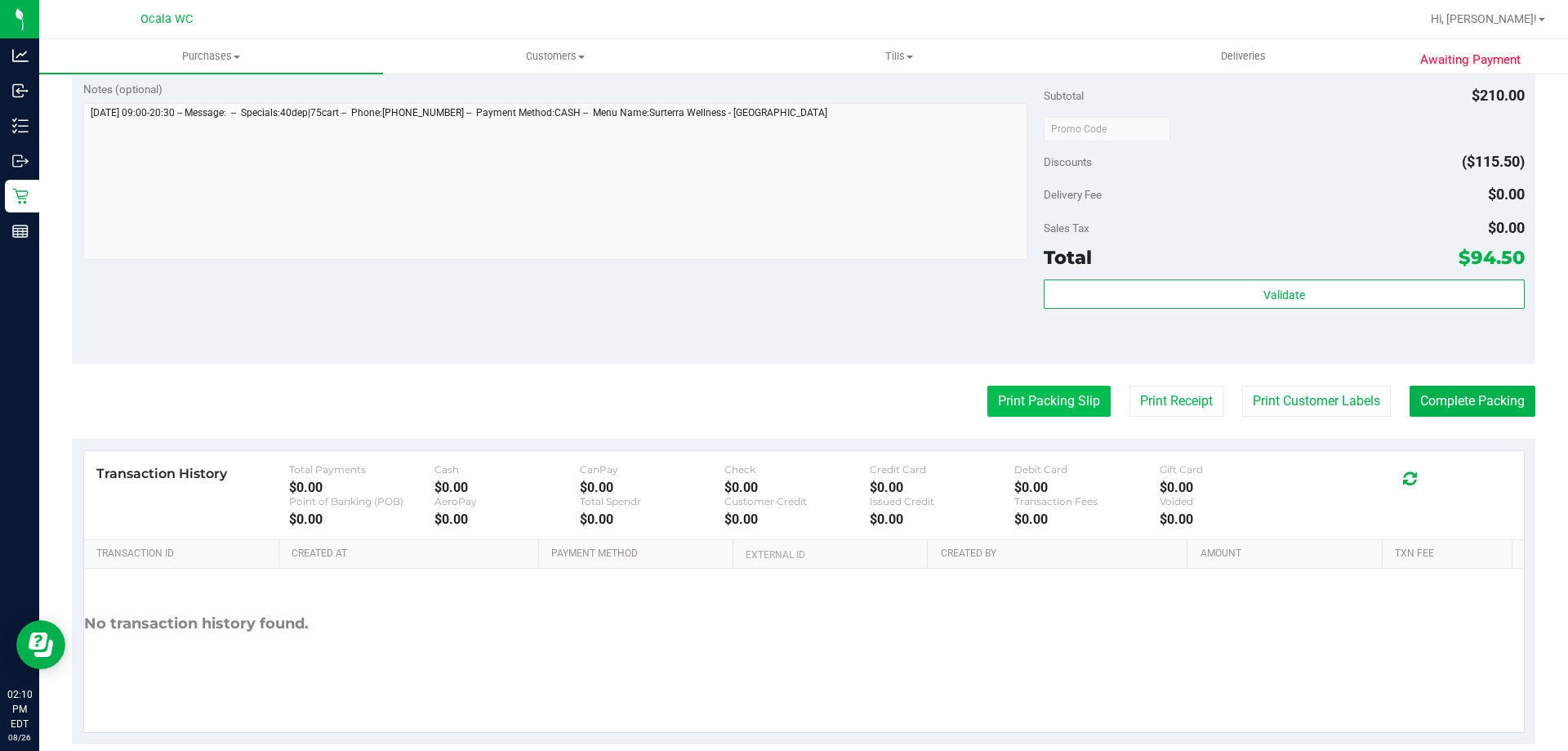
click at [1041, 405] on button "Print Packing Slip" at bounding box center [1048, 400] width 123 height 31
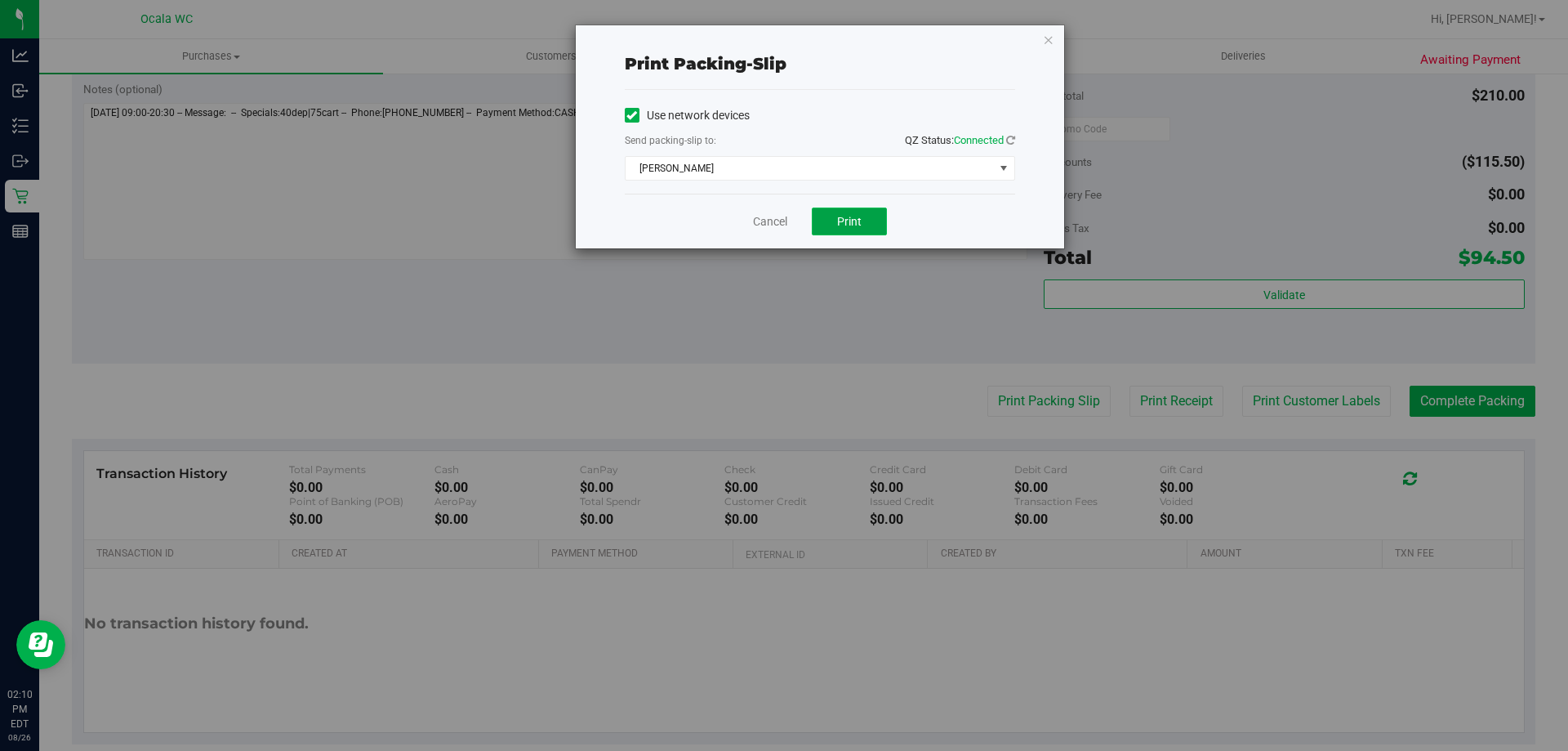
click at [836, 224] on button "Print" at bounding box center [849, 220] width 75 height 27
click at [781, 217] on link "Cancel" at bounding box center [769, 221] width 34 height 17
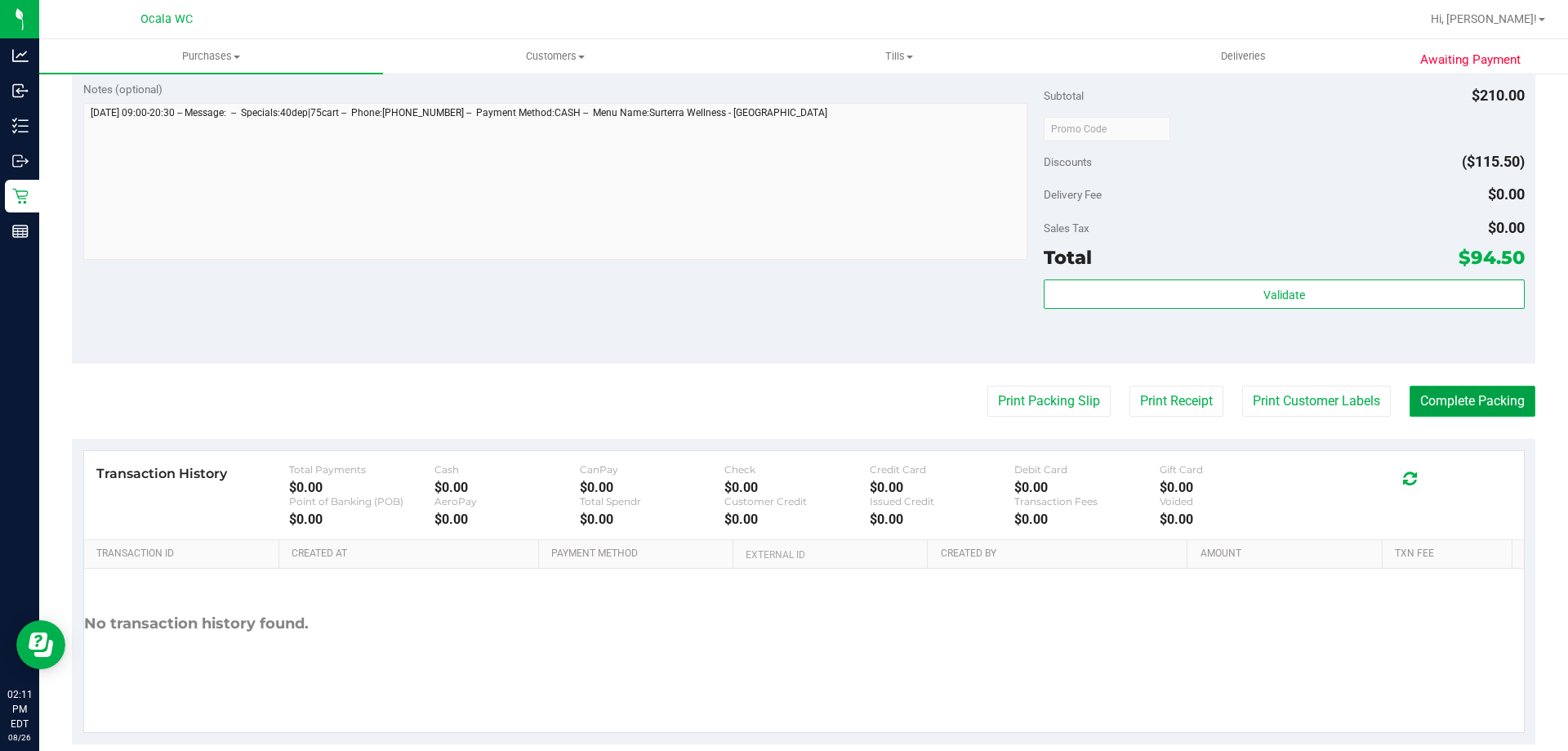
click at [1473, 399] on button "Complete Packing" at bounding box center [1473, 400] width 126 height 31
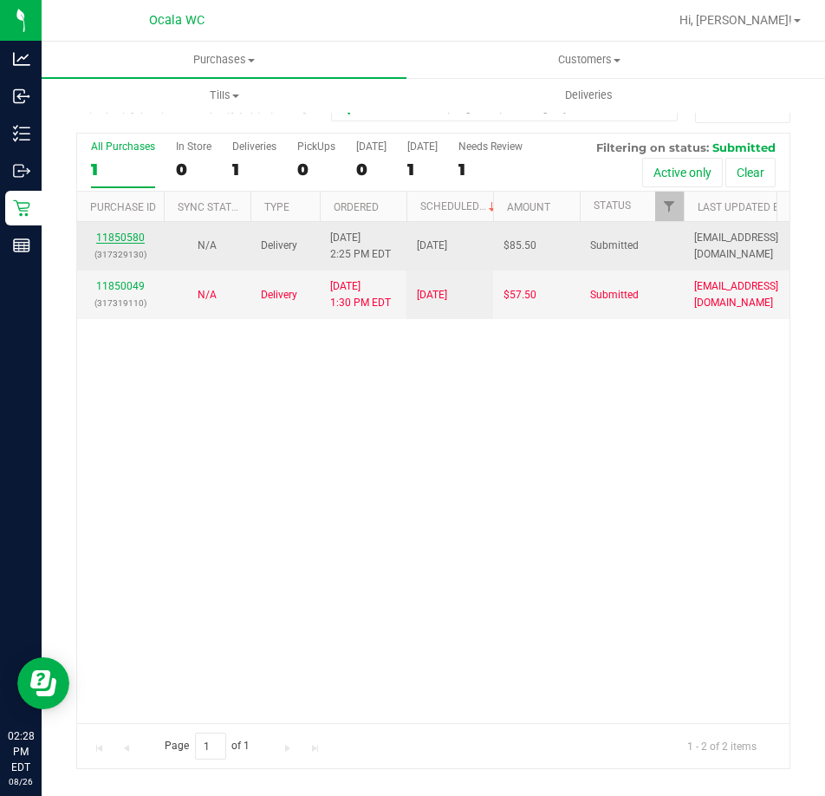
click at [129, 232] on link "11850580" at bounding box center [120, 238] width 49 height 12
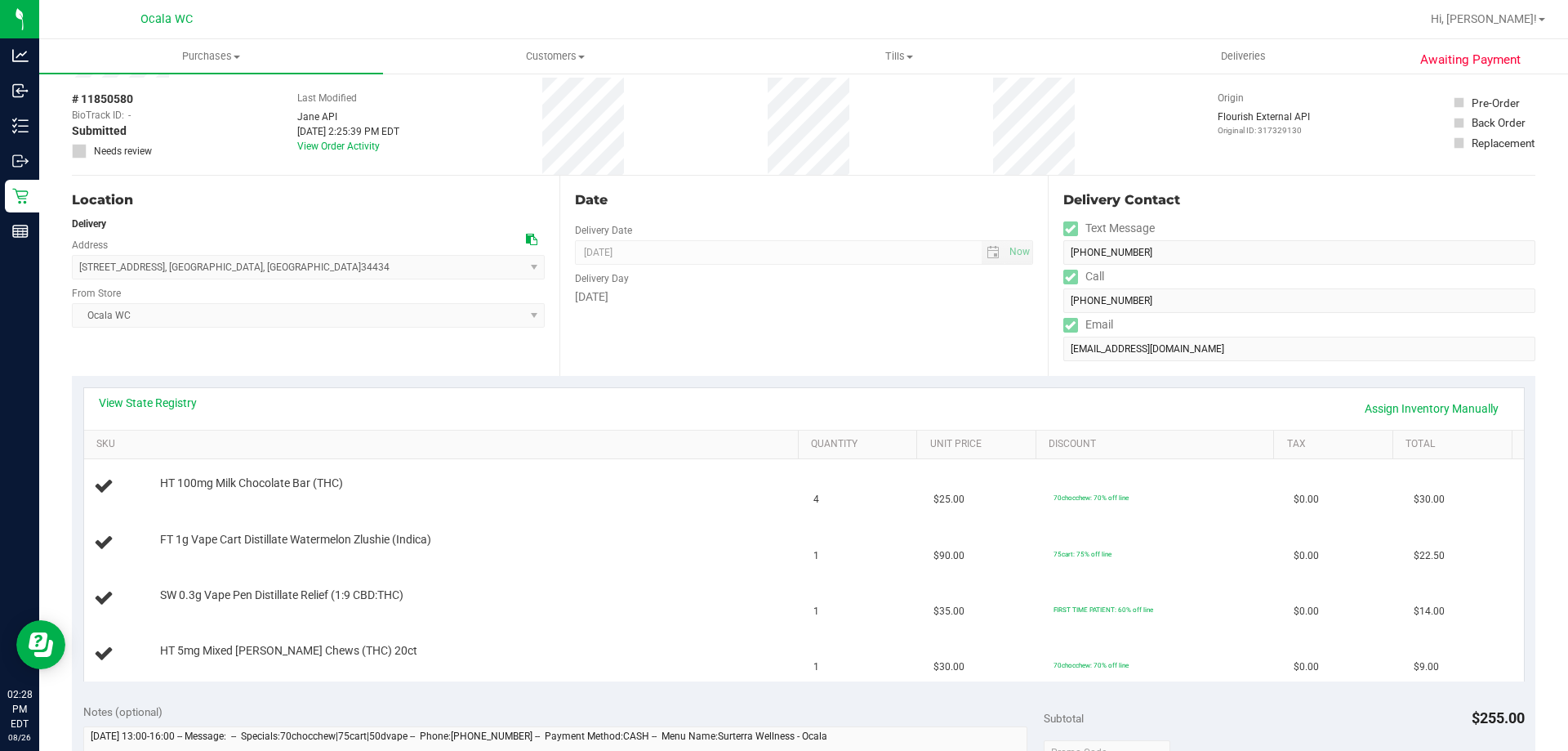
scroll to position [163, 0]
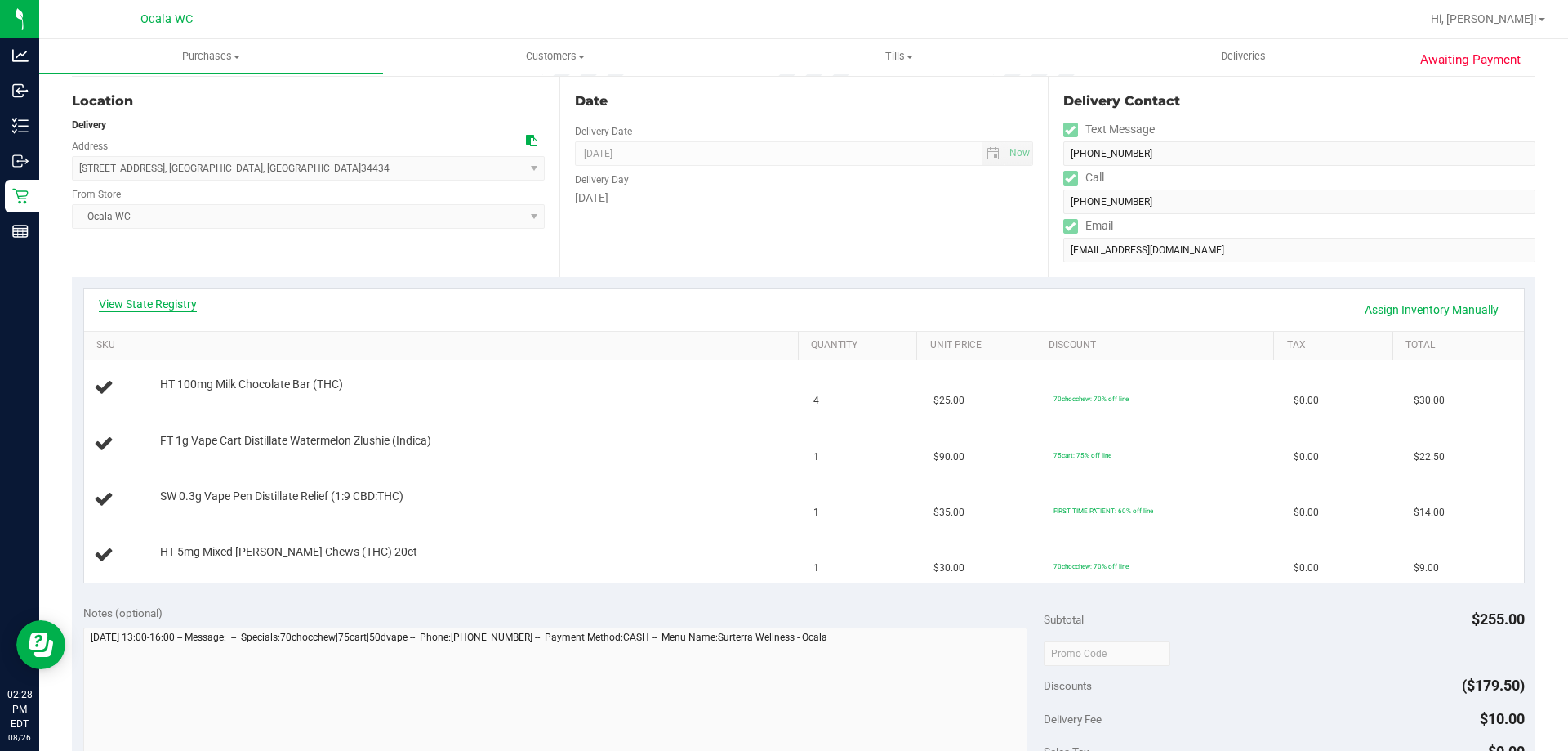
click at [155, 305] on link "View State Registry" at bounding box center [148, 303] width 98 height 16
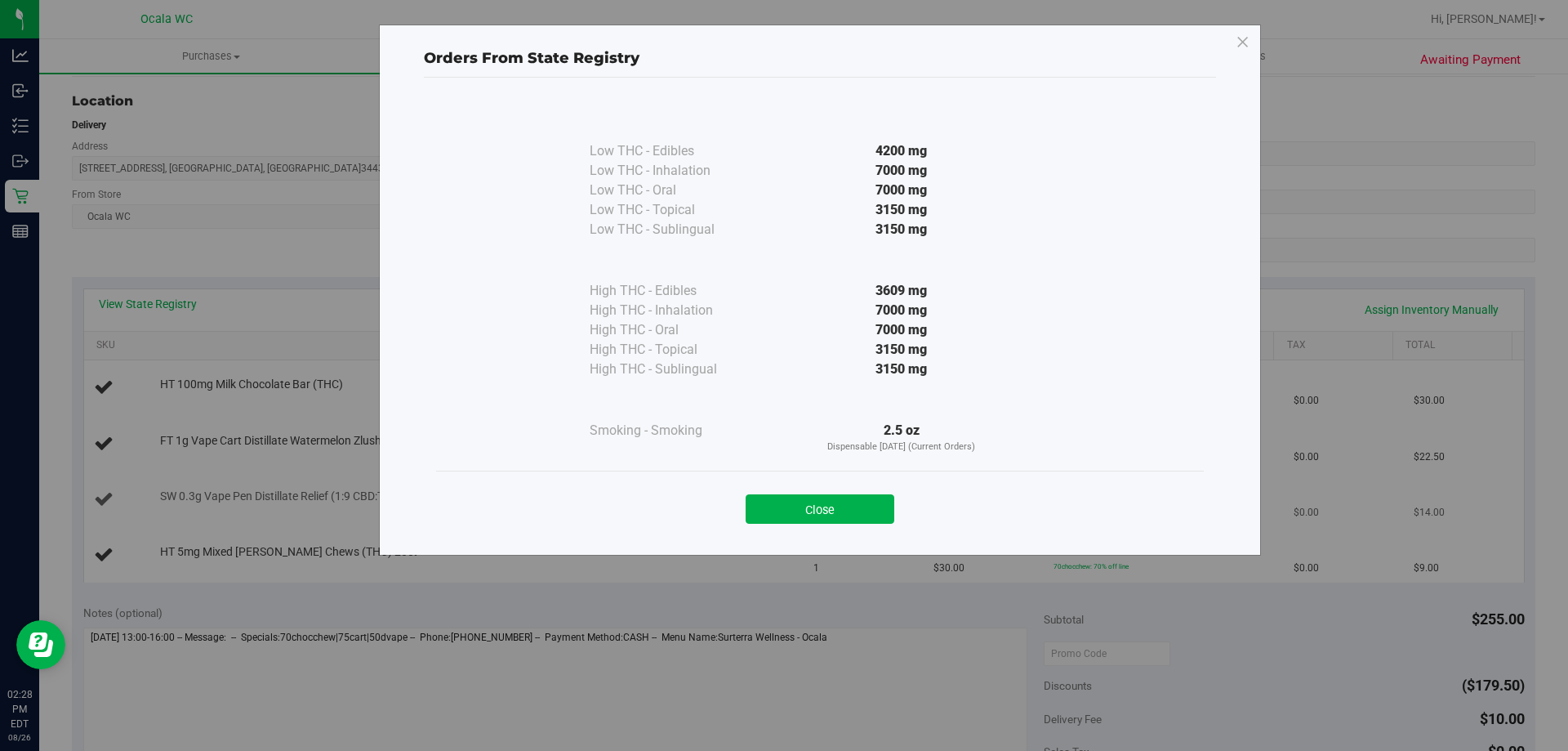
drag, startPoint x: 823, startPoint y: 507, endPoint x: 807, endPoint y: 495, distance: 20.0
click at [822, 507] on button "Close" at bounding box center [820, 509] width 149 height 29
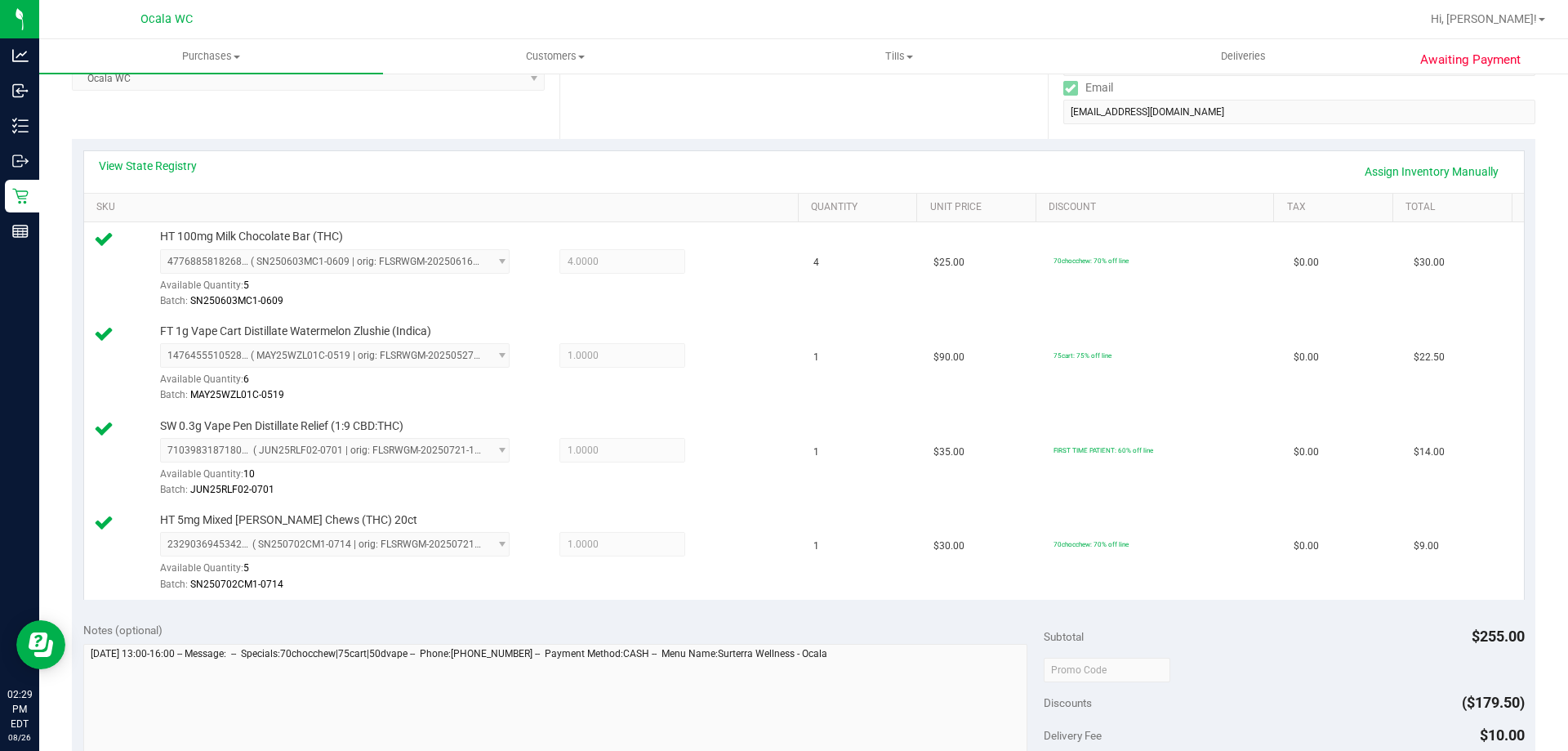
scroll to position [572, 0]
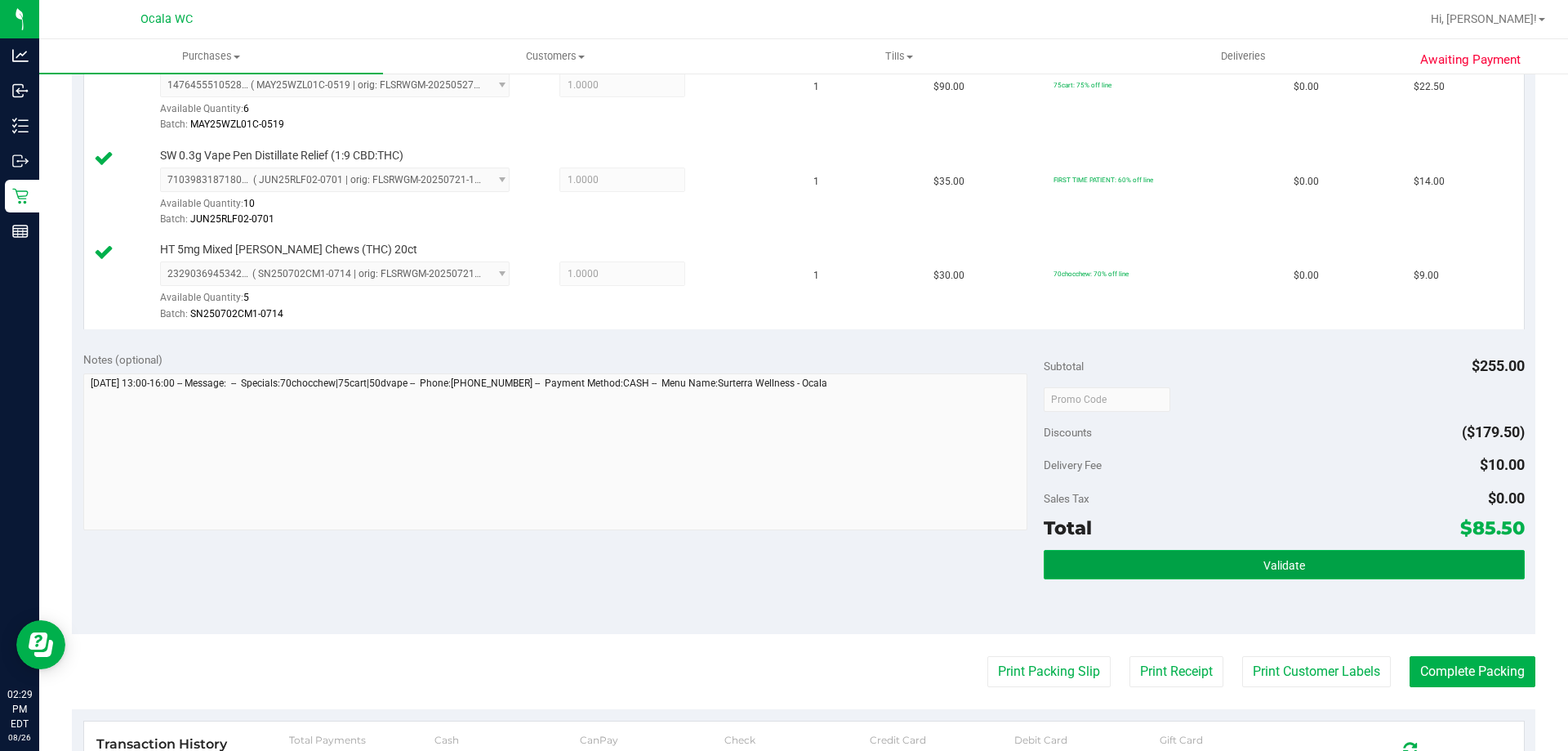
click at [1263, 559] on span "Validate" at bounding box center [1284, 565] width 41 height 13
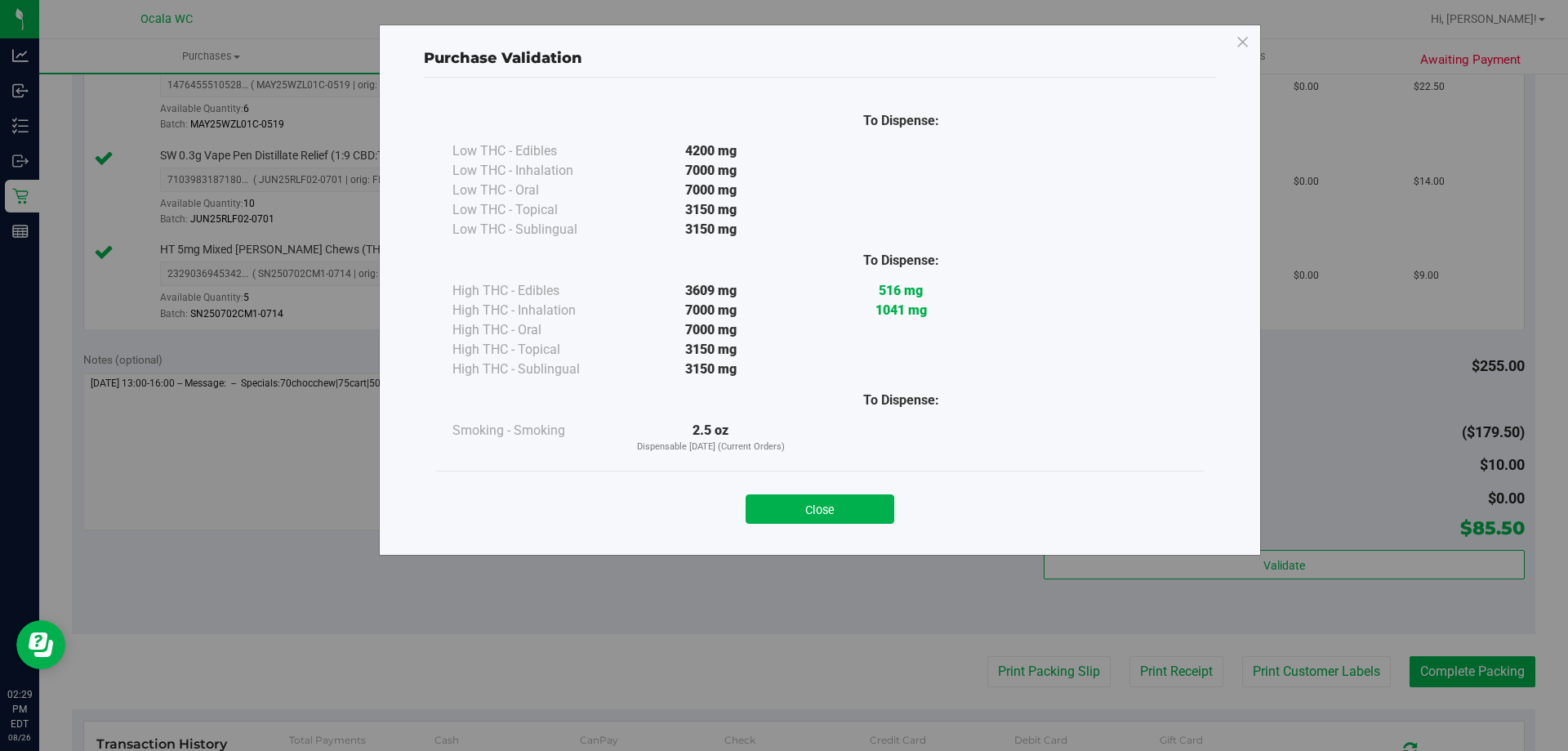
click at [826, 492] on div "Close" at bounding box center [819, 503] width 743 height 41
click at [838, 514] on button "Close" at bounding box center [820, 509] width 149 height 29
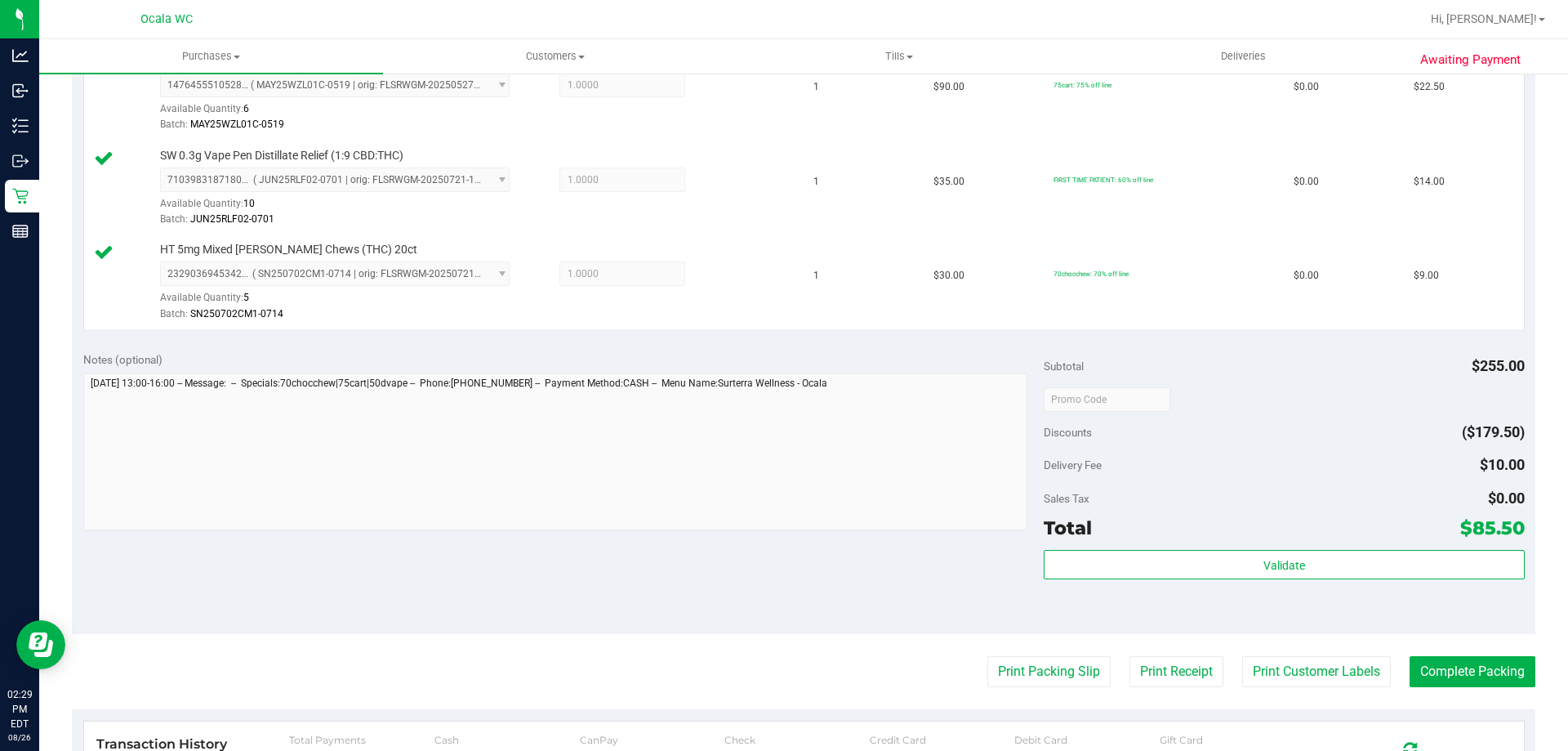
scroll to position [869, 0]
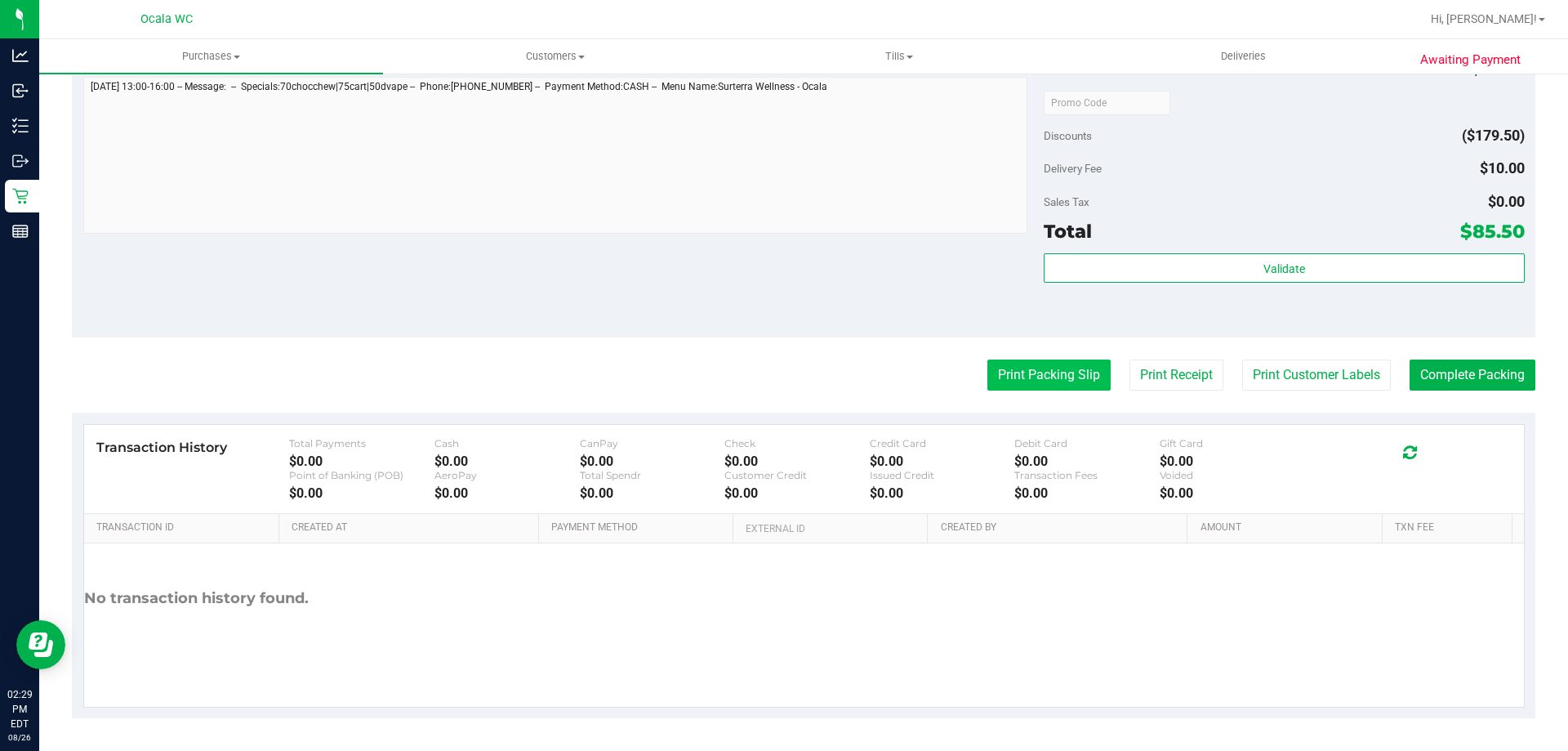
click at [1059, 364] on button "Print Packing Slip" at bounding box center [1048, 374] width 123 height 31
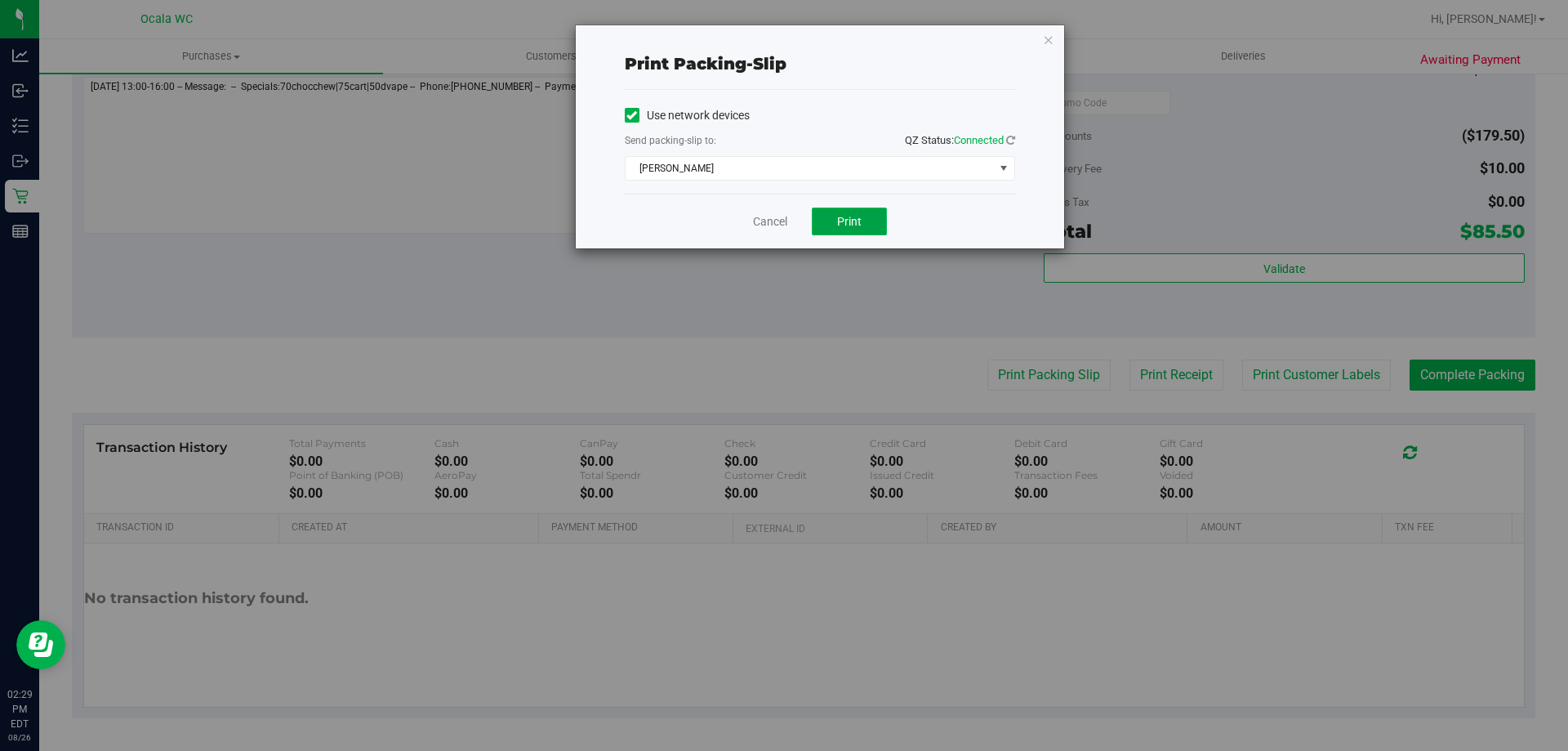
click at [831, 221] on button "Print" at bounding box center [849, 220] width 75 height 27
click at [836, 214] on button "Print" at bounding box center [849, 220] width 75 height 27
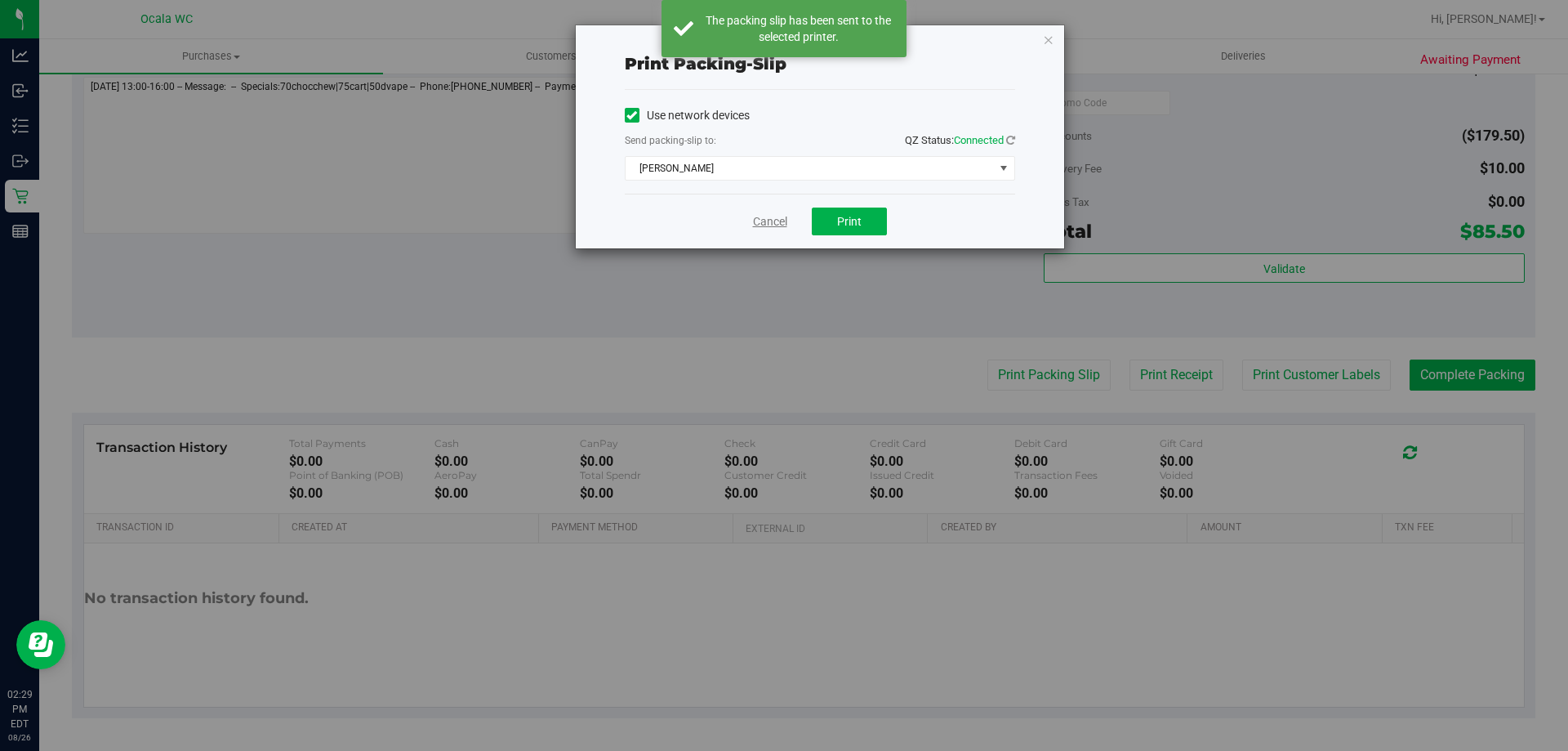
click at [755, 218] on link "Cancel" at bounding box center [769, 221] width 34 height 17
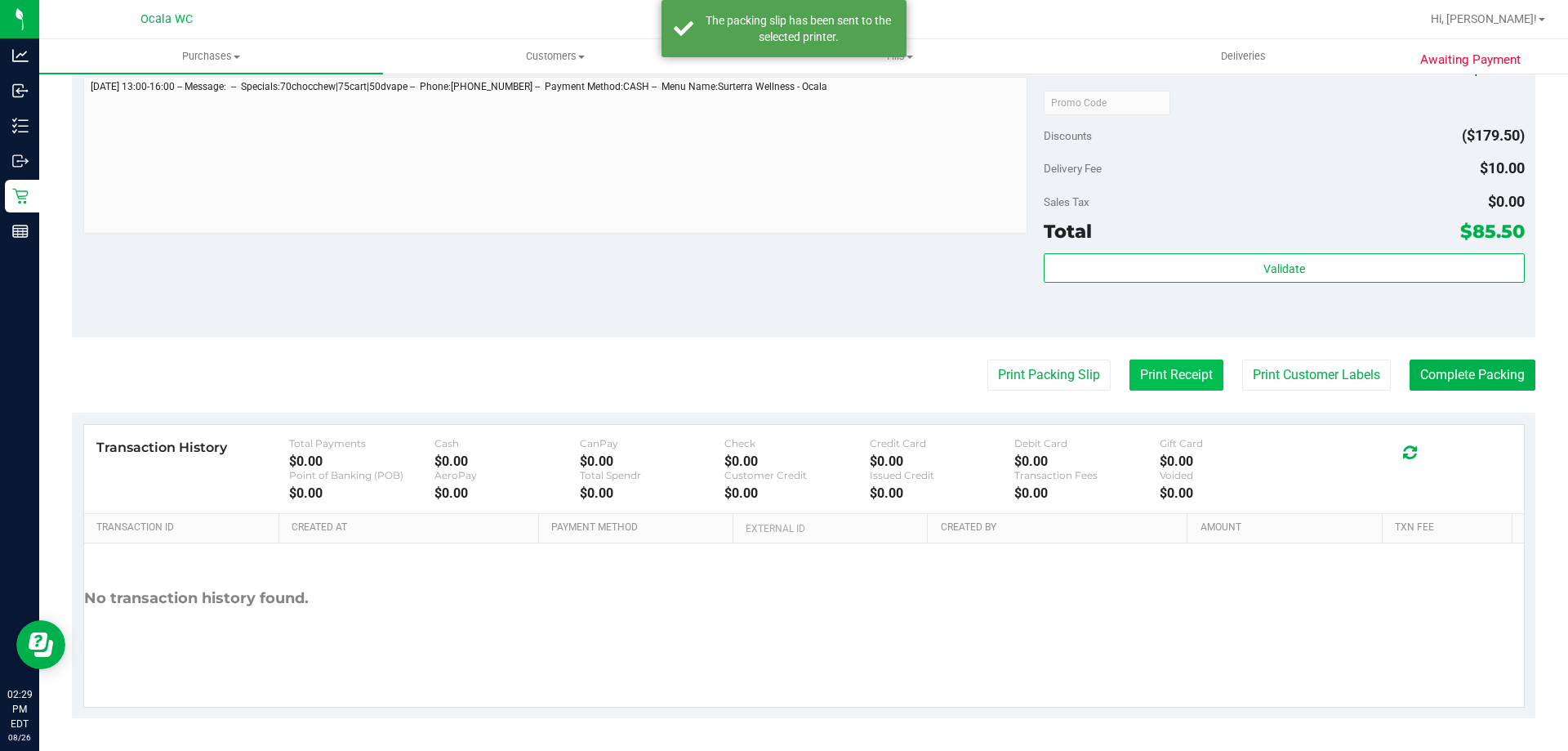
click at [1165, 371] on button "Print Receipt" at bounding box center [1176, 374] width 94 height 31
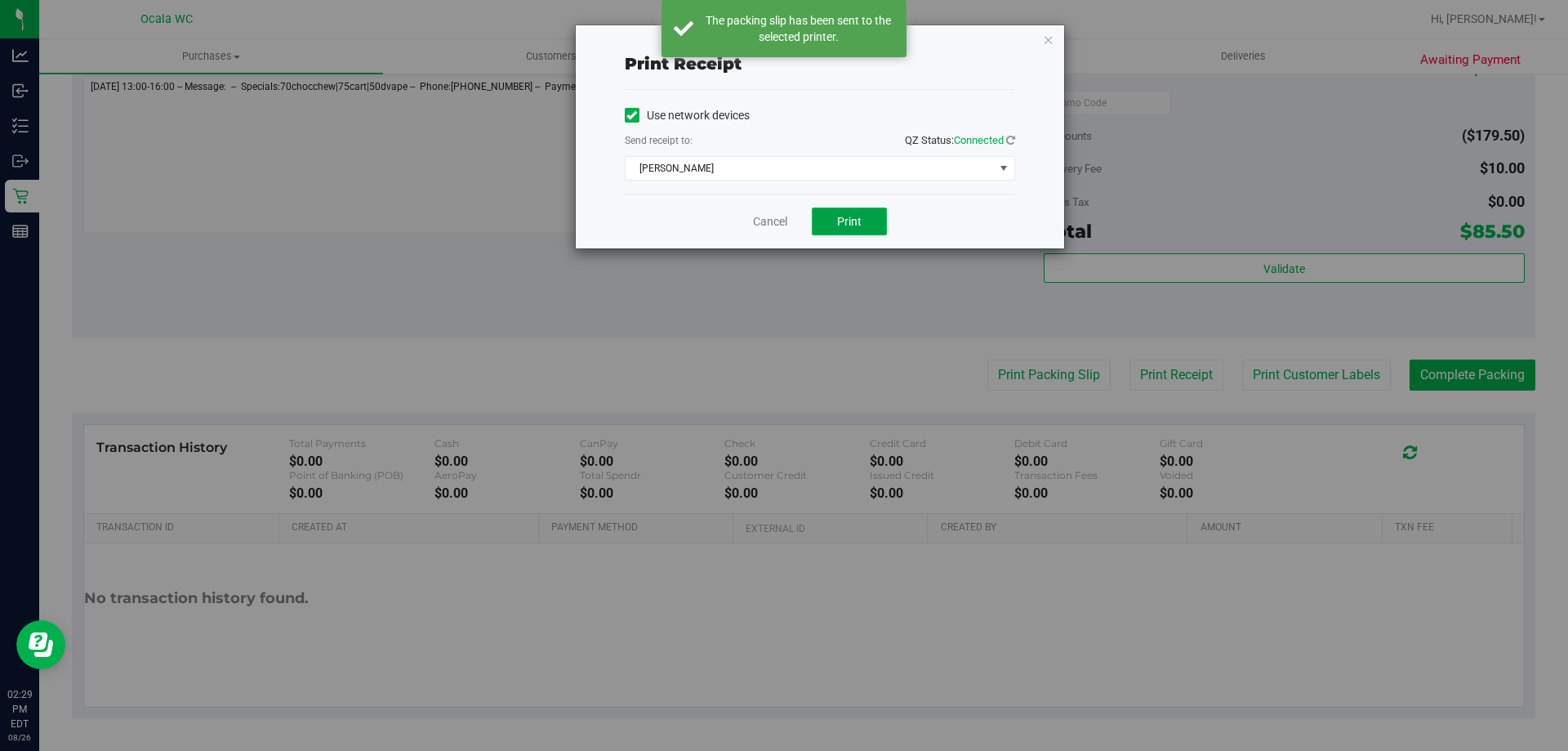
click at [870, 226] on button "Print" at bounding box center [849, 220] width 75 height 27
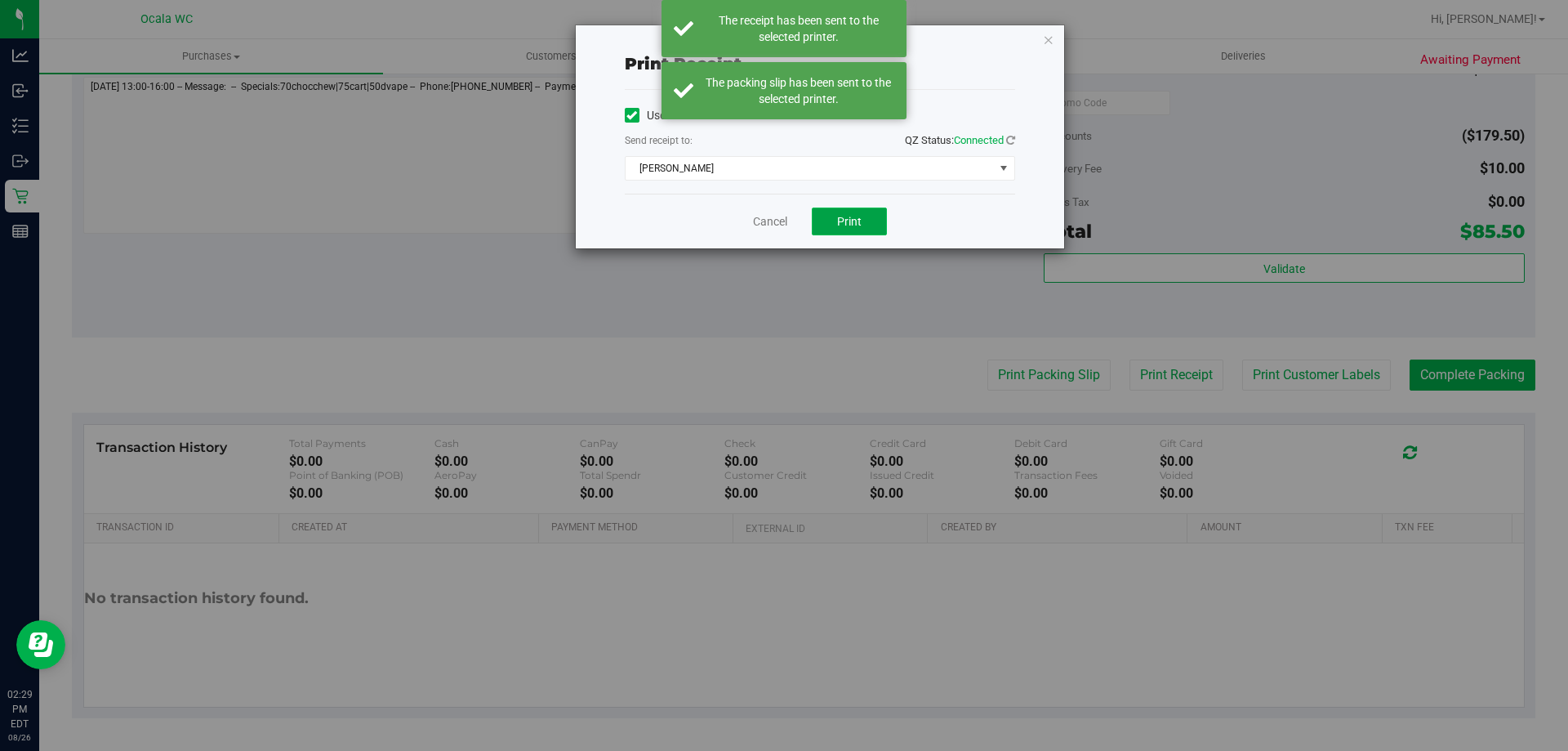
click at [869, 226] on button "Print" at bounding box center [849, 220] width 75 height 27
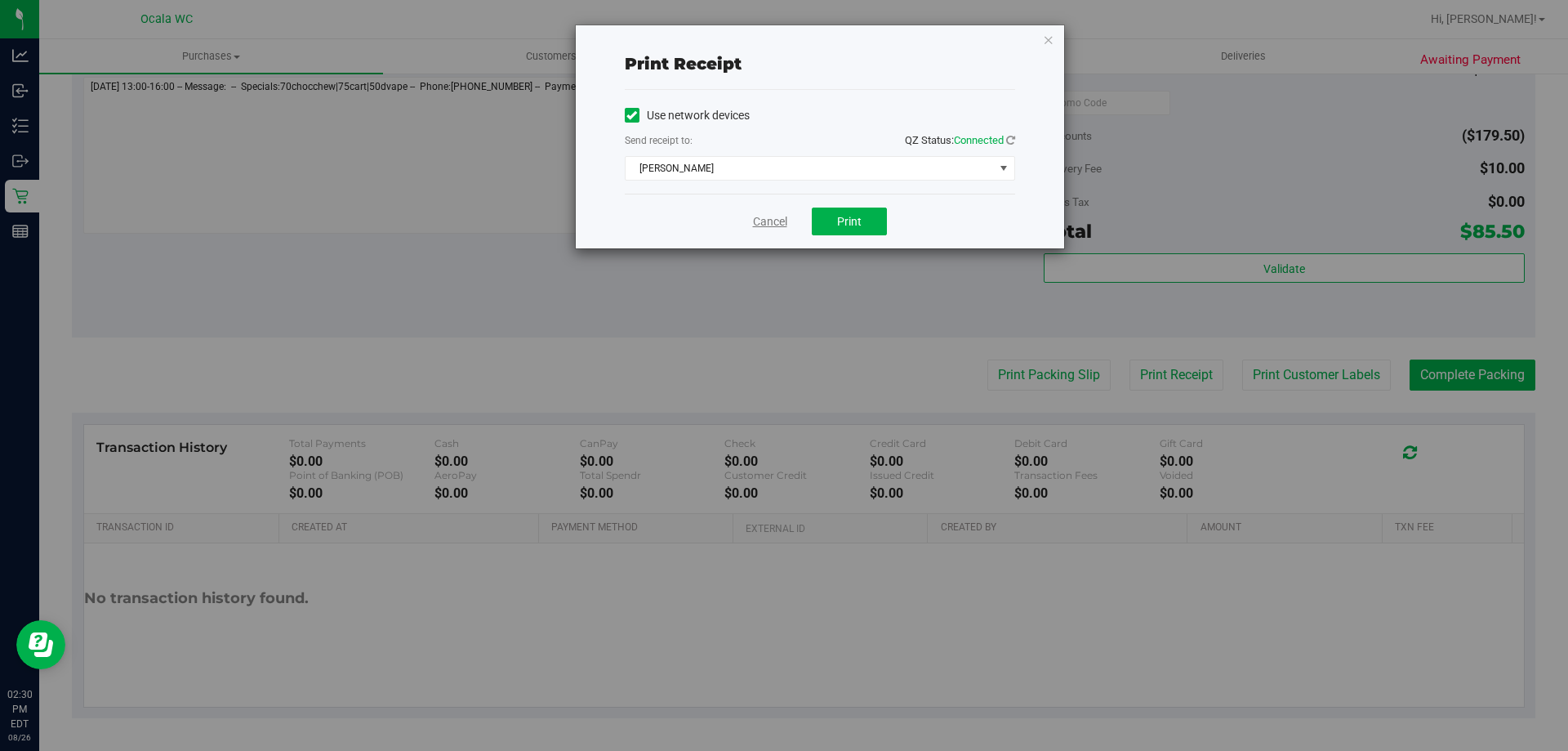
click at [758, 227] on link "Cancel" at bounding box center [769, 221] width 34 height 17
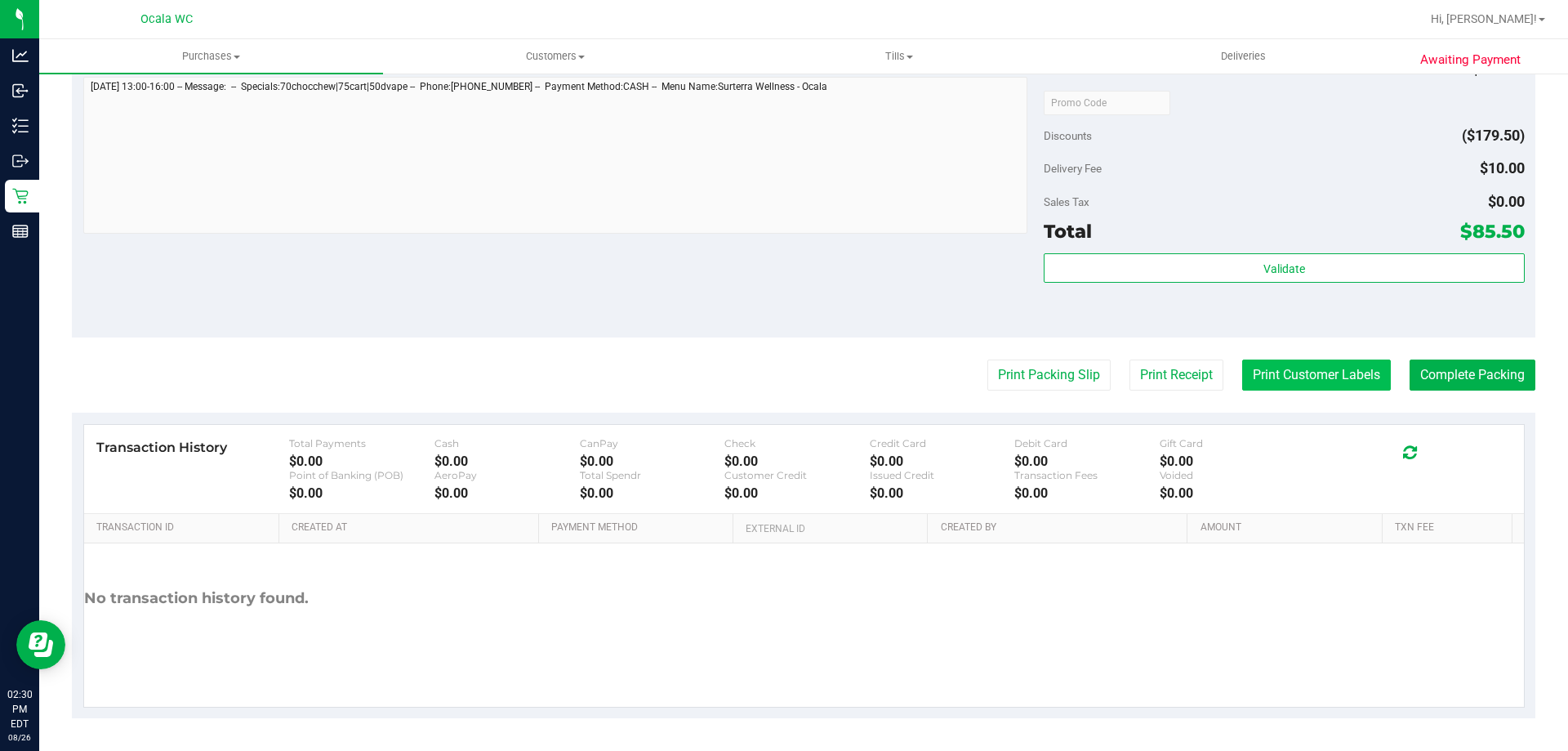
click at [1306, 372] on button "Print Customer Labels" at bounding box center [1317, 374] width 149 height 31
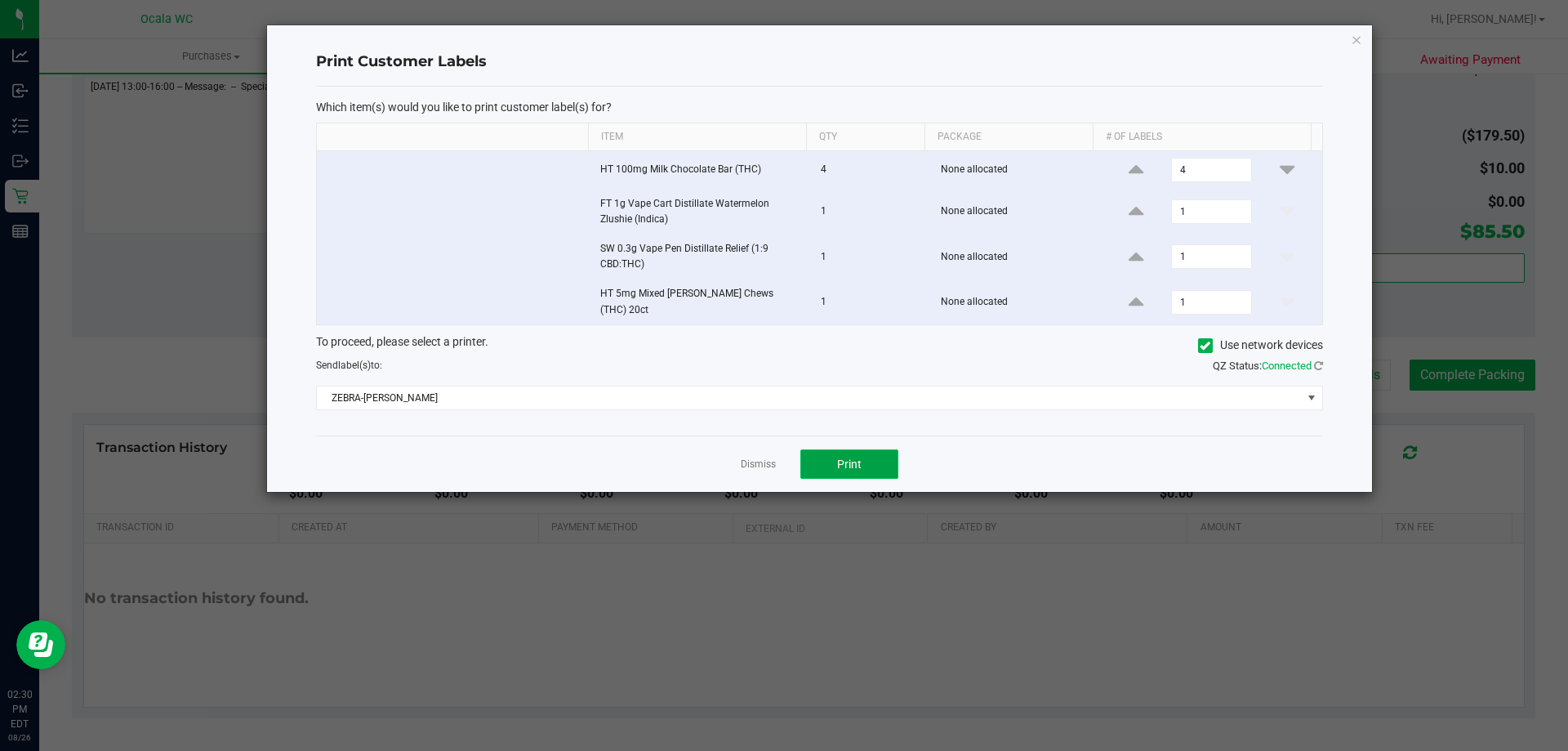
click at [828, 461] on button "Print" at bounding box center [849, 464] width 98 height 29
click at [759, 464] on link "Dismiss" at bounding box center [757, 465] width 35 height 14
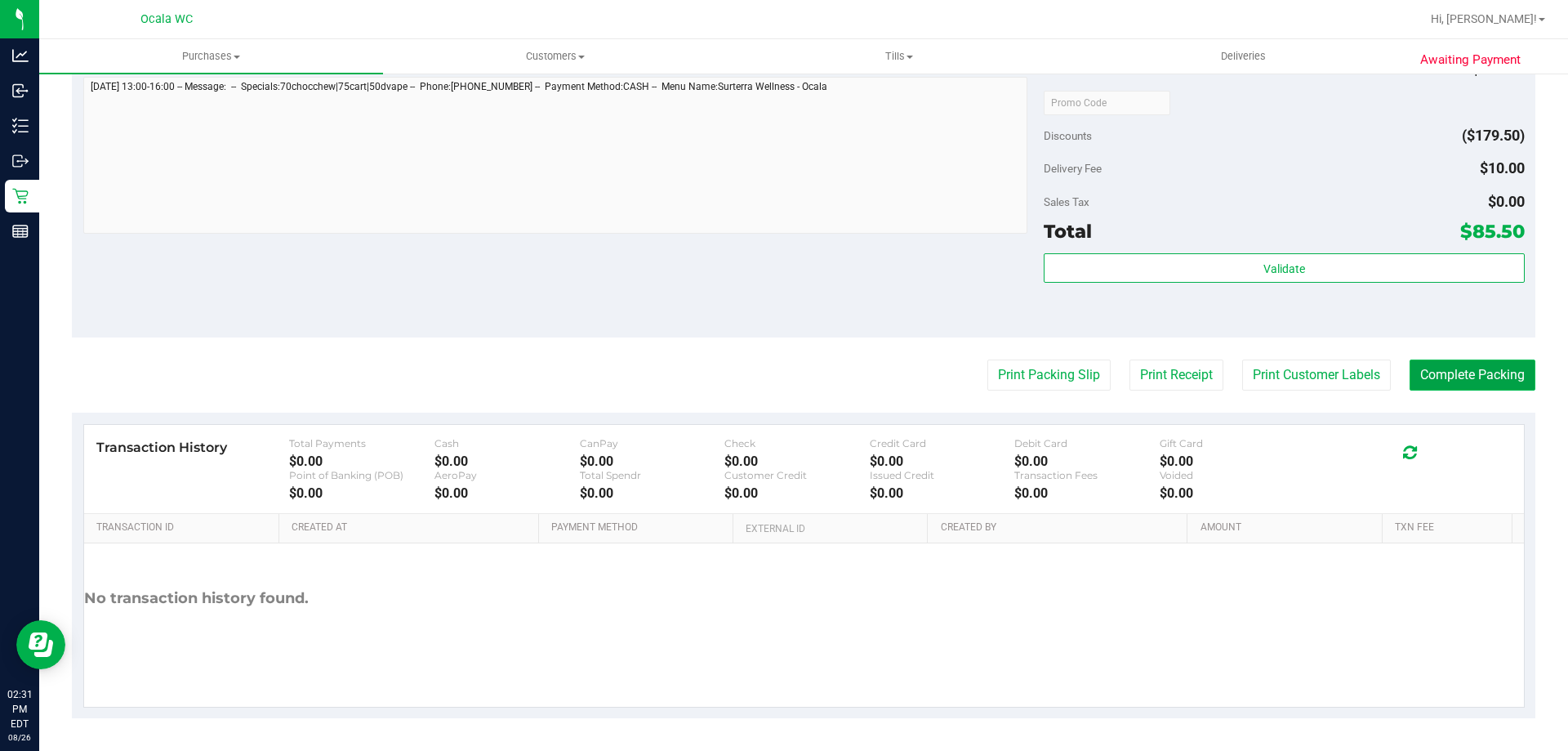
click at [1495, 383] on button "Complete Packing" at bounding box center [1473, 374] width 126 height 31
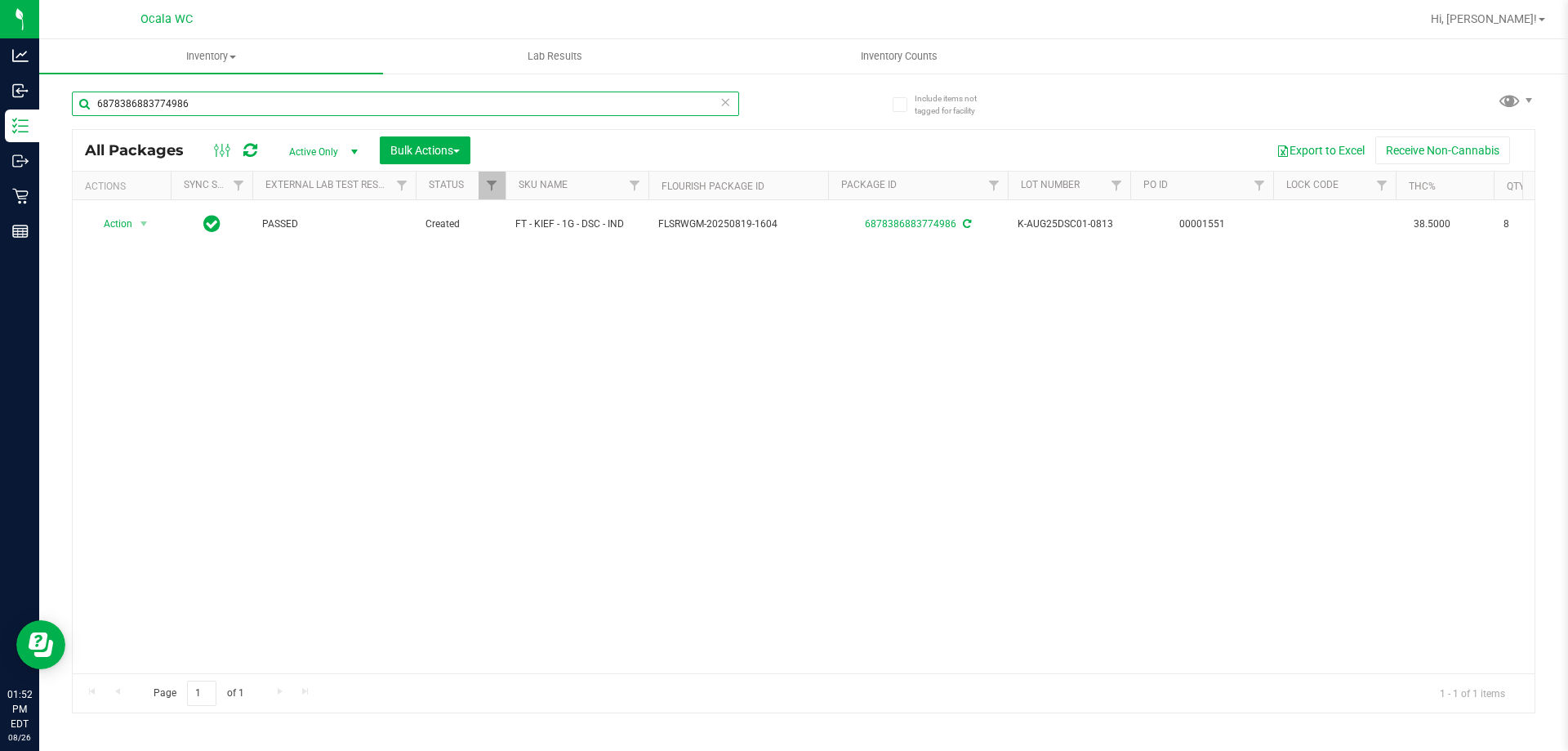
click at [215, 107] on input "6878386883774986" at bounding box center [405, 104] width 667 height 24
type input "8977551983906847"
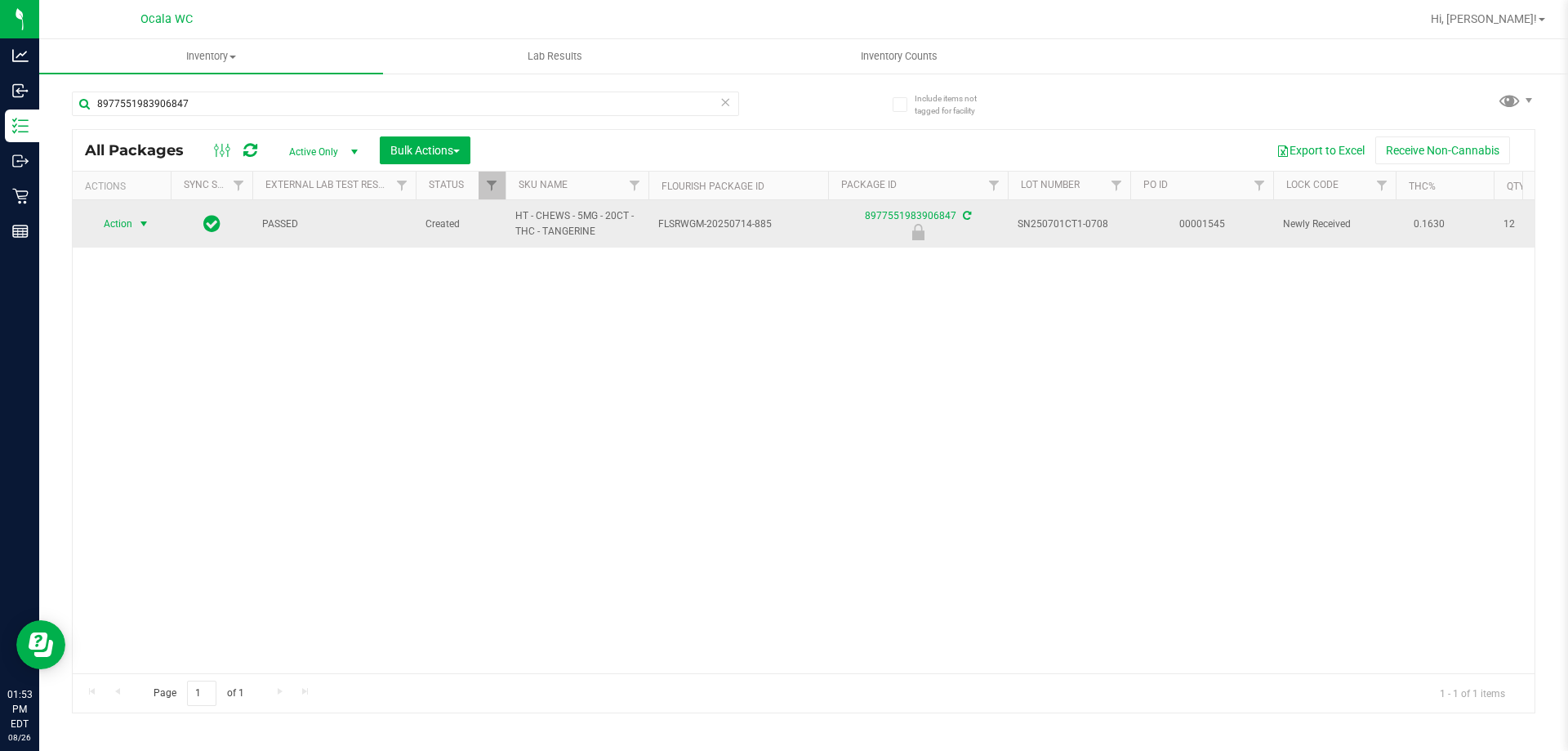
click at [121, 224] on span "Action" at bounding box center [111, 223] width 44 height 23
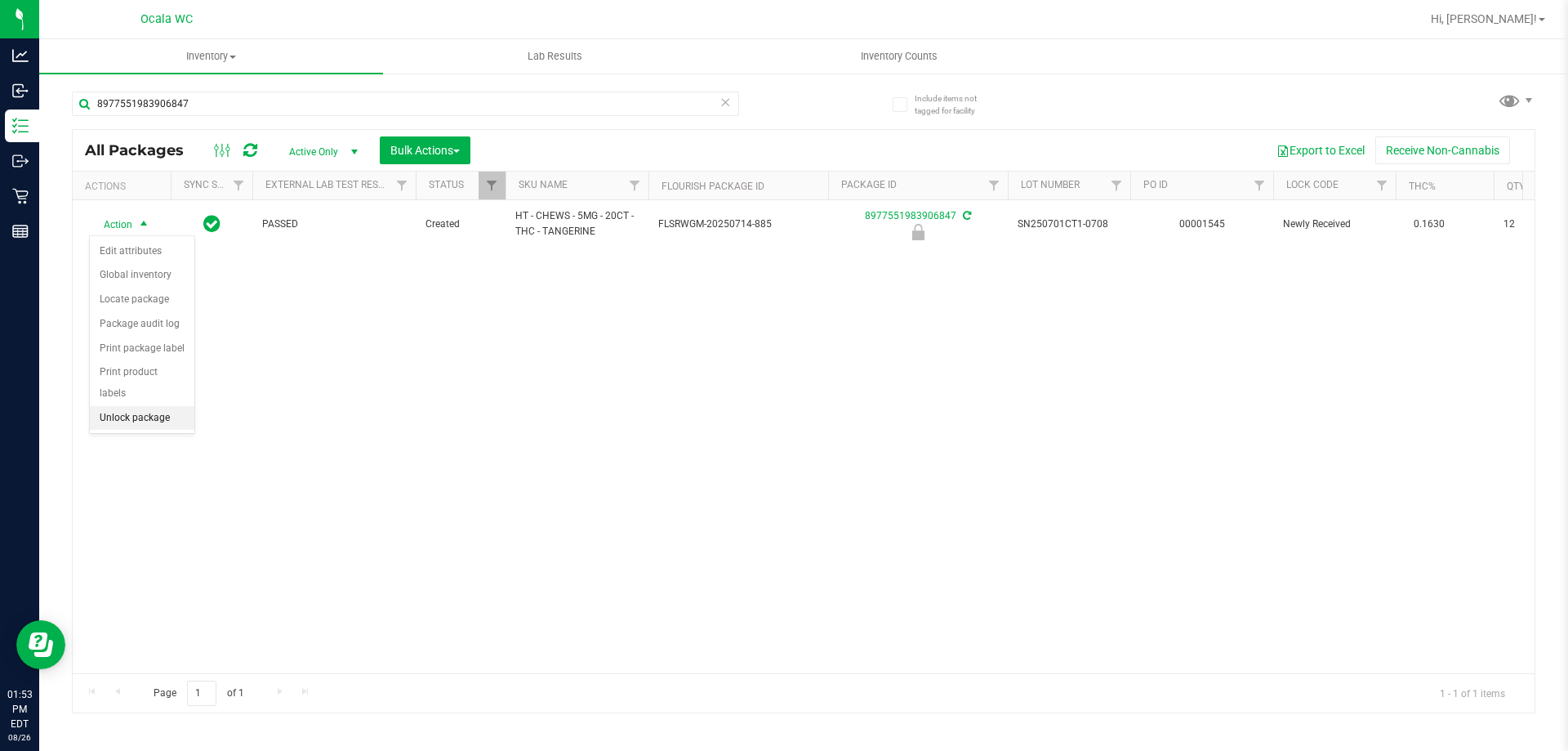
click at [124, 406] on li "Unlock package" at bounding box center [141, 418] width 105 height 24
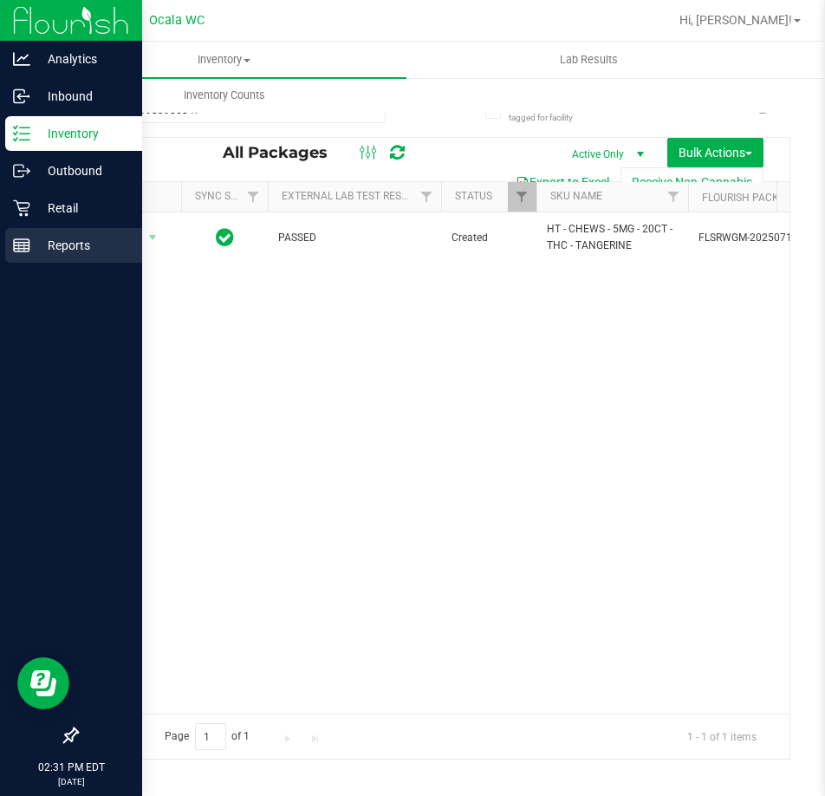
click at [42, 241] on p "Reports" at bounding box center [82, 245] width 104 height 21
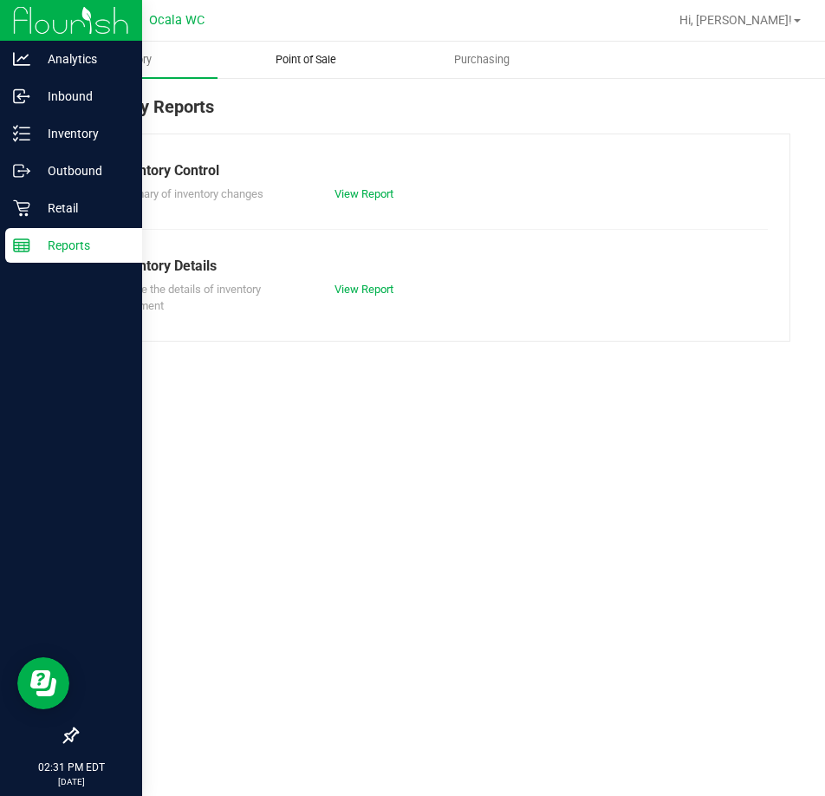
click at [265, 67] on span "Point of Sale" at bounding box center [306, 60] width 108 height 16
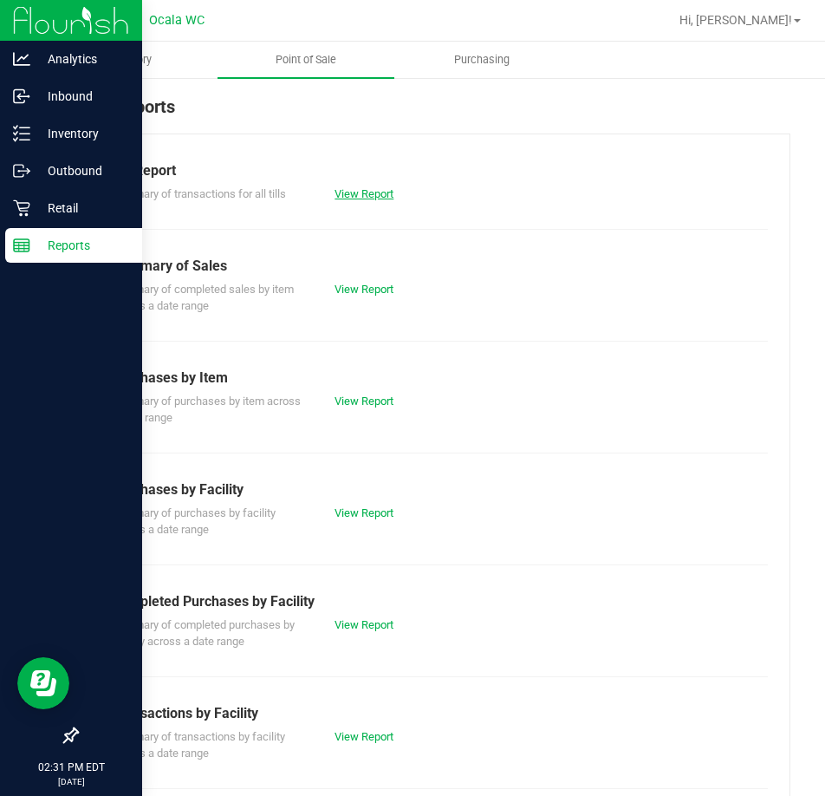
click at [365, 190] on link "View Report" at bounding box center [364, 193] width 59 height 13
